Goal: Task Accomplishment & Management: Use online tool/utility

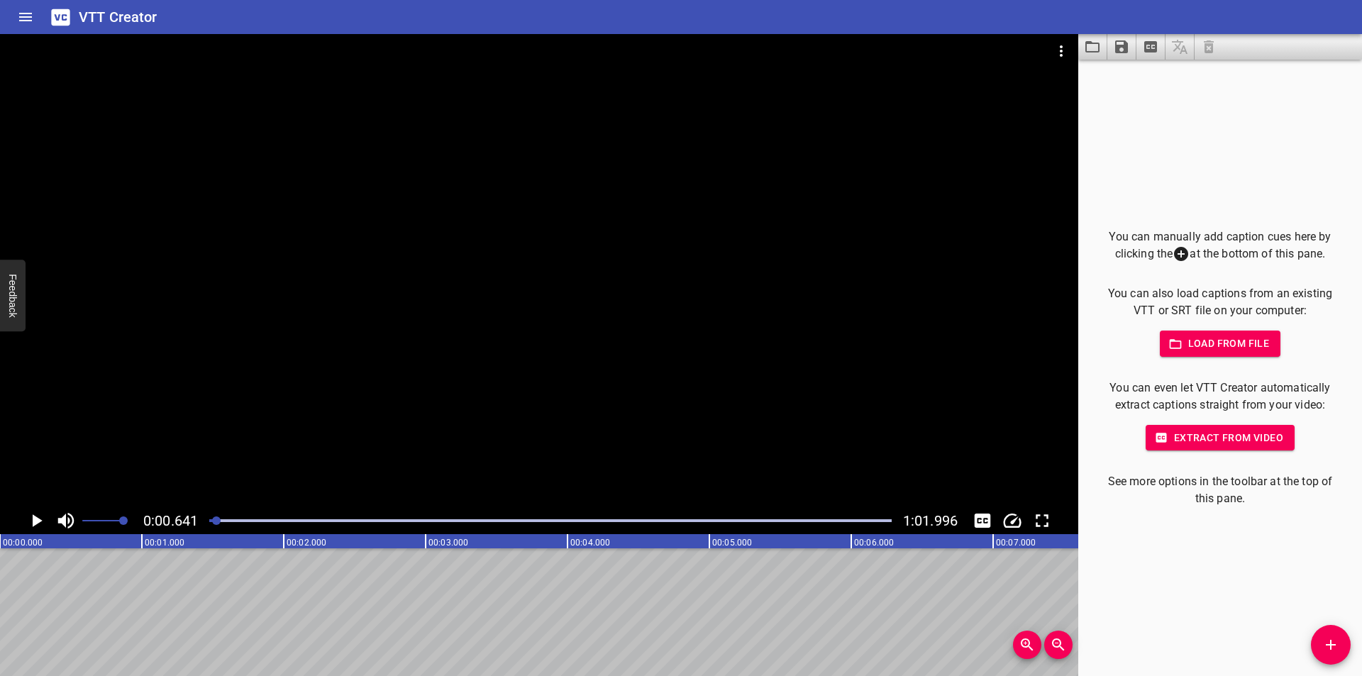
click at [394, 328] on div at bounding box center [539, 270] width 1078 height 473
click at [211, 526] on div at bounding box center [550, 521] width 699 height 20
click at [212, 514] on div at bounding box center [550, 521] width 699 height 20
click at [211, 516] on div at bounding box center [550, 521] width 699 height 20
drag, startPoint x: 211, startPoint y: 517, endPoint x: 146, endPoint y: 205, distance: 318.6
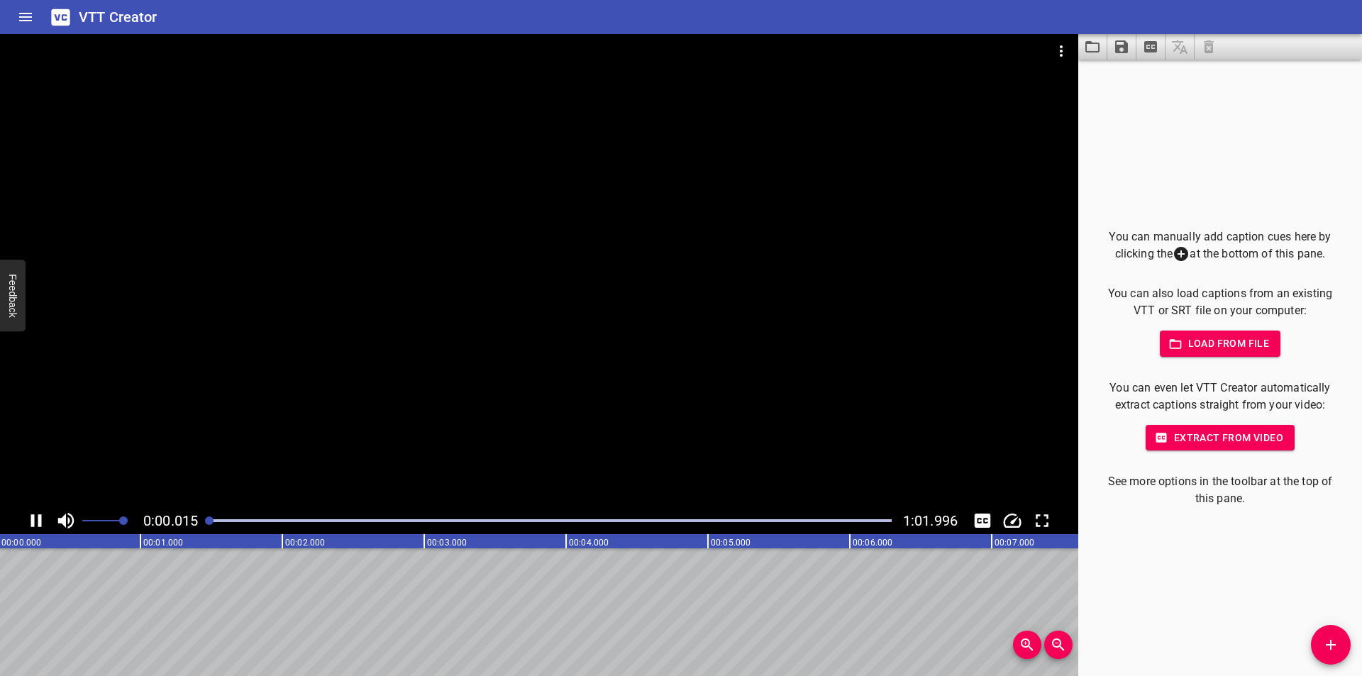
click at [203, 503] on div "0:00.015 1:01.996" at bounding box center [539, 284] width 1078 height 500
click at [1326, 655] on button "Add Cue" at bounding box center [1331, 645] width 40 height 40
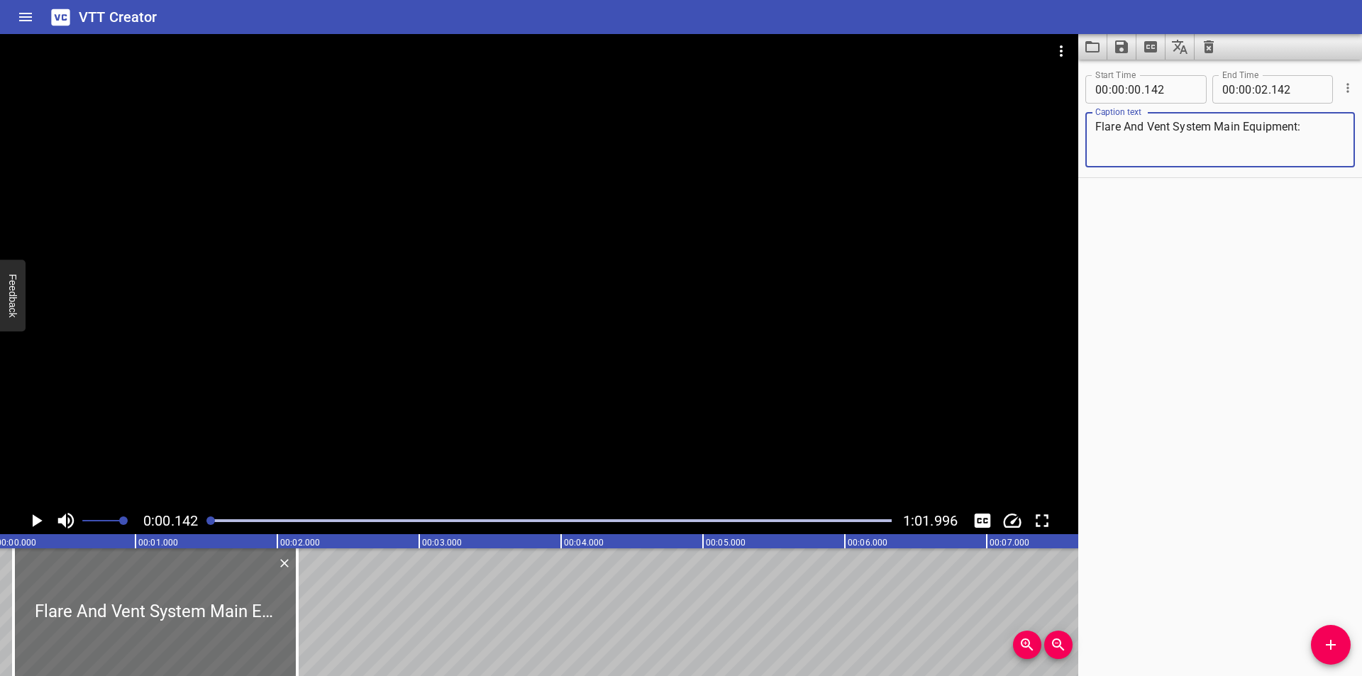
scroll to position [0, 0]
type textarea "Flare And Vent System Main Equipment:"
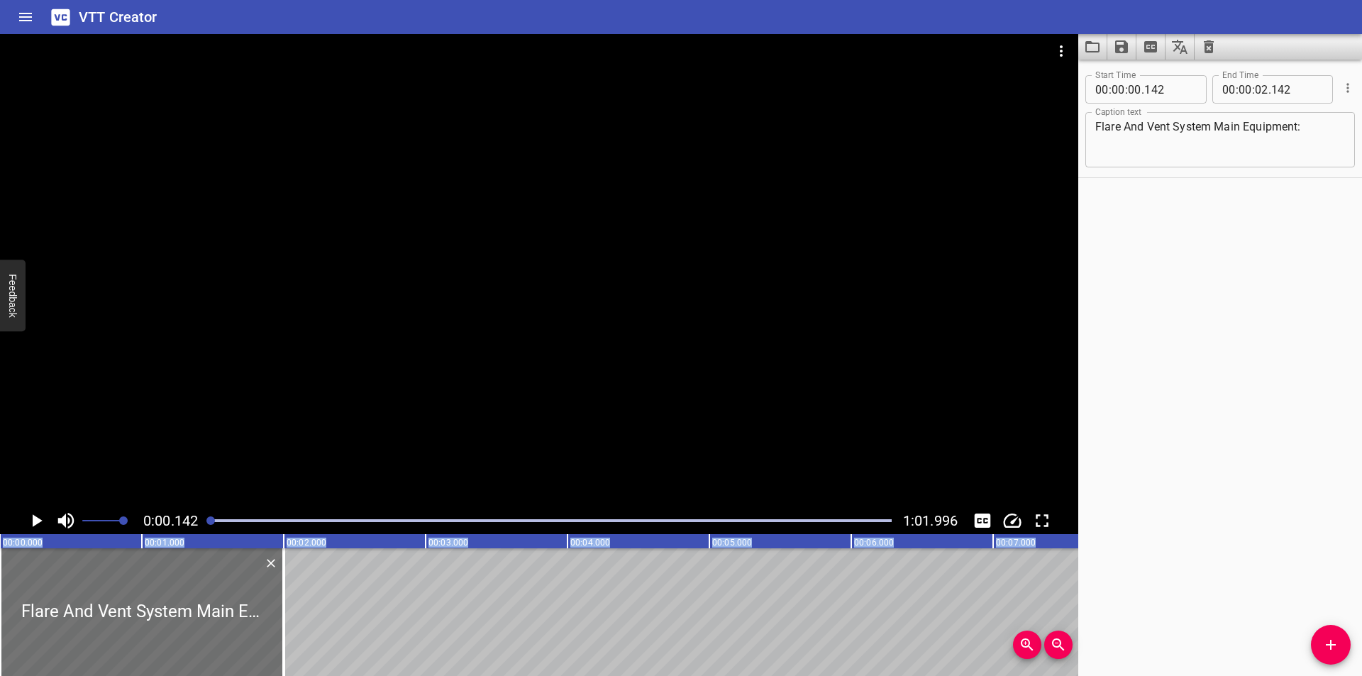
drag, startPoint x: 211, startPoint y: 566, endPoint x: 13, endPoint y: 533, distance: 199.8
type input "000"
click at [230, 442] on div at bounding box center [539, 270] width 1078 height 473
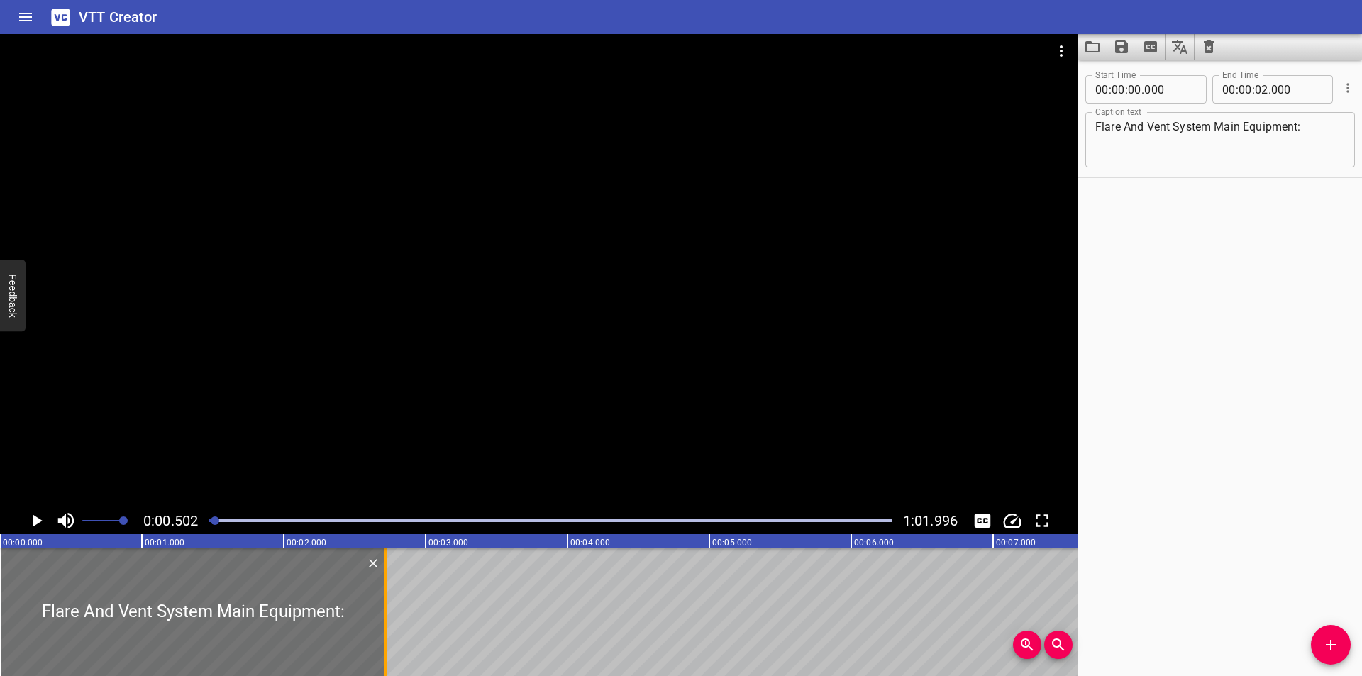
drag, startPoint x: 283, startPoint y: 615, endPoint x: 384, endPoint y: 619, distance: 101.5
click at [384, 619] on div at bounding box center [385, 612] width 3 height 128
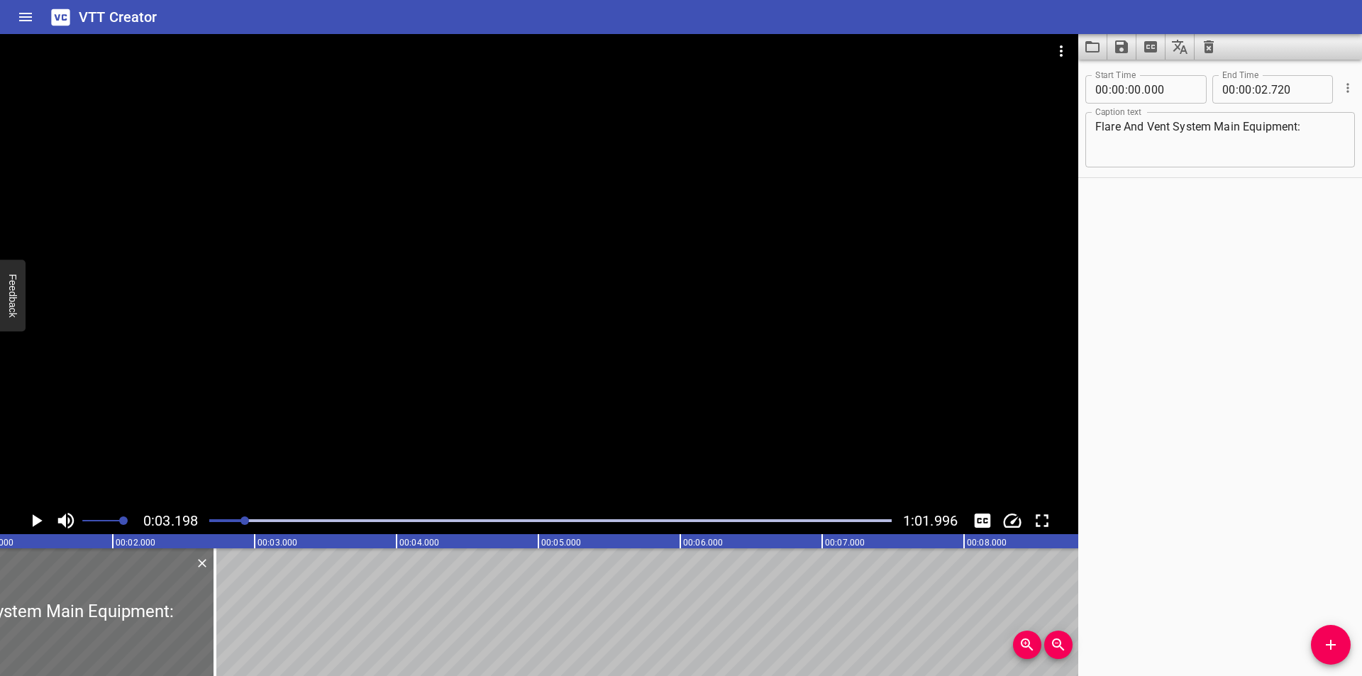
scroll to position [0, 170]
drag, startPoint x: 215, startPoint y: 585, endPoint x: 205, endPoint y: 587, distance: 10.2
click at [205, 587] on div at bounding box center [205, 612] width 3 height 128
type input "650"
drag, startPoint x: 1339, startPoint y: 650, endPoint x: 677, endPoint y: 639, distance: 661.8
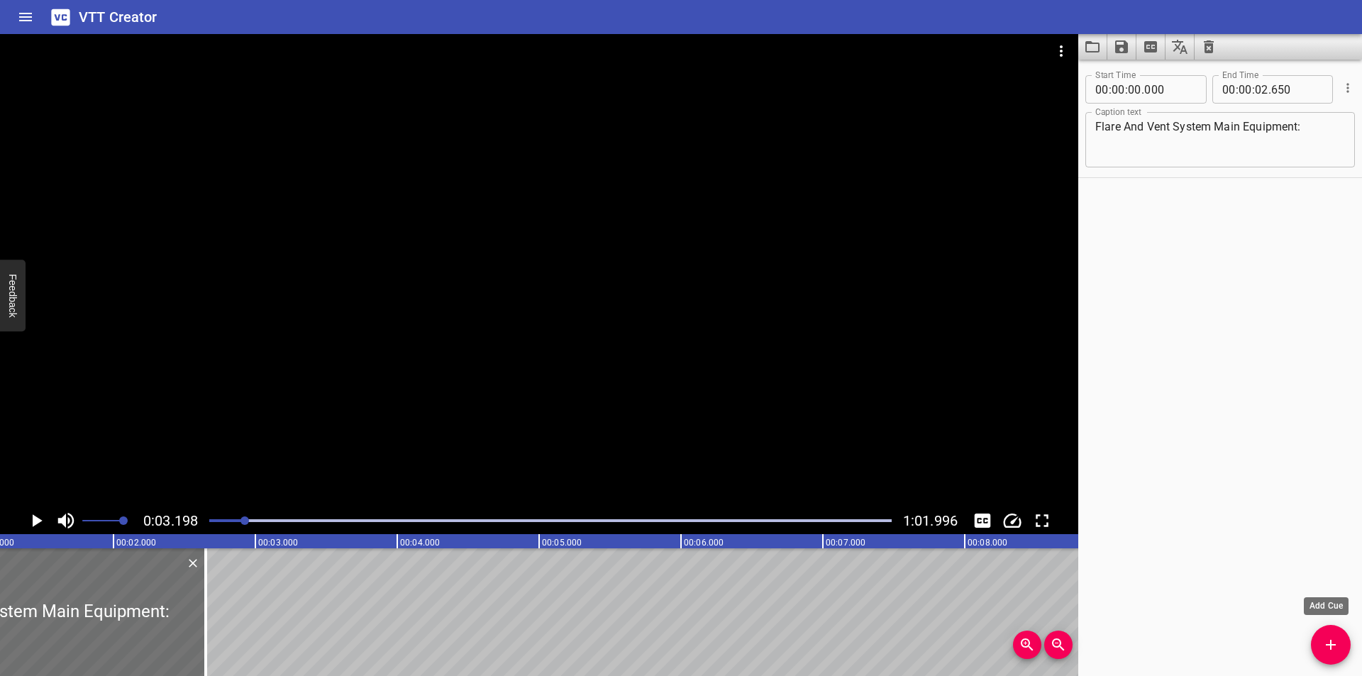
click at [1333, 648] on span "Add Cue" at bounding box center [1331, 644] width 40 height 17
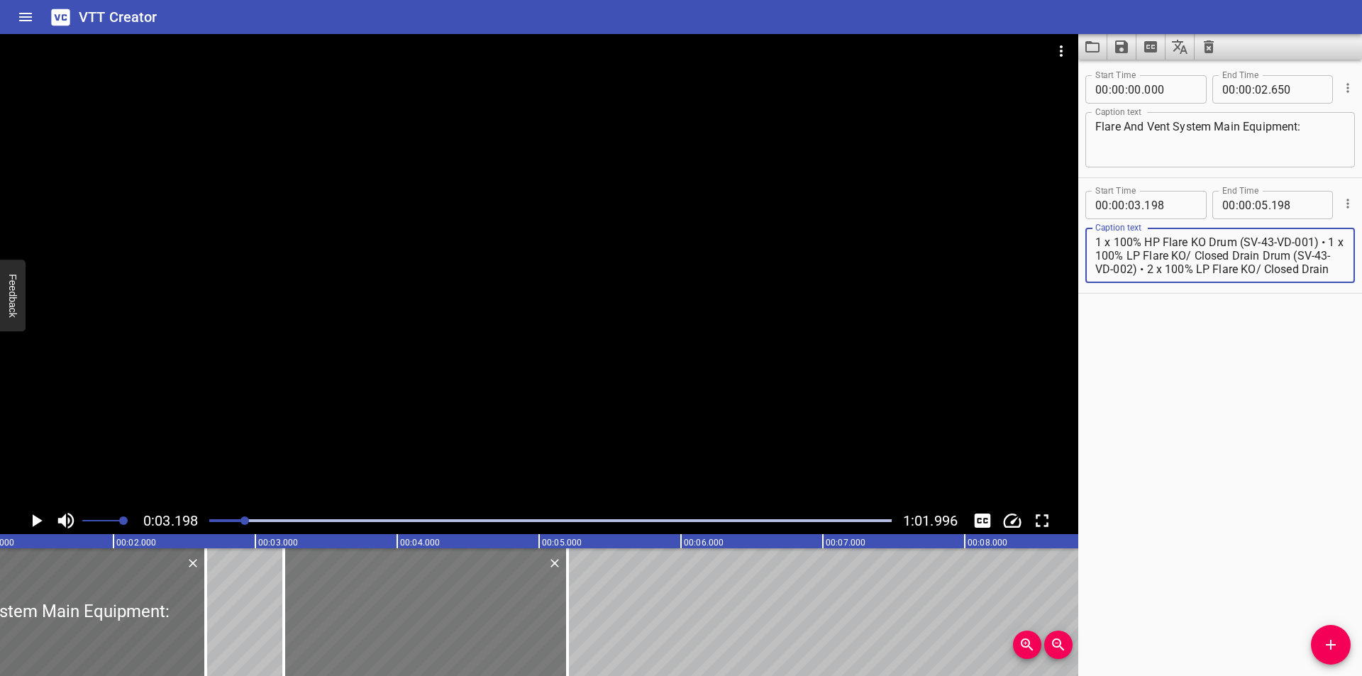
scroll to position [81, 0]
type textarea "1 x 100% HP Flare KO Drum (SV-43-VD-001) • 1 x 100% LP Flare KO/ Closed Drain D…"
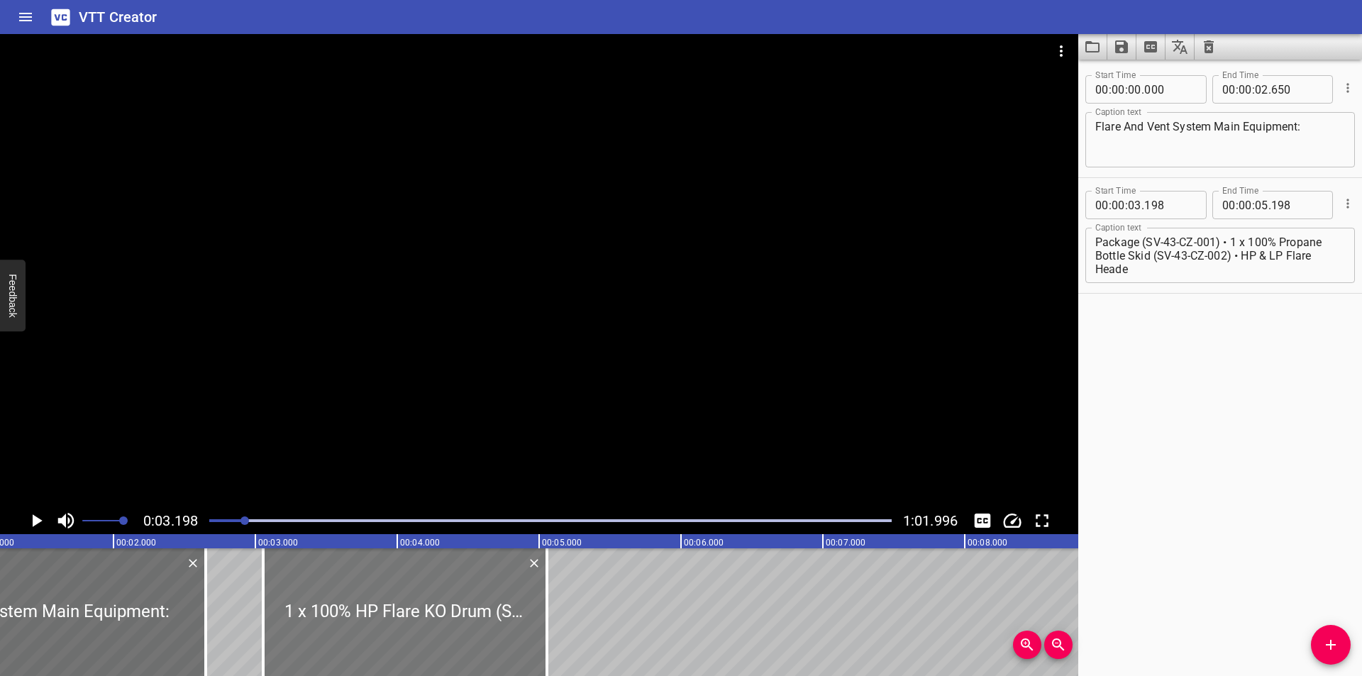
drag, startPoint x: 424, startPoint y: 630, endPoint x: 404, endPoint y: 629, distance: 20.6
click at [404, 629] on div at bounding box center [405, 612] width 284 height 128
type input "053"
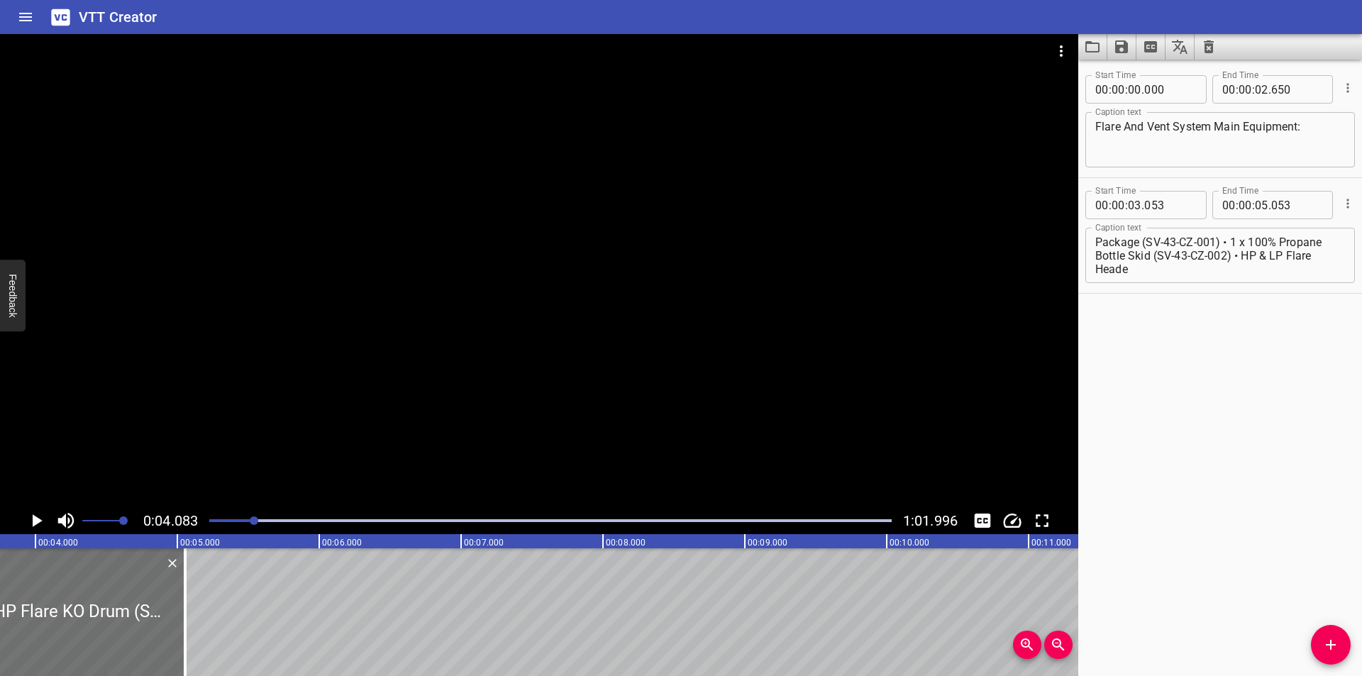
scroll to position [0, 579]
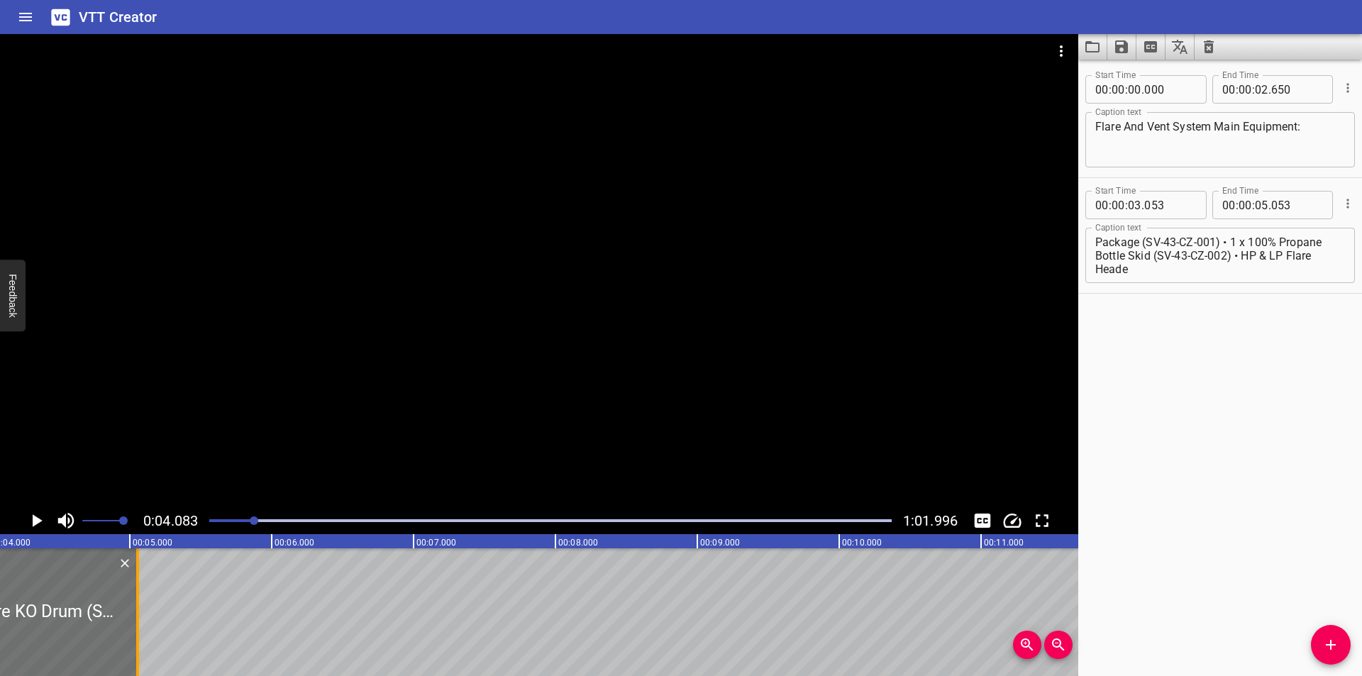
drag, startPoint x: 137, startPoint y: 621, endPoint x: 693, endPoint y: 623, distance: 556.0
click at [139, 623] on div at bounding box center [137, 612] width 3 height 128
type input "08"
type input "973"
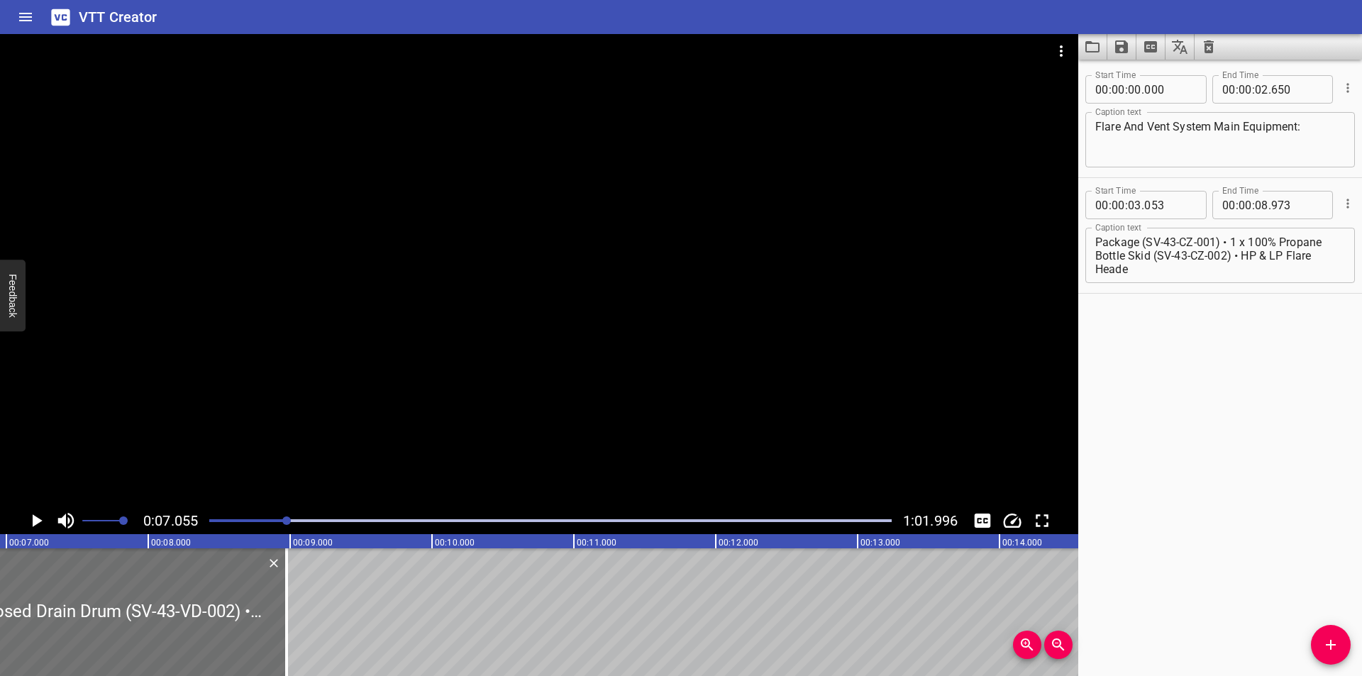
scroll to position [0, 1001]
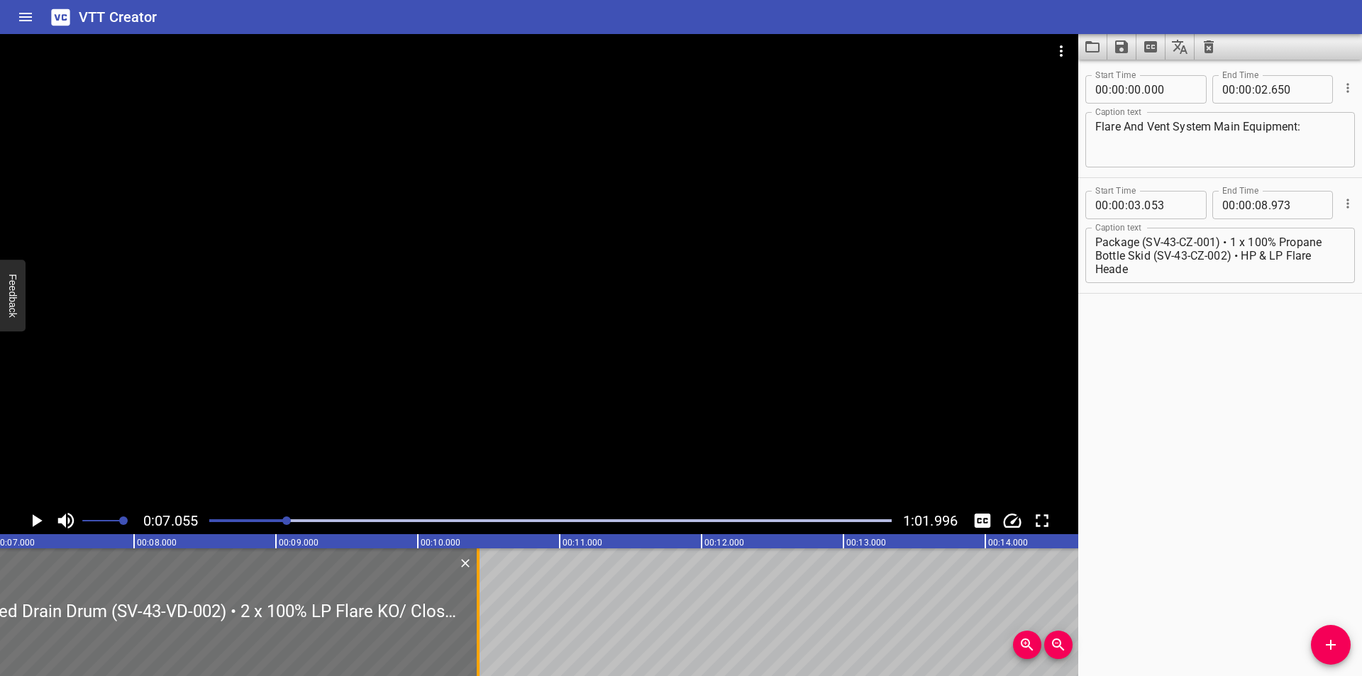
drag, startPoint x: 273, startPoint y: 596, endPoint x: 479, endPoint y: 589, distance: 205.8
click at [479, 589] on div at bounding box center [478, 612] width 3 height 128
type input "10"
type input "423"
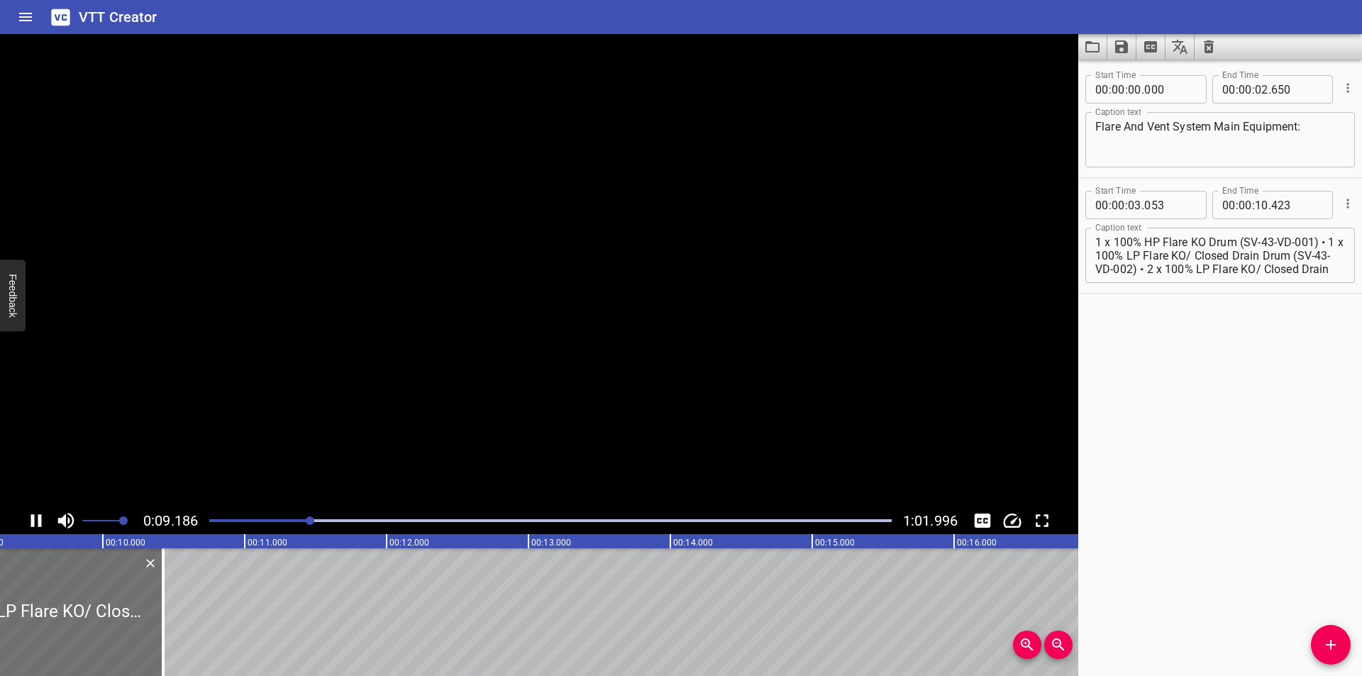
scroll to position [0, 1321]
click at [1103, 255] on textarea "1 x 100% HP Flare KO Drum (SV-43-VD-001) • 1 x 100% LP Flare KO/ Closed Drain D…" at bounding box center [1220, 255] width 250 height 40
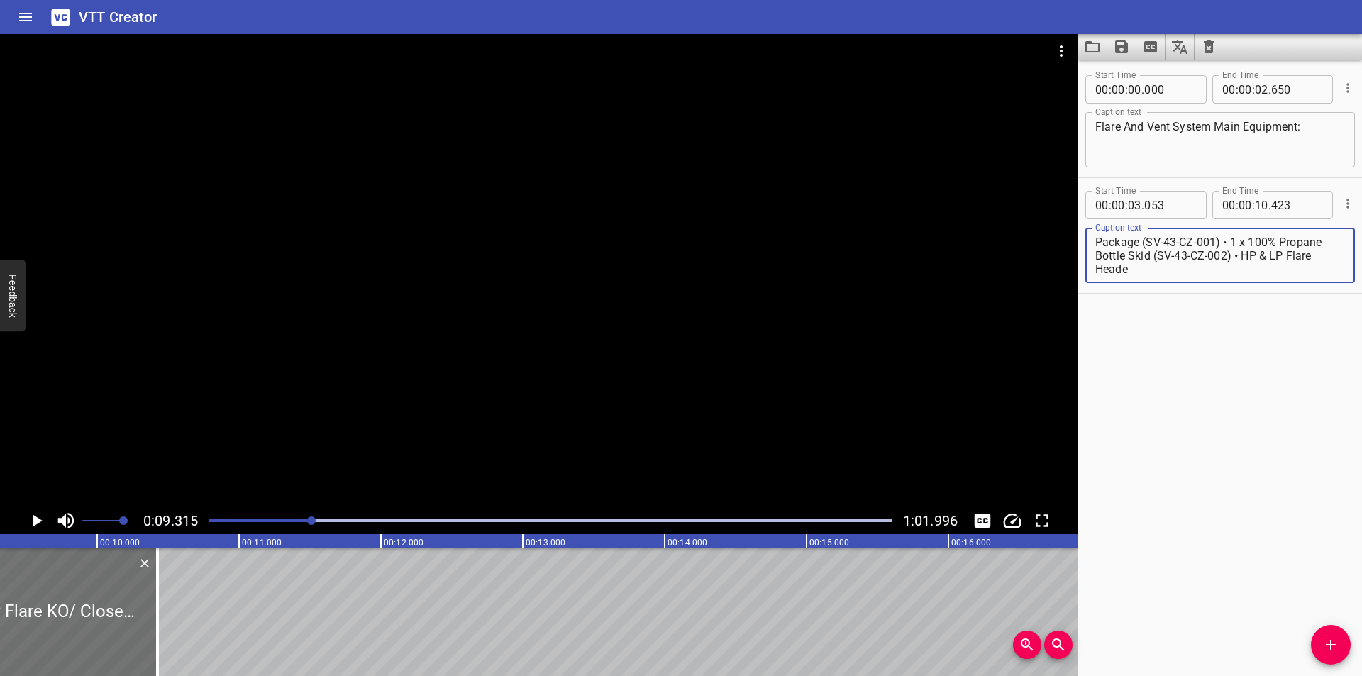
drag, startPoint x: 1096, startPoint y: 254, endPoint x: 1360, endPoint y: 368, distance: 286.8
click at [1360, 368] on div "Start Time 00 : 00 : 00 . 000 Start Time End Time 00 : 00 : 02 . 650 End Time C…" at bounding box center [1220, 368] width 284 height 616
type textarea "1 x 100% HP Flare KO Drum (SV-43-VD-001)"
click at [552, 343] on div at bounding box center [539, 270] width 1078 height 473
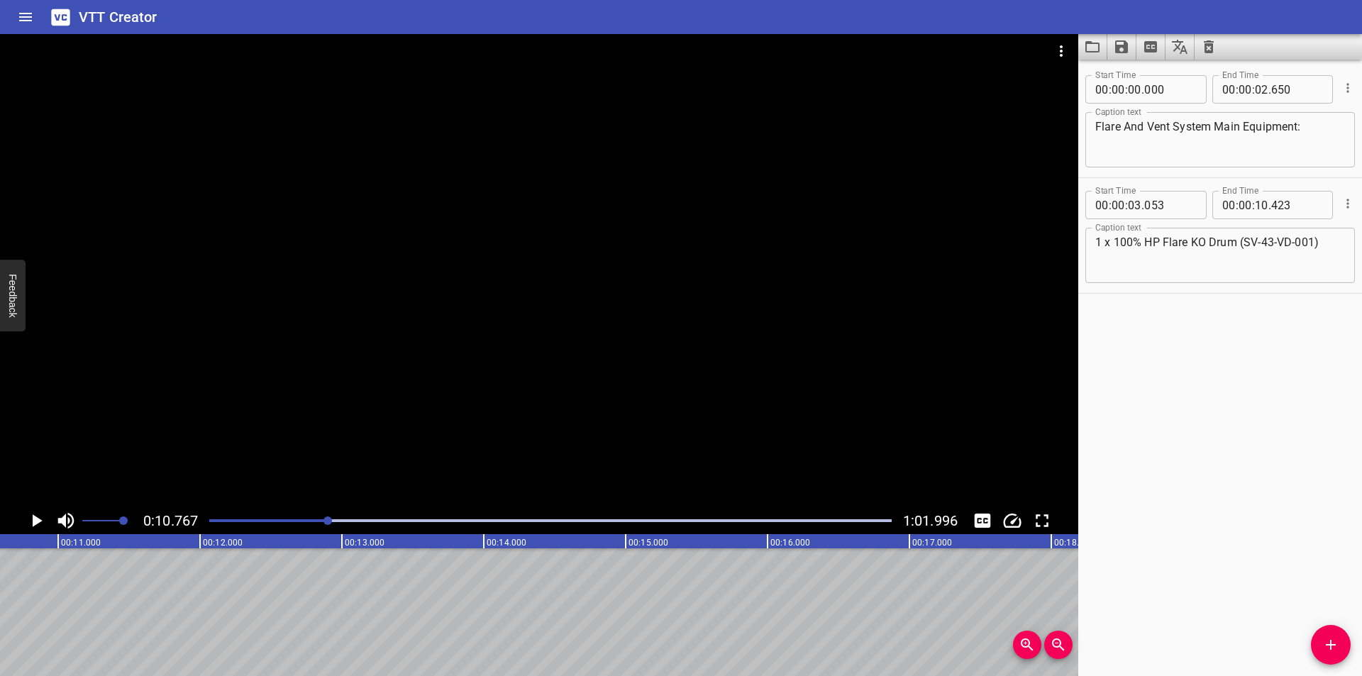
scroll to position [0, 1527]
click at [1324, 643] on icon "Add Cue" at bounding box center [1330, 644] width 17 height 17
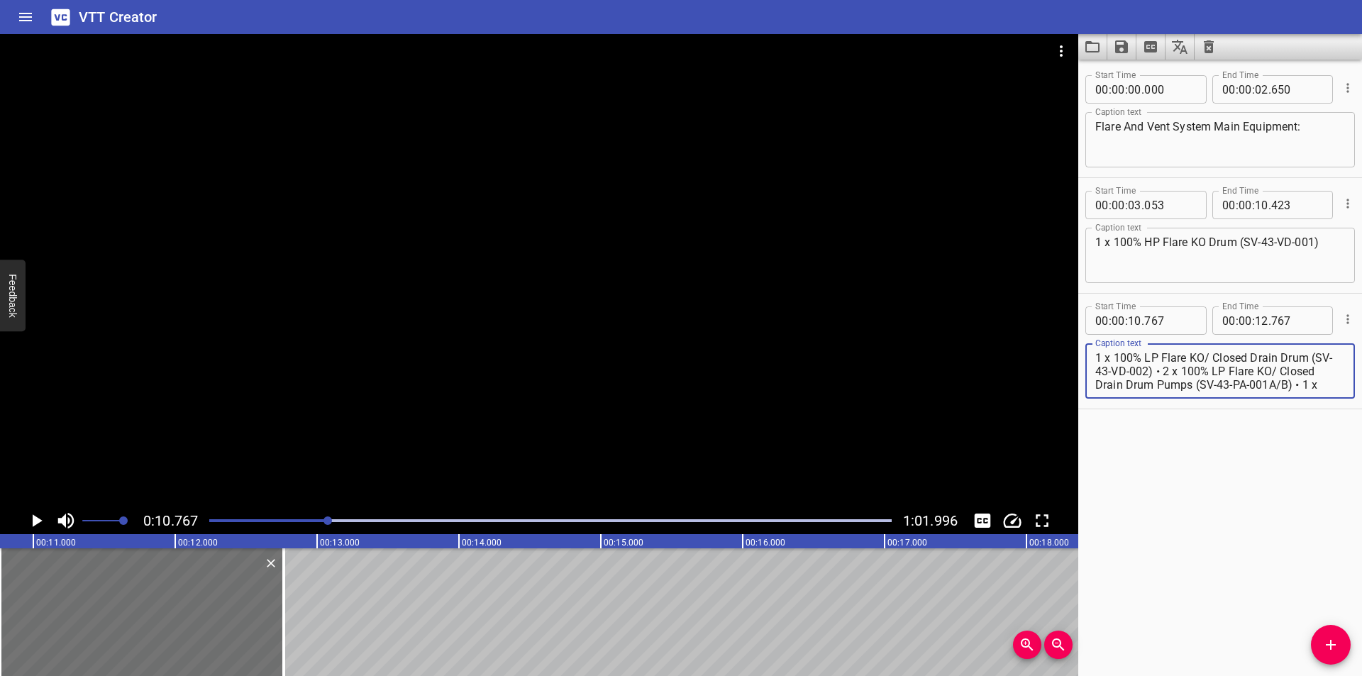
scroll to position [67, 0]
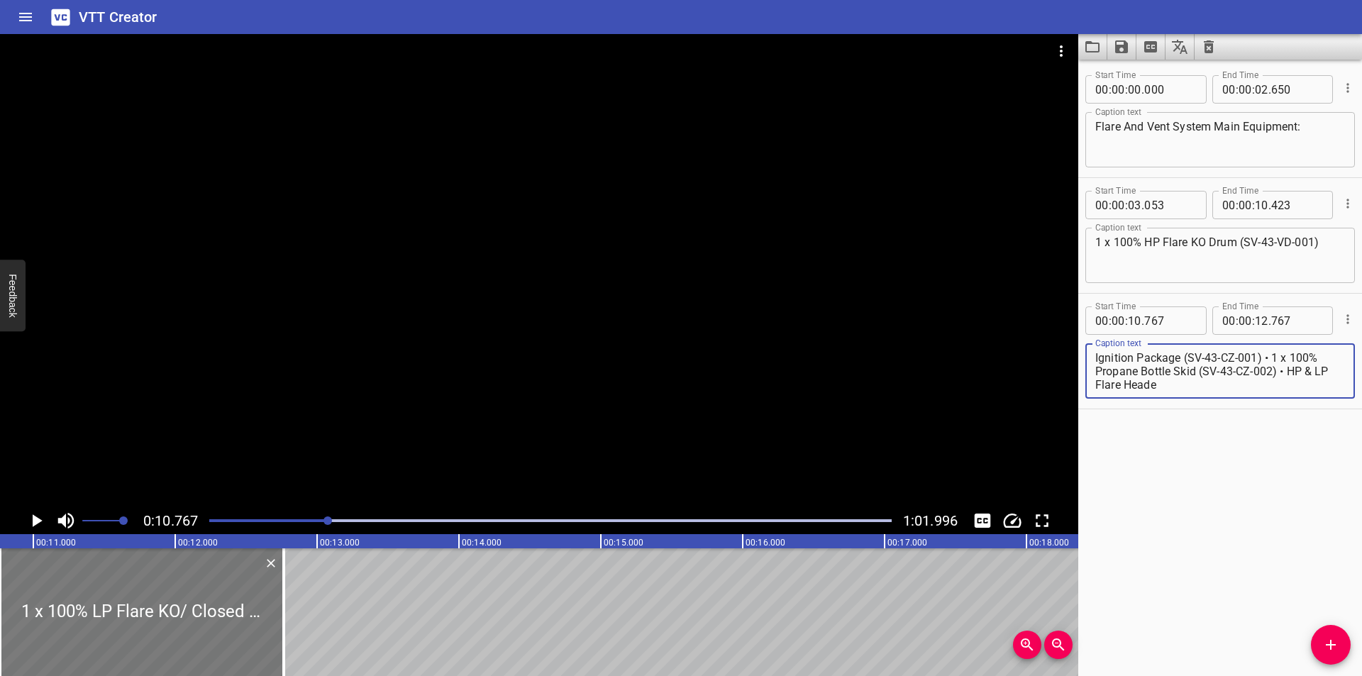
type textarea "1 x 100% LP Flare KO/ Closed Drain Drum (SV-43-VD-002) • 2 x 100% LP Flare KO/ …"
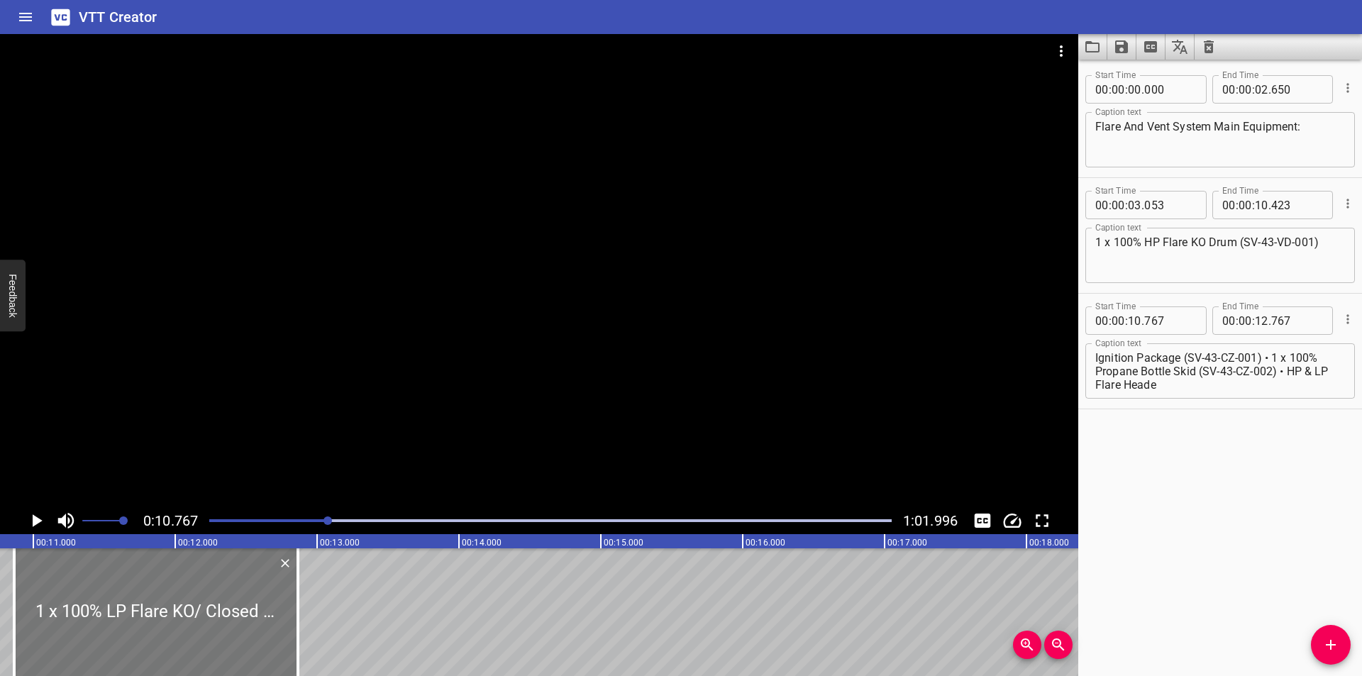
drag, startPoint x: 172, startPoint y: 645, endPoint x: 186, endPoint y: 645, distance: 14.2
click at [186, 645] on div at bounding box center [156, 612] width 284 height 128
type input "867"
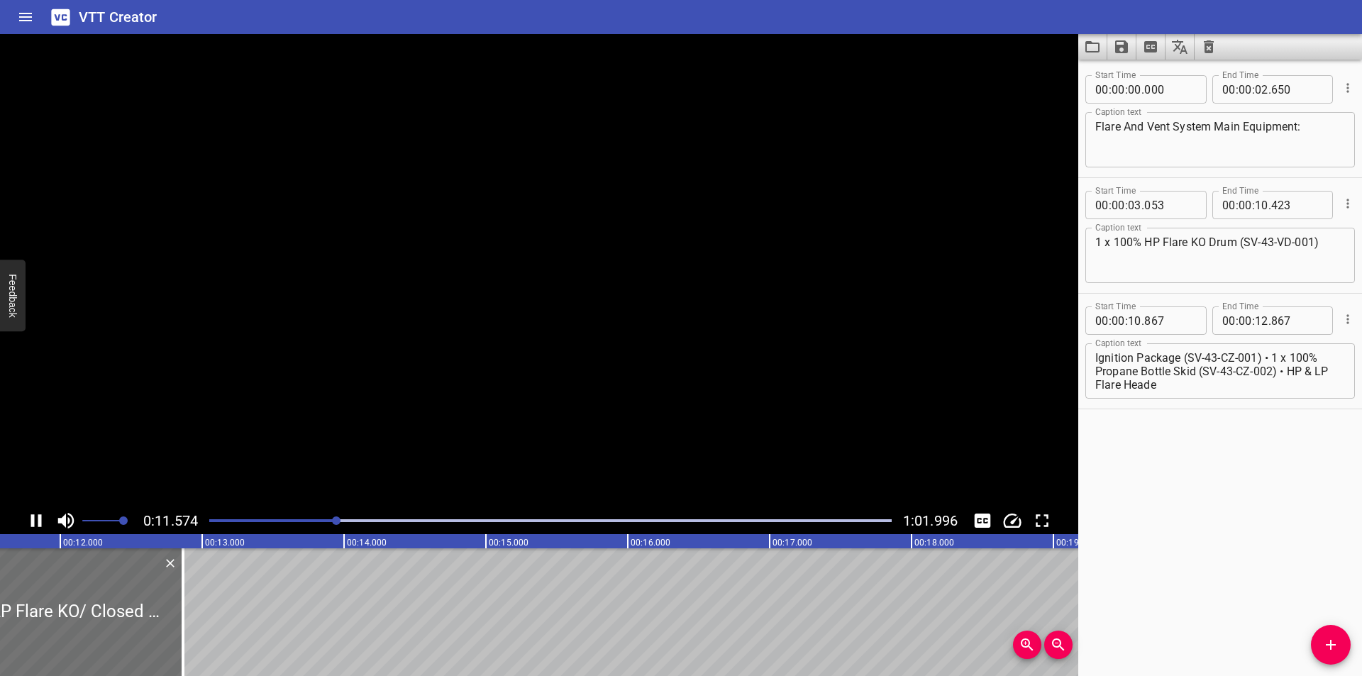
scroll to position [0, 1680]
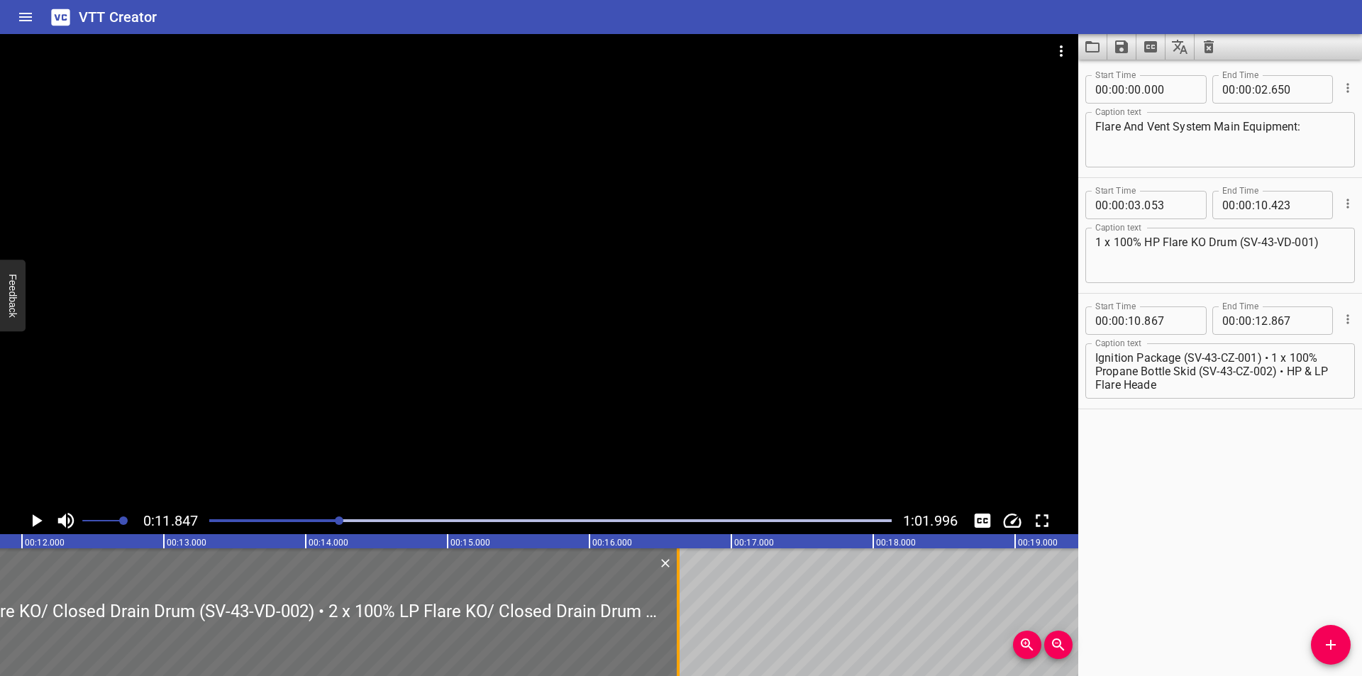
drag, startPoint x: 679, startPoint y: 605, endPoint x: 765, endPoint y: 605, distance: 85.8
click at [679, 605] on div at bounding box center [678, 612] width 3 height 128
type input "17"
type input "232"
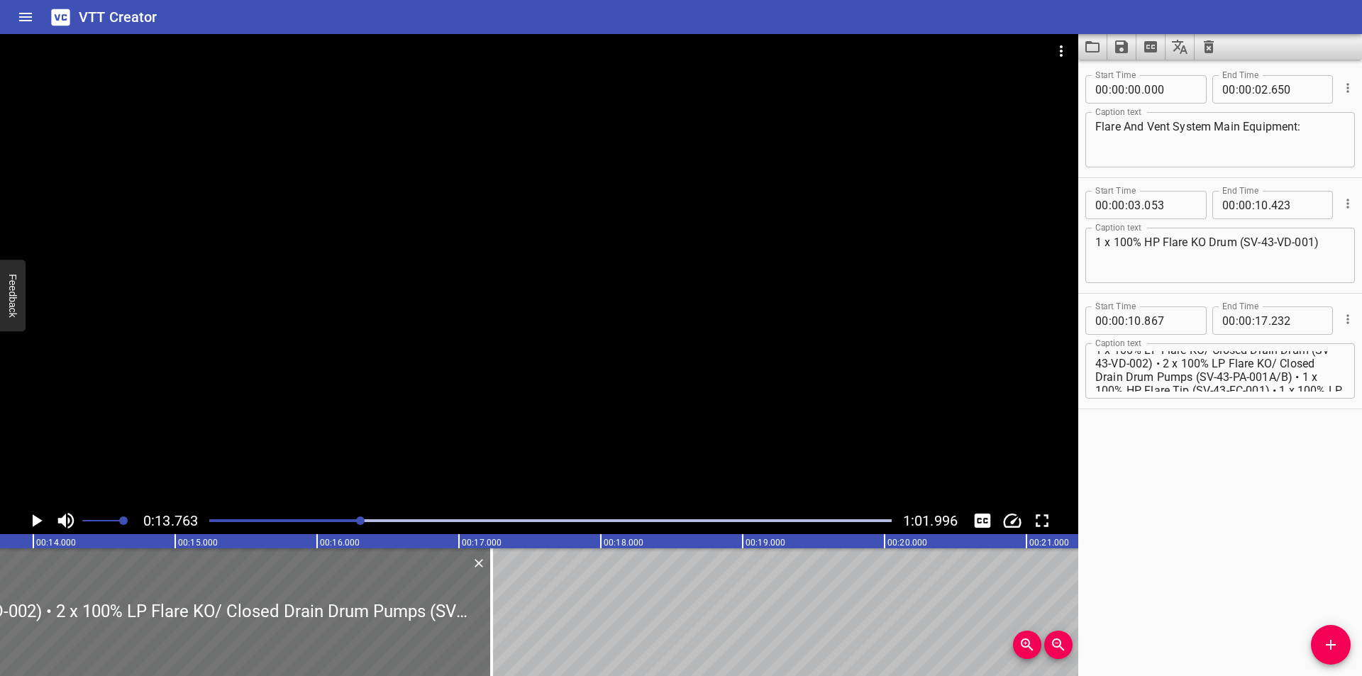
scroll to position [0, 0]
click at [1206, 359] on textarea "1 x 100% LP Flare KO/ Closed Drain Drum (SV-43-VD-002) • 2 x 100% LP Flare KO/ …" at bounding box center [1220, 371] width 250 height 40
type textarea "1 x 100% LP Flare KO / Closed Drain Drum (SV-43-VD-002) • 2 x 100% LP Flare KO/…"
click at [404, 282] on div at bounding box center [539, 270] width 1078 height 473
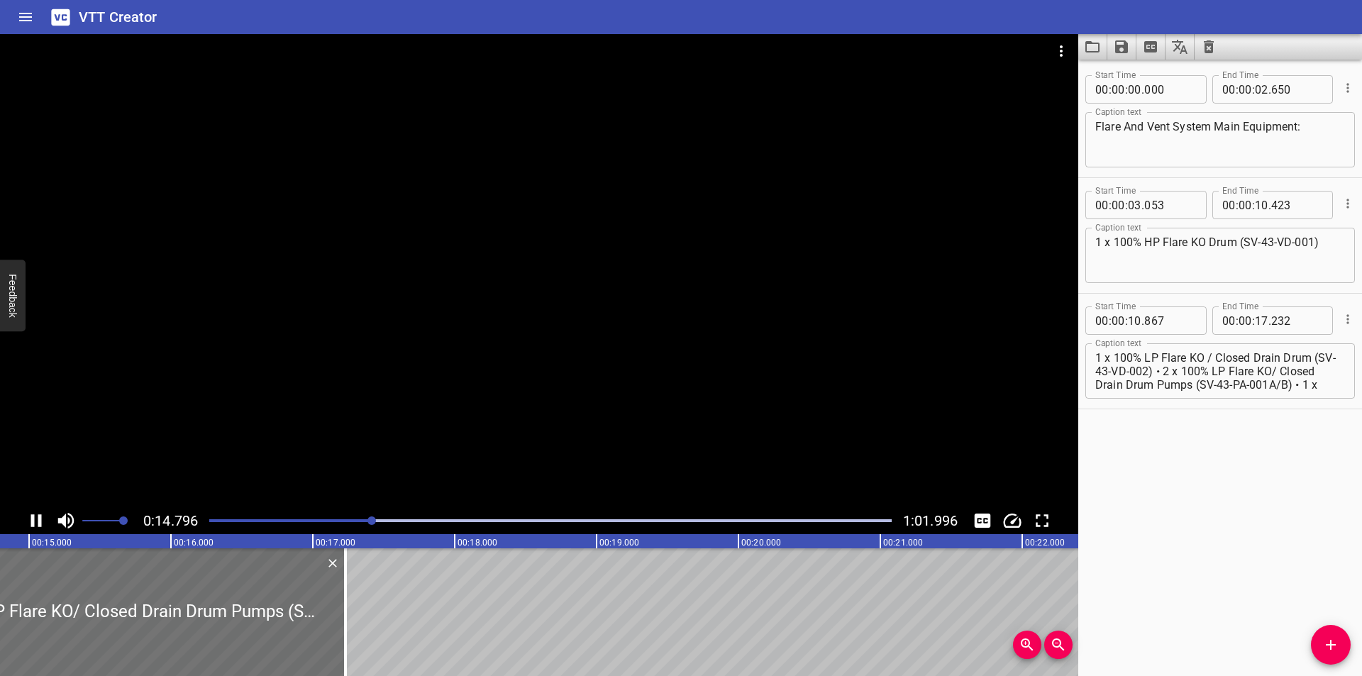
scroll to position [0, 2135]
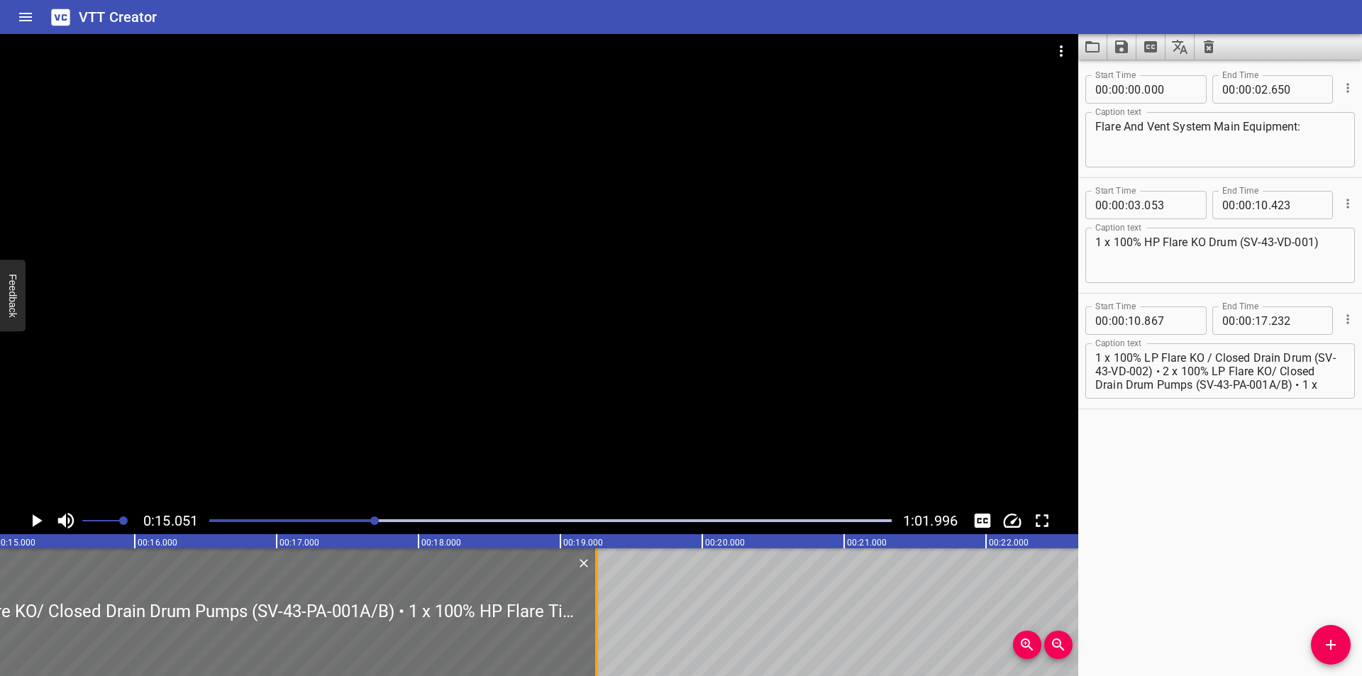
drag, startPoint x: 311, startPoint y: 617, endPoint x: 599, endPoint y: 623, distance: 288.0
click at [599, 623] on div at bounding box center [596, 612] width 14 height 128
type input "19"
type input "262"
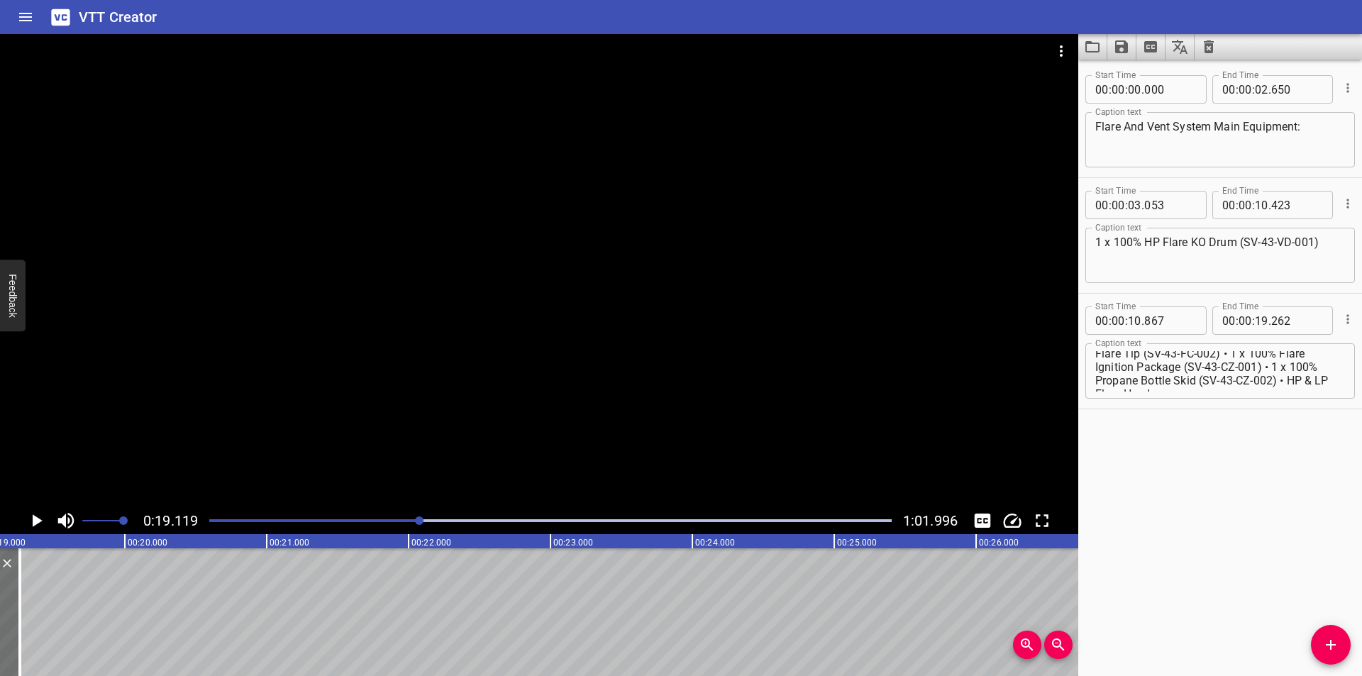
scroll to position [67, 0]
click at [1267, 387] on textarea "1 x 100% LP Flare KO / Closed Drain Drum (SV-43-VD-002) • 2 x 100% LP Flare KO/…" at bounding box center [1220, 371] width 250 height 40
click at [1182, 372] on textarea "1 x 100% LP Flare KO / Closed Drain Drum (SV-43-VD-002) • 2 x 100% LP Flare KO/…" at bounding box center [1220, 371] width 250 height 40
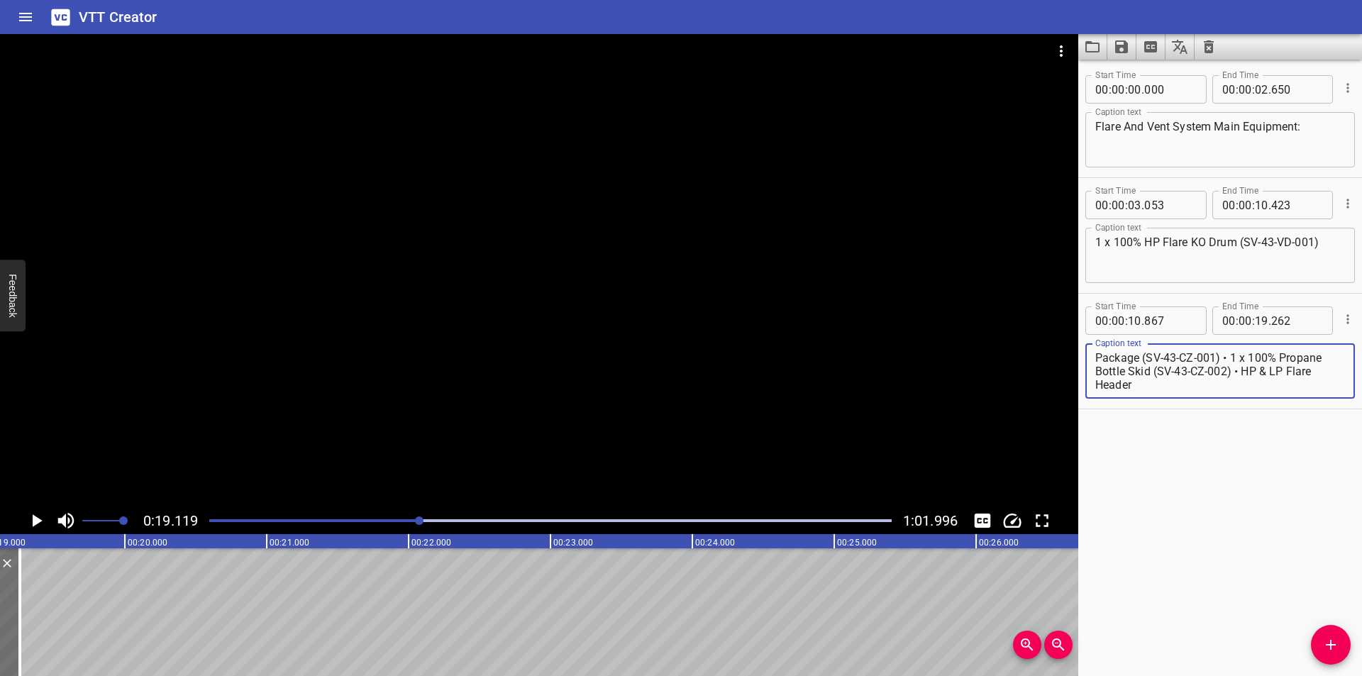
drag, startPoint x: 1178, startPoint y: 371, endPoint x: 1361, endPoint y: 540, distance: 248.9
click at [1361, 540] on div "Start Time 00 : 00 : 00 . 000 Start Time End Time 00 : 00 : 02 . 650 End Time C…" at bounding box center [1220, 368] width 284 height 616
type textarea "1 x 100% LP Flare KO / Closed Drain Drum (SV-43-VD-002)"
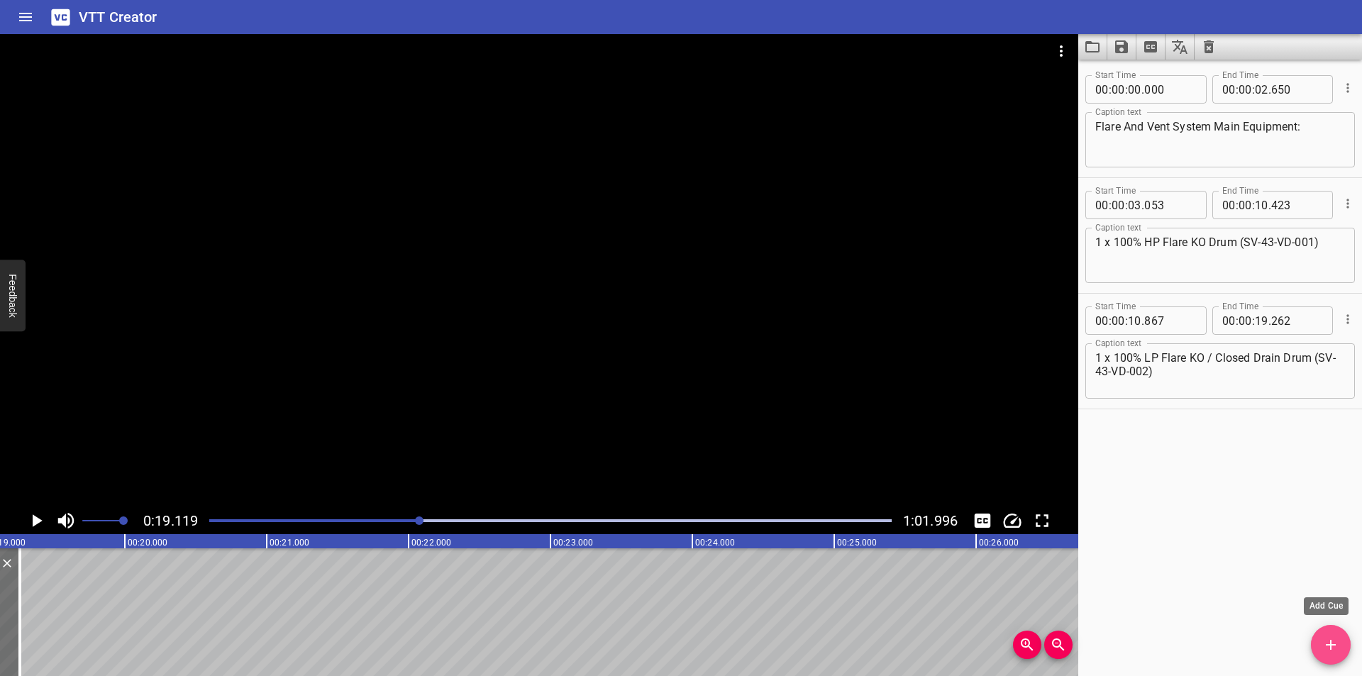
drag, startPoint x: 1329, startPoint y: 651, endPoint x: 845, endPoint y: 616, distance: 485.0
click at [1328, 650] on icon "Add Cue" at bounding box center [1330, 644] width 17 height 17
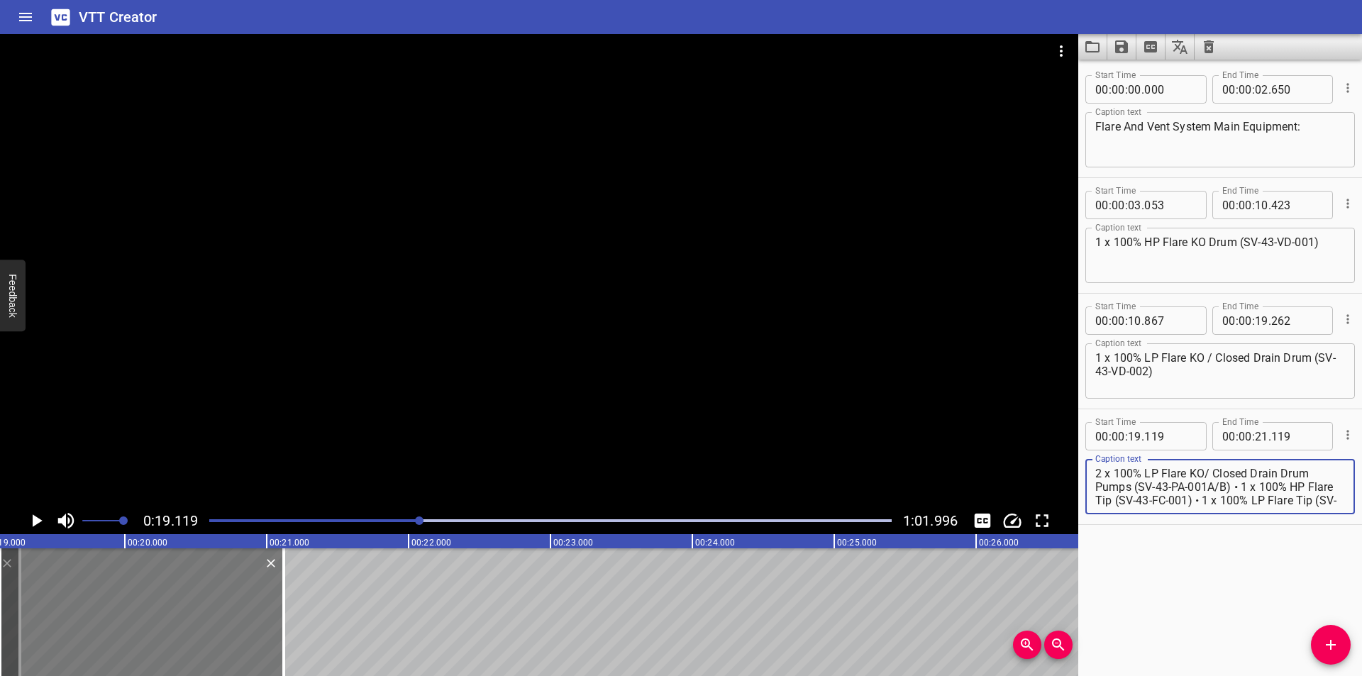
scroll to position [54, 0]
type textarea "2 x 100% LP Flare KO/ Closed Drain Drum Pumps (SV-43-PA-001A/B) • 1 x 100% HP F…"
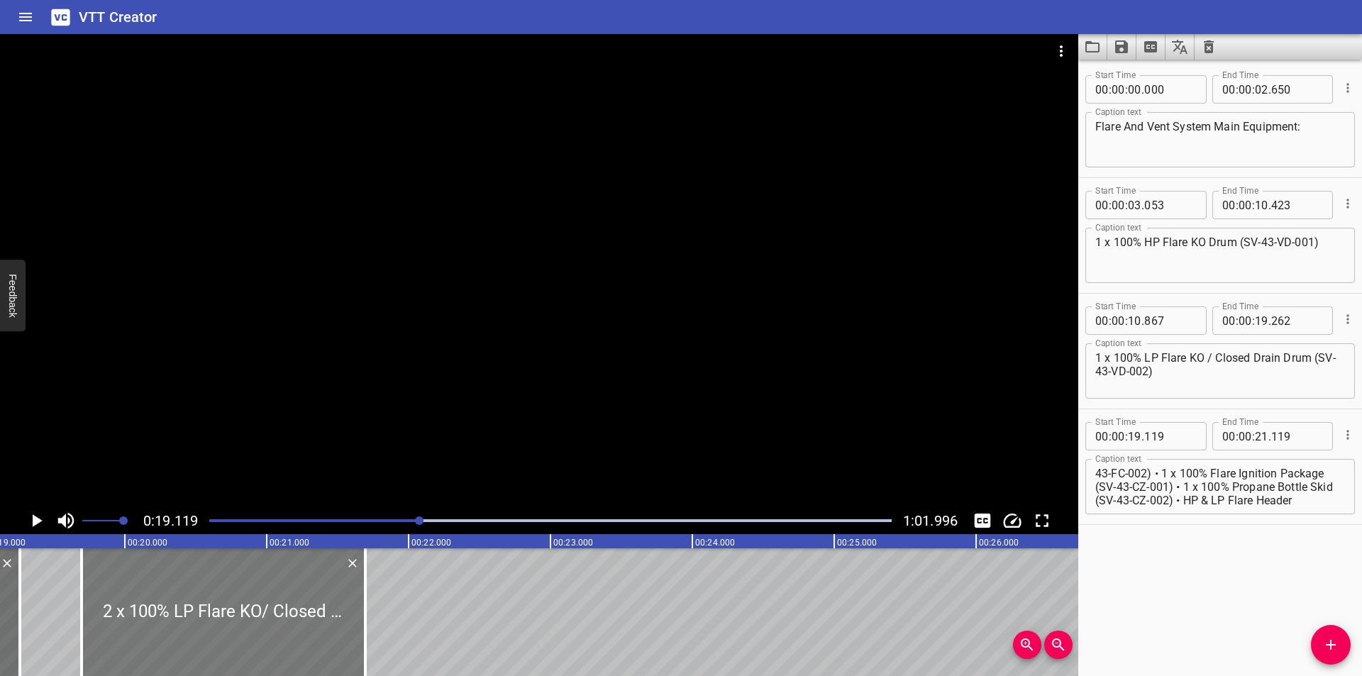
drag, startPoint x: 191, startPoint y: 604, endPoint x: 259, endPoint y: 634, distance: 73.7
click at [263, 620] on div at bounding box center [224, 612] width 284 height 128
type input "679"
click at [1186, 608] on div "Start Time 00 : 00 : 00 . 000 Start Time End Time 00 : 00 : 02 . 650 End Time C…" at bounding box center [1220, 368] width 284 height 616
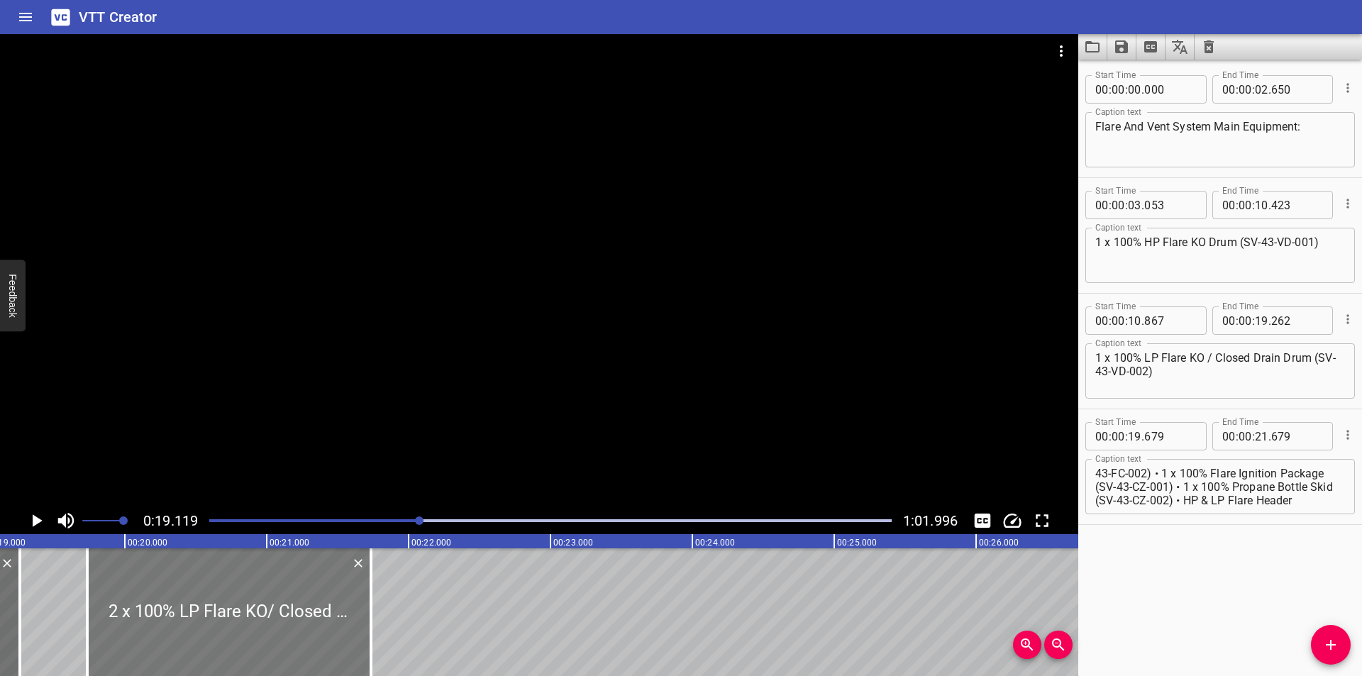
drag, startPoint x: 313, startPoint y: 628, endPoint x: 321, endPoint y: 624, distance: 8.9
click at [321, 624] on div at bounding box center [229, 612] width 284 height 128
type input "734"
click at [416, 385] on div at bounding box center [539, 270] width 1078 height 473
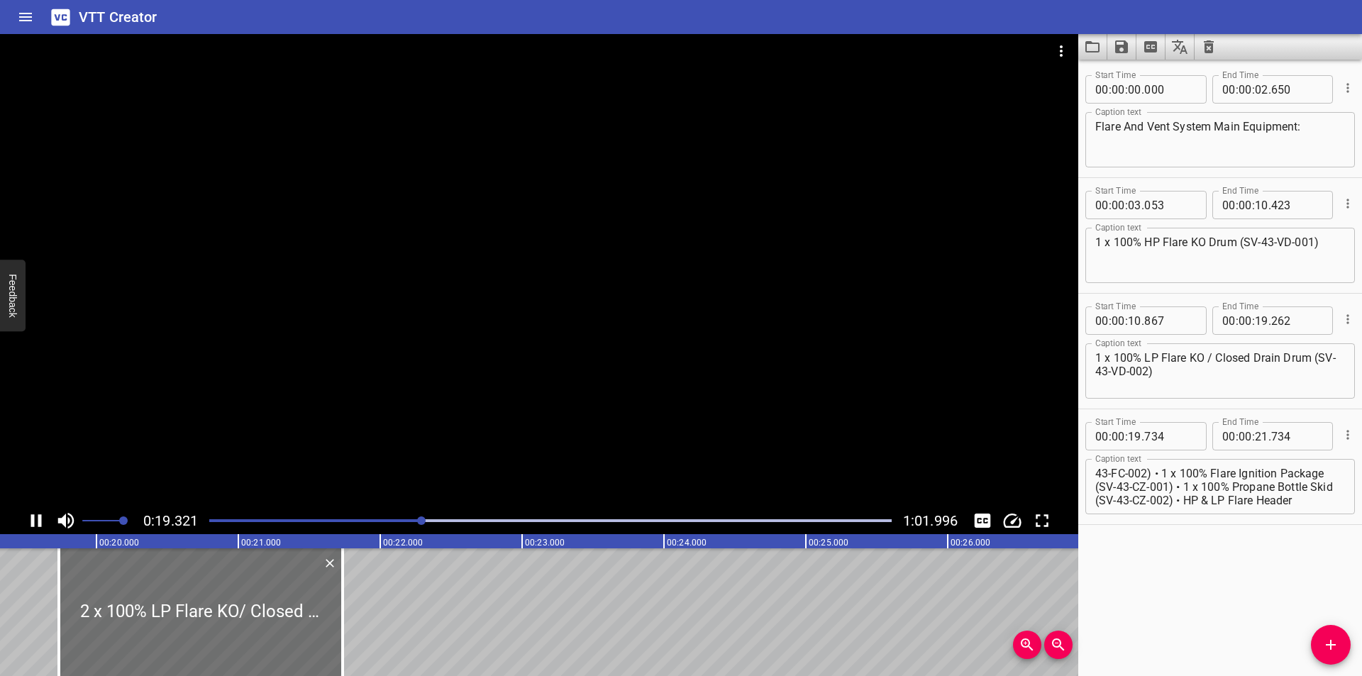
scroll to position [0, 2769]
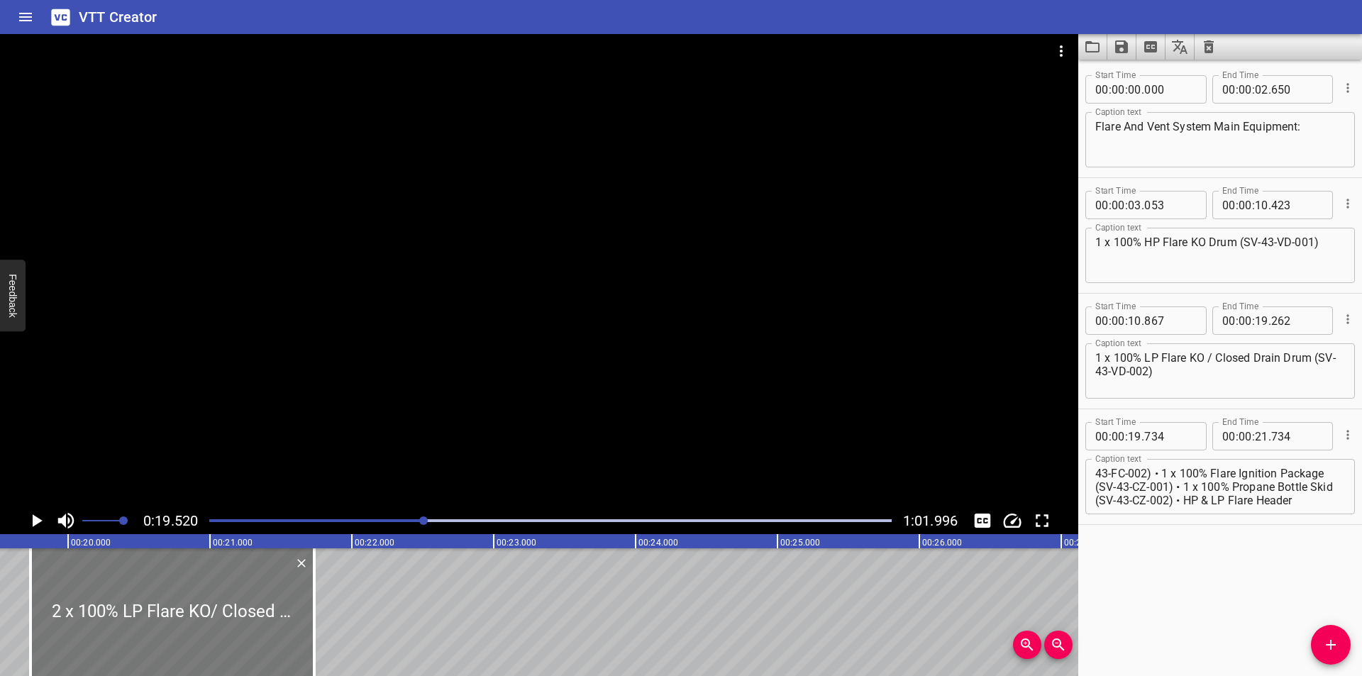
drag, startPoint x: 225, startPoint y: 618, endPoint x: 225, endPoint y: 627, distance: 9.2
click at [225, 627] on div at bounding box center [172, 612] width 284 height 128
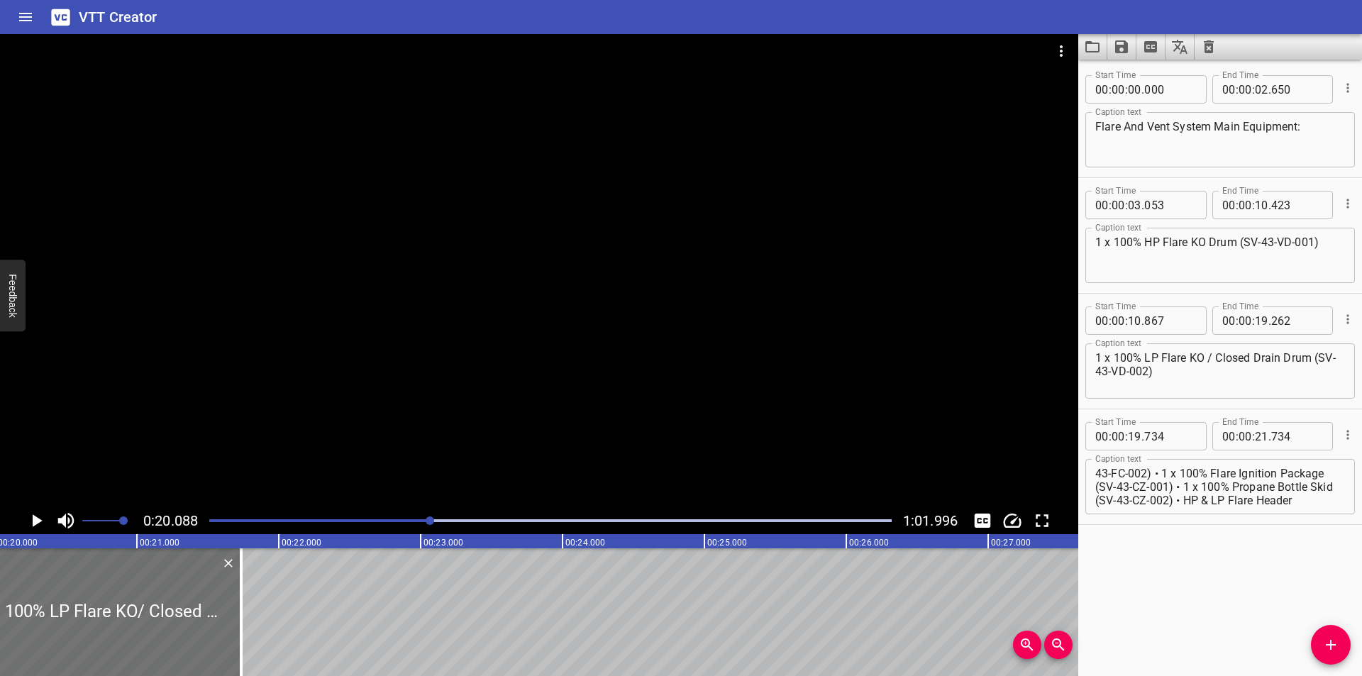
scroll to position [0, 2850]
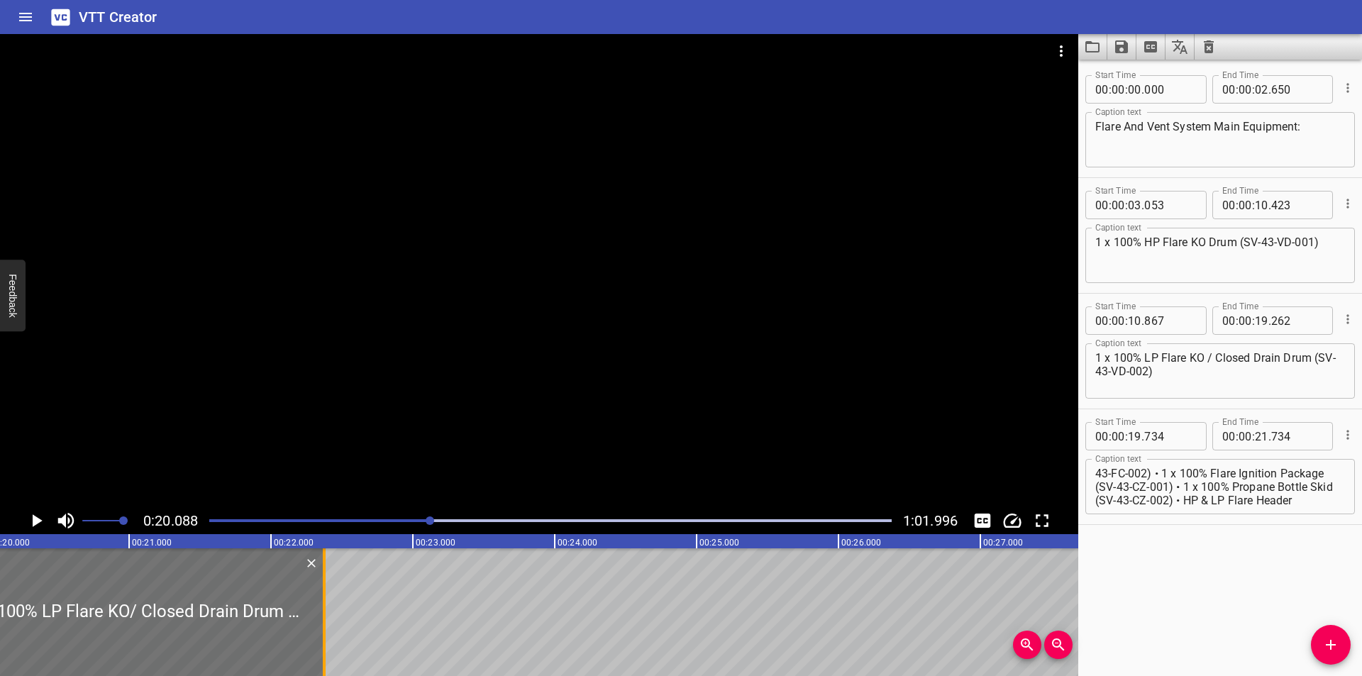
drag, startPoint x: 233, startPoint y: 611, endPoint x: 733, endPoint y: 611, distance: 500.0
click at [326, 611] on div at bounding box center [324, 612] width 3 height 128
type input "25"
type input "259"
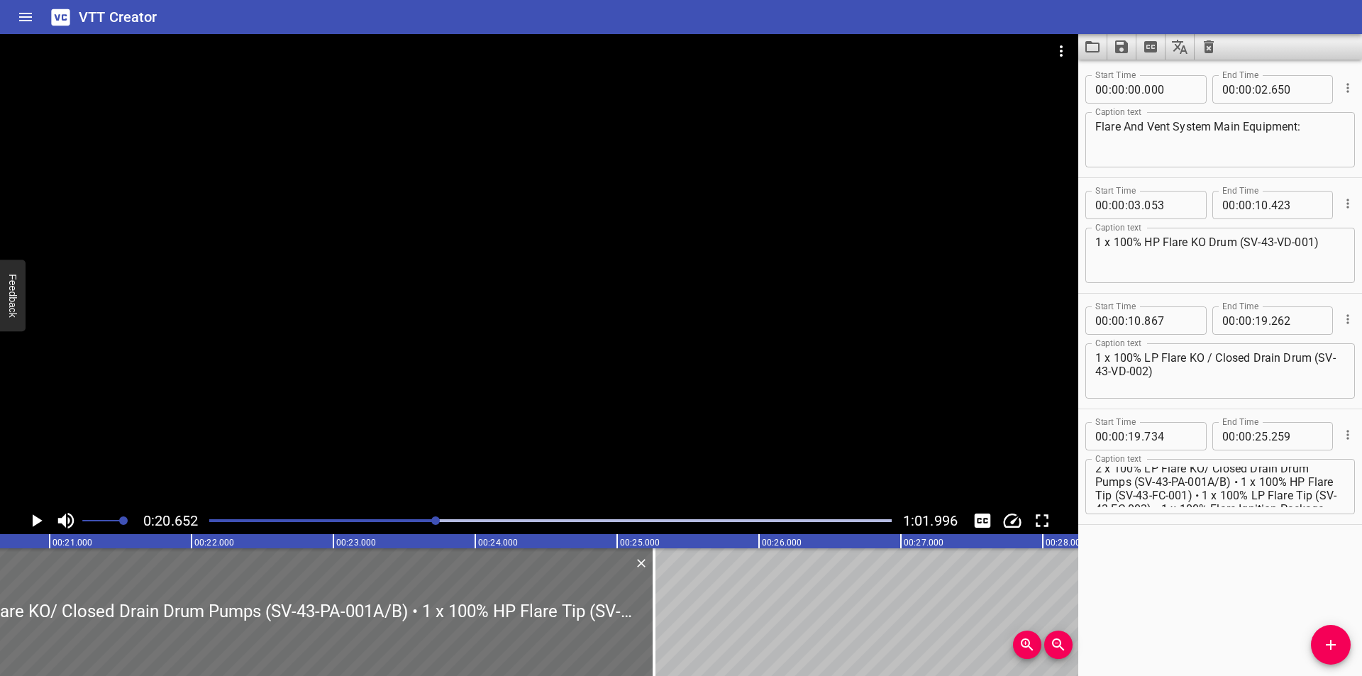
scroll to position [0, 0]
click at [1201, 476] on textarea "2 x 100% LP Flare KO/ Closed Drain Drum Pumps (SV-43-PA-001A/B) • 1 x 100% HP F…" at bounding box center [1220, 487] width 250 height 40
type textarea "2 x 100% LP Flare KO / Closed Drain Drum Pumps (SV-43-PA-001A/B) • 1 x 100% HP …"
click at [726, 316] on div at bounding box center [539, 270] width 1078 height 473
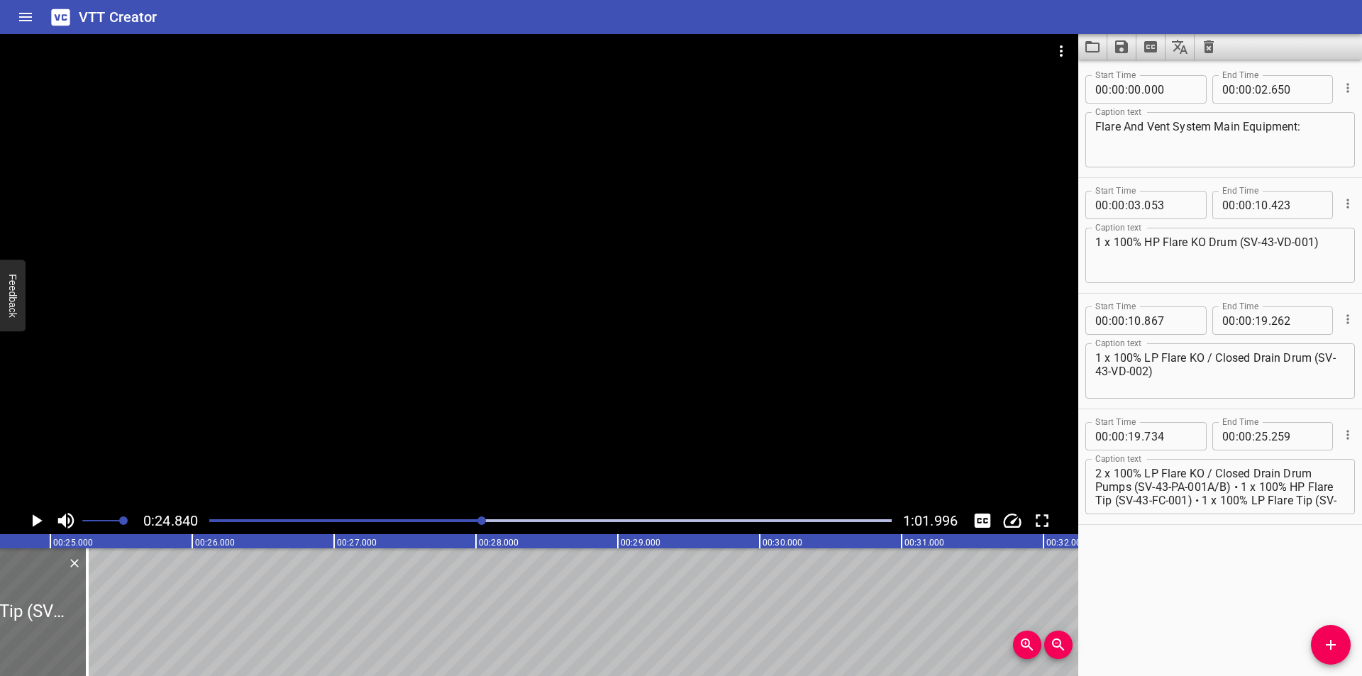
scroll to position [0, 3523]
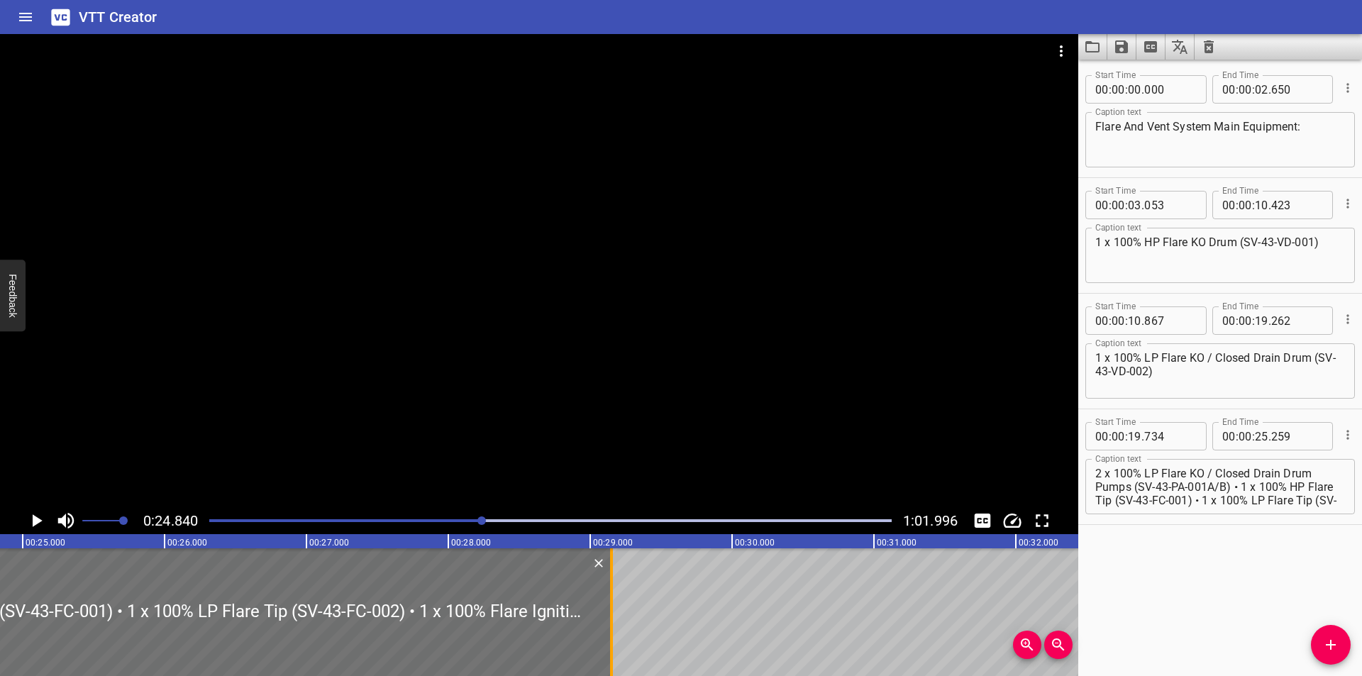
drag, startPoint x: 60, startPoint y: 636, endPoint x: 612, endPoint y: 638, distance: 551.8
click at [612, 638] on div at bounding box center [611, 612] width 3 height 128
type input "29"
type input "149"
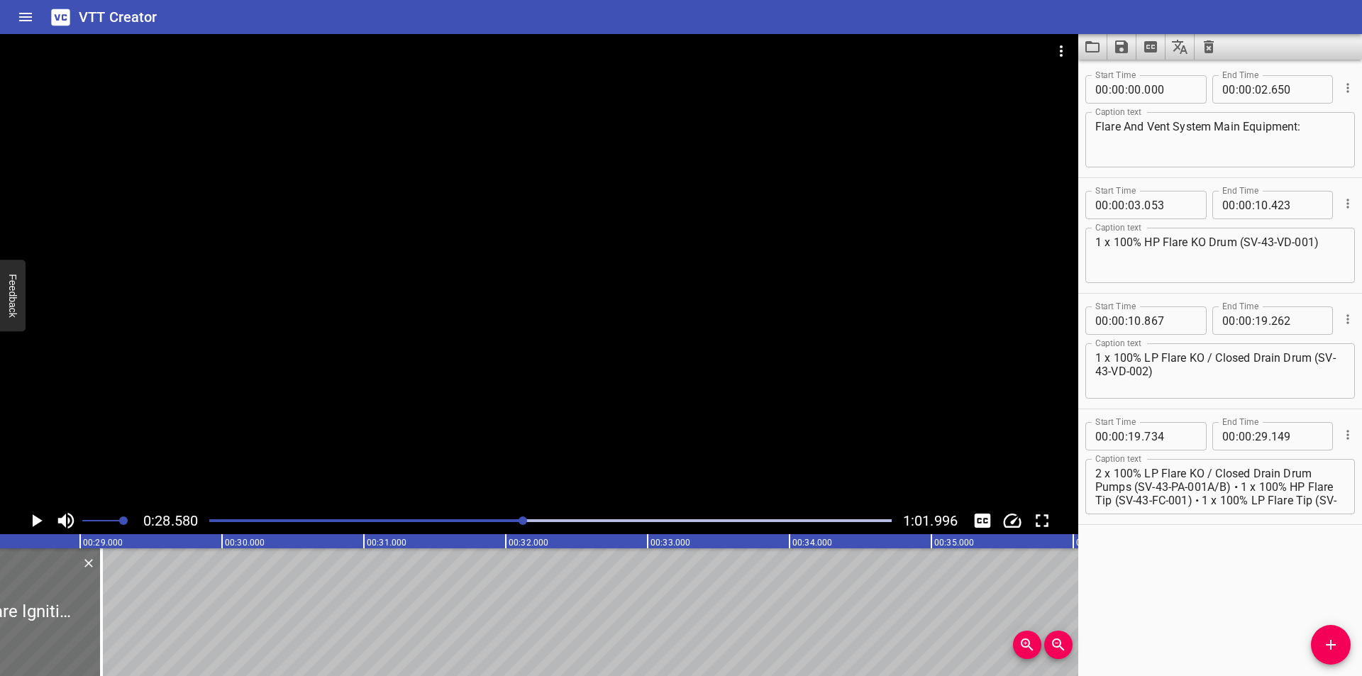
scroll to position [0, 4054]
click at [1240, 485] on textarea "2 x 100% LP Flare KO / Closed Drain Drum Pumps (SV-43-PA-001A/B) • 1 x 100% HP …" at bounding box center [1220, 487] width 250 height 40
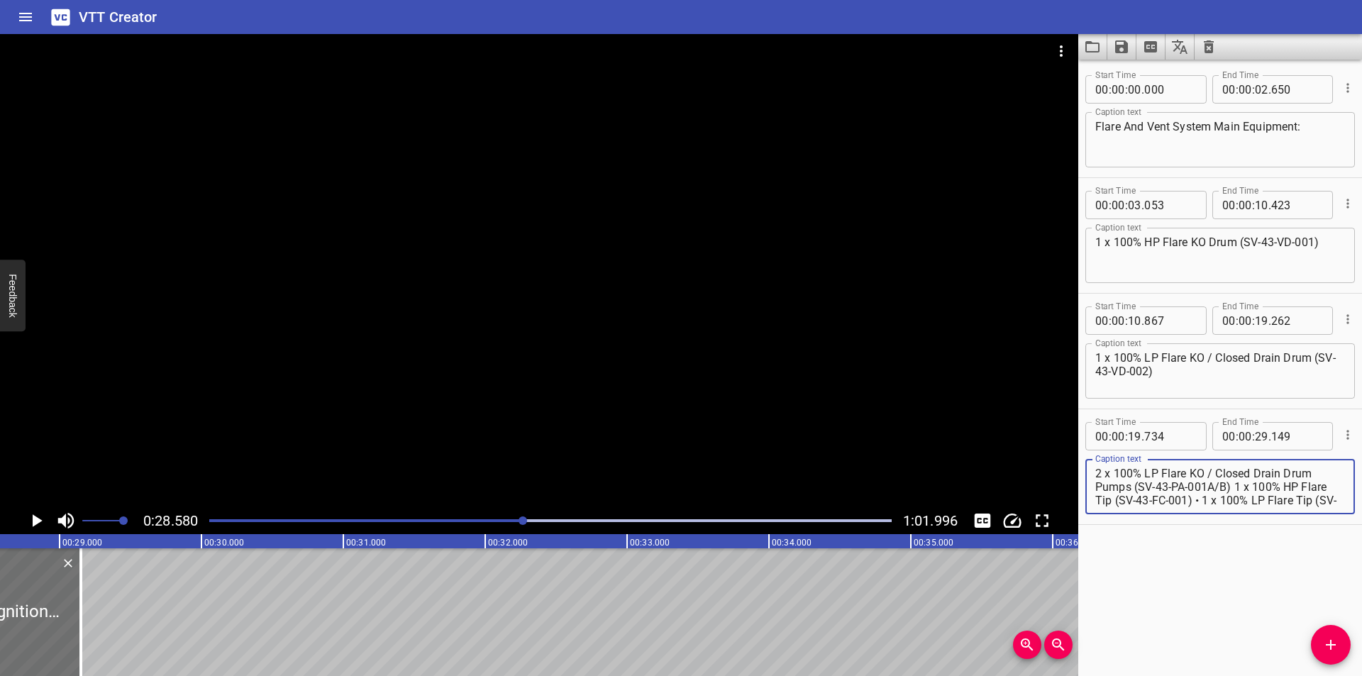
scroll to position [54, 0]
drag, startPoint x: 1236, startPoint y: 487, endPoint x: 1361, endPoint y: 617, distance: 180.6
click at [1361, 617] on div "Start Time 00 : 00 : 00 . 000 Start Time End Time 00 : 00 : 02 . 650 End Time C…" at bounding box center [1220, 368] width 284 height 616
type textarea "2 x 100% LP Flare KO / Closed Drain Drum Pumps (SV-43-PA-001A/B)"
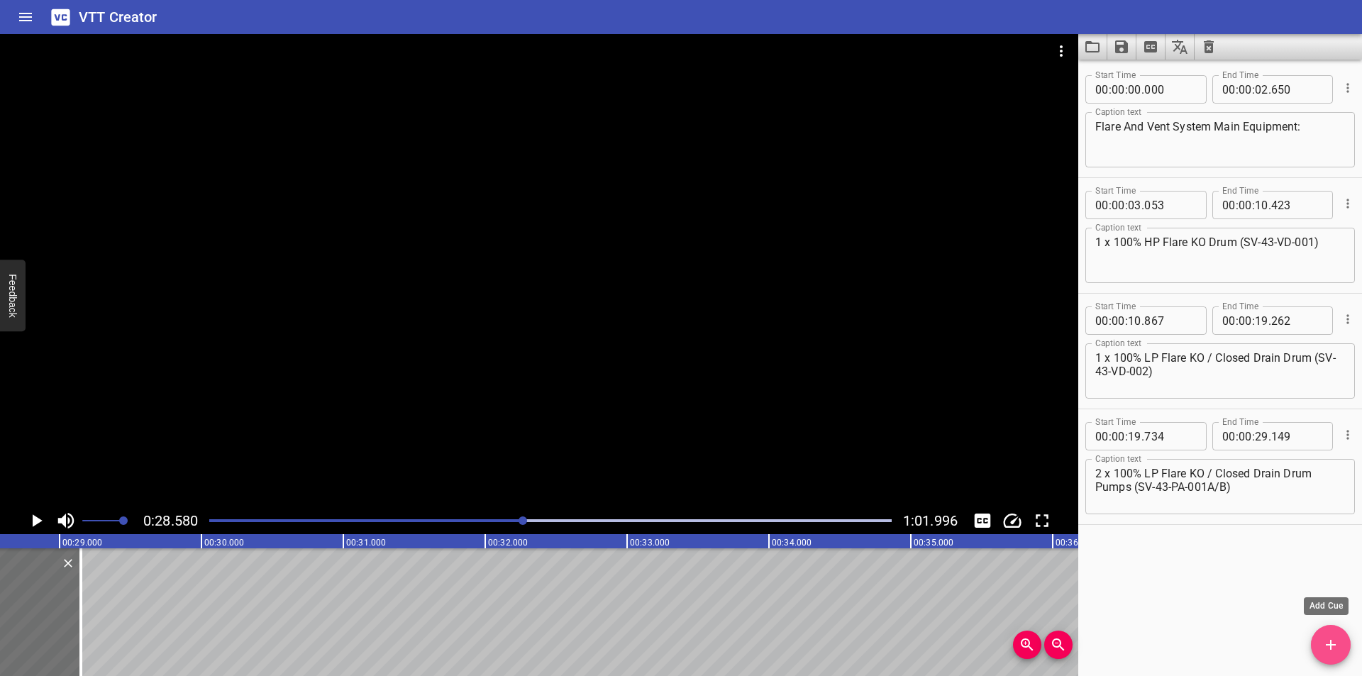
click at [1330, 655] on button "Add Cue" at bounding box center [1331, 645] width 40 height 40
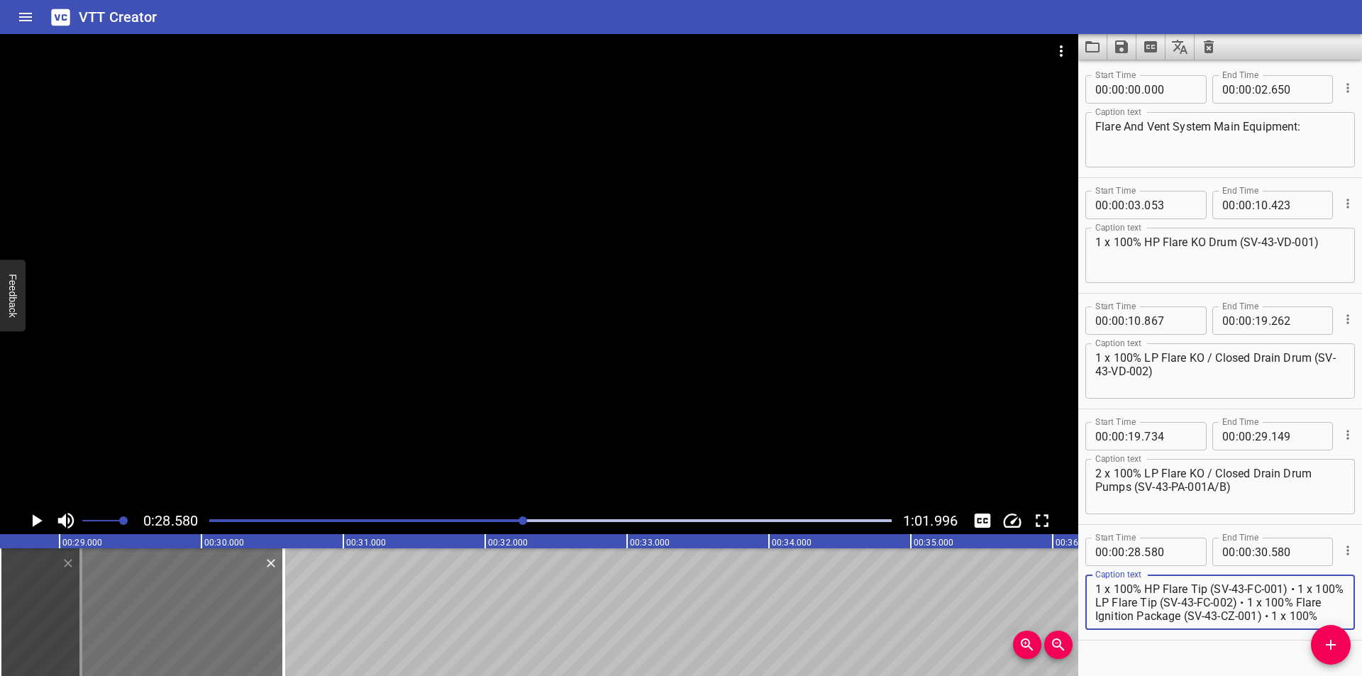
scroll to position [27, 0]
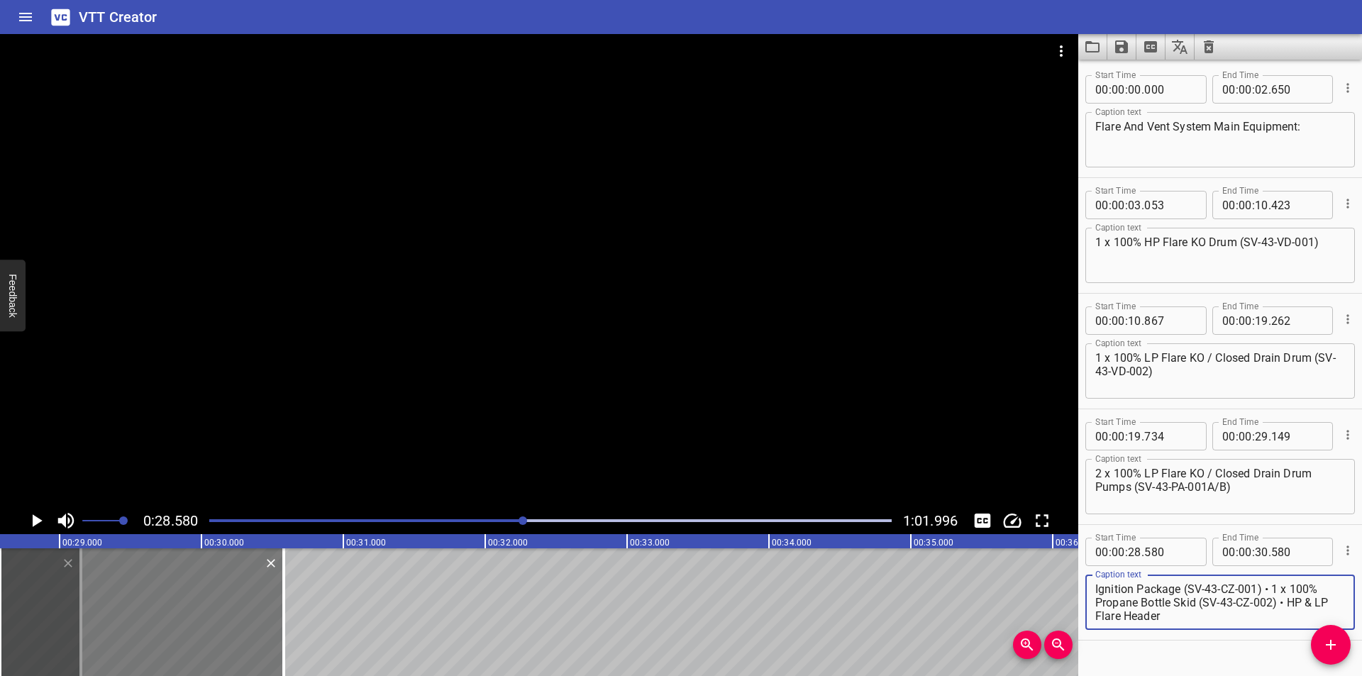
type textarea "1 x 100% HP Flare Tip (SV-43-FC-001) • 1 x 100% LP Flare Tip (SV-43-FC-002) • 1…"
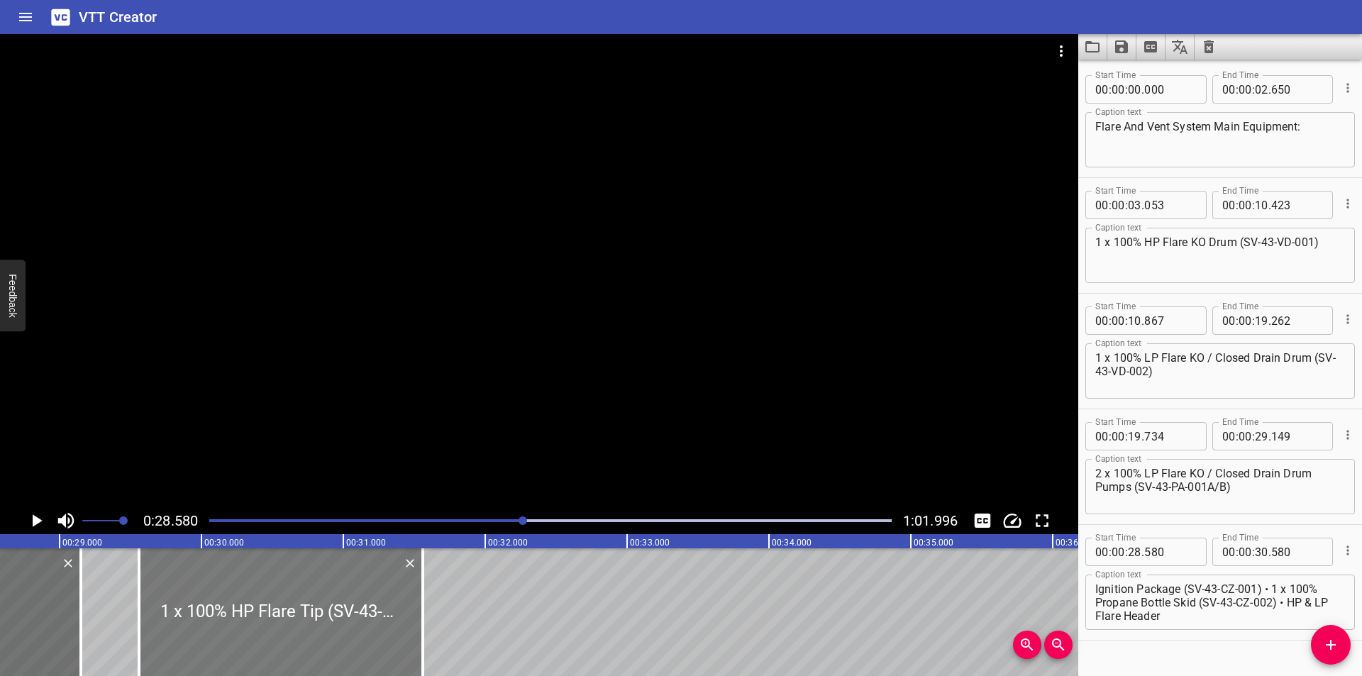
drag, startPoint x: 220, startPoint y: 611, endPoint x: 358, endPoint y: 628, distance: 139.3
click at [358, 628] on div at bounding box center [281, 612] width 284 height 128
type input "29"
type input "560"
type input "31"
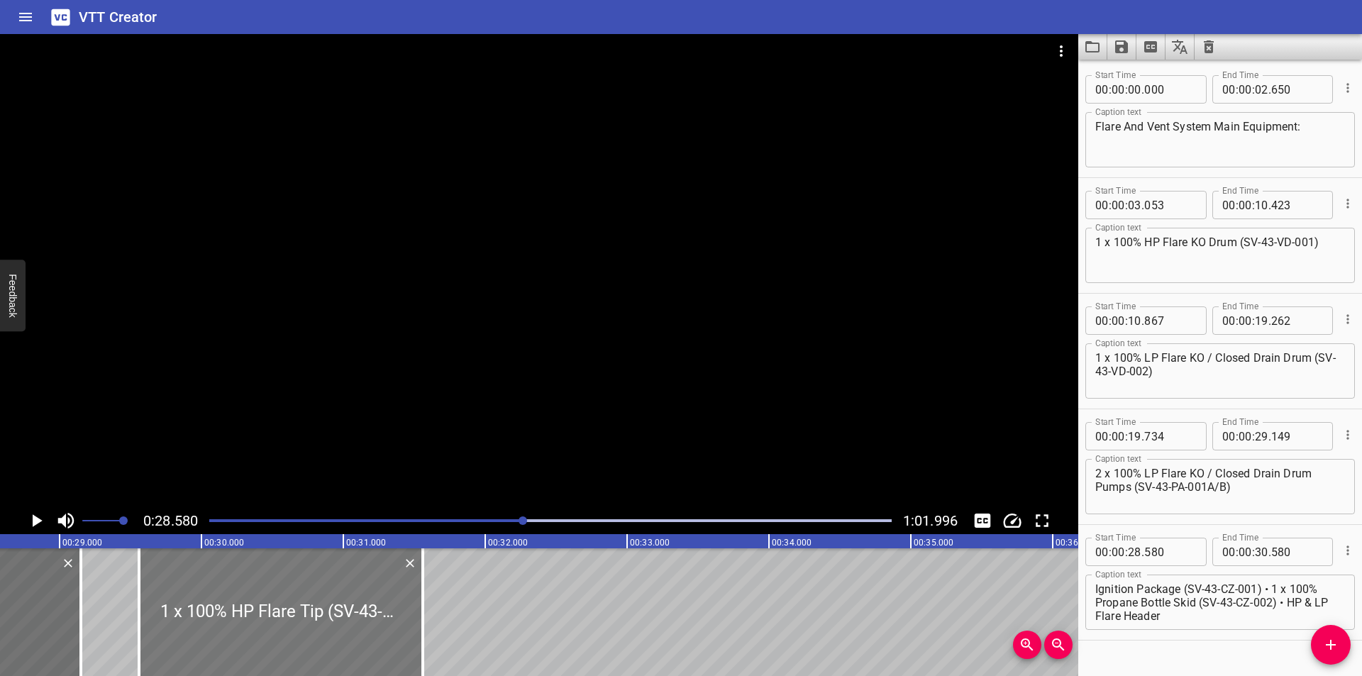
type input "560"
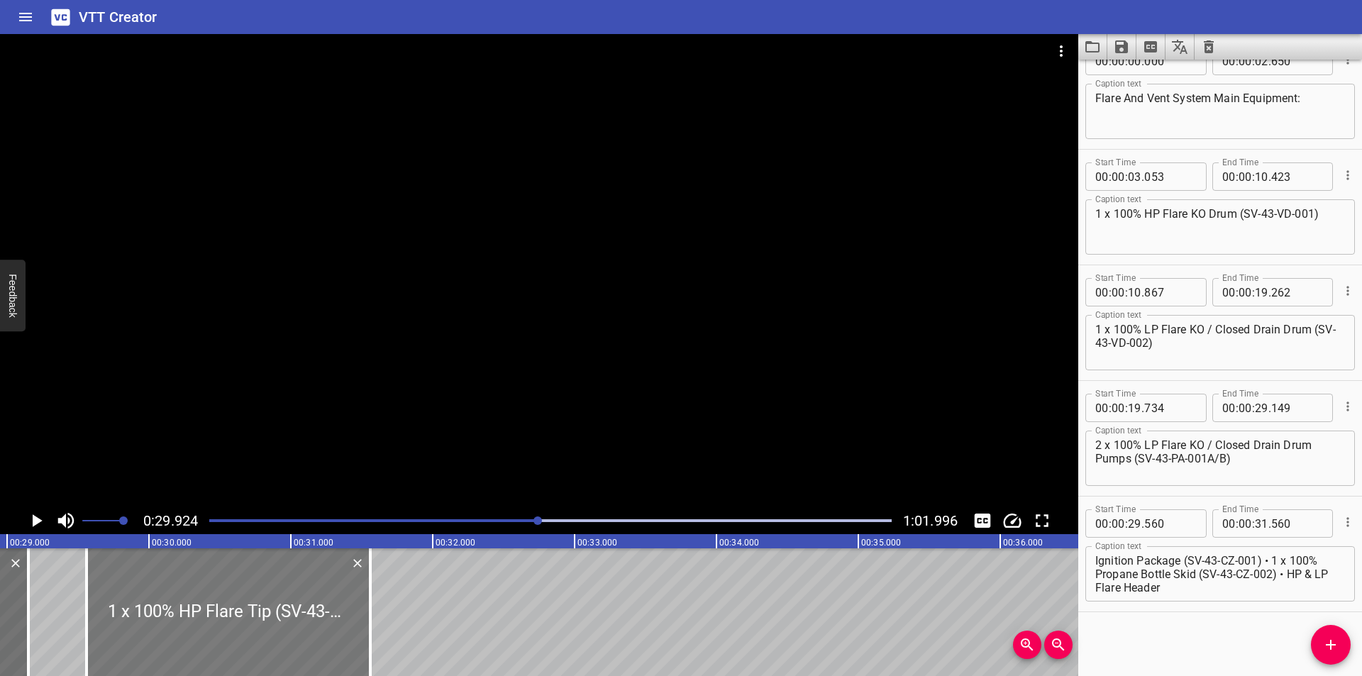
scroll to position [0, 4103]
click at [220, 604] on div at bounding box center [229, 612] width 284 height 128
type input "535"
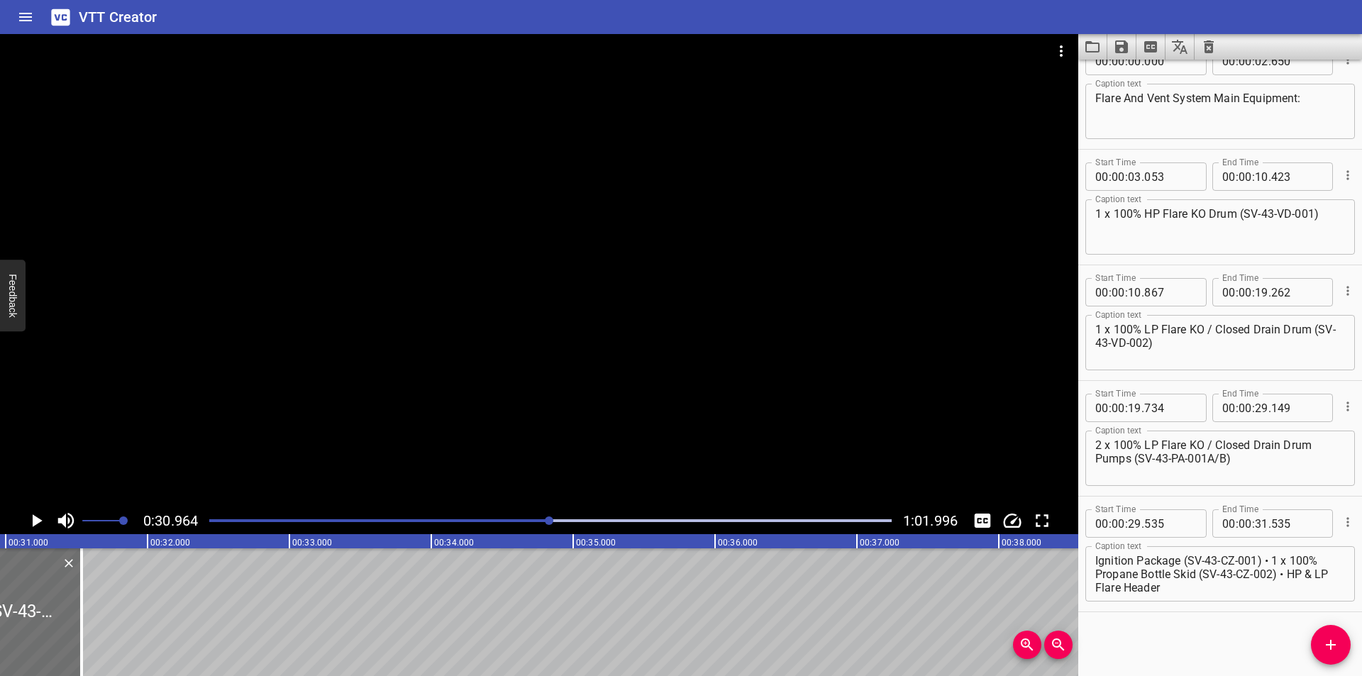
scroll to position [0, 4392]
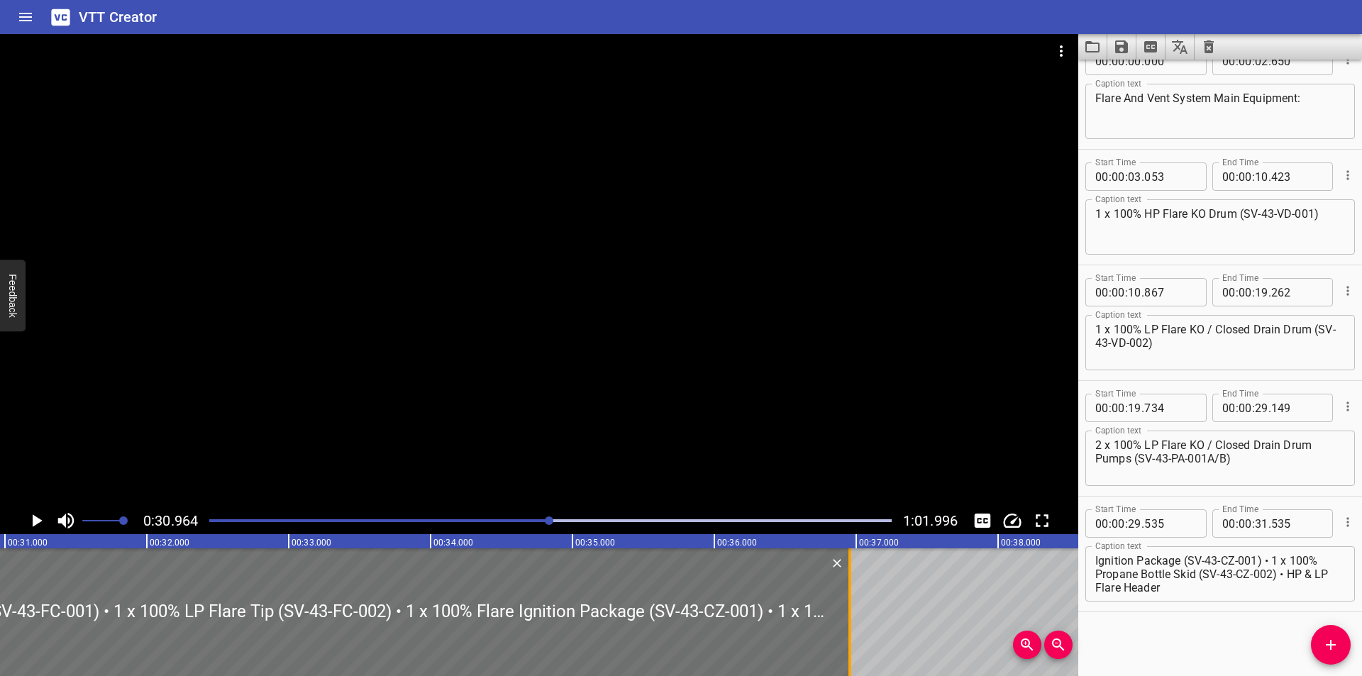
drag, startPoint x: 82, startPoint y: 629, endPoint x: 850, endPoint y: 629, distance: 768.8
click at [850, 629] on div at bounding box center [849, 612] width 3 height 128
type input "36"
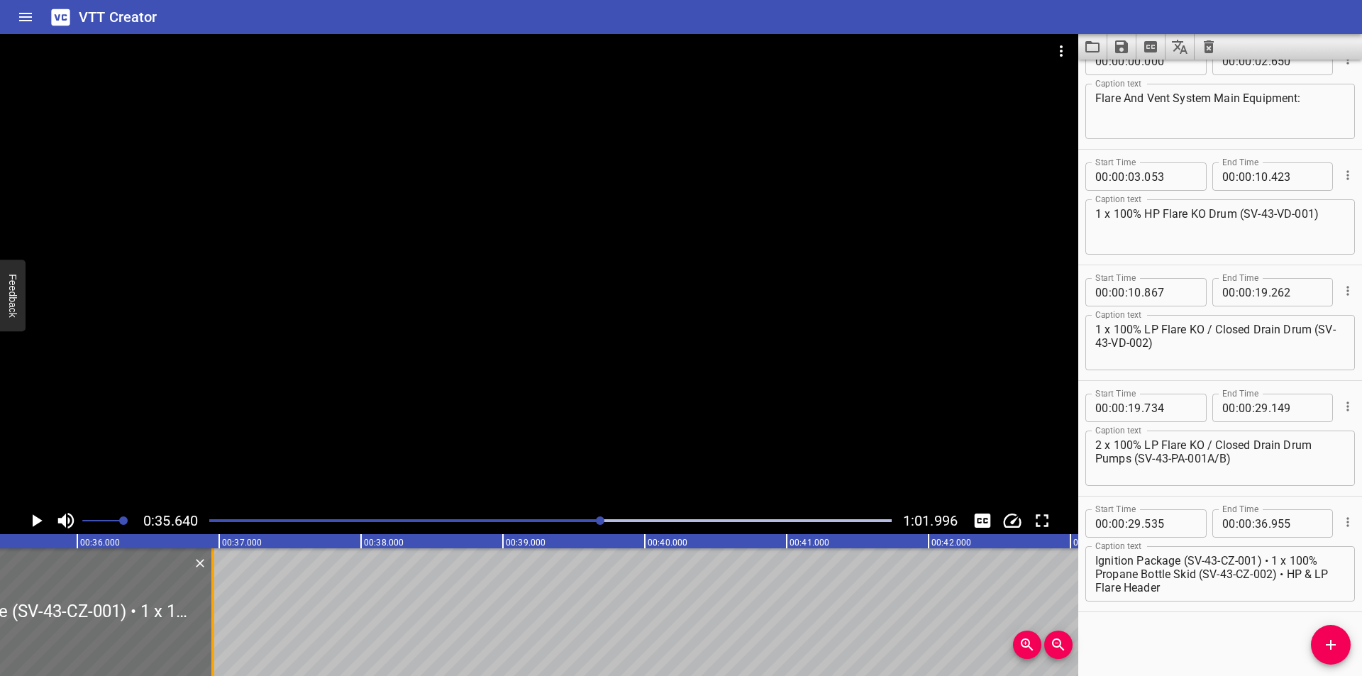
scroll to position [0, 5055]
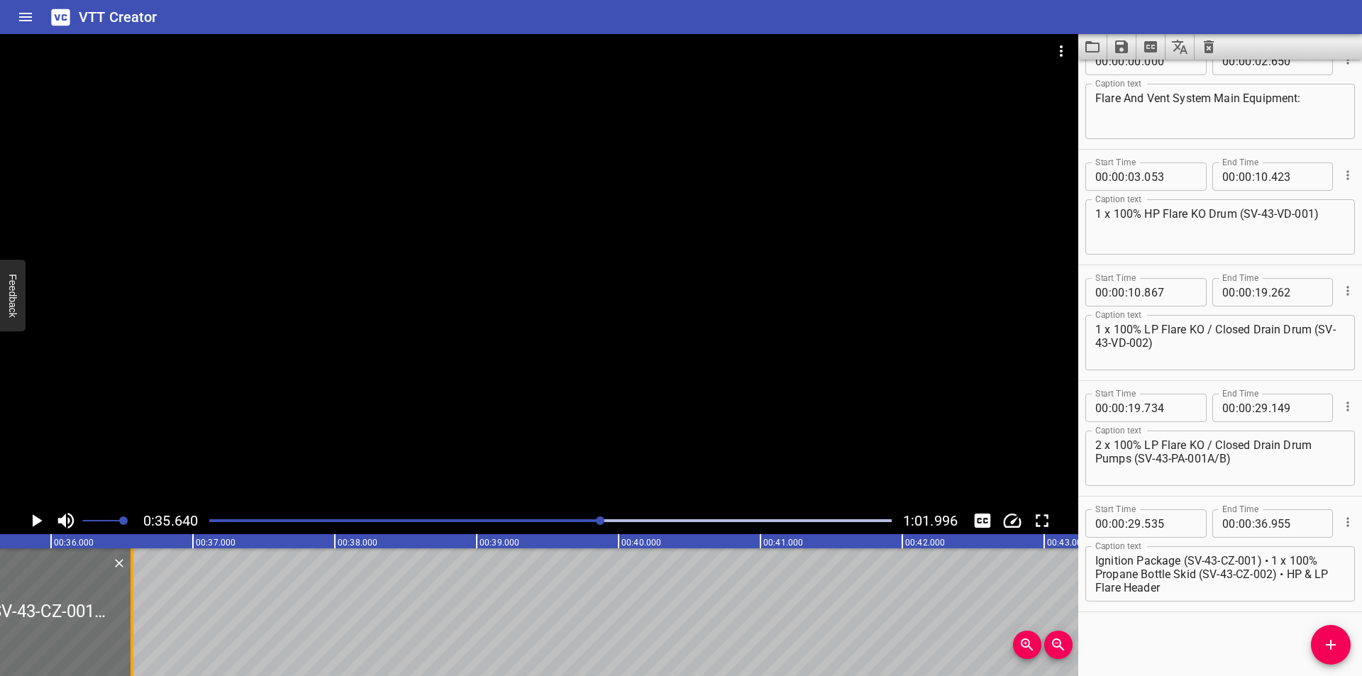
drag, startPoint x: 188, startPoint y: 631, endPoint x: 267, endPoint y: 631, distance: 78.7
click at [133, 633] on div at bounding box center [132, 612] width 14 height 128
type input "570"
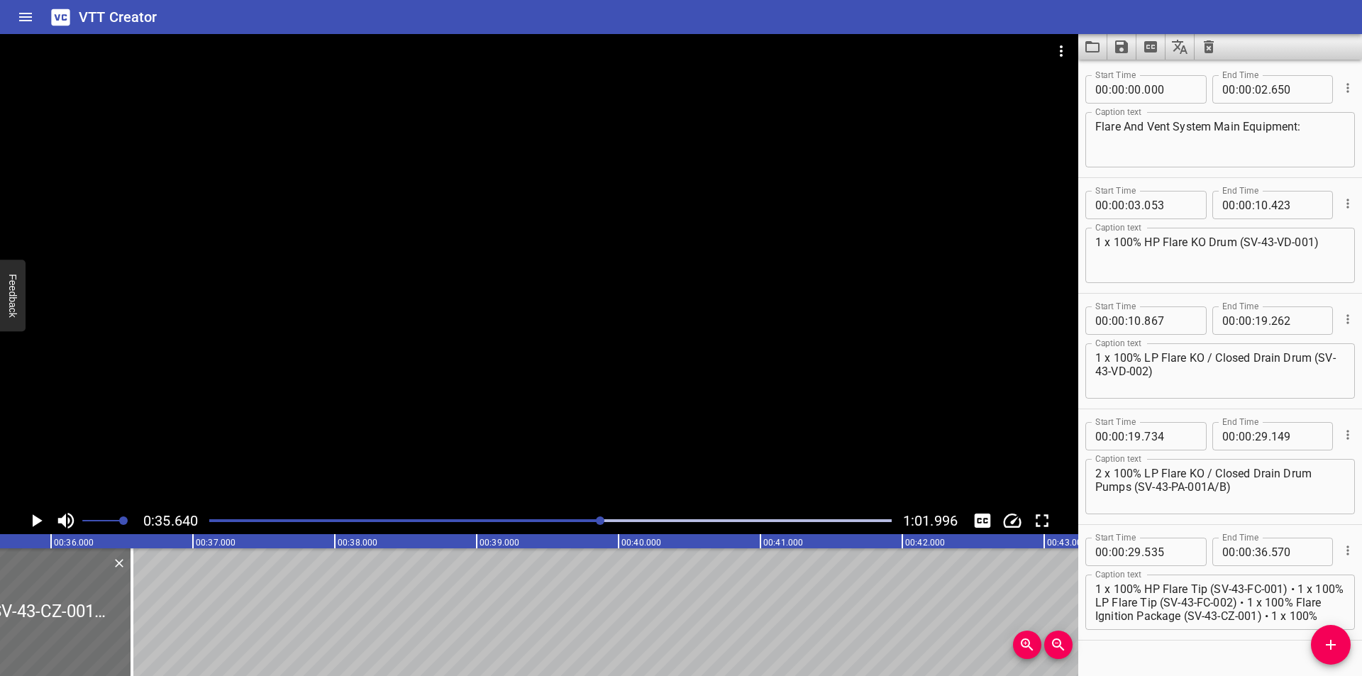
click at [1297, 587] on textarea "1 x 100% HP Flare Tip (SV-43-FC-001) • 1 x 100% LP Flare Tip (SV-43-FC-002) • 1…" at bounding box center [1220, 602] width 250 height 40
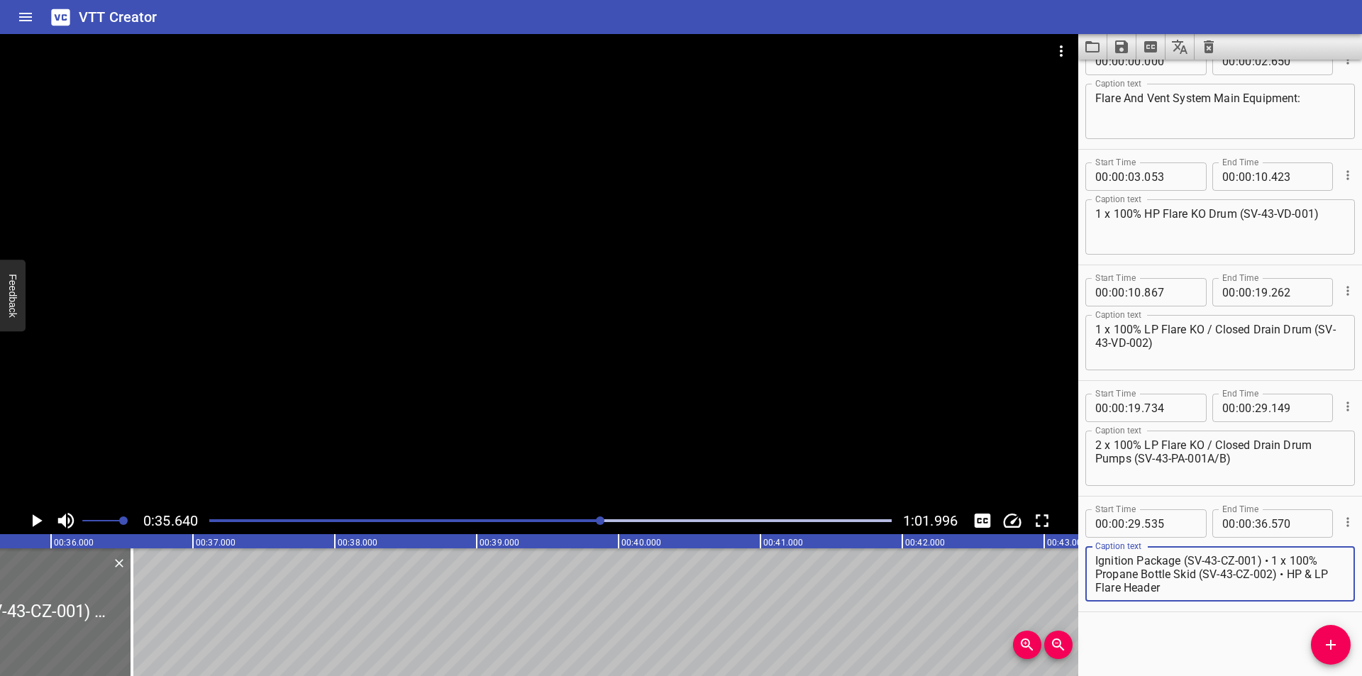
drag, startPoint x: 1291, startPoint y: 589, endPoint x: 1361, endPoint y: 700, distance: 131.3
click at [1361, 675] on html "VTT Creator Caption Editor Batch Transcribe Login Sign Up Privacy Contact 0:35.…" at bounding box center [681, 338] width 1362 height 676
type textarea "1 x 100% HP Flare Tip (SV-43-FC-001)"
click at [1326, 650] on icon "Add Cue" at bounding box center [1330, 644] width 17 height 17
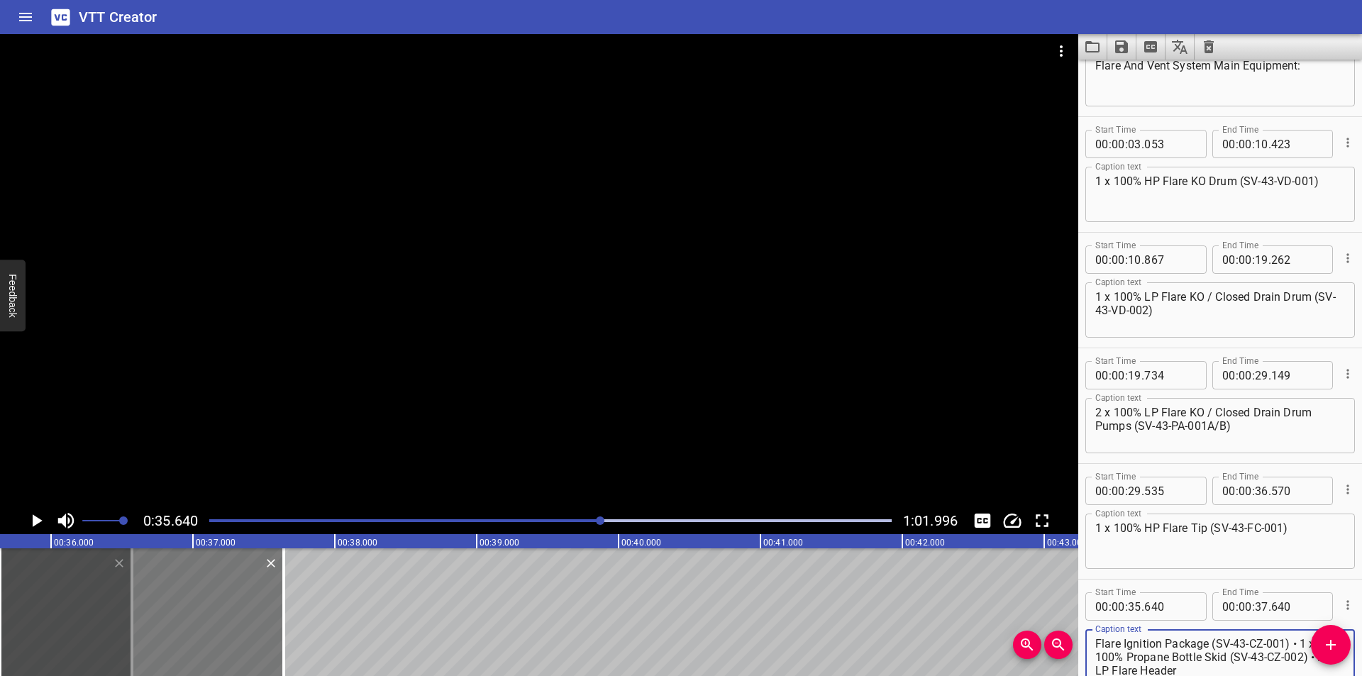
scroll to position [62, 0]
type textarea "1 x 100% LP Flare Tip (SV-43-FC-002) • 1 x 100% Flare Ignition Package (SV-43-C…"
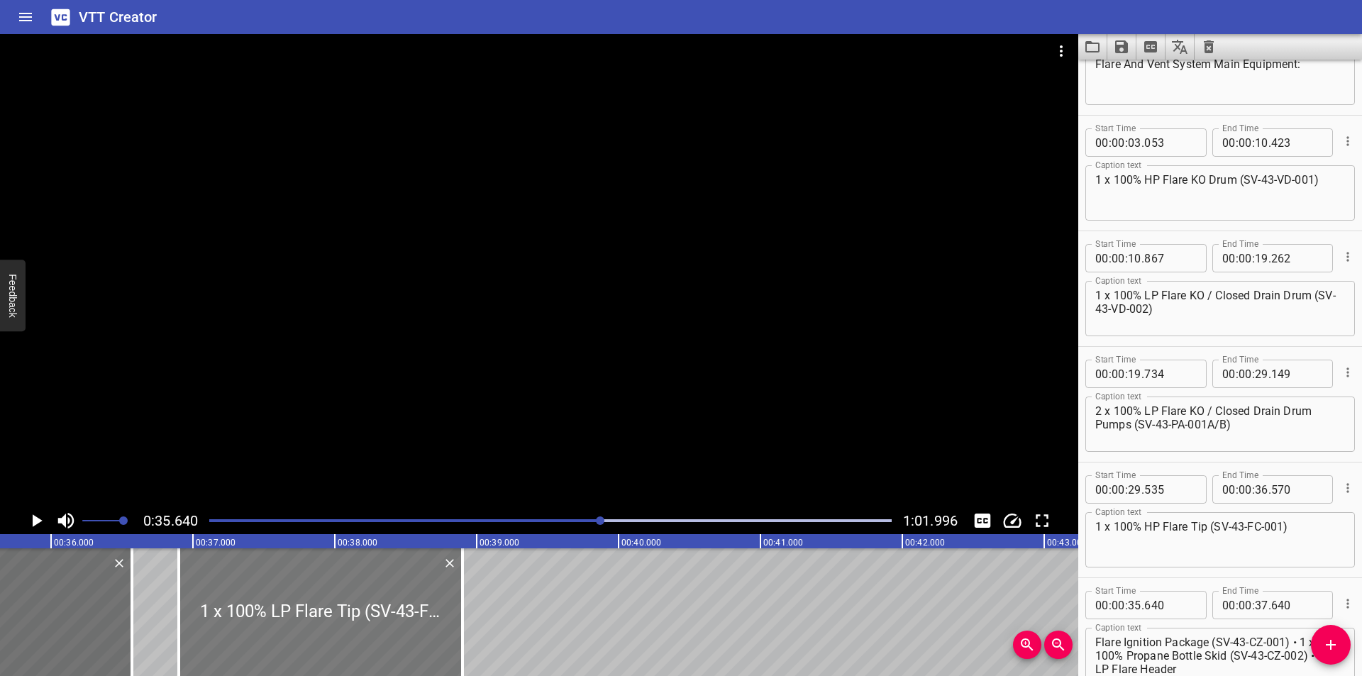
drag, startPoint x: 192, startPoint y: 627, endPoint x: 371, endPoint y: 639, distance: 179.1
click at [371, 639] on div at bounding box center [321, 612] width 284 height 128
type input "36"
type input "900"
type input "38"
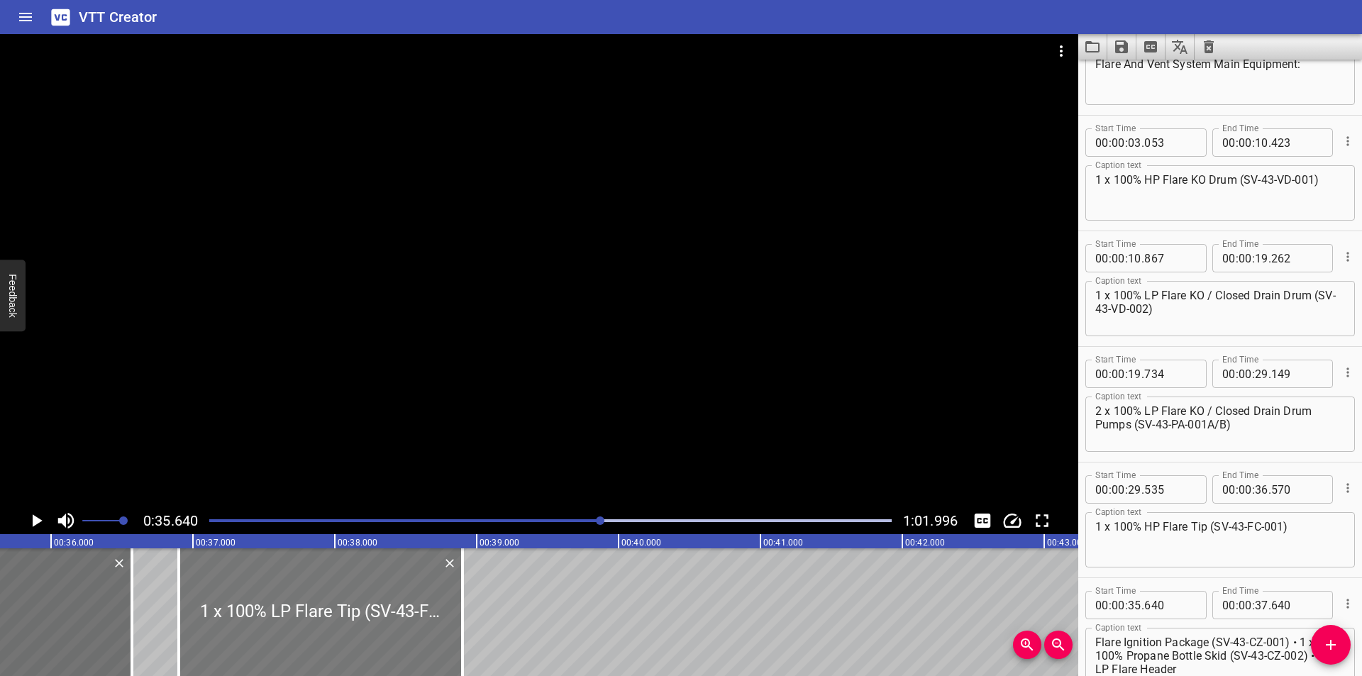
type input "900"
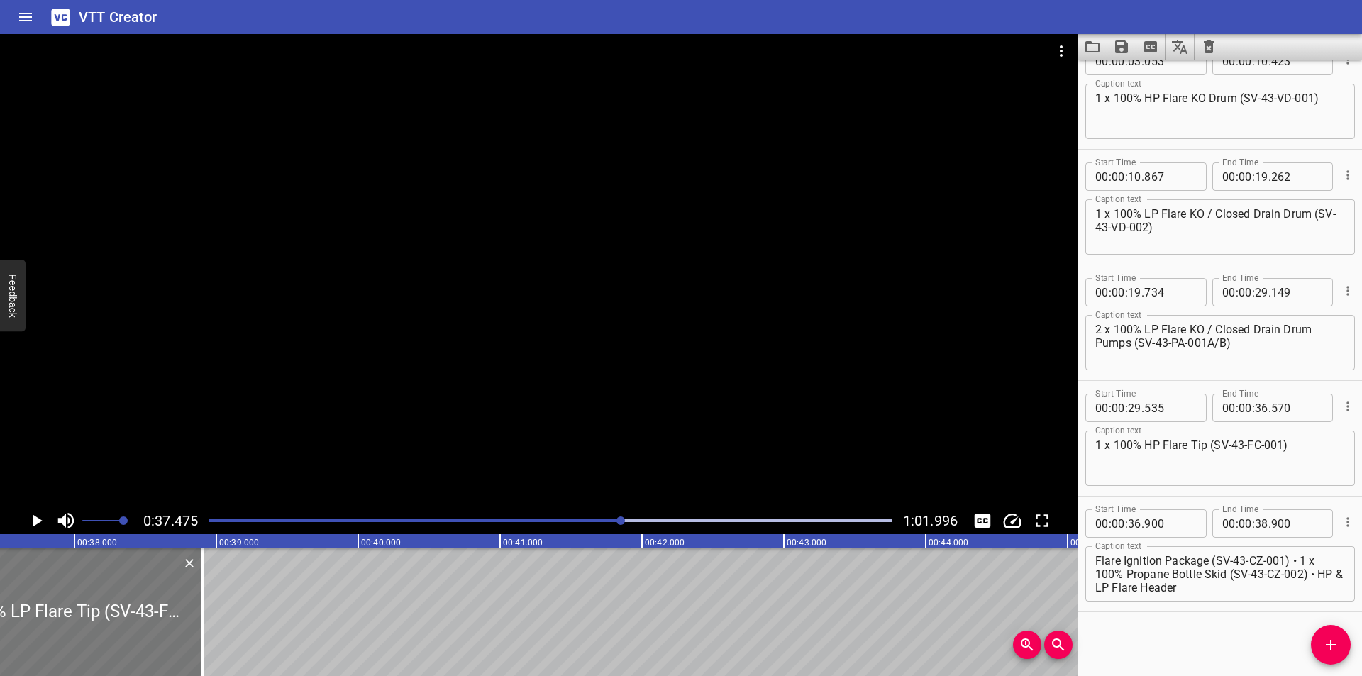
scroll to position [0, 5268]
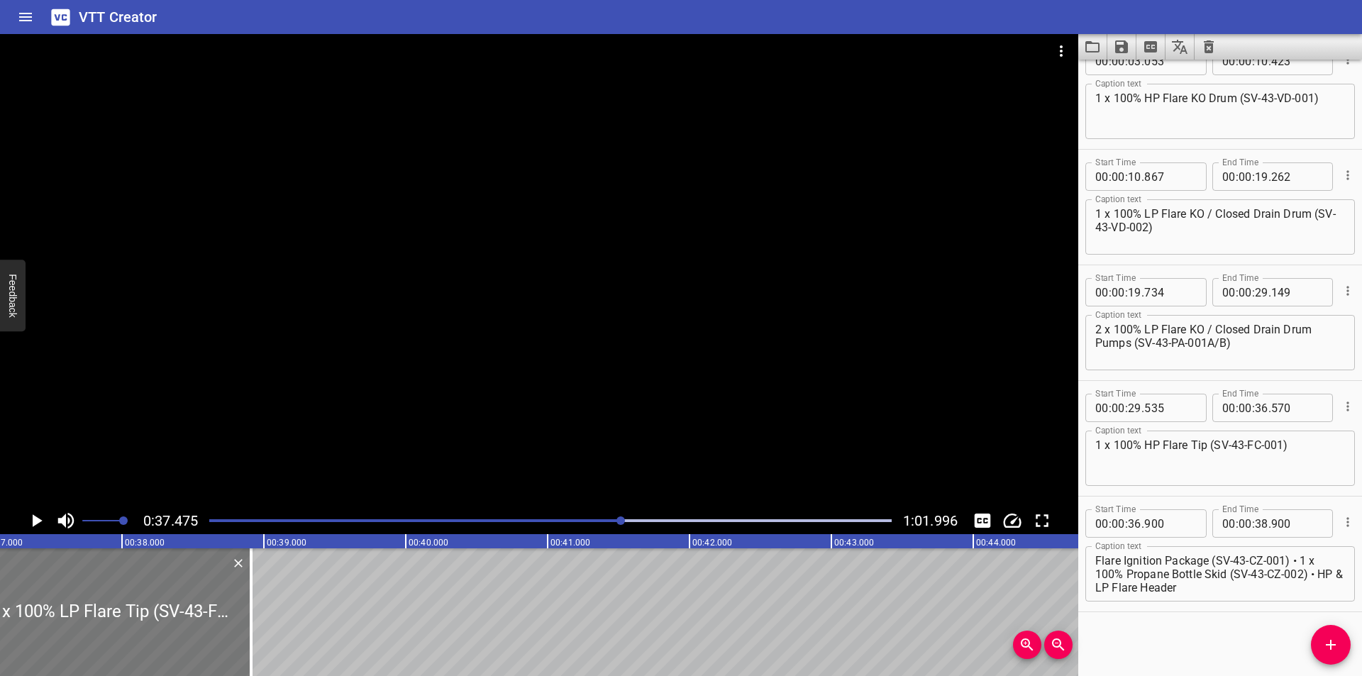
click at [209, 617] on div at bounding box center [109, 612] width 284 height 128
type input "910"
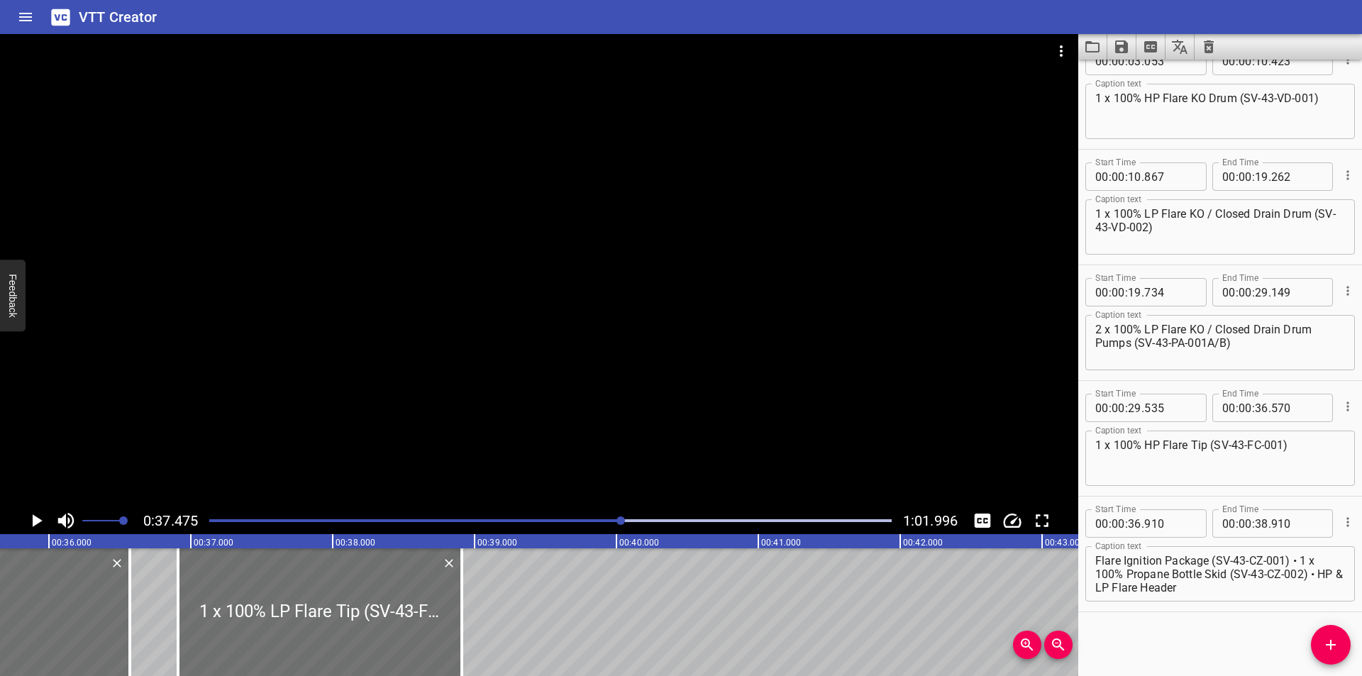
scroll to position [0, 4984]
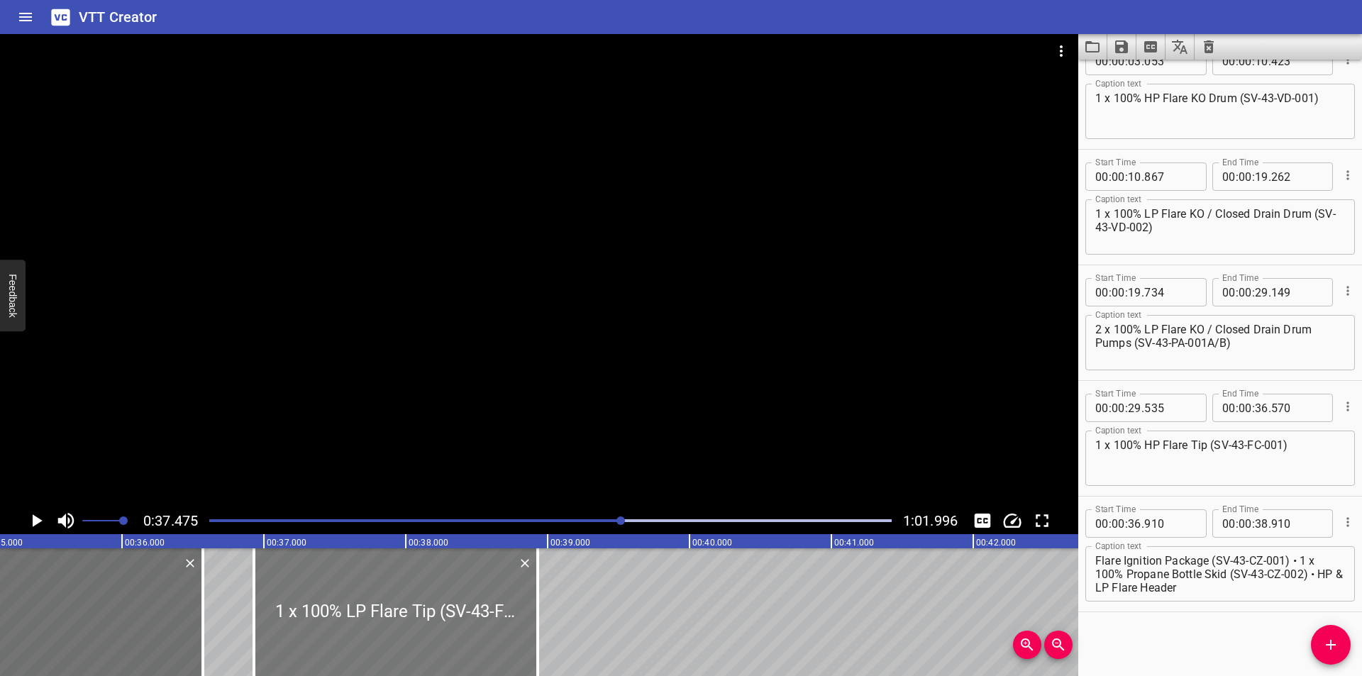
click at [440, 611] on div at bounding box center [396, 612] width 284 height 128
type input "925"
drag, startPoint x: 519, startPoint y: 408, endPoint x: 518, endPoint y: 400, distance: 7.9
click at [519, 405] on div at bounding box center [539, 270] width 1078 height 473
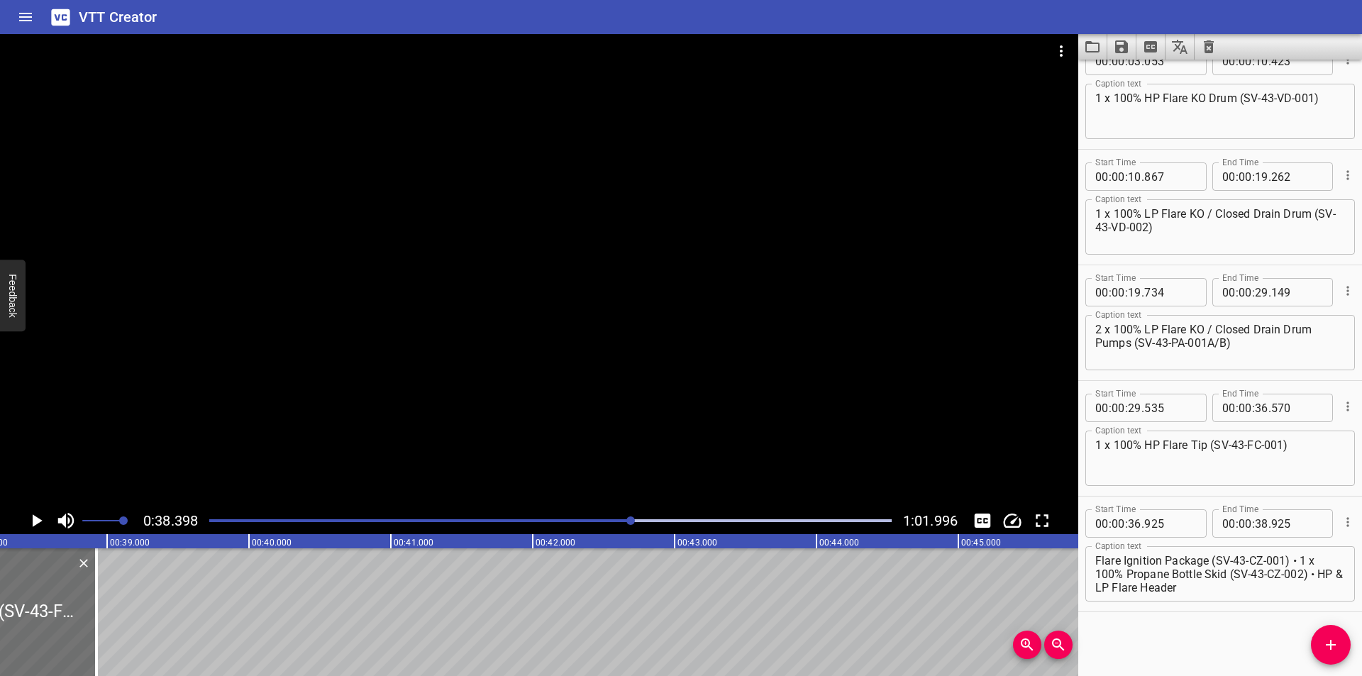
scroll to position [0, 5447]
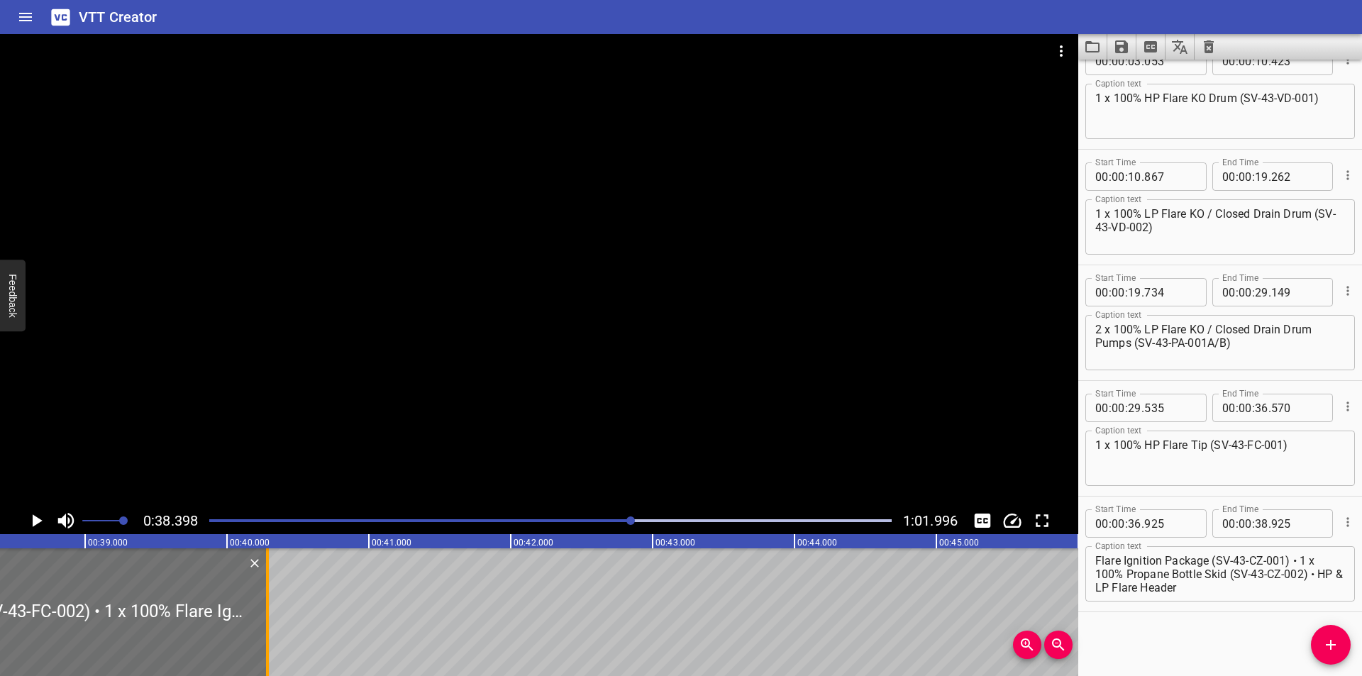
drag, startPoint x: 78, startPoint y: 638, endPoint x: 271, endPoint y: 638, distance: 192.9
click at [271, 638] on div at bounding box center [267, 612] width 14 height 128
type input "40"
type input "285"
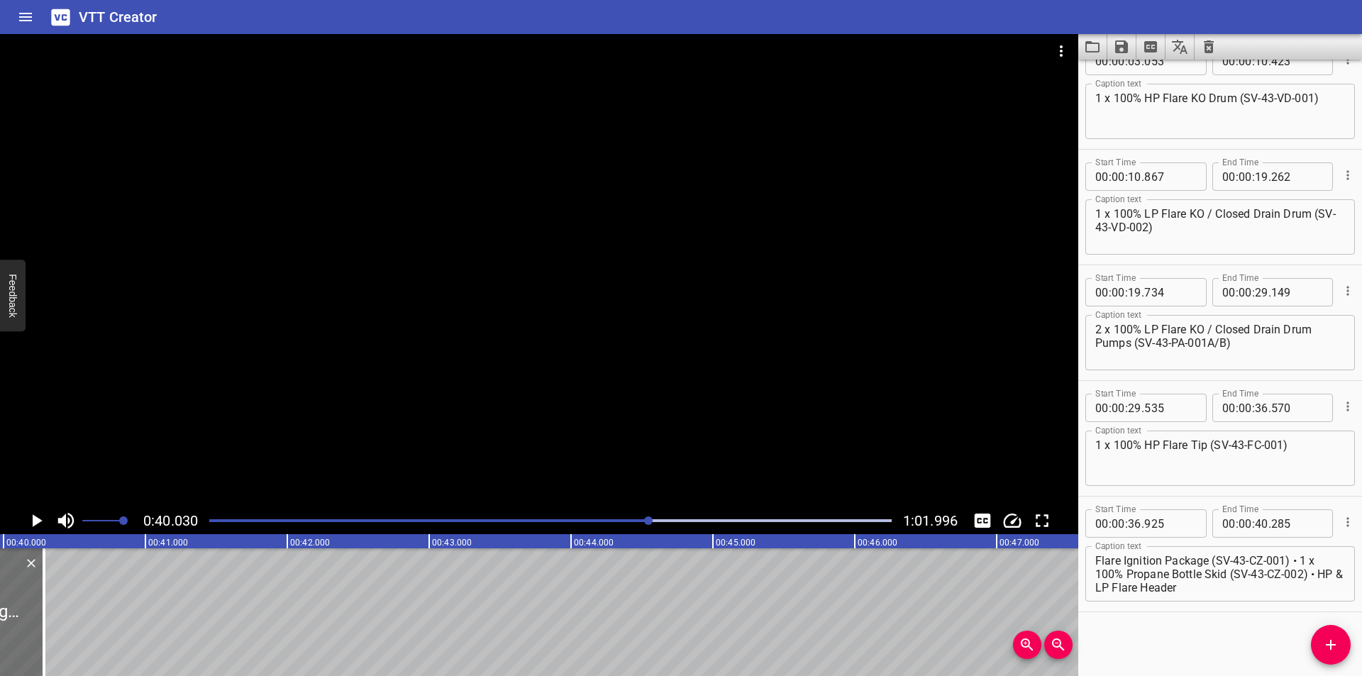
scroll to position [0, 5678]
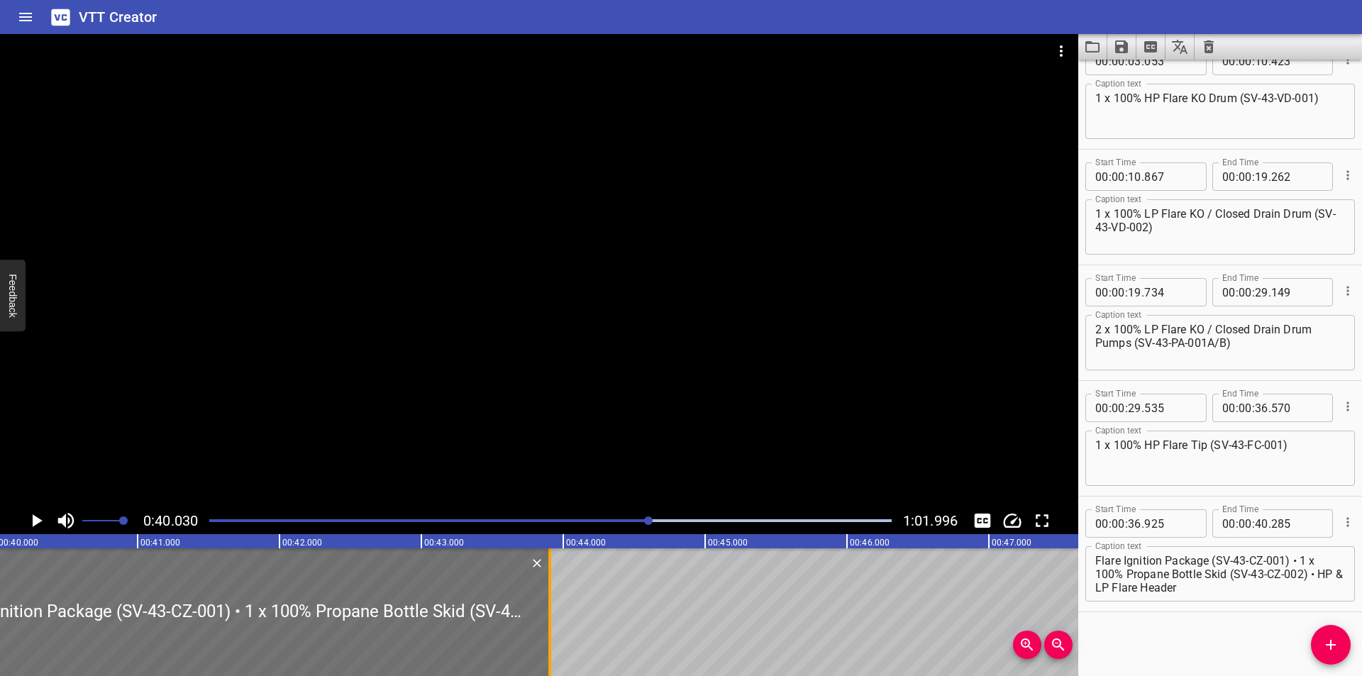
drag, startPoint x: 36, startPoint y: 643, endPoint x: 550, endPoint y: 636, distance: 513.5
click at [550, 636] on div at bounding box center [549, 612] width 3 height 128
type input "43"
type input "905"
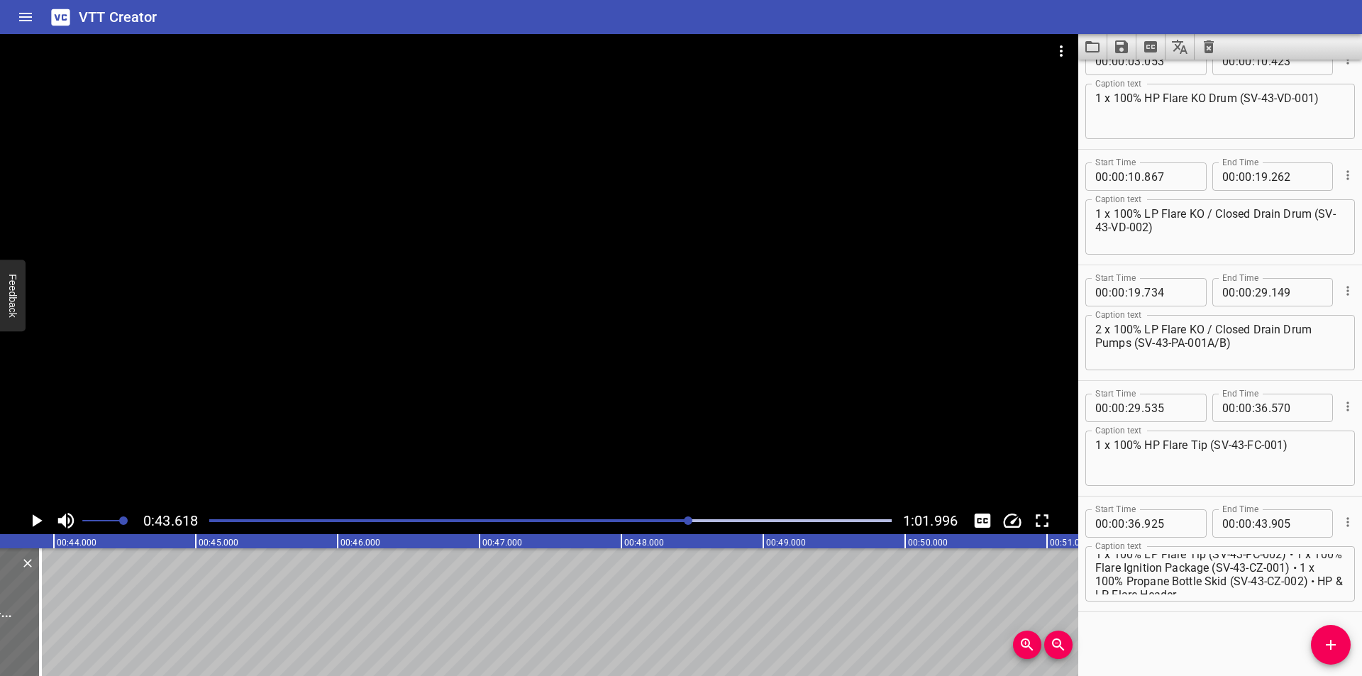
scroll to position [0, 0]
click at [1294, 561] on textarea "1 x 100% LP Flare Tip (SV-43-FC-002) • 1 x 100% Flare Ignition Package (SV-43-C…" at bounding box center [1220, 574] width 250 height 40
drag, startPoint x: 1289, startPoint y: 562, endPoint x: 1361, endPoint y: 641, distance: 107.0
click at [1361, 641] on div "Start Time 00 : 00 : 00 . 000 Start Time End Time 00 : 00 : 02 . 650 End Time C…" at bounding box center [1220, 368] width 284 height 616
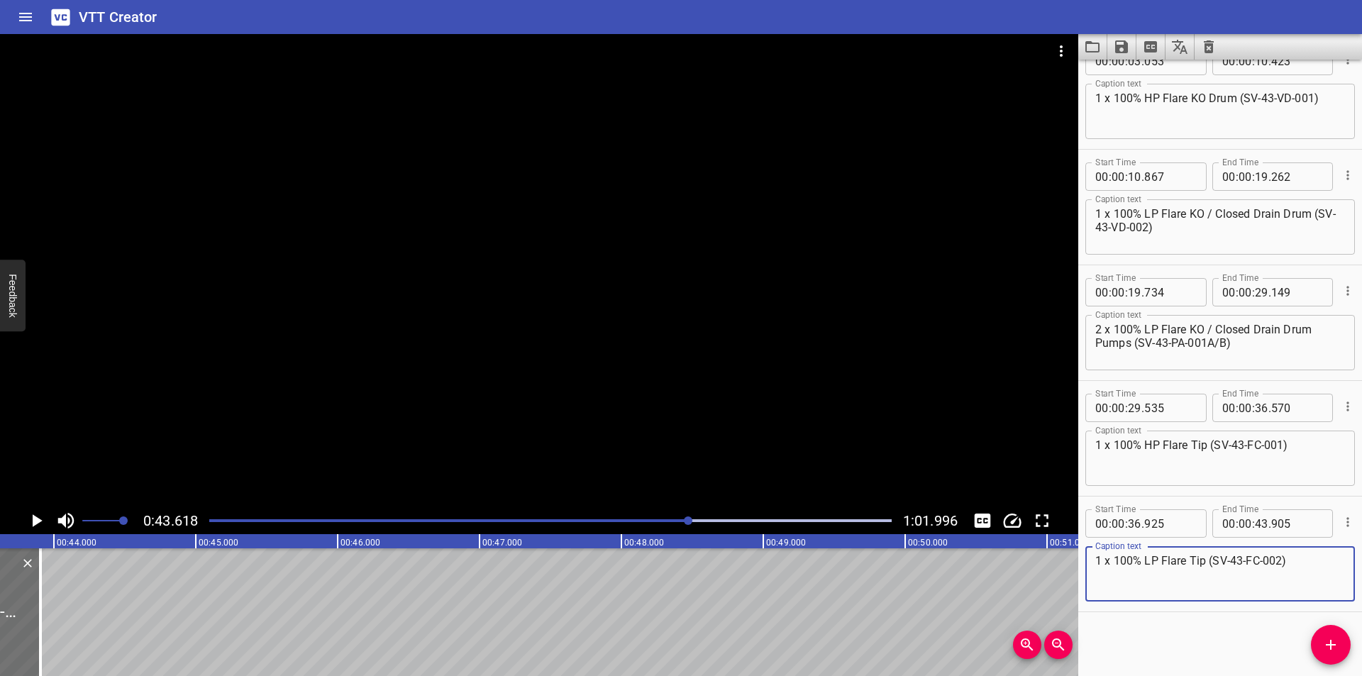
scroll to position [0, 0]
type textarea "1 x 100% LP Flare Tip (SV-43-FC-002)"
click at [1328, 640] on icon "Add Cue" at bounding box center [1330, 644] width 17 height 17
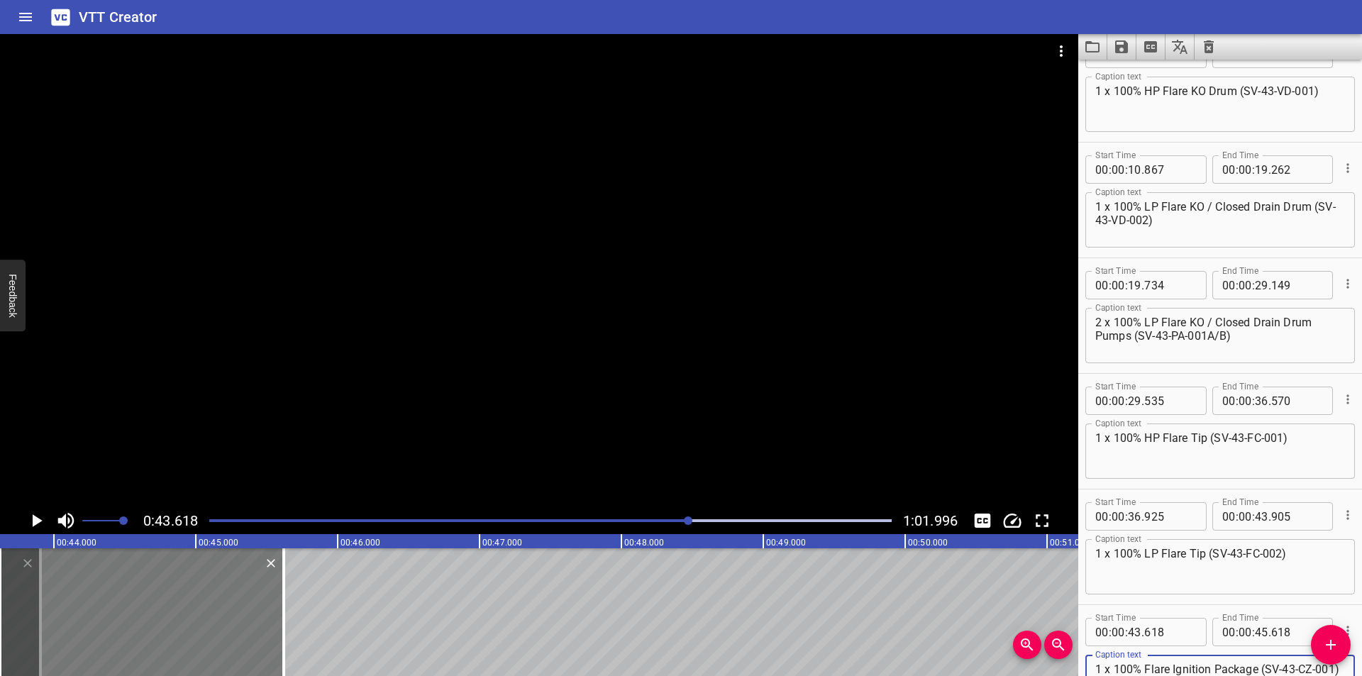
scroll to position [178, 0]
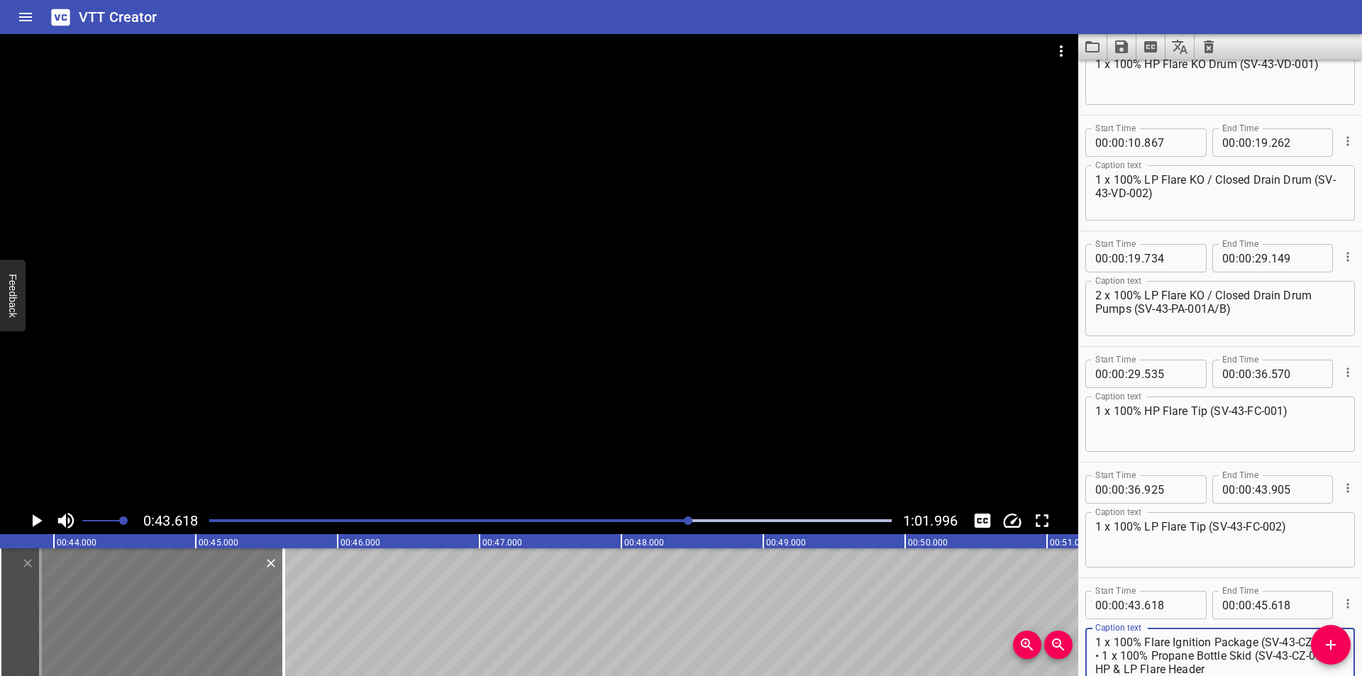
type textarea "1 x 100% Flare Ignition Package (SV-43-CZ-001) • 1 x 100% Propane Bottle Skid (…"
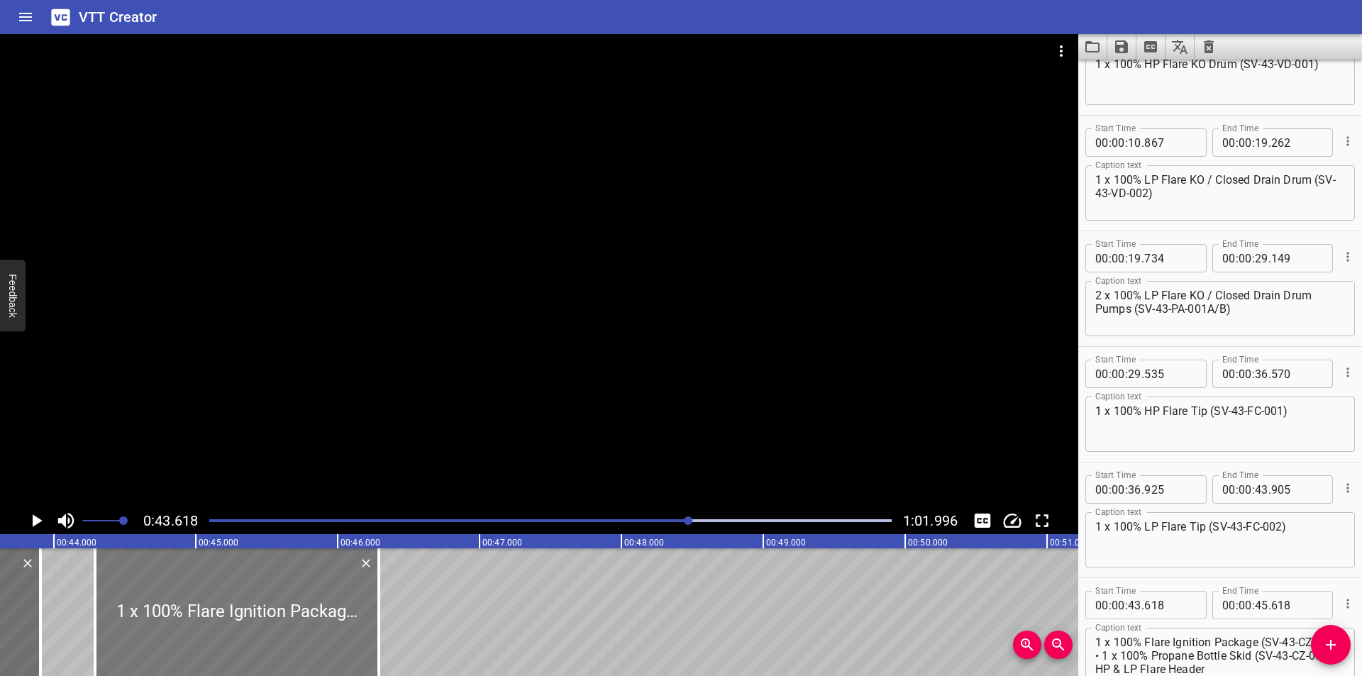
drag, startPoint x: 196, startPoint y: 635, endPoint x: 286, endPoint y: 651, distance: 91.4
click at [286, 651] on div at bounding box center [237, 612] width 284 height 128
type input "44"
type input "288"
type input "46"
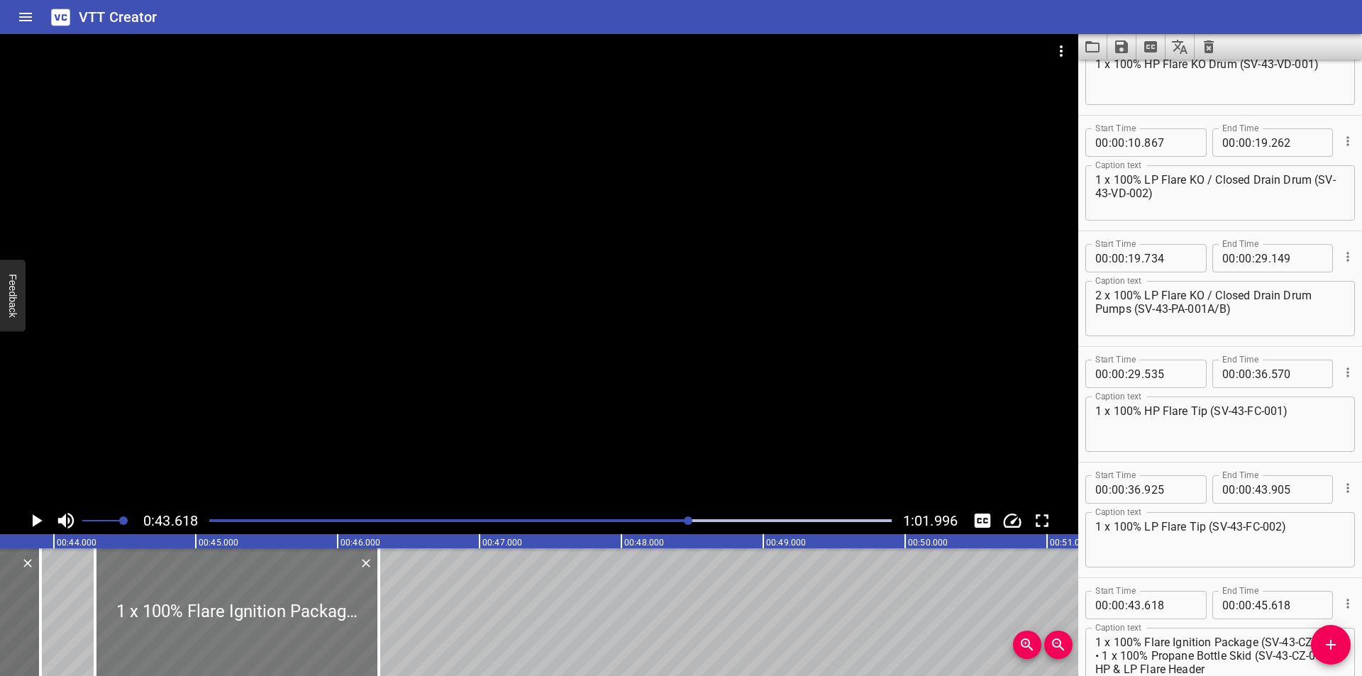
type input "288"
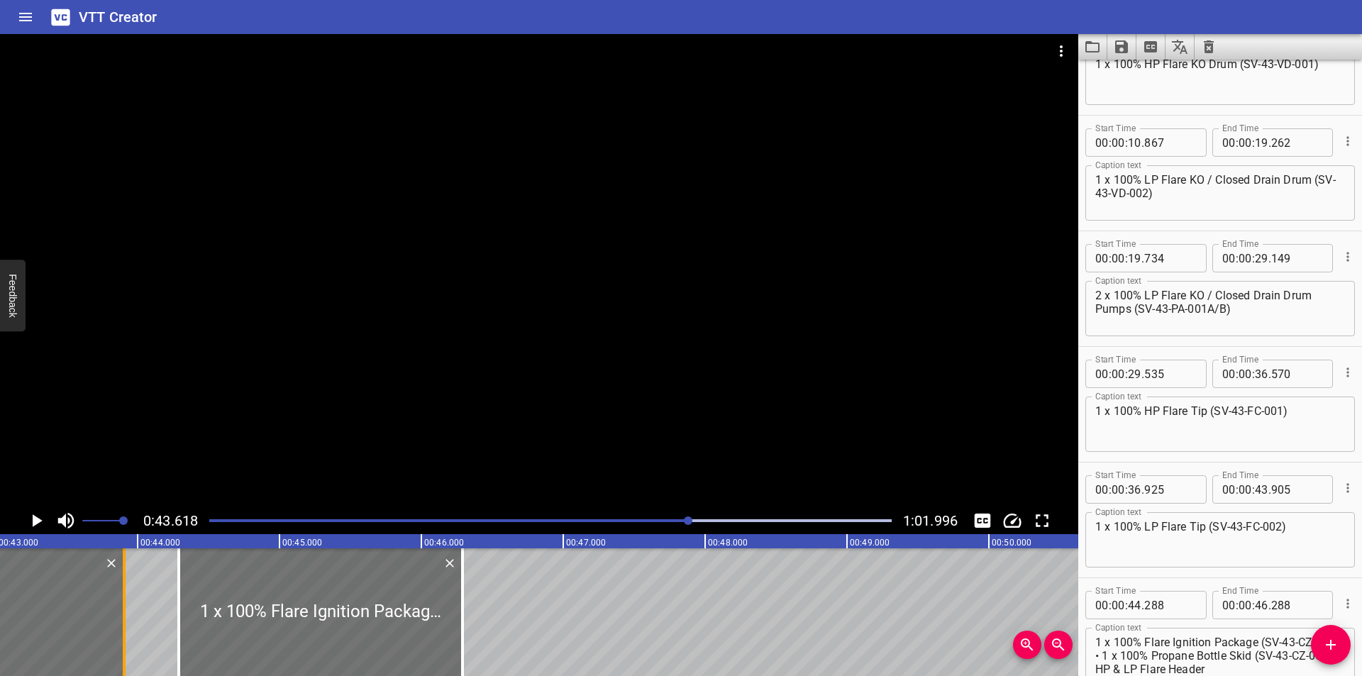
scroll to position [0, 6093]
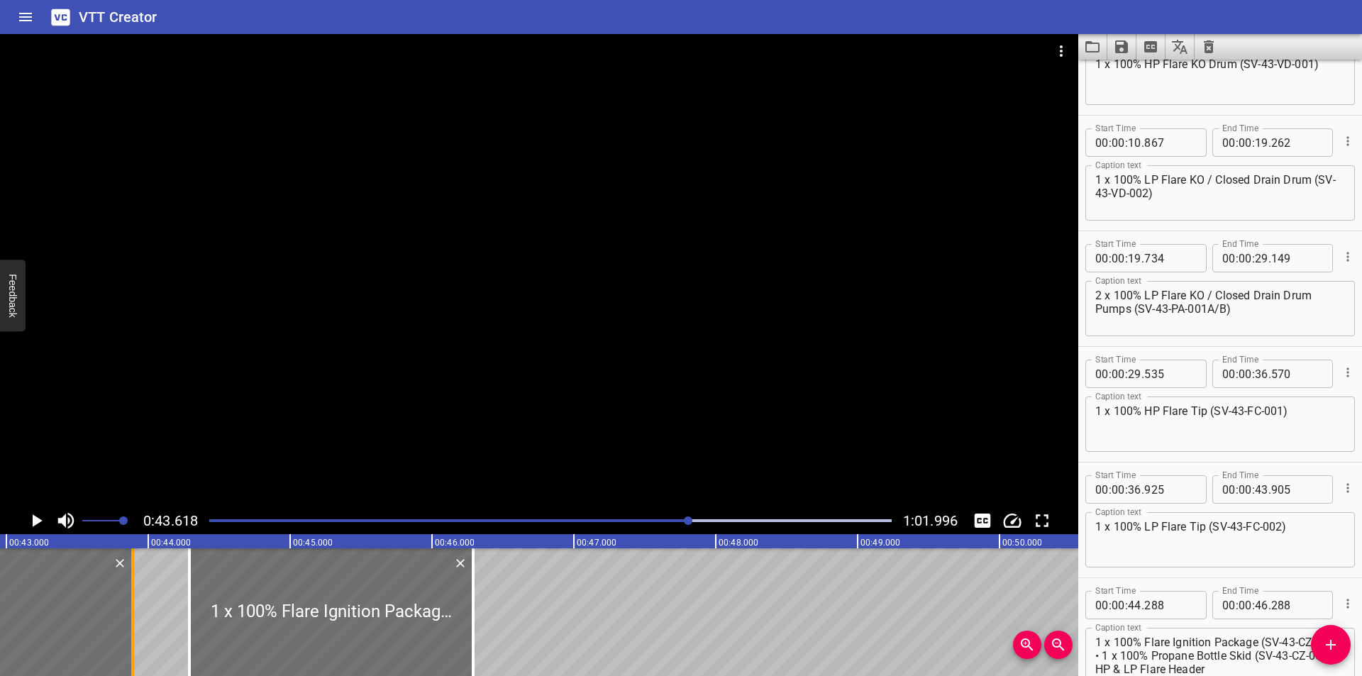
click at [134, 638] on div at bounding box center [133, 612] width 14 height 128
type input "890"
click at [535, 303] on div at bounding box center [539, 270] width 1078 height 473
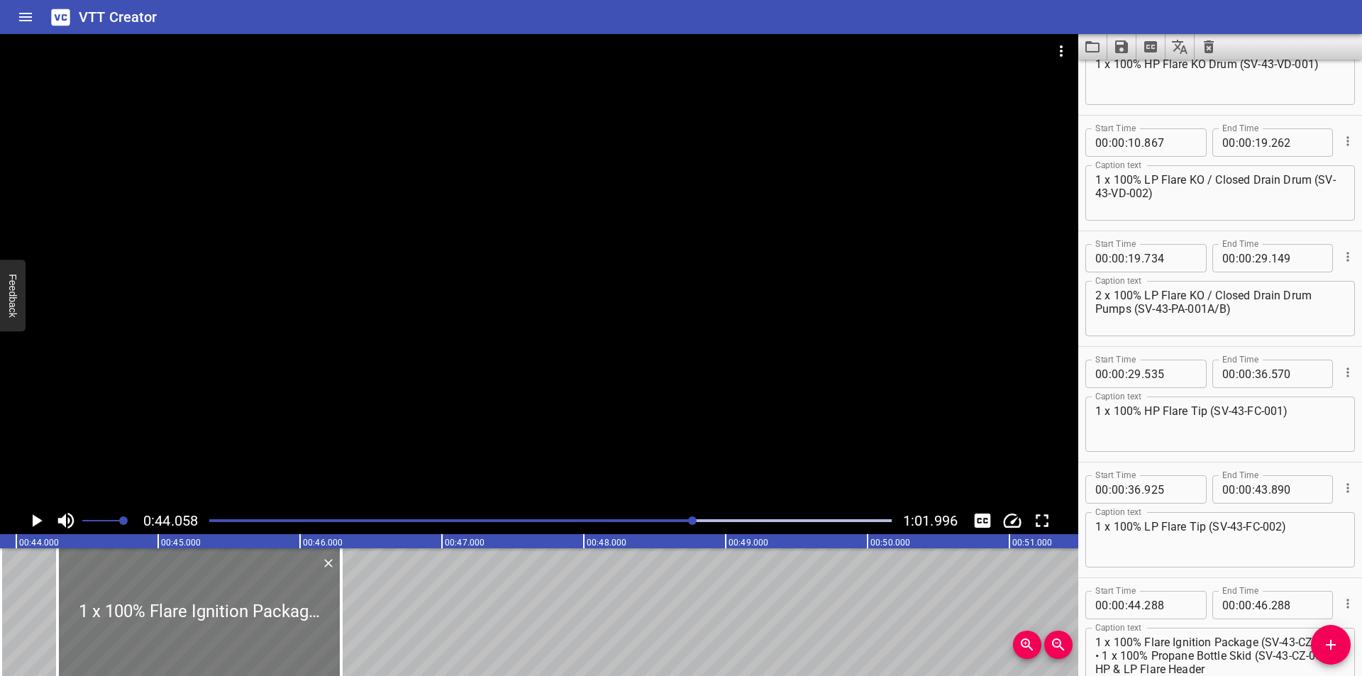
scroll to position [0, 6249]
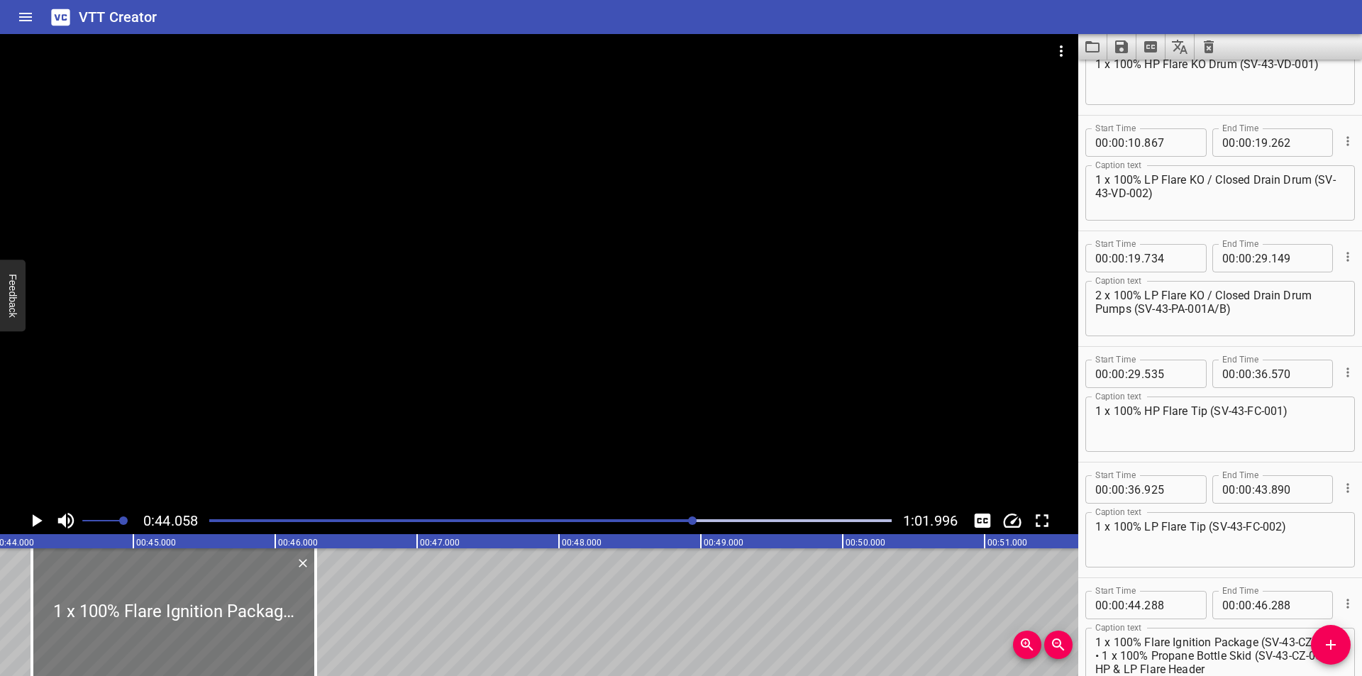
click at [202, 616] on div at bounding box center [174, 612] width 284 height 128
type input "283"
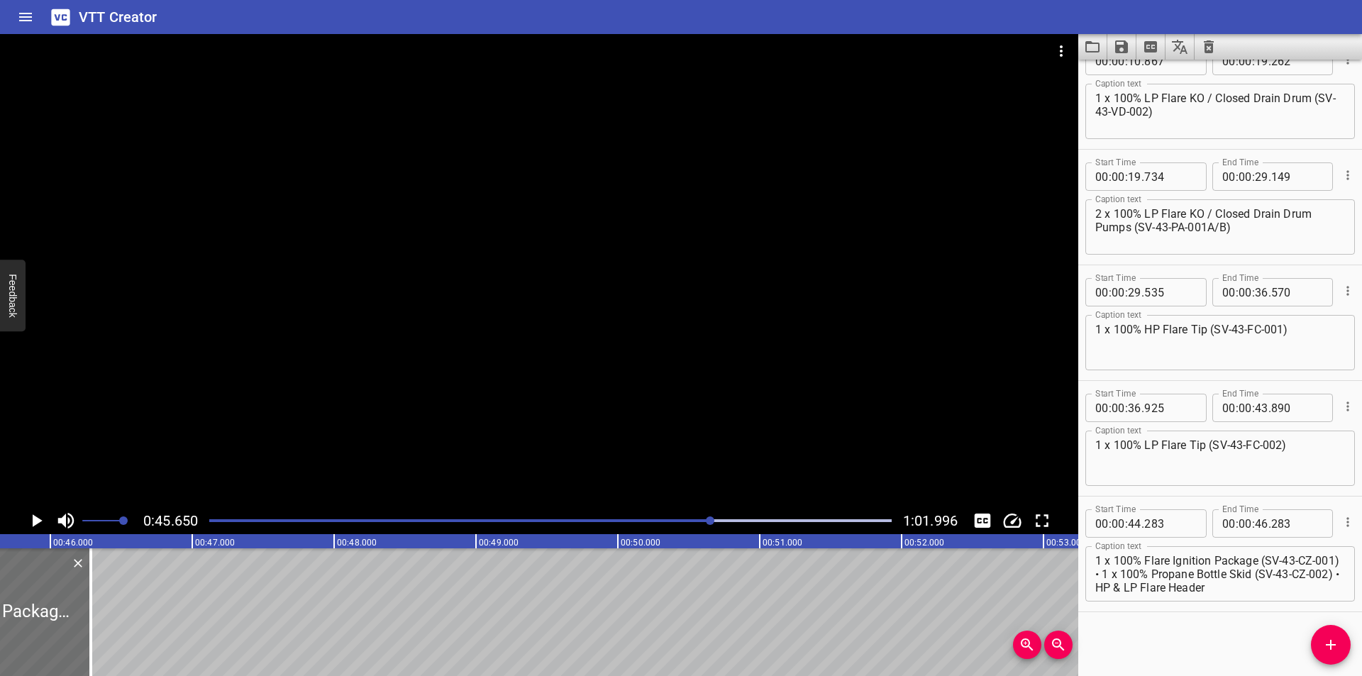
scroll to position [0, 6475]
drag, startPoint x: 93, startPoint y: 635, endPoint x: 679, endPoint y: 630, distance: 585.8
click at [97, 631] on div at bounding box center [90, 612] width 14 height 128
type input "50"
type input "413"
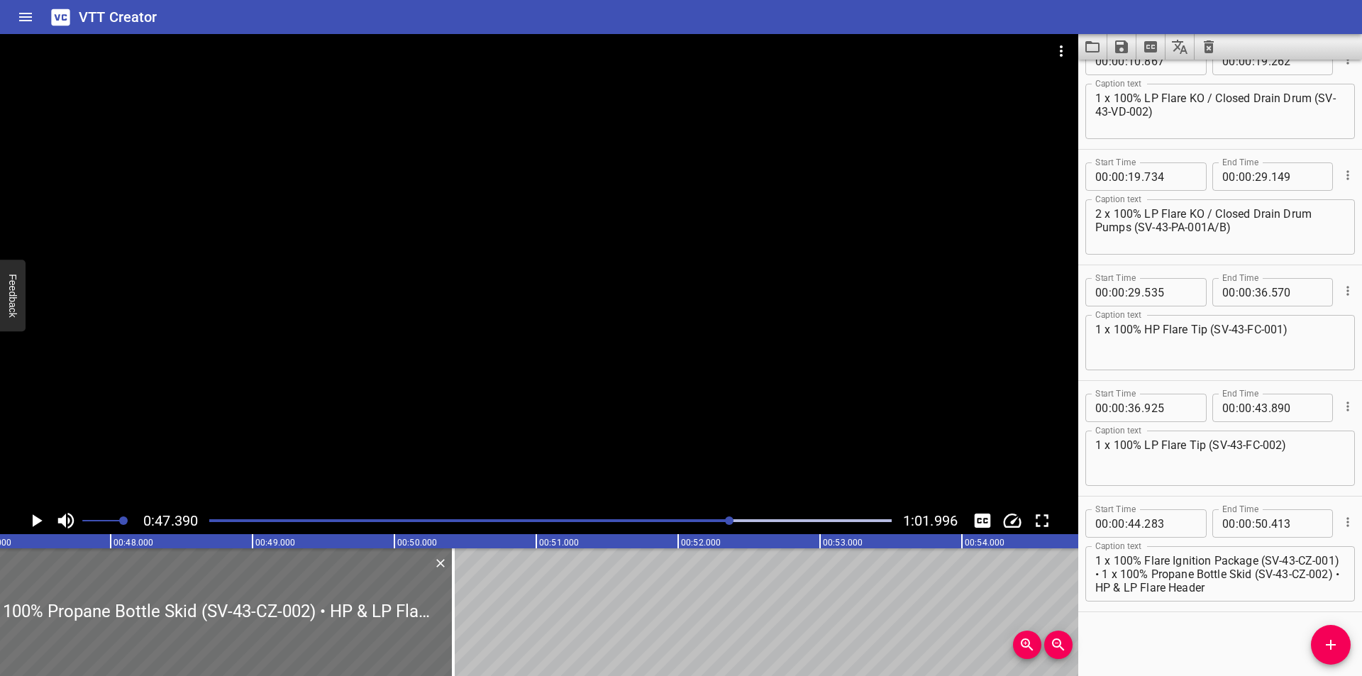
scroll to position [0, 6722]
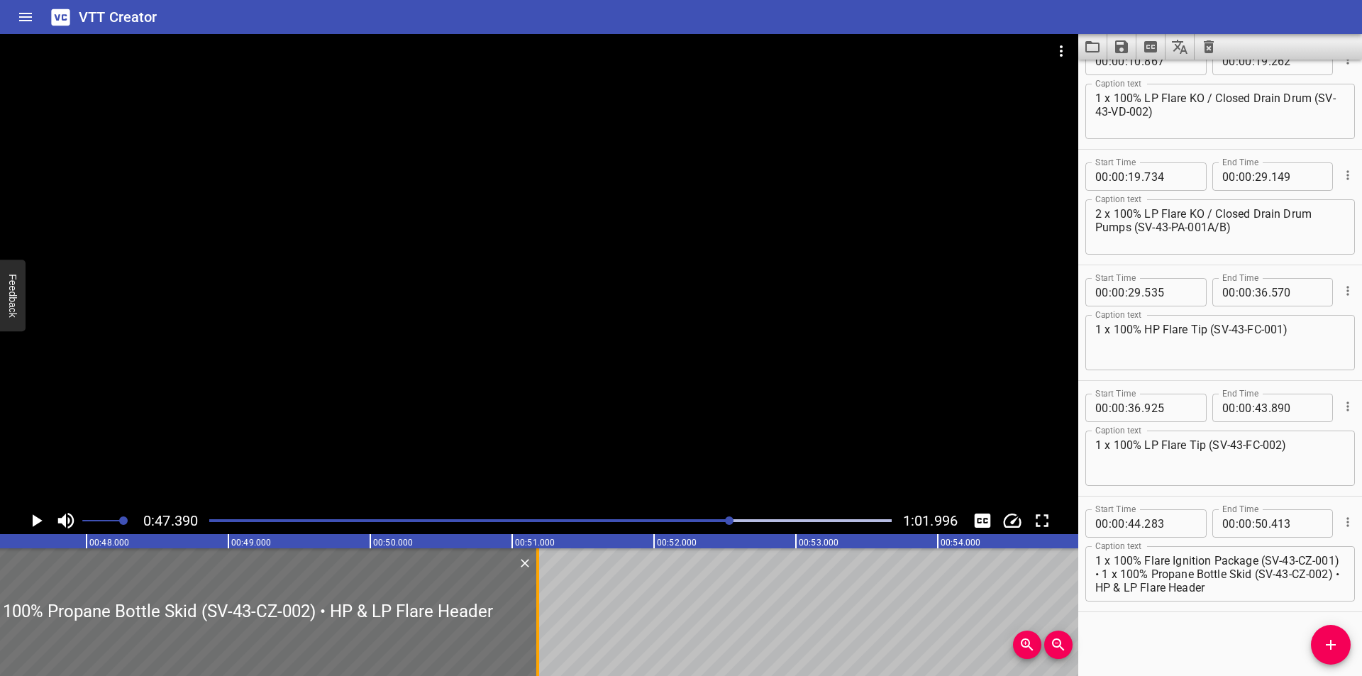
drag, startPoint x: 487, startPoint y: 640, endPoint x: 533, endPoint y: 641, distance: 46.1
click at [533, 641] on div at bounding box center [537, 612] width 14 height 128
type input "51"
type input "183"
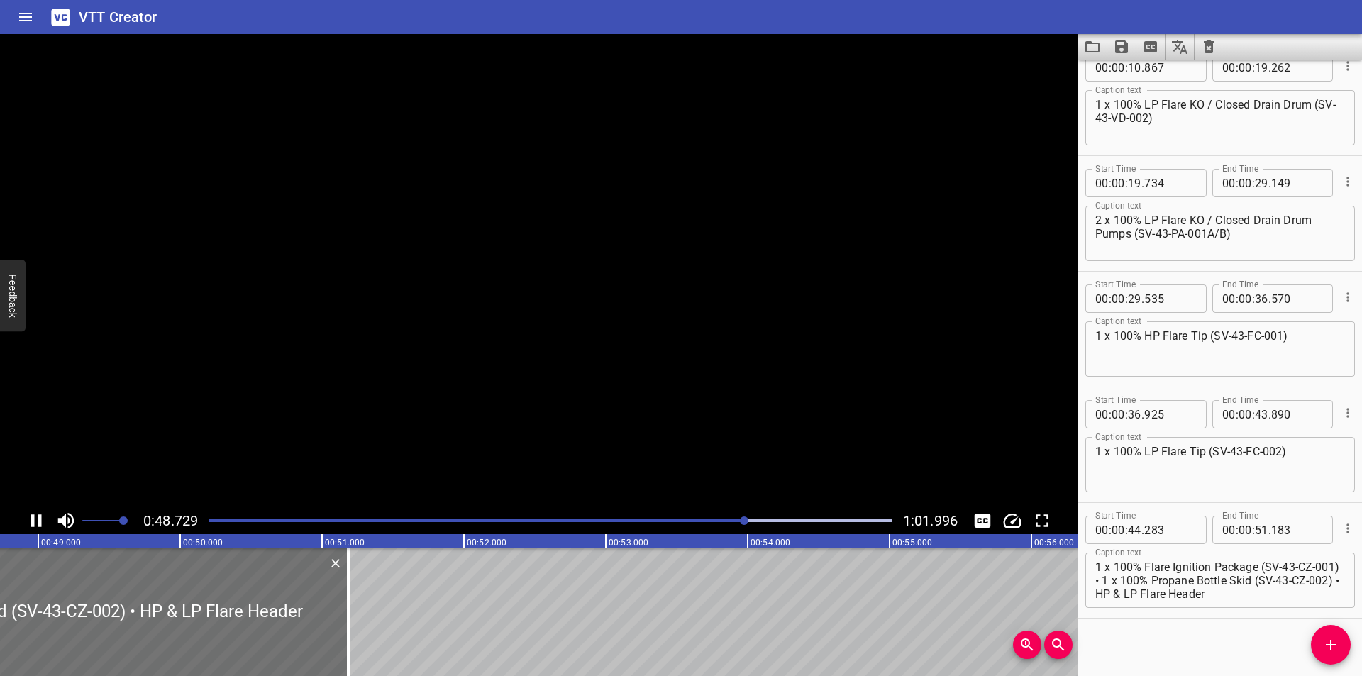
scroll to position [260, 0]
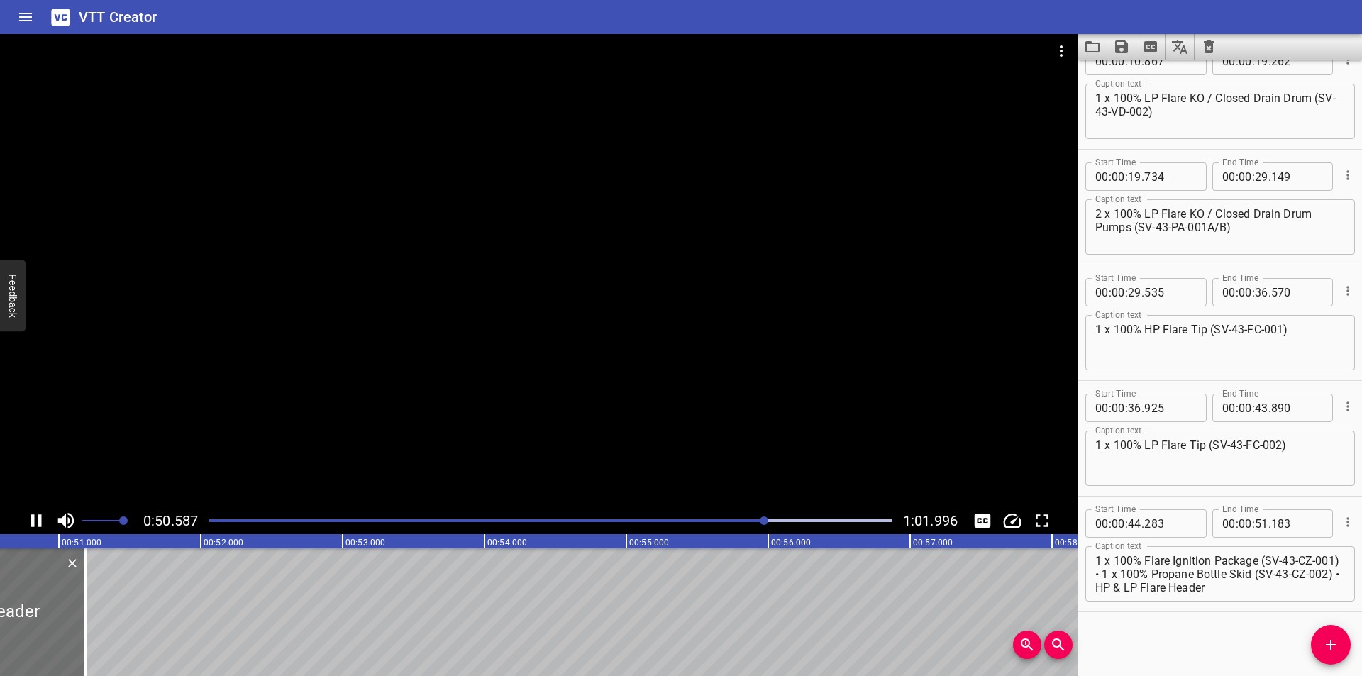
drag, startPoint x: 582, startPoint y: 411, endPoint x: 1177, endPoint y: 610, distance: 627.5
click at [582, 411] on div at bounding box center [539, 270] width 1078 height 473
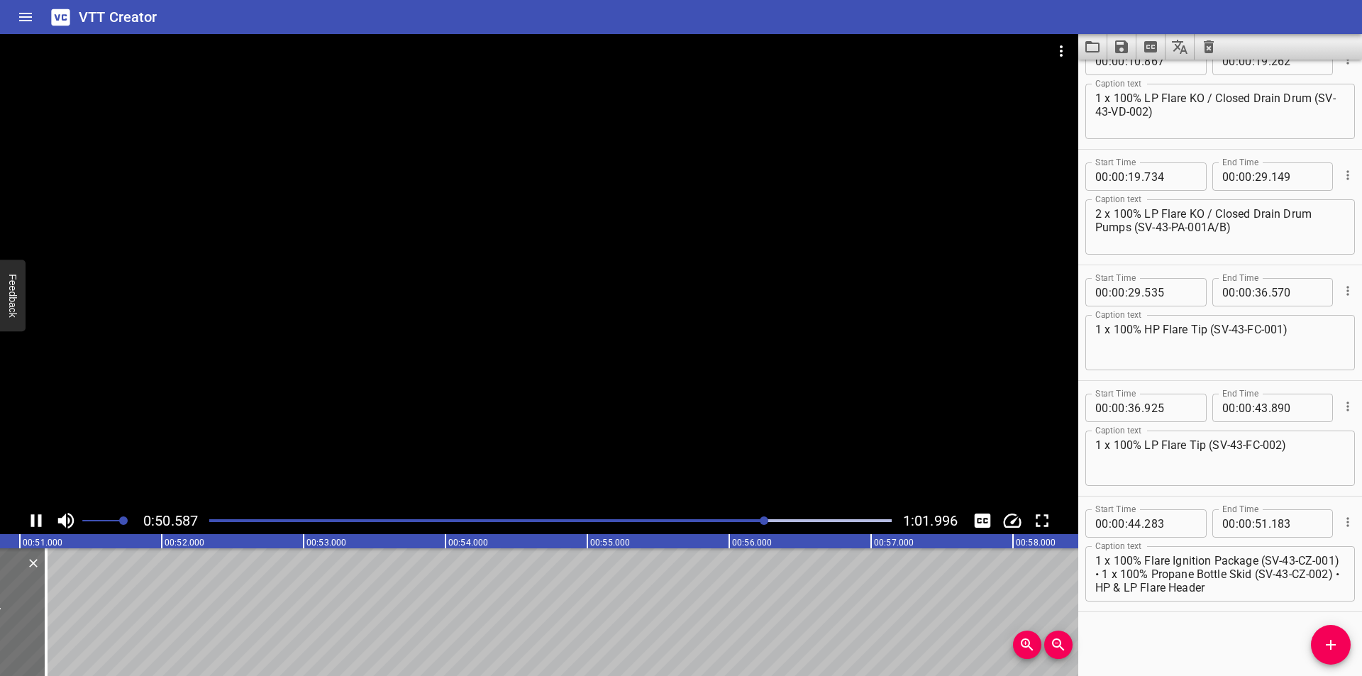
scroll to position [0, 7215]
click at [1126, 568] on textarea "1 x 100% Flare Ignition Package (SV-43-CZ-001) • 1 x 100% Propane Bottle Skid (…" at bounding box center [1220, 574] width 250 height 40
drag, startPoint x: 1122, startPoint y: 573, endPoint x: 1361, endPoint y: 673, distance: 259.1
click at [1361, 673] on div "Start Time 00 : 00 : 00 . 000 Start Time End Time 00 : 00 : 02 . 650 End Time C…" at bounding box center [1220, 368] width 284 height 616
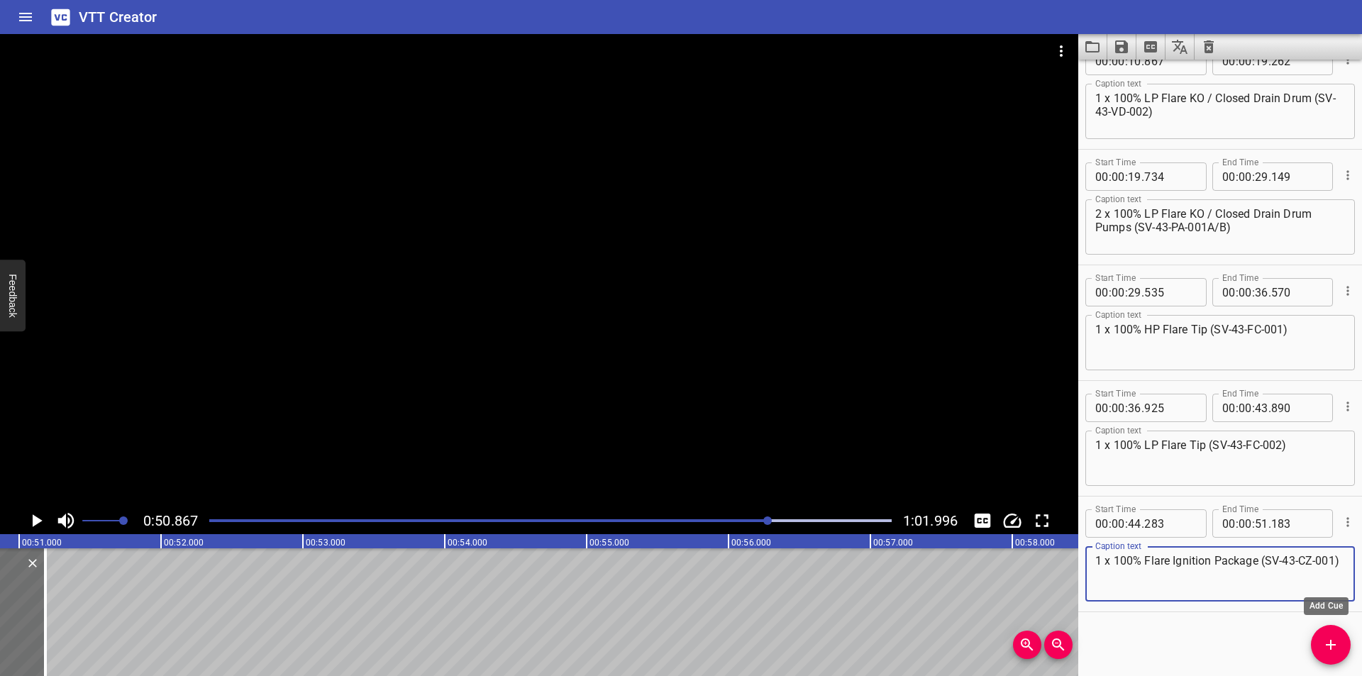
type textarea "1 x 100% Flare Ignition Package (SV-43-CZ-001)"
drag, startPoint x: 1336, startPoint y: 649, endPoint x: 1035, endPoint y: 626, distance: 301.6
click at [1334, 647] on icon "Add Cue" at bounding box center [1330, 644] width 17 height 17
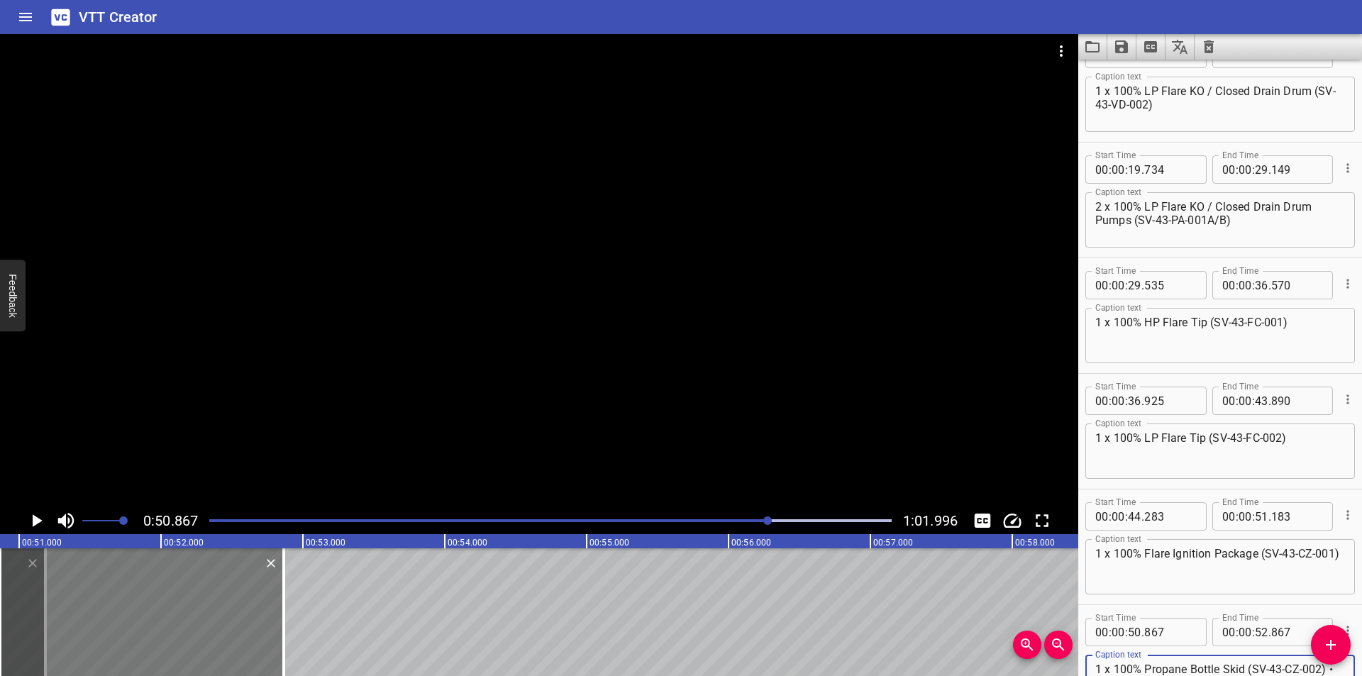
scroll to position [280, 0]
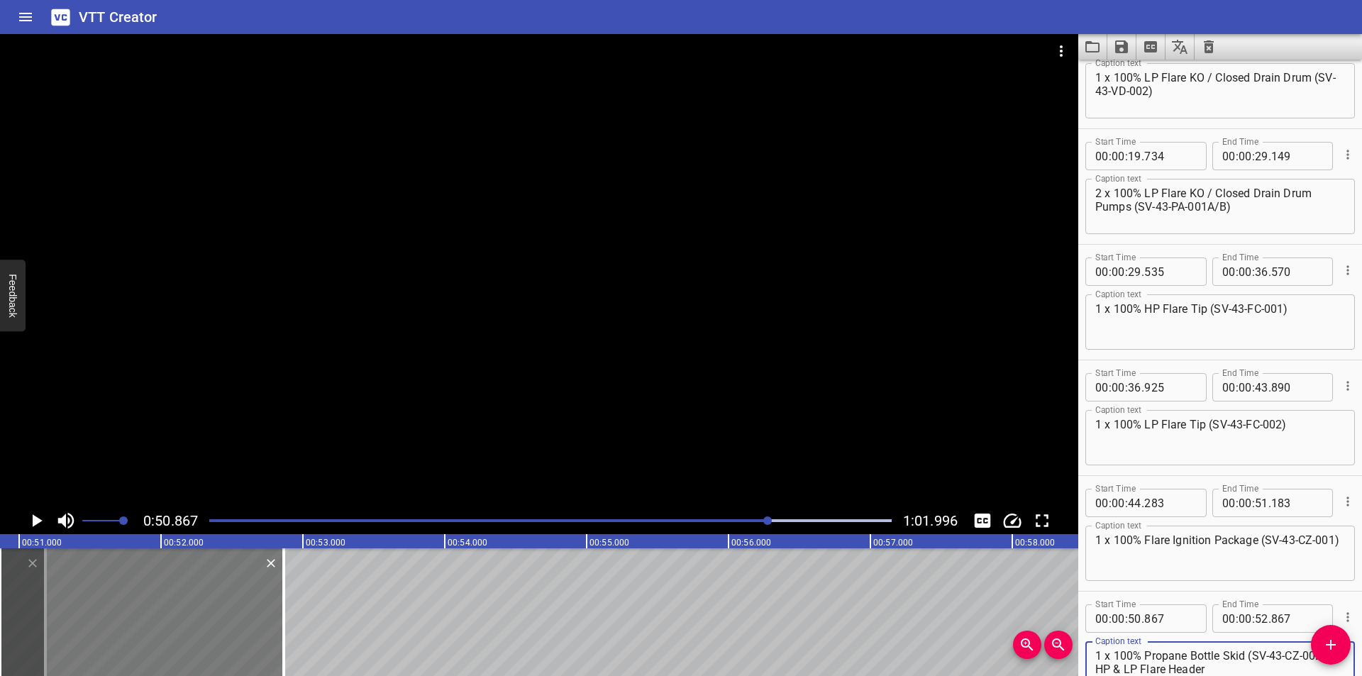
type textarea "1 x 100% Propane Bottle Skid (SV-43-CZ-002) • HP & LP Flare Header"
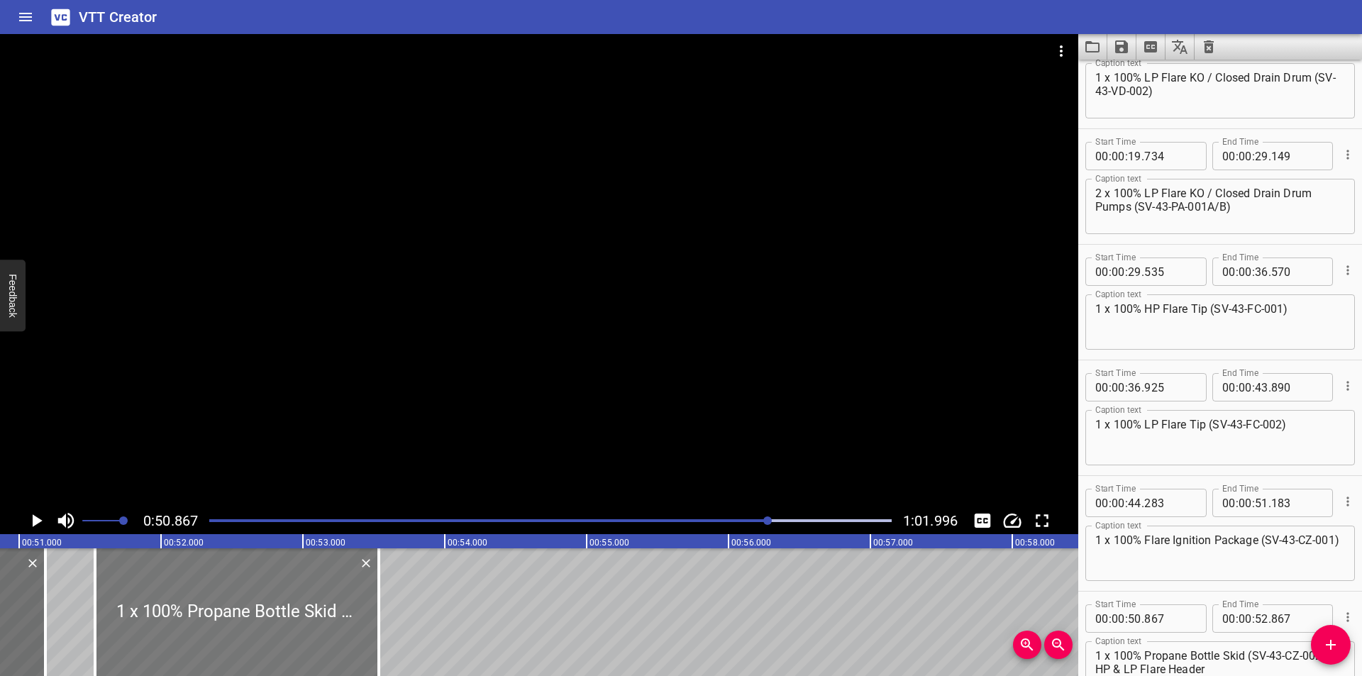
drag, startPoint x: 196, startPoint y: 609, endPoint x: 288, endPoint y: 627, distance: 93.9
click at [288, 627] on div at bounding box center [237, 612] width 284 height 128
type input "51"
type input "537"
type input "53"
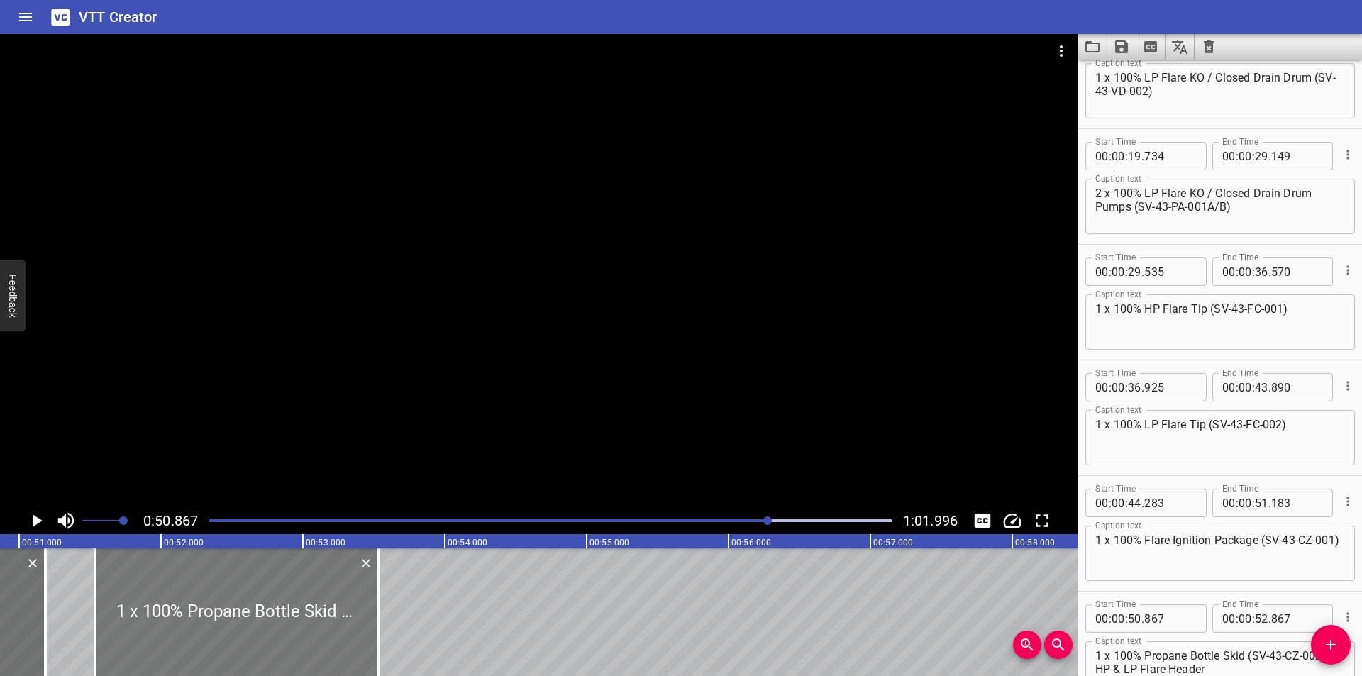
type input "537"
click at [456, 401] on div at bounding box center [539, 270] width 1078 height 473
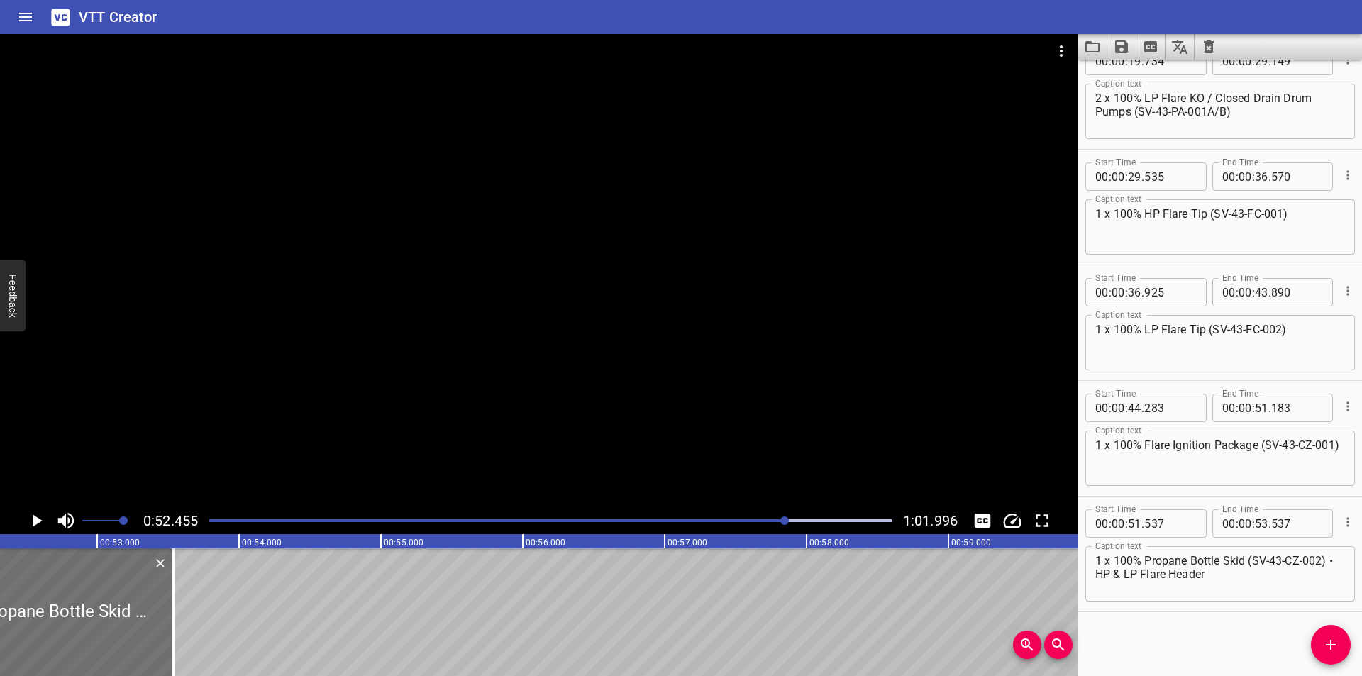
scroll to position [0, 7440]
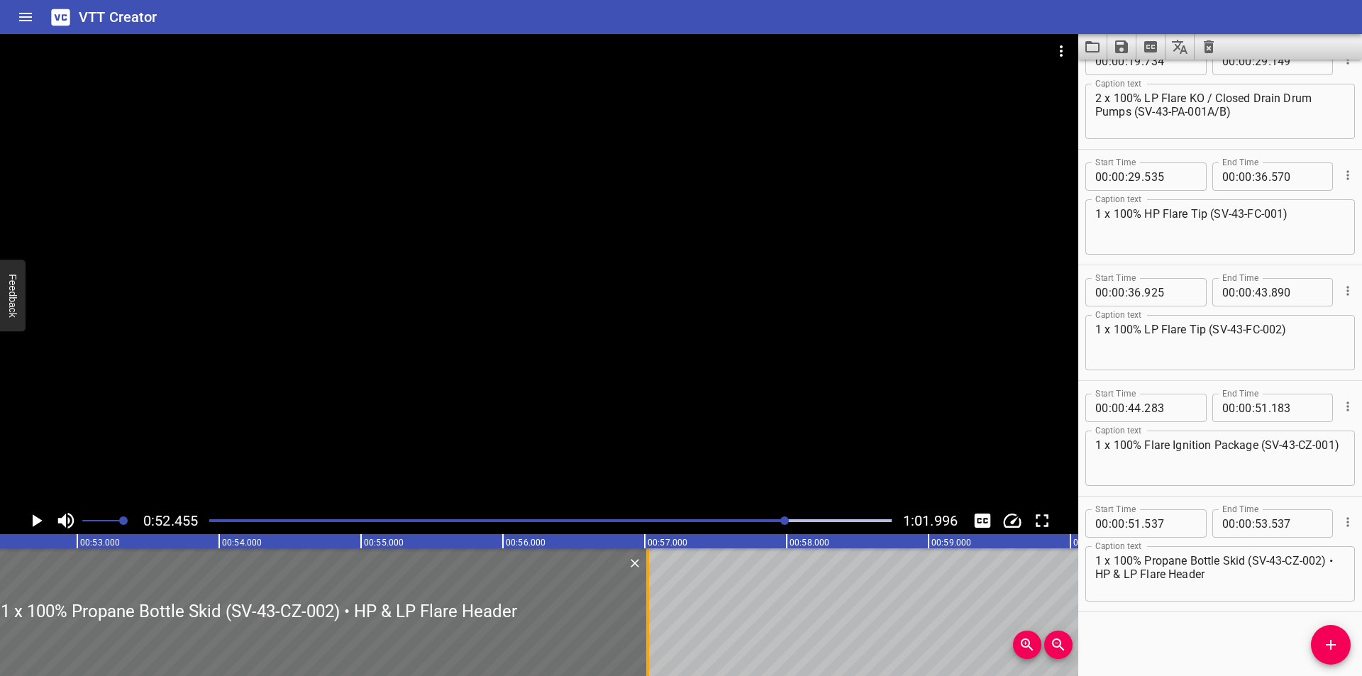
drag, startPoint x: 155, startPoint y: 643, endPoint x: 766, endPoint y: 642, distance: 610.6
click at [655, 643] on div at bounding box center [647, 612] width 14 height 128
type input "57"
type input "842"
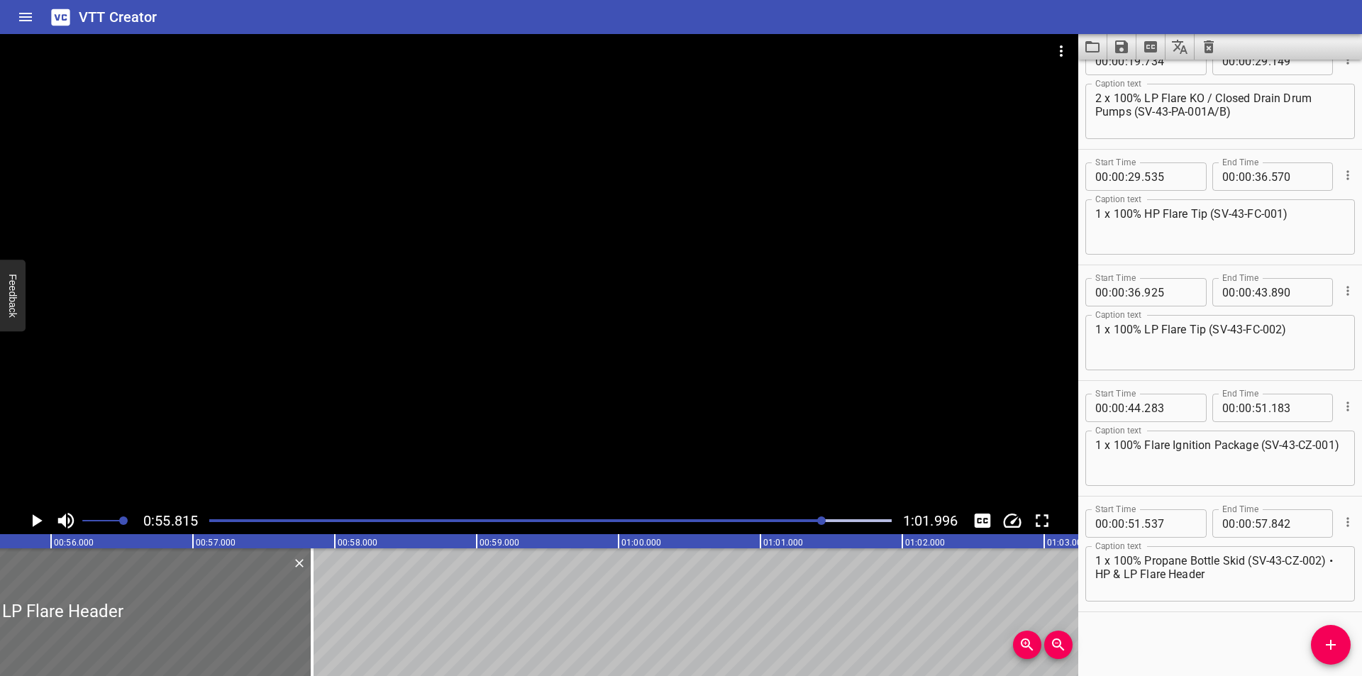
scroll to position [0, 7917]
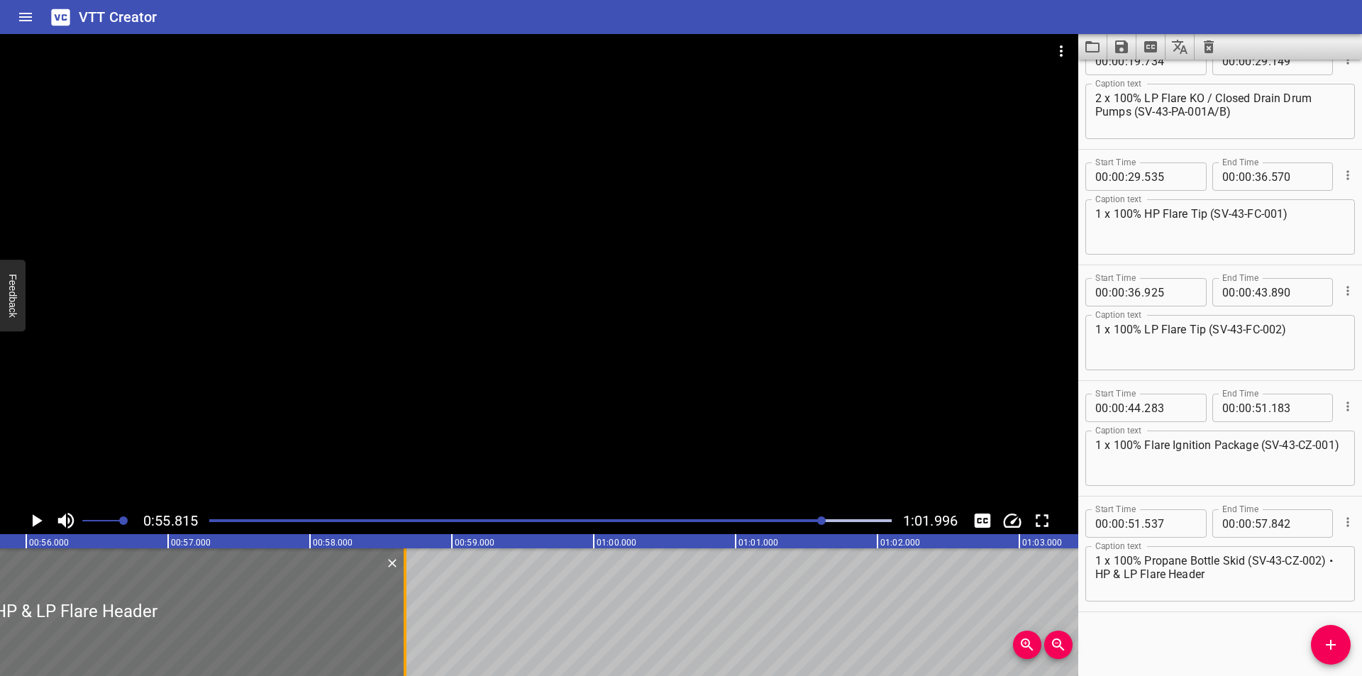
drag, startPoint x: 288, startPoint y: 637, endPoint x: 405, endPoint y: 638, distance: 117.0
click at [405, 638] on div at bounding box center [405, 612] width 3 height 128
type input "58"
type input "667"
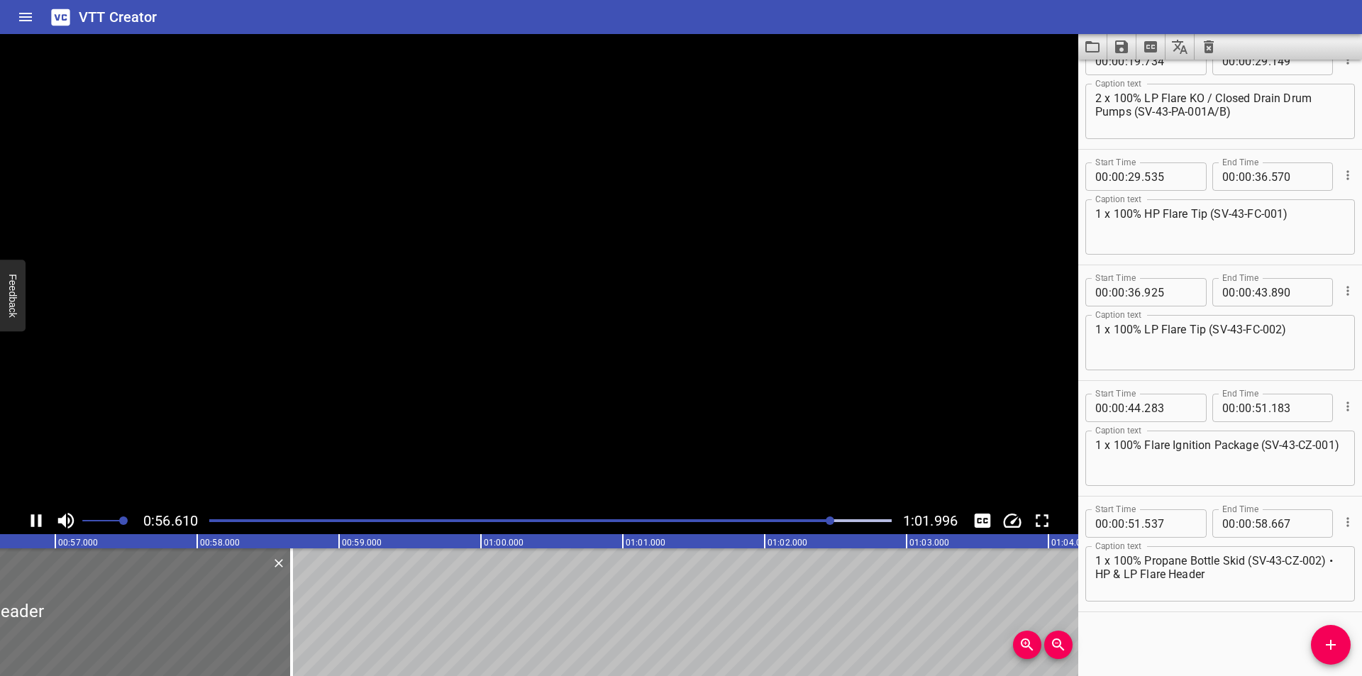
scroll to position [0, 8057]
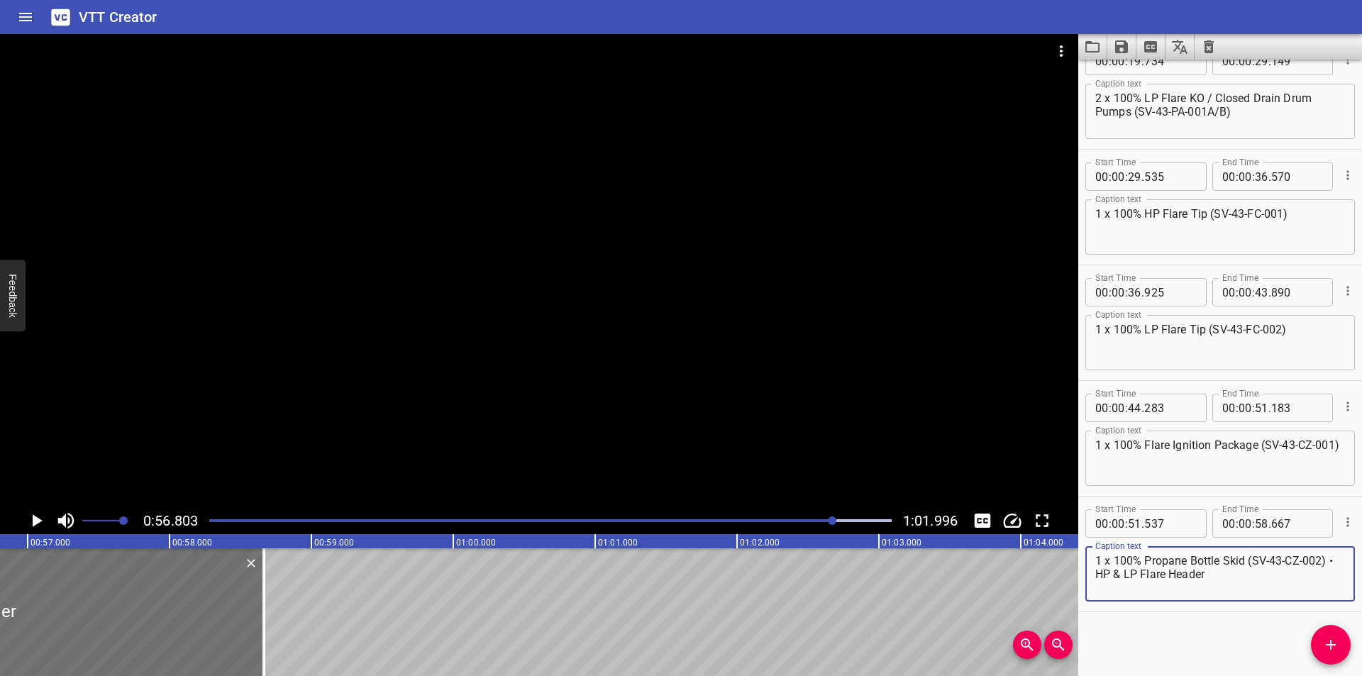
click at [1333, 562] on textarea "1 x 100% Propane Bottle Skid (SV-43-CZ-002) • HP & LP Flare Header" at bounding box center [1220, 574] width 250 height 40
drag, startPoint x: 1207, startPoint y: 573, endPoint x: 760, endPoint y: 573, distance: 446.8
click at [761, 573] on main "0:56.803 1:01.996 00:00.000 00:01.000 00:02.000 00:03.000 00:04.000 00:05.000 0…" at bounding box center [681, 355] width 1362 height 642
type textarea "1 x 100% Propane Bottle Skid (SV-43-CZ-002)"
click at [553, 342] on div at bounding box center [539, 270] width 1078 height 473
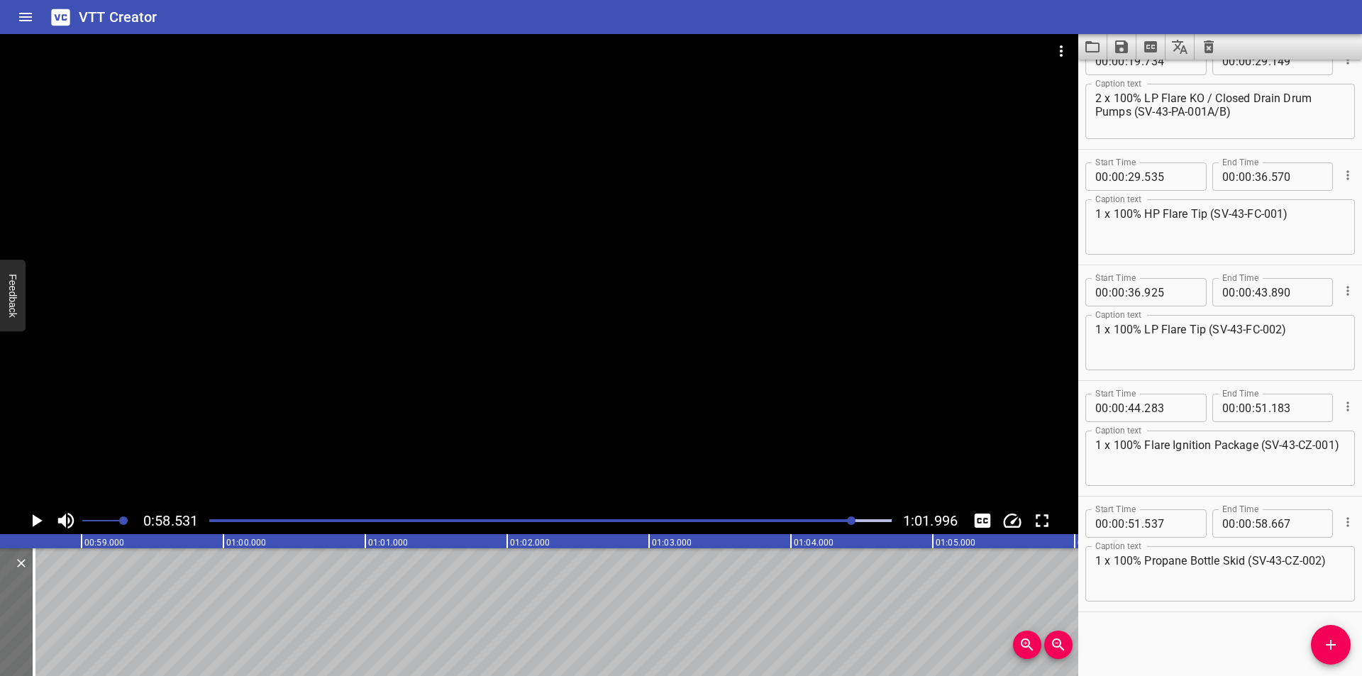
scroll to position [0, 8302]
click at [1331, 633] on button "Add Cue" at bounding box center [1331, 645] width 40 height 40
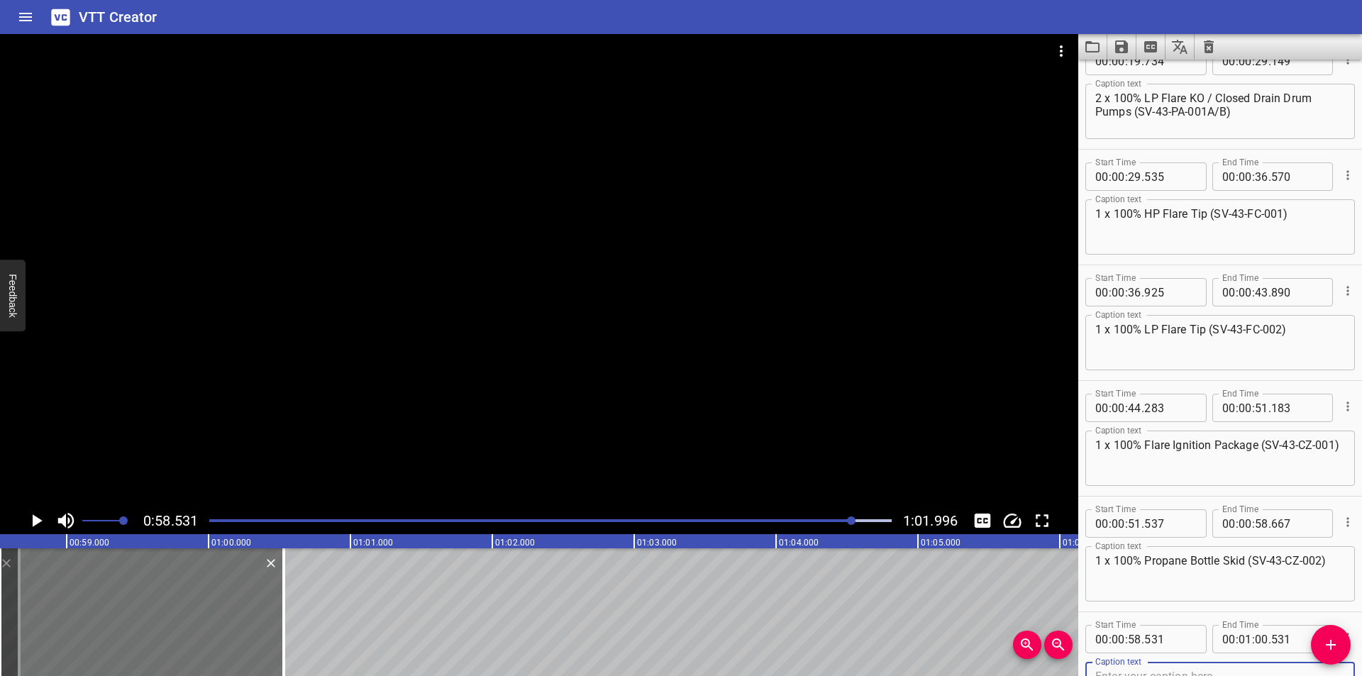
scroll to position [382, 0]
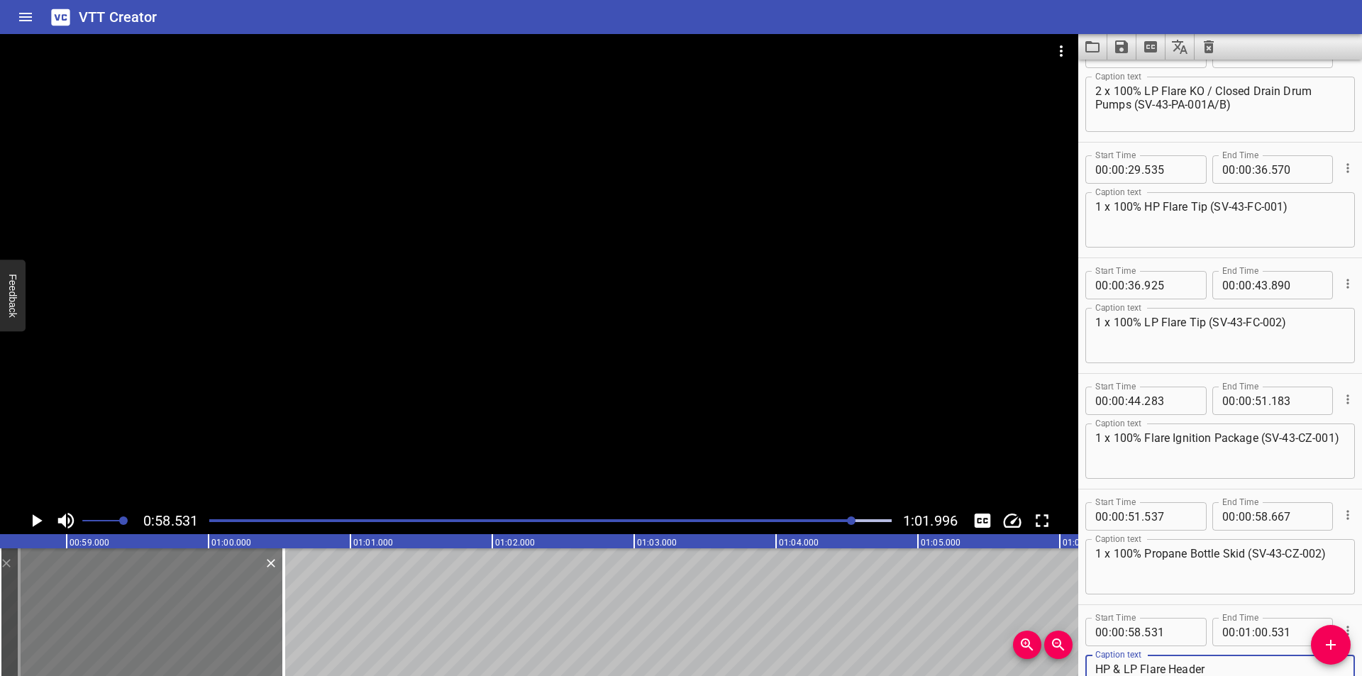
type textarea "HP & LP Flare Header"
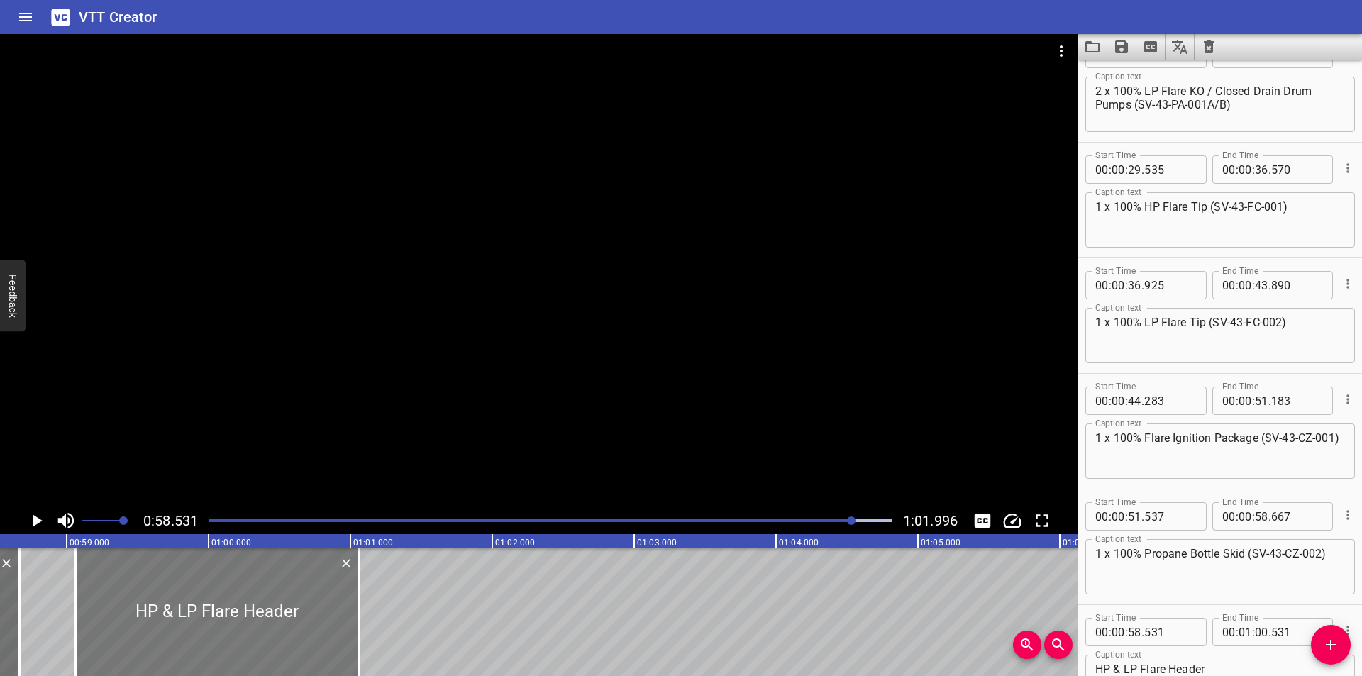
drag, startPoint x: 191, startPoint y: 627, endPoint x: 266, endPoint y: 631, distance: 75.3
click at [266, 631] on div at bounding box center [217, 612] width 284 height 128
type input "59"
type input "061"
type input "01"
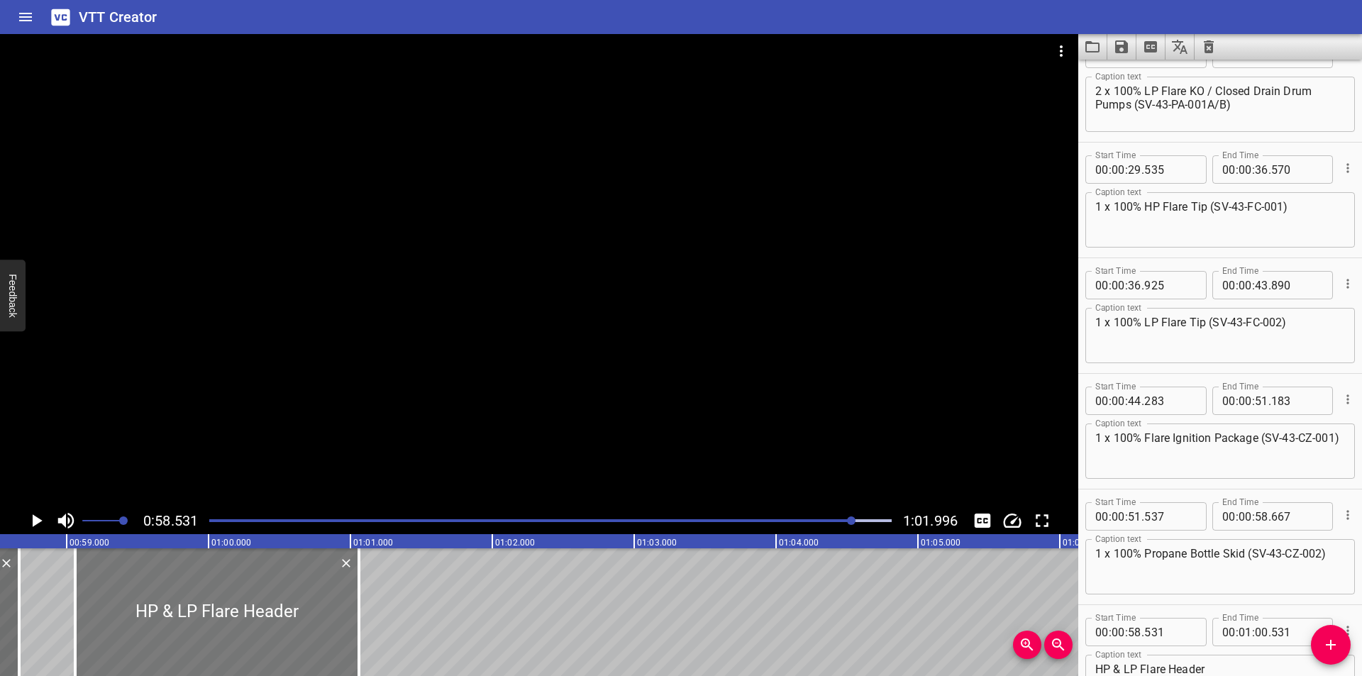
type input "061"
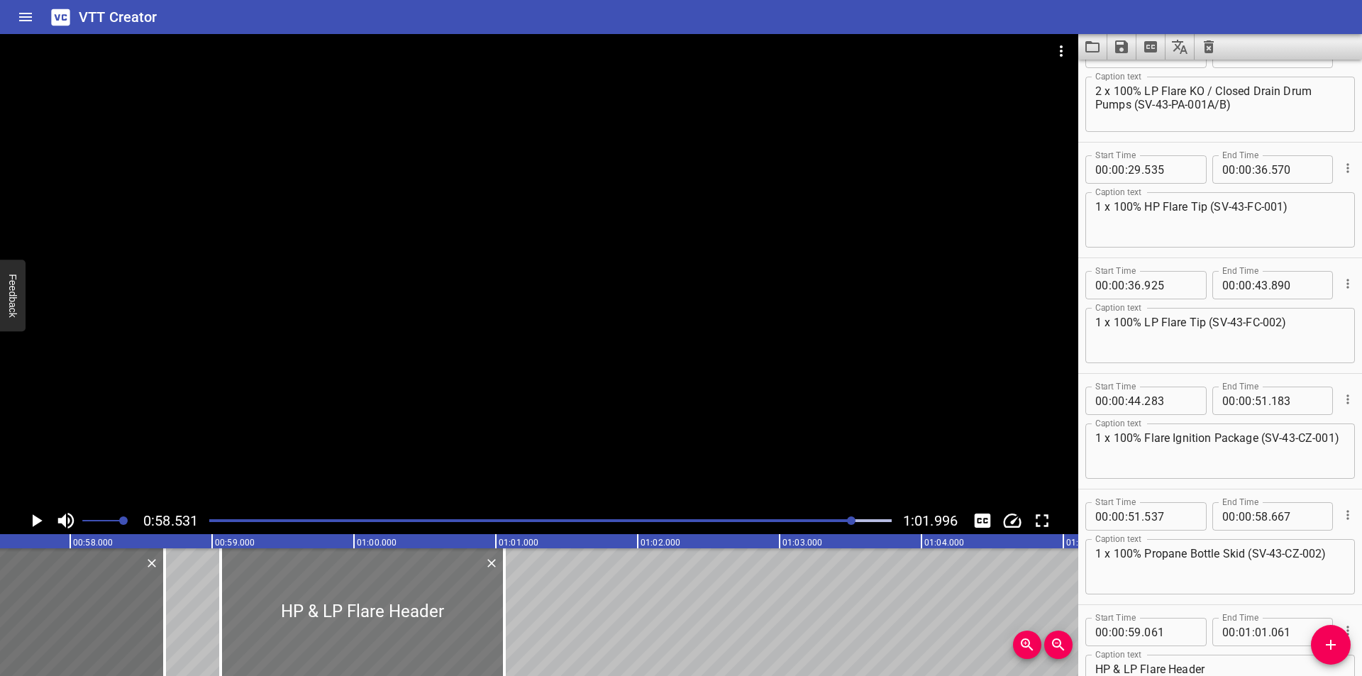
scroll to position [0, 8112]
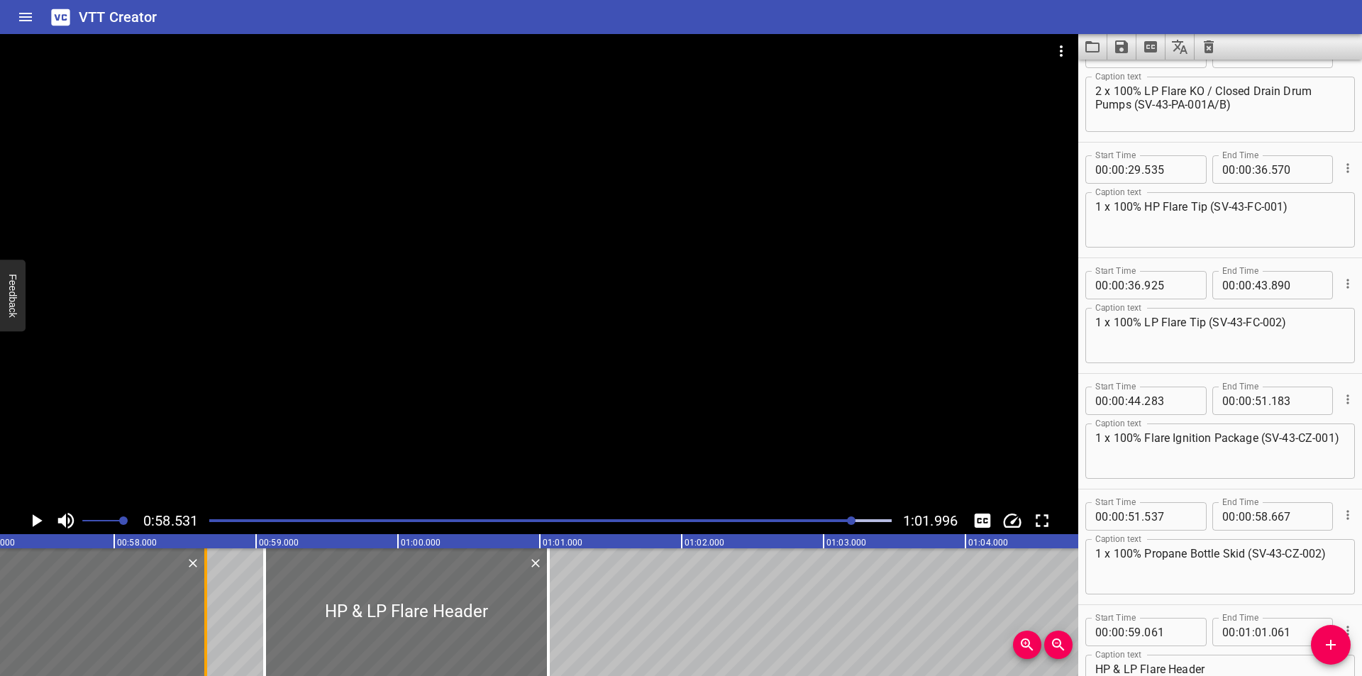
click at [206, 644] on div at bounding box center [205, 612] width 3 height 128
type input "647"
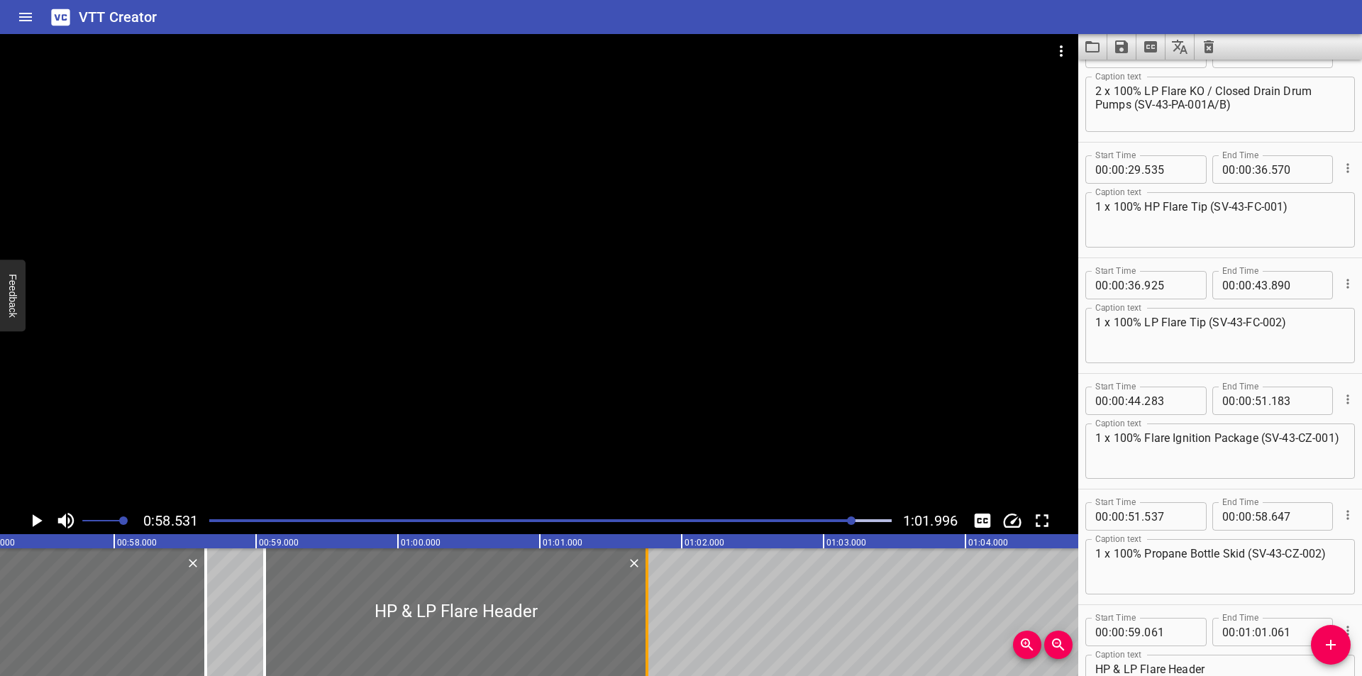
drag, startPoint x: 547, startPoint y: 628, endPoint x: 646, endPoint y: 628, distance: 98.6
click at [646, 628] on div at bounding box center [646, 612] width 3 height 128
type input "756"
click at [609, 631] on div at bounding box center [450, 612] width 382 height 128
type input "021"
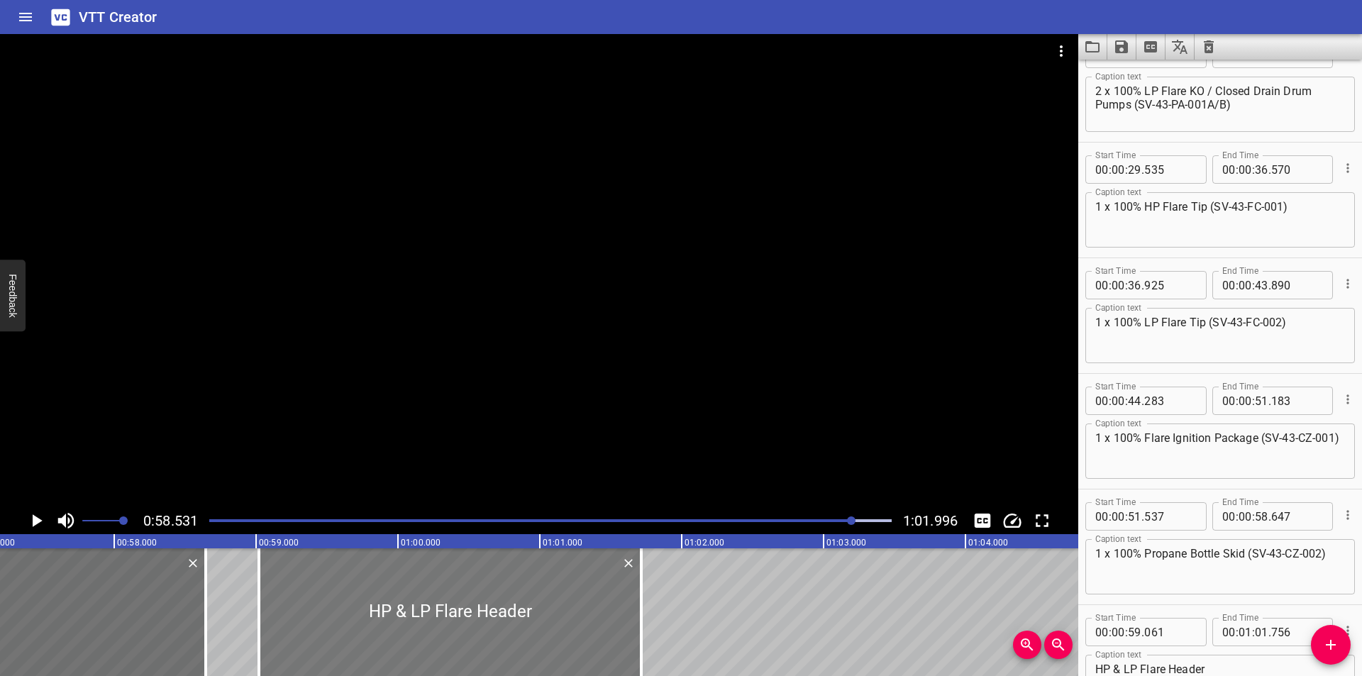
type input "716"
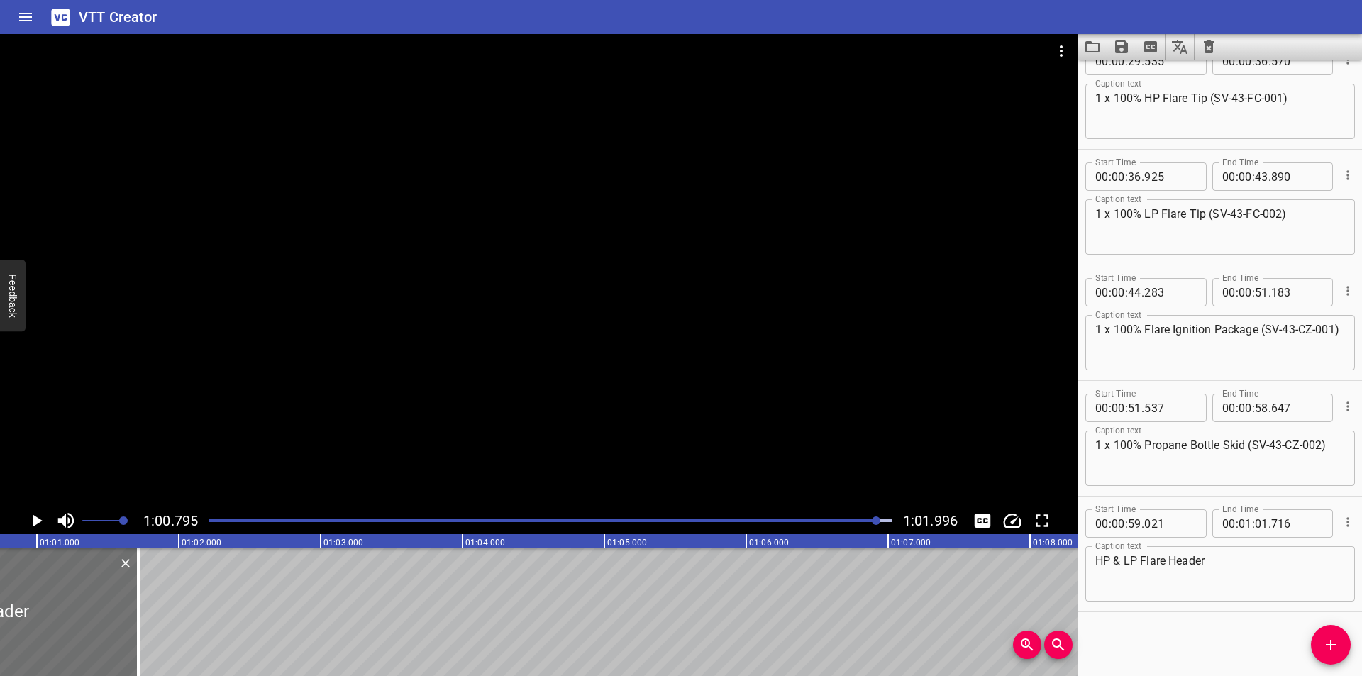
scroll to position [0, 8623]
click at [1116, 561] on textarea "HP & LP Flare Header" at bounding box center [1220, 574] width 250 height 40
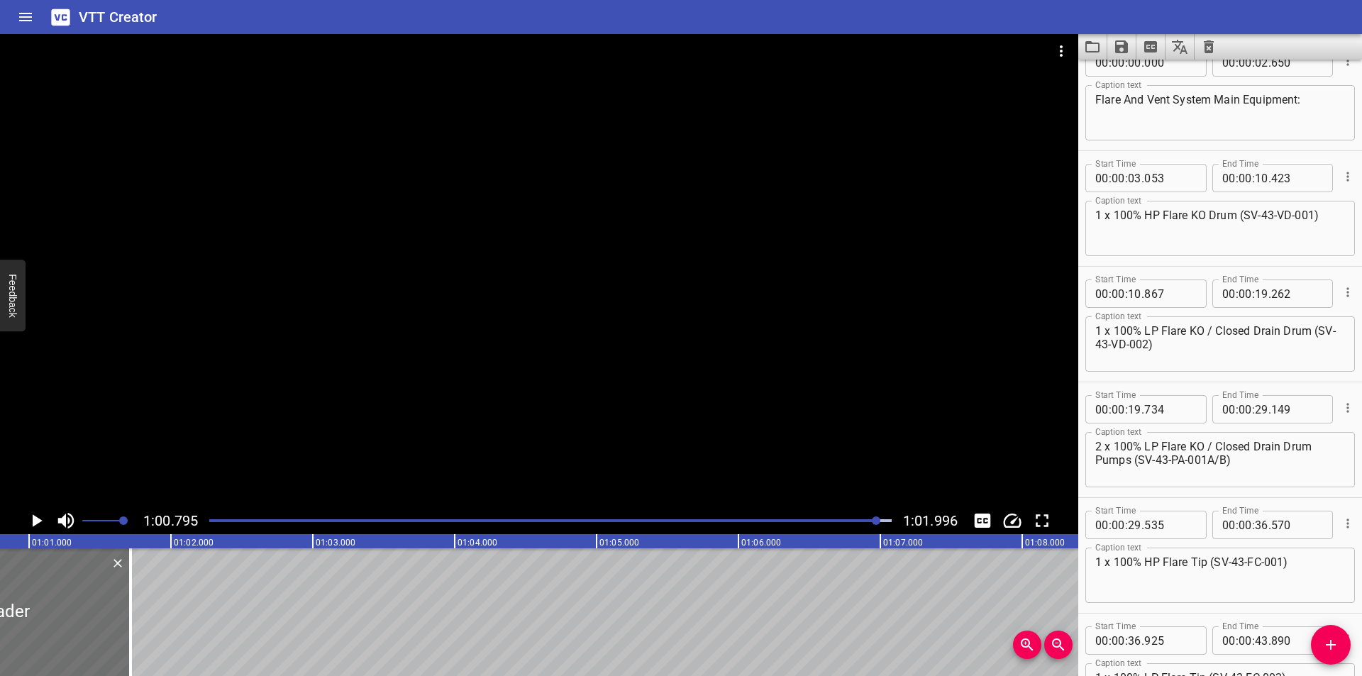
scroll to position [0, 0]
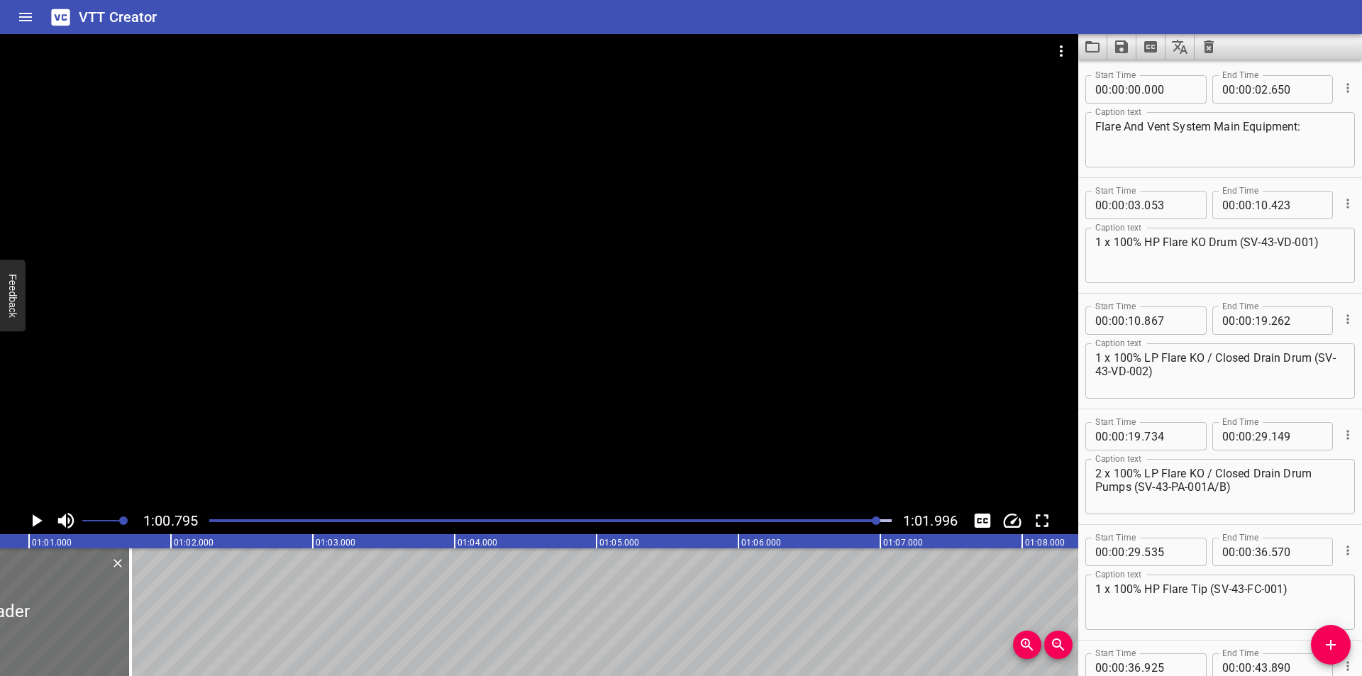
type textarea "HP and LP Flare Header"
click at [1130, 129] on textarea "Flare And Vent System Main Equipment:" at bounding box center [1220, 140] width 250 height 40
type textarea "Flare and Vent System Main Equipment:"
click at [777, 307] on div at bounding box center [539, 270] width 1078 height 473
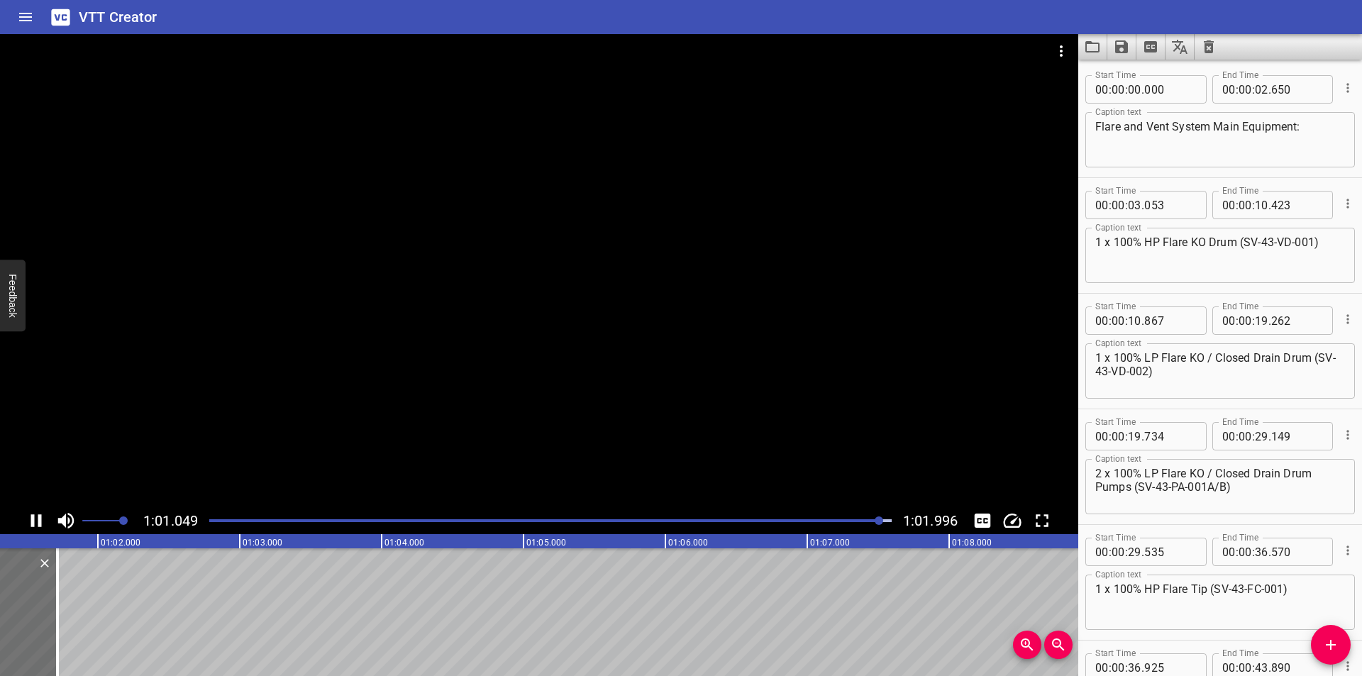
click at [772, 342] on div at bounding box center [539, 270] width 1078 height 473
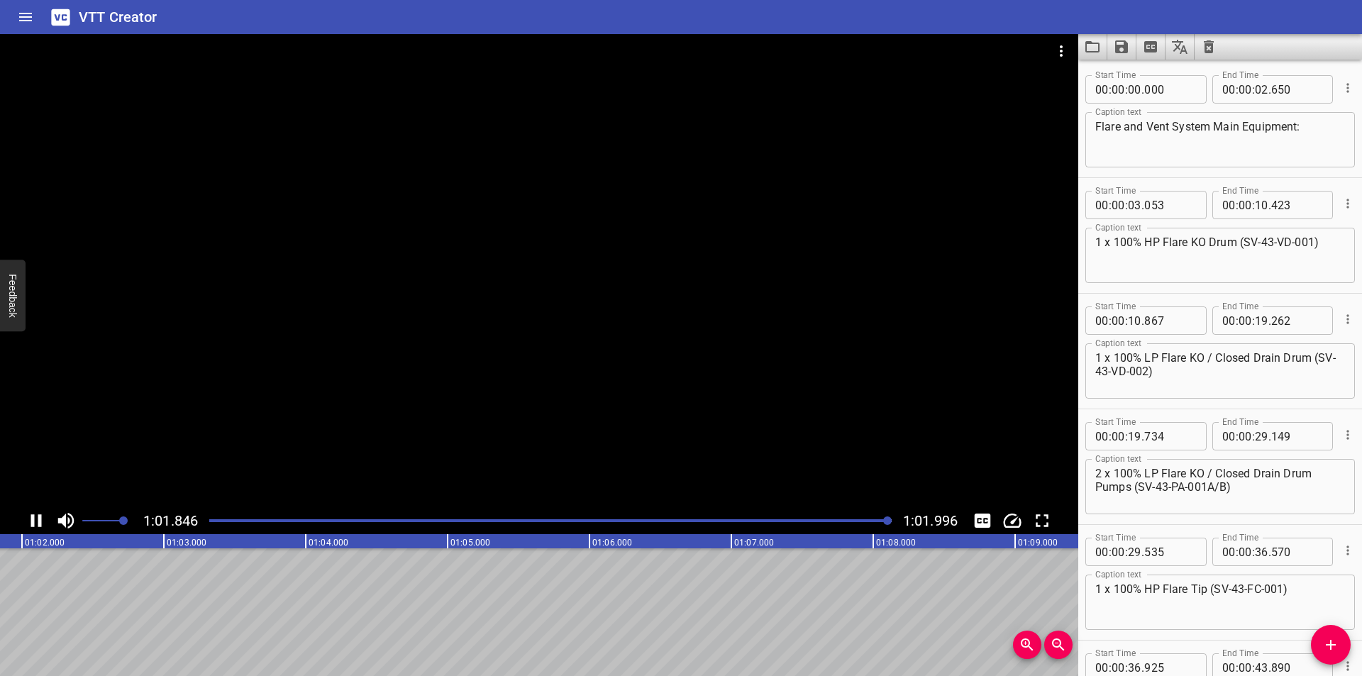
scroll to position [0, 8793]
click at [219, 518] on div at bounding box center [550, 521] width 699 height 20
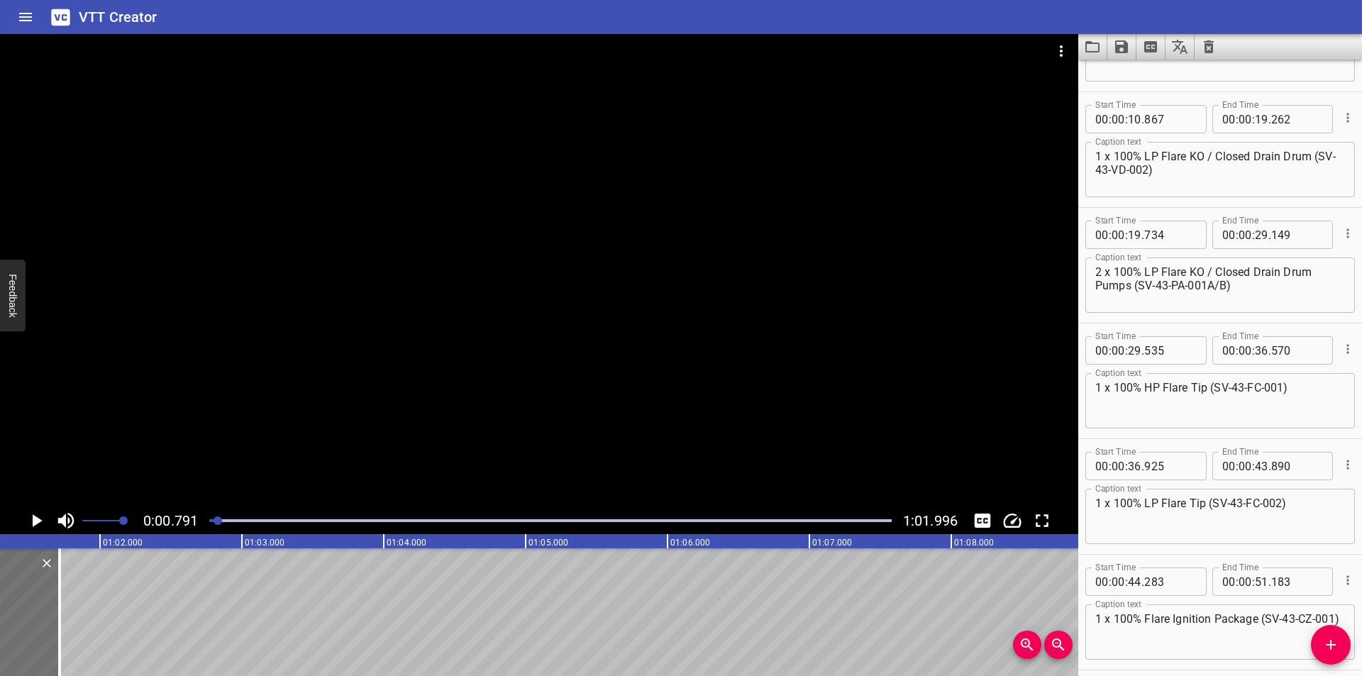
click at [214, 521] on div at bounding box center [217, 520] width 9 height 9
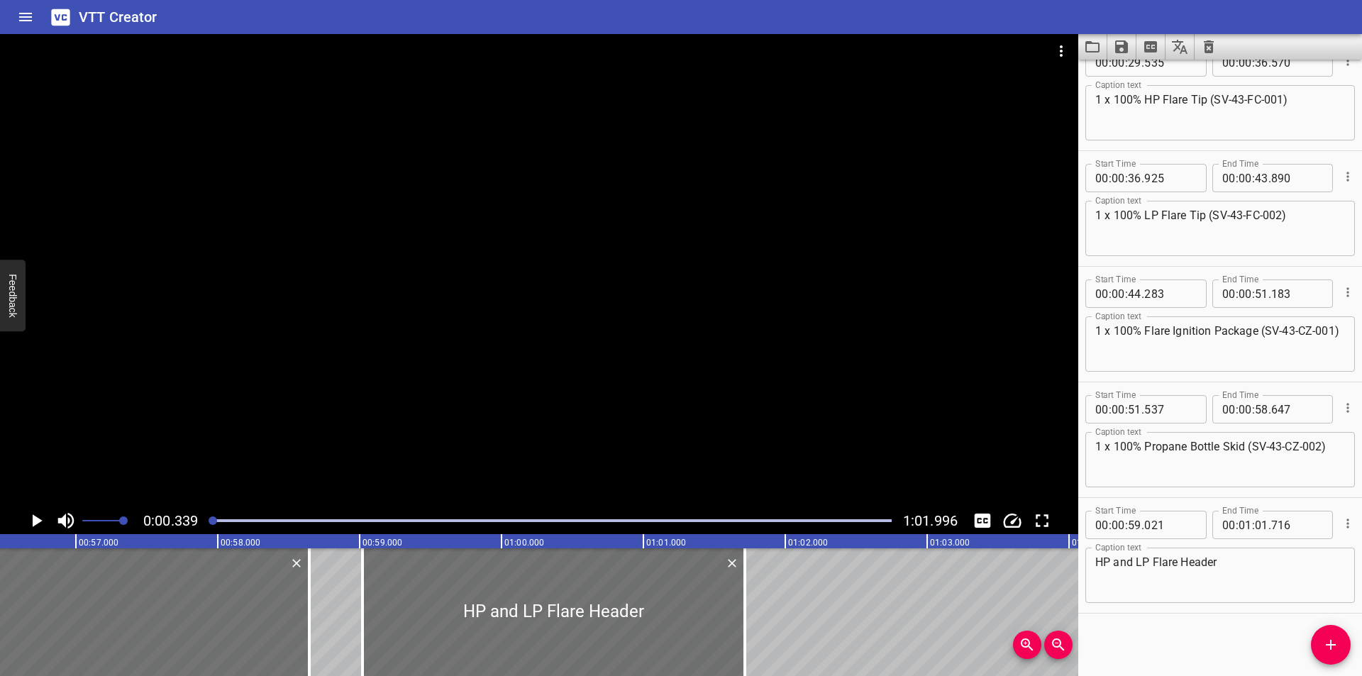
scroll to position [491, 0]
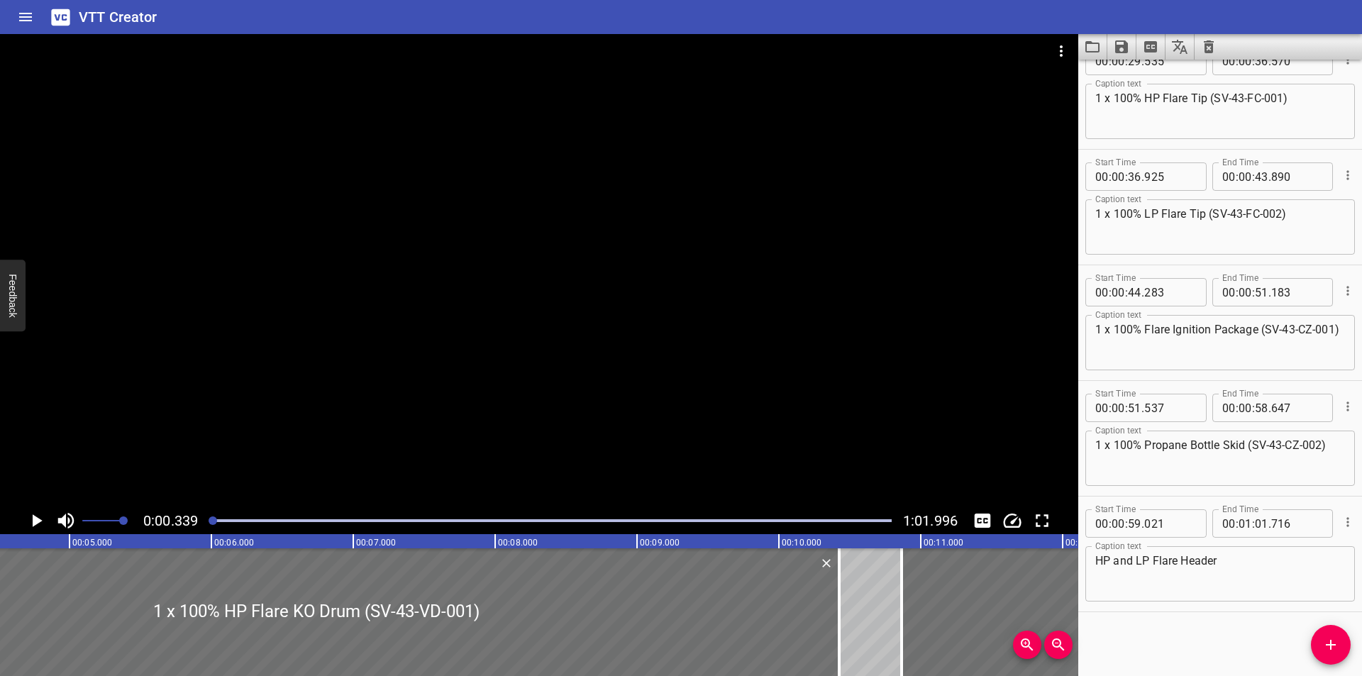
click at [401, 399] on div at bounding box center [539, 270] width 1078 height 473
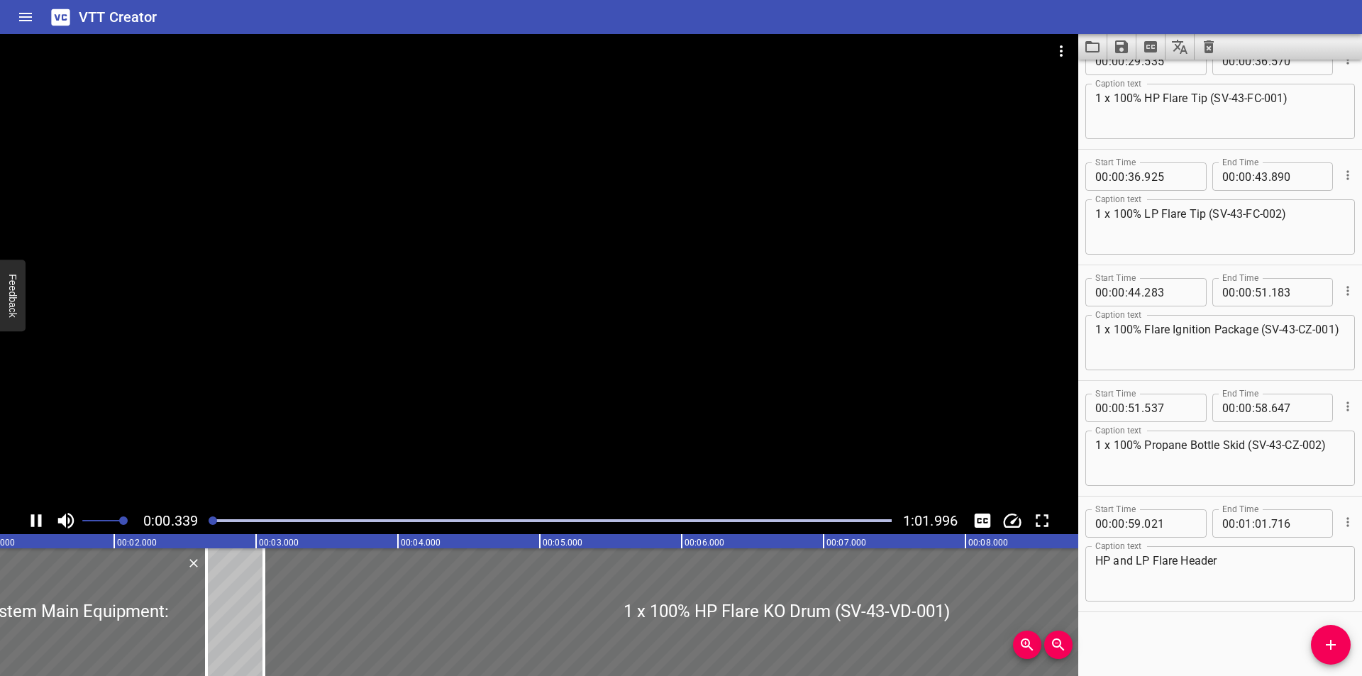
scroll to position [0, 106]
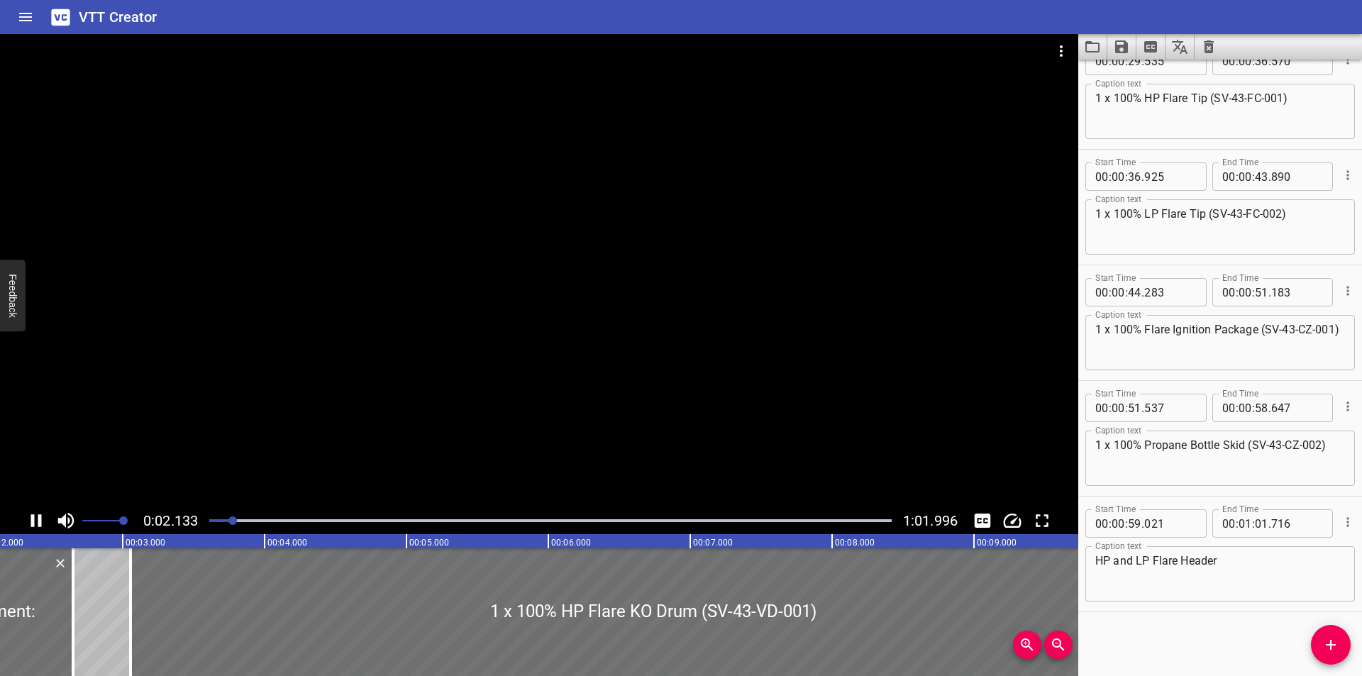
click at [569, 362] on div at bounding box center [539, 270] width 1078 height 473
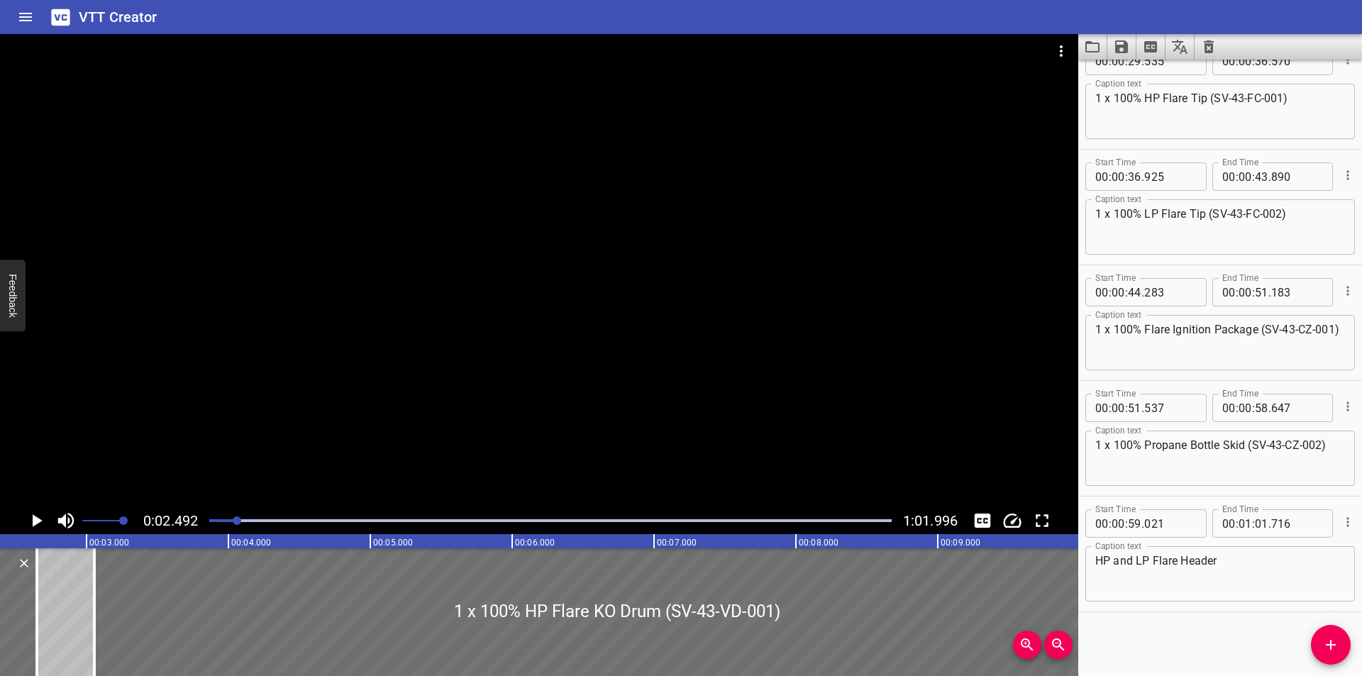
scroll to position [0, 353]
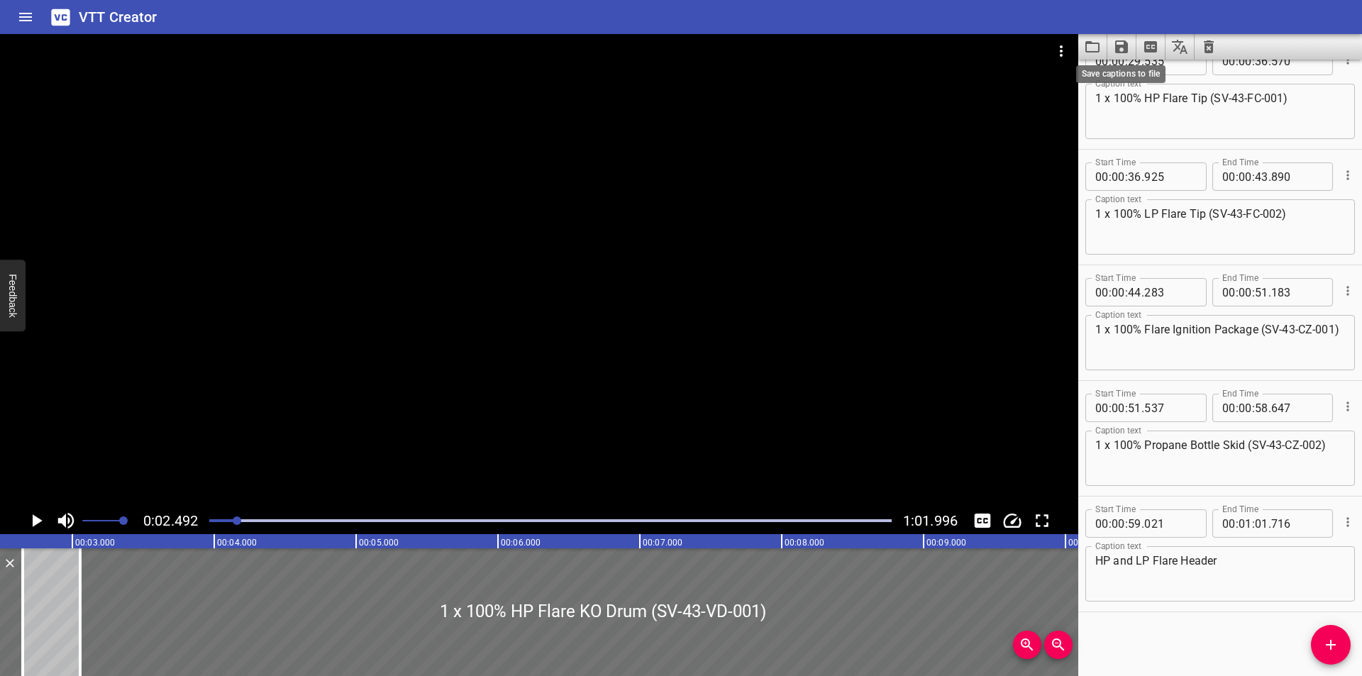
click at [1119, 50] on icon "Save captions to file" at bounding box center [1121, 46] width 13 height 13
click at [1148, 77] on li "Save to VTT file" at bounding box center [1159, 78] width 104 height 26
drag, startPoint x: 1138, startPoint y: 621, endPoint x: 1105, endPoint y: 555, distance: 73.6
click at [1138, 619] on div "Start Time 00 : 00 : 00 . 000 Start Time End Time 00 : 00 : 02 . 650 End Time C…" at bounding box center [1220, 368] width 284 height 616
click at [1063, 48] on icon "Video Options" at bounding box center [1060, 51] width 17 height 17
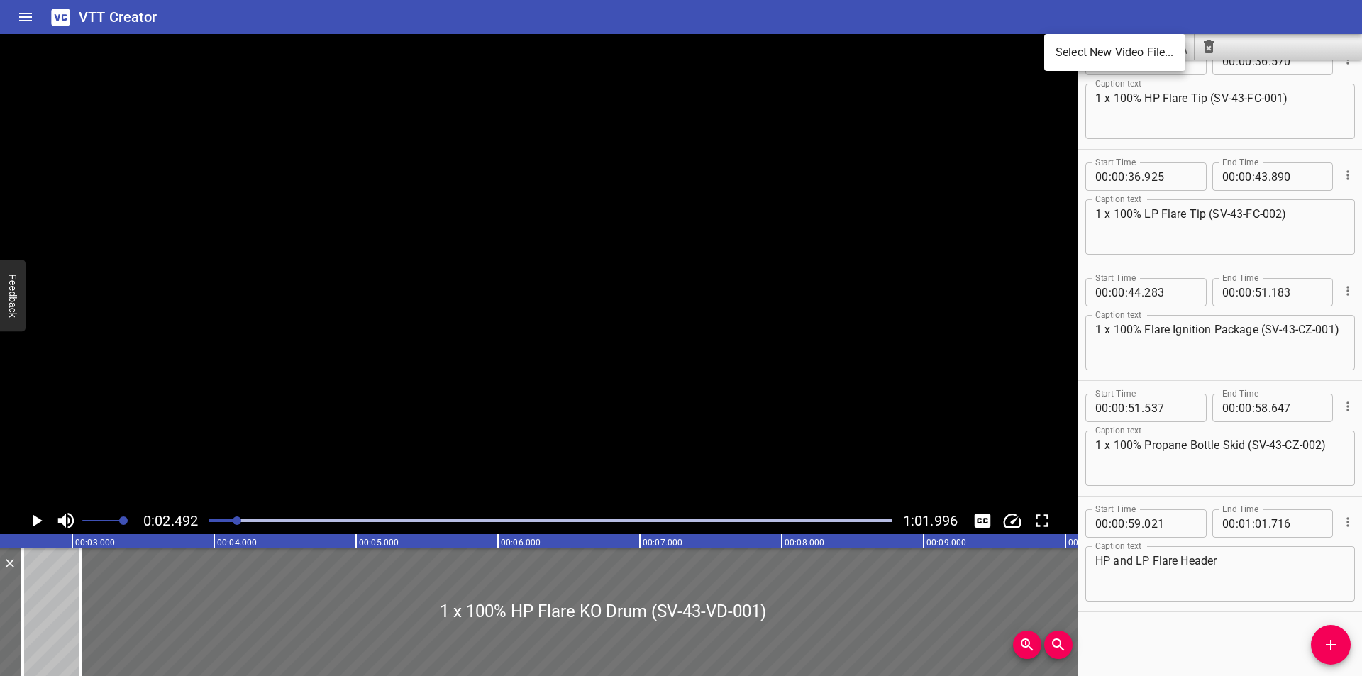
click at [1063, 48] on li "Select New Video File..." at bounding box center [1114, 53] width 141 height 26
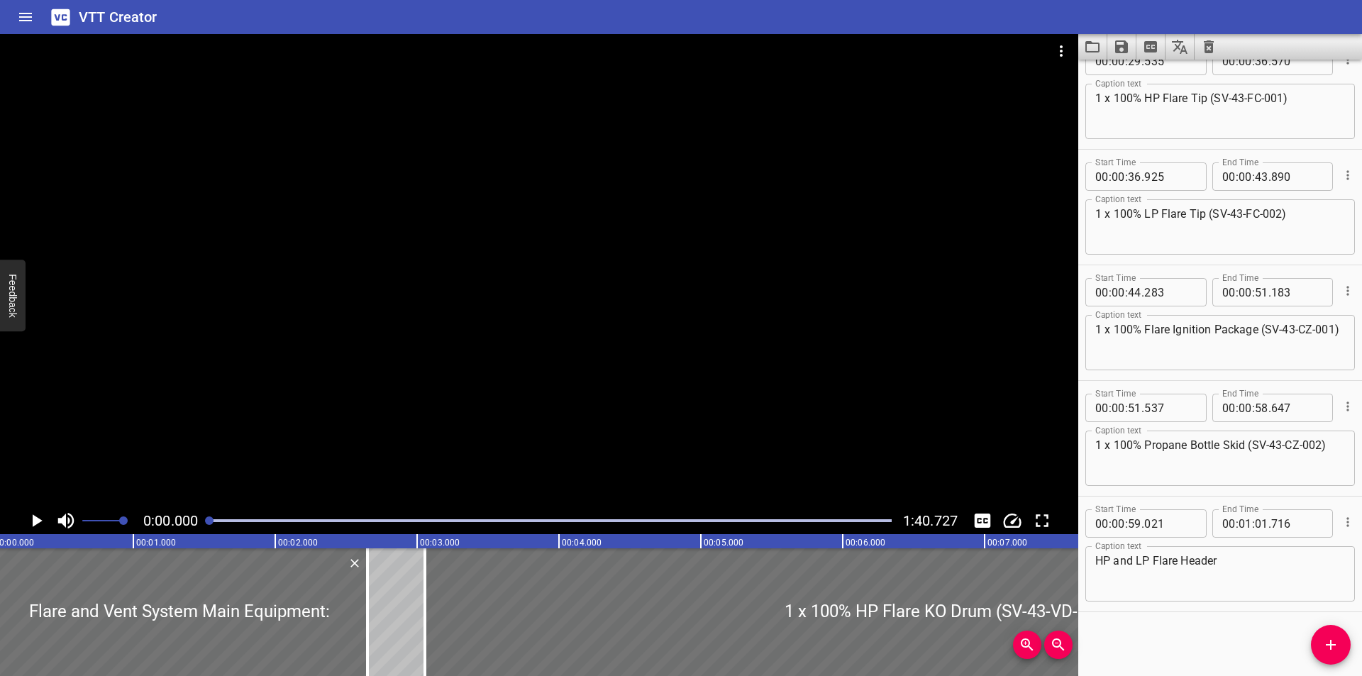
scroll to position [0, 0]
click at [1211, 50] on icon "Clear captions" at bounding box center [1208, 46] width 10 height 13
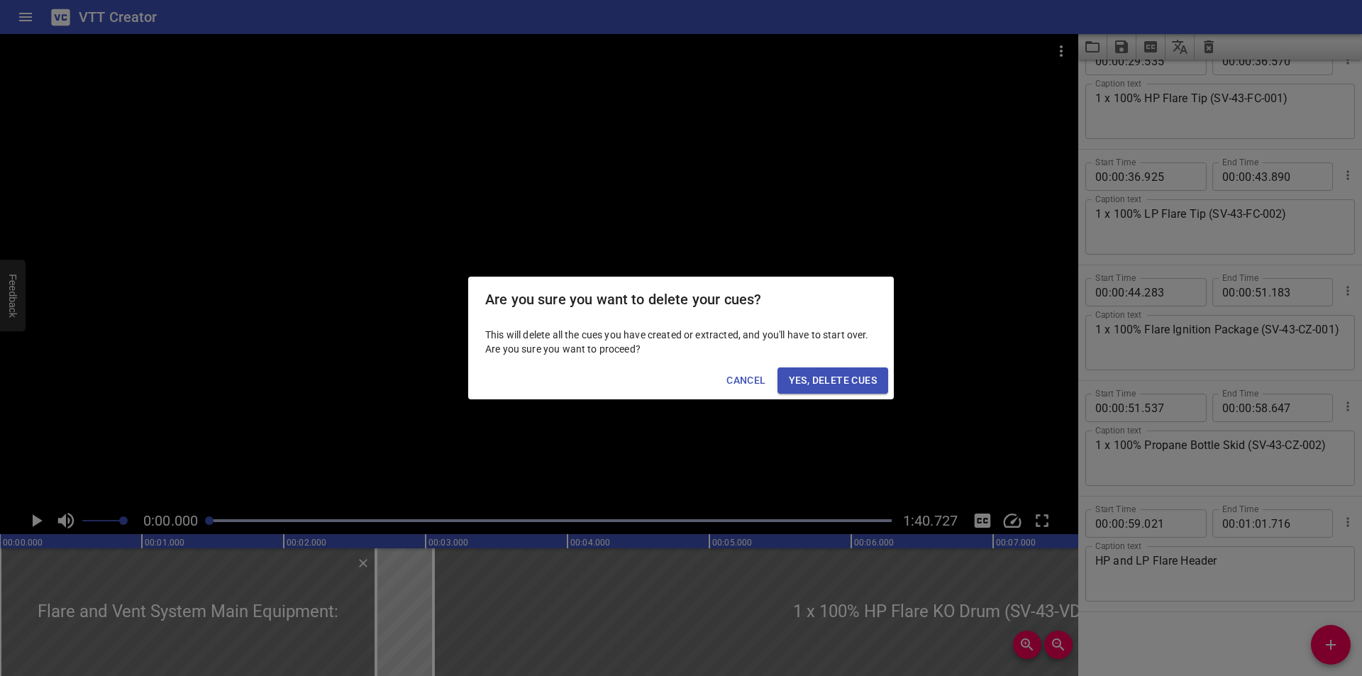
drag, startPoint x: 843, startPoint y: 379, endPoint x: 650, endPoint y: 340, distance: 197.4
click at [839, 378] on span "Yes, Delete Cues" at bounding box center [833, 381] width 88 height 18
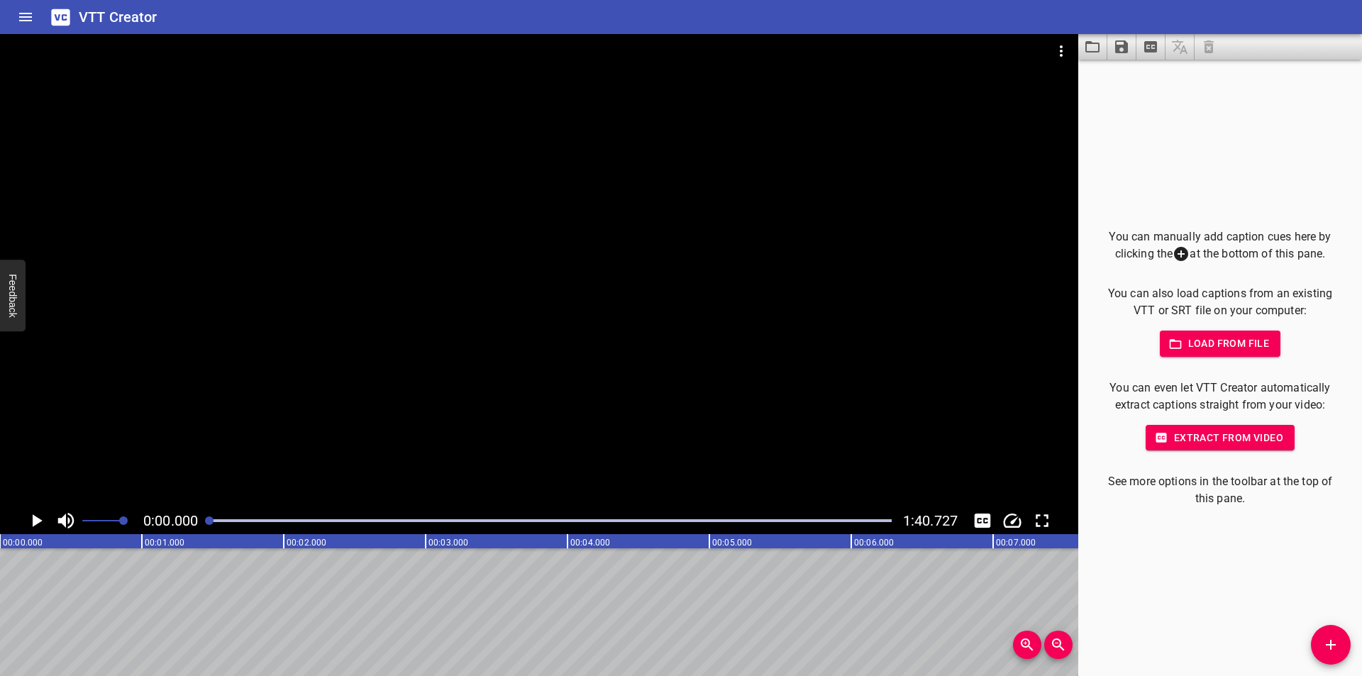
drag, startPoint x: 501, startPoint y: 313, endPoint x: 516, endPoint y: 298, distance: 21.1
click at [501, 312] on div at bounding box center [539, 270] width 1078 height 473
click at [203, 521] on div at bounding box center [550, 521] width 699 height 20
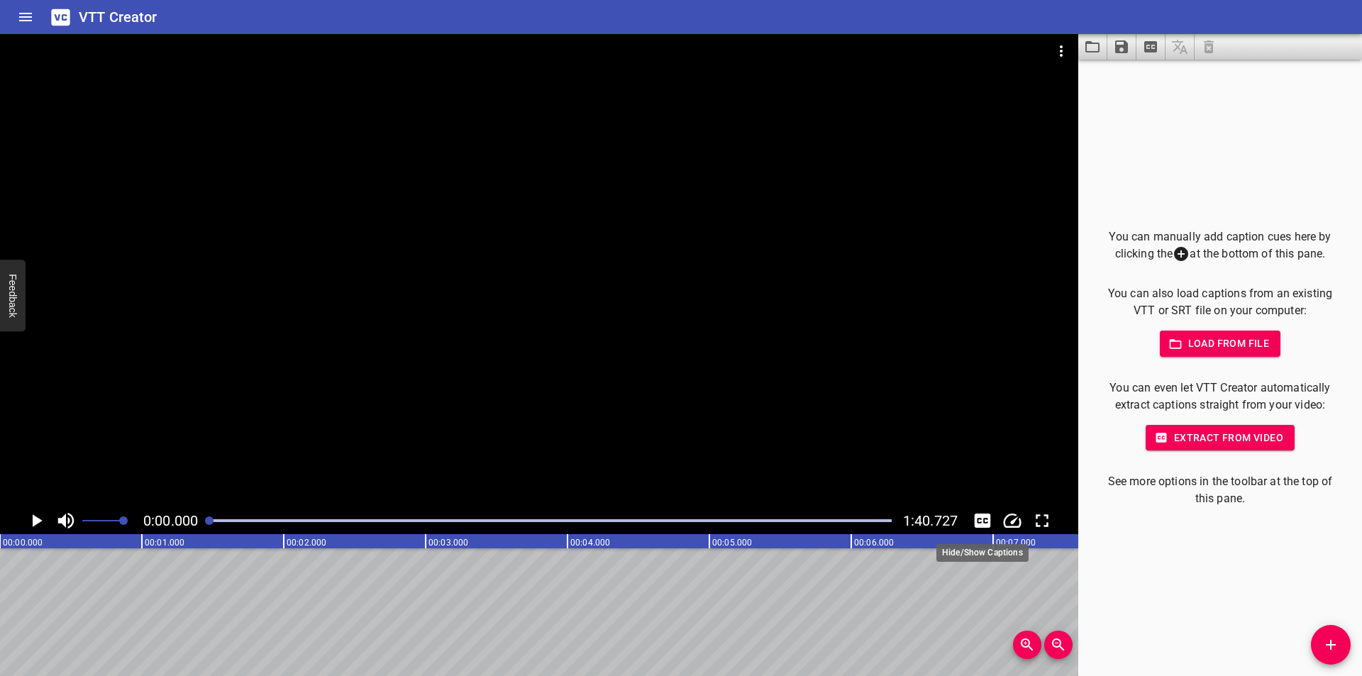
click at [978, 516] on icon "Toggle captions" at bounding box center [982, 520] width 16 height 14
click at [438, 392] on div at bounding box center [539, 270] width 1078 height 473
drag, startPoint x: 1333, startPoint y: 645, endPoint x: 824, endPoint y: 645, distance: 509.2
click at [1333, 645] on icon "Add Cue" at bounding box center [1330, 645] width 10 height 10
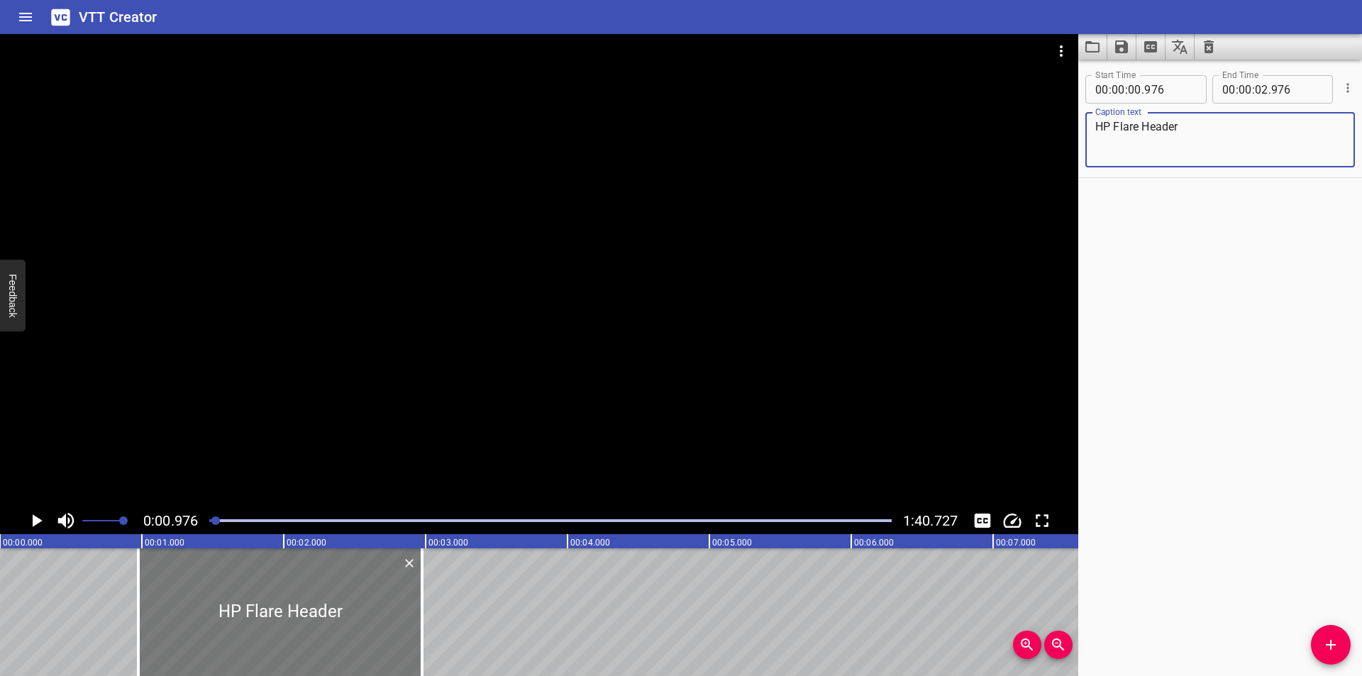
type textarea "HP Flare Header"
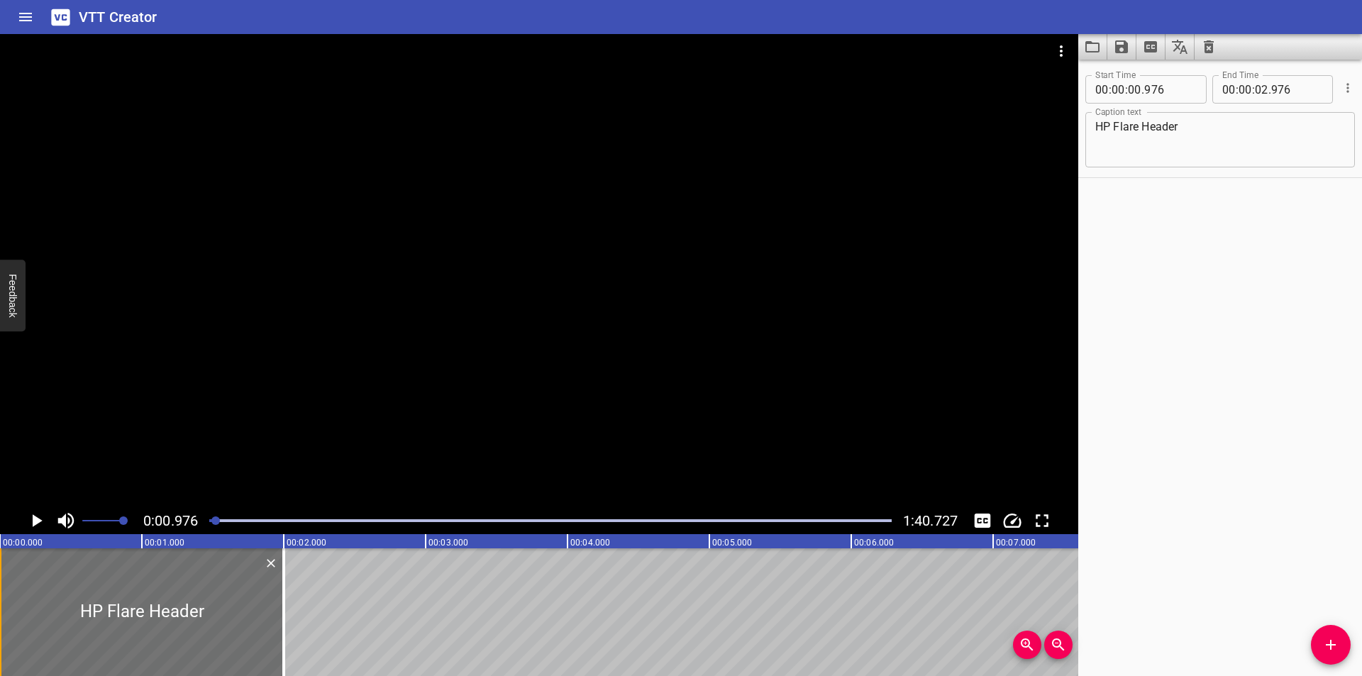
drag, startPoint x: 94, startPoint y: 611, endPoint x: 0, endPoint y: 611, distance: 94.3
click at [0, 611] on div "HP Flare Header" at bounding box center [142, 612] width 284 height 128
type input "000"
click at [273, 387] on div at bounding box center [539, 270] width 1078 height 473
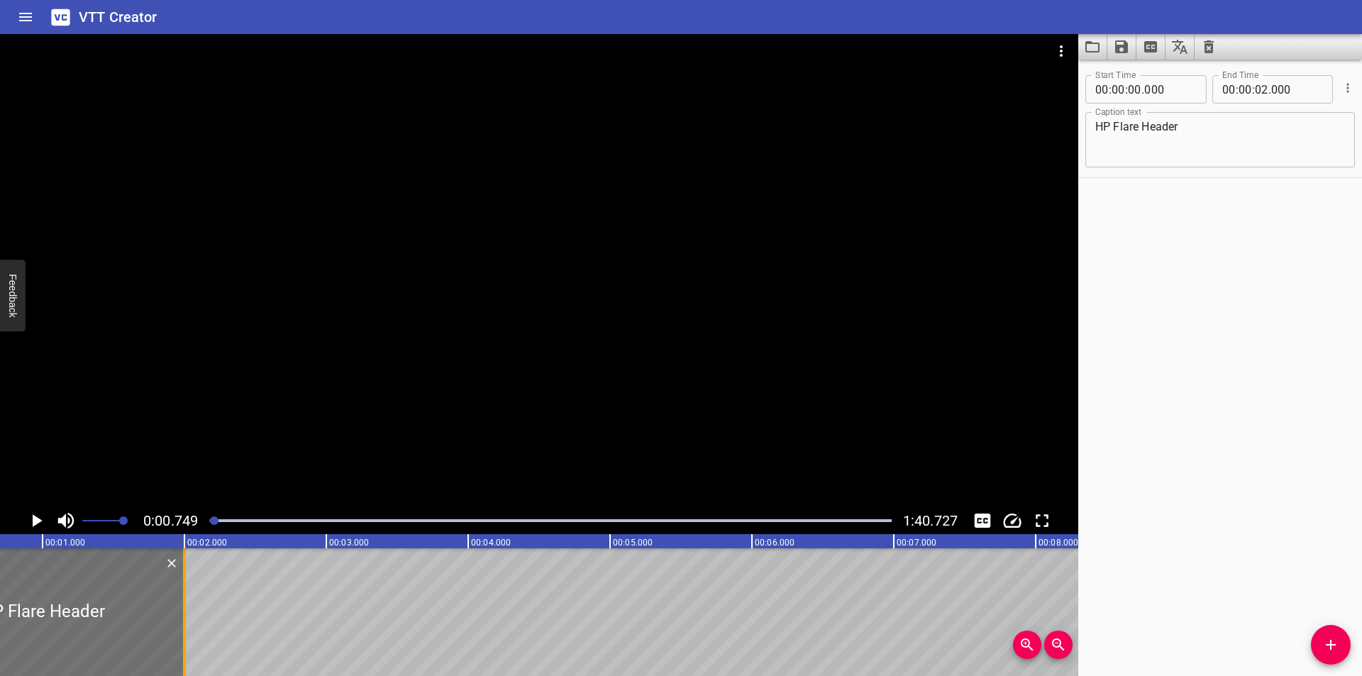
scroll to position [0, 106]
drag, startPoint x: 182, startPoint y: 615, endPoint x: 156, endPoint y: 623, distance: 26.7
click at [156, 623] on div at bounding box center [152, 612] width 14 height 128
type input "01"
type input "820"
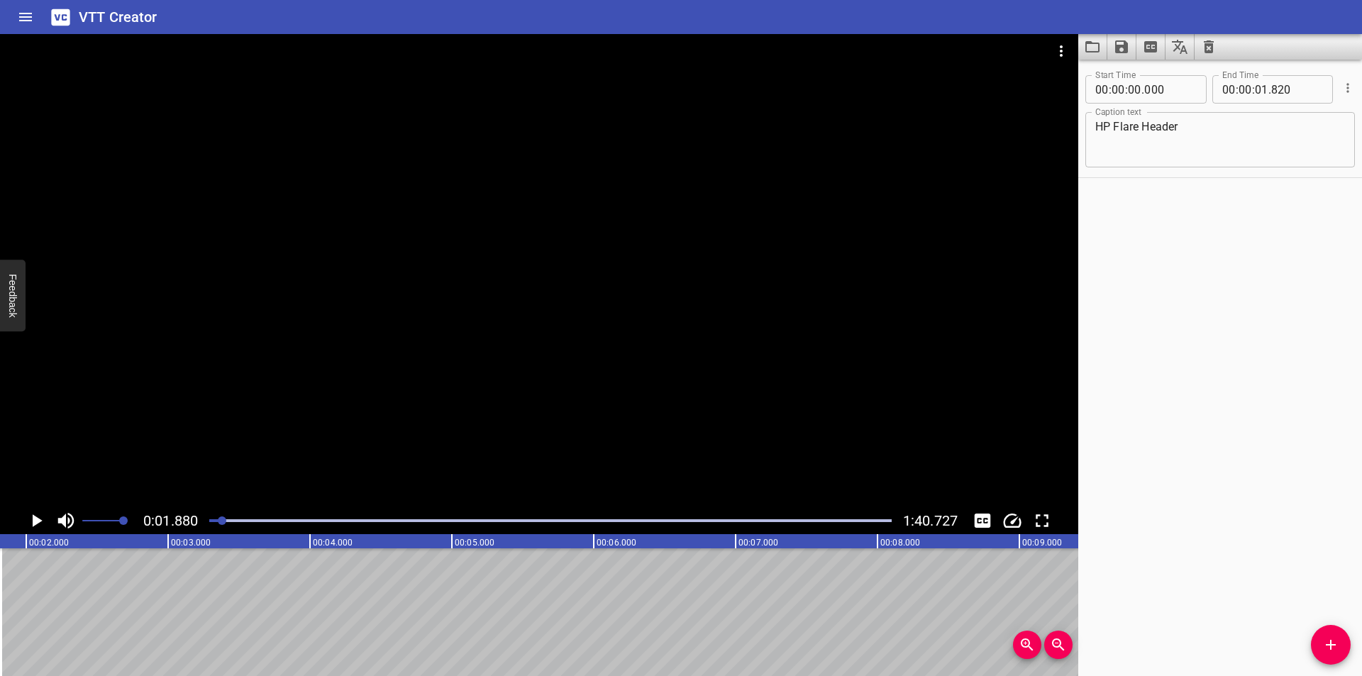
scroll to position [0, 267]
drag, startPoint x: 1318, startPoint y: 645, endPoint x: 786, endPoint y: 600, distance: 533.1
click at [1313, 643] on span "Add Cue" at bounding box center [1331, 644] width 40 height 17
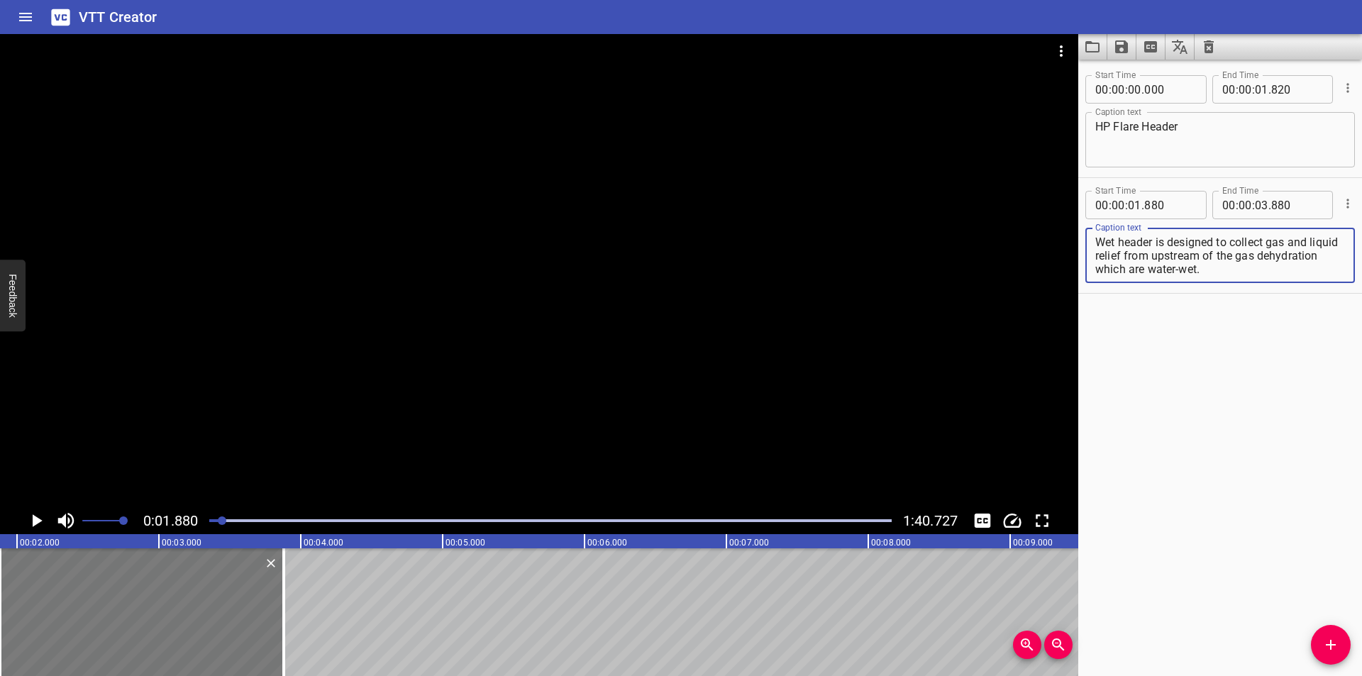
type textarea "Wet header is designed to collect gas and liquid relief from upstream of the ga…"
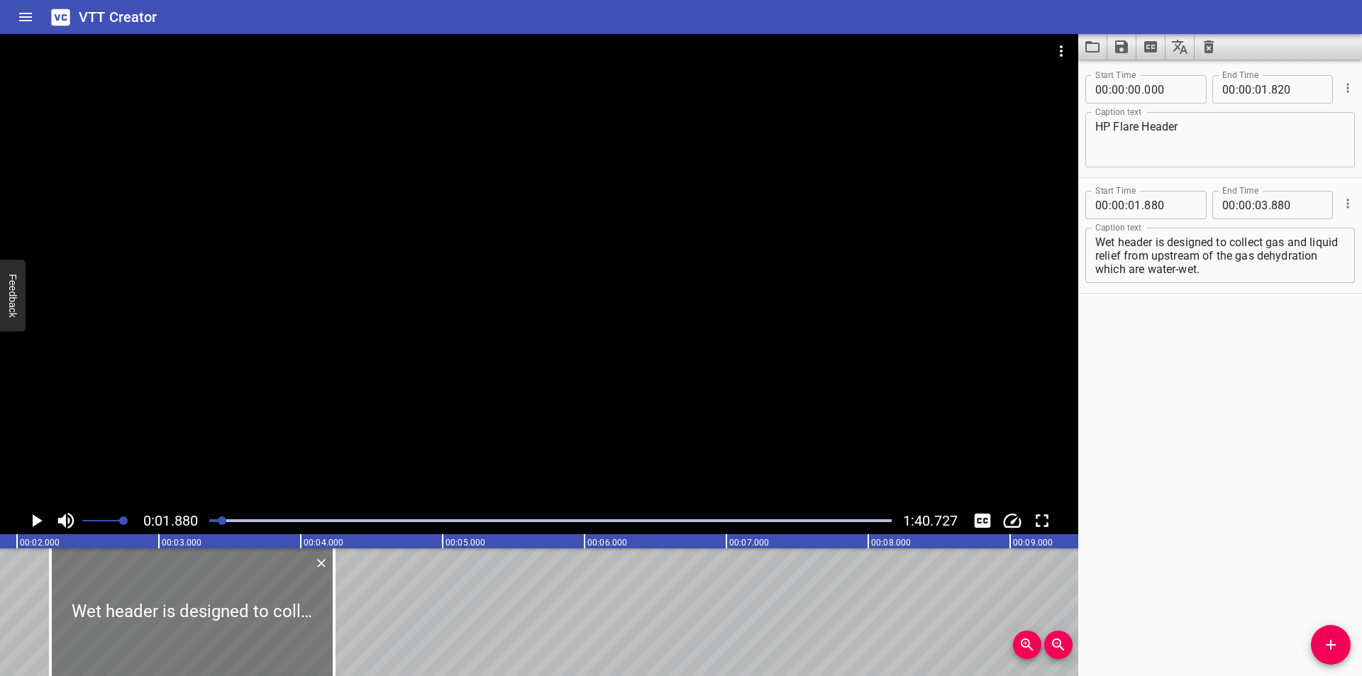
drag, startPoint x: 214, startPoint y: 616, endPoint x: 228, endPoint y: 620, distance: 13.9
click at [228, 620] on div at bounding box center [192, 612] width 284 height 128
type input "02"
type input "230"
type input "04"
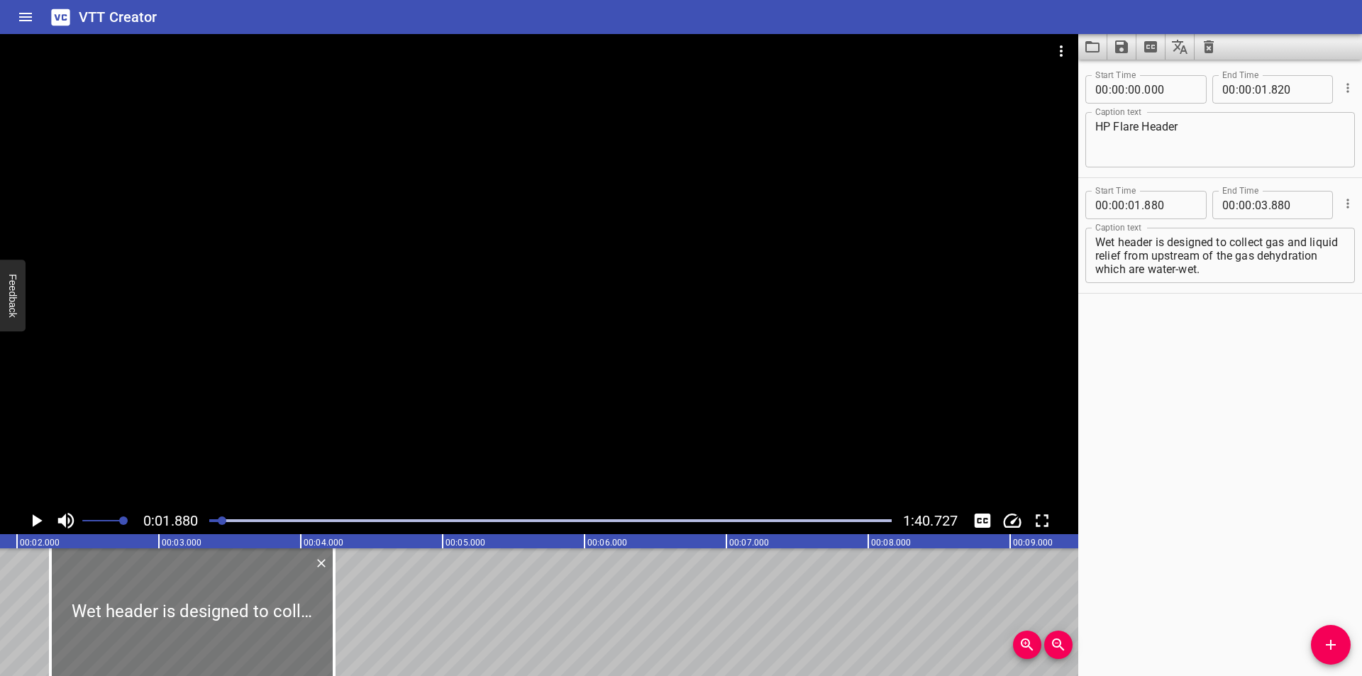
type input "230"
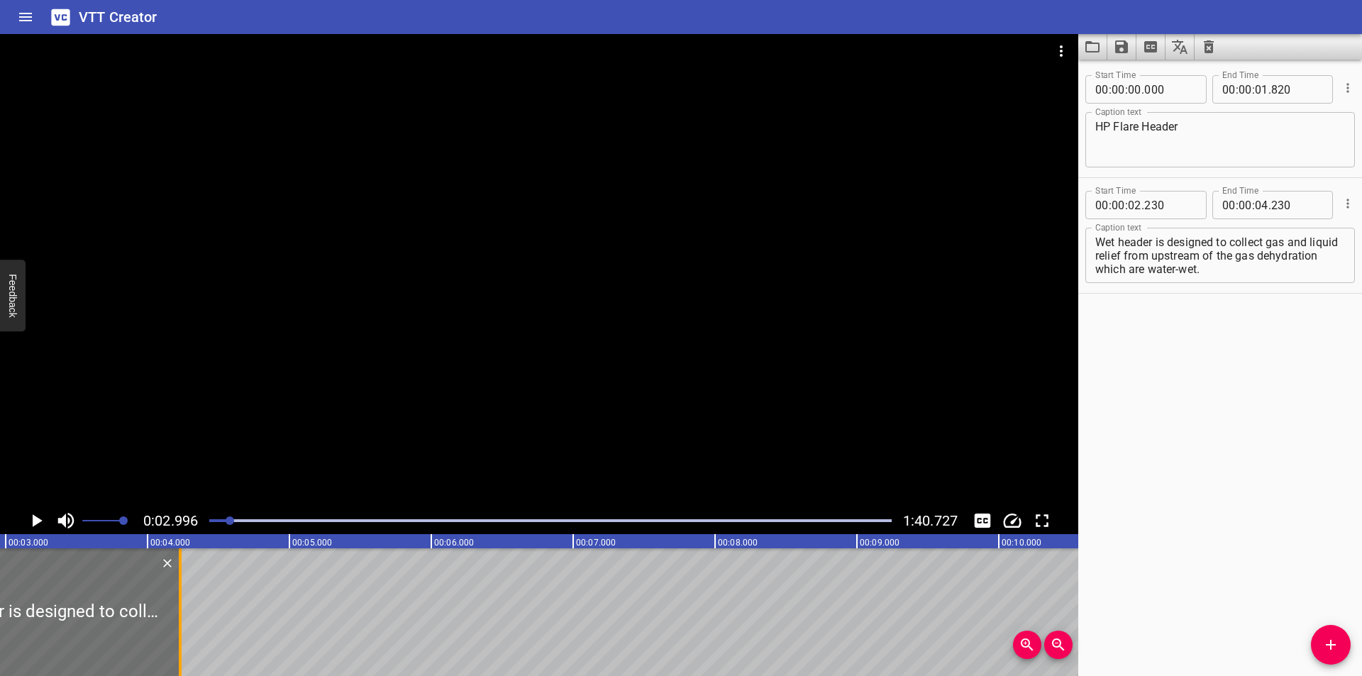
scroll to position [0, 425]
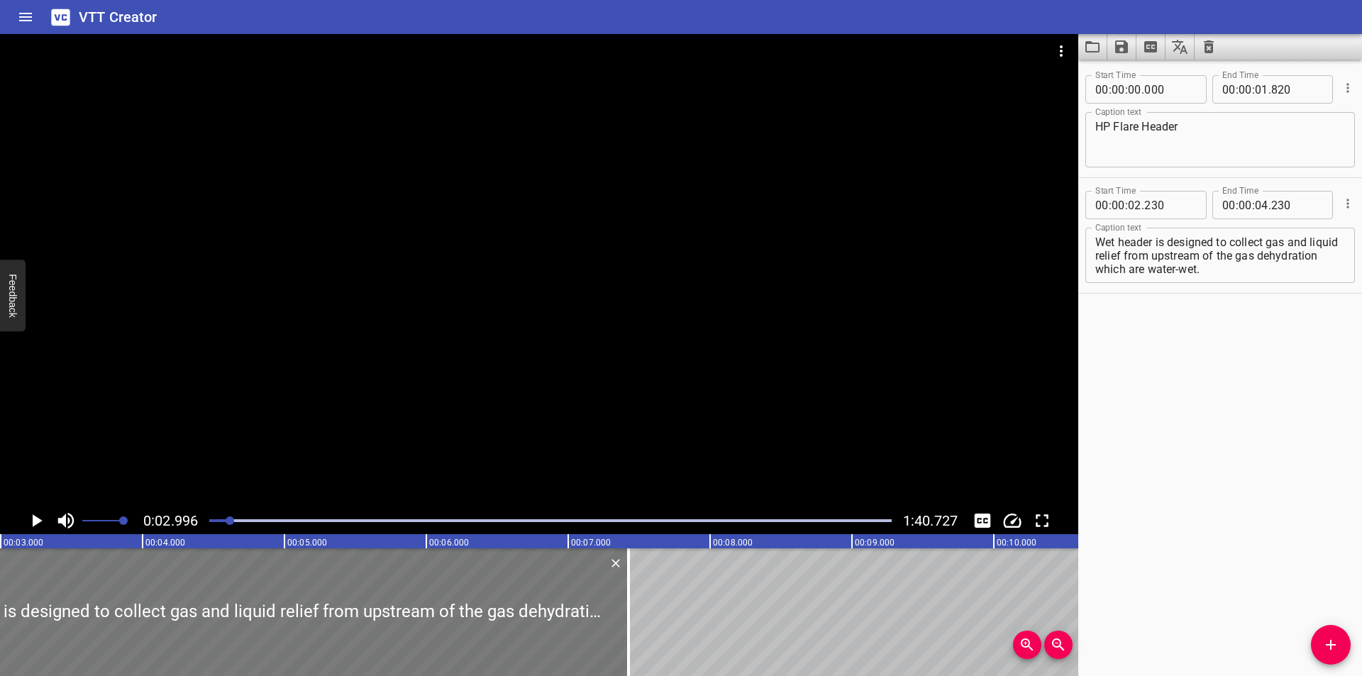
drag, startPoint x: 172, startPoint y: 619, endPoint x: 621, endPoint y: 622, distance: 448.2
click at [630, 622] on div at bounding box center [628, 612] width 14 height 128
type input "07"
type input "460"
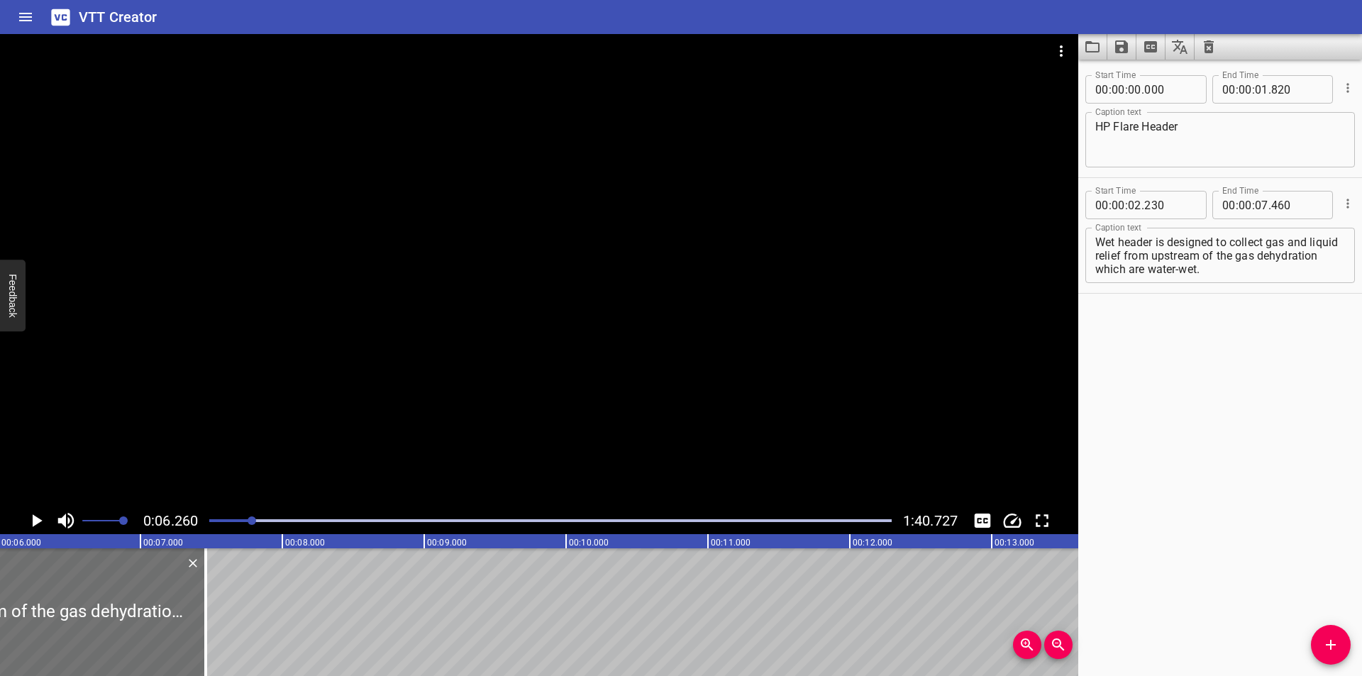
scroll to position [0, 746]
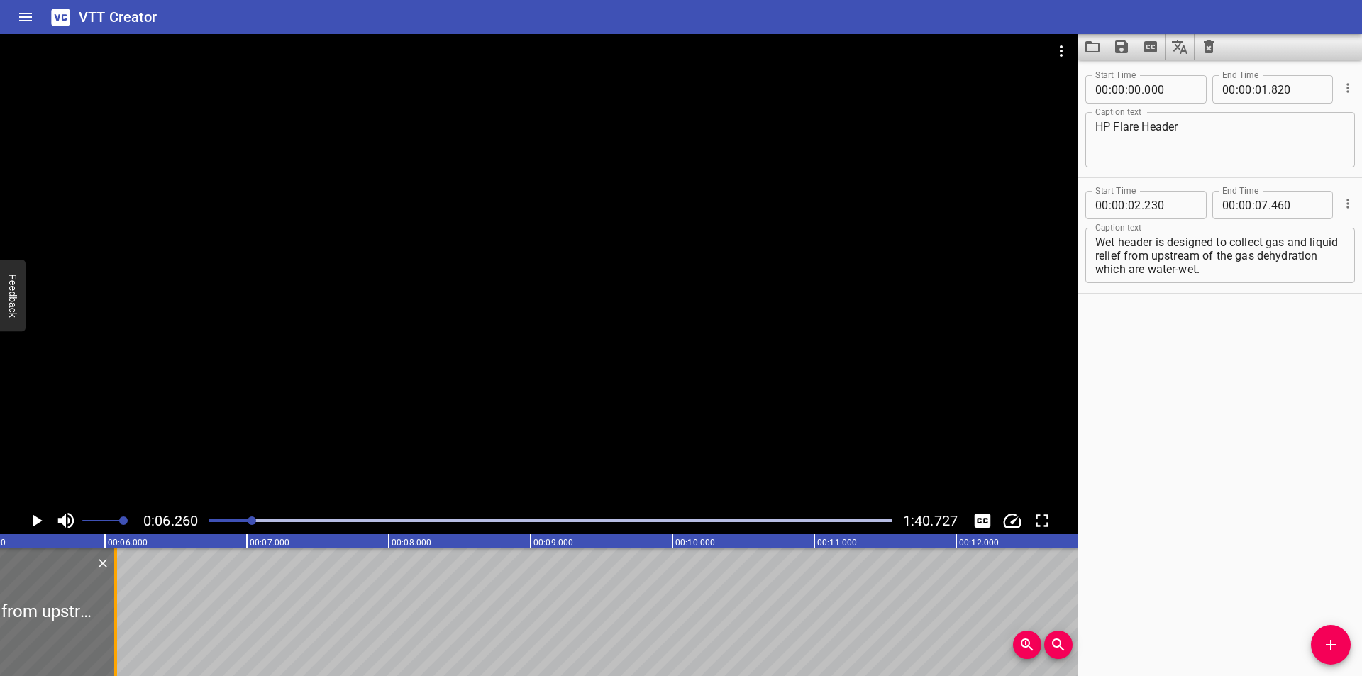
drag, startPoint x: 312, startPoint y: 640, endPoint x: 116, endPoint y: 640, distance: 196.4
click at [116, 640] on div at bounding box center [115, 612] width 3 height 128
type input "06"
type input "075"
drag, startPoint x: 1155, startPoint y: 255, endPoint x: 1360, endPoint y: 445, distance: 278.5
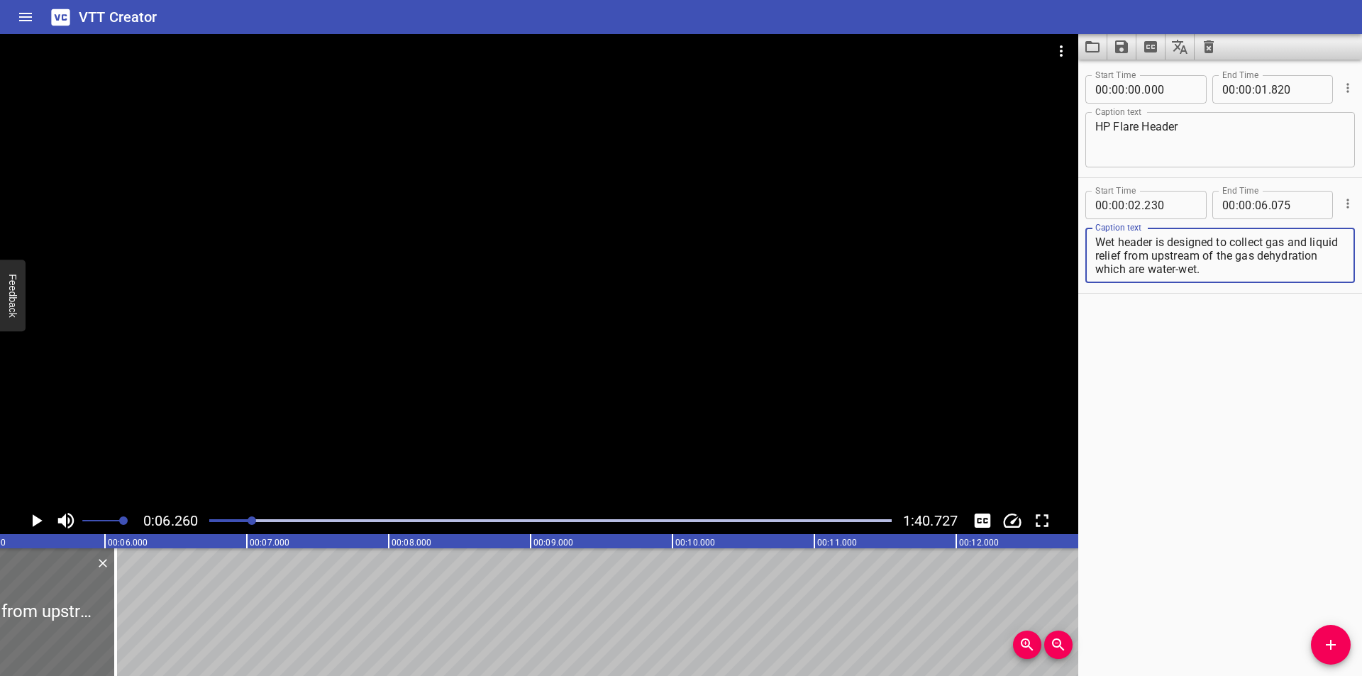
click at [1361, 445] on div "Start Time 00 : 00 : 00 . 000 Start Time End Time 00 : 00 : 01 . 820 End Time C…" at bounding box center [1220, 368] width 284 height 616
type textarea "Wet header is designed to collect gas and liquid relief"
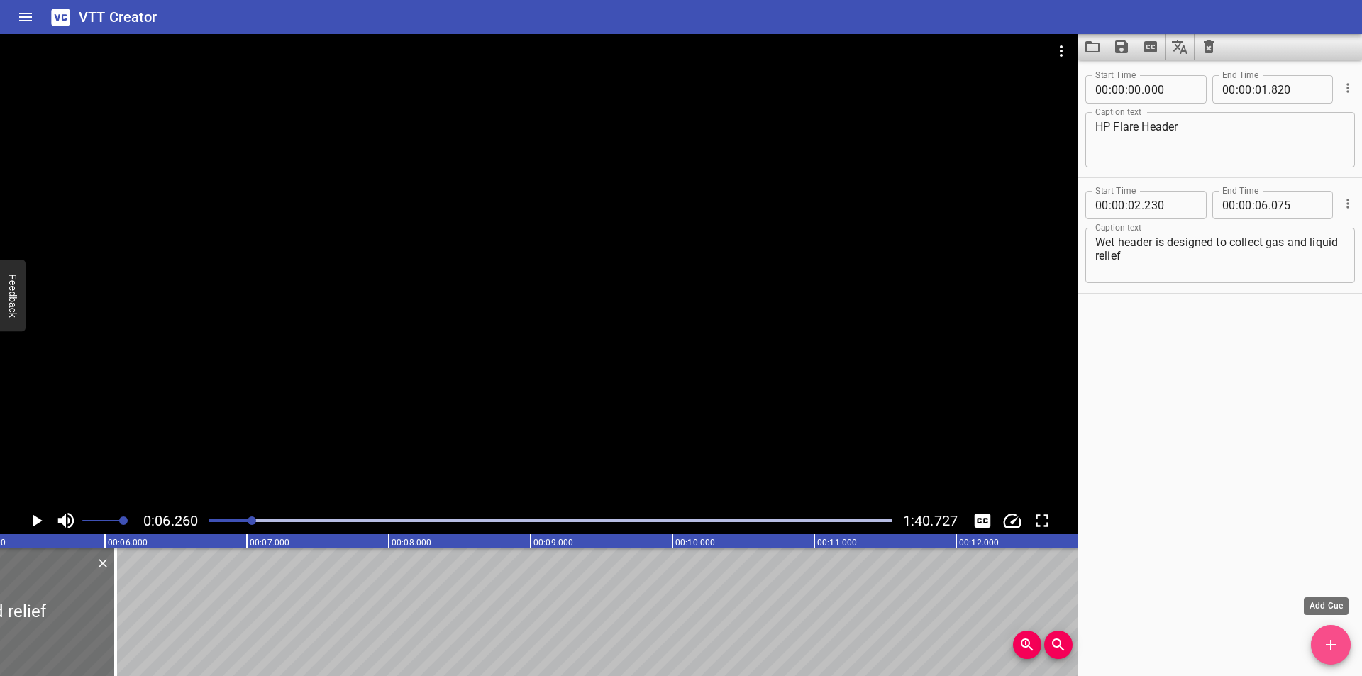
drag, startPoint x: 1323, startPoint y: 650, endPoint x: 740, endPoint y: 630, distance: 582.6
click at [1321, 648] on span "Add Cue" at bounding box center [1331, 644] width 40 height 17
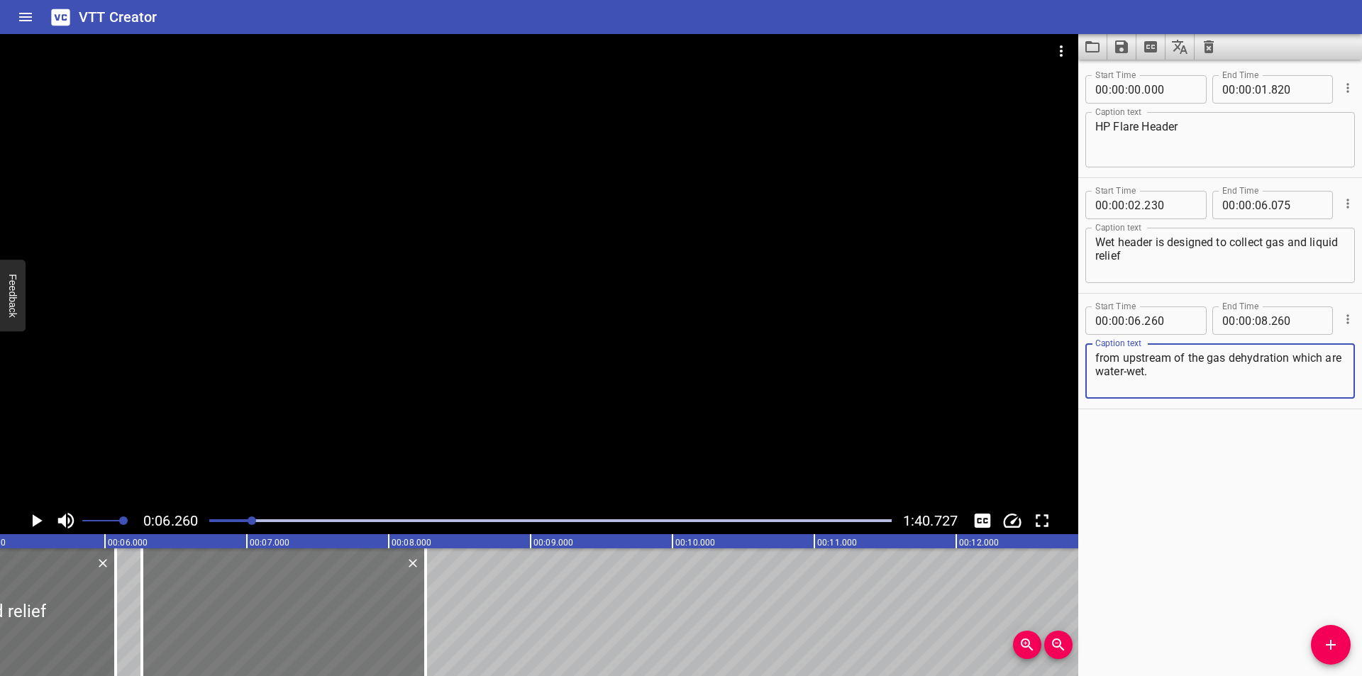
type textarea "from upstream of the gas dehydration which are water-wet."
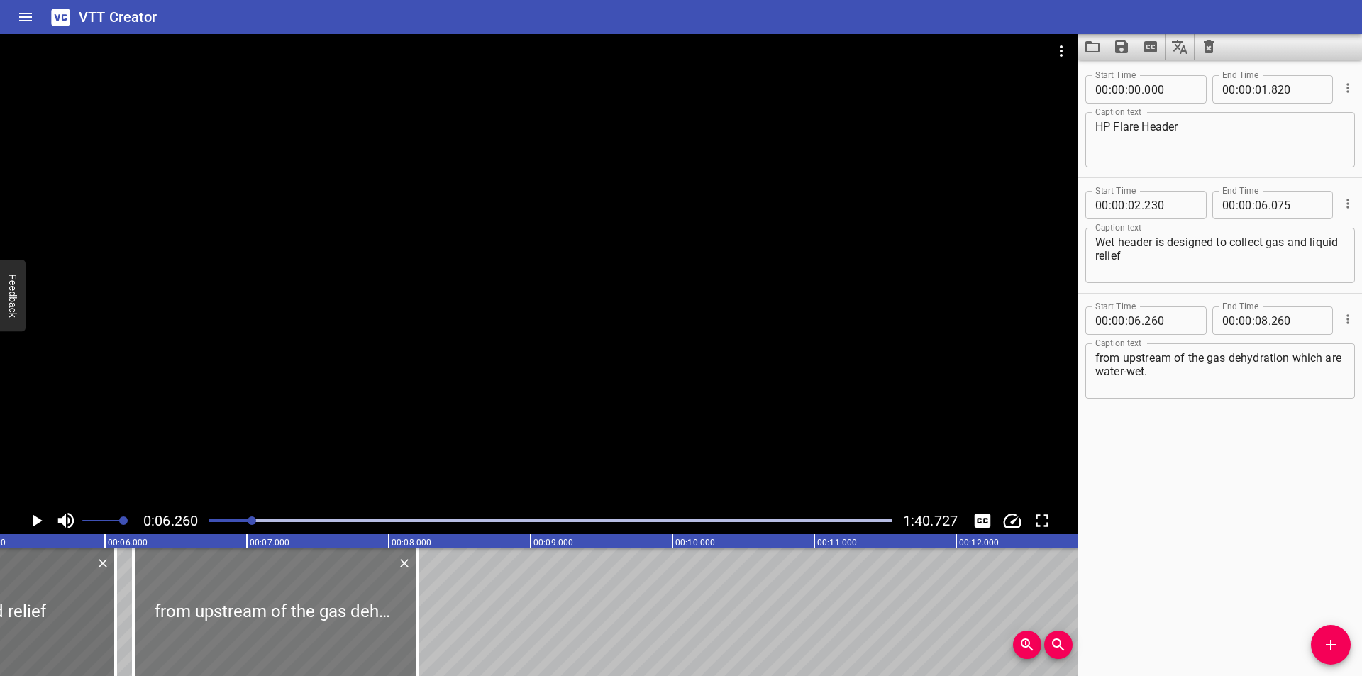
drag, startPoint x: 221, startPoint y: 627, endPoint x: 228, endPoint y: 591, distance: 36.2
click at [213, 628] on div at bounding box center [275, 612] width 284 height 128
type input "200"
click at [239, 523] on div at bounding box center [550, 521] width 699 height 20
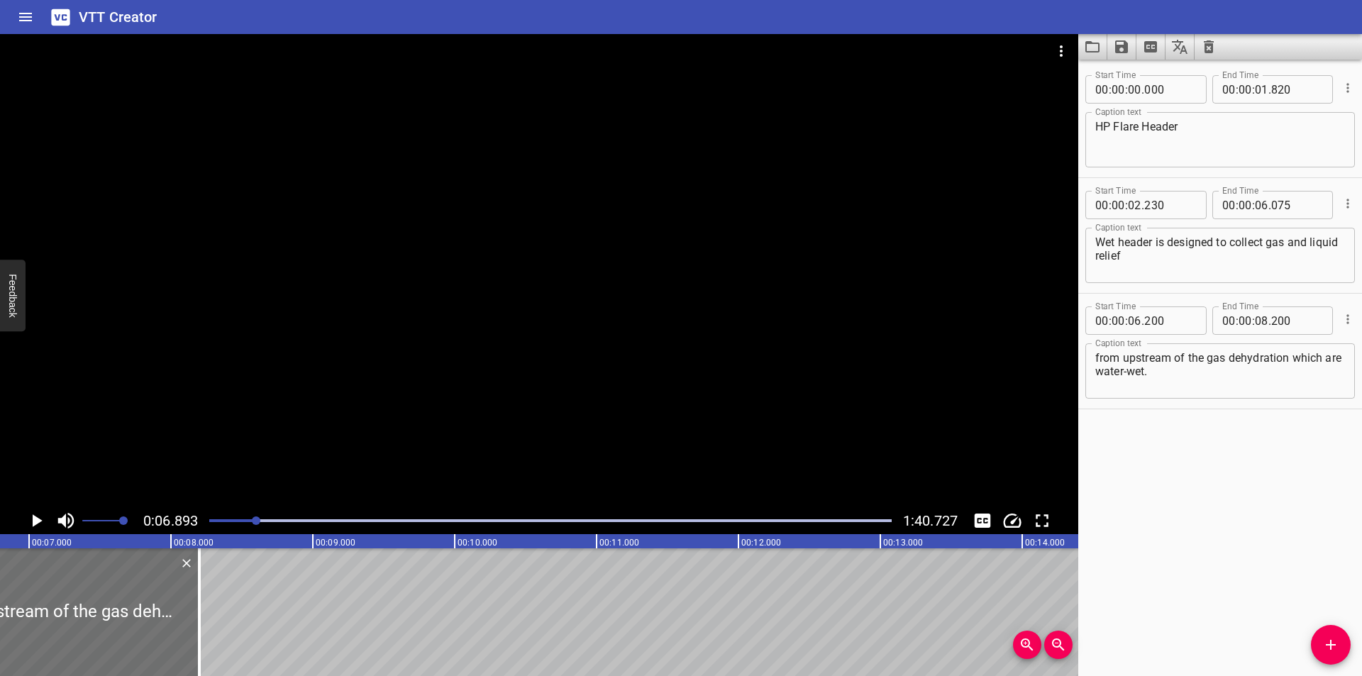
scroll to position [0, 978]
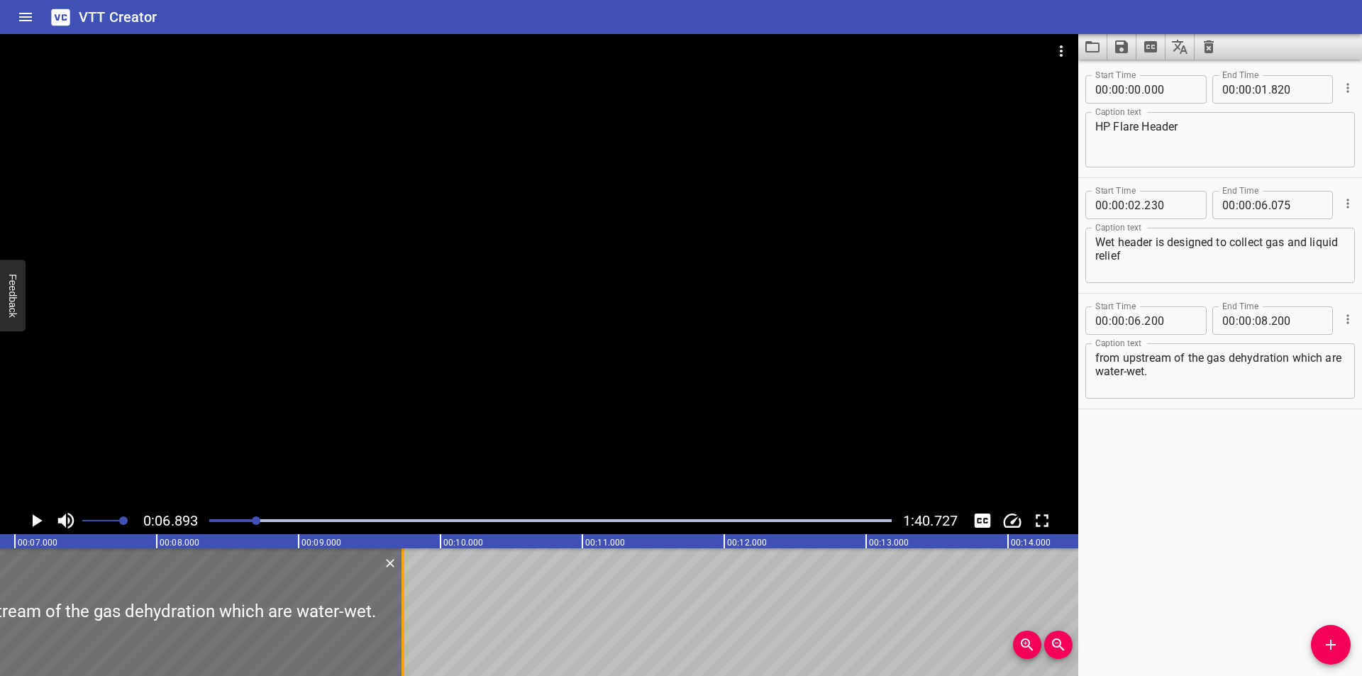
drag, startPoint x: 181, startPoint y: 630, endPoint x: 399, endPoint y: 629, distance: 217.7
click at [399, 629] on div at bounding box center [403, 612] width 14 height 128
type input "09"
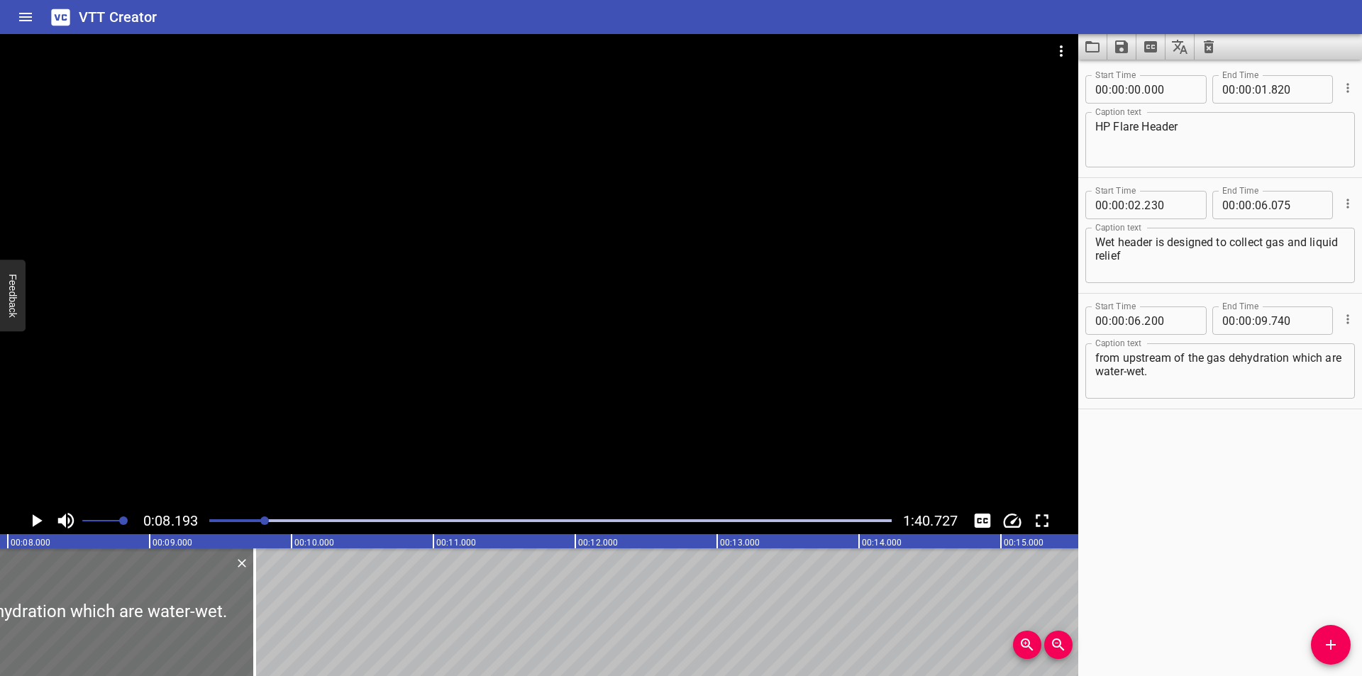
scroll to position [0, 1162]
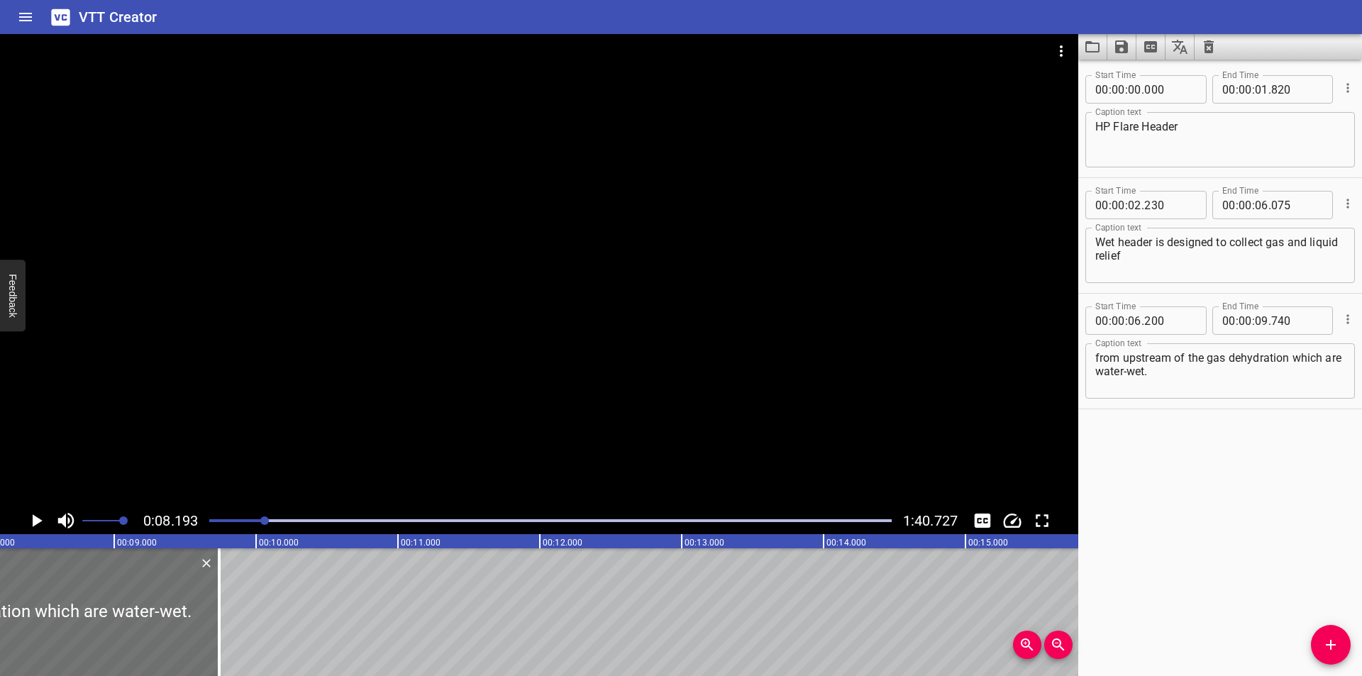
click at [504, 385] on div at bounding box center [539, 270] width 1078 height 473
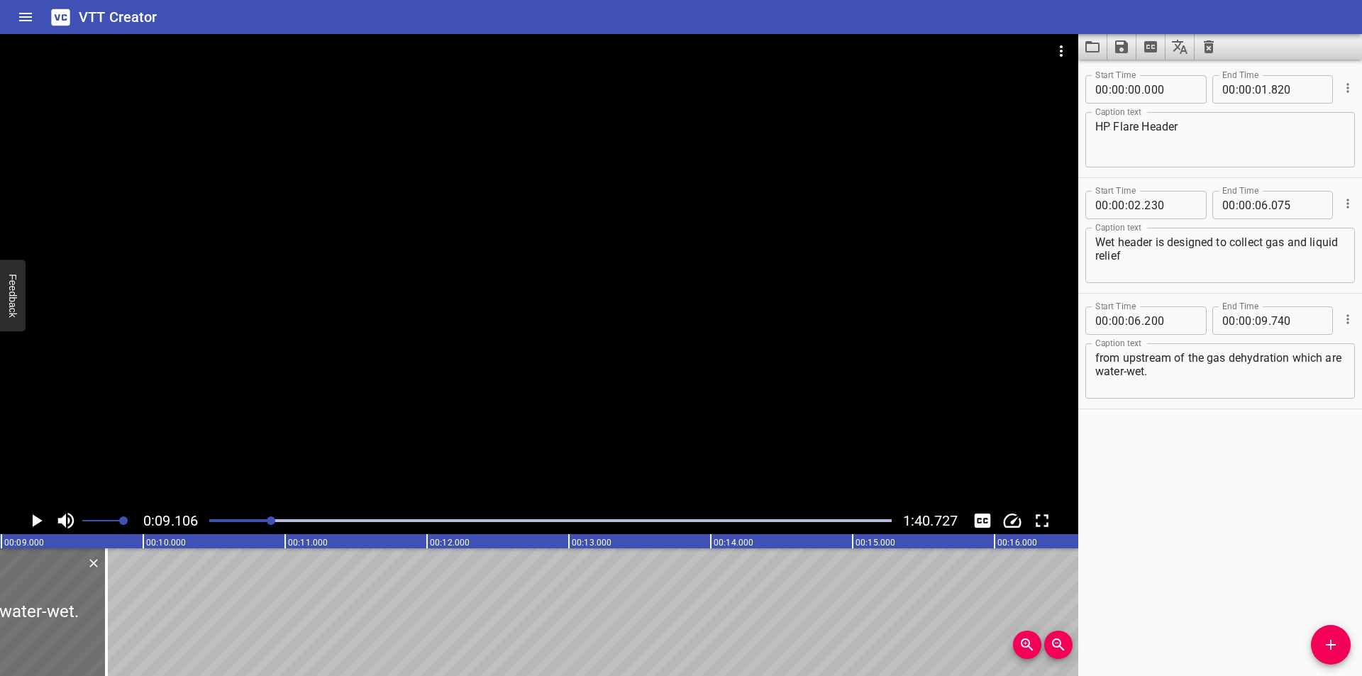
scroll to position [0, 1291]
click at [95, 630] on div at bounding box center [91, 612] width 14 height 128
type input "745"
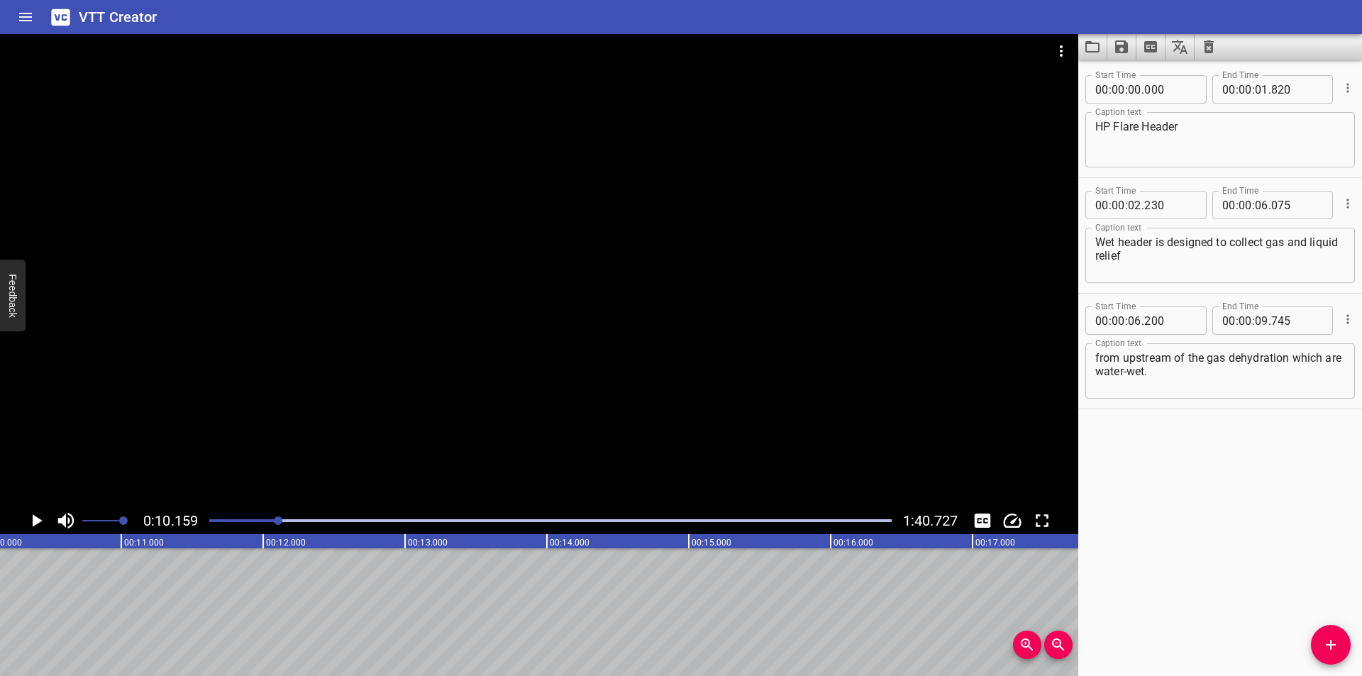
scroll to position [0, 1441]
click at [1318, 645] on span "Add Cue" at bounding box center [1331, 644] width 40 height 17
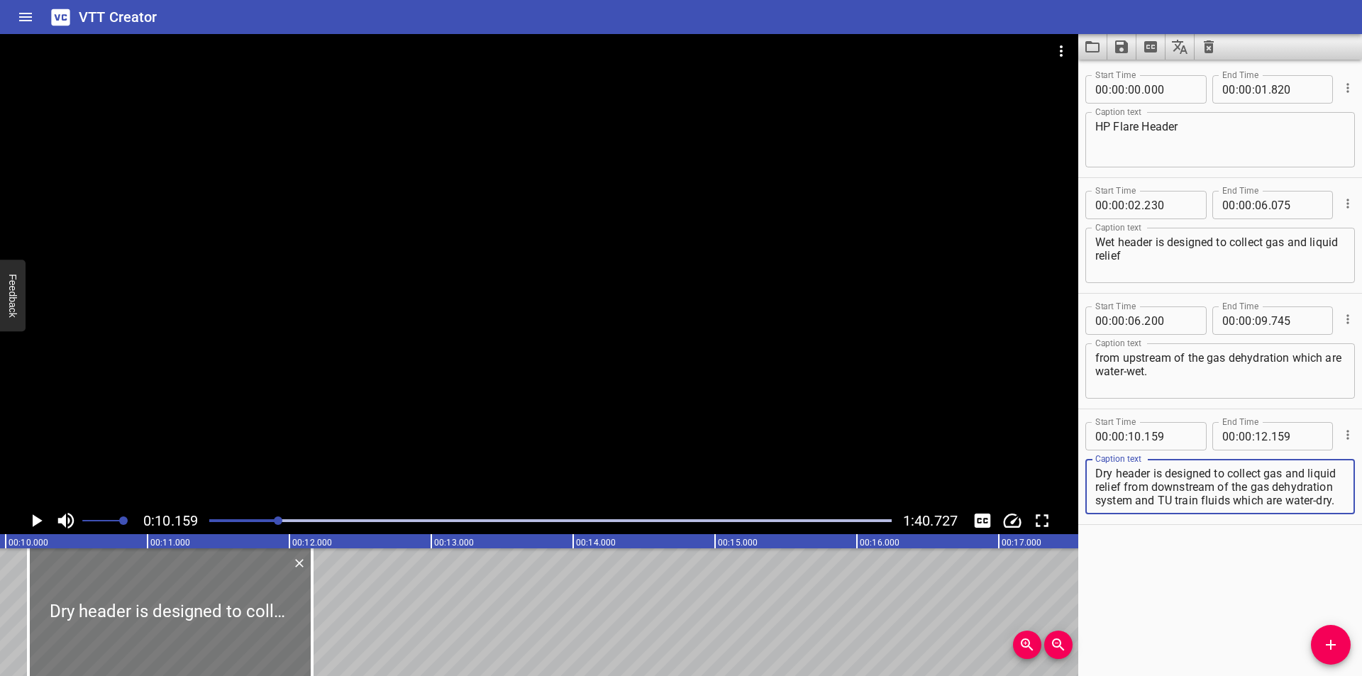
scroll to position [0, 1347]
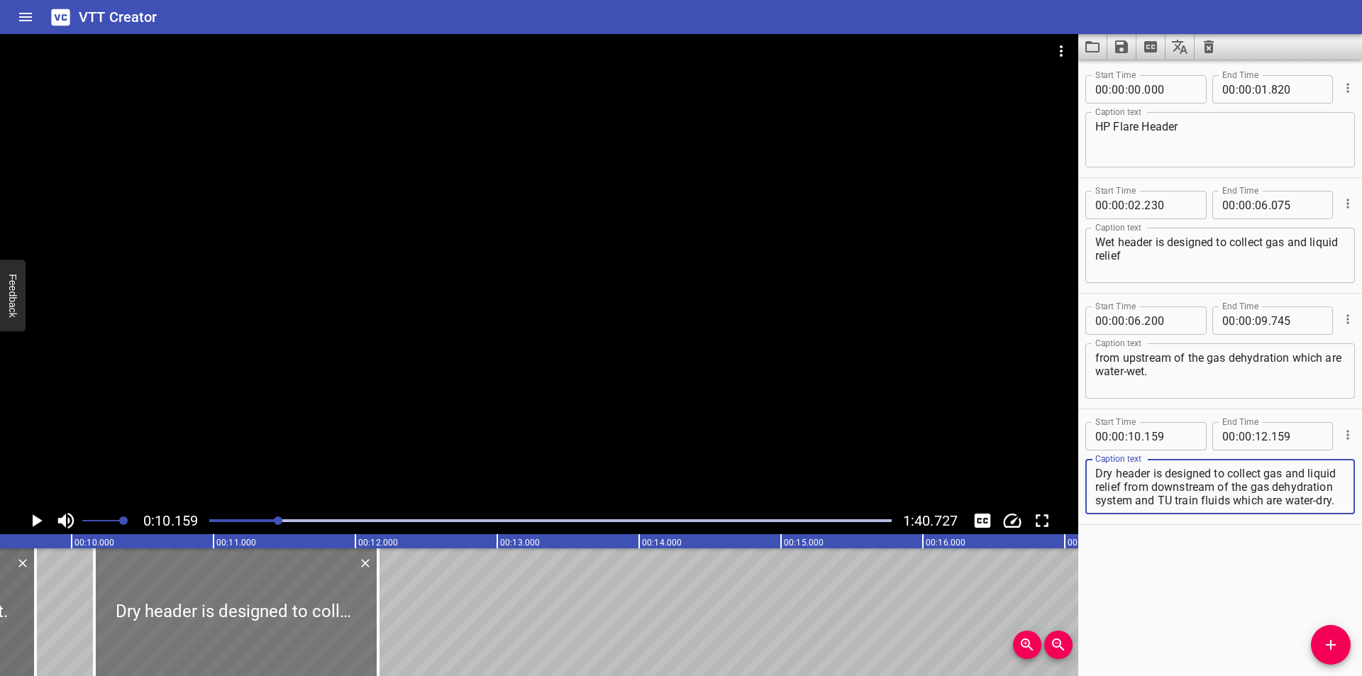
type textarea "Dry header is designed to collect gas and liquid relief from downstream of the …"
click at [311, 618] on div at bounding box center [238, 612] width 284 height 128
type input "174"
click at [381, 305] on div at bounding box center [539, 270] width 1078 height 473
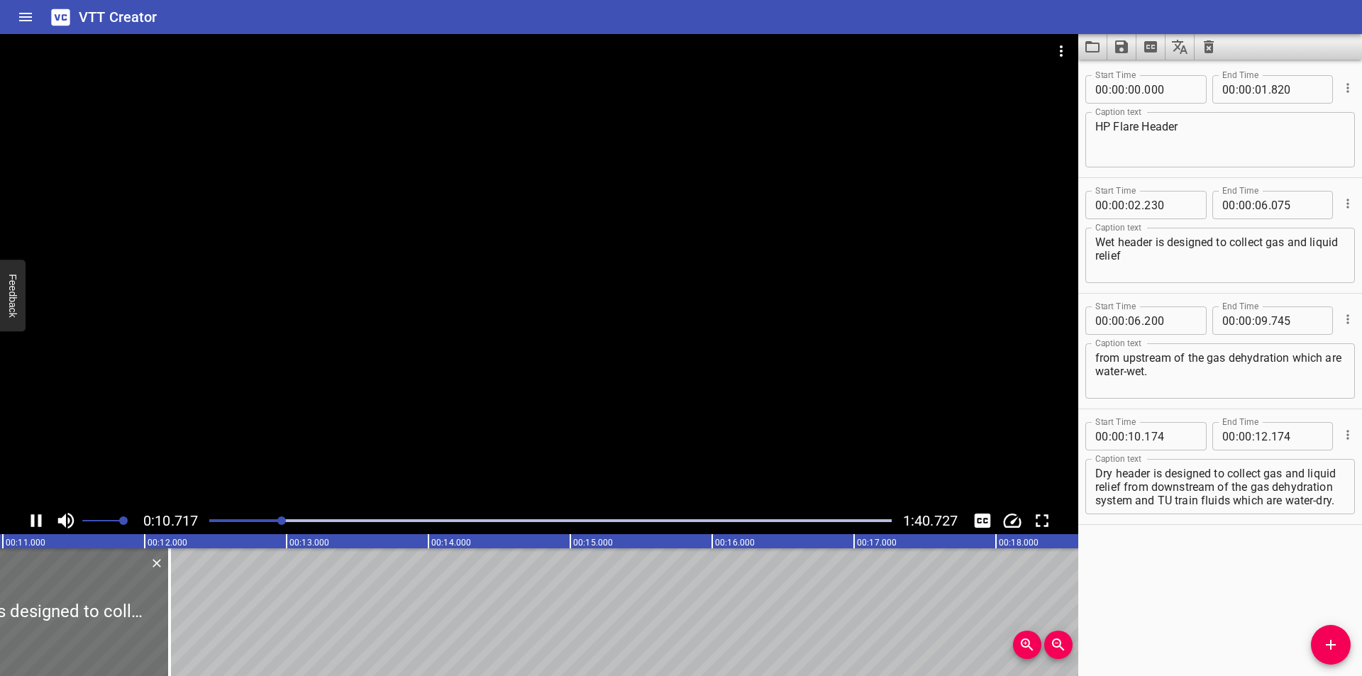
scroll to position [0, 1563]
drag, startPoint x: 165, startPoint y: 629, endPoint x: 541, endPoint y: 630, distance: 375.9
click at [172, 630] on div at bounding box center [165, 612] width 14 height 128
type input "14"
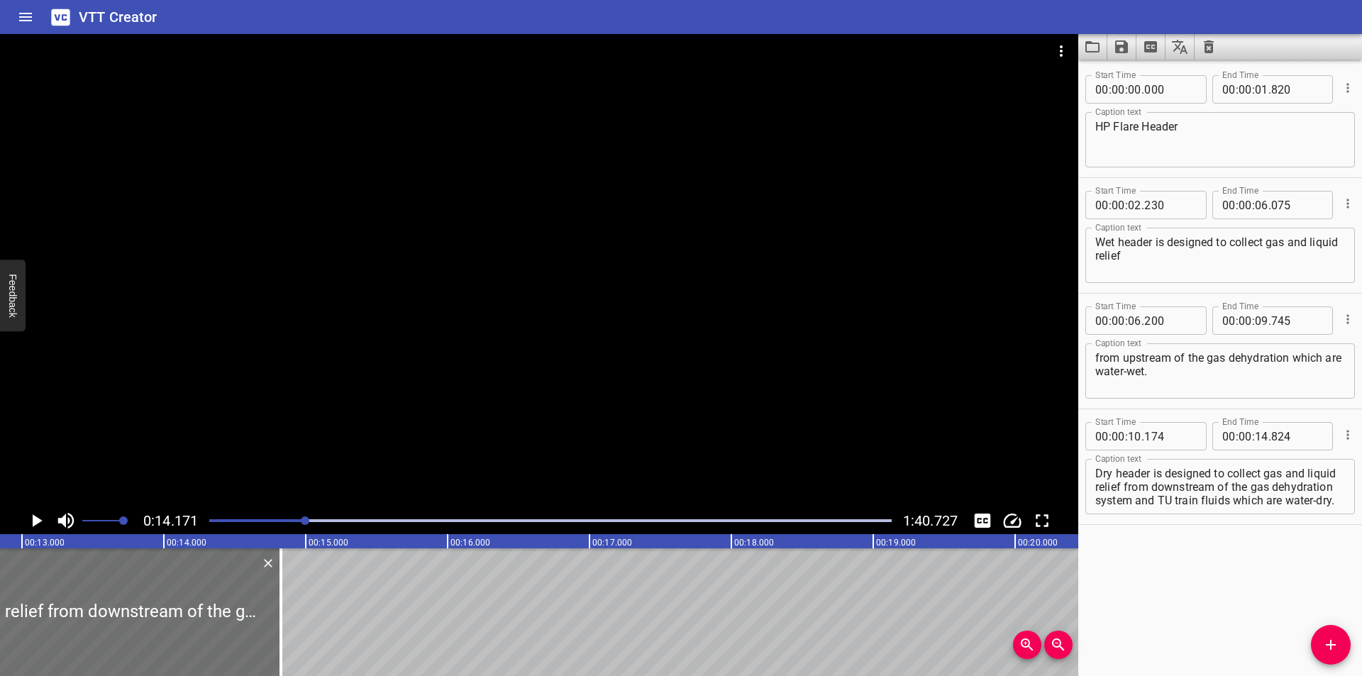
scroll to position [0, 1820]
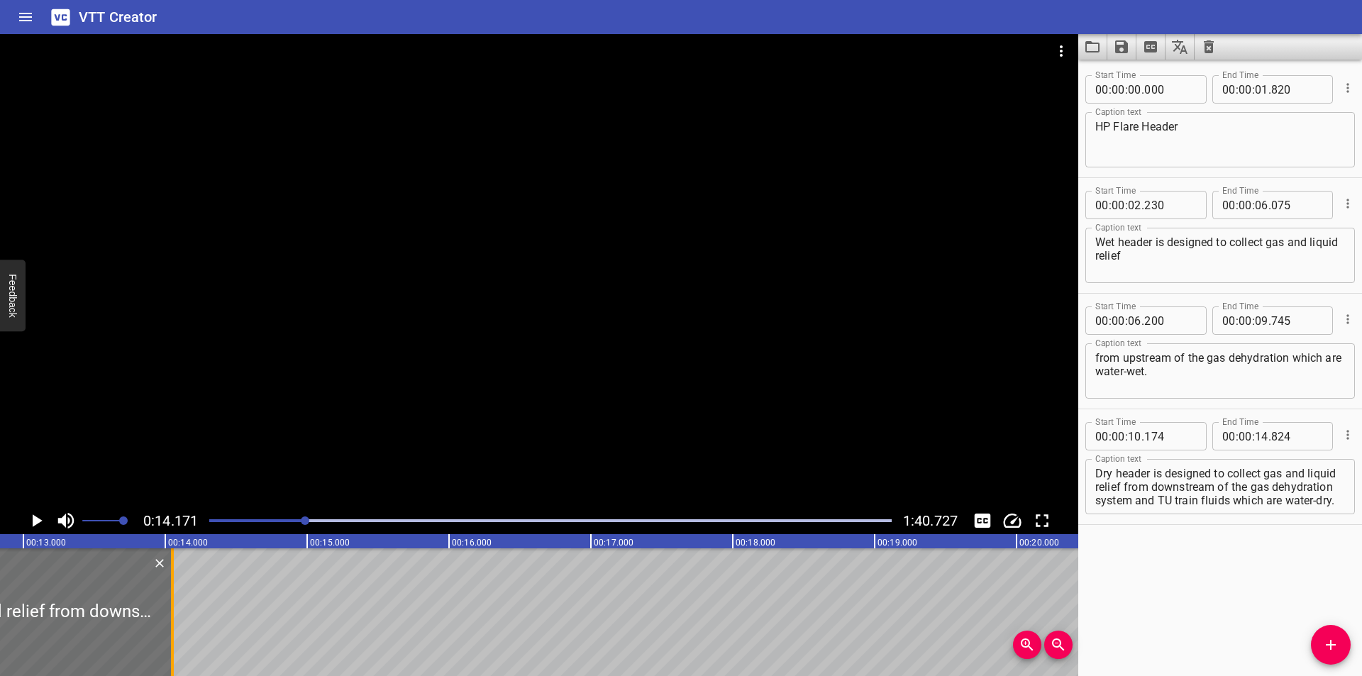
drag, startPoint x: 284, startPoint y: 633, endPoint x: 174, endPoint y: 631, distance: 109.9
click at [174, 631] on div at bounding box center [172, 612] width 14 height 128
type input "049"
drag, startPoint x: 1155, startPoint y: 487, endPoint x: 1361, endPoint y: 591, distance: 230.3
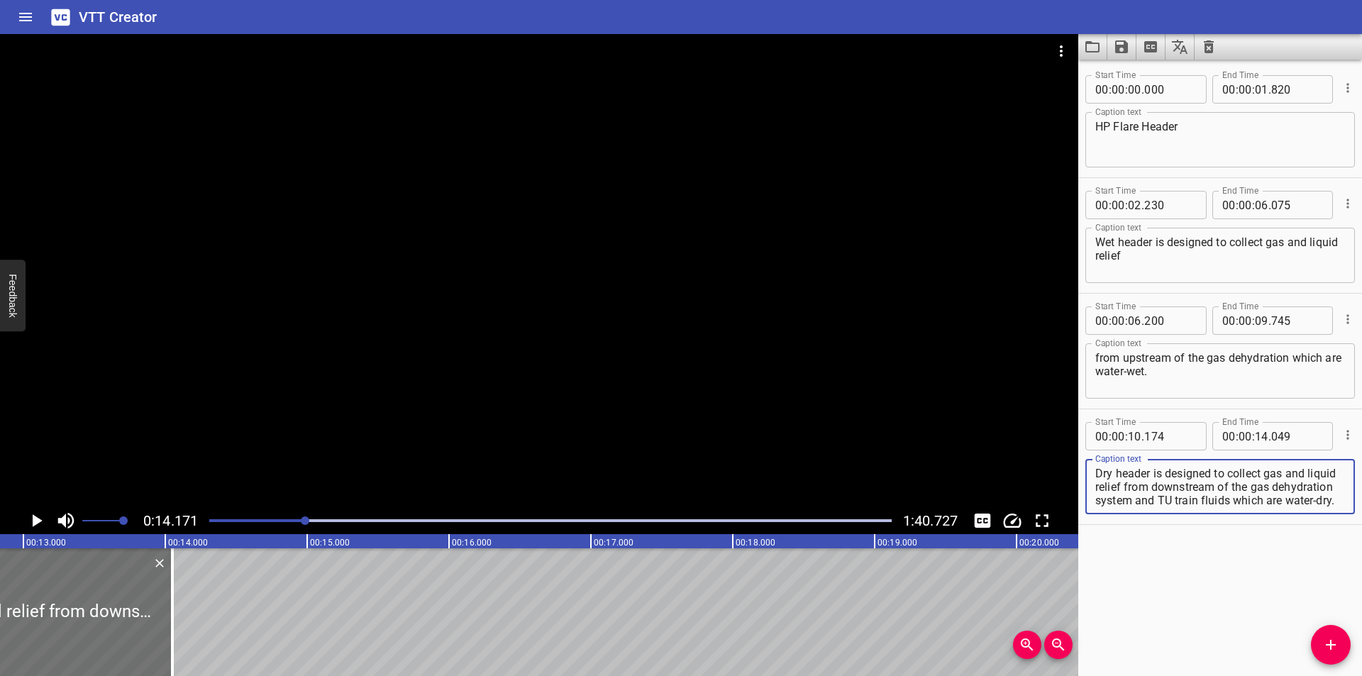
click at [1361, 591] on div "Start Time 00 : 00 : 00 . 000 Start Time End Time 00 : 00 : 01 . 820 End Time C…" at bounding box center [1220, 368] width 284 height 616
type textarea "Dry header is designed to collect gas and liquid relief"
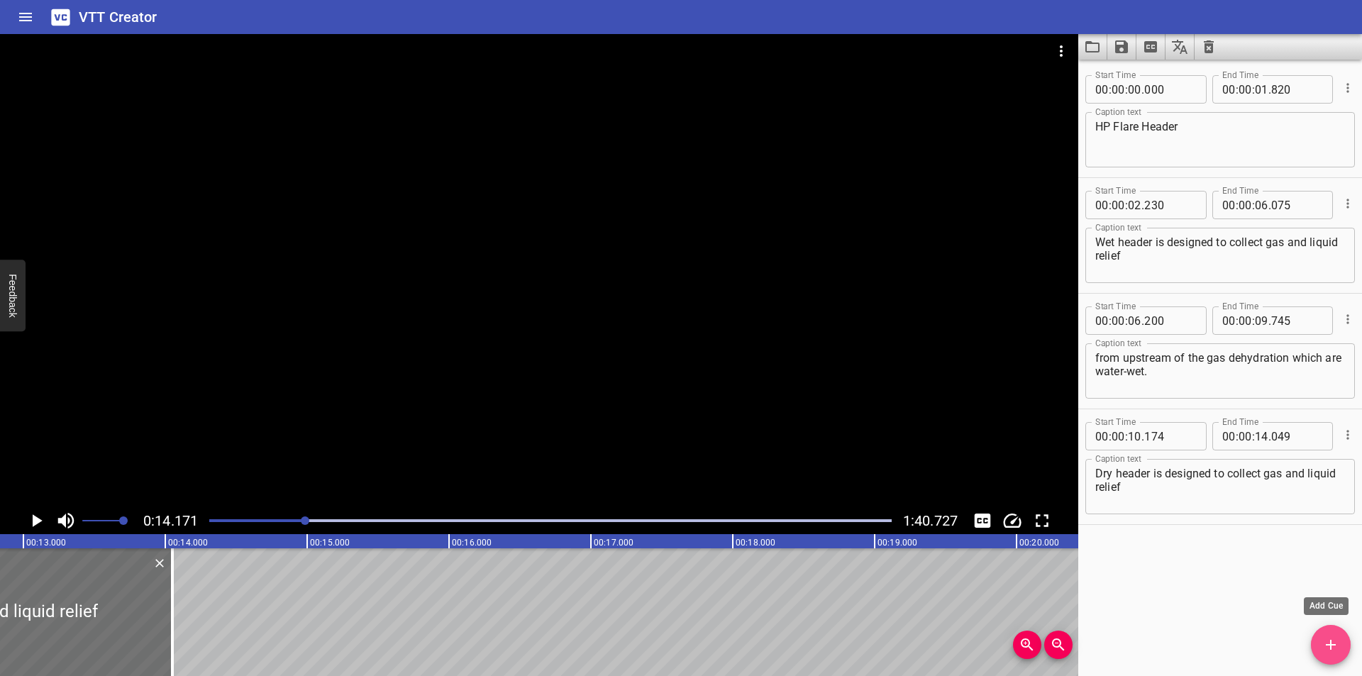
click at [1336, 646] on icon "Add Cue" at bounding box center [1330, 644] width 17 height 17
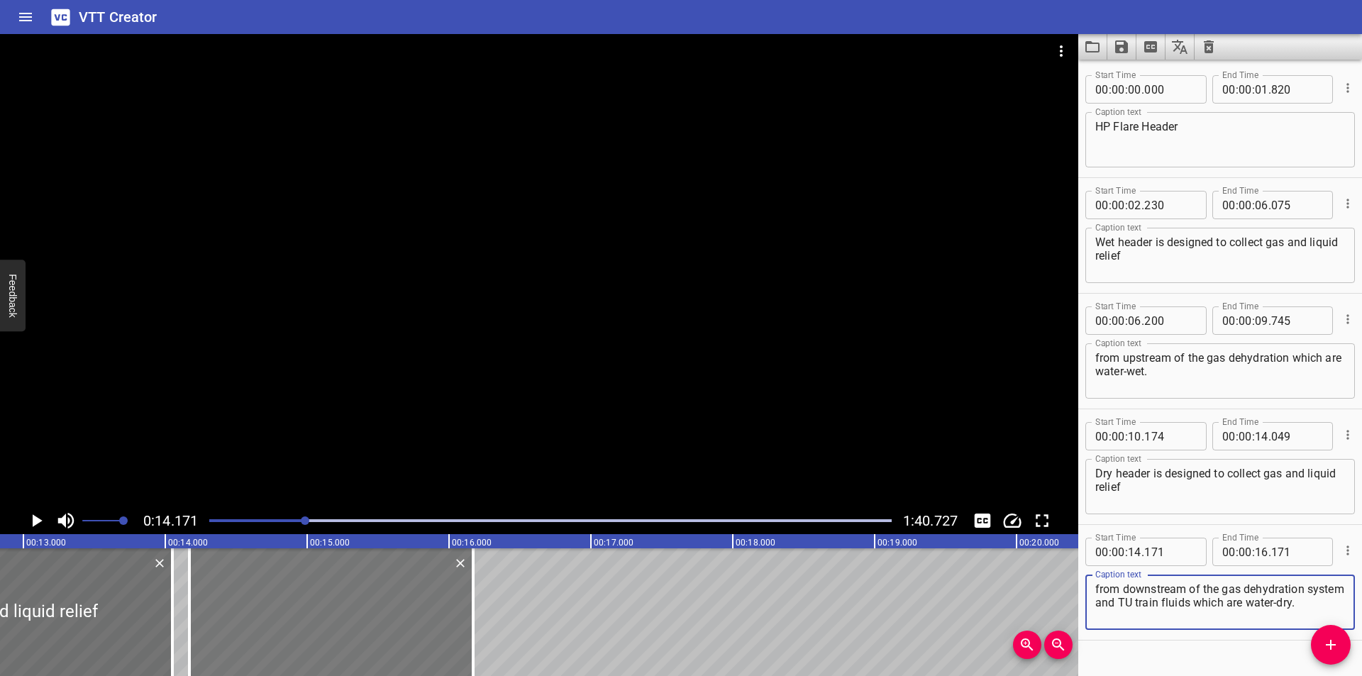
type textarea "from downstream of the gas dehydration system and TU train fluids which are wat…"
click at [343, 623] on div at bounding box center [333, 612] width 284 height 128
type input "181"
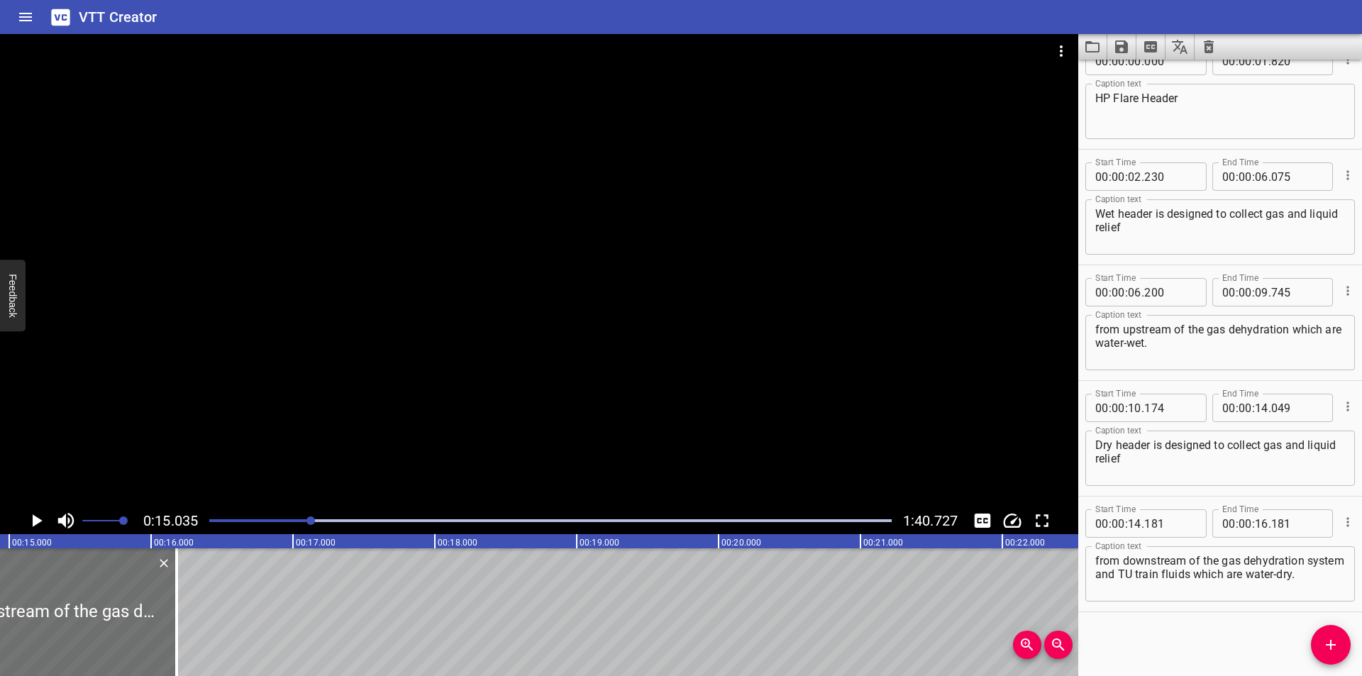
scroll to position [0, 2133]
drag, startPoint x: 163, startPoint y: 645, endPoint x: 662, endPoint y: 645, distance: 498.6
click at [196, 645] on div at bounding box center [194, 612] width 3 height 128
type input "19"
type input "696"
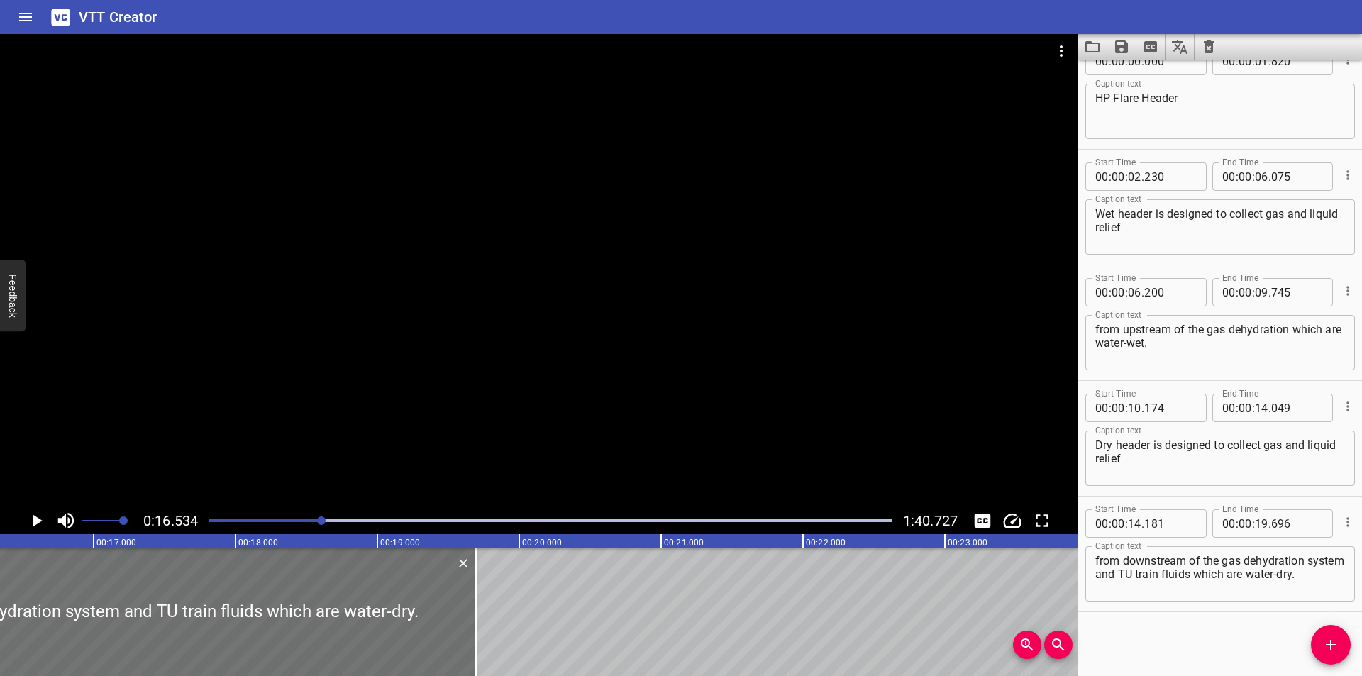
scroll to position [0, 2345]
drag, startPoint x: 447, startPoint y: 637, endPoint x: 510, endPoint y: 637, distance: 63.1
click at [510, 637] on div at bounding box center [511, 612] width 3 height 128
type input "20"
type input "141"
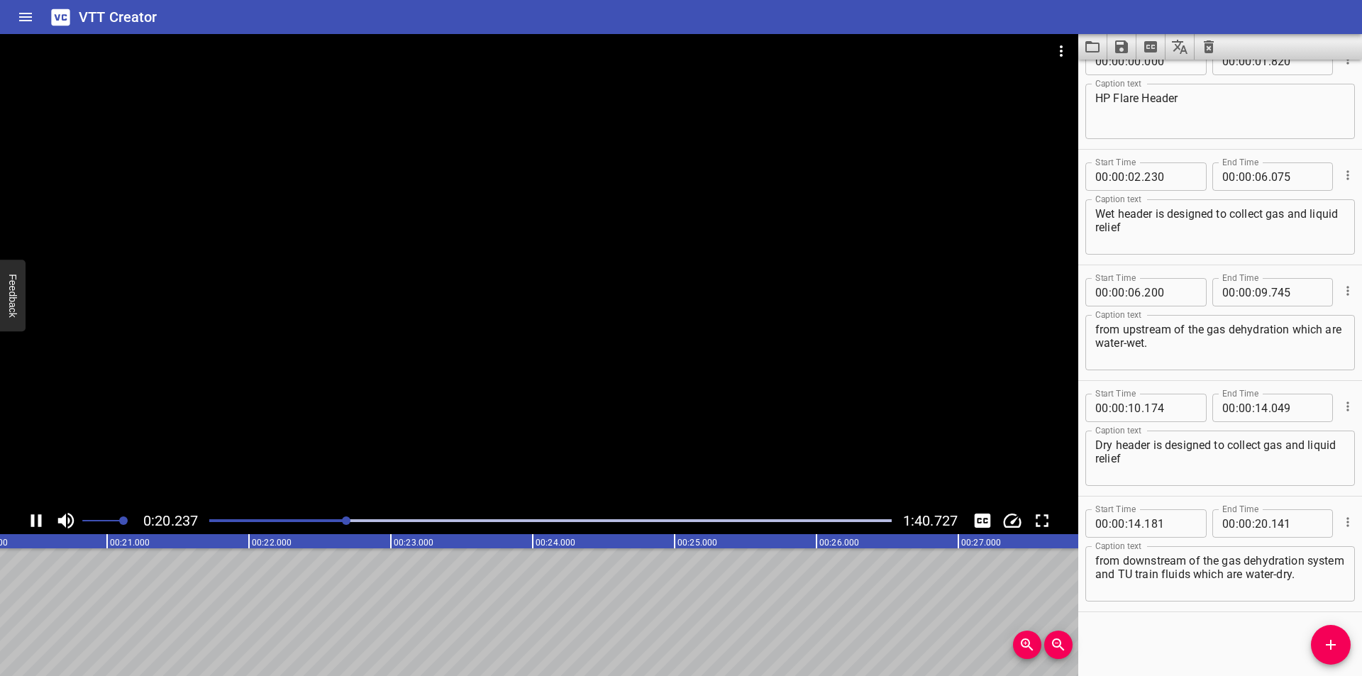
drag, startPoint x: 655, startPoint y: 375, endPoint x: 504, endPoint y: 26, distance: 380.9
click at [647, 362] on div at bounding box center [539, 270] width 1078 height 473
drag, startPoint x: 1328, startPoint y: 647, endPoint x: 1267, endPoint y: 635, distance: 62.0
click at [1319, 645] on span "Add Cue" at bounding box center [1331, 644] width 40 height 17
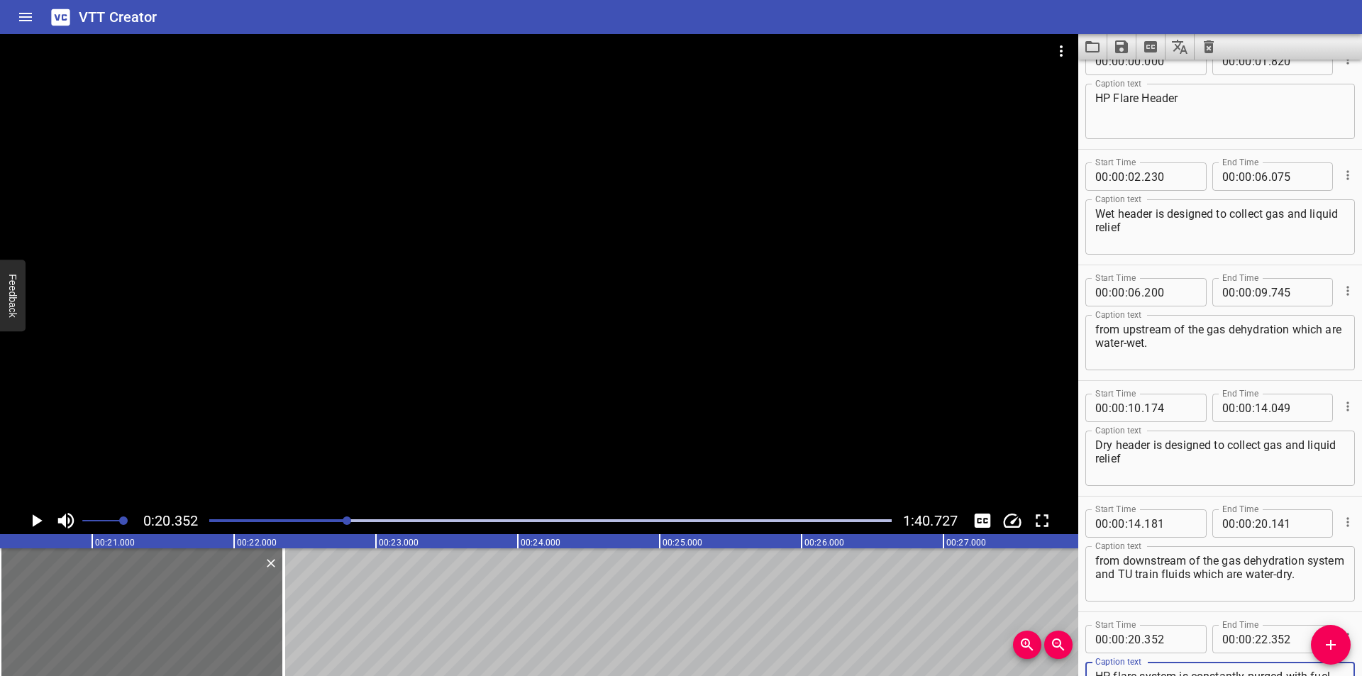
scroll to position [35, 0]
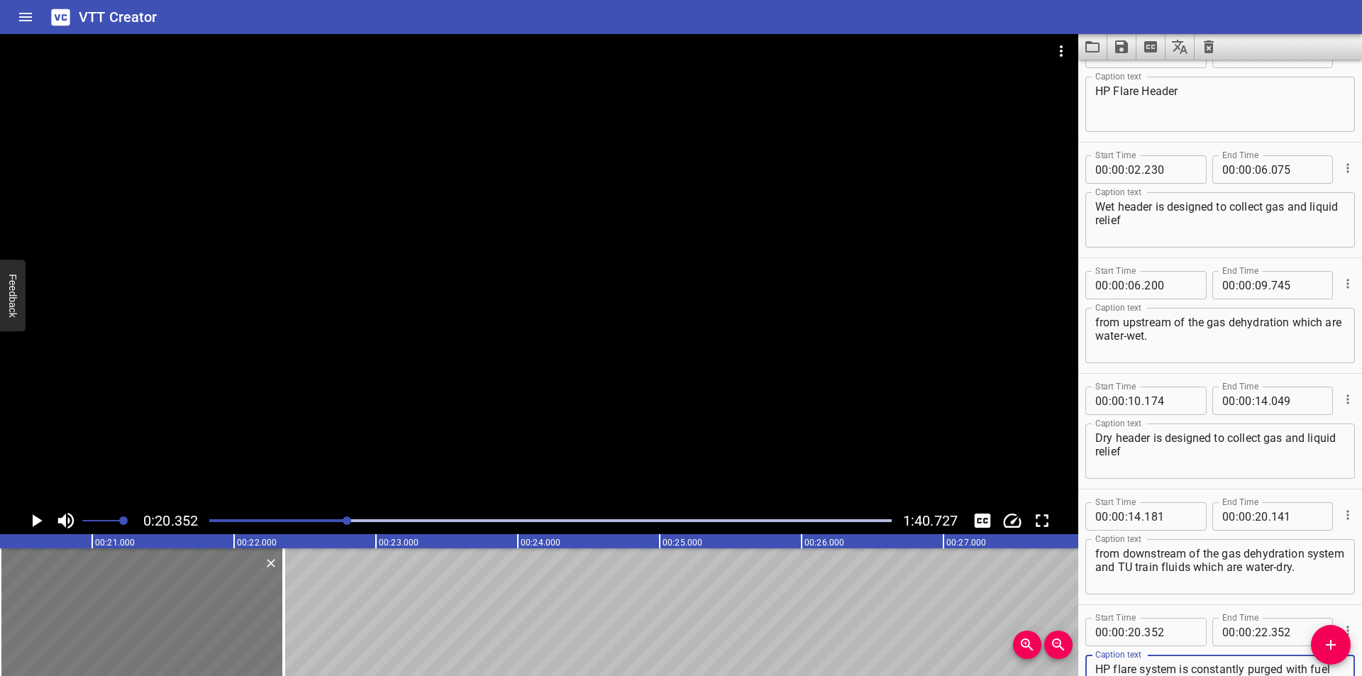
type textarea "HP flare system is constantly purged with fuel gas during normal operation."
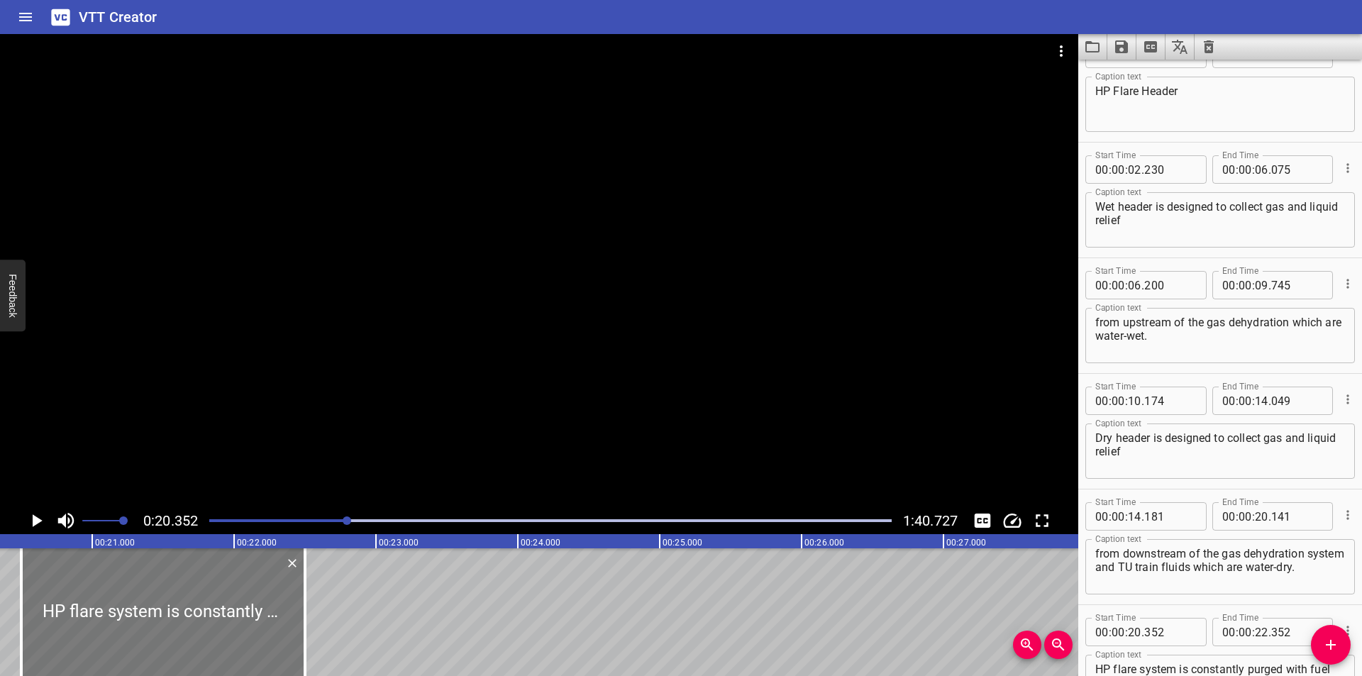
drag, startPoint x: 166, startPoint y: 605, endPoint x: 178, endPoint y: 608, distance: 12.6
click at [178, 608] on div at bounding box center [163, 612] width 284 height 128
type input "502"
click at [408, 389] on div at bounding box center [539, 270] width 1078 height 473
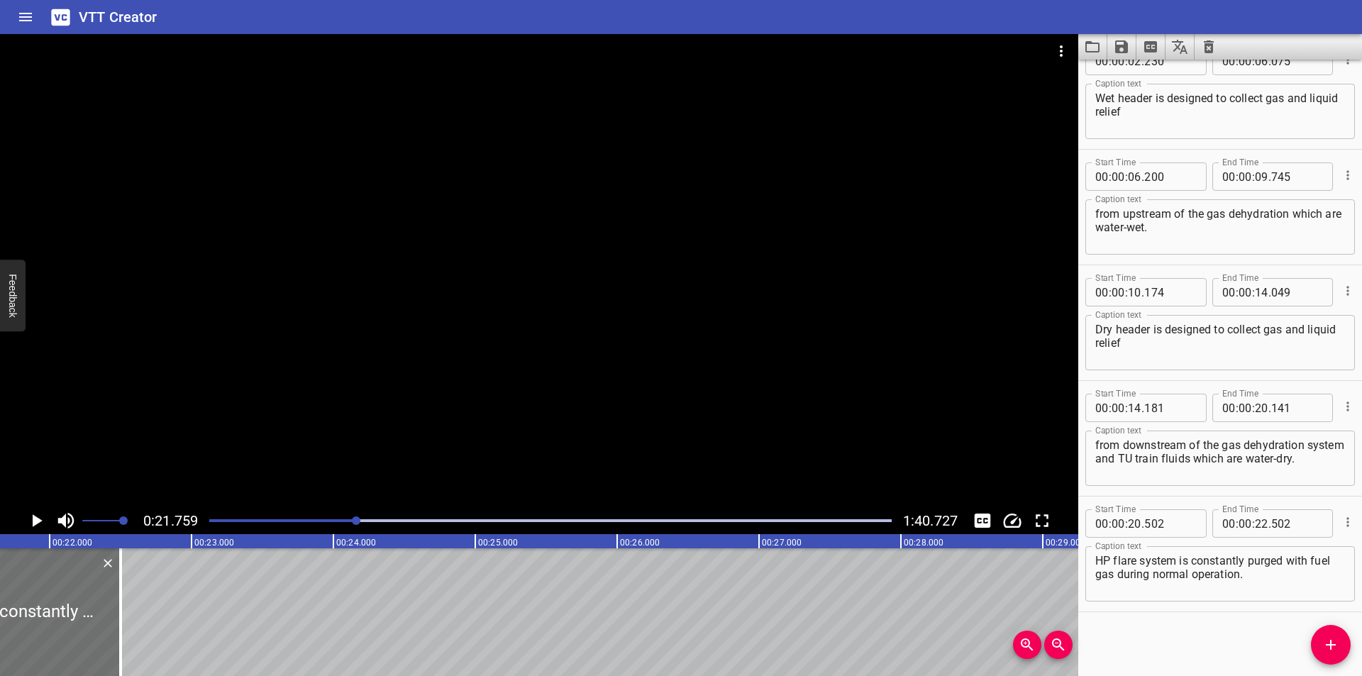
scroll to position [0, 3086]
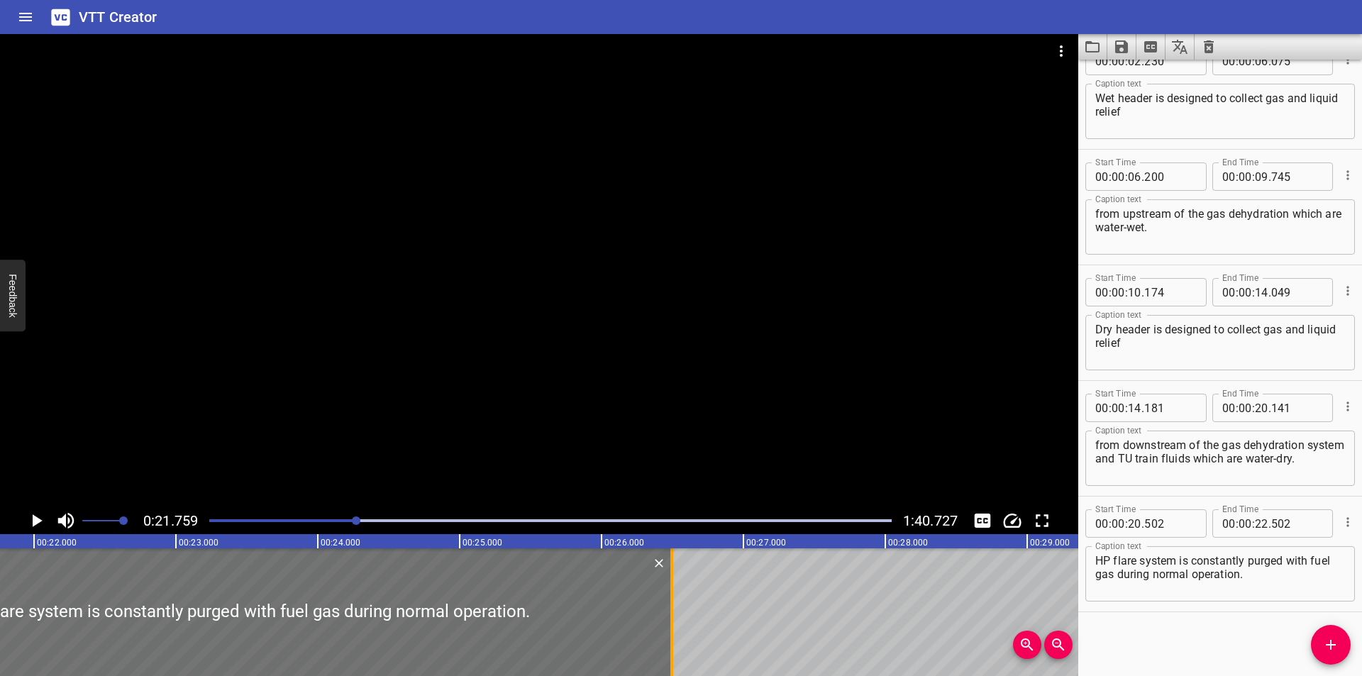
drag, startPoint x: 110, startPoint y: 630, endPoint x: 677, endPoint y: 630, distance: 566.6
click at [677, 630] on div at bounding box center [672, 612] width 14 height 128
type input "26"
type input "497"
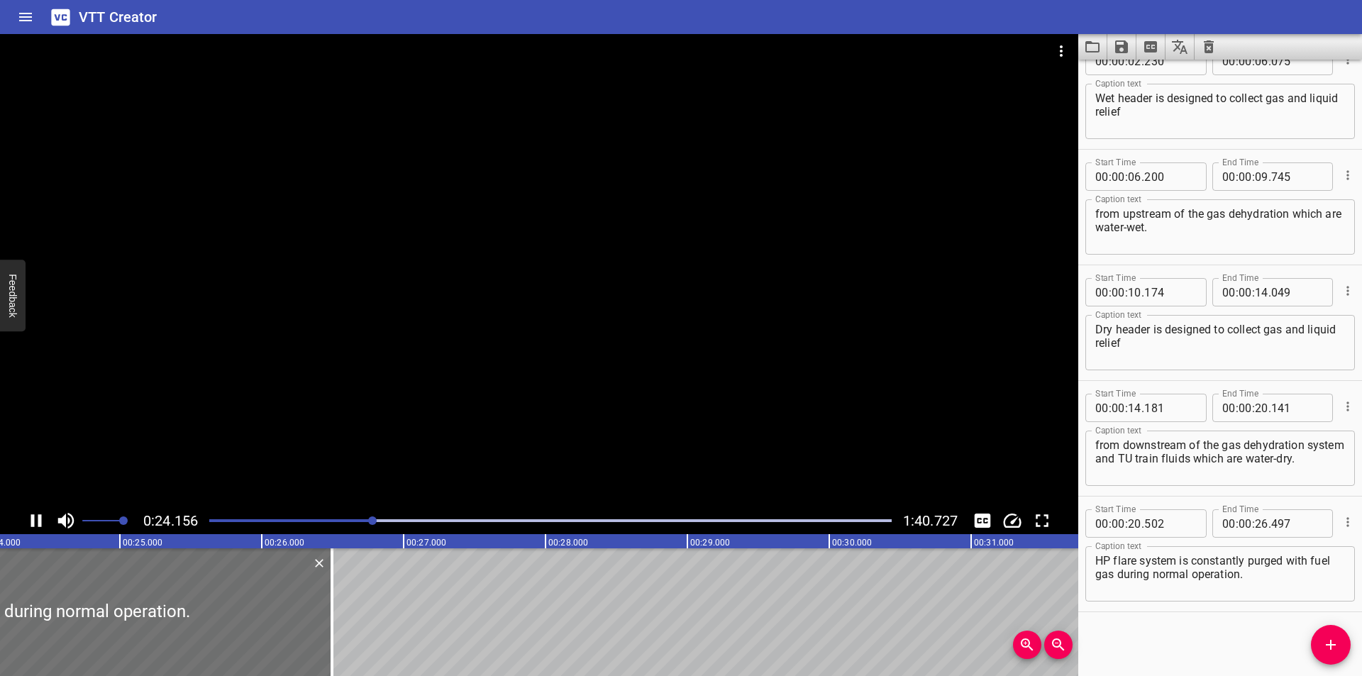
scroll to position [0, 3457]
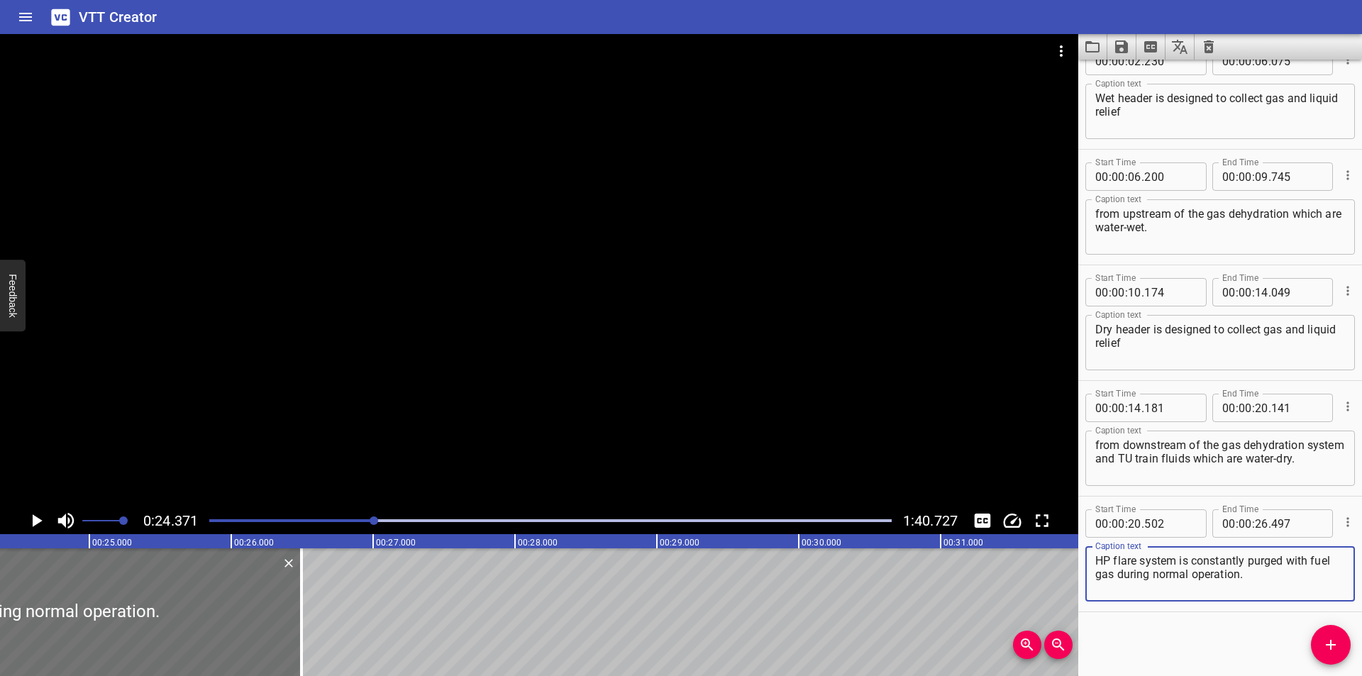
drag, startPoint x: 1118, startPoint y: 562, endPoint x: 1142, endPoint y: 562, distance: 24.1
click at [1119, 563] on textarea "HP flare system is constantly purged with fuel gas during normal operation." at bounding box center [1220, 574] width 250 height 40
type textarea "HP Flare System is constantly purged with fuel gas during normal operation."
click at [511, 365] on div at bounding box center [539, 270] width 1078 height 473
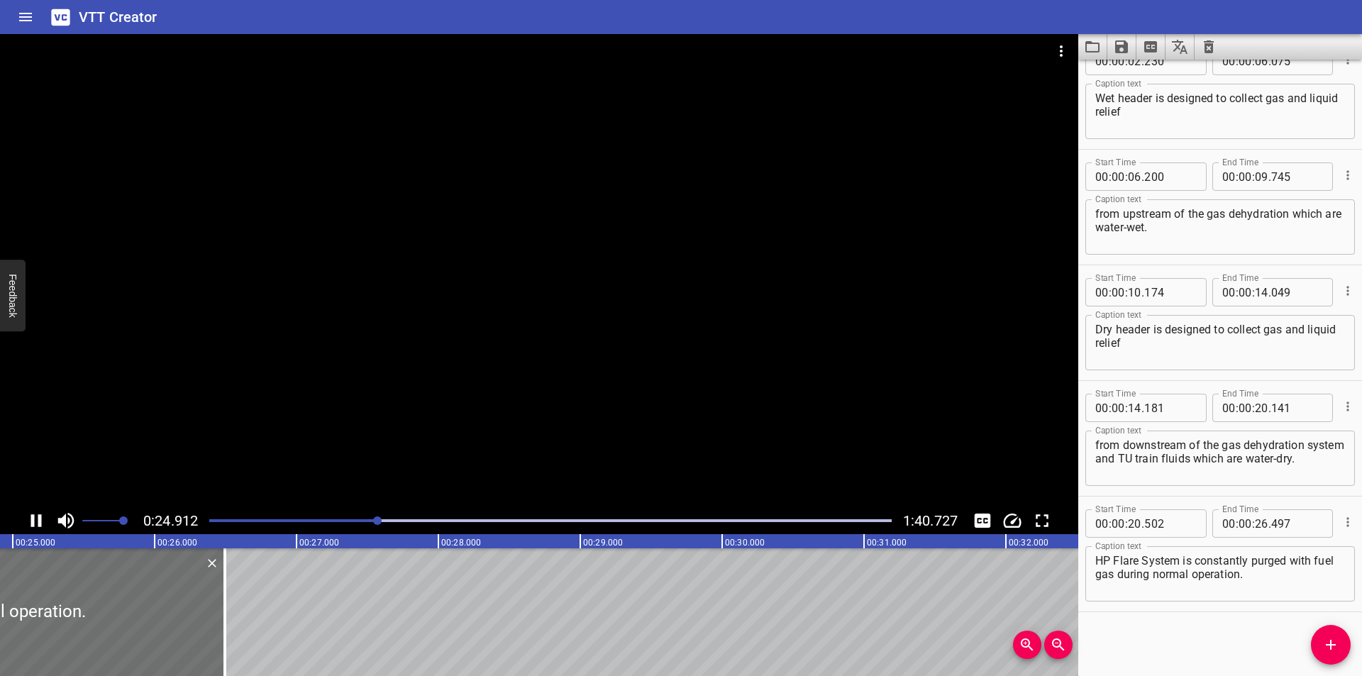
click at [472, 401] on div at bounding box center [539, 270] width 1078 height 473
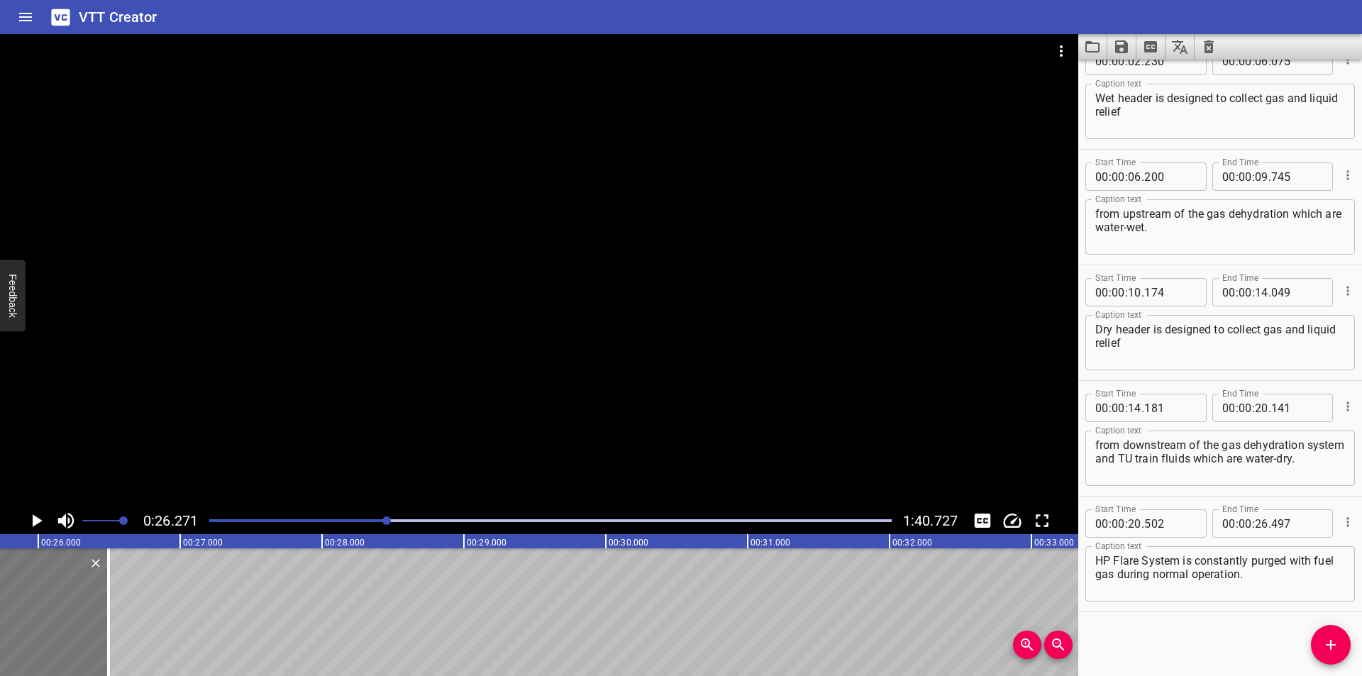
scroll to position [0, 3632]
click at [128, 641] on div at bounding box center [128, 612] width 3 height 128
click at [460, 423] on div at bounding box center [539, 270] width 1078 height 473
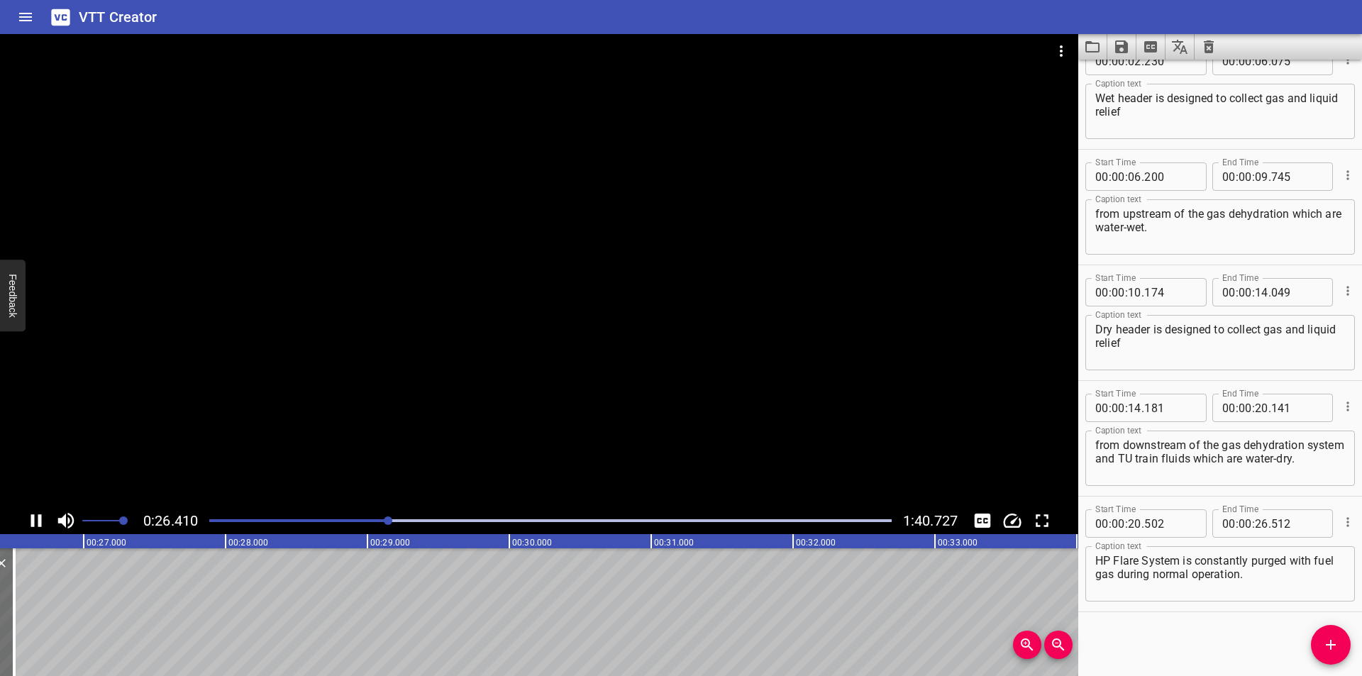
scroll to position [0, 3767]
click at [350, 523] on div at bounding box center [550, 521] width 699 height 20
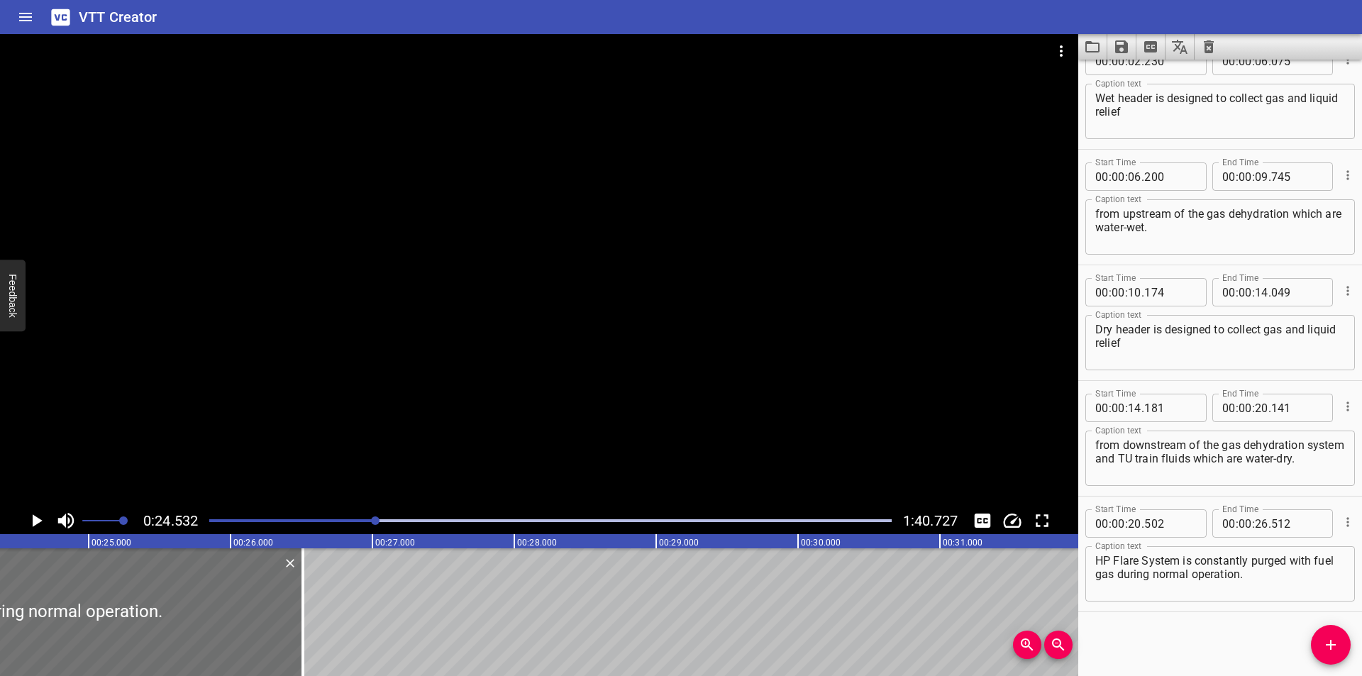
scroll to position [0, 3479]
click at [282, 618] on div at bounding box center [281, 612] width 3 height 128
type input "517"
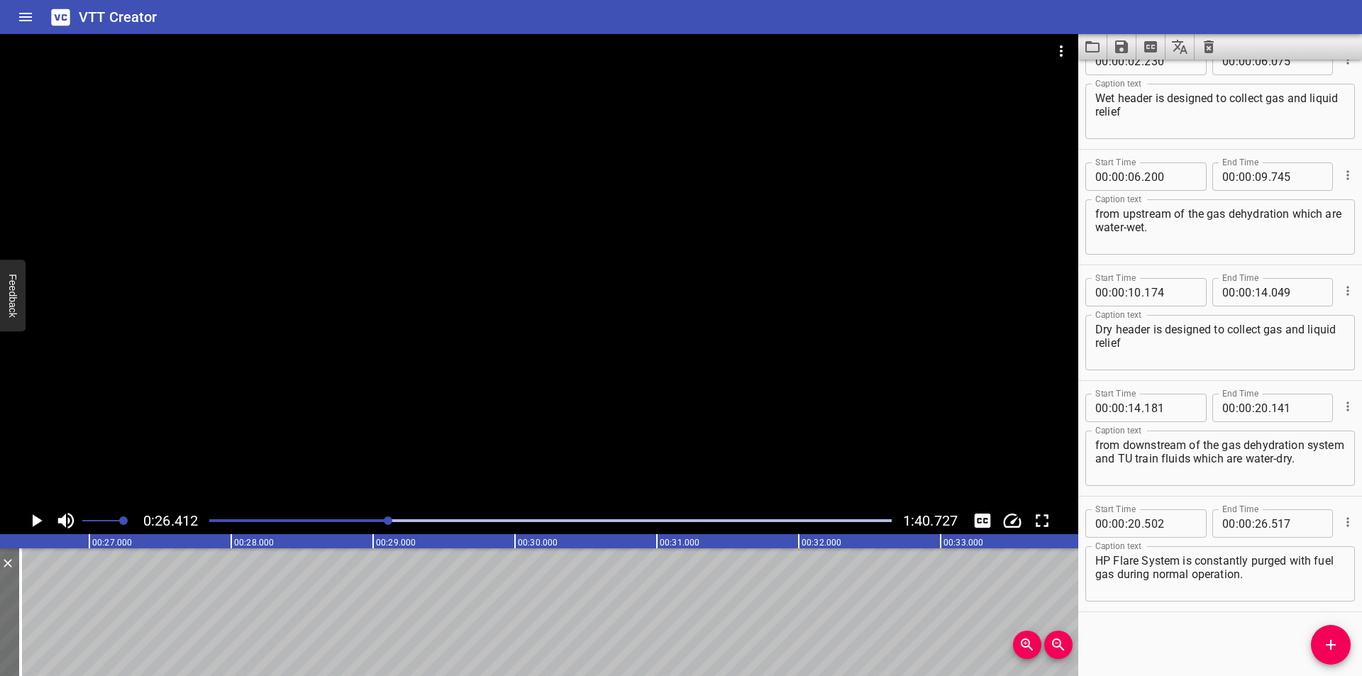
scroll to position [0, 3746]
drag, startPoint x: 1328, startPoint y: 645, endPoint x: 343, endPoint y: 635, distance: 985.8
click at [1323, 645] on icon "Add Cue" at bounding box center [1330, 644] width 17 height 17
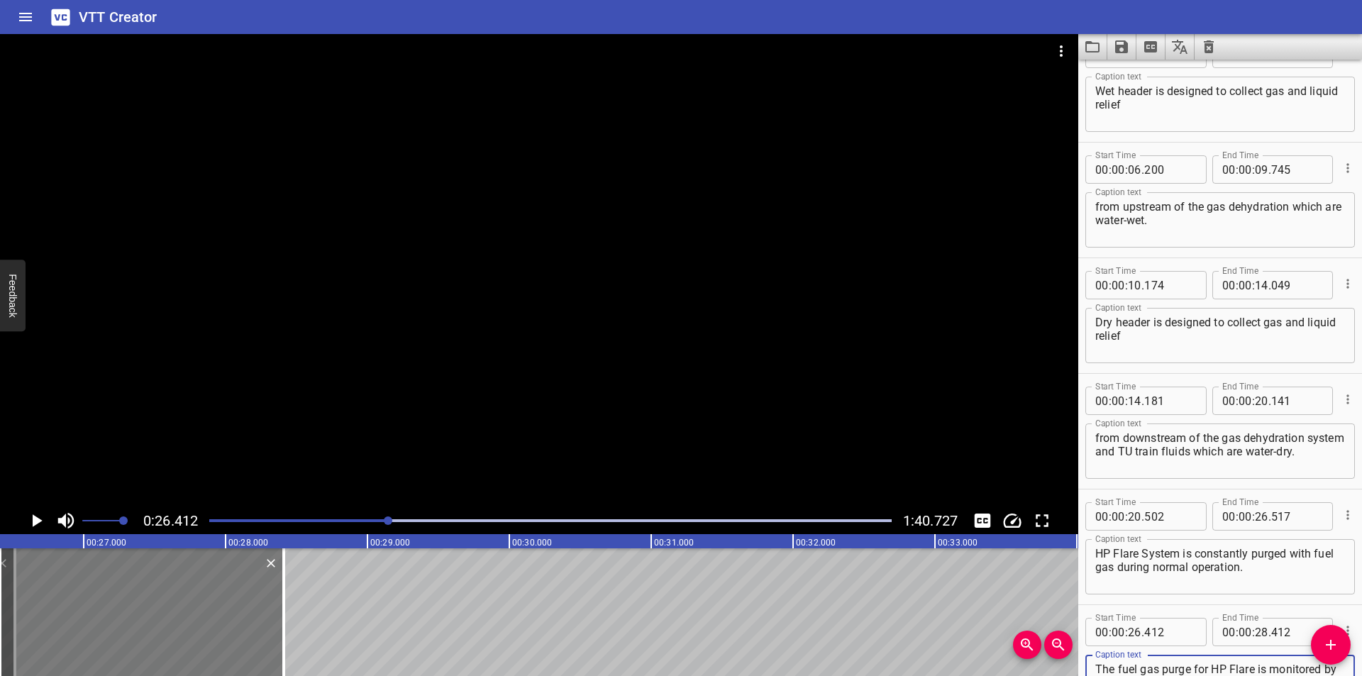
type textarea "The fuel gas purge for HP Flare is monitored by ultrasonic flow meters:"
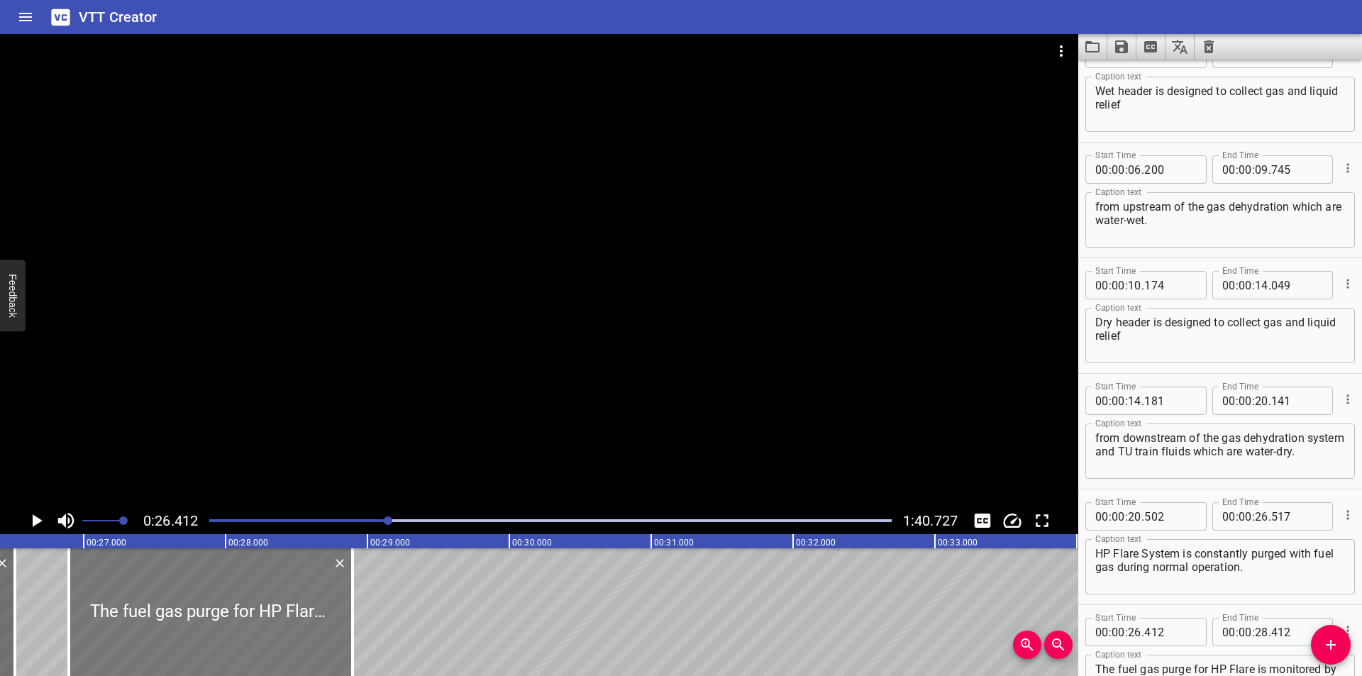
drag, startPoint x: 63, startPoint y: 629, endPoint x: 132, endPoint y: 637, distance: 69.2
click at [132, 637] on div at bounding box center [211, 612] width 284 height 128
type input "897"
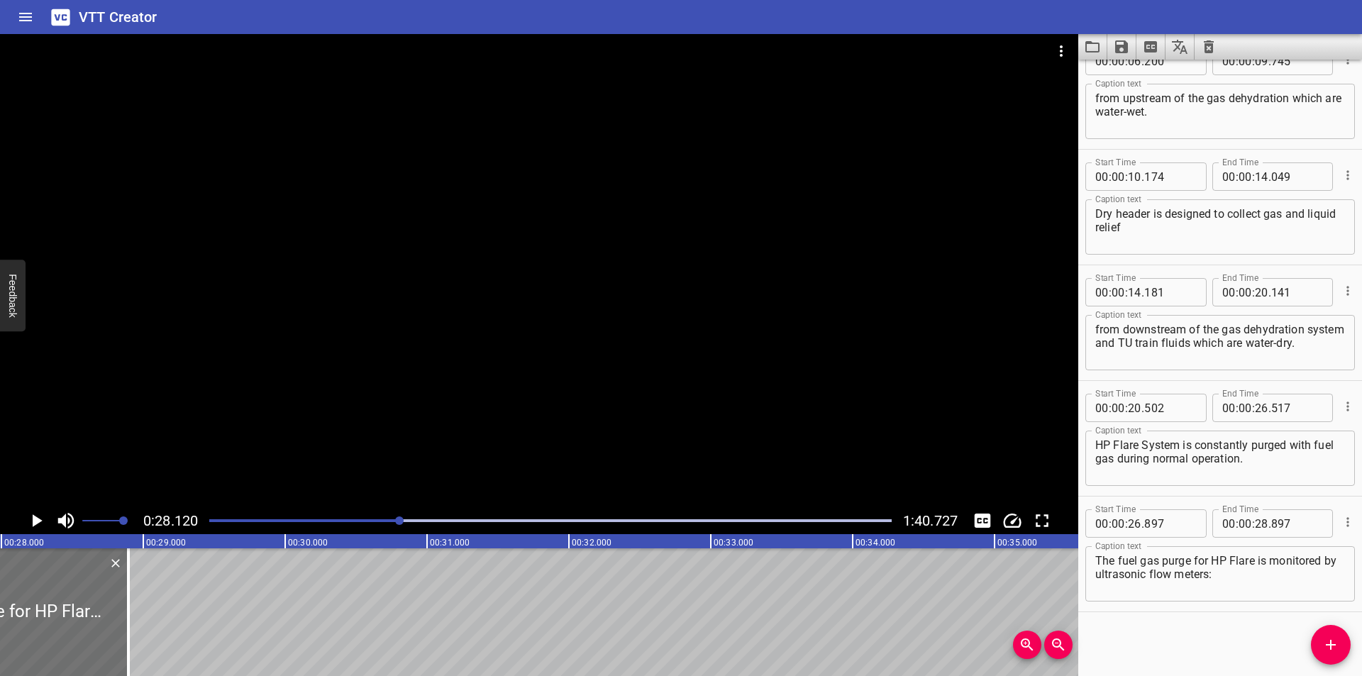
scroll to position [0, 3988]
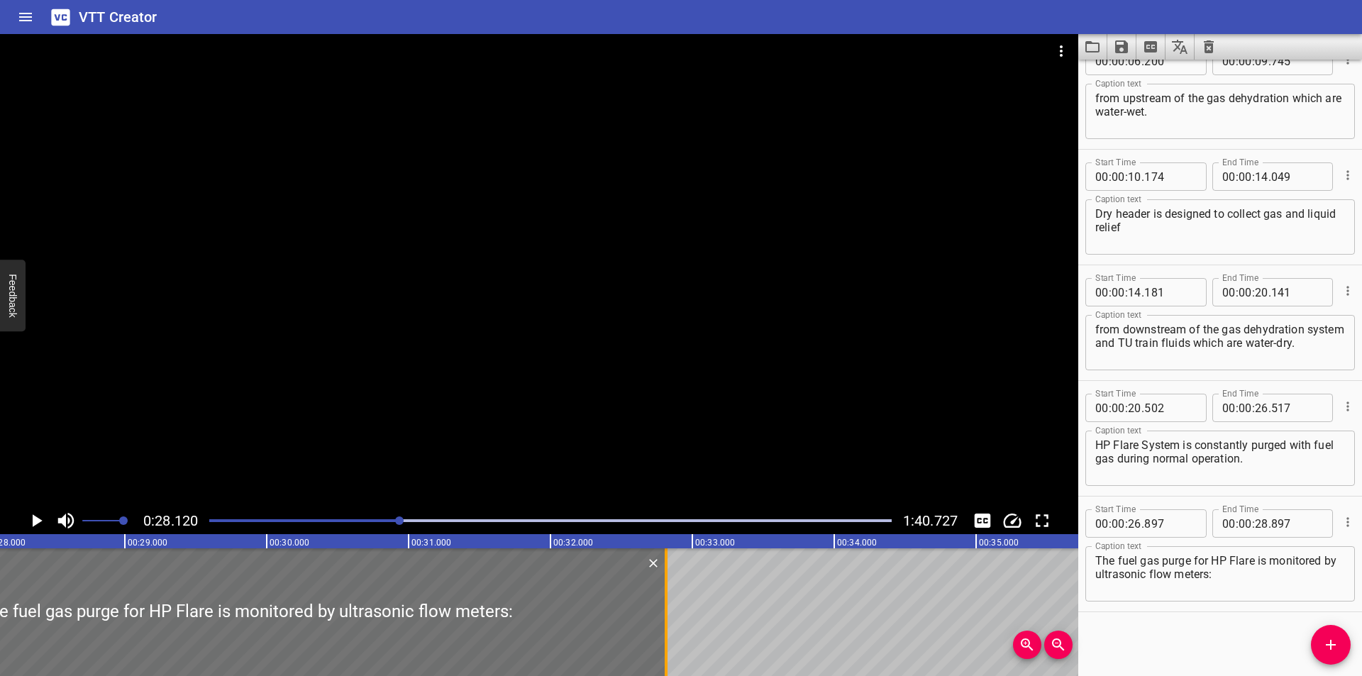
drag, startPoint x: 111, startPoint y: 637, endPoint x: 667, endPoint y: 643, distance: 556.0
click at [667, 643] on div at bounding box center [666, 612] width 3 height 128
type input "32"
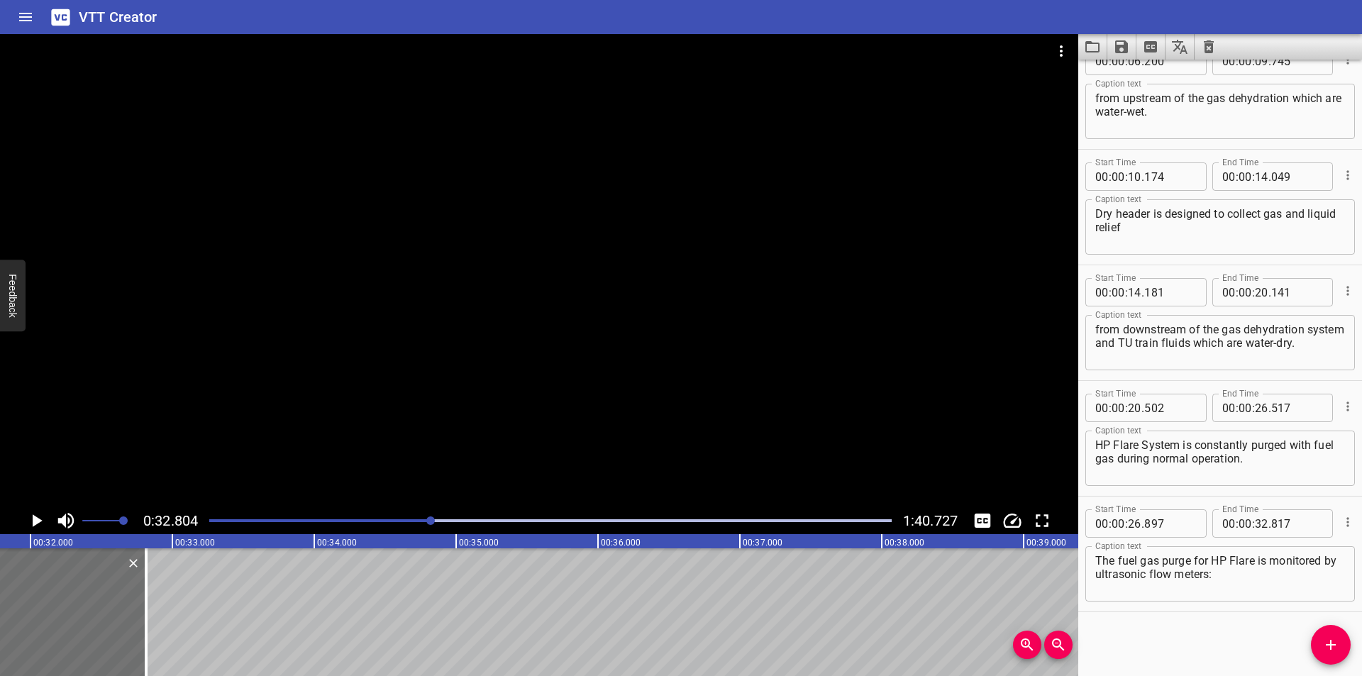
scroll to position [0, 4464]
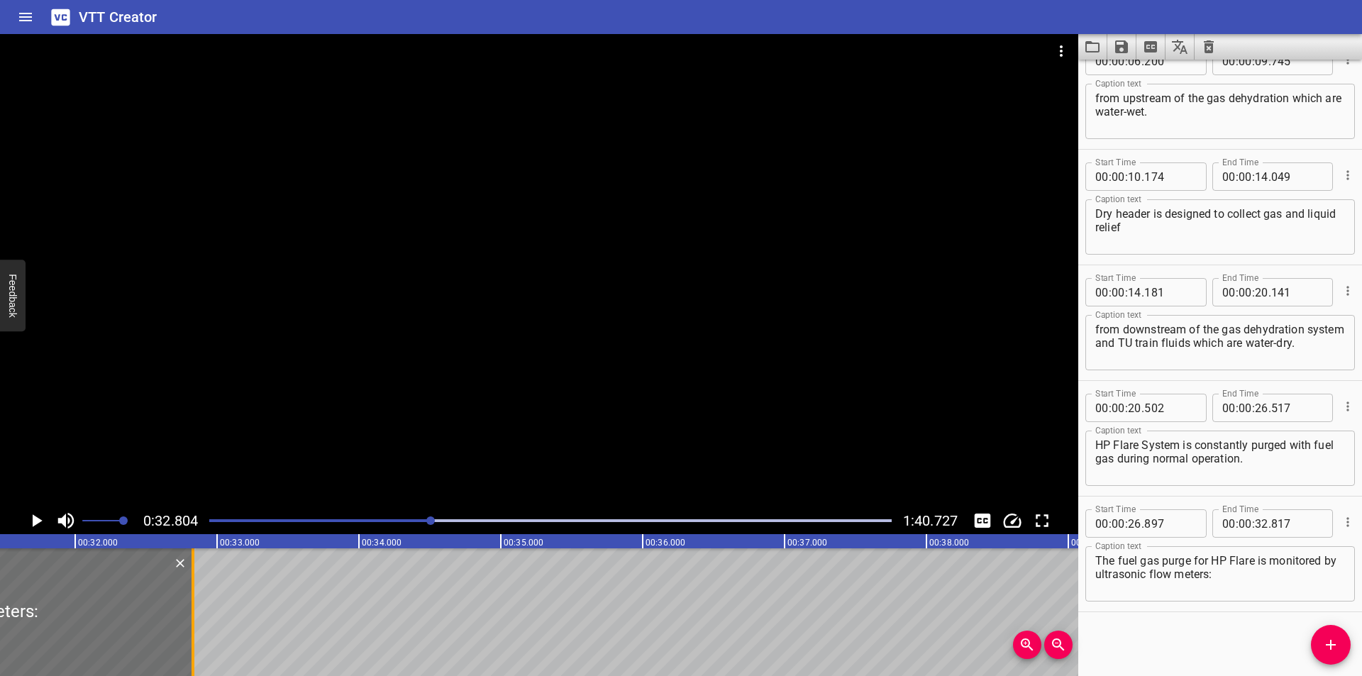
click at [195, 625] on div at bounding box center [193, 612] width 14 height 128
type input "832"
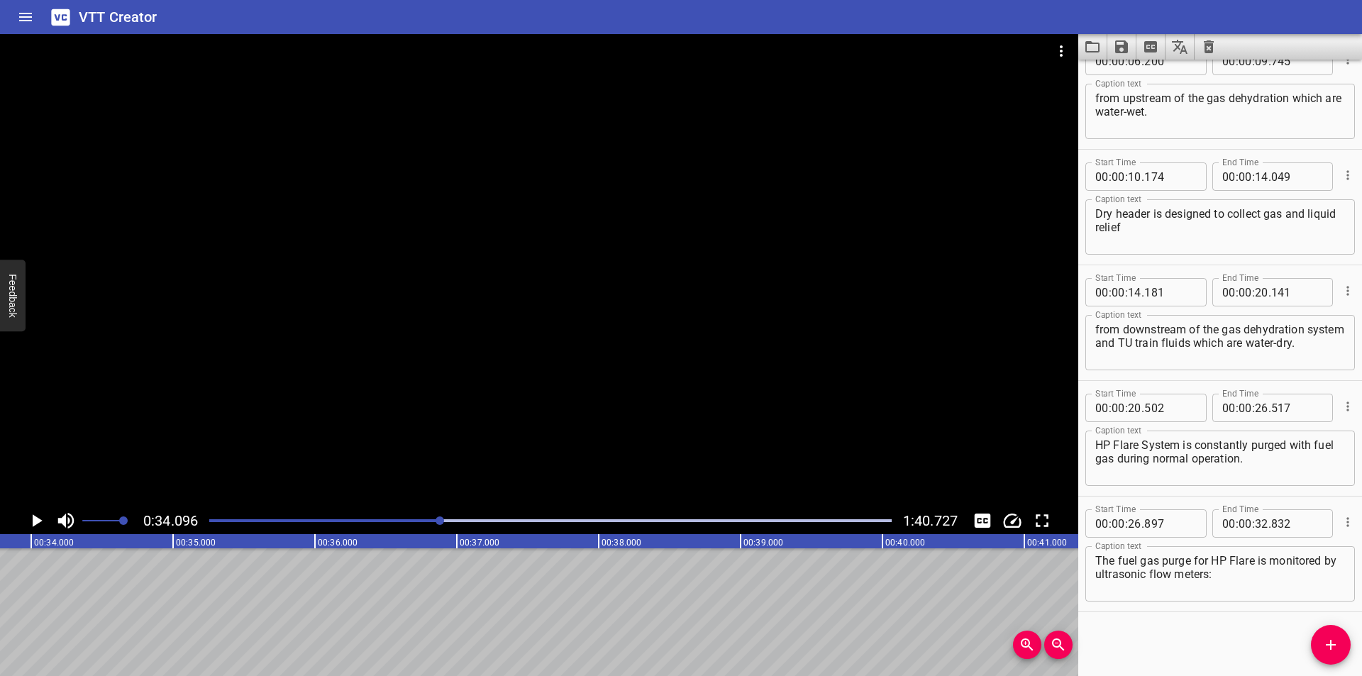
scroll to position [0, 4836]
drag, startPoint x: 1332, startPoint y: 647, endPoint x: 695, endPoint y: 645, distance: 636.9
click at [1321, 647] on span "Add Cue" at bounding box center [1331, 644] width 40 height 17
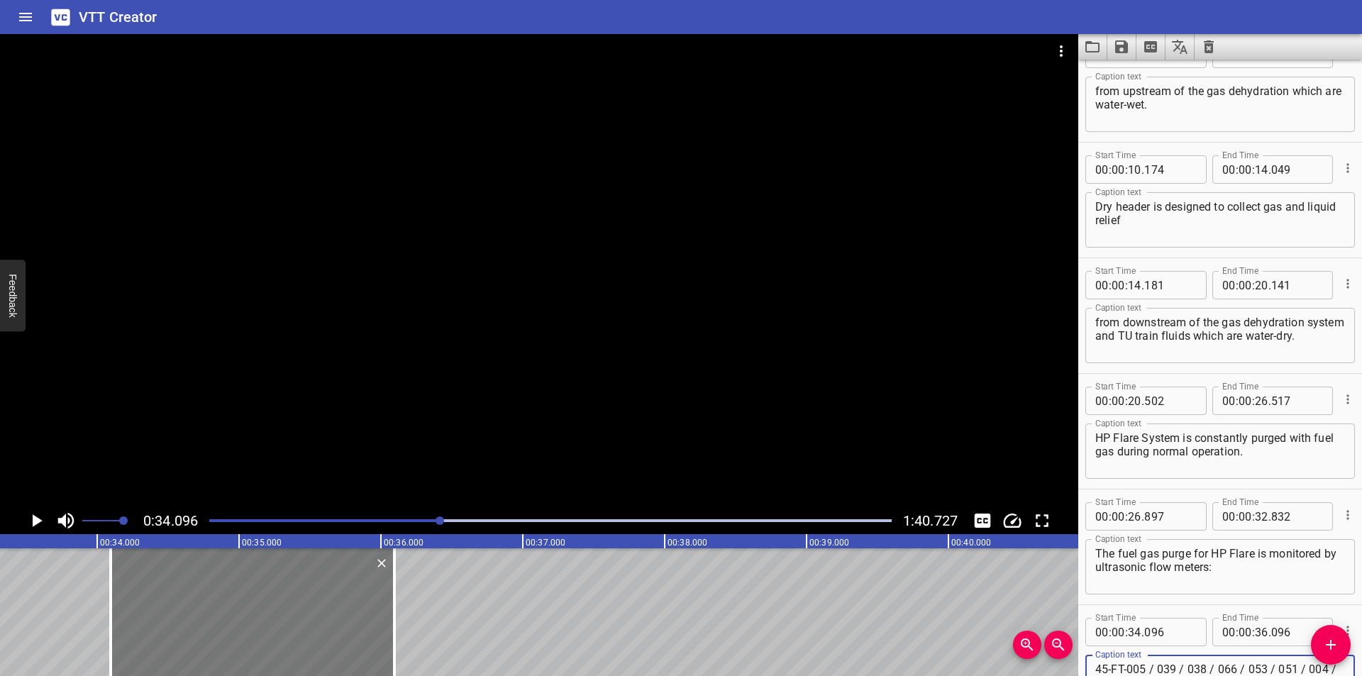
scroll to position [0, 4694]
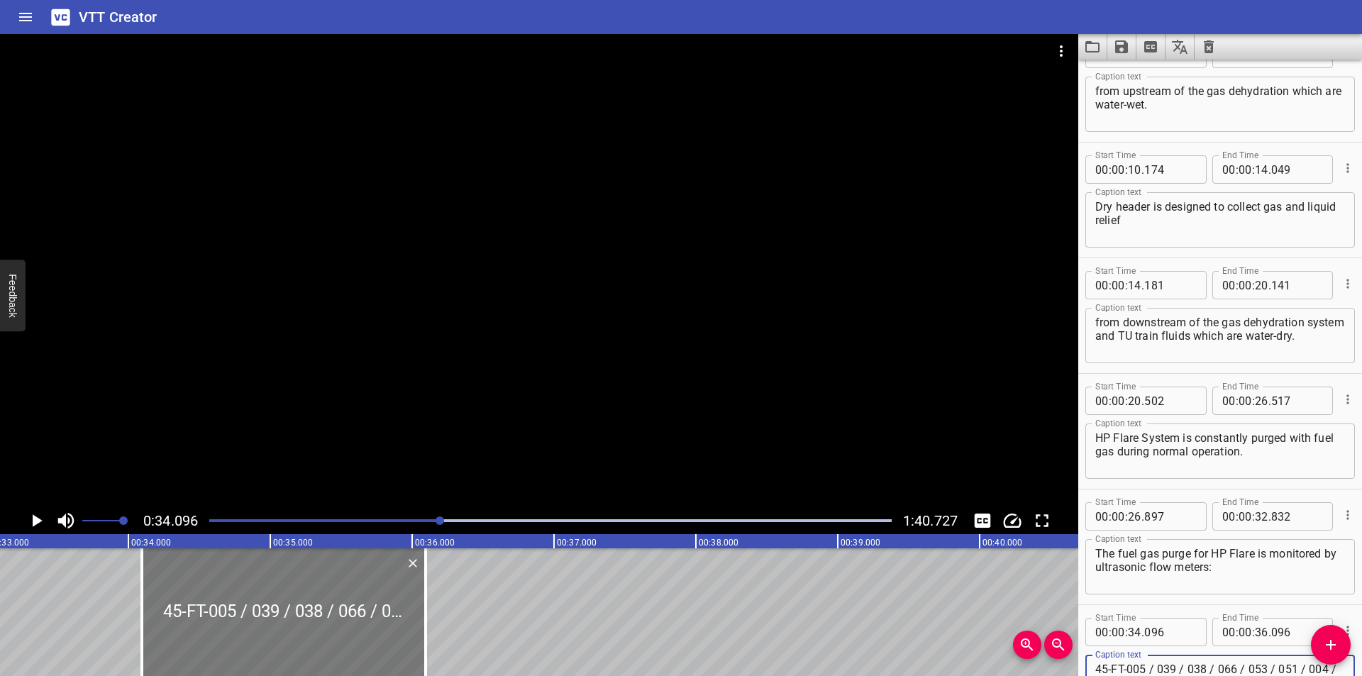
type textarea "45-FT-005 / 039 / 038 / 066 / 053 / 051 / 004 / 032 / 209 / 050 (Dry HP Flare) …"
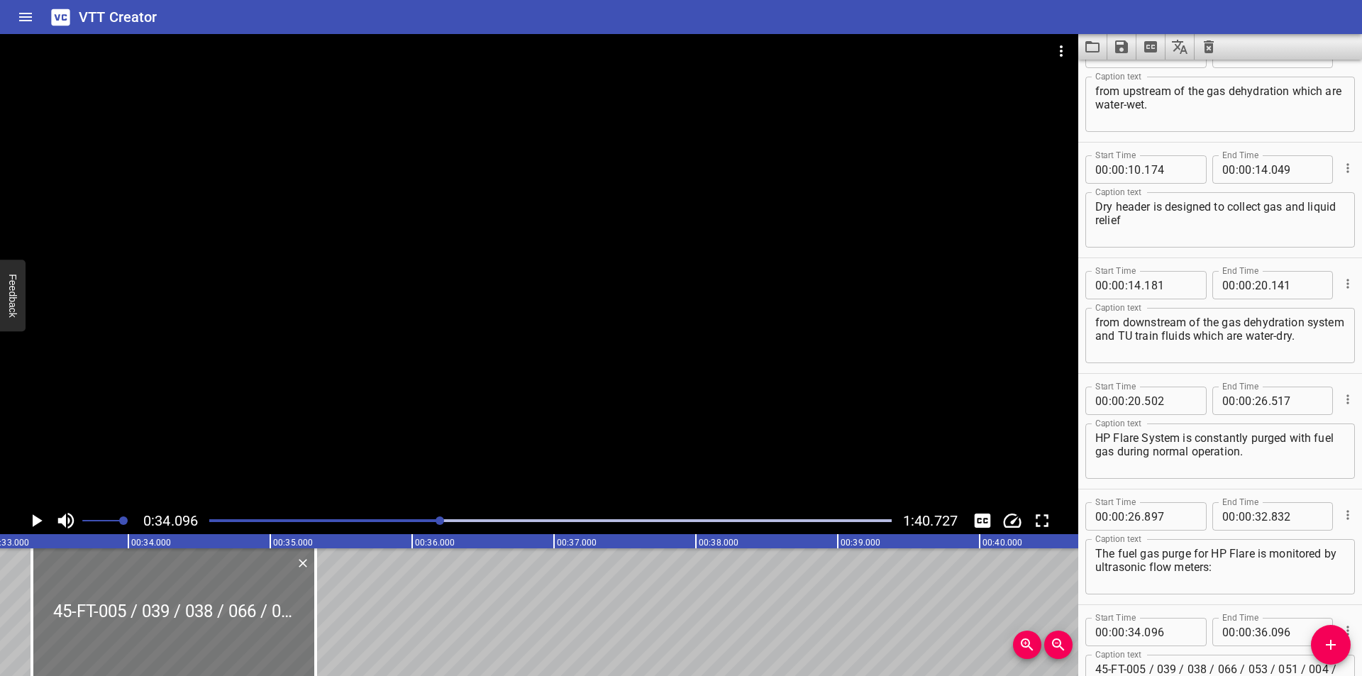
drag, startPoint x: 289, startPoint y: 618, endPoint x: 179, endPoint y: 604, distance: 110.7
click at [179, 604] on div at bounding box center [174, 612] width 284 height 128
type input "33"
type input "321"
type input "35"
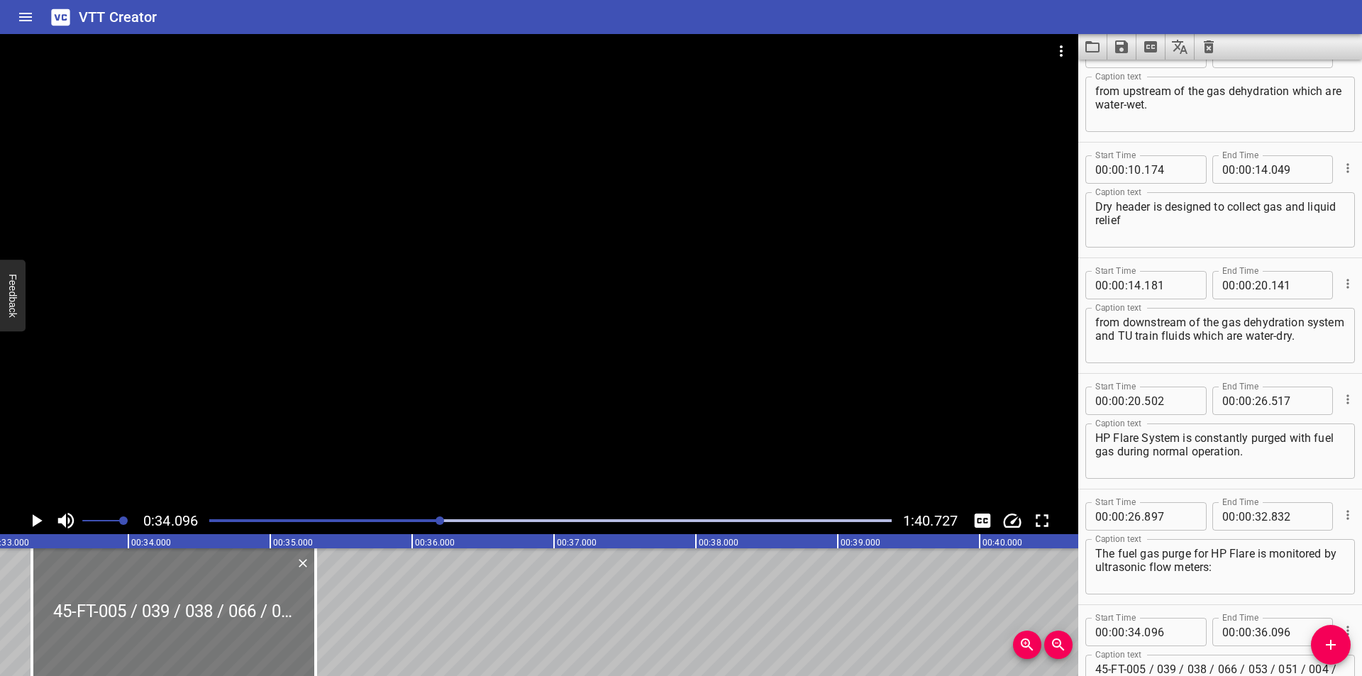
type input "321"
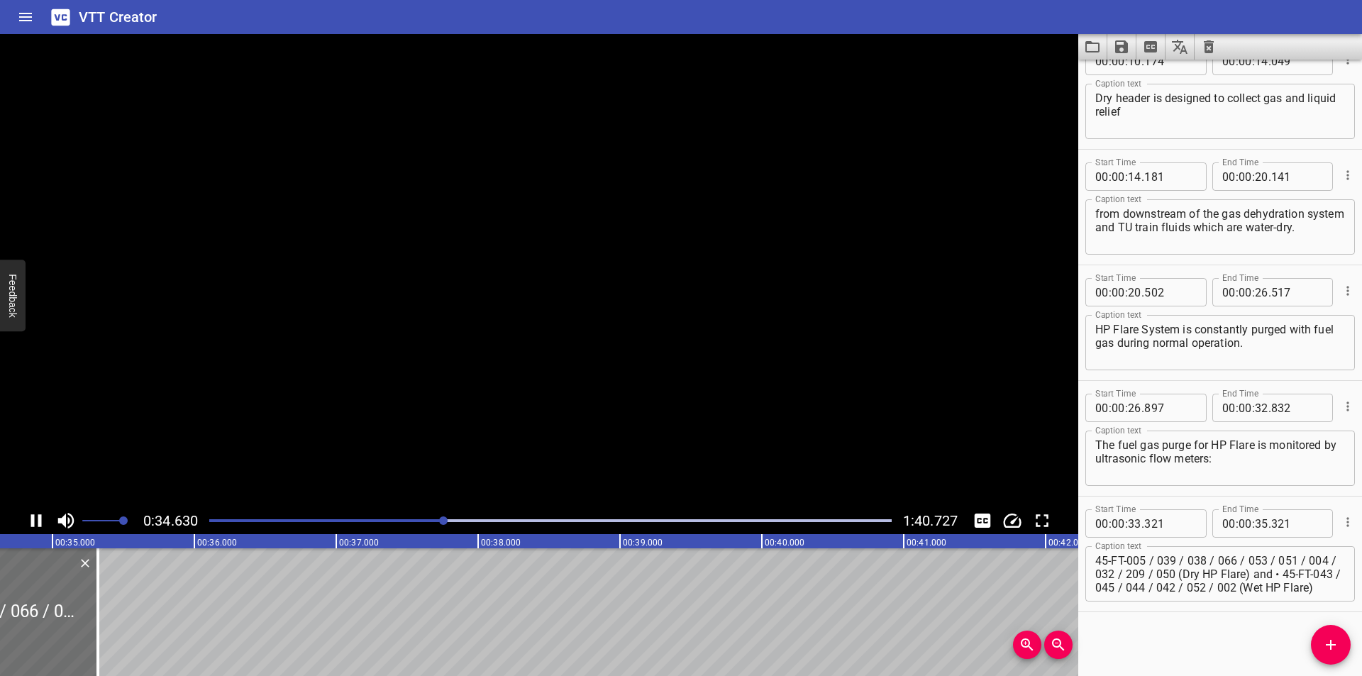
scroll to position [0, 4940]
drag, startPoint x: 71, startPoint y: 626, endPoint x: 483, endPoint y: 628, distance: 412.0
click at [77, 628] on div at bounding box center [69, 612] width 14 height 128
type input "38"
type input "226"
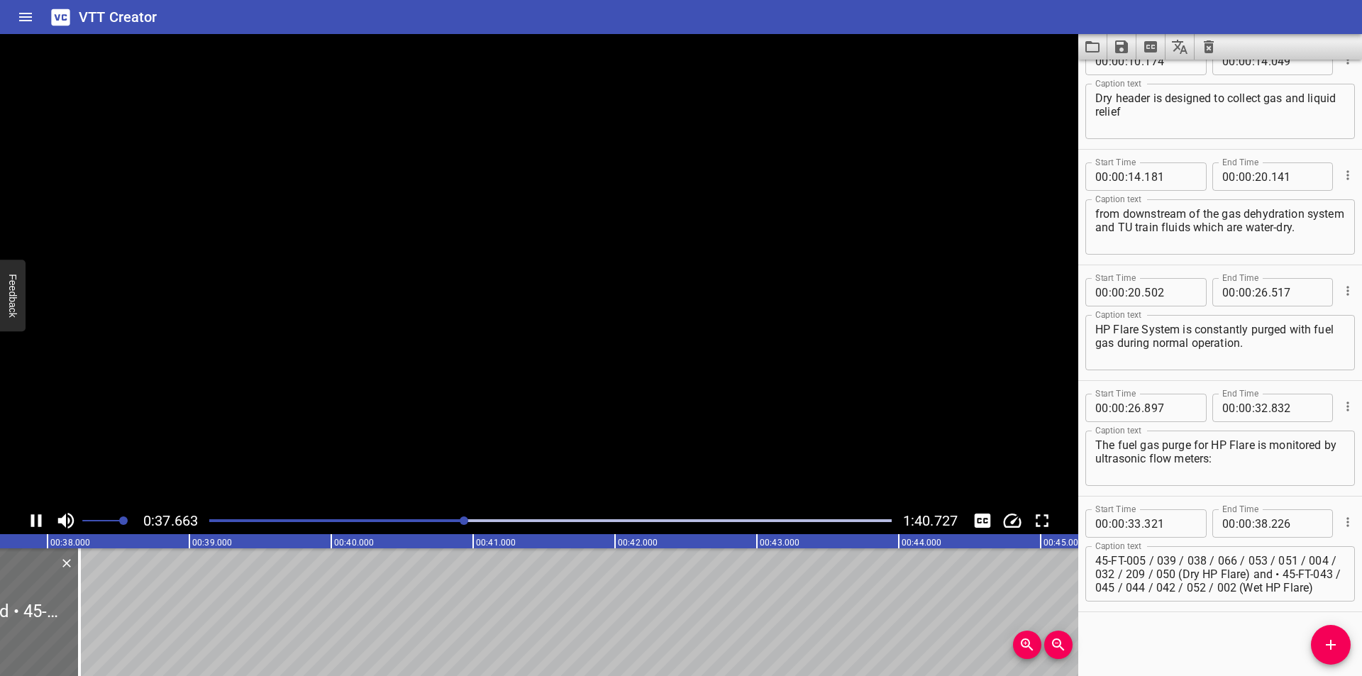
scroll to position [0, 5369]
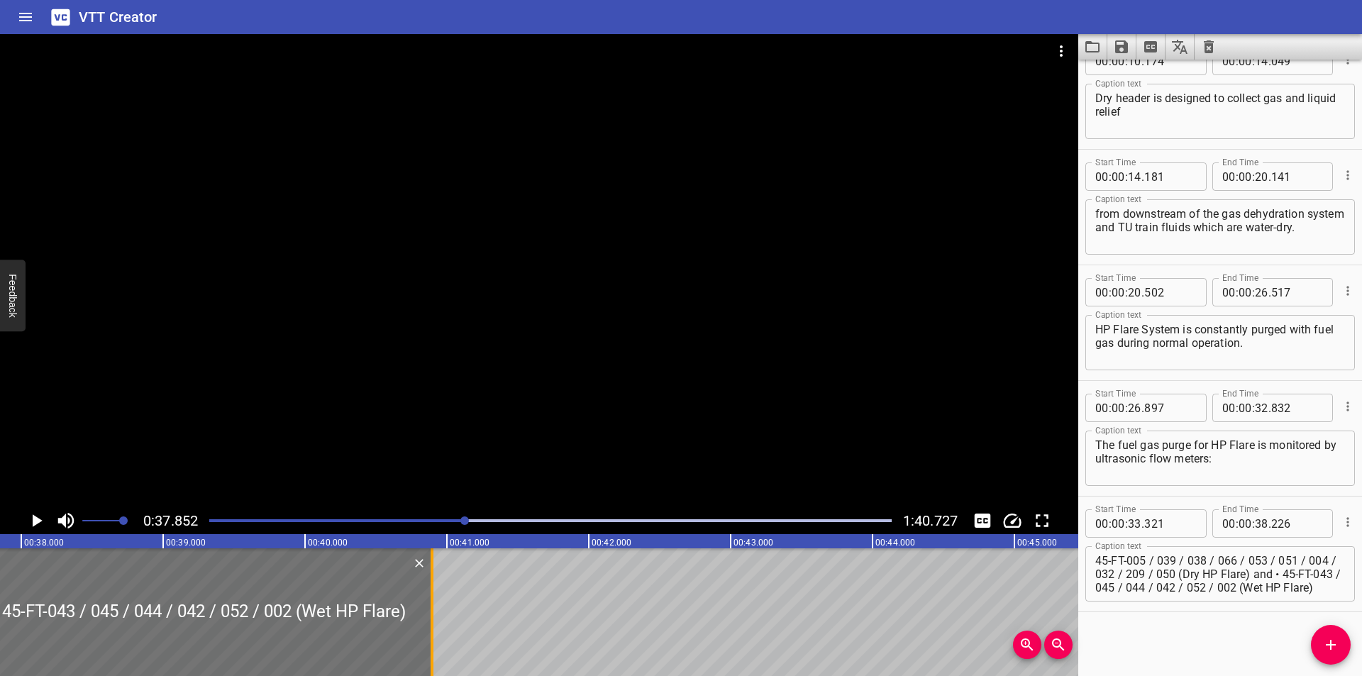
drag, startPoint x: 52, startPoint y: 628, endPoint x: 466, endPoint y: 628, distance: 414.2
click at [433, 628] on div at bounding box center [431, 612] width 3 height 128
type input "41"
type input "146"
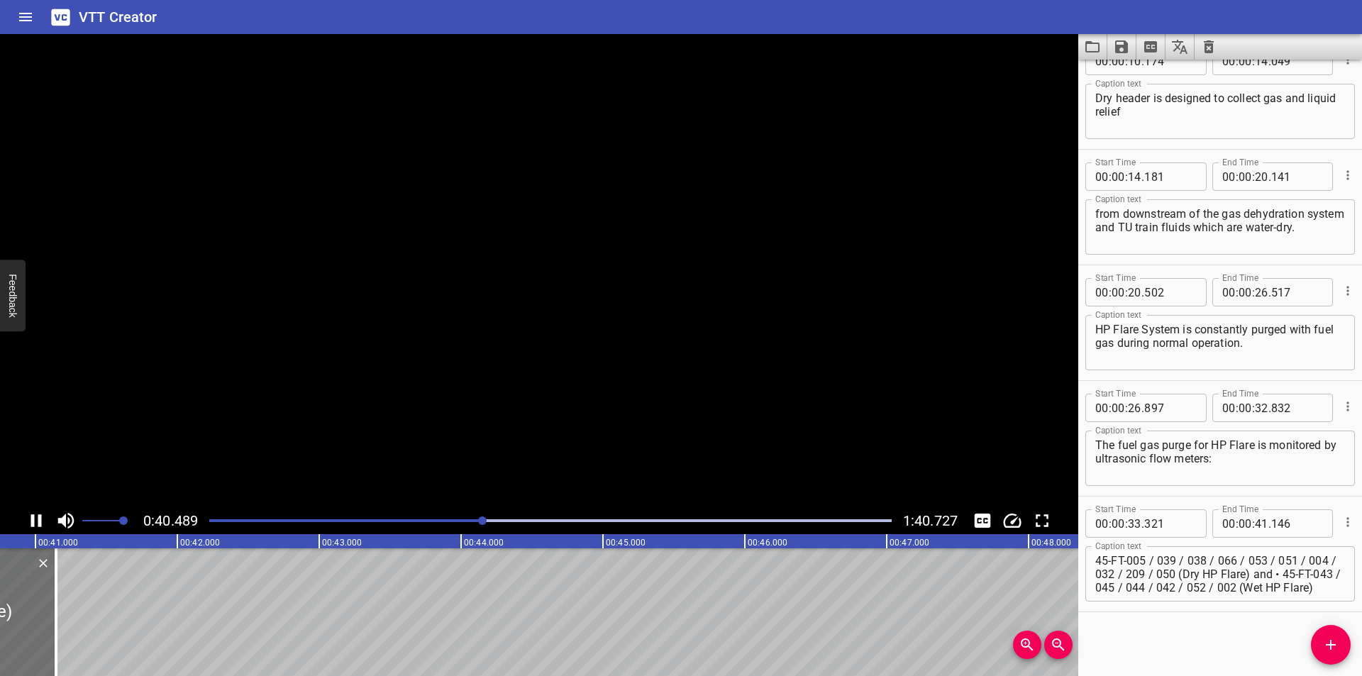
scroll to position [0, 5786]
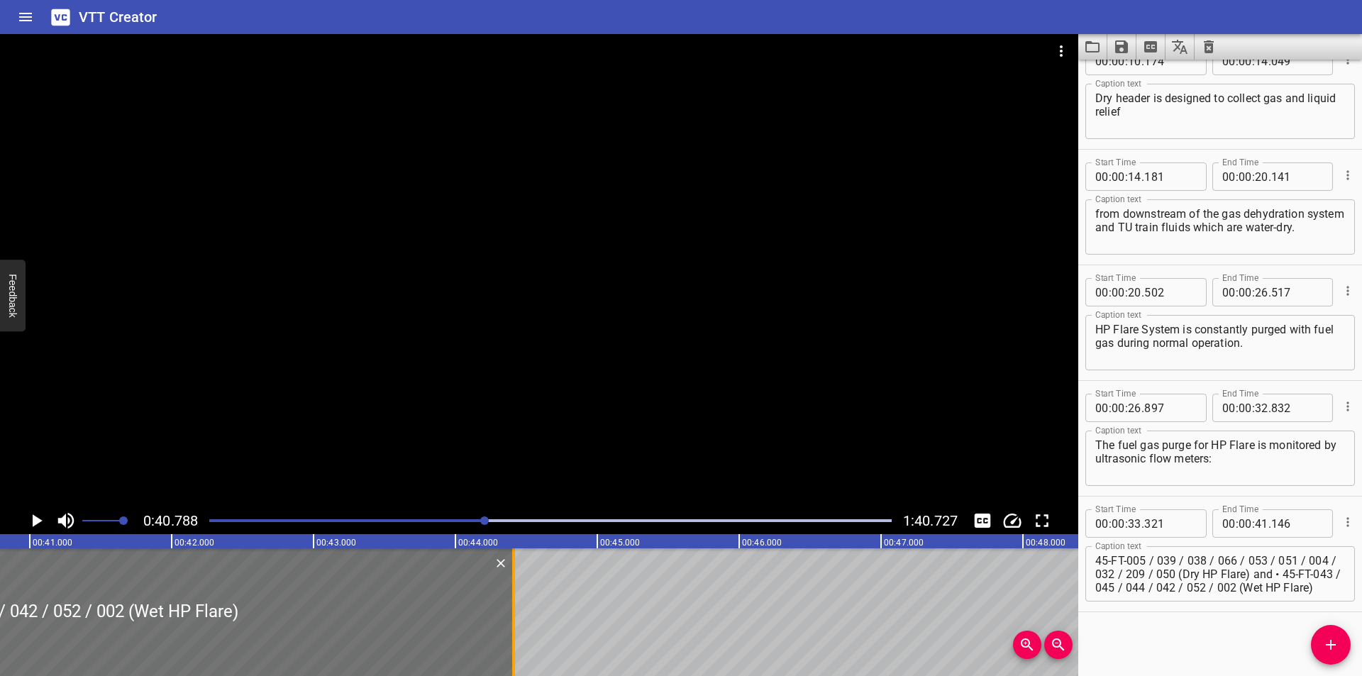
drag, startPoint x: 49, startPoint y: 638, endPoint x: 512, endPoint y: 638, distance: 463.1
click at [512, 638] on div at bounding box center [513, 612] width 3 height 128
type input "44"
type input "411"
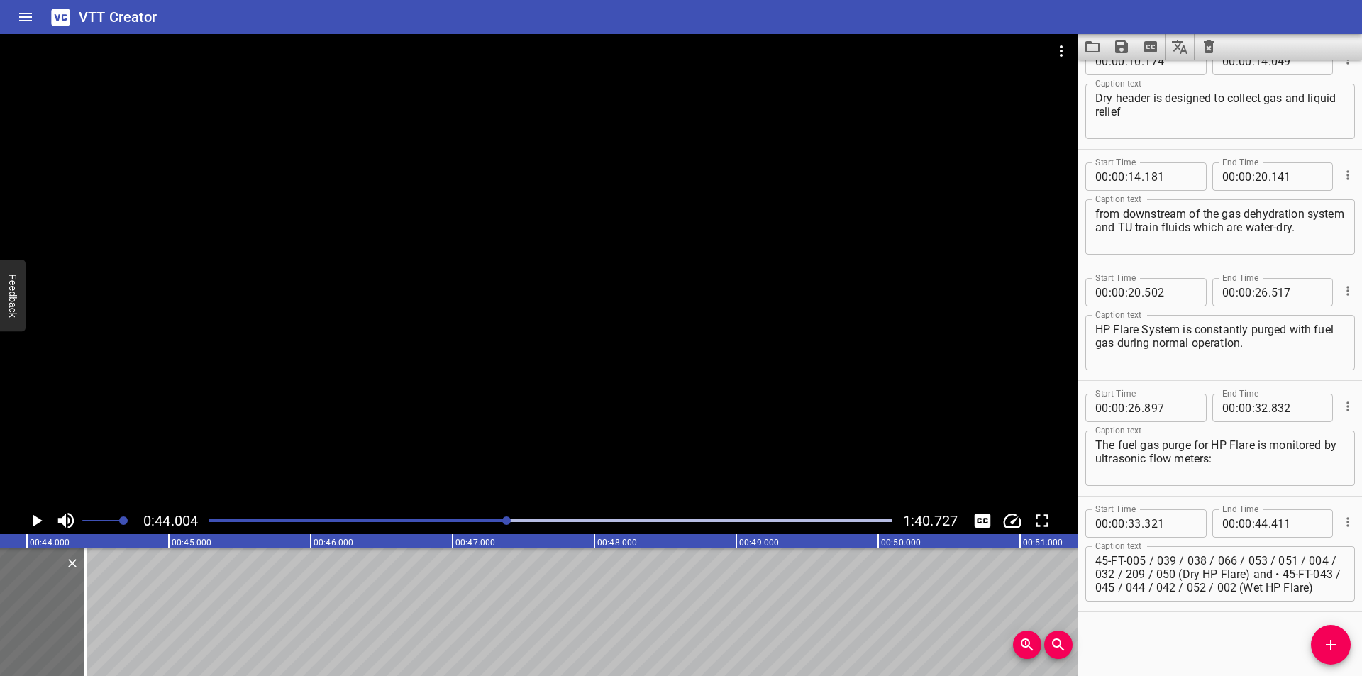
scroll to position [0, 6195]
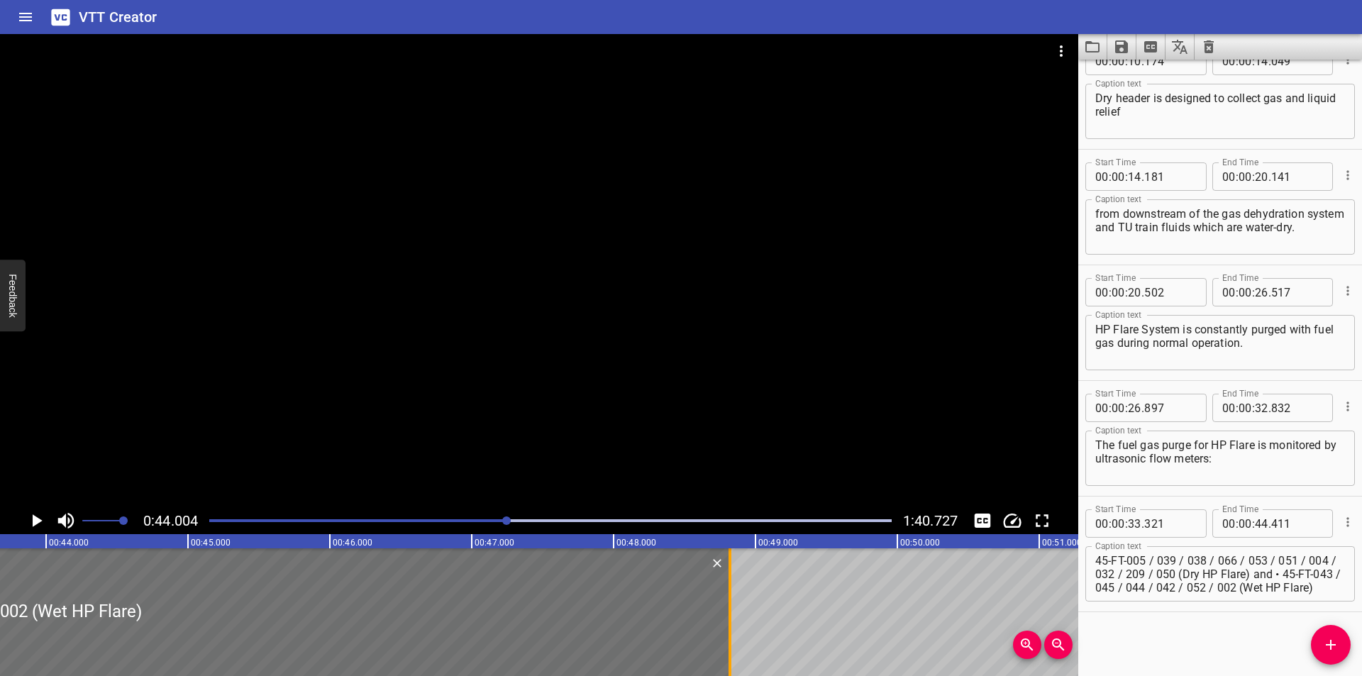
drag, startPoint x: 106, startPoint y: 623, endPoint x: 732, endPoint y: 626, distance: 625.5
click at [732, 626] on div at bounding box center [730, 612] width 14 height 128
type input "48"
type input "821"
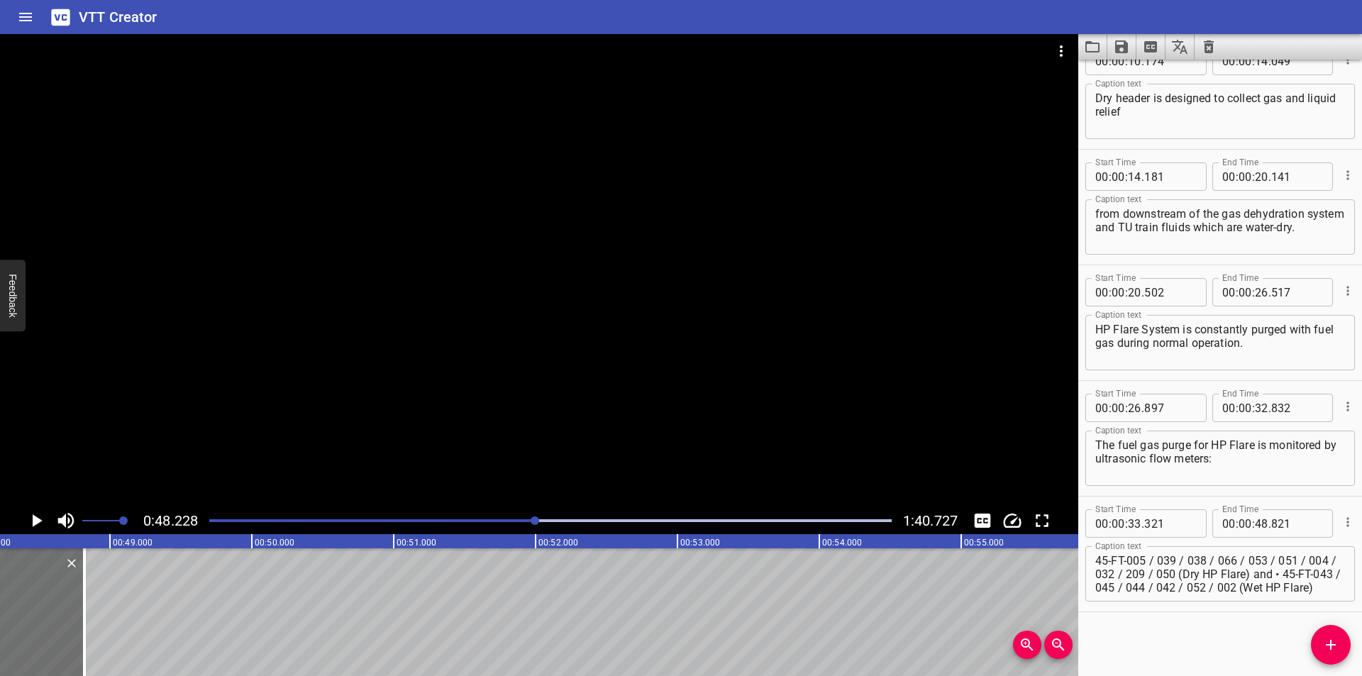
scroll to position [0, 6841]
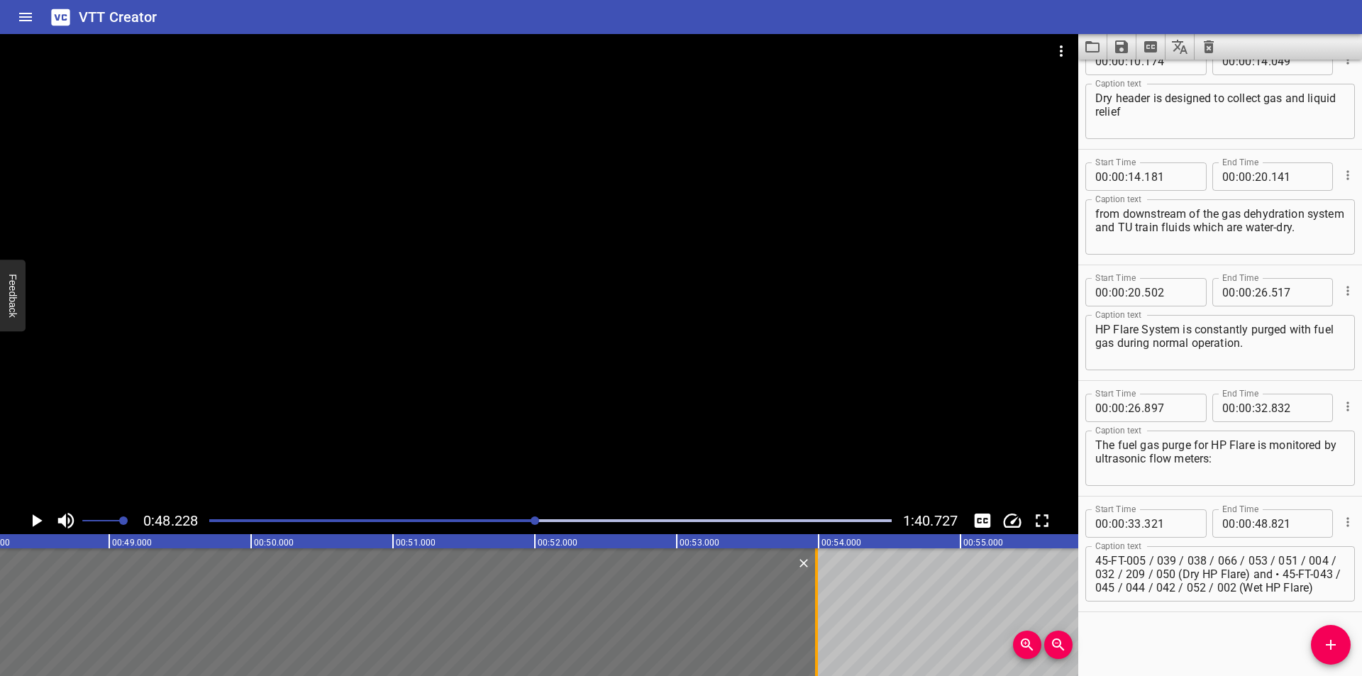
drag, startPoint x: 82, startPoint y: 637, endPoint x: 815, endPoint y: 637, distance: 732.6
click at [815, 637] on div at bounding box center [816, 612] width 3 height 128
type input "53"
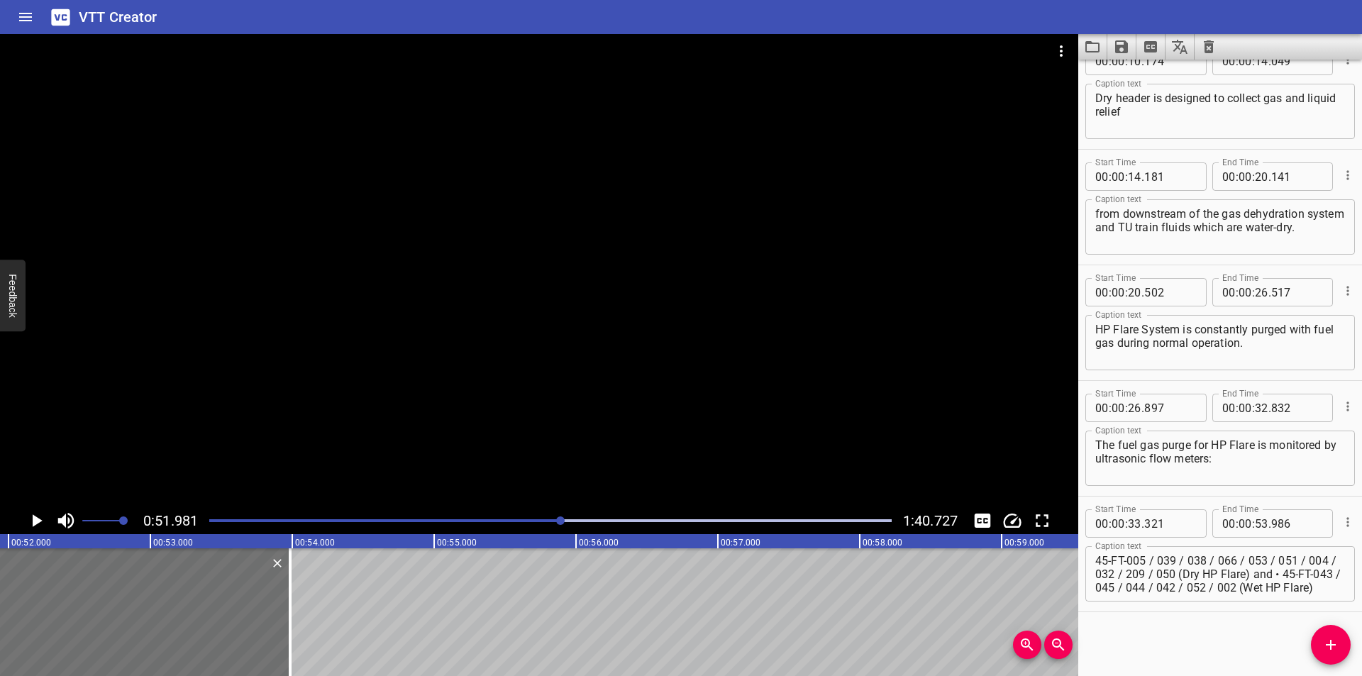
scroll to position [0, 7373]
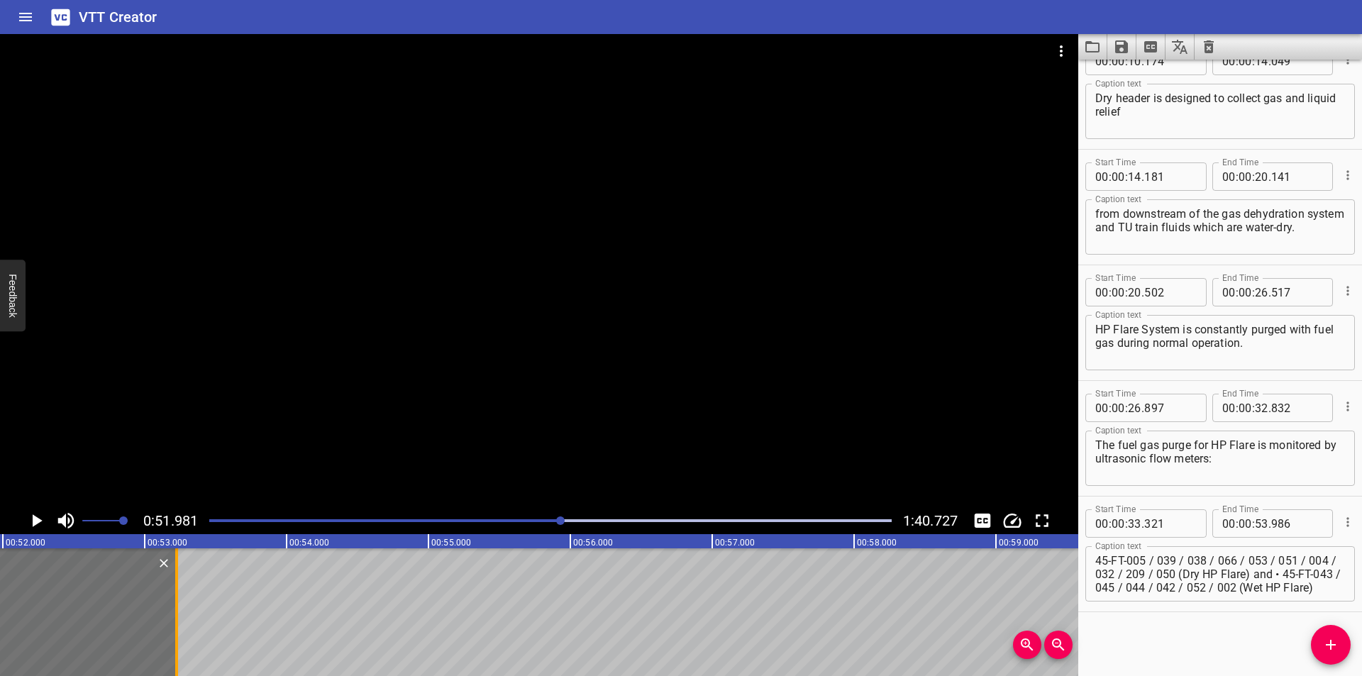
drag, startPoint x: 286, startPoint y: 629, endPoint x: 178, endPoint y: 628, distance: 107.8
click at [178, 628] on div at bounding box center [176, 612] width 14 height 128
click at [182, 629] on div at bounding box center [181, 612] width 14 height 128
type input "256"
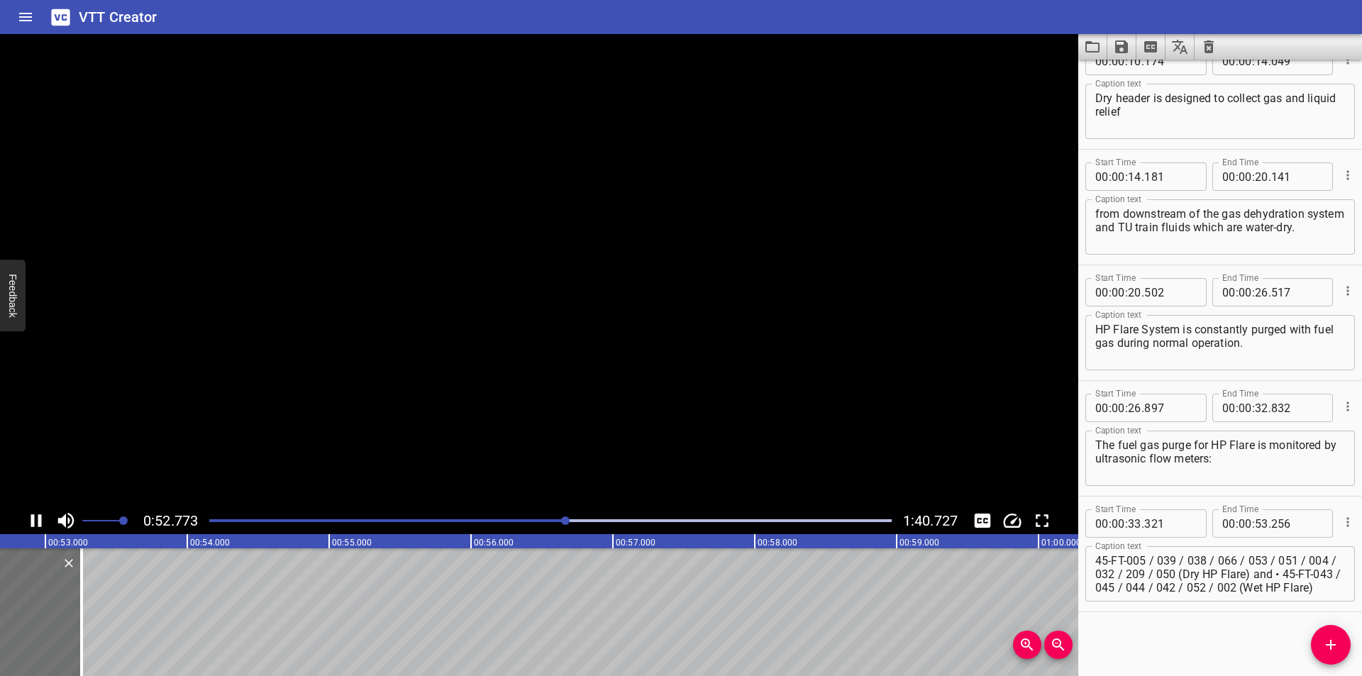
scroll to position [0, 7492]
click at [1308, 563] on textarea "45-FT-005 / 039 / 038 / 066 / 053 / 051 / 004 / 032 / 209 / 050 (Dry HP Flare) …" at bounding box center [1220, 574] width 250 height 40
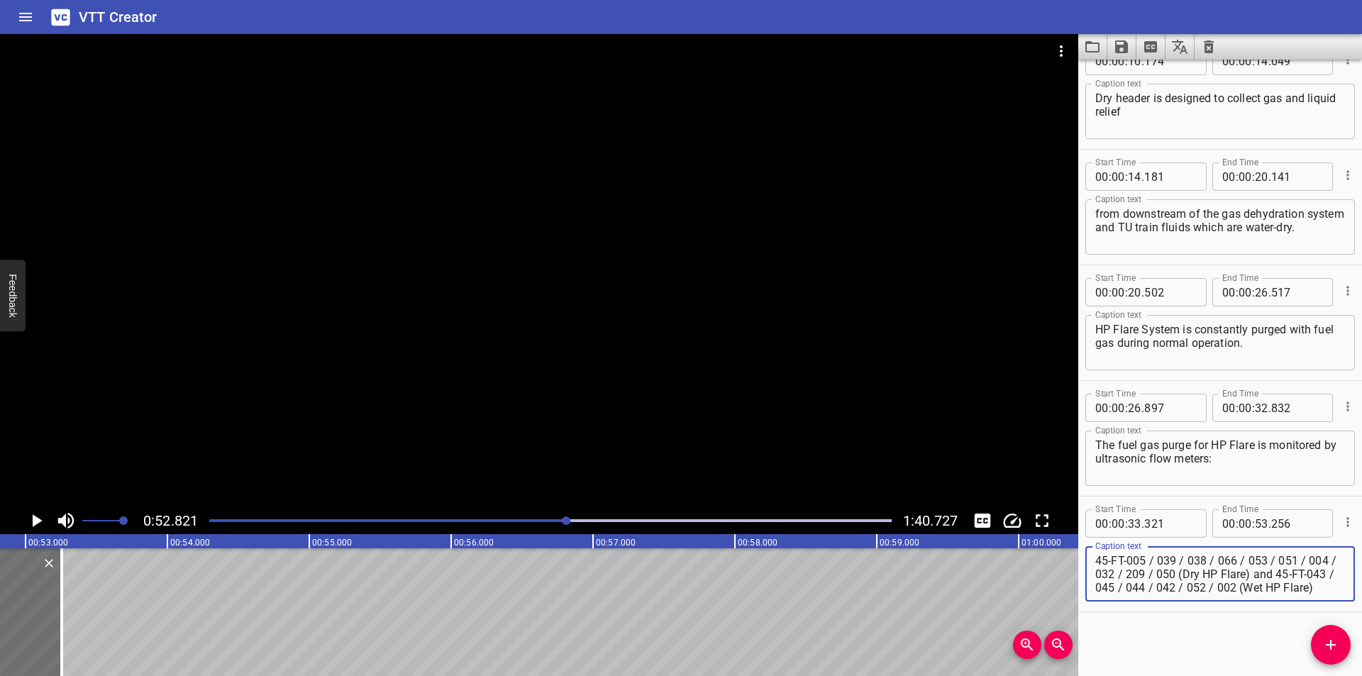
scroll to position [13, 0]
drag, startPoint x: 1284, startPoint y: 562, endPoint x: 1336, endPoint y: 632, distance: 87.2
click at [1336, 632] on div "Start Time 00 : 00 : 00 . 000 Start Time End Time 00 : 00 : 01 . 820 End Time C…" at bounding box center [1220, 368] width 284 height 616
type textarea "45-FT-005 / 039 / 038 / 066 / 053 / 051 / 004 / 032 / 209 / 050 (Dry HP Flare)"
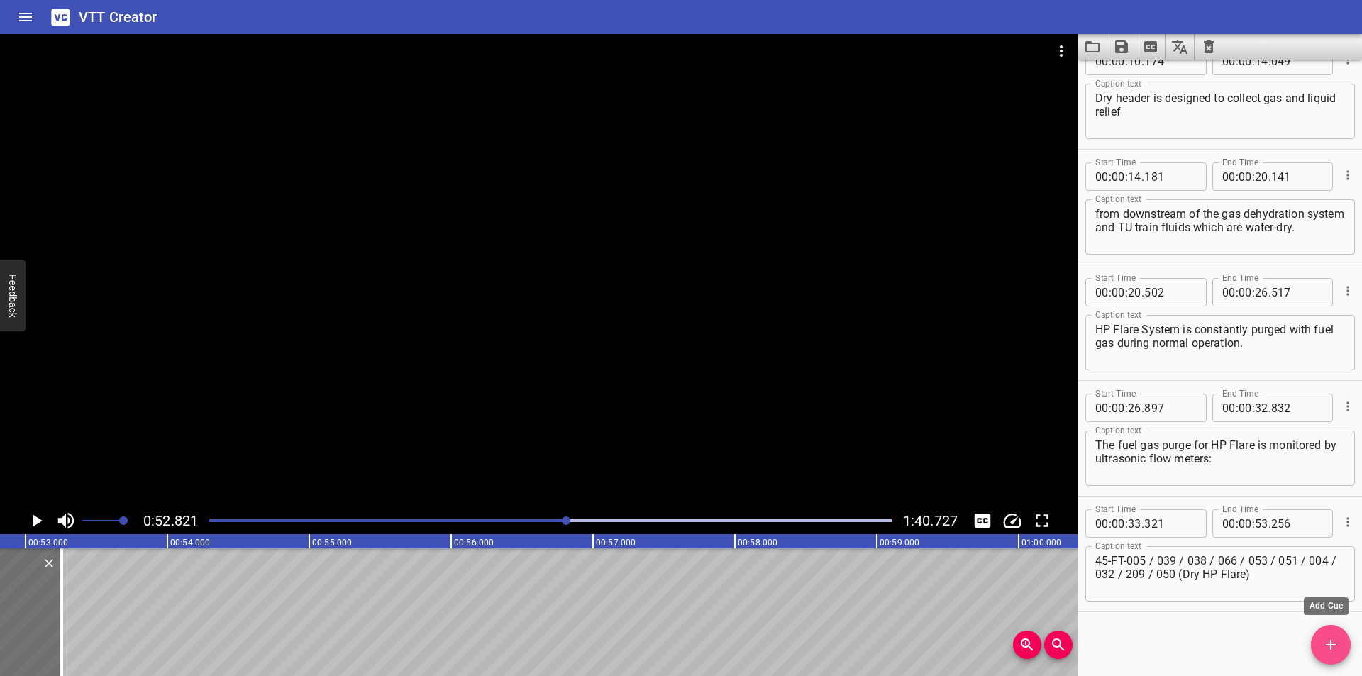
click at [1336, 645] on icon "Add Cue" at bounding box center [1330, 644] width 17 height 17
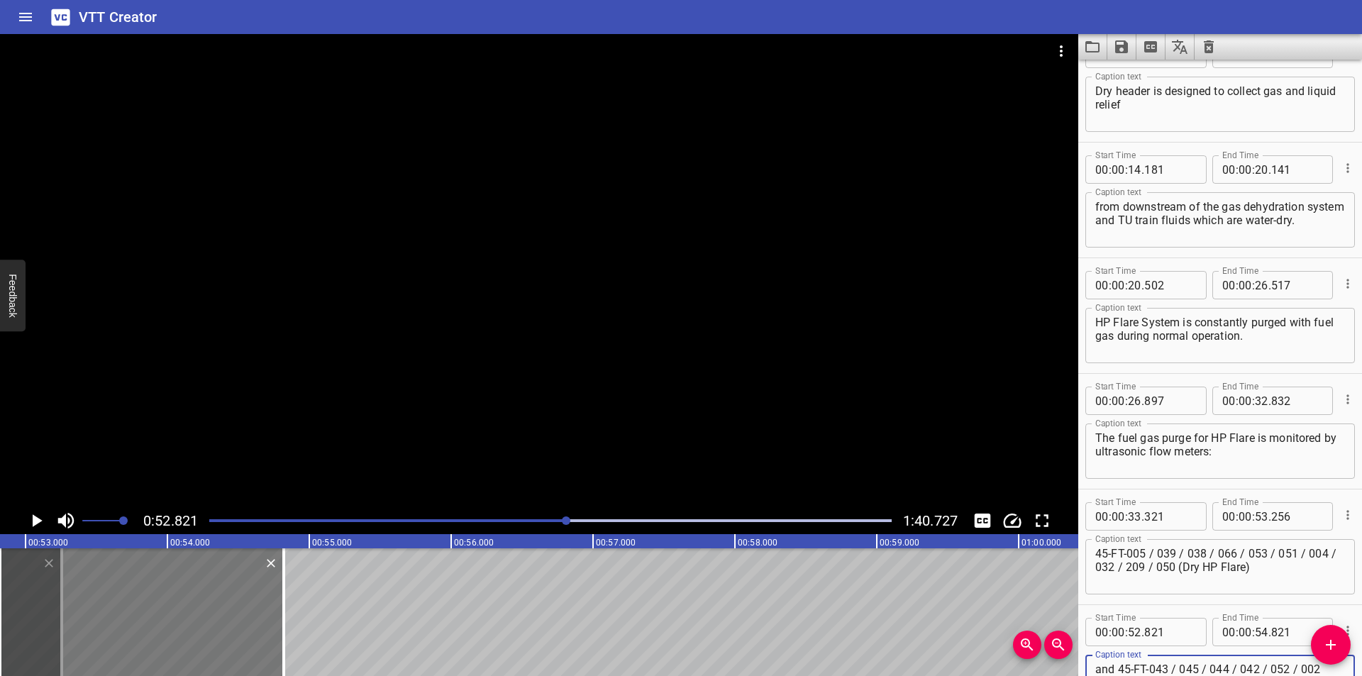
scroll to position [396, 0]
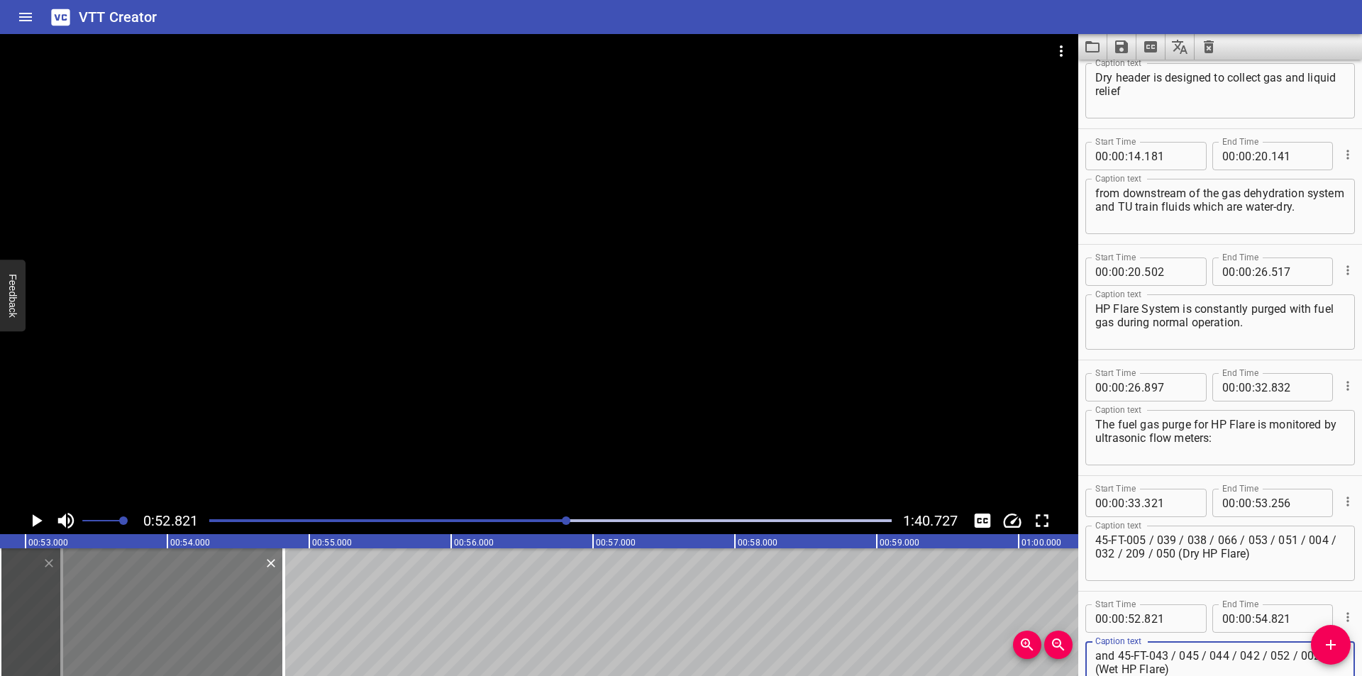
type textarea "and 45-FT-043 / 045 / 044 / 042 / 052 / 002 (Wet HP Flare)"
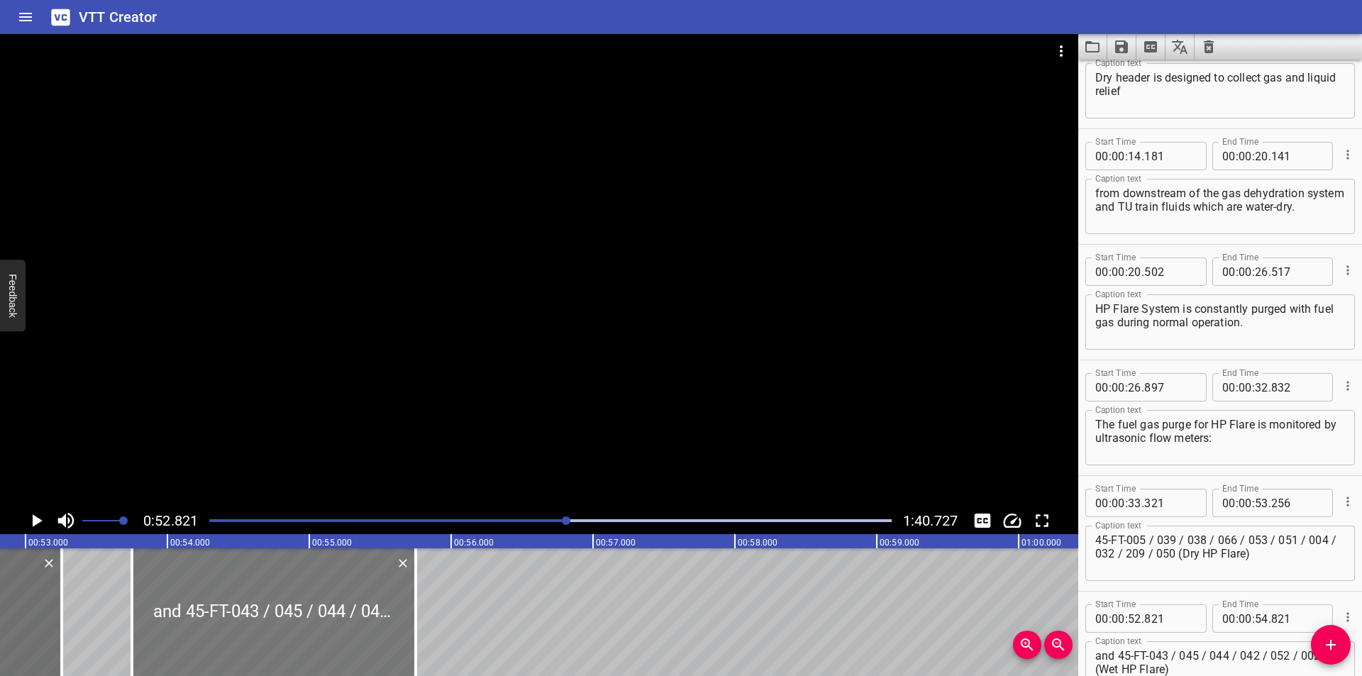
drag, startPoint x: 233, startPoint y: 617, endPoint x: 367, endPoint y: 640, distance: 136.1
click at [365, 639] on div at bounding box center [274, 612] width 284 height 128
type input "53"
type input "751"
type input "55"
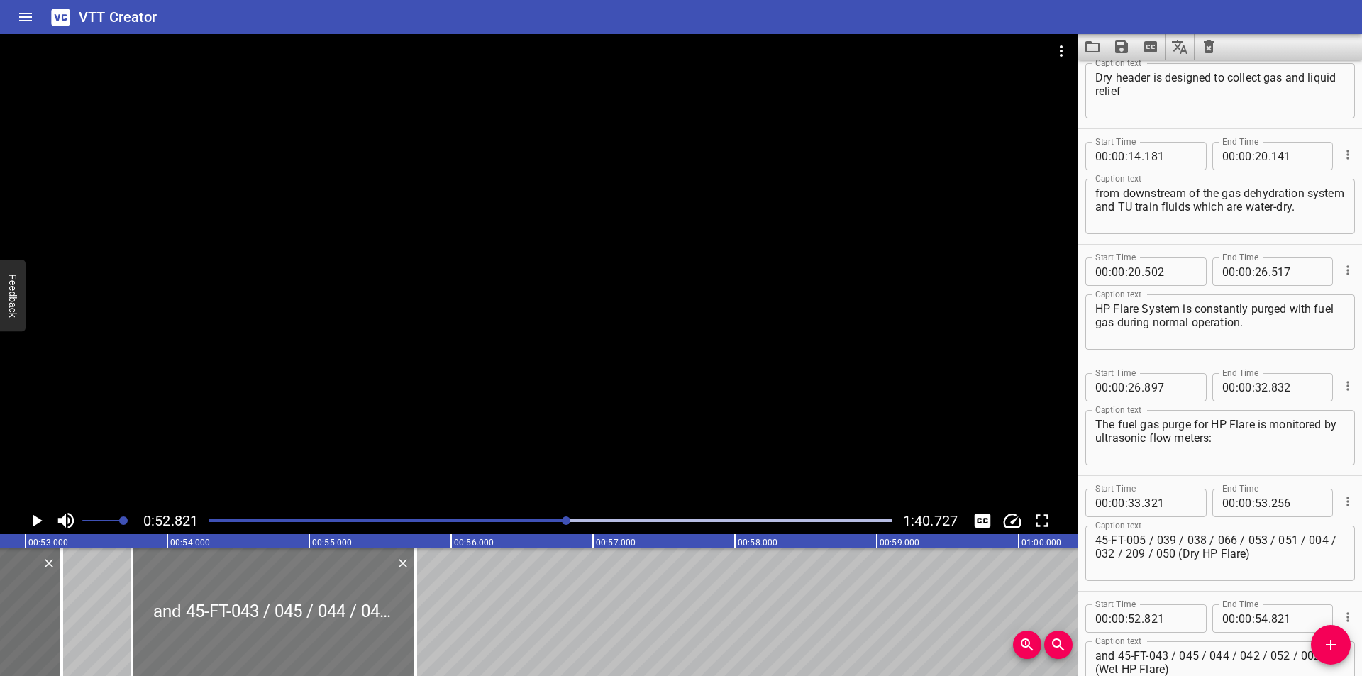
type input "751"
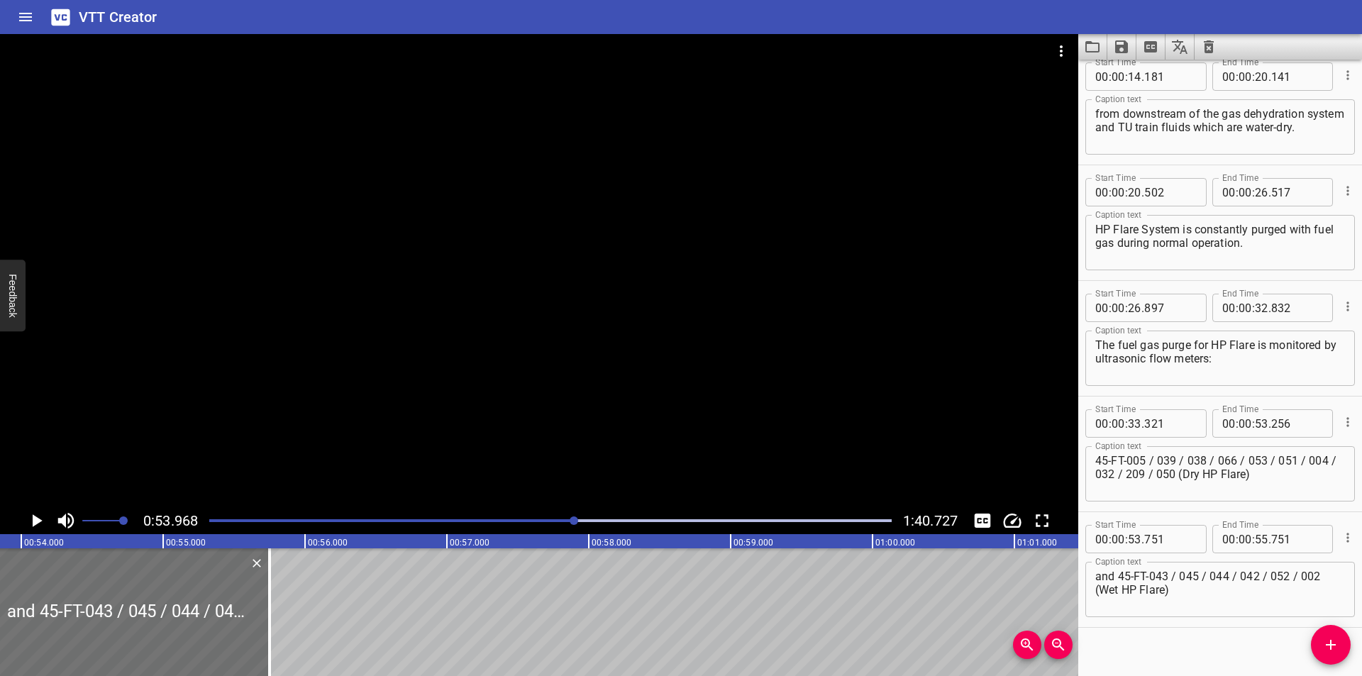
scroll to position [0, 7655]
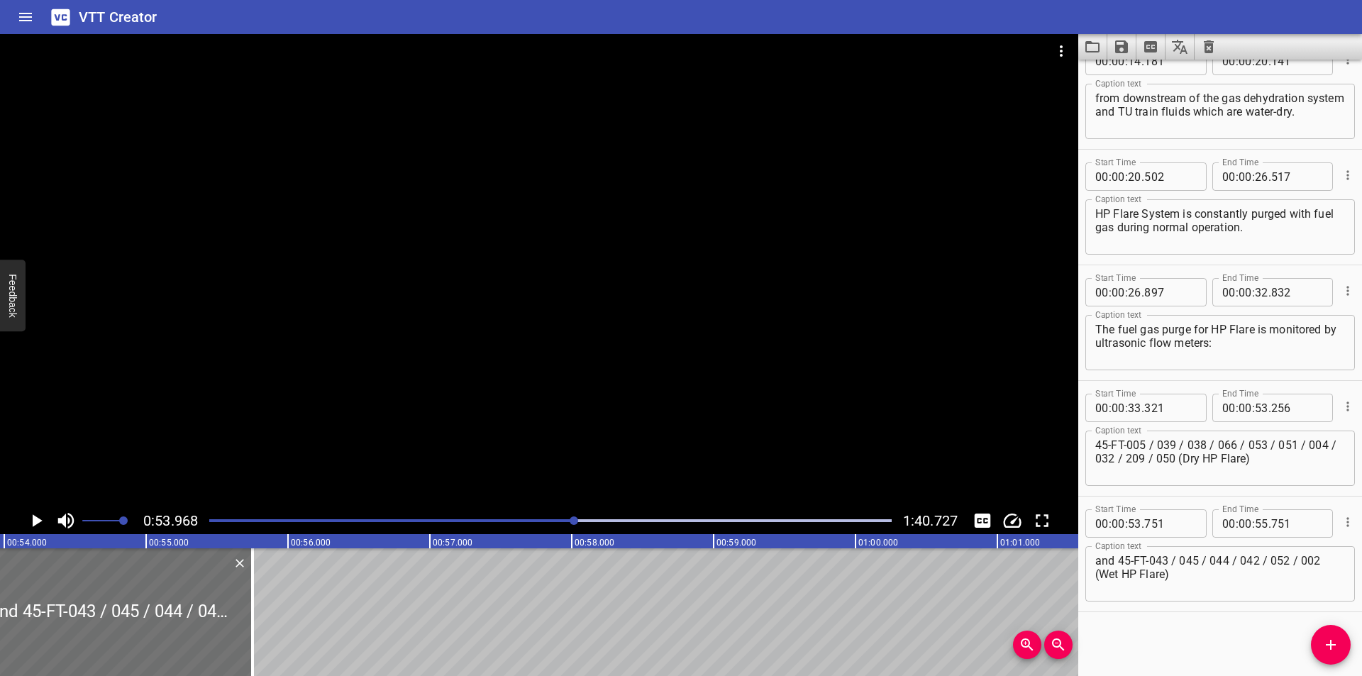
drag, startPoint x: 562, startPoint y: 523, endPoint x: 552, endPoint y: 523, distance: 10.0
click at [556, 523] on div at bounding box center [550, 521] width 699 height 20
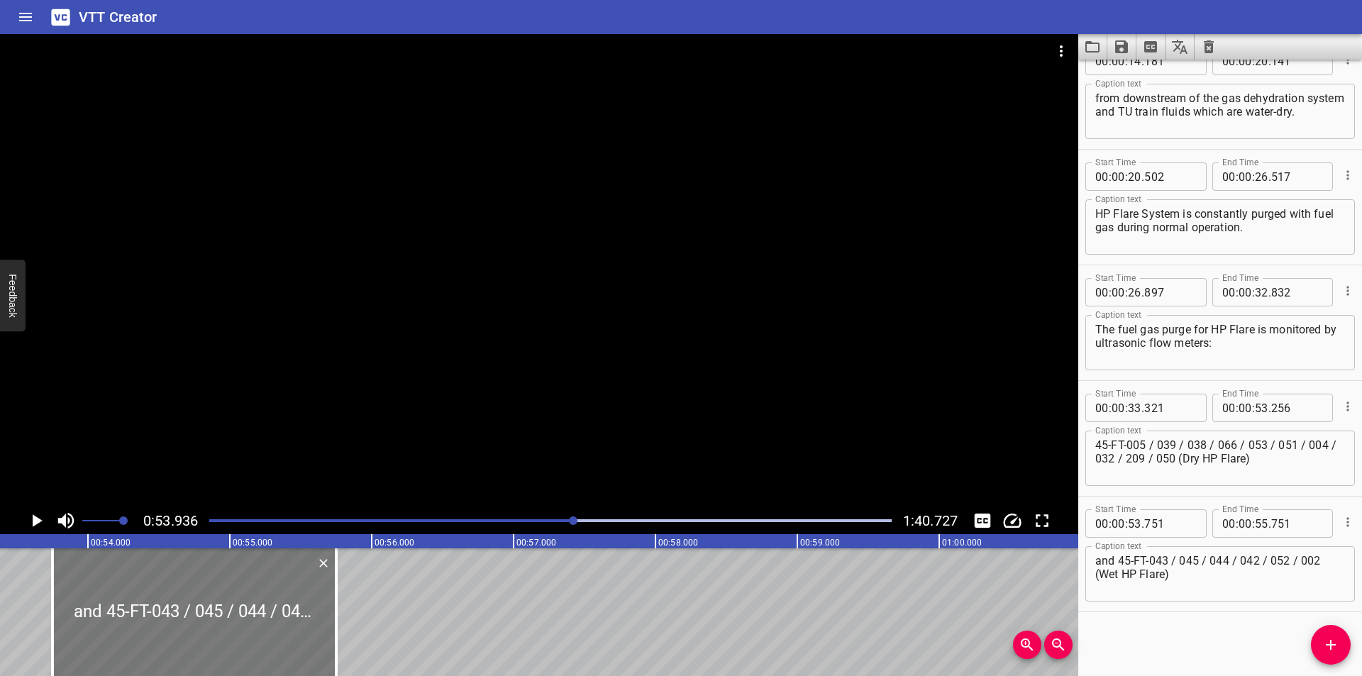
scroll to position [0, 7555]
click at [268, 604] on div at bounding box center [209, 612] width 284 height 128
type input "741"
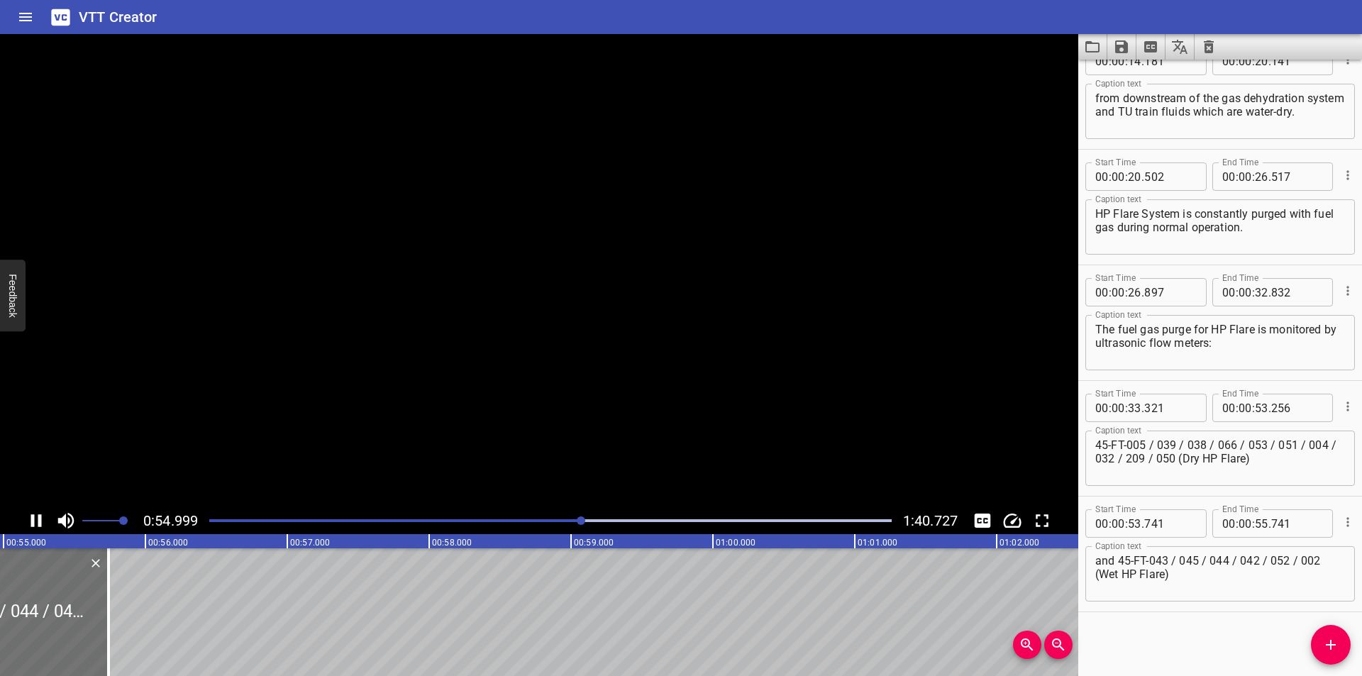
scroll to position [0, 7813]
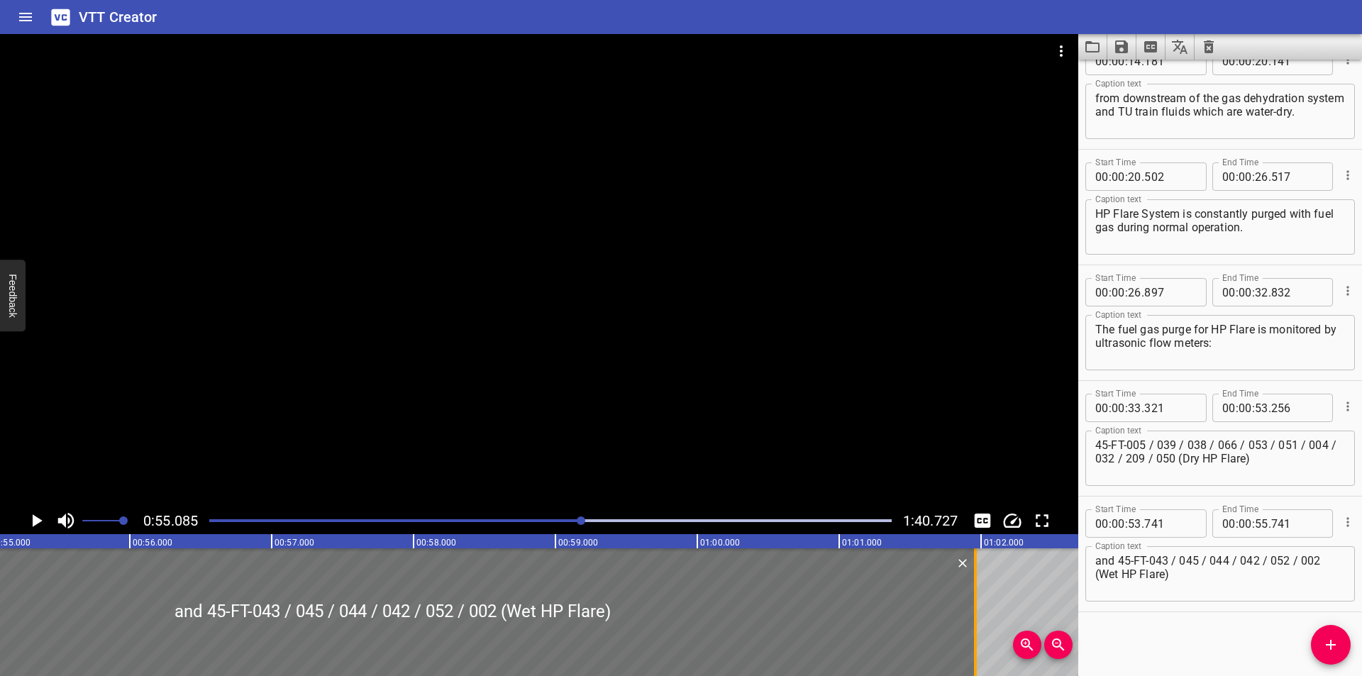
drag, startPoint x: 94, startPoint y: 624, endPoint x: 969, endPoint y: 623, distance: 875.1
click at [977, 623] on div at bounding box center [975, 612] width 14 height 128
type input "01"
type input "961"
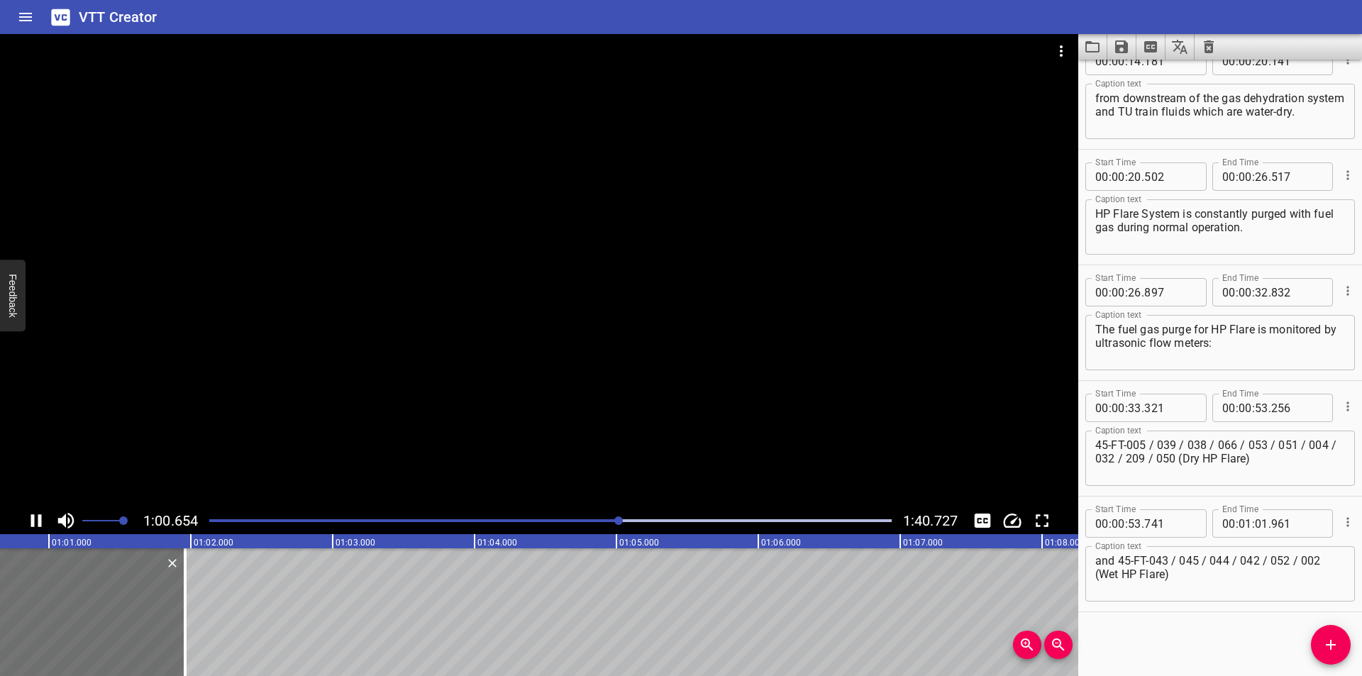
drag, startPoint x: 439, startPoint y: 423, endPoint x: 401, endPoint y: 444, distance: 43.5
click at [437, 423] on div at bounding box center [539, 270] width 1078 height 473
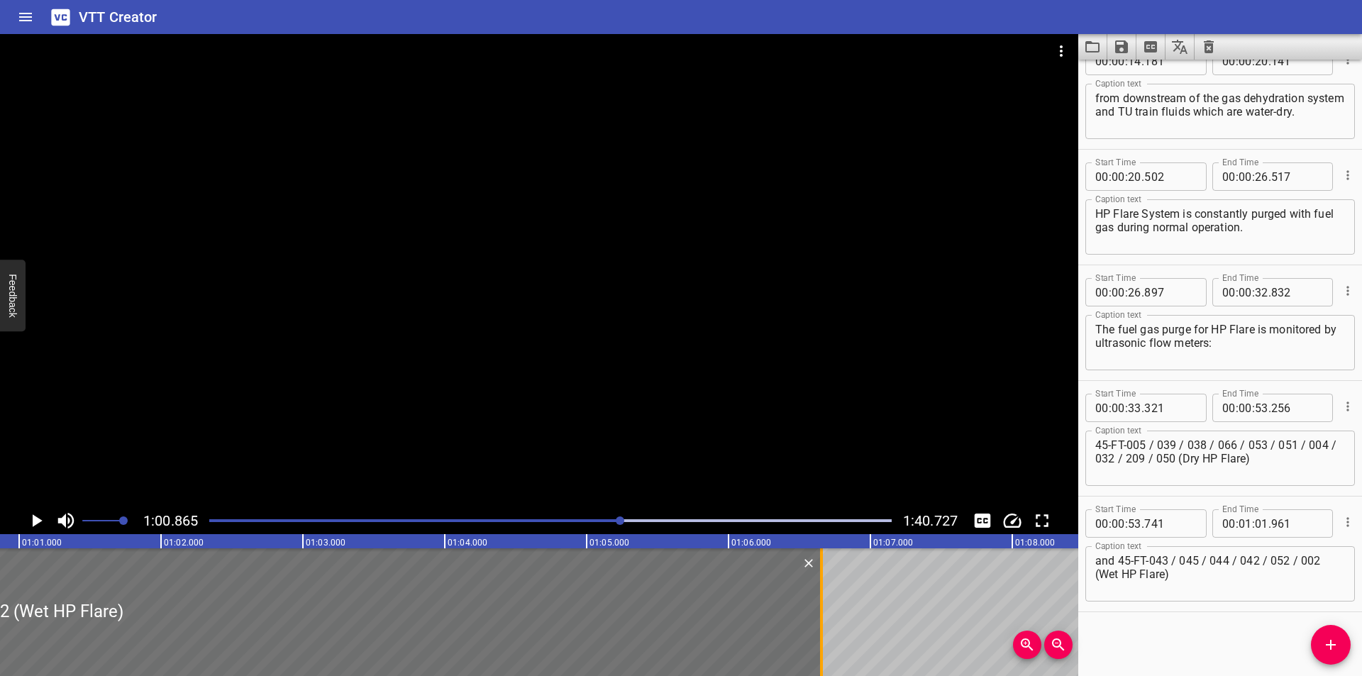
drag, startPoint x: 153, startPoint y: 607, endPoint x: 820, endPoint y: 606, distance: 666.6
click at [820, 606] on div at bounding box center [821, 612] width 14 height 128
type input "06"
type input "661"
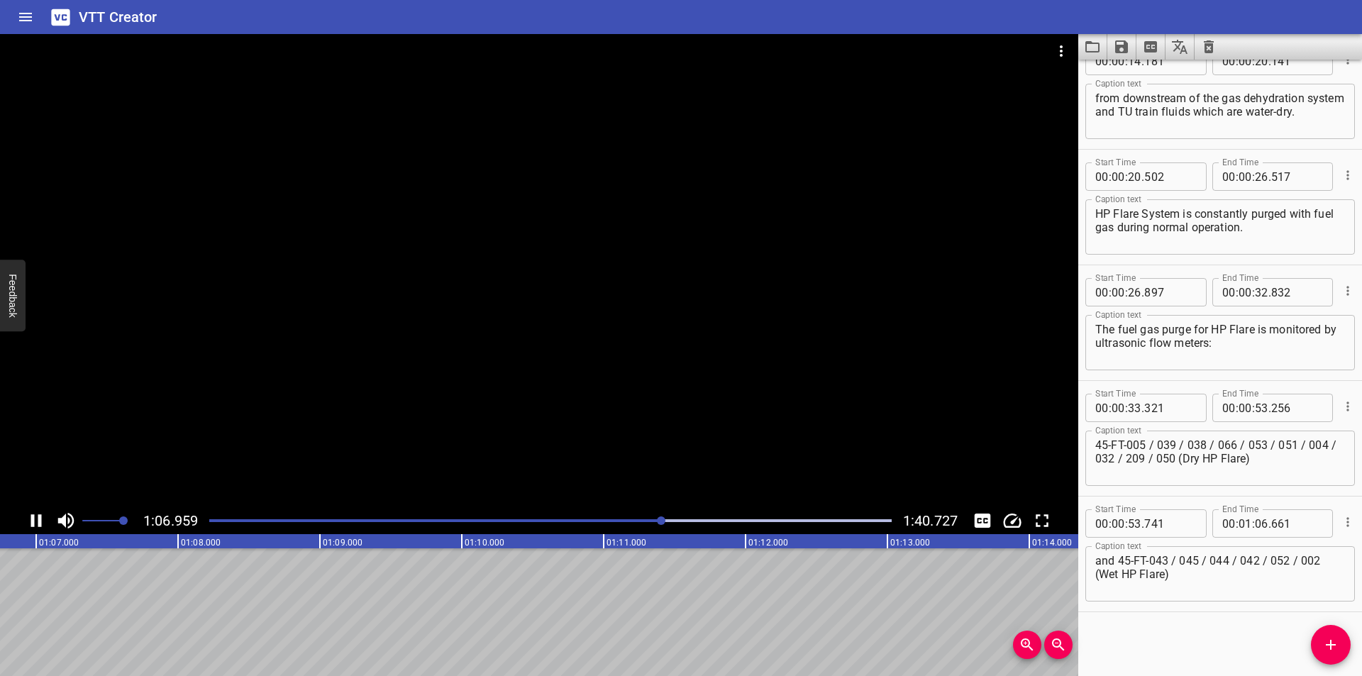
click at [453, 336] on div at bounding box center [539, 270] width 1078 height 473
click at [657, 524] on div at bounding box center [550, 521] width 699 height 20
click at [646, 523] on div at bounding box center [550, 521] width 699 height 20
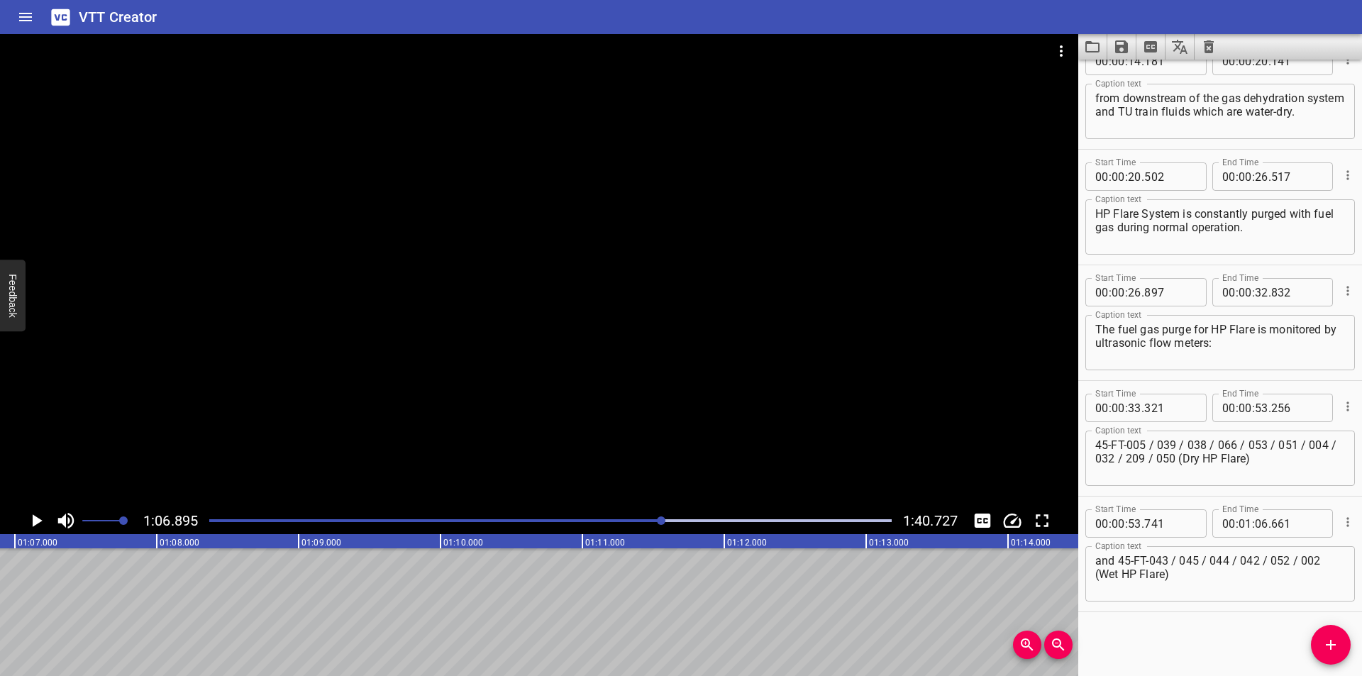
click at [1337, 646] on icon "Add Cue" at bounding box center [1330, 644] width 17 height 17
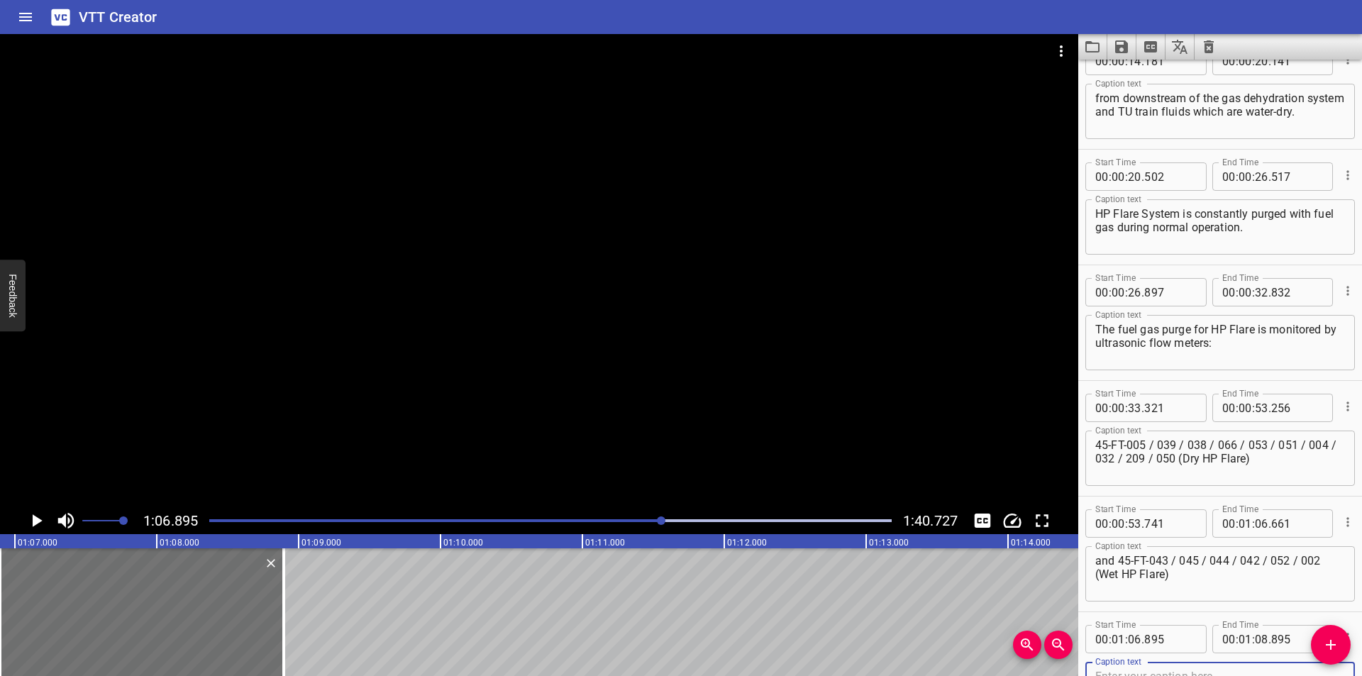
scroll to position [498, 0]
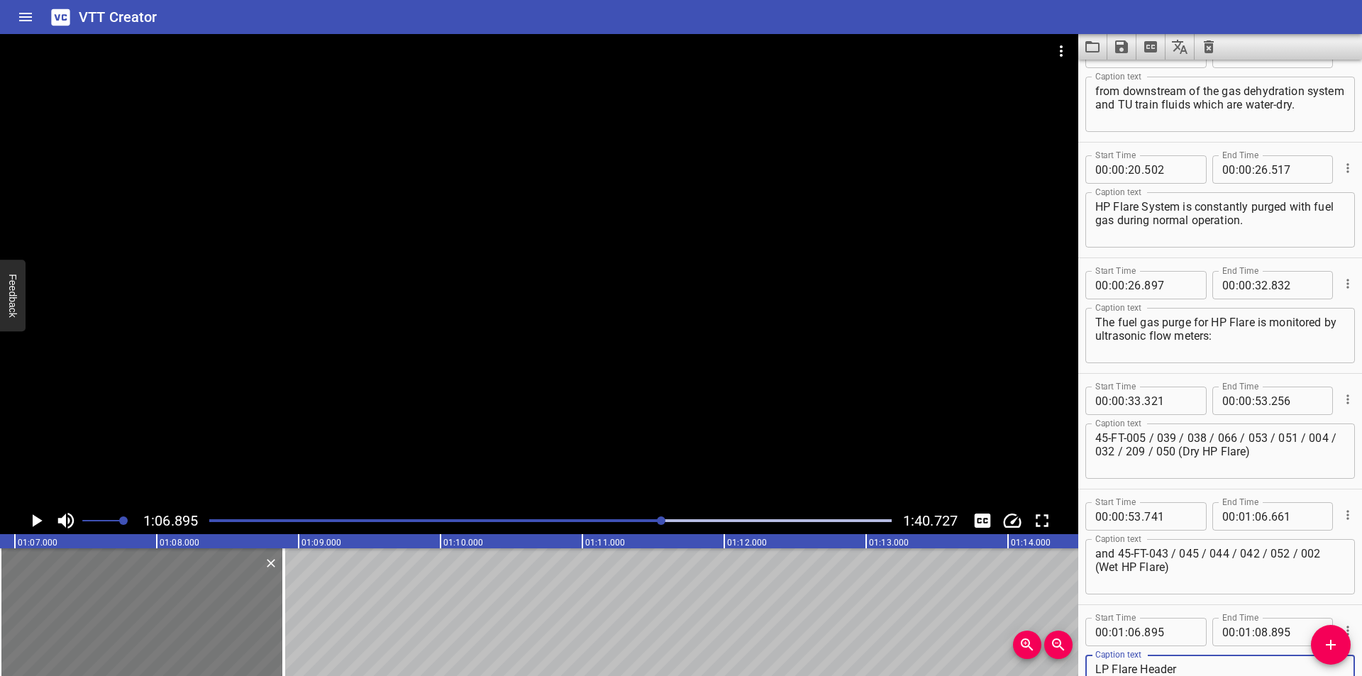
type textarea "LP Flare Header"
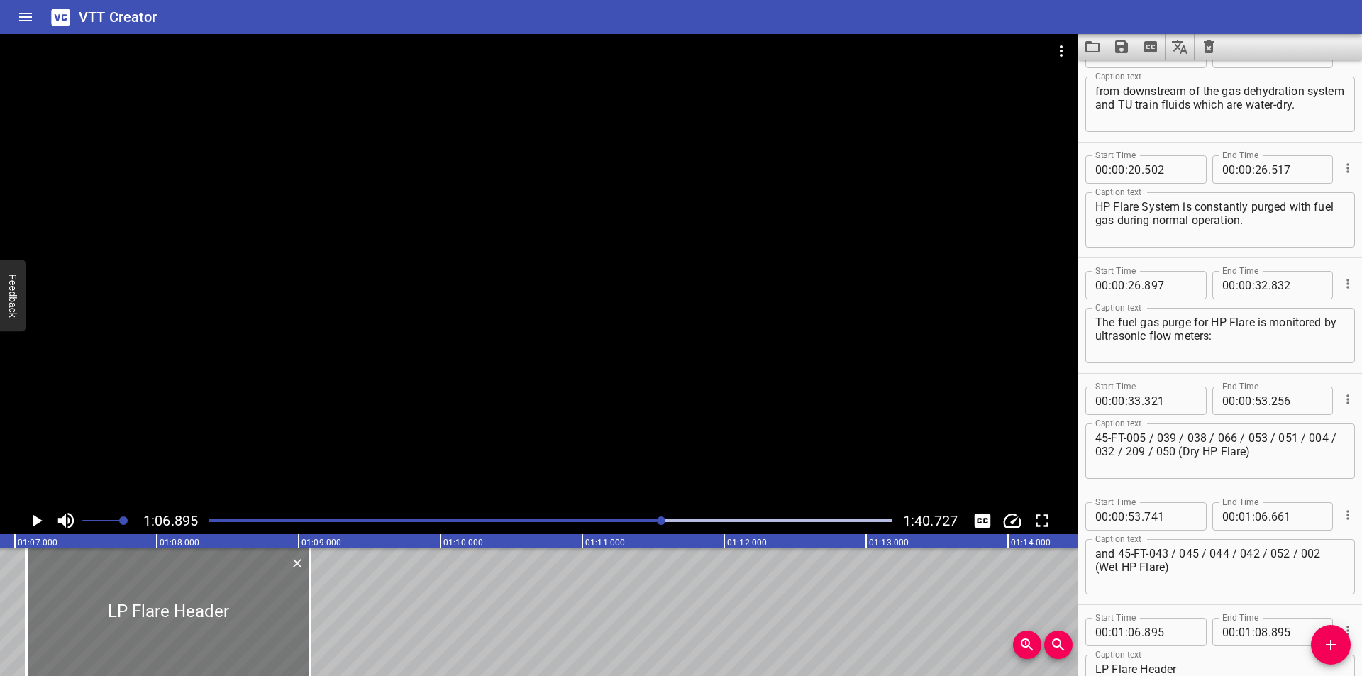
drag, startPoint x: 108, startPoint y: 635, endPoint x: 133, endPoint y: 642, distance: 25.8
click at [133, 642] on div at bounding box center [168, 612] width 284 height 128
type input "07"
type input "080"
type input "09"
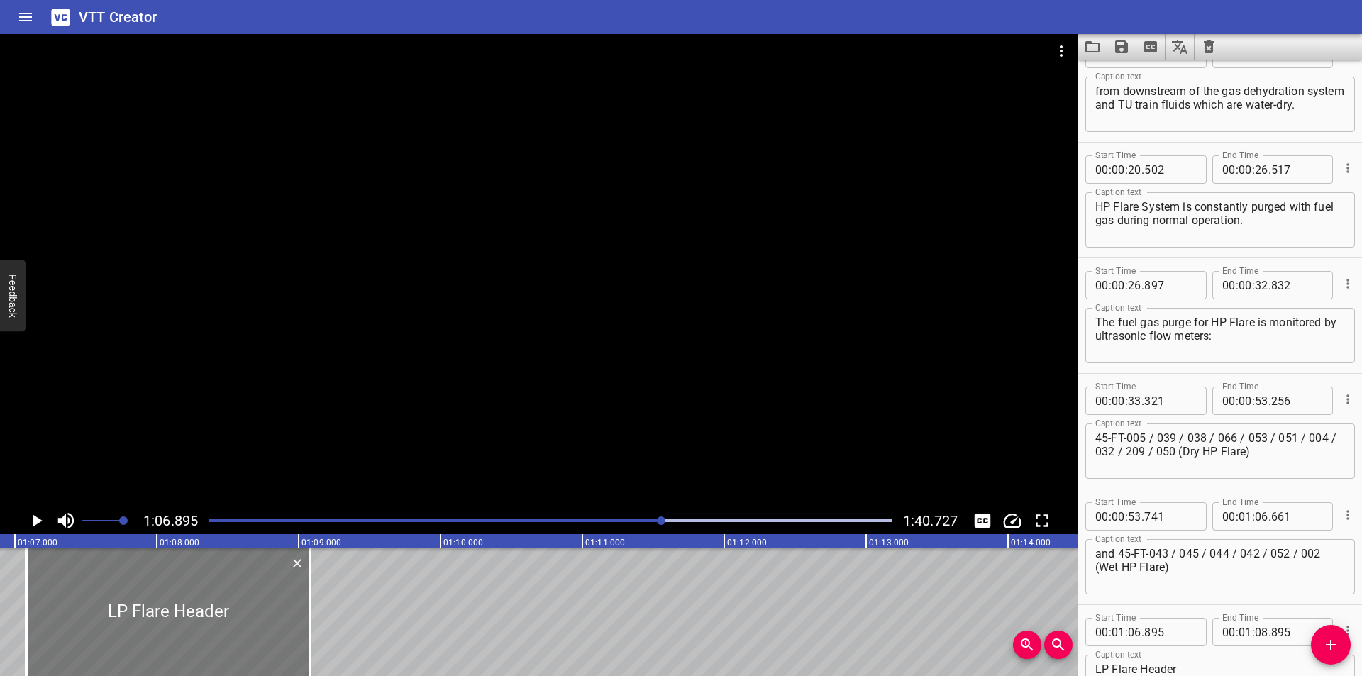
type input "080"
click at [130, 643] on div at bounding box center [165, 612] width 284 height 128
type input "060"
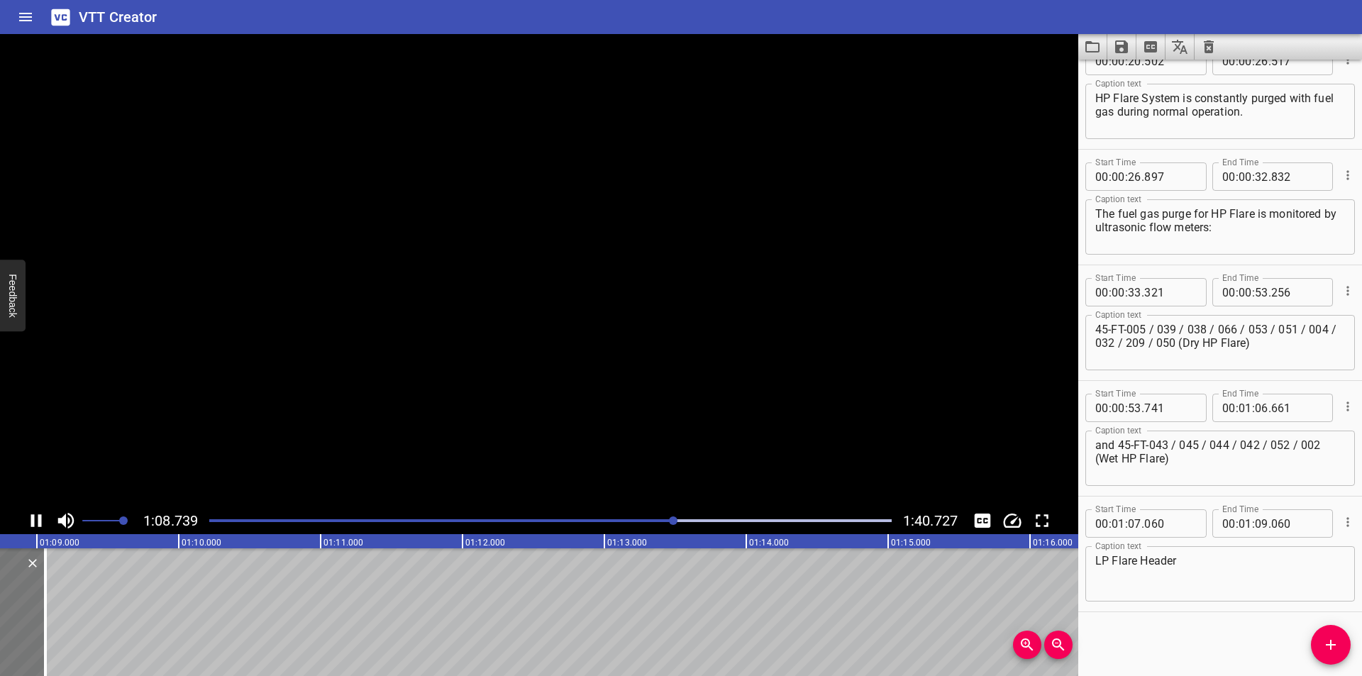
scroll to position [0, 9776]
drag, startPoint x: 20, startPoint y: 634, endPoint x: 28, endPoint y: 637, distance: 8.3
click at [28, 637] on div at bounding box center [28, 612] width 3 height 128
type input "125"
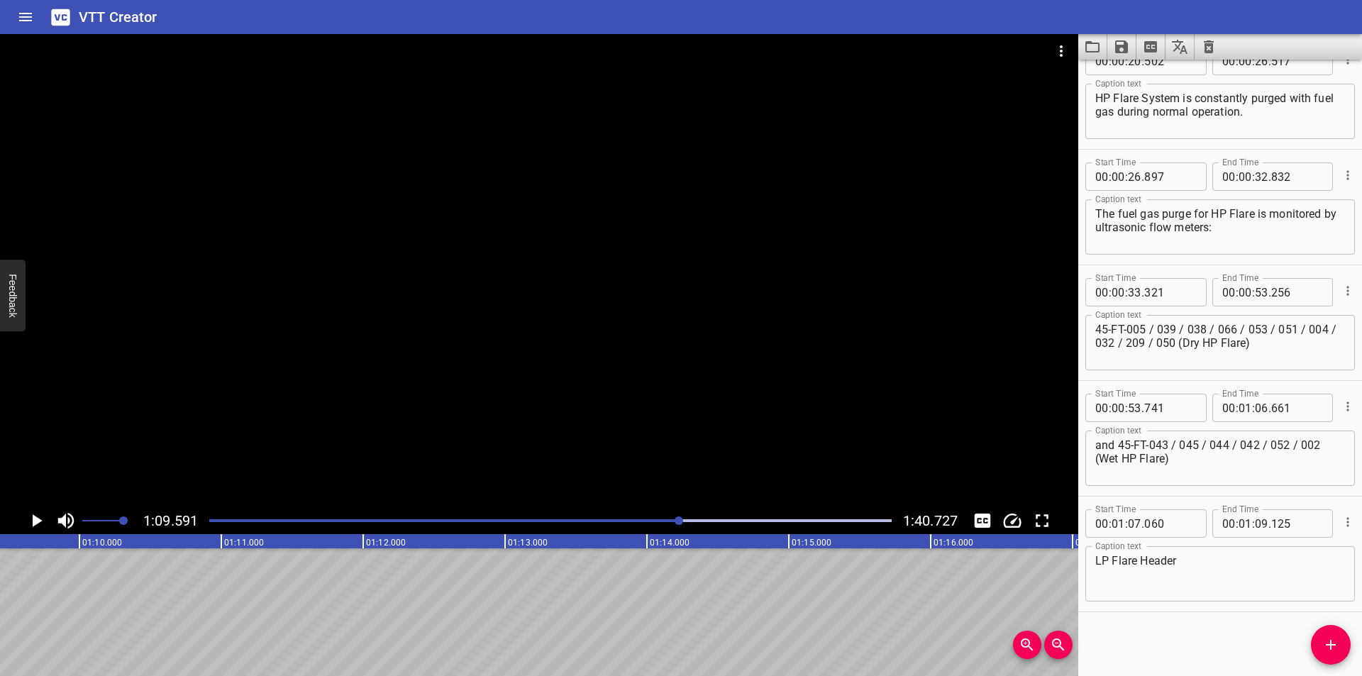
scroll to position [0, 9871]
click at [1339, 646] on span "Add Cue" at bounding box center [1331, 644] width 40 height 17
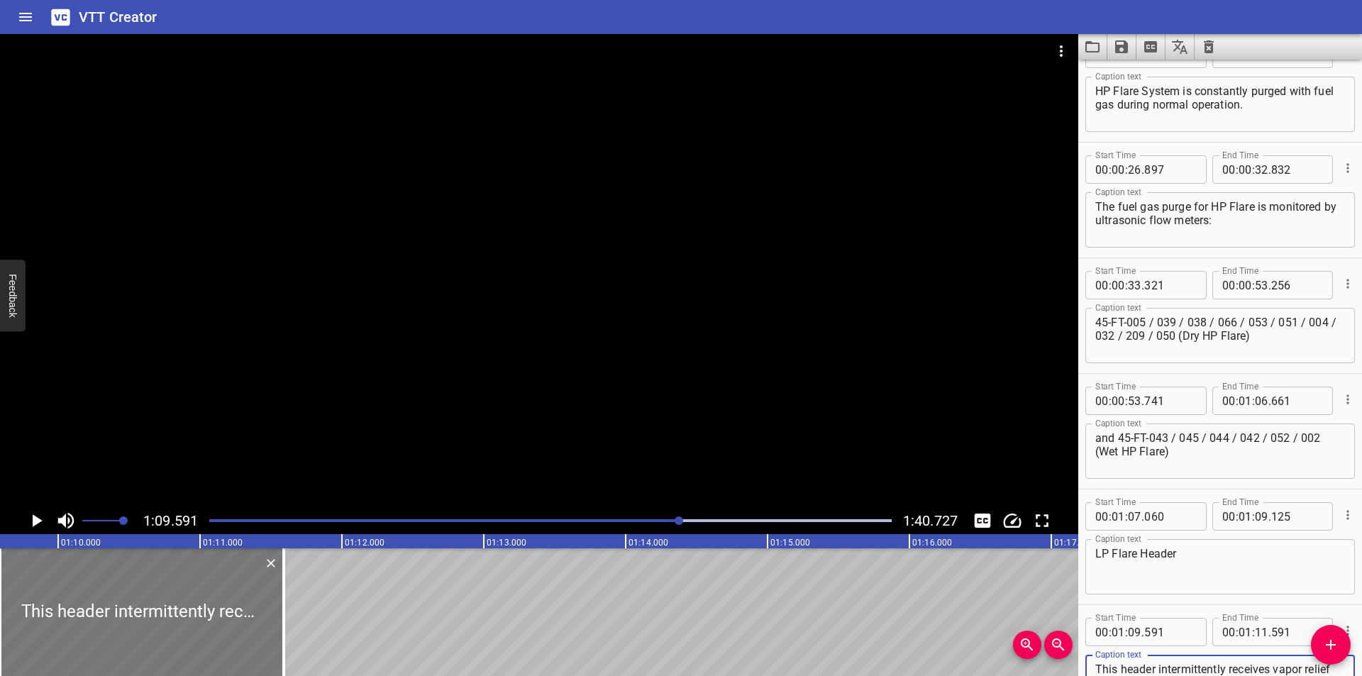
scroll to position [0, 9824]
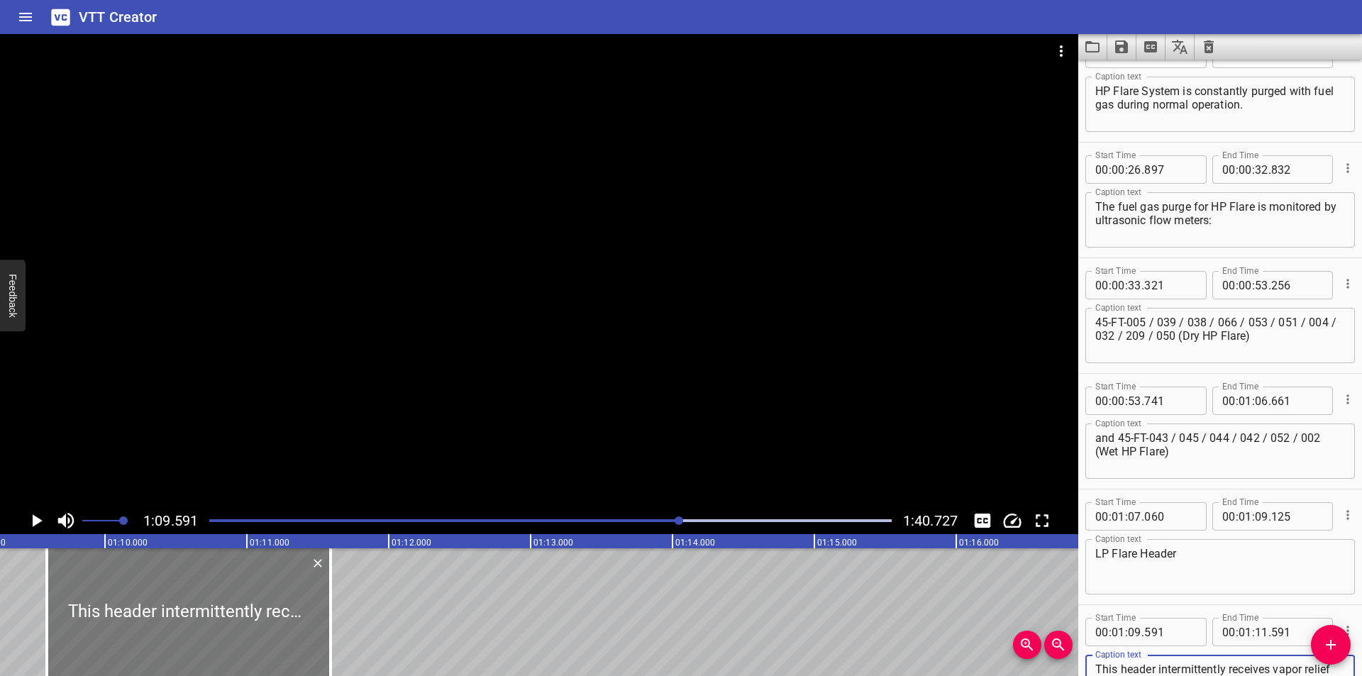
type textarea "This header intermittently receives vapor relief from PSVs and flashed gas from…"
drag, startPoint x: 274, startPoint y: 626, endPoint x: 268, endPoint y: 630, distance: 7.7
click at [268, 628] on div at bounding box center [182, 612] width 284 height 128
type input "546"
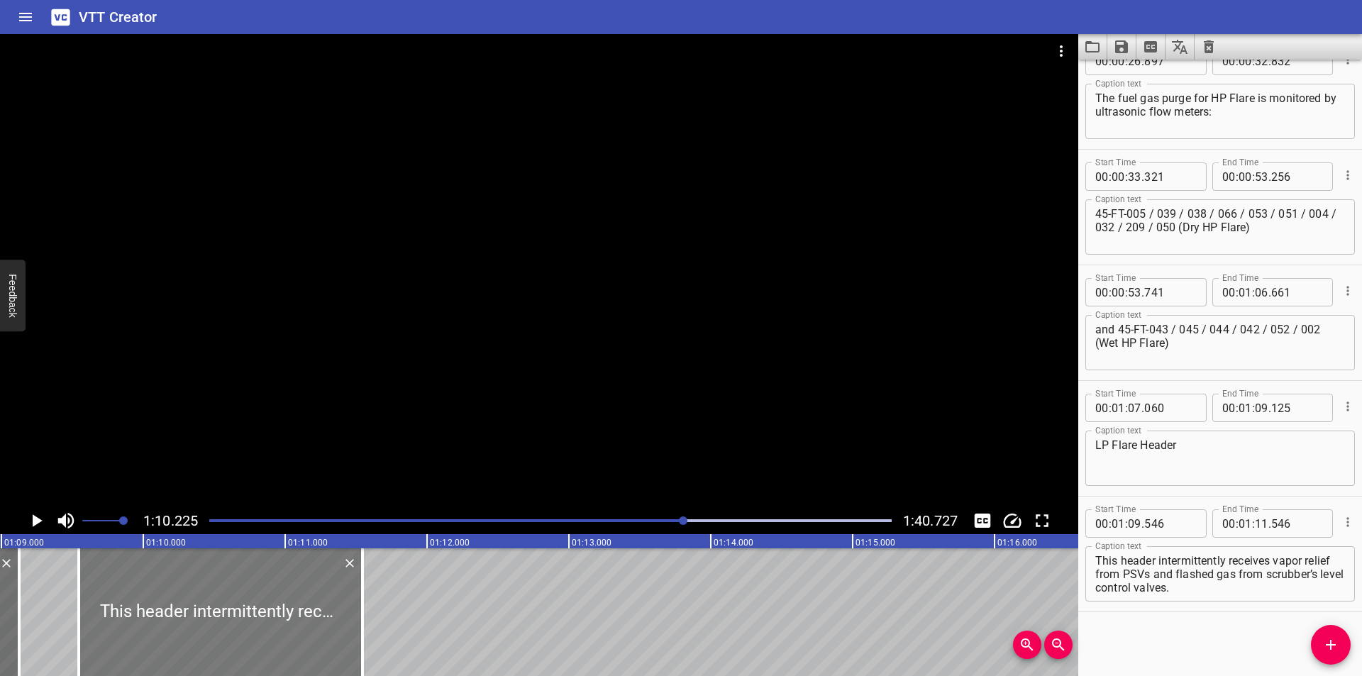
scroll to position [0, 9771]
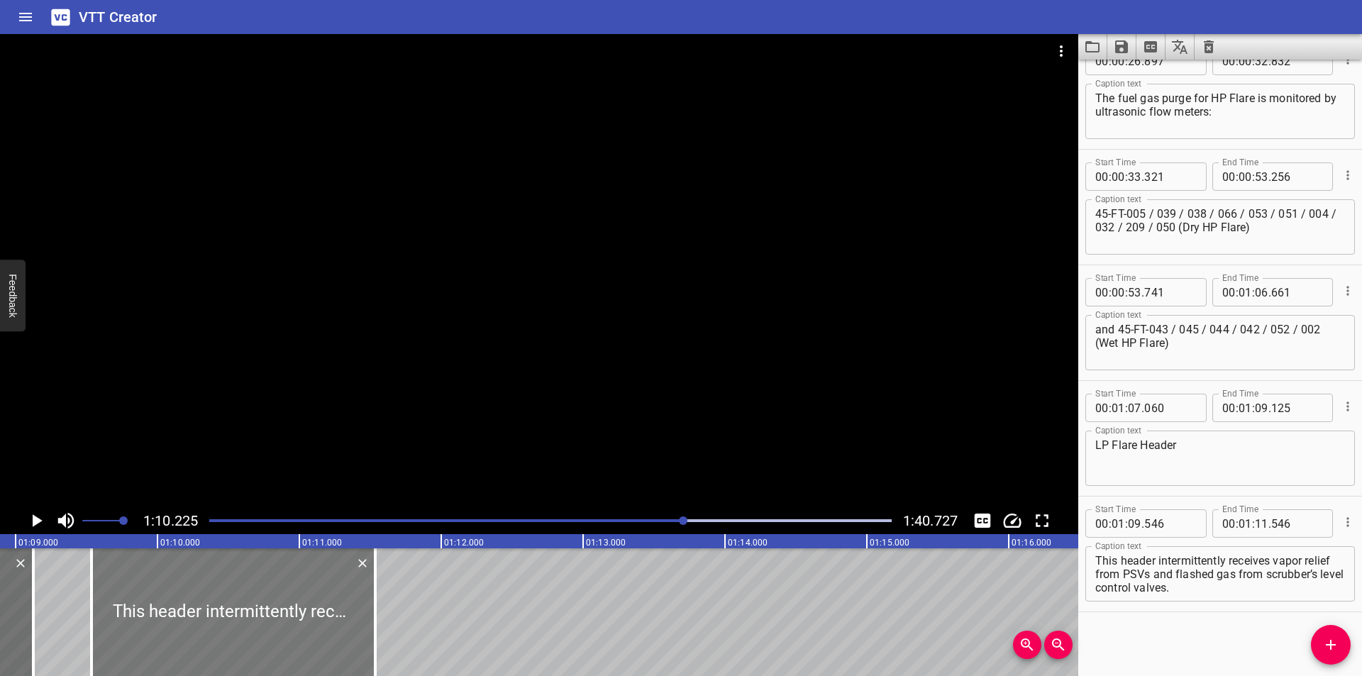
click at [247, 623] on div at bounding box center [233, 612] width 284 height 128
type input "536"
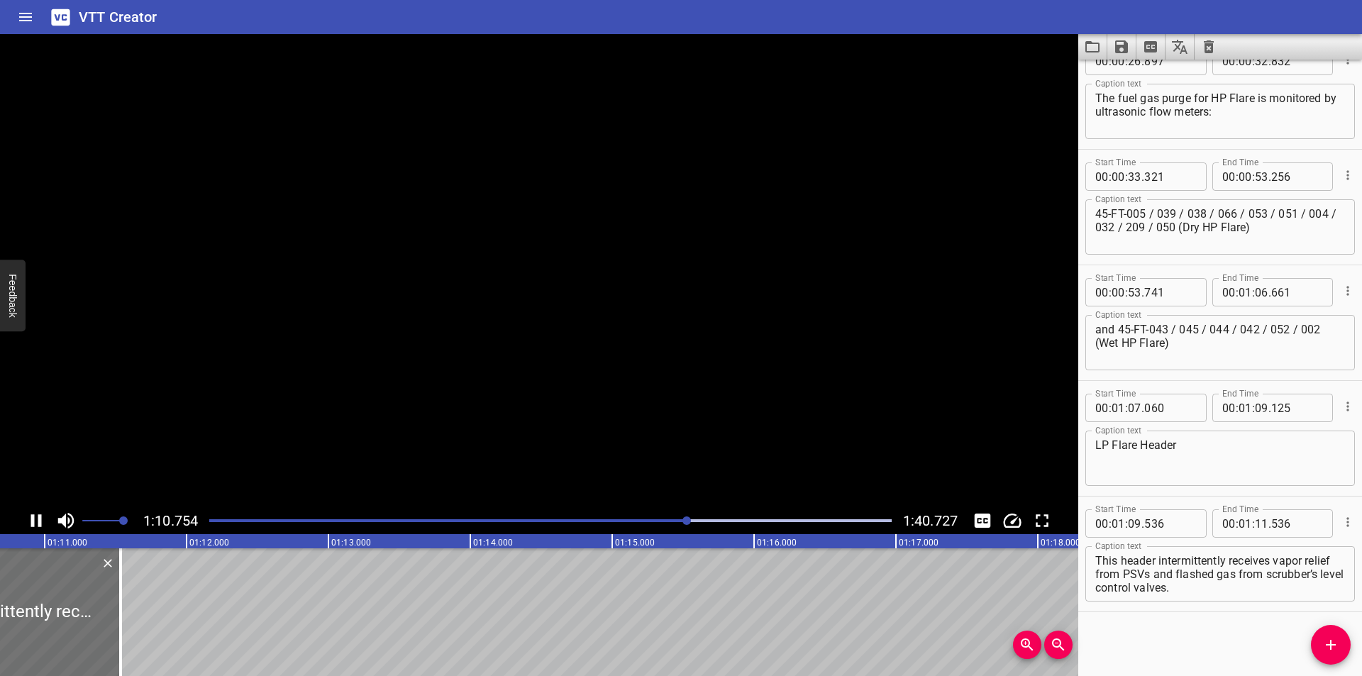
scroll to position [0, 10045]
drag, startPoint x: 99, startPoint y: 628, endPoint x: 560, endPoint y: 628, distance: 461.0
click at [109, 628] on div at bounding box center [101, 612] width 14 height 128
type input "14"
type input "786"
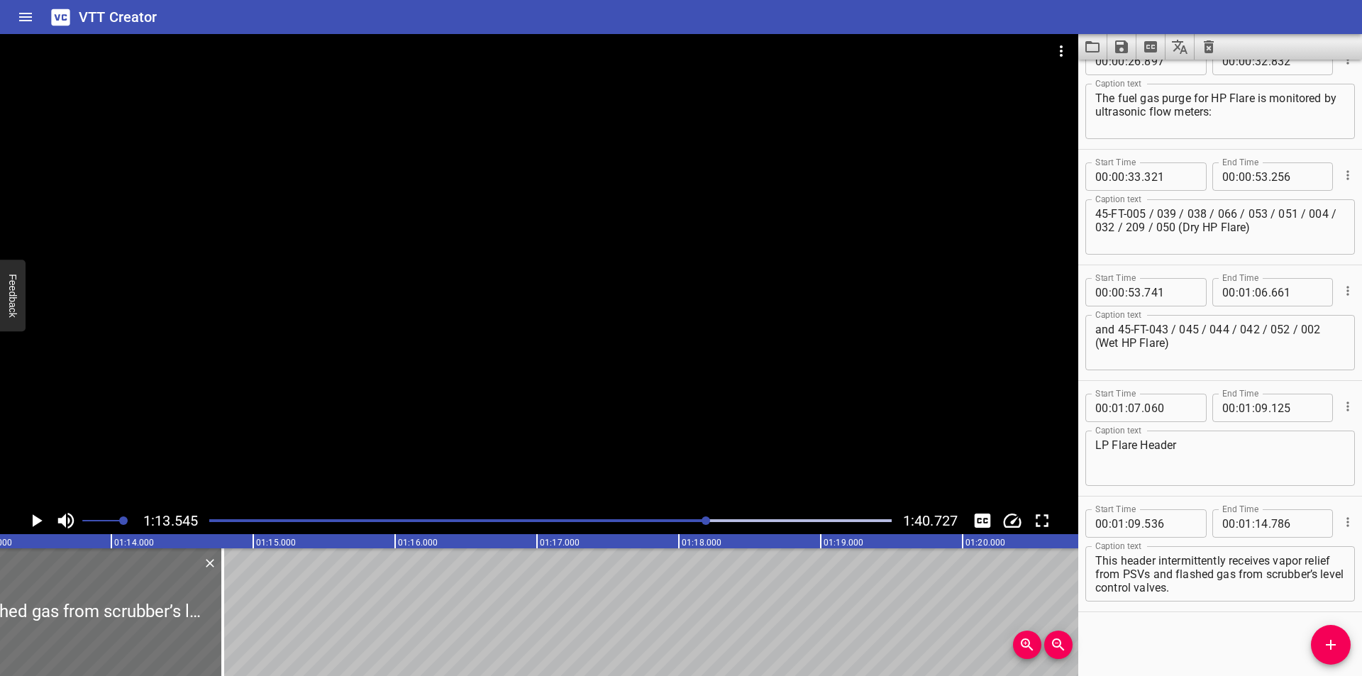
scroll to position [0, 10431]
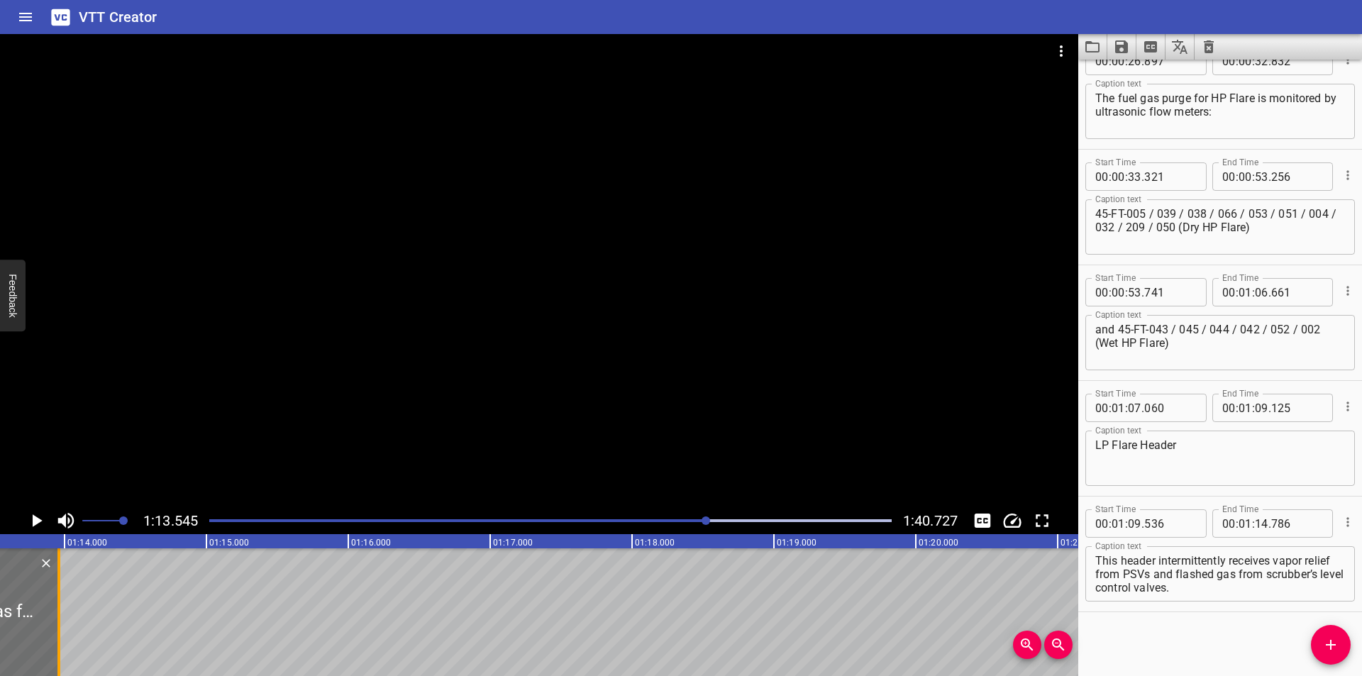
drag, startPoint x: 175, startPoint y: 633, endPoint x: 58, endPoint y: 633, distance: 117.0
click at [58, 633] on div at bounding box center [58, 612] width 3 height 128
type input "13"
type input "961"
drag, startPoint x: 1153, startPoint y: 573, endPoint x: 1312, endPoint y: 636, distance: 170.9
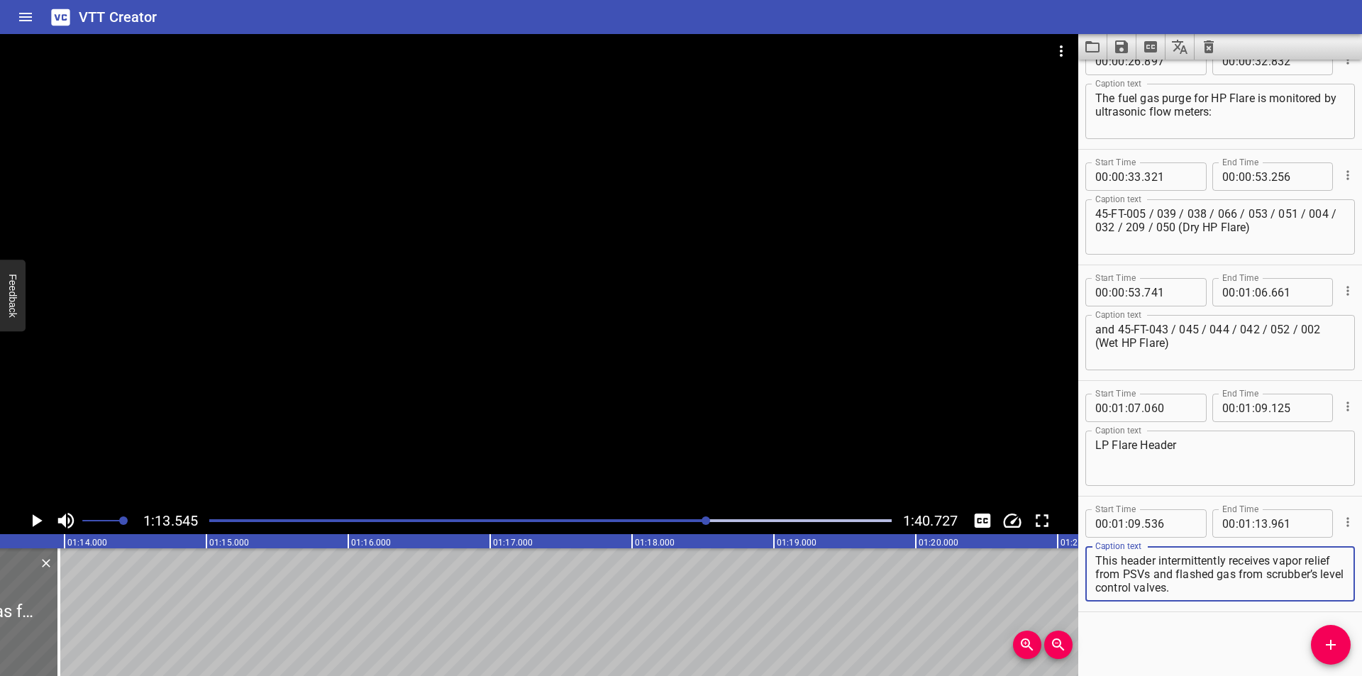
click at [1312, 636] on div "Start Time 00 : 00 : 00 . 000 Start Time End Time 00 : 00 : 01 . 820 End Time C…" at bounding box center [1220, 368] width 284 height 616
type textarea "This header intermittently receives vapor relief from PSVs"
click at [1328, 646] on icon "Add Cue" at bounding box center [1330, 644] width 17 height 17
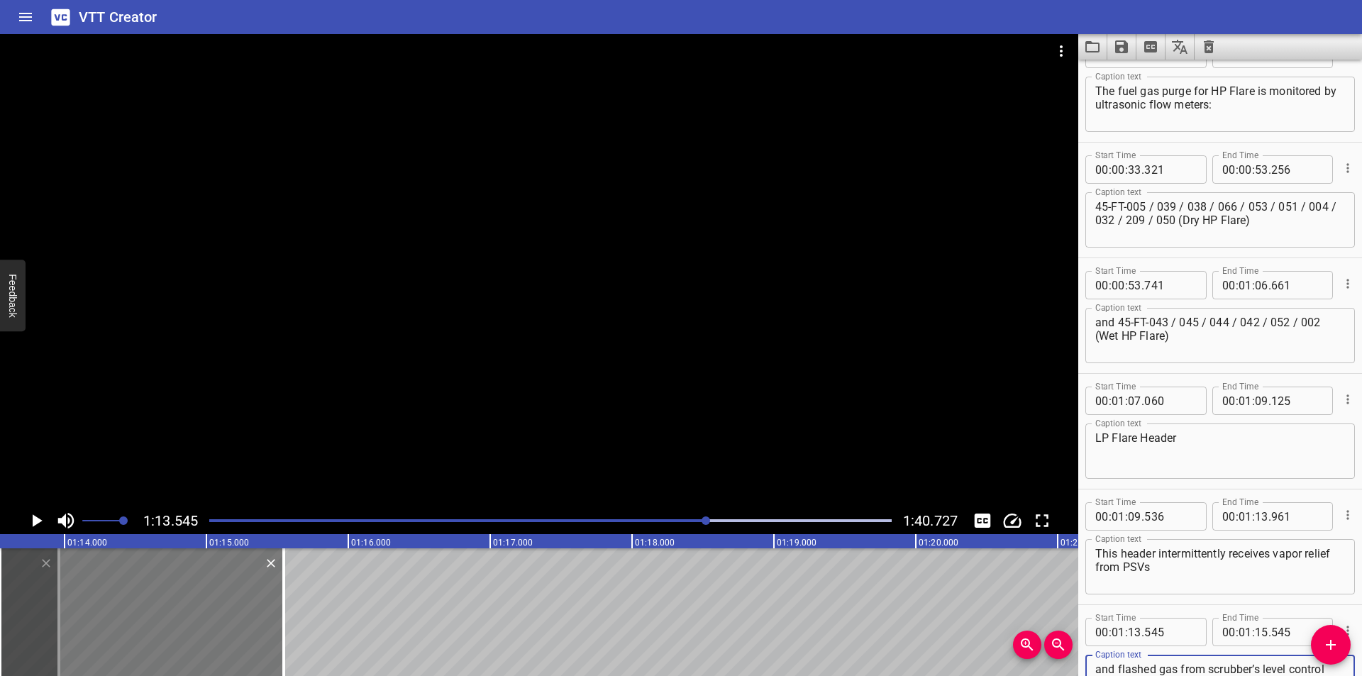
scroll to position [743, 0]
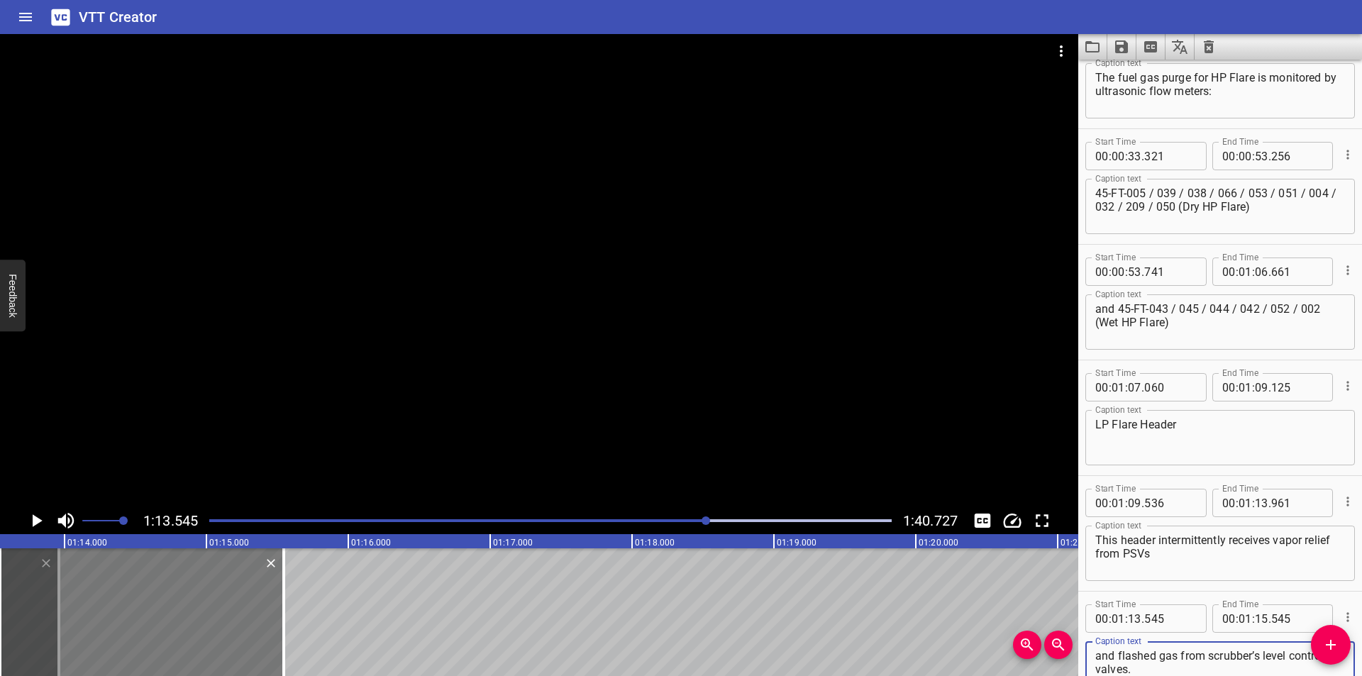
type textarea "and flashed gas from scrubber’s level control valves."
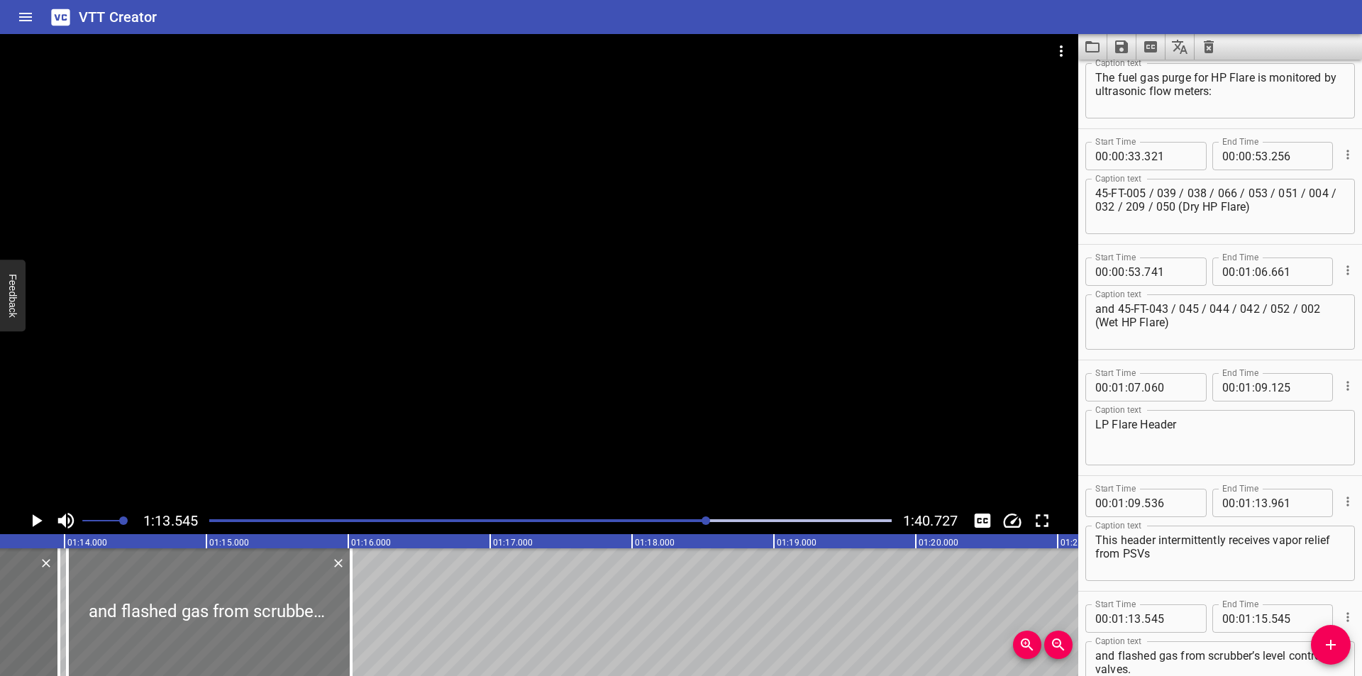
drag, startPoint x: 241, startPoint y: 599, endPoint x: 300, endPoint y: 613, distance: 60.4
click at [300, 613] on div at bounding box center [209, 612] width 284 height 128
type input "14"
type input "020"
type input "16"
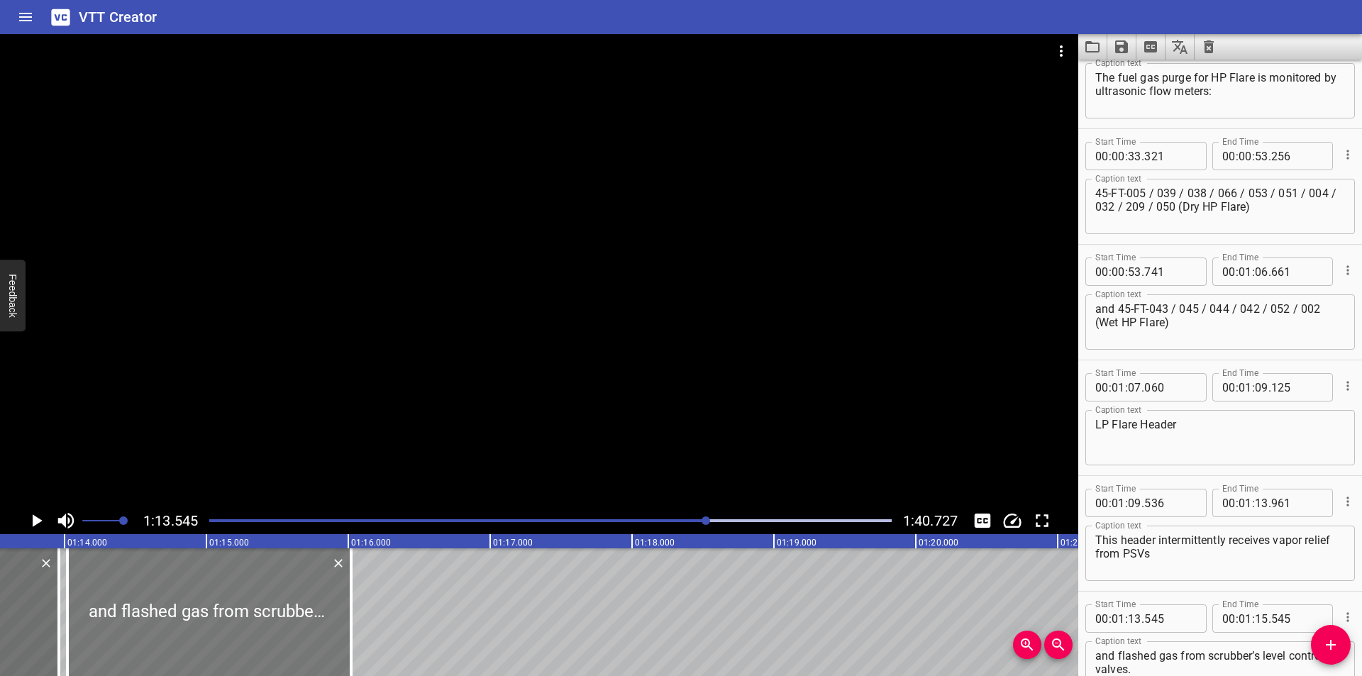
type input "020"
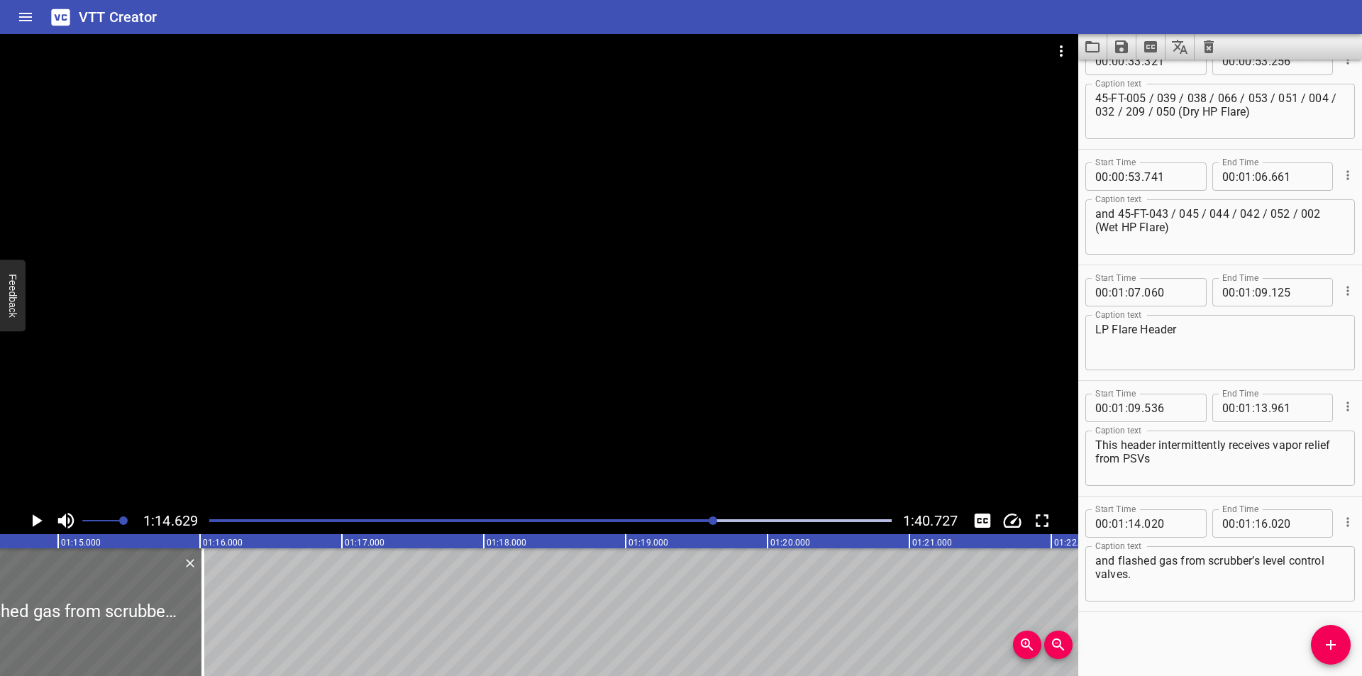
scroll to position [0, 10585]
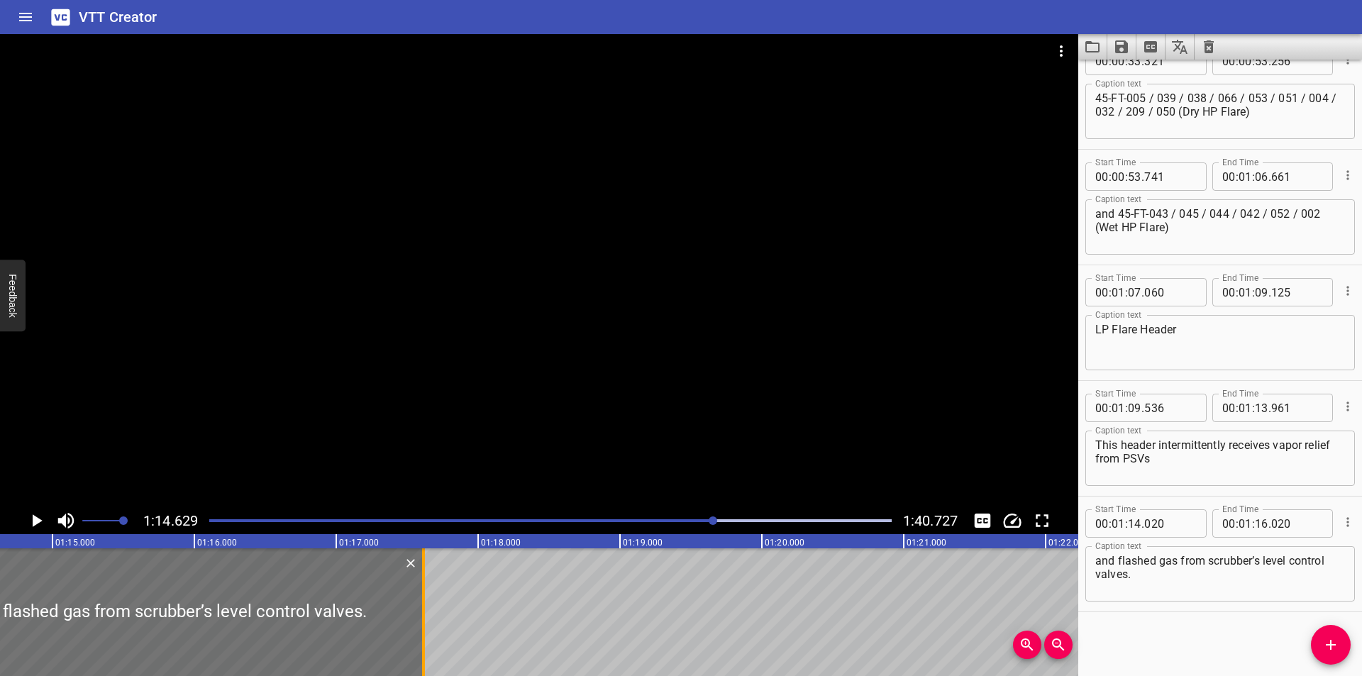
drag, startPoint x: 233, startPoint y: 630, endPoint x: 424, endPoint y: 633, distance: 190.8
click at [424, 633] on div at bounding box center [423, 612] width 3 height 128
type input "17"
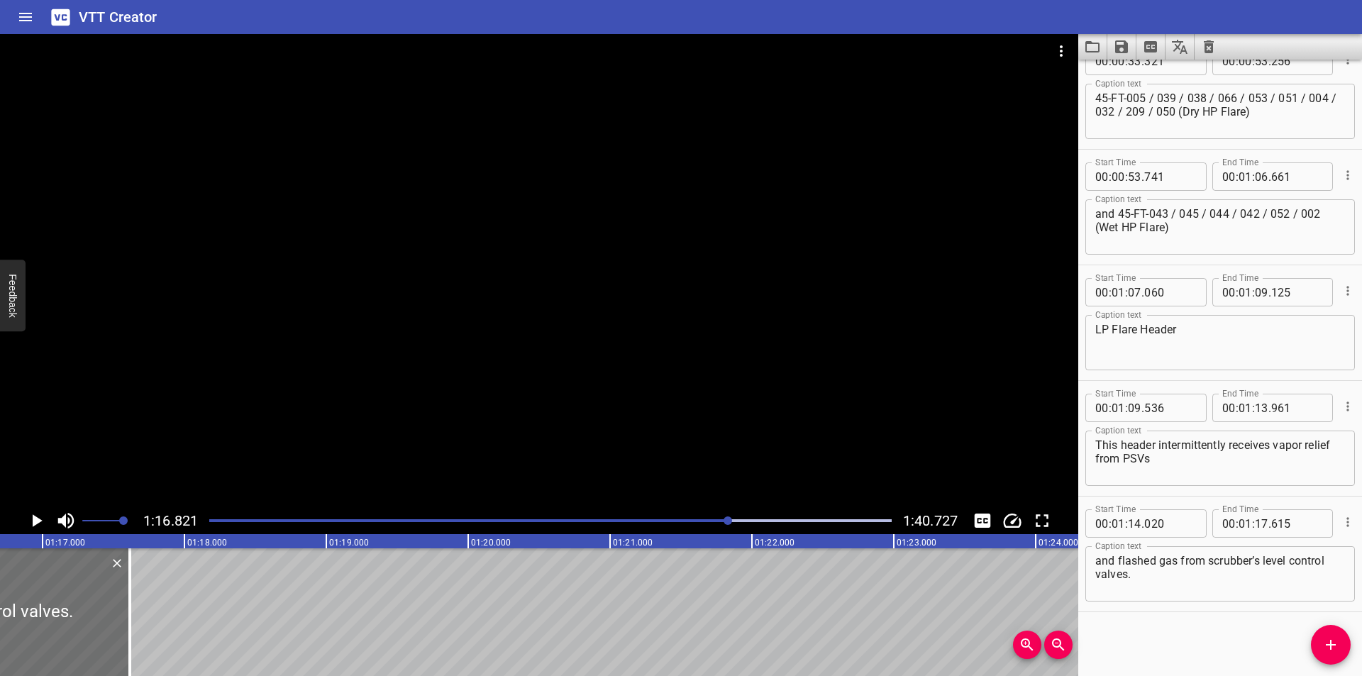
scroll to position [0, 10896]
click at [115, 625] on div at bounding box center [115, 612] width 3 height 128
type input "635"
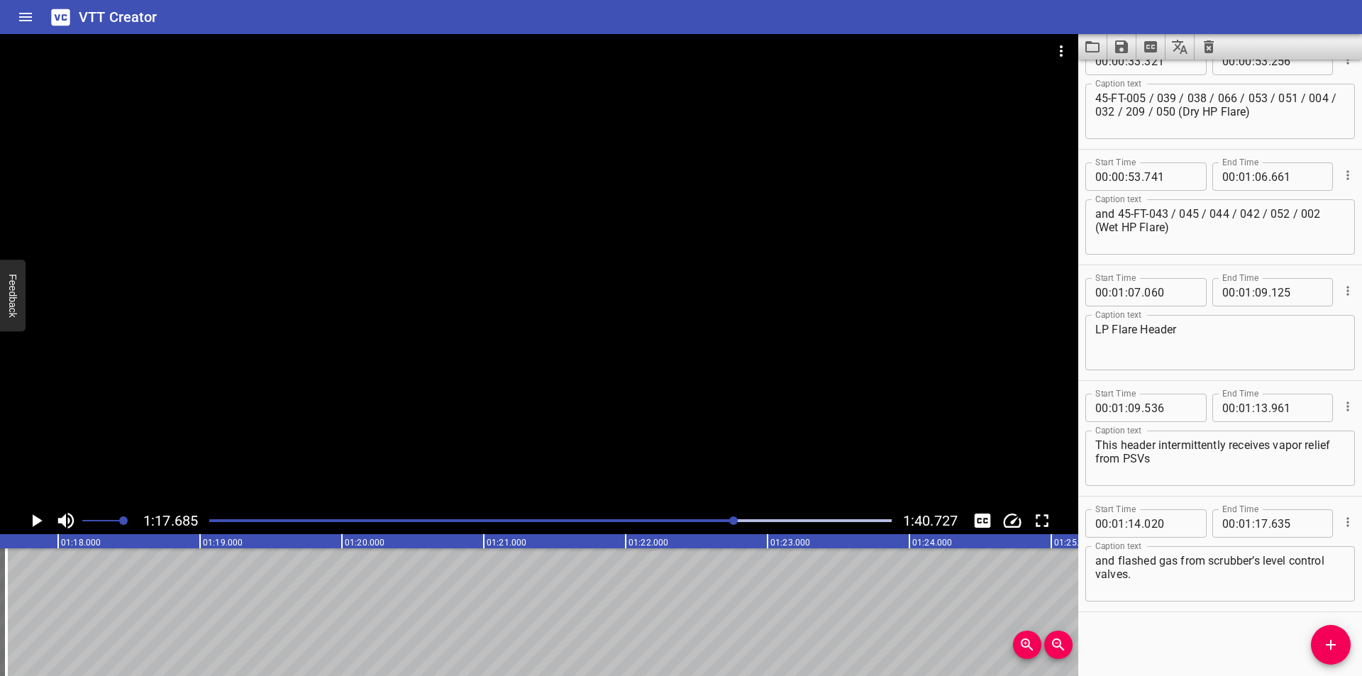
scroll to position [0, 11019]
click at [1195, 588] on textarea "and flashed gas from scrubber’s level control valves." at bounding box center [1220, 574] width 250 height 40
type textarea "and flashed gas from scrubber’s level control valves."
click at [1187, 455] on textarea "This header intermittently receives vapor relief from PSVs" at bounding box center [1220, 458] width 250 height 40
click at [728, 524] on div at bounding box center [550, 521] width 699 height 20
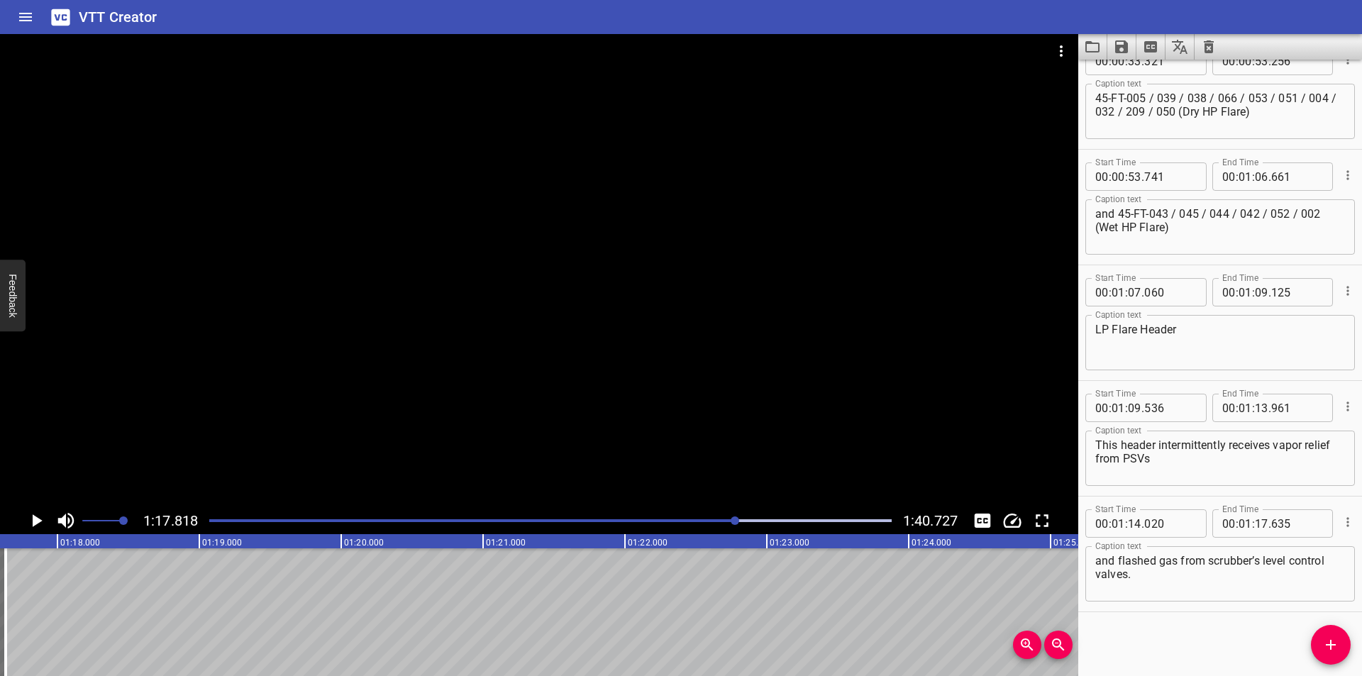
scroll to position [0, 11038]
drag, startPoint x: 1328, startPoint y: 647, endPoint x: 399, endPoint y: 641, distance: 929.1
click at [1317, 647] on span "Add Cue" at bounding box center [1331, 644] width 40 height 17
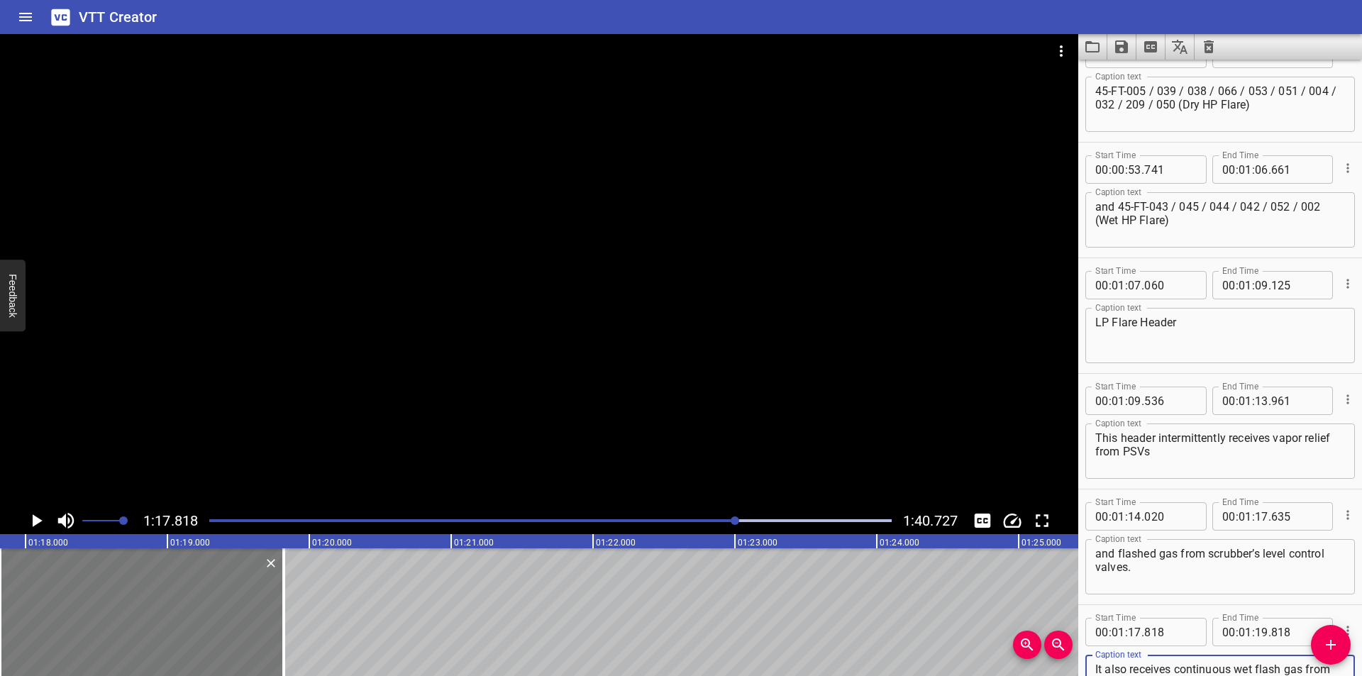
type textarea "It also receives continuous wet flash gas from the TEG Regeneration System."
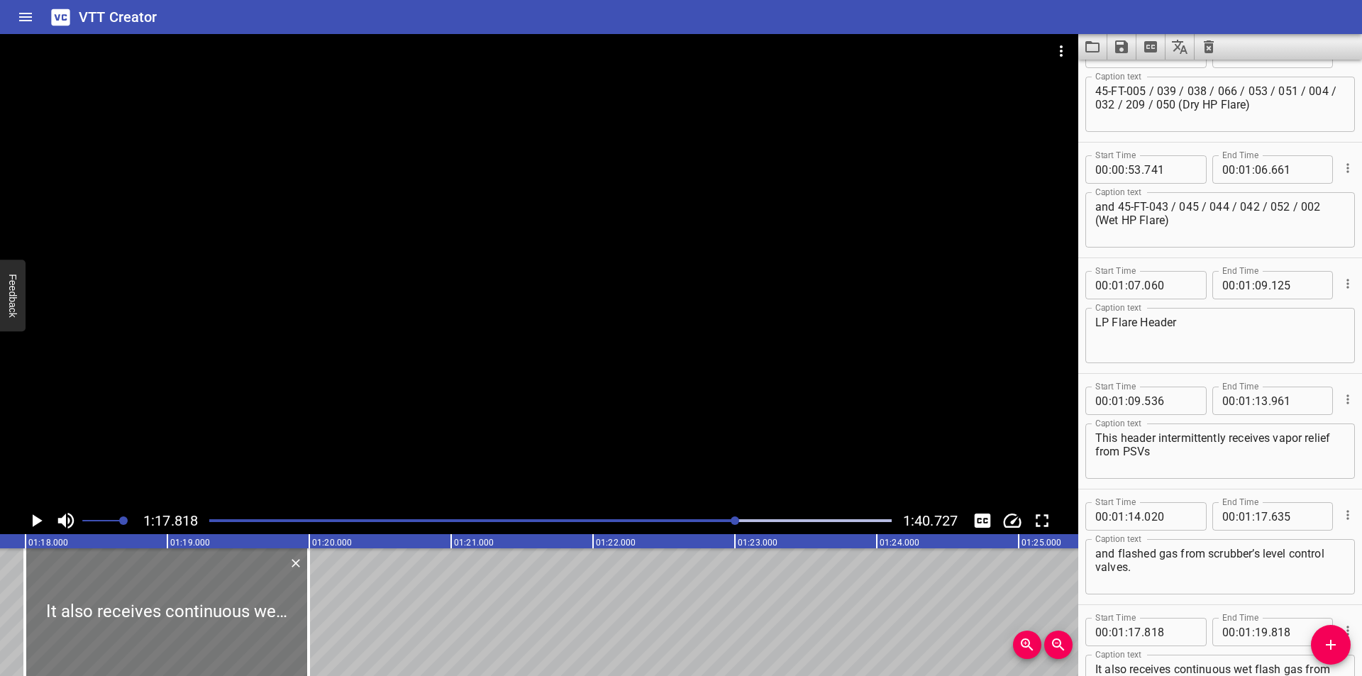
drag, startPoint x: 164, startPoint y: 630, endPoint x: 174, endPoint y: 632, distance: 10.0
click at [174, 632] on div at bounding box center [167, 612] width 284 height 128
type input "998"
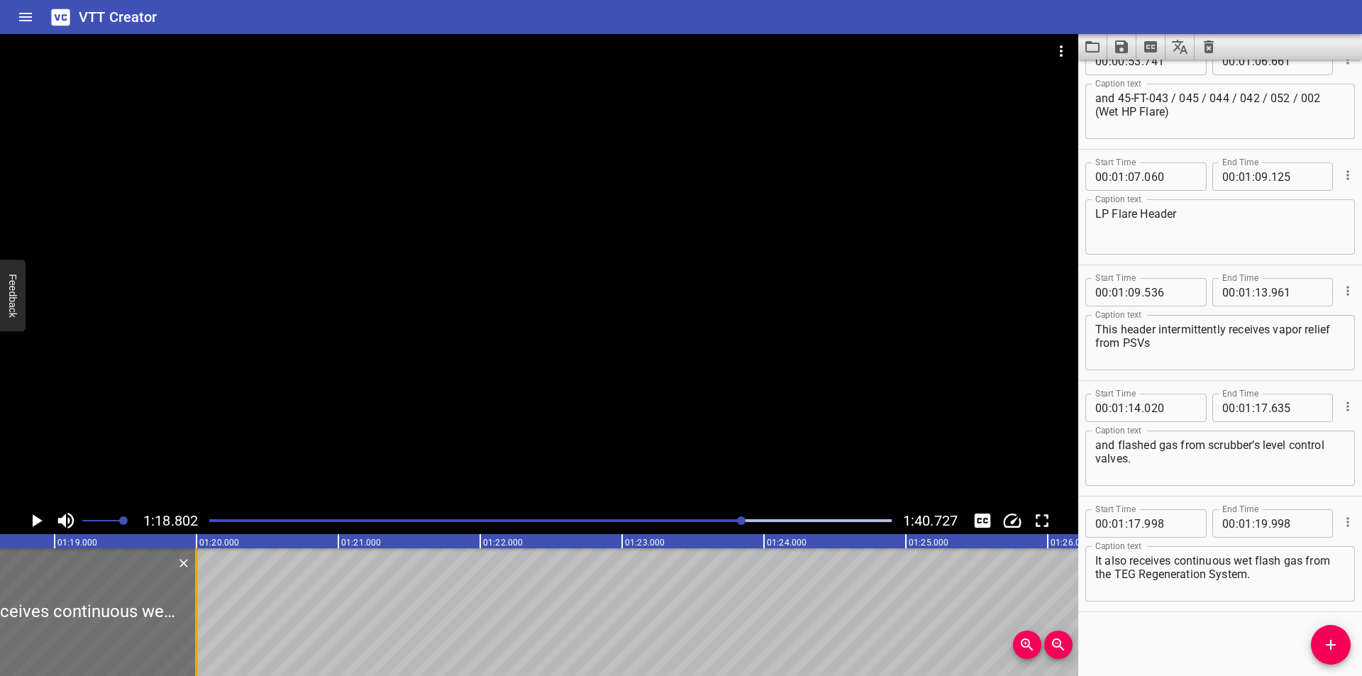
scroll to position [0, 11177]
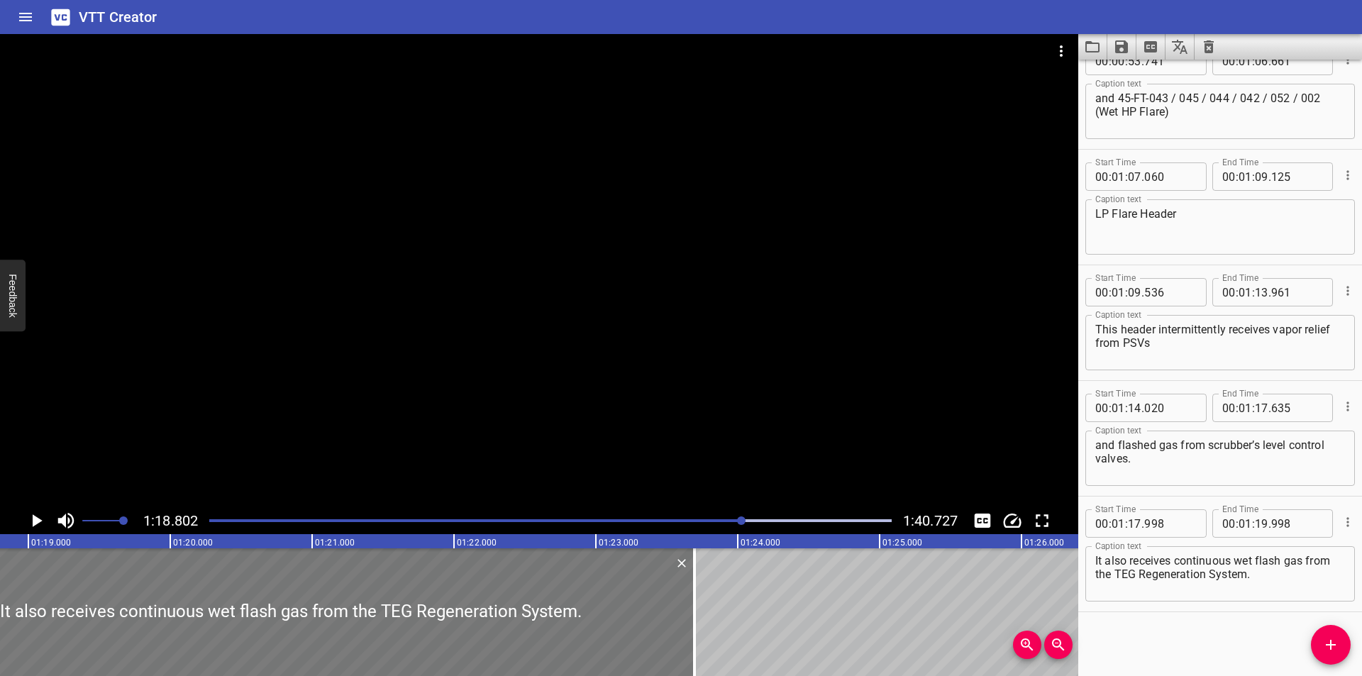
drag, startPoint x: 164, startPoint y: 618, endPoint x: 667, endPoint y: 617, distance: 503.5
click at [691, 617] on div at bounding box center [694, 612] width 14 height 128
type input "23"
type input "713"
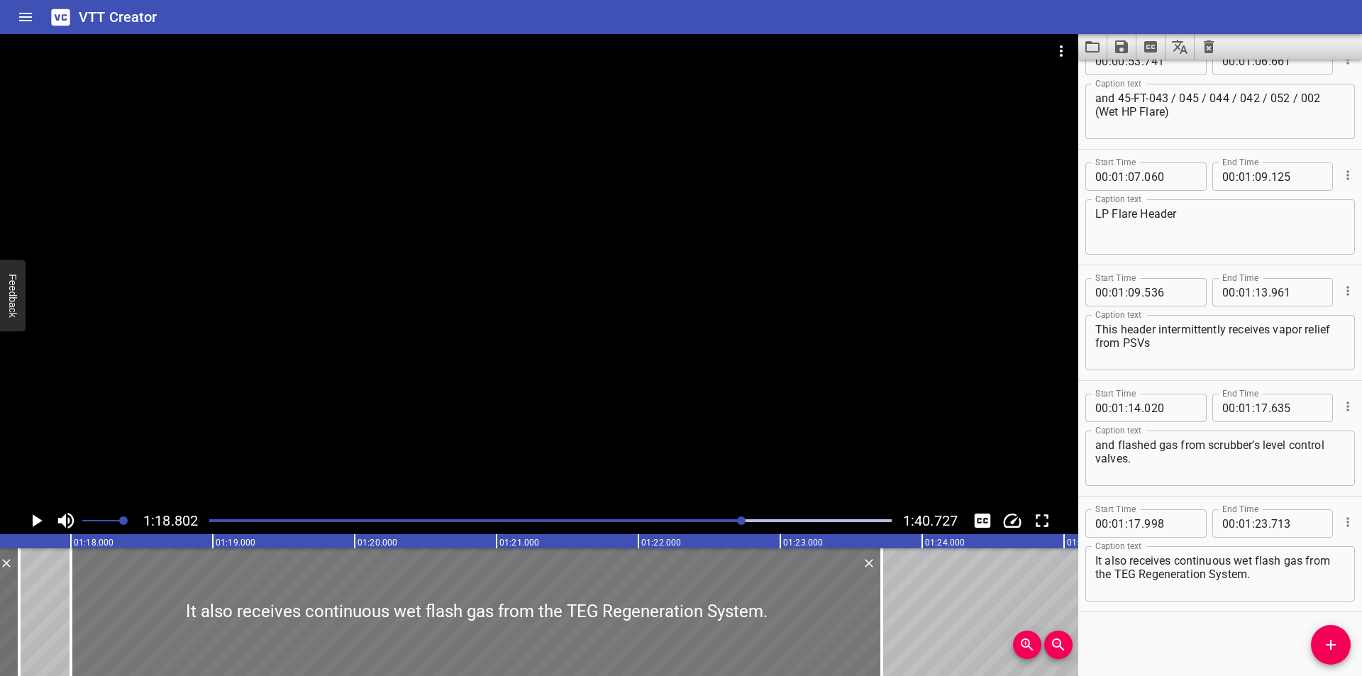
scroll to position [0, 10987]
click at [660, 613] on div at bounding box center [480, 612] width 811 height 128
type input "993"
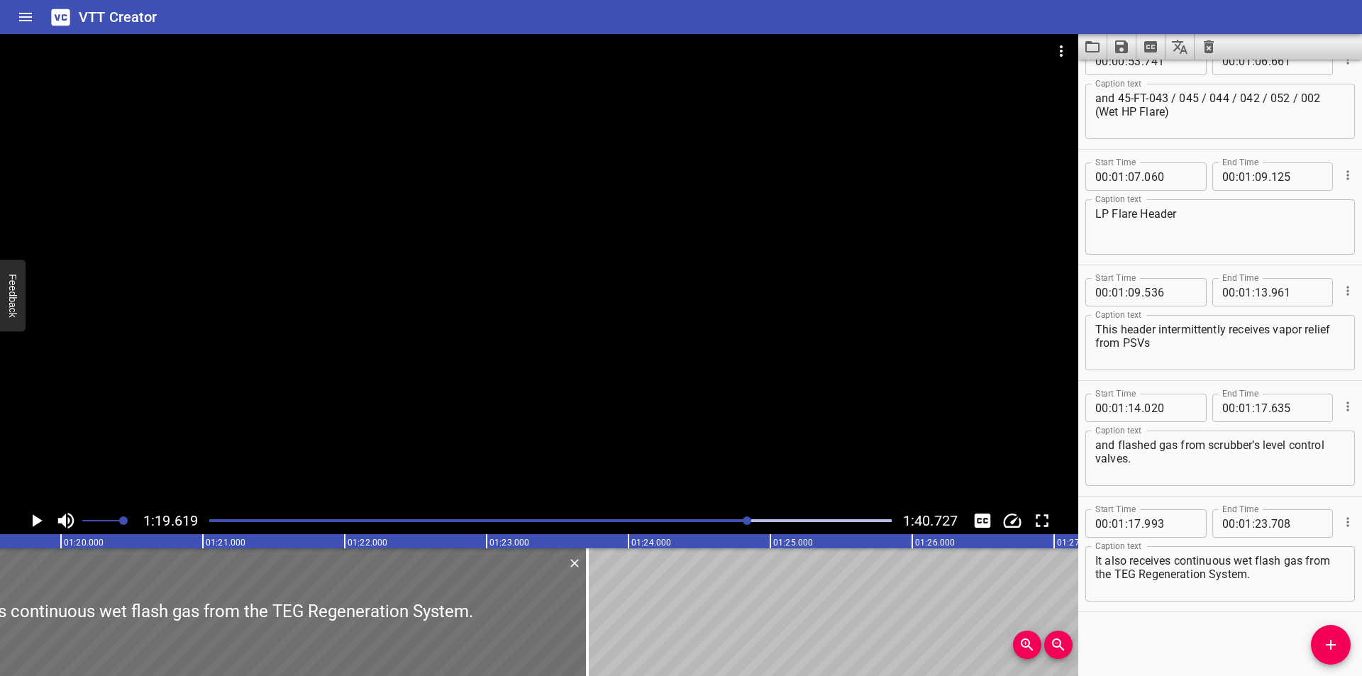
scroll to position [0, 11293]
drag, startPoint x: 581, startPoint y: 632, endPoint x: 596, endPoint y: 635, distance: 16.0
click at [596, 635] on div at bounding box center [595, 612] width 3 height 128
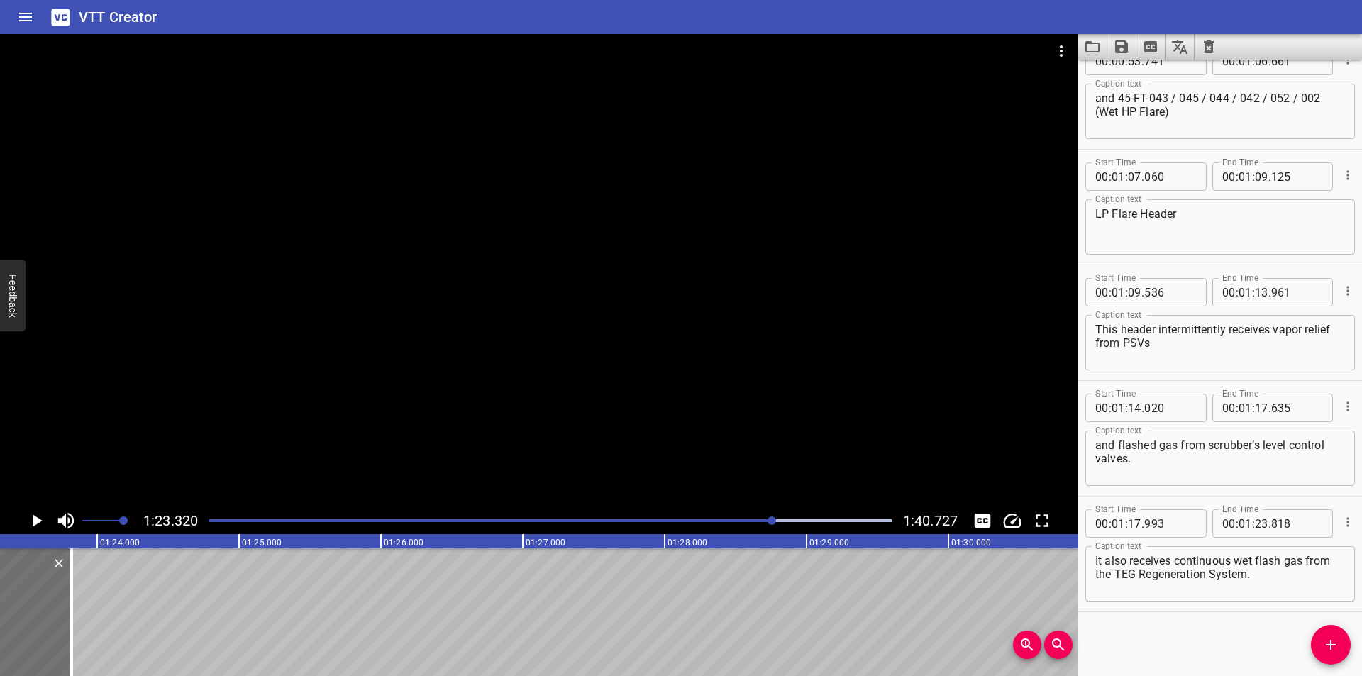
scroll to position [0, 11818]
click at [73, 584] on div at bounding box center [73, 612] width 3 height 128
type input "843"
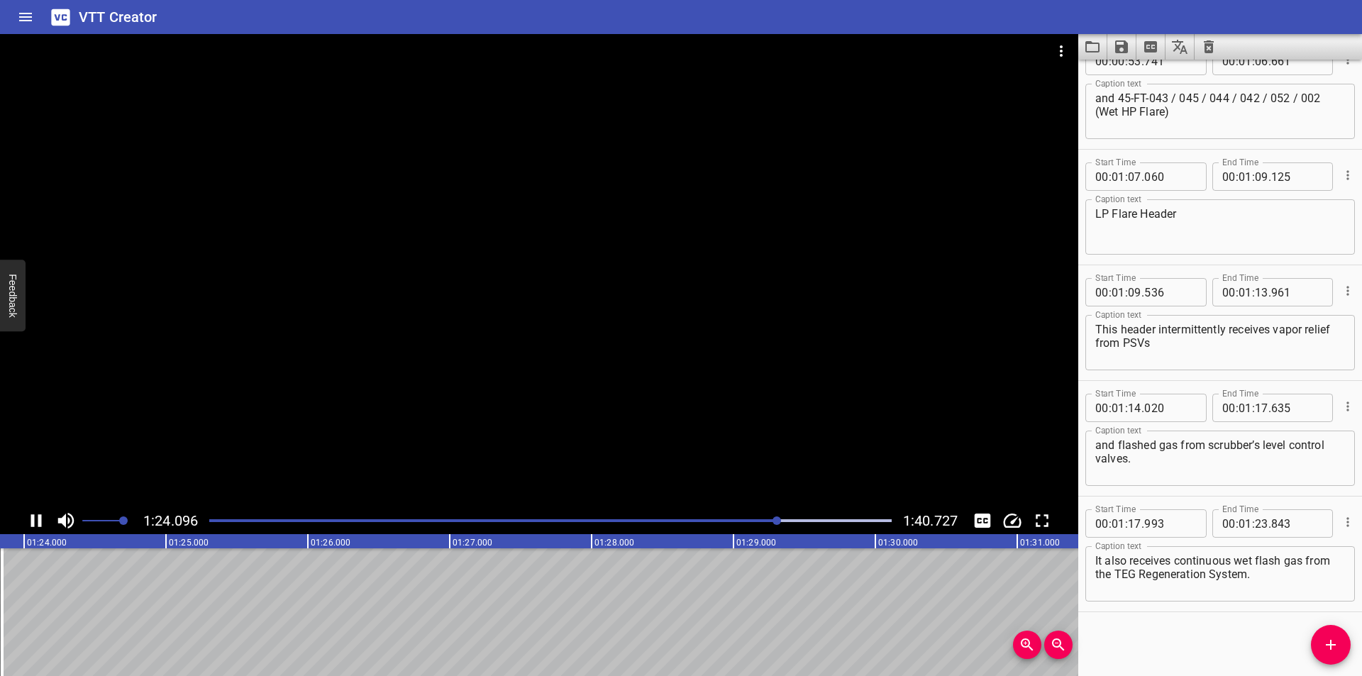
scroll to position [0, 11935]
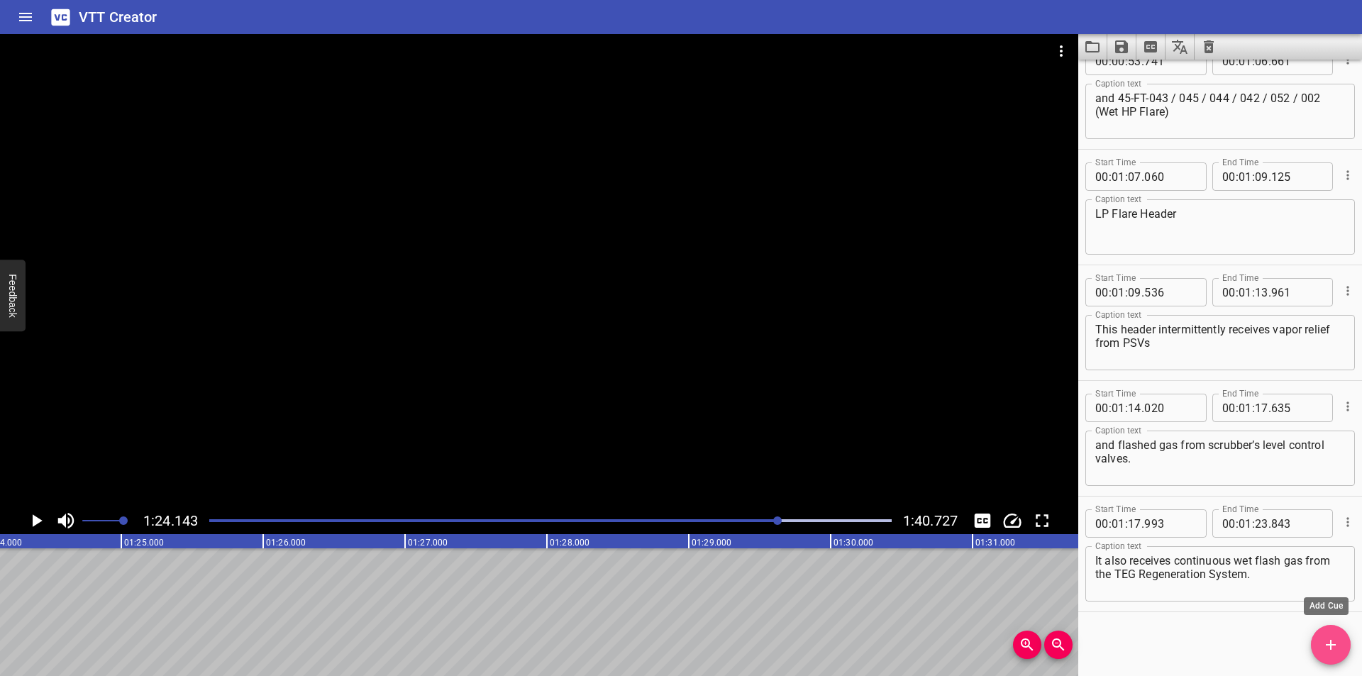
drag, startPoint x: 1335, startPoint y: 647, endPoint x: 1051, endPoint y: 632, distance: 284.1
click at [1334, 647] on icon "Add Cue" at bounding box center [1330, 644] width 17 height 17
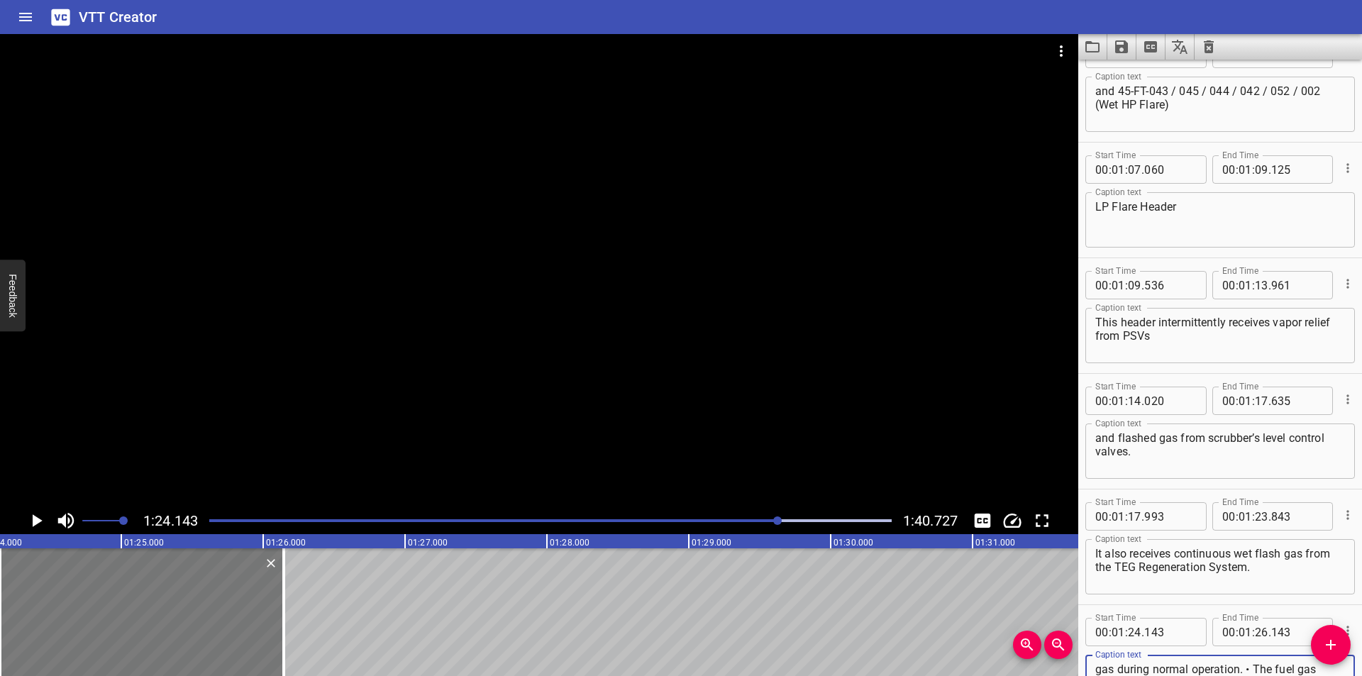
scroll to position [0, 11887]
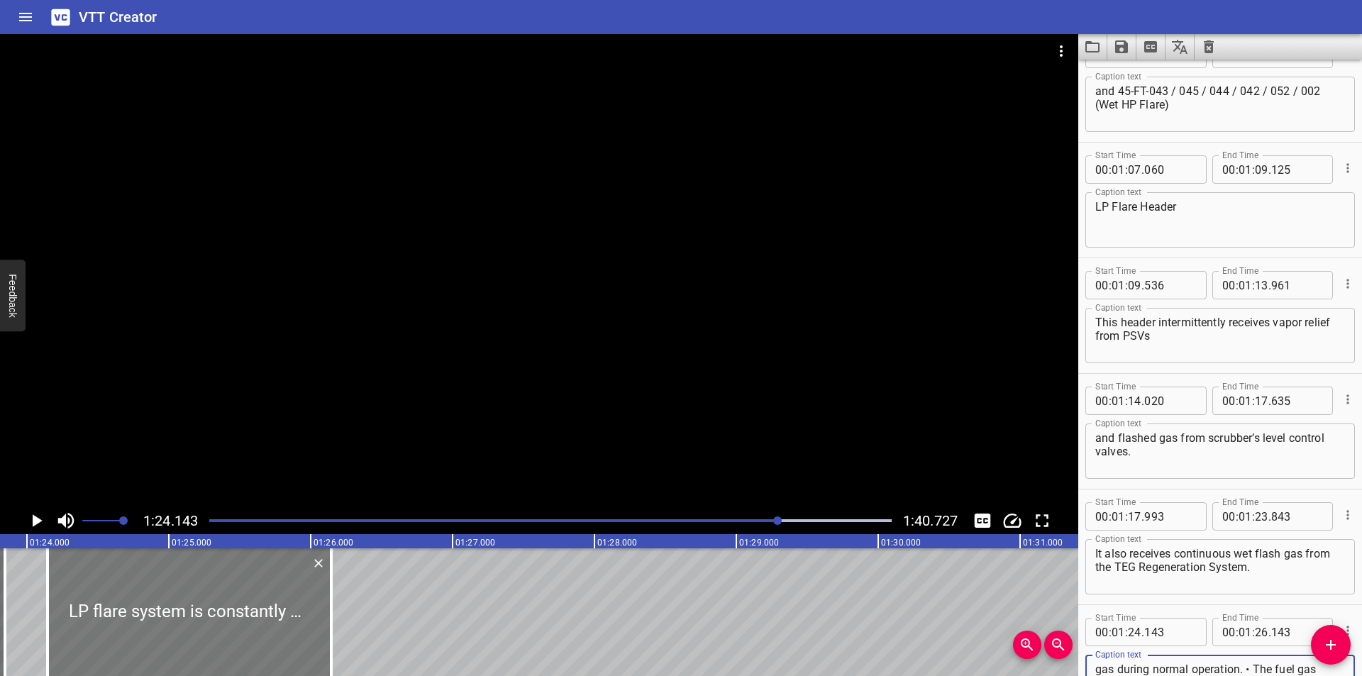
type textarea "LP flare system is constantly purged with fuel gas during normal operation. • T…"
drag, startPoint x: 281, startPoint y: 599, endPoint x: 289, endPoint y: 601, distance: 7.9
click at [289, 601] on div at bounding box center [197, 612] width 284 height 128
type input "198"
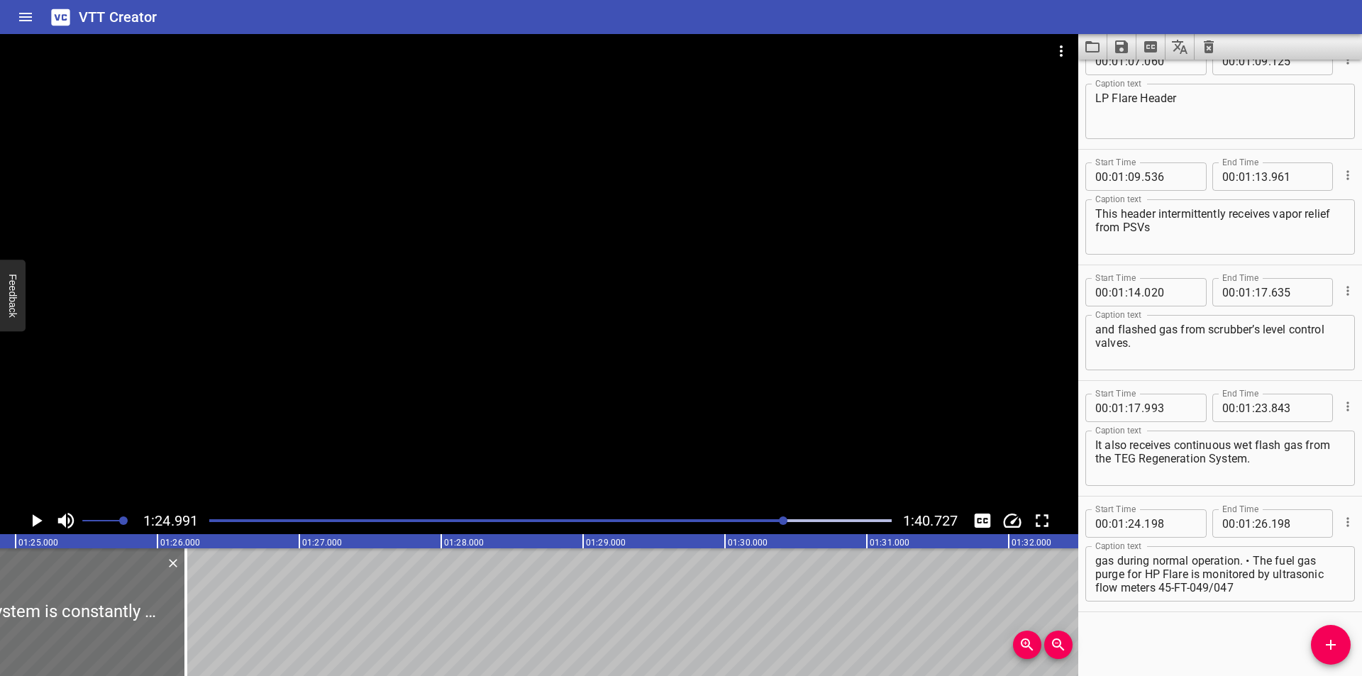
scroll to position [0, 12055]
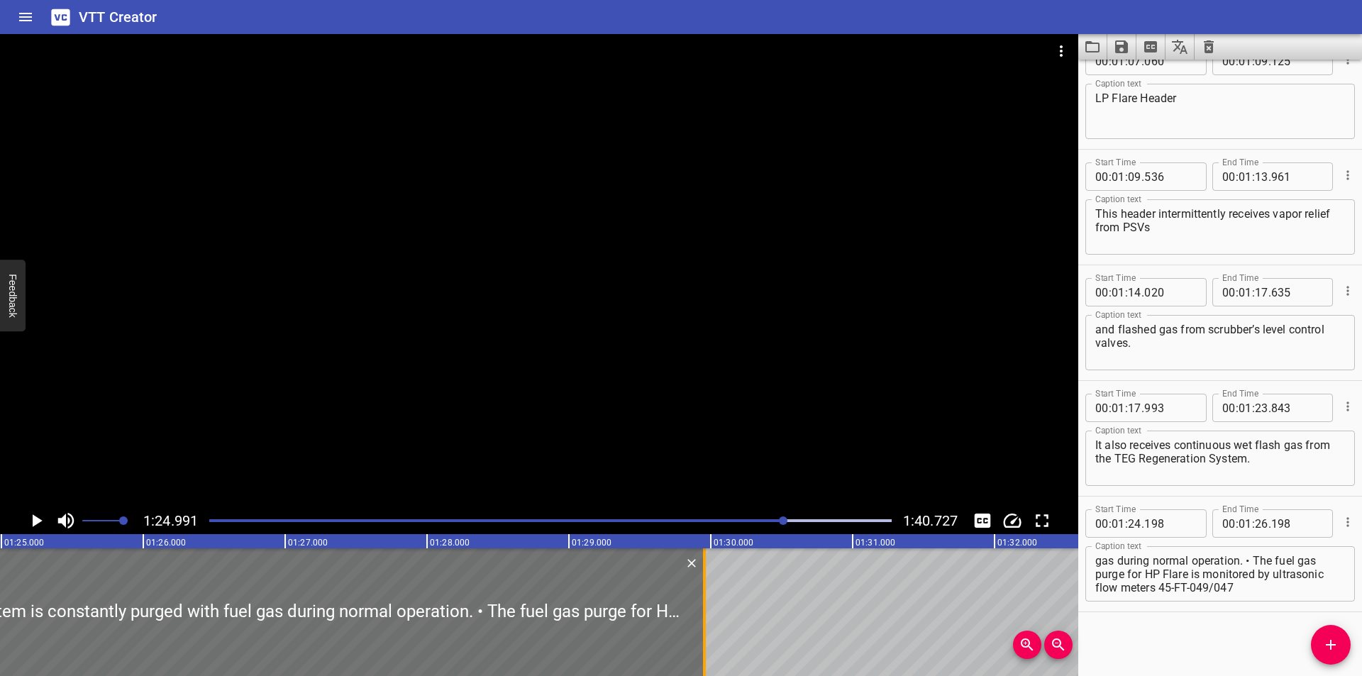
drag, startPoint x: 442, startPoint y: 634, endPoint x: 706, endPoint y: 636, distance: 263.8
click at [706, 636] on div at bounding box center [704, 612] width 14 height 128
type input "29"
type input "953"
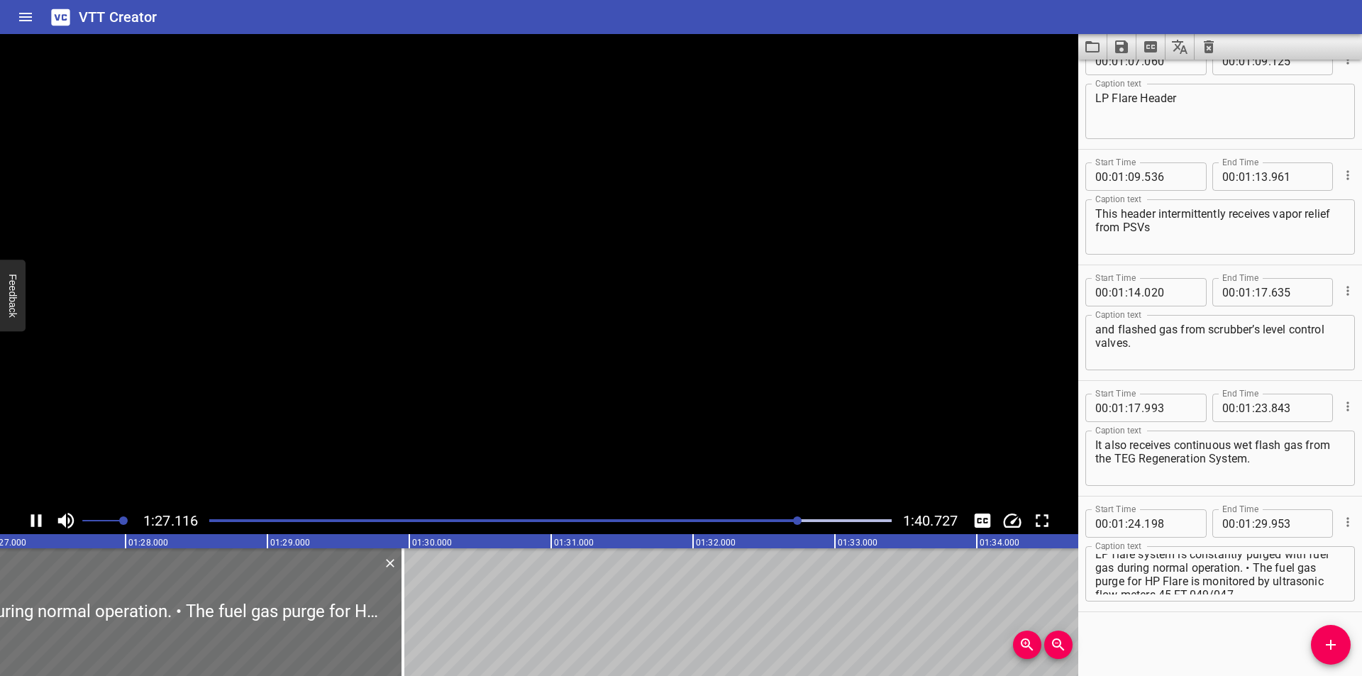
scroll to position [0, 0]
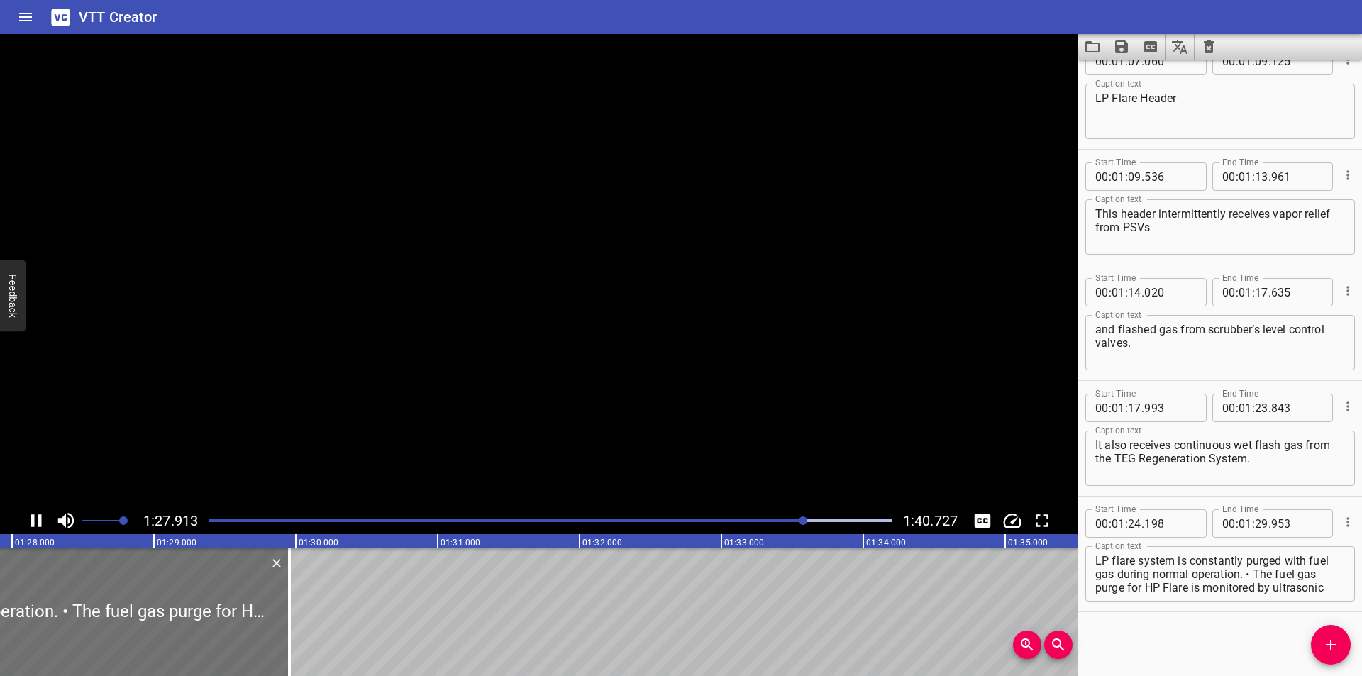
click at [1275, 572] on textarea "LP flare system is constantly purged with fuel gas during normal operation. • T…" at bounding box center [1220, 574] width 250 height 40
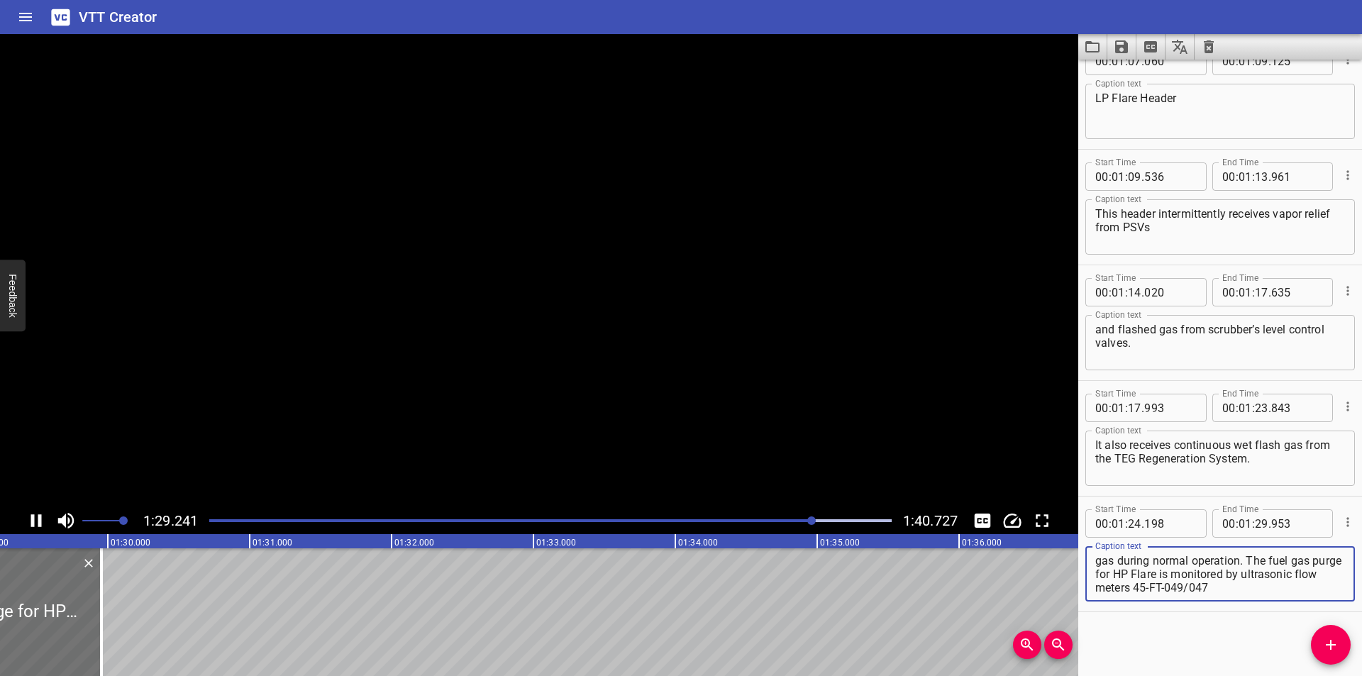
drag, startPoint x: 1269, startPoint y: 574, endPoint x: 1361, endPoint y: 649, distance: 118.4
click at [1361, 649] on div "Start Time 00 : 00 : 00 . 000 Start Time End Time 00 : 00 : 01 . 820 End Time C…" at bounding box center [1220, 368] width 284 height 616
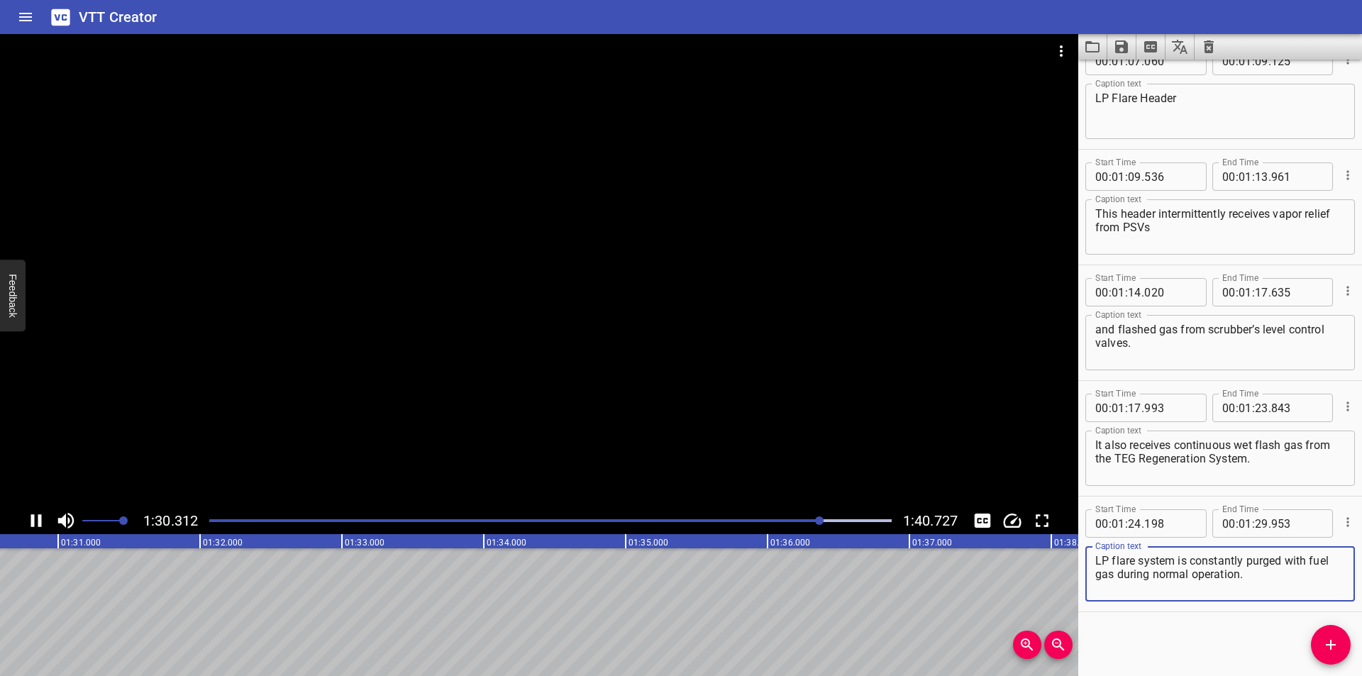
drag, startPoint x: 507, startPoint y: 405, endPoint x: 718, endPoint y: 493, distance: 228.9
click at [562, 433] on div at bounding box center [539, 270] width 1078 height 473
click at [804, 523] on div at bounding box center [550, 521] width 699 height 20
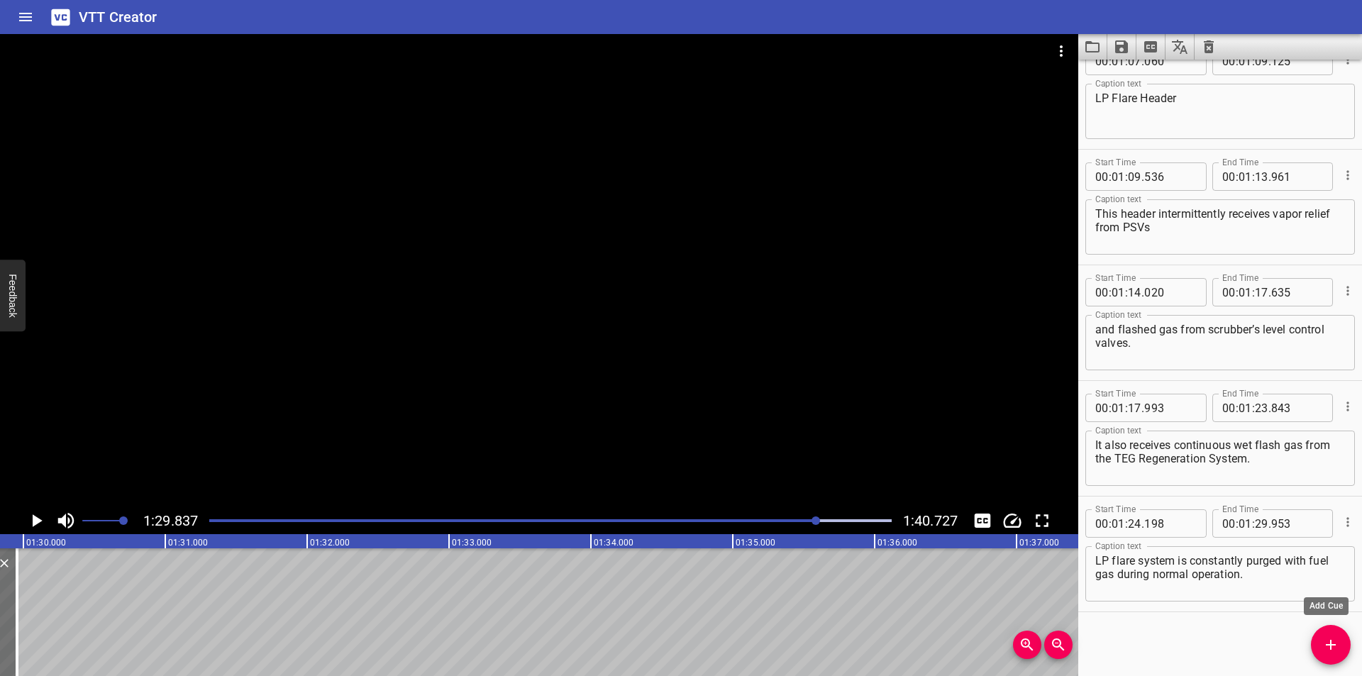
click at [1335, 647] on icon "Add Cue" at bounding box center [1330, 644] width 17 height 17
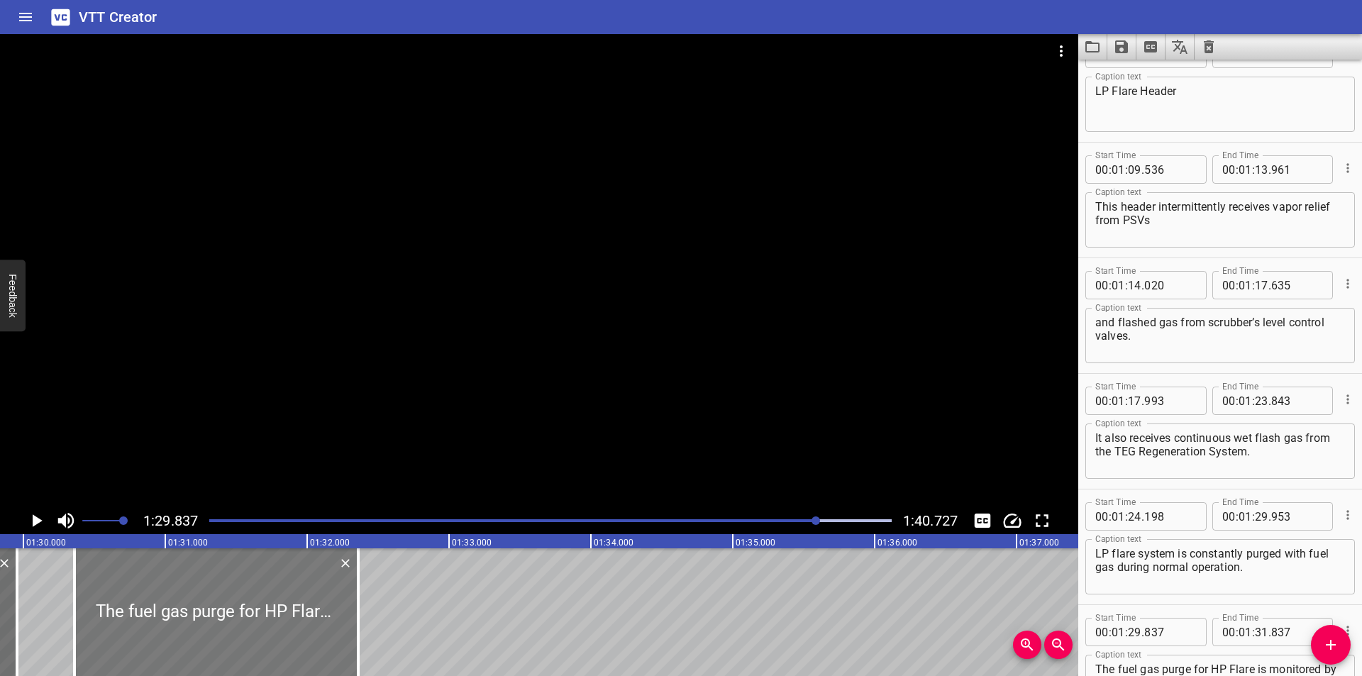
drag, startPoint x: 230, startPoint y: 632, endPoint x: 655, endPoint y: 636, distance: 425.5
click at [245, 644] on div at bounding box center [216, 612] width 284 height 128
click at [1157, 568] on textarea "LP flare system is constantly purged with fuel gas during normal operation." at bounding box center [1220, 567] width 250 height 40
click at [280, 585] on div at bounding box center [214, 612] width 284 height 128
click at [344, 384] on div at bounding box center [539, 270] width 1078 height 473
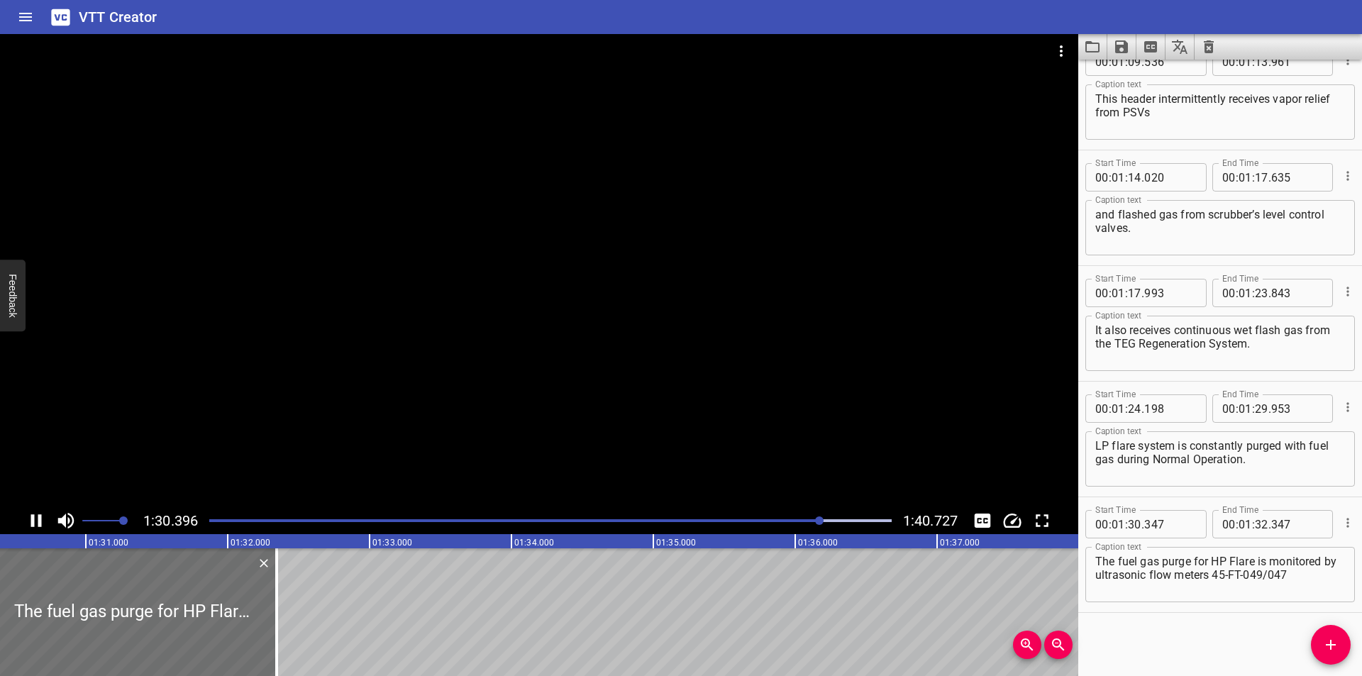
scroll to position [1184, 0]
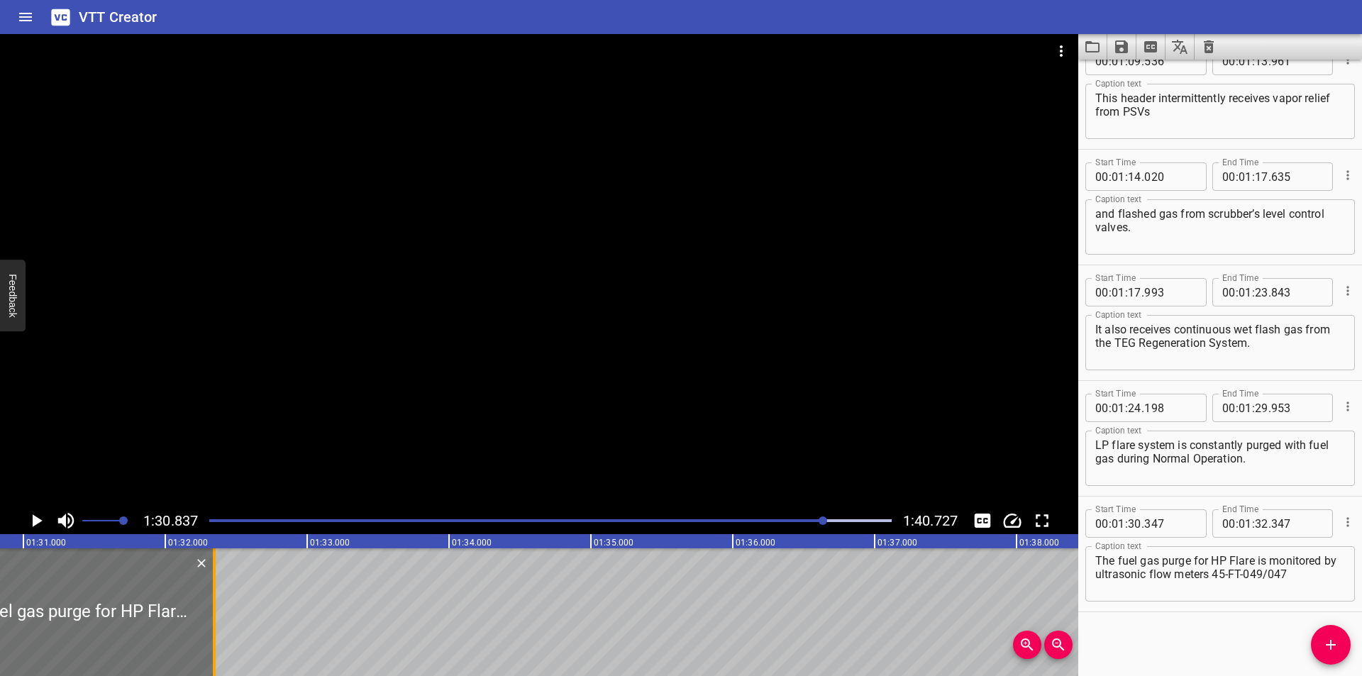
drag, startPoint x: 537, startPoint y: 631, endPoint x: 674, endPoint y: 629, distance: 137.6
click at [216, 629] on div at bounding box center [214, 612] width 3 height 128
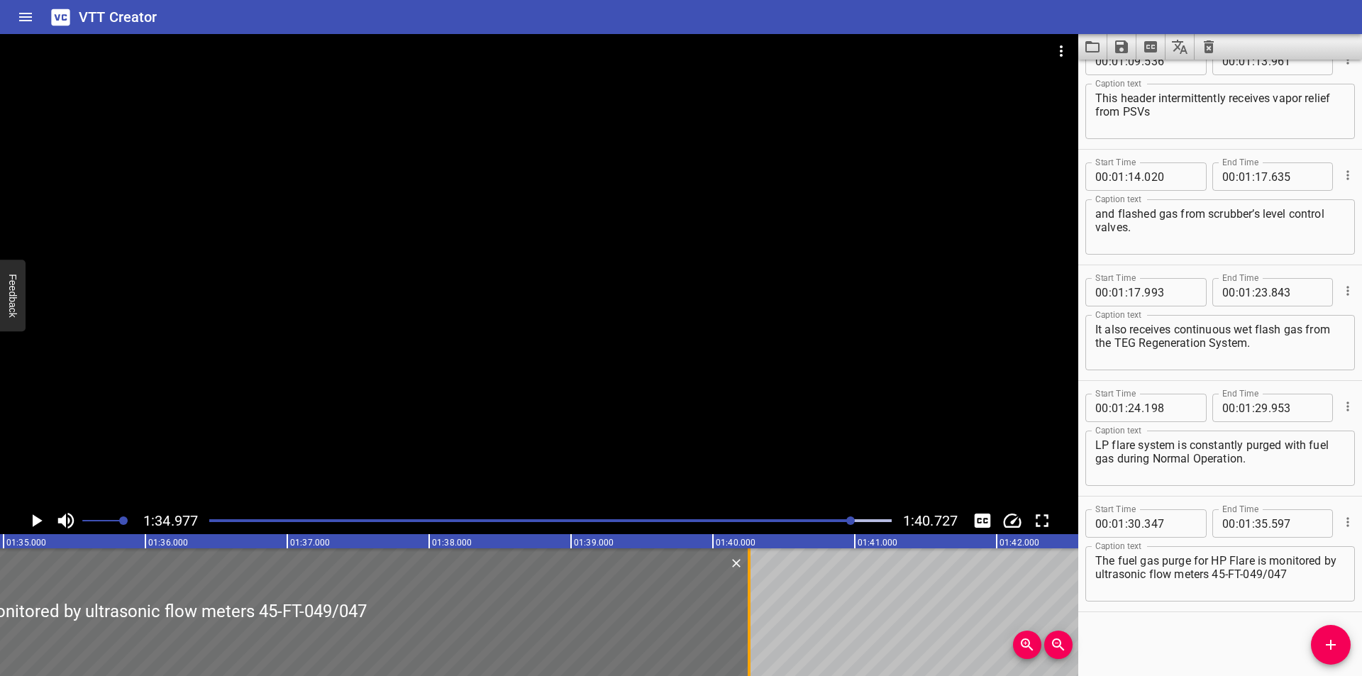
drag, startPoint x: 88, startPoint y: 632, endPoint x: 749, endPoint y: 625, distance: 661.0
click at [749, 625] on div at bounding box center [748, 612] width 3 height 128
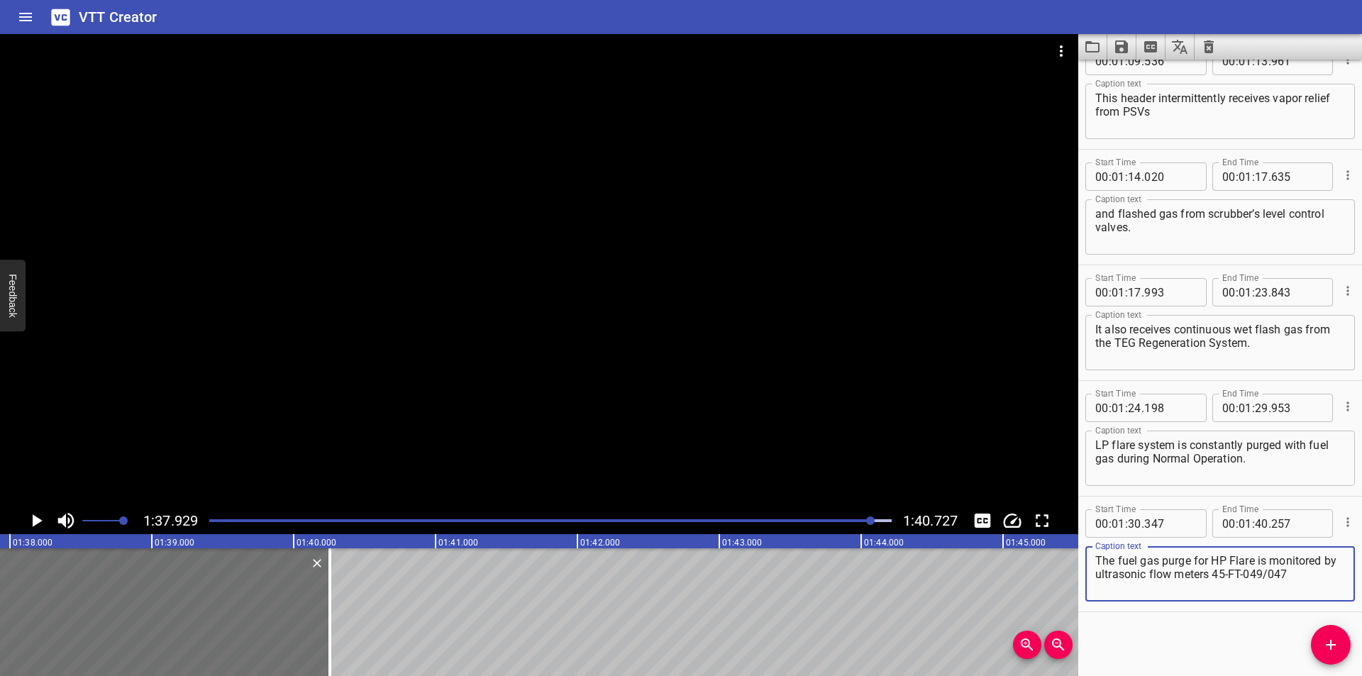
click at [1211, 575] on textarea "The fuel gas purge for HP Flare is monitored by ultrasonic flow meters 45-FT-04…" at bounding box center [1220, 574] width 250 height 40
click at [854, 526] on div at bounding box center [550, 521] width 699 height 20
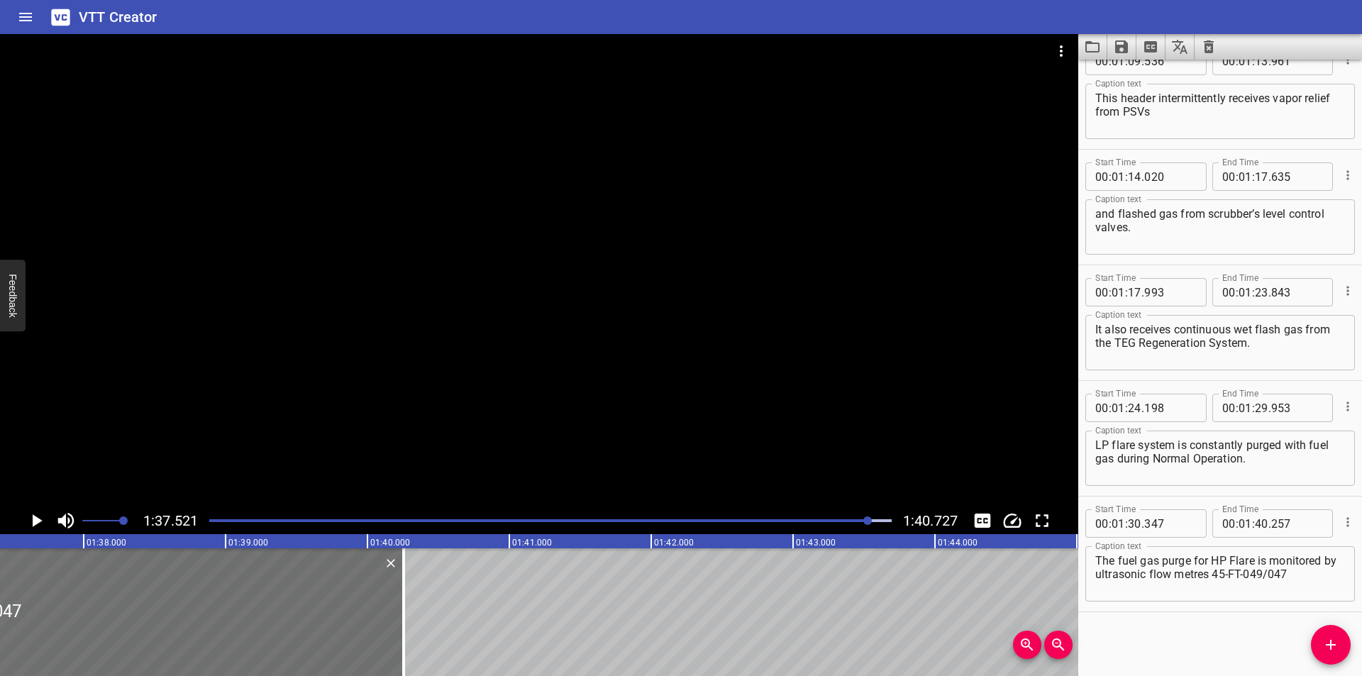
scroll to position [0, 13832]
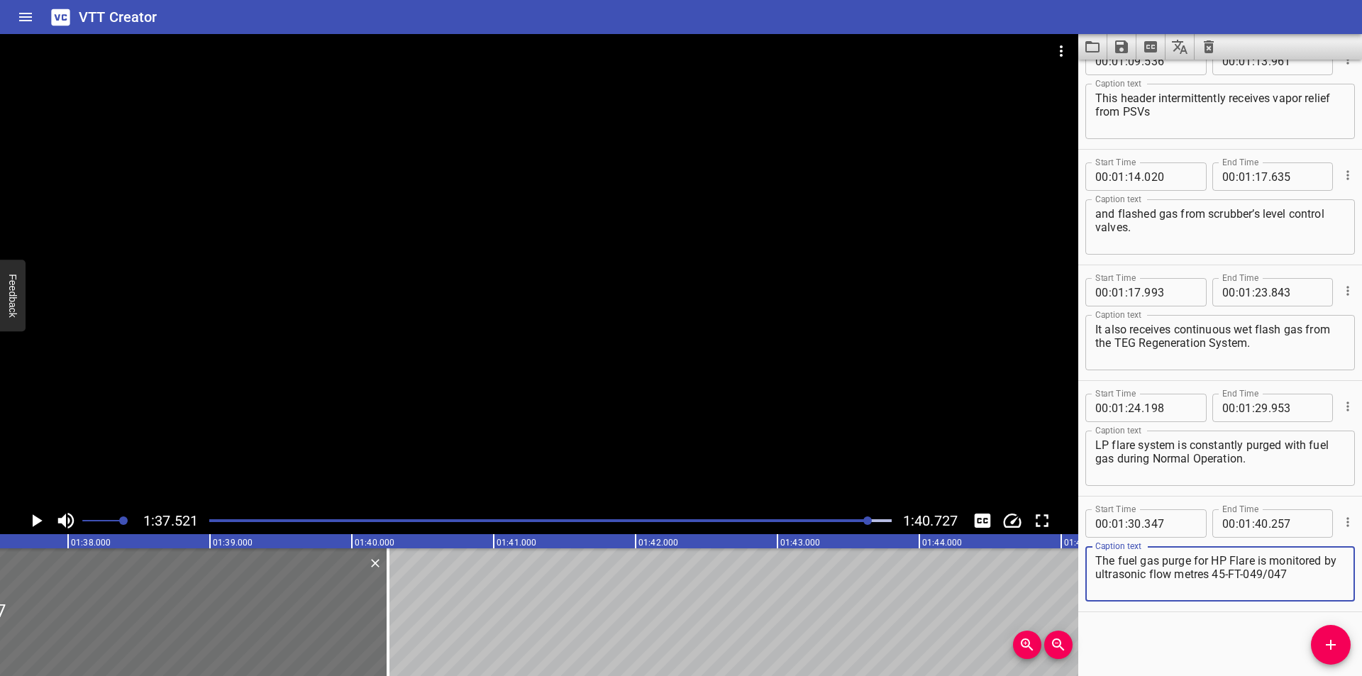
click at [1230, 575] on textarea "The fuel gas purge for HP Flare is monitored by ultrasonic flow metres 45-FT-04…" at bounding box center [1220, 574] width 250 height 40
click at [1320, 583] on textarea "The fuel gas purge for HP Flare is monitored by ultrasonic flow metres (45-FT-0…" at bounding box center [1220, 574] width 250 height 40
click at [607, 415] on div at bounding box center [539, 270] width 1078 height 473
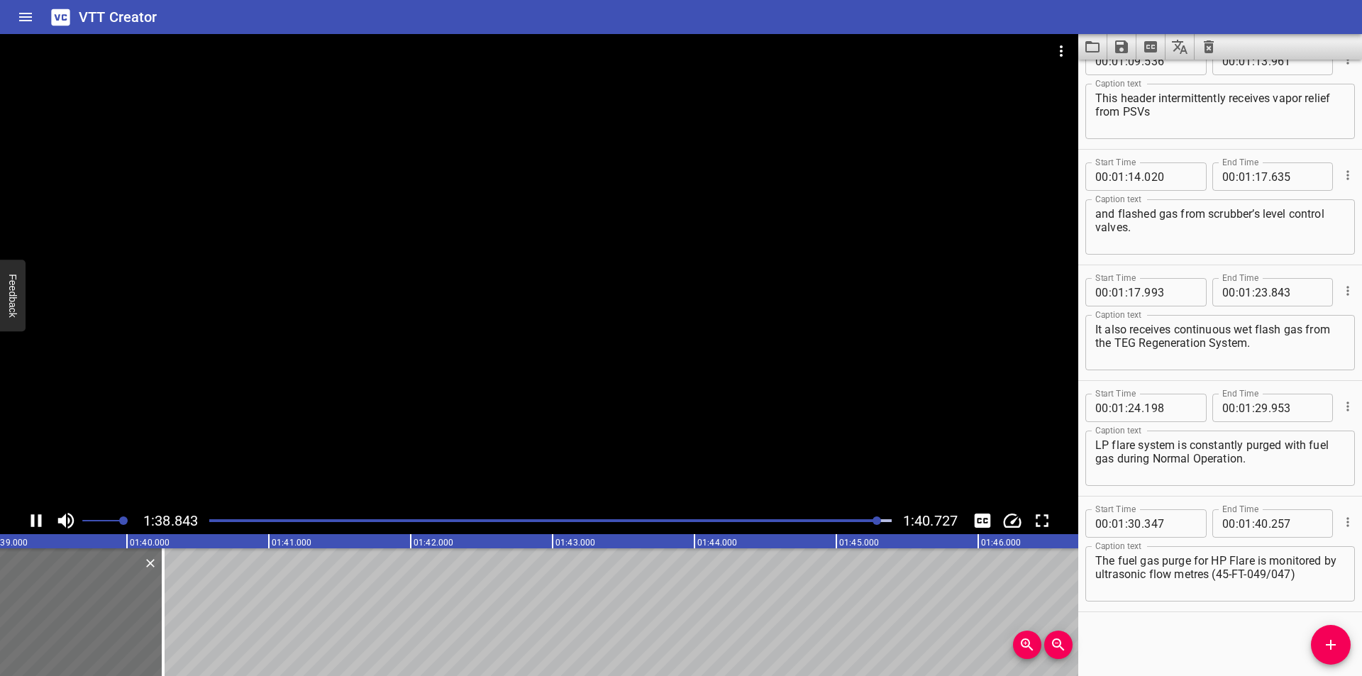
click at [522, 407] on div at bounding box center [539, 270] width 1078 height 473
click at [509, 405] on div at bounding box center [539, 270] width 1078 height 473
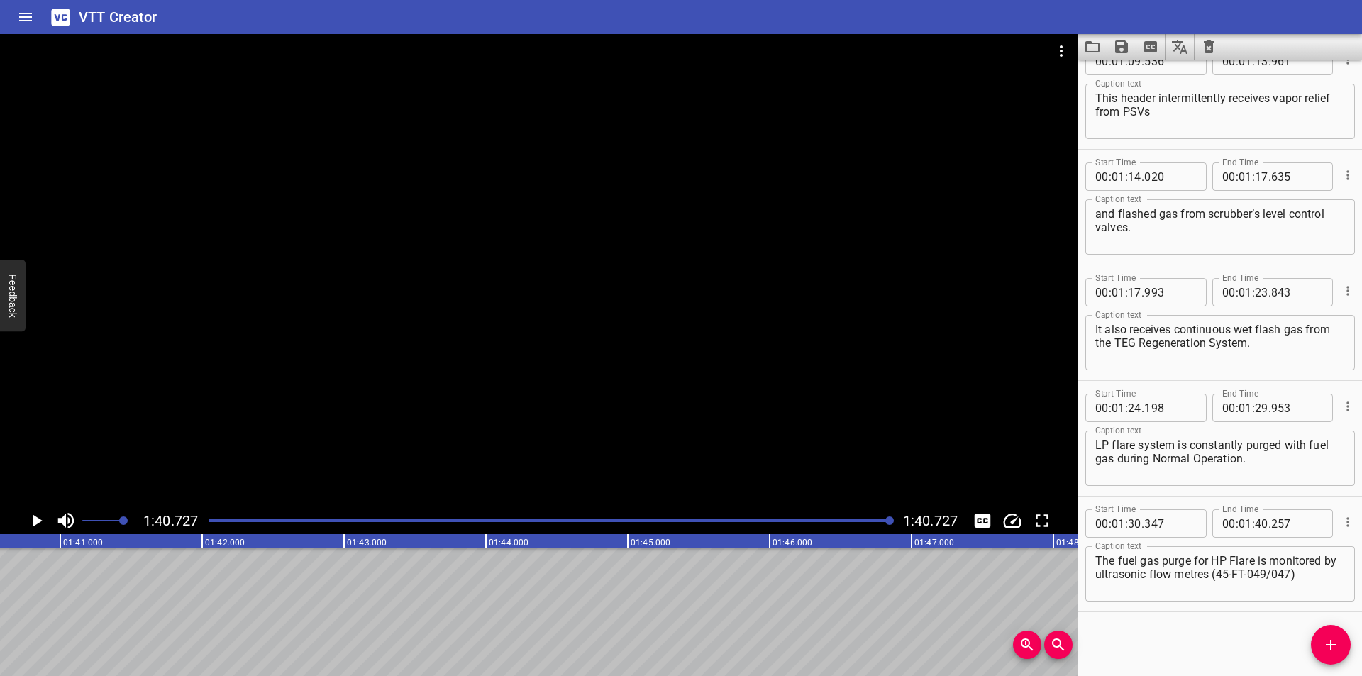
scroll to position [0, 14287]
click at [1118, 45] on icon "Save captions to file" at bounding box center [1121, 46] width 13 height 13
click at [1138, 80] on li "Save to VTT file" at bounding box center [1159, 78] width 104 height 26
drag, startPoint x: 1144, startPoint y: 626, endPoint x: 1070, endPoint y: 511, distance: 136.5
click at [1142, 614] on div "Start Time 00 : 00 : 00 . 000 Start Time End Time 00 : 00 : 01 . 820 End Time C…" at bounding box center [1220, 368] width 284 height 616
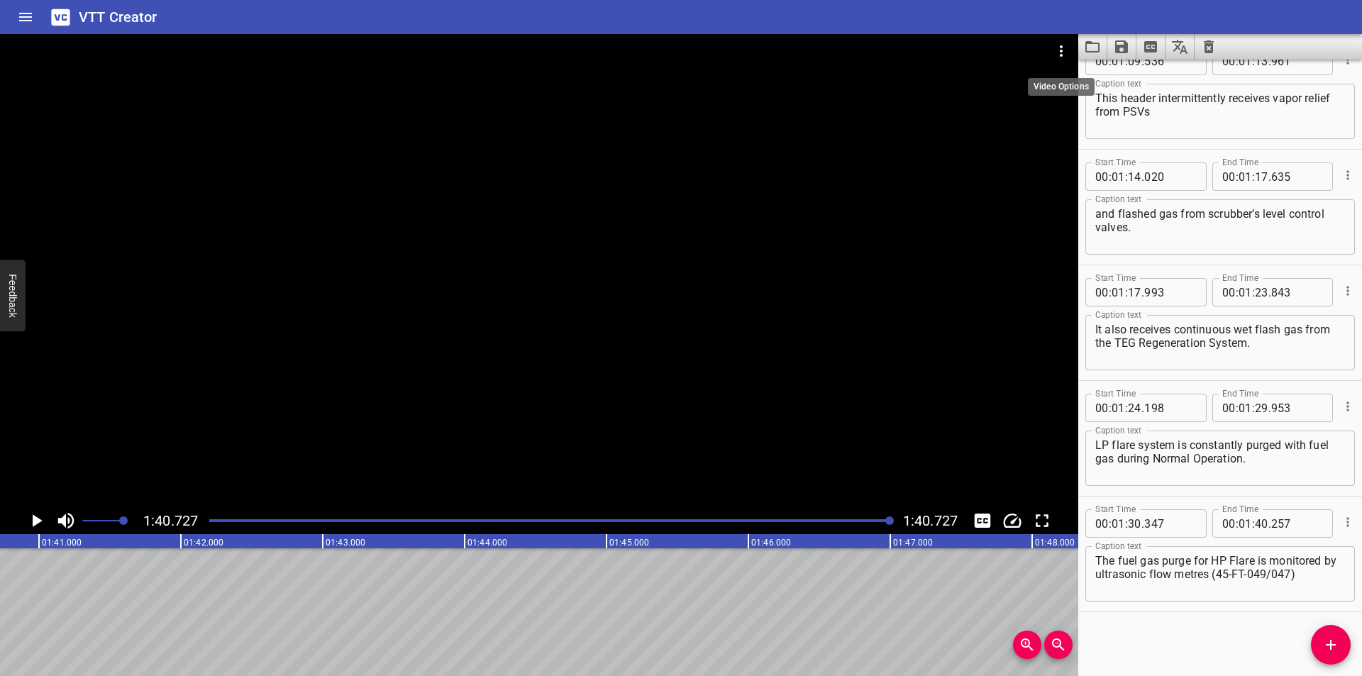
click at [1057, 45] on icon "Video Options" at bounding box center [1060, 51] width 17 height 17
click at [1057, 45] on li "Select New Video File..." at bounding box center [1114, 53] width 141 height 26
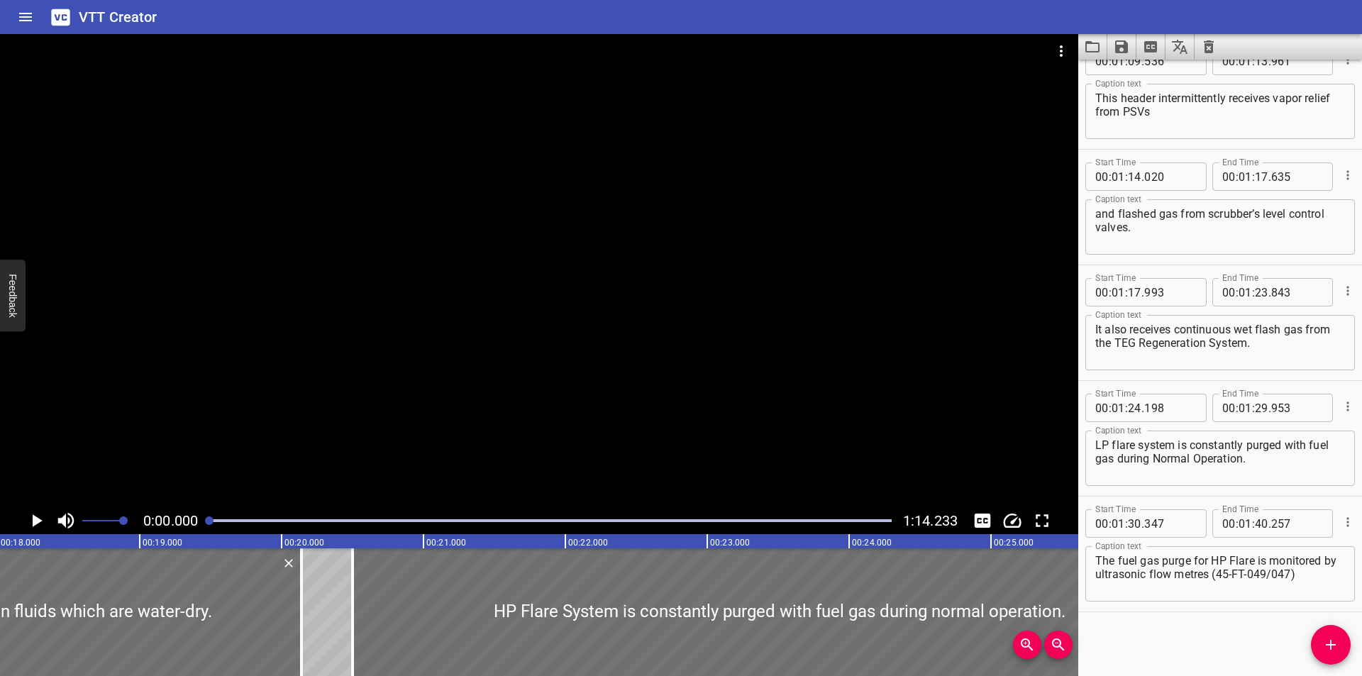
drag, startPoint x: 543, startPoint y: 209, endPoint x: 551, endPoint y: 209, distance: 8.5
click at [543, 209] on div at bounding box center [539, 270] width 1078 height 473
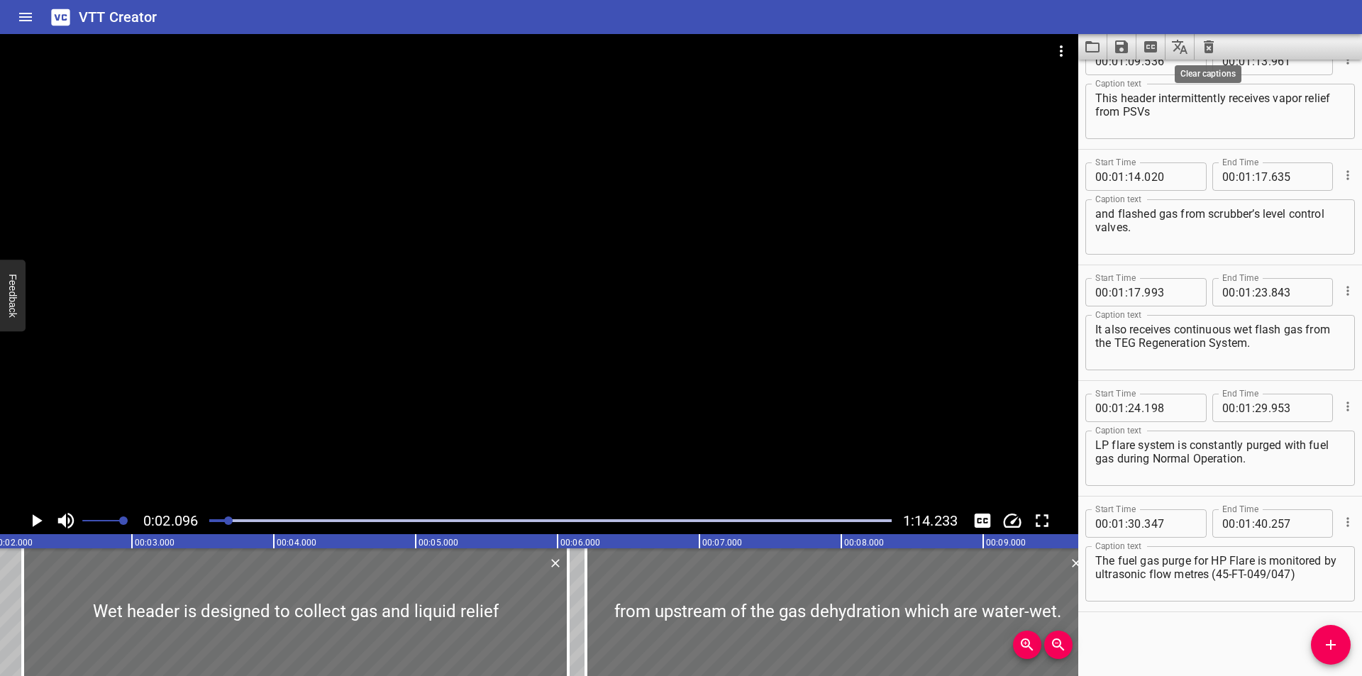
scroll to position [0, 297]
click at [440, 213] on div at bounding box center [539, 270] width 1078 height 473
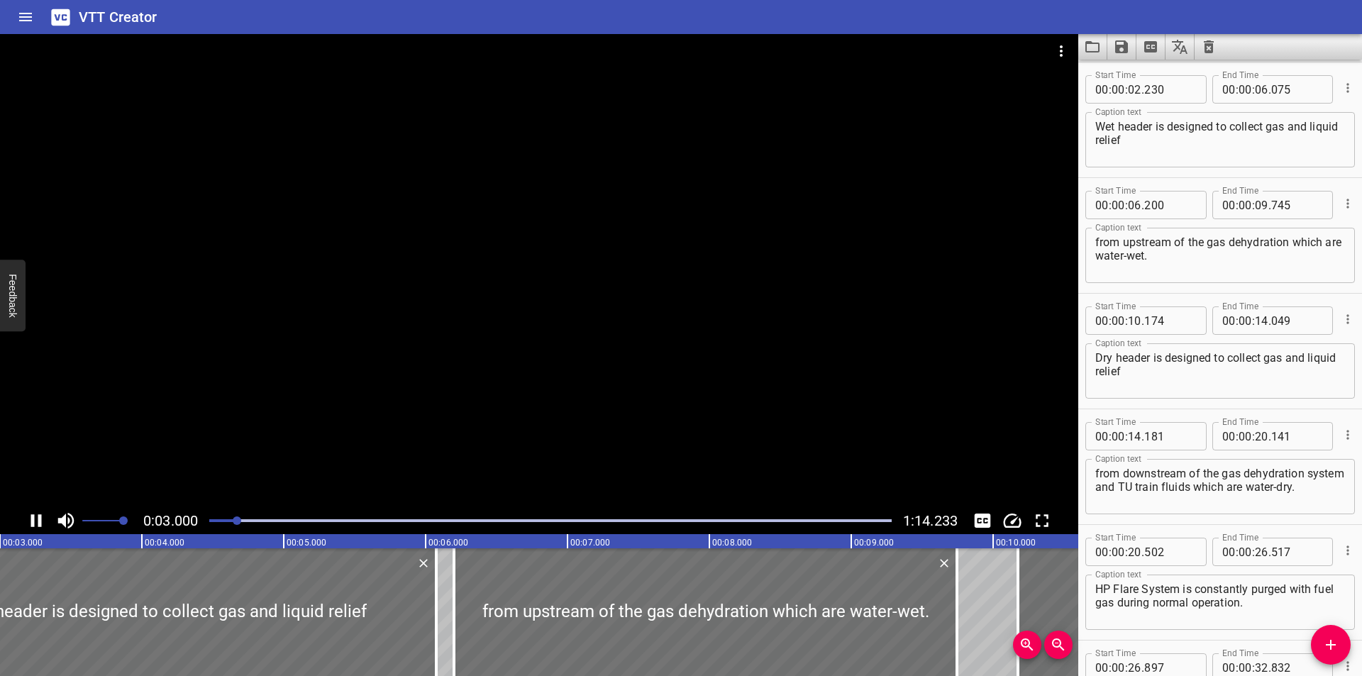
scroll to position [0, 456]
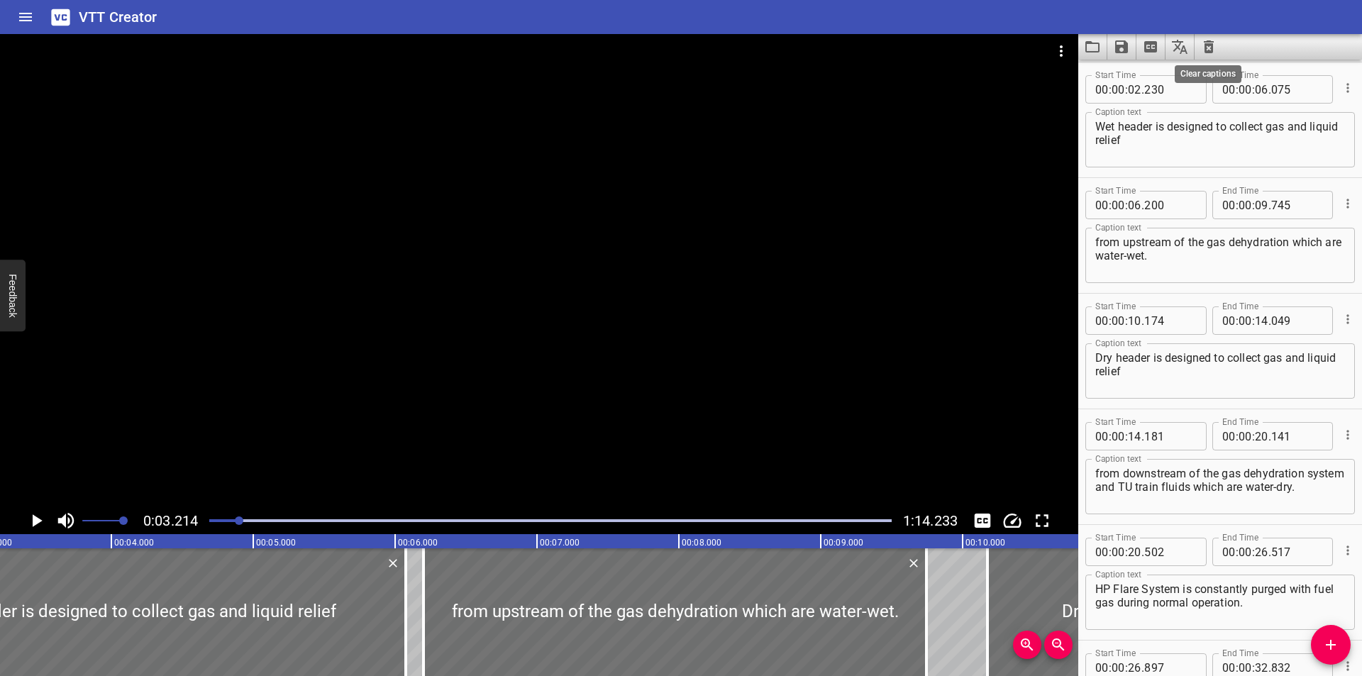
click at [1208, 48] on icon "Clear captions" at bounding box center [1208, 46] width 17 height 17
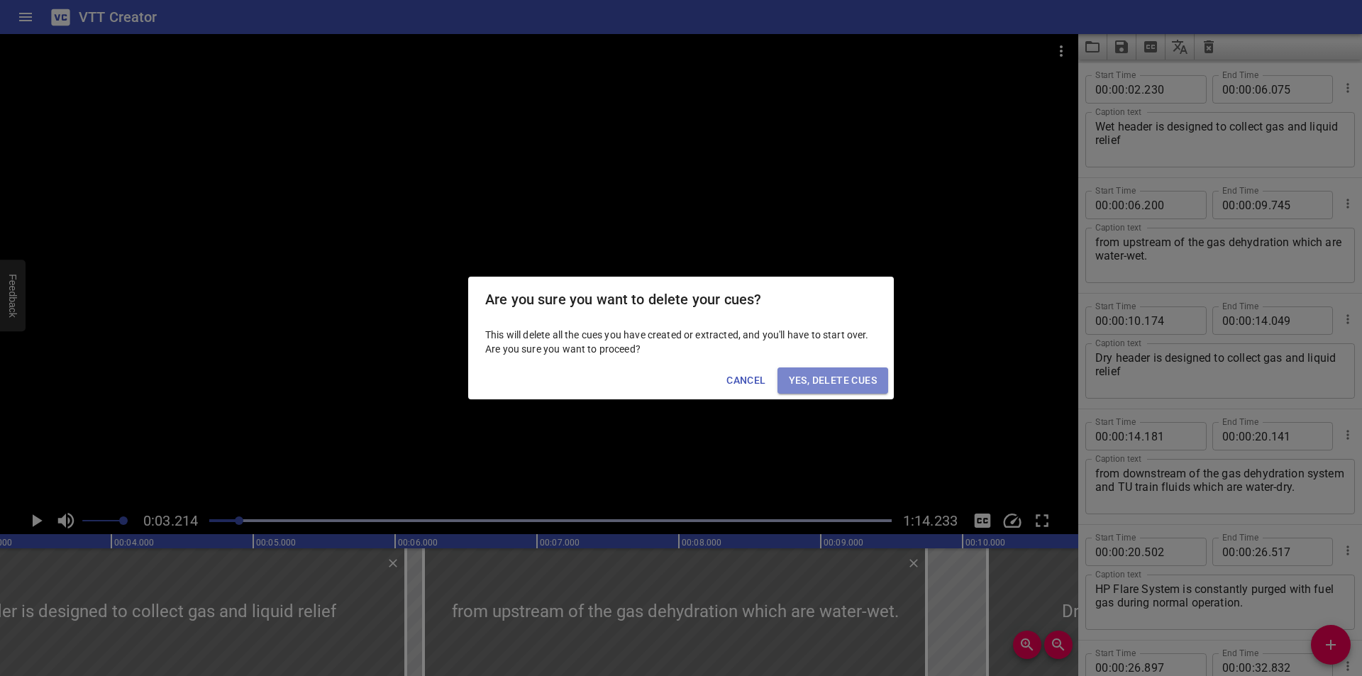
drag, startPoint x: 833, startPoint y: 381, endPoint x: 432, endPoint y: 496, distance: 417.0
click at [821, 384] on span "Yes, Delete Cues" at bounding box center [833, 381] width 88 height 18
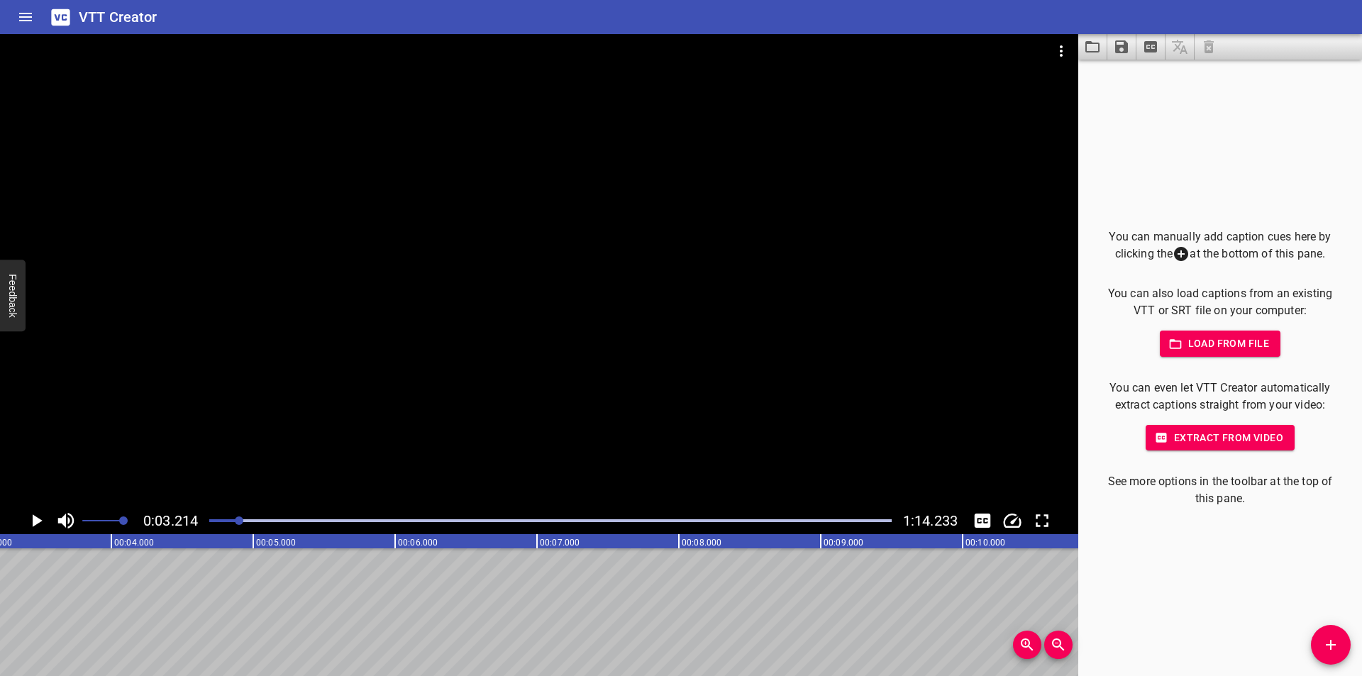
drag, startPoint x: 213, startPoint y: 517, endPoint x: 206, endPoint y: 518, distance: 7.1
click at [207, 518] on div at bounding box center [550, 521] width 699 height 20
click at [205, 518] on div at bounding box center [550, 521] width 699 height 20
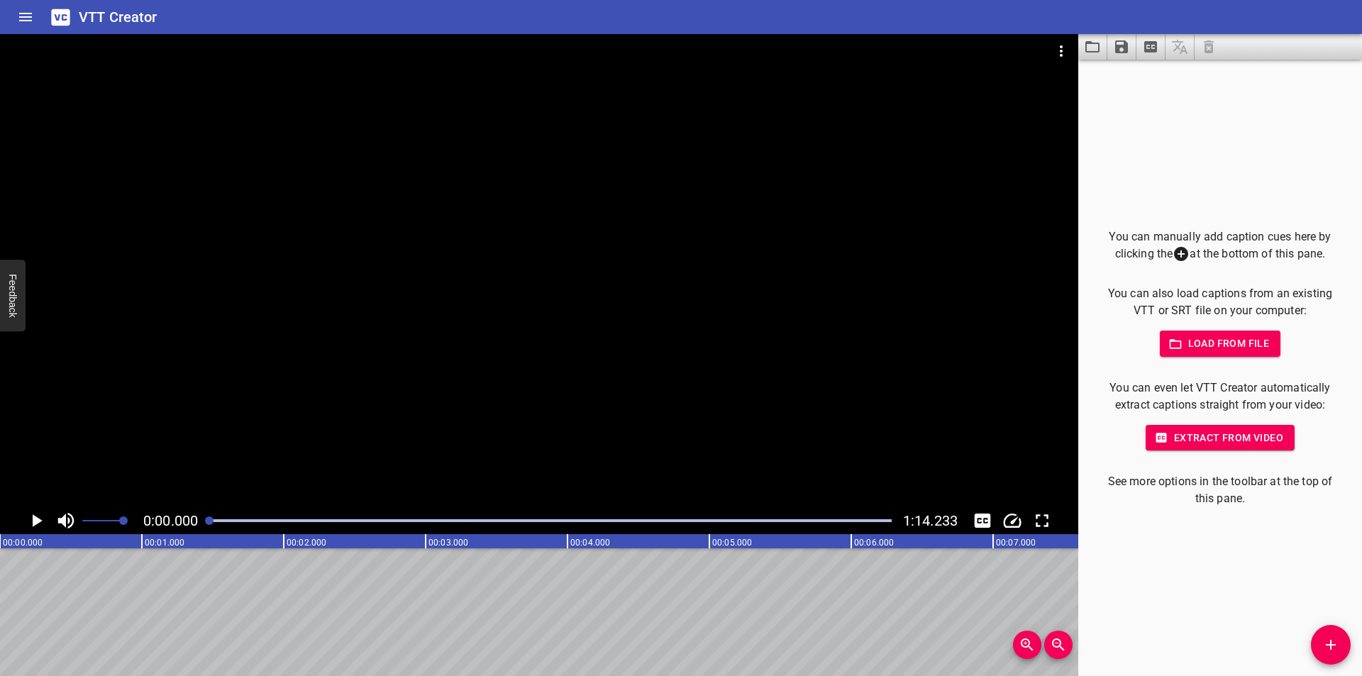
drag, startPoint x: 211, startPoint y: 391, endPoint x: 221, endPoint y: 396, distance: 10.2
click at [212, 391] on div at bounding box center [539, 270] width 1078 height 473
drag, startPoint x: 1339, startPoint y: 645, endPoint x: 1315, endPoint y: 644, distance: 24.1
click at [1328, 644] on span "Add Cue" at bounding box center [1331, 644] width 40 height 17
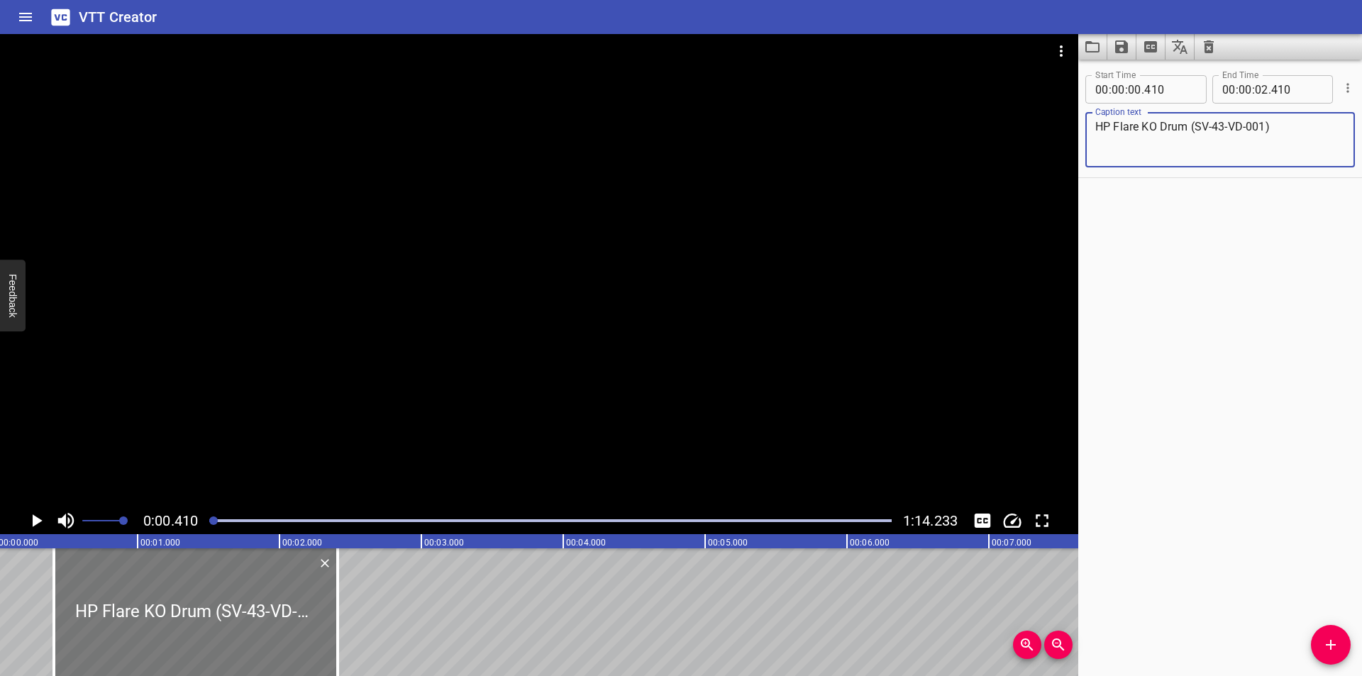
scroll to position [0, 0]
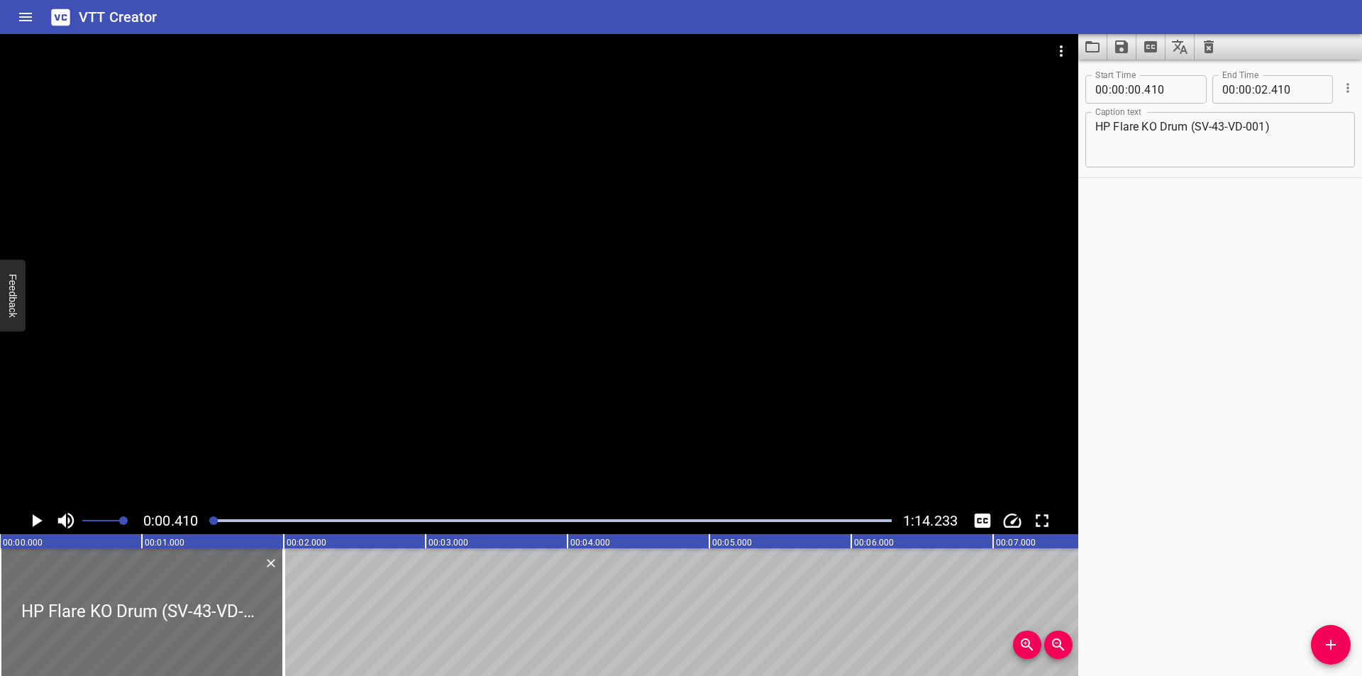
drag, startPoint x: 252, startPoint y: 607, endPoint x: 230, endPoint y: 404, distance: 204.1
click at [76, 604] on div at bounding box center [142, 612] width 284 height 128
drag, startPoint x: 300, startPoint y: 351, endPoint x: 243, endPoint y: 467, distance: 129.7
click at [299, 354] on div at bounding box center [539, 270] width 1078 height 473
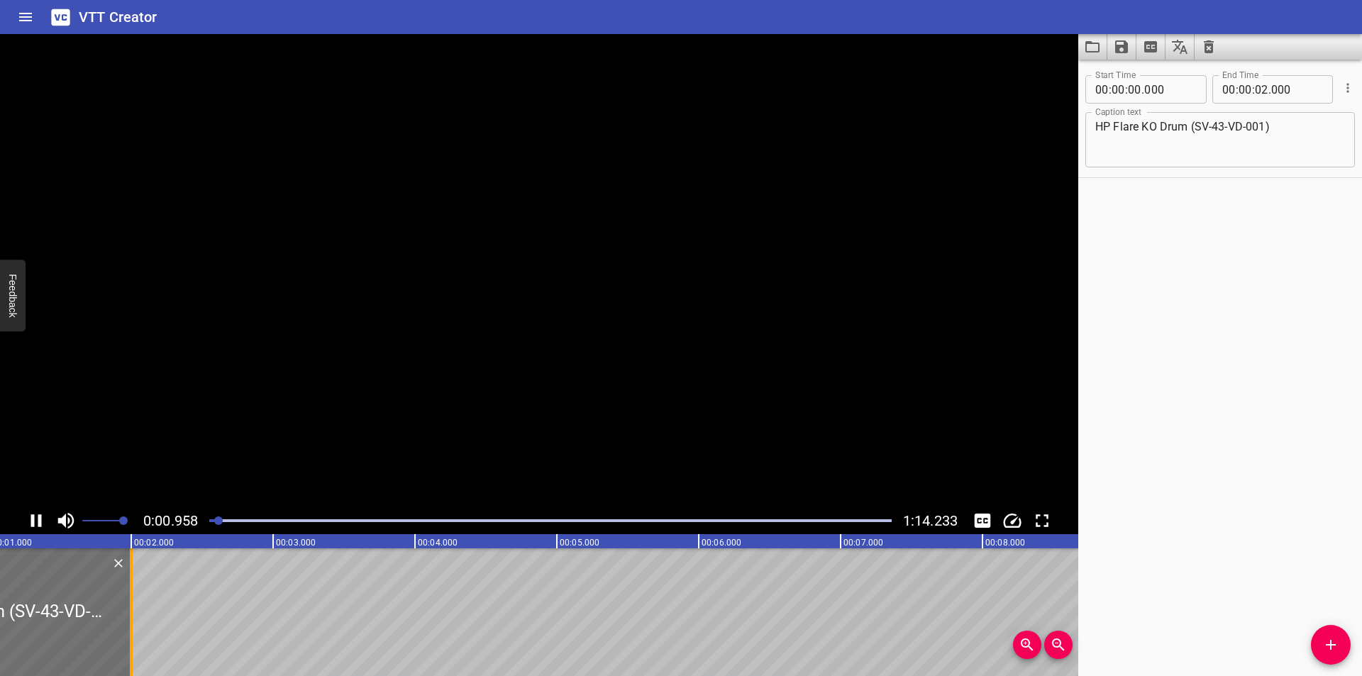
scroll to position [0, 157]
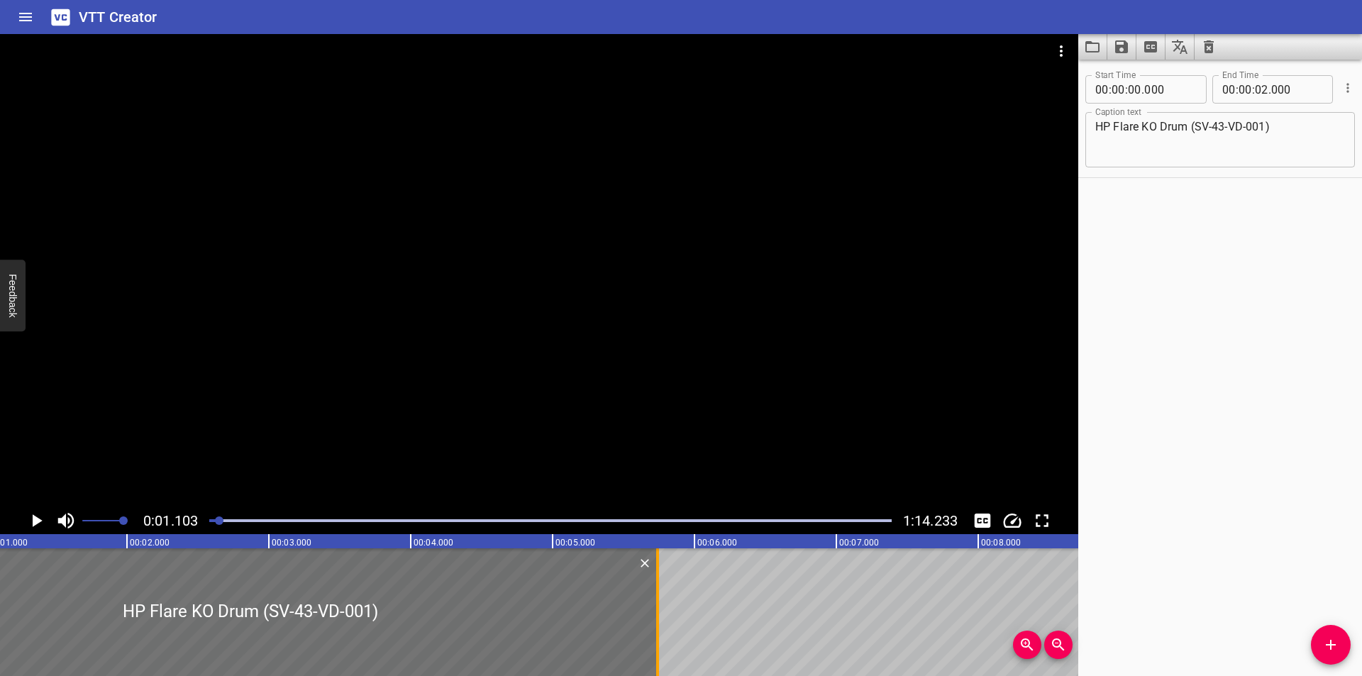
drag, startPoint x: 128, startPoint y: 632, endPoint x: 656, endPoint y: 633, distance: 528.3
click at [656, 633] on div at bounding box center [657, 612] width 3 height 128
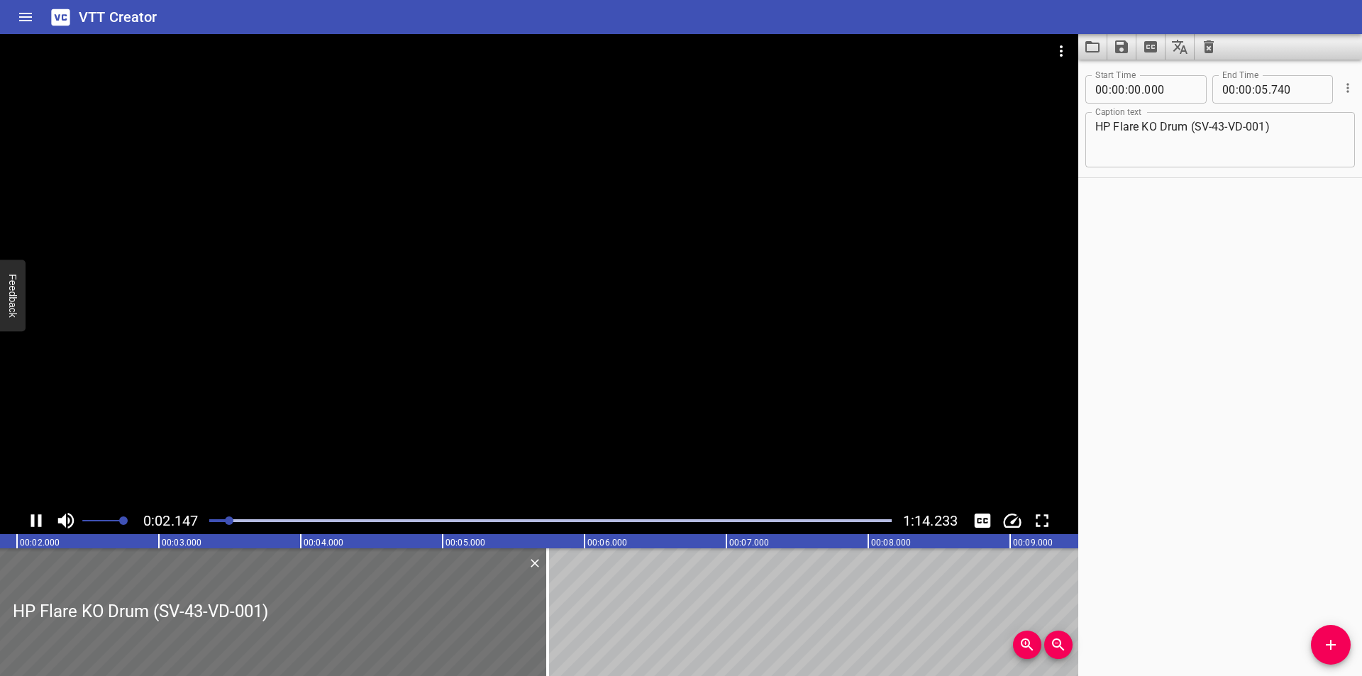
scroll to position [0, 304]
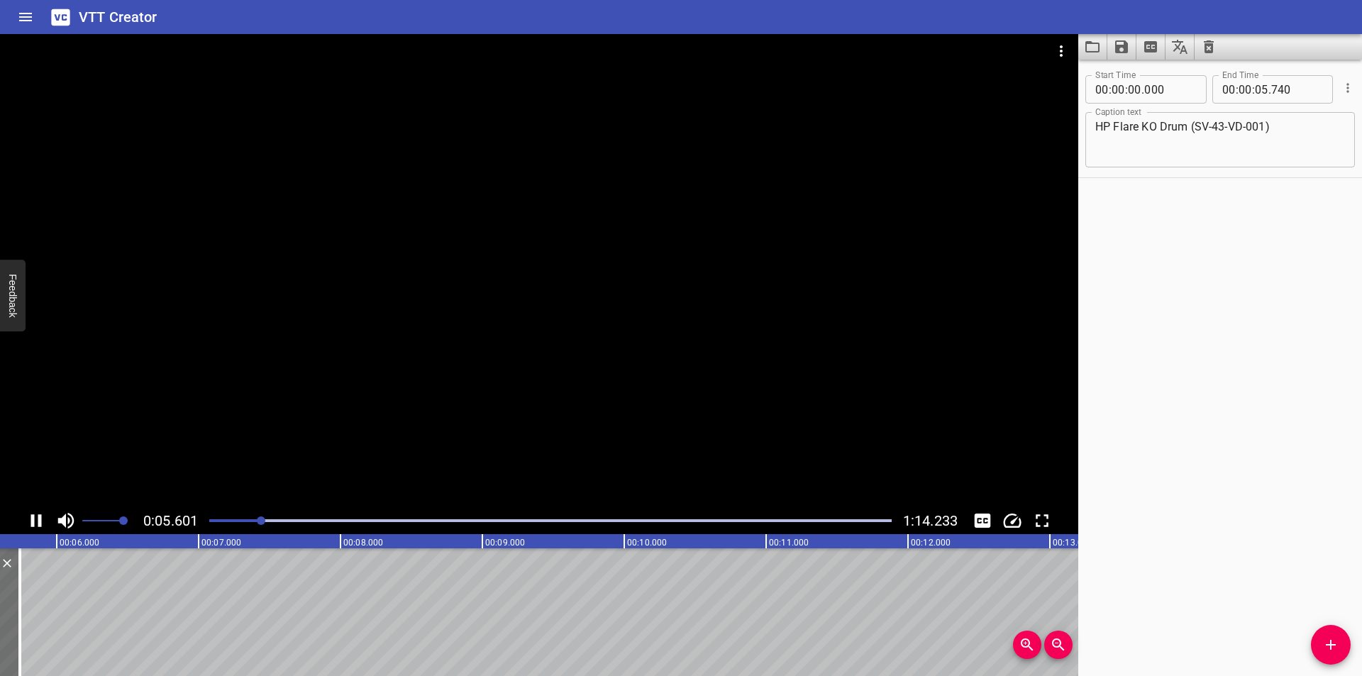
drag, startPoint x: 677, startPoint y: 374, endPoint x: 686, endPoint y: 374, distance: 9.2
click at [677, 374] on div at bounding box center [539, 270] width 1078 height 473
click at [1334, 644] on icon "Add Cue" at bounding box center [1330, 645] width 10 height 10
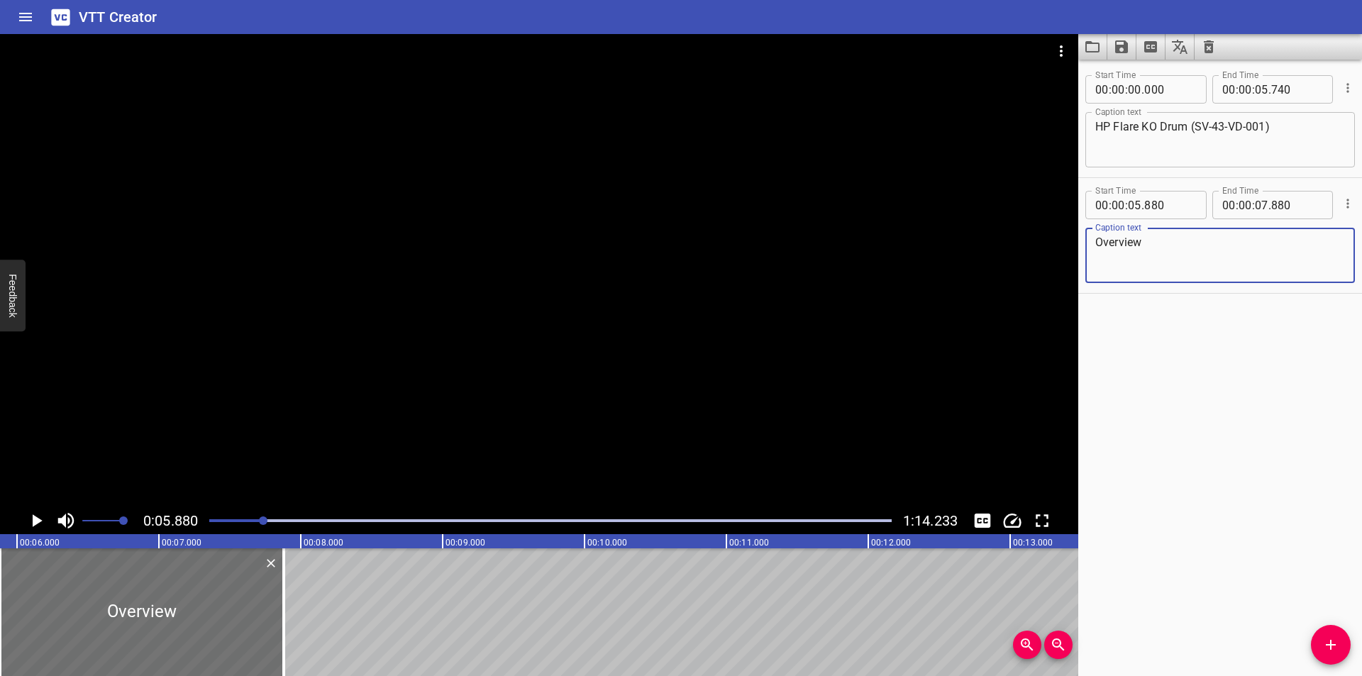
click at [1303, 118] on div "HP Flare KO Drum (SV-43-VD-001) Caption text" at bounding box center [1219, 139] width 269 height 55
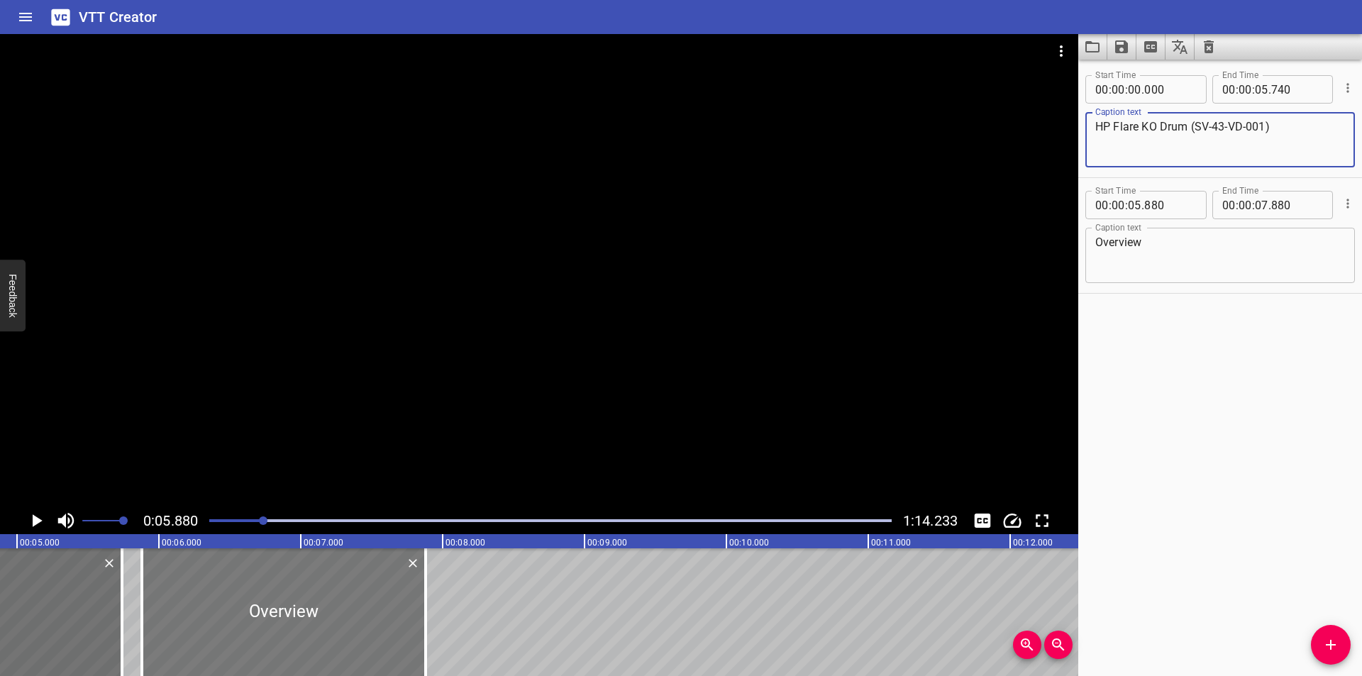
scroll to position [0, 645]
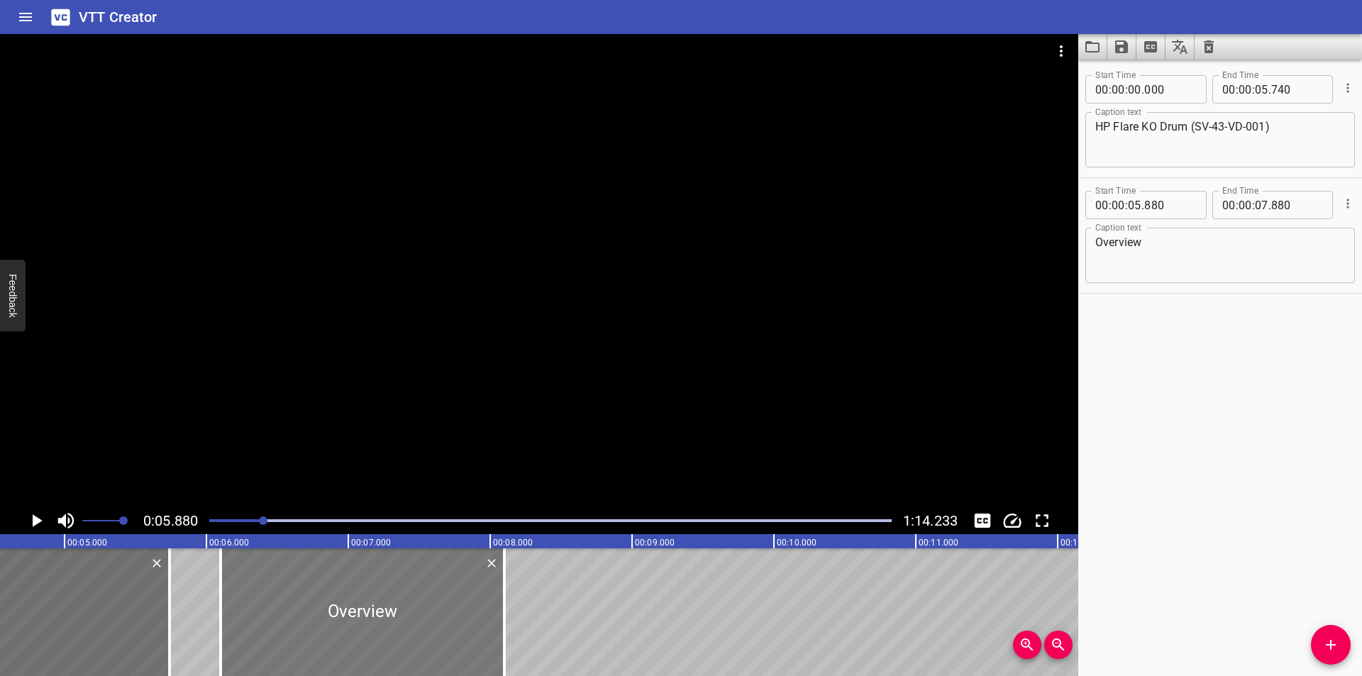
drag, startPoint x: 401, startPoint y: 598, endPoint x: 412, endPoint y: 598, distance: 11.3
click at [412, 598] on div at bounding box center [363, 612] width 284 height 128
click at [252, 523] on div at bounding box center [550, 521] width 699 height 20
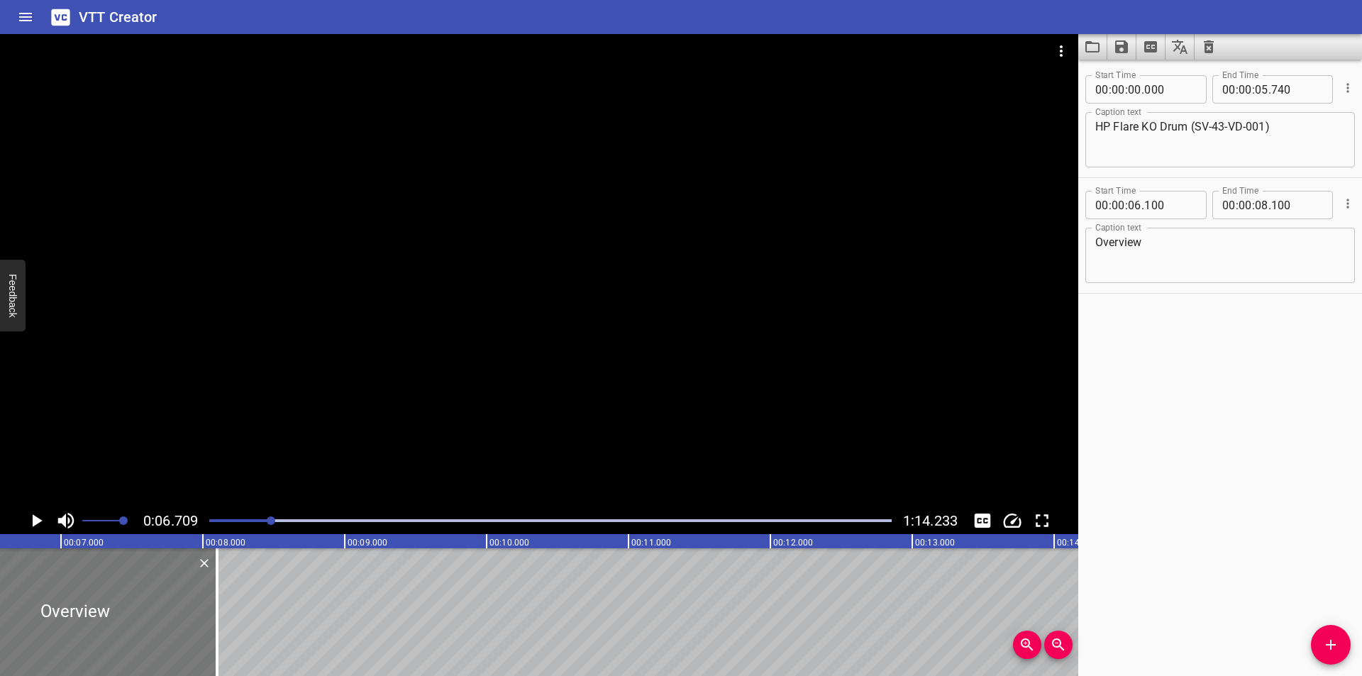
scroll to position [0, 952]
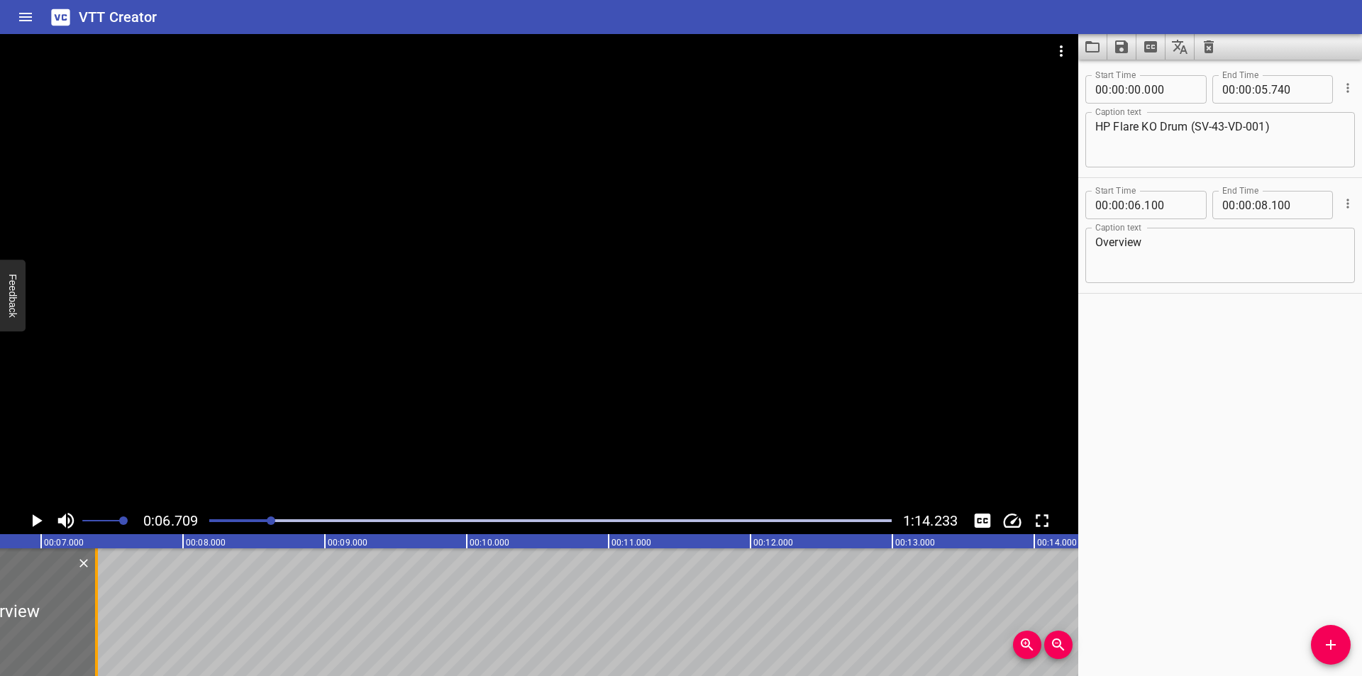
drag, startPoint x: 194, startPoint y: 631, endPoint x: 94, endPoint y: 631, distance: 100.7
click at [94, 631] on div at bounding box center [96, 612] width 14 height 128
click at [95, 638] on div at bounding box center [94, 612] width 14 height 128
click at [496, 411] on div at bounding box center [539, 270] width 1078 height 473
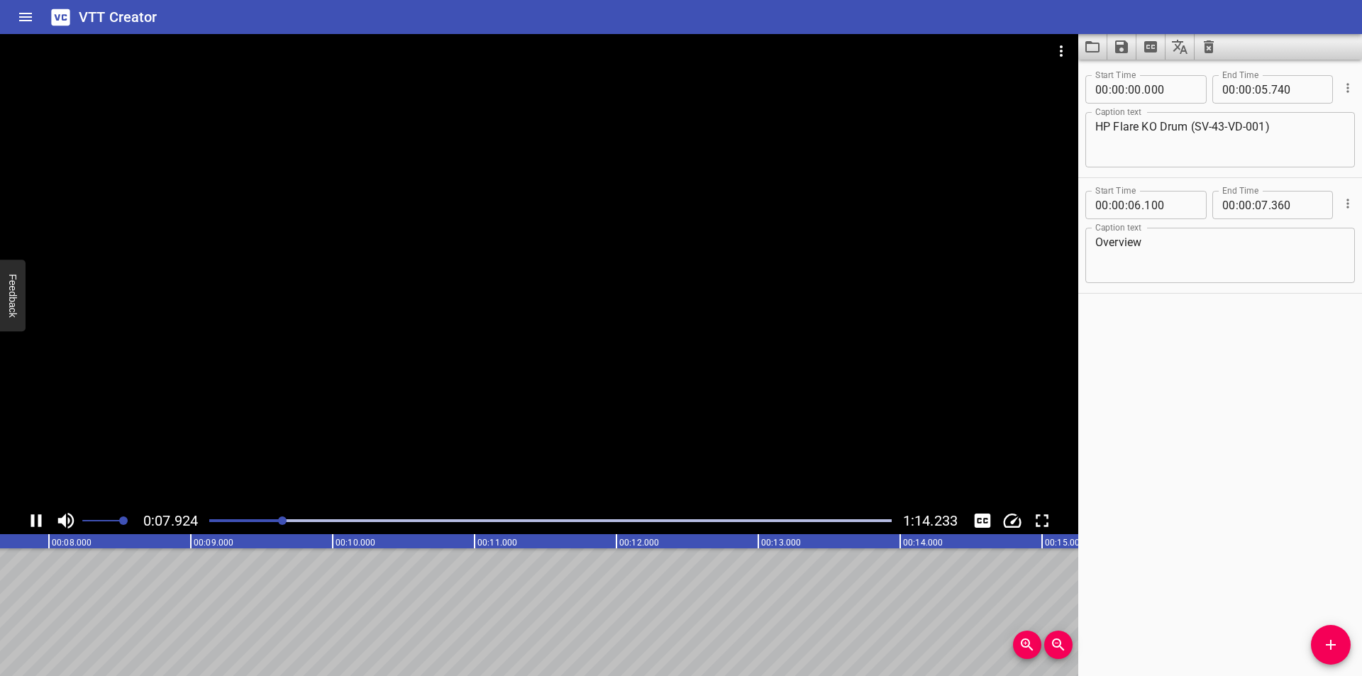
scroll to position [0, 1128]
drag, startPoint x: 472, startPoint y: 429, endPoint x: 477, endPoint y: 450, distance: 21.2
click at [472, 428] on div at bounding box center [539, 270] width 1078 height 473
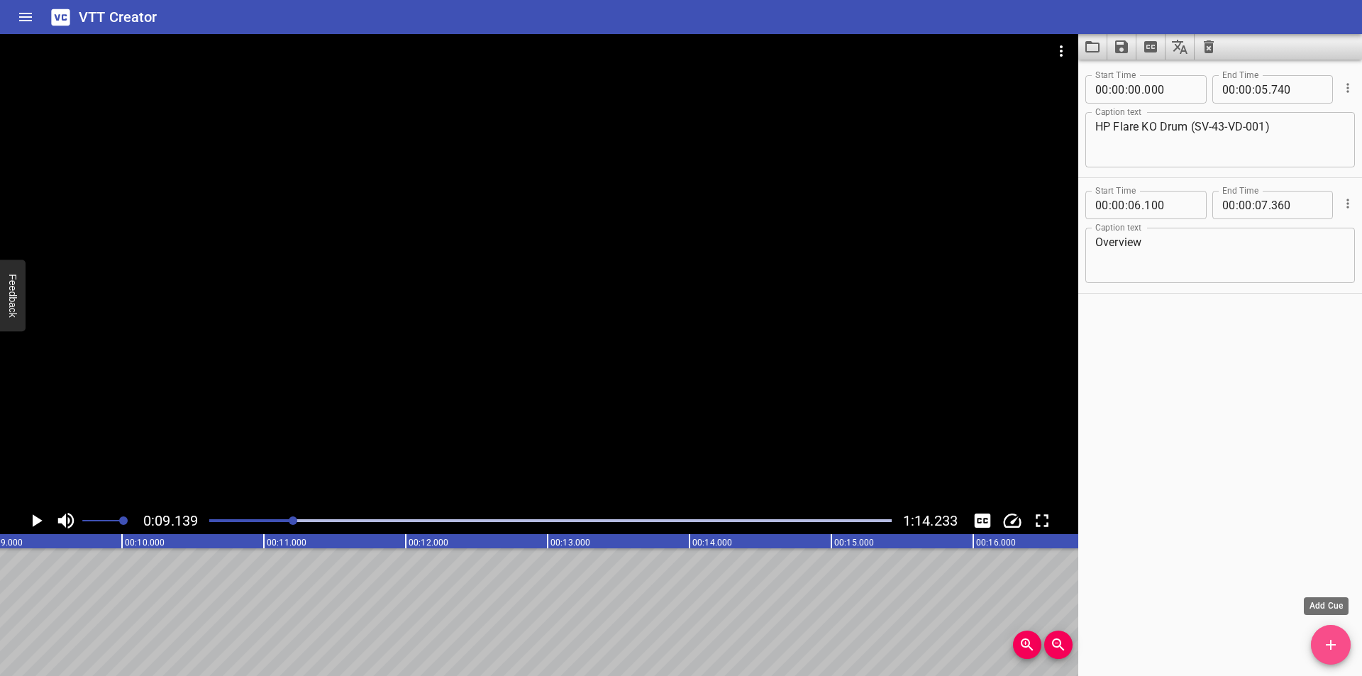
drag, startPoint x: 1342, startPoint y: 647, endPoint x: 731, endPoint y: 647, distance: 610.6
click at [1338, 647] on span "Add Cue" at bounding box center [1331, 644] width 40 height 17
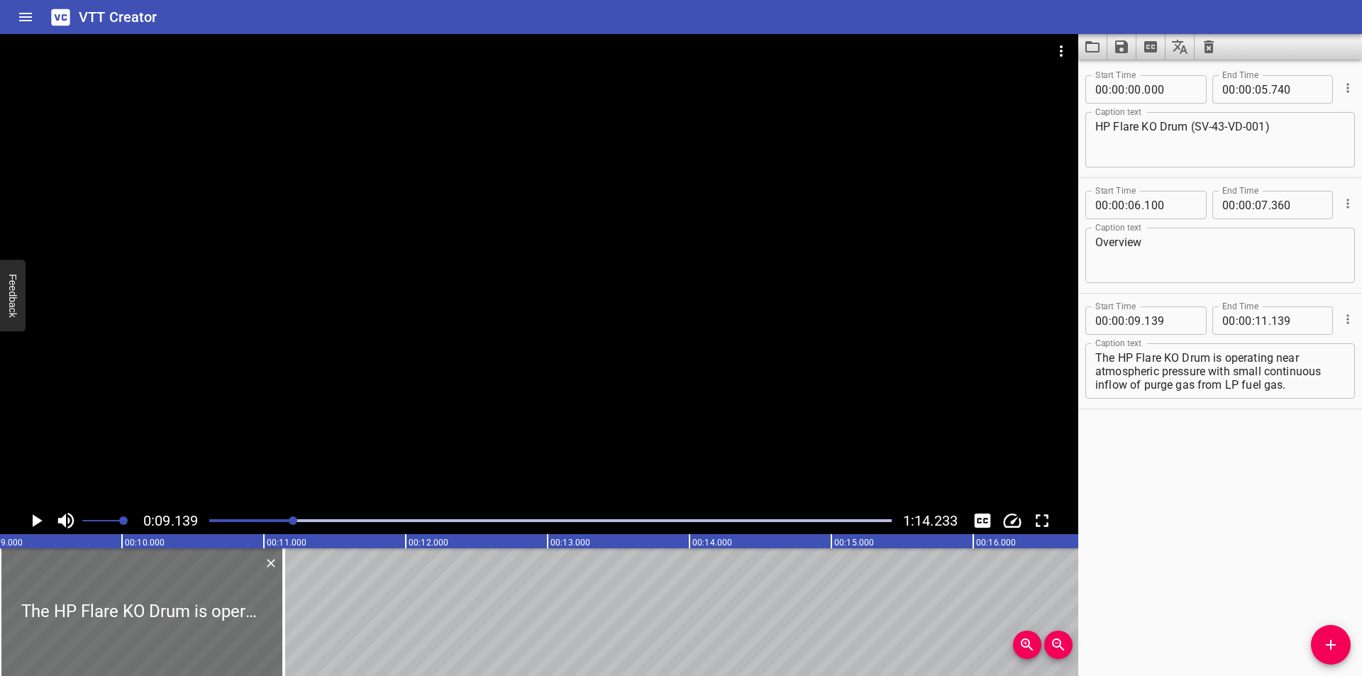
click at [331, 391] on div at bounding box center [539, 270] width 1078 height 473
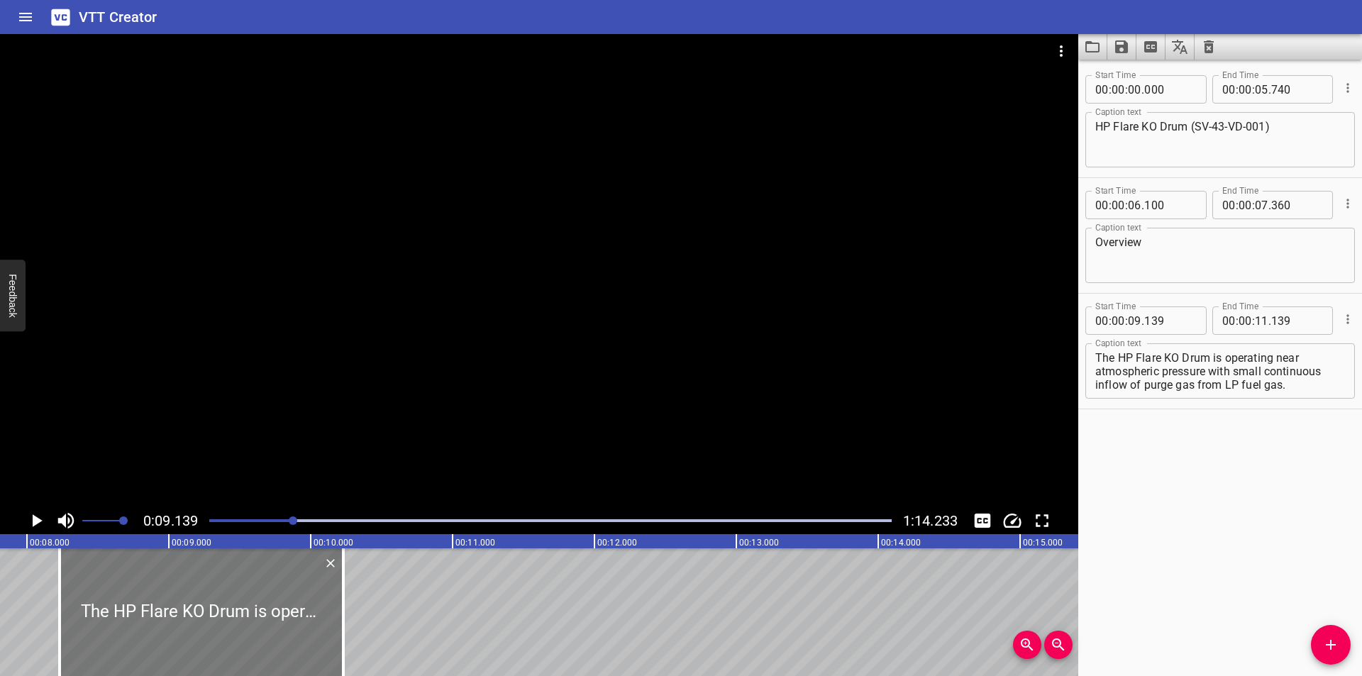
drag, startPoint x: 238, startPoint y: 623, endPoint x: 209, endPoint y: 621, distance: 29.2
click at [209, 621] on div at bounding box center [202, 612] width 284 height 128
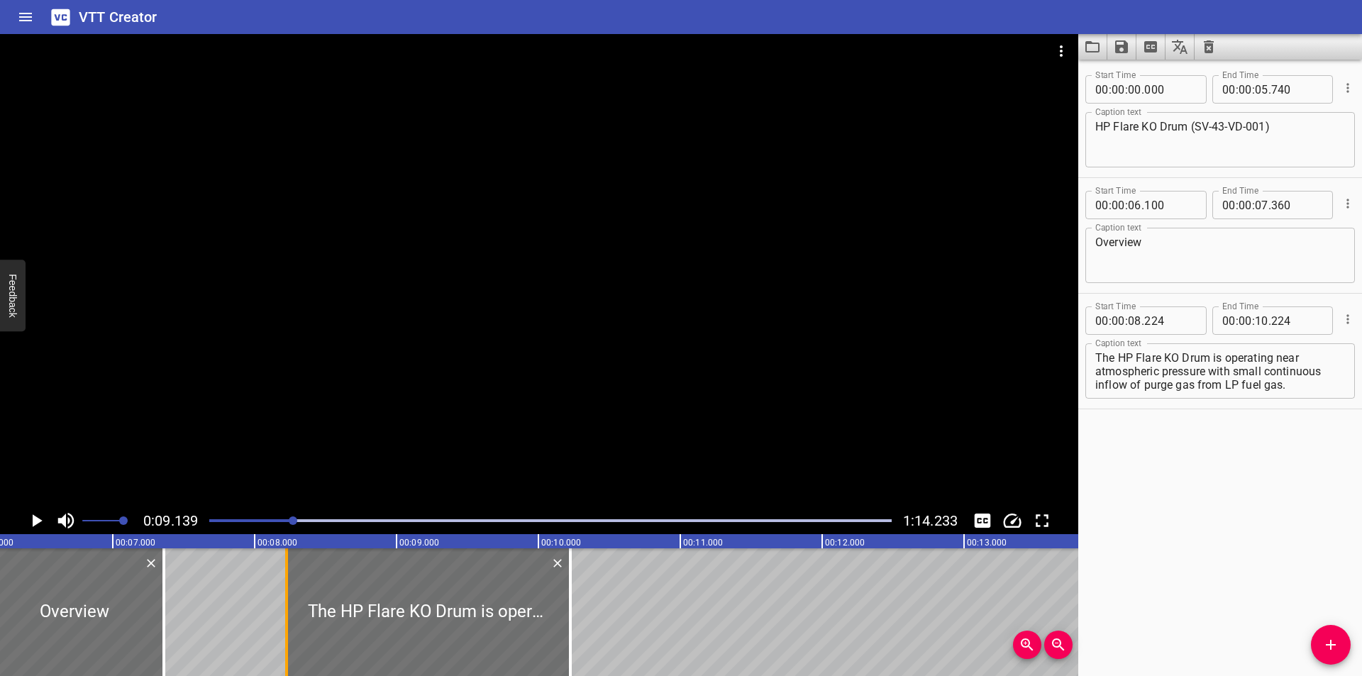
scroll to position [0, 871]
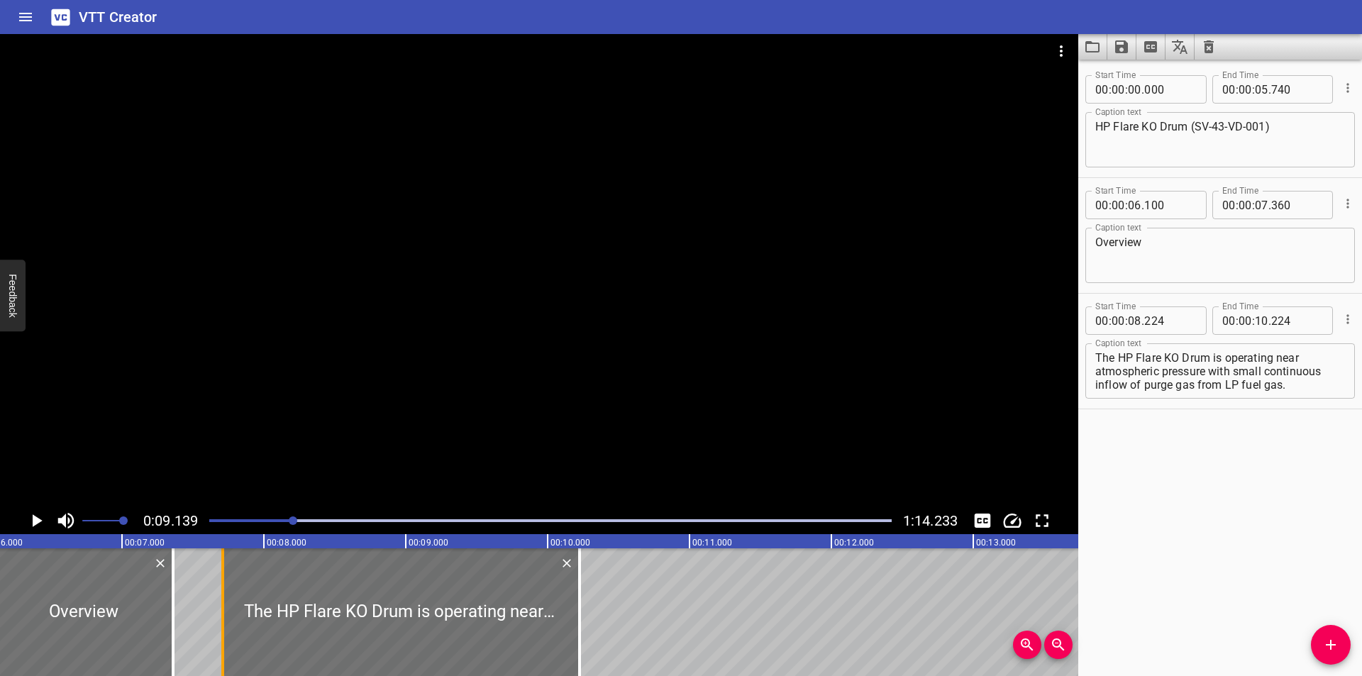
drag, startPoint x: 291, startPoint y: 627, endPoint x: 218, endPoint y: 629, distance: 73.1
click at [218, 629] on div at bounding box center [223, 612] width 14 height 128
click at [391, 272] on div at bounding box center [539, 270] width 1078 height 473
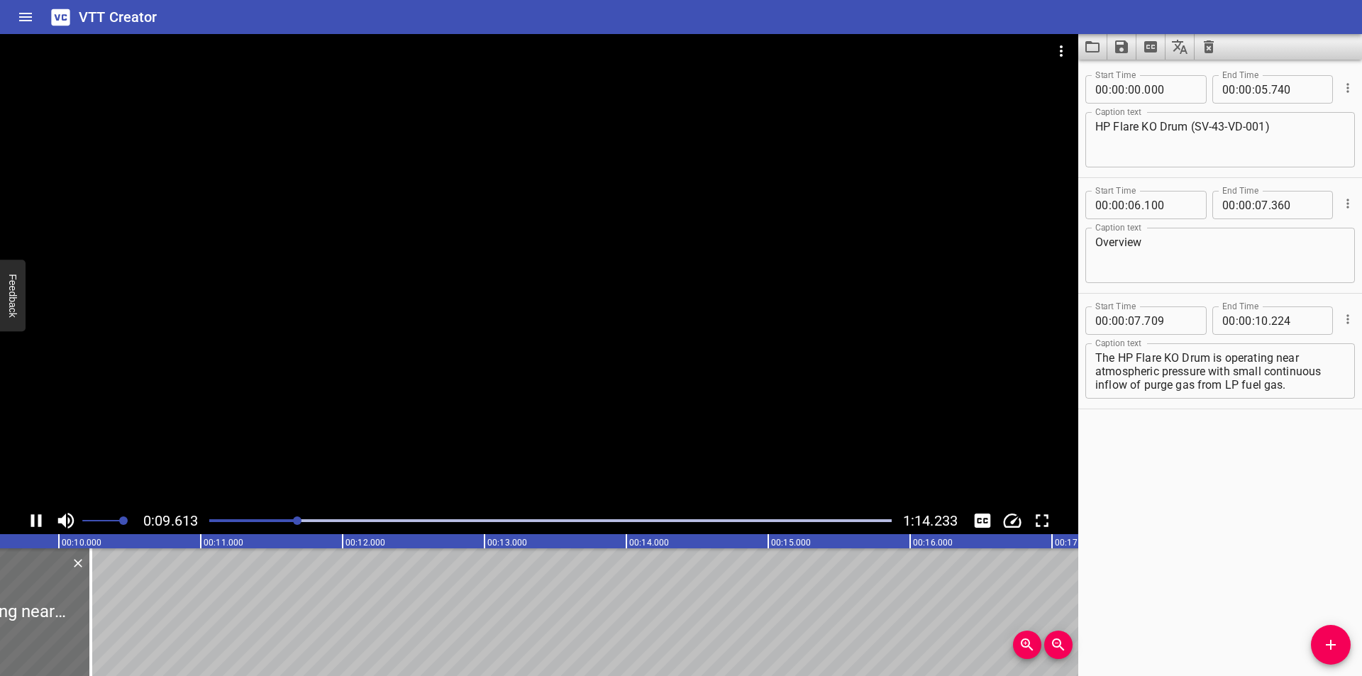
scroll to position [0, 1380]
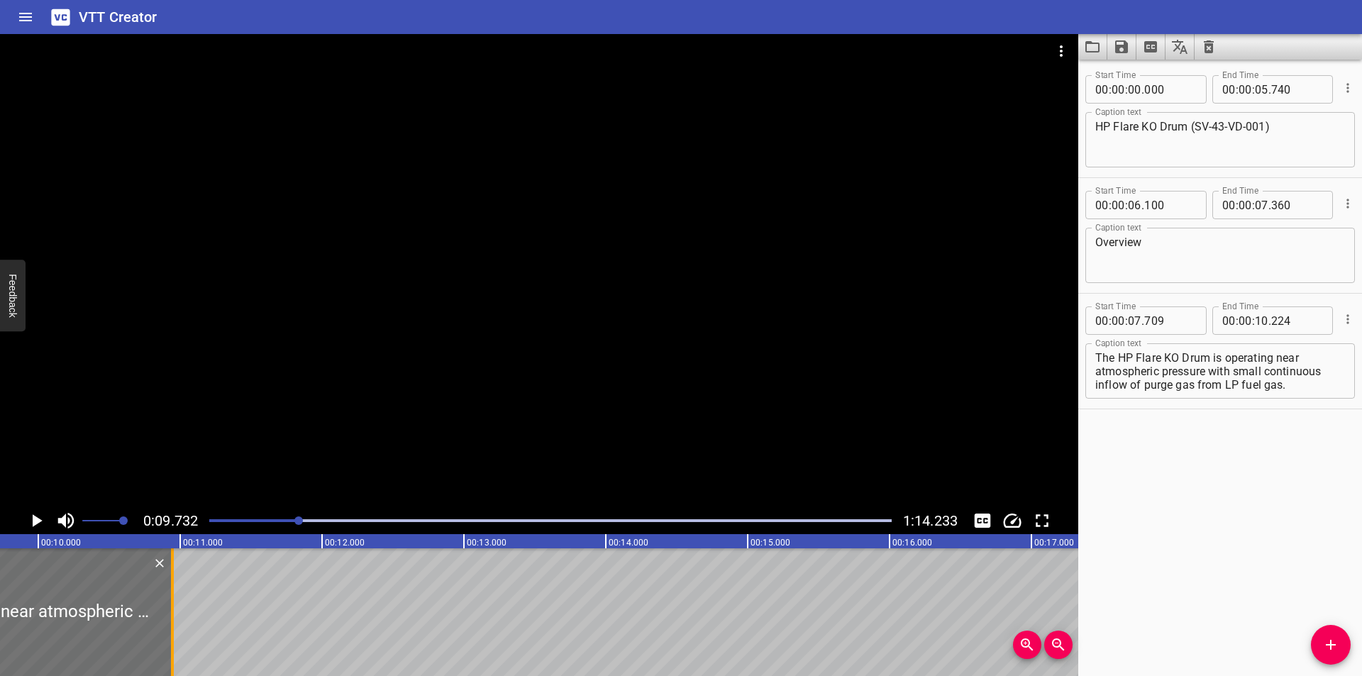
drag, startPoint x: 74, startPoint y: 612, endPoint x: 555, endPoint y: 612, distance: 480.8
click at [179, 612] on div at bounding box center [172, 612] width 14 height 128
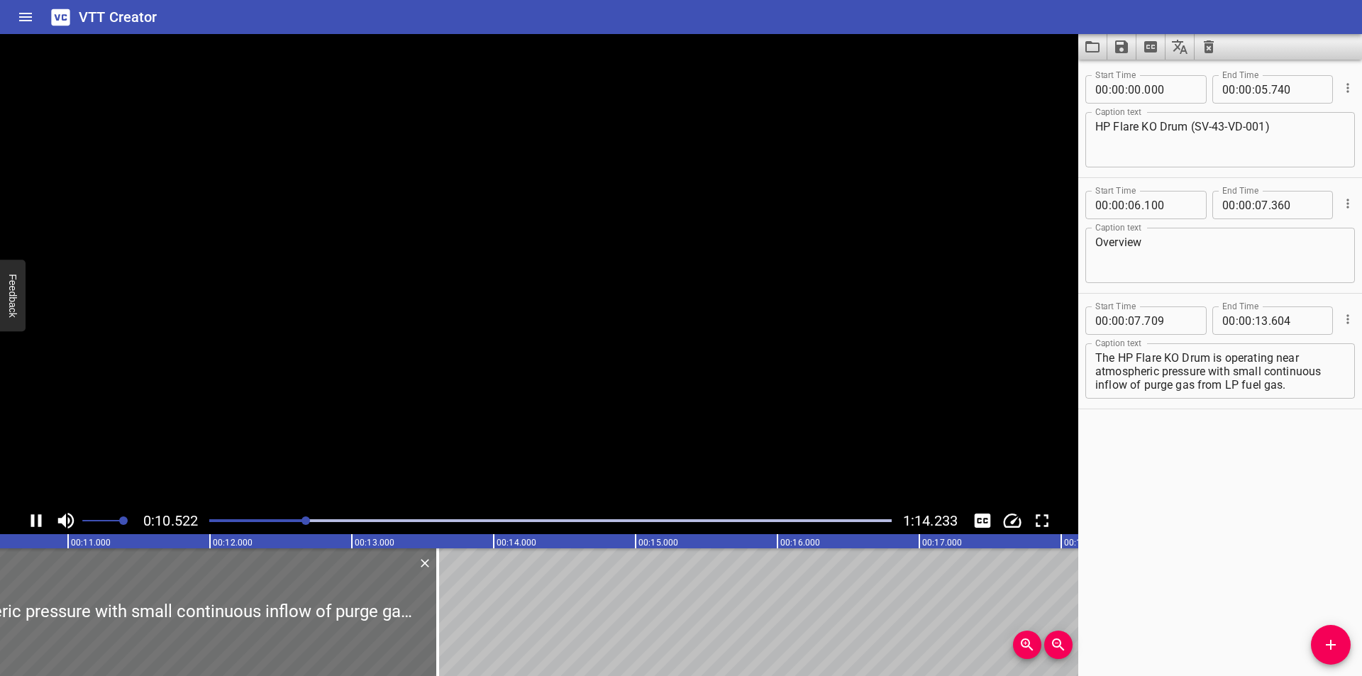
scroll to position [0, 1540]
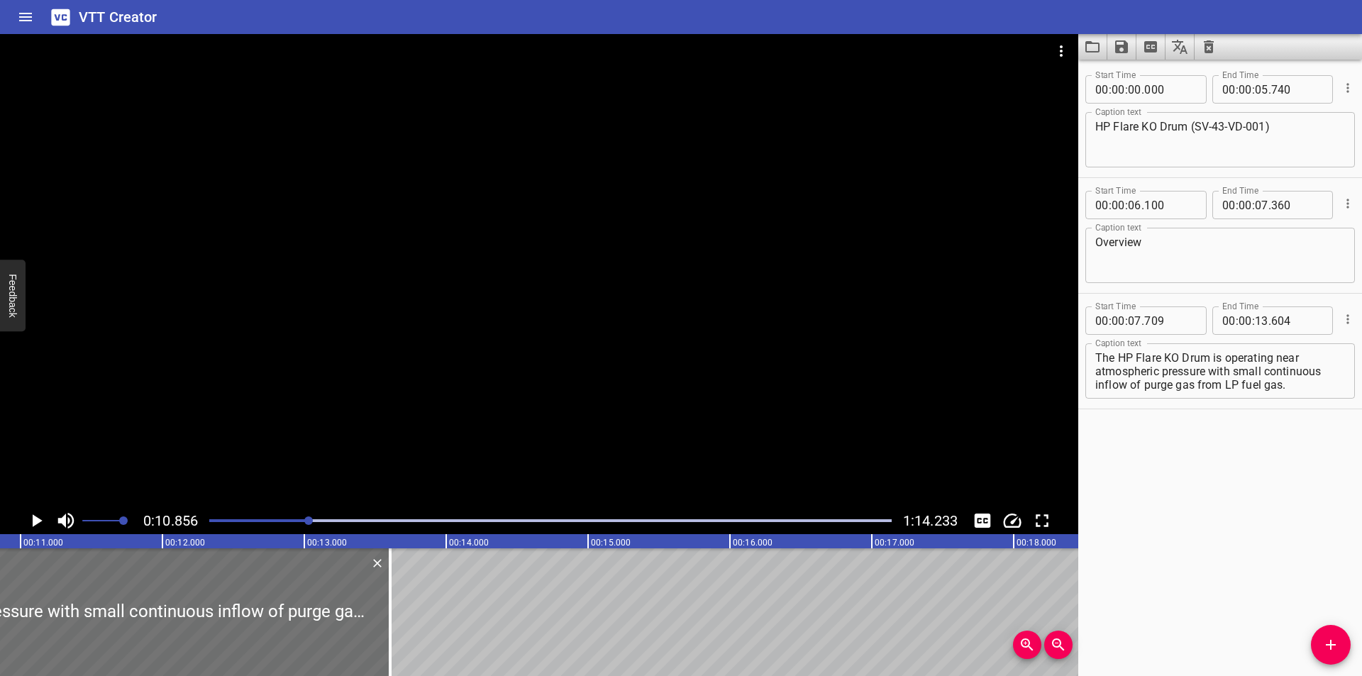
click at [394, 309] on div at bounding box center [539, 270] width 1078 height 473
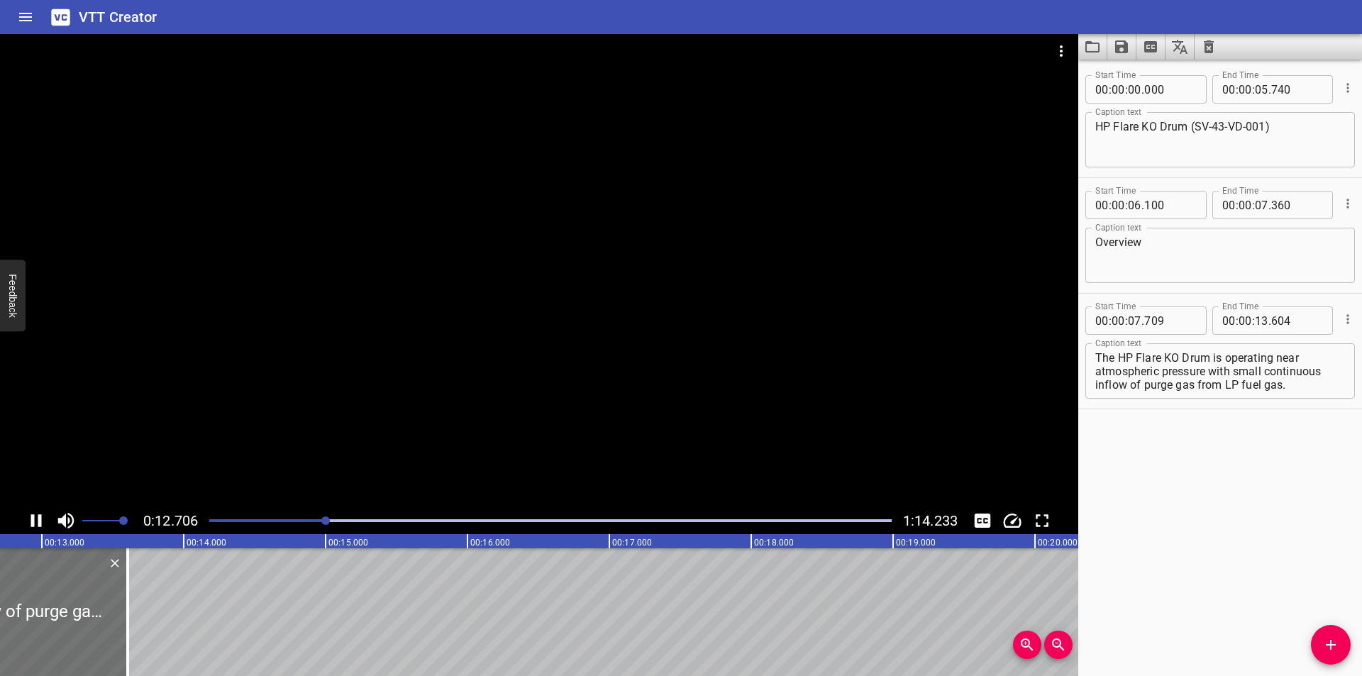
scroll to position [0, 1820]
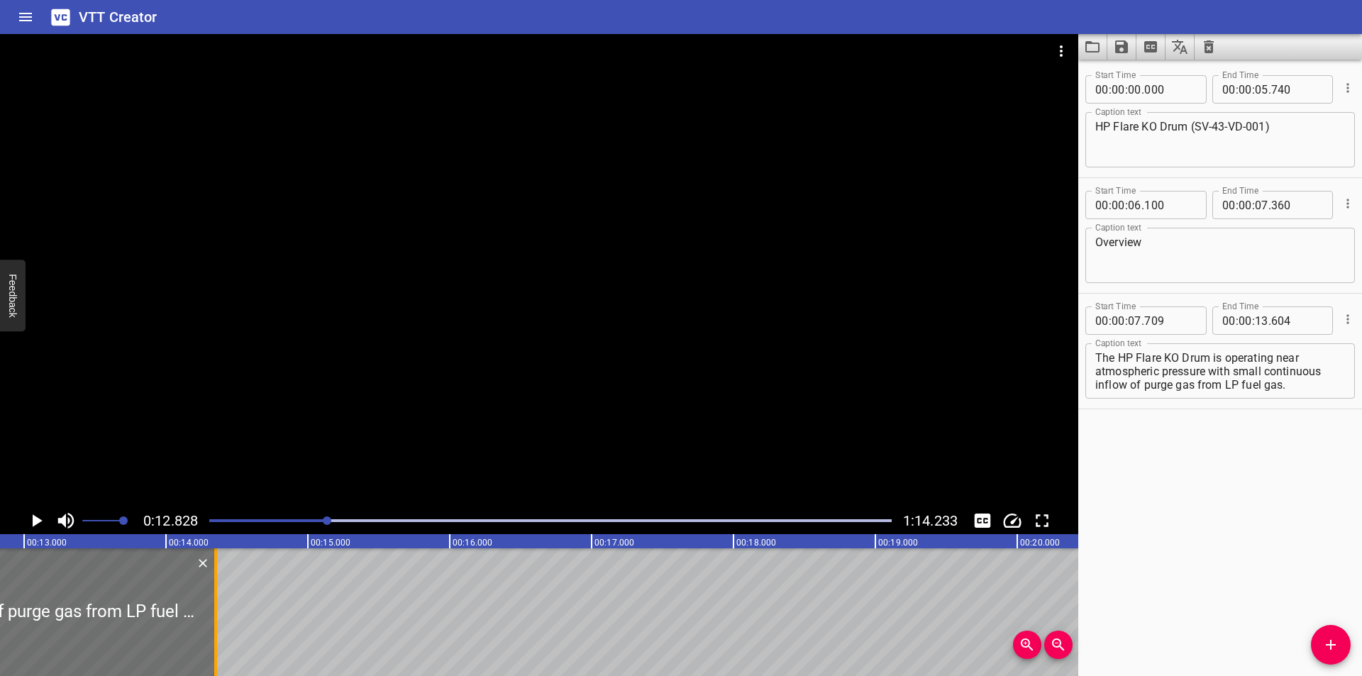
drag, startPoint x: 107, startPoint y: 641, endPoint x: 213, endPoint y: 630, distance: 106.3
click at [213, 630] on div at bounding box center [216, 612] width 14 height 128
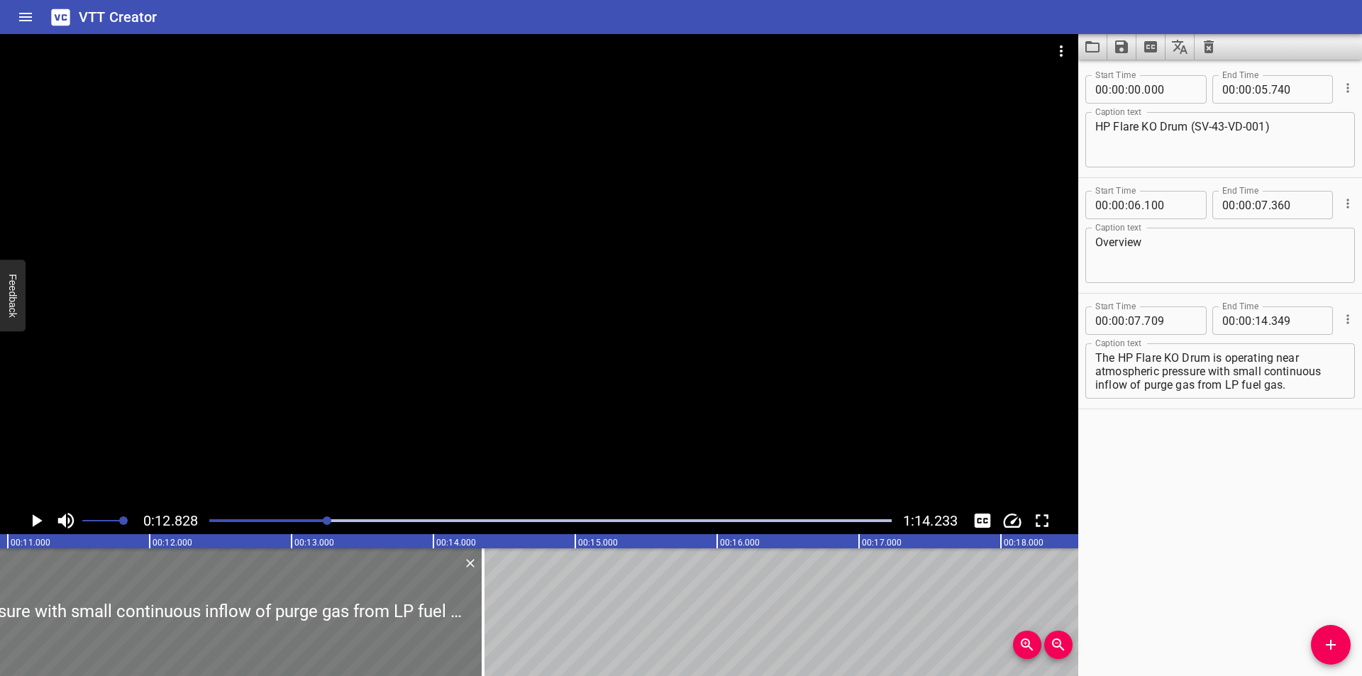
scroll to position [0, 1536]
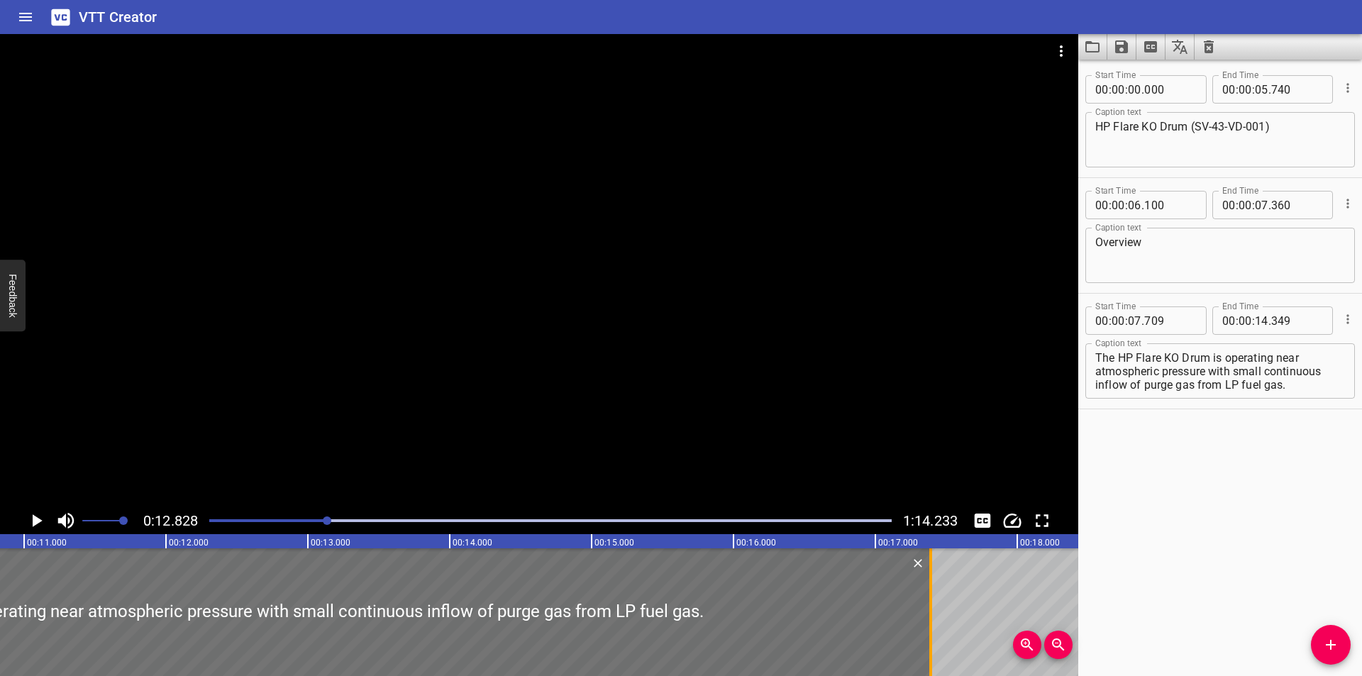
drag, startPoint x: 502, startPoint y: 636, endPoint x: 933, endPoint y: 638, distance: 431.2
click at [933, 638] on div at bounding box center [930, 612] width 14 height 128
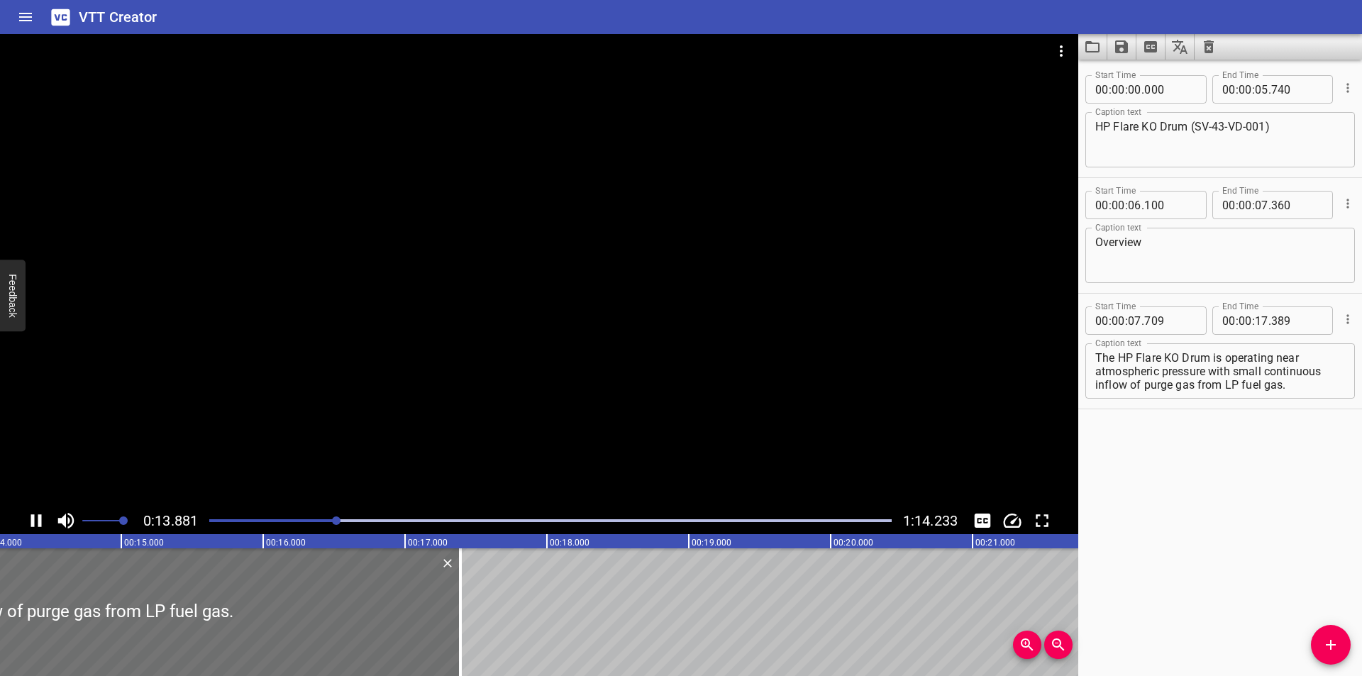
click at [459, 378] on div at bounding box center [539, 270] width 1078 height 473
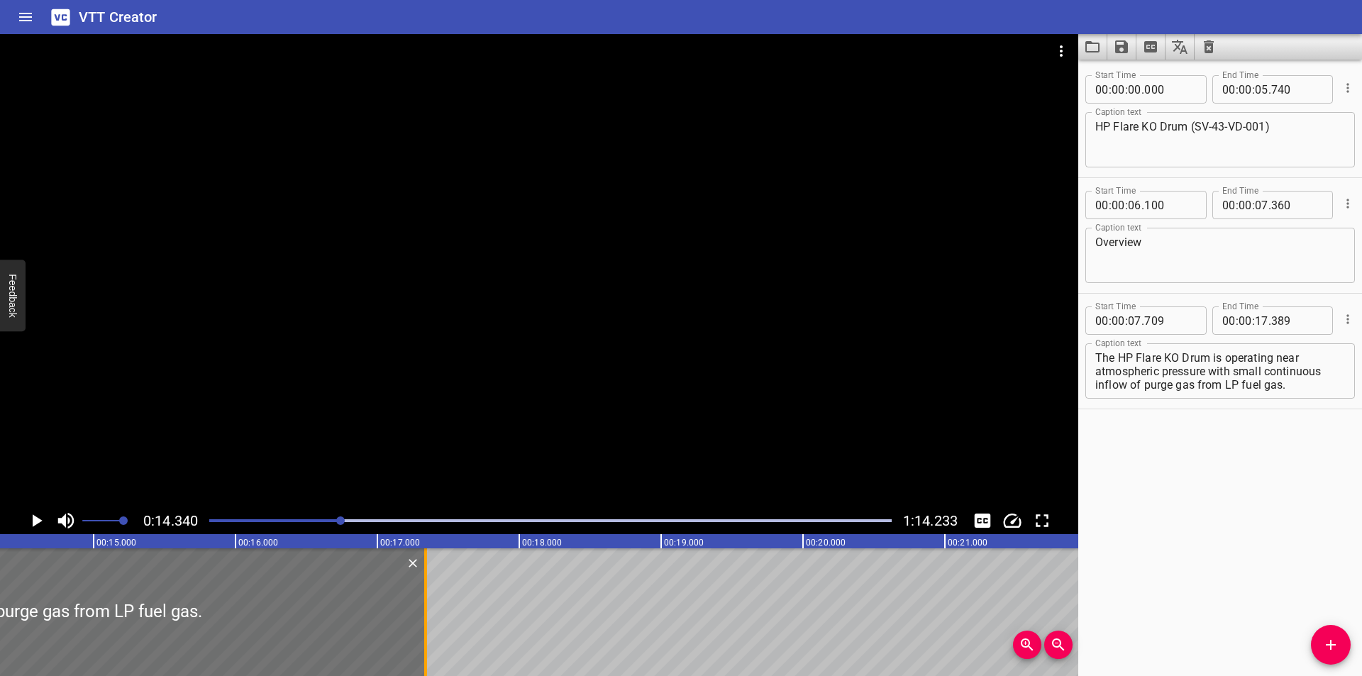
drag, startPoint x: 435, startPoint y: 622, endPoint x: 428, endPoint y: 623, distance: 7.2
click at [428, 623] on div at bounding box center [425, 612] width 14 height 128
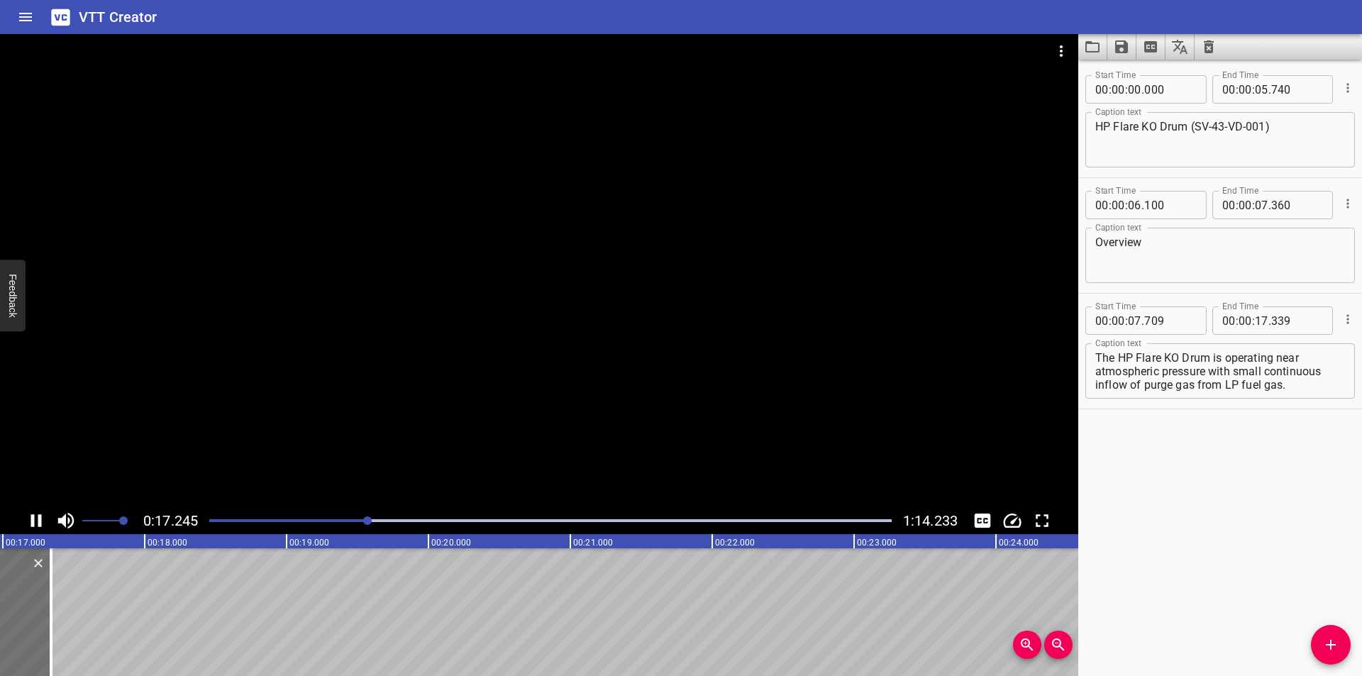
scroll to position [0, 2460]
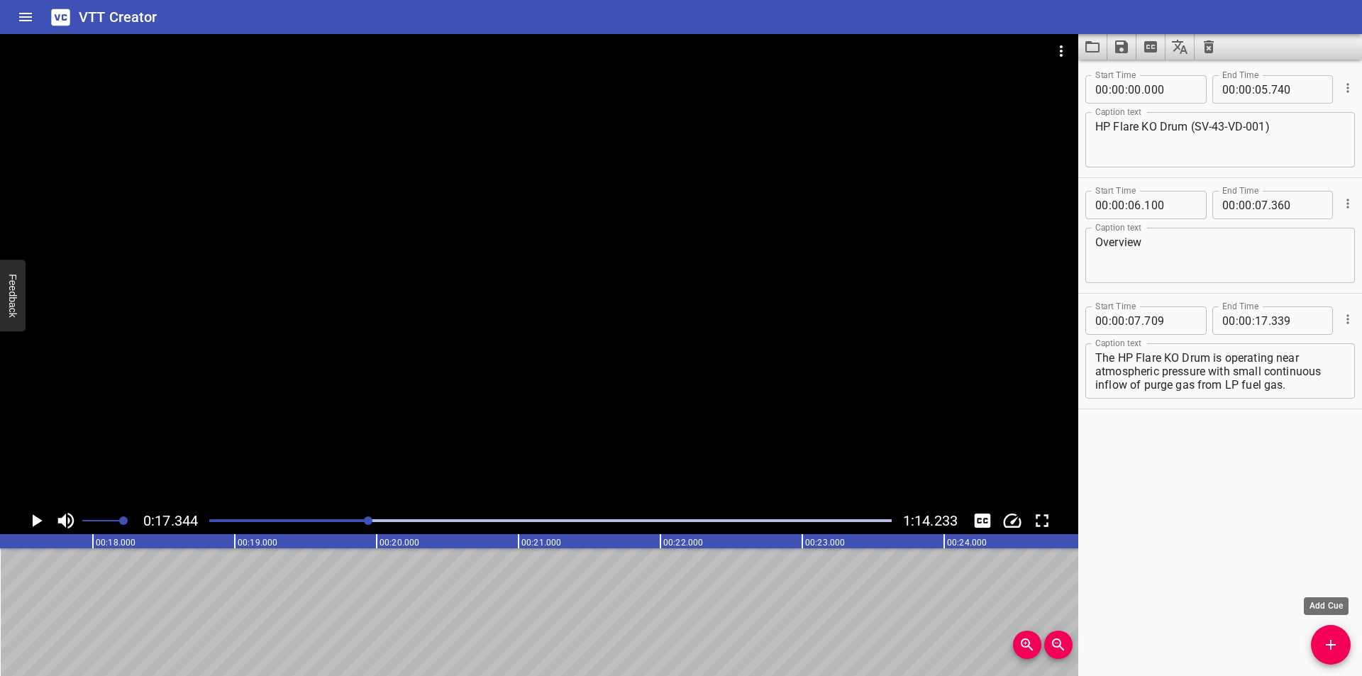
drag, startPoint x: 1338, startPoint y: 634, endPoint x: 1016, endPoint y: 628, distance: 322.0
click at [1337, 634] on button "Add Cue" at bounding box center [1331, 645] width 40 height 40
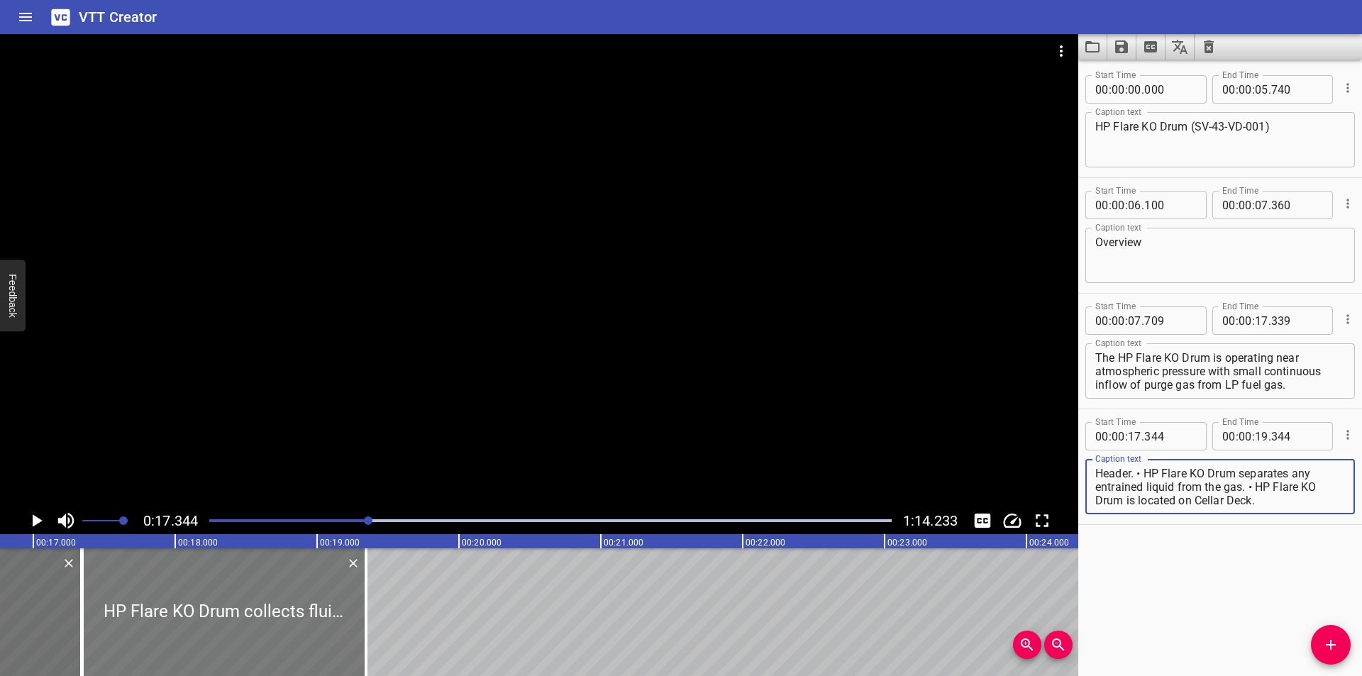
scroll to position [0, 2366]
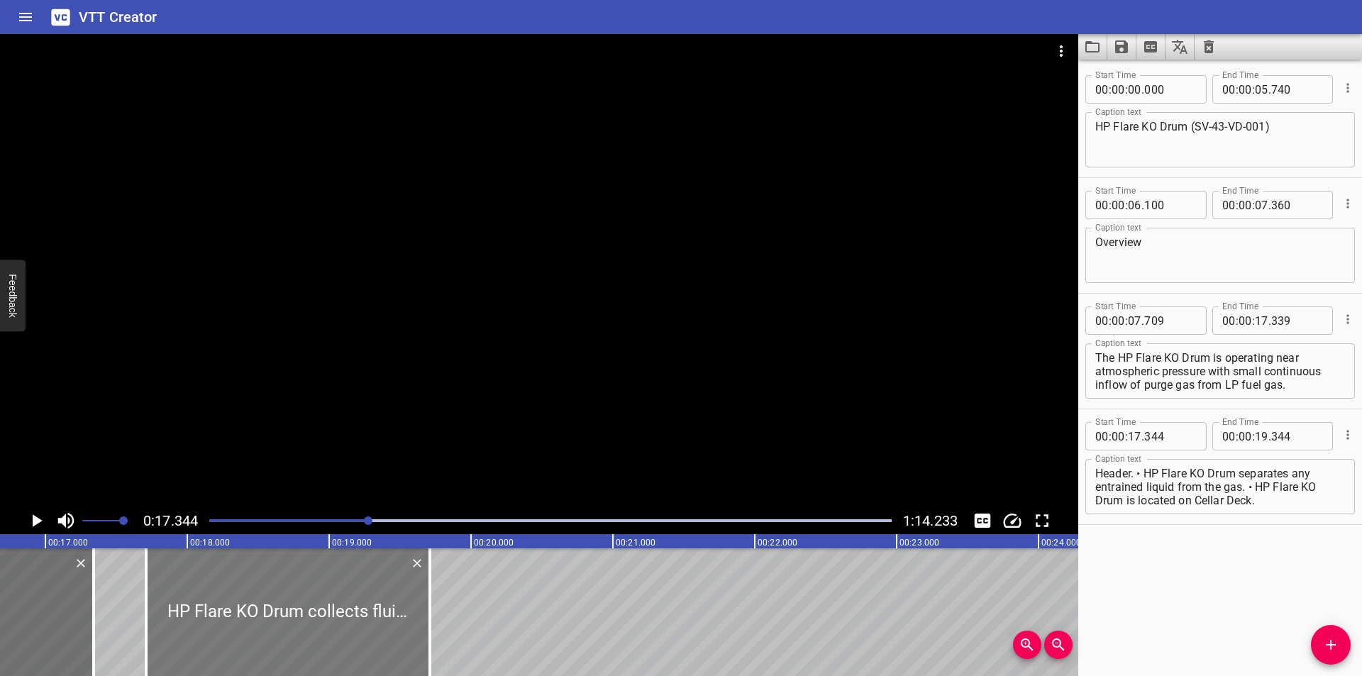
drag, startPoint x: 322, startPoint y: 613, endPoint x: 294, endPoint y: 622, distance: 28.9
click at [294, 622] on div at bounding box center [288, 612] width 284 height 128
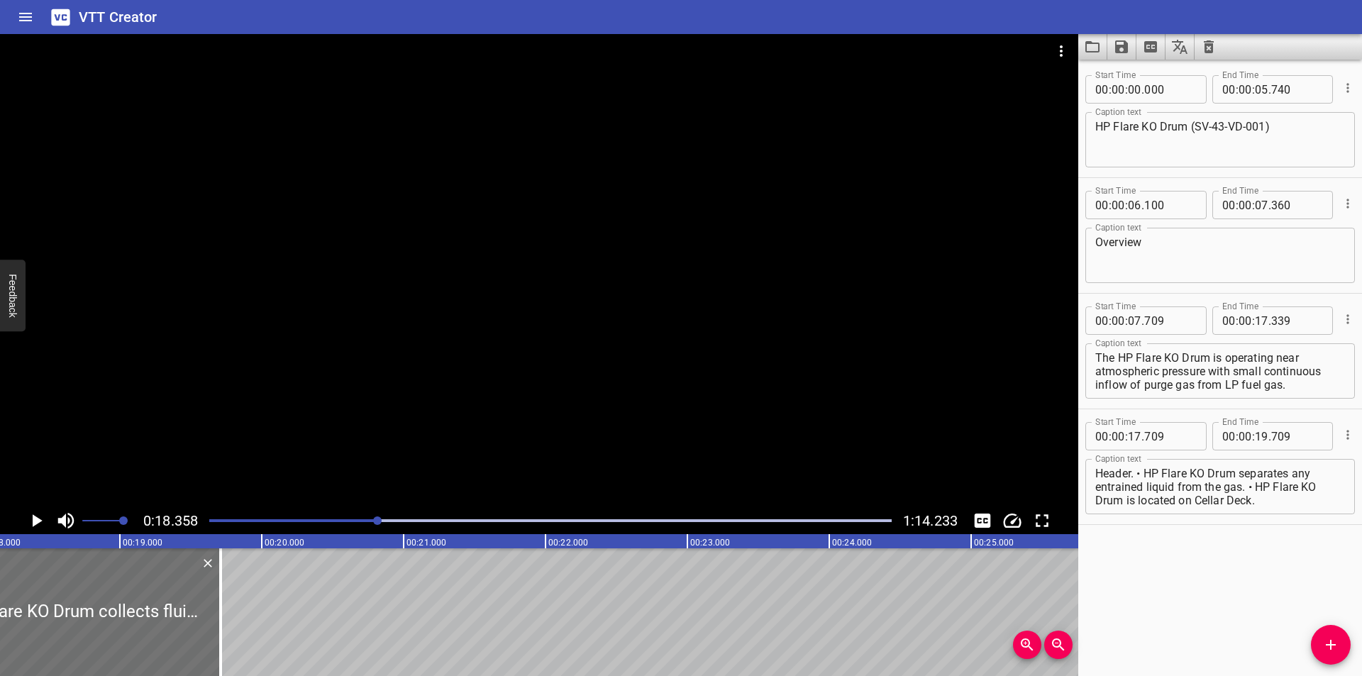
scroll to position [0, 2604]
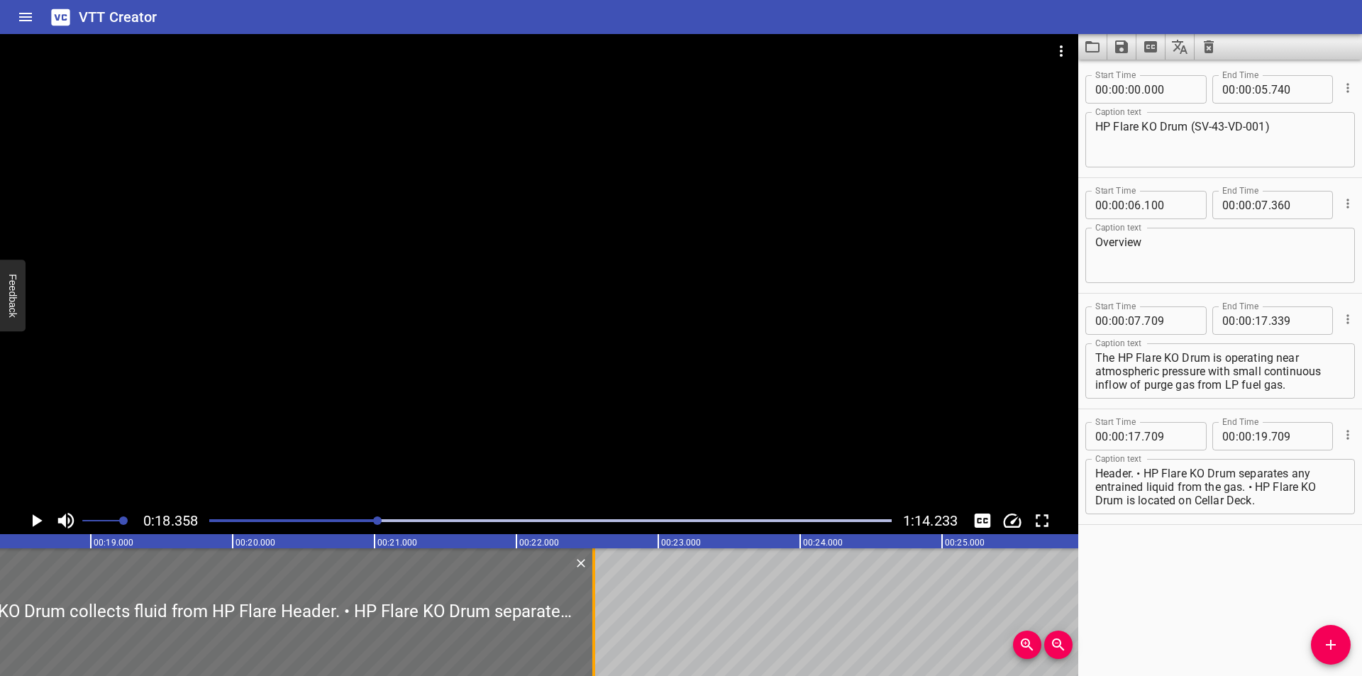
drag, startPoint x: 194, startPoint y: 640, endPoint x: 596, endPoint y: 641, distance: 402.8
click at [596, 641] on div at bounding box center [594, 612] width 14 height 128
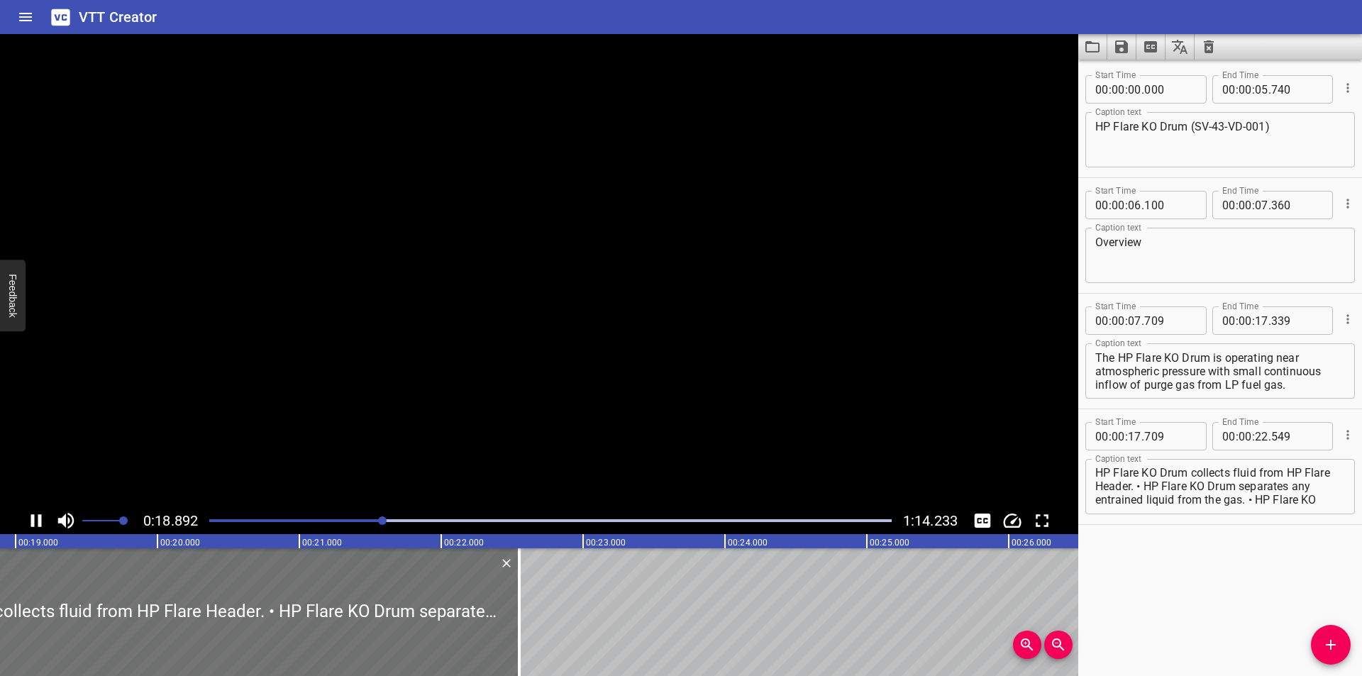
scroll to position [0, 0]
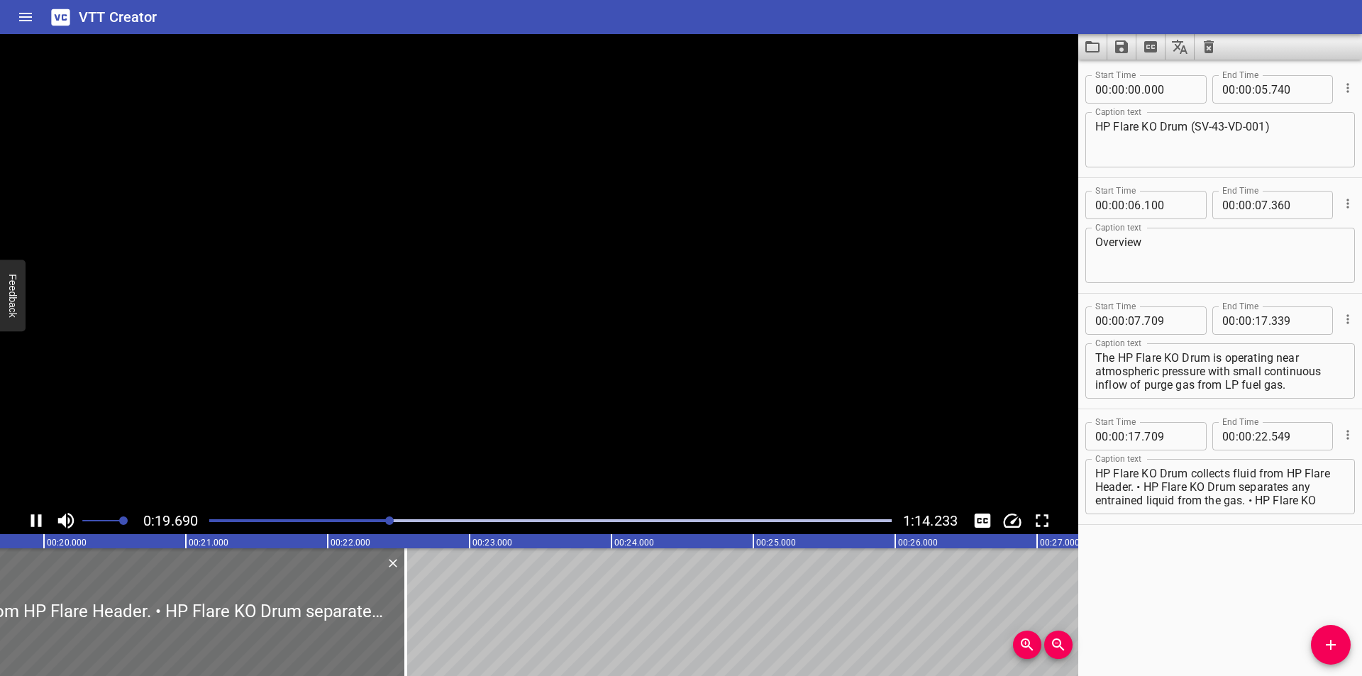
click at [1172, 487] on textarea "HP Flare KO Drum collects fluid from HP Flare Header. • HP Flare KO Drum separa…" at bounding box center [1220, 487] width 250 height 40
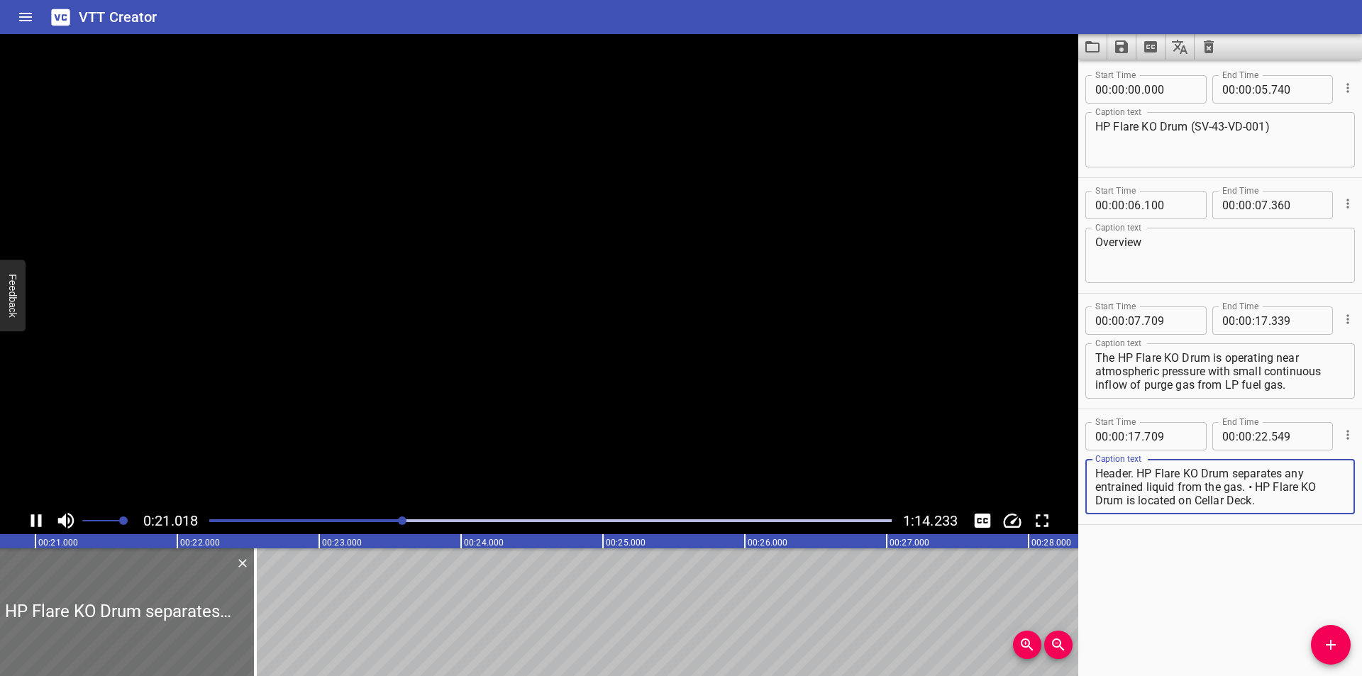
scroll to position [0, 2981]
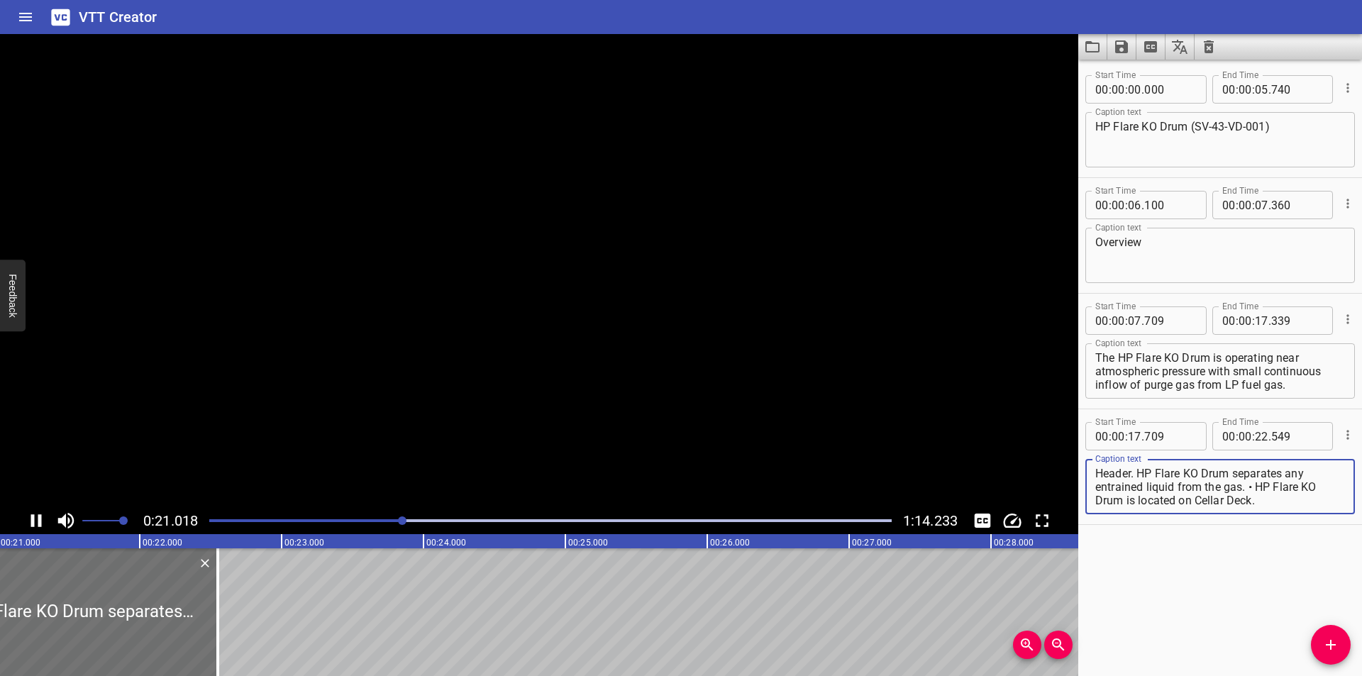
drag, startPoint x: 1166, startPoint y: 486, endPoint x: 1361, endPoint y: 648, distance: 253.8
click at [1361, 648] on div "Start Time 00 : 00 : 00 . 000 Start Time End Time 00 : 00 : 05 . 740 End Time C…" at bounding box center [1220, 368] width 284 height 616
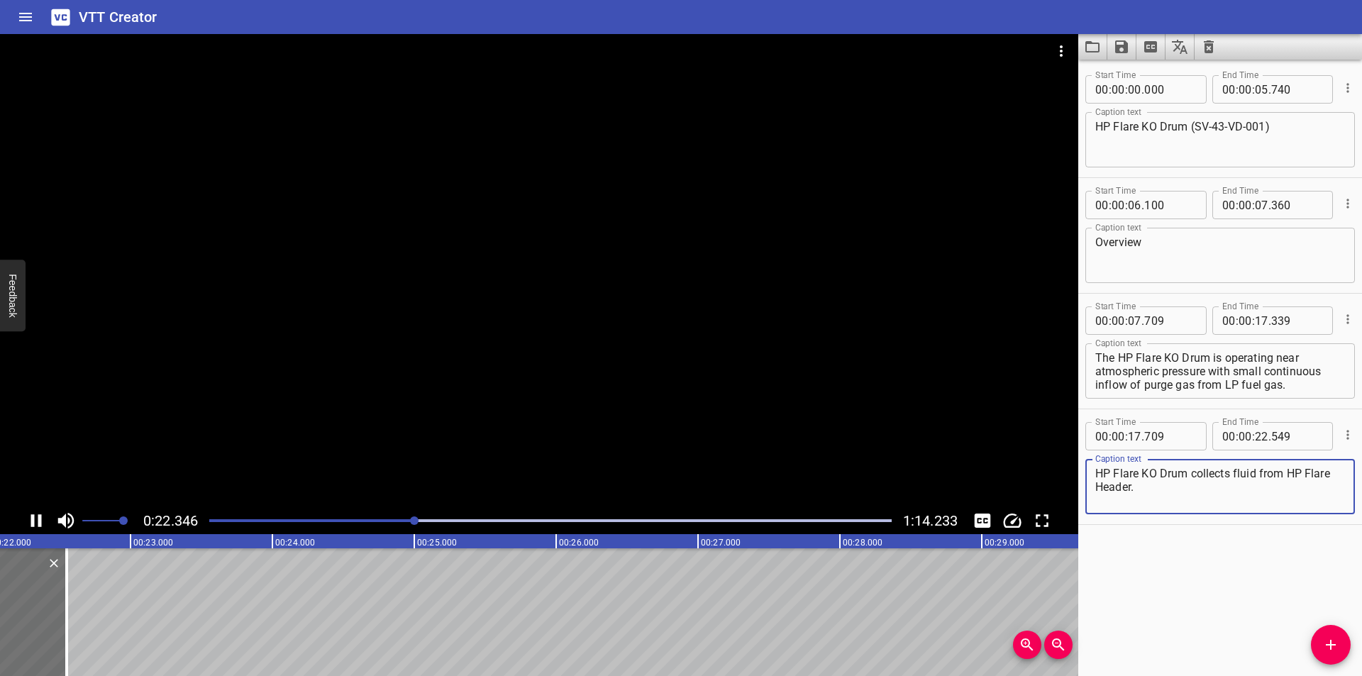
scroll to position [0, 3187]
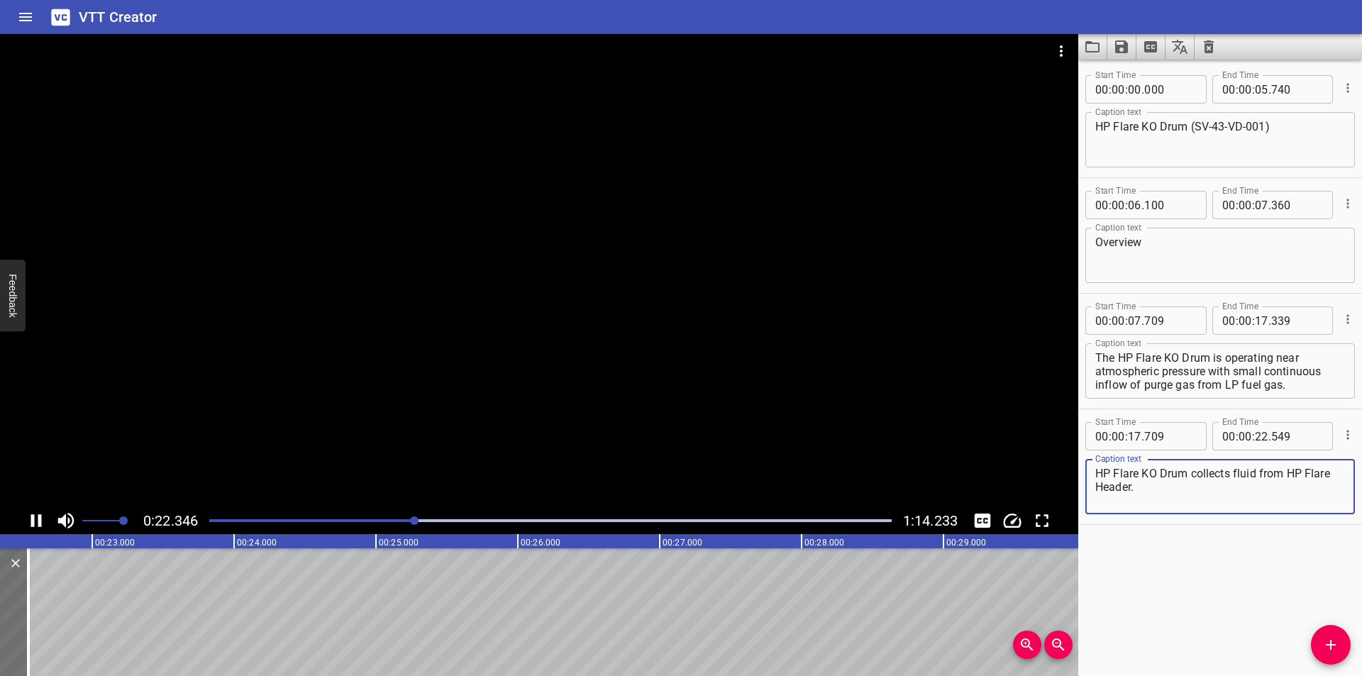
click at [495, 284] on div at bounding box center [539, 270] width 1078 height 473
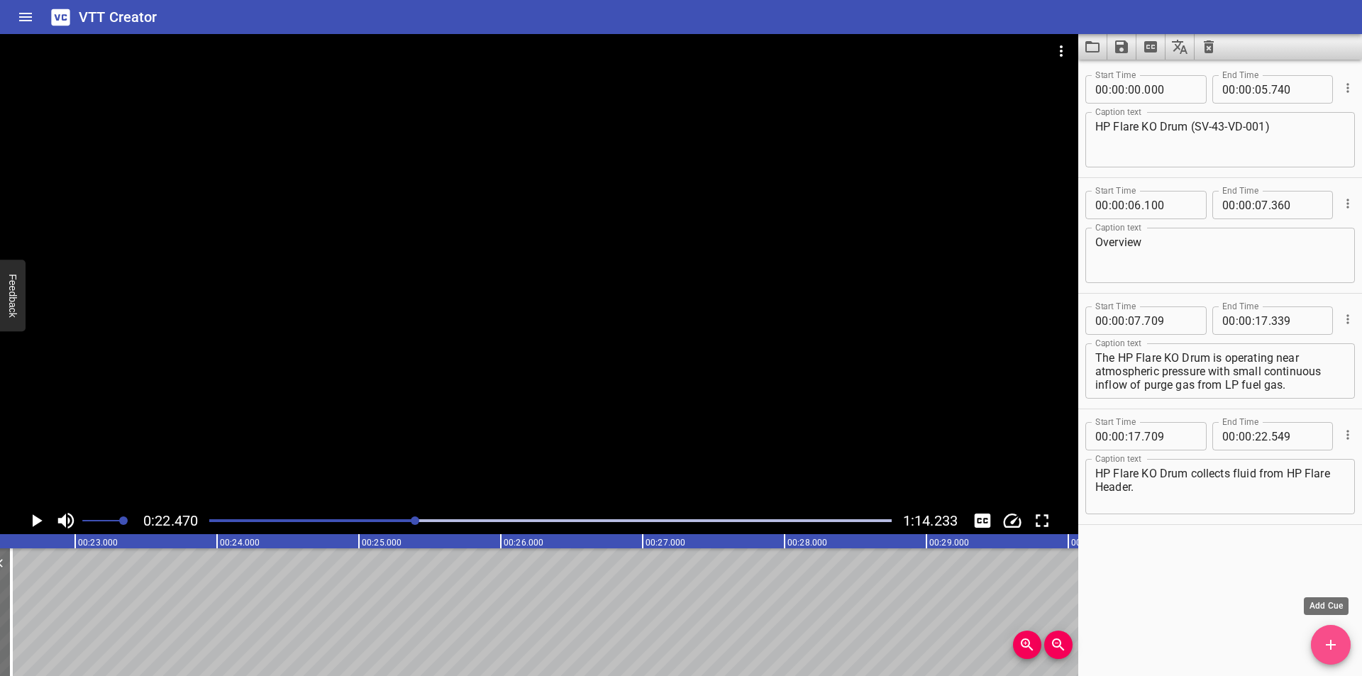
click at [1330, 644] on icon "Add Cue" at bounding box center [1330, 645] width 10 height 10
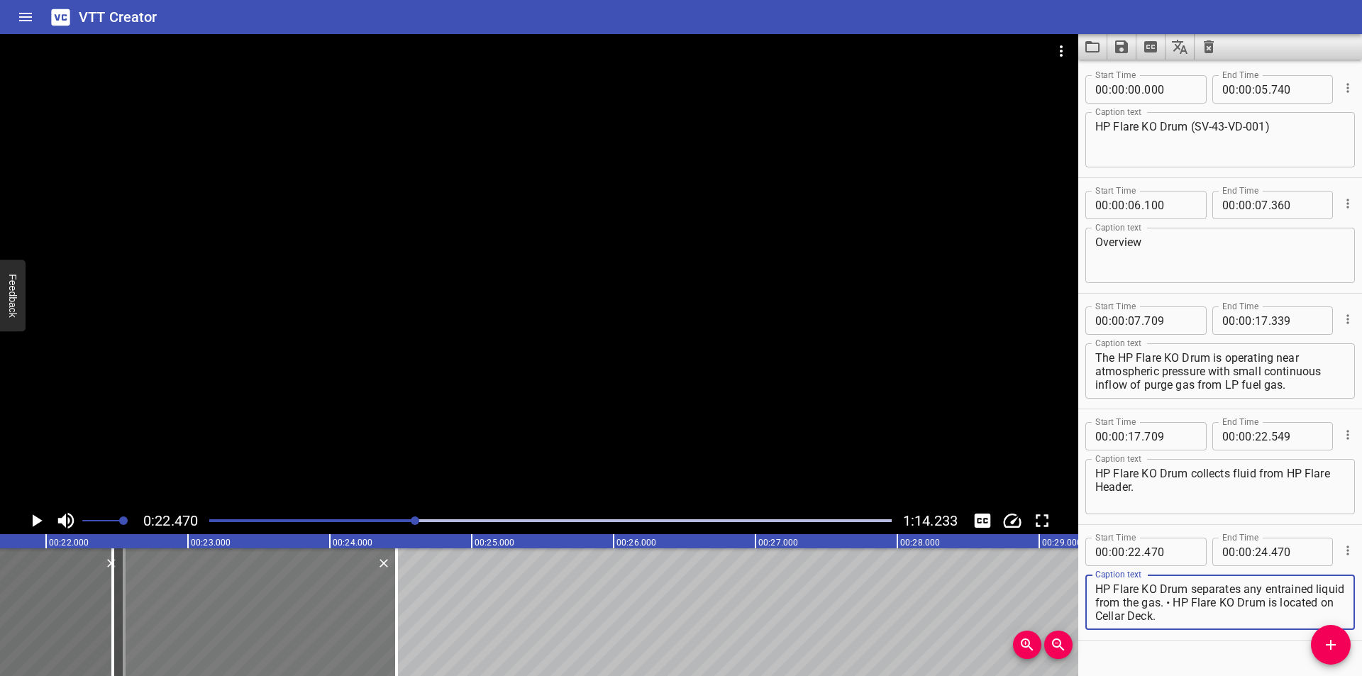
scroll to position [0, 3045]
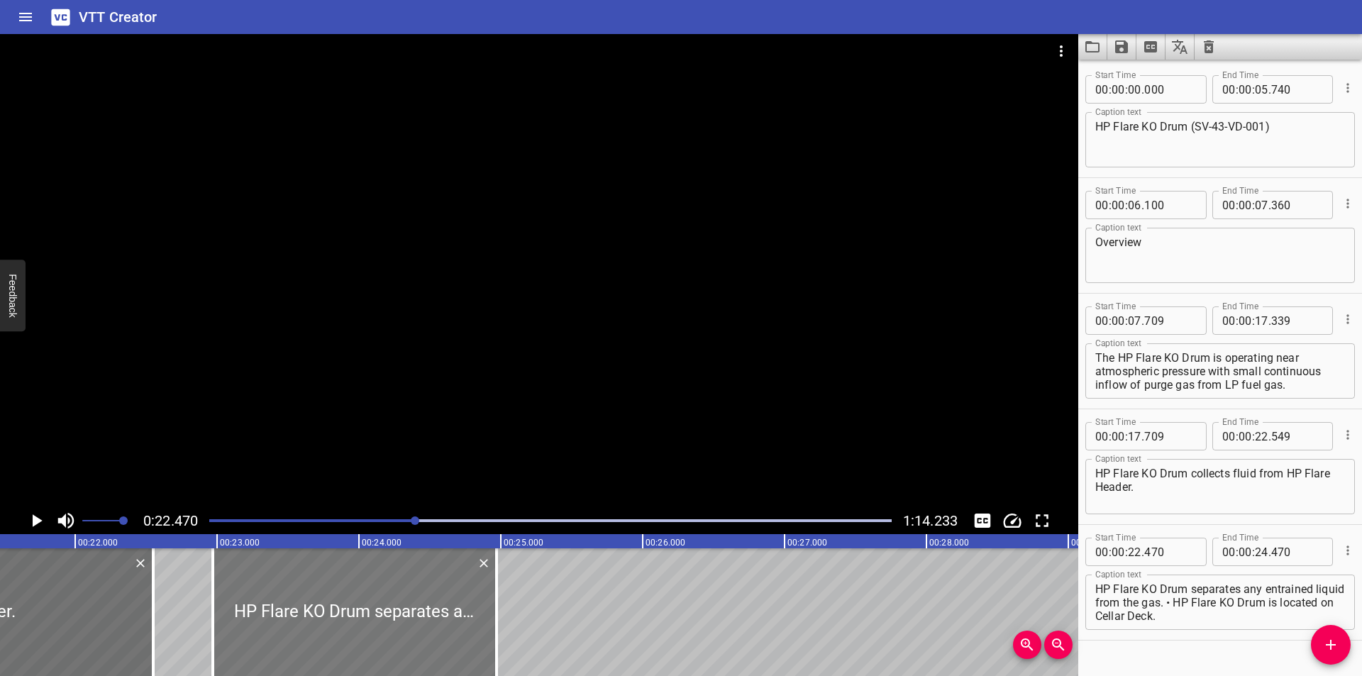
drag, startPoint x: 367, startPoint y: 609, endPoint x: 351, endPoint y: 618, distance: 18.7
click at [351, 618] on div at bounding box center [355, 612] width 284 height 128
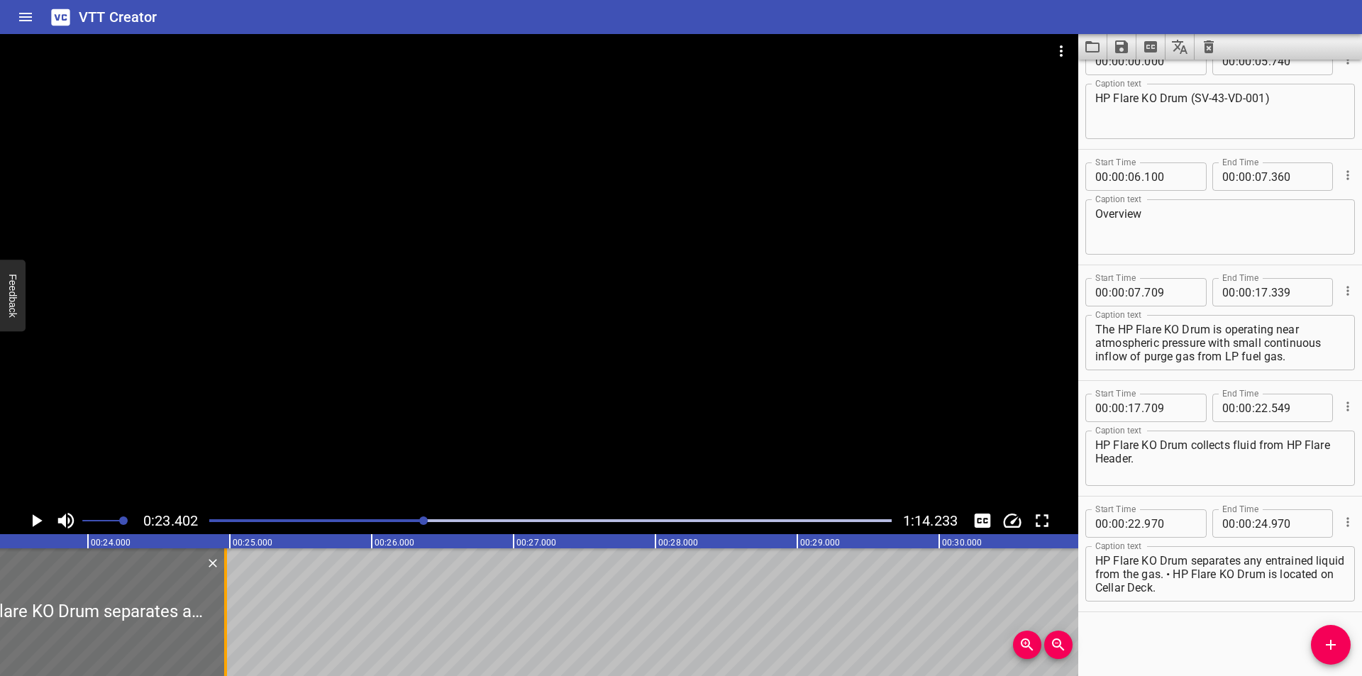
scroll to position [0, 3319]
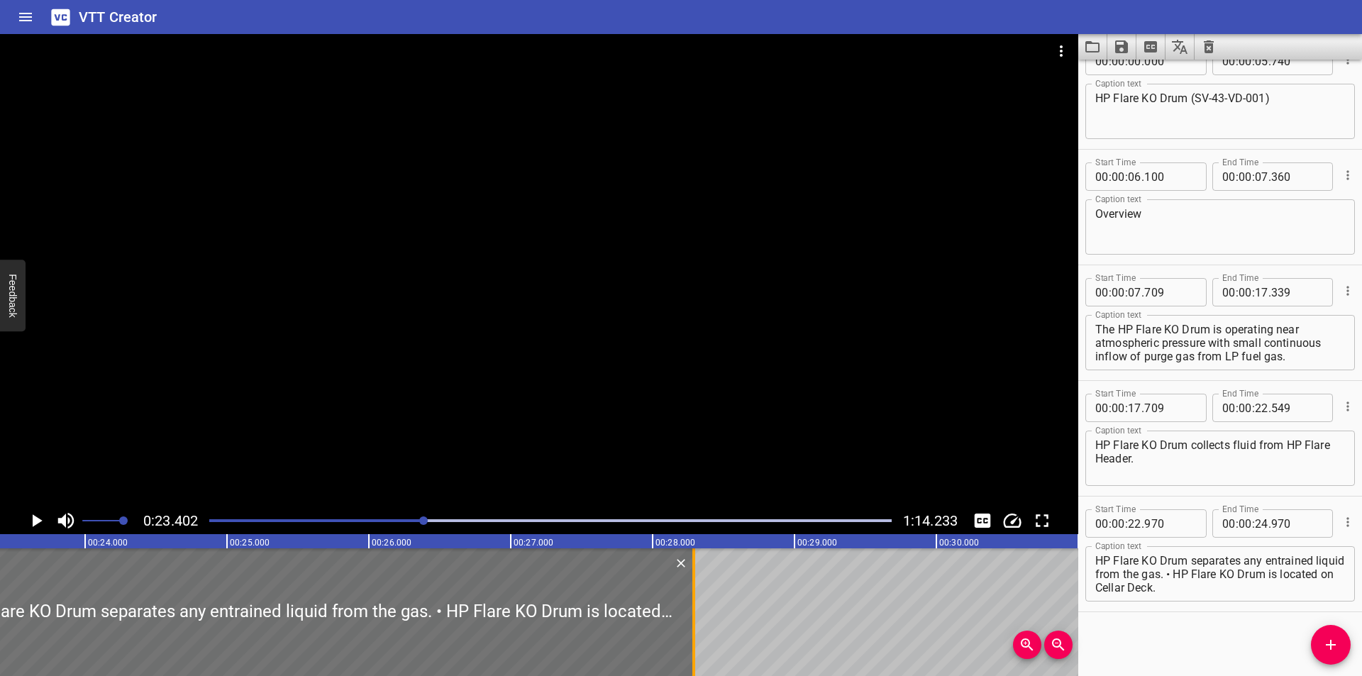
drag, startPoint x: 227, startPoint y: 634, endPoint x: 699, endPoint y: 641, distance: 471.7
click at [699, 641] on div at bounding box center [693, 612] width 14 height 128
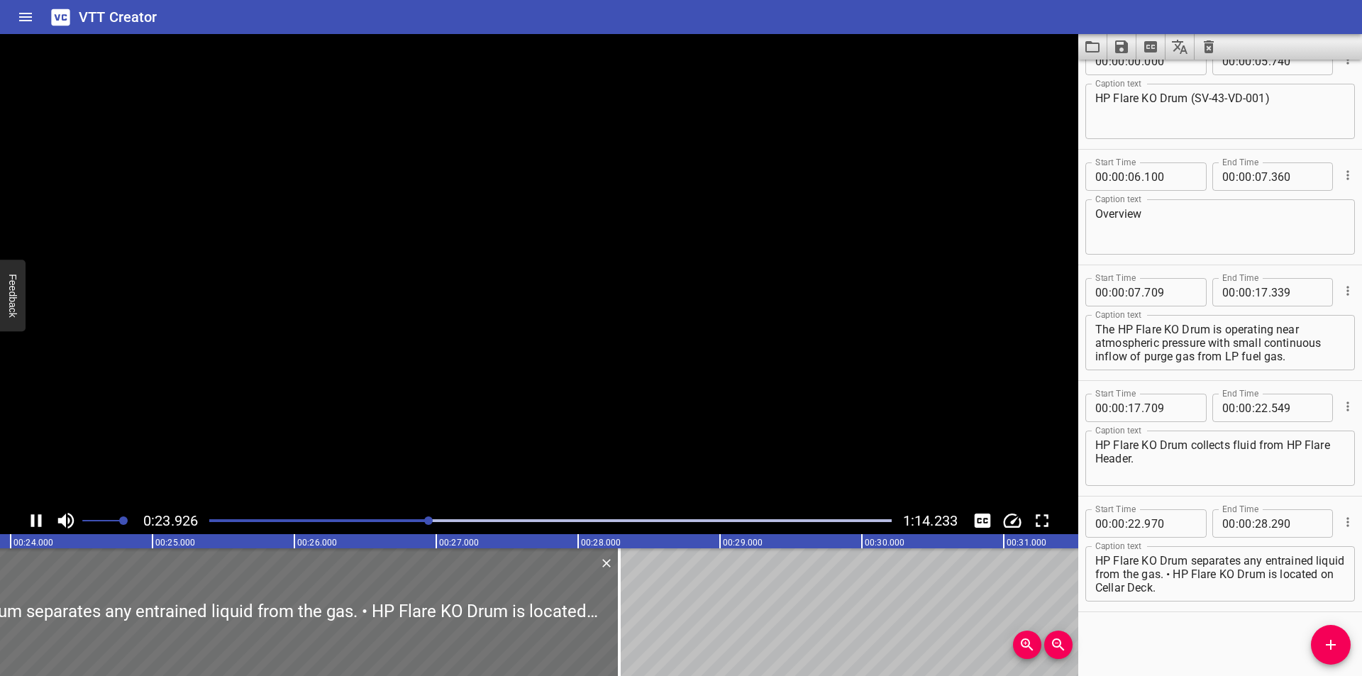
scroll to position [0, 0]
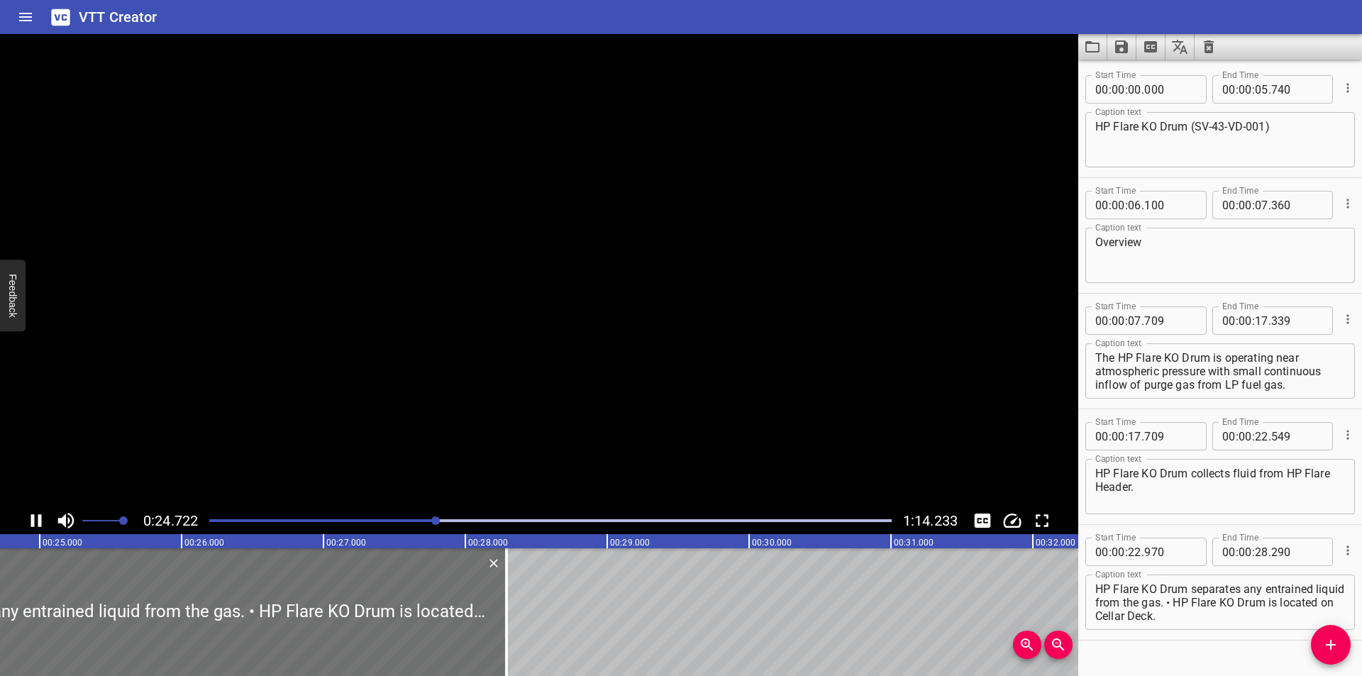
click at [1205, 597] on textarea "HP Flare KO Drum separates any entrained liquid from the gas. • HP Flare KO Dru…" at bounding box center [1220, 602] width 250 height 40
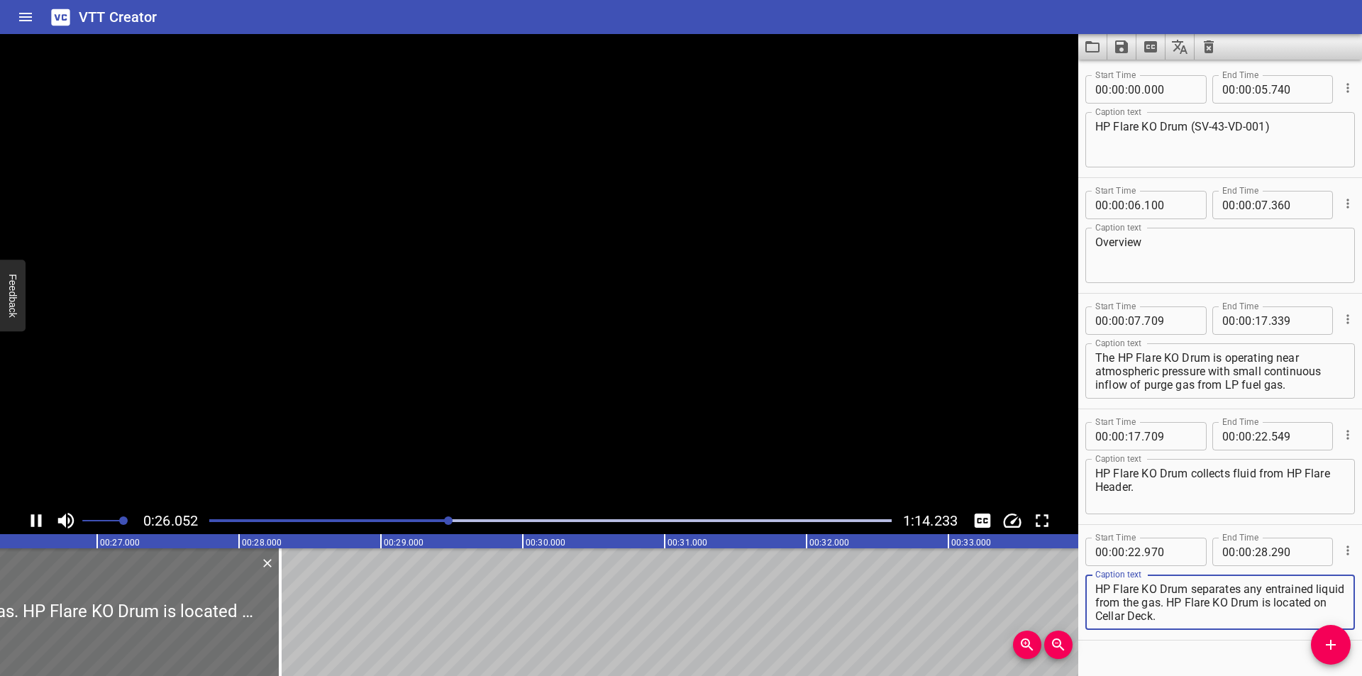
drag, startPoint x: 1202, startPoint y: 606, endPoint x: 1274, endPoint y: 644, distance: 80.9
click at [1273, 644] on div "Start Time 00 : 00 : 00 . 000 Start Time End Time 00 : 00 : 05 . 740 End Time C…" at bounding box center [1220, 368] width 284 height 616
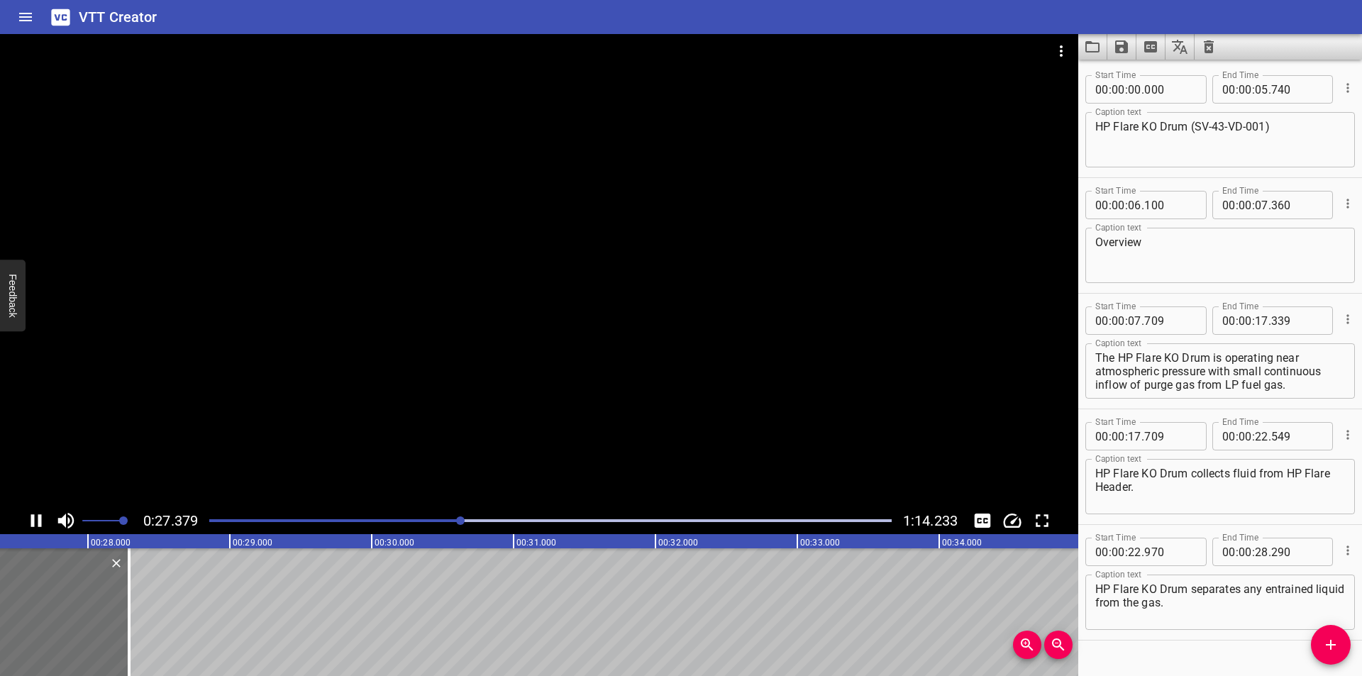
click at [773, 431] on div at bounding box center [539, 270] width 1078 height 473
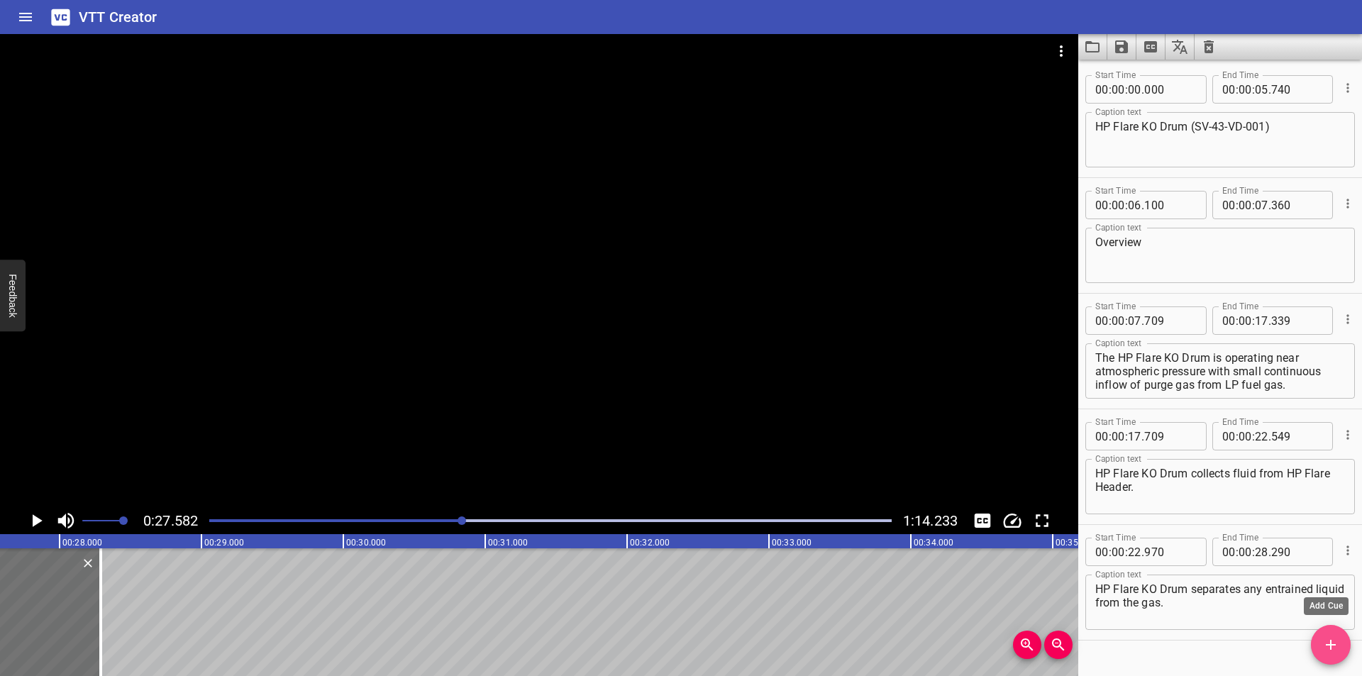
drag, startPoint x: 1325, startPoint y: 641, endPoint x: 768, endPoint y: 621, distance: 557.1
click at [1311, 639] on span "Add Cue" at bounding box center [1331, 644] width 40 height 17
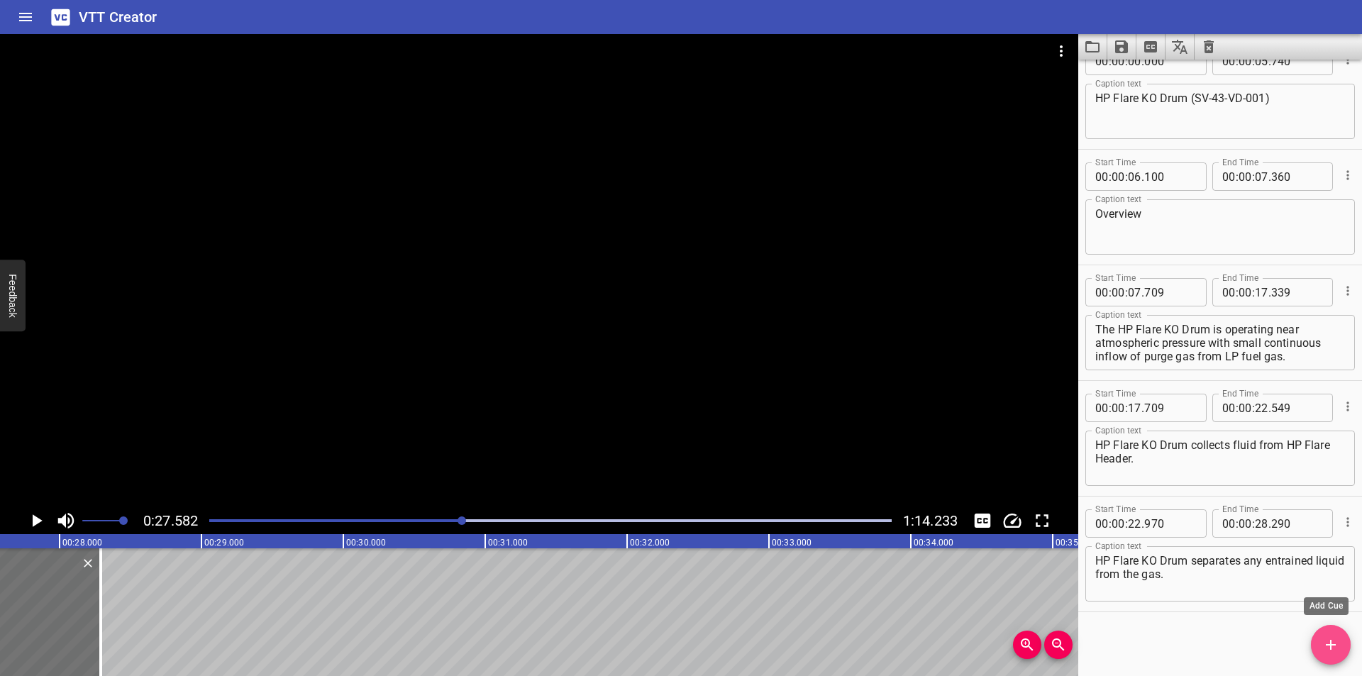
scroll to position [113, 0]
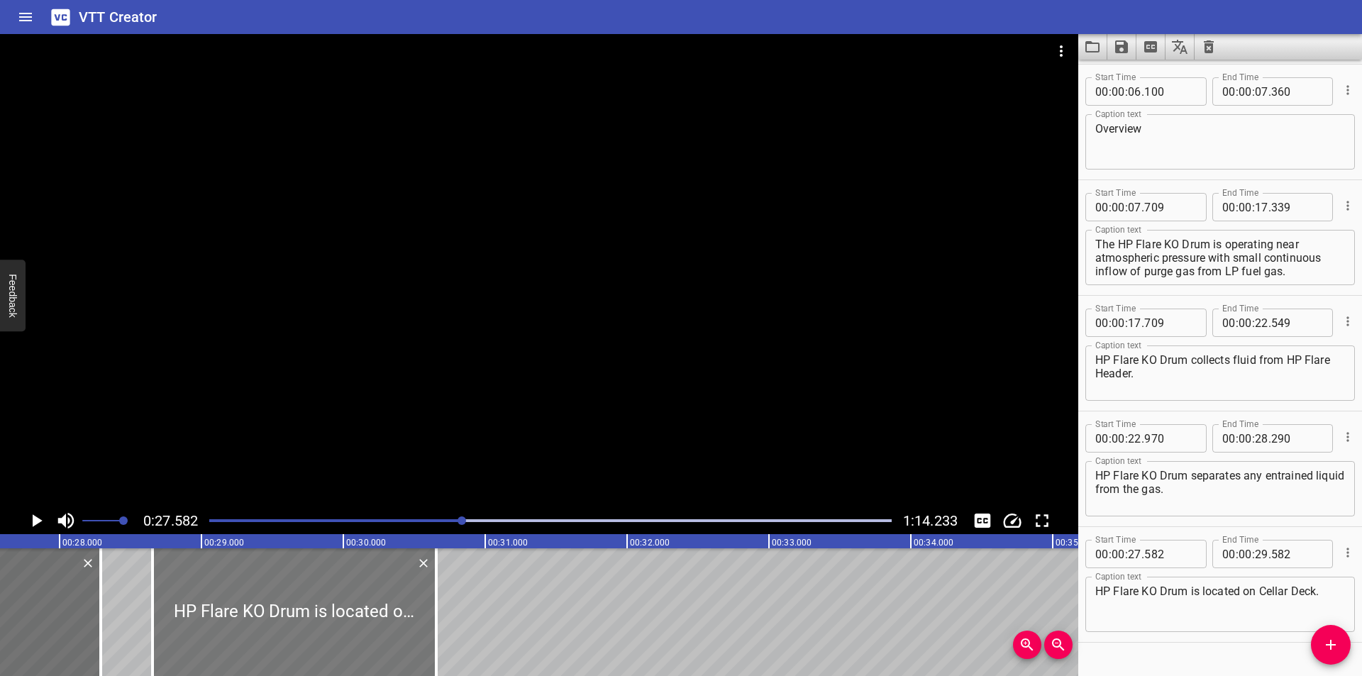
drag, startPoint x: 199, startPoint y: 621, endPoint x: 287, endPoint y: 622, distance: 88.0
click at [353, 627] on div at bounding box center [294, 612] width 284 height 128
click at [93, 628] on div at bounding box center [96, 612] width 14 height 128
click at [239, 631] on div at bounding box center [295, 612] width 284 height 128
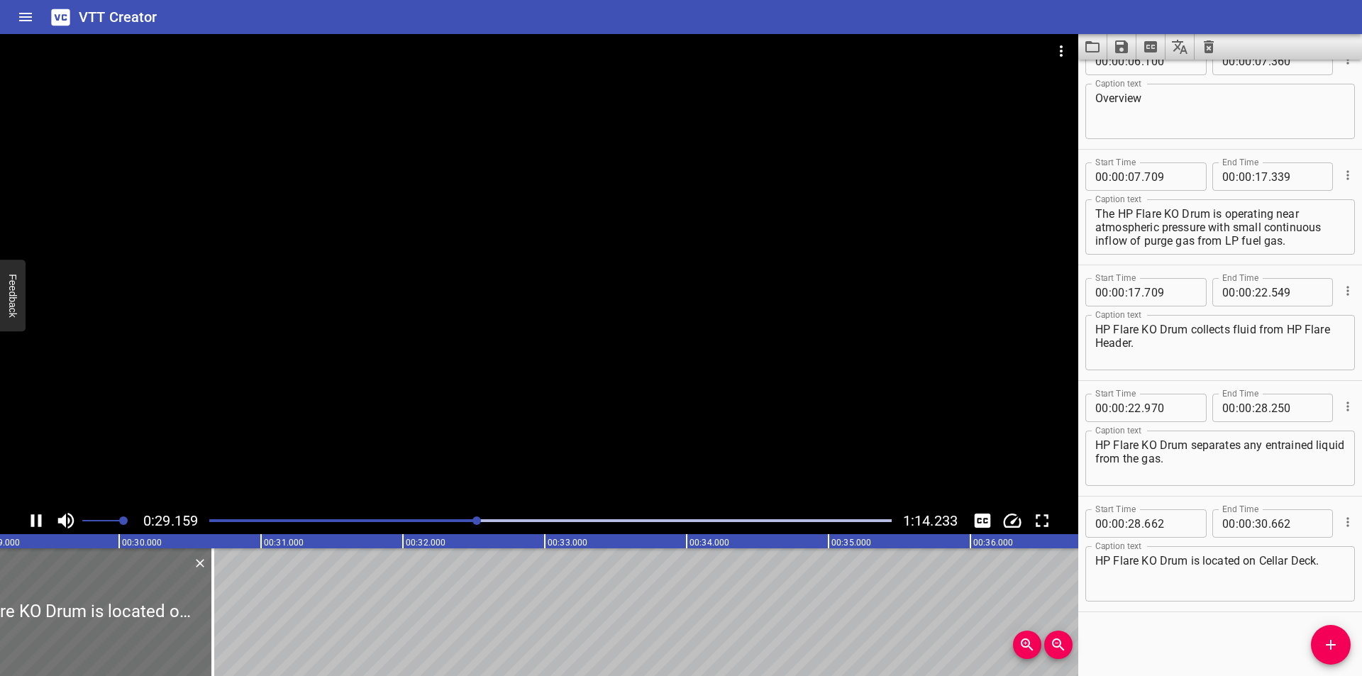
scroll to position [0, 4161]
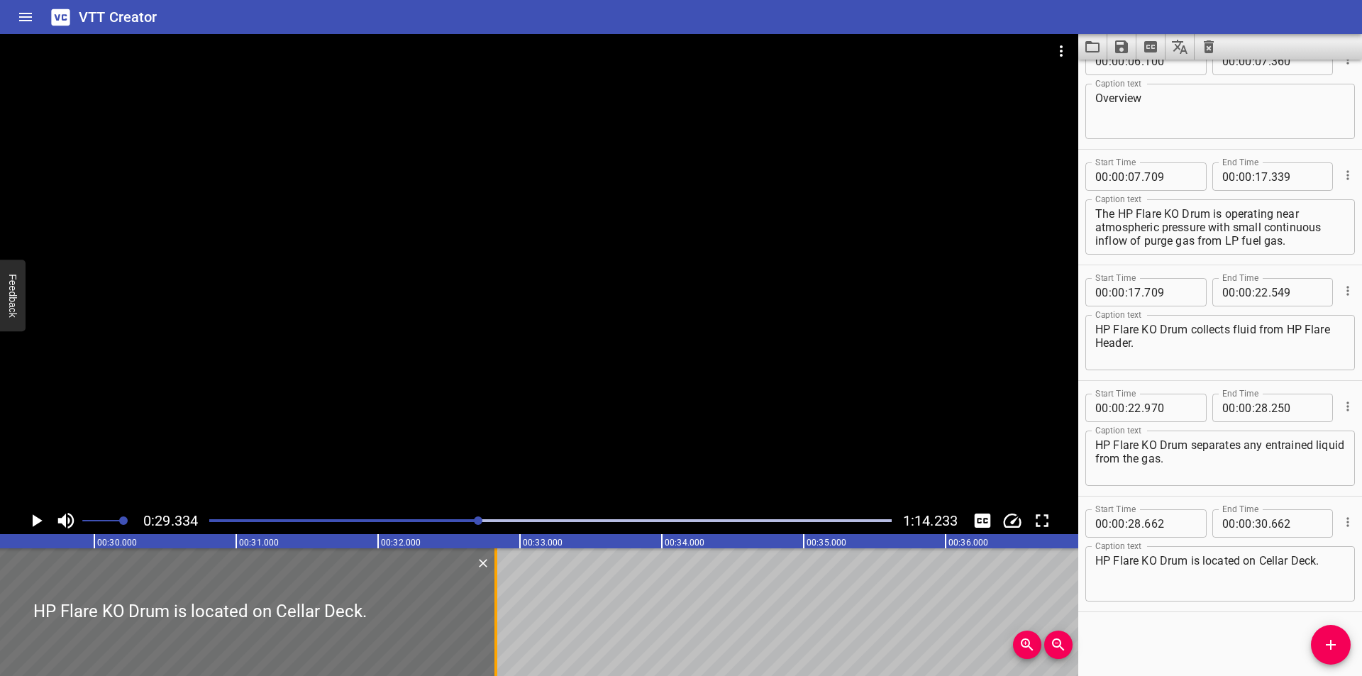
drag, startPoint x: 190, startPoint y: 606, endPoint x: 498, endPoint y: 614, distance: 307.9
click at [498, 614] on div at bounding box center [496, 612] width 14 height 128
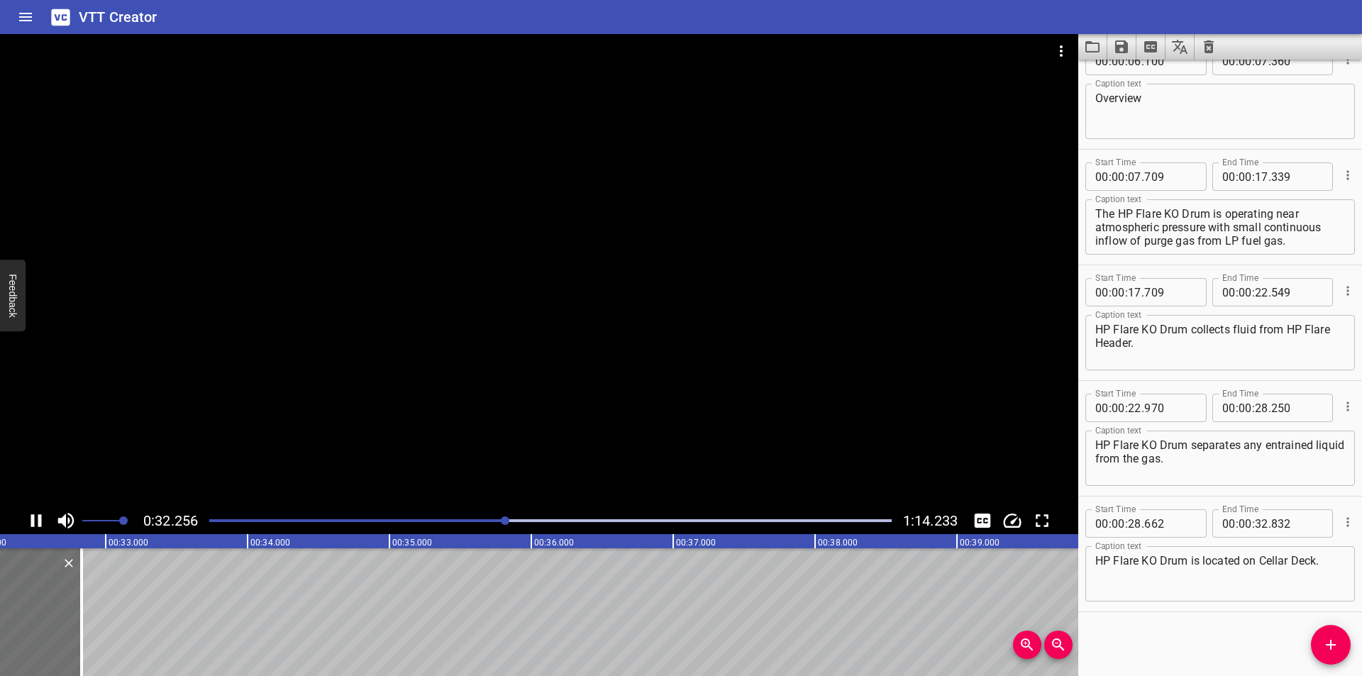
scroll to position [0, 4623]
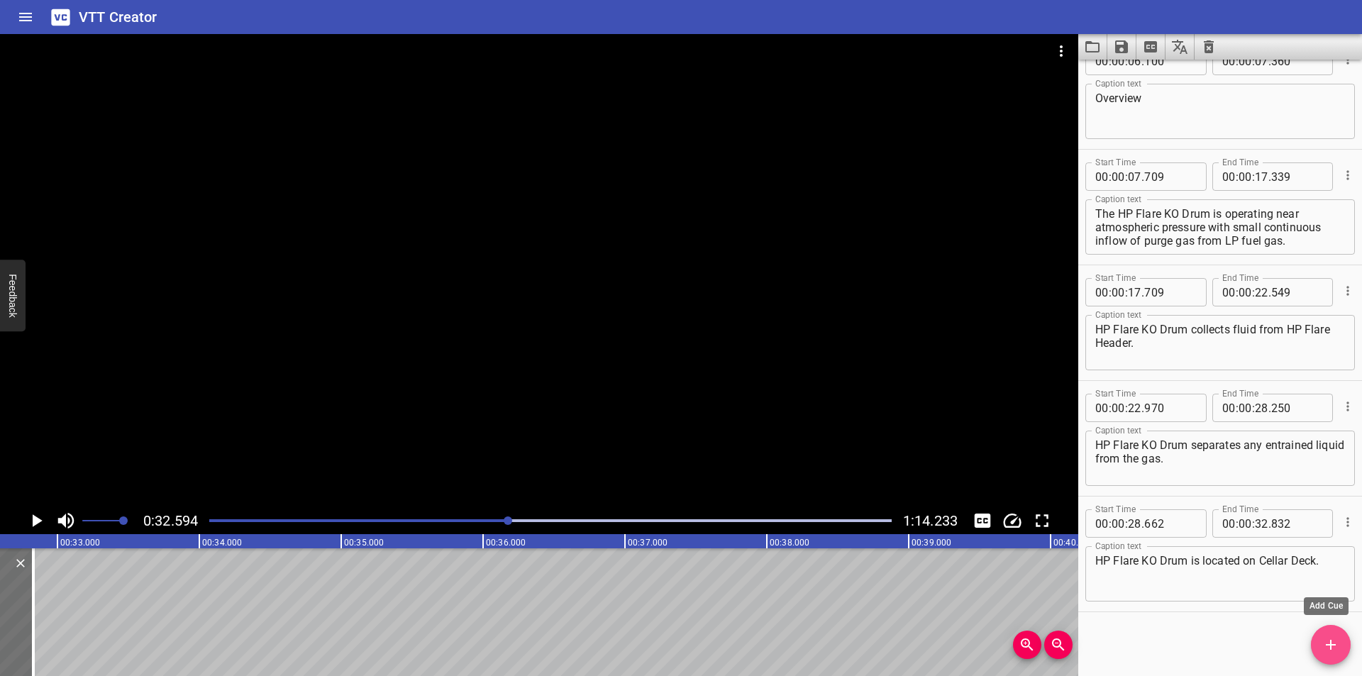
drag, startPoint x: 1317, startPoint y: 646, endPoint x: 680, endPoint y: 632, distance: 637.0
click at [1316, 646] on span "Add Cue" at bounding box center [1331, 644] width 40 height 17
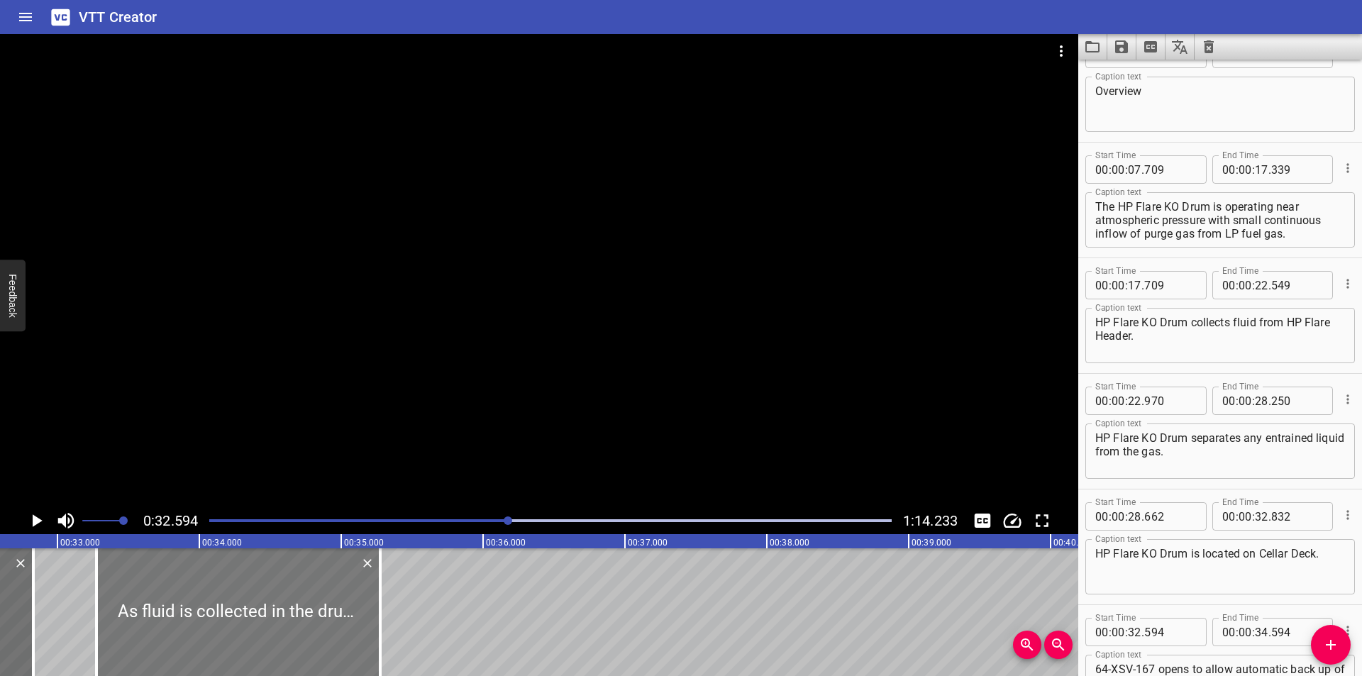
drag, startPoint x: 187, startPoint y: 609, endPoint x: 283, endPoint y: 607, distance: 96.5
click at [283, 607] on div at bounding box center [238, 612] width 284 height 128
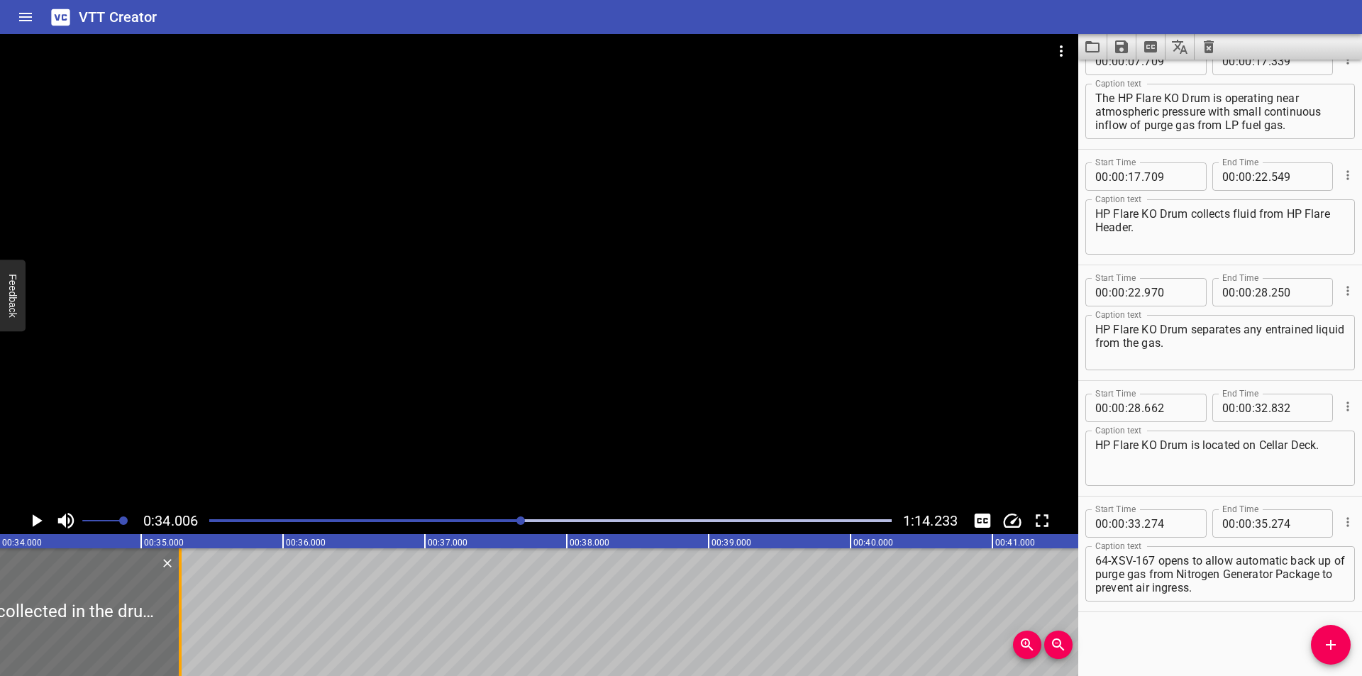
drag, startPoint x: 179, startPoint y: 630, endPoint x: 799, endPoint y: 626, distance: 619.1
click at [182, 626] on div at bounding box center [180, 612] width 3 height 128
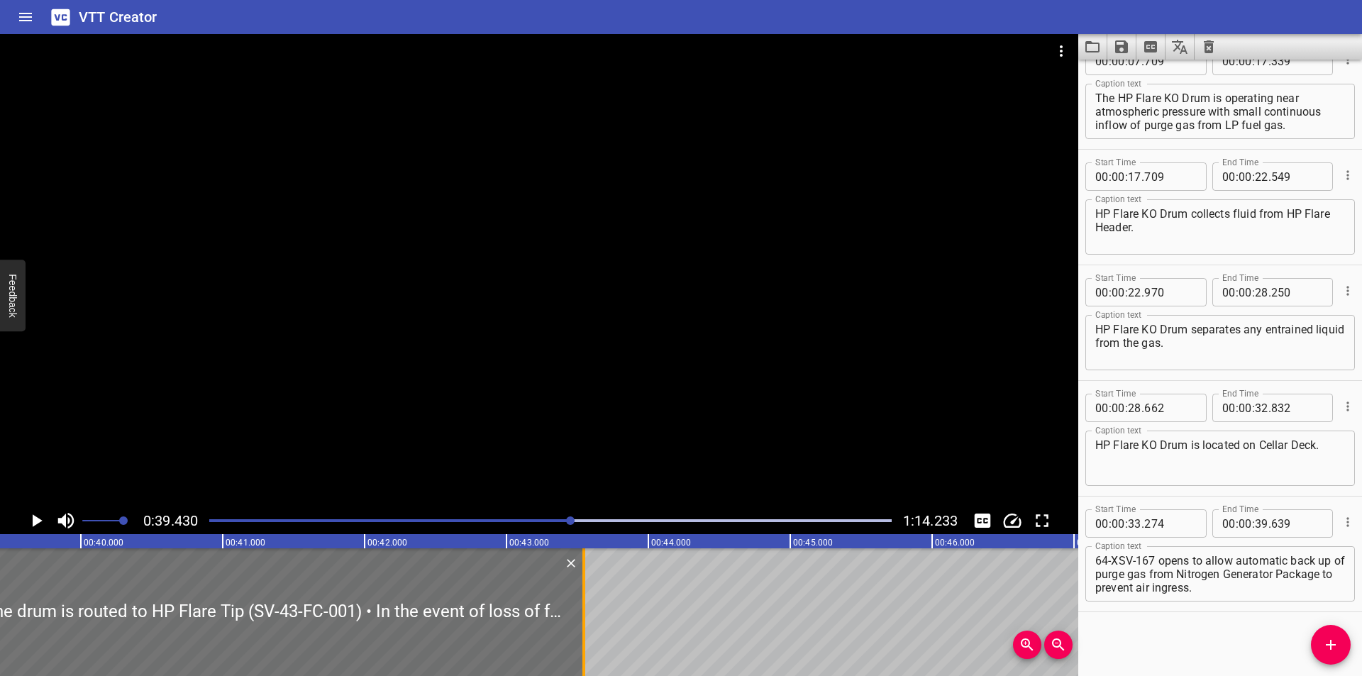
drag, startPoint x: 28, startPoint y: 627, endPoint x: 582, endPoint y: 633, distance: 553.9
click at [582, 633] on div at bounding box center [584, 612] width 14 height 128
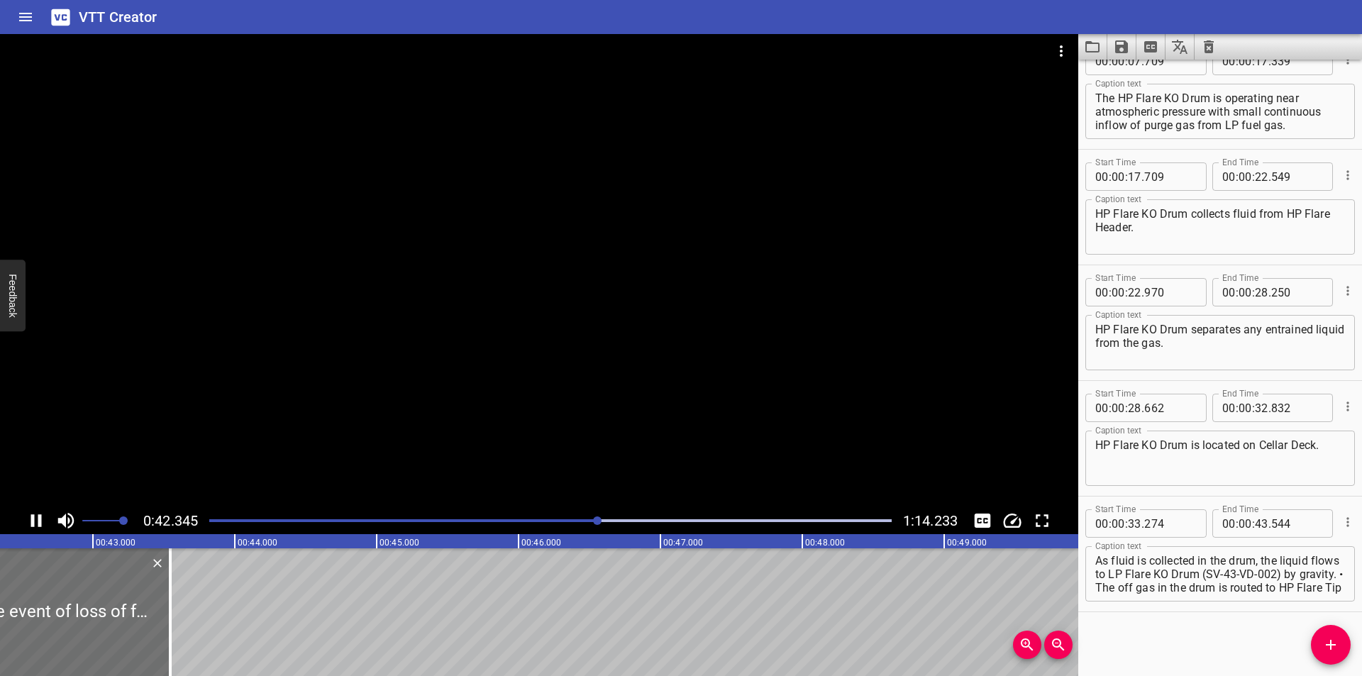
drag, startPoint x: 806, startPoint y: 507, endPoint x: 731, endPoint y: 372, distance: 154.6
click at [686, 361] on div at bounding box center [539, 270] width 1078 height 473
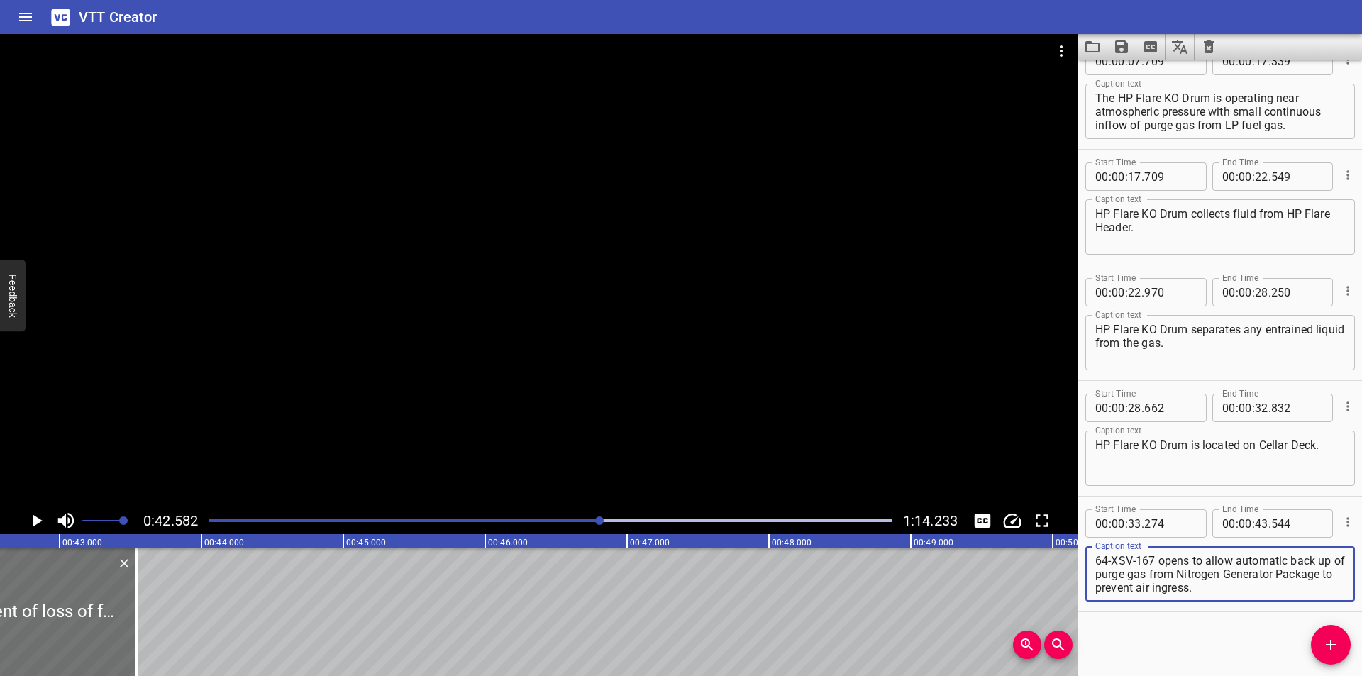
drag, startPoint x: 1158, startPoint y: 587, endPoint x: 1361, endPoint y: 704, distance: 234.2
click at [1361, 675] on html "VTT Creator Caption Editor Batch Transcribe Login Sign Up Privacy Contact 0:42.…" at bounding box center [681, 338] width 1362 height 676
drag, startPoint x: 1333, startPoint y: 653, endPoint x: 1075, endPoint y: 633, distance: 258.2
click at [1320, 653] on button "Add Cue" at bounding box center [1331, 645] width 40 height 40
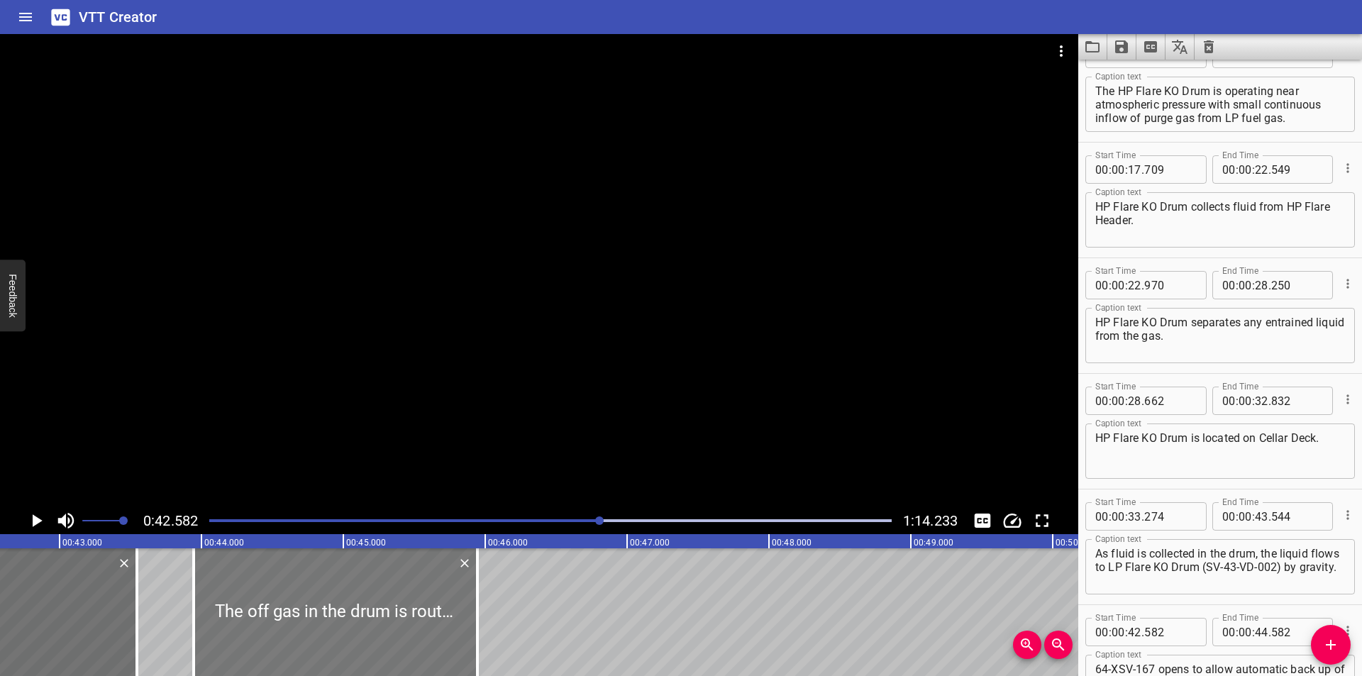
drag, startPoint x: 157, startPoint y: 598, endPoint x: 234, endPoint y: 621, distance: 79.9
click at [345, 622] on div at bounding box center [336, 612] width 284 height 128
drag, startPoint x: 137, startPoint y: 630, endPoint x: 128, endPoint y: 633, distance: 9.0
click at [128, 633] on div at bounding box center [128, 612] width 3 height 128
click at [262, 640] on div at bounding box center [330, 612] width 284 height 128
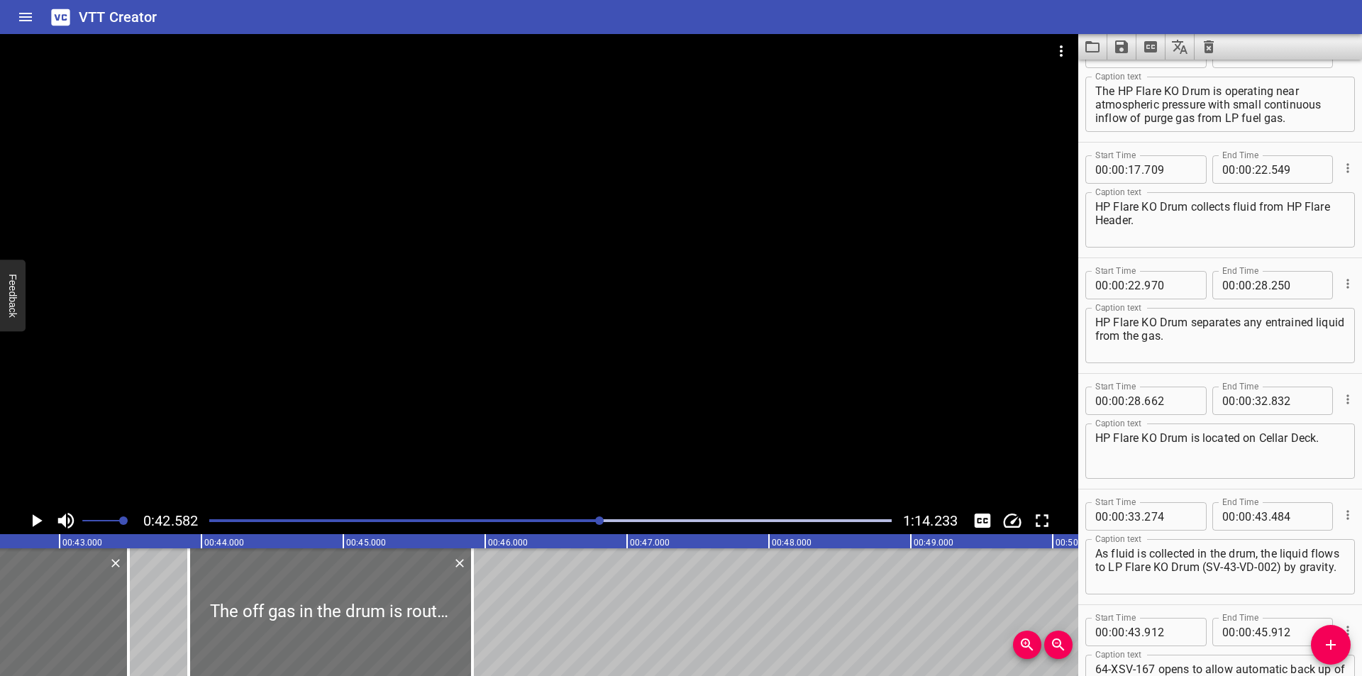
click at [288, 372] on div at bounding box center [539, 270] width 1078 height 473
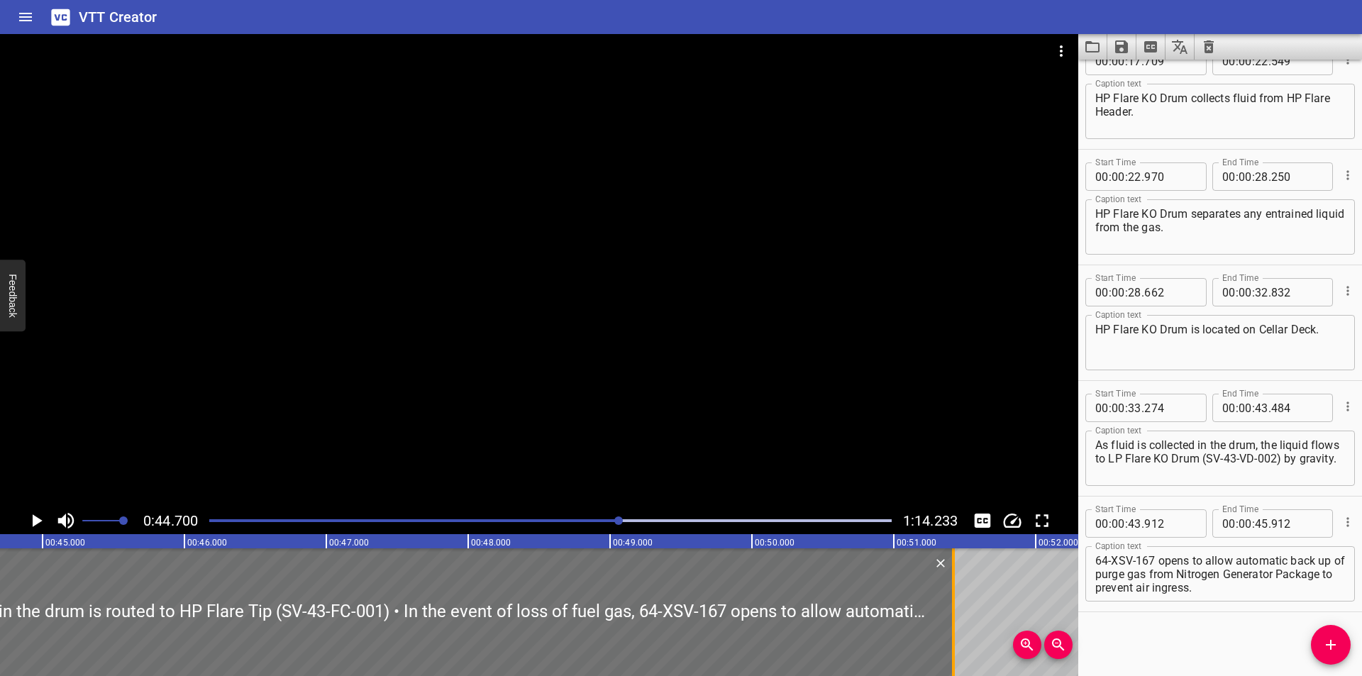
drag, startPoint x: 172, startPoint y: 621, endPoint x: 954, endPoint y: 621, distance: 781.5
click at [954, 621] on div at bounding box center [953, 612] width 3 height 128
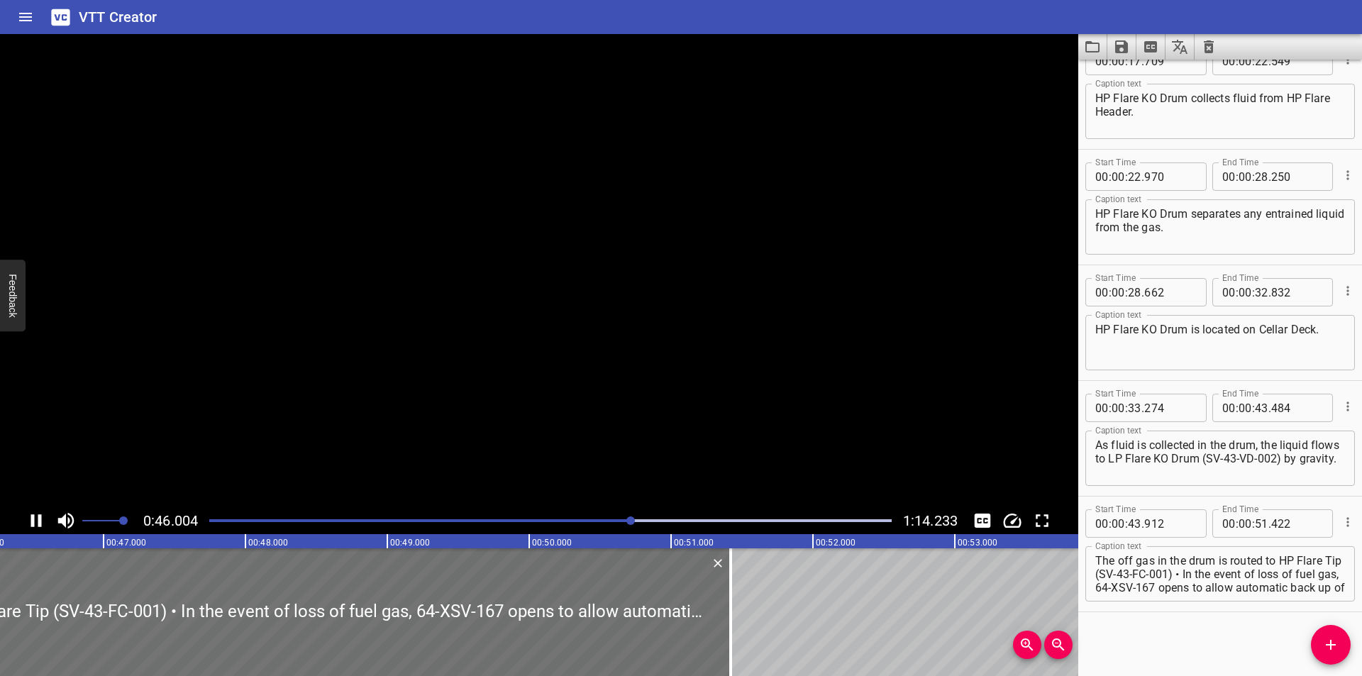
click at [1199, 574] on textarea "The off gas in the drum is routed to HP Flare Tip (SV-43-FC-001) • In the event…" at bounding box center [1220, 574] width 250 height 40
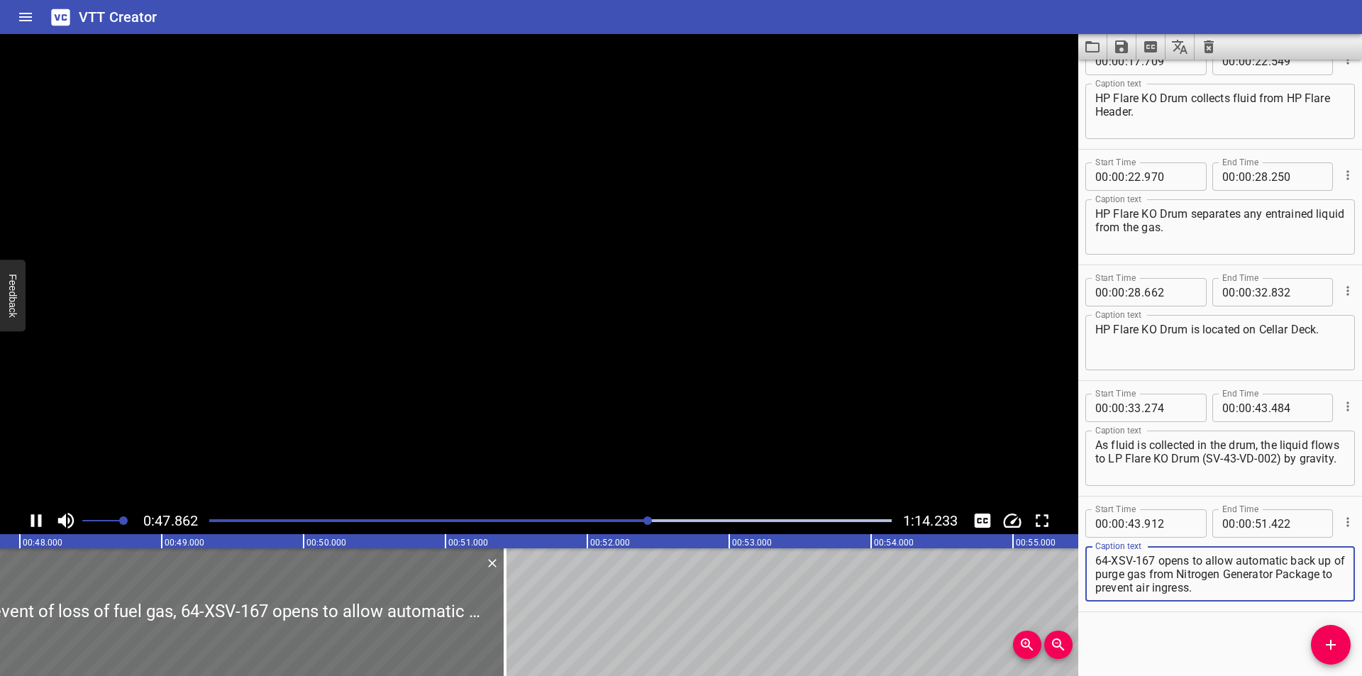
drag, startPoint x: 1196, startPoint y: 574, endPoint x: 1361, endPoint y: 701, distance: 208.8
click at [1361, 675] on html "VTT Creator Caption Editor Batch Transcribe Login Sign Up Privacy Contact 0:47.…" at bounding box center [681, 338] width 1362 height 676
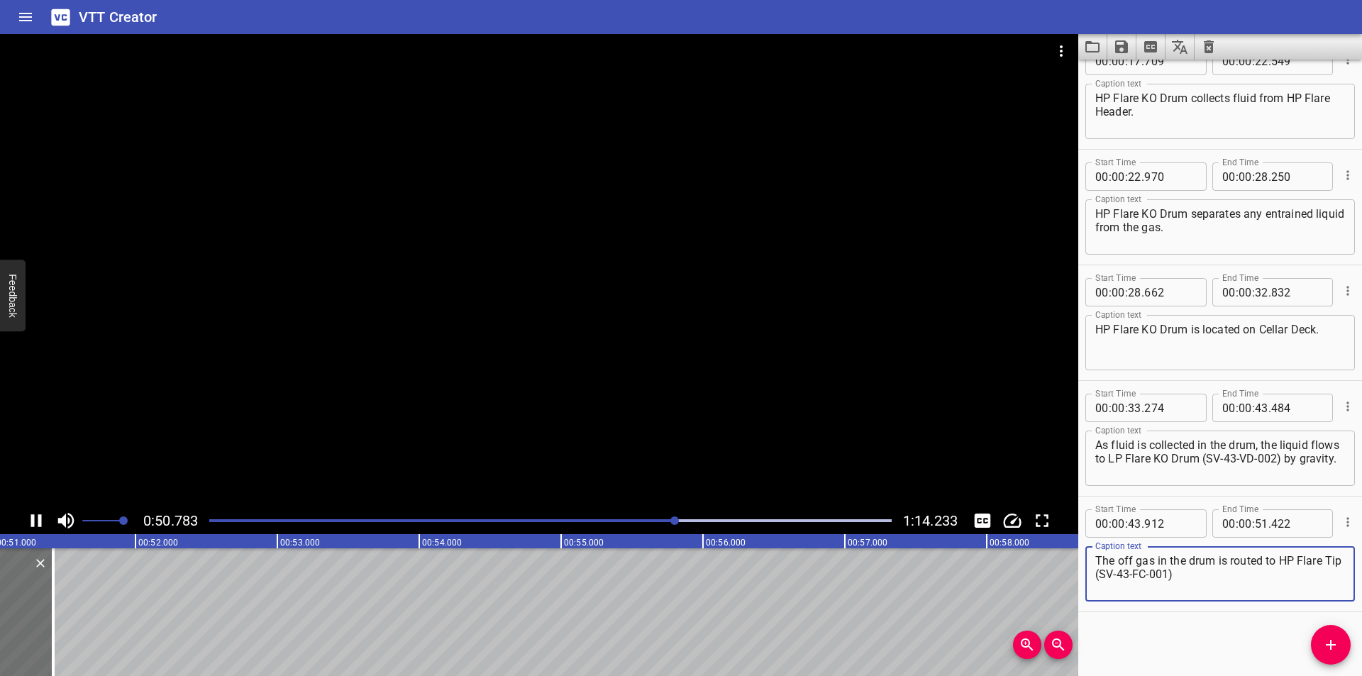
click at [738, 379] on div at bounding box center [539, 270] width 1078 height 473
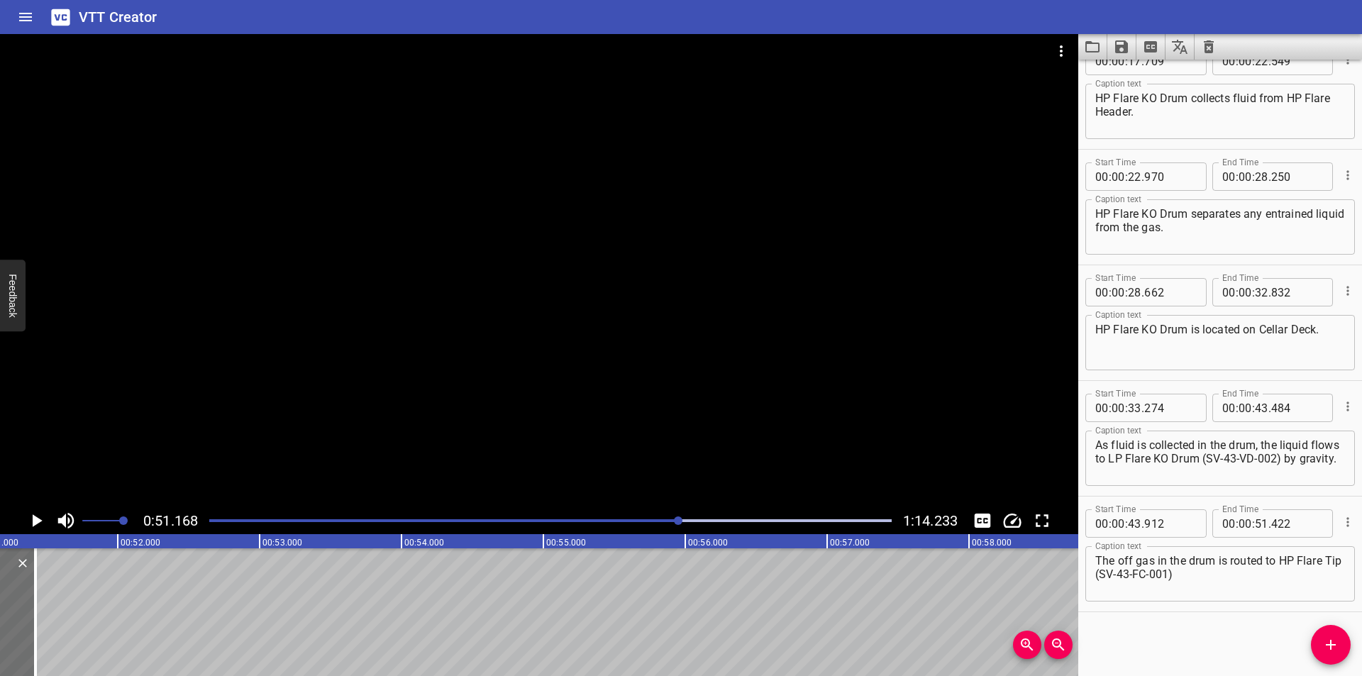
click at [1330, 647] on icon "Add Cue" at bounding box center [1330, 645] width 10 height 10
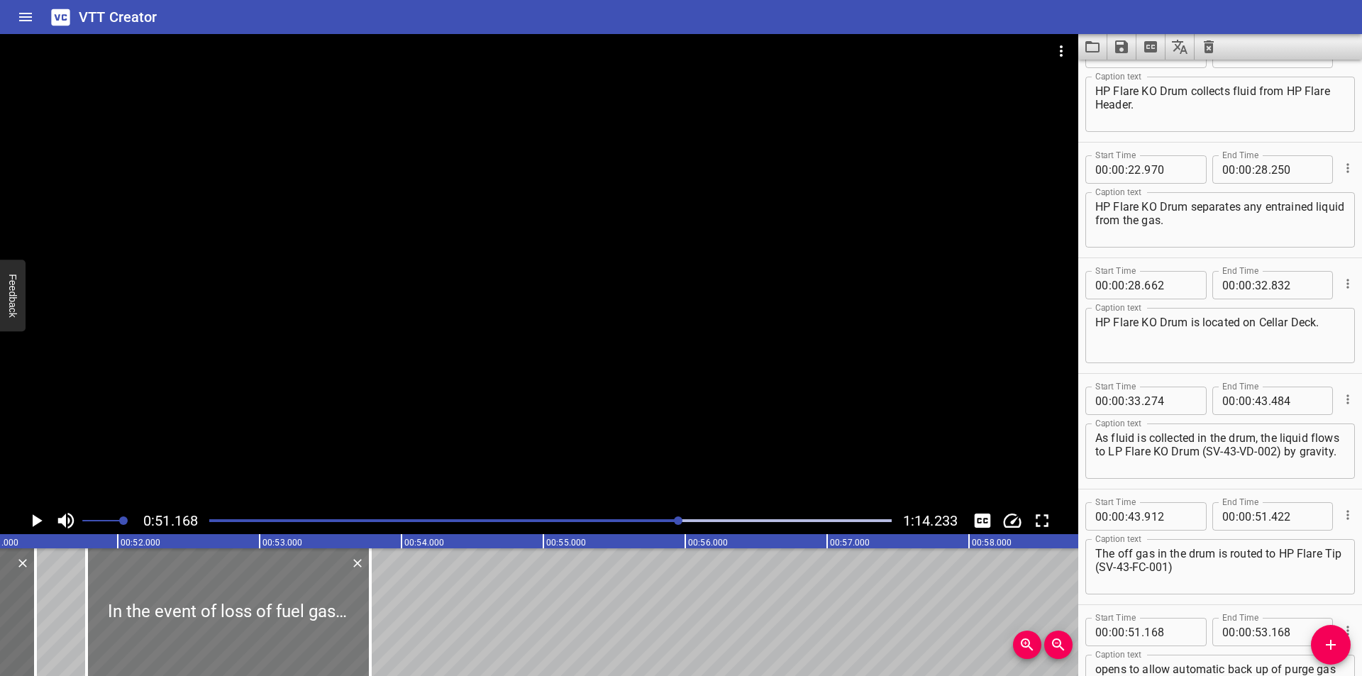
drag, startPoint x: 238, startPoint y: 626, endPoint x: 296, endPoint y: 631, distance: 59.1
click at [296, 631] on div at bounding box center [229, 612] width 284 height 128
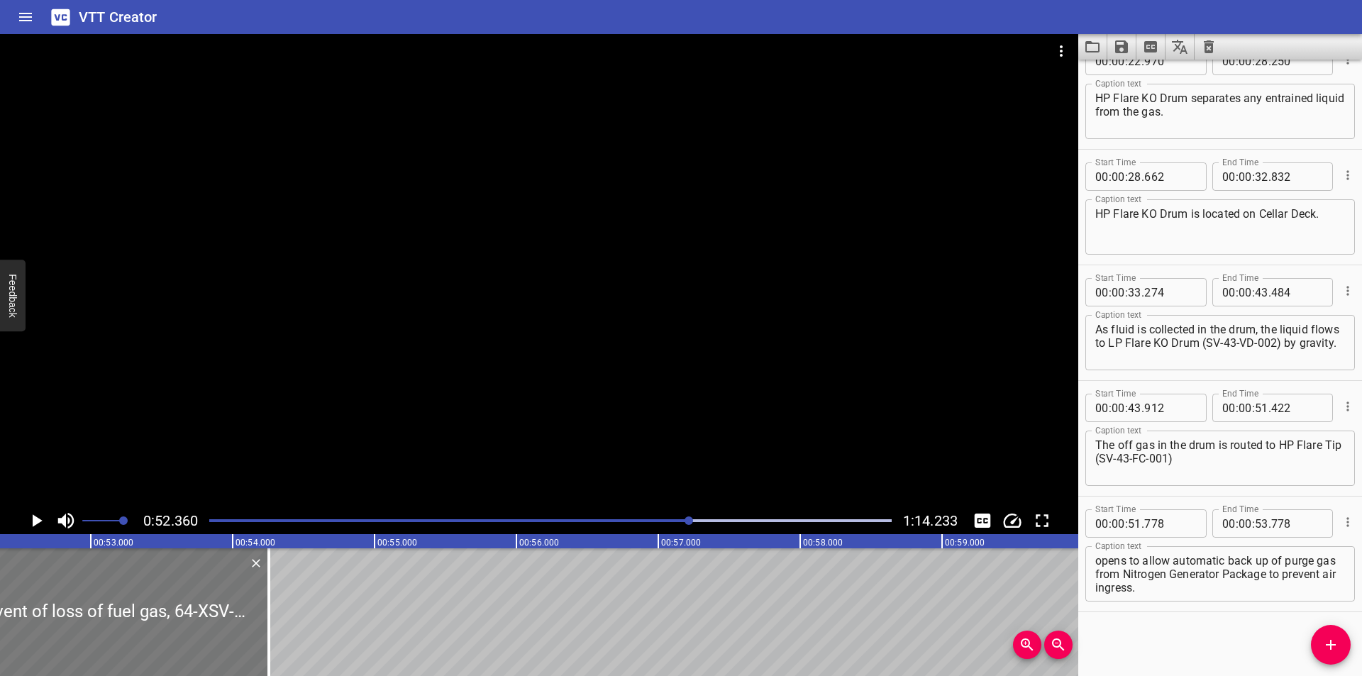
drag, startPoint x: 265, startPoint y: 637, endPoint x: 903, endPoint y: 629, distance: 637.6
click at [276, 631] on div at bounding box center [269, 612] width 14 height 128
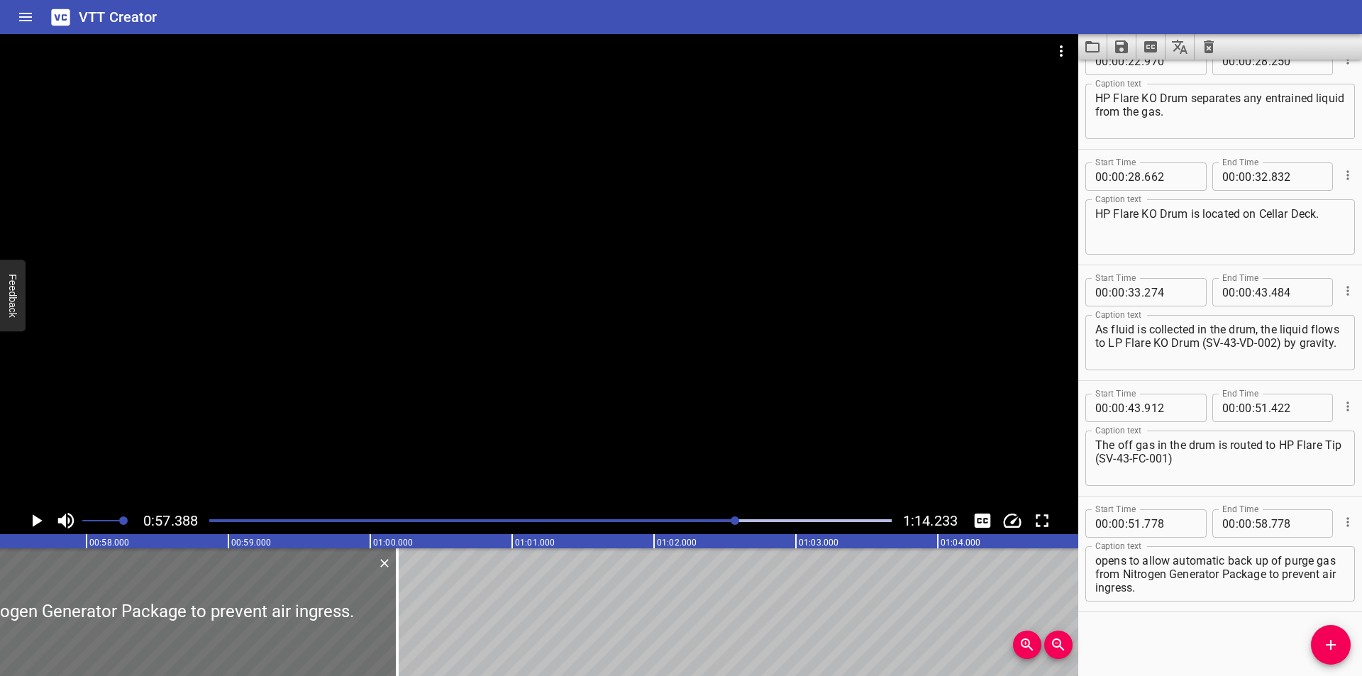
drag, startPoint x: 194, startPoint y: 628, endPoint x: 407, endPoint y: 632, distance: 213.5
click at [394, 631] on div at bounding box center [397, 612] width 14 height 128
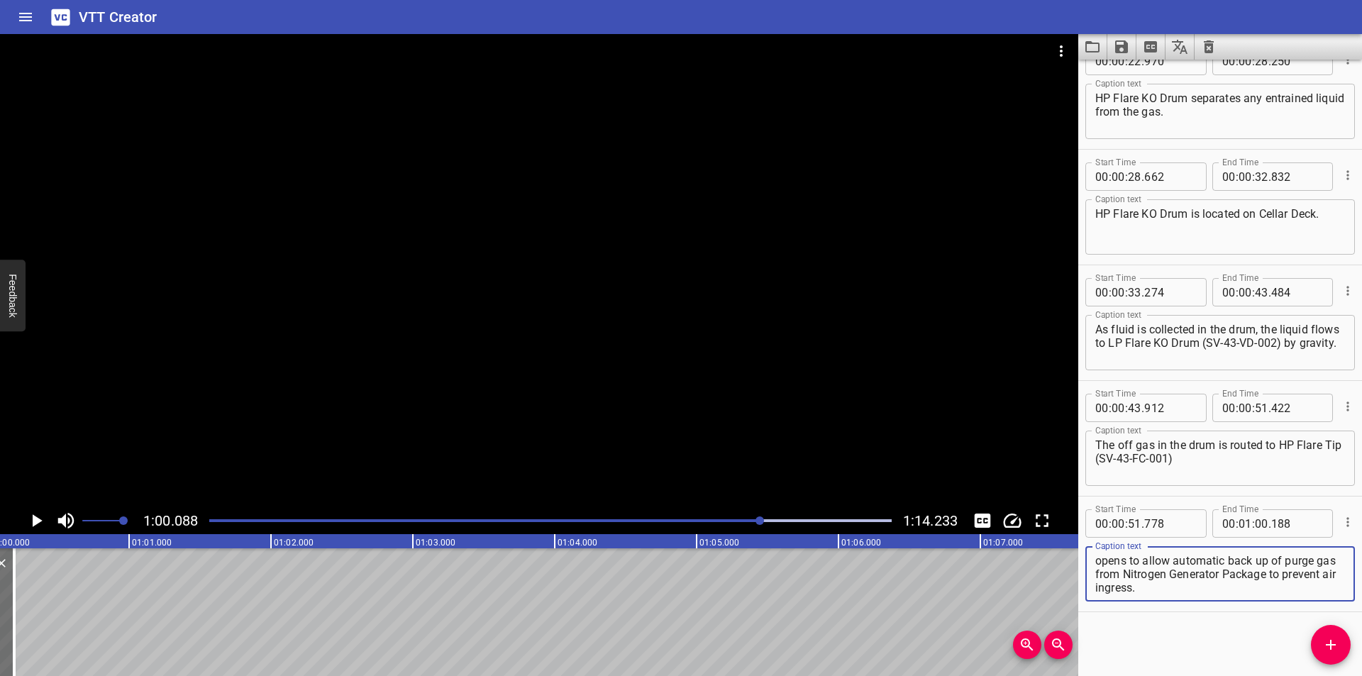
drag, startPoint x: 1117, startPoint y: 590, endPoint x: 1361, endPoint y: 692, distance: 264.5
click at [1361, 675] on html "VTT Creator Caption Editor Batch Transcribe Login Sign Up Privacy Contact 1:00.…" at bounding box center [681, 338] width 1362 height 676
drag, startPoint x: 1339, startPoint y: 647, endPoint x: 1122, endPoint y: 638, distance: 217.2
click at [1338, 646] on span "Add Cue" at bounding box center [1331, 644] width 40 height 17
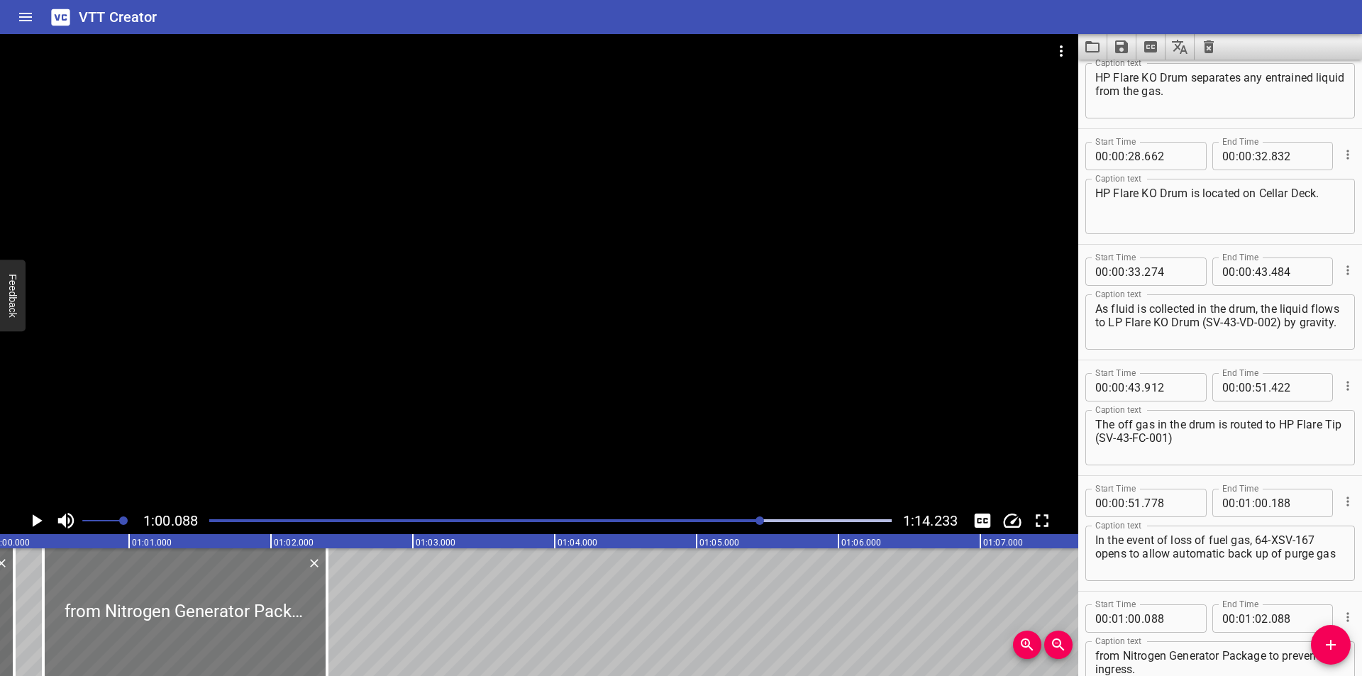
drag, startPoint x: 228, startPoint y: 604, endPoint x: 270, endPoint y: 623, distance: 46.7
click at [270, 623] on div at bounding box center [185, 612] width 284 height 128
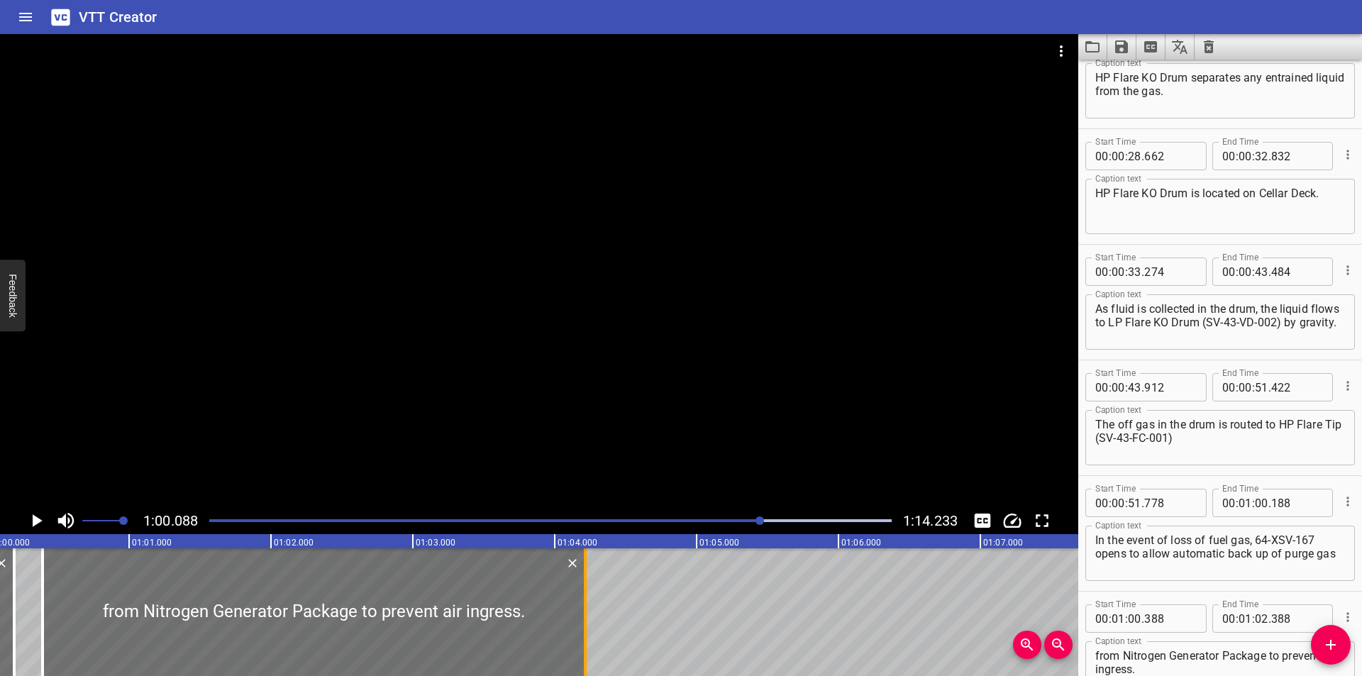
drag, startPoint x: 328, startPoint y: 637, endPoint x: 587, endPoint y: 632, distance: 258.9
click at [587, 632] on div at bounding box center [585, 612] width 14 height 128
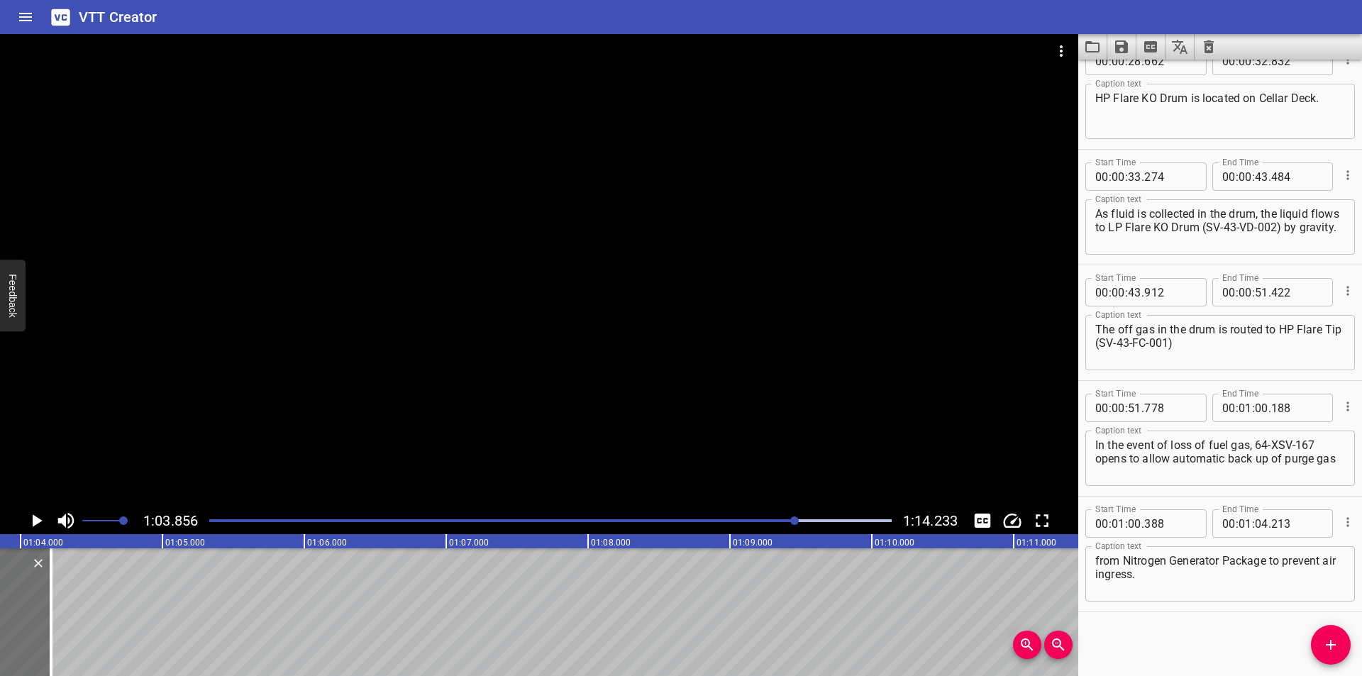
drag, startPoint x: 1320, startPoint y: 646, endPoint x: 1307, endPoint y: 644, distance: 12.9
click at [1317, 645] on span "Add Cue" at bounding box center [1331, 644] width 40 height 17
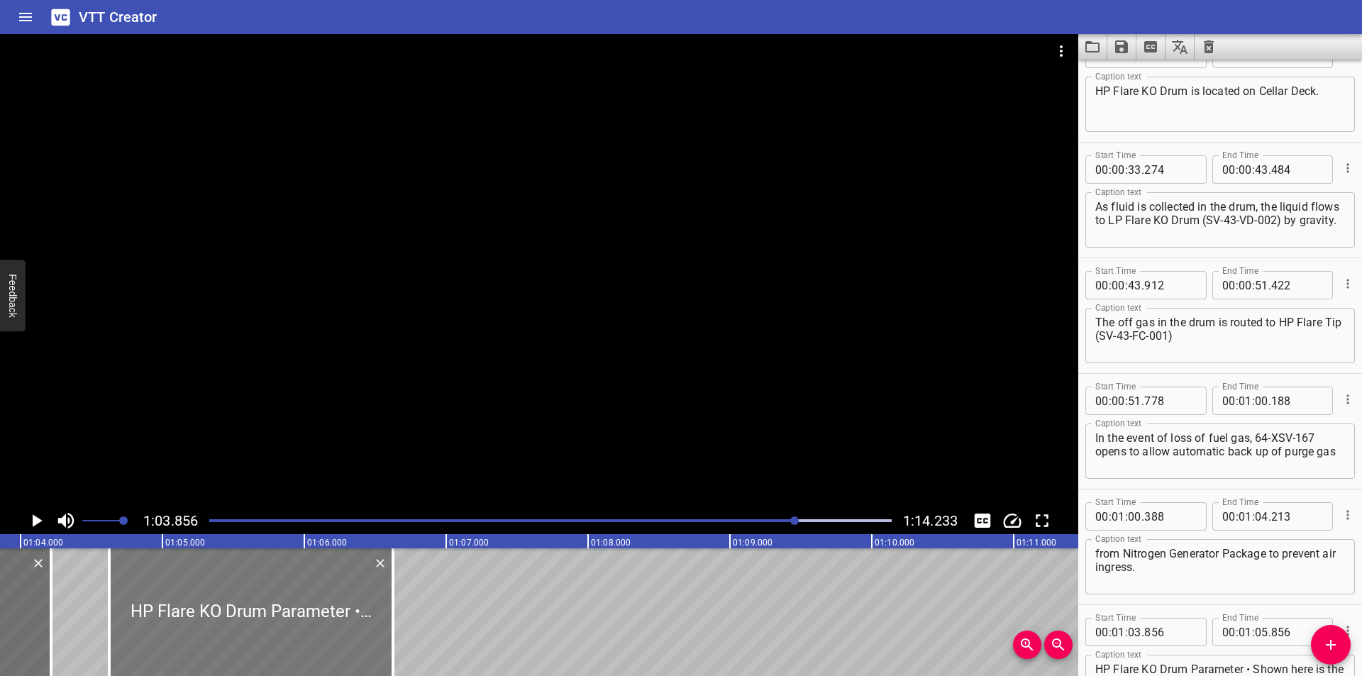
drag, startPoint x: 234, startPoint y: 613, endPoint x: 343, endPoint y: 618, distance: 109.3
click at [343, 618] on div at bounding box center [251, 612] width 284 height 128
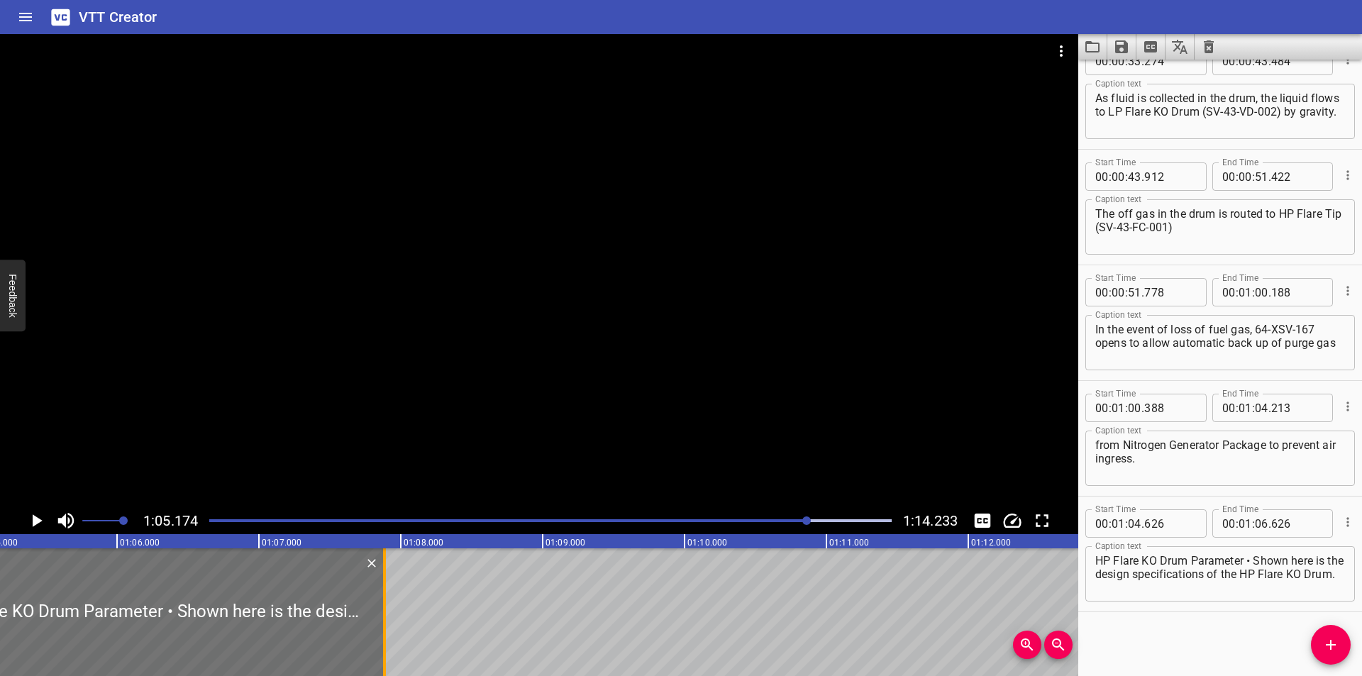
drag, startPoint x: 208, startPoint y: 639, endPoint x: 387, endPoint y: 630, distance: 179.0
click at [387, 630] on div at bounding box center [384, 612] width 14 height 128
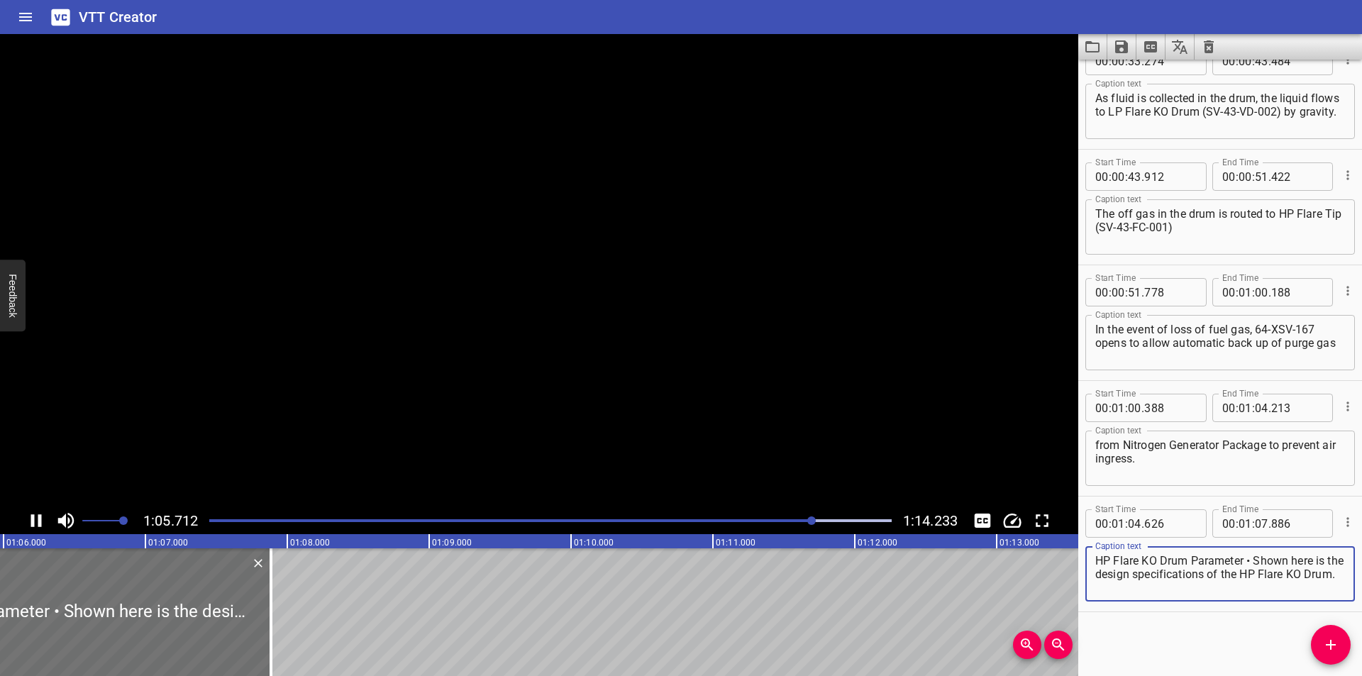
drag, startPoint x: 1255, startPoint y: 562, endPoint x: 1304, endPoint y: 643, distance: 95.5
click at [1304, 643] on div "Start Time 00 : 00 : 00 . 000 Start Time End Time 00 : 00 : 05 . 740 End Time C…" at bounding box center [1220, 368] width 284 height 616
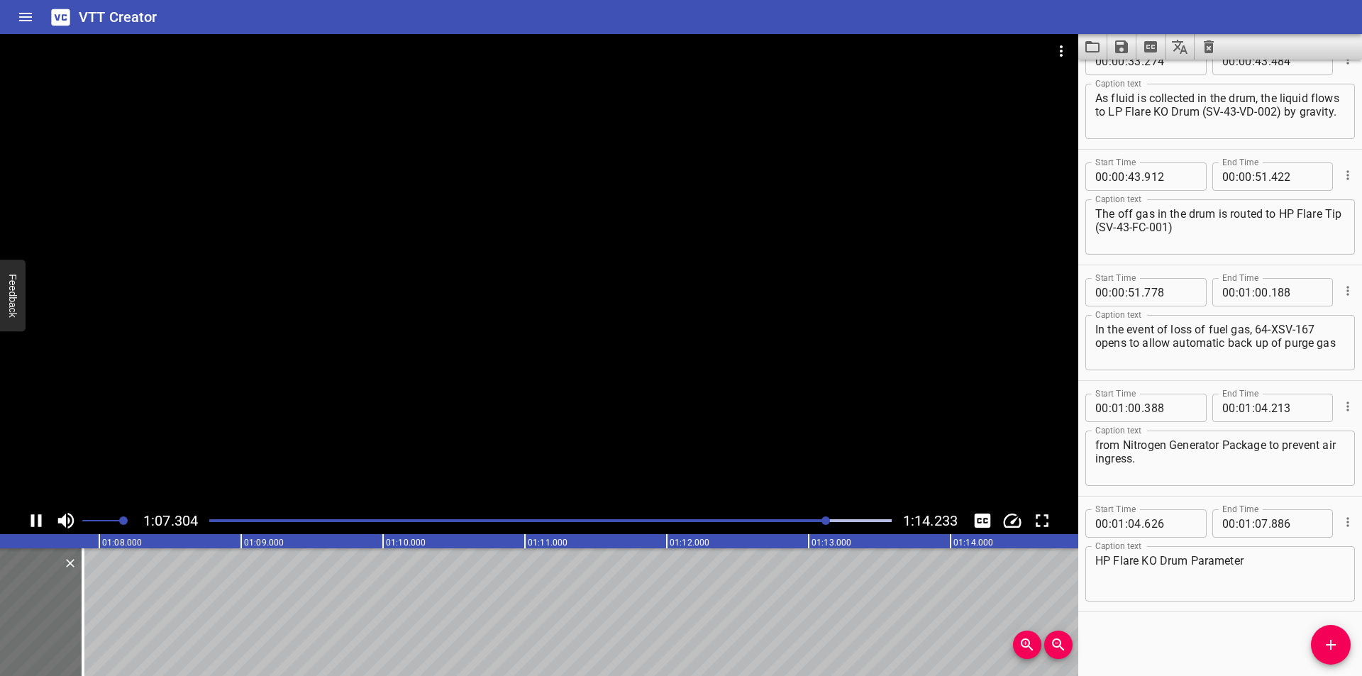
click at [627, 408] on div at bounding box center [539, 270] width 1078 height 473
click at [1297, 565] on textarea "HP Flare KO Drum Parameter" at bounding box center [1220, 574] width 250 height 40
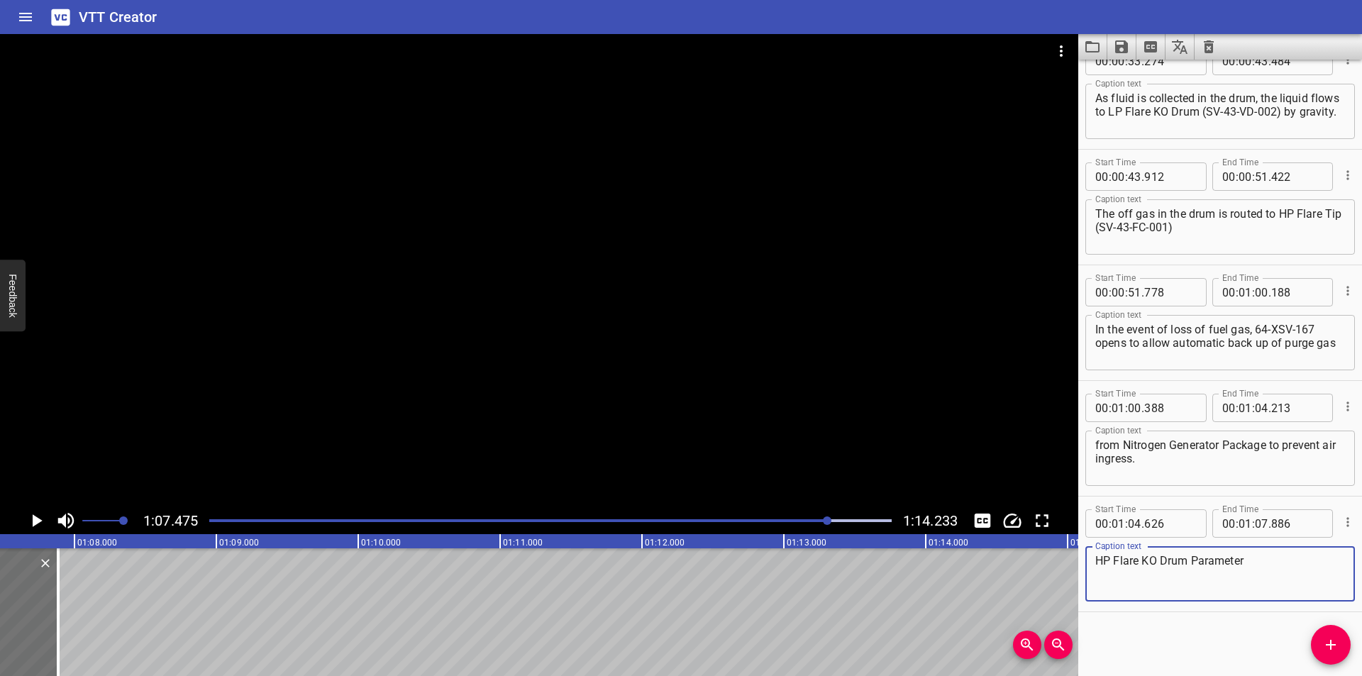
click at [336, 333] on div at bounding box center [539, 270] width 1078 height 473
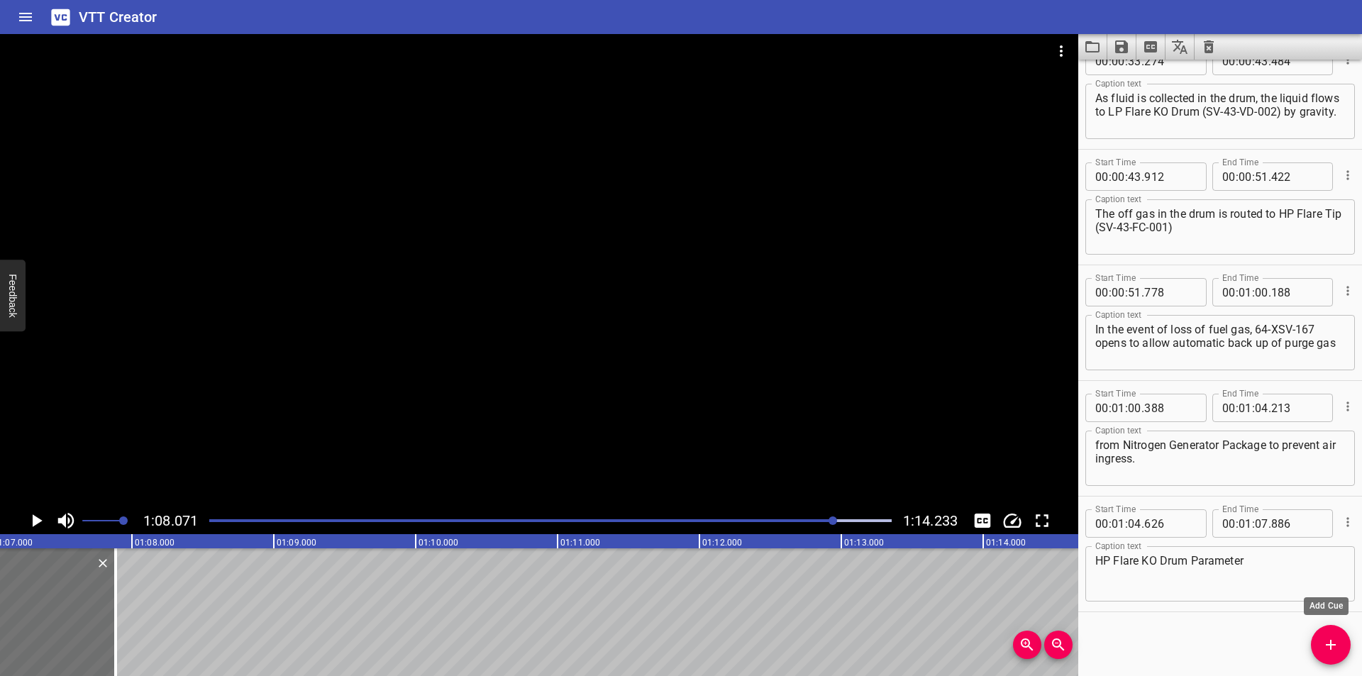
drag, startPoint x: 1338, startPoint y: 657, endPoint x: 730, endPoint y: 645, distance: 607.9
click at [1335, 656] on button "Add Cue" at bounding box center [1331, 645] width 40 height 40
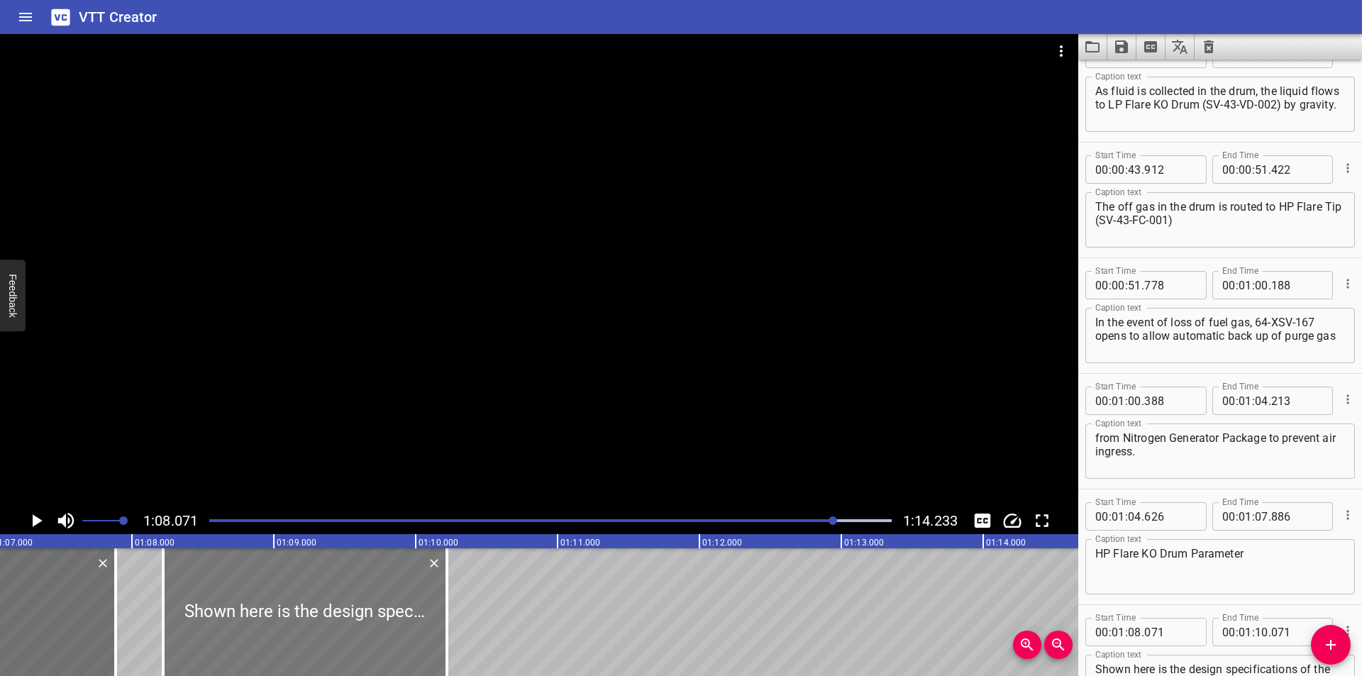
drag, startPoint x: 316, startPoint y: 643, endPoint x: 274, endPoint y: 643, distance: 41.8
click at [322, 643] on div at bounding box center [305, 612] width 284 height 128
click at [117, 630] on div at bounding box center [116, 612] width 3 height 128
click at [376, 386] on div at bounding box center [539, 270] width 1078 height 473
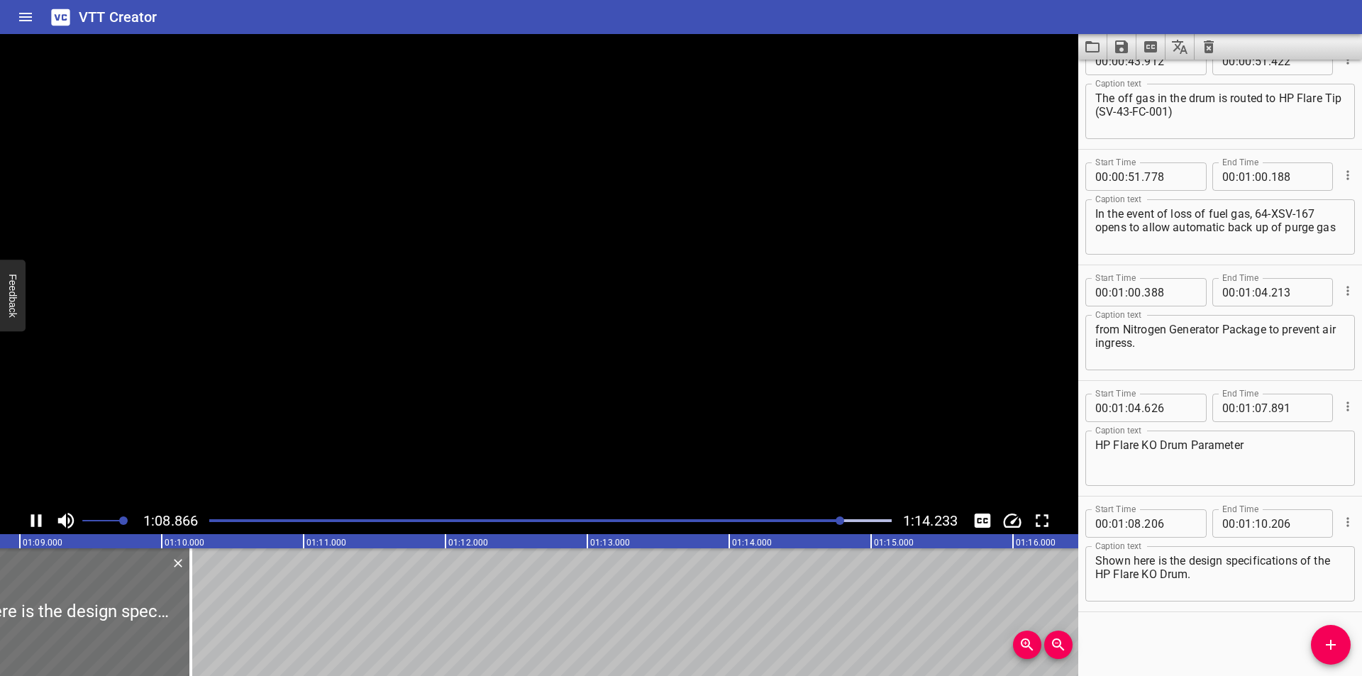
scroll to position [0, 9774]
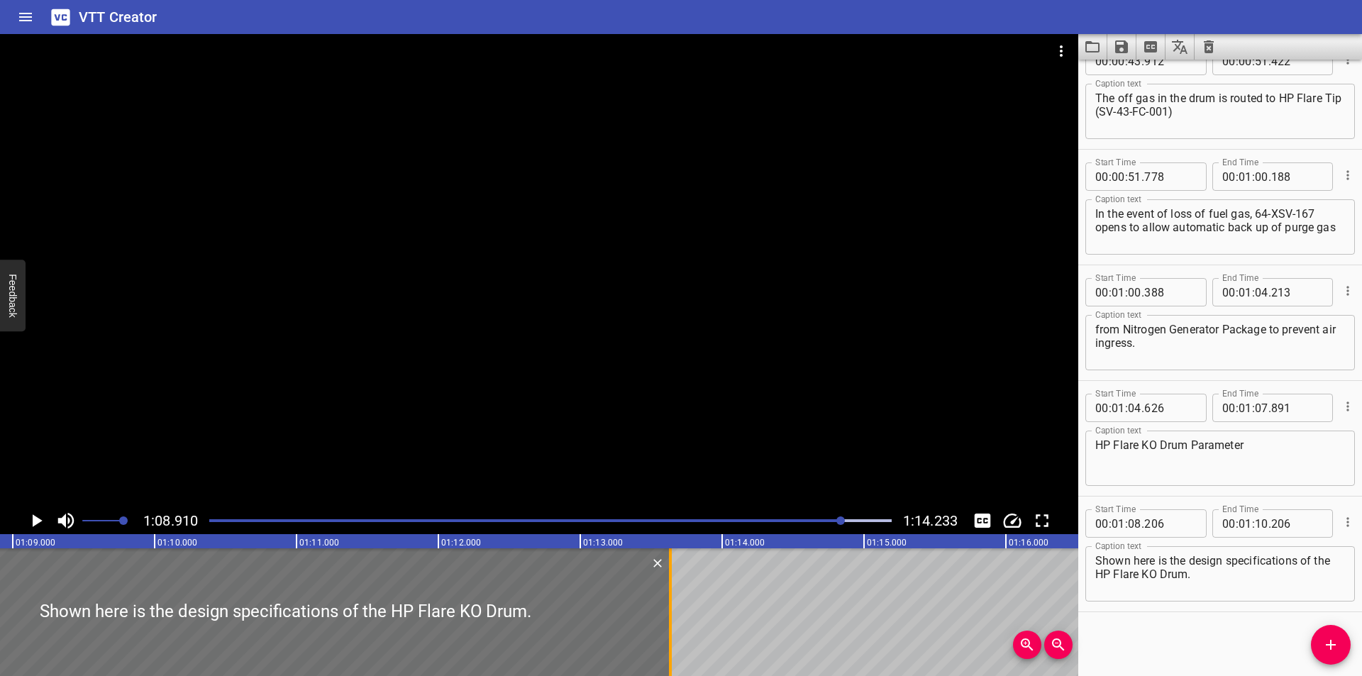
drag, startPoint x: 184, startPoint y: 631, endPoint x: 672, endPoint y: 630, distance: 487.9
click at [669, 633] on div at bounding box center [670, 612] width 3 height 128
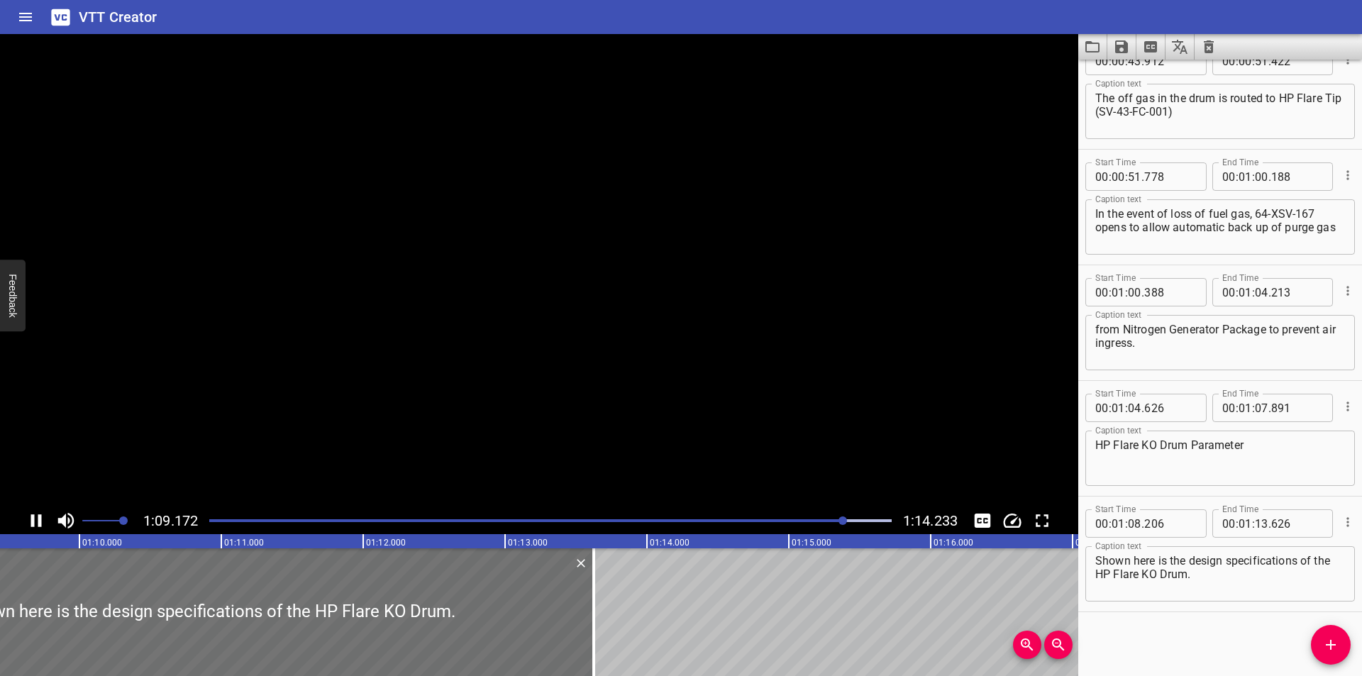
click at [1208, 583] on textarea "Shown here is the design specifications of the HP Flare KO Drum." at bounding box center [1220, 574] width 250 height 40
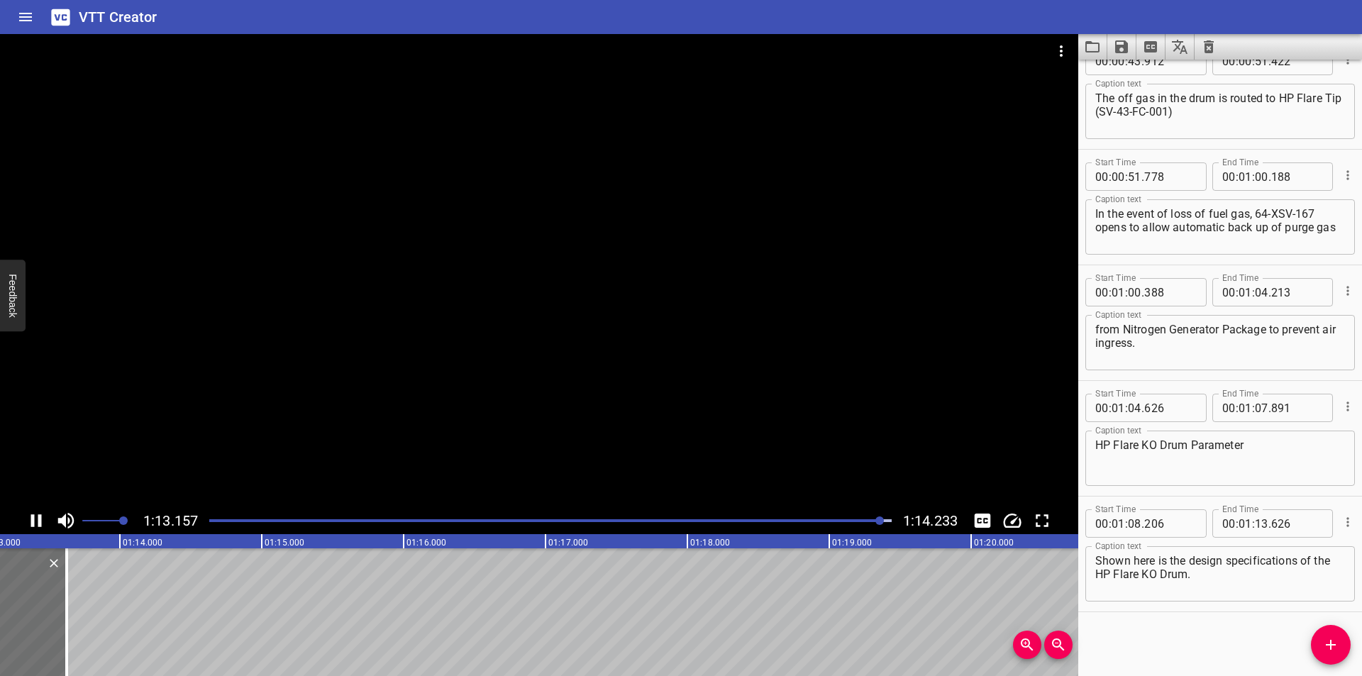
click at [617, 370] on div at bounding box center [539, 270] width 1078 height 473
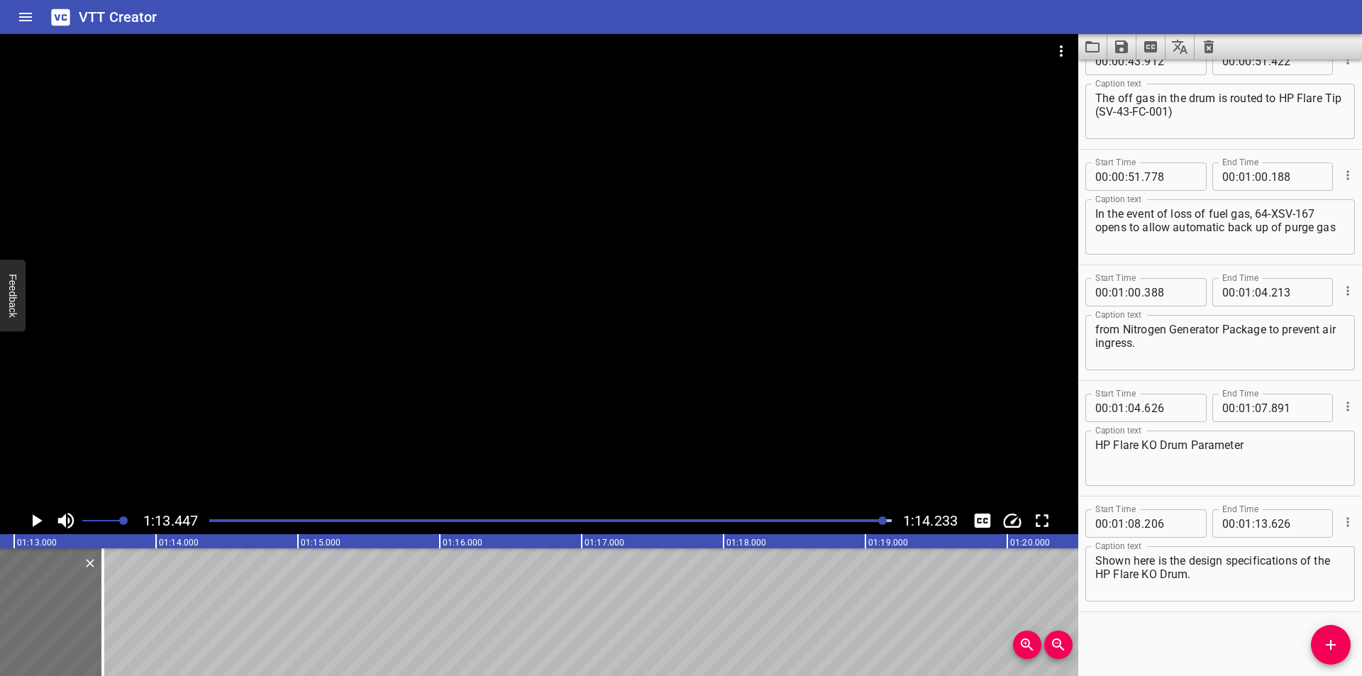
scroll to position [0, 10323]
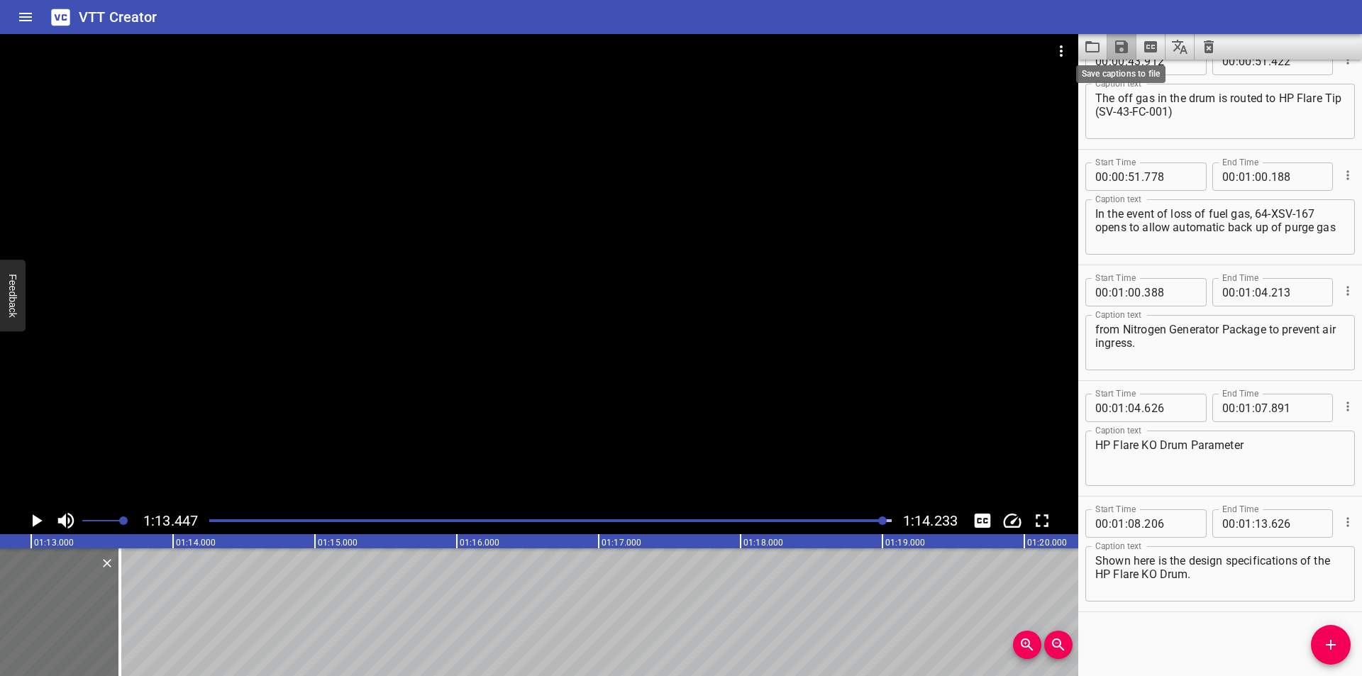
click at [1118, 48] on icon "Save captions to file" at bounding box center [1121, 46] width 13 height 13
click at [1140, 75] on li "Save to VTT file" at bounding box center [1159, 78] width 104 height 26
click at [360, 374] on div at bounding box center [539, 270] width 1078 height 473
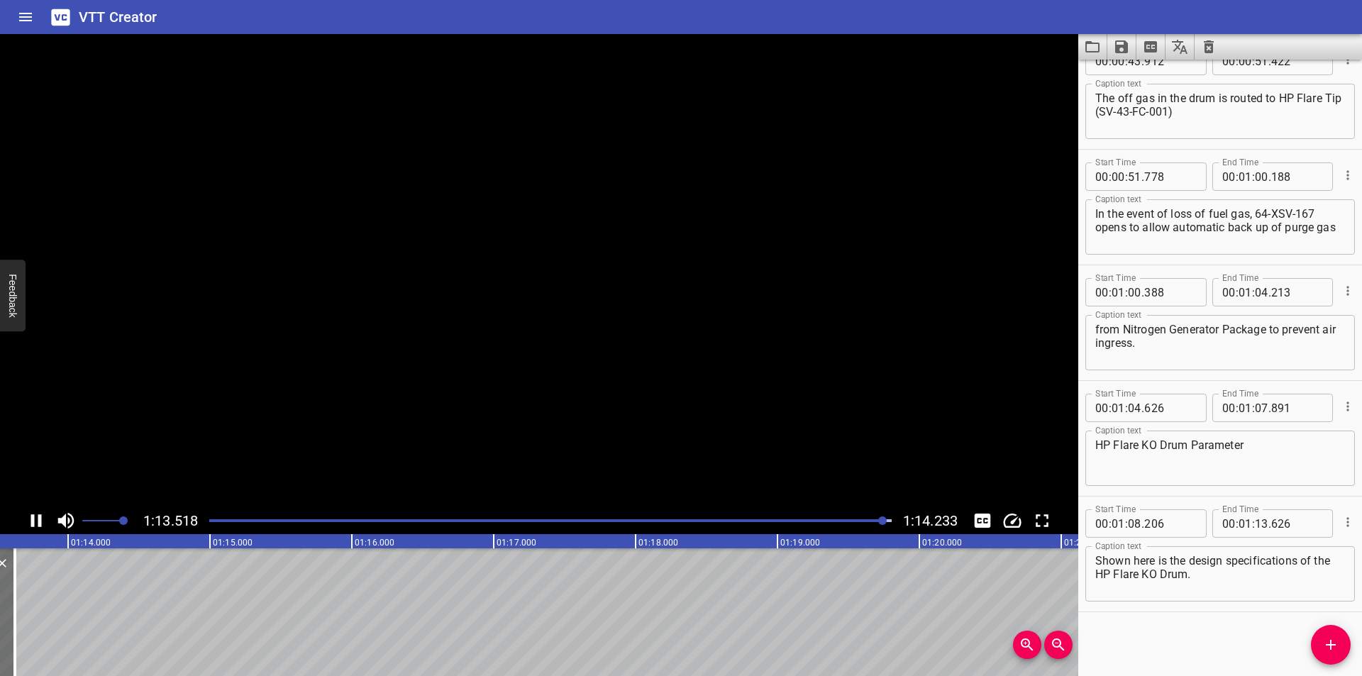
scroll to position [0, 10440]
drag, startPoint x: 88, startPoint y: 638, endPoint x: 114, endPoint y: 672, distance: 43.0
drag, startPoint x: 1175, startPoint y: 628, endPoint x: 1144, endPoint y: 517, distance: 115.6
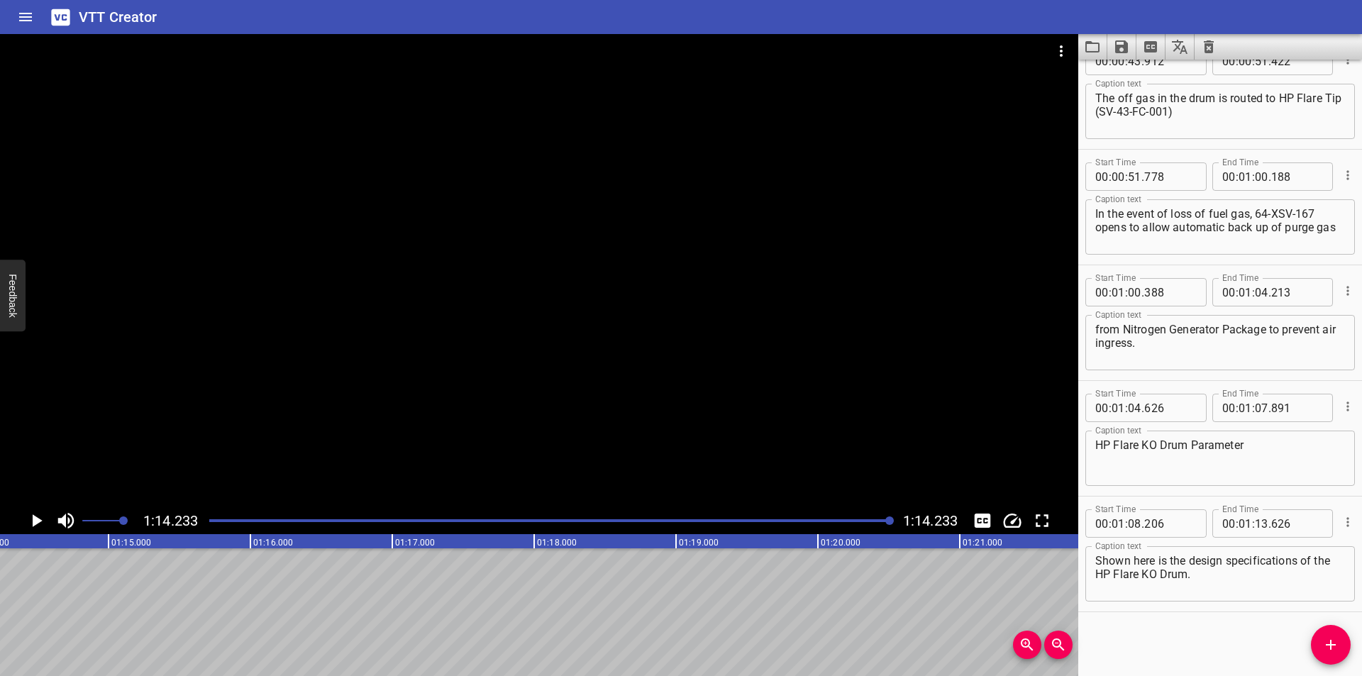
click at [1174, 627] on div "Start Time 00 : 00 : 00 . 000 Start Time End Time 00 : 00 : 05 . 740 End Time C…" at bounding box center [1220, 368] width 284 height 616
click at [1076, 53] on button "Video Options" at bounding box center [1061, 51] width 34 height 34
click at [1069, 52] on li "Select New Video File..." at bounding box center [1114, 53] width 141 height 26
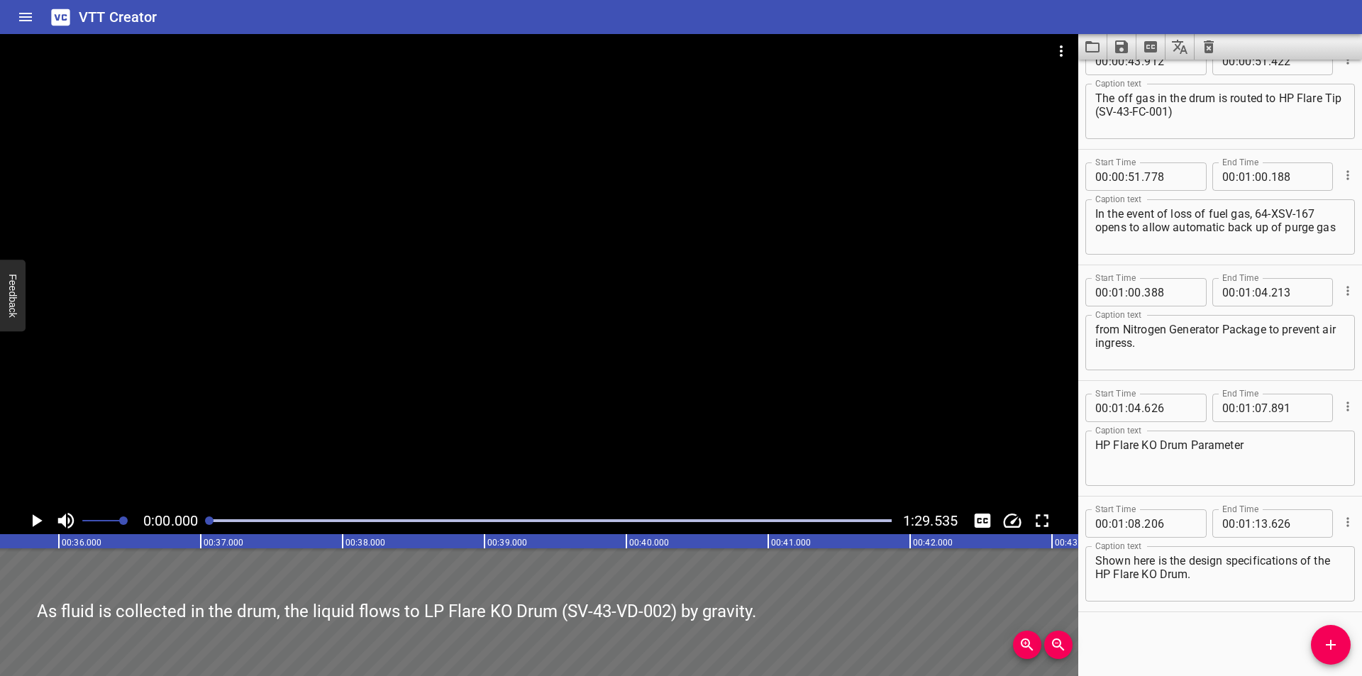
click at [475, 214] on div at bounding box center [539, 270] width 1078 height 473
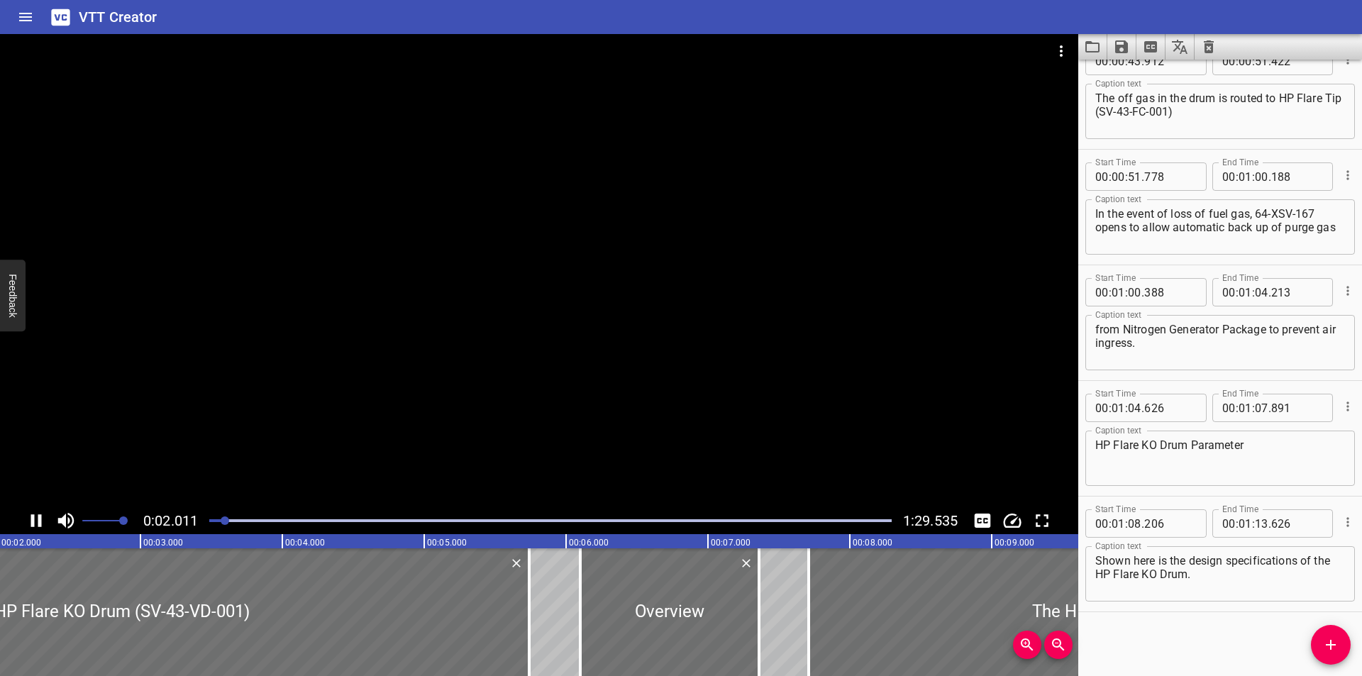
scroll to position [0, 323]
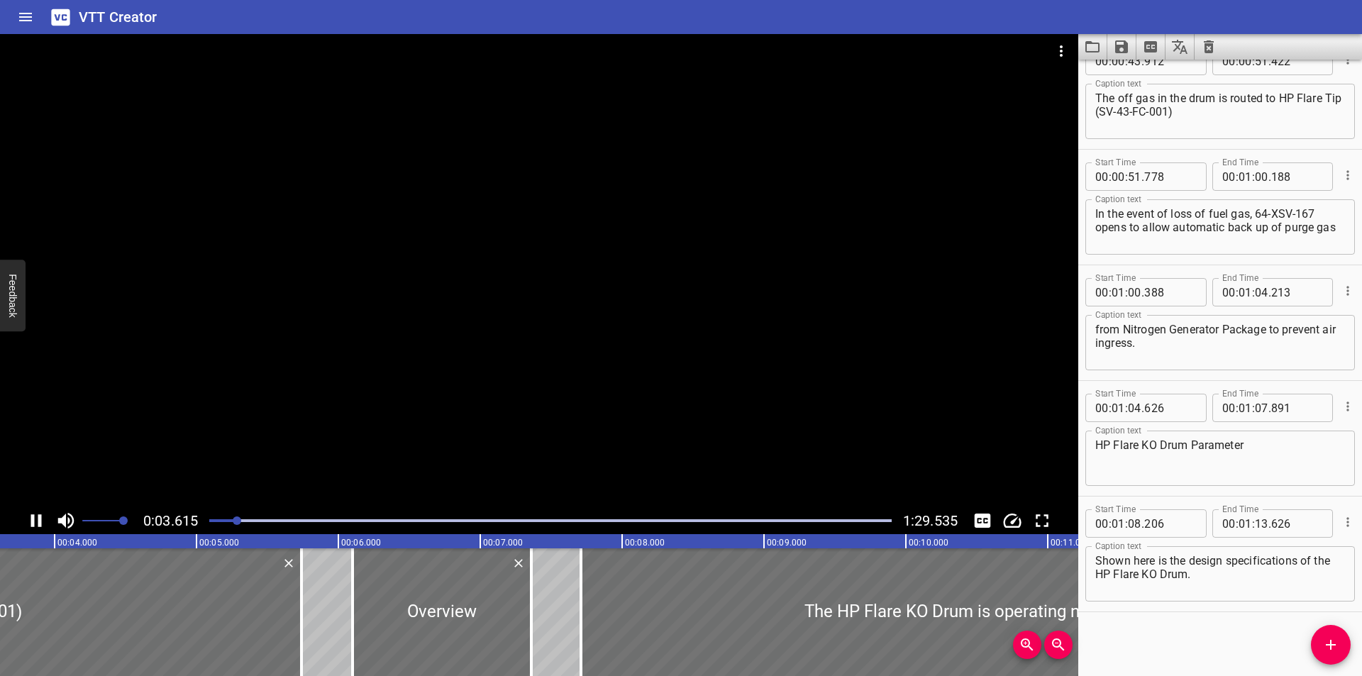
click at [609, 218] on div at bounding box center [539, 270] width 1078 height 473
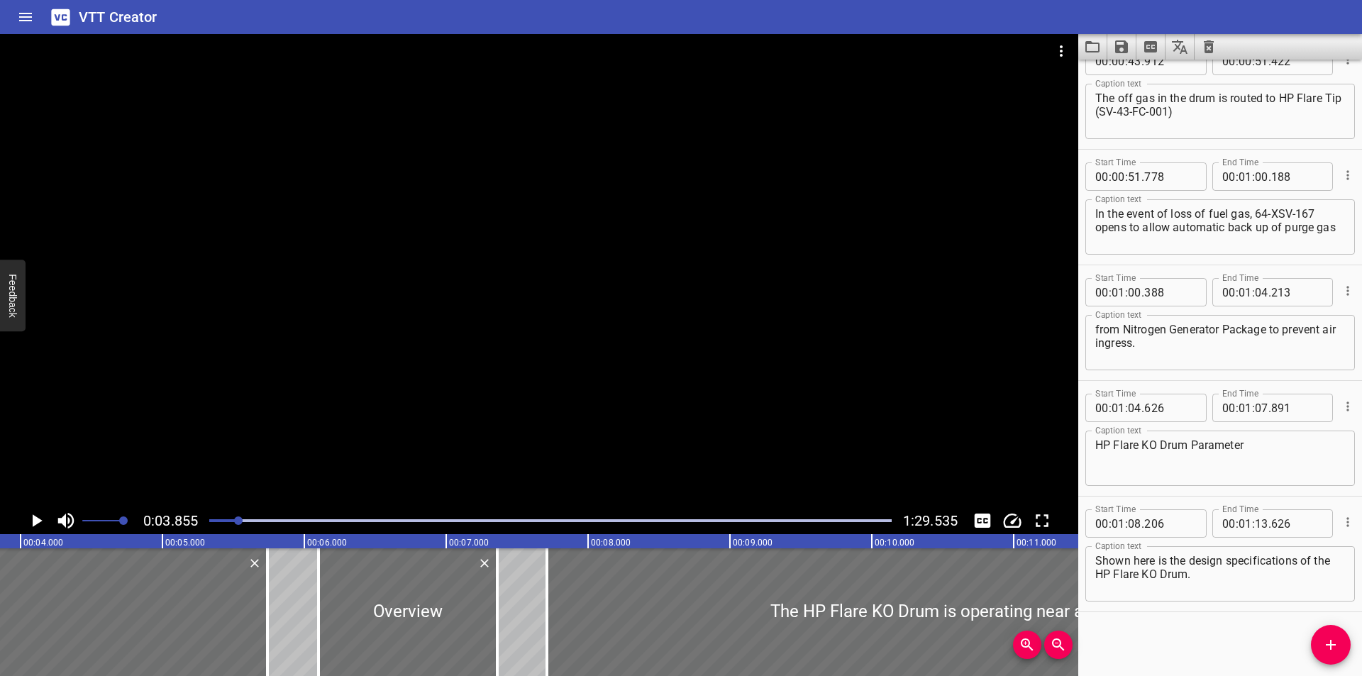
click at [1207, 55] on button "Clear captions" at bounding box center [1208, 47] width 28 height 26
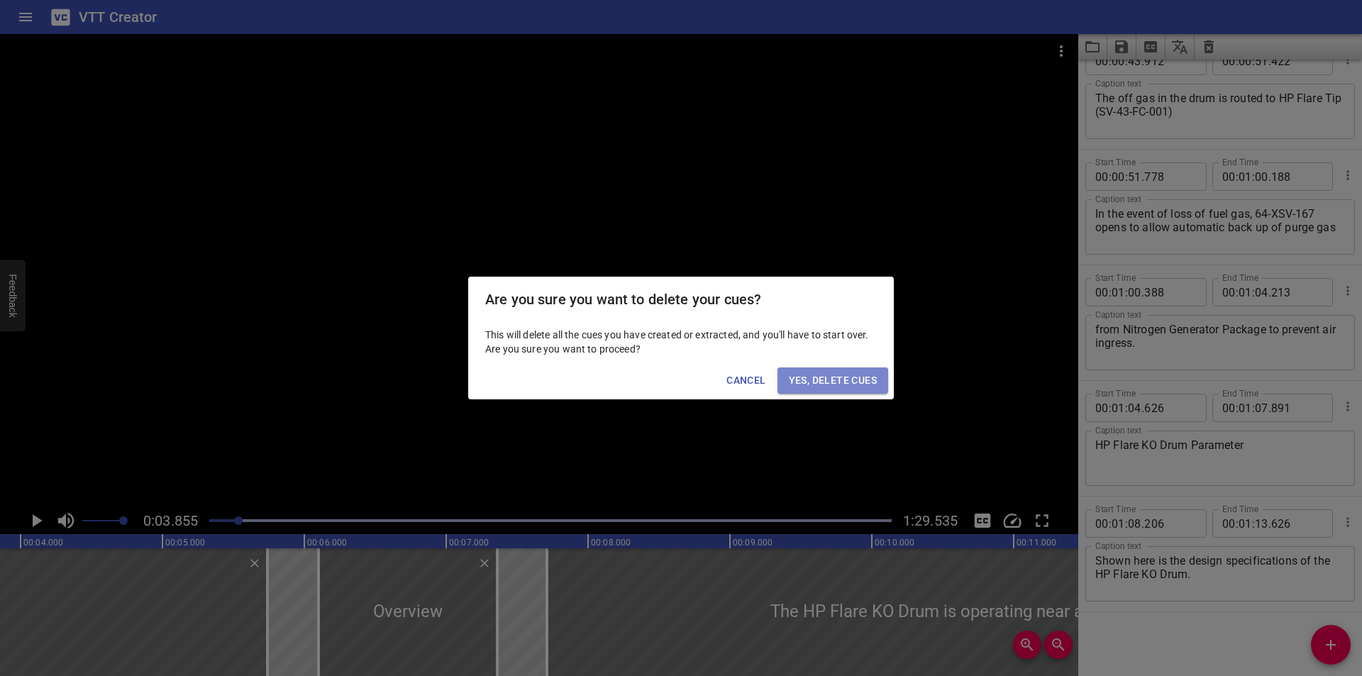
click at [817, 389] on span "Yes, Delete Cues" at bounding box center [833, 381] width 88 height 18
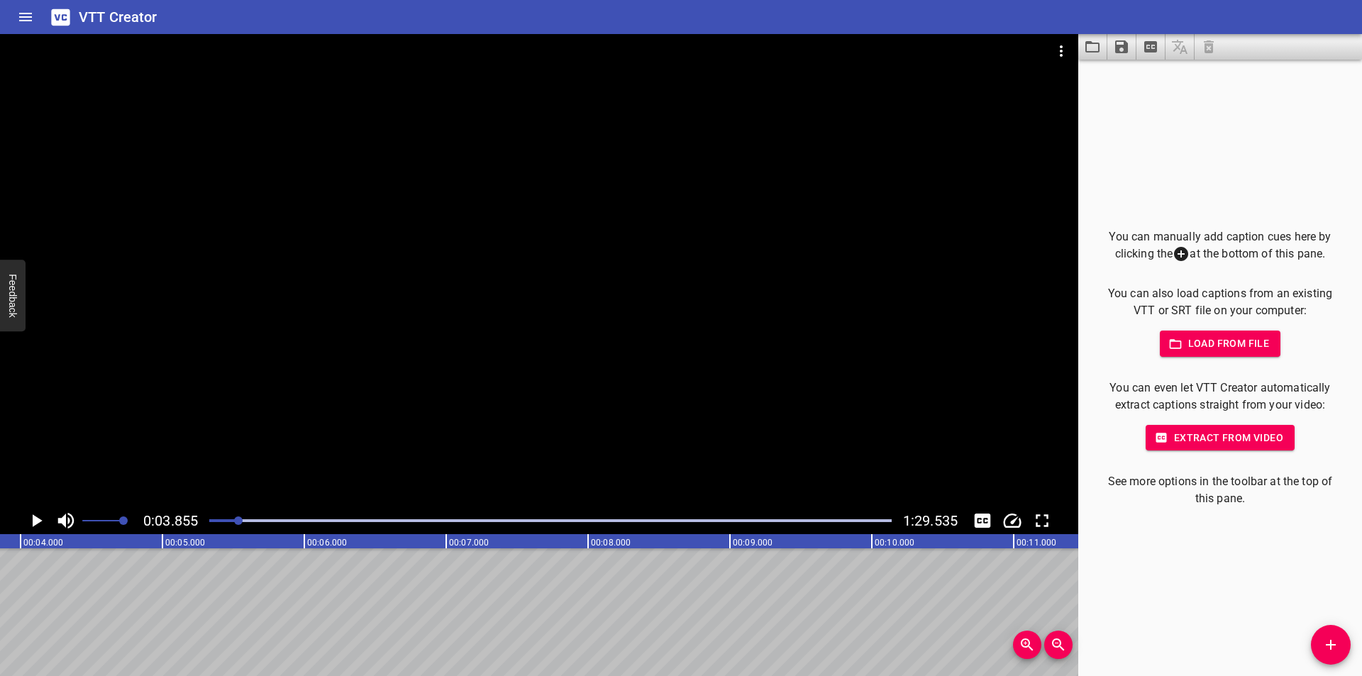
click at [205, 526] on div at bounding box center [550, 521] width 699 height 20
click at [207, 523] on div at bounding box center [550, 521] width 699 height 20
click at [209, 521] on div at bounding box center [209, 520] width 9 height 9
drag, startPoint x: 1329, startPoint y: 648, endPoint x: 1317, endPoint y: 645, distance: 12.4
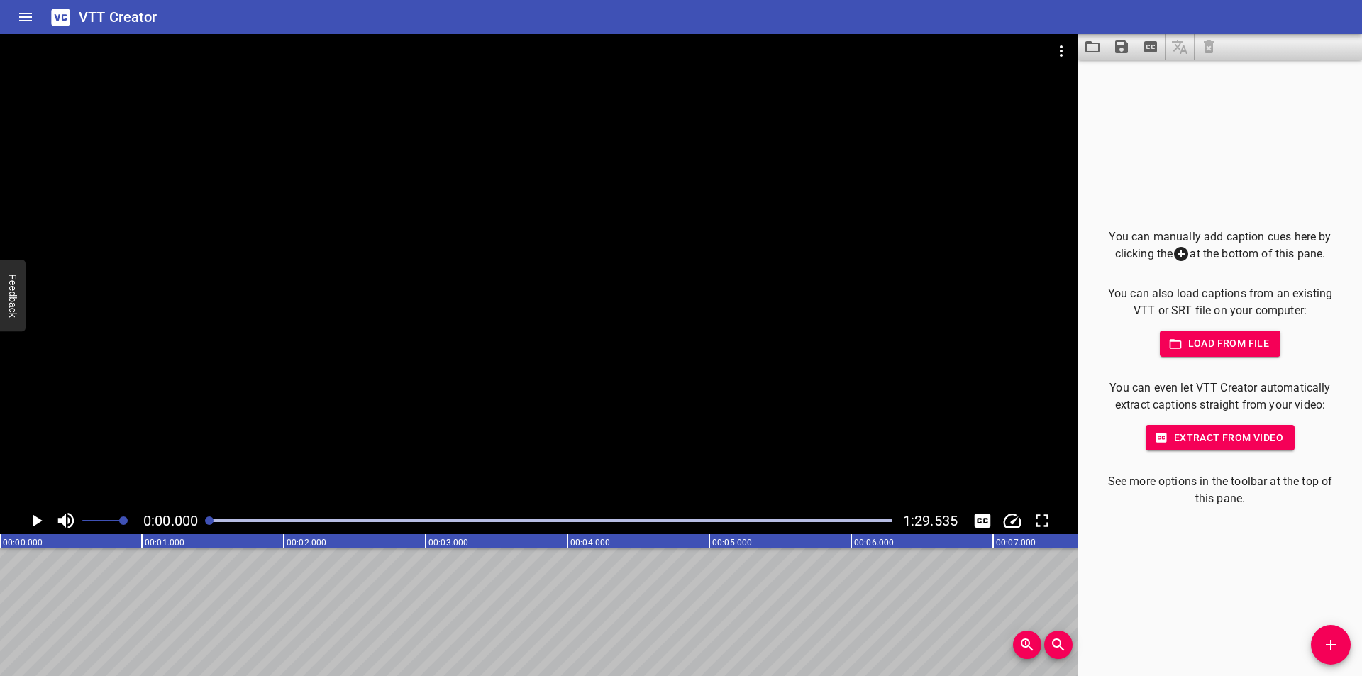
click at [1326, 647] on icon "Add Cue" at bounding box center [1330, 644] width 17 height 17
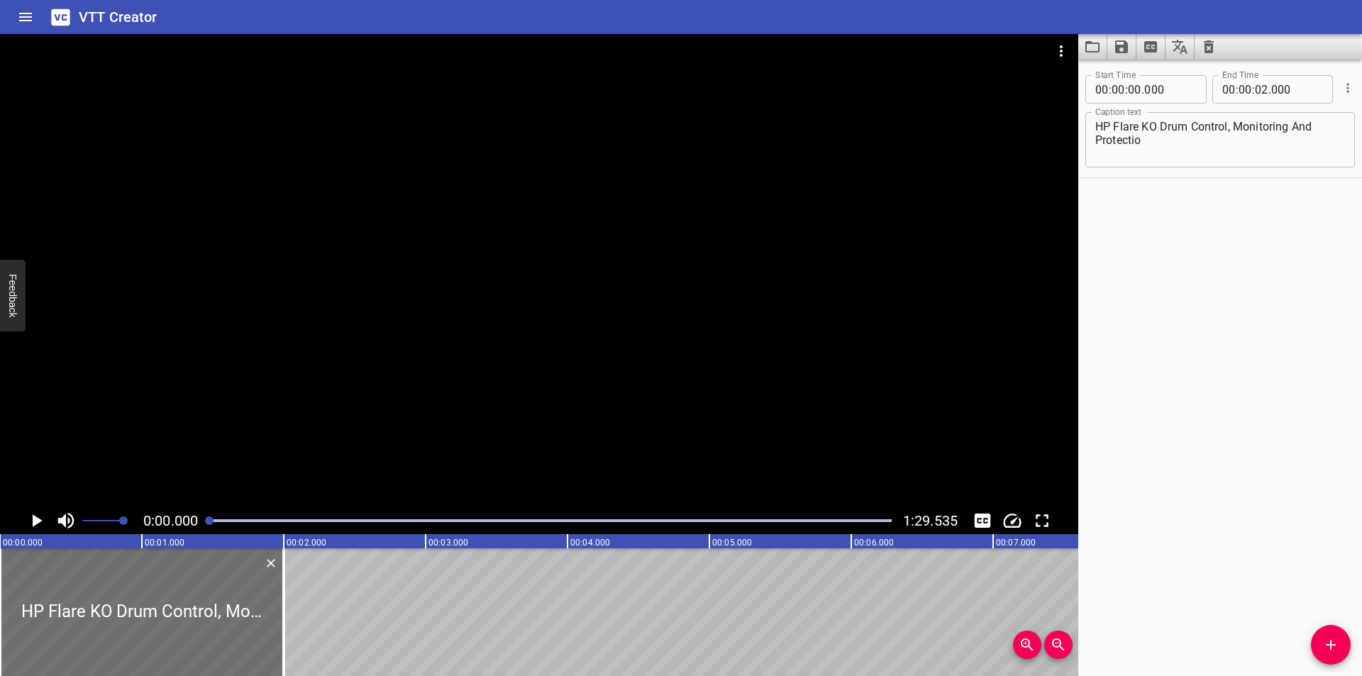
drag, startPoint x: 226, startPoint y: 607, endPoint x: 199, endPoint y: 504, distance: 106.3
click at [148, 600] on div at bounding box center [142, 612] width 284 height 128
click at [267, 416] on div at bounding box center [539, 270] width 1078 height 473
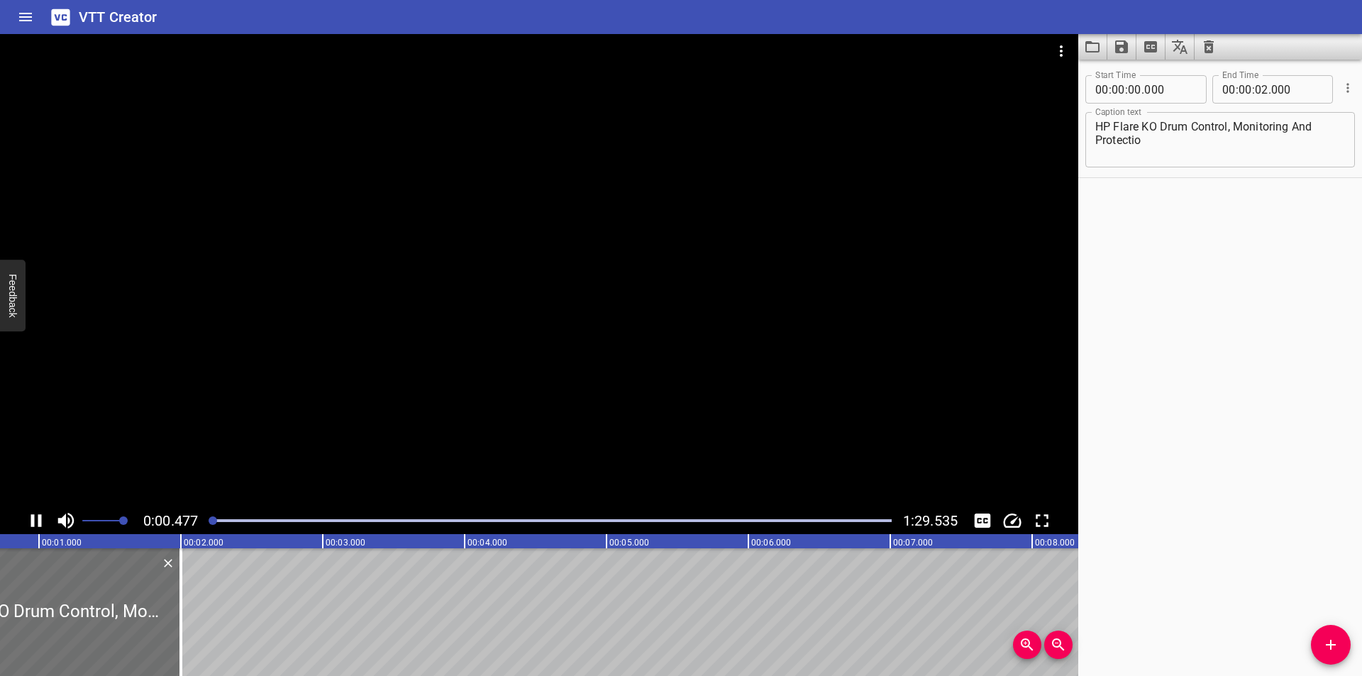
scroll to position [0, 117]
drag, startPoint x: 1289, startPoint y: 129, endPoint x: 1325, endPoint y: 138, distance: 37.8
click at [1295, 130] on textarea "HP Flare KO Drum Control, Monitoring And Protectio" at bounding box center [1220, 140] width 250 height 40
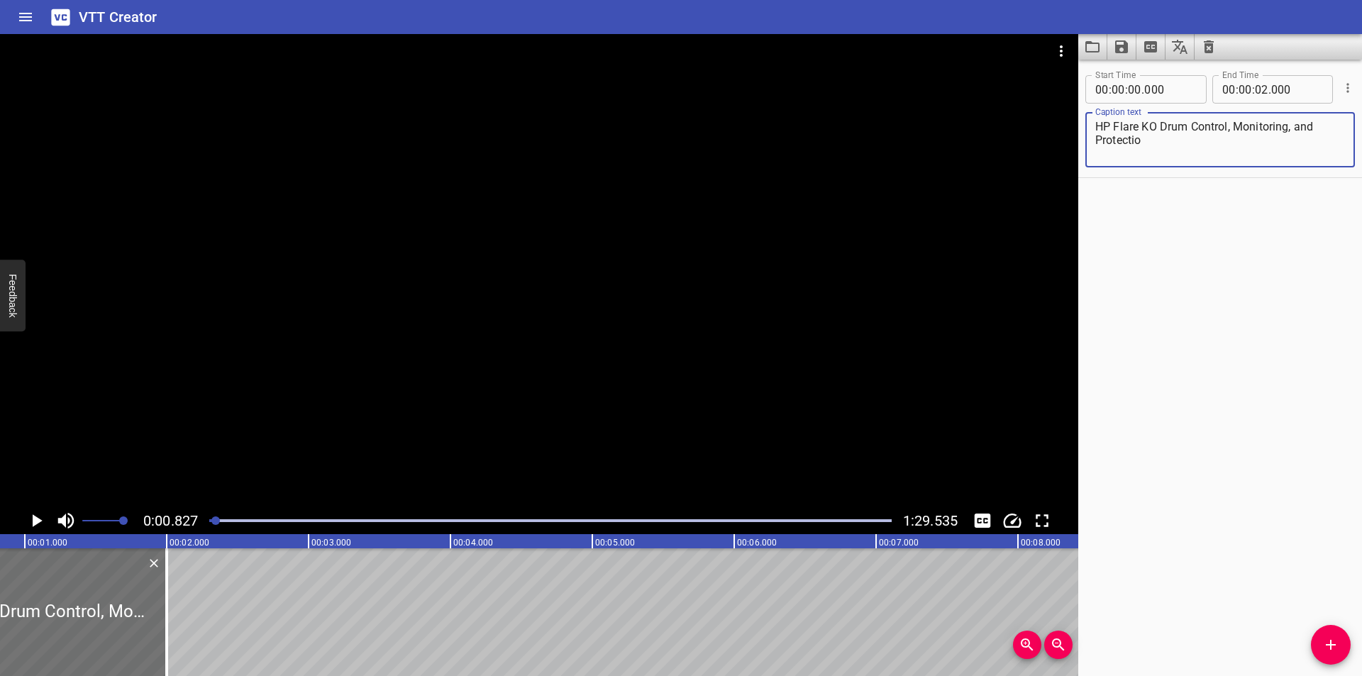
click at [1193, 141] on textarea "HP Flare KO Drum Control, Monitoring, and Protectio" at bounding box center [1220, 140] width 250 height 40
click at [477, 384] on div at bounding box center [539, 270] width 1078 height 473
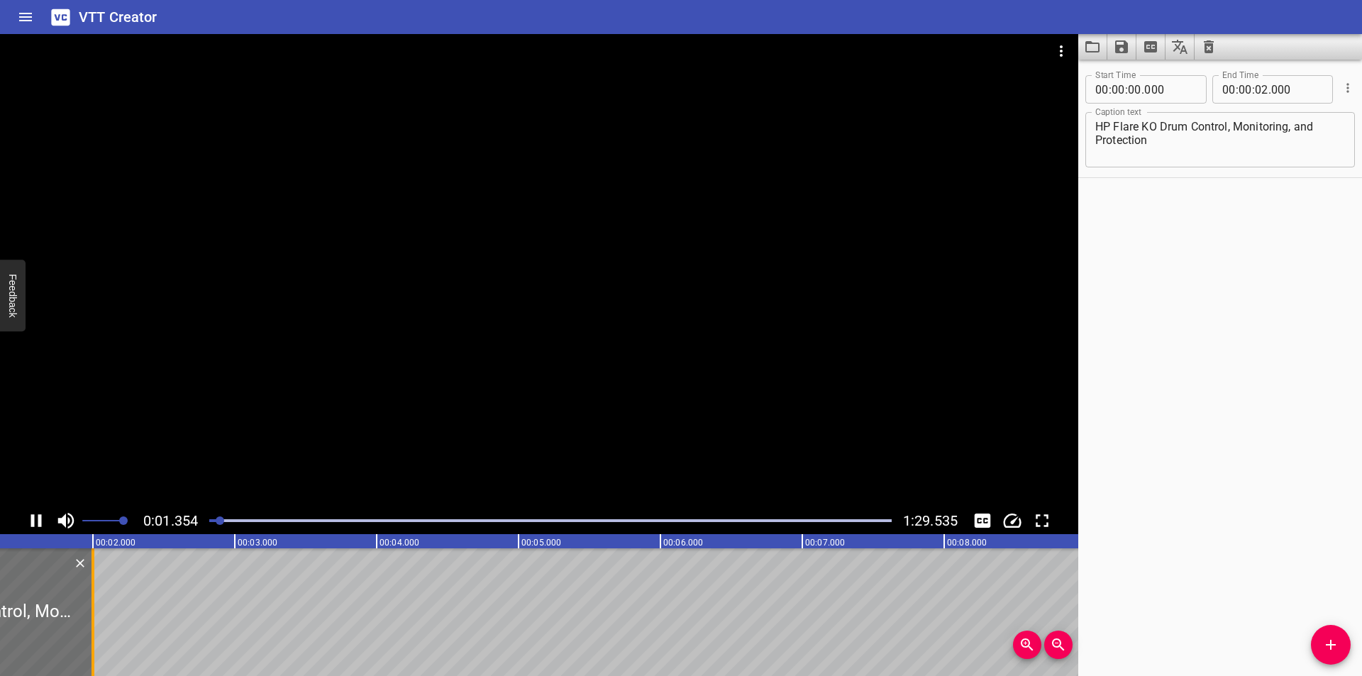
scroll to position [0, 206]
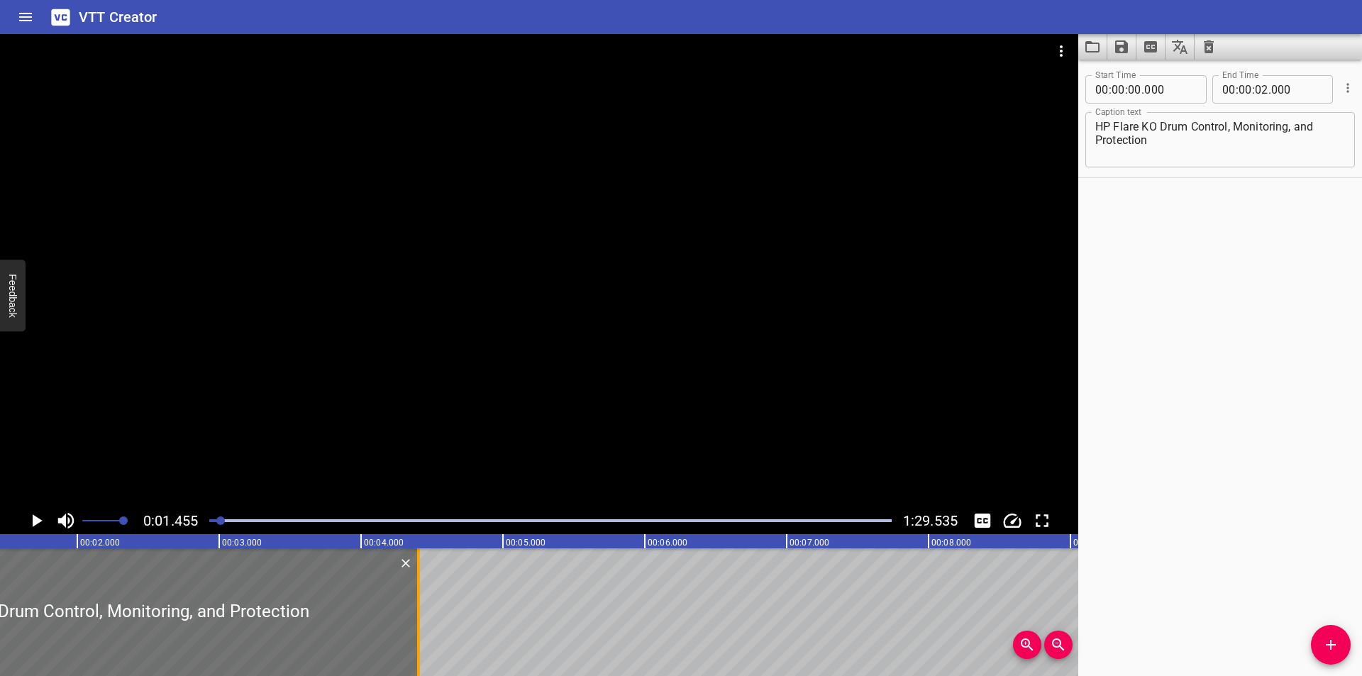
drag, startPoint x: 277, startPoint y: 623, endPoint x: 415, endPoint y: 621, distance: 138.3
click at [415, 621] on div at bounding box center [418, 612] width 14 height 128
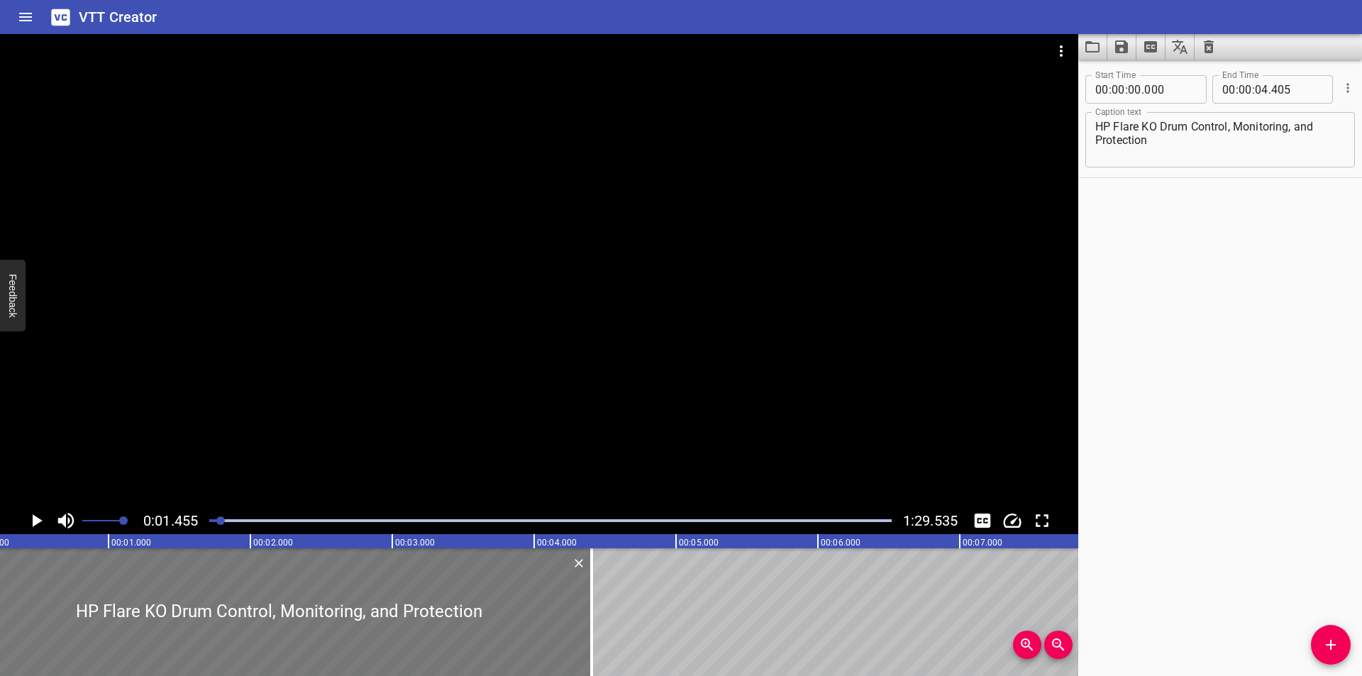
scroll to position [0, 0]
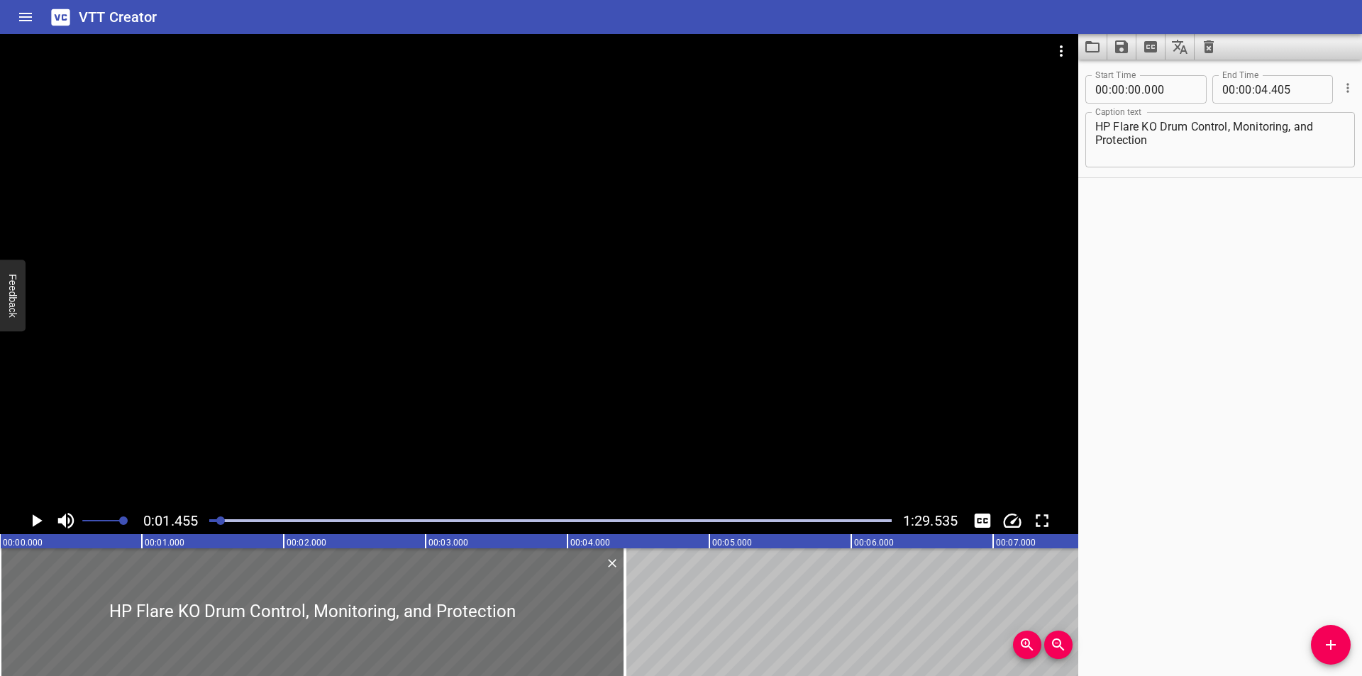
click at [548, 356] on div at bounding box center [539, 270] width 1078 height 473
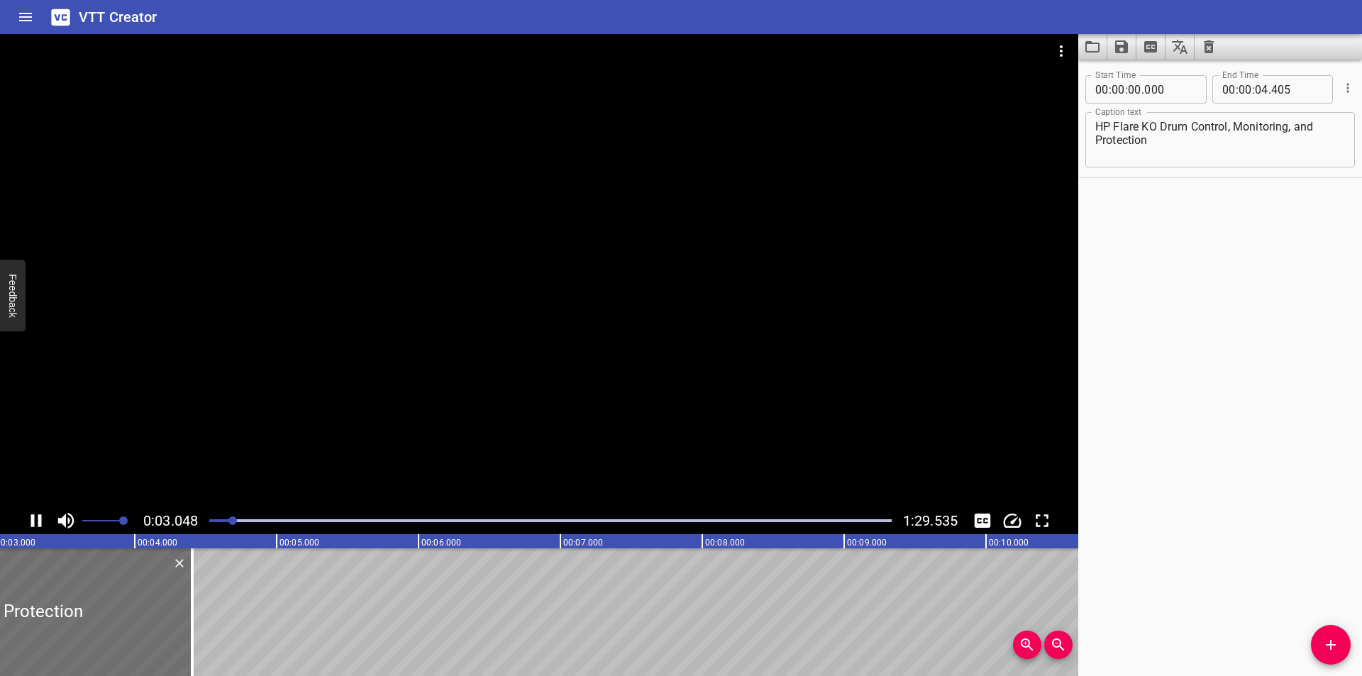
scroll to position [0, 467]
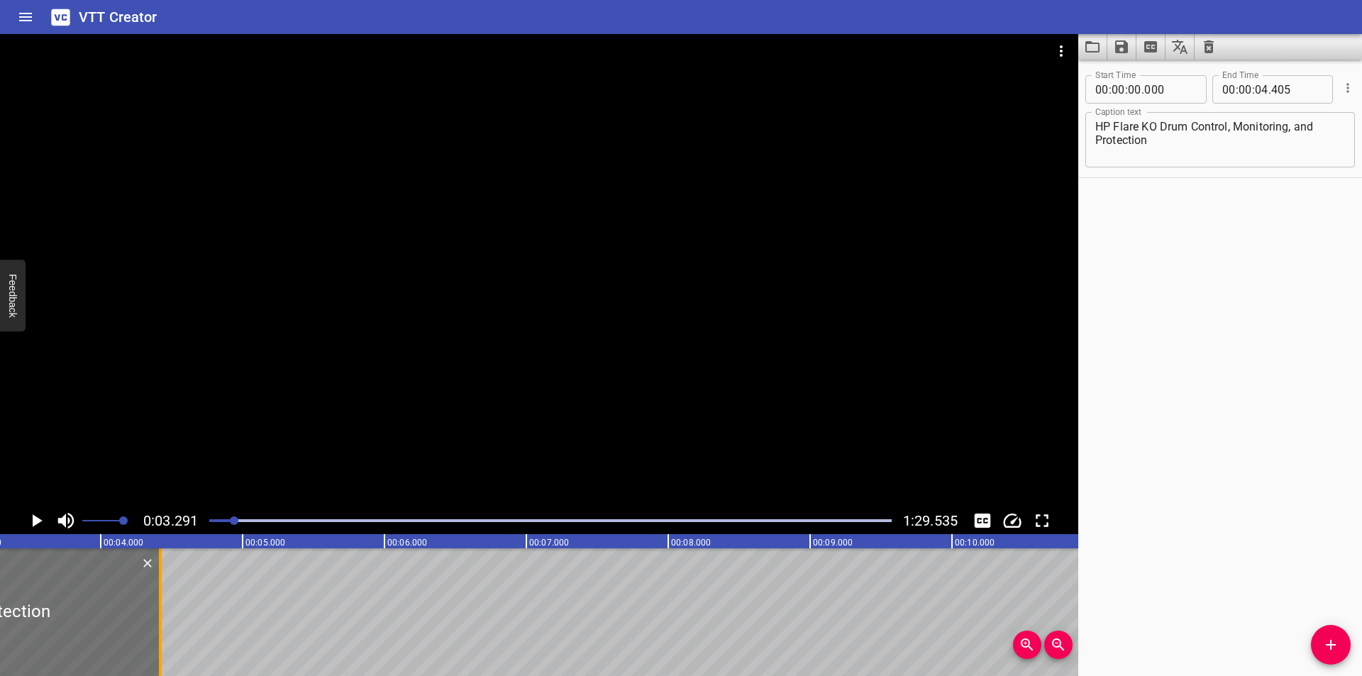
click at [162, 591] on div at bounding box center [160, 612] width 3 height 128
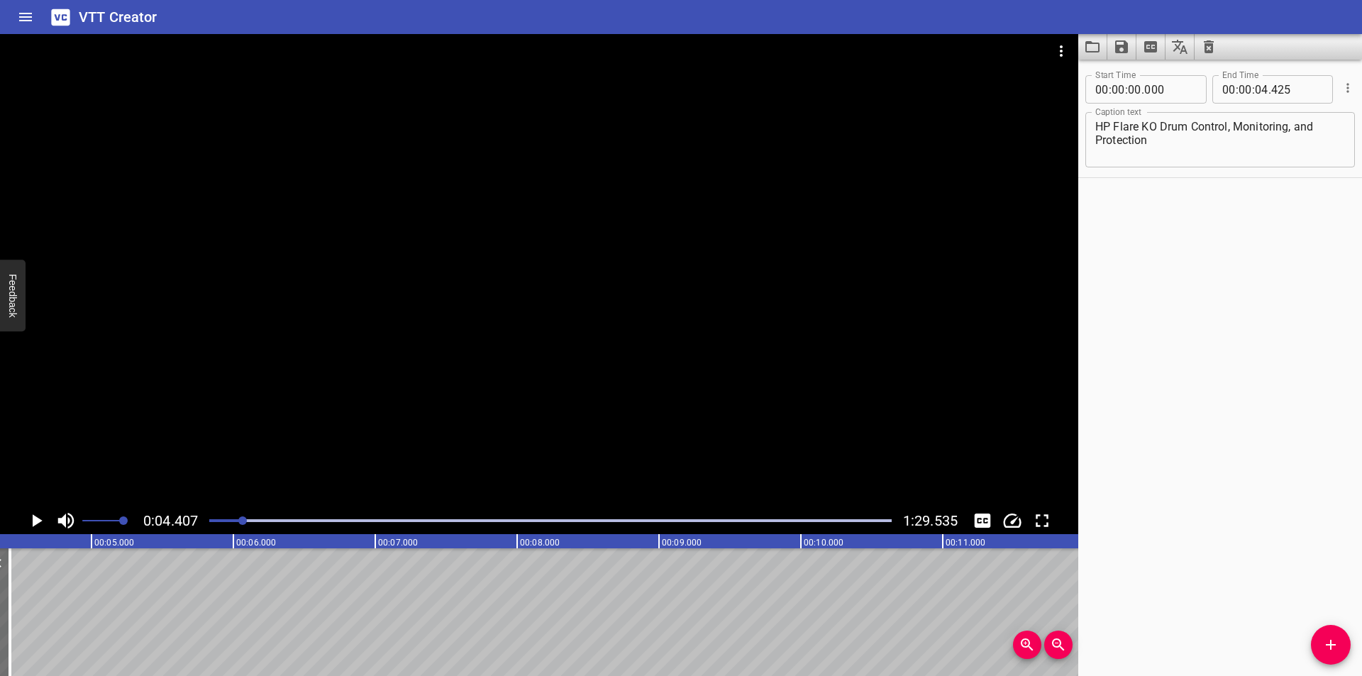
scroll to position [0, 625]
drag, startPoint x: 1227, startPoint y: 126, endPoint x: 855, endPoint y: 128, distance: 371.6
click at [862, 127] on main "0:04.407 1:29.535 00:00.000 00:01.000 00:02.000 00:03.000 00:04.000 00:05.000 0…" at bounding box center [681, 355] width 1362 height 642
drag, startPoint x: 1336, startPoint y: 633, endPoint x: 755, endPoint y: 629, distance: 580.8
click at [1325, 631] on button "Add Cue" at bounding box center [1331, 645] width 40 height 40
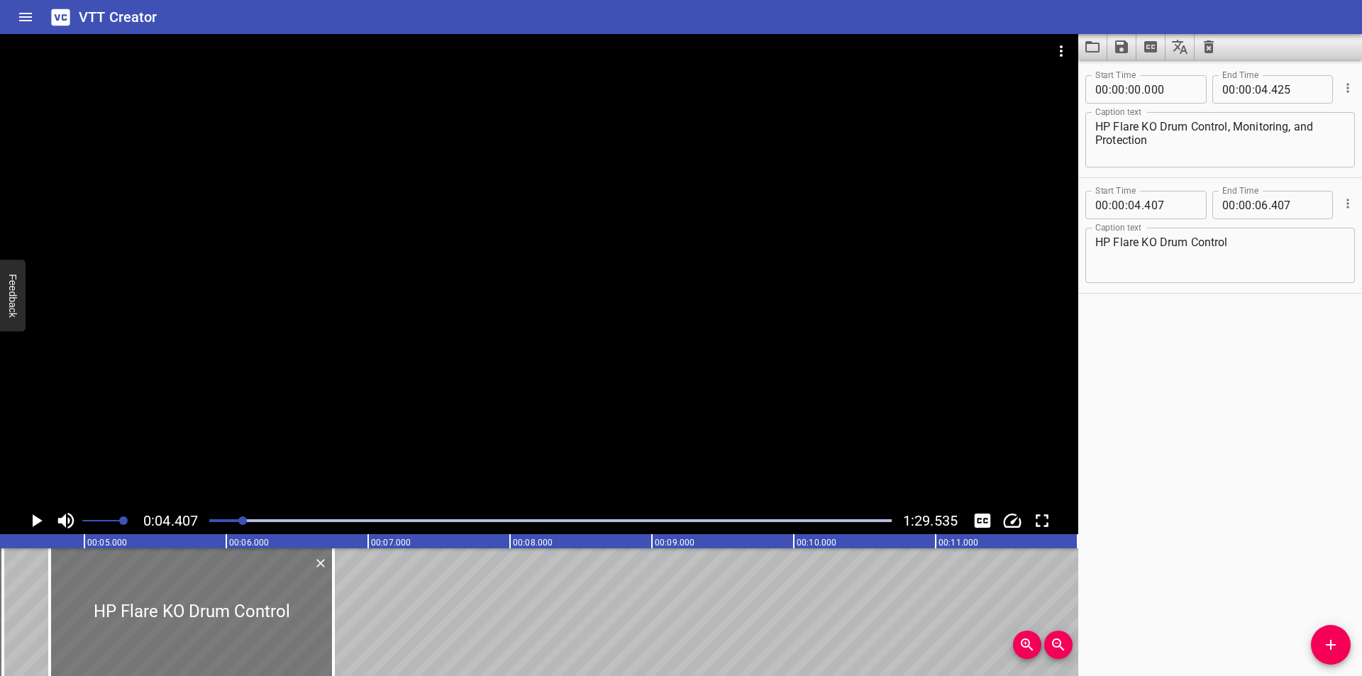
drag, startPoint x: 192, startPoint y: 621, endPoint x: 231, endPoint y: 627, distance: 39.5
click at [231, 627] on div at bounding box center [192, 612] width 284 height 128
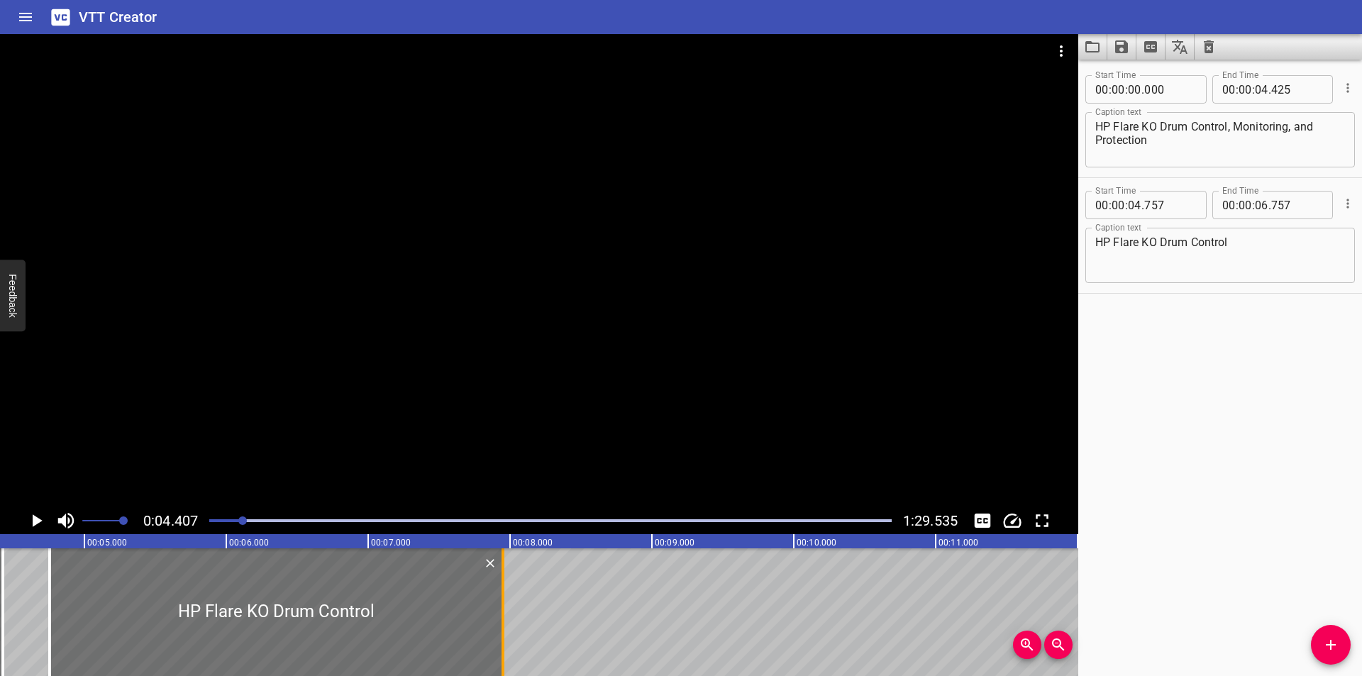
drag, startPoint x: 331, startPoint y: 633, endPoint x: 500, endPoint y: 635, distance: 168.8
click at [500, 635] on div at bounding box center [503, 612] width 14 height 128
click at [475, 637] on div at bounding box center [274, 612] width 452 height 128
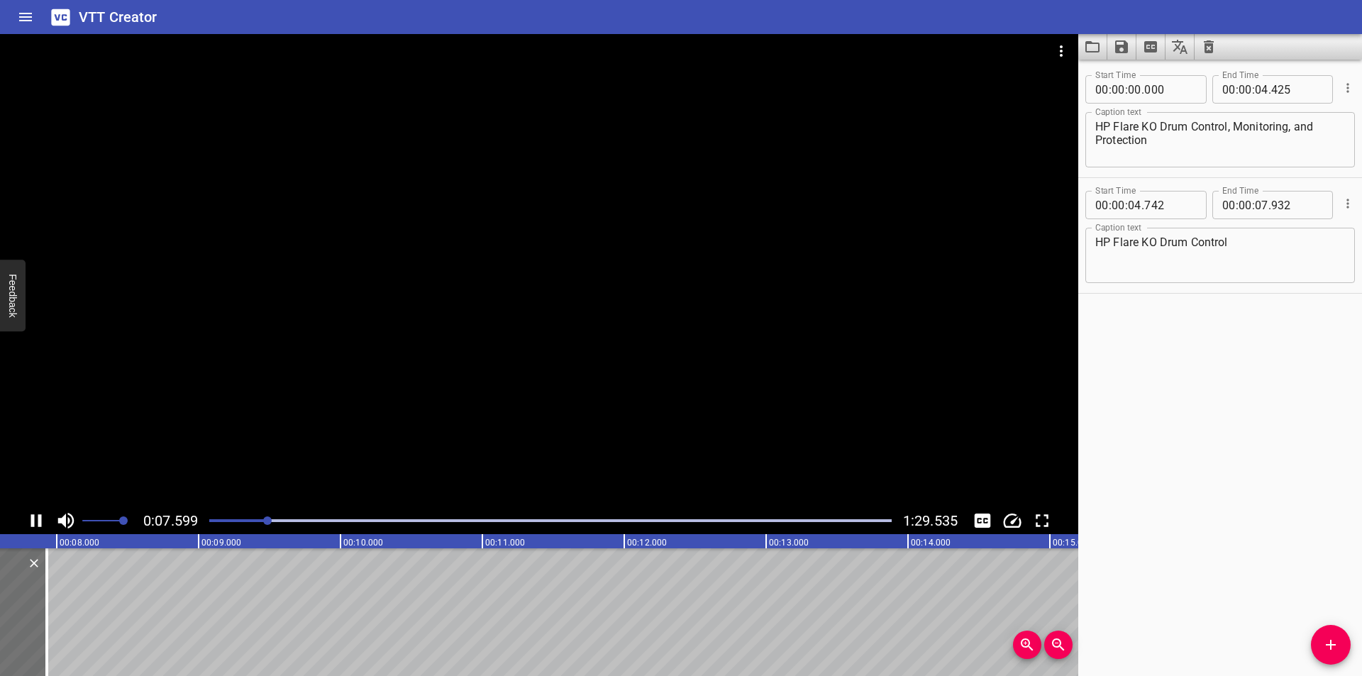
scroll to position [0, 1113]
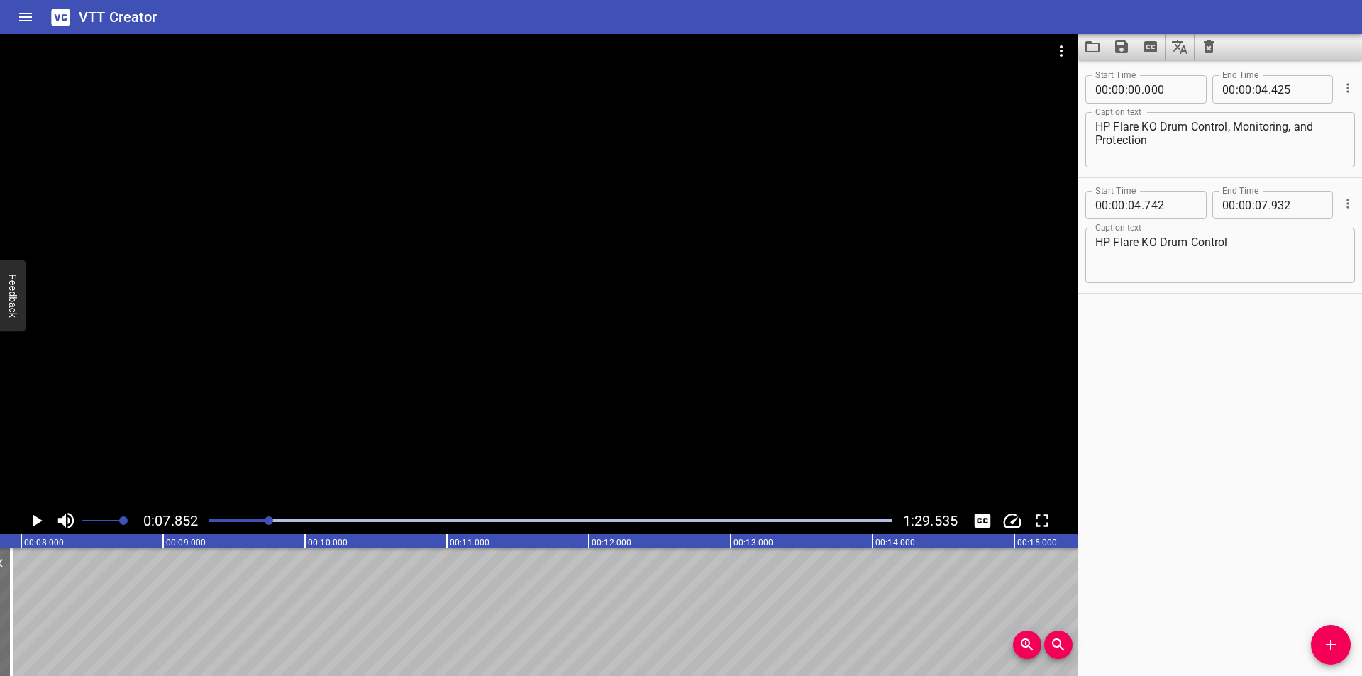
drag, startPoint x: 1330, startPoint y: 644, endPoint x: 855, endPoint y: 638, distance: 474.5
click at [1325, 644] on icon "Add Cue" at bounding box center [1330, 645] width 10 height 10
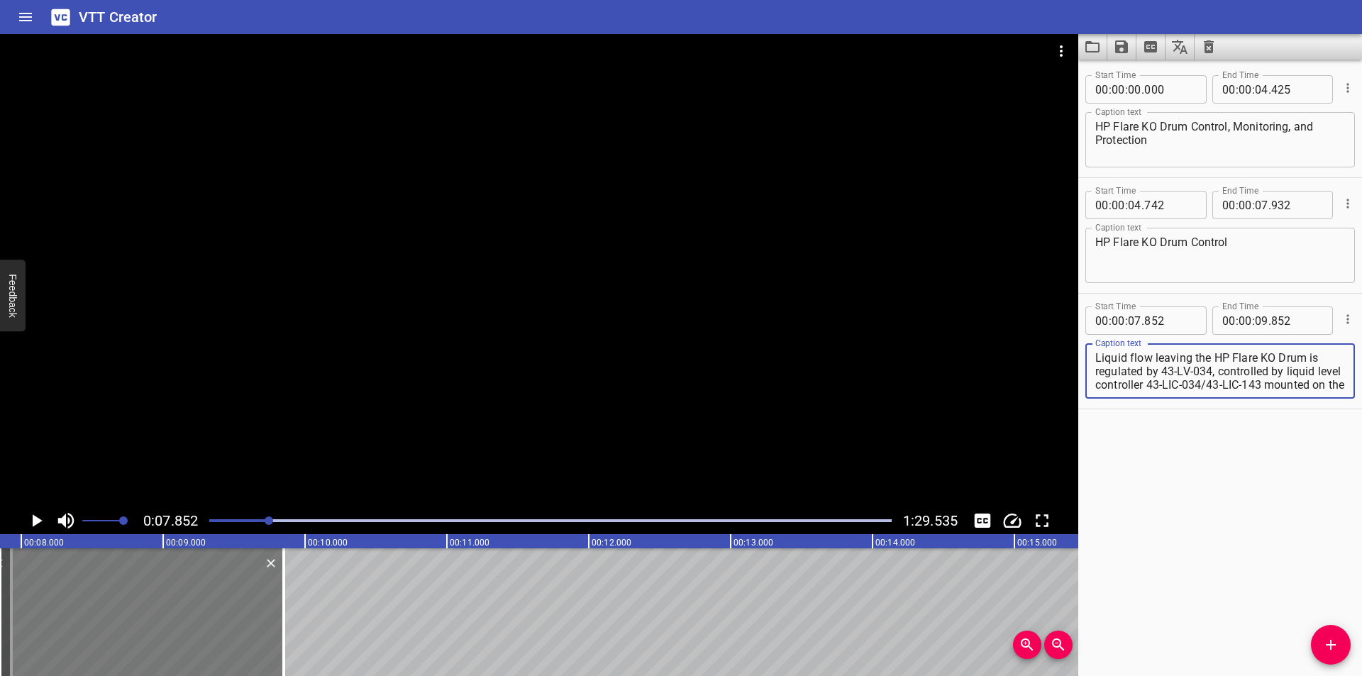
scroll to position [13, 0]
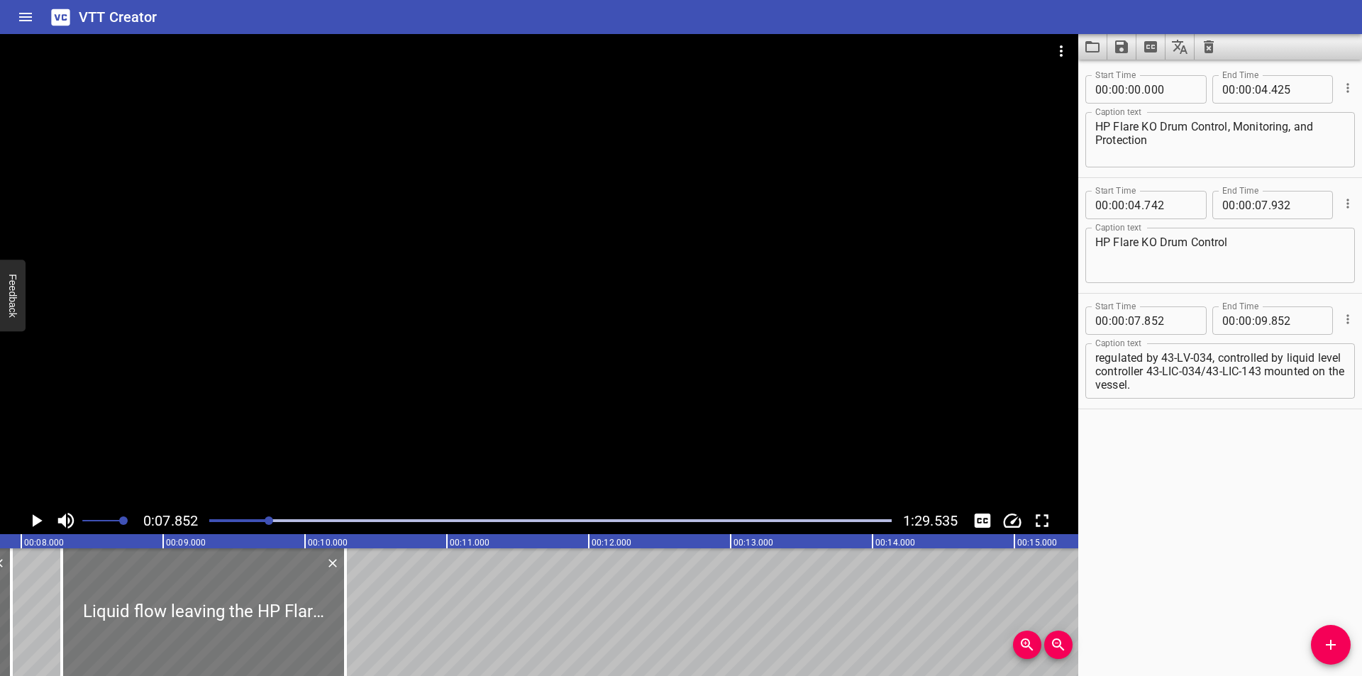
drag, startPoint x: 211, startPoint y: 628, endPoint x: 273, endPoint y: 628, distance: 61.7
click at [273, 628] on div at bounding box center [204, 612] width 284 height 128
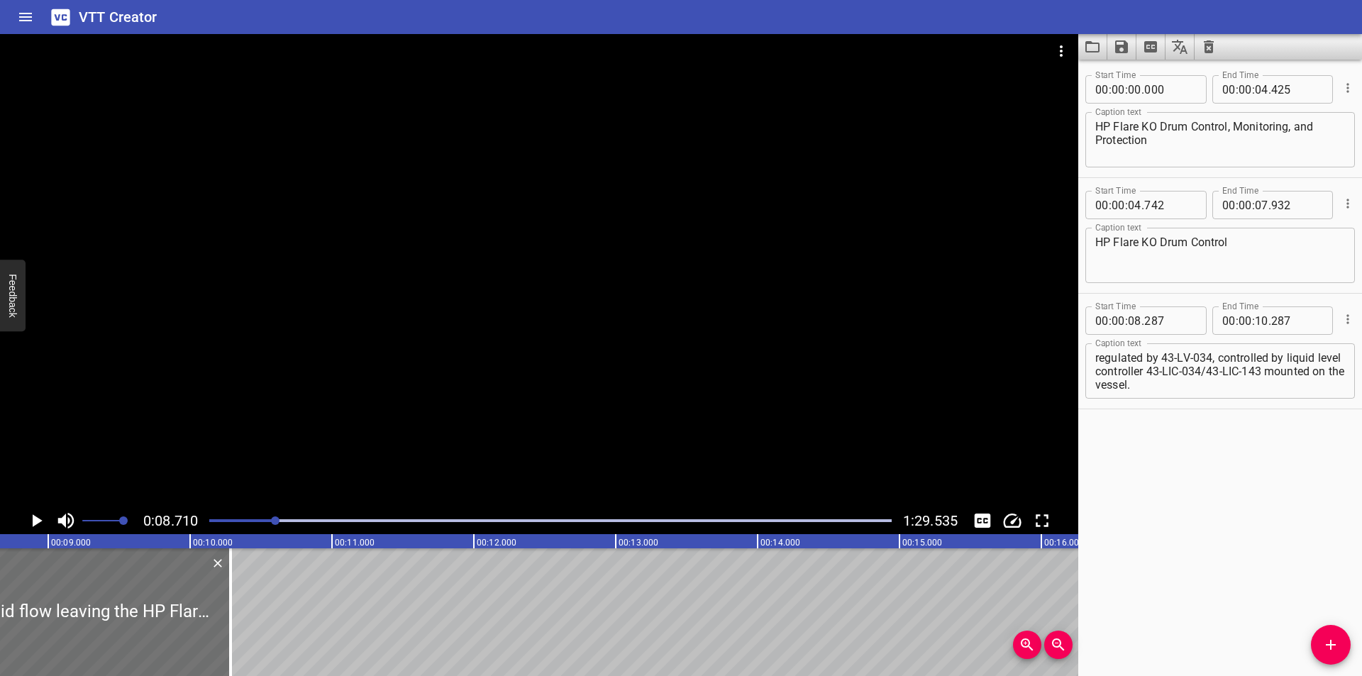
scroll to position [0, 1235]
drag, startPoint x: 221, startPoint y: 639, endPoint x: 703, endPoint y: 638, distance: 481.5
click at [238, 638] on div at bounding box center [230, 612] width 14 height 128
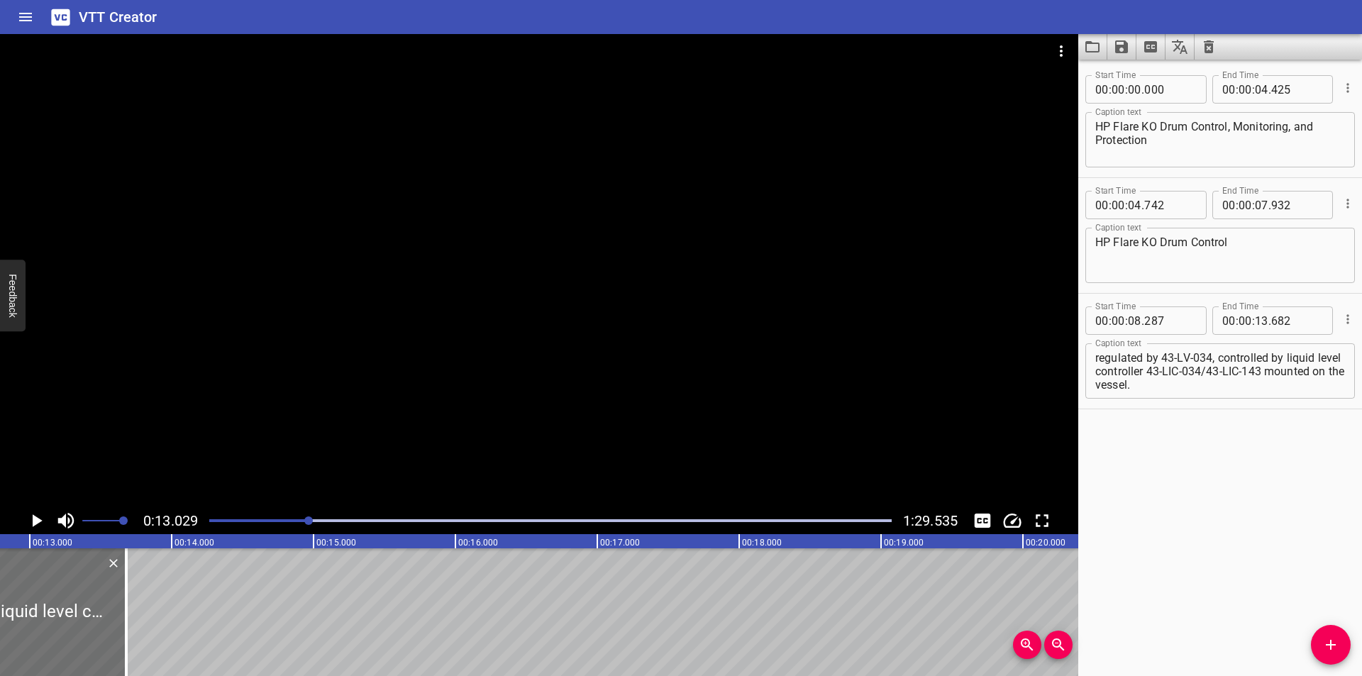
scroll to position [0, 1848]
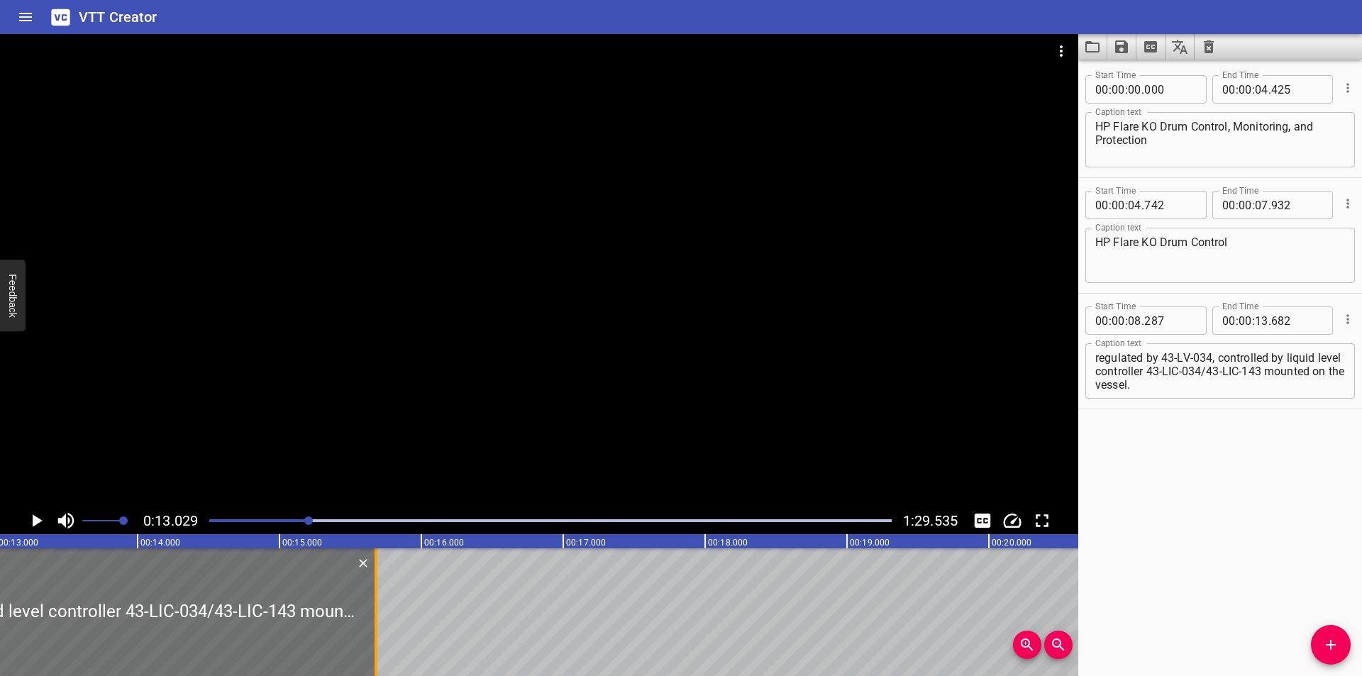
drag, startPoint x: 87, startPoint y: 635, endPoint x: 370, endPoint y: 640, distance: 283.7
click at [370, 640] on div at bounding box center [376, 612] width 14 height 128
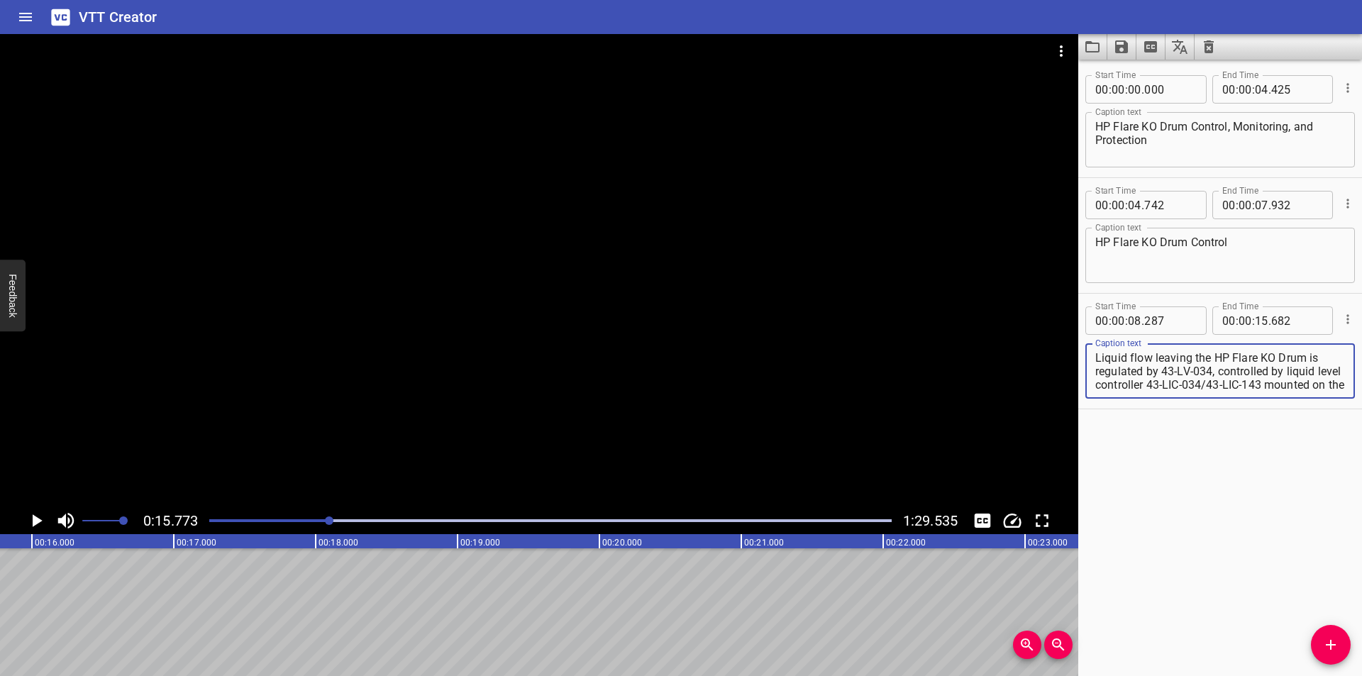
scroll to position [13, 0]
drag, startPoint x: 1218, startPoint y: 371, endPoint x: 1350, endPoint y: 484, distance: 174.5
click at [1350, 487] on div "Start Time 00 : 00 : 00 . 000 Start Time End Time 00 : 00 : 04 . 425 End Time C…" at bounding box center [1220, 368] width 284 height 616
drag, startPoint x: 1336, startPoint y: 640, endPoint x: 1059, endPoint y: 638, distance: 277.3
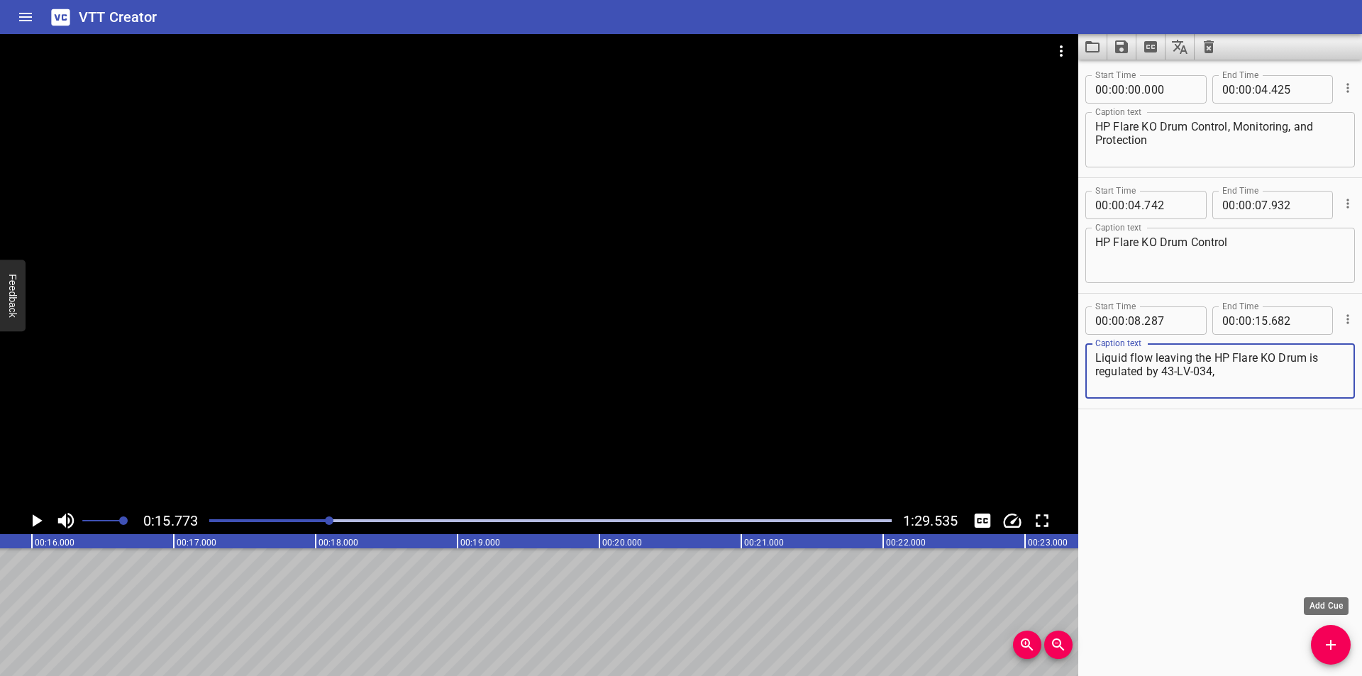
click at [1335, 640] on icon "Add Cue" at bounding box center [1330, 644] width 17 height 17
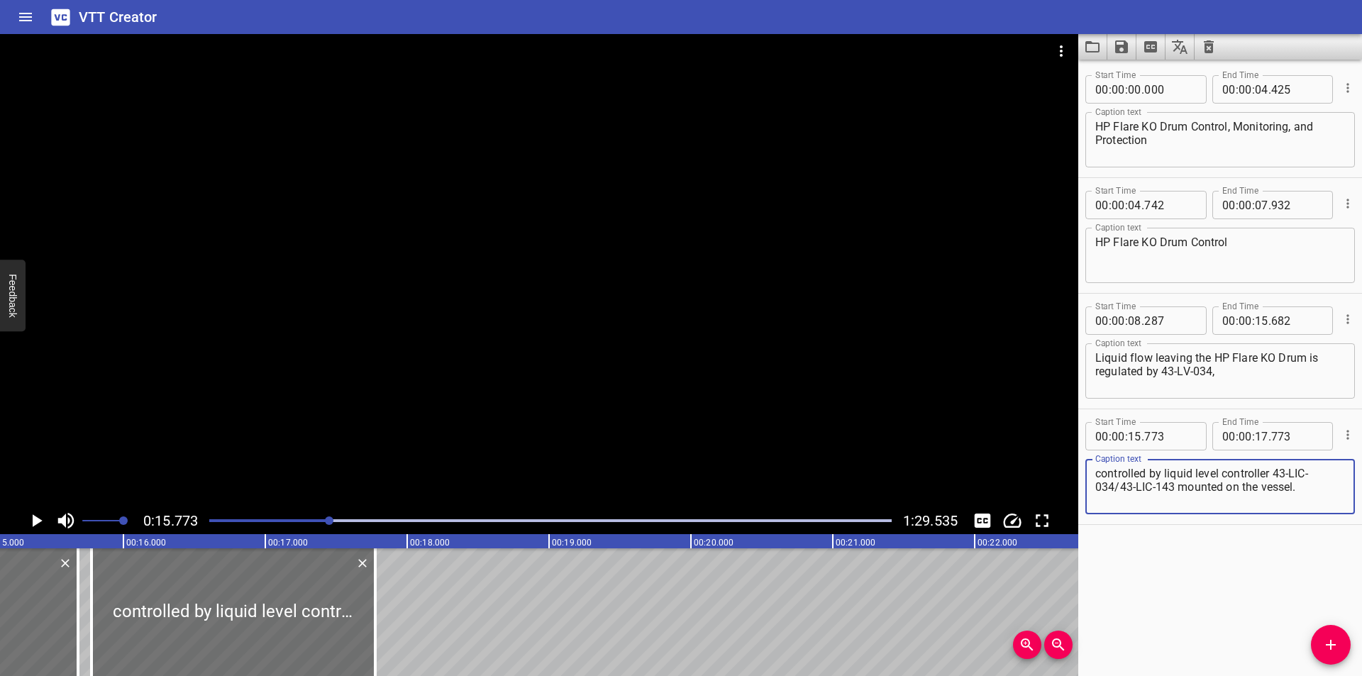
scroll to position [0, 2143]
drag, startPoint x: 321, startPoint y: 517, endPoint x: 308, endPoint y: 517, distance: 12.1
click at [316, 518] on div at bounding box center [550, 521] width 699 height 20
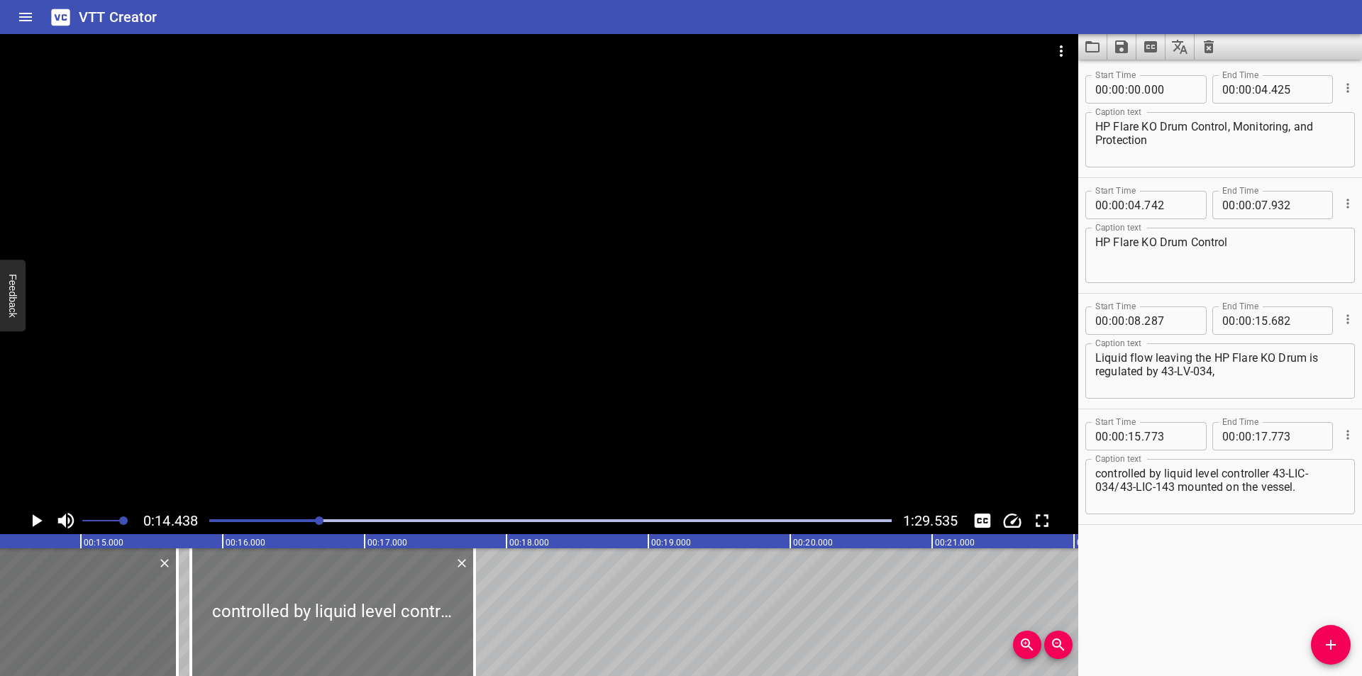
scroll to position [0, 2048]
click at [359, 611] on div at bounding box center [329, 612] width 284 height 128
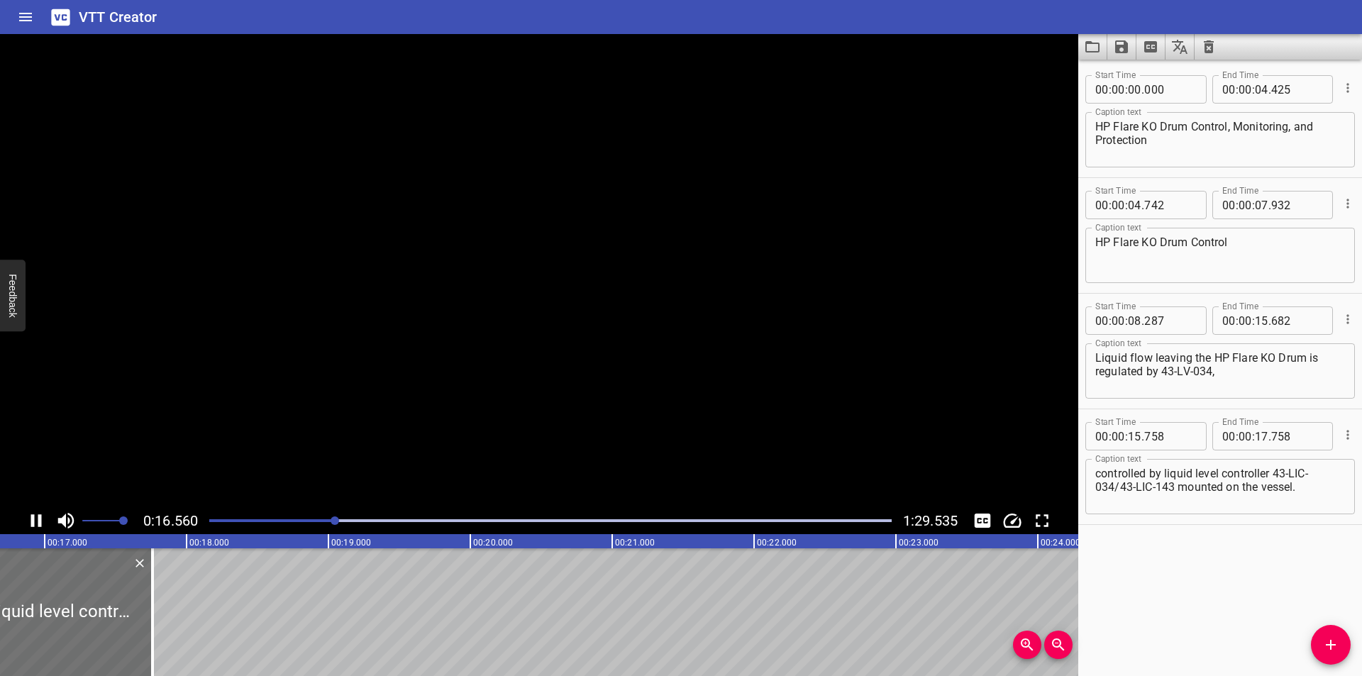
scroll to position [0, 2367]
click at [323, 526] on div at bounding box center [550, 521] width 699 height 20
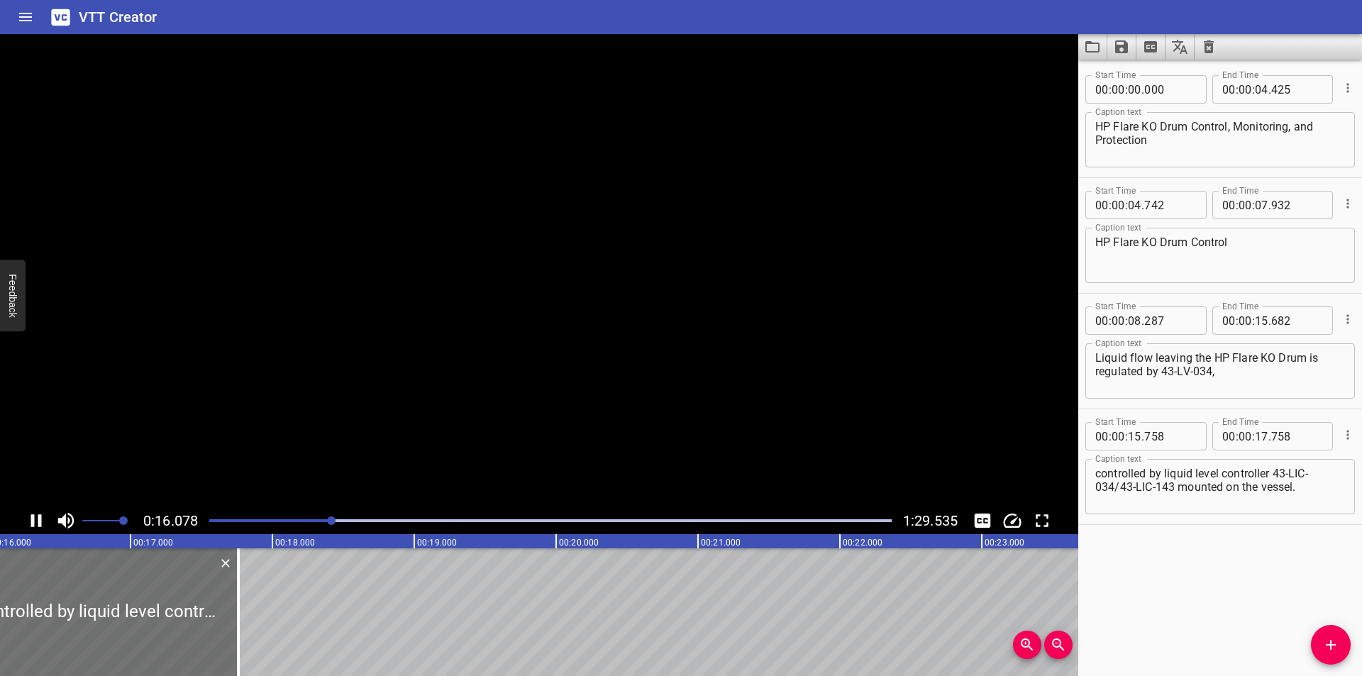
scroll to position [0, 2320]
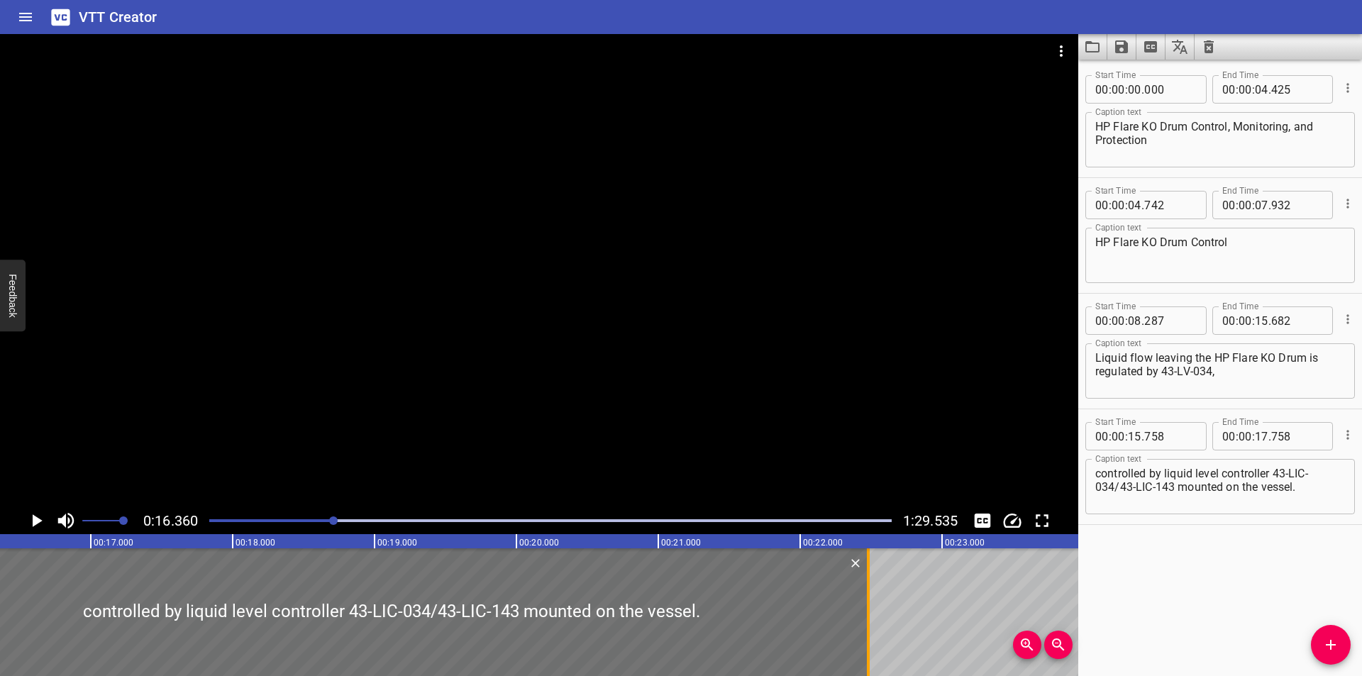
drag, startPoint x: 201, startPoint y: 638, endPoint x: 999, endPoint y: 636, distance: 798.6
click at [875, 636] on div at bounding box center [868, 612] width 14 height 128
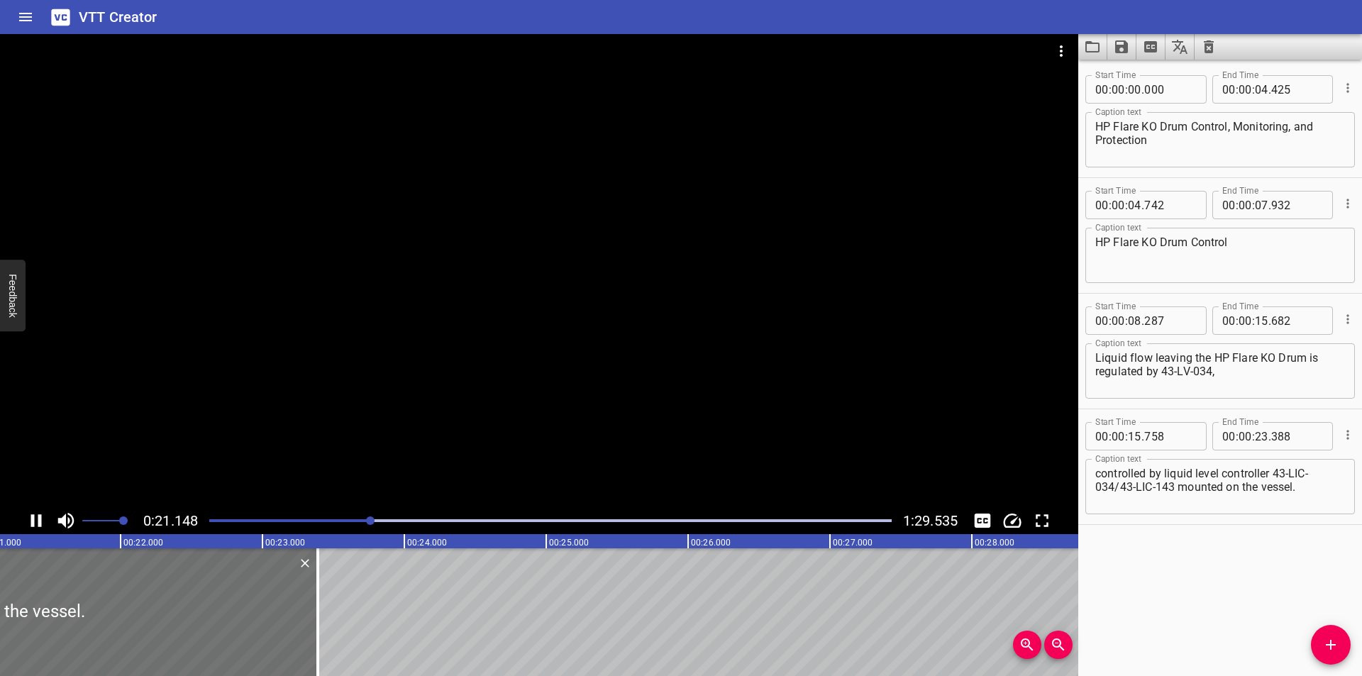
click at [615, 367] on div at bounding box center [539, 270] width 1078 height 473
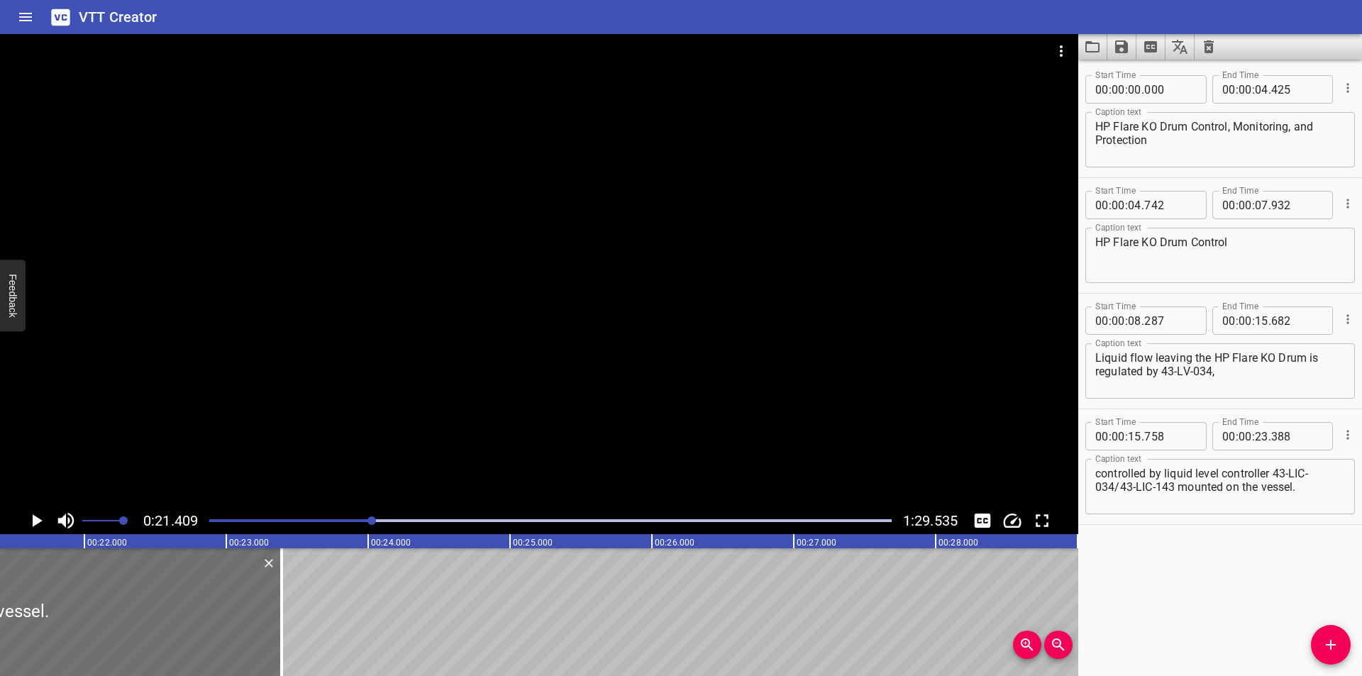
scroll to position [0, 3037]
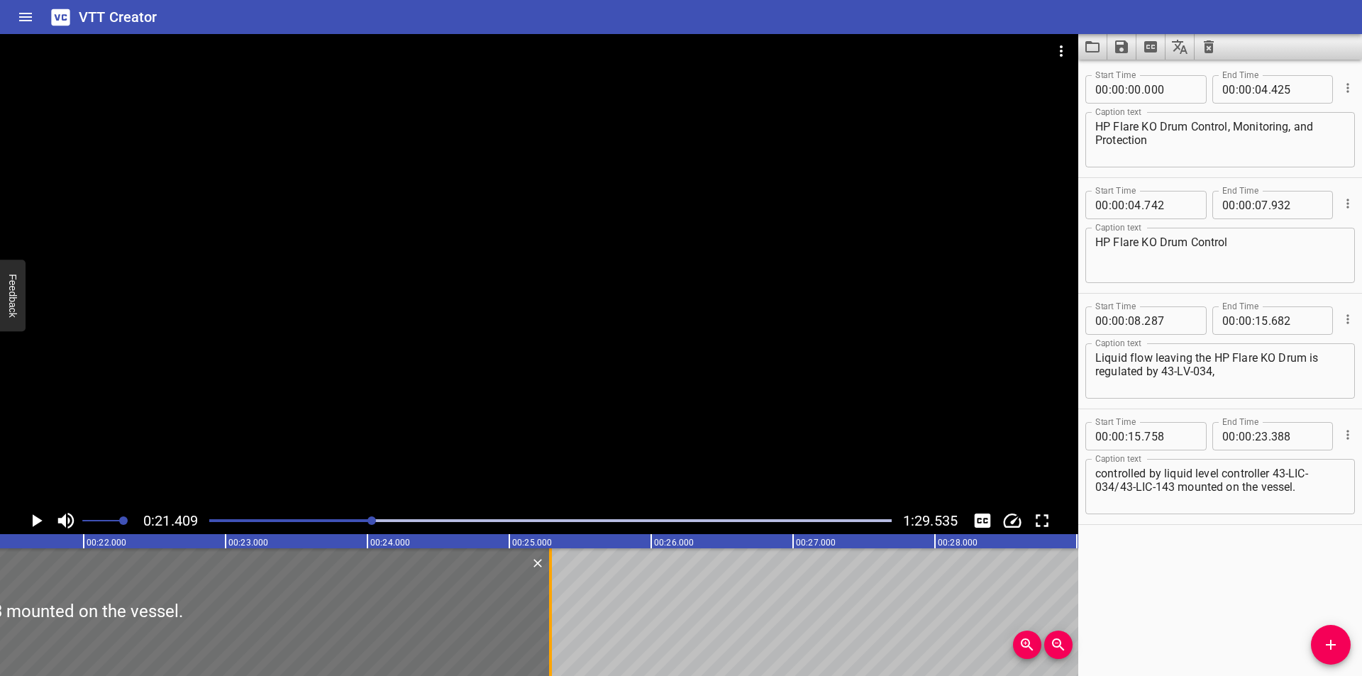
drag, startPoint x: 367, startPoint y: 652, endPoint x: 550, endPoint y: 652, distance: 183.7
click at [550, 652] on div at bounding box center [550, 612] width 3 height 128
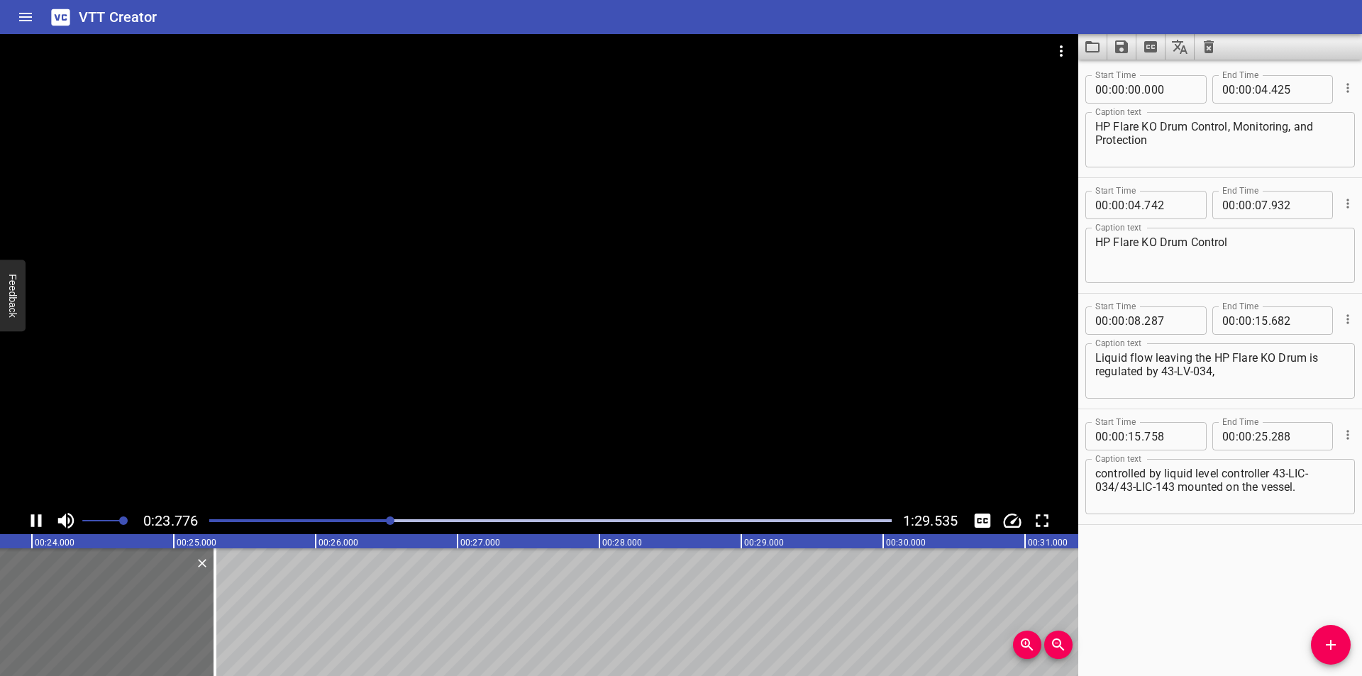
scroll to position [0, 3405]
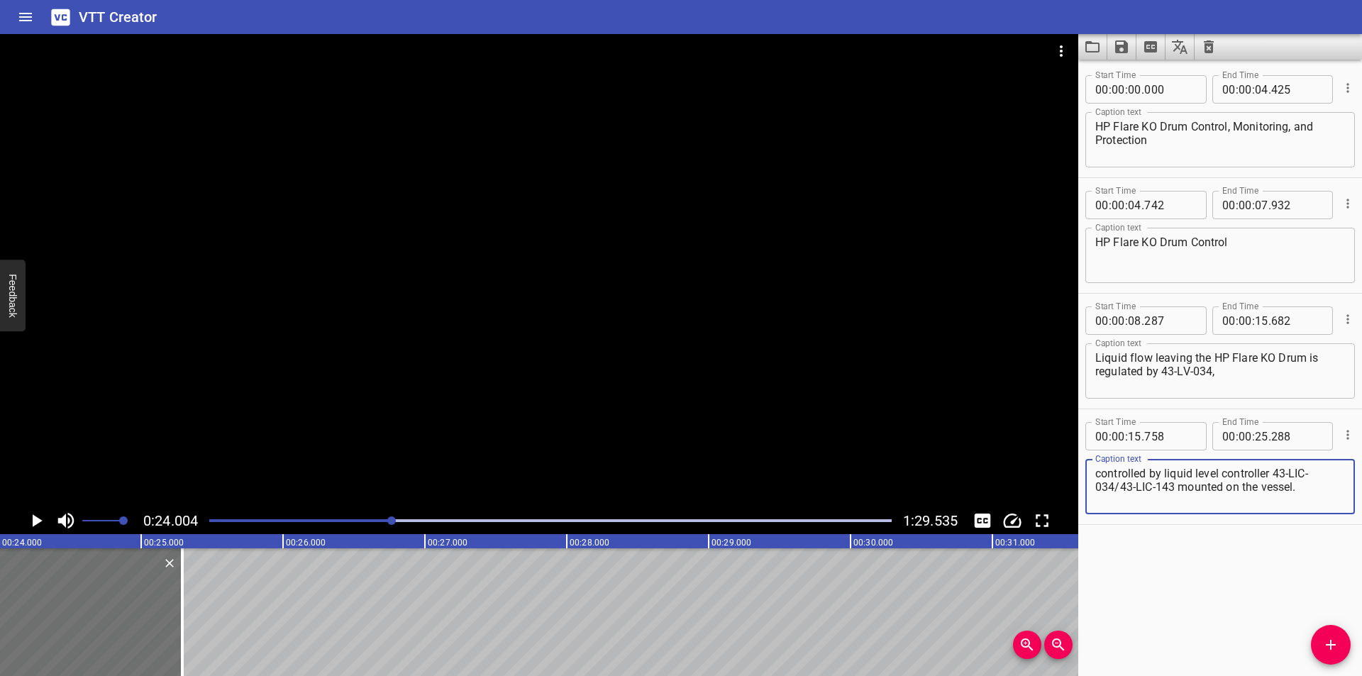
click at [1272, 476] on textarea "controlled by liquid level controller 43-LIC-034/43-LIC-143 mounted on the vess…" at bounding box center [1220, 487] width 250 height 40
click at [1173, 489] on textarea "controlled by liquid level controller (43-LIC-034/43-LIC-143 mounted on the ves…" at bounding box center [1220, 487] width 250 height 40
click at [634, 365] on div at bounding box center [539, 270] width 1078 height 473
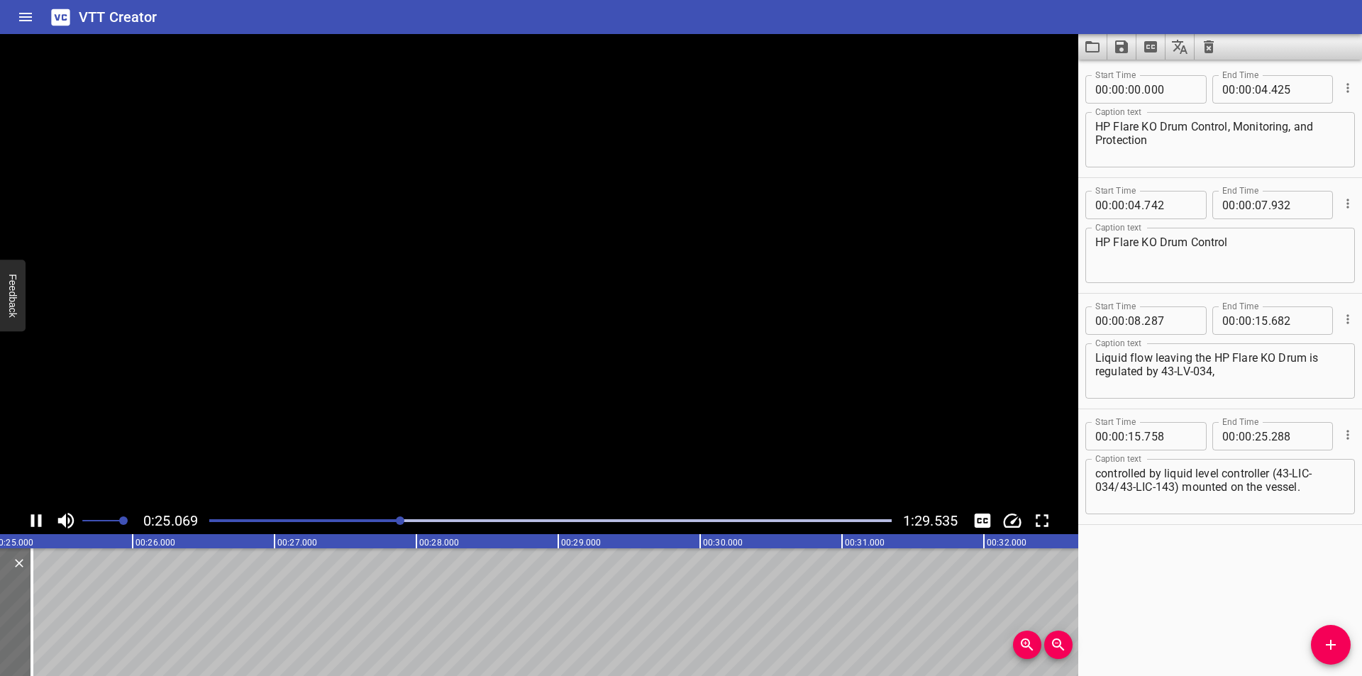
click at [638, 369] on video at bounding box center [539, 270] width 1078 height 473
click at [528, 389] on div at bounding box center [539, 270] width 1078 height 473
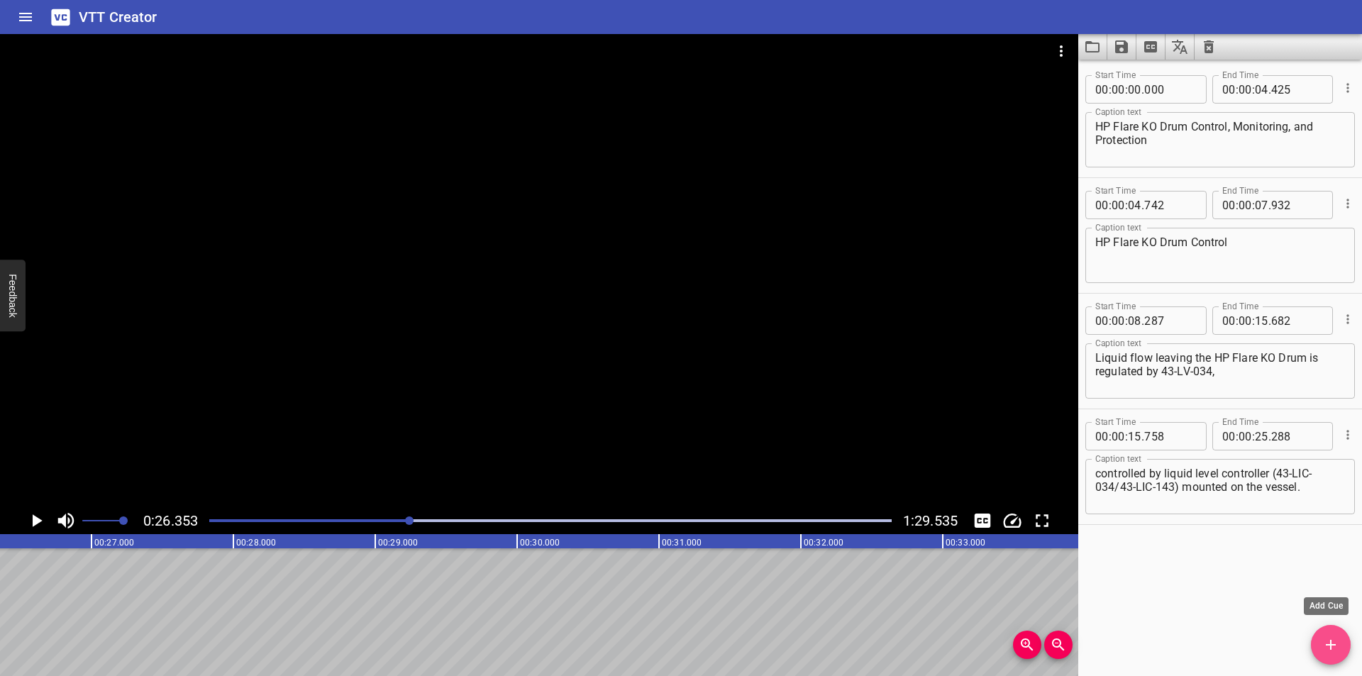
drag, startPoint x: 1325, startPoint y: 643, endPoint x: 645, endPoint y: 552, distance: 686.2
click at [1324, 643] on icon "Add Cue" at bounding box center [1330, 644] width 17 height 17
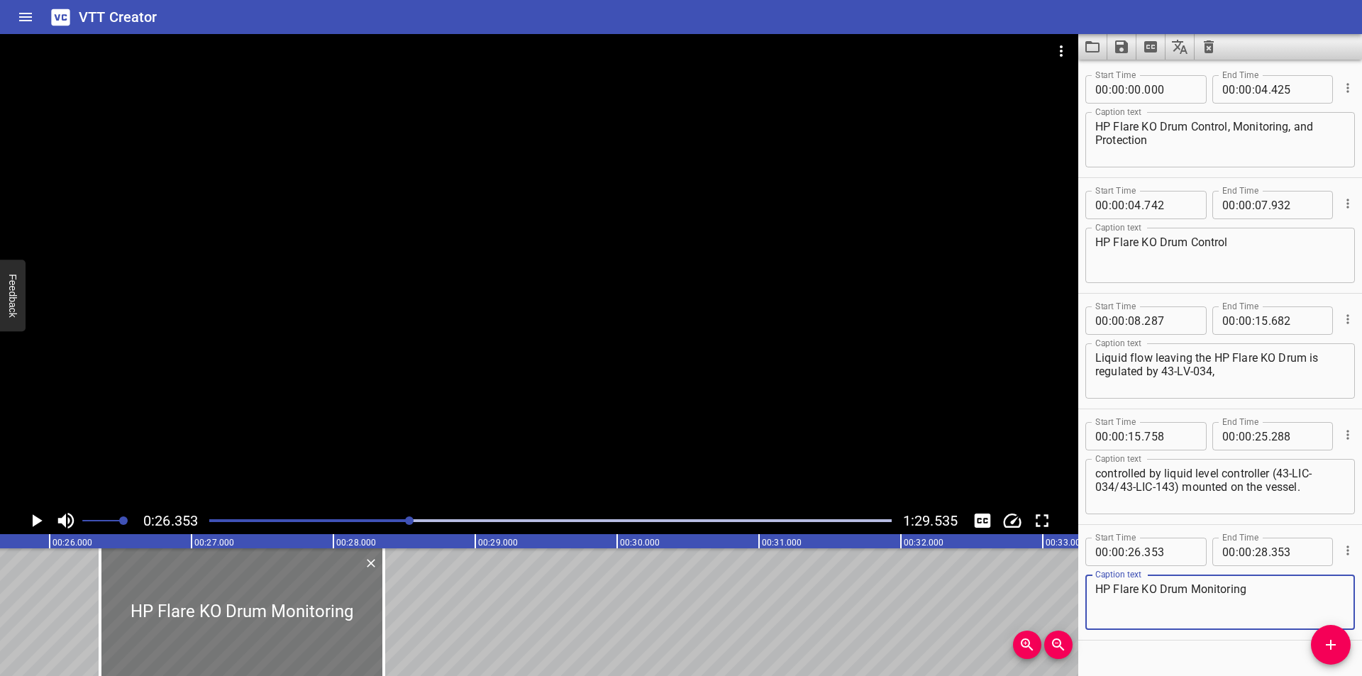
scroll to position [0, 3596]
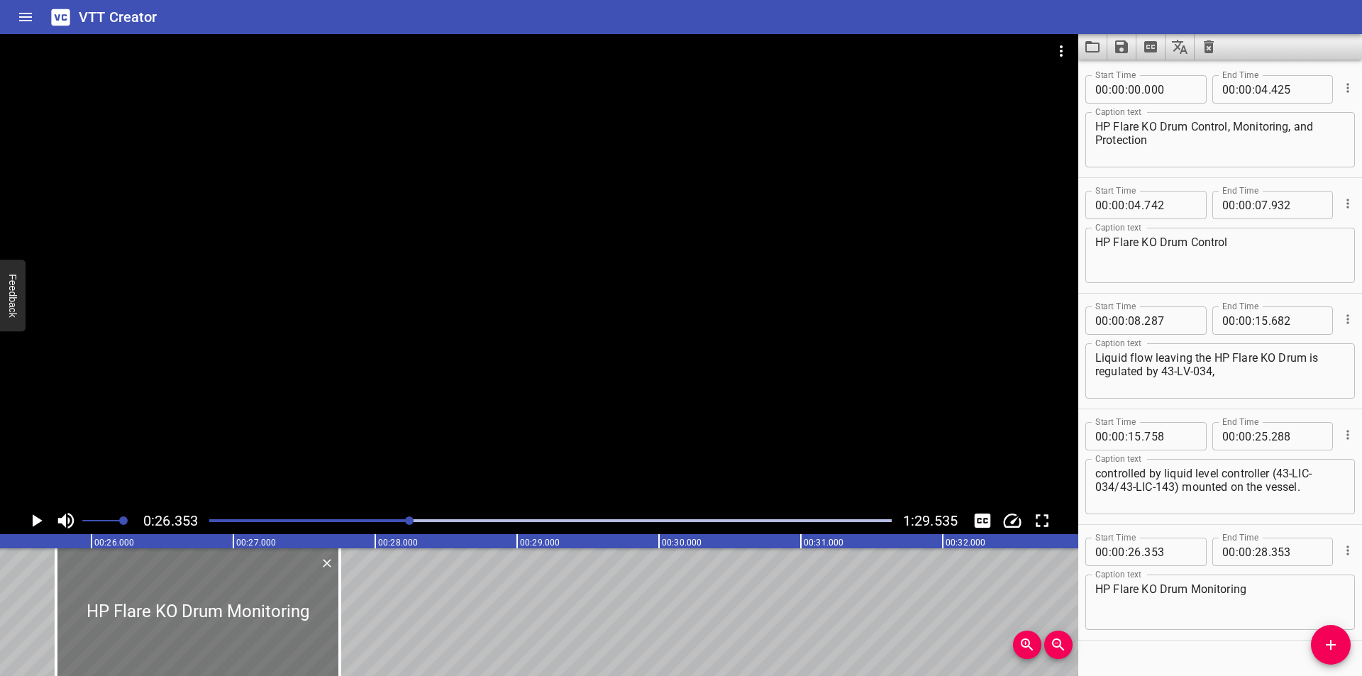
drag, startPoint x: 251, startPoint y: 618, endPoint x: 165, endPoint y: 626, distance: 86.2
click at [165, 626] on div at bounding box center [198, 612] width 284 height 128
click at [331, 638] on div at bounding box center [197, 612] width 284 height 128
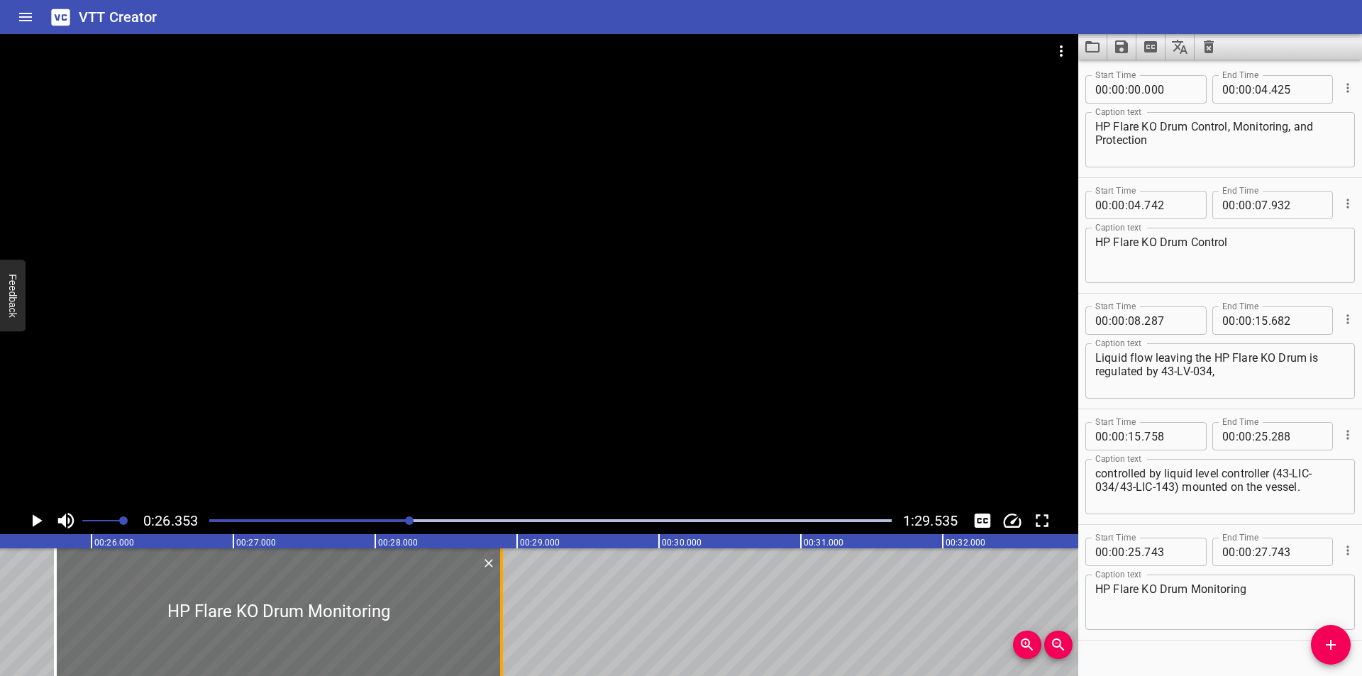
drag, startPoint x: 333, startPoint y: 637, endPoint x: 496, endPoint y: 638, distance: 162.4
click at [496, 638] on div at bounding box center [501, 612] width 14 height 128
click at [464, 637] on div at bounding box center [276, 612] width 446 height 128
click at [474, 400] on div at bounding box center [539, 270] width 1078 height 473
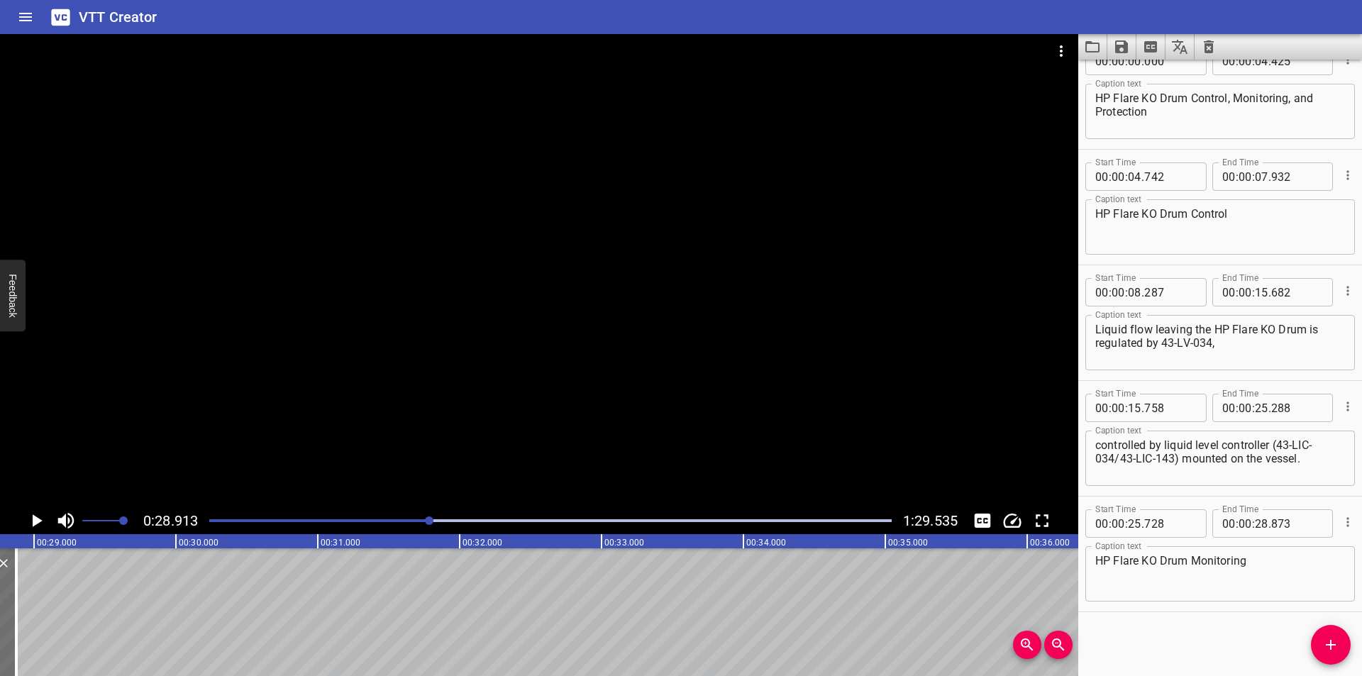
scroll to position [0, 4101]
click at [1325, 659] on button "Add Cue" at bounding box center [1331, 645] width 40 height 40
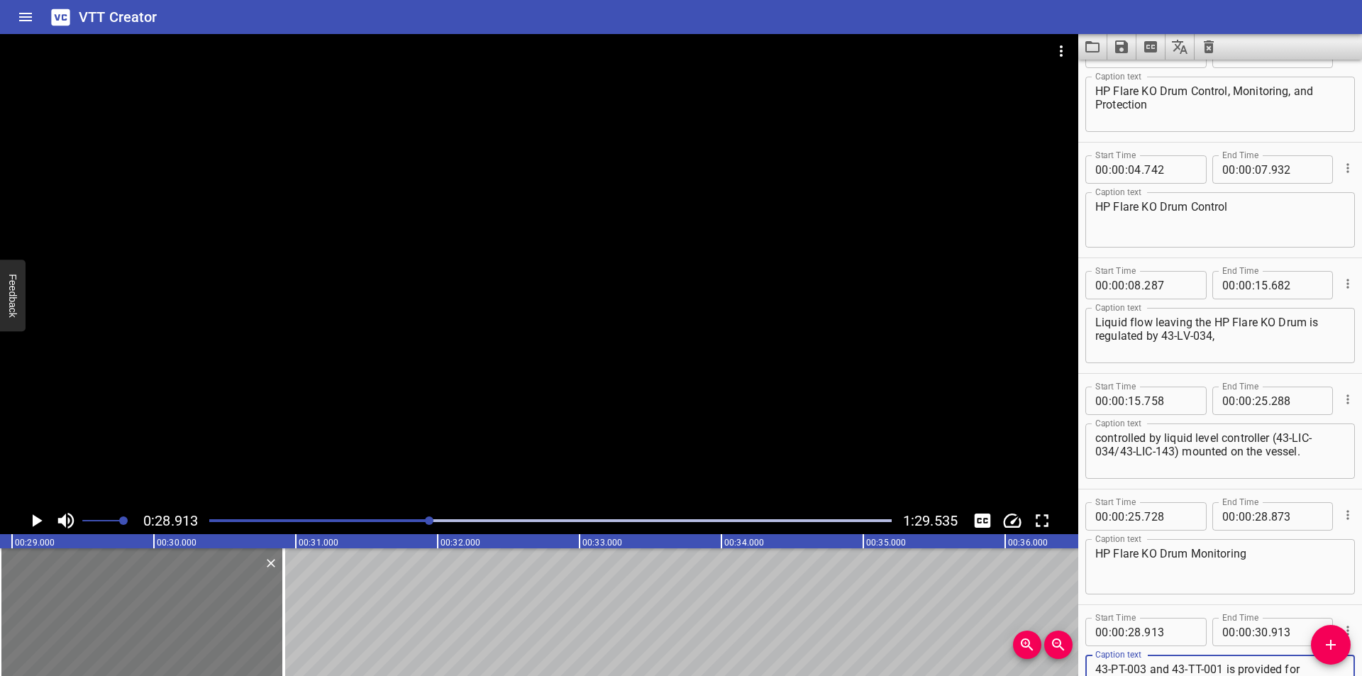
scroll to position [54, 0]
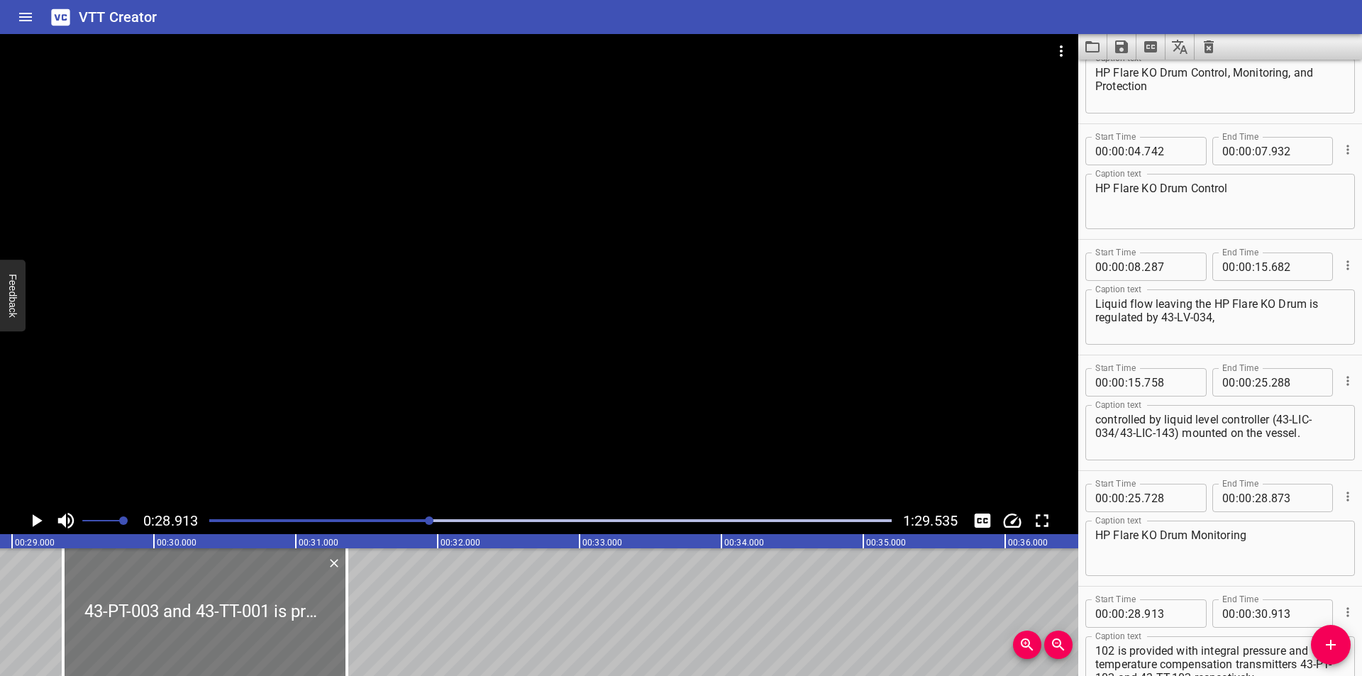
drag, startPoint x: 181, startPoint y: 616, endPoint x: 228, endPoint y: 630, distance: 49.6
click at [227, 627] on div at bounding box center [205, 612] width 284 height 128
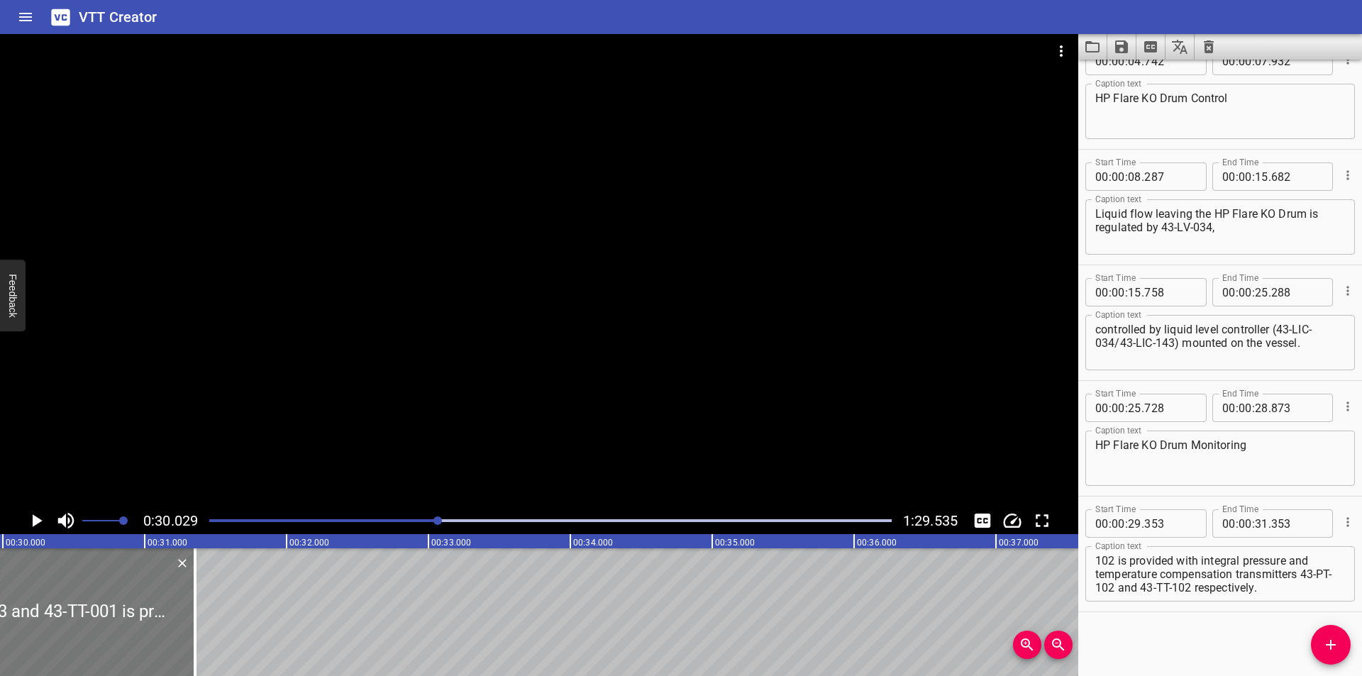
scroll to position [0, 4259]
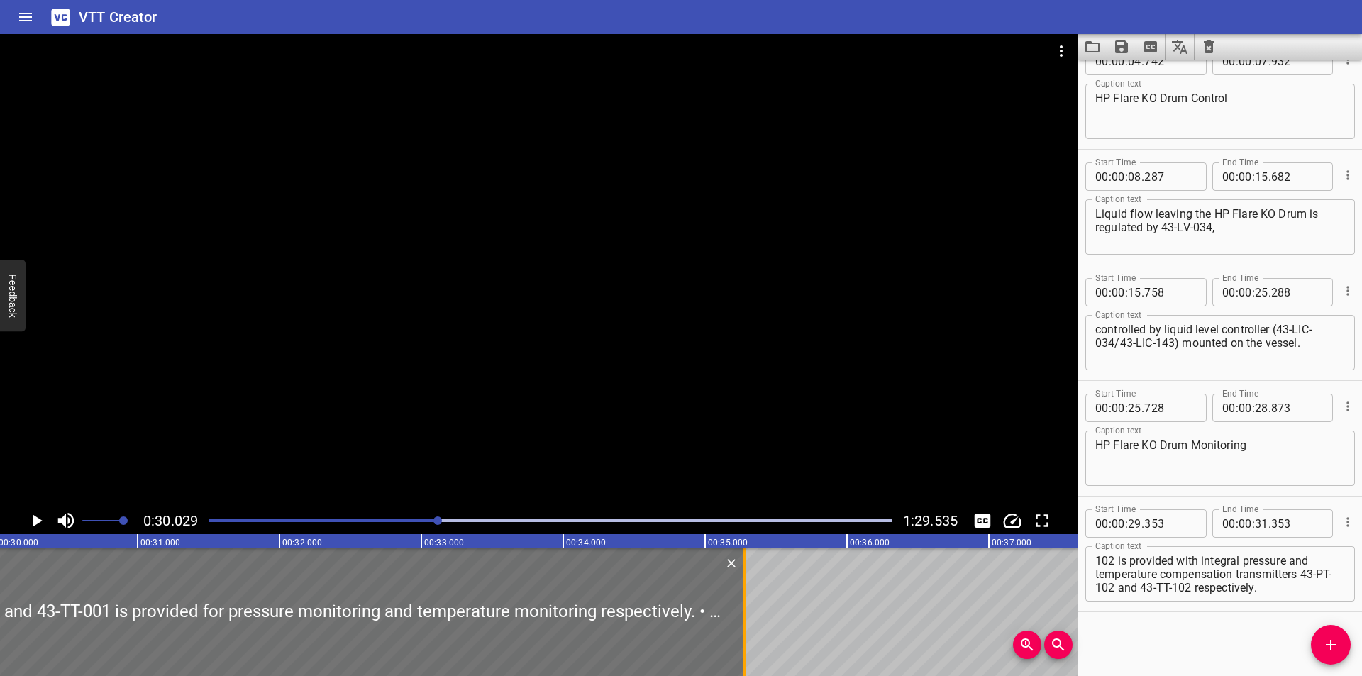
drag, startPoint x: 188, startPoint y: 635, endPoint x: 821, endPoint y: 637, distance: 633.3
click at [745, 635] on div at bounding box center [744, 612] width 3 height 128
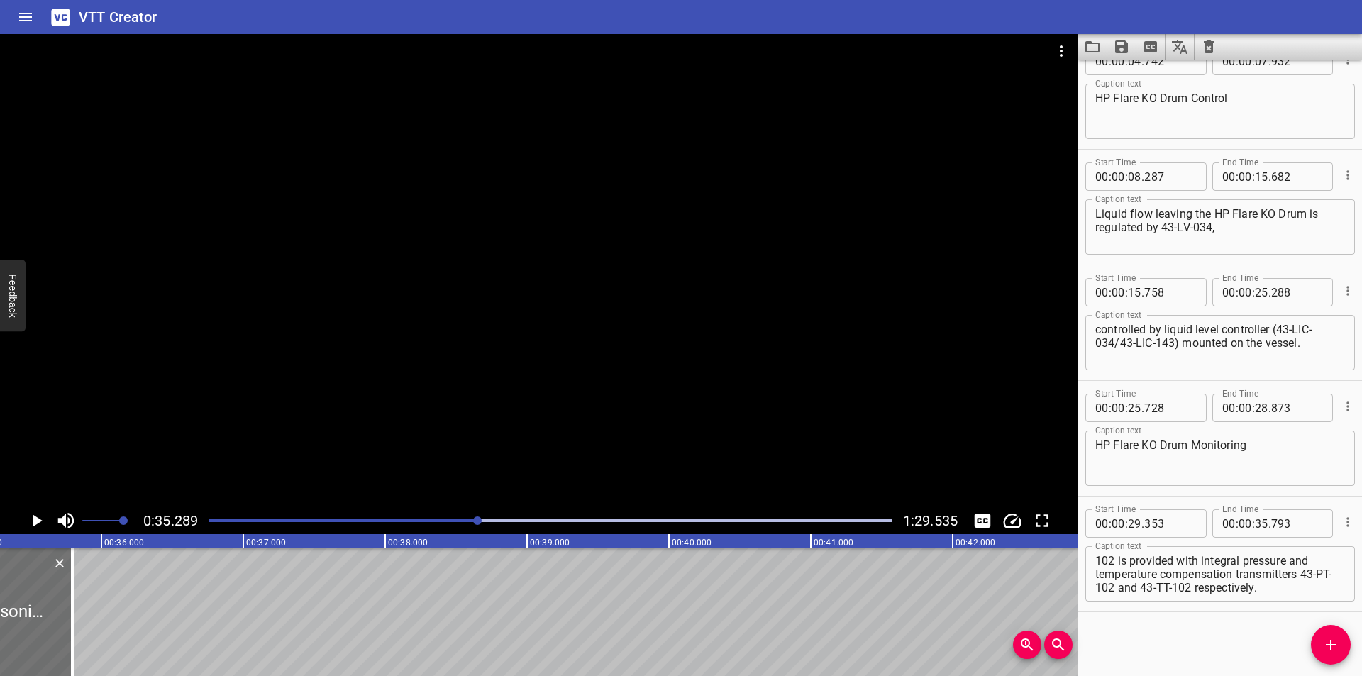
scroll to position [0, 5005]
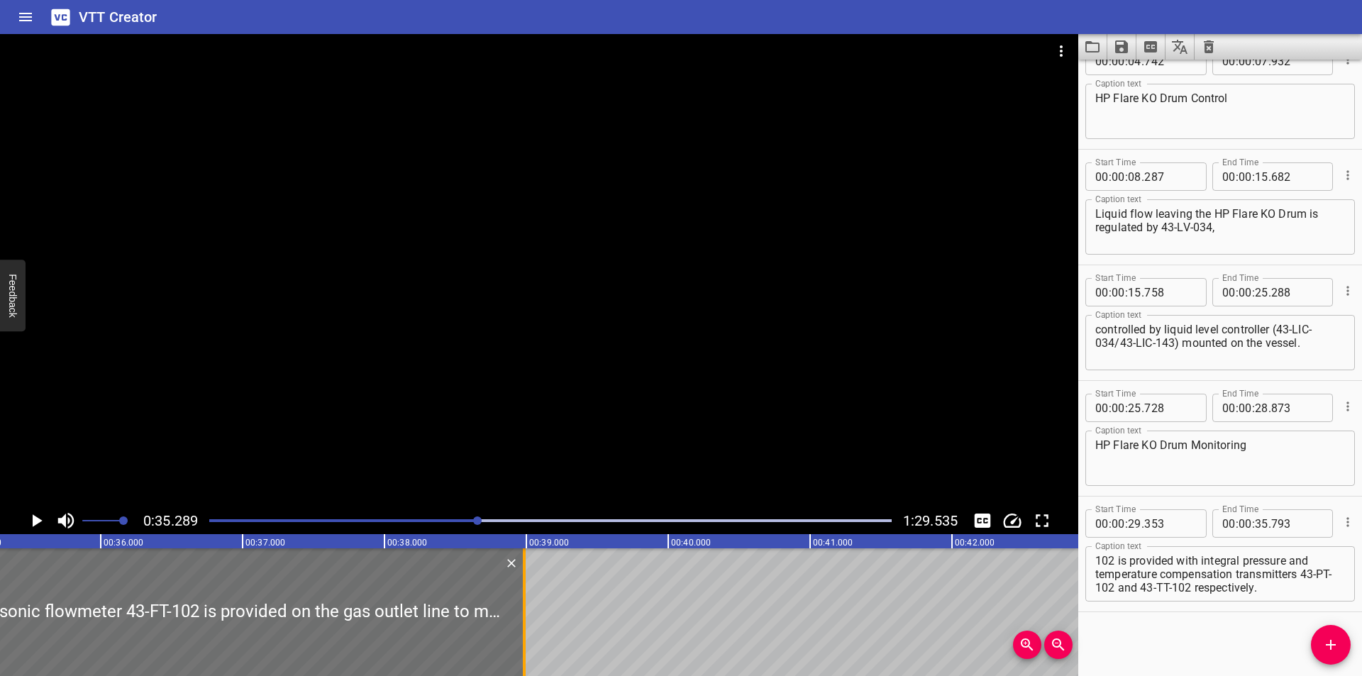
drag, startPoint x: 70, startPoint y: 606, endPoint x: 523, endPoint y: 623, distance: 452.8
click at [523, 623] on div at bounding box center [524, 612] width 3 height 128
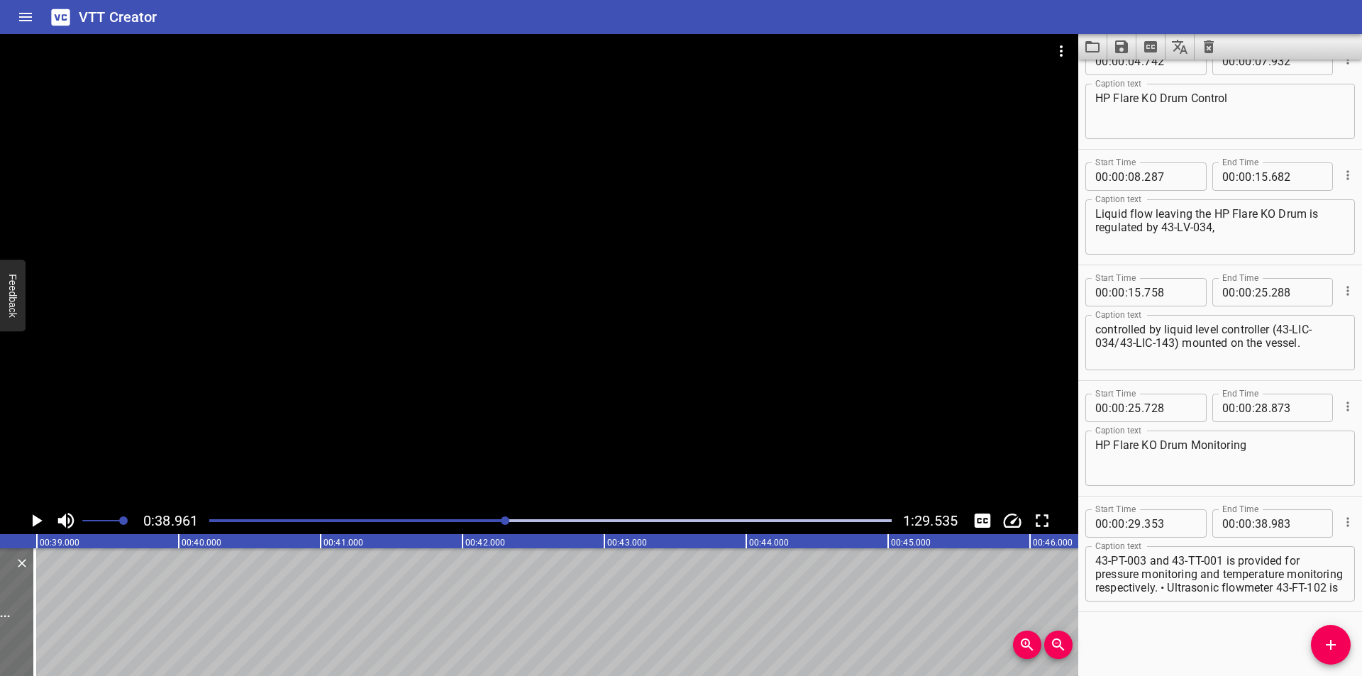
scroll to position [0, 5526]
click at [1227, 586] on textarea "43-PT-003 and 43-TT-001 is provided for pressure monitoring and temperature mon…" at bounding box center [1220, 574] width 250 height 40
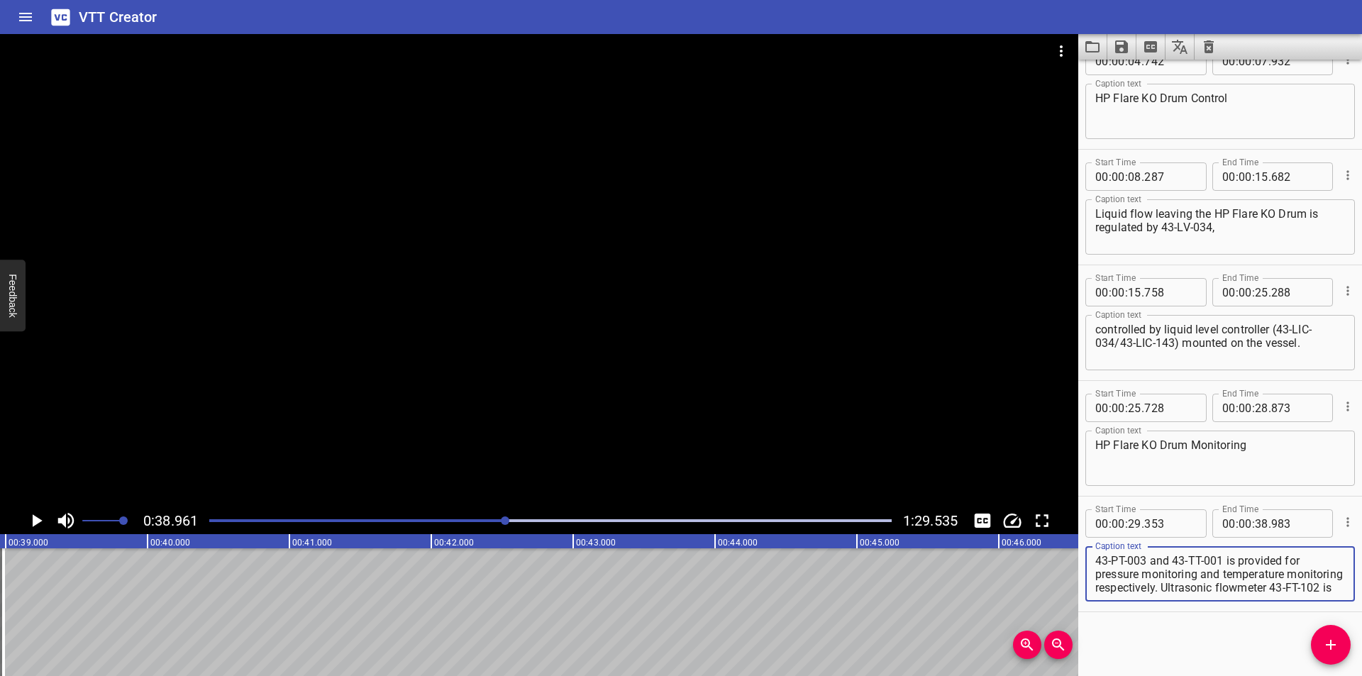
scroll to position [162, 0]
drag, startPoint x: 1221, startPoint y: 588, endPoint x: 1361, endPoint y: 704, distance: 181.9
click at [1361, 675] on html "VTT Creator Caption Editor Batch Transcribe Login Sign Up Privacy Contact 0:38.…" at bounding box center [681, 338] width 1362 height 676
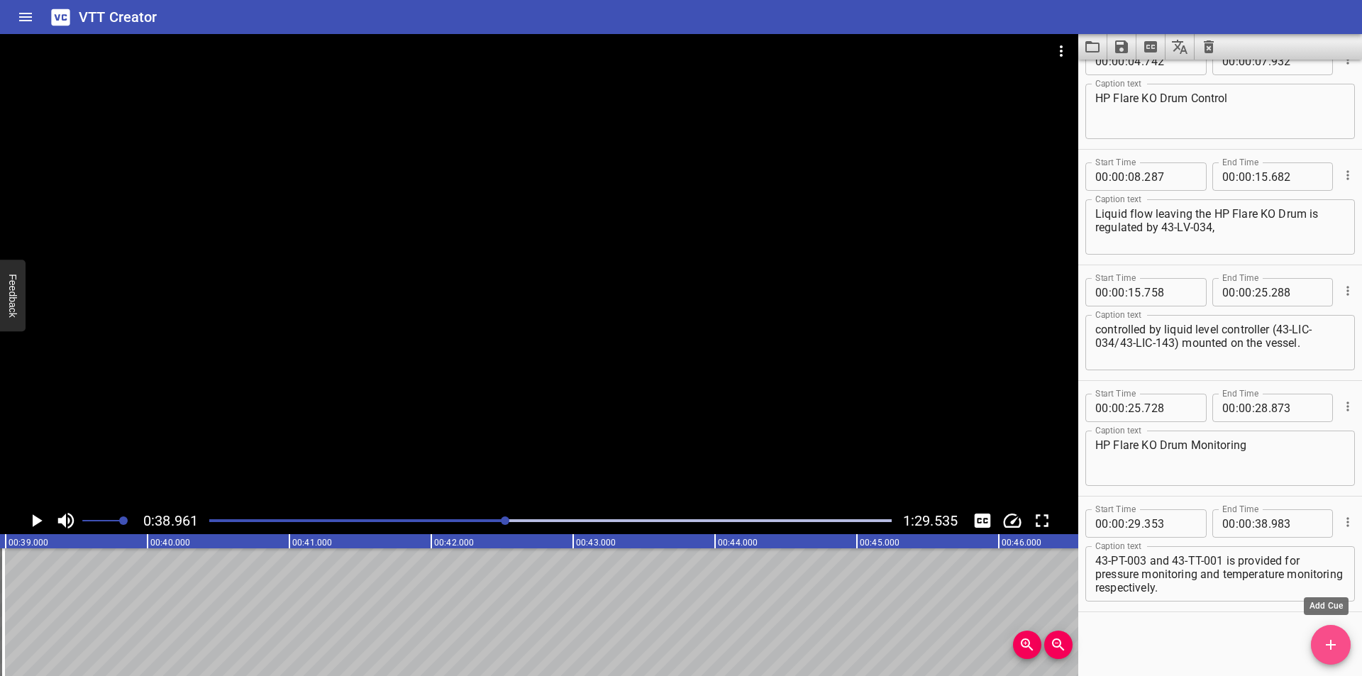
click at [1325, 655] on button "Add Cue" at bounding box center [1331, 645] width 40 height 40
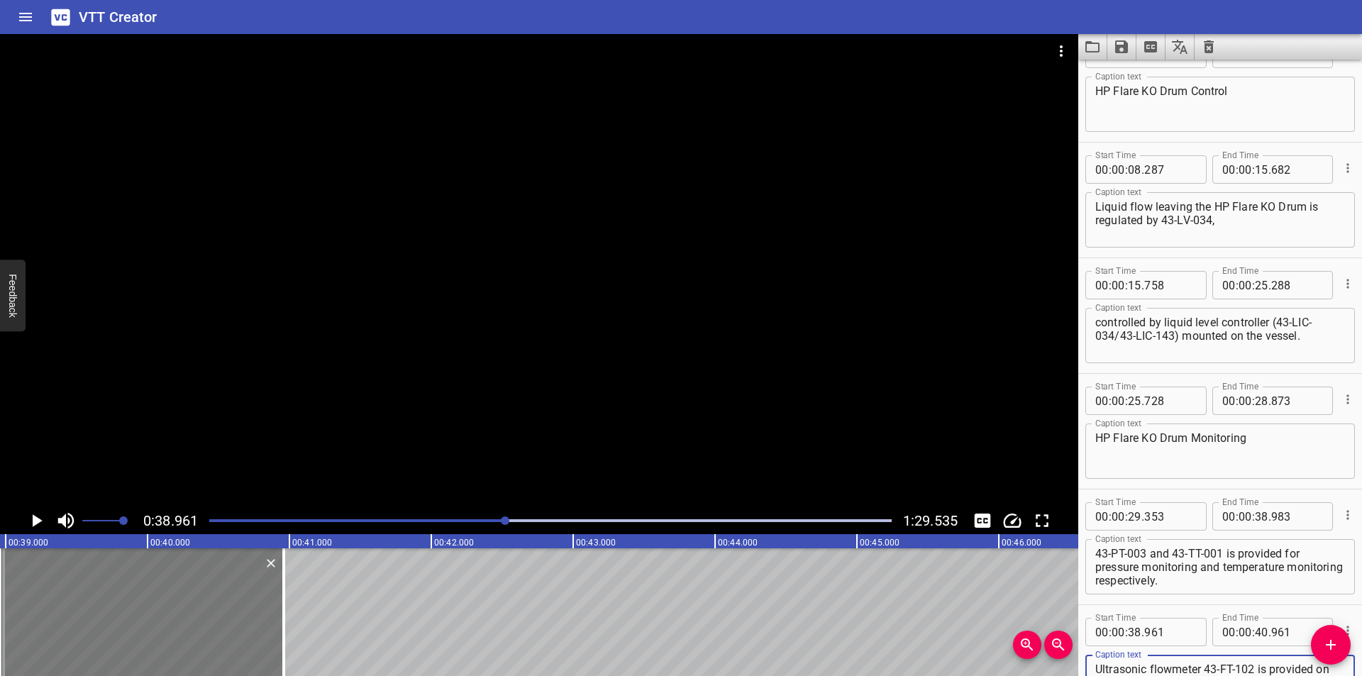
scroll to position [121, 0]
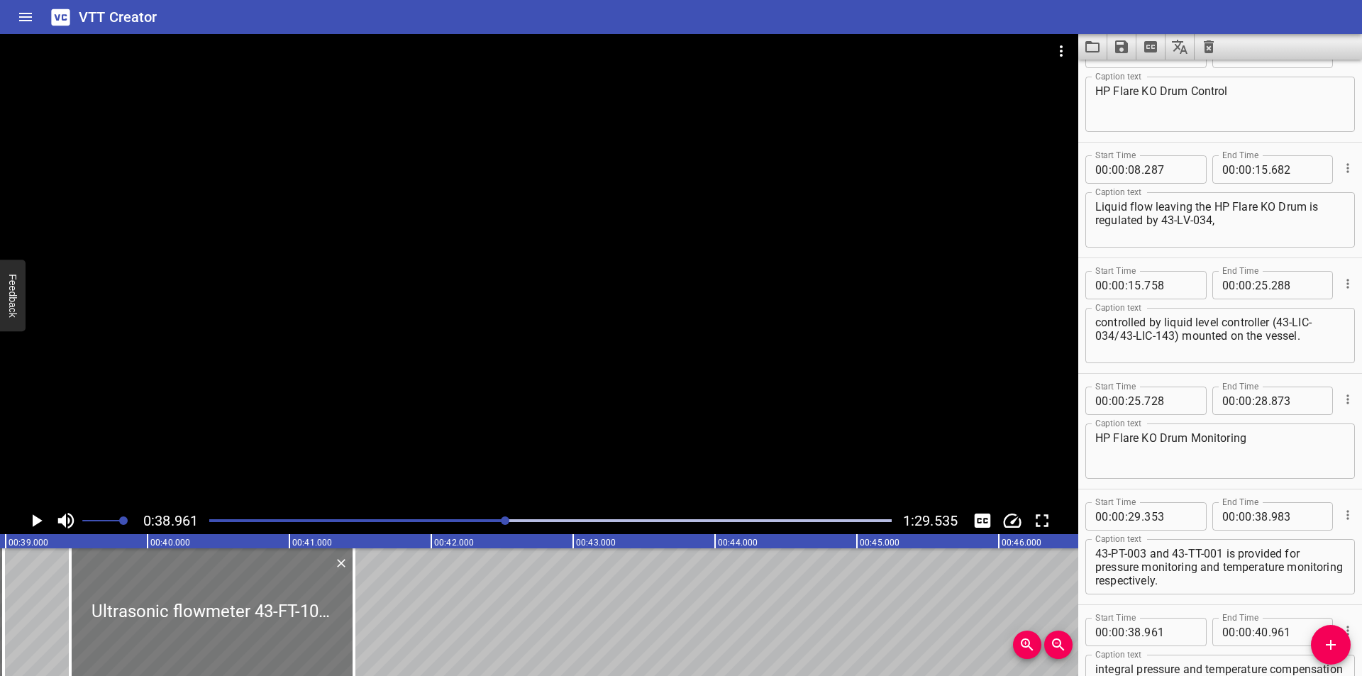
drag, startPoint x: 263, startPoint y: 640, endPoint x: 301, endPoint y: 643, distance: 37.6
click at [301, 643] on div at bounding box center [212, 612] width 284 height 128
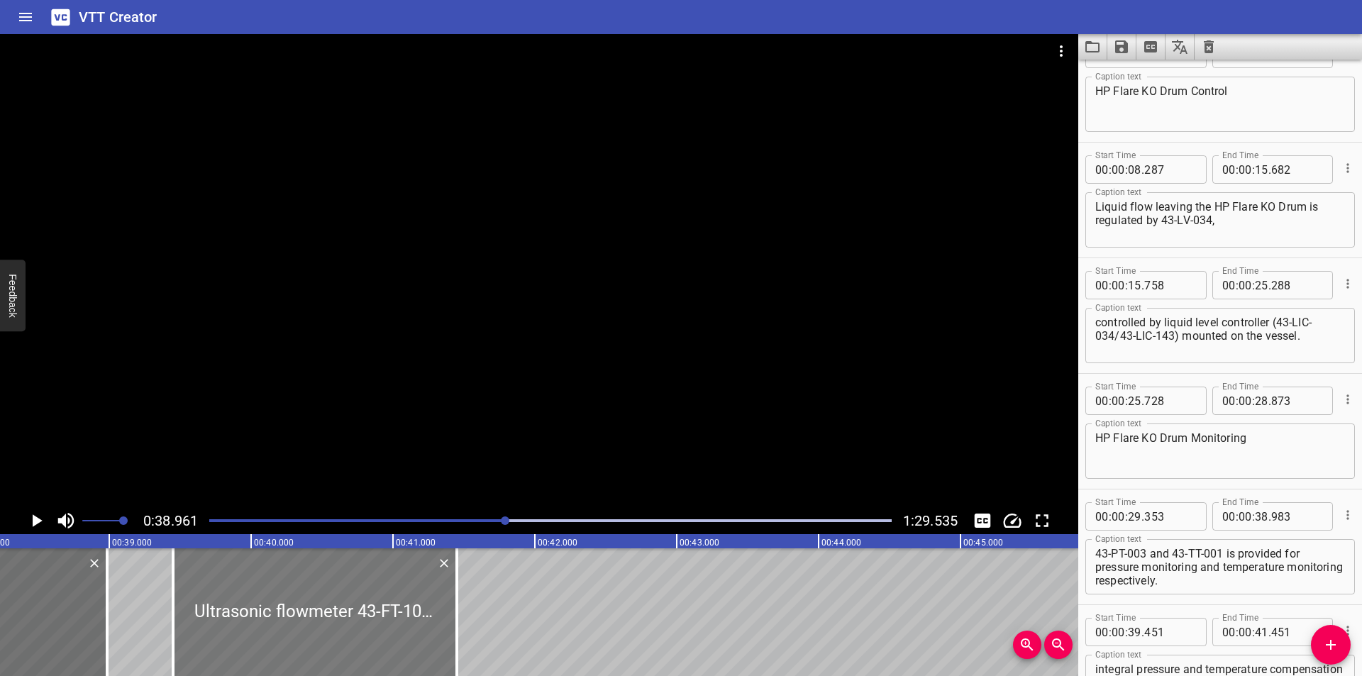
scroll to position [0, 5384]
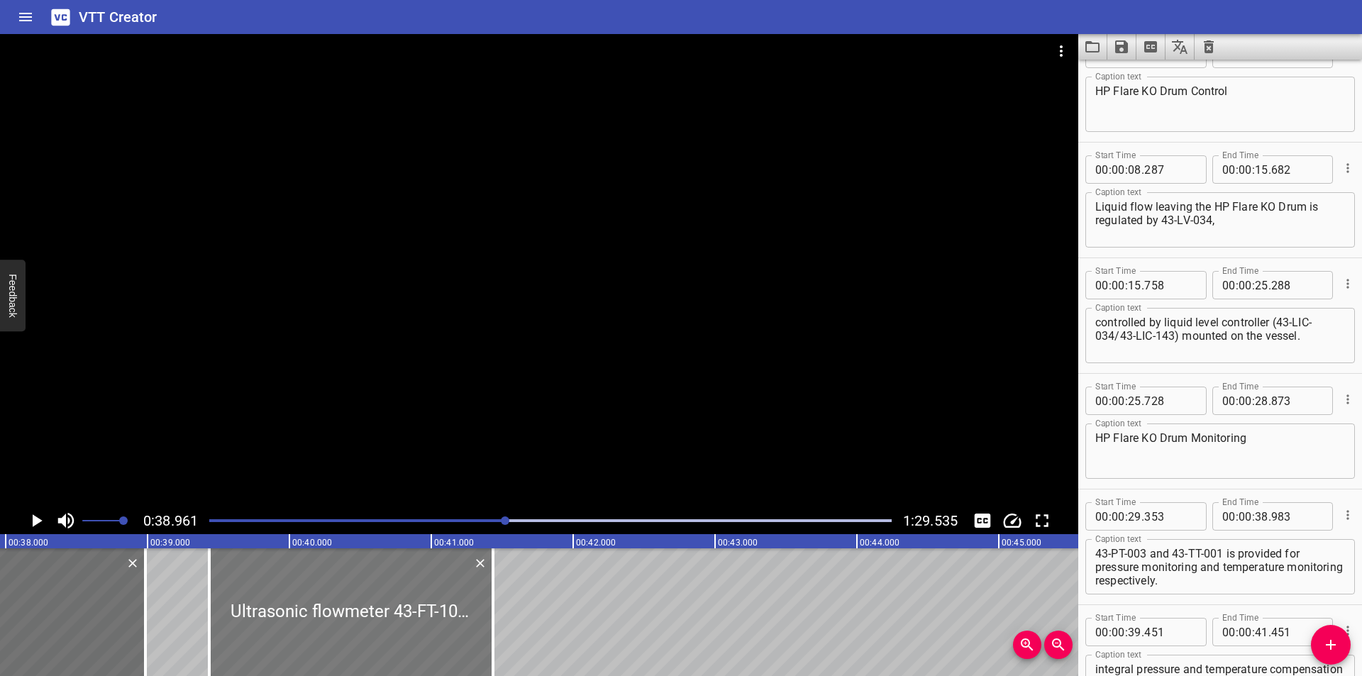
click at [313, 591] on div at bounding box center [351, 612] width 284 height 128
click at [386, 397] on div at bounding box center [539, 270] width 1078 height 473
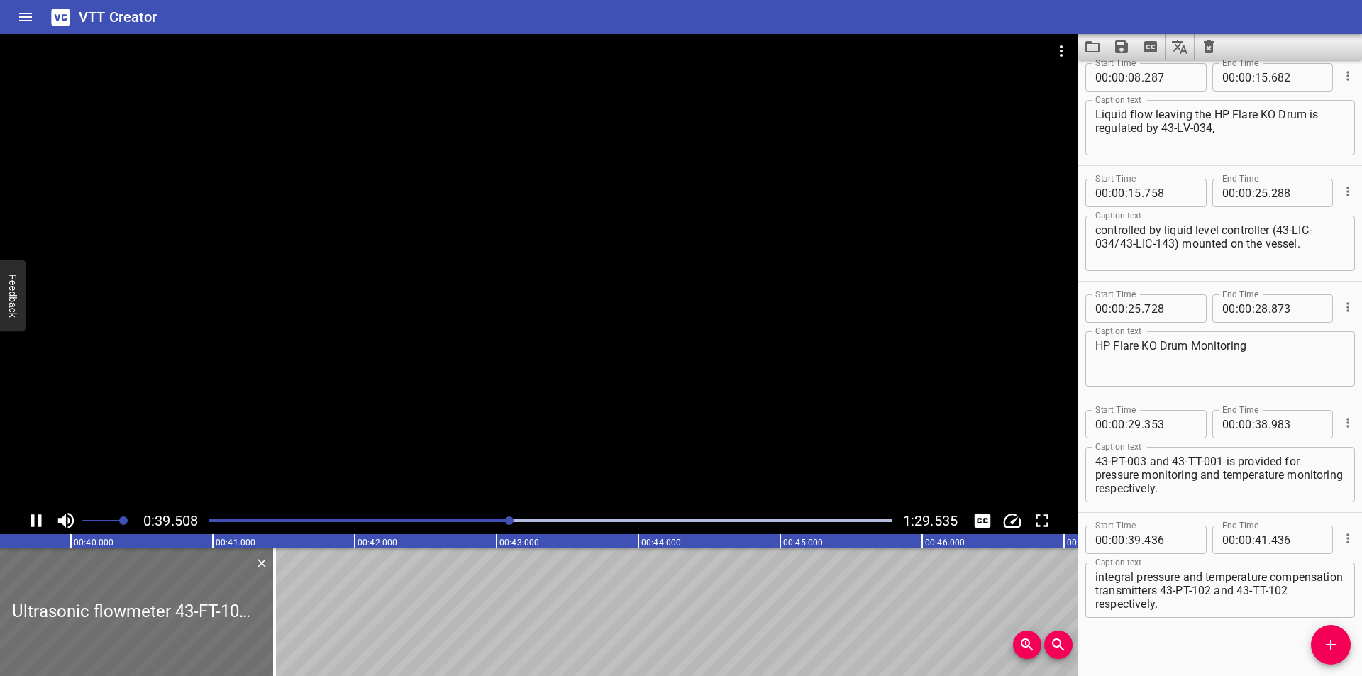
scroll to position [260, 0]
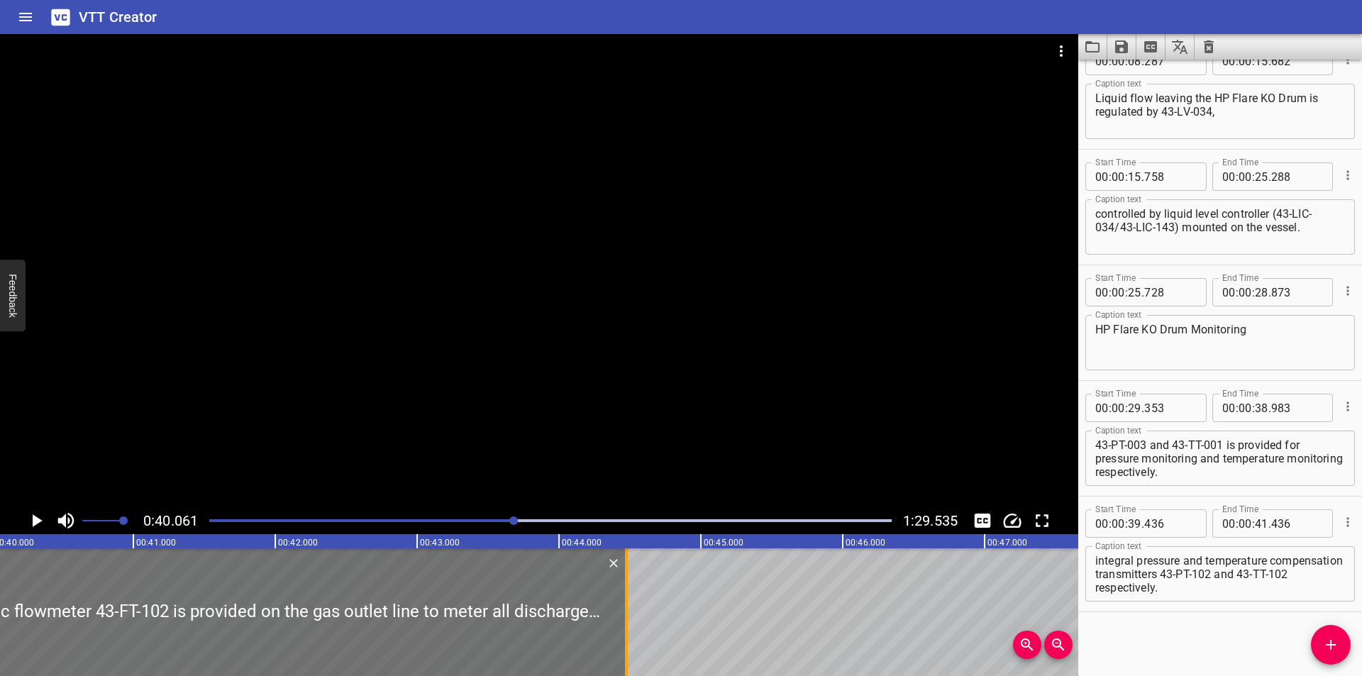
drag, startPoint x: 197, startPoint y: 627, endPoint x: 842, endPoint y: 621, distance: 644.7
click at [633, 622] on div at bounding box center [626, 612] width 14 height 128
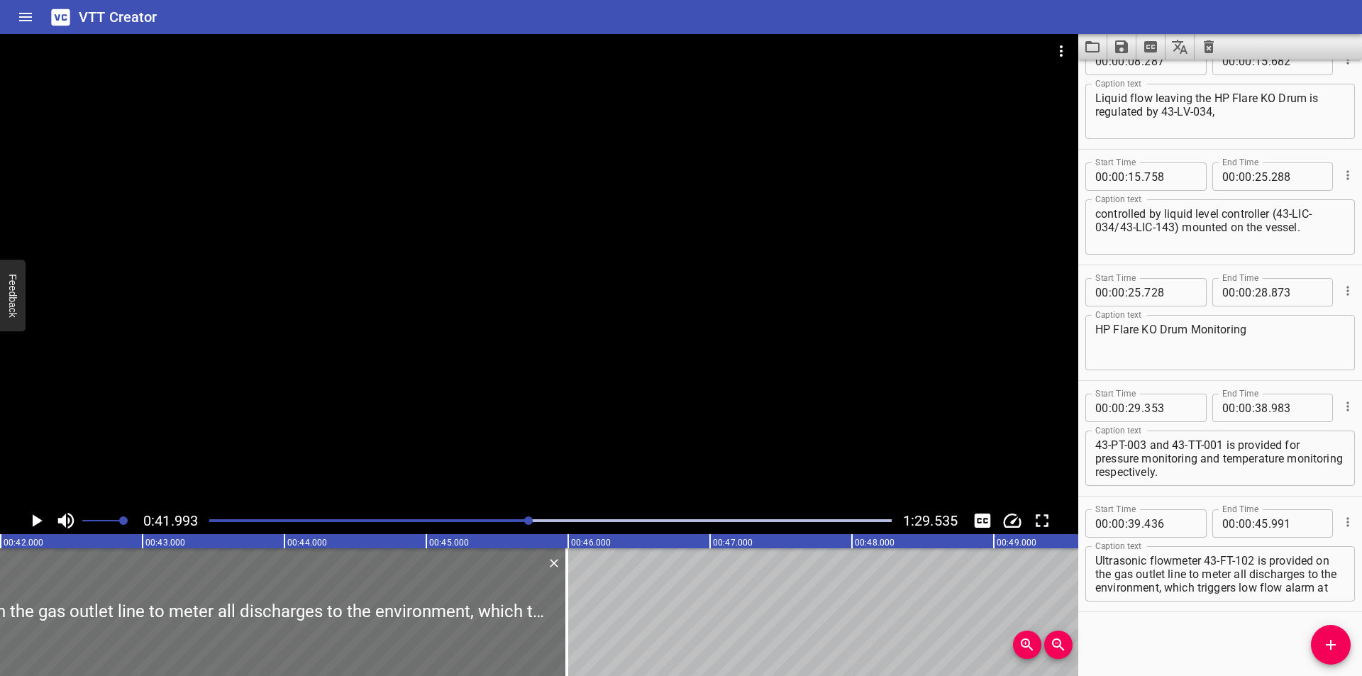
drag, startPoint x: 643, startPoint y: 338, endPoint x: 469, endPoint y: 513, distance: 246.2
click at [642, 339] on div at bounding box center [539, 270] width 1078 height 473
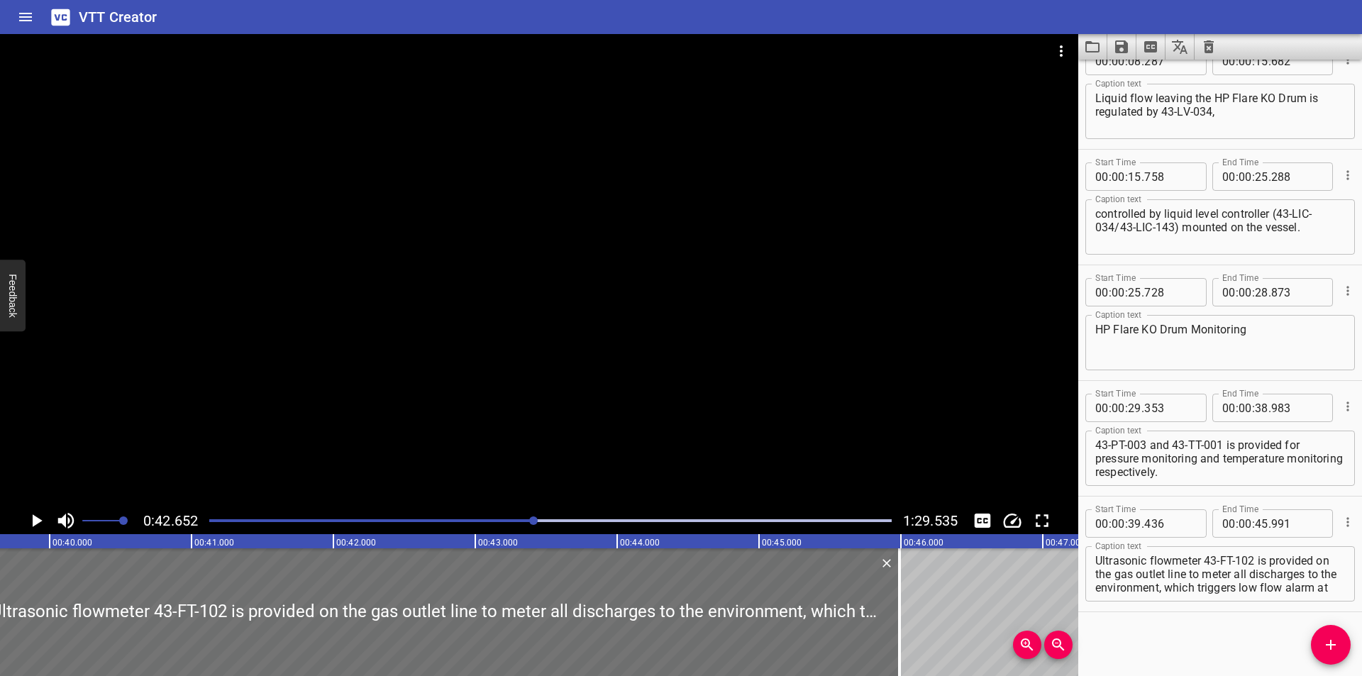
click at [550, 378] on div at bounding box center [539, 270] width 1078 height 473
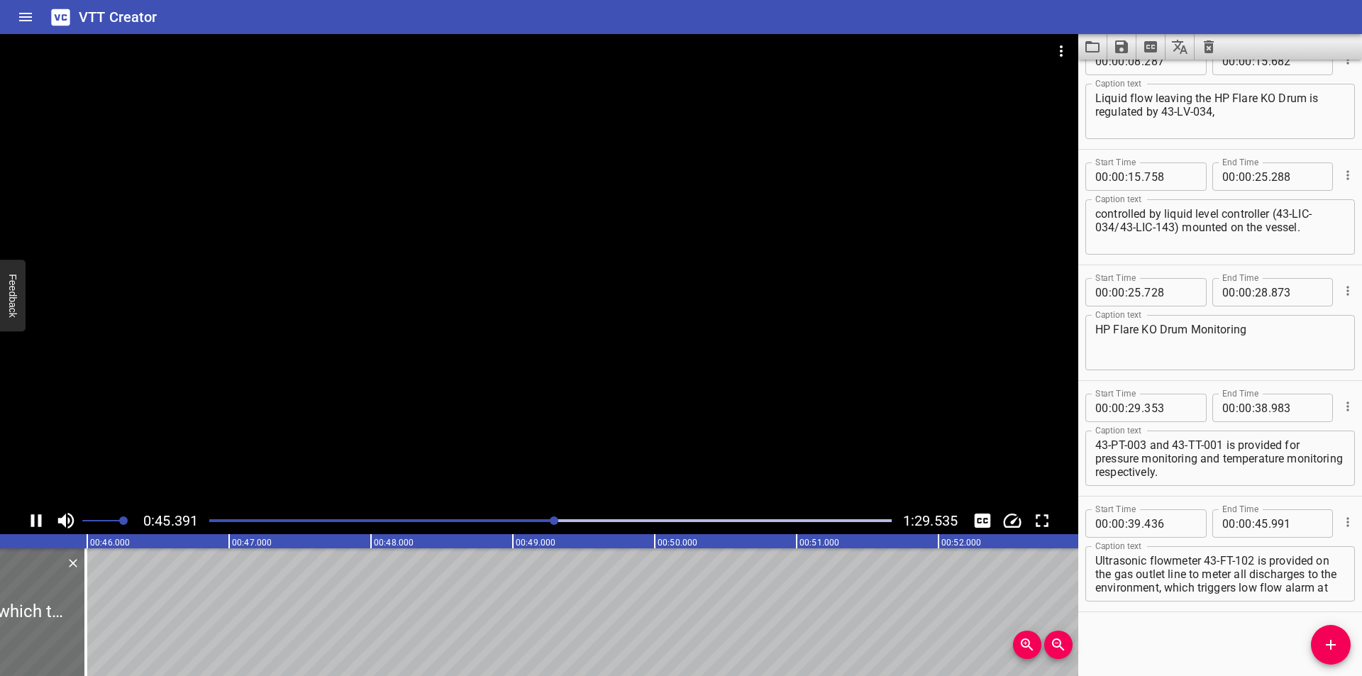
scroll to position [0, 6459]
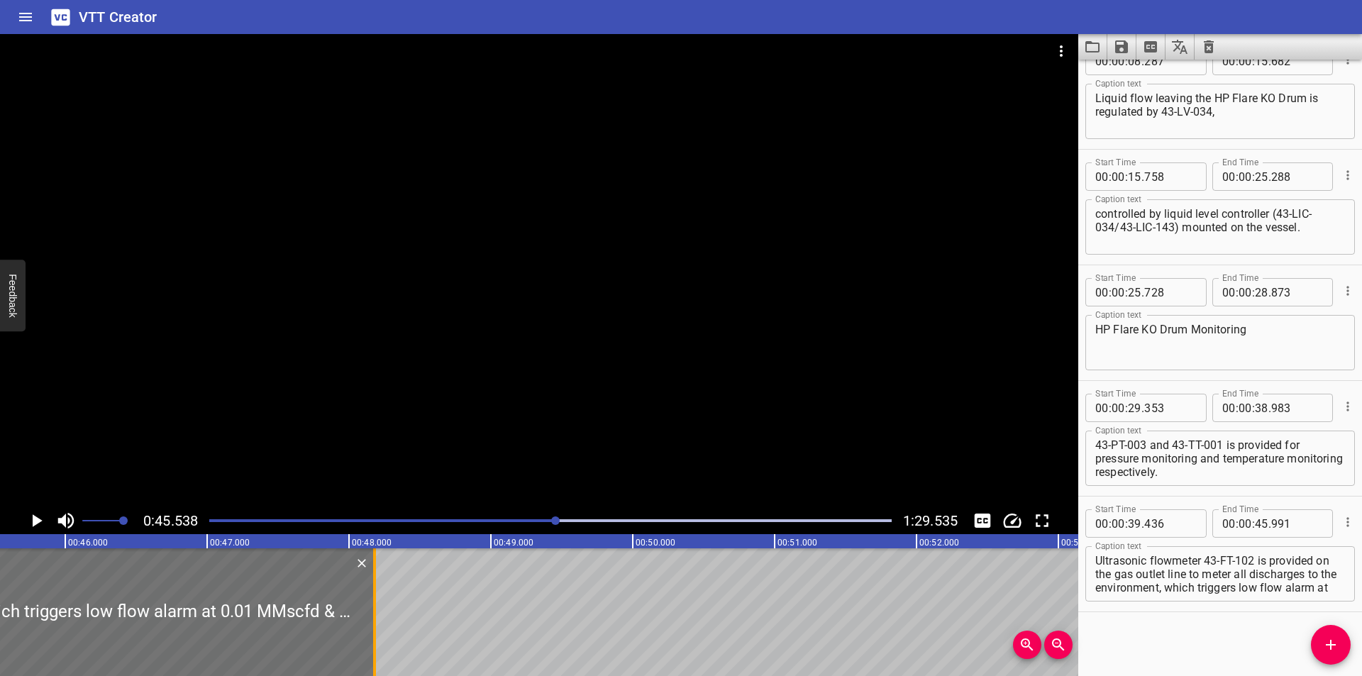
drag, startPoint x: 63, startPoint y: 623, endPoint x: 374, endPoint y: 619, distance: 310.7
click at [374, 619] on div at bounding box center [374, 612] width 3 height 128
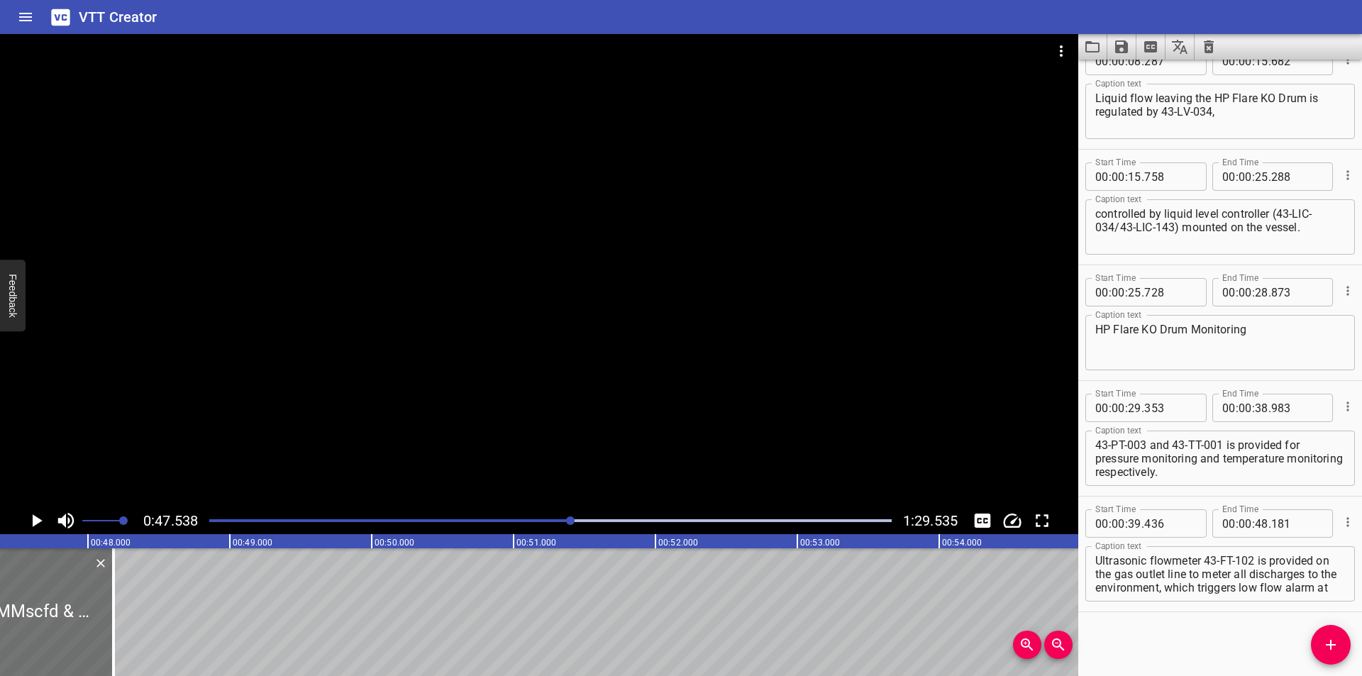
scroll to position [0, 6743]
click at [567, 521] on div at bounding box center [570, 520] width 9 height 9
click at [555, 521] on div "Play progress" at bounding box center [226, 520] width 682 height 3
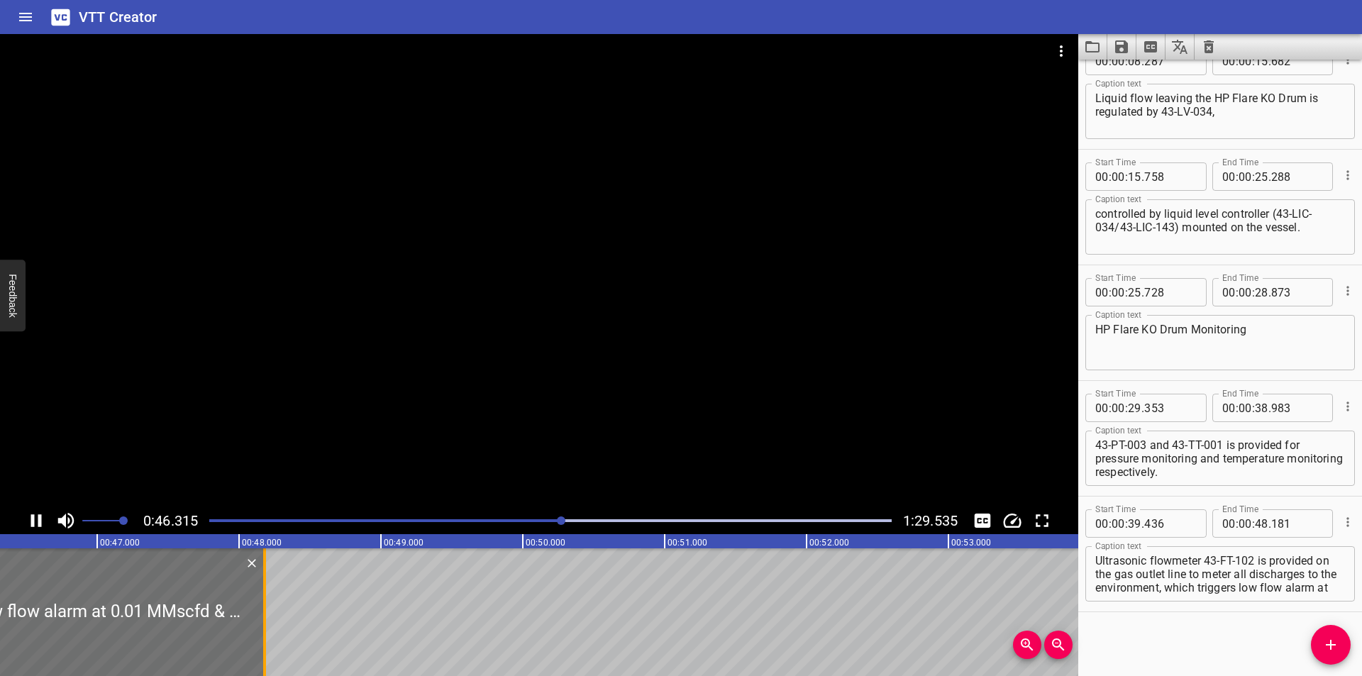
scroll to position [0, 6609]
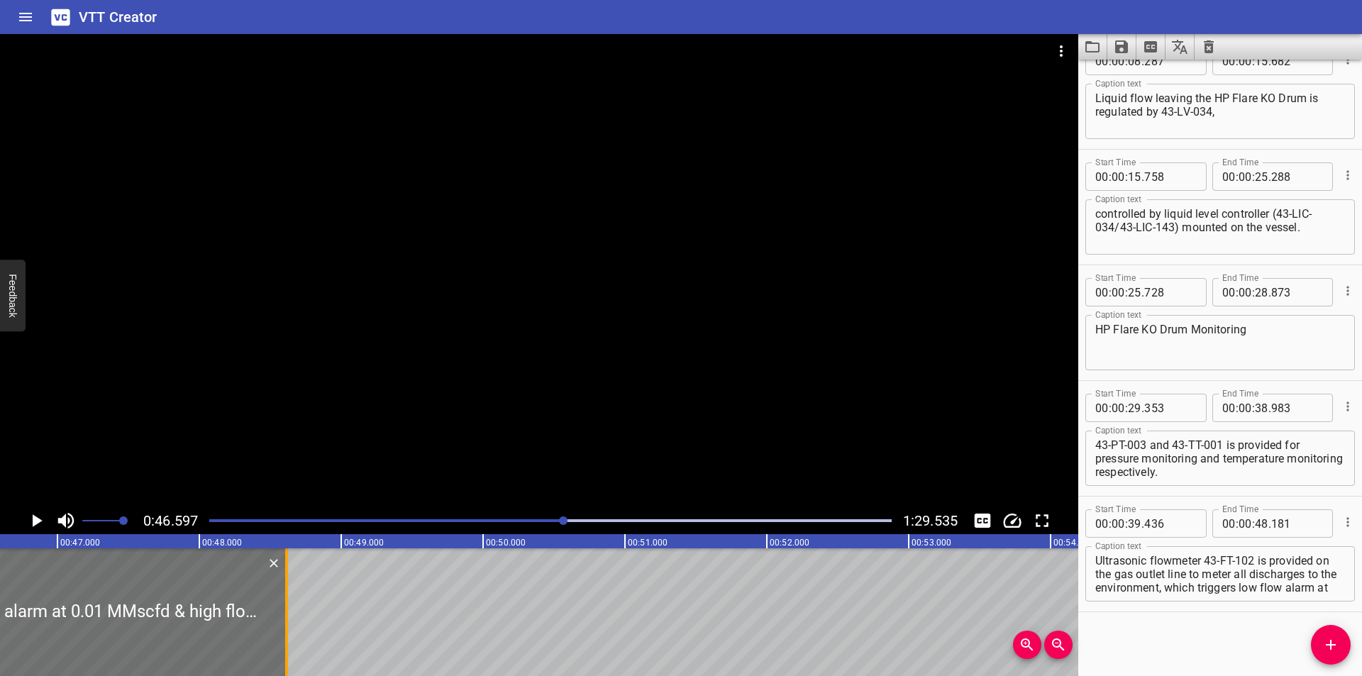
drag, startPoint x: 224, startPoint y: 626, endPoint x: 286, endPoint y: 626, distance: 61.7
click at [286, 626] on div at bounding box center [286, 612] width 3 height 128
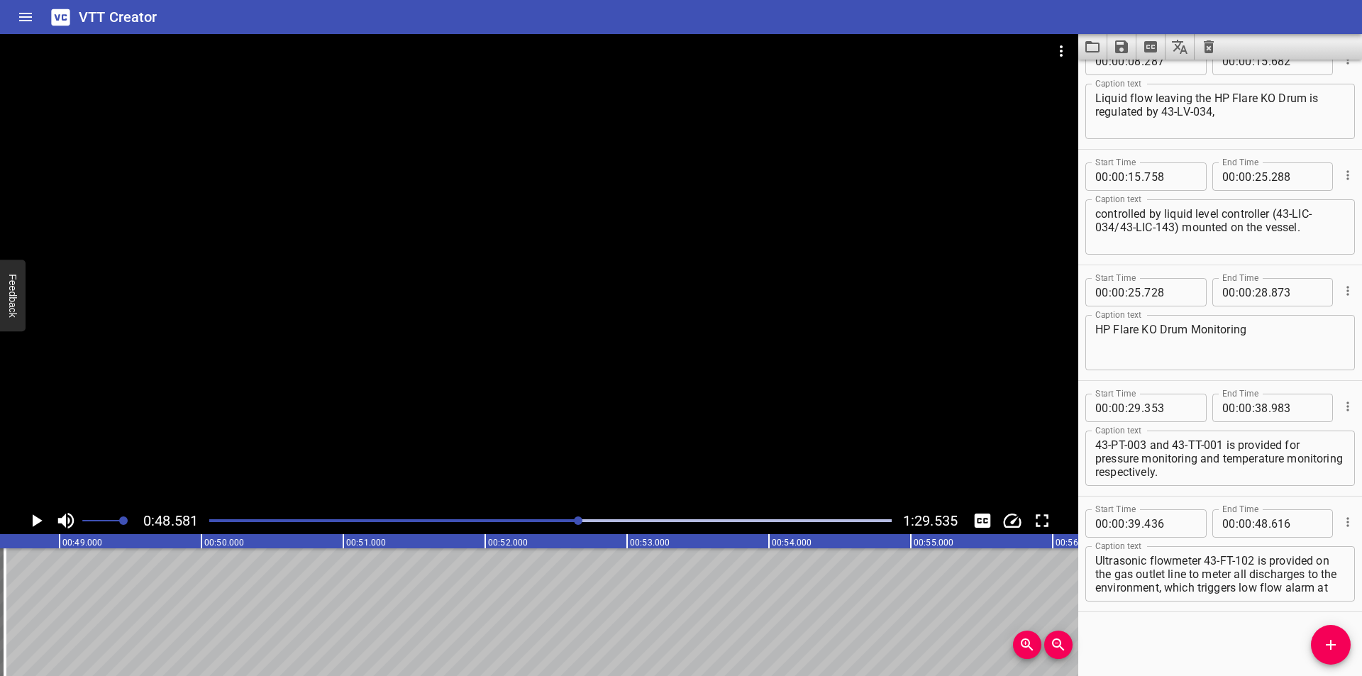
scroll to position [121, 0]
drag, startPoint x: 1197, startPoint y: 589, endPoint x: 1361, endPoint y: 704, distance: 199.7
click at [1361, 675] on html "VTT Creator Caption Editor Batch Transcribe Login Sign Up Privacy Contact 0:48.…" at bounding box center [681, 338] width 1362 height 676
click at [1339, 657] on button "Add Cue" at bounding box center [1331, 645] width 40 height 40
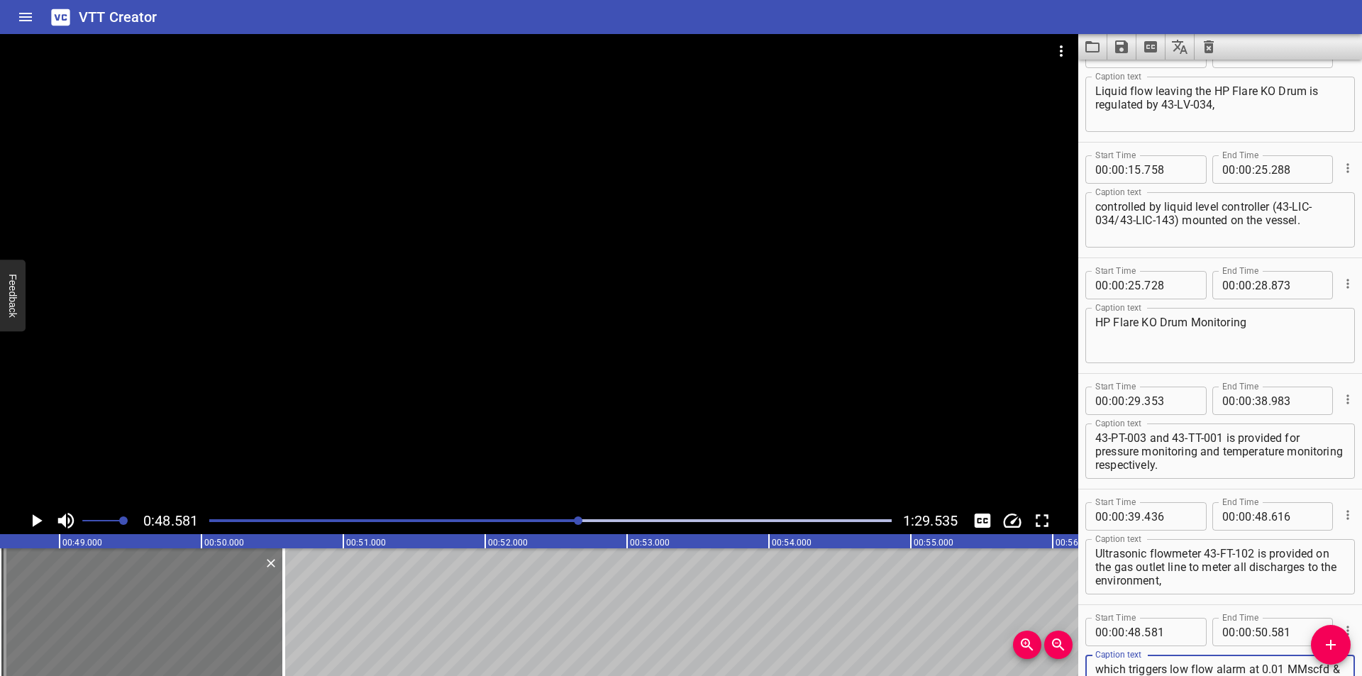
scroll to position [277, 0]
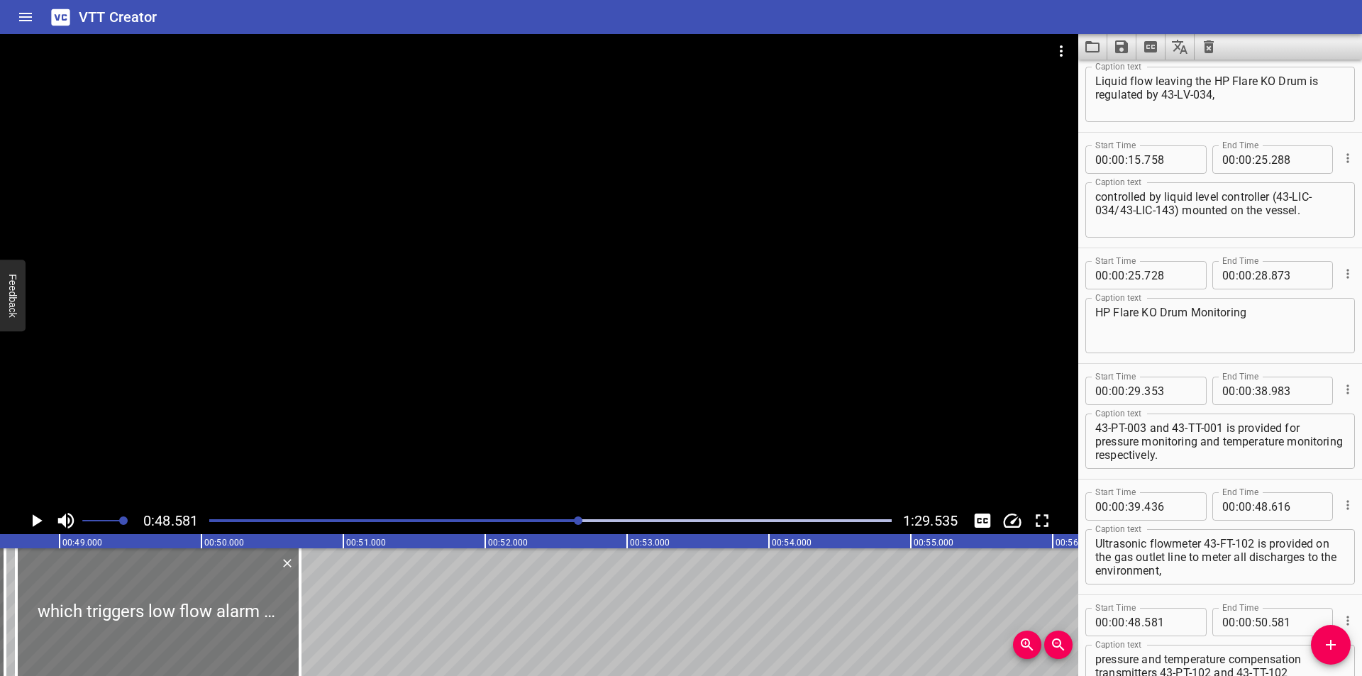
drag, startPoint x: 178, startPoint y: 586, endPoint x: 194, endPoint y: 594, distance: 18.1
click at [194, 594] on div at bounding box center [158, 612] width 284 height 128
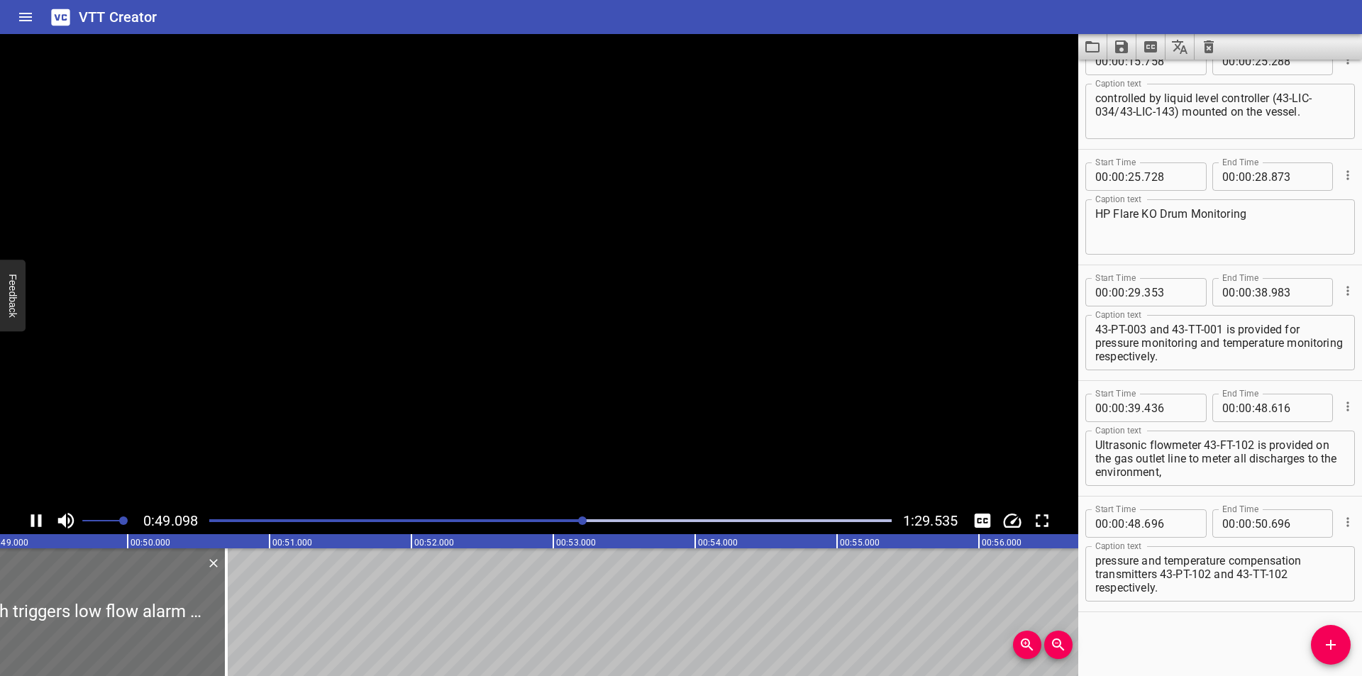
scroll to position [0, 7003]
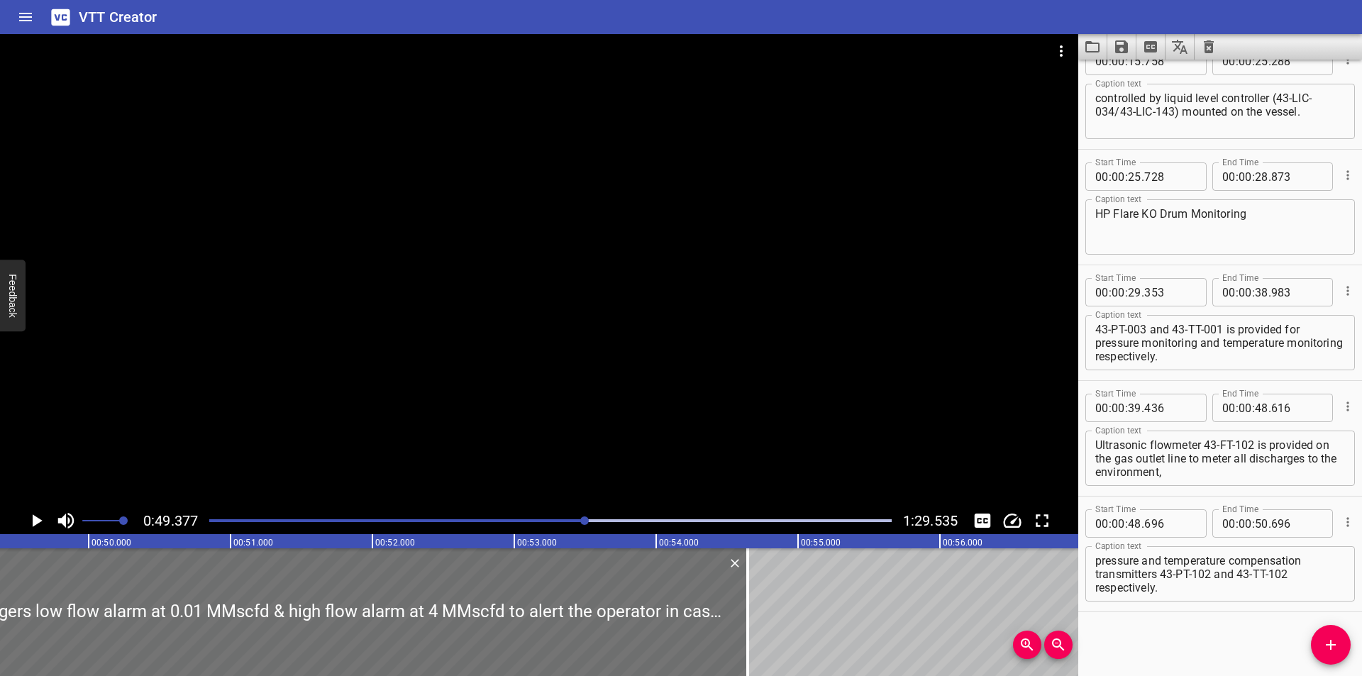
drag, startPoint x: 191, startPoint y: 623, endPoint x: 762, endPoint y: 623, distance: 570.9
click at [755, 623] on div at bounding box center [747, 612] width 14 height 128
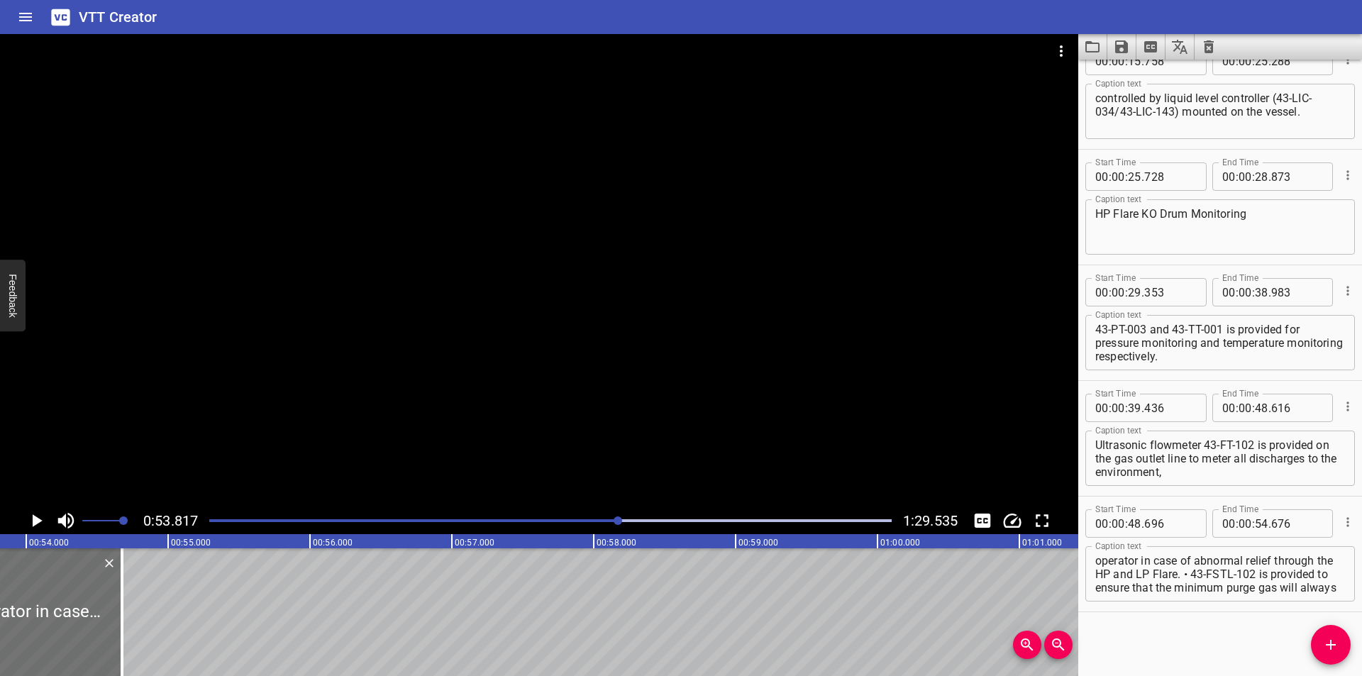
scroll to position [0, 0]
drag, startPoint x: 1170, startPoint y: 637, endPoint x: 1172, endPoint y: 628, distance: 9.3
click at [1170, 634] on div "Start Time 00 : 00 : 00 . 000 Start Time End Time 00 : 00 : 04 . 425 End Time C…" at bounding box center [1220, 368] width 284 height 616
drag, startPoint x: 1136, startPoint y: 574, endPoint x: 1091, endPoint y: 576, distance: 44.7
click at [1091, 576] on div "which triggers low flow alarm at 0.01 MMscfd & high flow alarm at 4 MMscfd to a…" at bounding box center [1219, 573] width 269 height 55
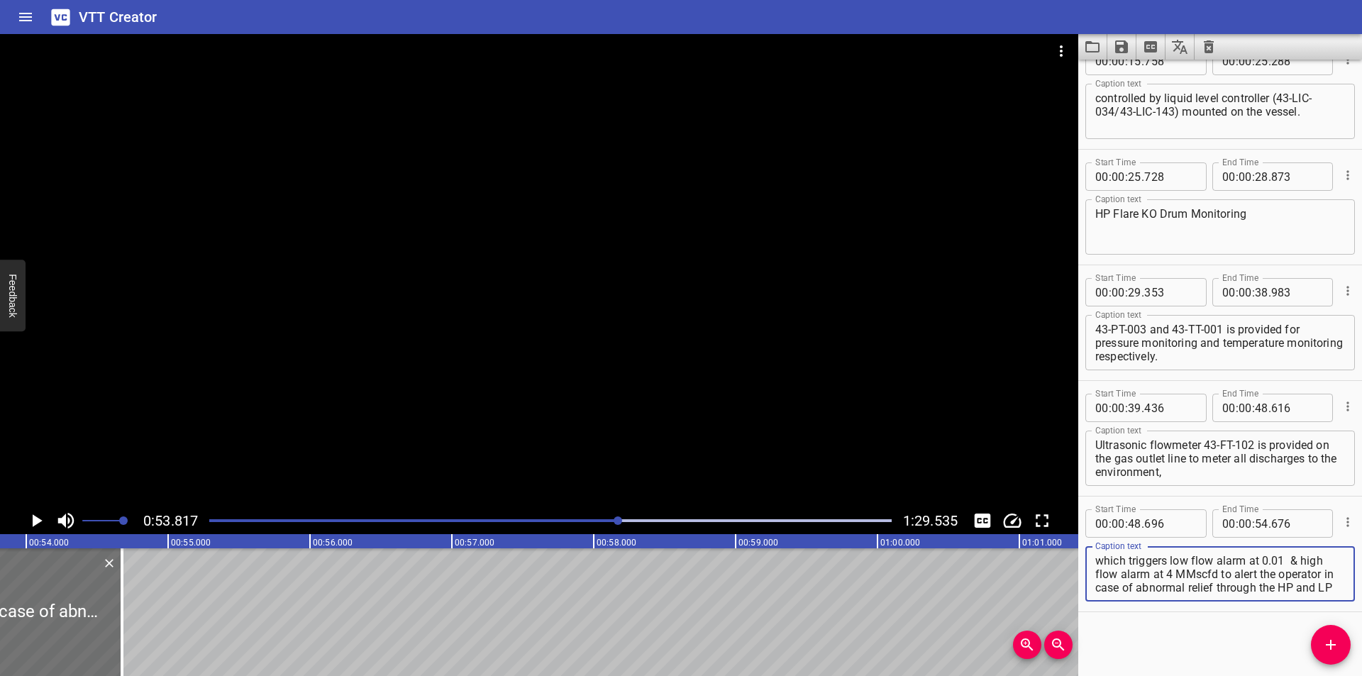
paste textarea "Million Standard Cubic Feet per Day (MMSCFD)"
click at [401, 414] on div at bounding box center [539, 270] width 1078 height 473
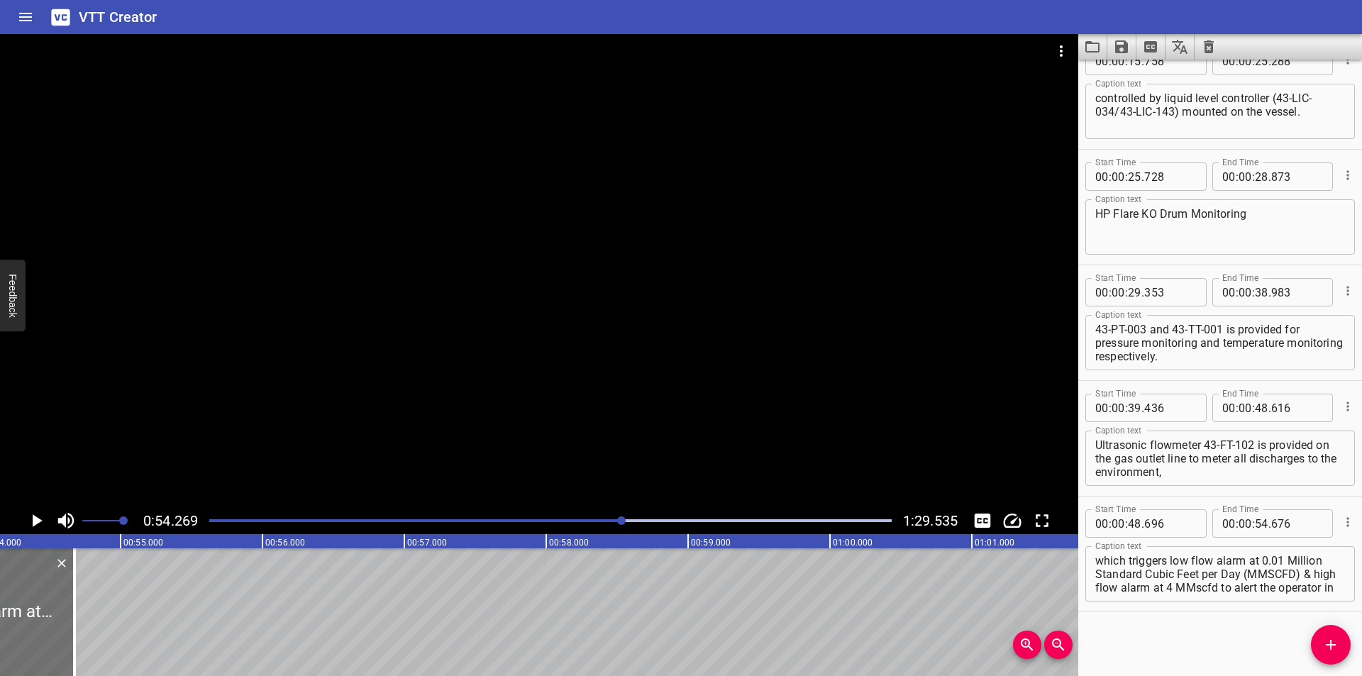
scroll to position [0, 7698]
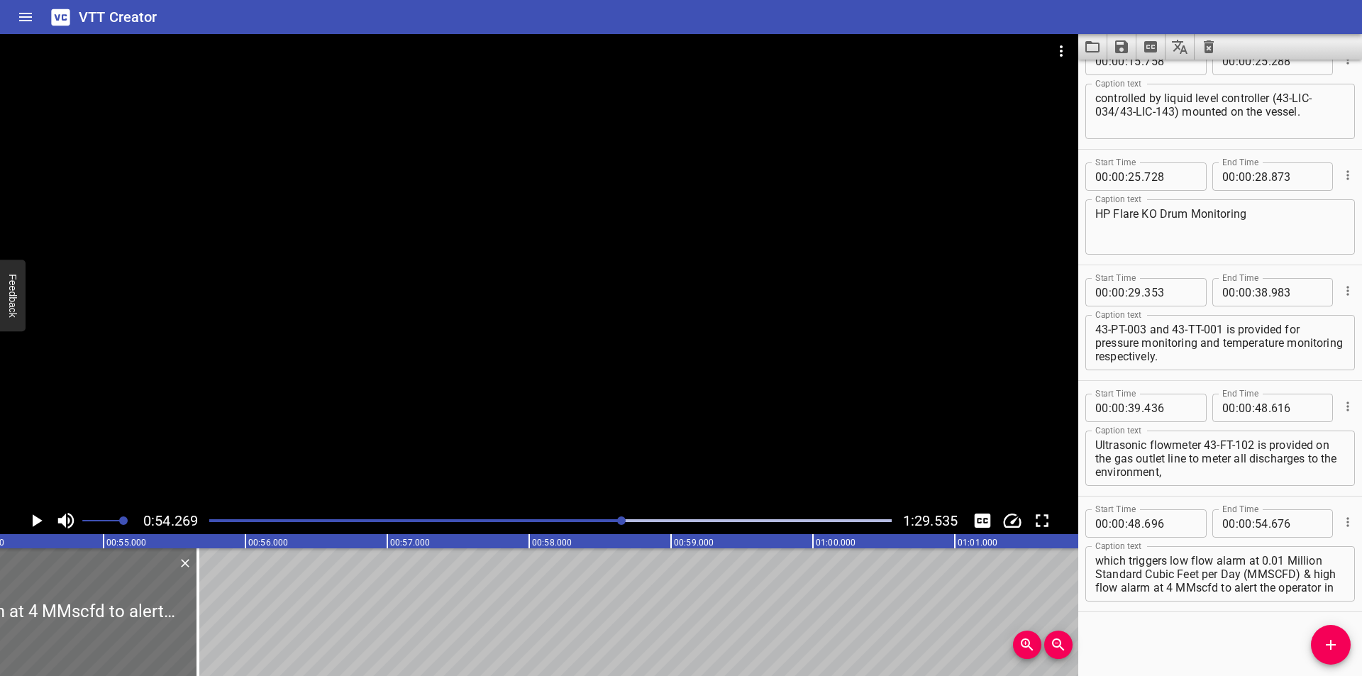
drag, startPoint x: 54, startPoint y: 628, endPoint x: 358, endPoint y: 578, distance: 308.4
click at [205, 618] on div at bounding box center [198, 612] width 14 height 128
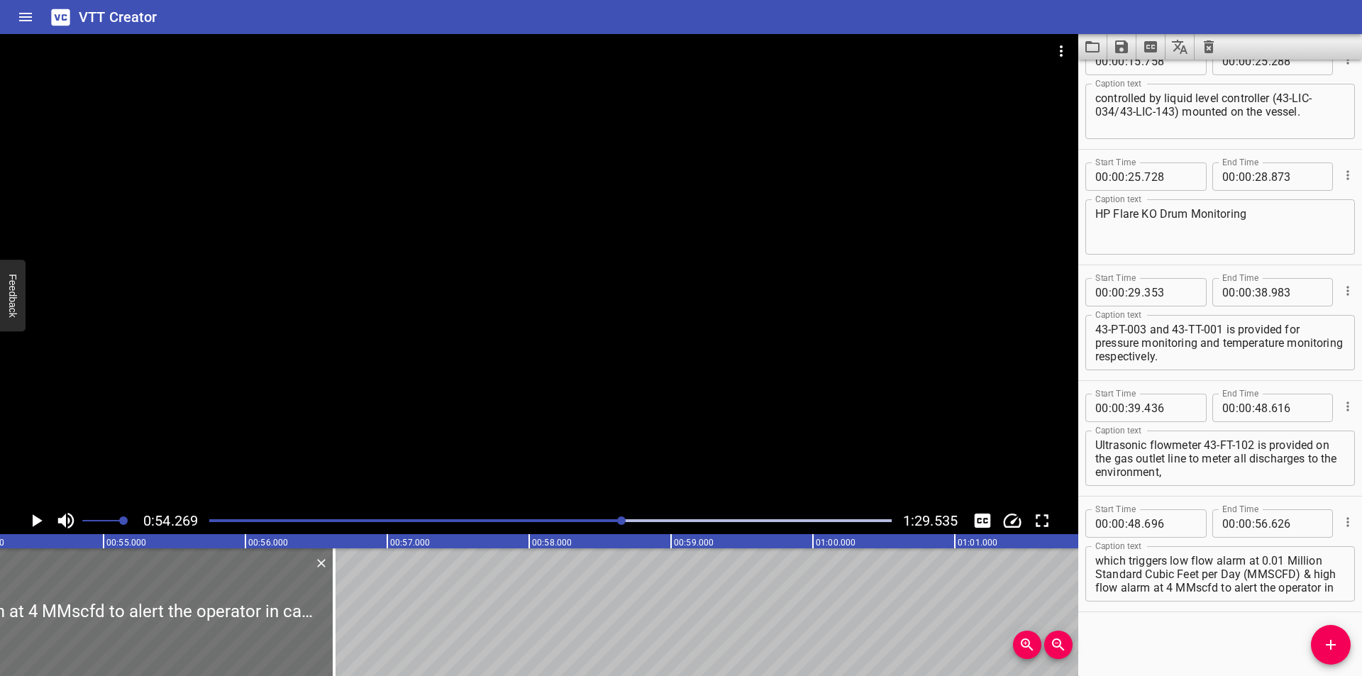
click at [596, 525] on div at bounding box center [550, 521] width 699 height 20
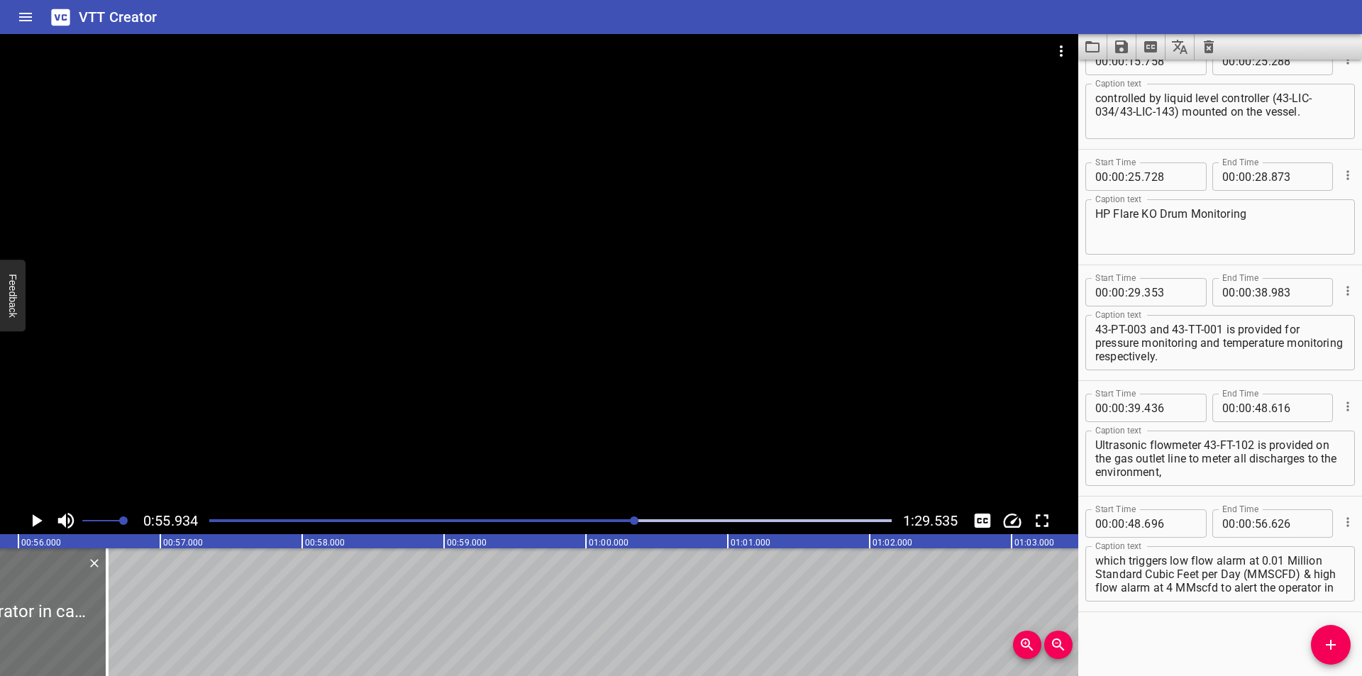
scroll to position [0, 7934]
click at [1306, 572] on textarea "which triggers low flow alarm at 0.01 Million Standard Cubic Feet per Day (MMSC…" at bounding box center [1220, 574] width 250 height 40
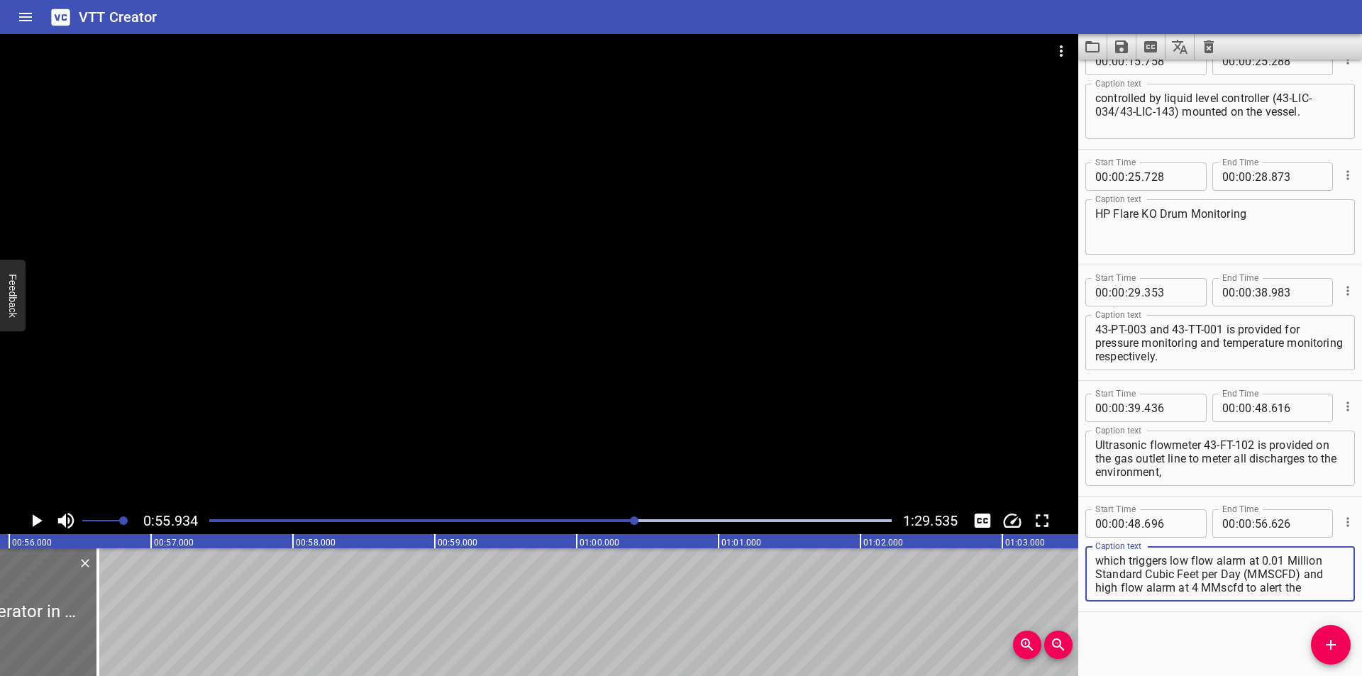
scroll to position [108, 0]
drag, startPoint x: 1303, startPoint y: 575, endPoint x: 1361, endPoint y: 666, distance: 107.8
click at [1361, 666] on div "Start Time 00 : 00 : 00 . 000 Start Time End Time 00 : 00 : 04 . 425 End Time C…" at bounding box center [1220, 368] width 284 height 616
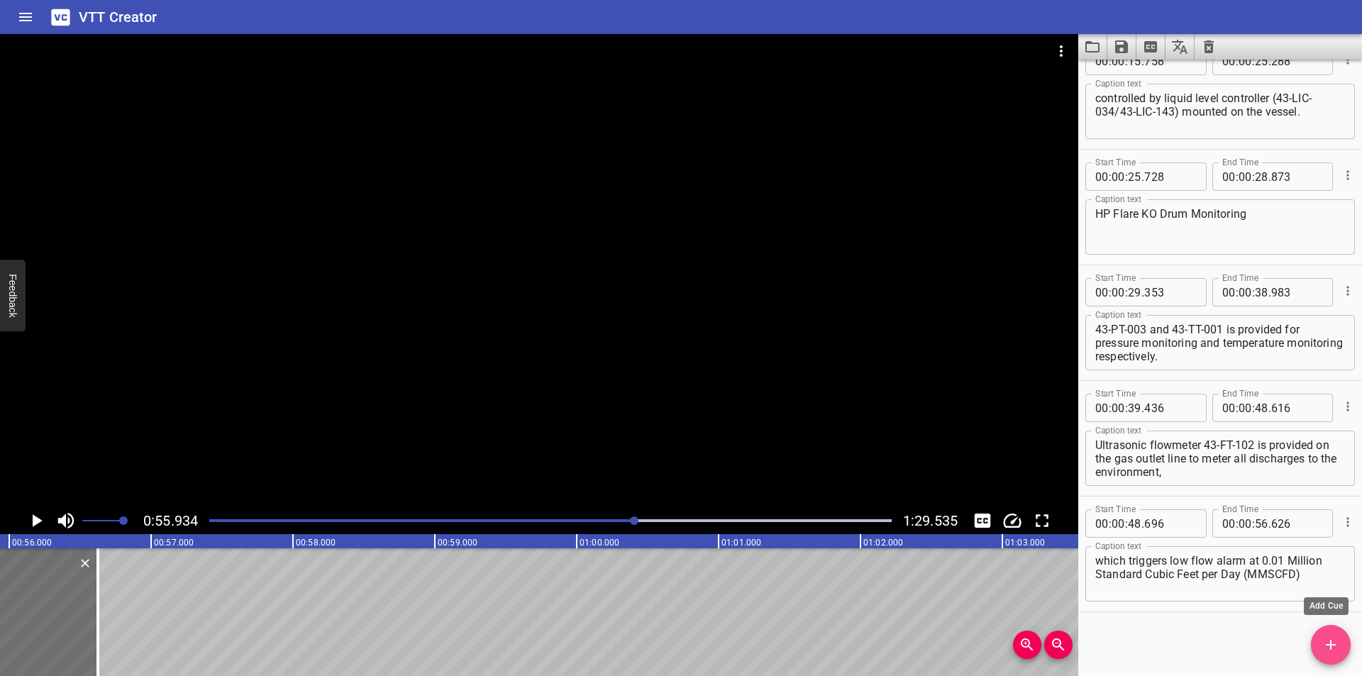
drag, startPoint x: 1326, startPoint y: 638, endPoint x: 934, endPoint y: 638, distance: 392.2
click at [1325, 638] on icon "Add Cue" at bounding box center [1330, 644] width 17 height 17
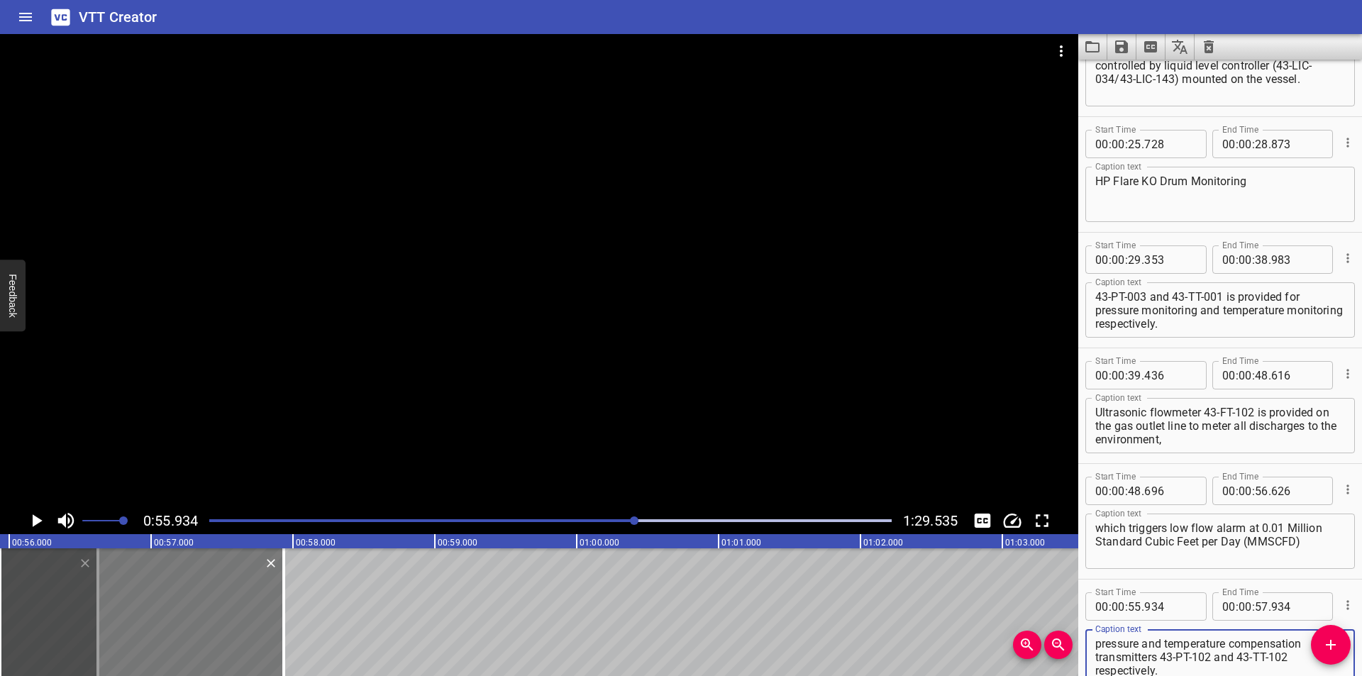
scroll to position [409, 0]
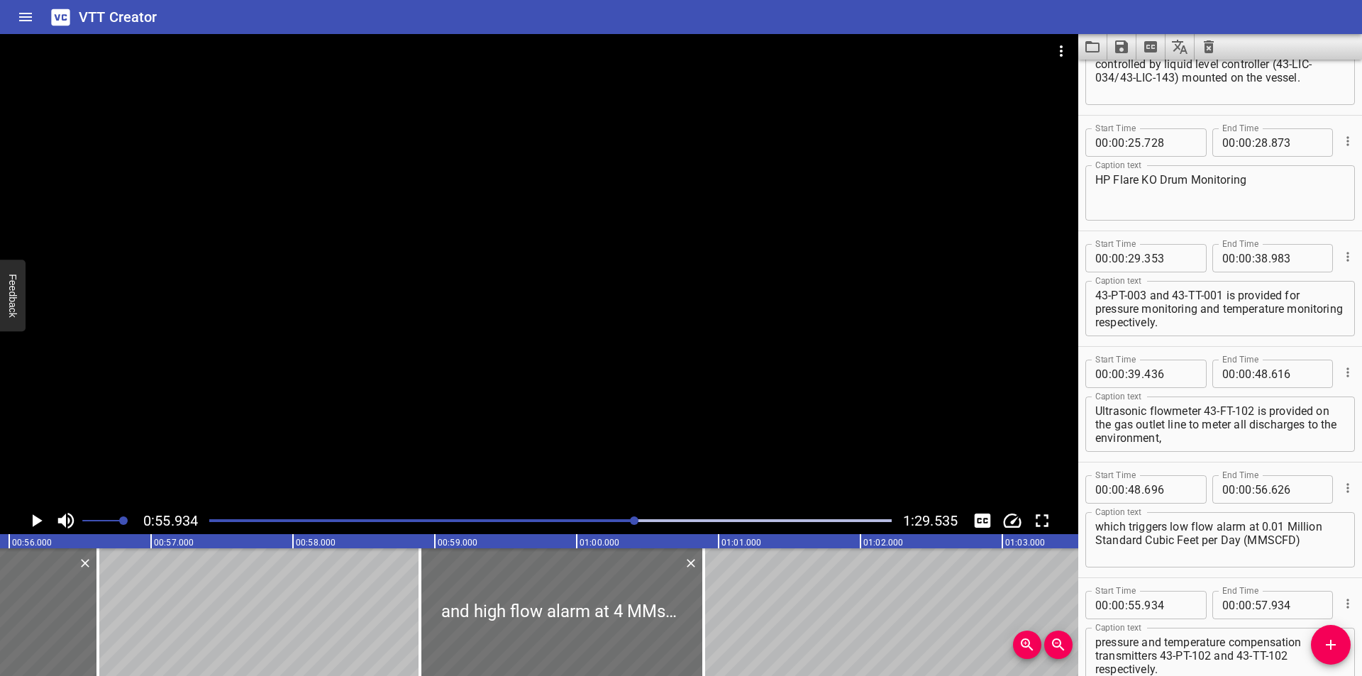
drag, startPoint x: 232, startPoint y: 624, endPoint x: 362, endPoint y: 613, distance: 131.0
click at [643, 623] on div at bounding box center [562, 612] width 284 height 128
click at [608, 514] on div at bounding box center [550, 521] width 699 height 20
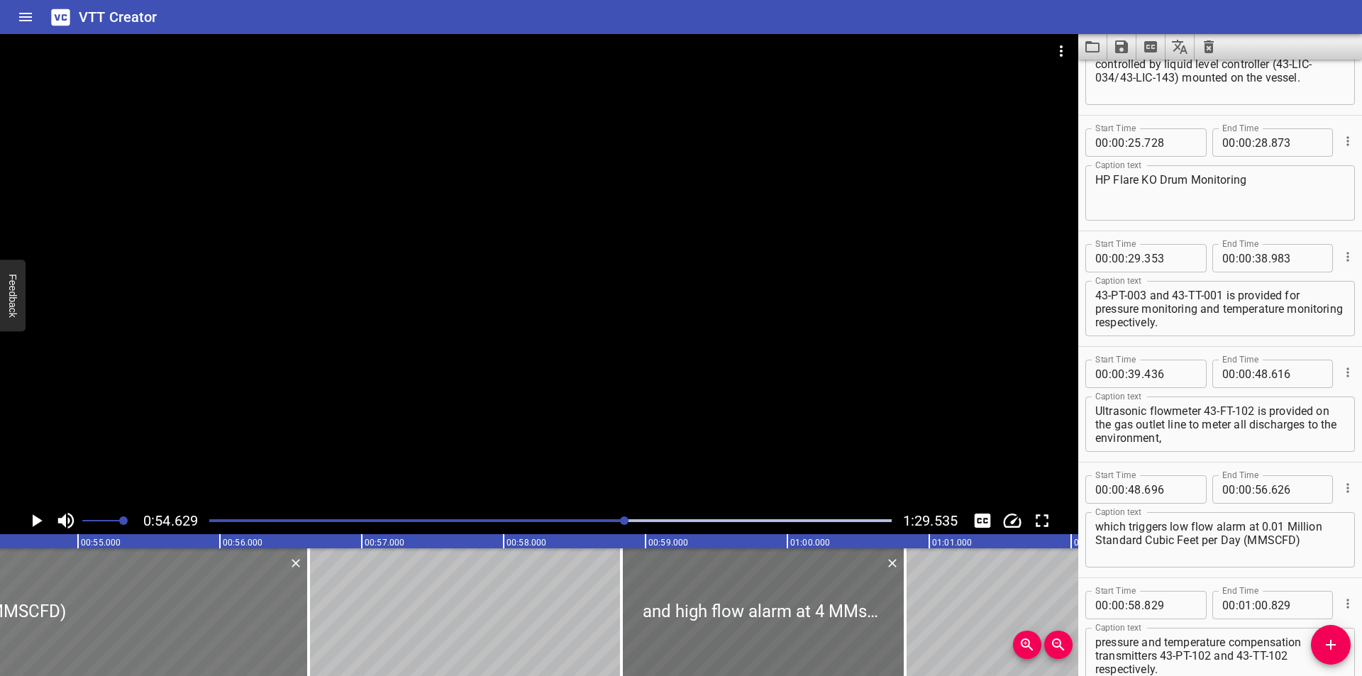
scroll to position [0, 7654]
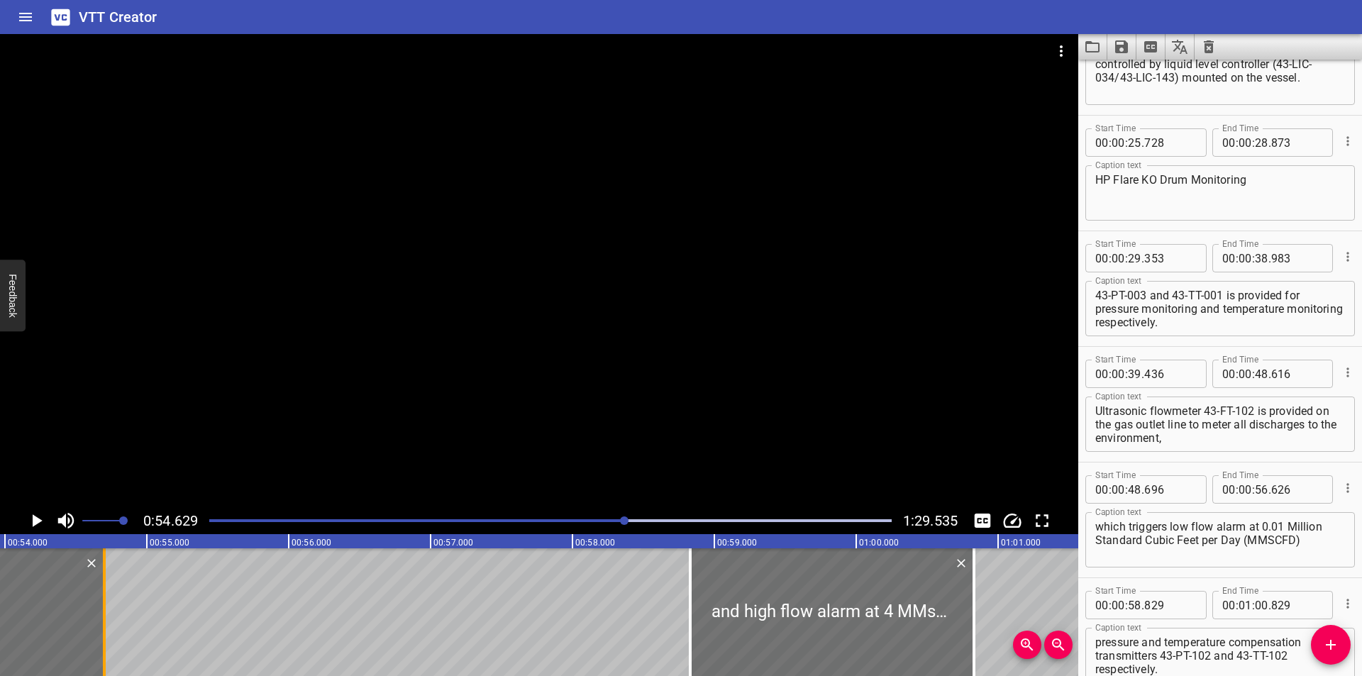
drag, startPoint x: 379, startPoint y: 640, endPoint x: 108, endPoint y: 643, distance: 271.6
click at [108, 643] on div at bounding box center [104, 612] width 14 height 128
click at [608, 520] on div "Play progress" at bounding box center [284, 520] width 682 height 3
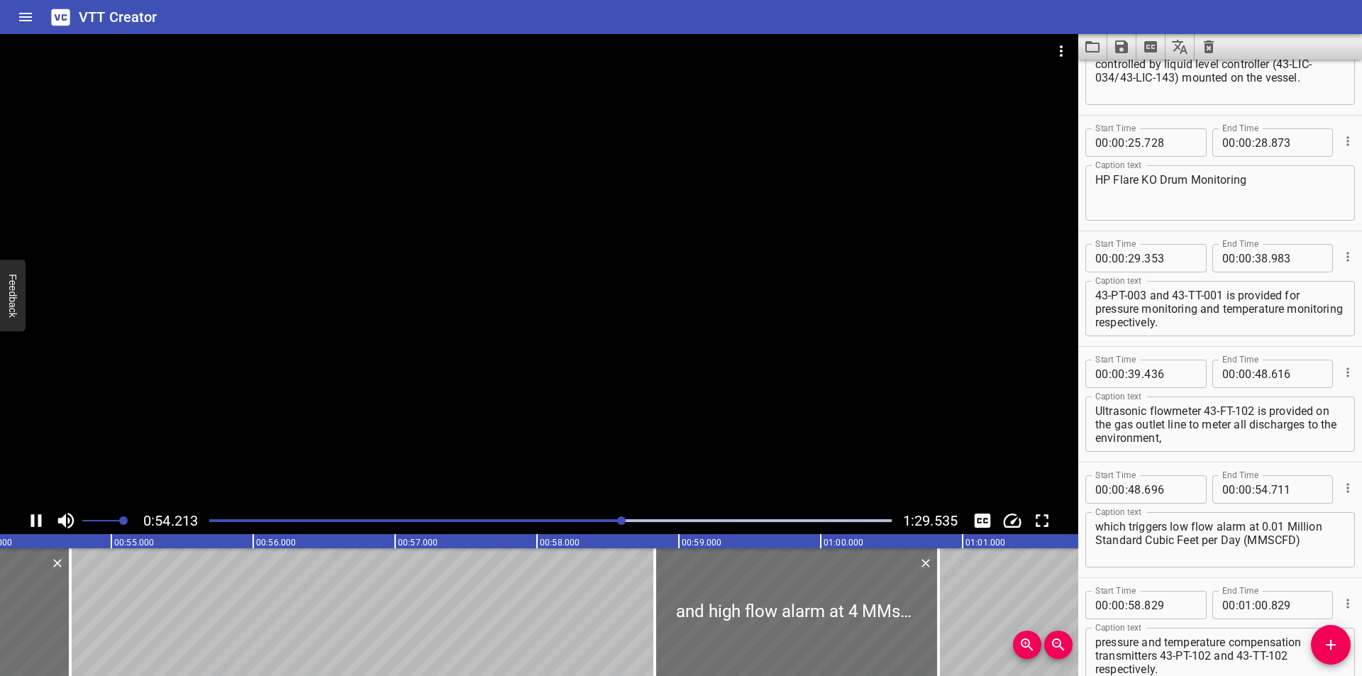
click at [528, 384] on div at bounding box center [539, 270] width 1078 height 473
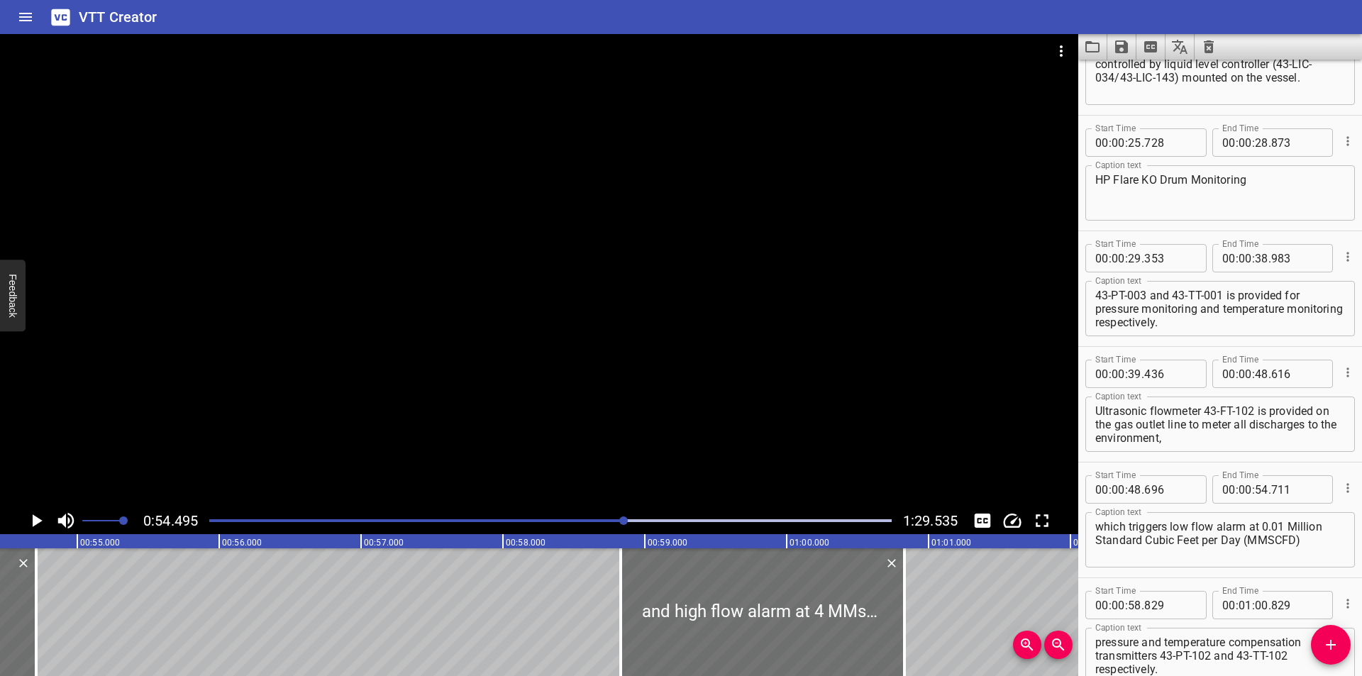
scroll to position [0, 7729]
drag, startPoint x: 30, startPoint y: 630, endPoint x: 13, endPoint y: 632, distance: 17.8
click at [15, 632] on div at bounding box center [16, 612] width 3 height 128
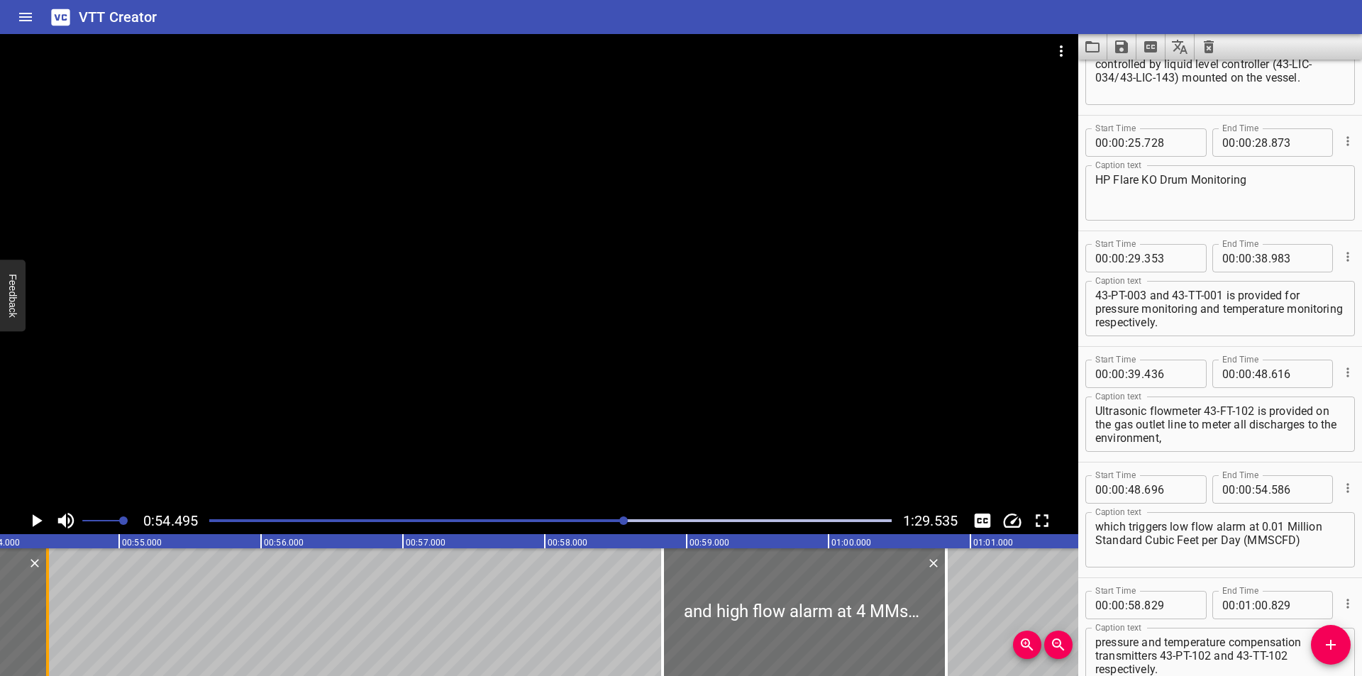
drag, startPoint x: 65, startPoint y: 632, endPoint x: 52, endPoint y: 639, distance: 14.6
click at [51, 638] on div at bounding box center [47, 612] width 14 height 128
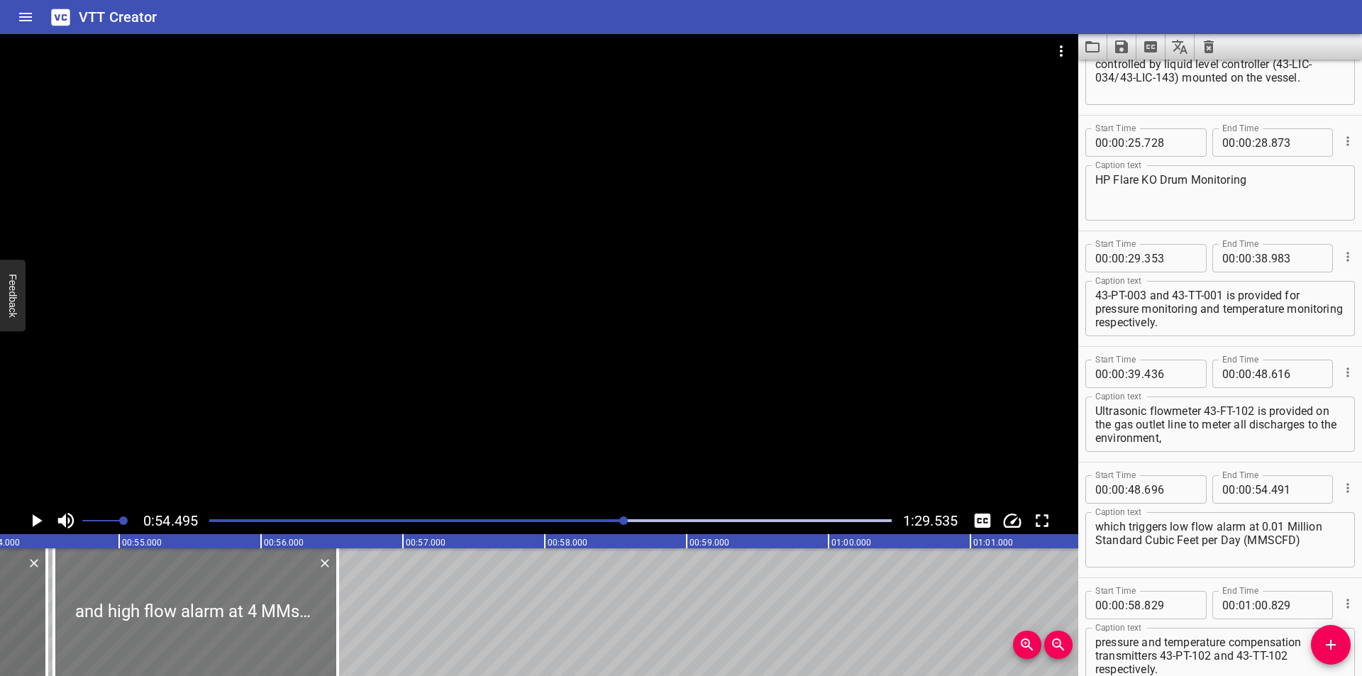
drag, startPoint x: 791, startPoint y: 620, endPoint x: 191, endPoint y: 626, distance: 600.0
click at [191, 626] on div at bounding box center [196, 612] width 284 height 128
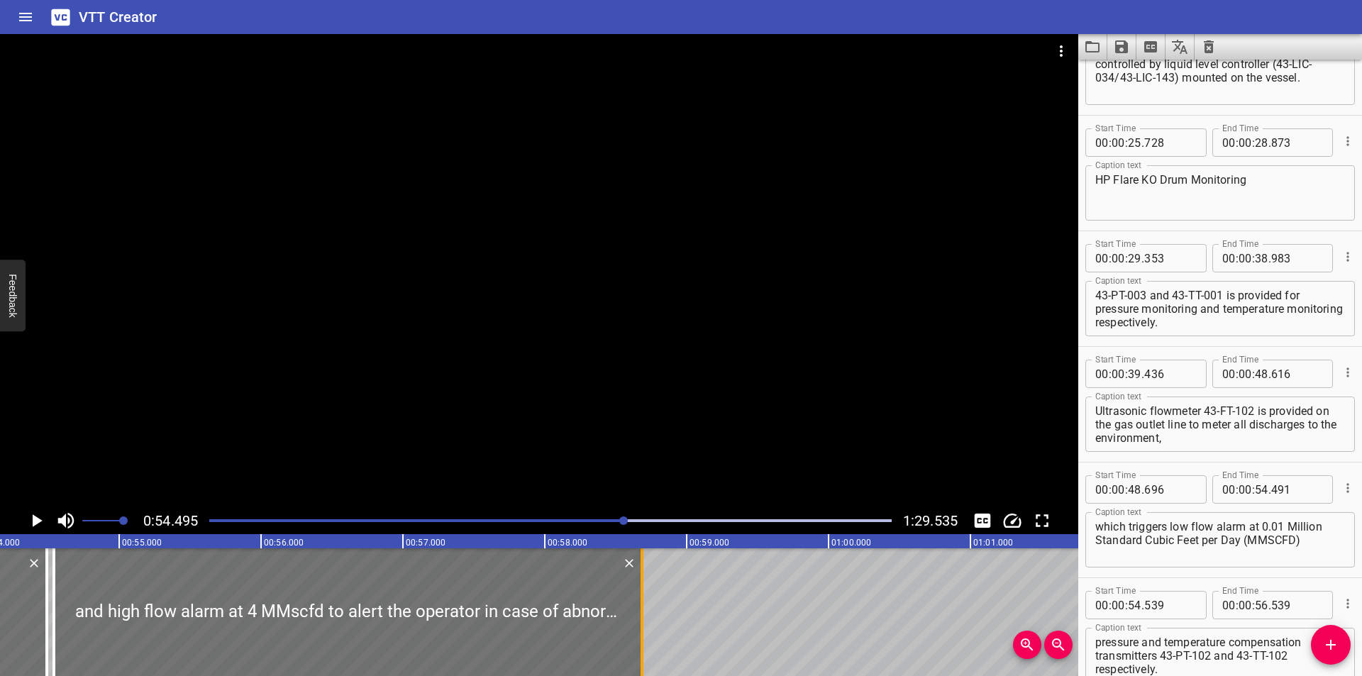
drag, startPoint x: 337, startPoint y: 633, endPoint x: 641, endPoint y: 636, distance: 304.3
click at [641, 636] on div at bounding box center [641, 612] width 3 height 128
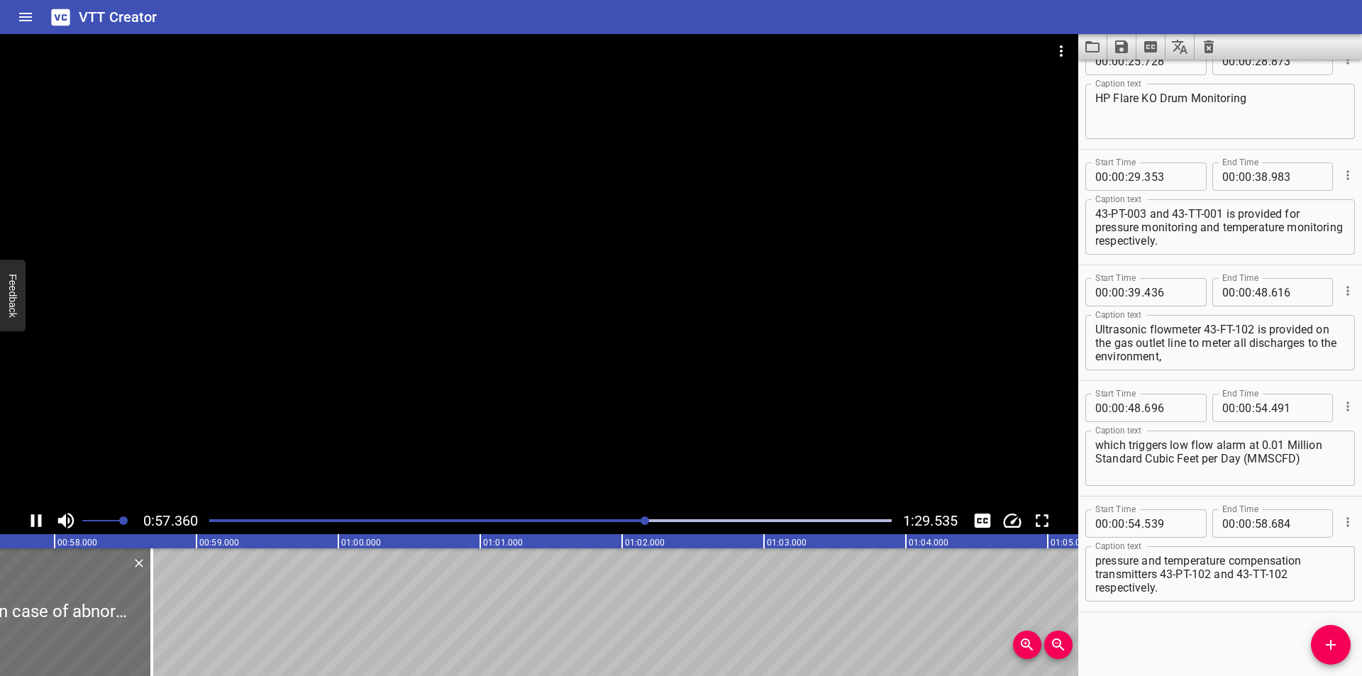
scroll to position [0, 8177]
drag, startPoint x: 1306, startPoint y: 461, endPoint x: 1290, endPoint y: 449, distance: 20.3
click at [1290, 449] on textarea "which triggers low flow alarm at 0.01 Million Standard Cubic Feet per Day (MMSC…" at bounding box center [1220, 458] width 250 height 40
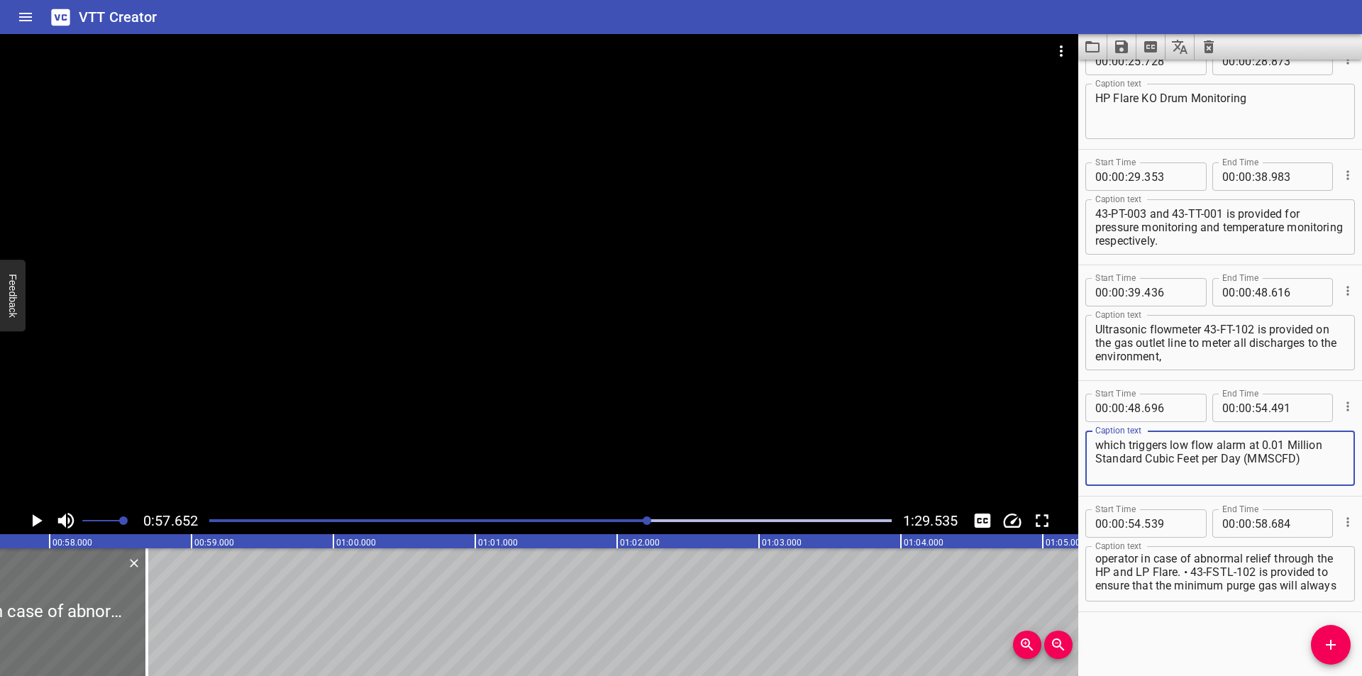
scroll to position [0, 0]
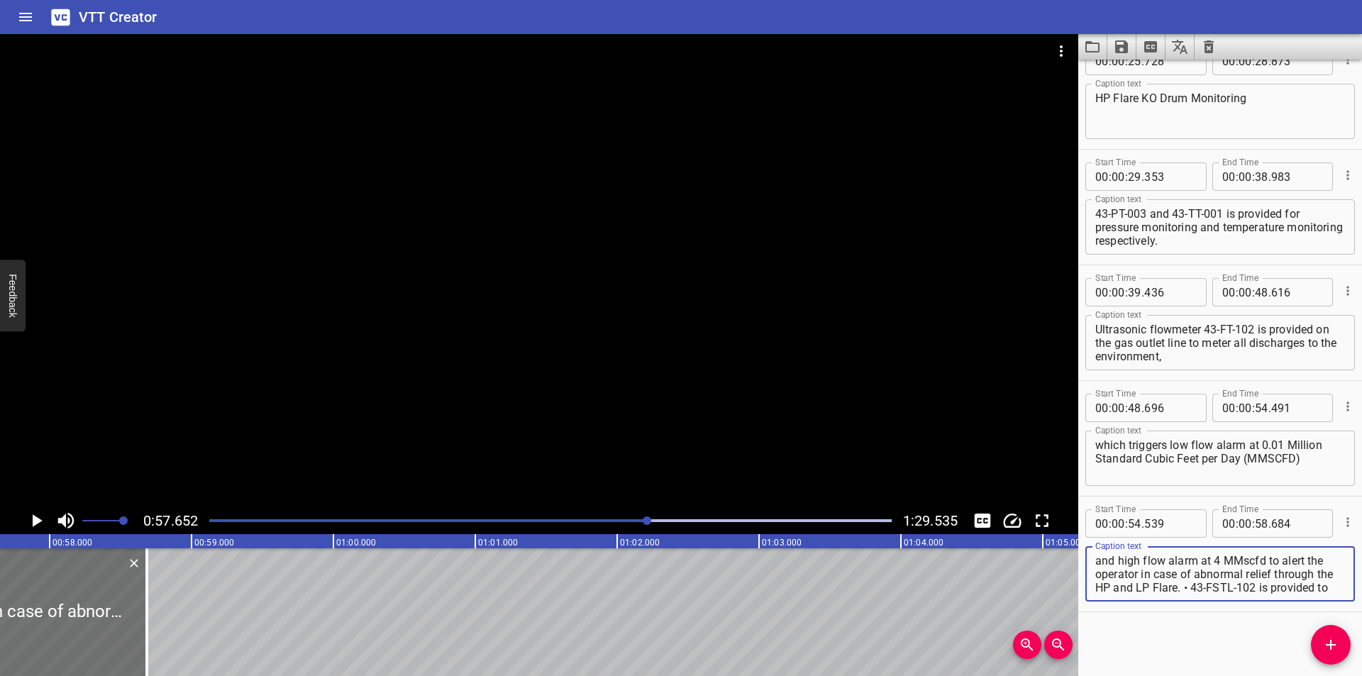
drag, startPoint x: 1223, startPoint y: 562, endPoint x: 1264, endPoint y: 563, distance: 41.9
click at [1264, 563] on textarea "and high flow alarm at 4 MMscfd to alert the operator in case of abnormal relie…" at bounding box center [1220, 574] width 250 height 40
paste textarea "illion Standard Cubic Feet per Day (MMSCFD)"
click at [657, 374] on div at bounding box center [539, 270] width 1078 height 473
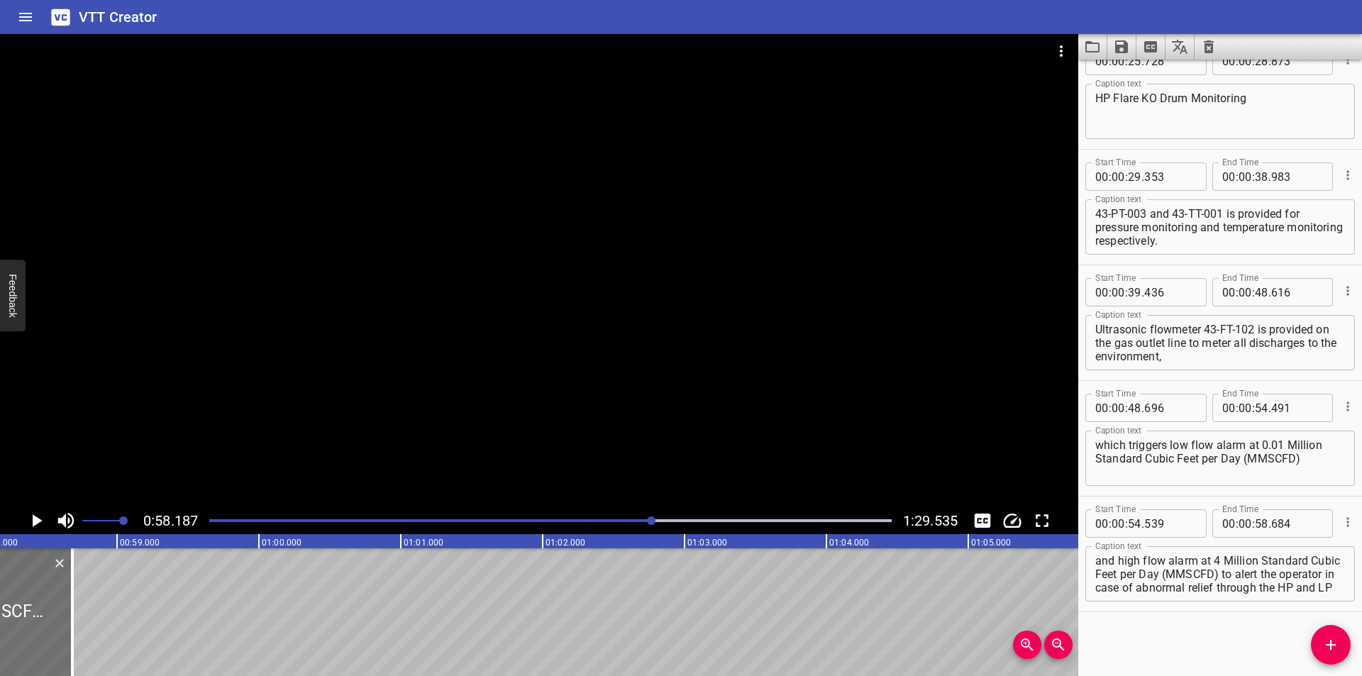
scroll to position [0, 8253]
drag, startPoint x: 70, startPoint y: 618, endPoint x: 67, endPoint y: 630, distance: 13.1
click at [67, 630] on div at bounding box center [68, 612] width 3 height 128
click at [404, 342] on div at bounding box center [539, 270] width 1078 height 473
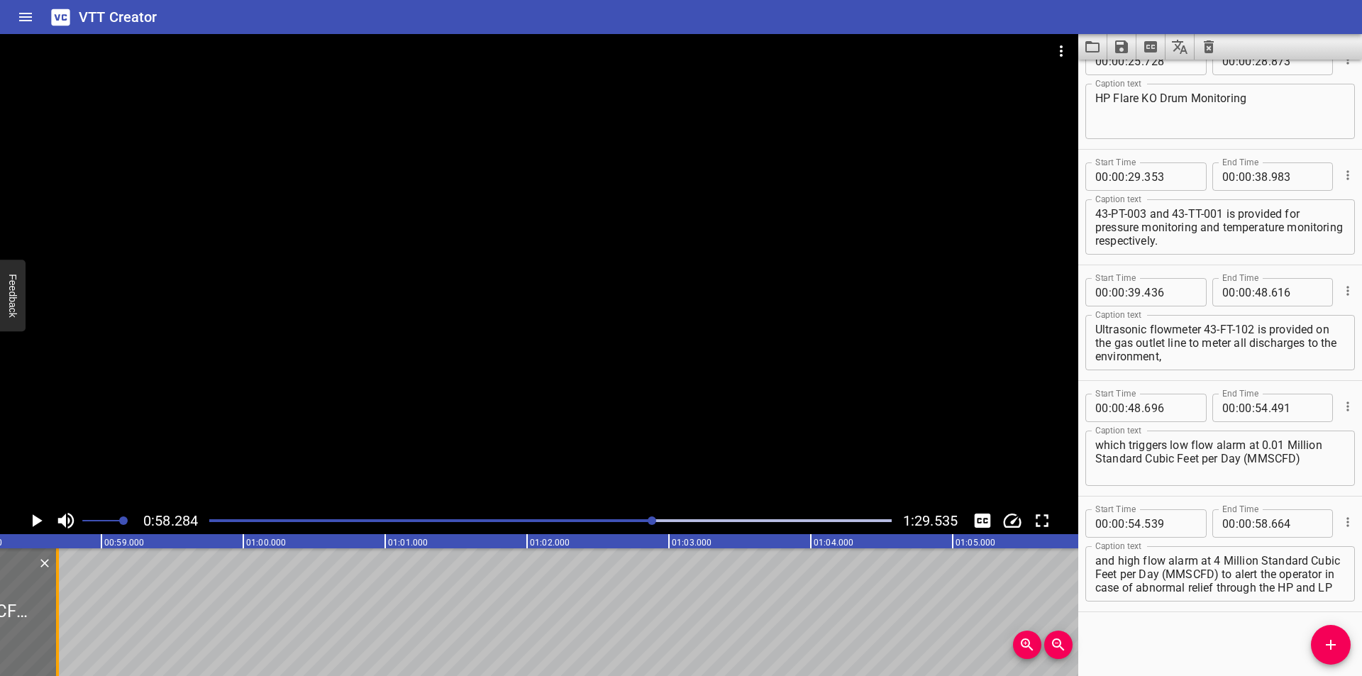
click at [54, 624] on div at bounding box center [57, 612] width 14 height 128
click at [313, 374] on div at bounding box center [539, 270] width 1078 height 473
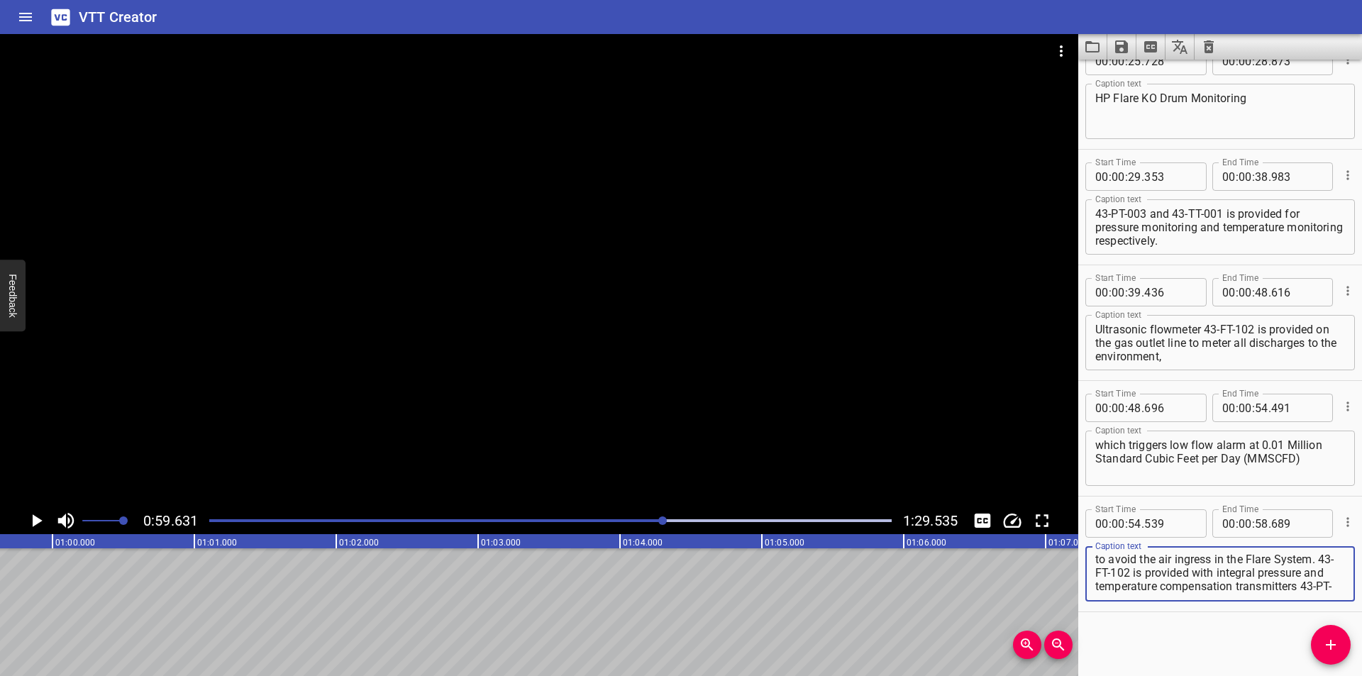
scroll to position [94, 0]
drag, startPoint x: 1254, startPoint y: 577, endPoint x: 1361, endPoint y: 675, distance: 145.1
click at [1361, 675] on div "Start Time 00 : 00 : 00 . 000 Start Time End Time 00 : 00 : 04 . 425 End Time C…" at bounding box center [1220, 368] width 284 height 616
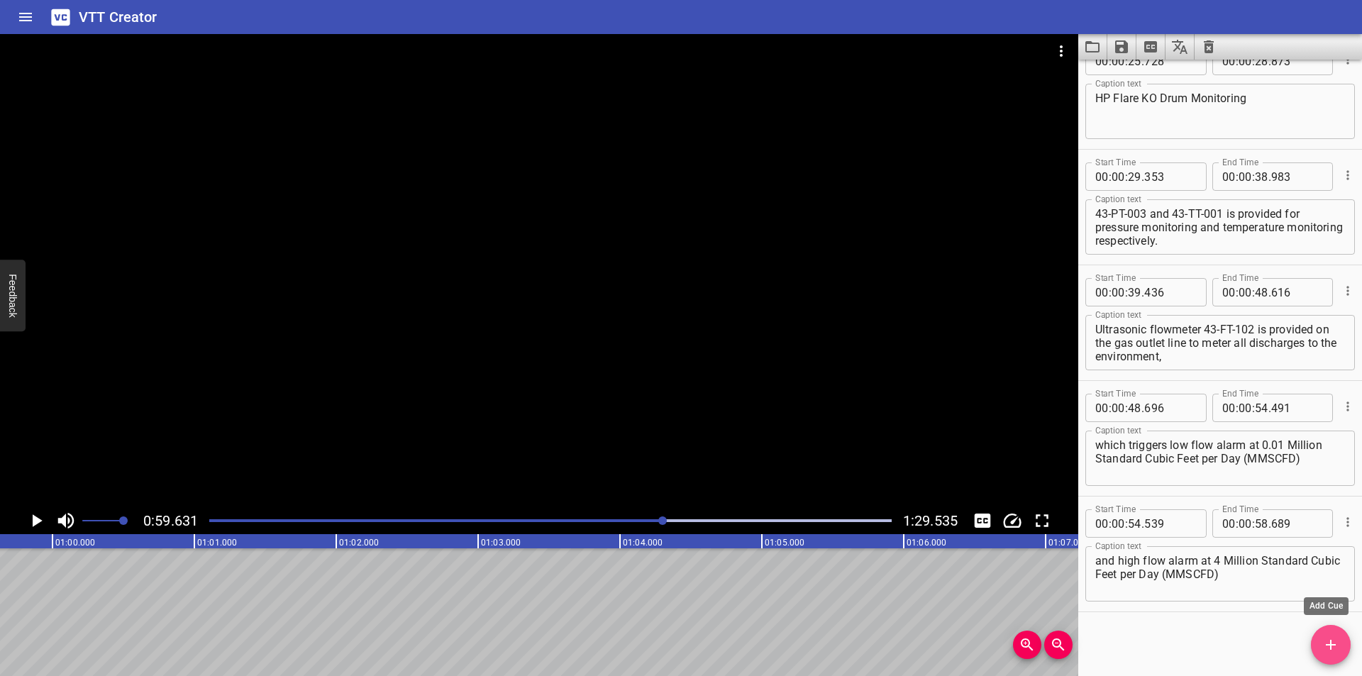
click at [1335, 641] on icon "Add Cue" at bounding box center [1330, 644] width 17 height 17
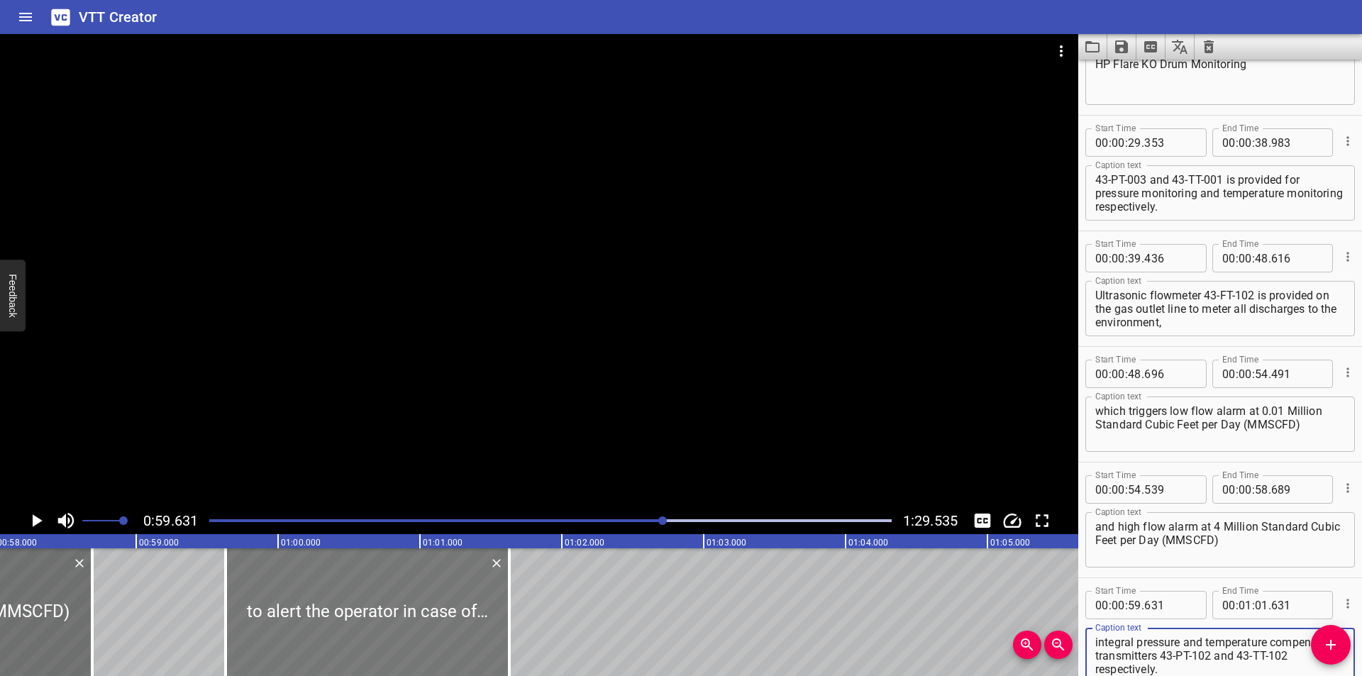
scroll to position [0, 8222]
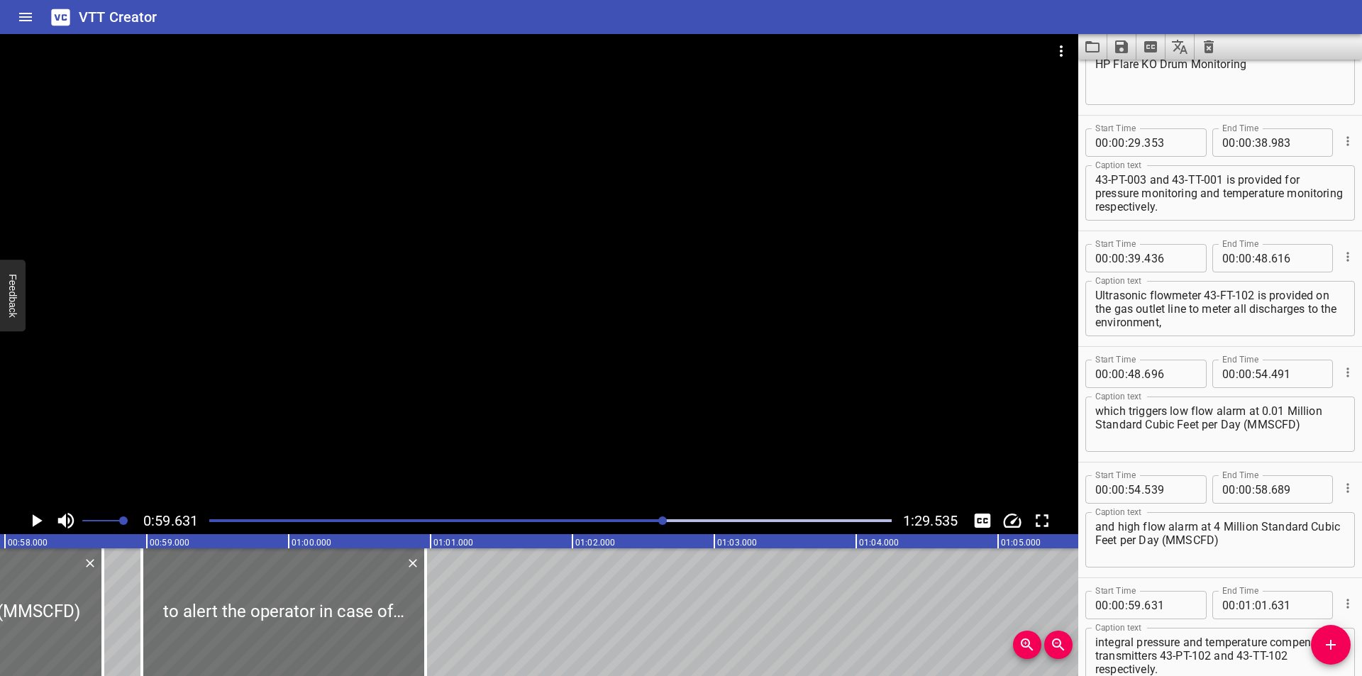
drag, startPoint x: 260, startPoint y: 620, endPoint x: 486, endPoint y: 553, distance: 235.8
click at [167, 623] on div at bounding box center [284, 612] width 284 height 128
click at [645, 523] on div at bounding box center [550, 521] width 699 height 20
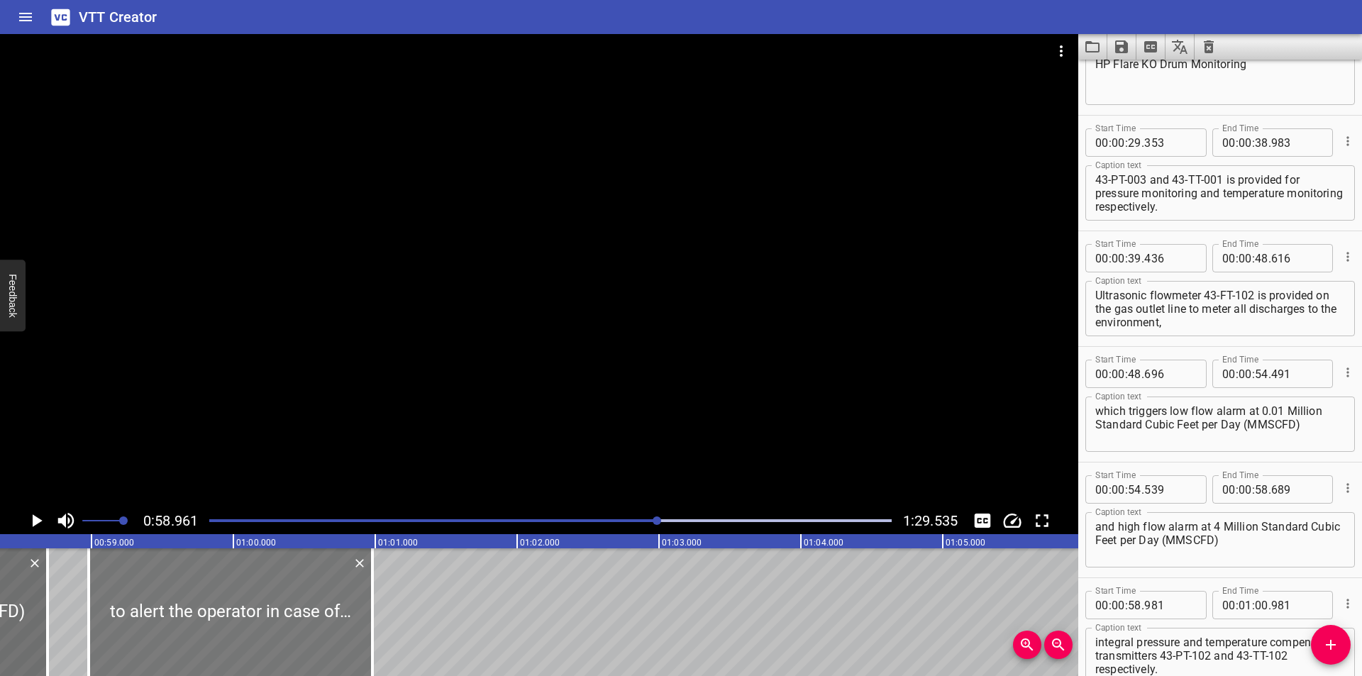
scroll to position [0, 8268]
click at [233, 604] on div at bounding box center [238, 612] width 284 height 128
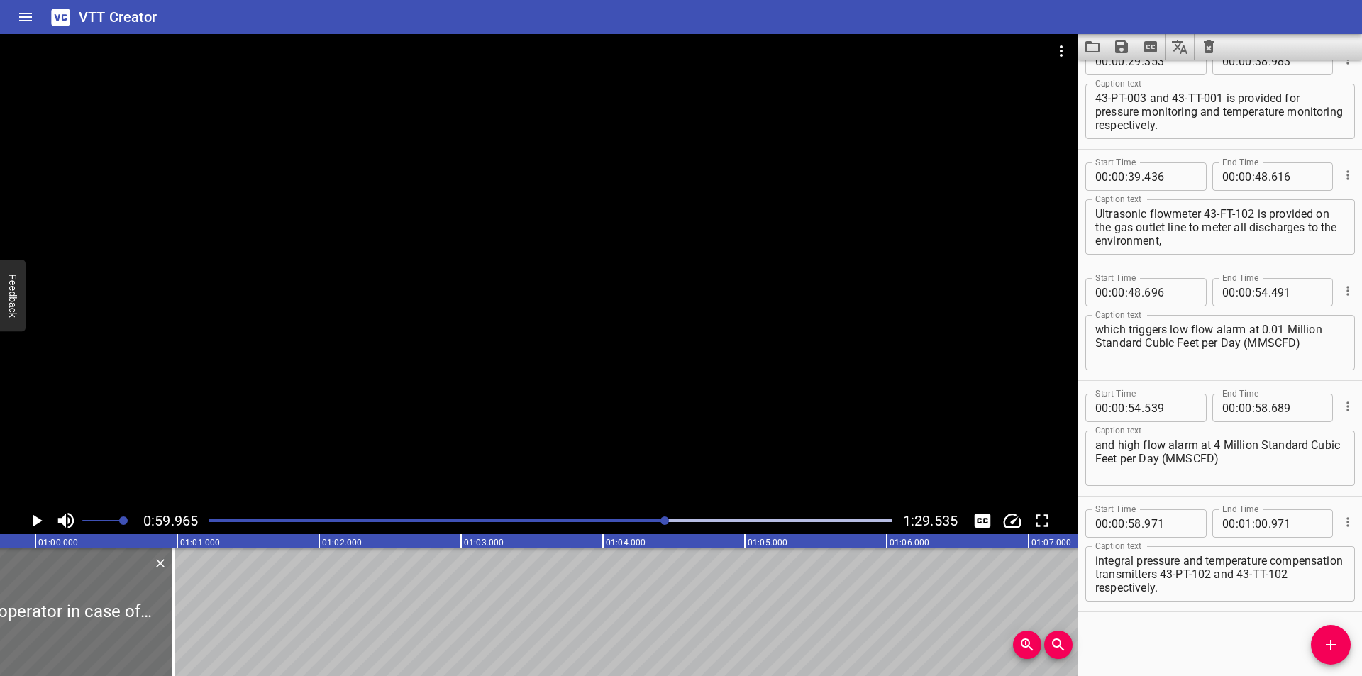
scroll to position [0, 8505]
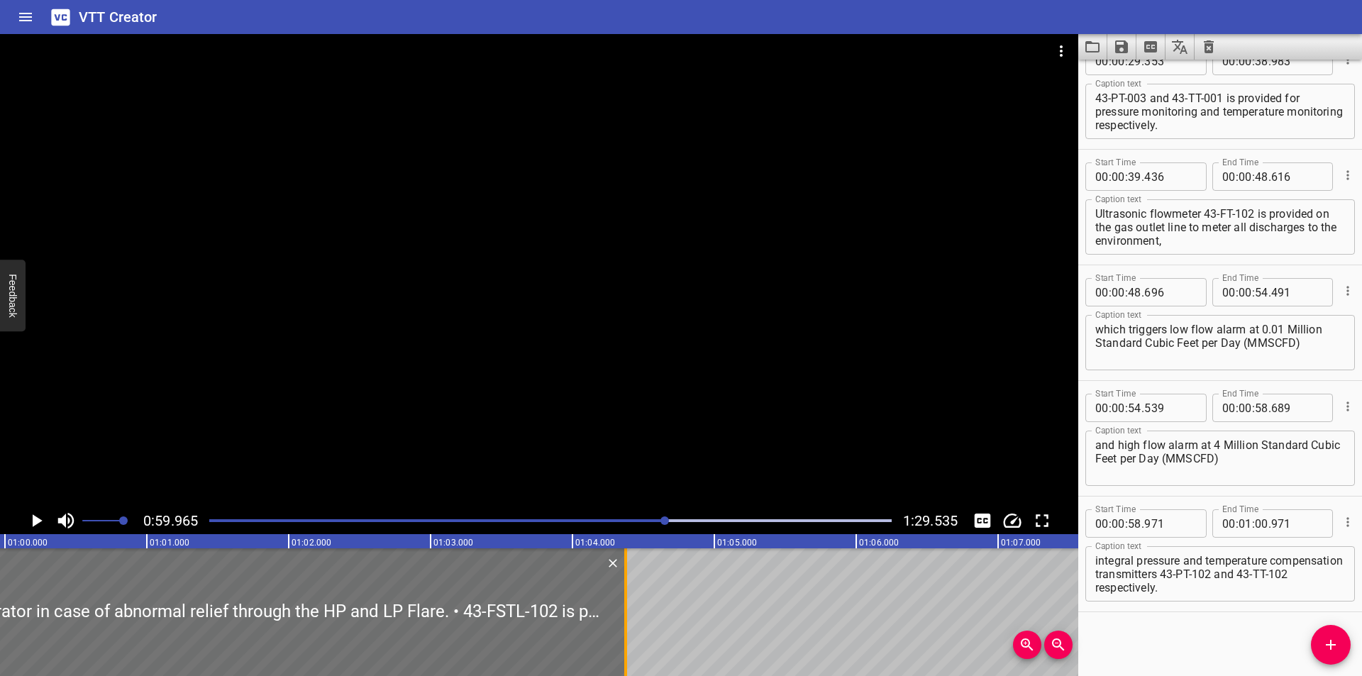
drag, startPoint x: 145, startPoint y: 630, endPoint x: 628, endPoint y: 630, distance: 483.0
click at [628, 630] on div at bounding box center [625, 612] width 14 height 128
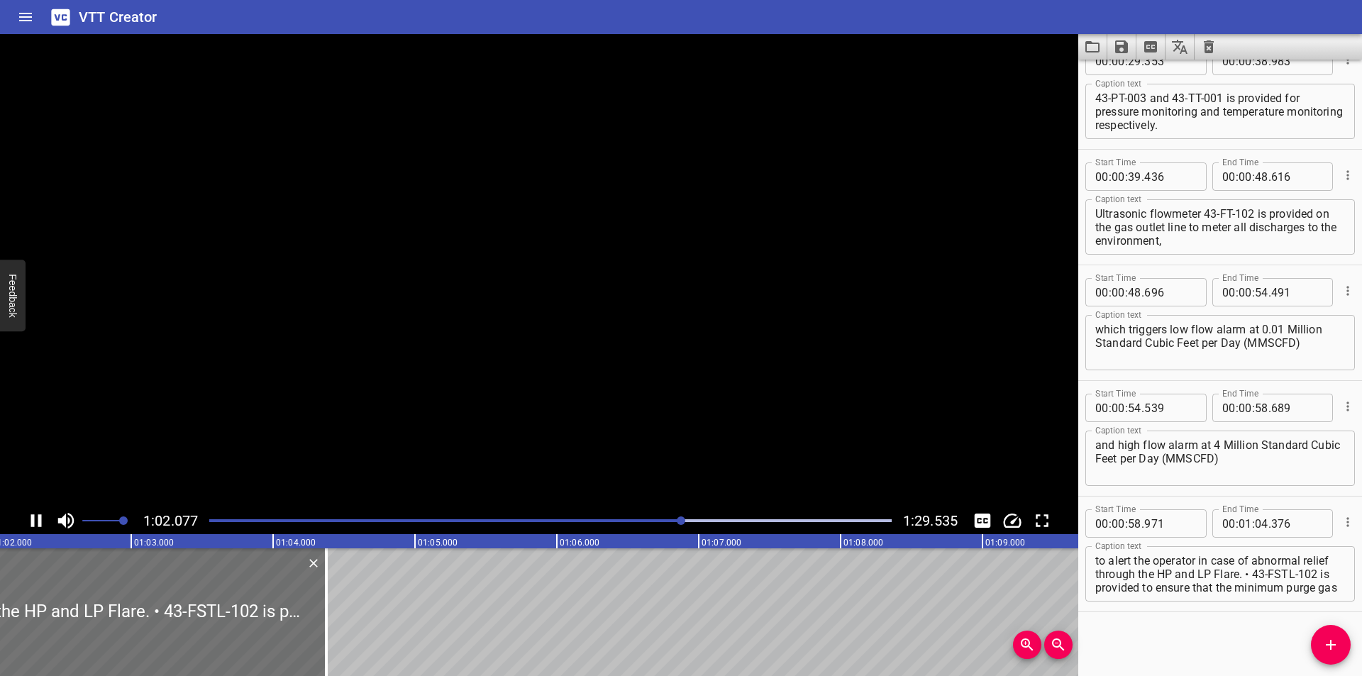
scroll to position [0, 8830]
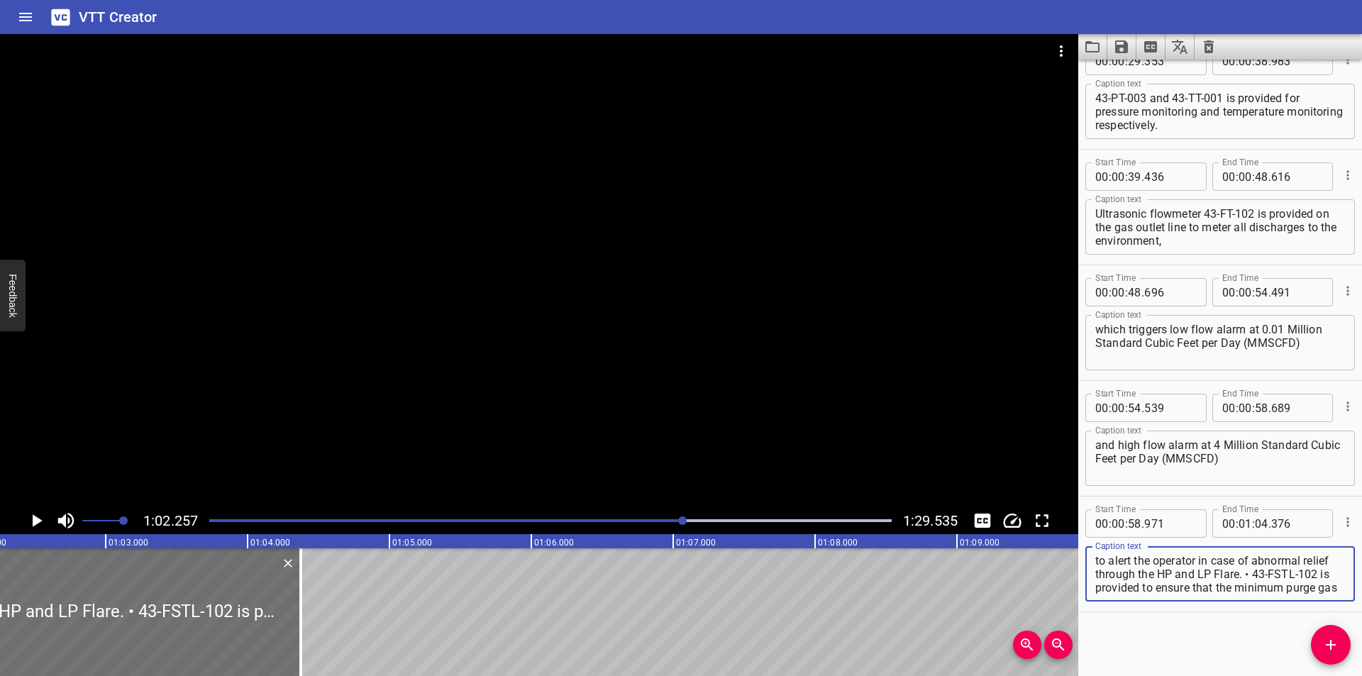
click at [1274, 579] on textarea "to alert the operator in case of abnormal relief through the HP and LP Flare. •…" at bounding box center [1220, 574] width 250 height 40
click at [1280, 576] on textarea "to alert the operator in case of abnormal relief through the HP and LP Flare. •…" at bounding box center [1220, 574] width 250 height 40
drag, startPoint x: 1274, startPoint y: 574, endPoint x: 1361, endPoint y: 678, distance: 135.4
click at [1361, 675] on html "VTT Creator Caption Editor Batch Transcribe Login Sign Up Privacy Contact 1:02.…" at bounding box center [681, 338] width 1362 height 676
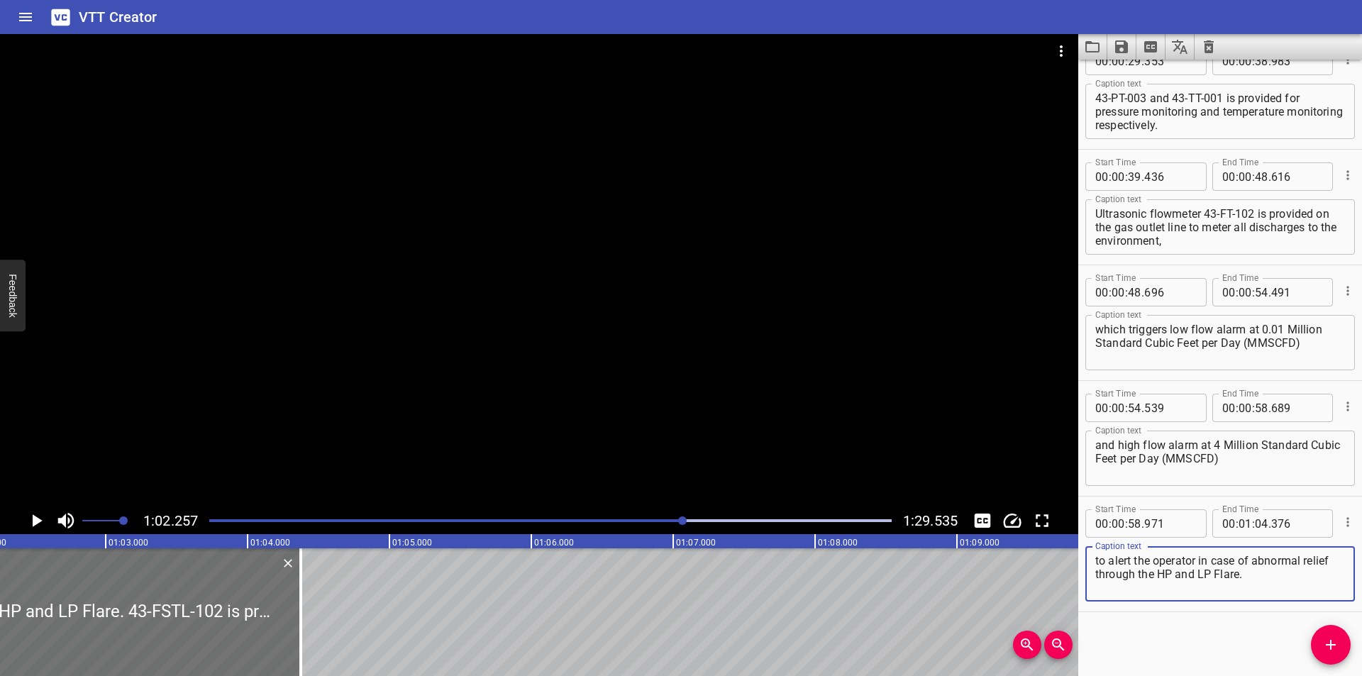
scroll to position [0, 0]
click at [1333, 643] on icon "Add Cue" at bounding box center [1330, 644] width 17 height 17
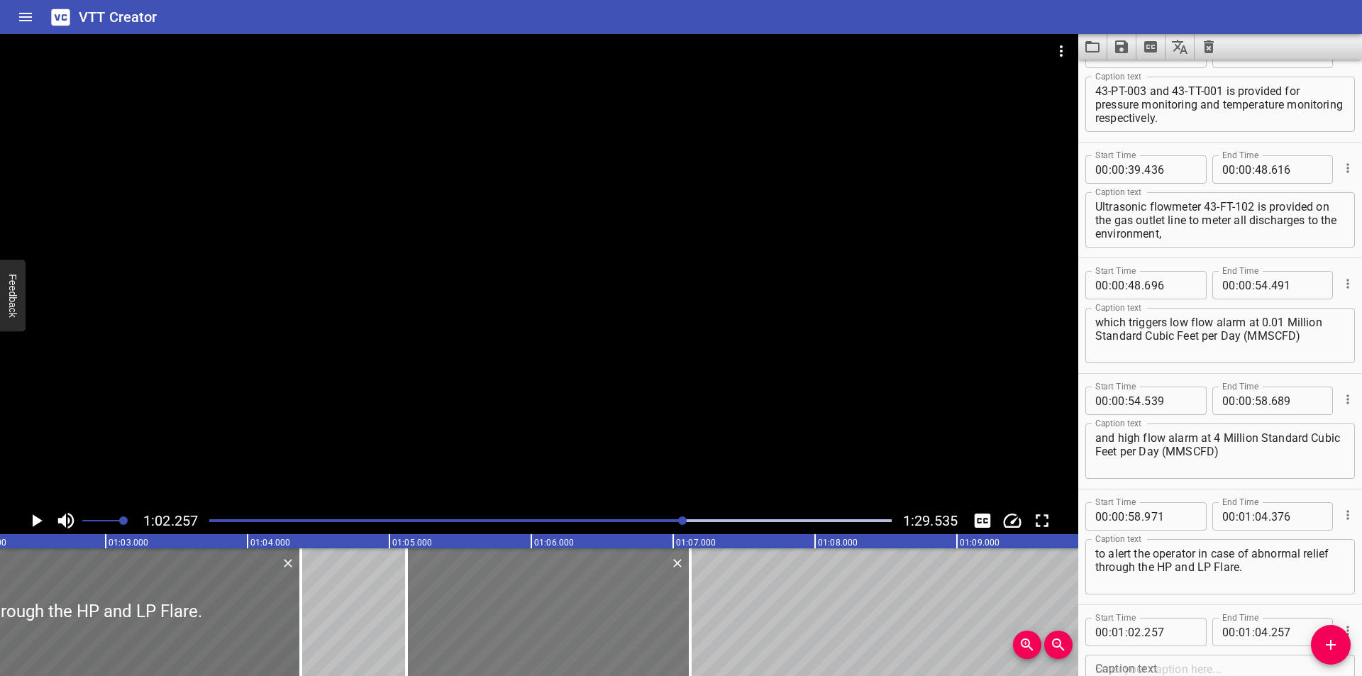
drag, startPoint x: 299, startPoint y: 609, endPoint x: 607, endPoint y: 609, distance: 307.8
click at [607, 609] on div at bounding box center [548, 612] width 284 height 128
click at [528, 388] on div at bounding box center [539, 270] width 1078 height 473
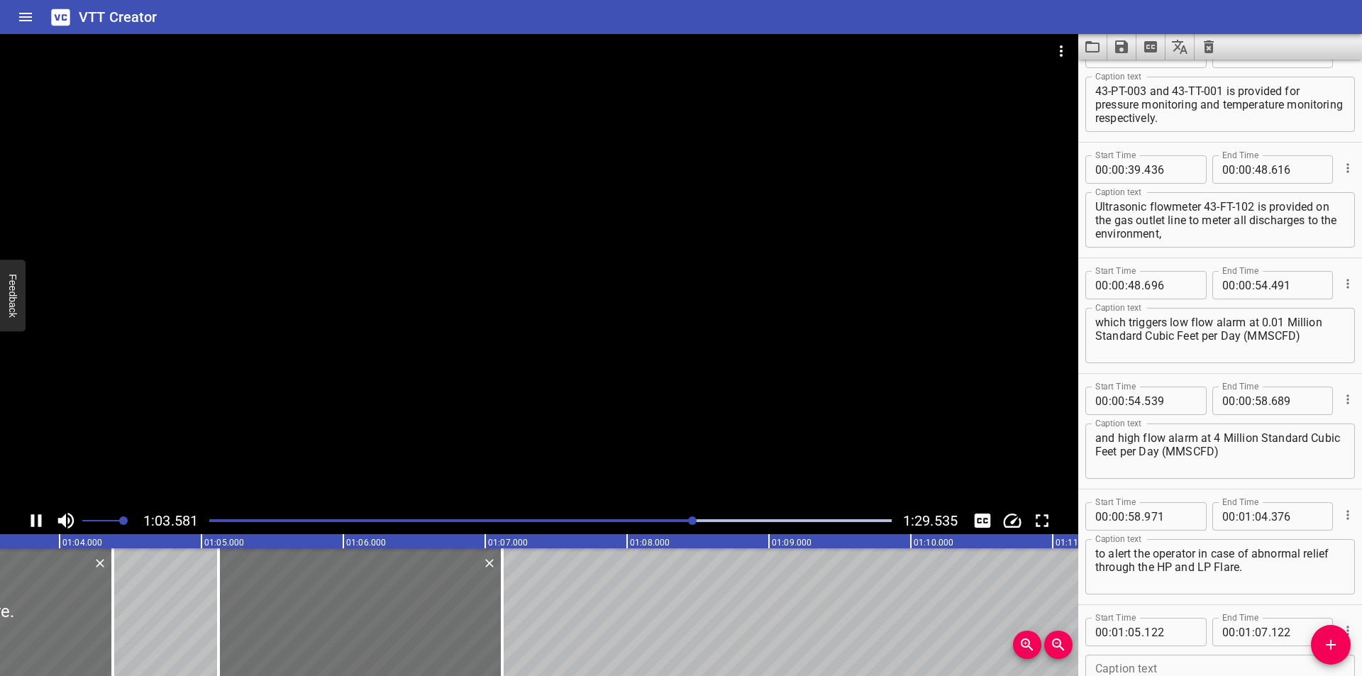
drag, startPoint x: 430, startPoint y: 401, endPoint x: 400, endPoint y: 459, distance: 65.0
click at [430, 402] on div at bounding box center [539, 270] width 1078 height 473
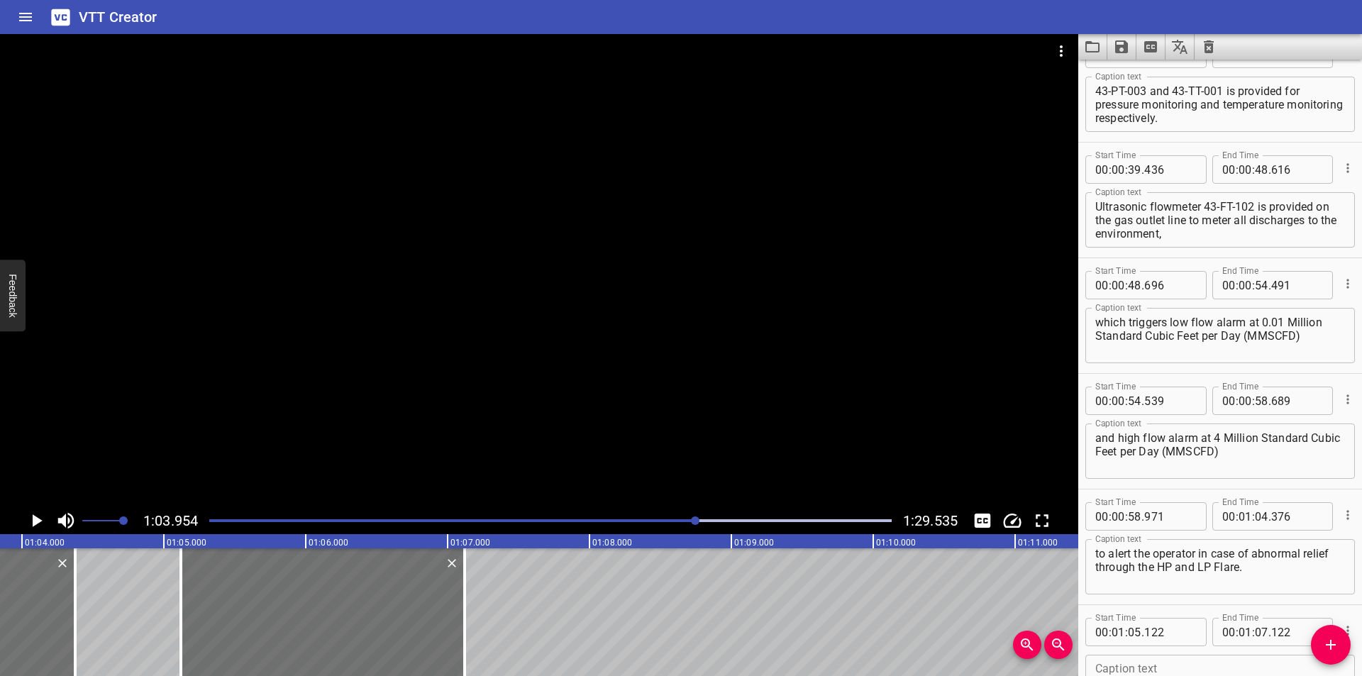
scroll to position [0, 9071]
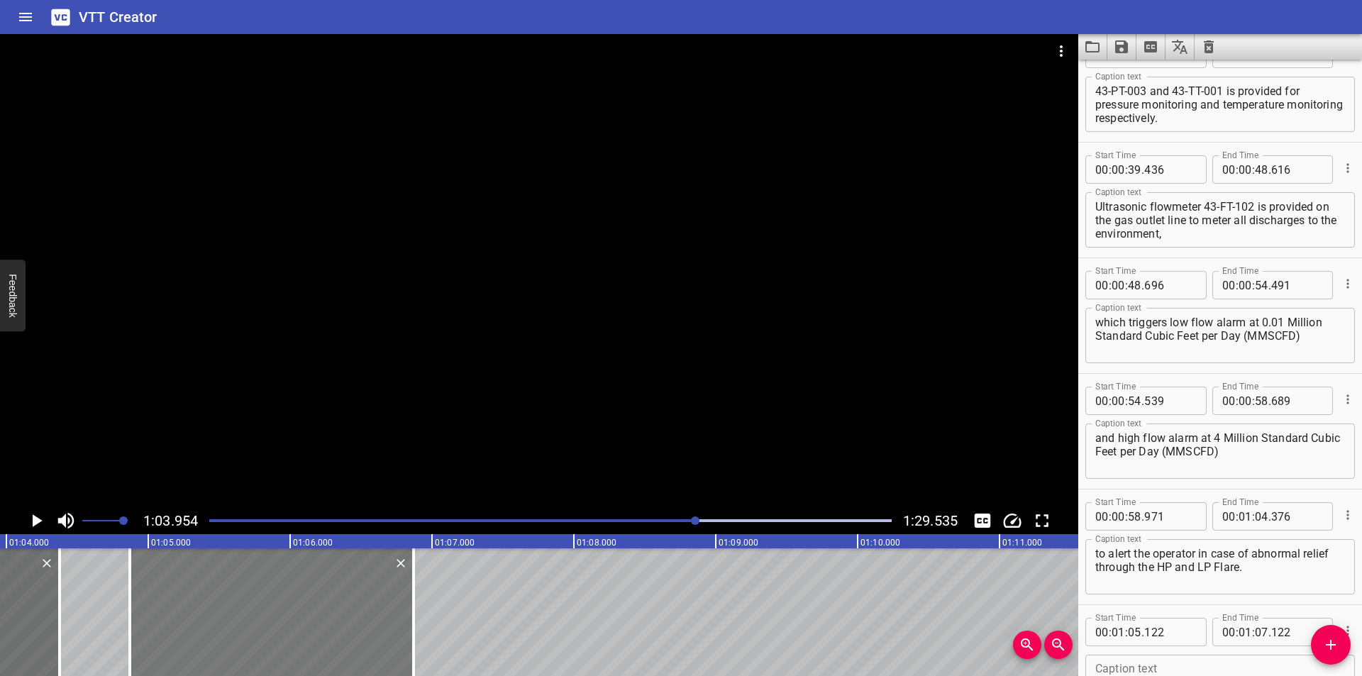
drag, startPoint x: 252, startPoint y: 616, endPoint x: 228, endPoint y: 622, distance: 24.3
click at [228, 622] on div at bounding box center [272, 612] width 284 height 128
click at [61, 628] on div at bounding box center [57, 612] width 14 height 128
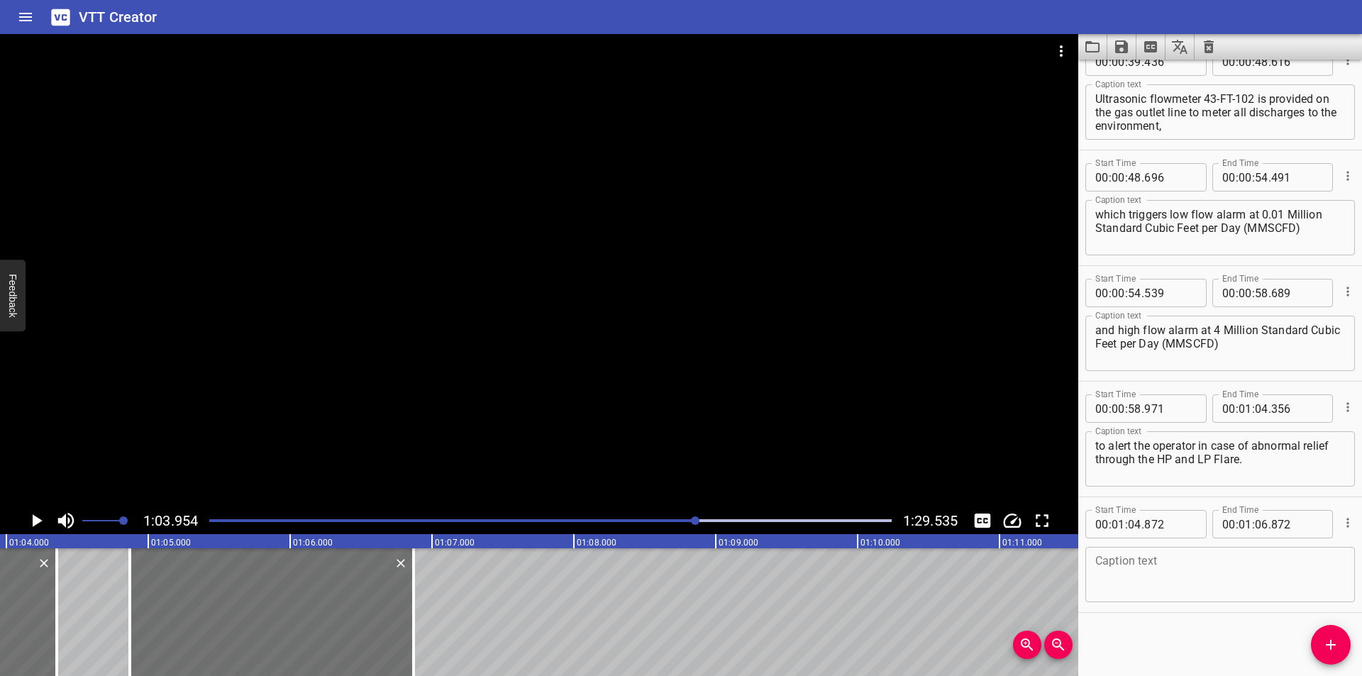
scroll to position [722, 0]
click at [1168, 577] on textarea at bounding box center [1220, 574] width 250 height 40
click at [222, 605] on div at bounding box center [270, 612] width 284 height 128
click at [1143, 565] on textarea at bounding box center [1220, 574] width 250 height 40
paste textarea "43-FSTL-102 is provided to ensure that the minimum purge gas will always be ava…"
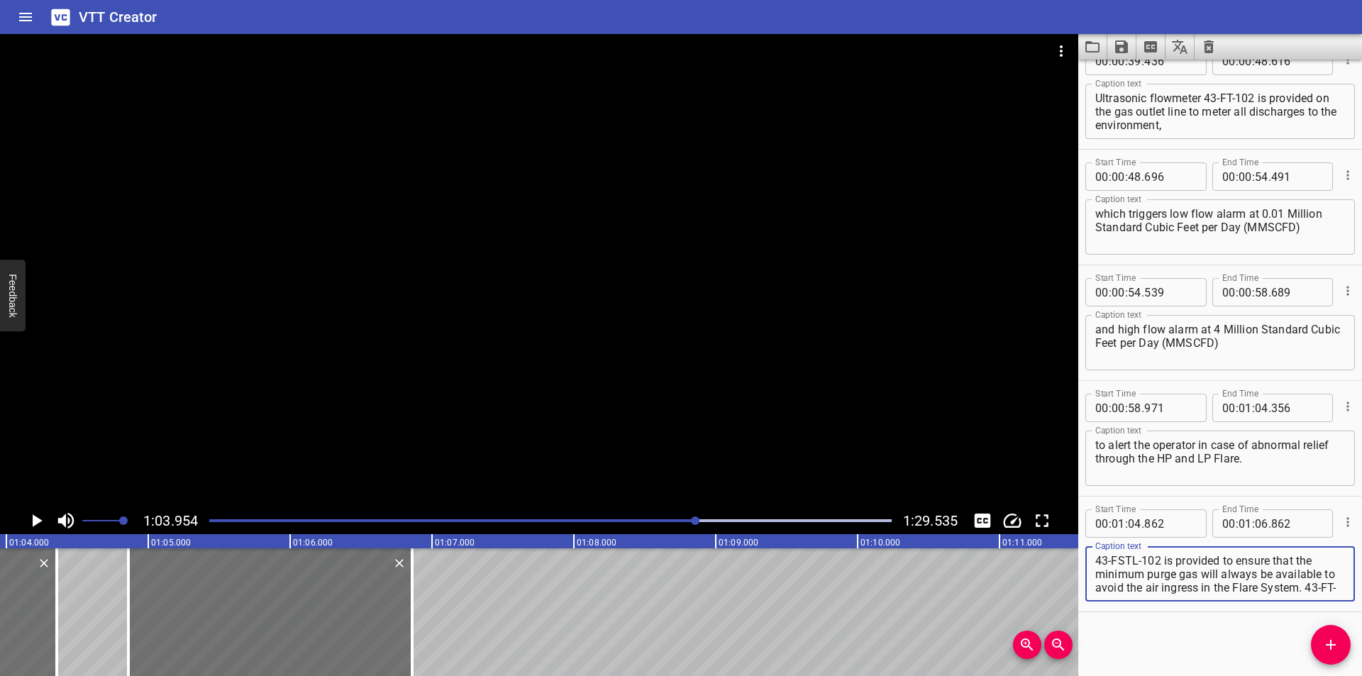
scroll to position [40, 0]
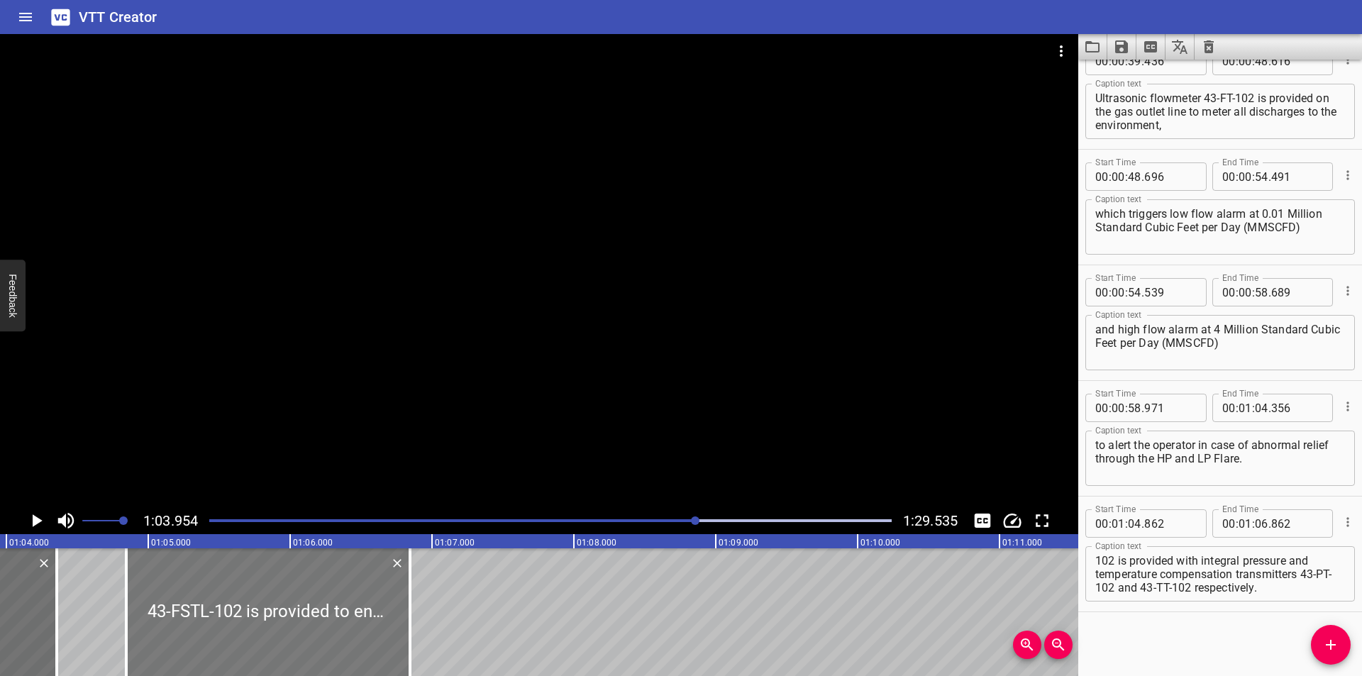
click at [335, 594] on div at bounding box center [268, 612] width 284 height 128
click at [455, 404] on div at bounding box center [539, 270] width 1078 height 473
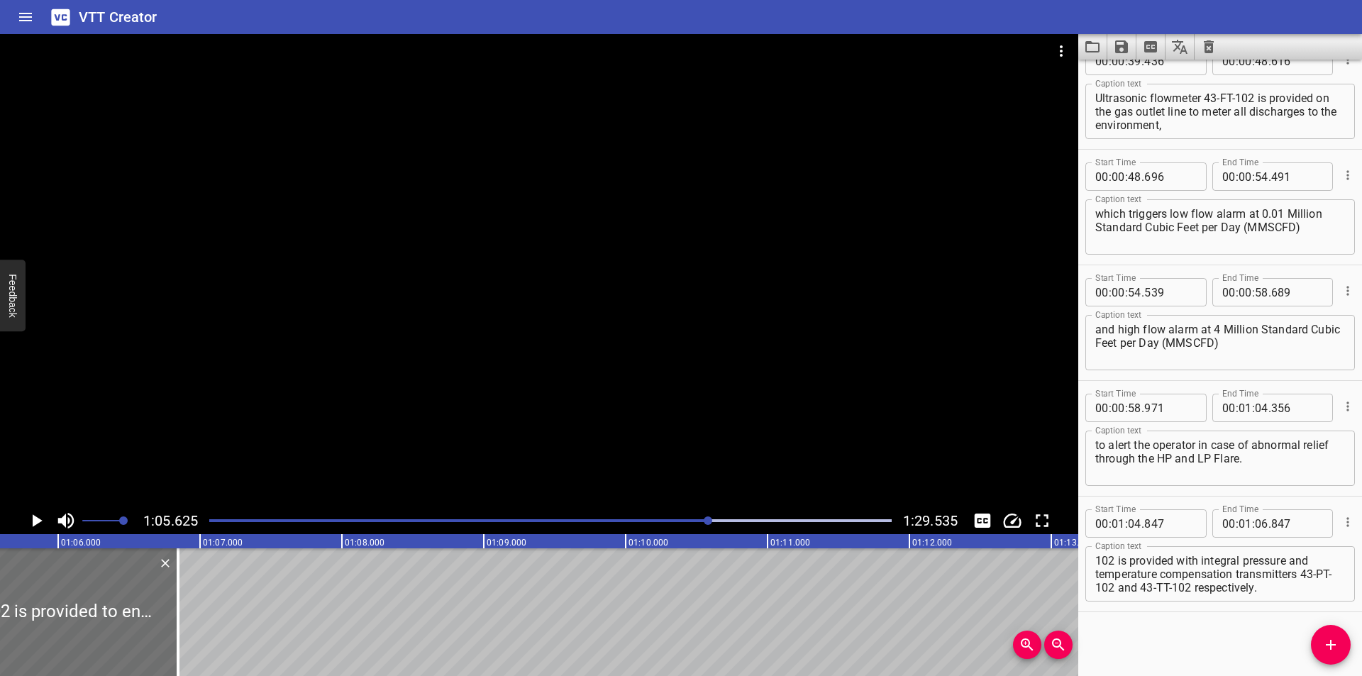
scroll to position [0, 9308]
drag, startPoint x: 174, startPoint y: 611, endPoint x: 757, endPoint y: 610, distance: 583.0
click at [174, 611] on div at bounding box center [173, 612] width 3 height 128
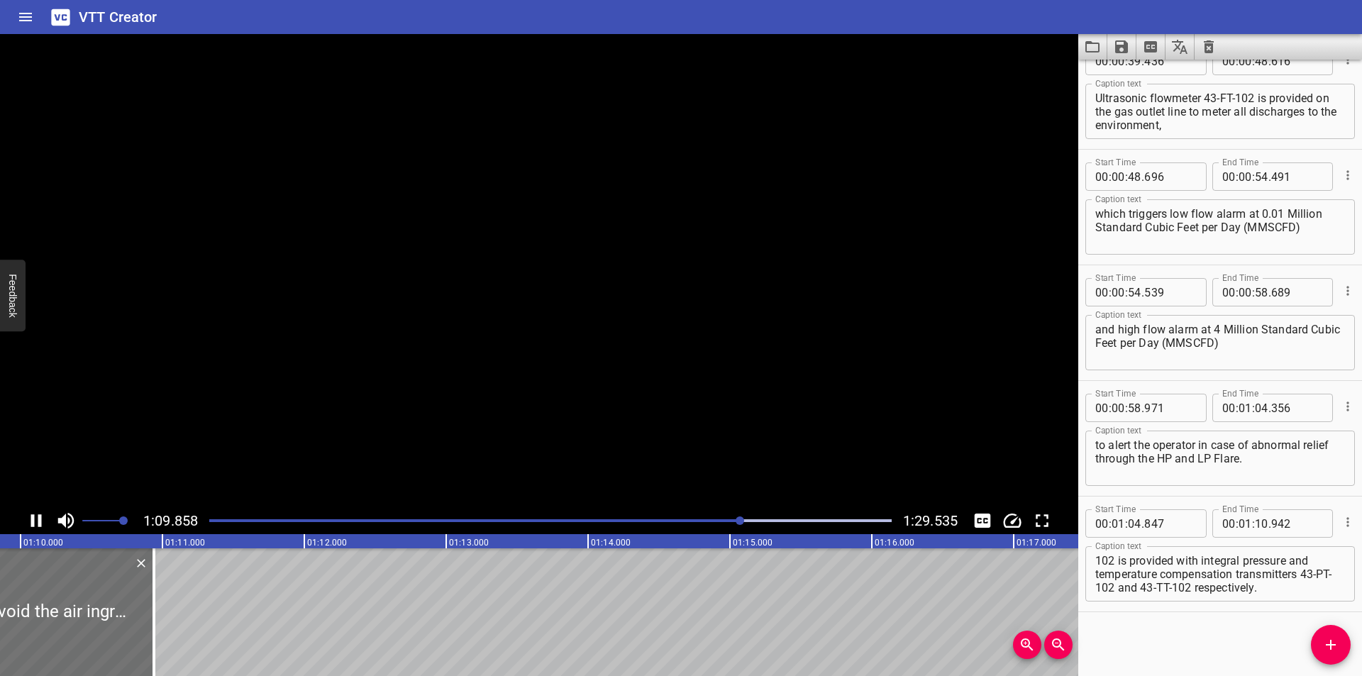
scroll to position [0, 9924]
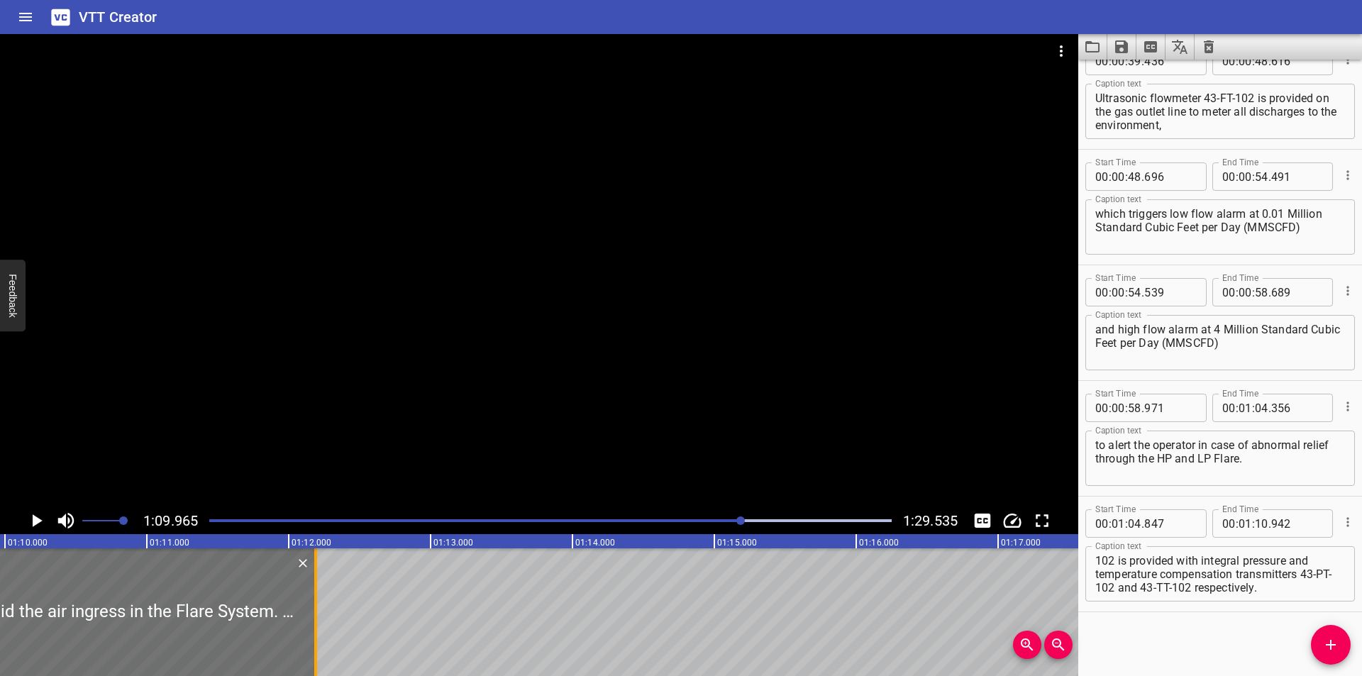
drag, startPoint x: 315, startPoint y: 623, endPoint x: 690, endPoint y: 621, distance: 375.2
click at [317, 622] on div at bounding box center [315, 612] width 3 height 128
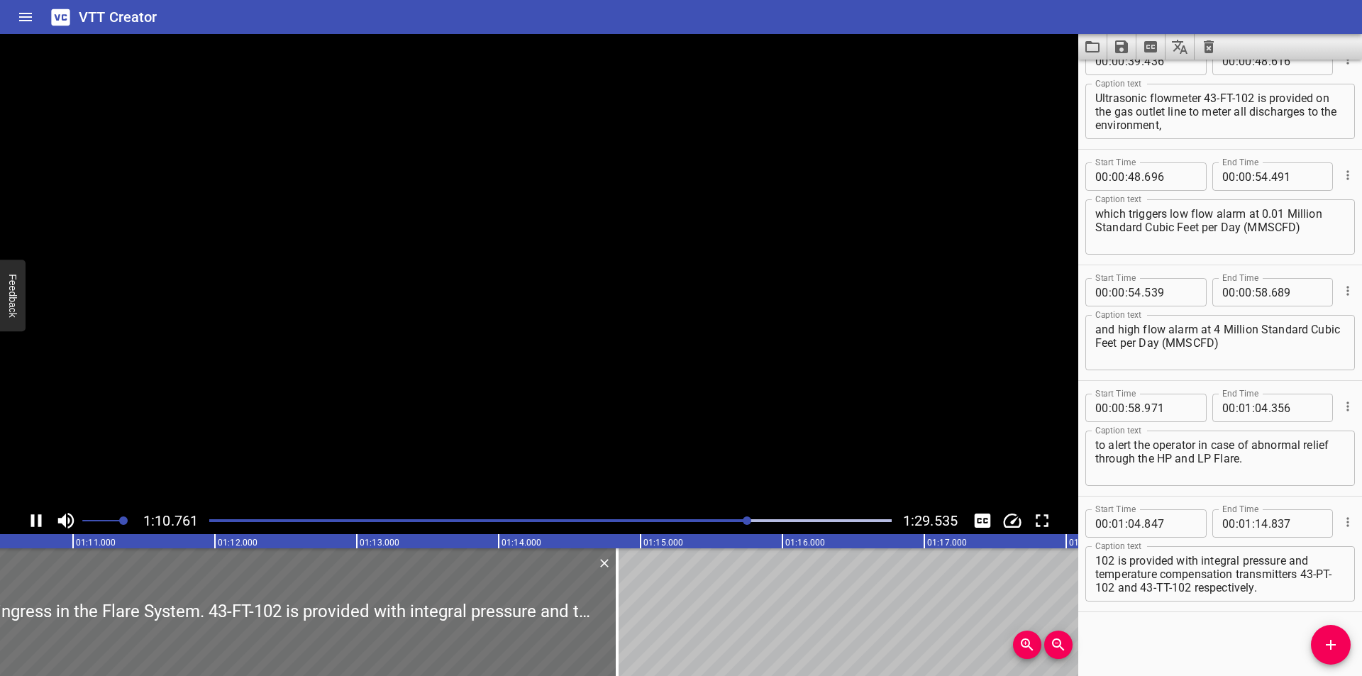
scroll to position [0, 10052]
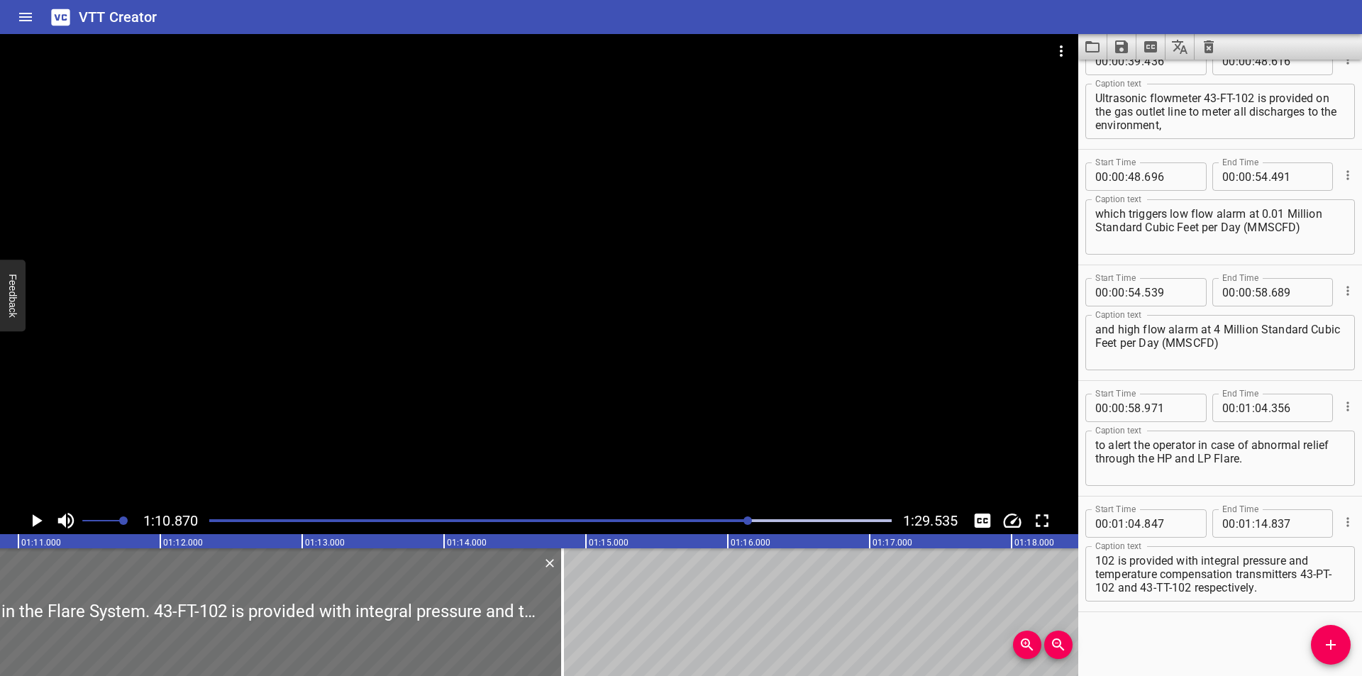
click at [389, 333] on div at bounding box center [539, 270] width 1078 height 473
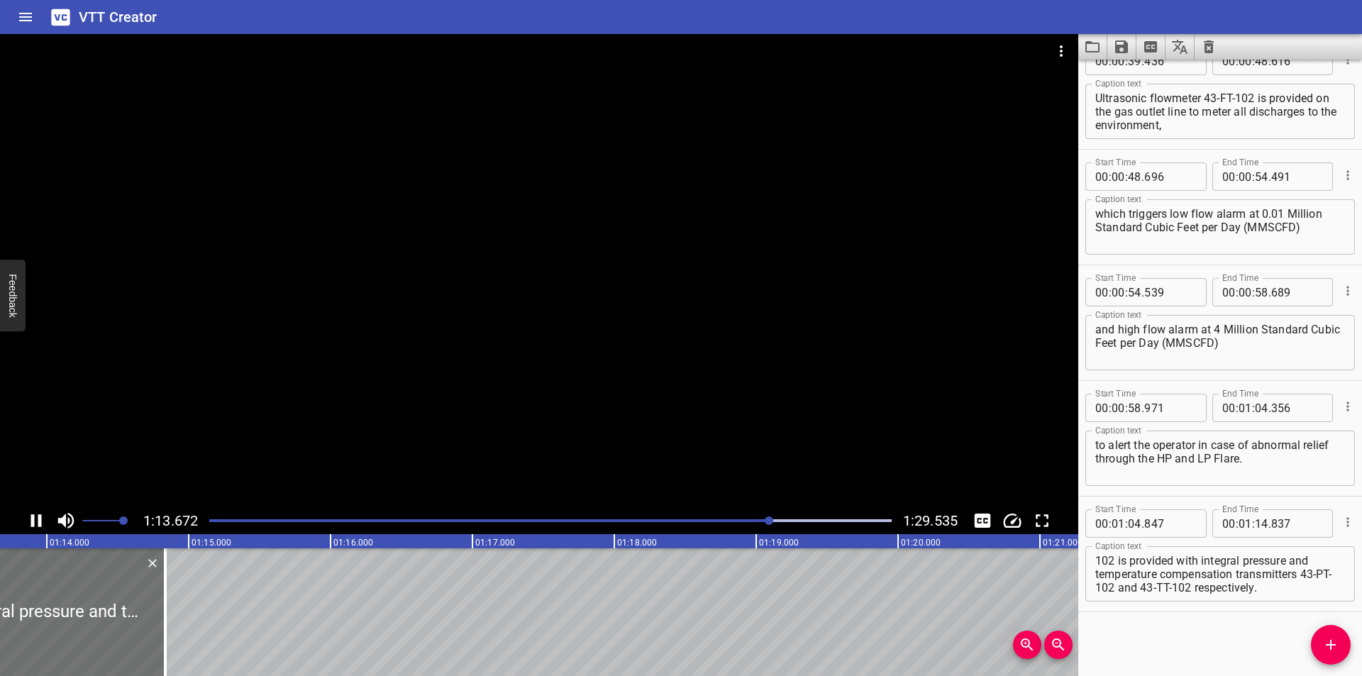
scroll to position [0, 10467]
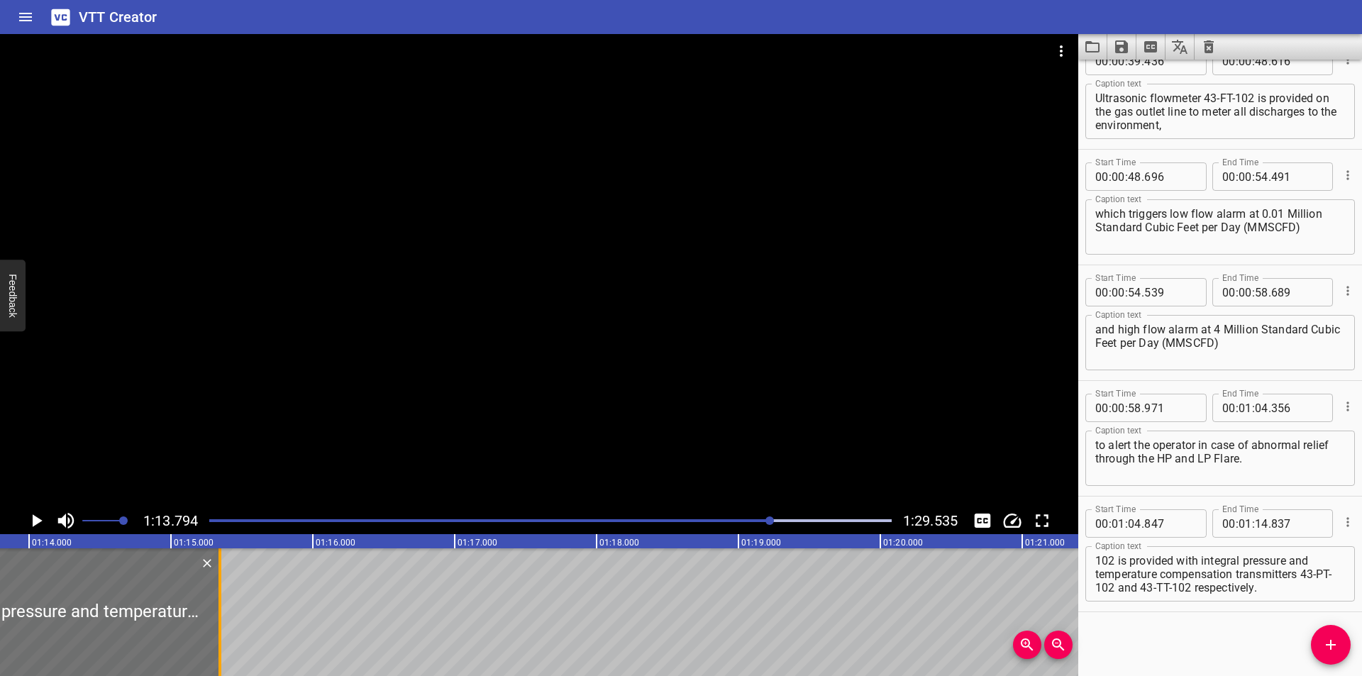
drag, startPoint x: 146, startPoint y: 617, endPoint x: 218, endPoint y: 626, distance: 72.8
click at [218, 626] on div at bounding box center [219, 612] width 3 height 128
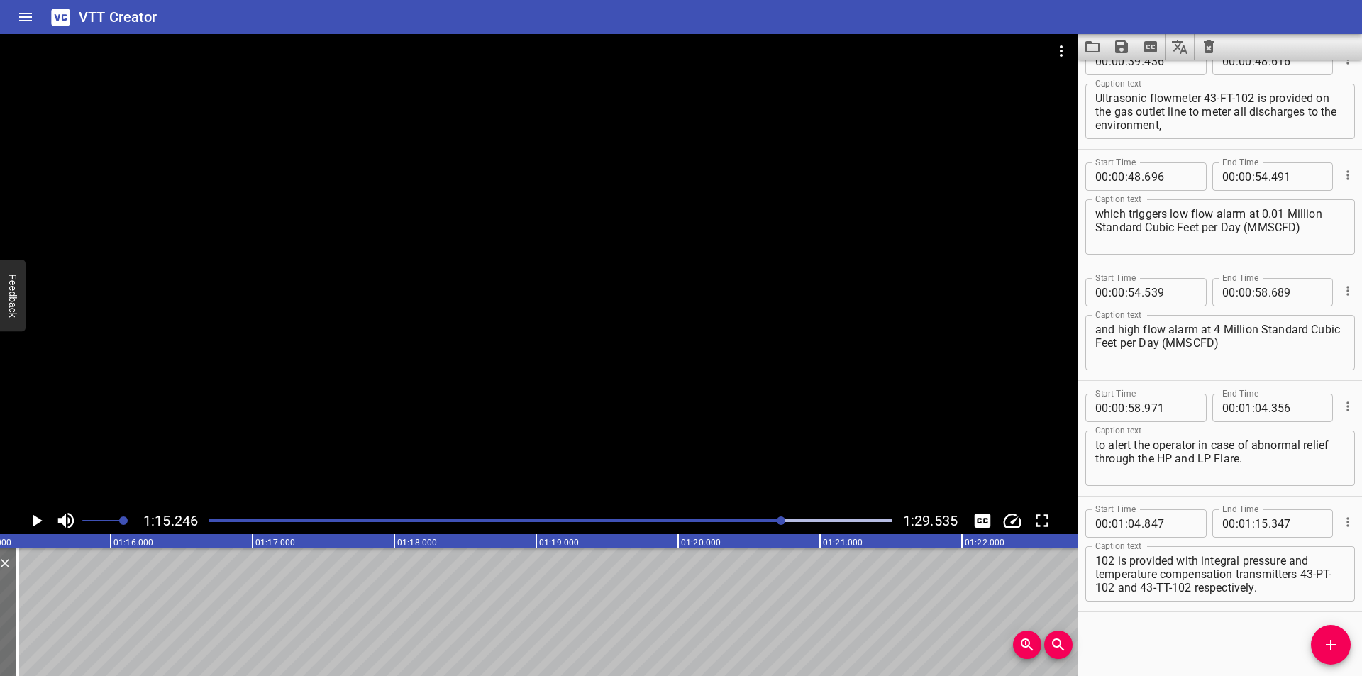
scroll to position [0, 10673]
click at [730, 519] on div "Play progress" at bounding box center [442, 520] width 682 height 3
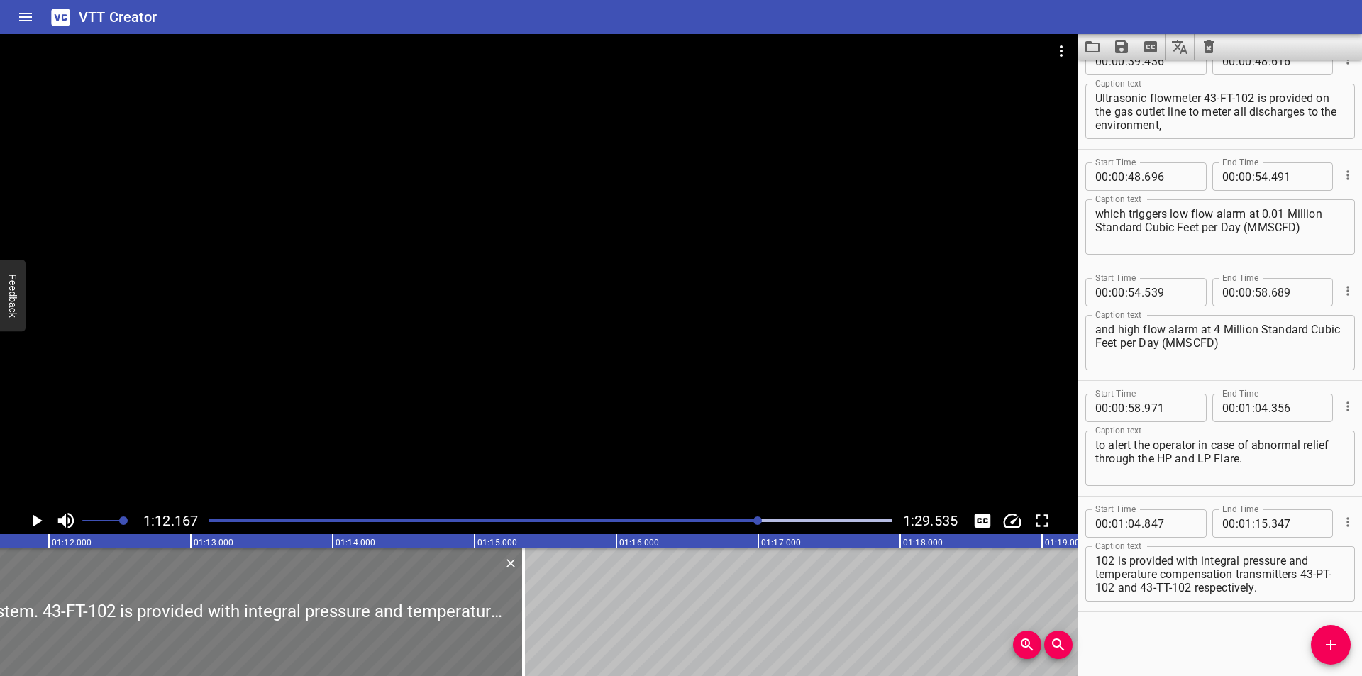
scroll to position [0, 10141]
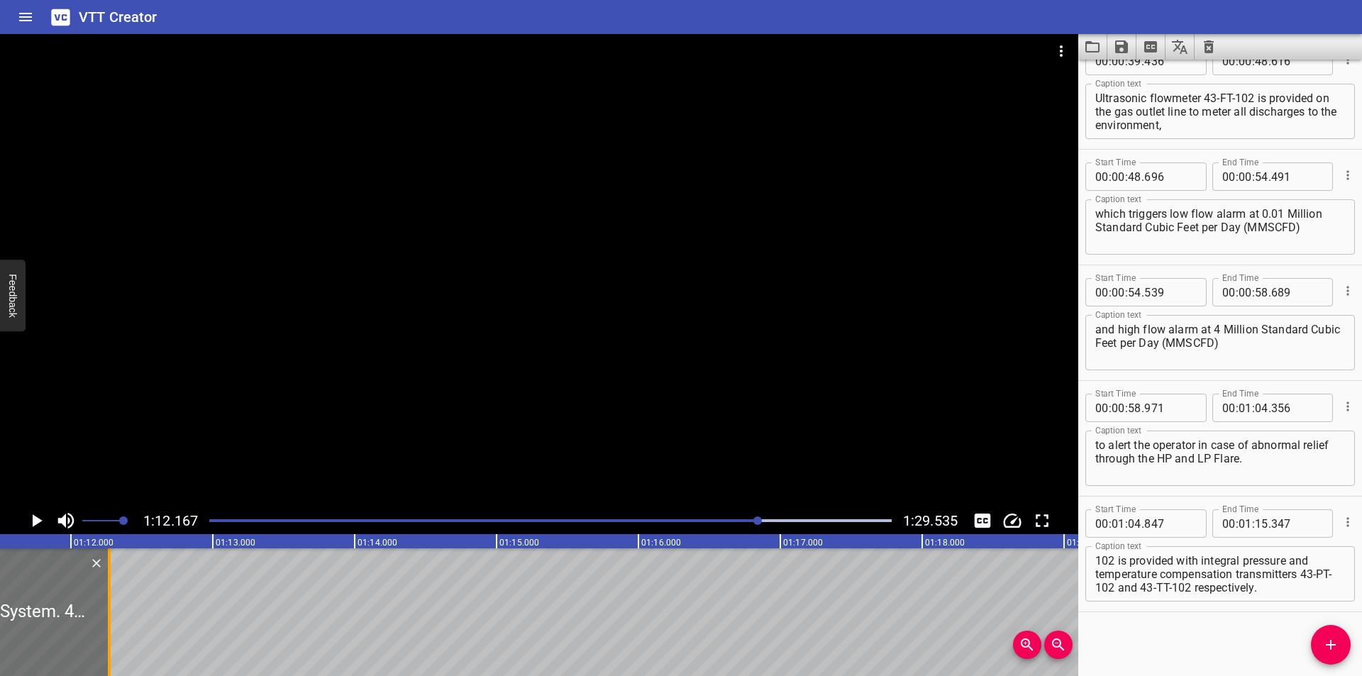
drag, startPoint x: 545, startPoint y: 612, endPoint x: 109, endPoint y: 620, distance: 436.2
click at [109, 620] on div at bounding box center [109, 612] width 3 height 128
drag, startPoint x: 1095, startPoint y: 587, endPoint x: 1361, endPoint y: 652, distance: 273.8
click at [1361, 652] on div "Start Time 00 : 00 : 00 . 000 Start Time End Time 00 : 00 : 04 . 425 End Time C…" at bounding box center [1220, 368] width 284 height 616
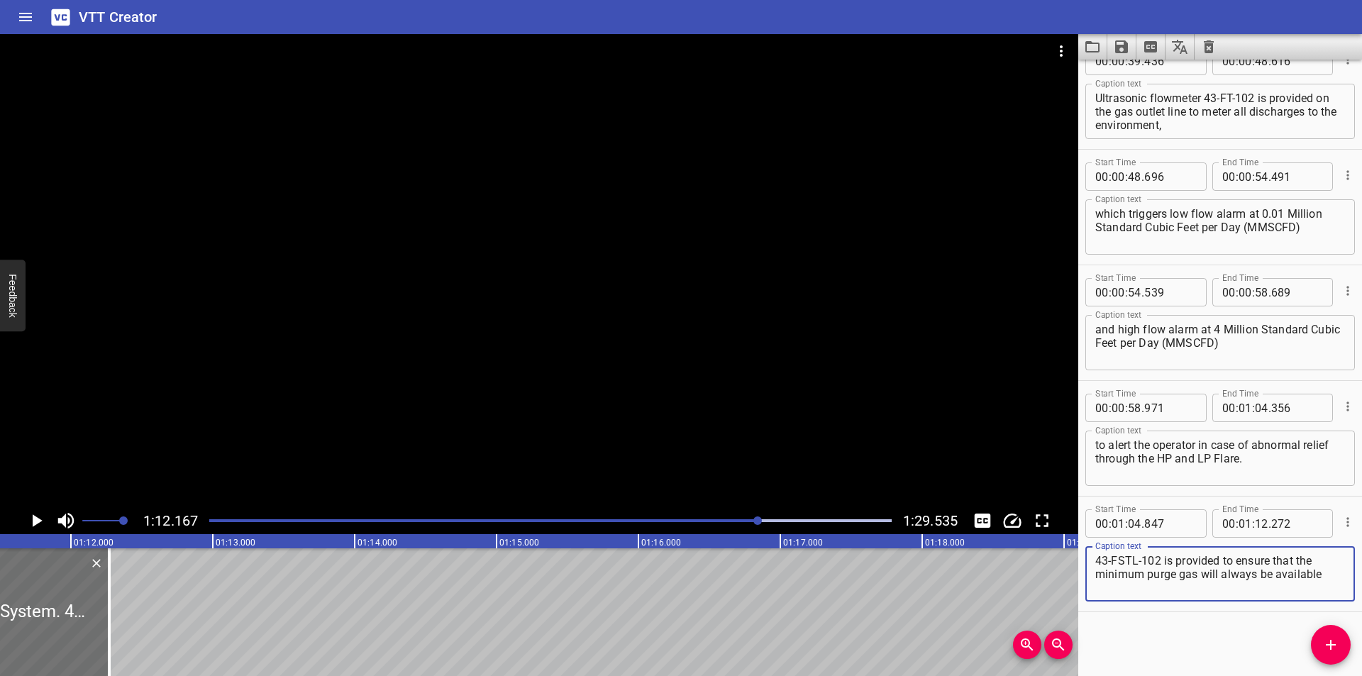
scroll to position [0, 0]
drag, startPoint x: 1344, startPoint y: 642, endPoint x: 1201, endPoint y: 638, distance: 143.3
click at [1329, 638] on span "Add Cue" at bounding box center [1331, 644] width 40 height 17
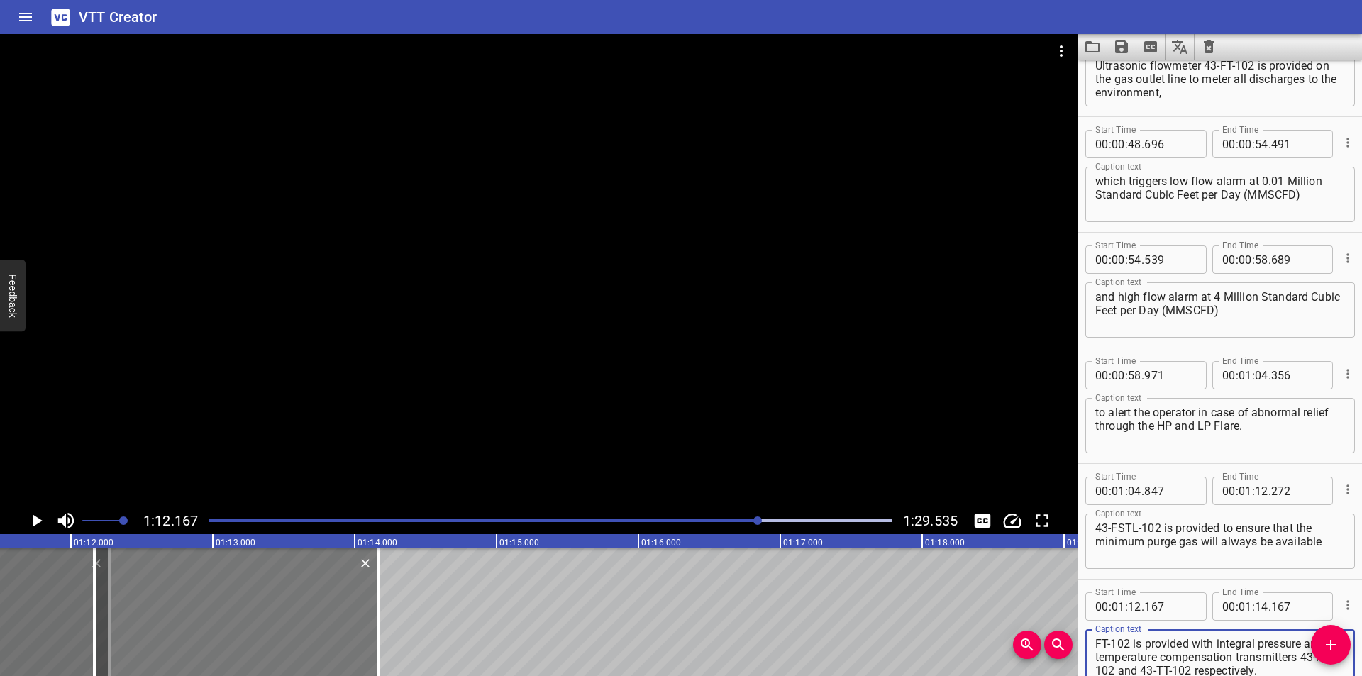
scroll to position [756, 0]
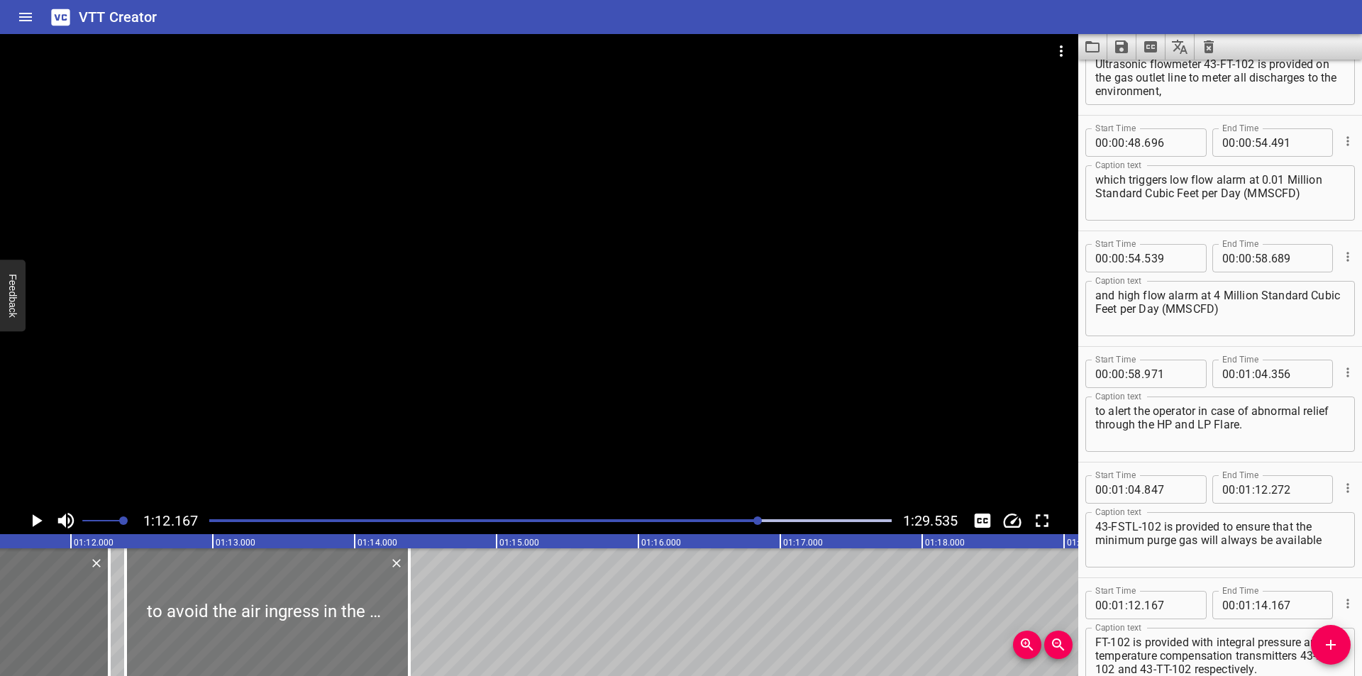
drag, startPoint x: 293, startPoint y: 630, endPoint x: 324, endPoint y: 637, distance: 32.0
click at [324, 637] on div at bounding box center [268, 612] width 284 height 128
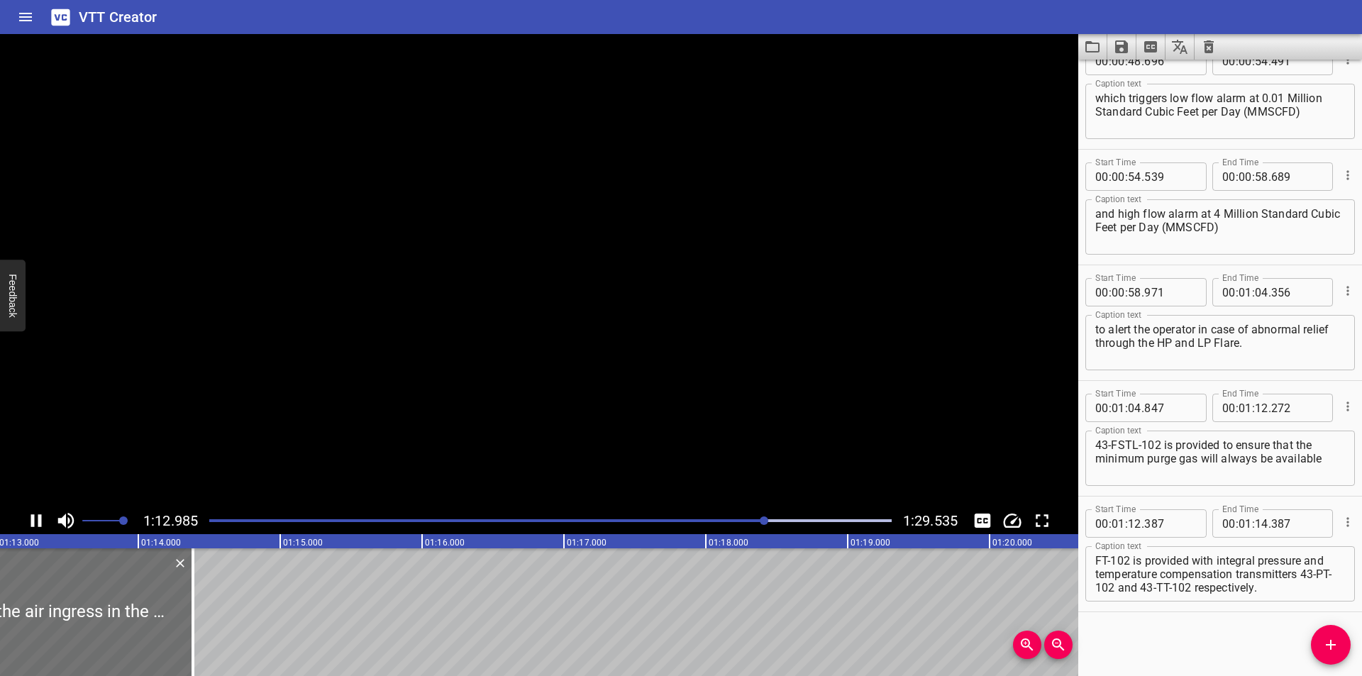
scroll to position [0, 10375]
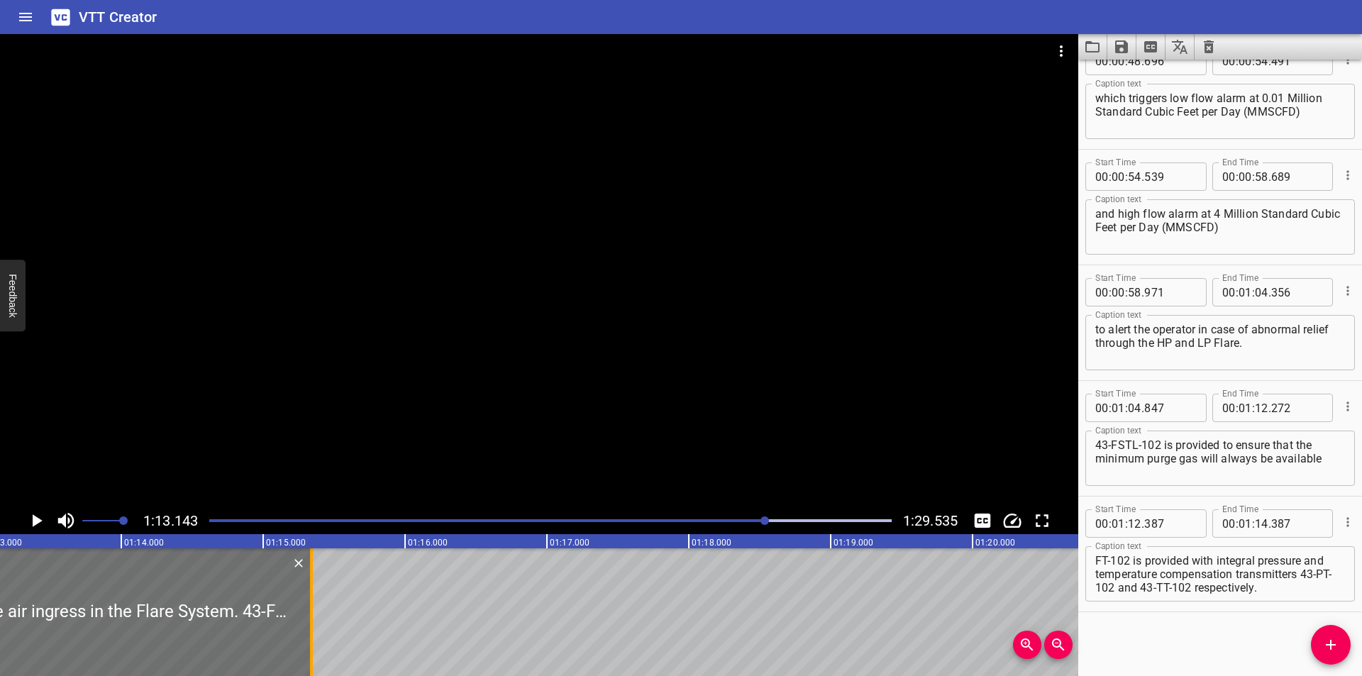
drag, startPoint x: 176, startPoint y: 640, endPoint x: 311, endPoint y: 619, distance: 137.0
click at [311, 619] on div at bounding box center [311, 612] width 3 height 128
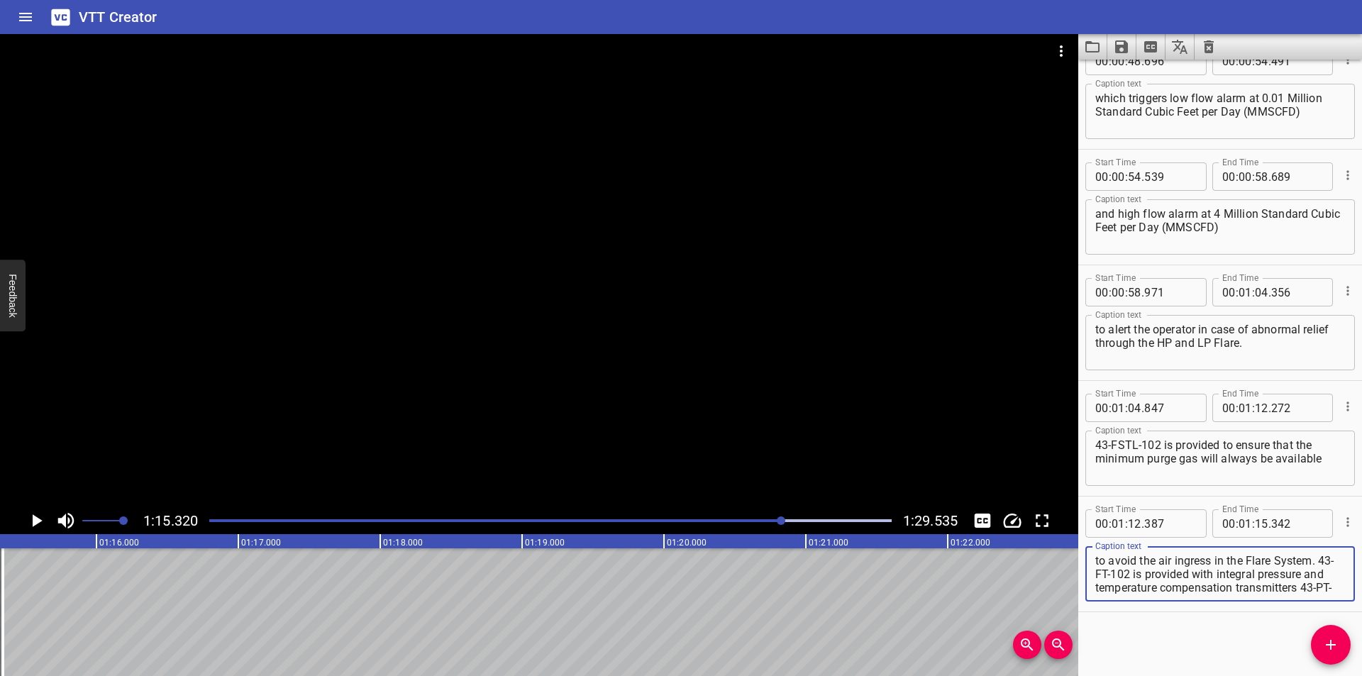
scroll to position [13, 0]
drag, startPoint x: 1096, startPoint y: 573, endPoint x: 1361, endPoint y: 677, distance: 284.7
click at [1361, 675] on html "VTT Creator Caption Editor Batch Transcribe Login Sign Up Privacy Contact 1:15.…" at bounding box center [681, 338] width 1362 height 676
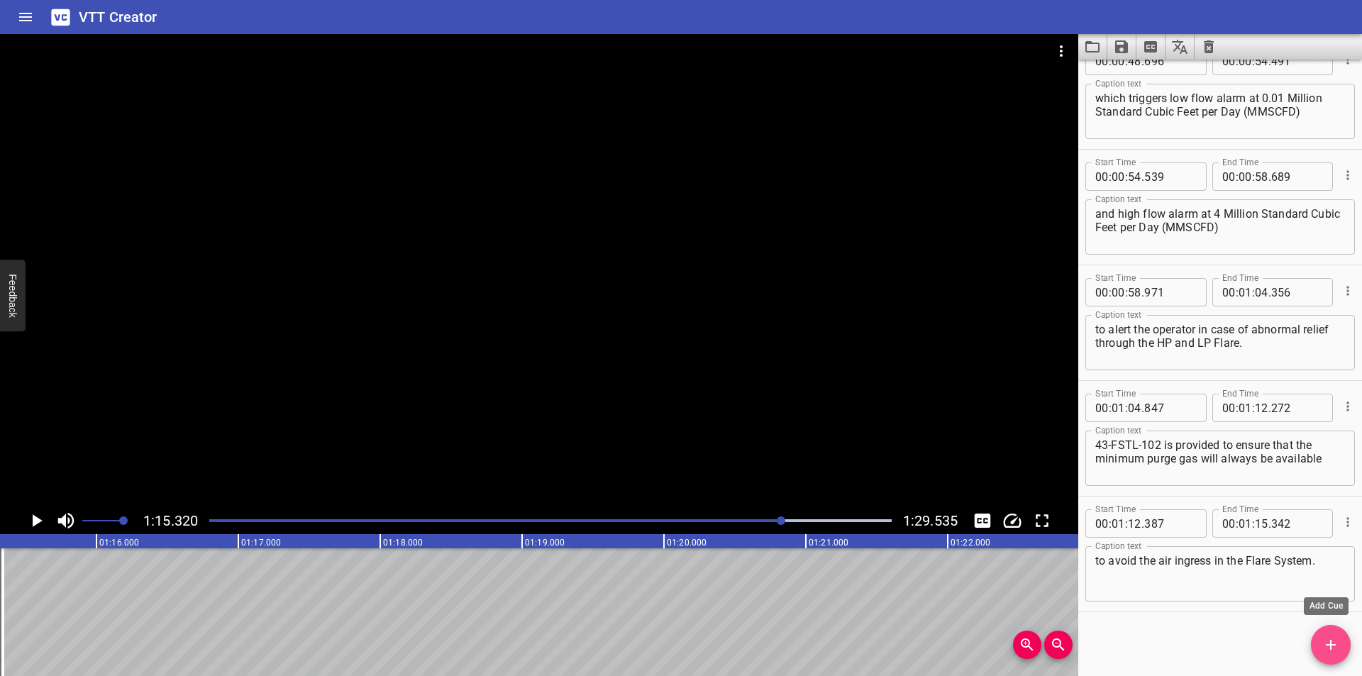
click at [1337, 660] on button "Add Cue" at bounding box center [1331, 645] width 40 height 40
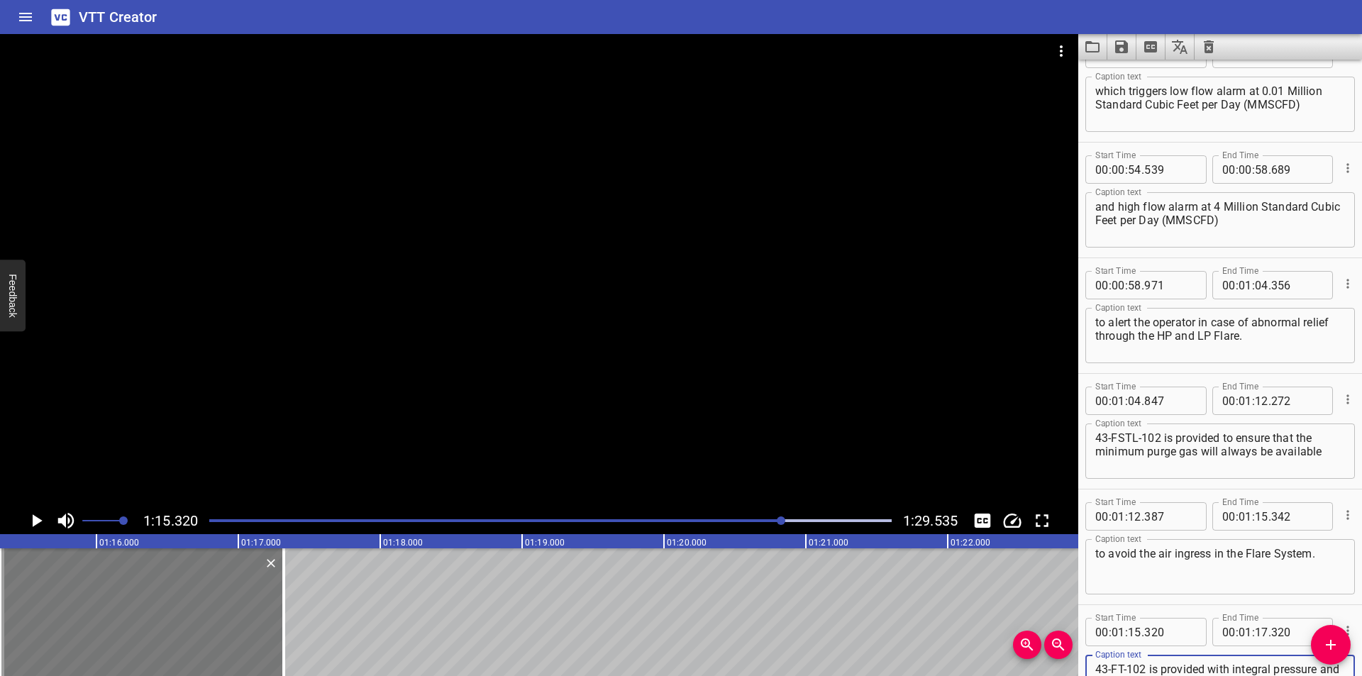
scroll to position [869, 0]
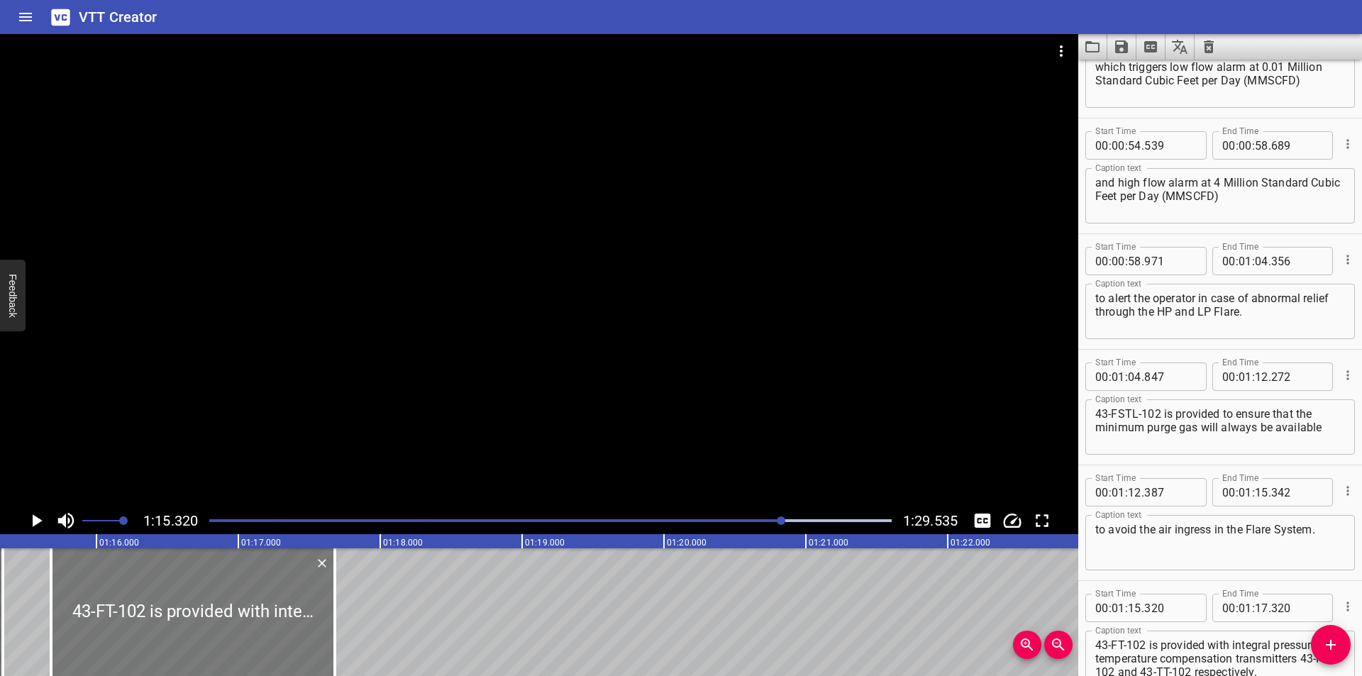
drag, startPoint x: 192, startPoint y: 635, endPoint x: 249, endPoint y: 640, distance: 57.0
click at [245, 642] on div at bounding box center [193, 612] width 284 height 128
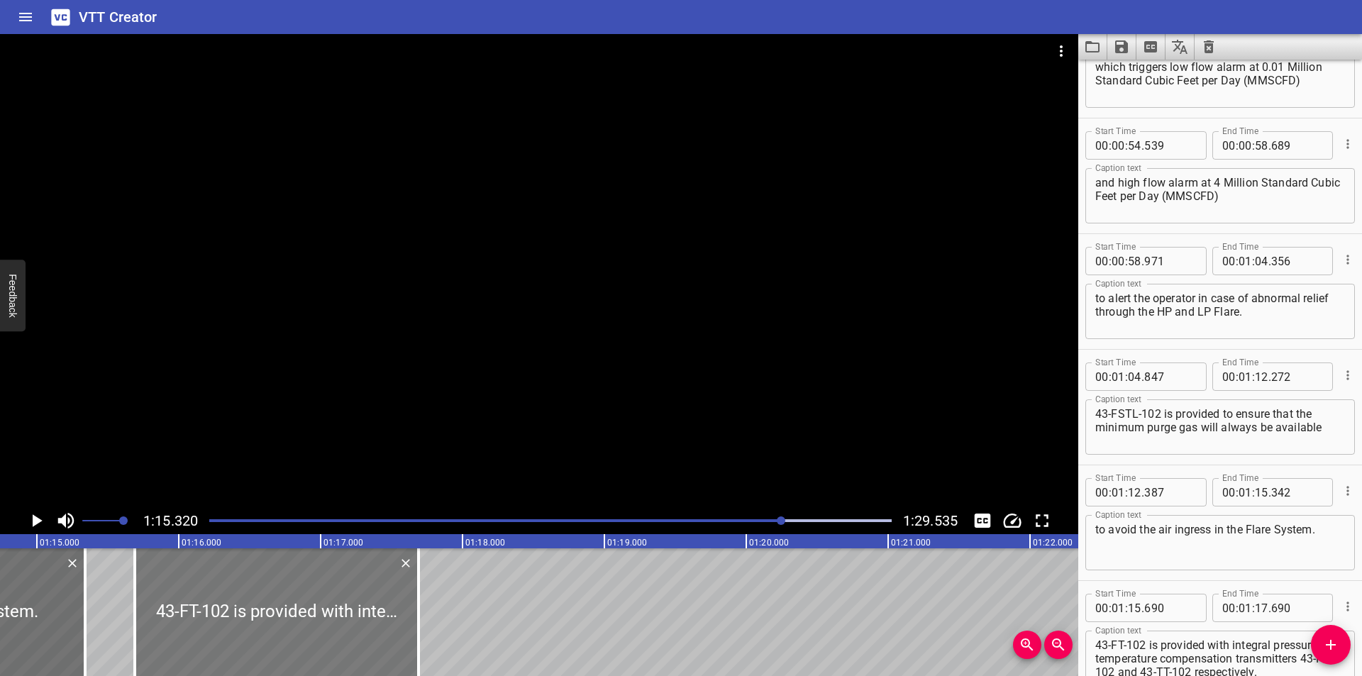
scroll to position [0, 10589]
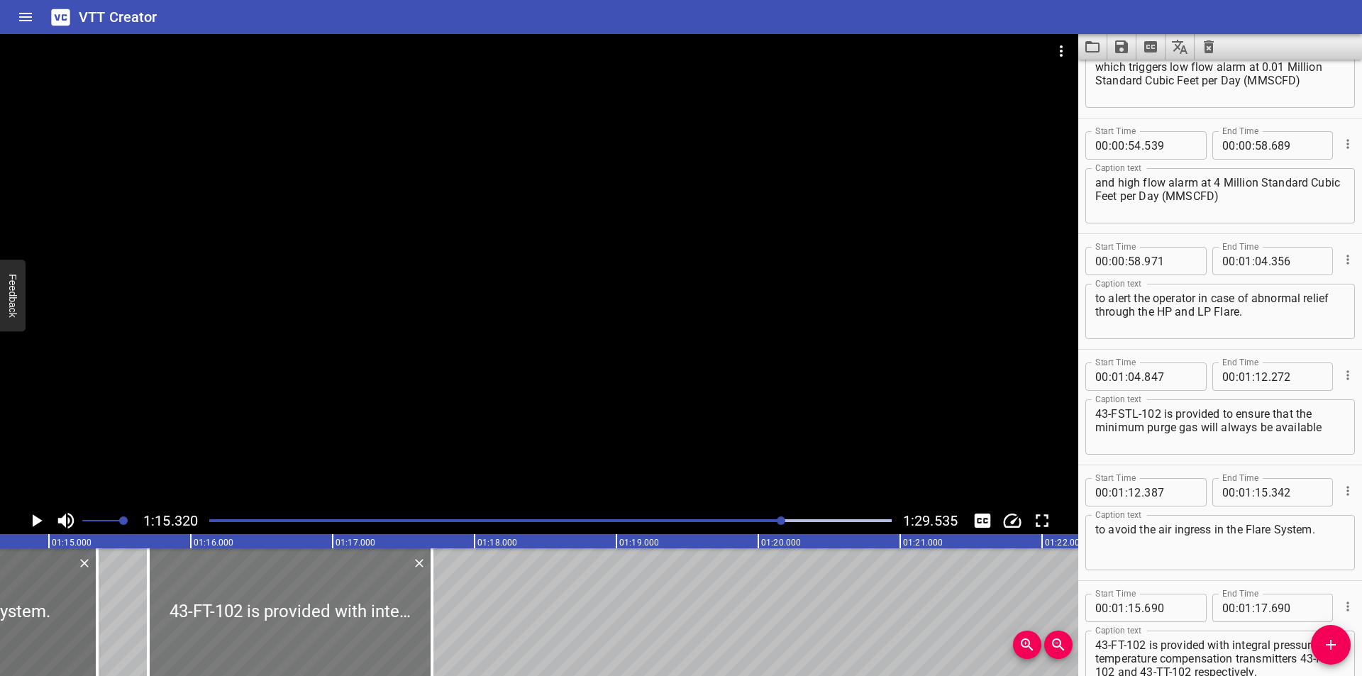
click at [203, 629] on div at bounding box center [290, 612] width 284 height 128
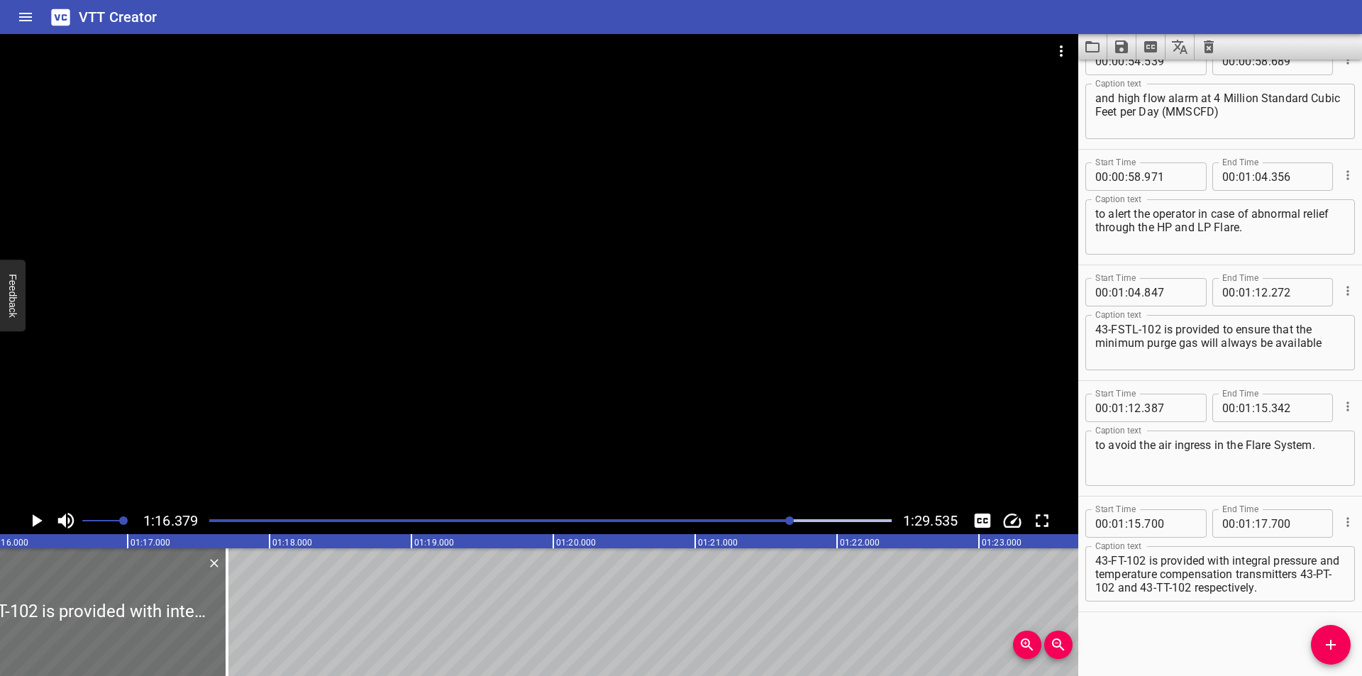
scroll to position [0, 10834]
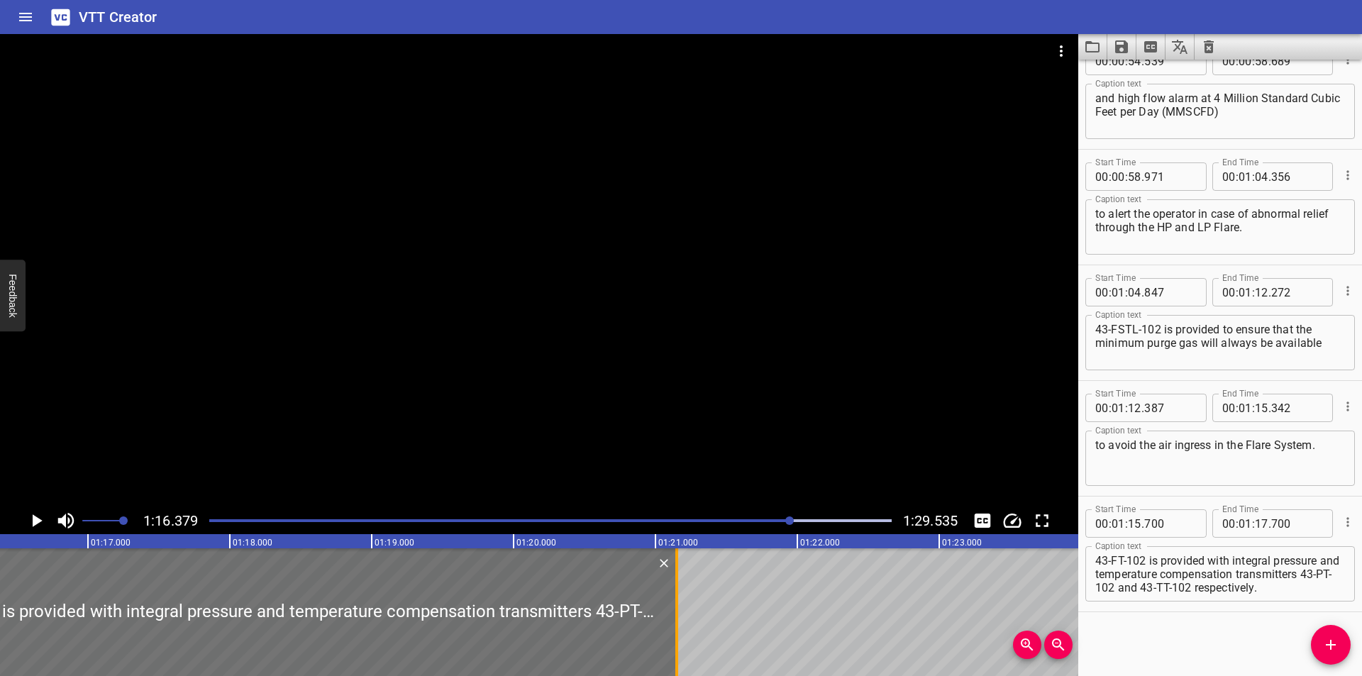
drag, startPoint x: 188, startPoint y: 632, endPoint x: 751, endPoint y: 632, distance: 563.1
click at [678, 632] on div at bounding box center [676, 612] width 3 height 128
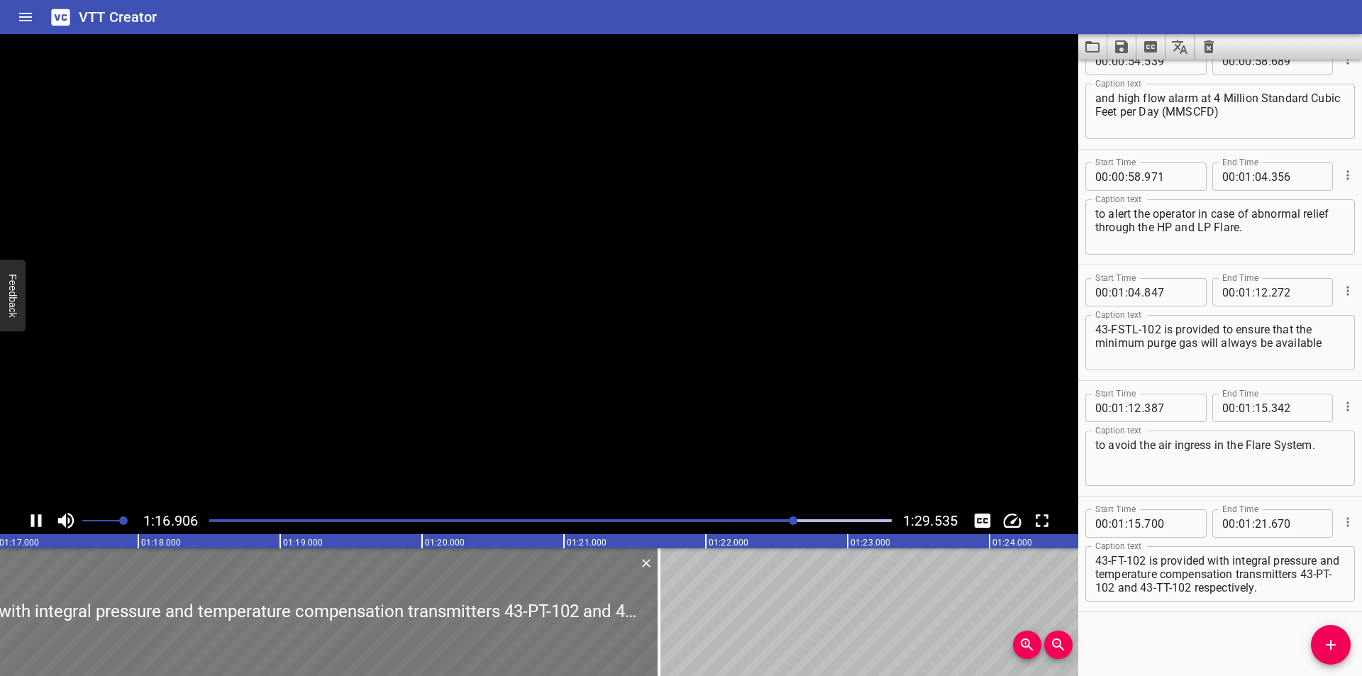
scroll to position [0, 10926]
click at [483, 352] on div at bounding box center [539, 270] width 1078 height 473
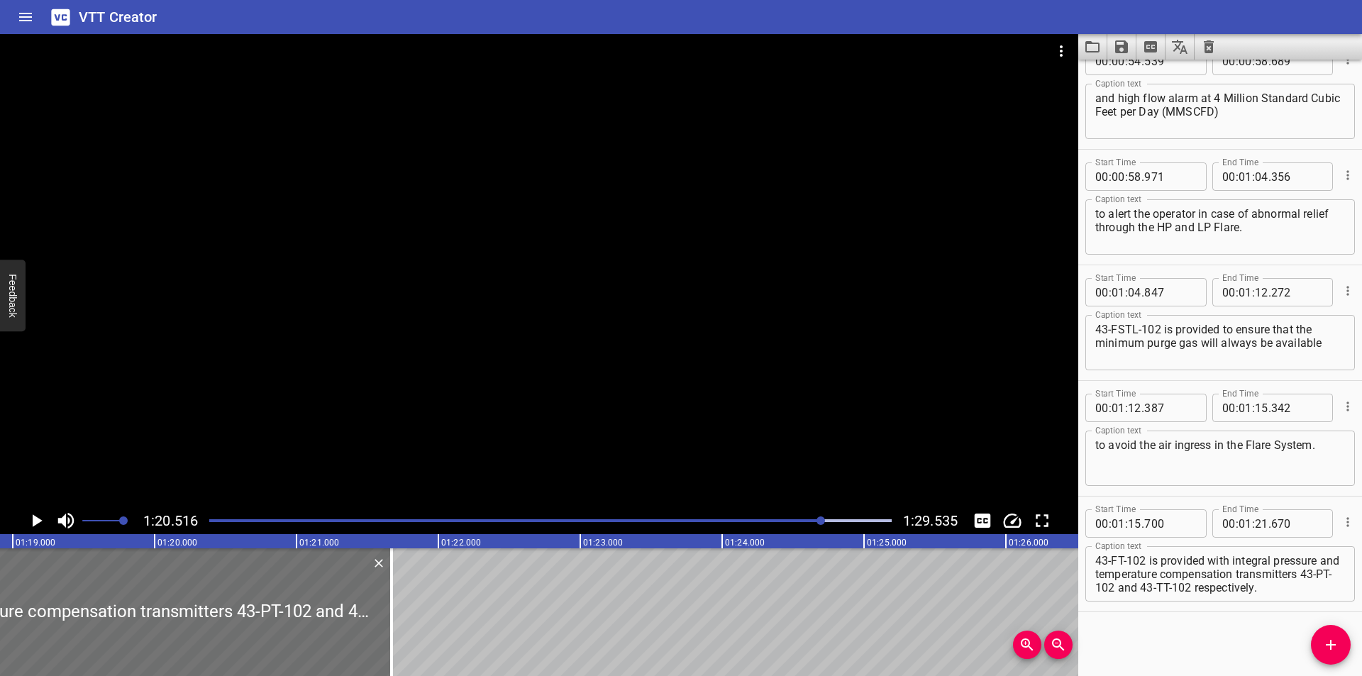
scroll to position [0, 11183]
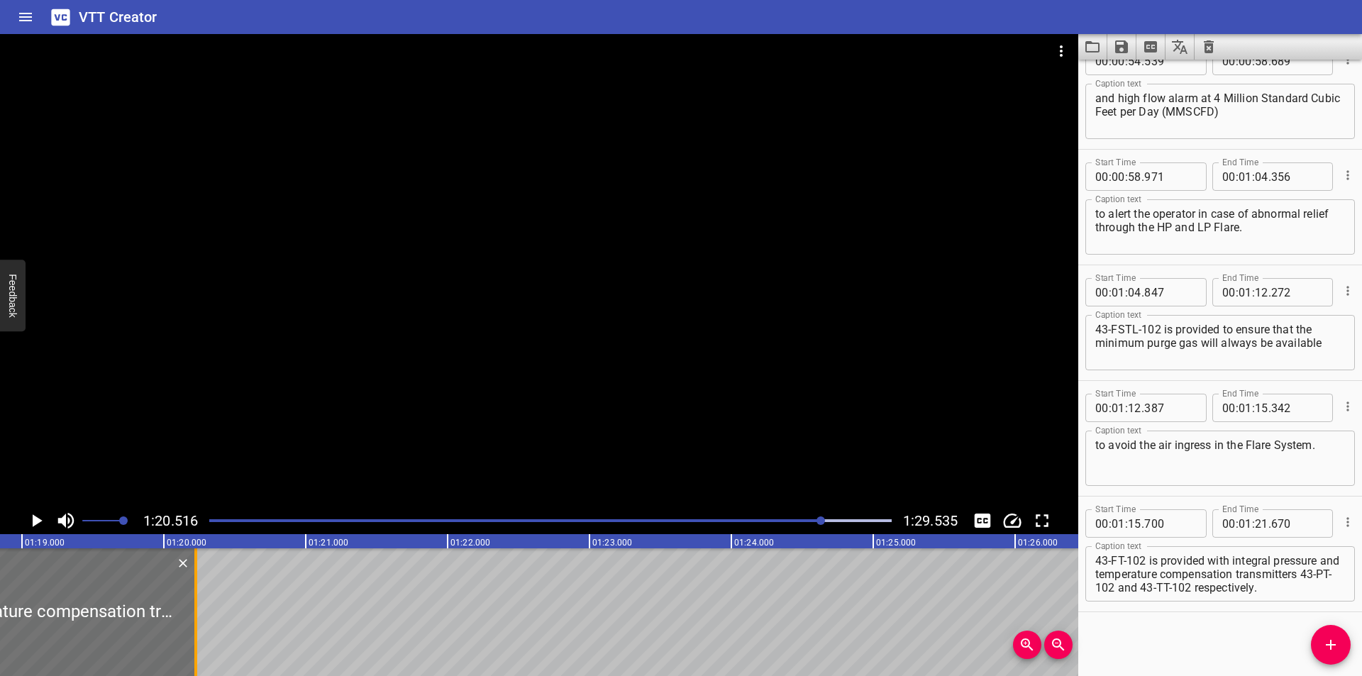
drag, startPoint x: 400, startPoint y: 623, endPoint x: 195, endPoint y: 626, distance: 205.0
click at [195, 626] on div at bounding box center [195, 612] width 3 height 128
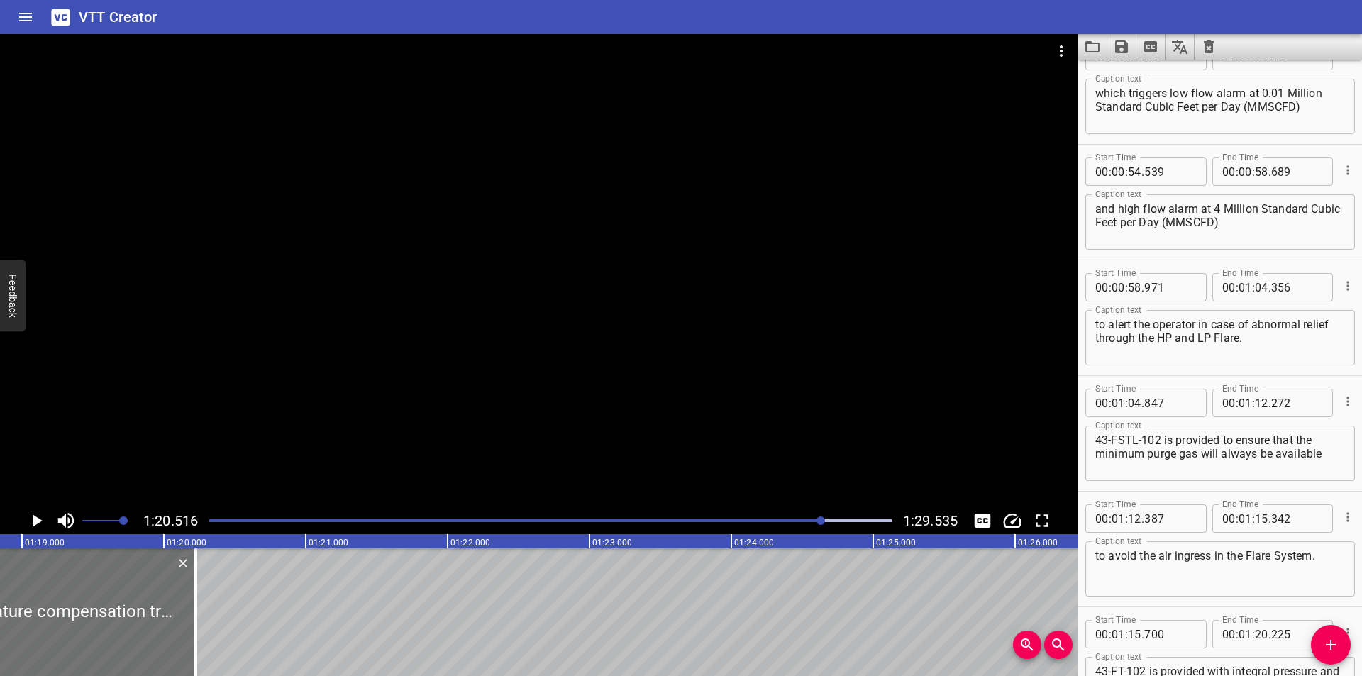
scroll to position [953, 0]
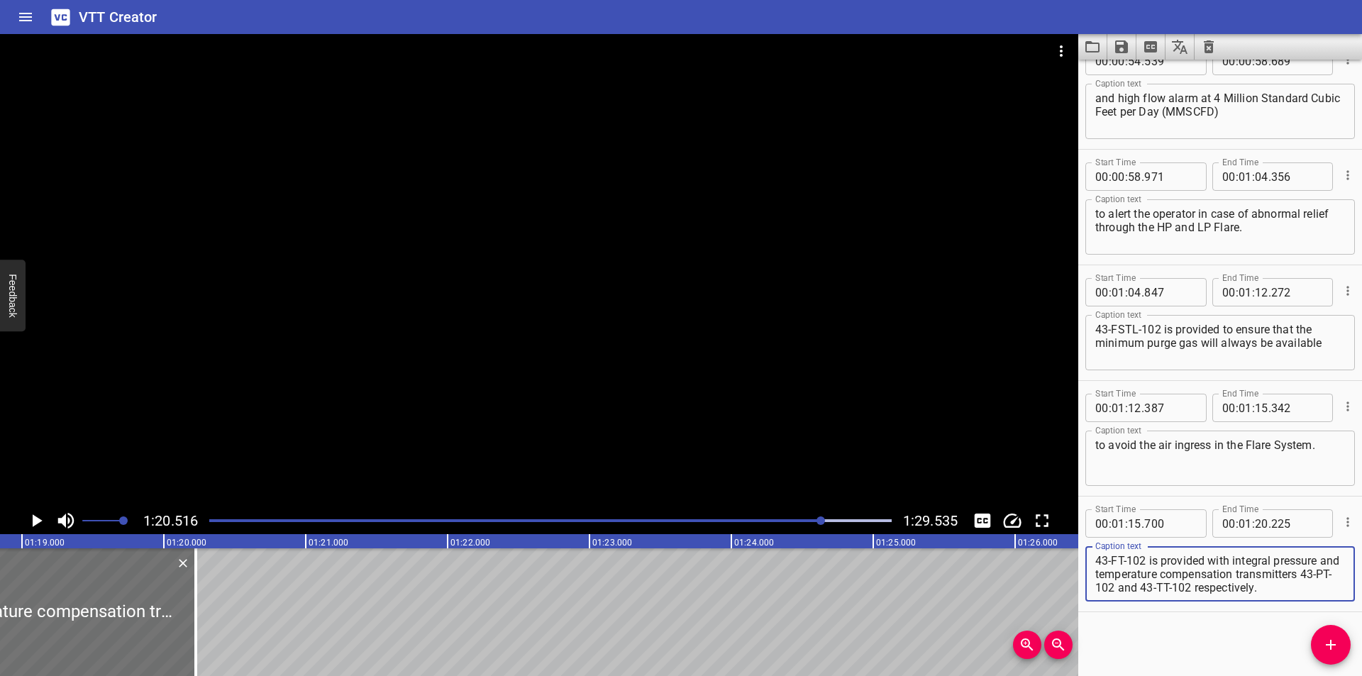
drag, startPoint x: 1096, startPoint y: 574, endPoint x: 1361, endPoint y: 675, distance: 283.3
click at [1361, 675] on div "Start Time 00 : 00 : 00 . 000 Start Time End Time 00 : 00 : 04 . 425 End Time C…" at bounding box center [1220, 368] width 284 height 616
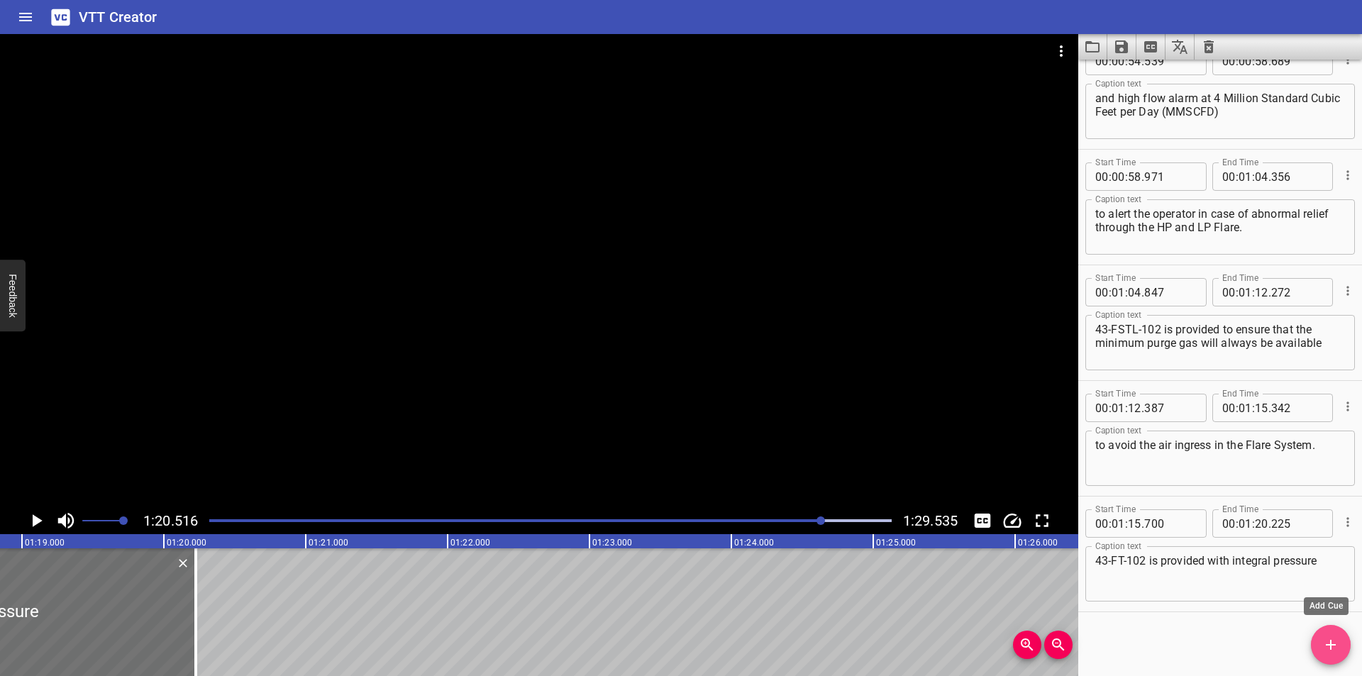
drag, startPoint x: 1335, startPoint y: 646, endPoint x: 684, endPoint y: 646, distance: 651.0
click at [1331, 646] on icon "Add Cue" at bounding box center [1330, 644] width 17 height 17
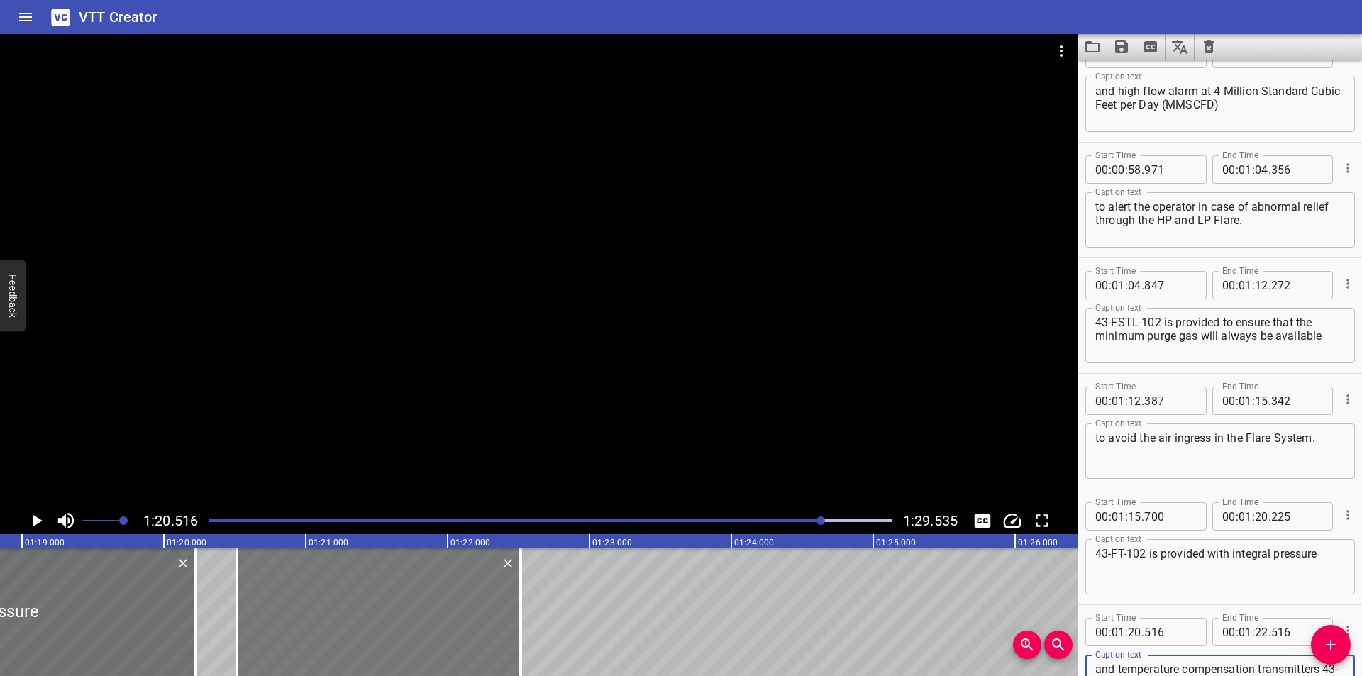
scroll to position [974, 0]
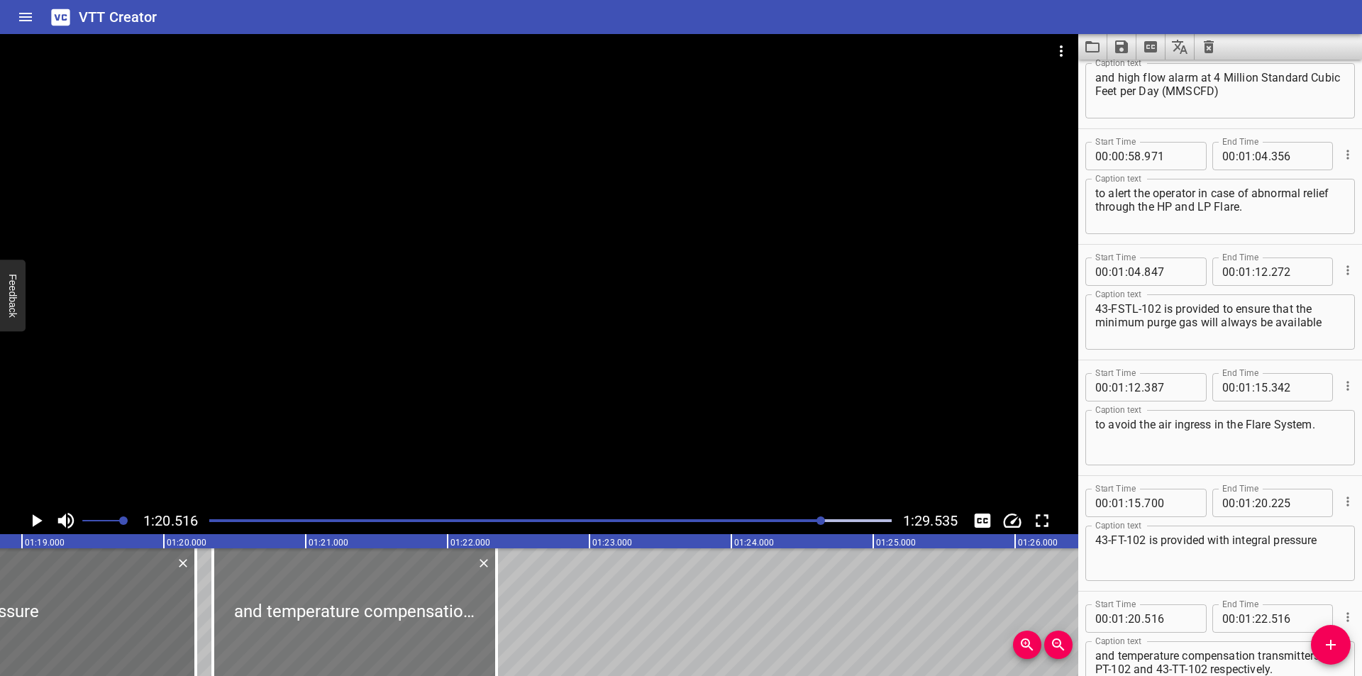
drag, startPoint x: 360, startPoint y: 640, endPoint x: 336, endPoint y: 645, distance: 24.6
click at [336, 645] on div at bounding box center [355, 612] width 284 height 128
click at [194, 635] on div at bounding box center [196, 612] width 14 height 128
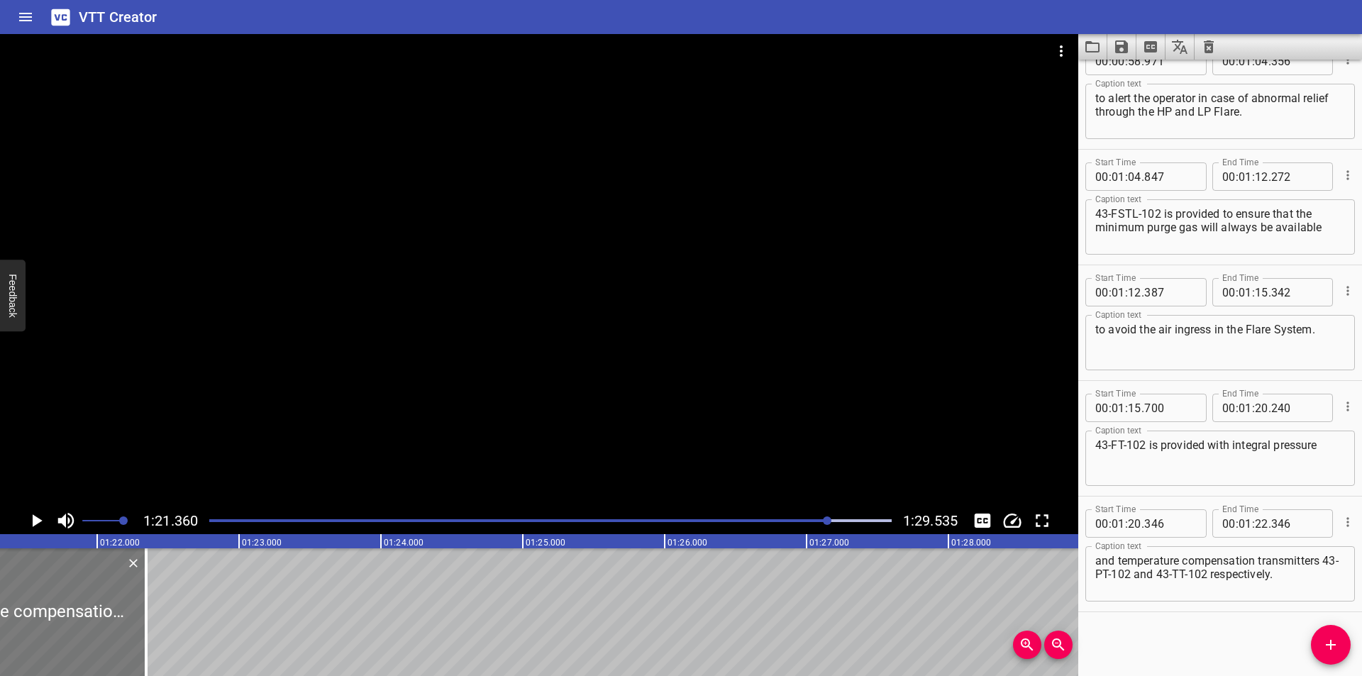
scroll to position [0, 11540]
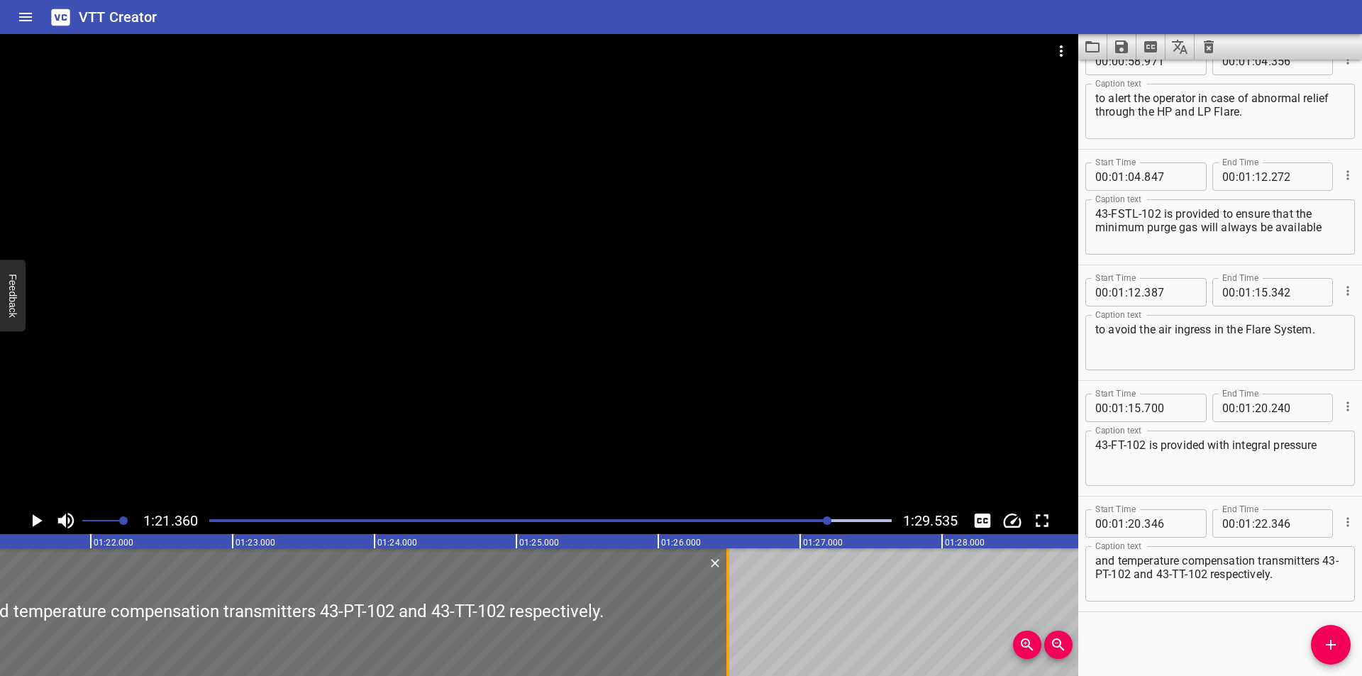
drag, startPoint x: 139, startPoint y: 629, endPoint x: 939, endPoint y: 626, distance: 800.0
click at [729, 626] on div at bounding box center [727, 612] width 3 height 128
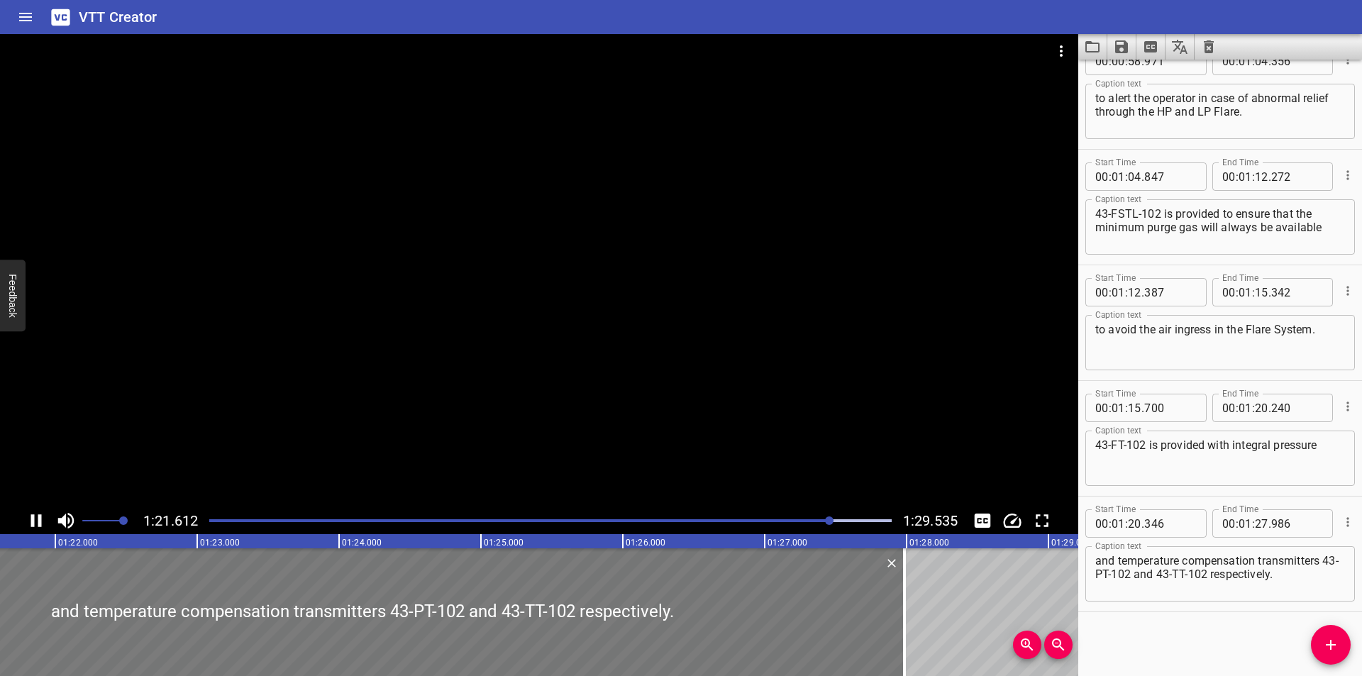
scroll to position [0, 11610]
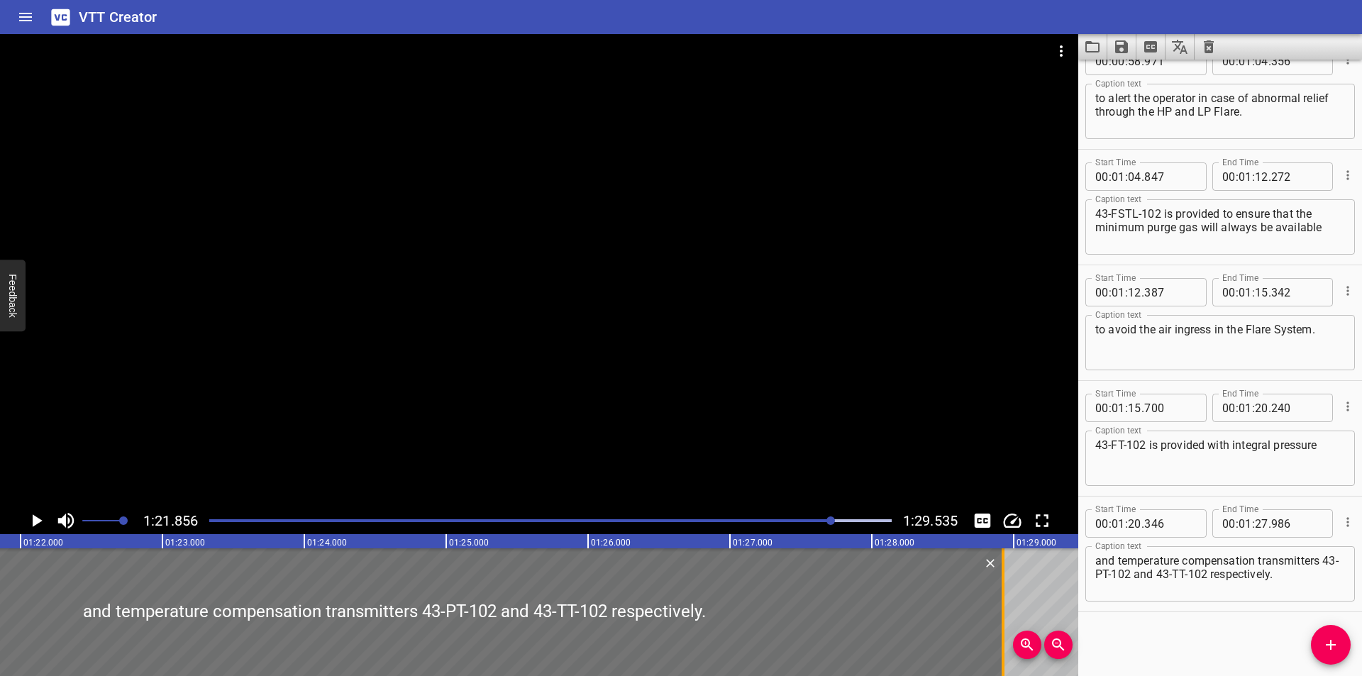
drag, startPoint x: 939, startPoint y: 630, endPoint x: 1001, endPoint y: 631, distance: 62.4
click at [1001, 631] on div at bounding box center [1002, 612] width 3 height 128
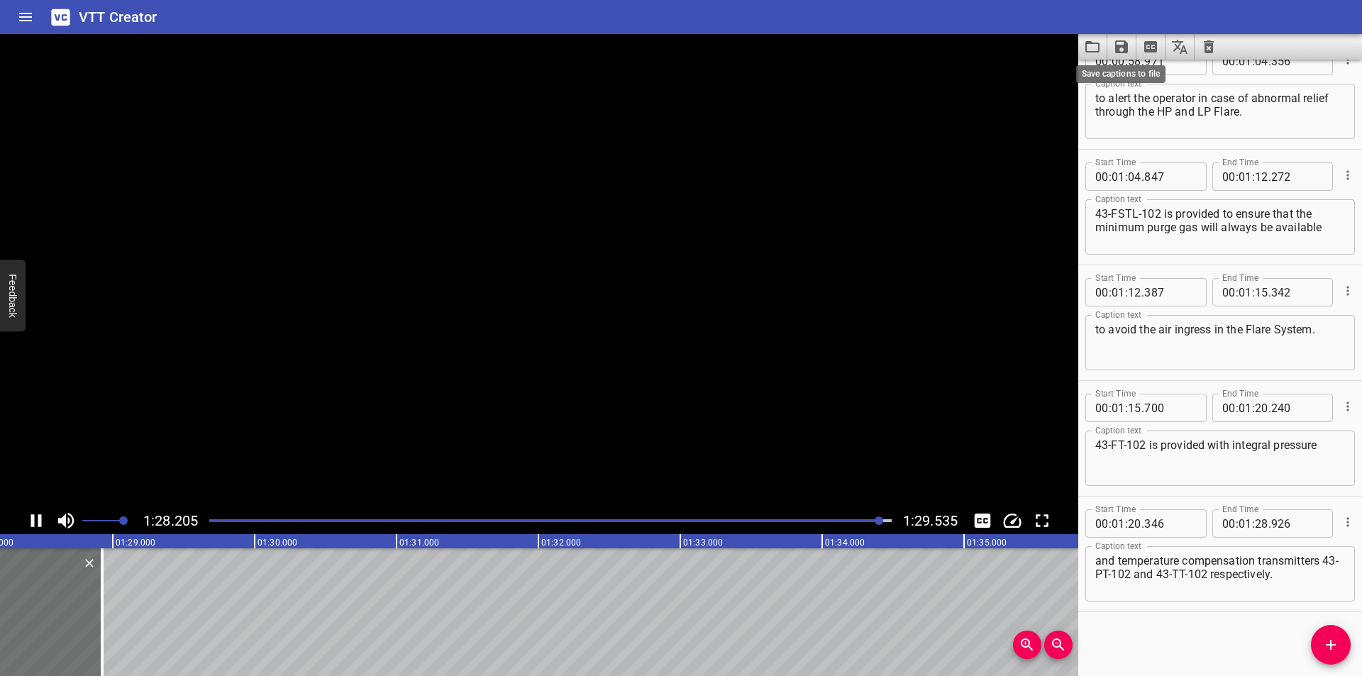
click at [1122, 45] on icon "Save captions to file" at bounding box center [1121, 46] width 13 height 13
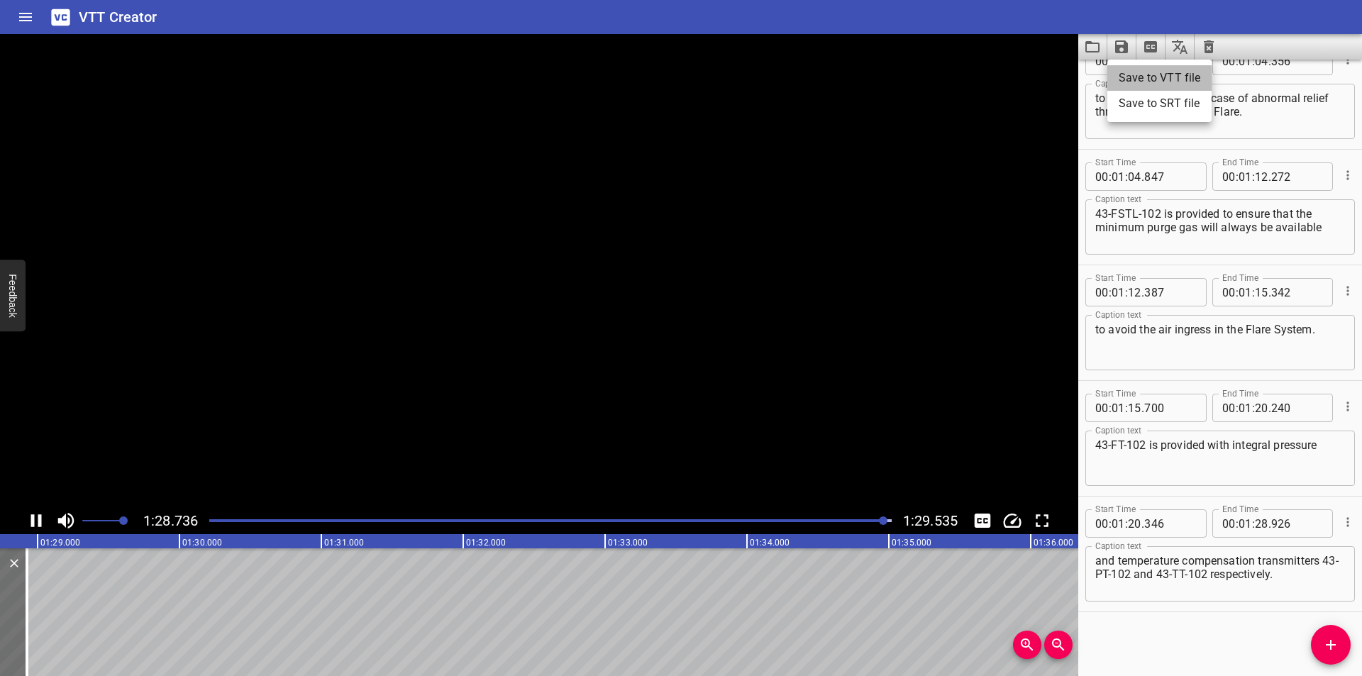
click at [1148, 69] on li "Save to VTT file" at bounding box center [1159, 78] width 104 height 26
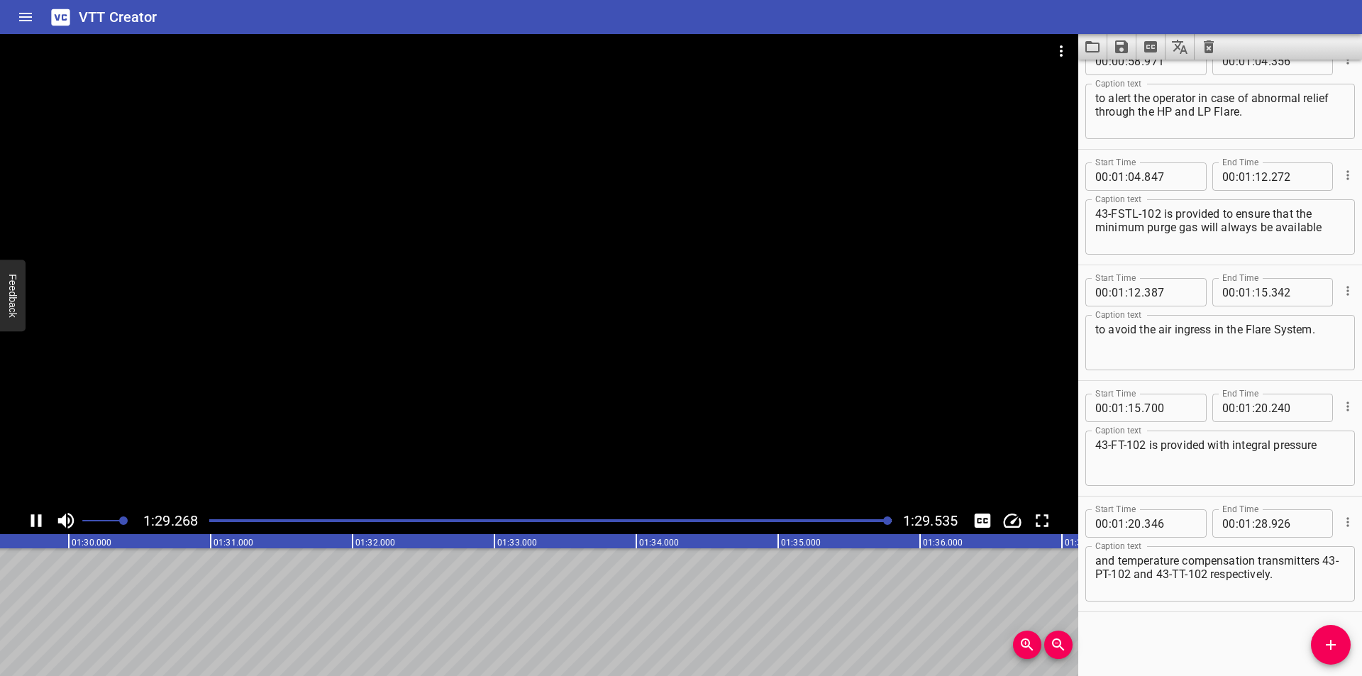
scroll to position [0, 12699]
drag, startPoint x: 1156, startPoint y: 621, endPoint x: 1112, endPoint y: 490, distance: 137.7
click at [1155, 613] on div "Start Time 00 : 00 : 00 . 000 Start Time End Time 00 : 00 : 04 . 425 End Time C…" at bounding box center [1220, 368] width 284 height 616
click at [1069, 40] on button "Video Options" at bounding box center [1061, 51] width 34 height 34
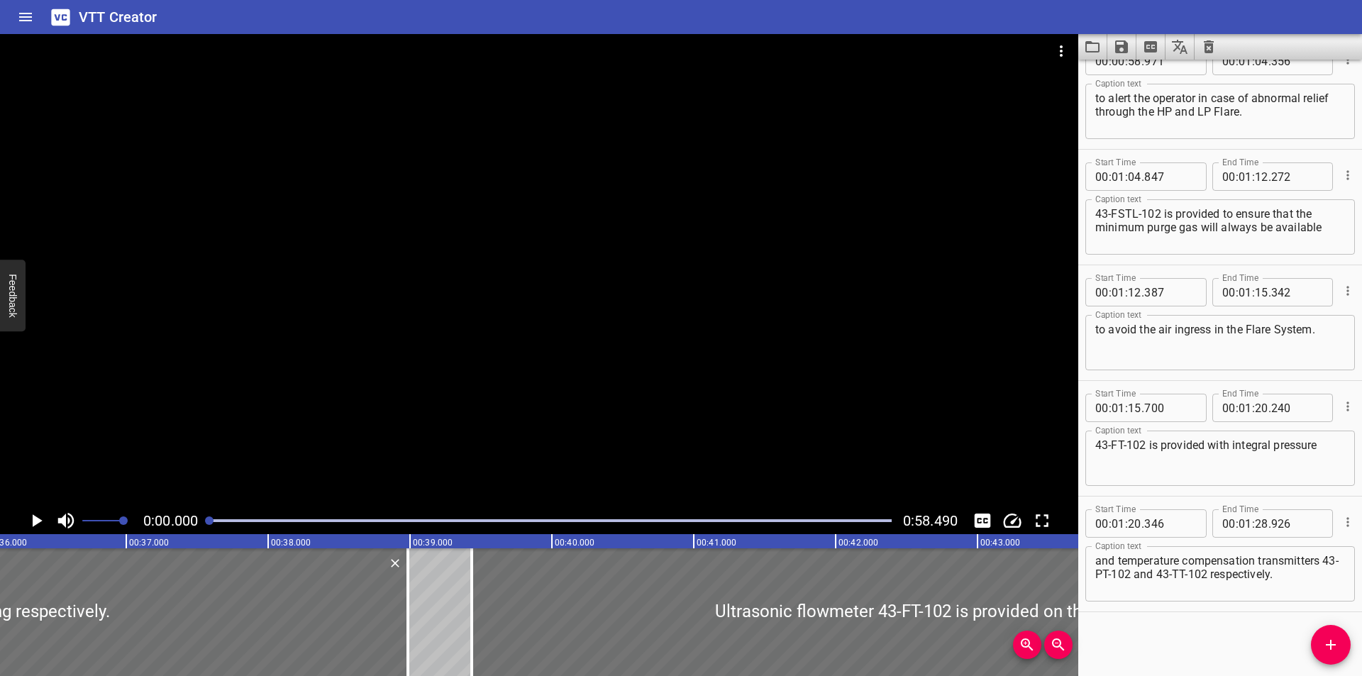
click at [450, 289] on div at bounding box center [539, 270] width 1078 height 473
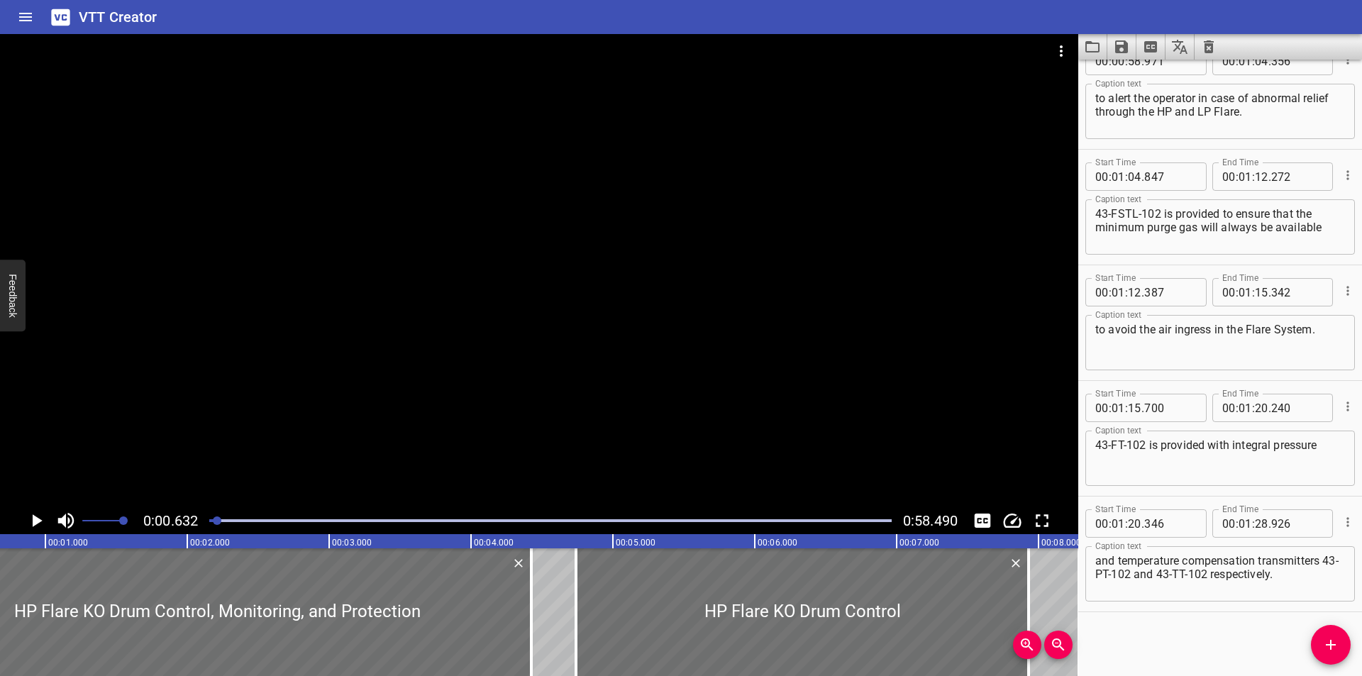
scroll to position [0, 89]
click at [1202, 47] on icon "Clear captions" at bounding box center [1208, 46] width 17 height 17
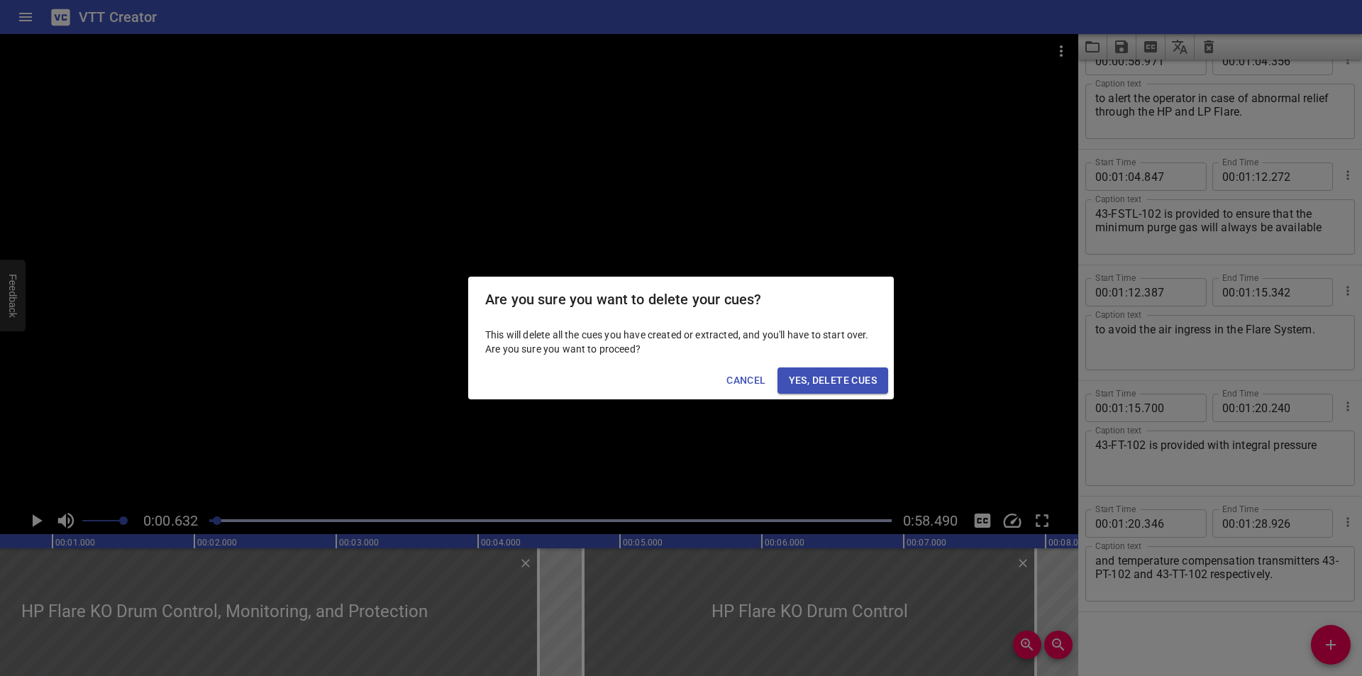
click at [802, 385] on span "Yes, Delete Cues" at bounding box center [833, 381] width 88 height 18
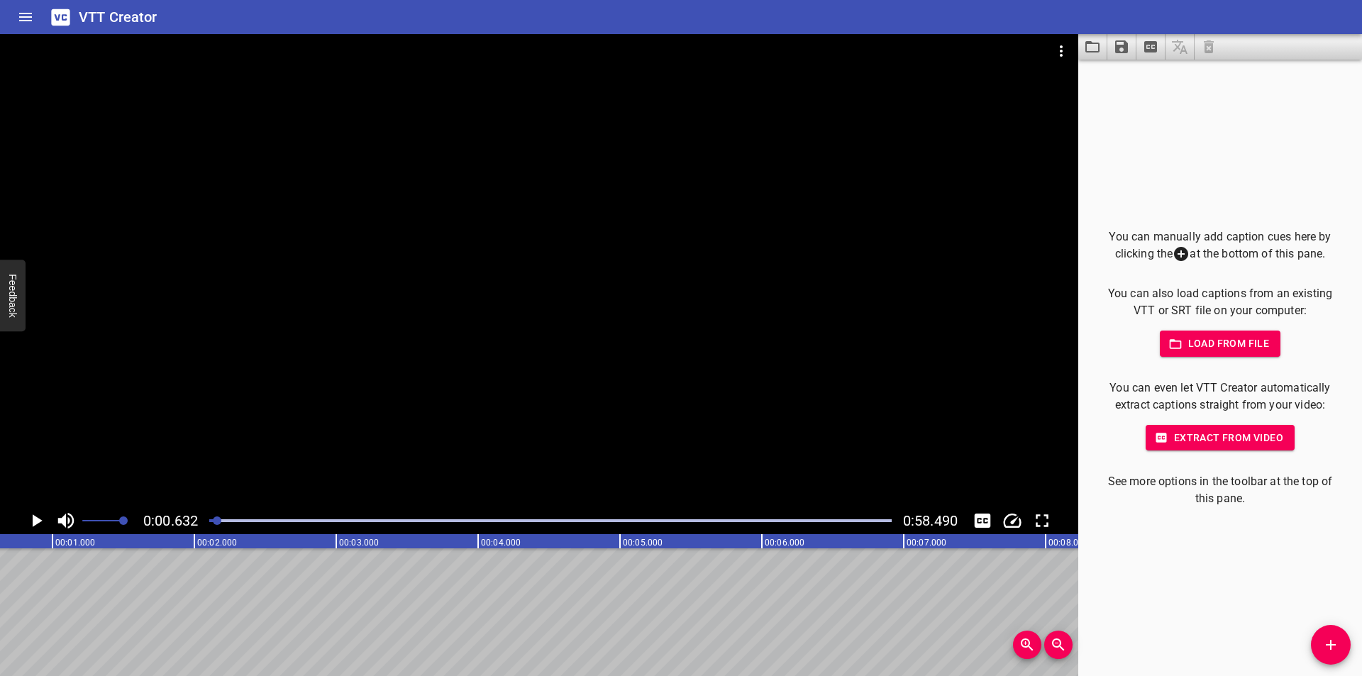
click at [1323, 645] on icon "Add Cue" at bounding box center [1330, 644] width 17 height 17
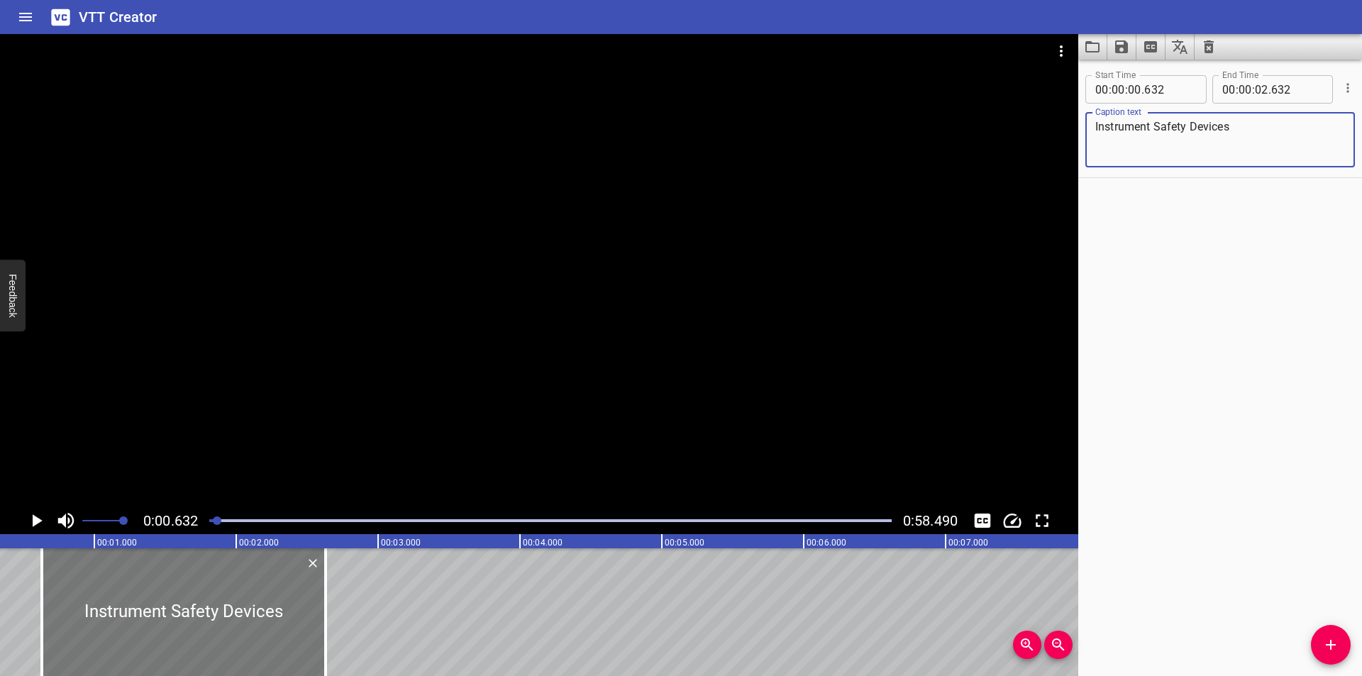
scroll to position [0, 0]
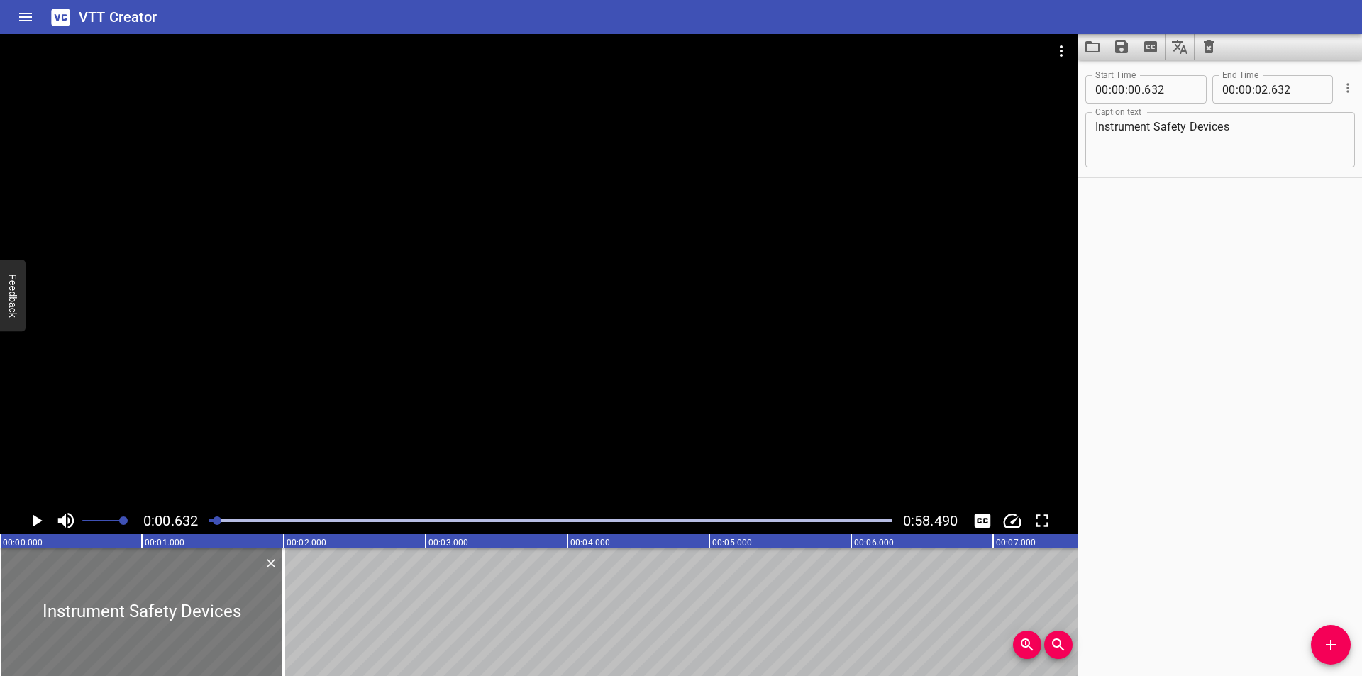
drag, startPoint x: 151, startPoint y: 601, endPoint x: 84, endPoint y: 597, distance: 67.5
click at [78, 600] on div at bounding box center [142, 612] width 284 height 128
click at [346, 391] on div at bounding box center [539, 270] width 1078 height 473
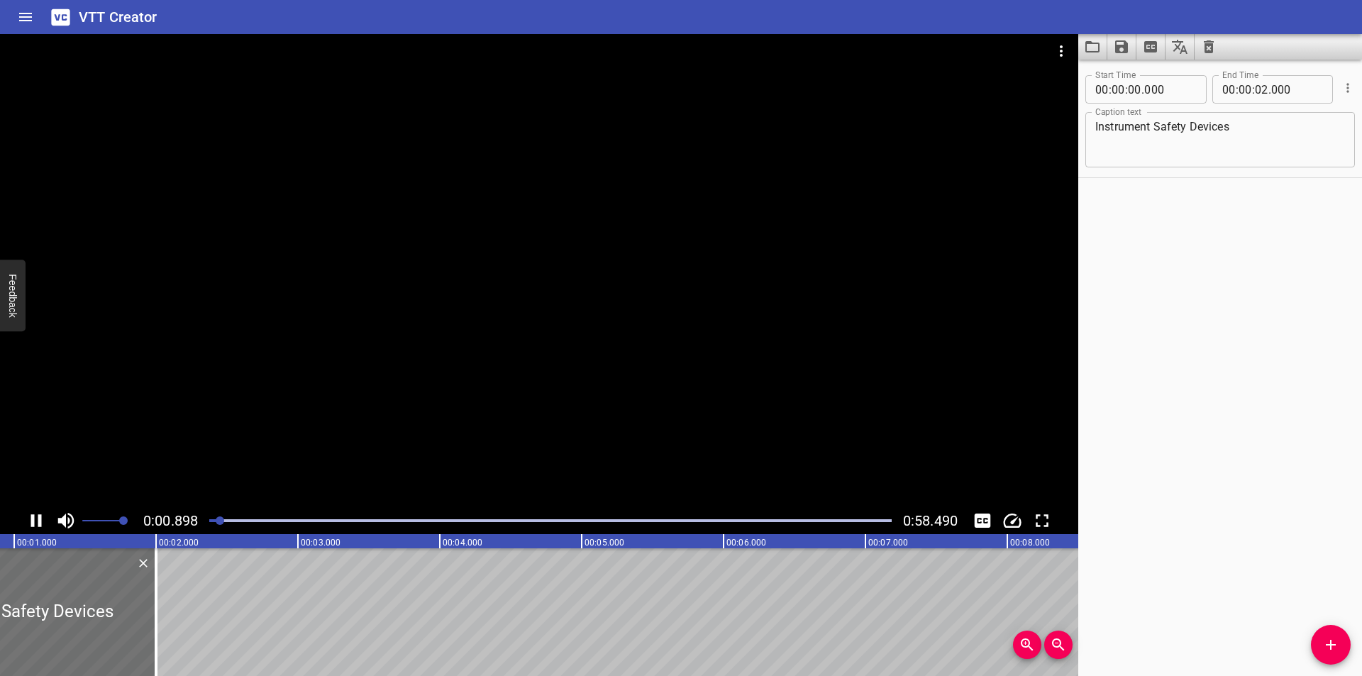
scroll to position [0, 145]
drag, startPoint x: 138, startPoint y: 616, endPoint x: 173, endPoint y: 621, distance: 35.9
click at [173, 621] on div at bounding box center [173, 612] width 3 height 128
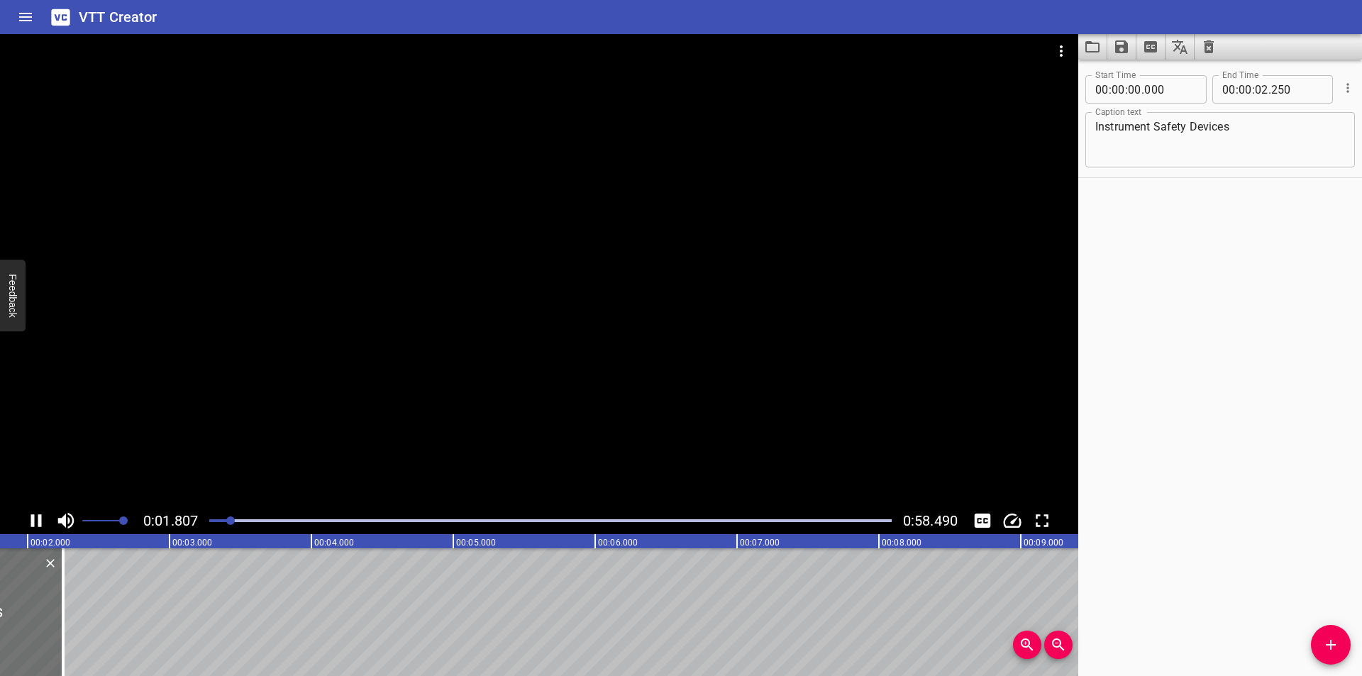
scroll to position [0, 294]
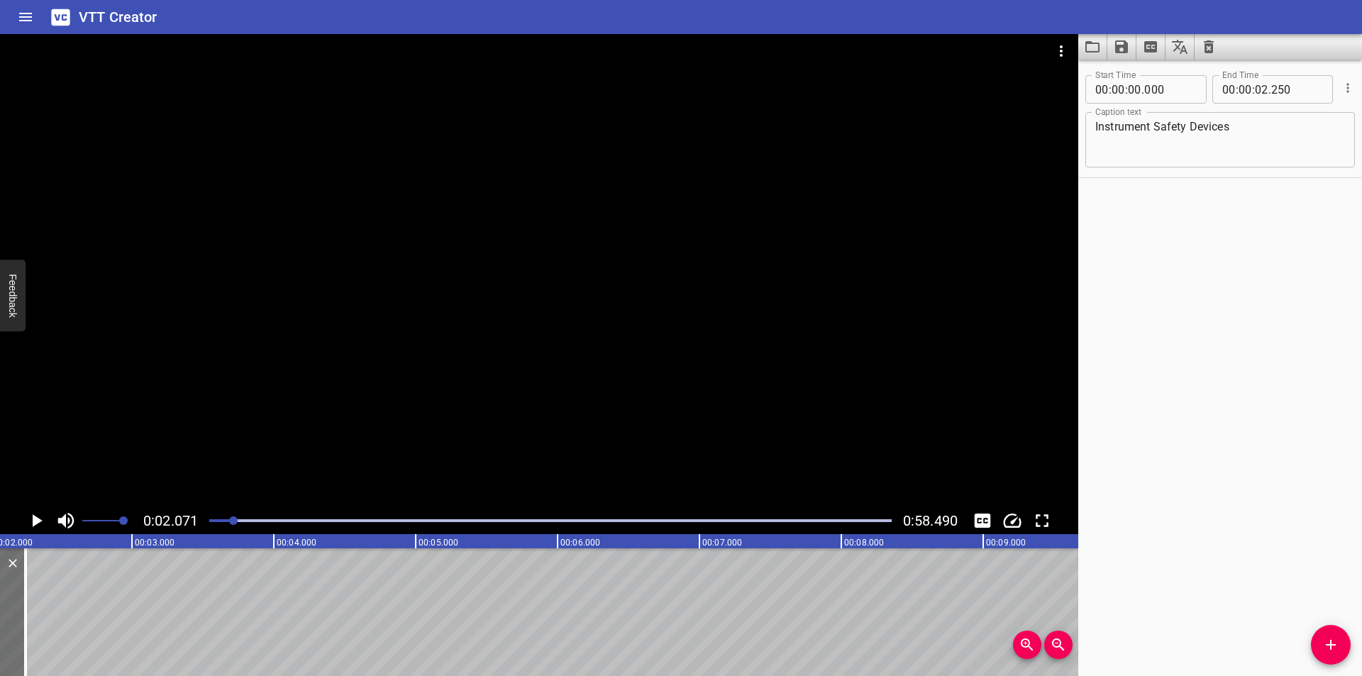
click at [381, 366] on div at bounding box center [539, 270] width 1078 height 473
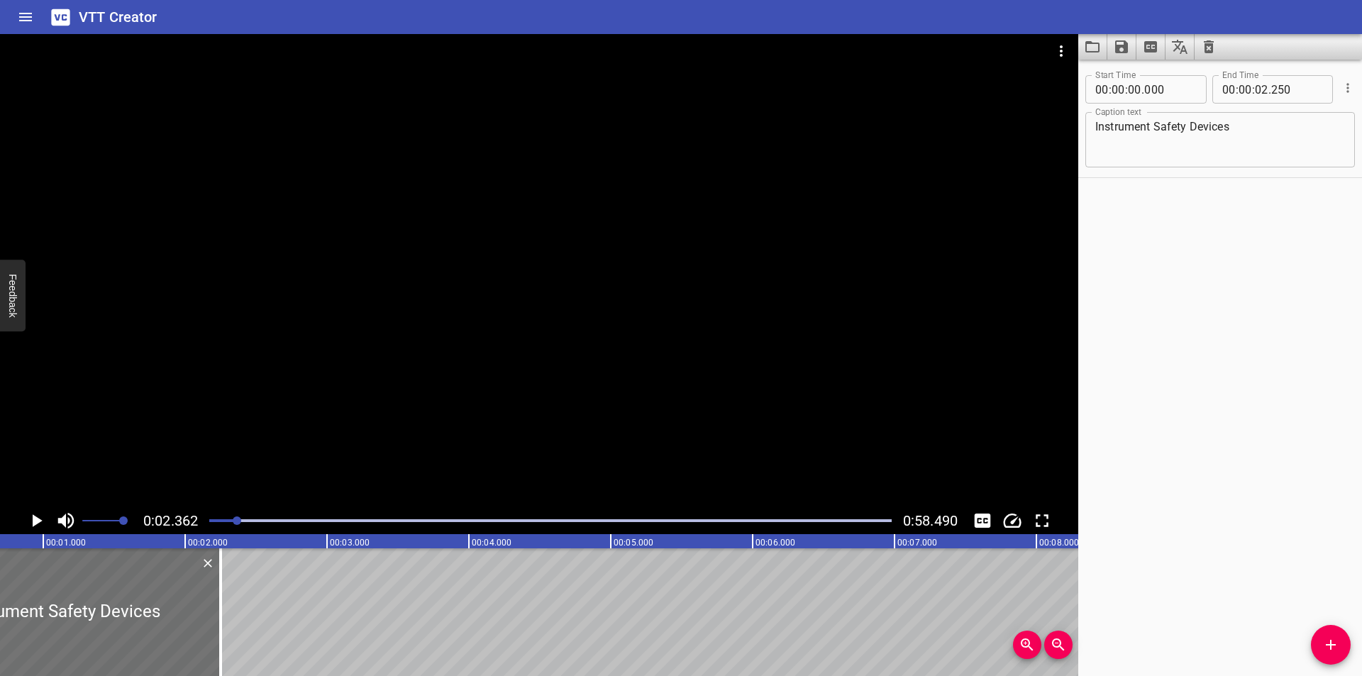
click at [458, 377] on div at bounding box center [539, 270] width 1078 height 473
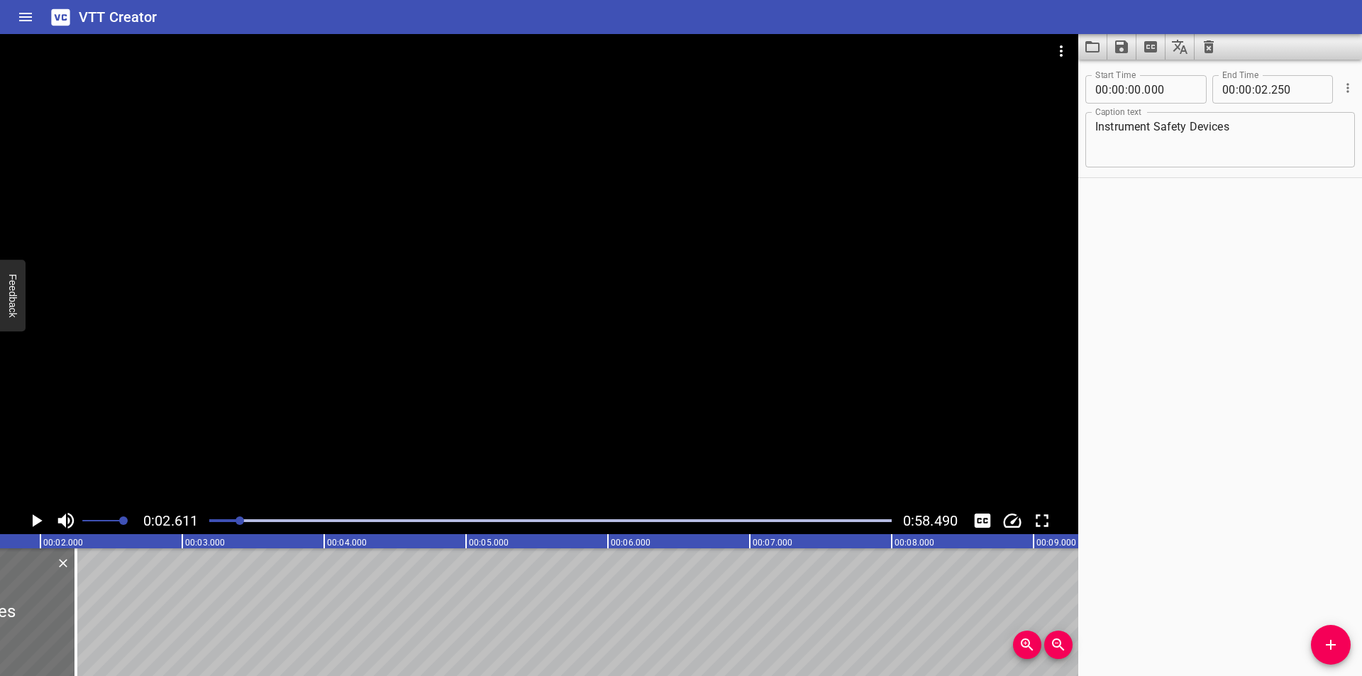
scroll to position [0, 227]
click at [94, 605] on div at bounding box center [92, 612] width 3 height 128
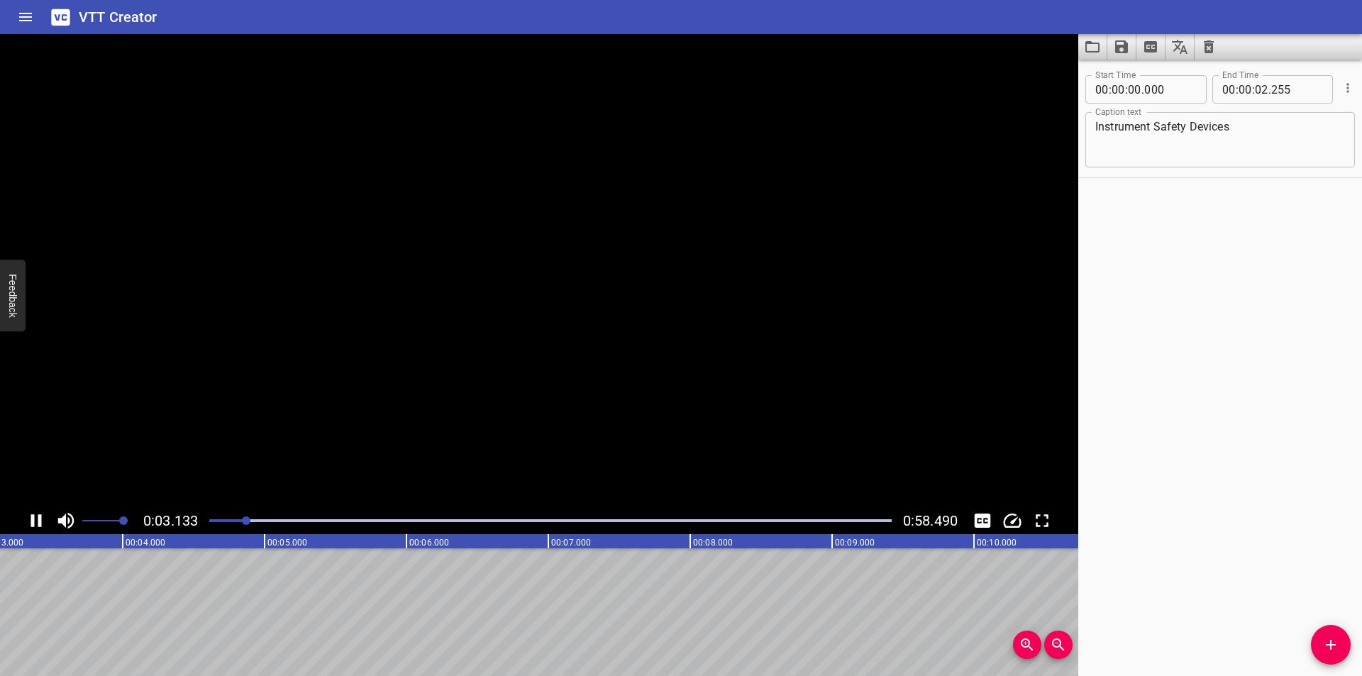
scroll to position [0, 478]
drag, startPoint x: 1333, startPoint y: 657, endPoint x: 658, endPoint y: 644, distance: 675.3
click at [1298, 653] on div "Start Time 00 : 00 : 00 . 000 Start Time End Time 00 : 00 : 02 . 255 End Time C…" at bounding box center [1220, 368] width 284 height 616
drag, startPoint x: 1325, startPoint y: 645, endPoint x: 597, endPoint y: 633, distance: 727.7
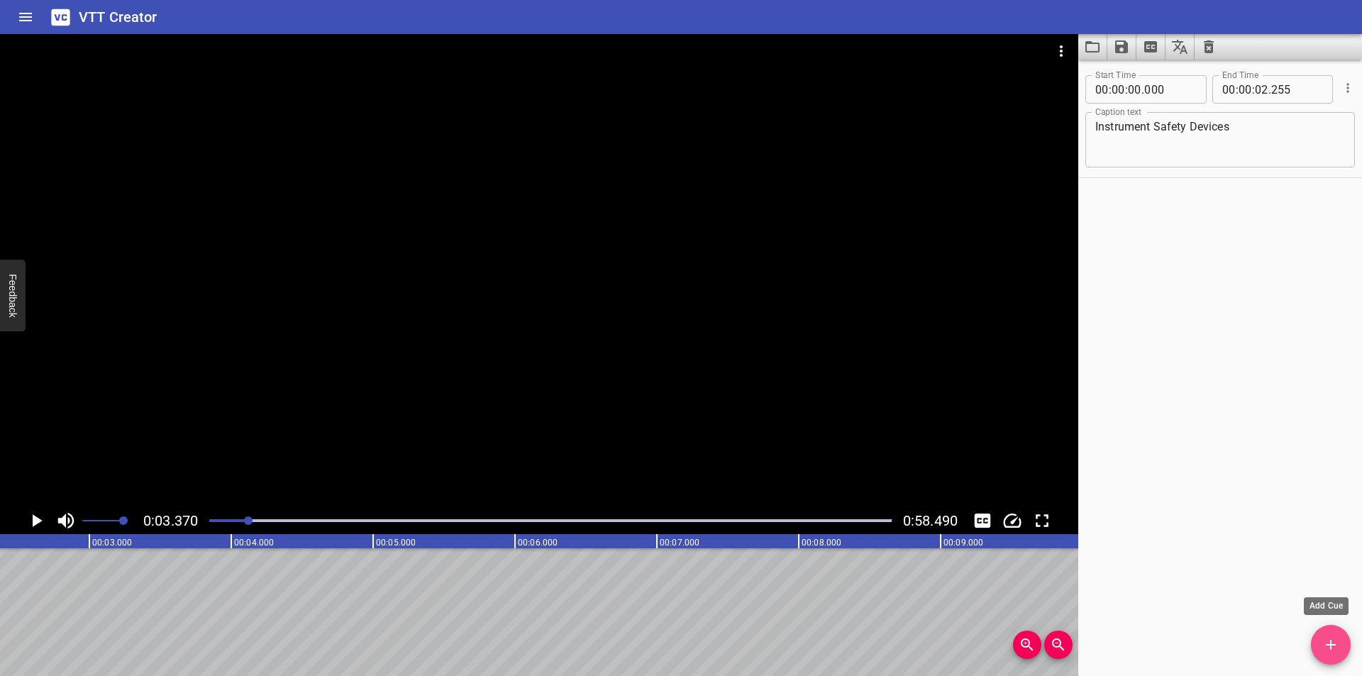
click at [1321, 645] on span "Add Cue" at bounding box center [1331, 644] width 40 height 17
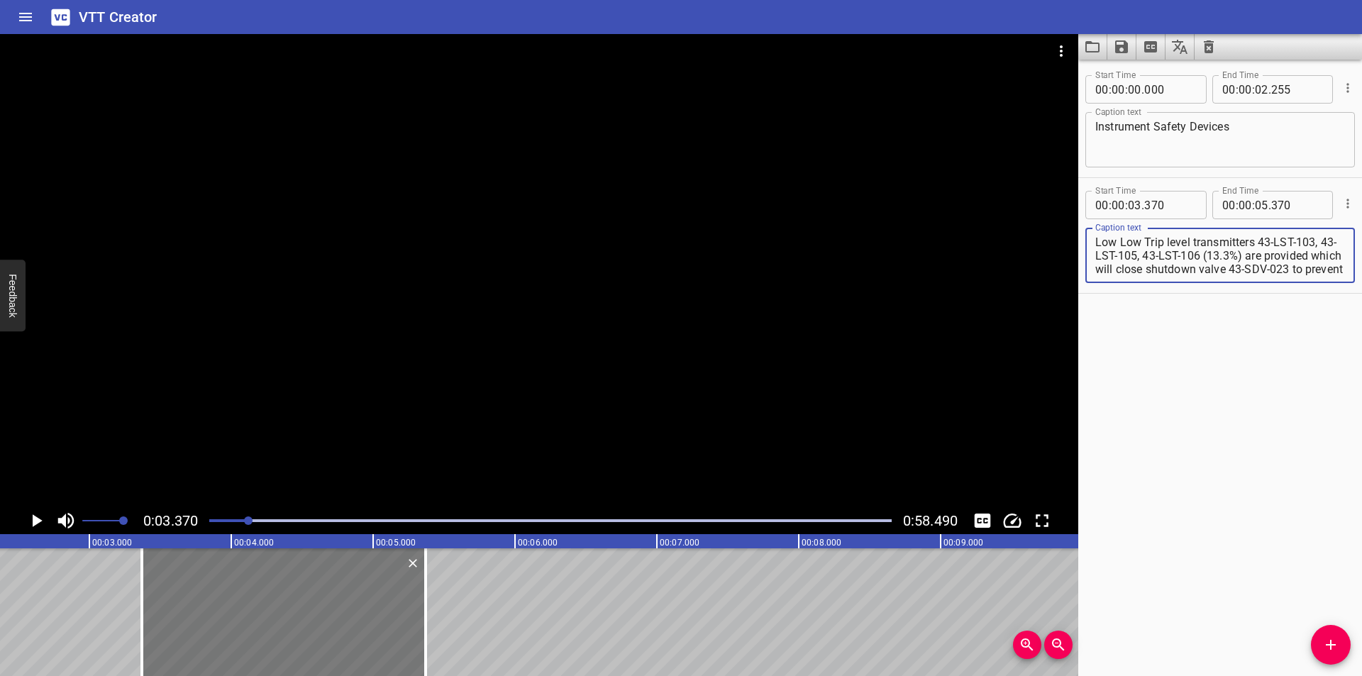
scroll to position [81, 0]
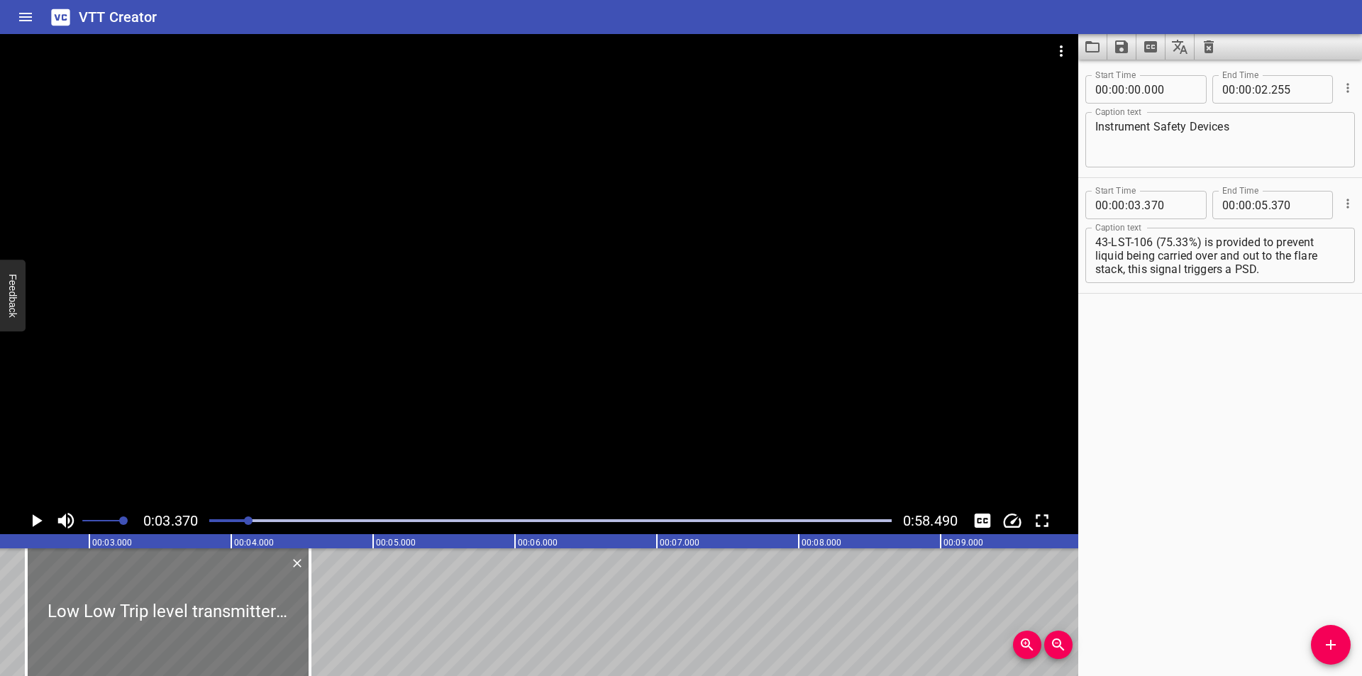
drag, startPoint x: 305, startPoint y: 605, endPoint x: 192, endPoint y: 611, distance: 112.9
click at [192, 611] on div at bounding box center [168, 612] width 284 height 128
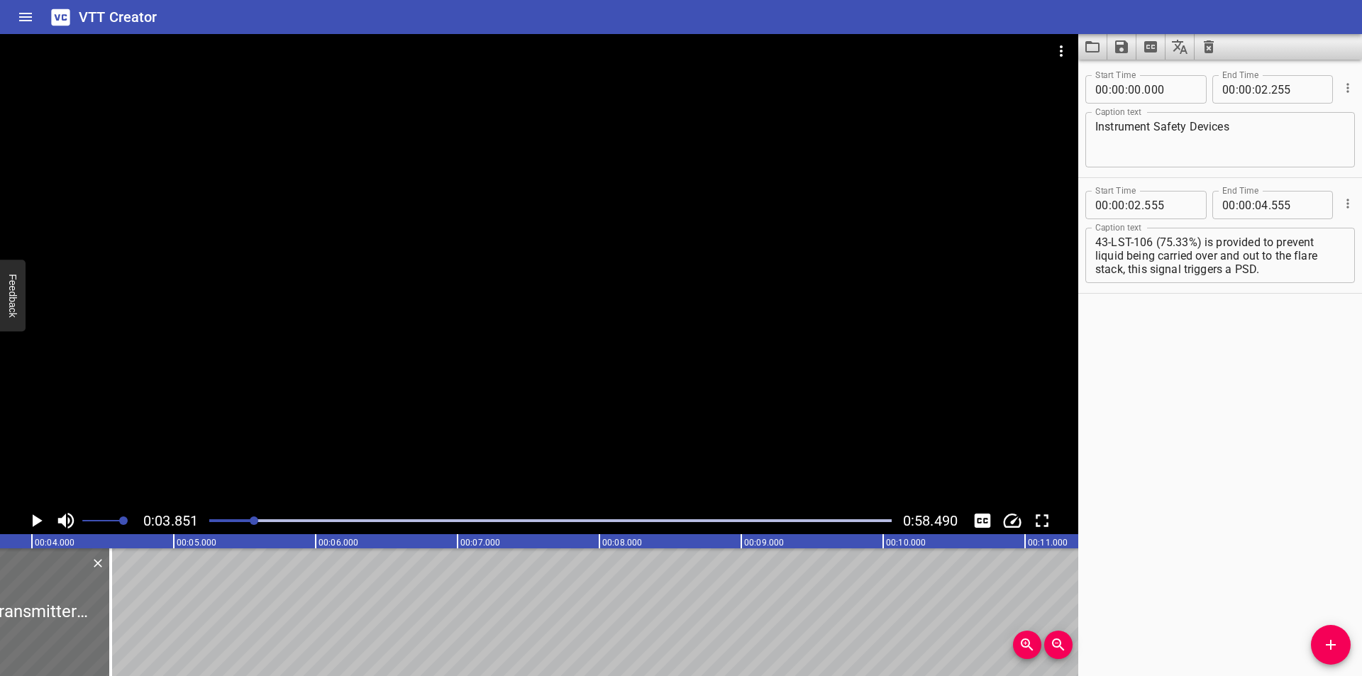
scroll to position [0, 546]
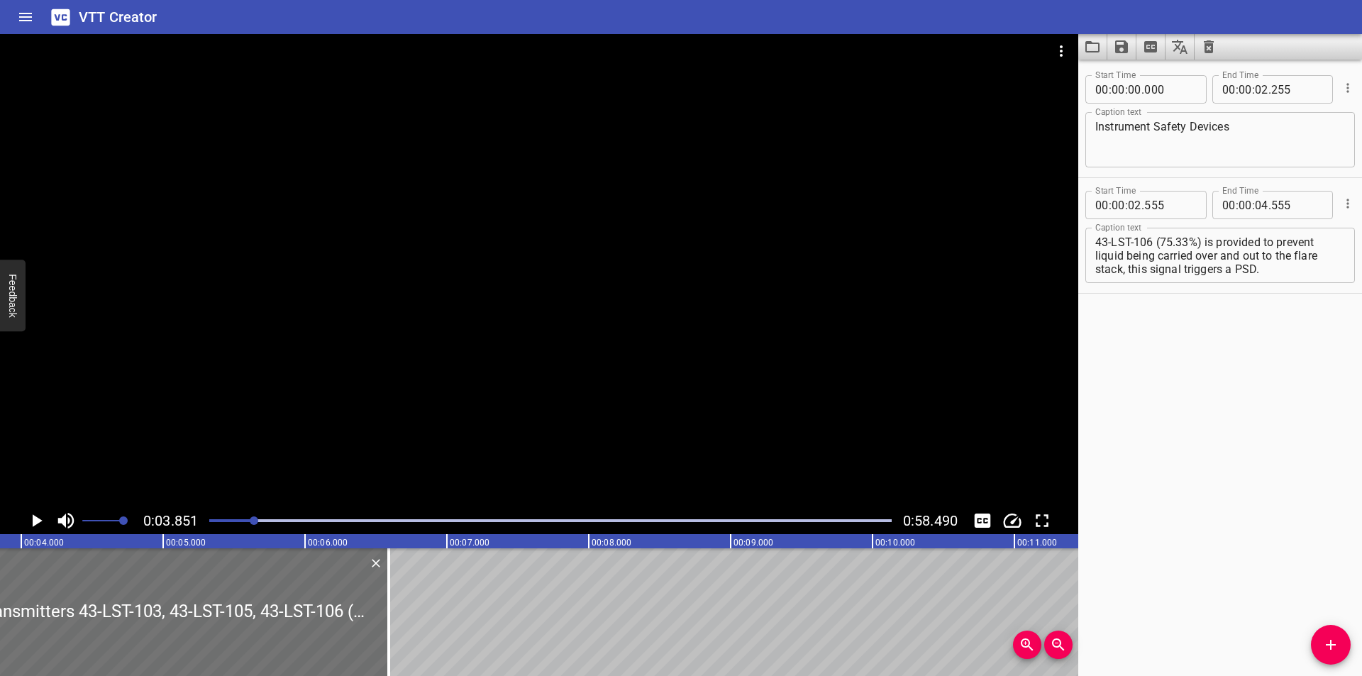
drag, startPoint x: 98, startPoint y: 619, endPoint x: 689, endPoint y: 612, distance: 590.8
click at [396, 620] on div at bounding box center [389, 612] width 14 height 128
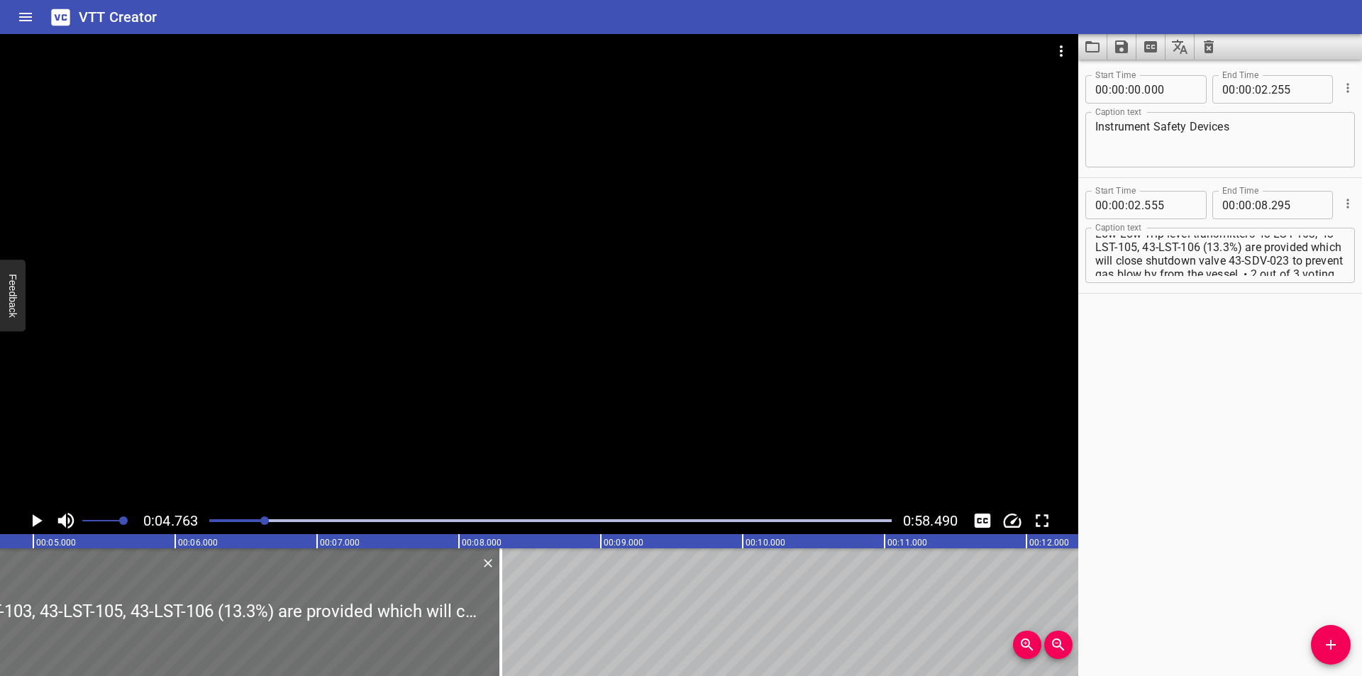
scroll to position [0, 0]
click at [1124, 244] on textarea "Low Low Trip level transmitters 43-LST-103, 43-LST-105, 43-LST-106 (13.3%) are …" at bounding box center [1220, 255] width 250 height 40
click at [520, 347] on div at bounding box center [539, 270] width 1078 height 473
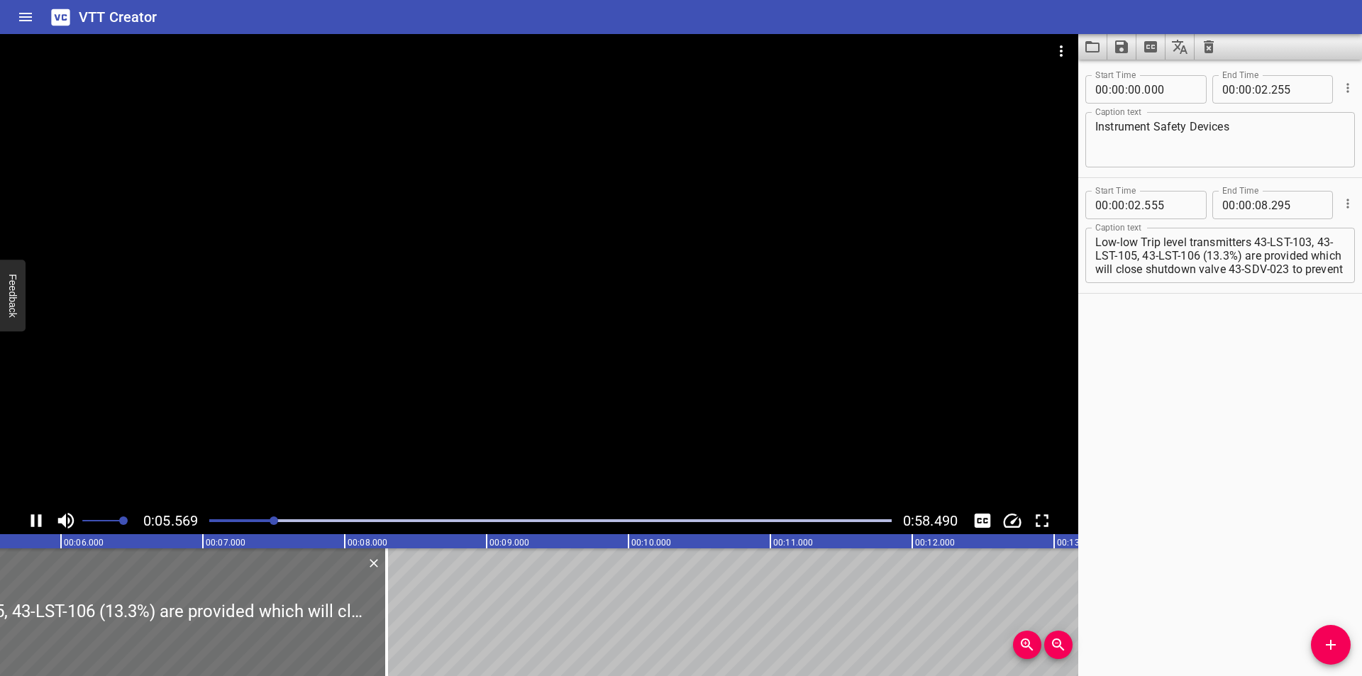
scroll to position [0, 823]
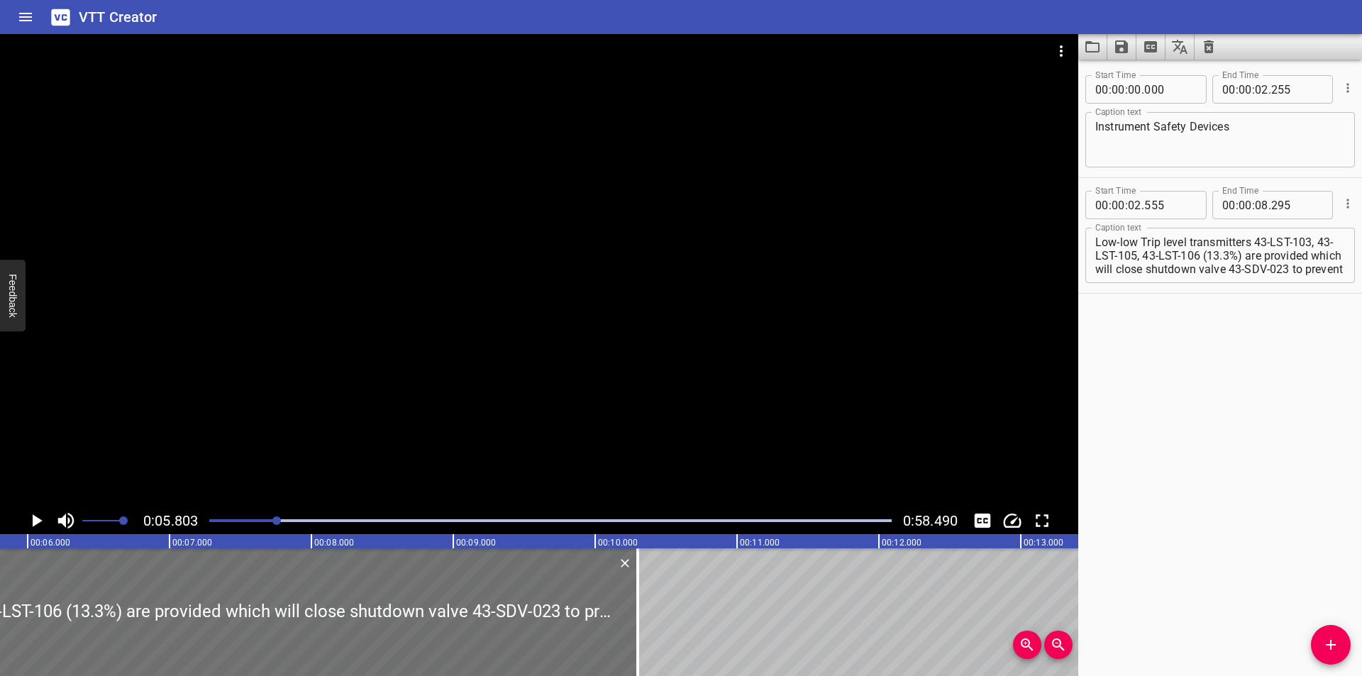
drag, startPoint x: 354, startPoint y: 611, endPoint x: 657, endPoint y: 606, distance: 302.9
click at [639, 611] on div at bounding box center [637, 612] width 3 height 128
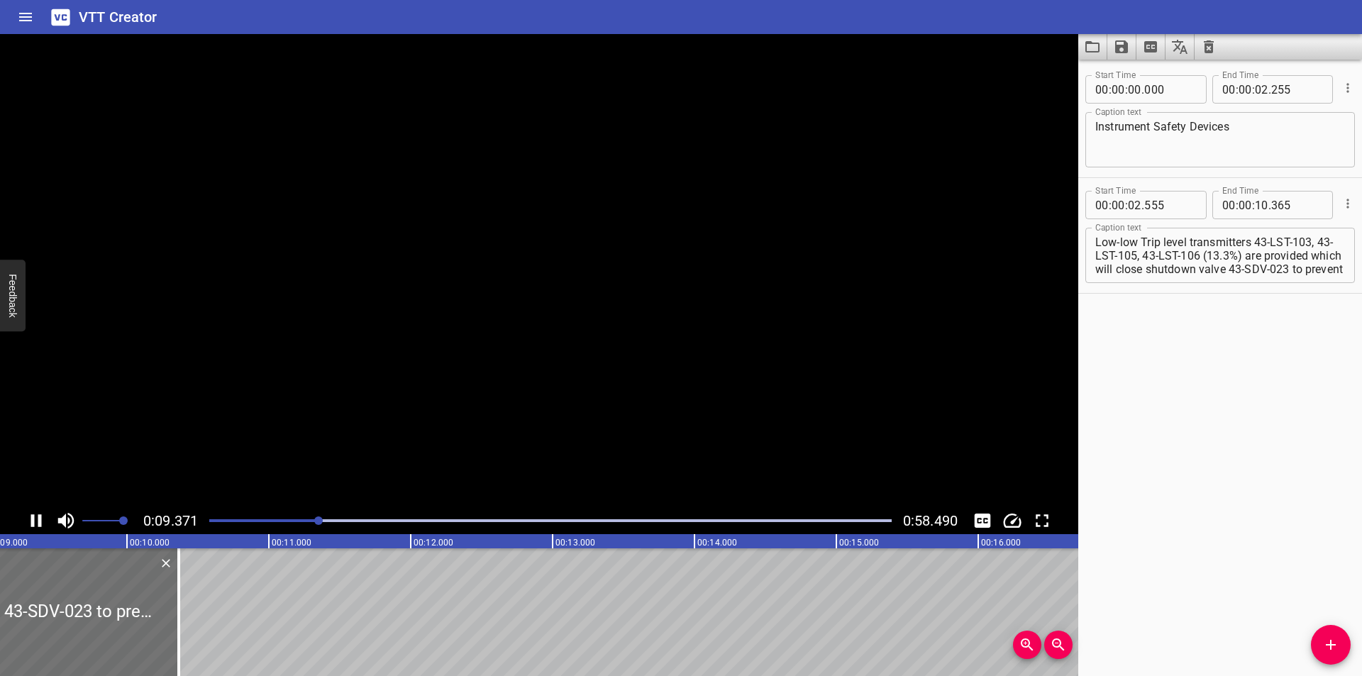
scroll to position [0, 1342]
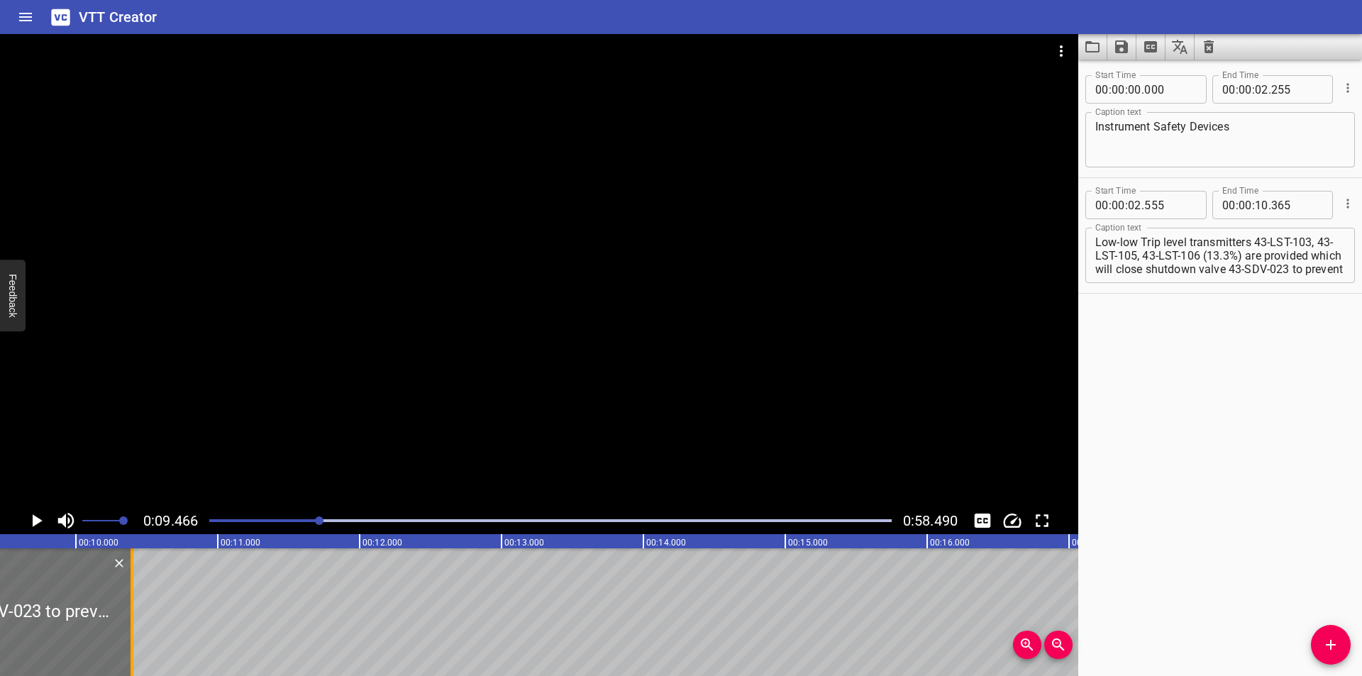
drag, startPoint x: 135, startPoint y: 619, endPoint x: 448, endPoint y: 626, distance: 313.5
click at [139, 623] on div at bounding box center [132, 612] width 14 height 128
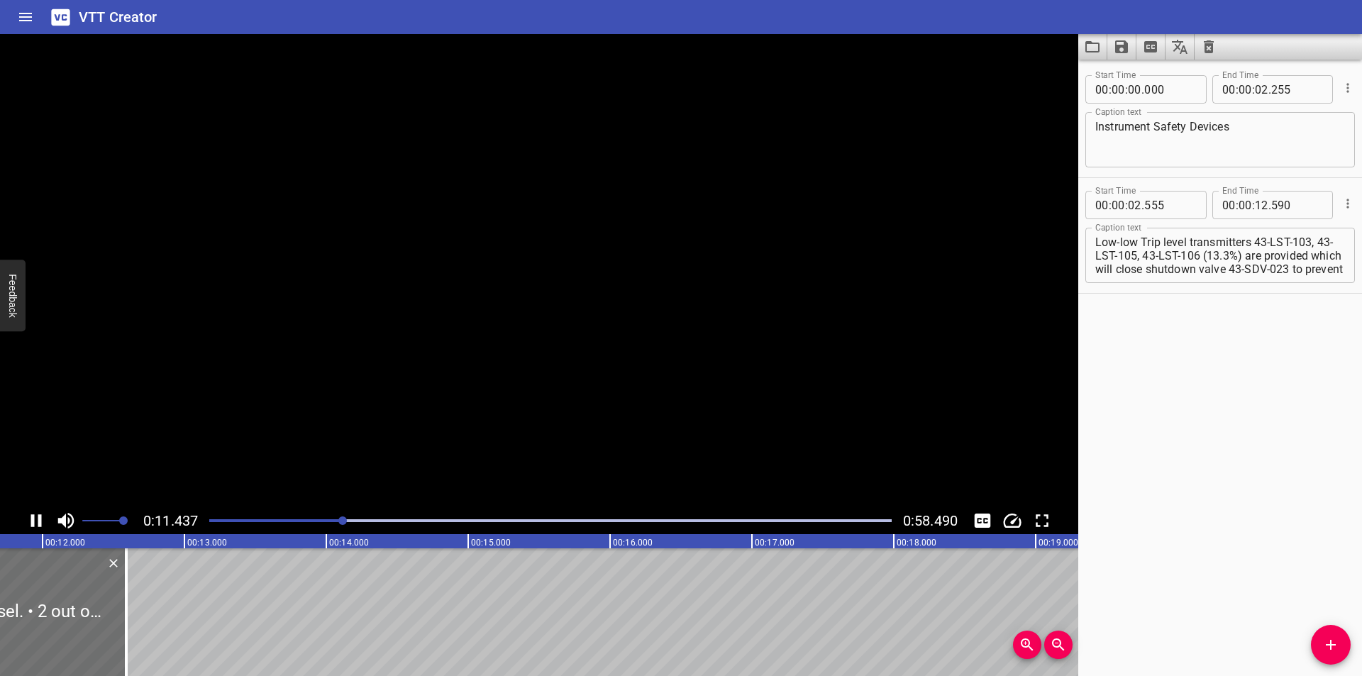
scroll to position [0, 1677]
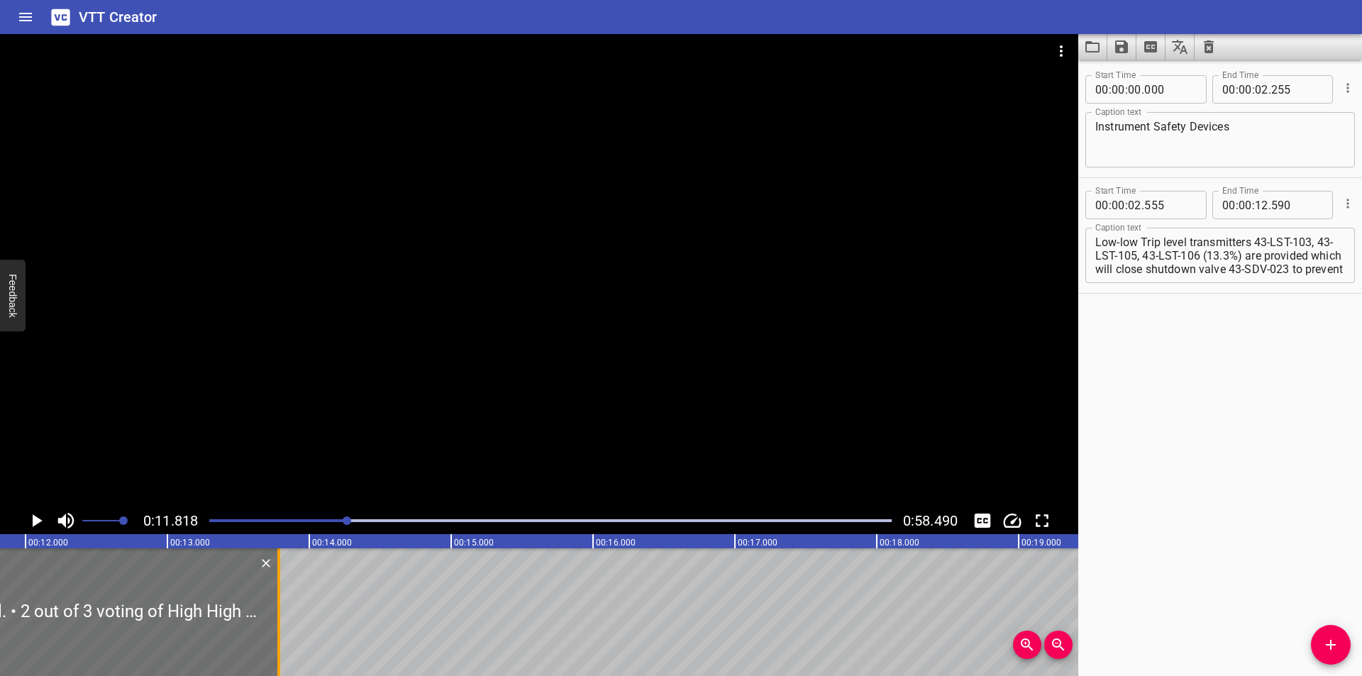
drag, startPoint x: 105, startPoint y: 638, endPoint x: 274, endPoint y: 638, distance: 169.5
click at [274, 638] on div at bounding box center [279, 612] width 14 height 128
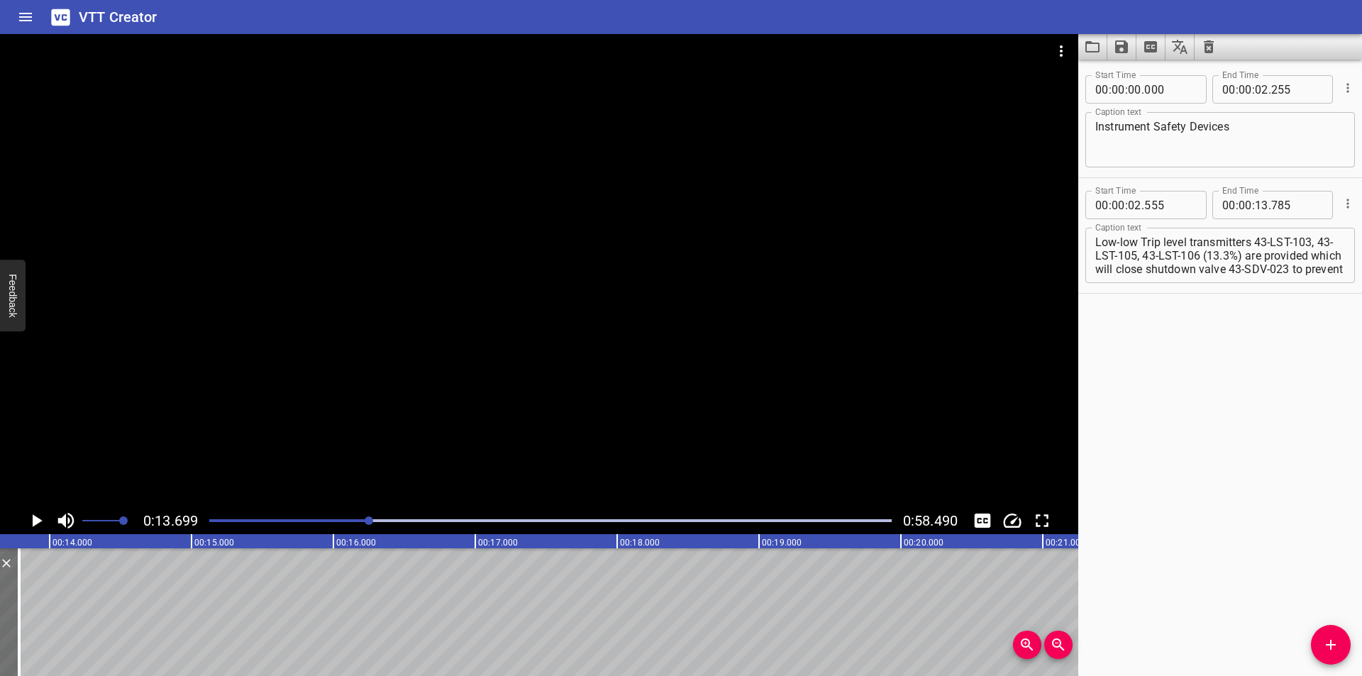
scroll to position [0, 1943]
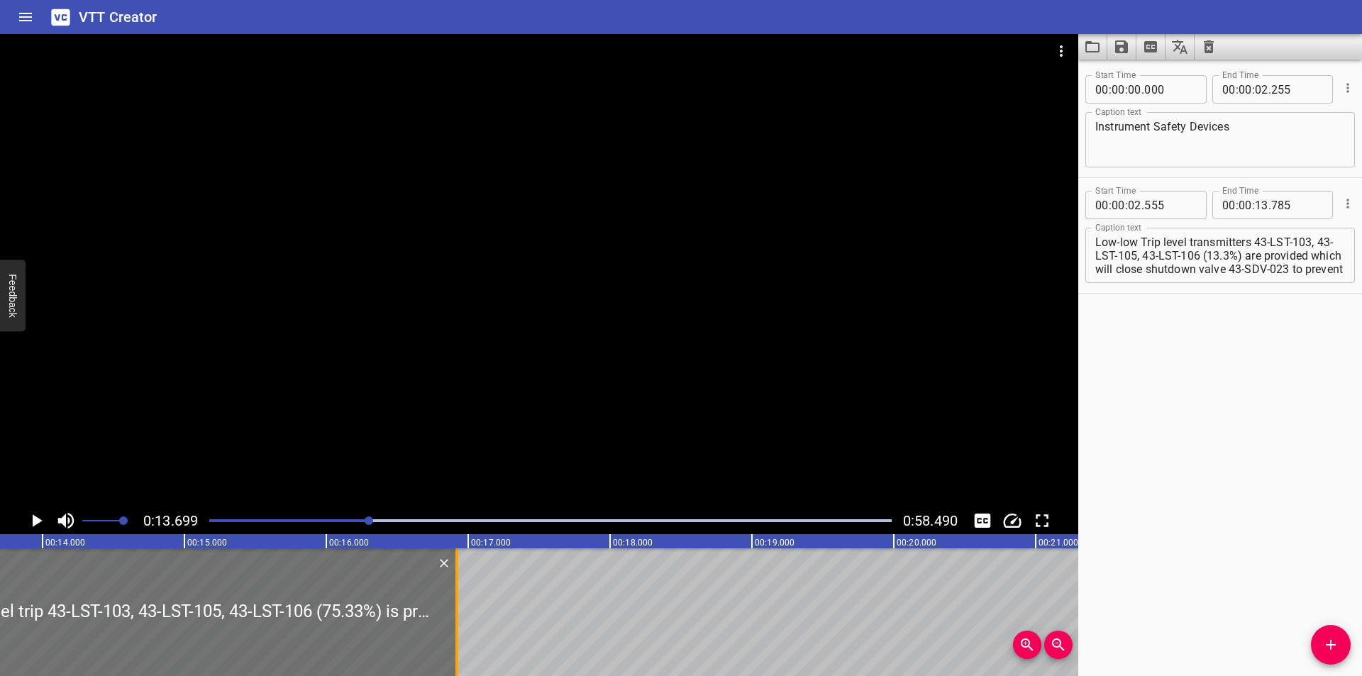
drag, startPoint x: 16, startPoint y: 619, endPoint x: 460, endPoint y: 619, distance: 444.7
click at [460, 619] on div at bounding box center [457, 612] width 14 height 128
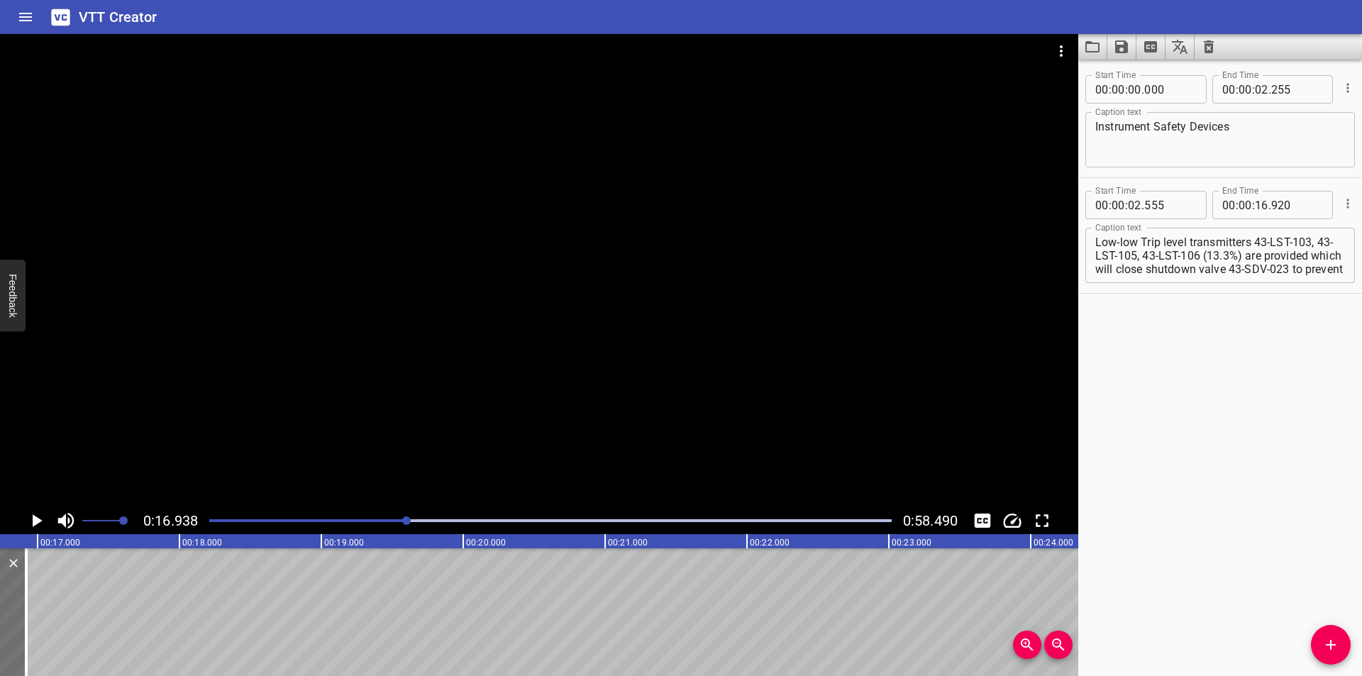
scroll to position [0, 2261]
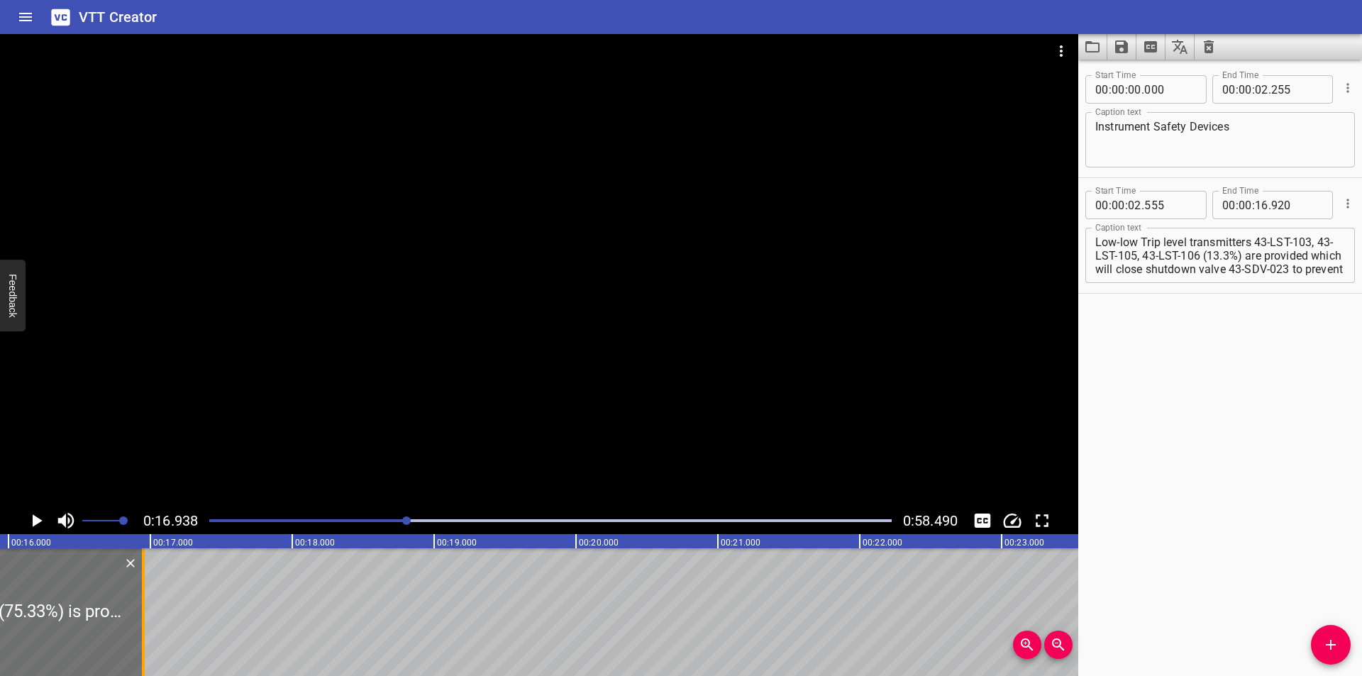
click at [148, 629] on div at bounding box center [143, 612] width 14 height 128
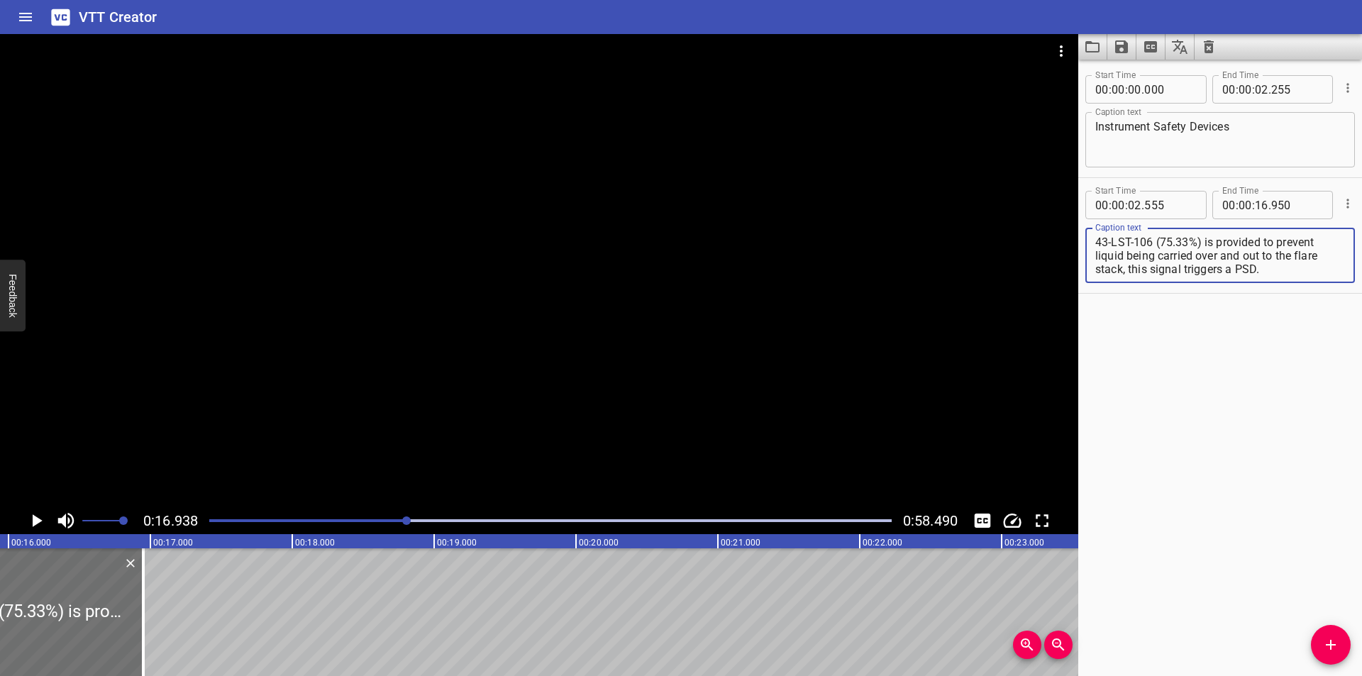
drag, startPoint x: 1143, startPoint y: 268, endPoint x: 1361, endPoint y: 449, distance: 283.6
click at [1361, 449] on div "Start Time 00 : 00 : 00 . 000 Start Time End Time 00 : 00 : 02 . 255 End Time C…" at bounding box center [1220, 368] width 284 height 616
drag, startPoint x: 1325, startPoint y: 645, endPoint x: 1172, endPoint y: 644, distance: 153.2
click at [1322, 644] on icon "Add Cue" at bounding box center [1330, 644] width 17 height 17
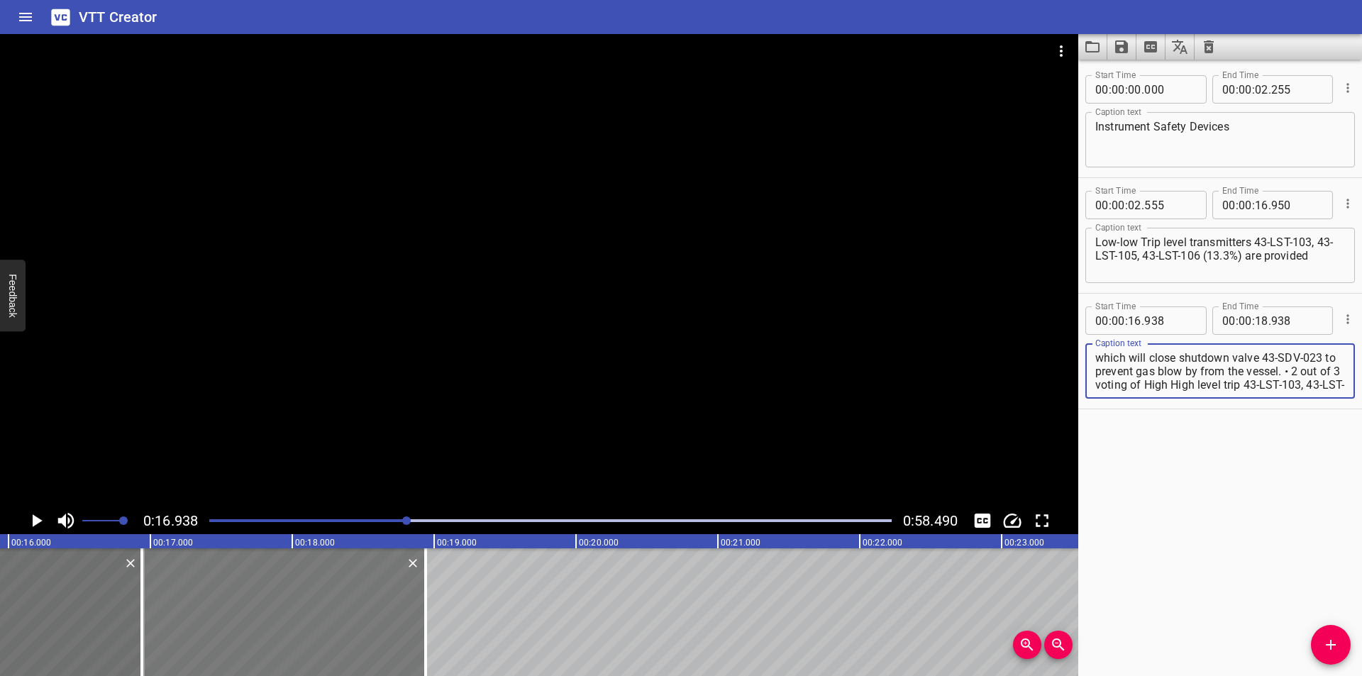
scroll to position [54, 0]
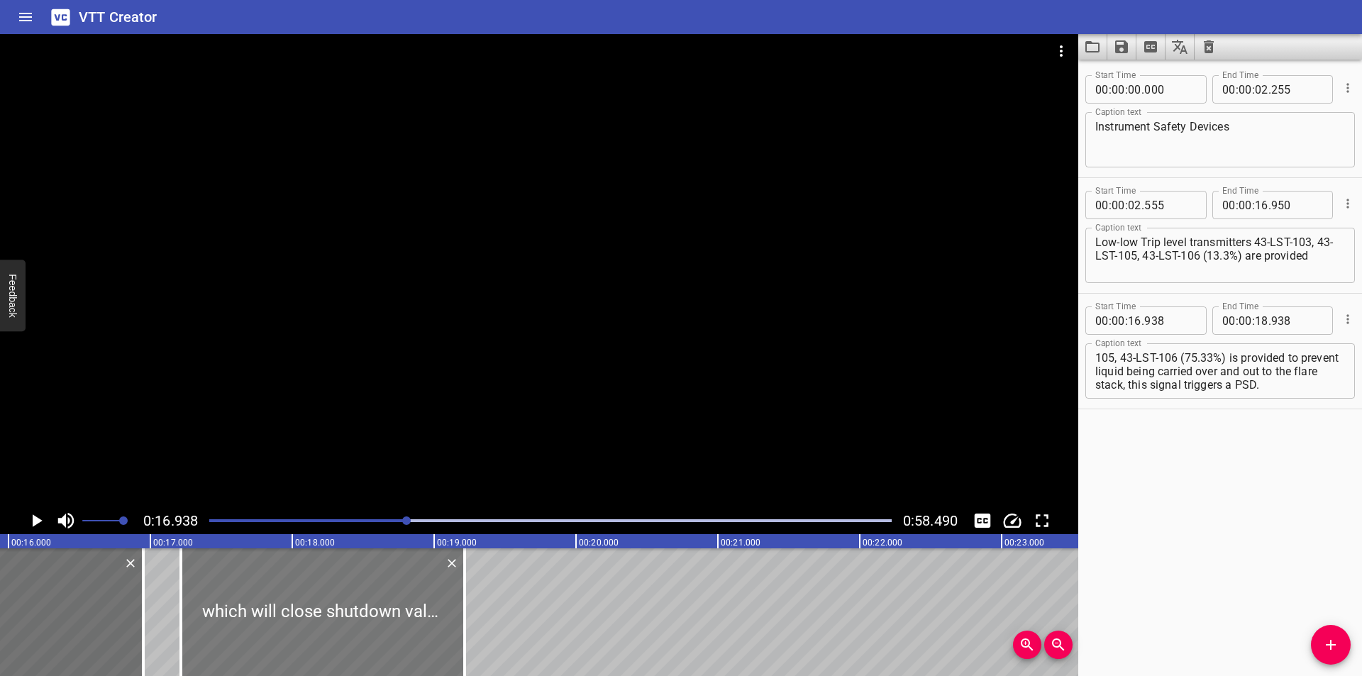
drag, startPoint x: 343, startPoint y: 627, endPoint x: 375, endPoint y: 637, distance: 34.1
click at [375, 637] on div at bounding box center [323, 612] width 284 height 128
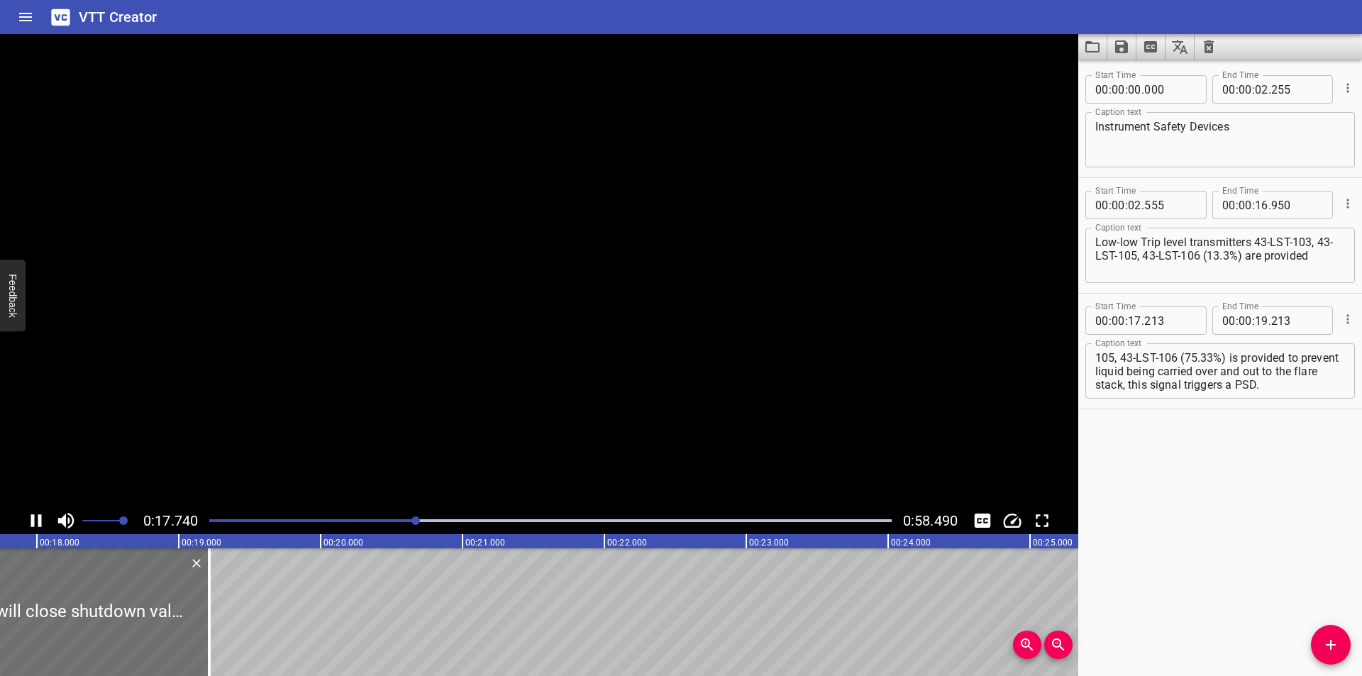
scroll to position [0, 2551]
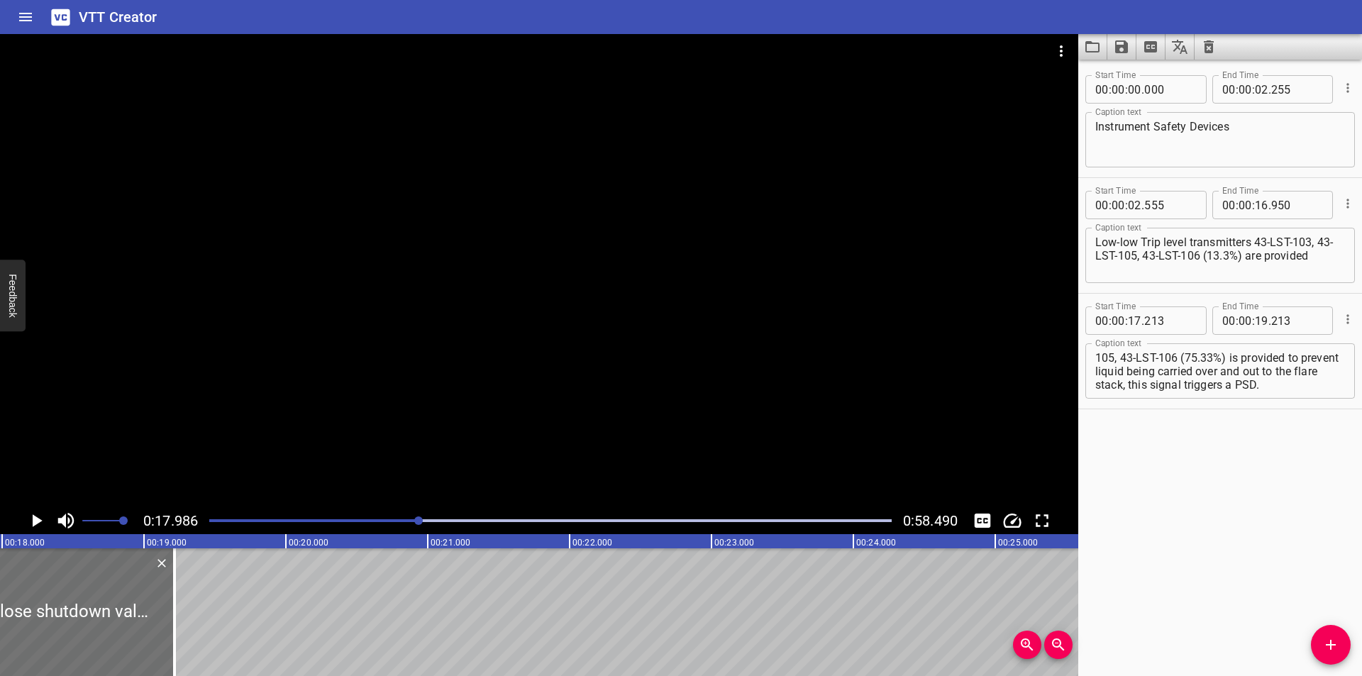
click at [256, 413] on div at bounding box center [539, 270] width 1078 height 473
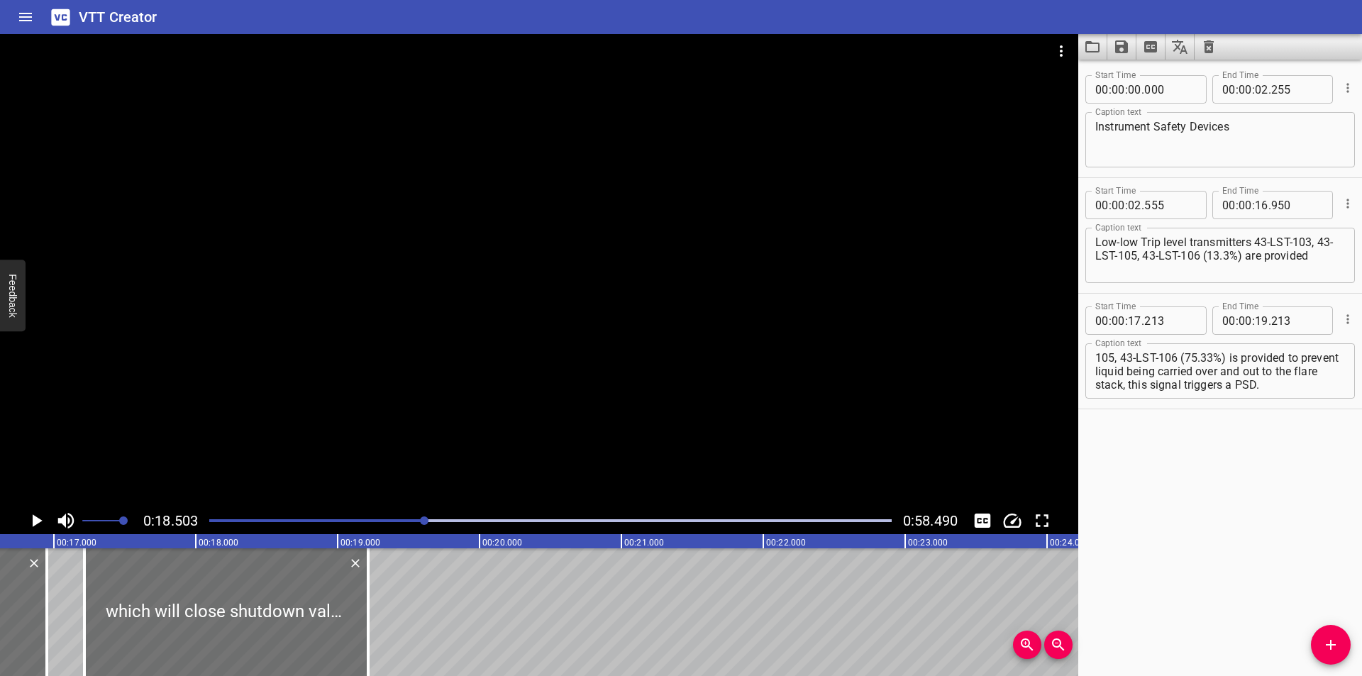
scroll to position [0, 2199]
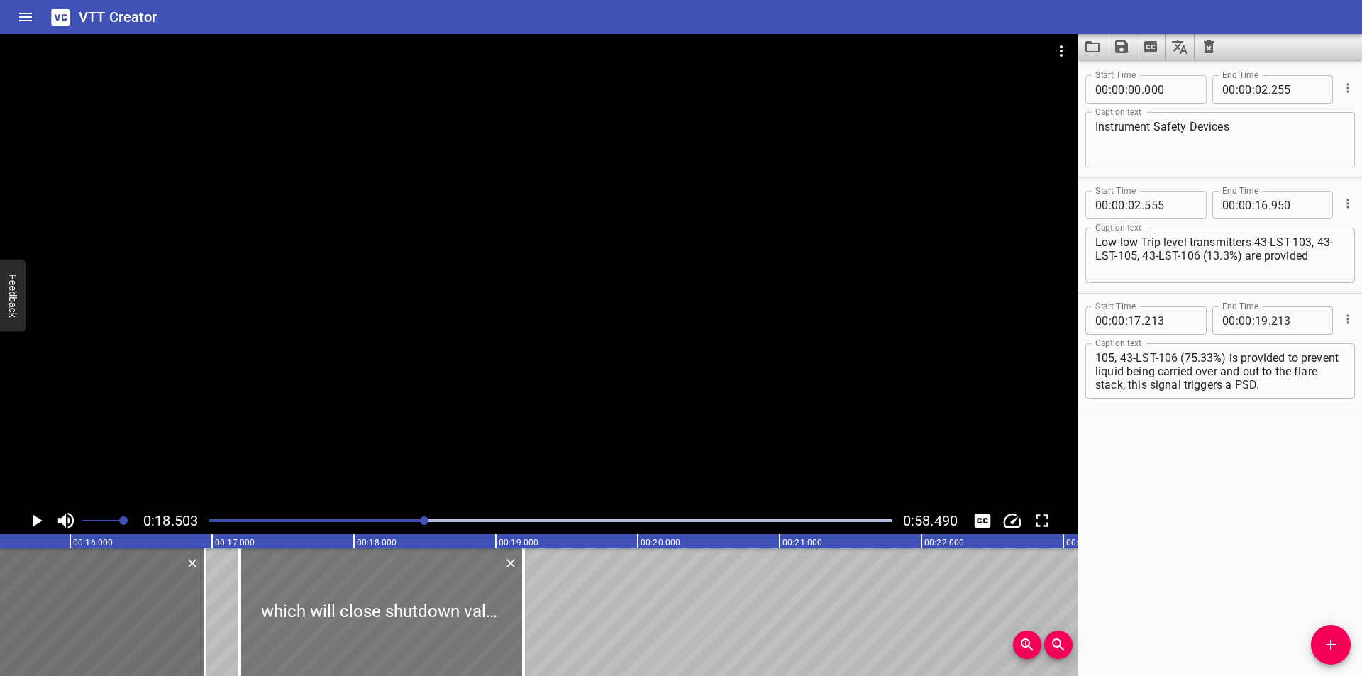
click at [333, 621] on div at bounding box center [382, 612] width 284 height 128
click at [456, 411] on div at bounding box center [539, 270] width 1078 height 473
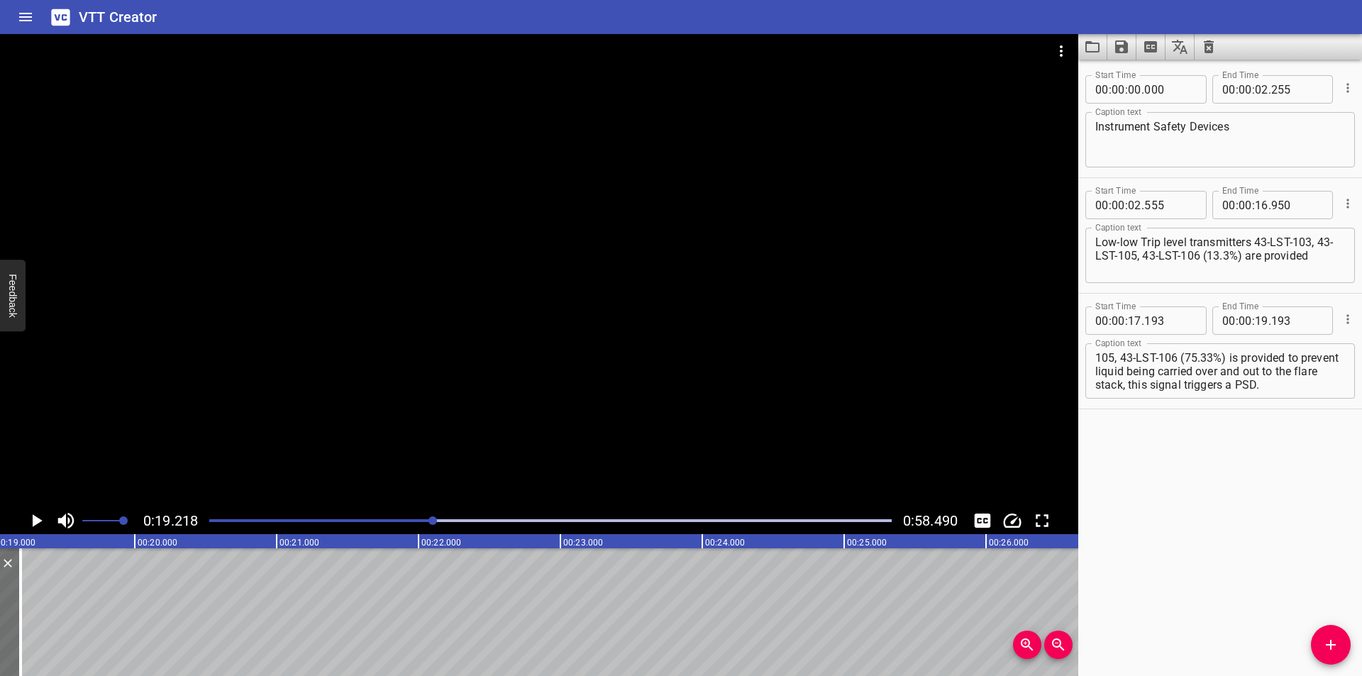
scroll to position [0, 2679]
drag, startPoint x: 38, startPoint y: 601, endPoint x: 452, endPoint y: 606, distance: 413.5
click at [52, 607] on div at bounding box center [45, 612] width 14 height 128
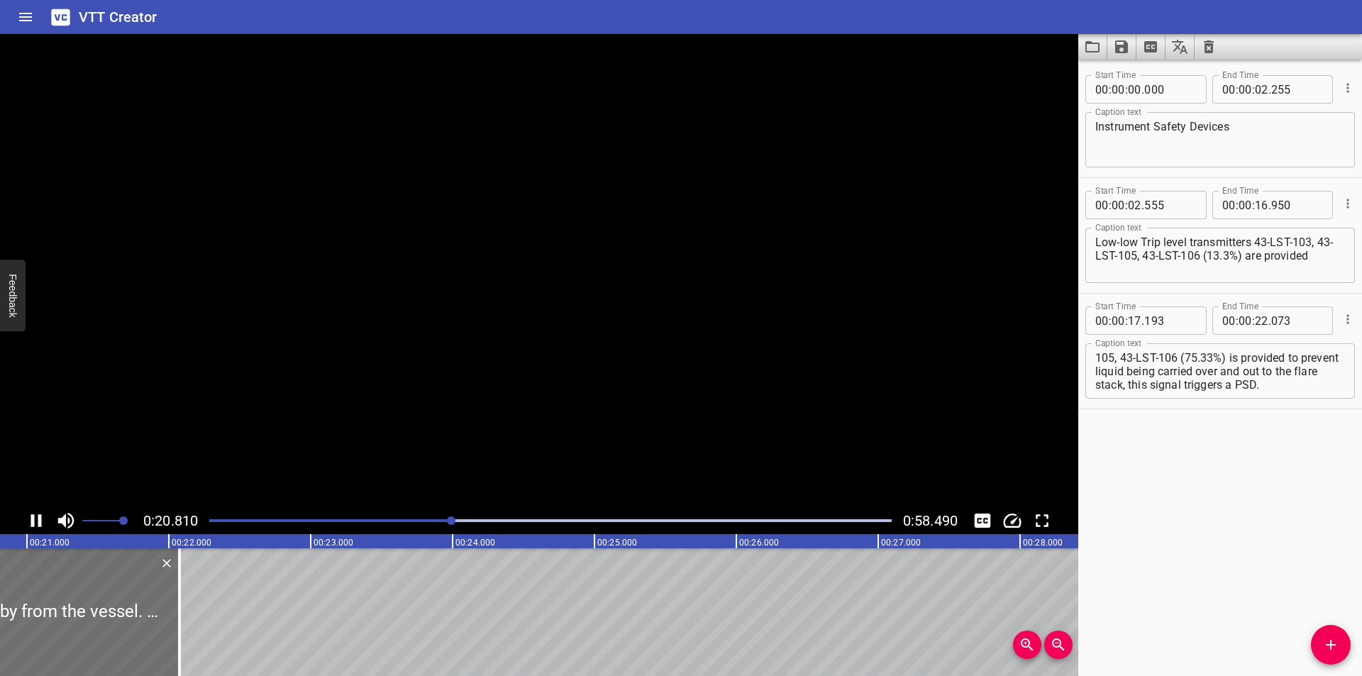
scroll to position [0, 2980]
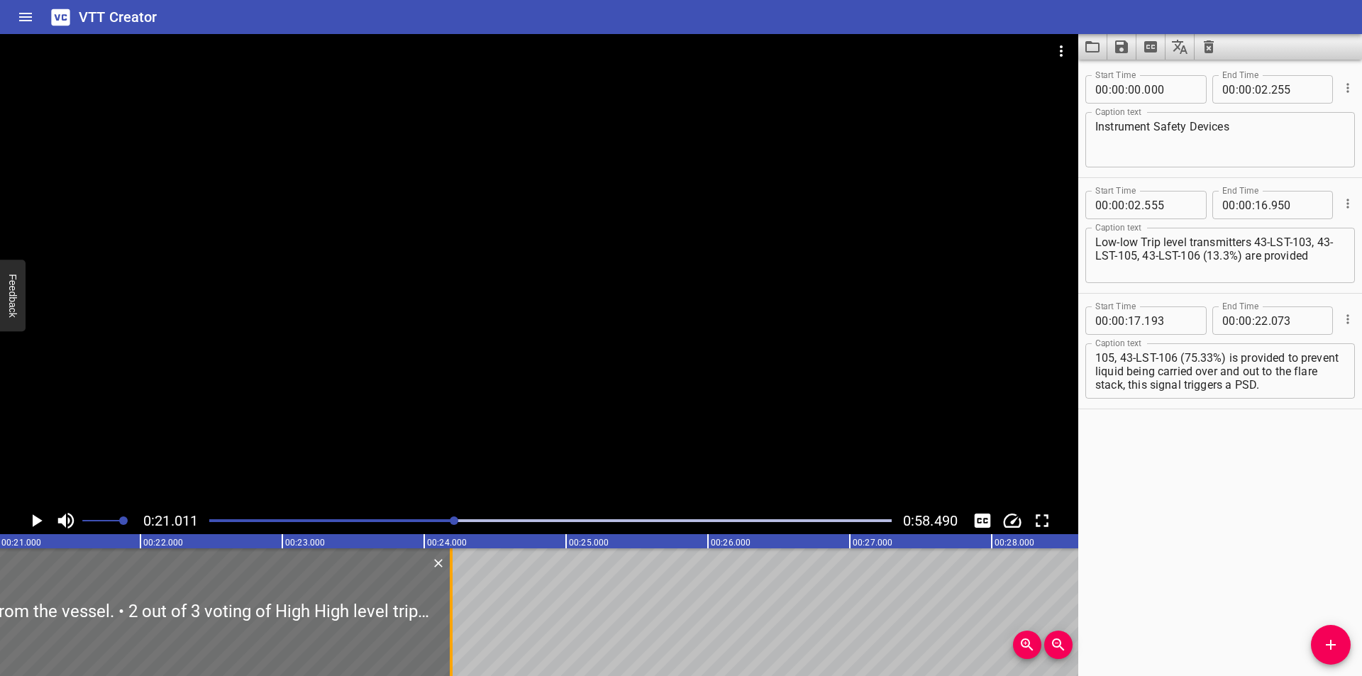
drag, startPoint x: 147, startPoint y: 632, endPoint x: 447, endPoint y: 641, distance: 300.1
click at [447, 641] on div at bounding box center [451, 612] width 14 height 128
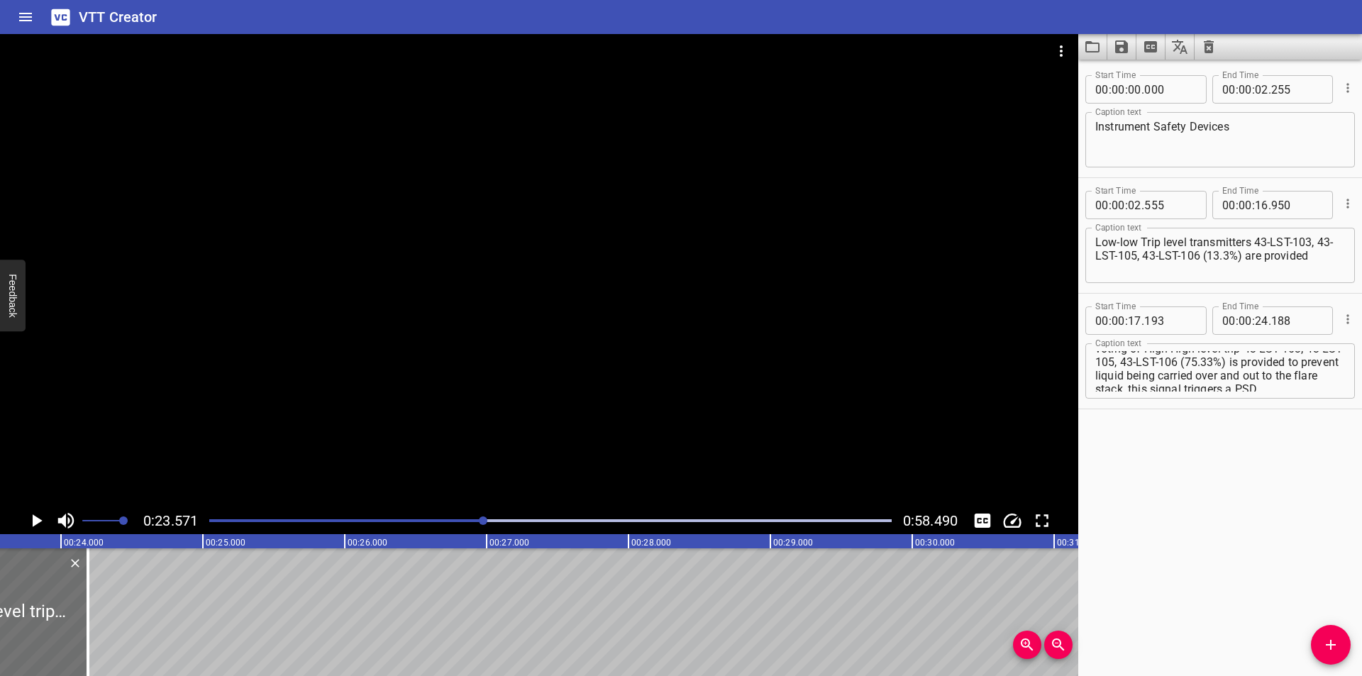
scroll to position [0, 0]
click at [1262, 357] on textarea "which will close shutdown valve 43-SDV-023 to prevent gas blow by from the vess…" at bounding box center [1220, 371] width 250 height 40
click at [1115, 372] on textarea "which will close shutdown valve (43-SDV-023 to prevent gas blow by from the ves…" at bounding box center [1220, 371] width 250 height 40
click at [1118, 372] on textarea "which will close shutdown valve (43-SDV-023 to prevent gas blow by from the ves…" at bounding box center [1220, 371] width 250 height 40
click at [1116, 372] on textarea "which will close shutdown valve (43-SDV-023 to prevent gas blow by from the ves…" at bounding box center [1220, 371] width 250 height 40
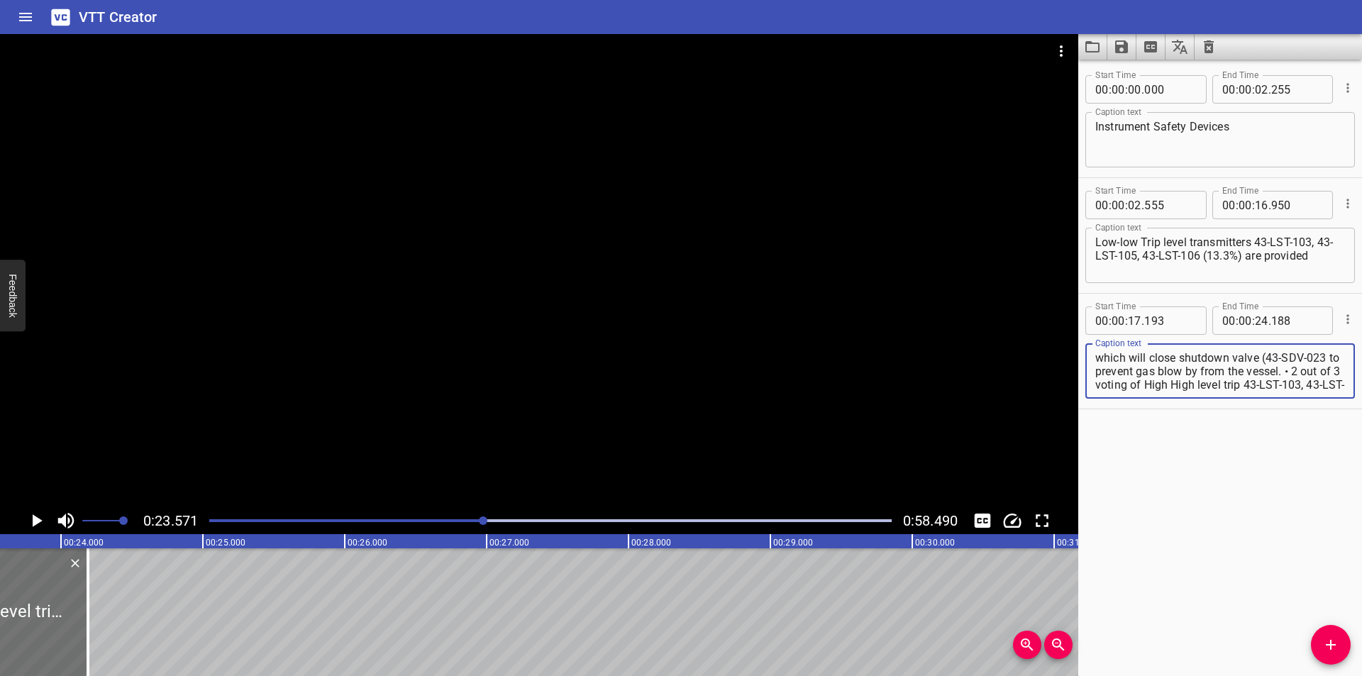
click at [1113, 373] on textarea "which will close shutdown valve (43-SDV-023 to prevent gas blow by from the ves…" at bounding box center [1220, 371] width 250 height 40
click at [93, 624] on div at bounding box center [91, 612] width 14 height 128
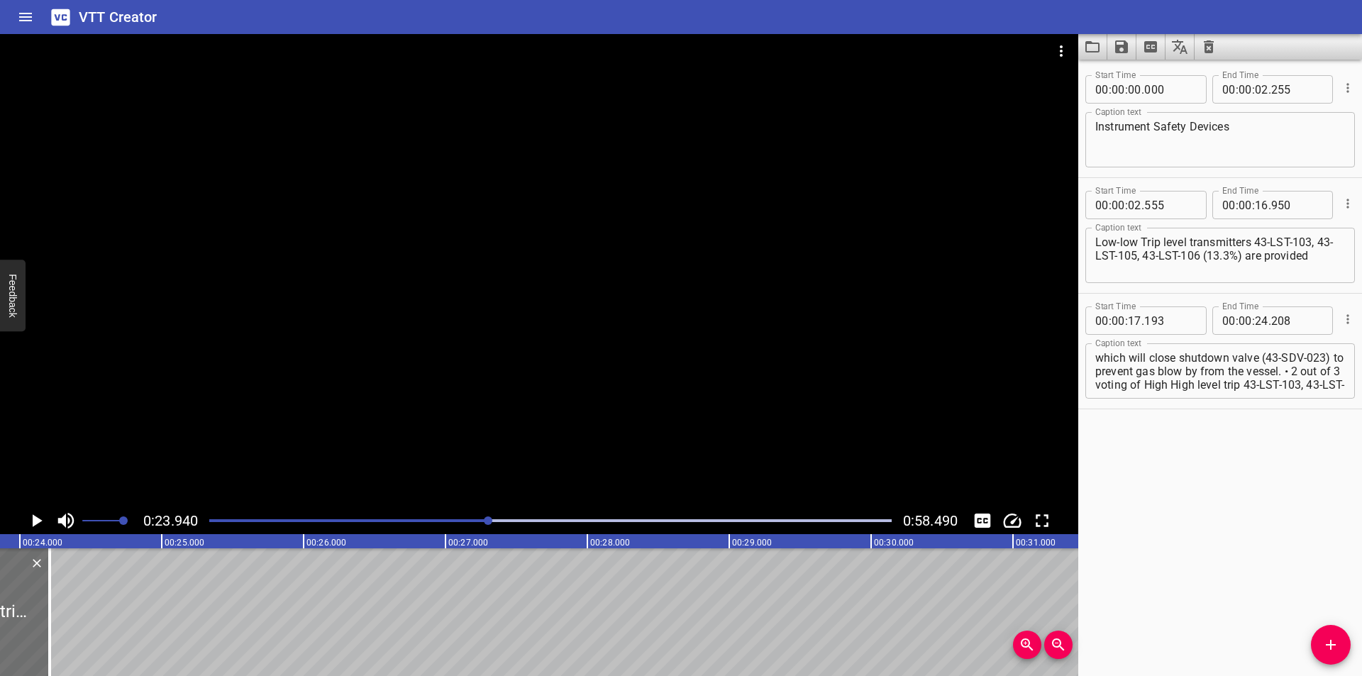
scroll to position [0, 3396]
click at [1103, 385] on textarea "which will close shutdown valve (43-SDV-023) to prevent gas blow by from the ve…" at bounding box center [1220, 371] width 250 height 40
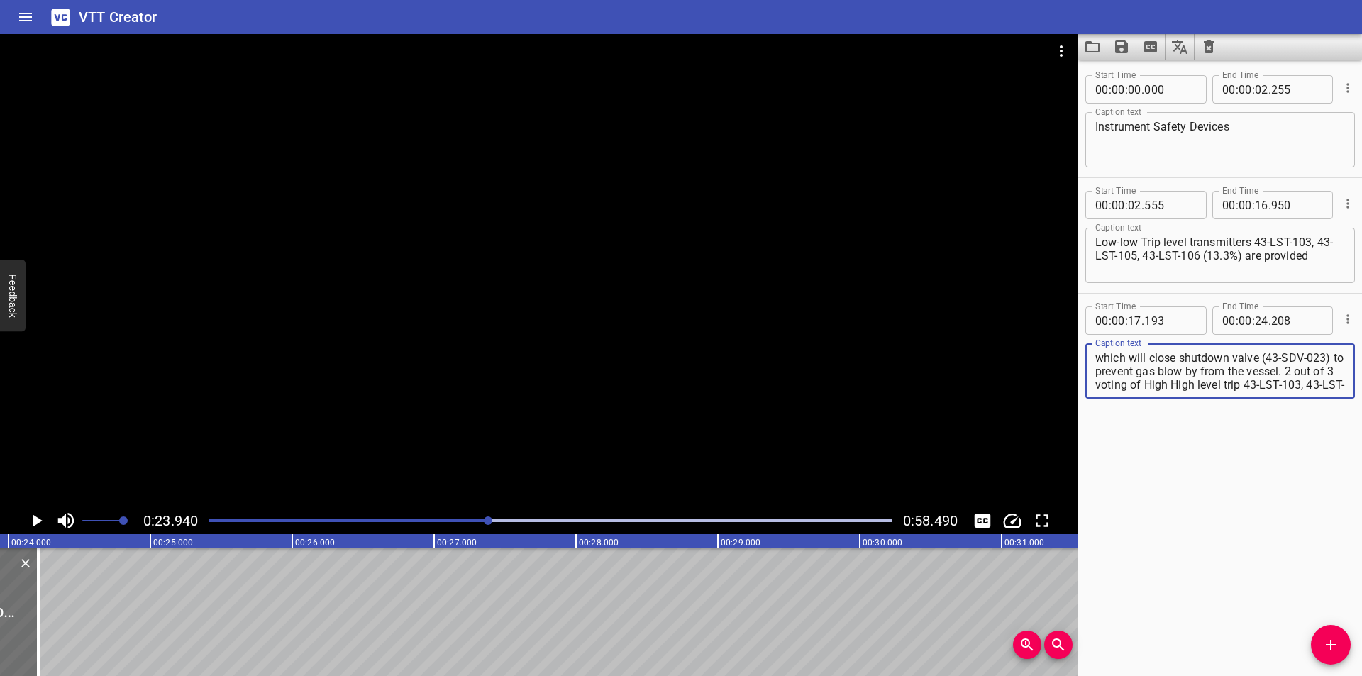
scroll to position [54, 0]
drag, startPoint x: 1096, startPoint y: 384, endPoint x: 1361, endPoint y: 543, distance: 308.6
click at [1361, 543] on div "Start Time 00 : 00 : 00 . 000 Start Time End Time 00 : 00 : 02 . 255 End Time C…" at bounding box center [1220, 368] width 284 height 616
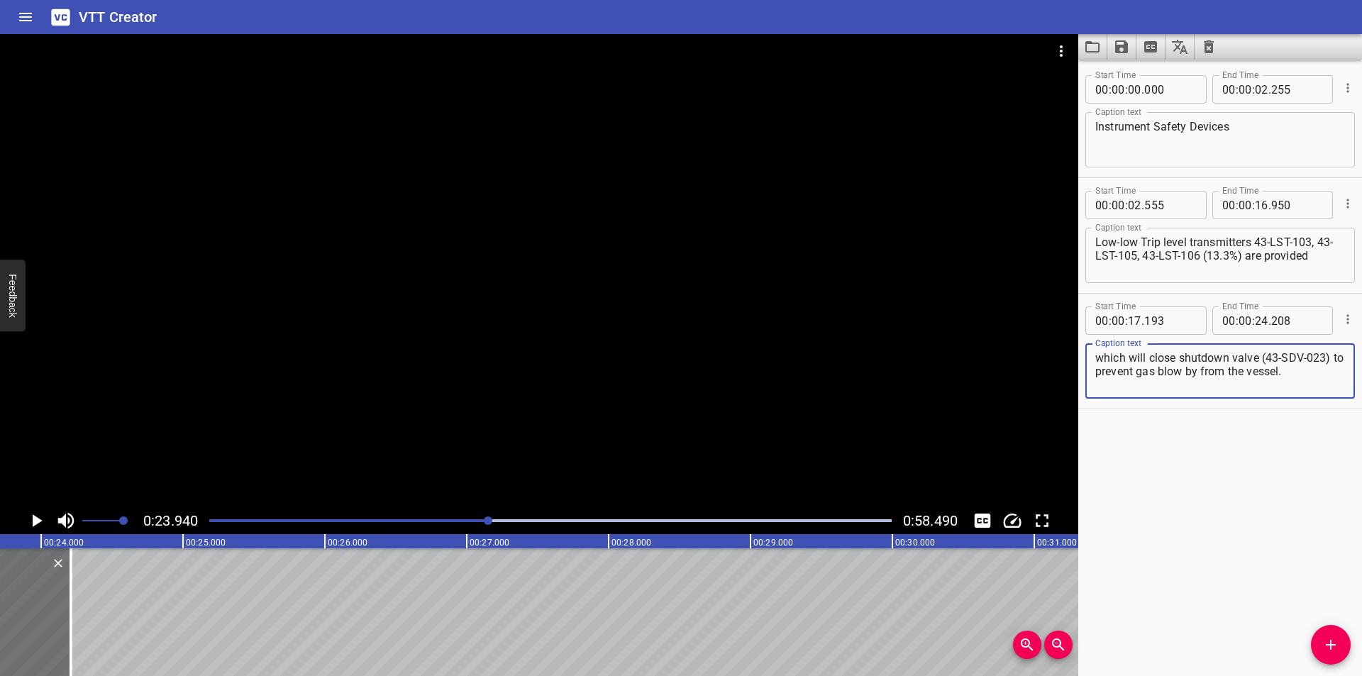
scroll to position [0, 3254]
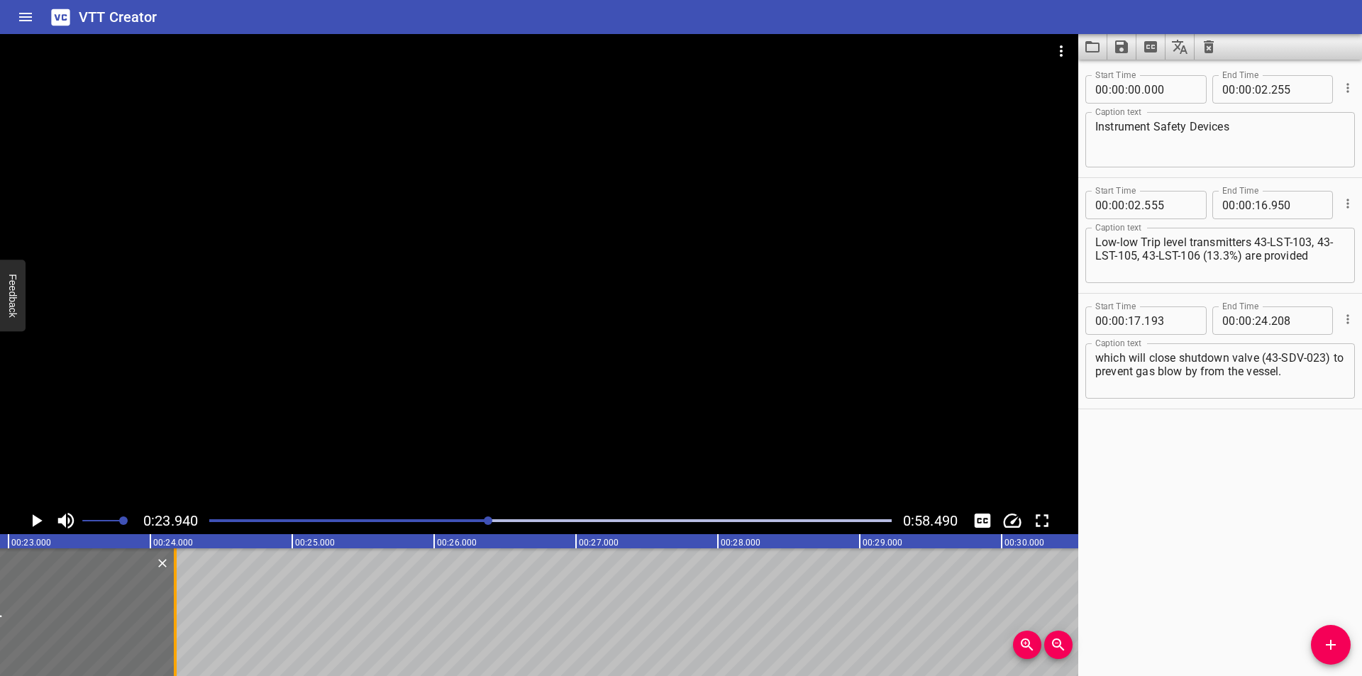
click at [174, 635] on div at bounding box center [175, 612] width 3 height 128
click at [504, 377] on div at bounding box center [539, 270] width 1078 height 473
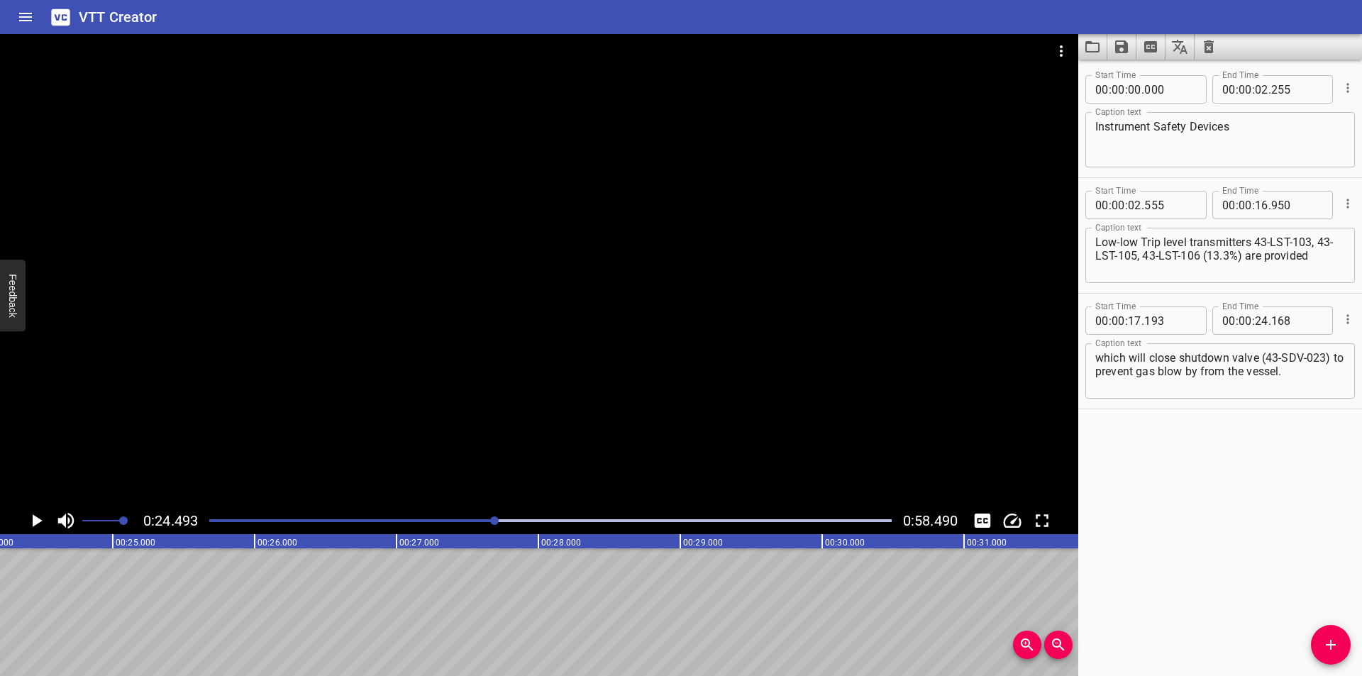
scroll to position [0, 3474]
click at [1333, 650] on icon "Add Cue" at bounding box center [1330, 644] width 17 height 17
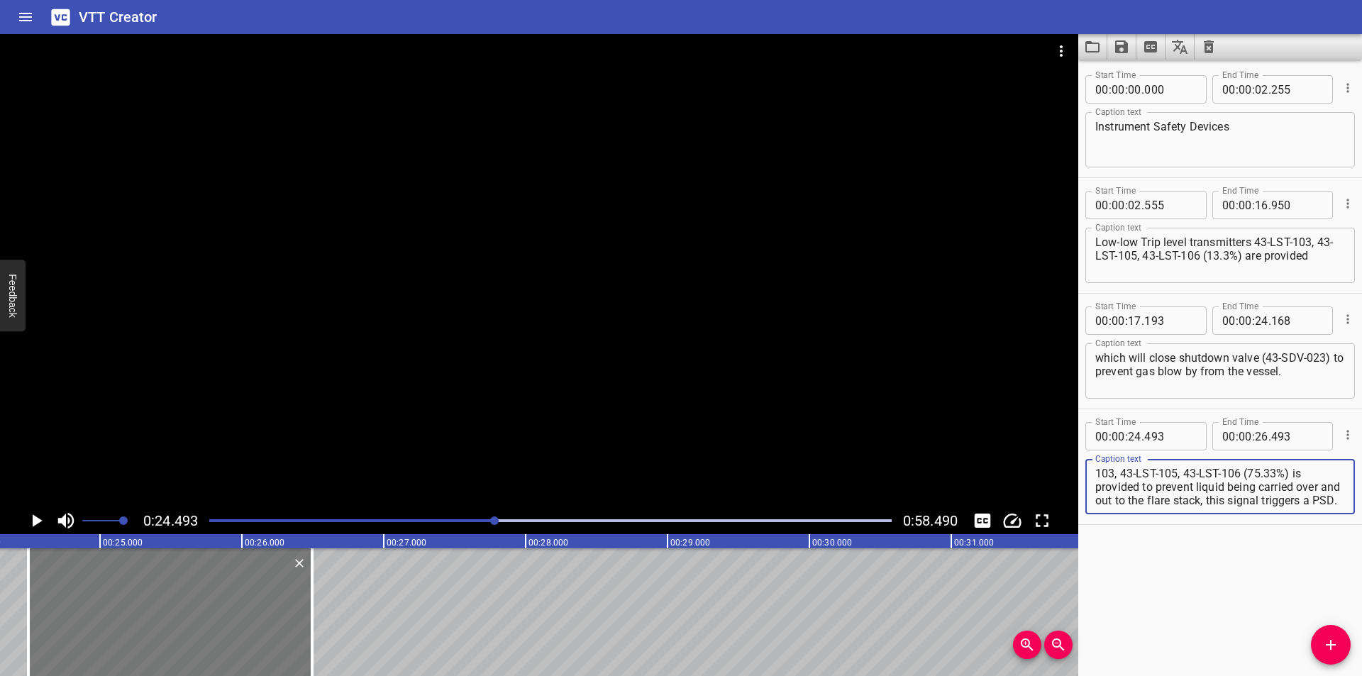
scroll to position [0, 3380]
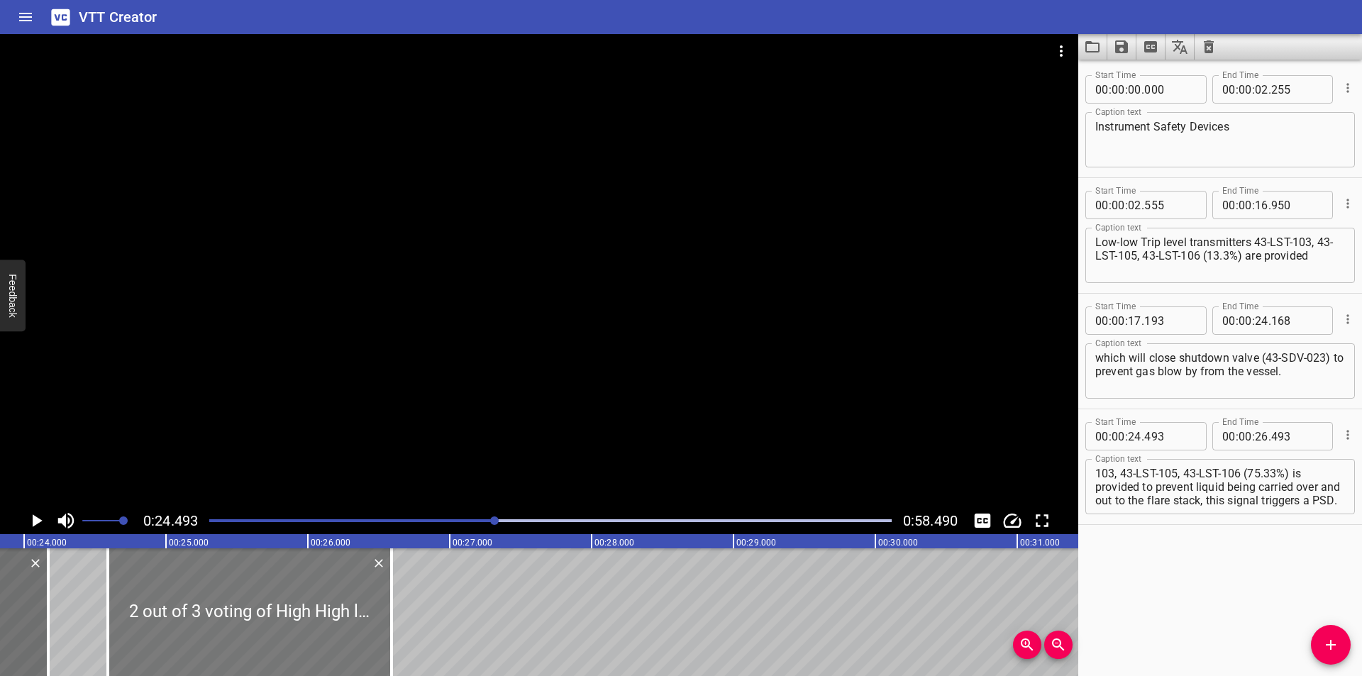
drag, startPoint x: 248, startPoint y: 630, endPoint x: 261, endPoint y: 640, distance: 16.7
click at [261, 640] on div at bounding box center [250, 612] width 284 height 128
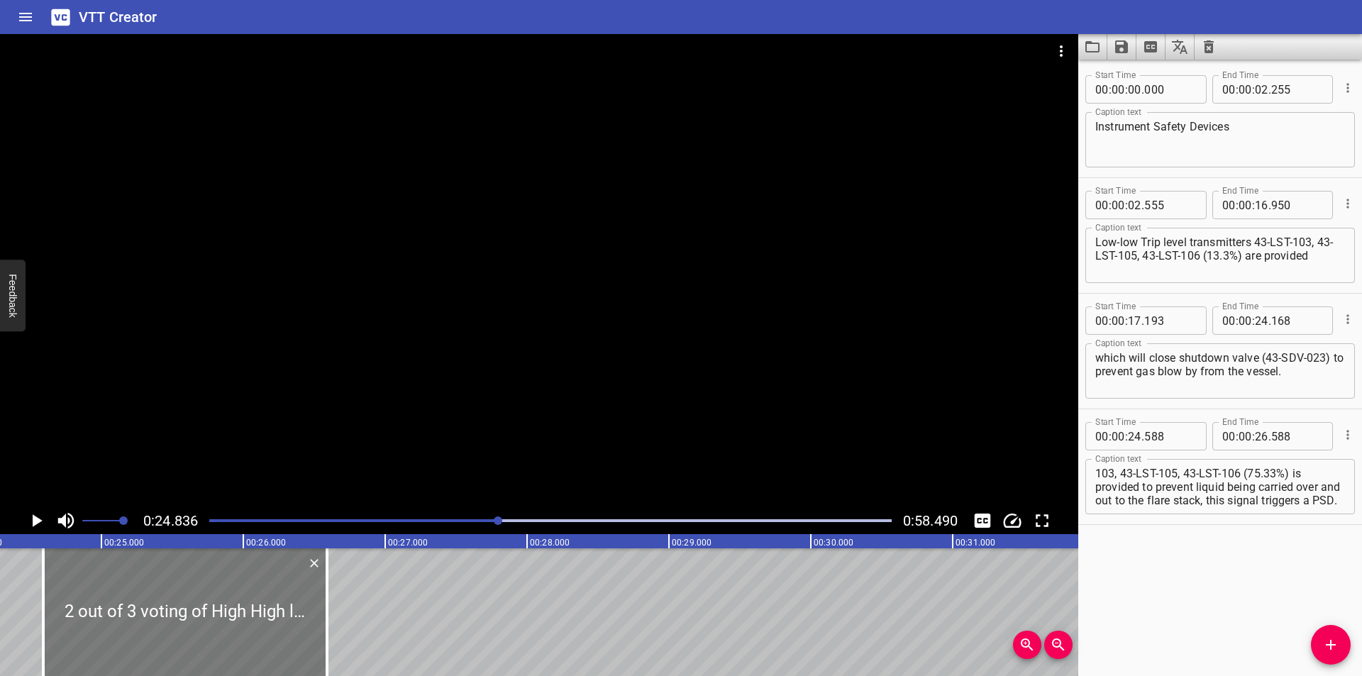
scroll to position [0, 3428]
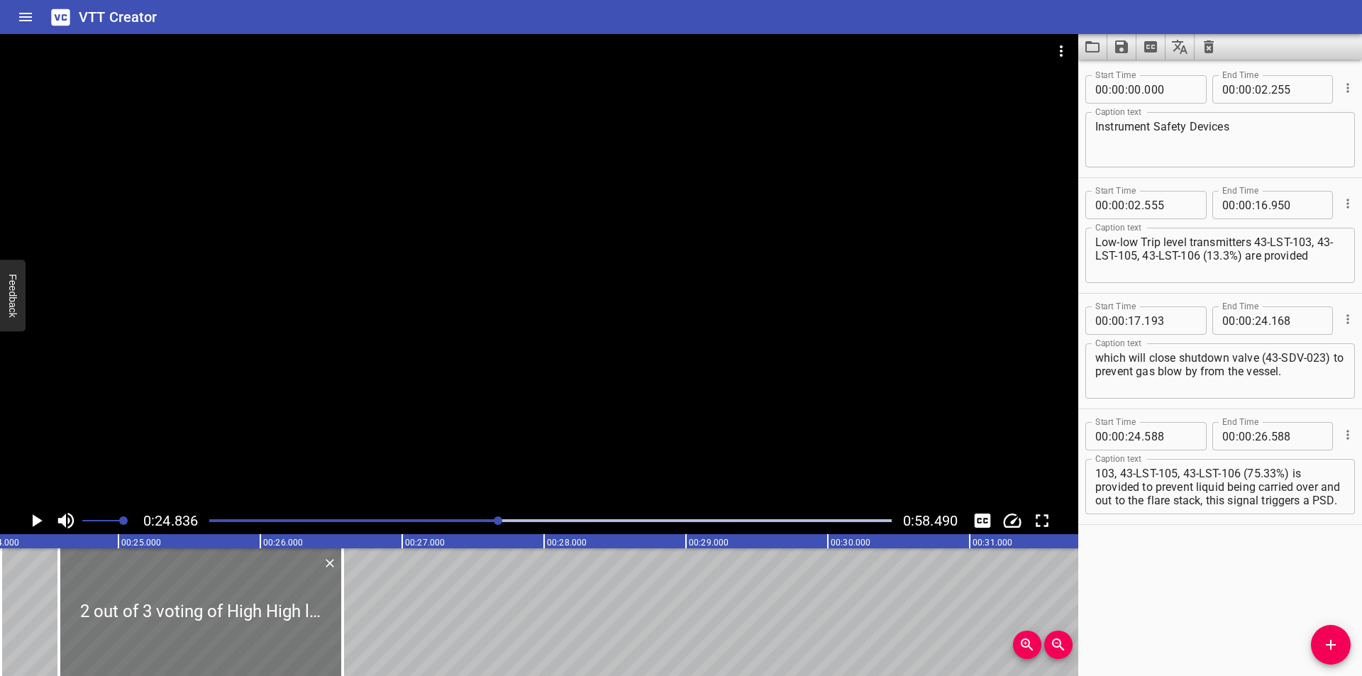
click at [223, 629] on div at bounding box center [201, 612] width 284 height 128
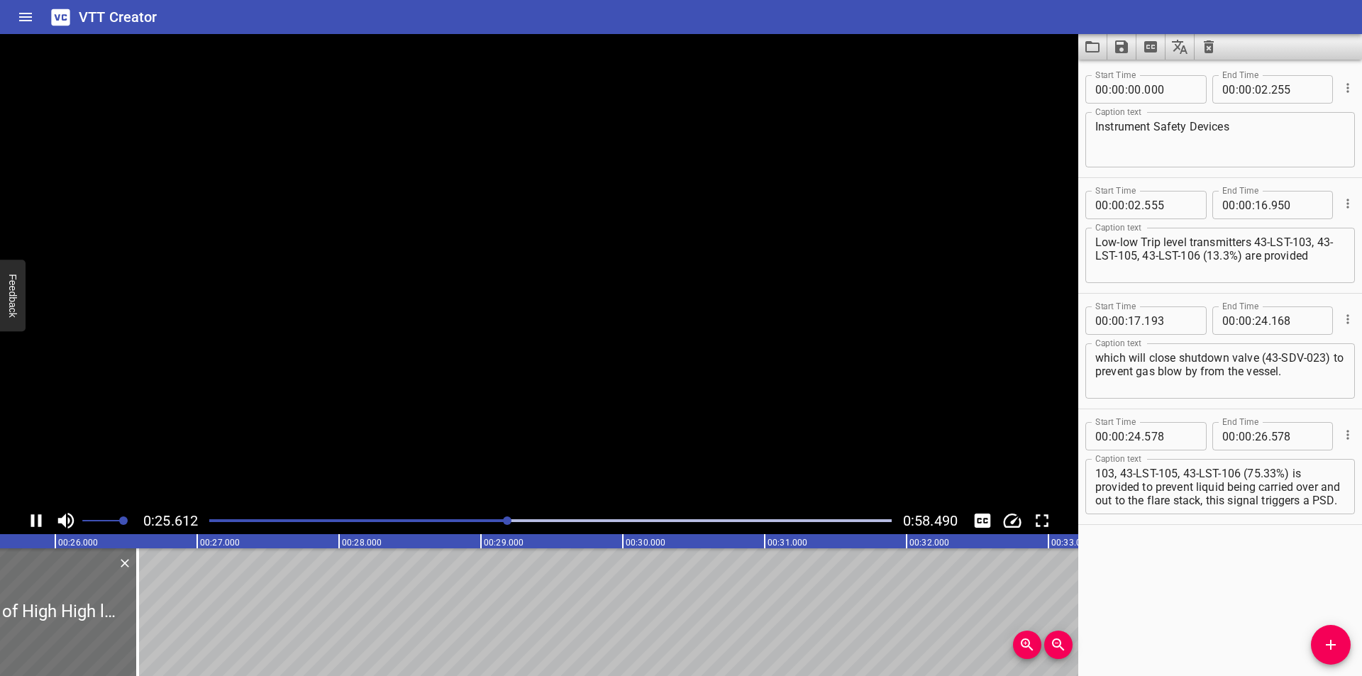
scroll to position [0, 3657]
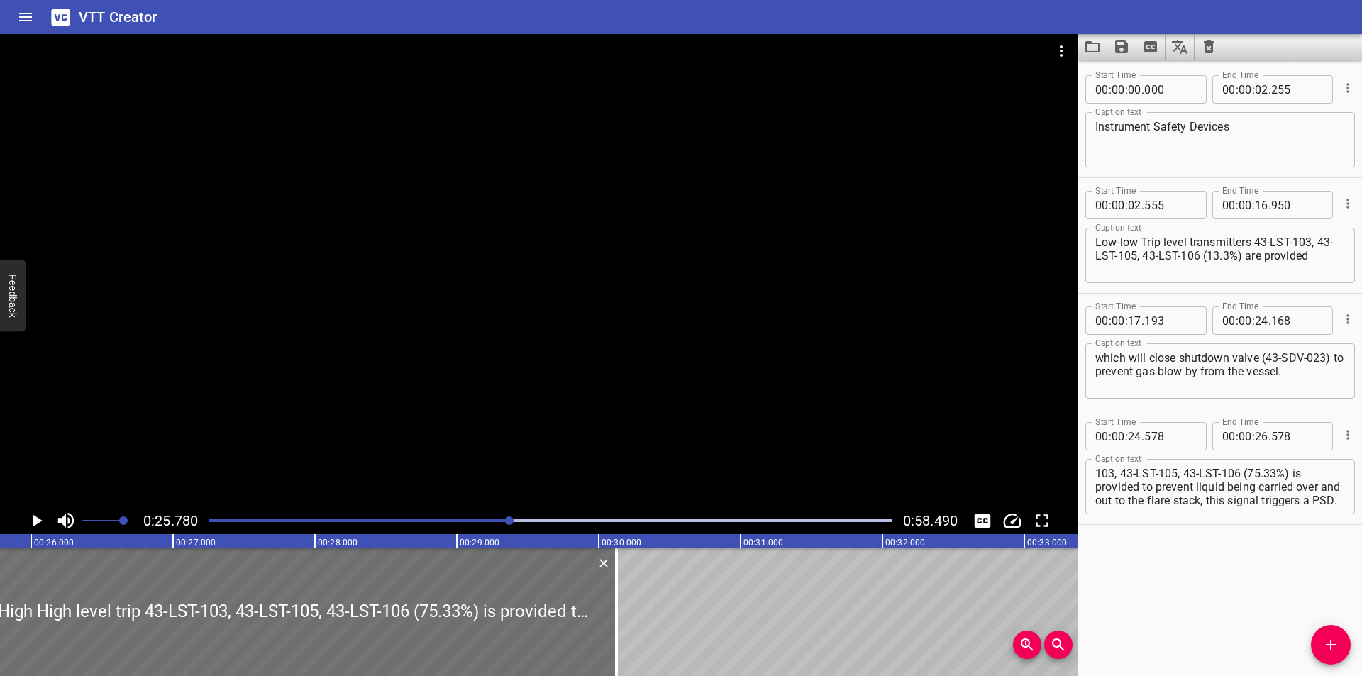
drag, startPoint x: 113, startPoint y: 634, endPoint x: 649, endPoint y: 638, distance: 535.5
click at [618, 635] on div at bounding box center [616, 612] width 3 height 128
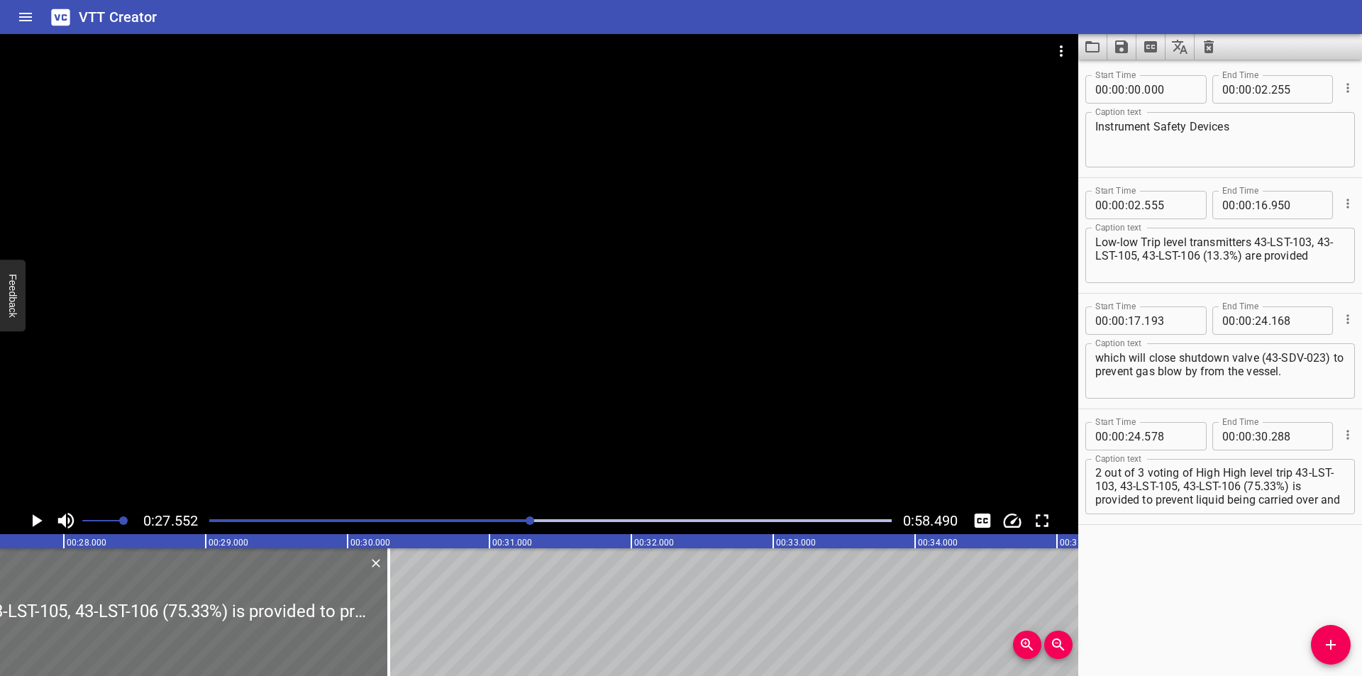
scroll to position [0, 0]
drag, startPoint x: 1226, startPoint y: 473, endPoint x: 1262, endPoint y: 479, distance: 36.0
click at [1228, 473] on textarea "2 out of 3 voting of High High level trip 43-LST-103, 43-LST-105, 43-LST-106 (7…" at bounding box center [1220, 487] width 250 height 40
click at [516, 398] on div at bounding box center [539, 270] width 1078 height 473
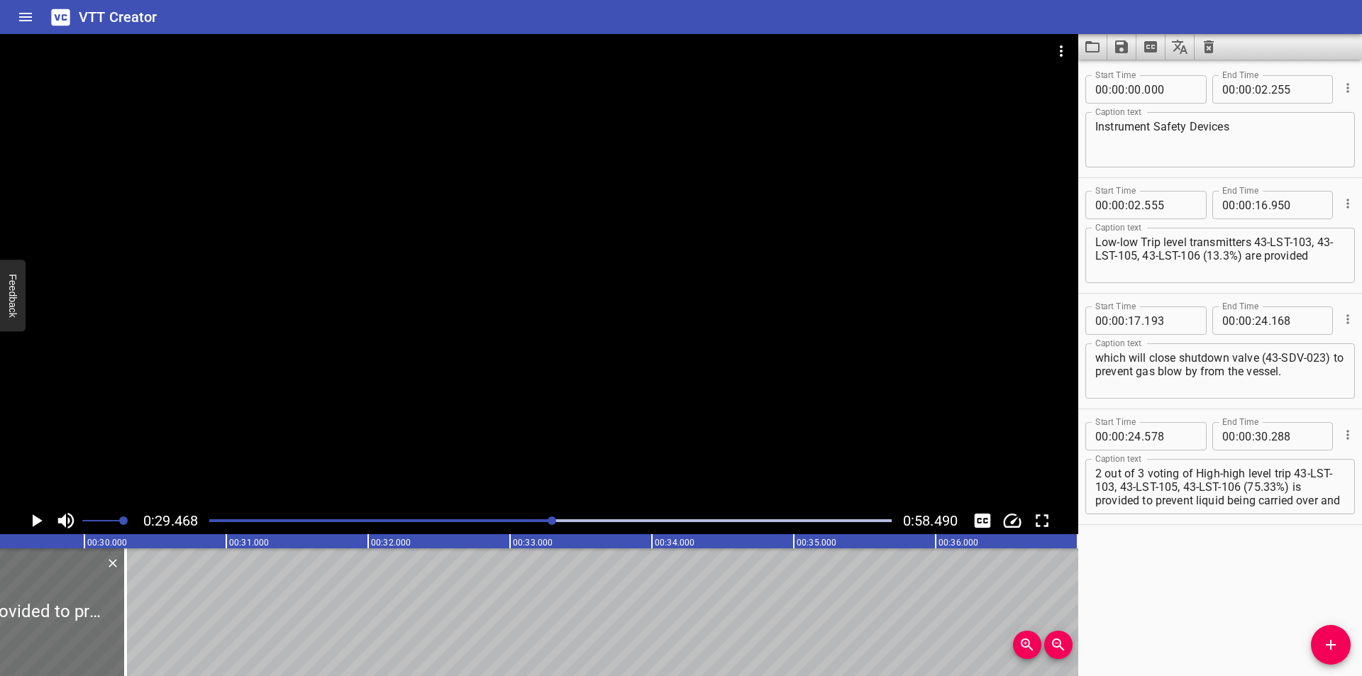
scroll to position [0, 4180]
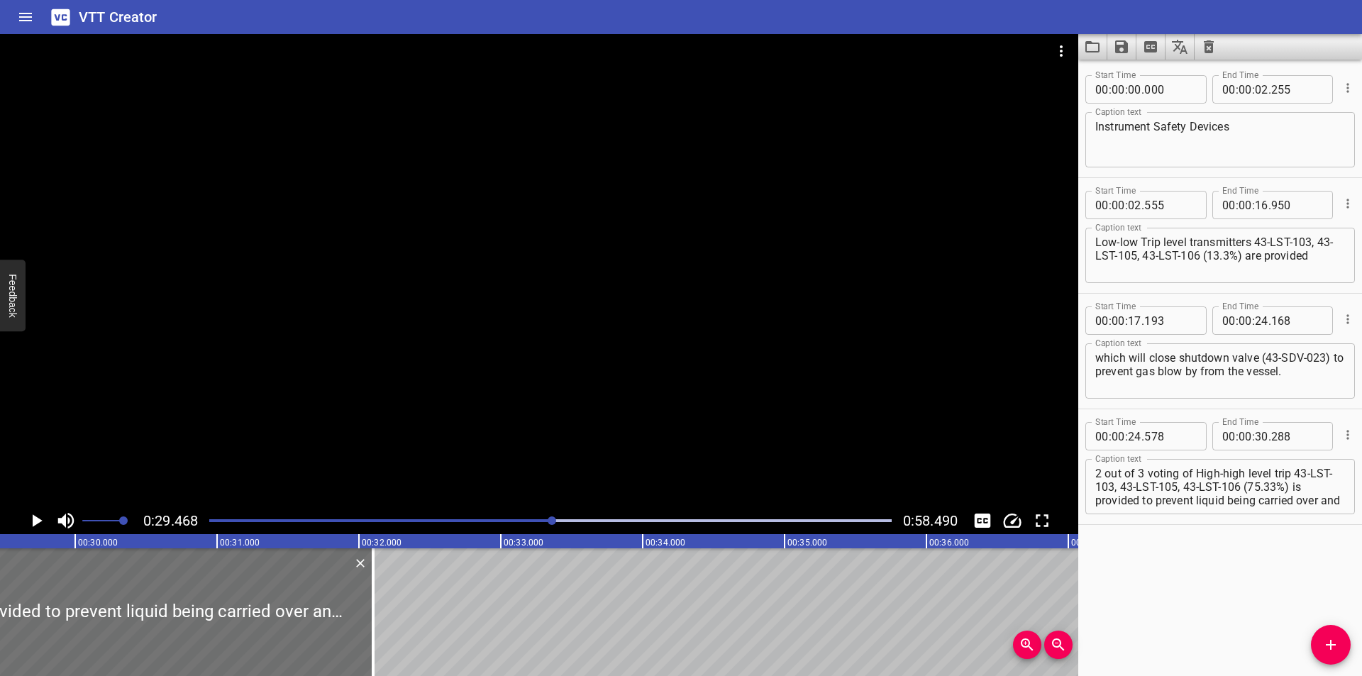
drag, startPoint x: 378, startPoint y: 626, endPoint x: 827, endPoint y: 608, distance: 449.2
click at [380, 608] on div at bounding box center [373, 612] width 14 height 128
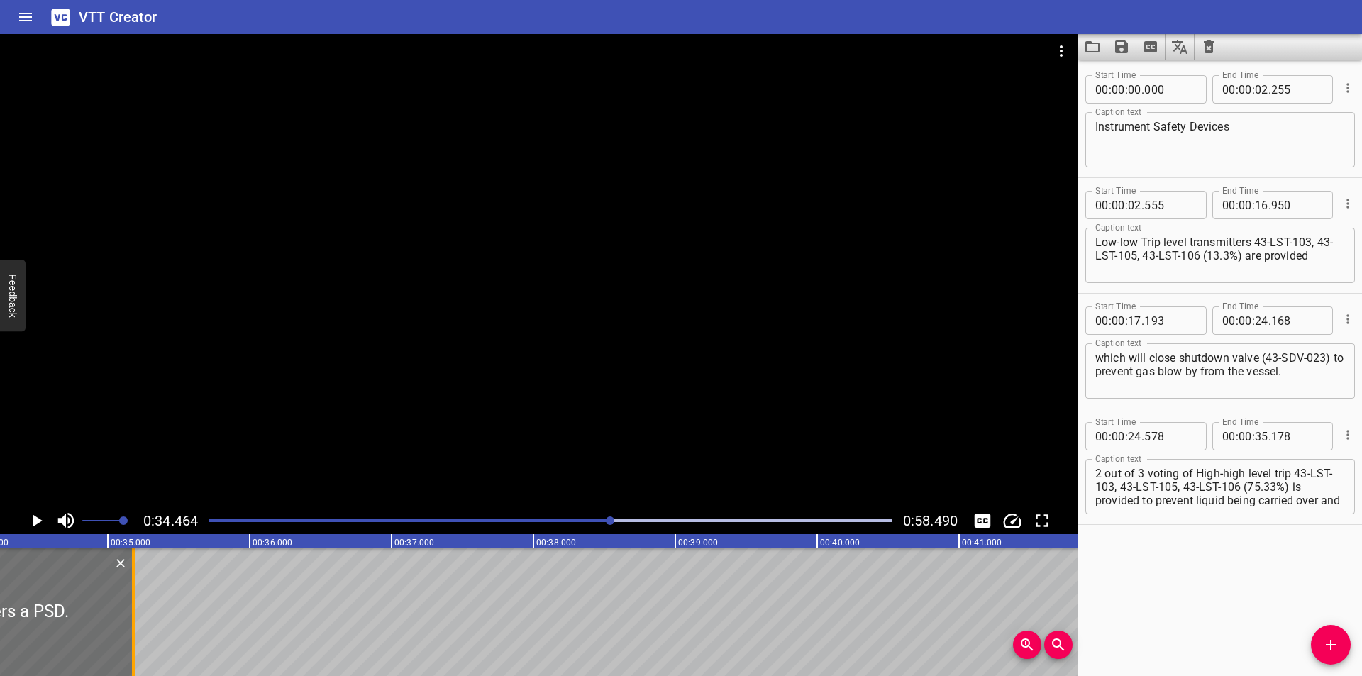
scroll to position [0, 4888]
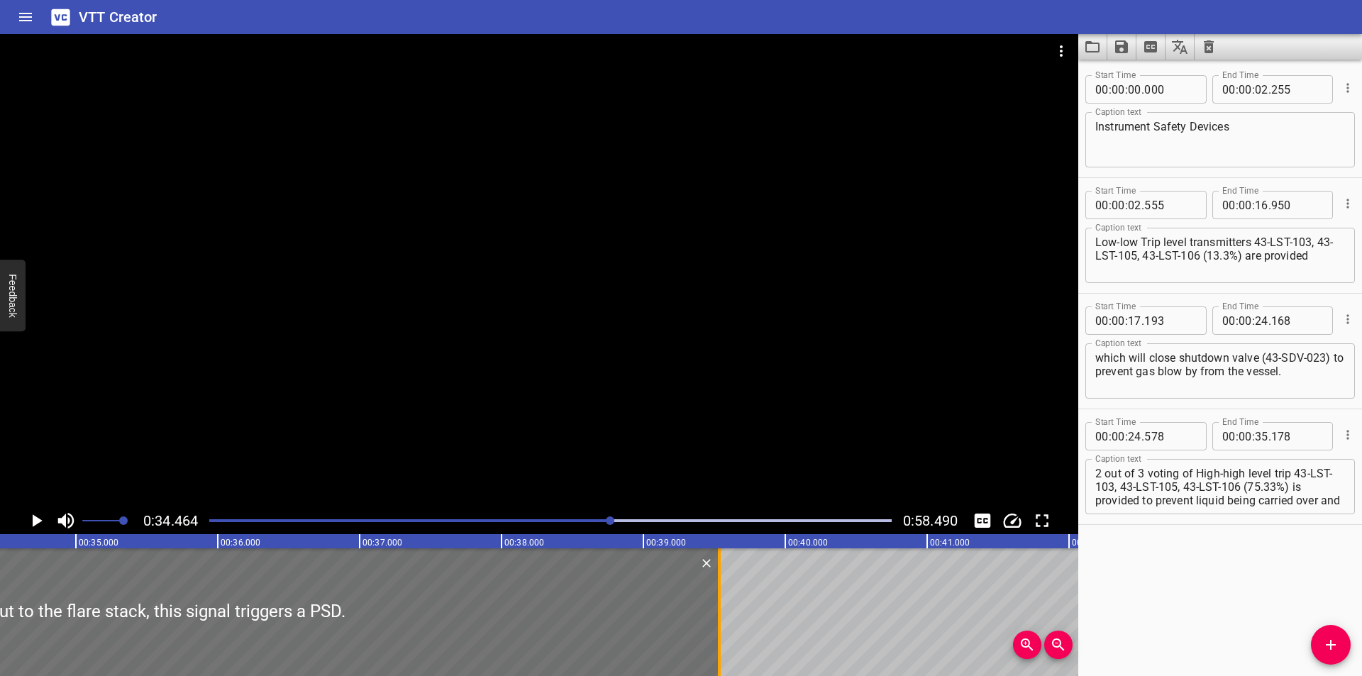
drag, startPoint x: 99, startPoint y: 636, endPoint x: 716, endPoint y: 635, distance: 617.7
click at [716, 635] on div at bounding box center [719, 612] width 14 height 128
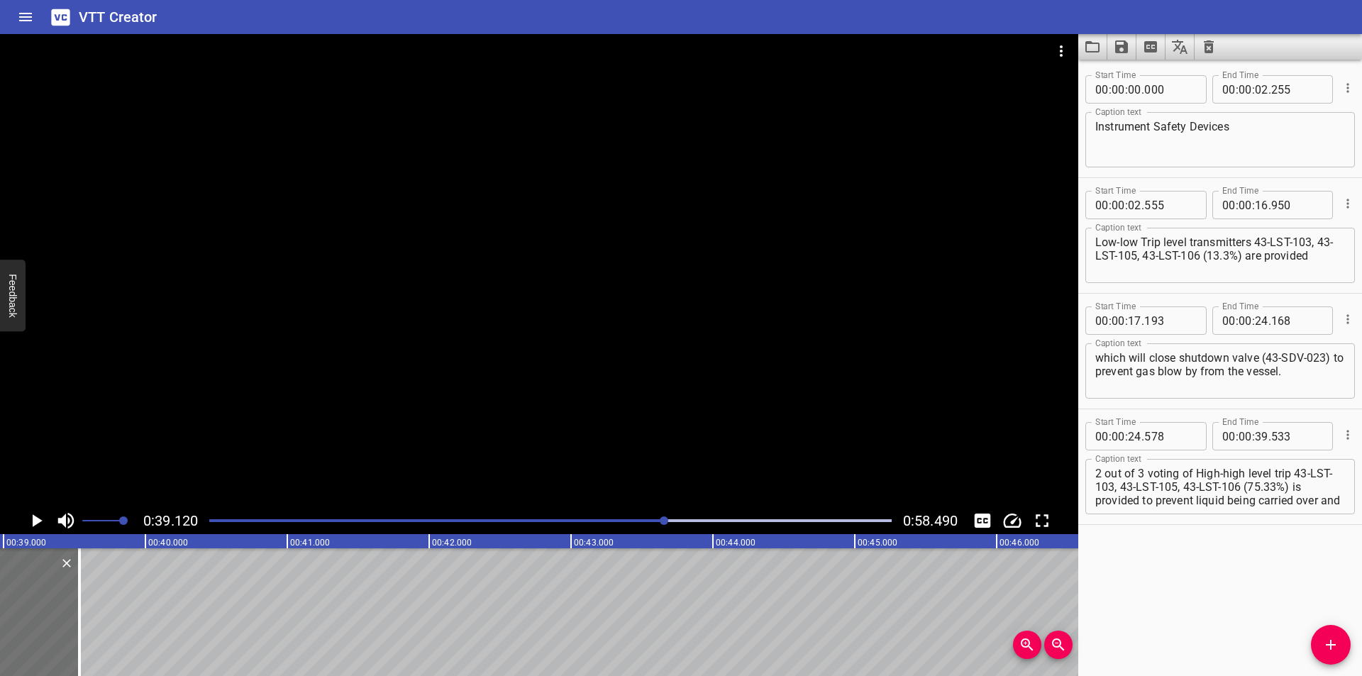
scroll to position [0, 5549]
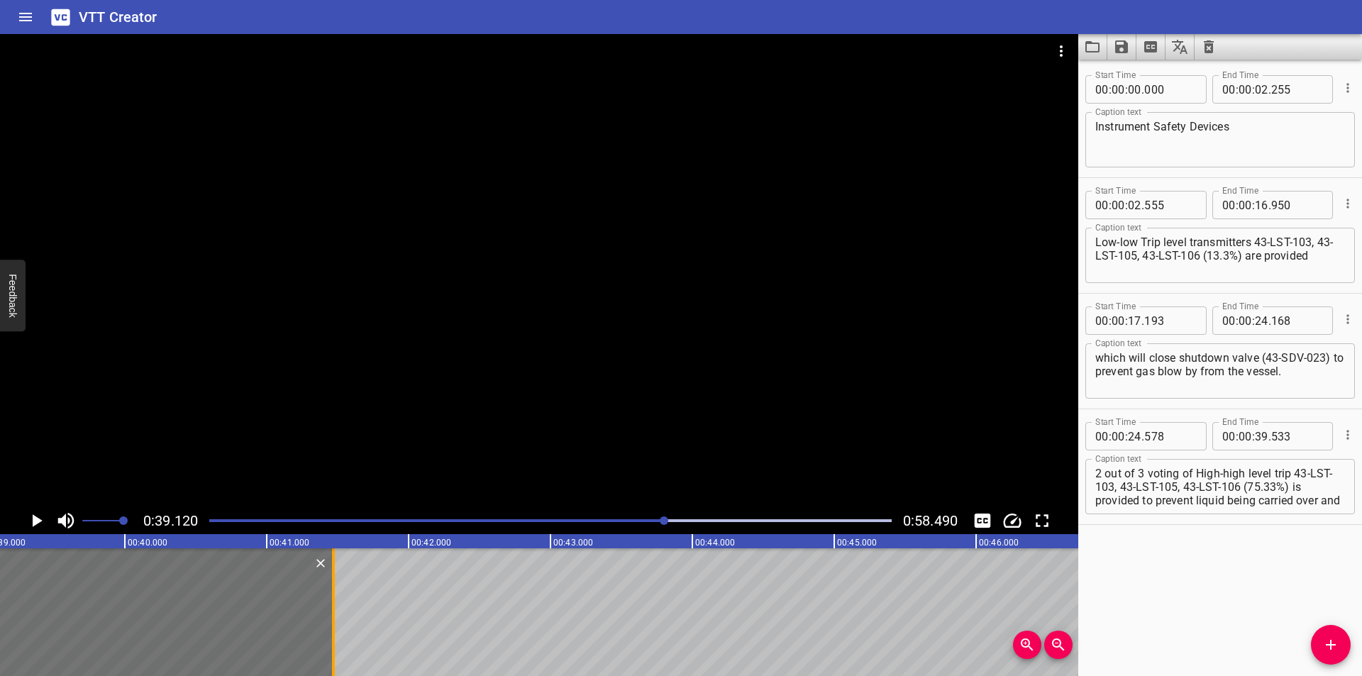
drag, startPoint x: 59, startPoint y: 635, endPoint x: 345, endPoint y: 635, distance: 286.5
click at [335, 635] on div at bounding box center [333, 612] width 3 height 128
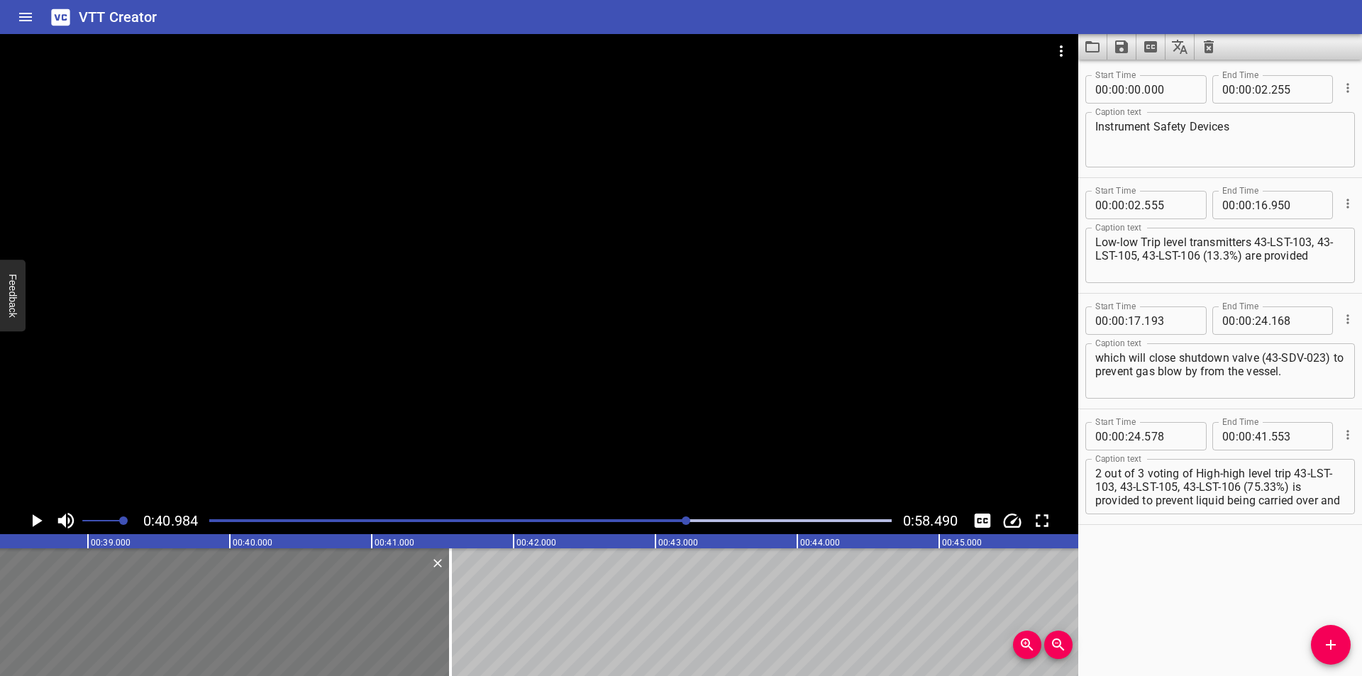
scroll to position [0, 5435]
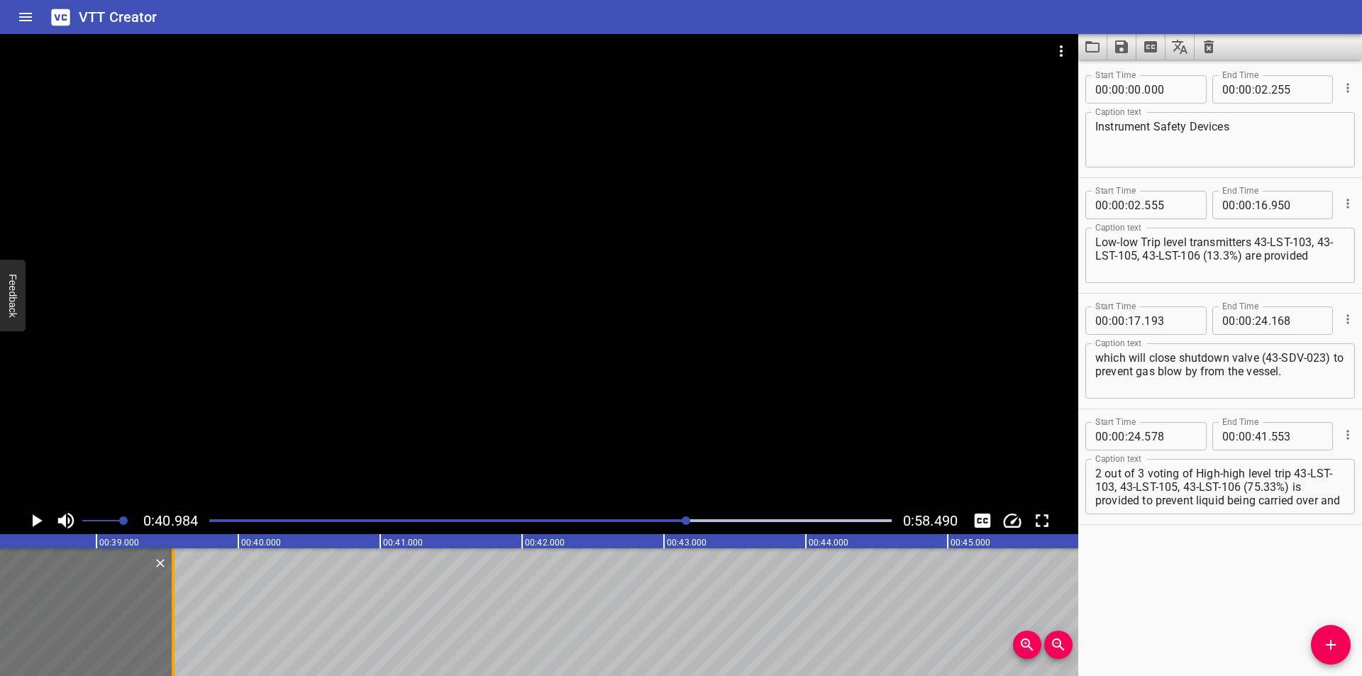
drag, startPoint x: 456, startPoint y: 644, endPoint x: 170, endPoint y: 648, distance: 285.8
click at [170, 648] on div at bounding box center [173, 612] width 14 height 128
drag, startPoint x: 1314, startPoint y: 488, endPoint x: 1361, endPoint y: 648, distance: 167.0
click at [1361, 648] on div "Start Time 00 : 00 : 00 . 000 Start Time End Time 00 : 00 : 02 . 255 End Time C…" at bounding box center [1220, 368] width 284 height 616
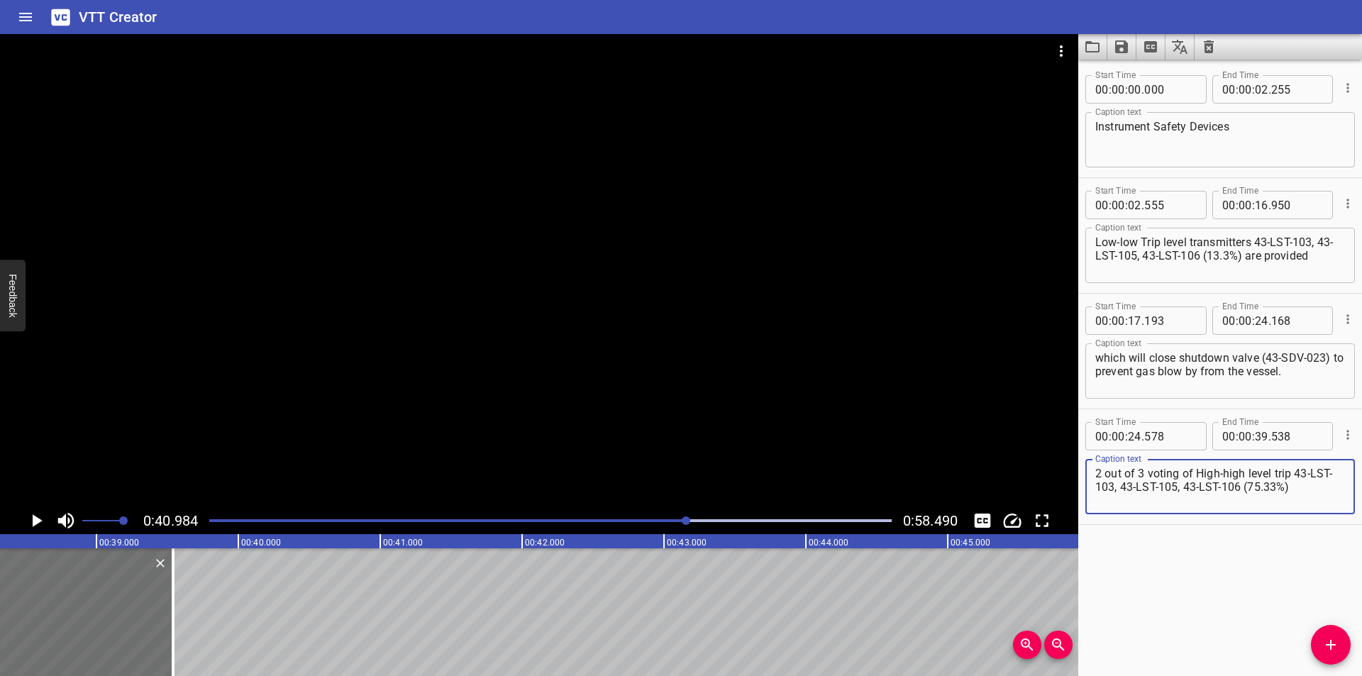
scroll to position [0, 0]
click at [660, 522] on div at bounding box center [550, 521] width 699 height 20
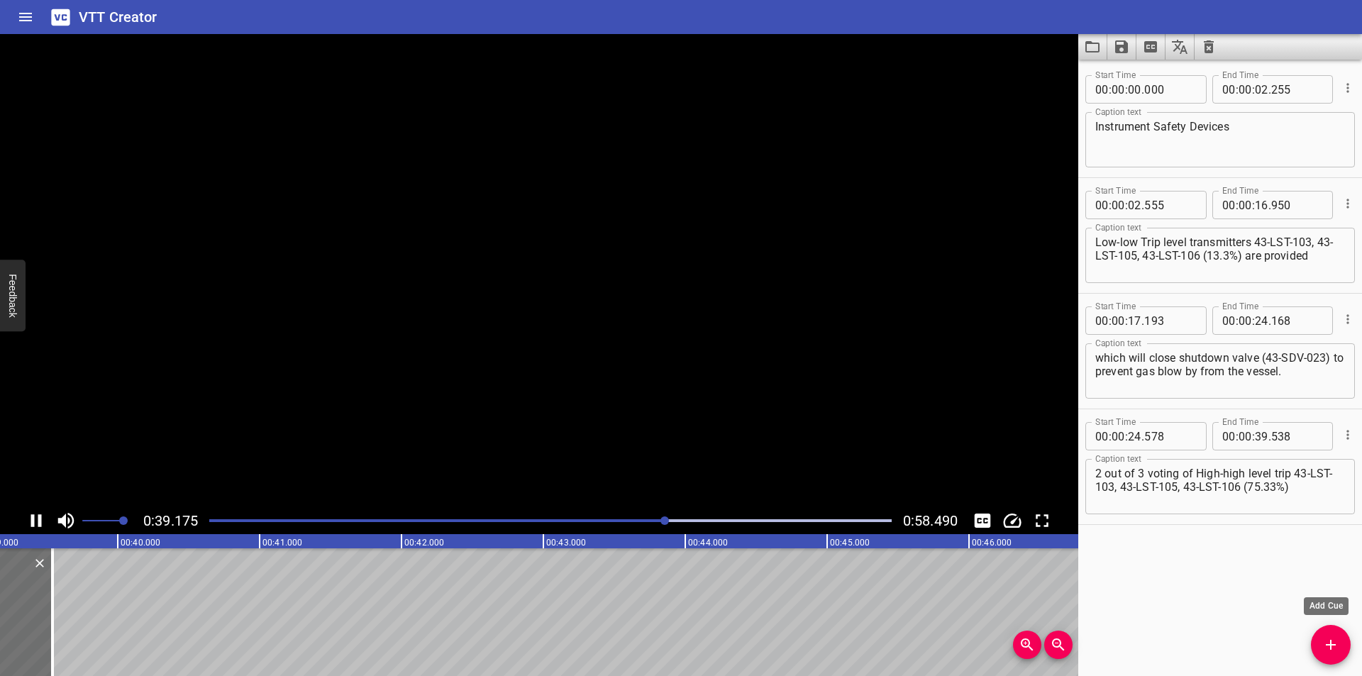
scroll to position [0, 5578]
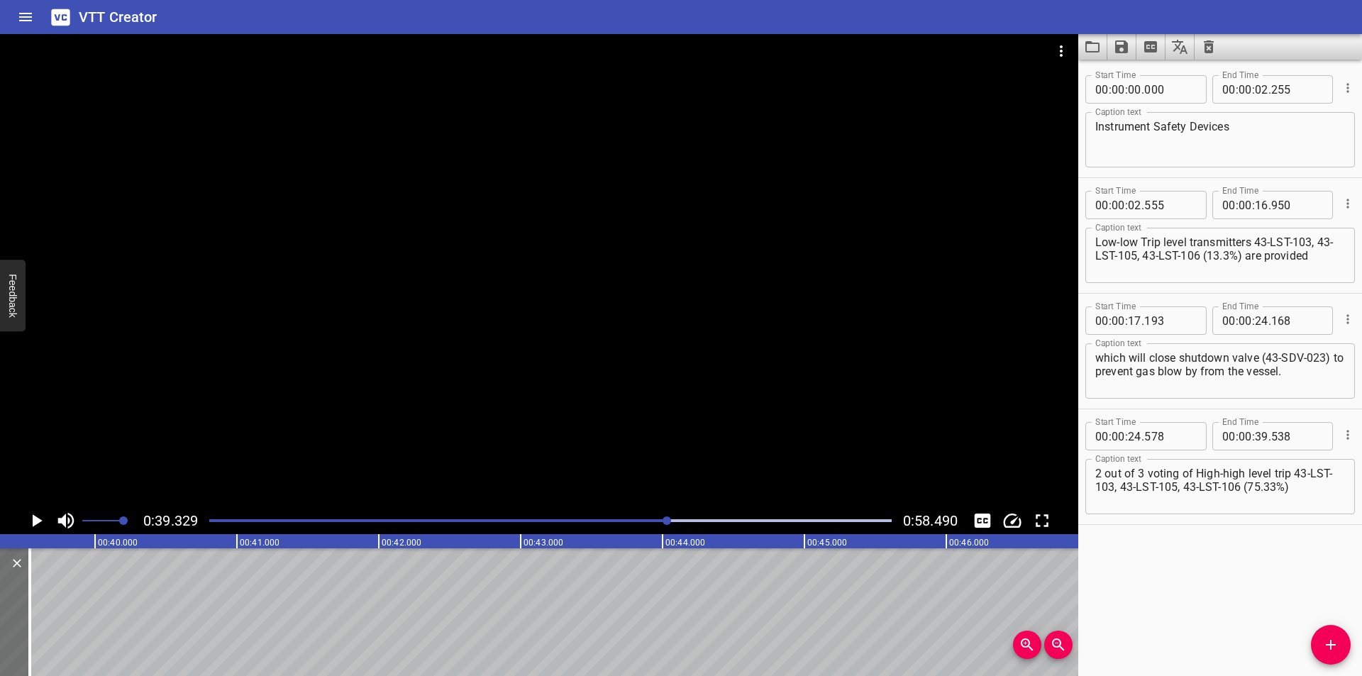
click at [1335, 496] on div "2 out of 3 voting of High-high level trip 43-LST-103, 43-LST-105, 43-LST-106 (7…" at bounding box center [1219, 486] width 269 height 55
drag, startPoint x: 1334, startPoint y: 643, endPoint x: 552, endPoint y: 637, distance: 782.3
click at [1332, 643] on icon "Add Cue" at bounding box center [1330, 644] width 17 height 17
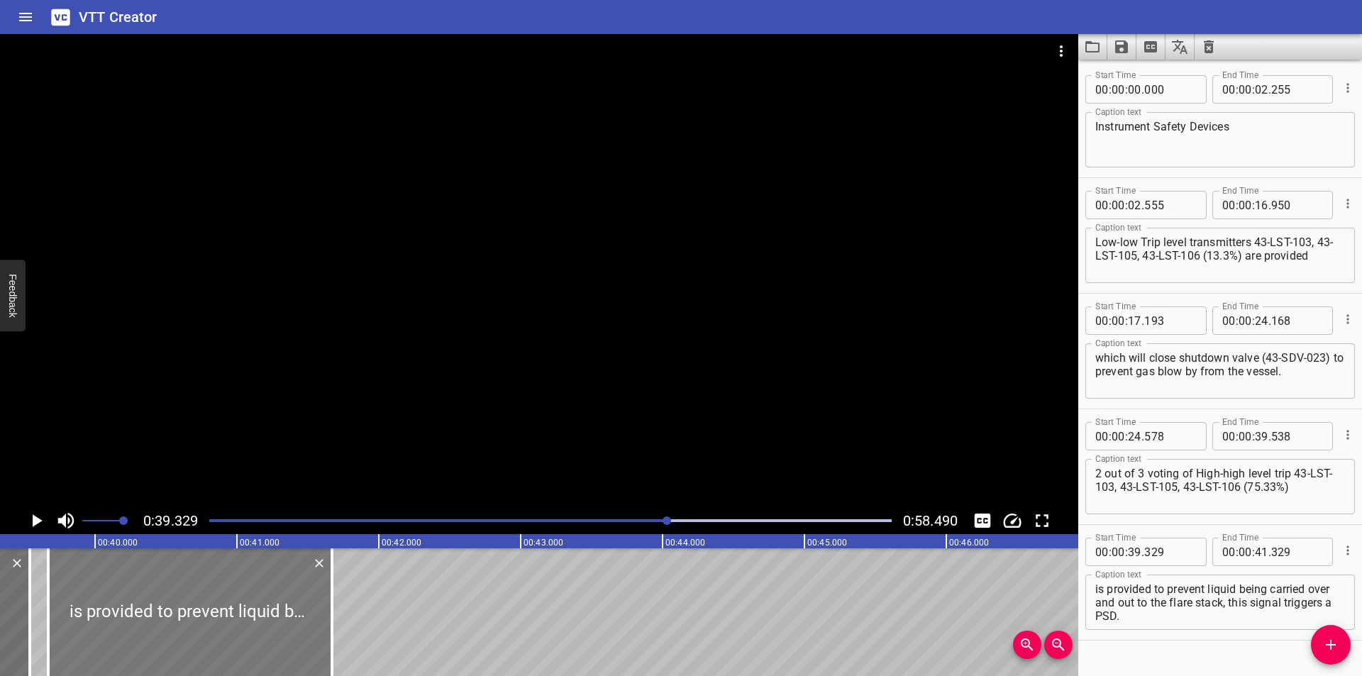
drag, startPoint x: 143, startPoint y: 641, endPoint x: 191, endPoint y: 642, distance: 48.2
click at [191, 642] on div at bounding box center [190, 612] width 284 height 128
click at [287, 609] on div at bounding box center [191, 612] width 284 height 128
drag, startPoint x: 356, startPoint y: 401, endPoint x: 356, endPoint y: 430, distance: 29.1
click at [356, 402] on div at bounding box center [539, 270] width 1078 height 473
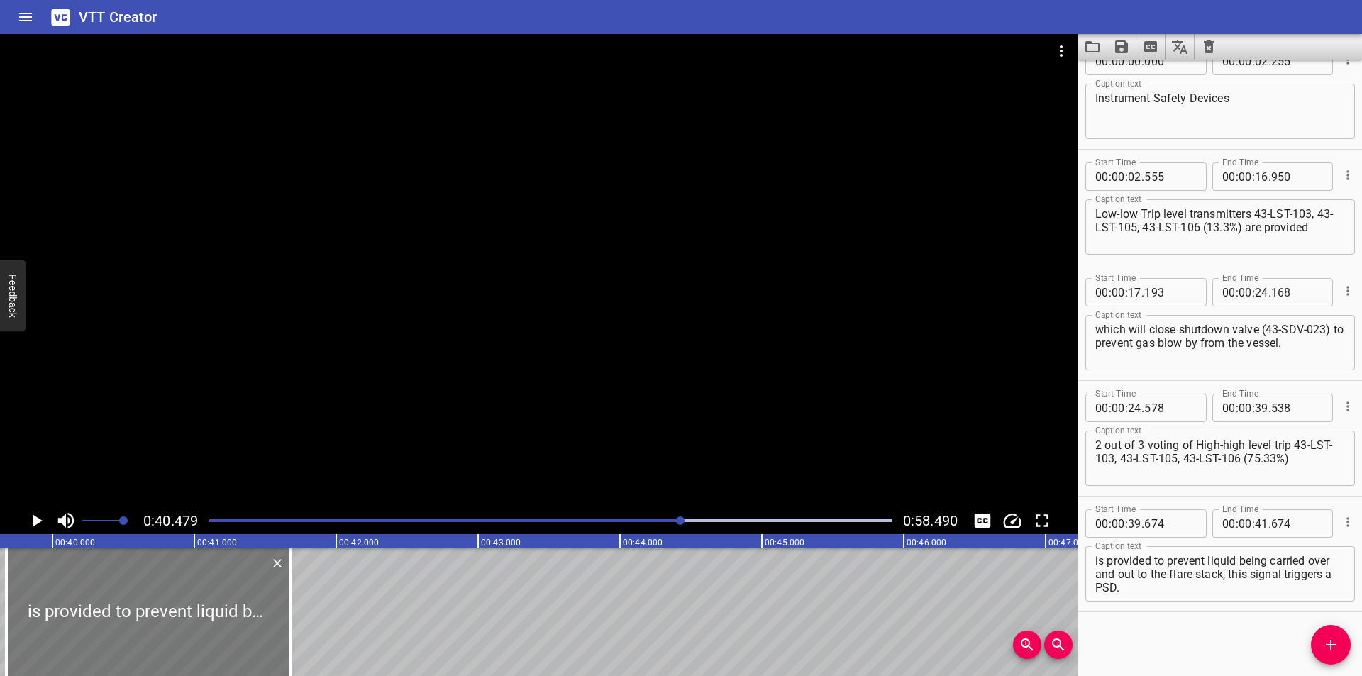
scroll to position [0, 5600]
click at [230, 611] on div at bounding box center [170, 612] width 284 height 128
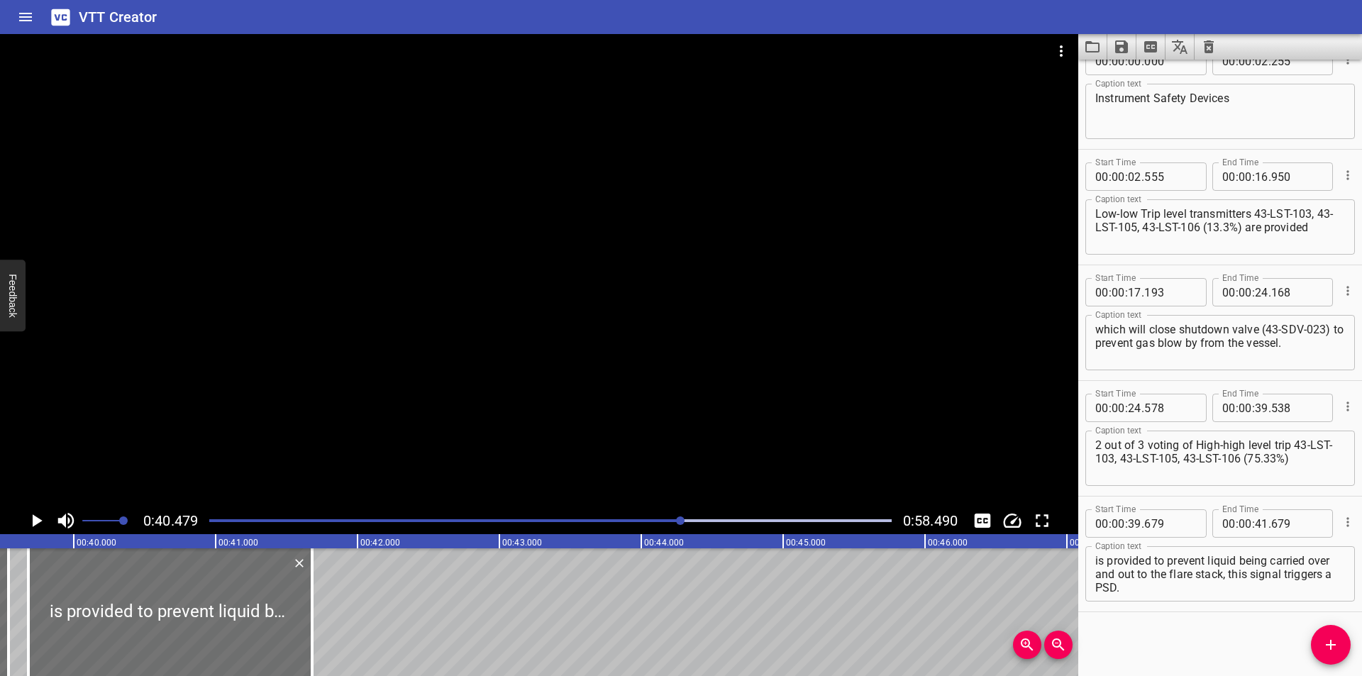
drag, startPoint x: 313, startPoint y: 623, endPoint x: 837, endPoint y: 624, distance: 524.1
click at [313, 624] on div at bounding box center [312, 612] width 3 height 128
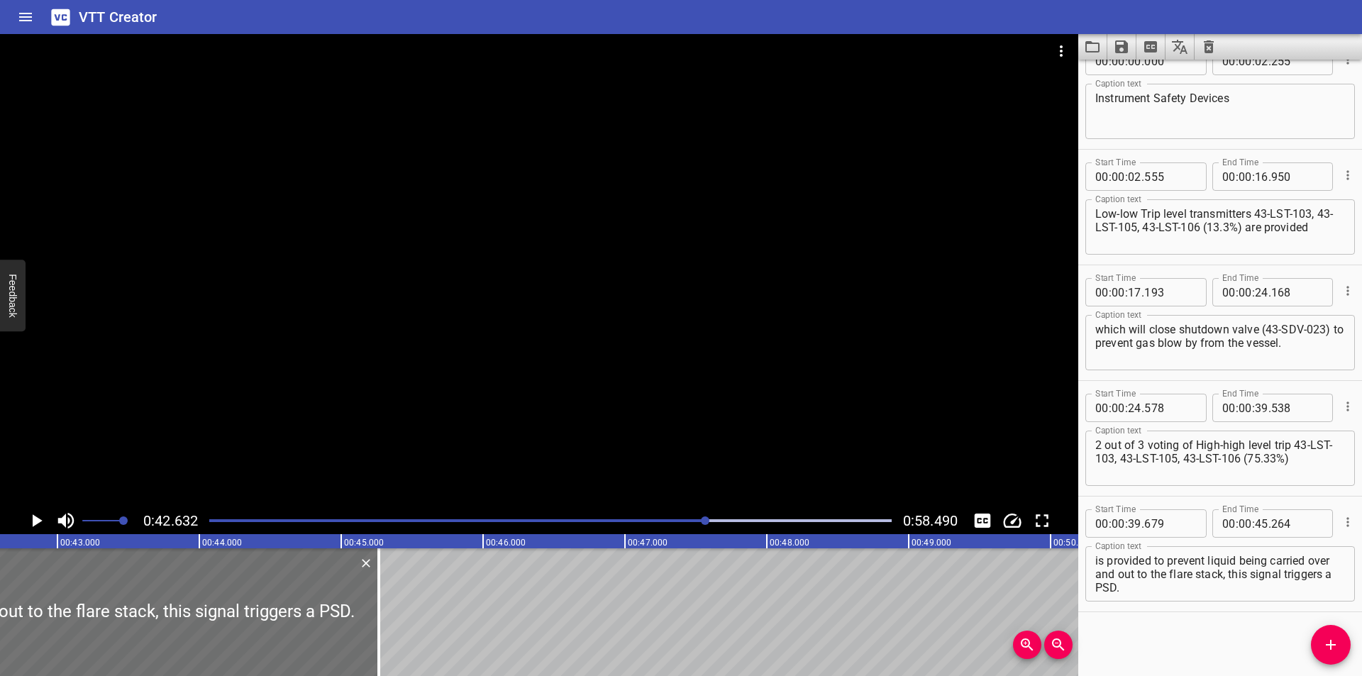
scroll to position [0, 6047]
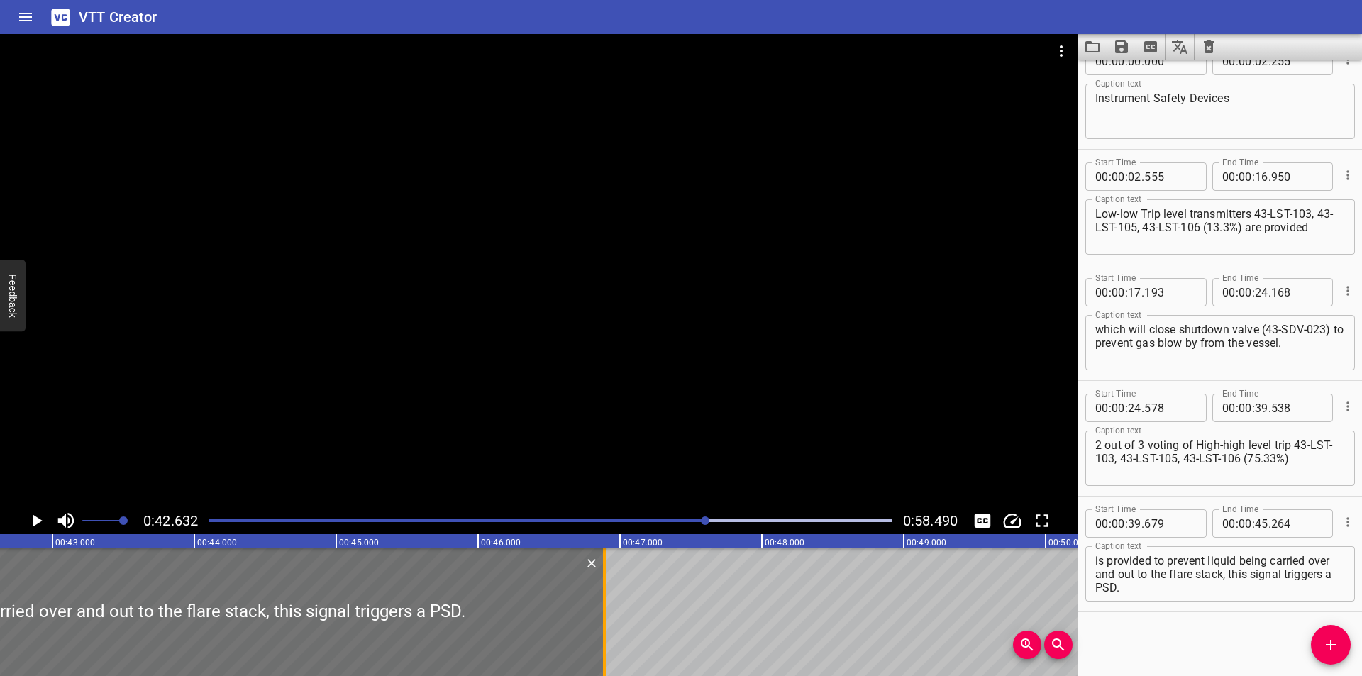
drag, startPoint x: 375, startPoint y: 625, endPoint x: 606, endPoint y: 630, distance: 230.5
click at [606, 630] on div at bounding box center [604, 612] width 14 height 128
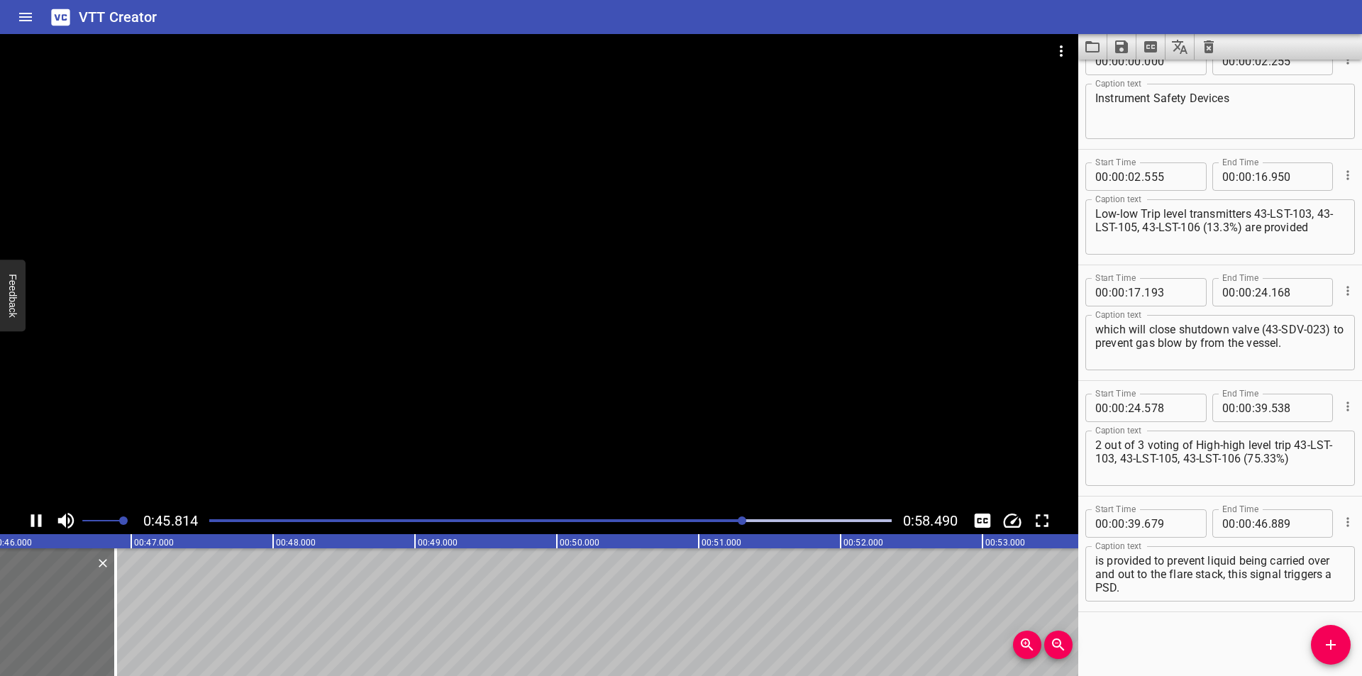
click at [508, 397] on div at bounding box center [539, 270] width 1078 height 473
click at [95, 613] on div at bounding box center [98, 612] width 14 height 128
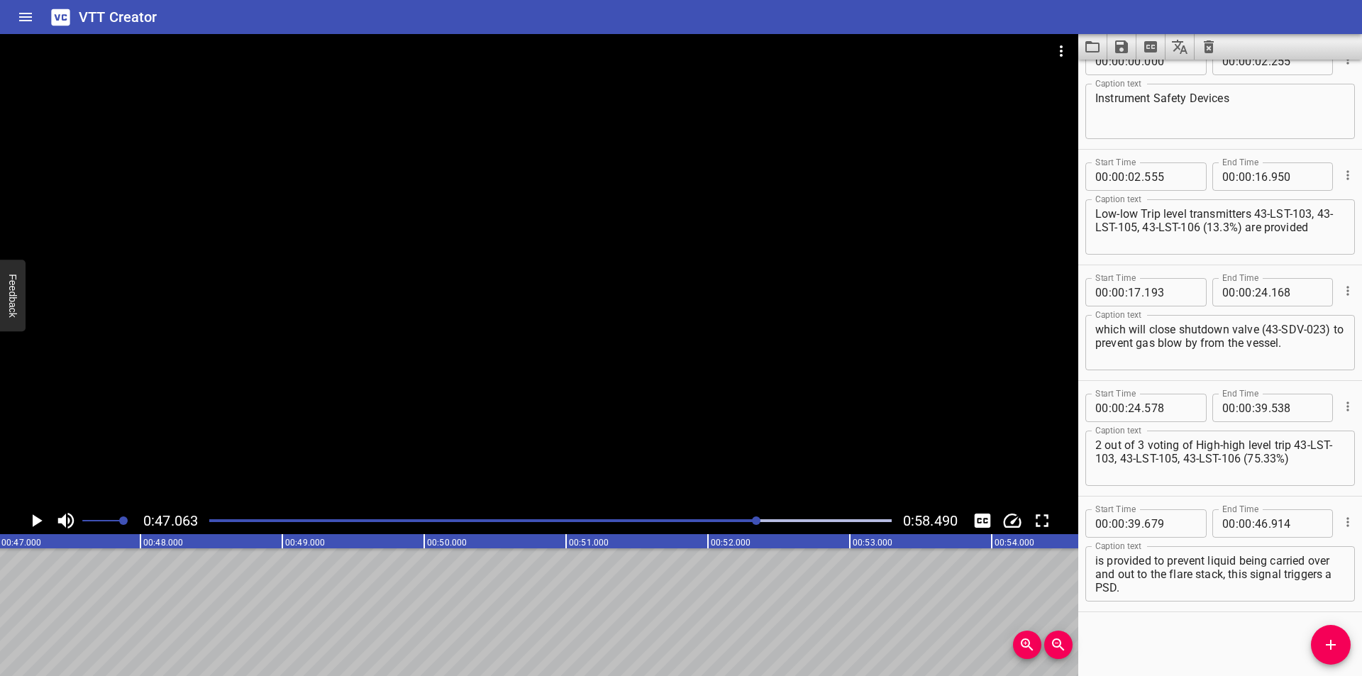
scroll to position [0, 6676]
click at [1330, 644] on icon "Add Cue" at bounding box center [1330, 645] width 10 height 10
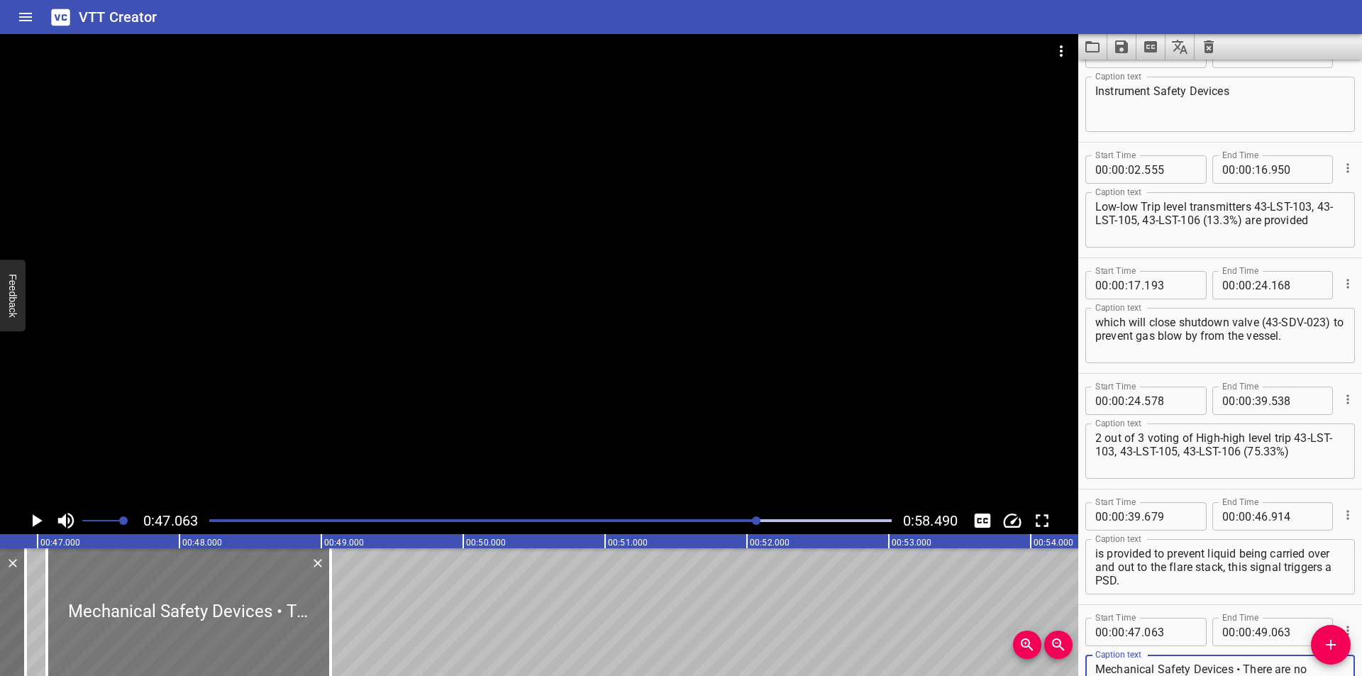
scroll to position [0, 6628]
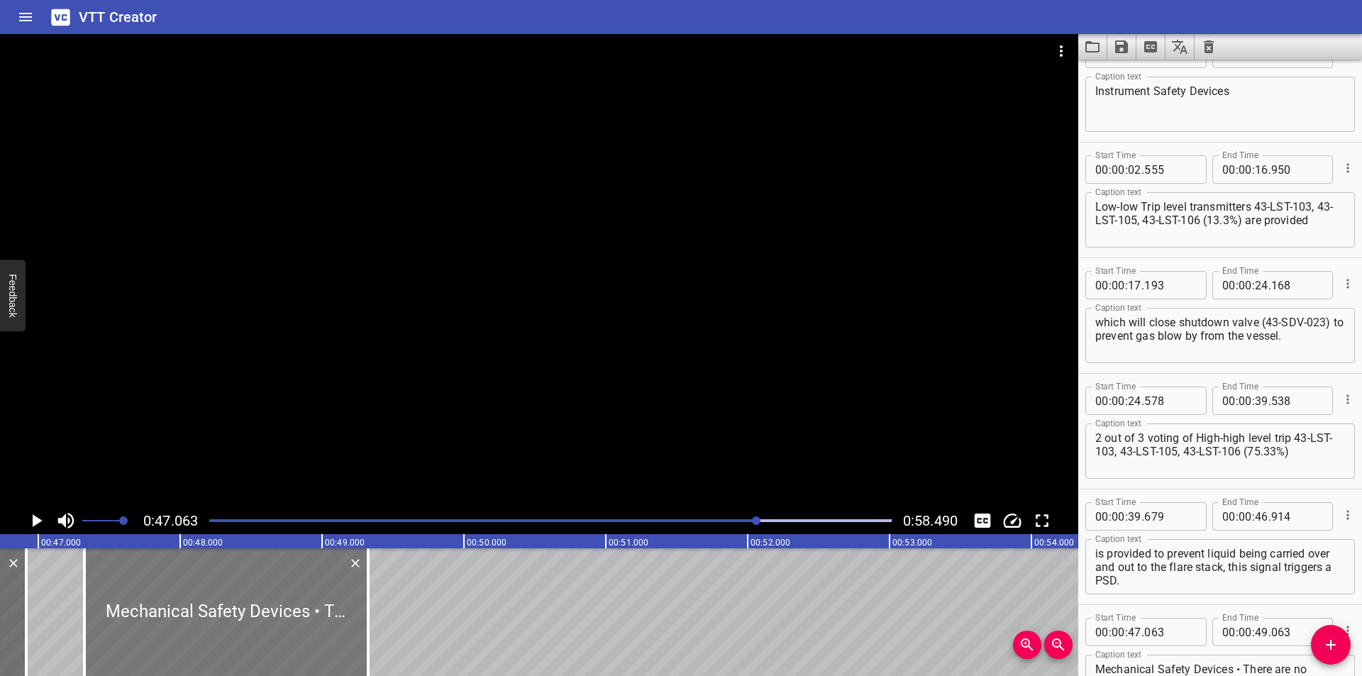
drag, startPoint x: 330, startPoint y: 622, endPoint x: 319, endPoint y: 628, distance: 13.0
click at [318, 628] on div at bounding box center [226, 612] width 284 height 128
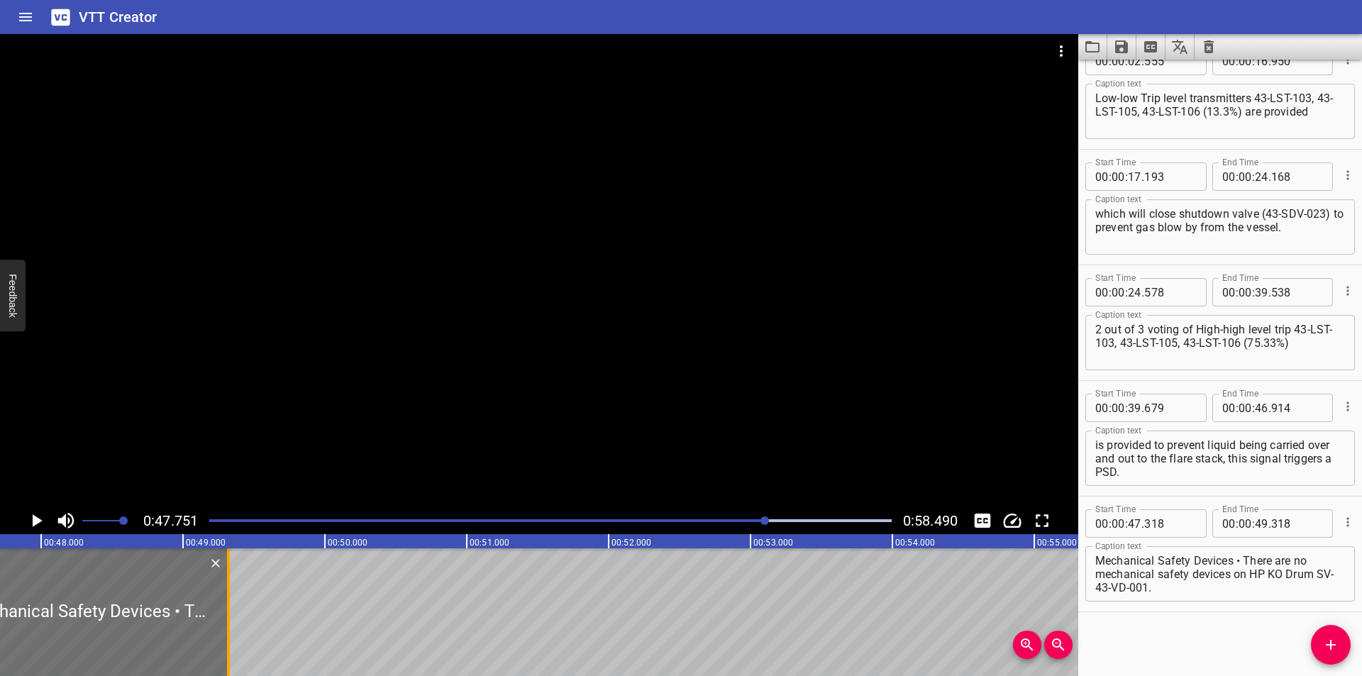
scroll to position [0, 6773]
drag, startPoint x: 220, startPoint y: 642, endPoint x: 286, endPoint y: 647, distance: 66.2
click at [286, 647] on div at bounding box center [289, 612] width 14 height 128
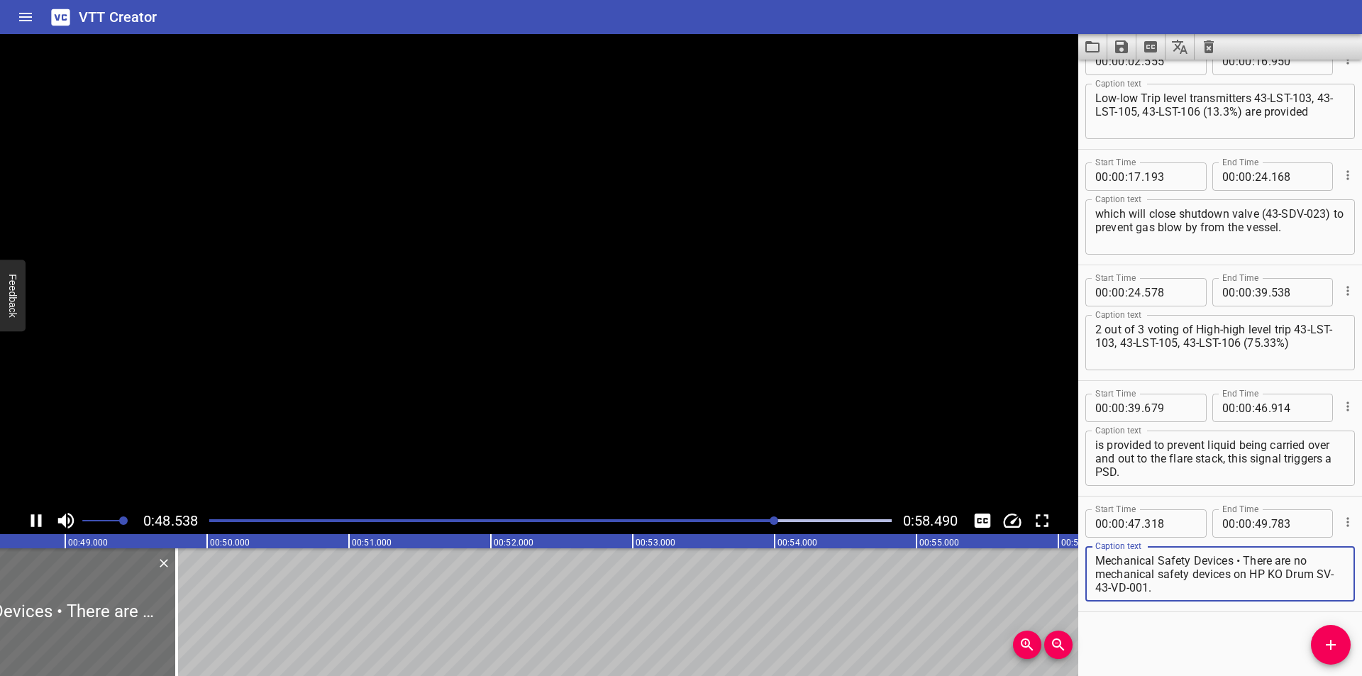
drag, startPoint x: 1243, startPoint y: 560, endPoint x: 1345, endPoint y: 686, distance: 162.5
click at [1345, 675] on html "VTT Creator Caption Editor Batch Transcribe Login Sign Up Privacy Contact 0:48.…" at bounding box center [681, 338] width 1362 height 676
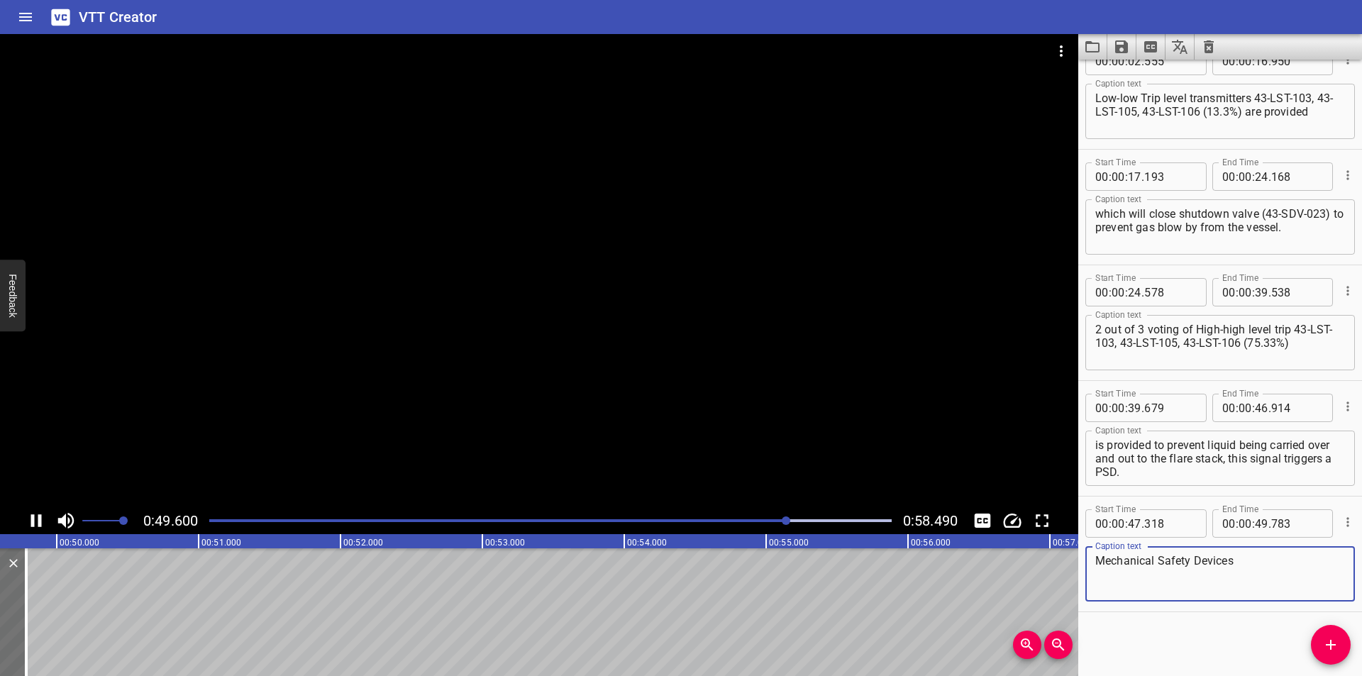
scroll to position [0, 7090]
click at [543, 317] on div at bounding box center [539, 270] width 1078 height 473
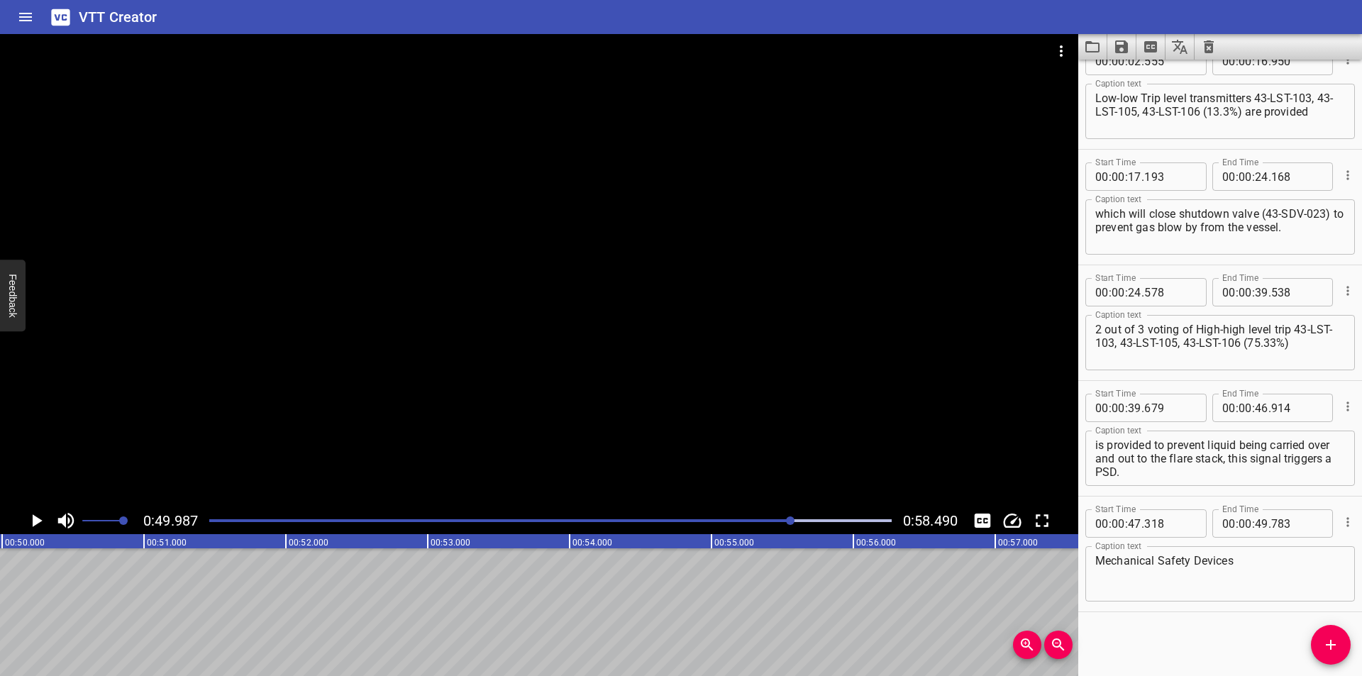
click at [759, 521] on div "Play progress" at bounding box center [451, 520] width 682 height 3
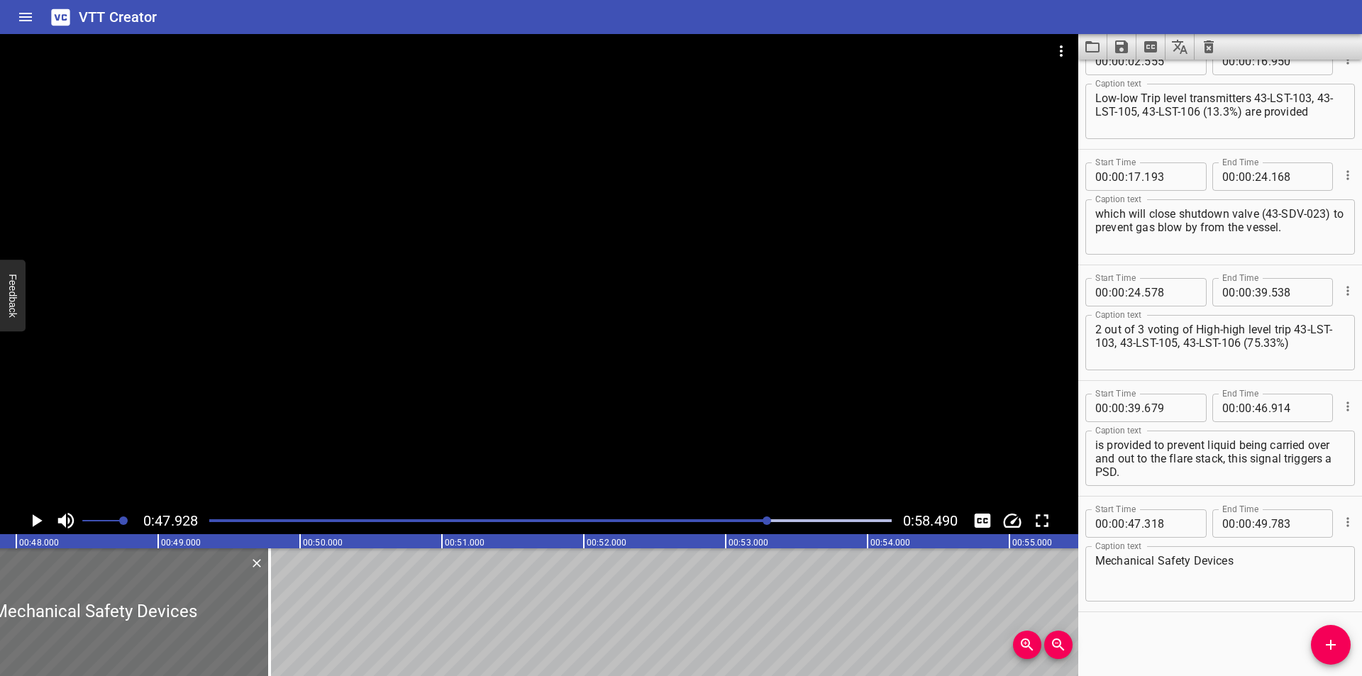
scroll to position [0, 6798]
click at [1264, 574] on textarea "Mechanical Safety Devices" at bounding box center [1220, 574] width 250 height 40
click at [543, 389] on div at bounding box center [539, 270] width 1078 height 473
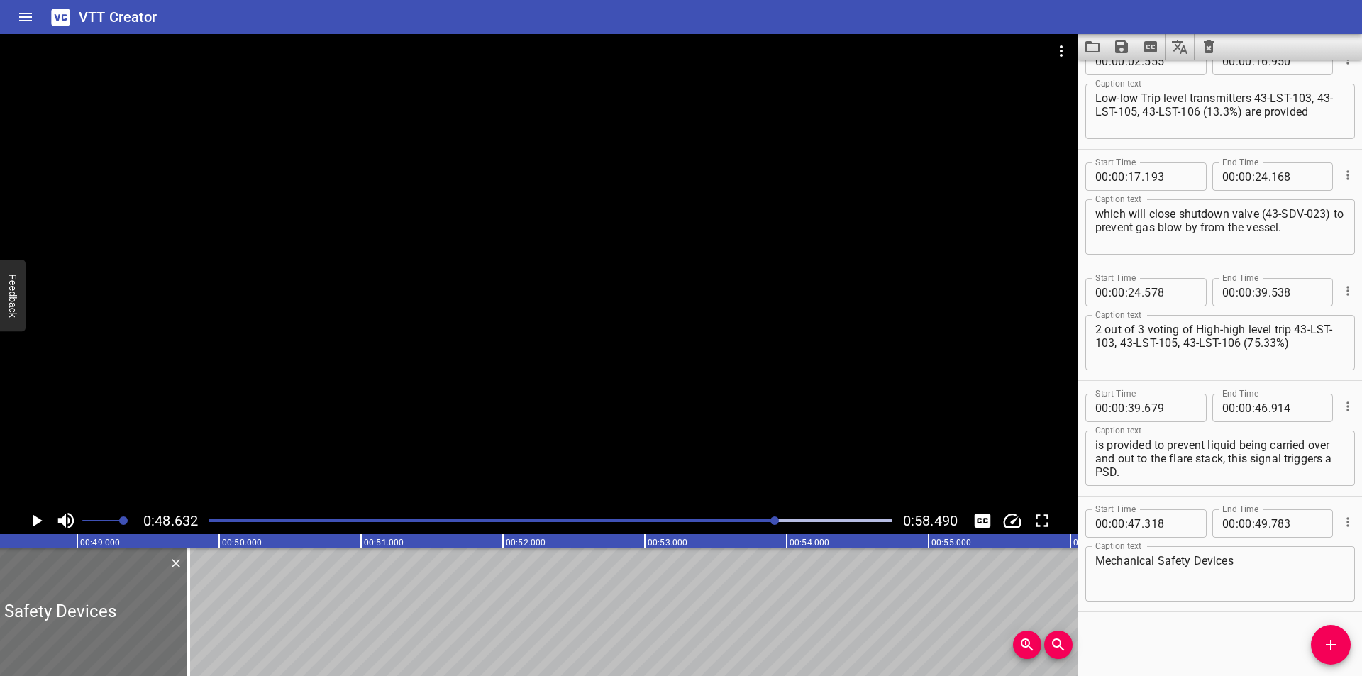
scroll to position [0, 6898]
click at [165, 622] on div at bounding box center [165, 612] width 3 height 128
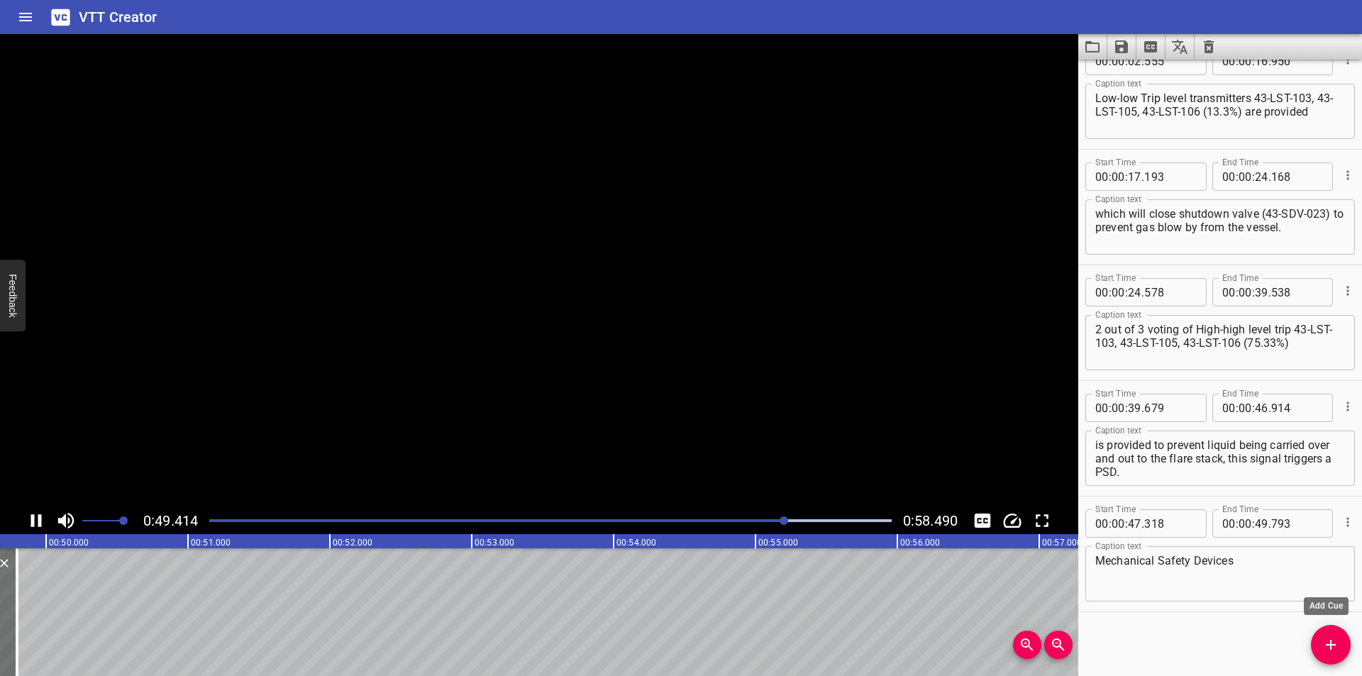
click at [1328, 641] on icon "Add Cue" at bounding box center [1330, 644] width 17 height 17
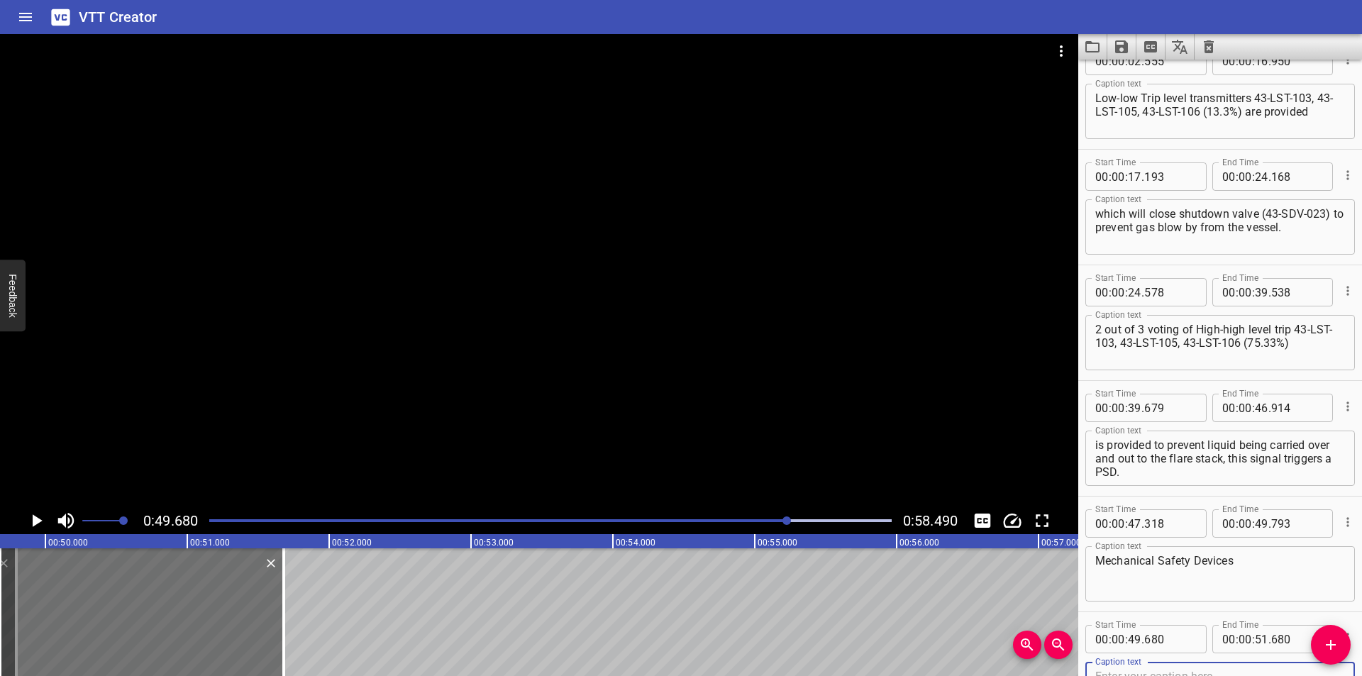
scroll to position [151, 0]
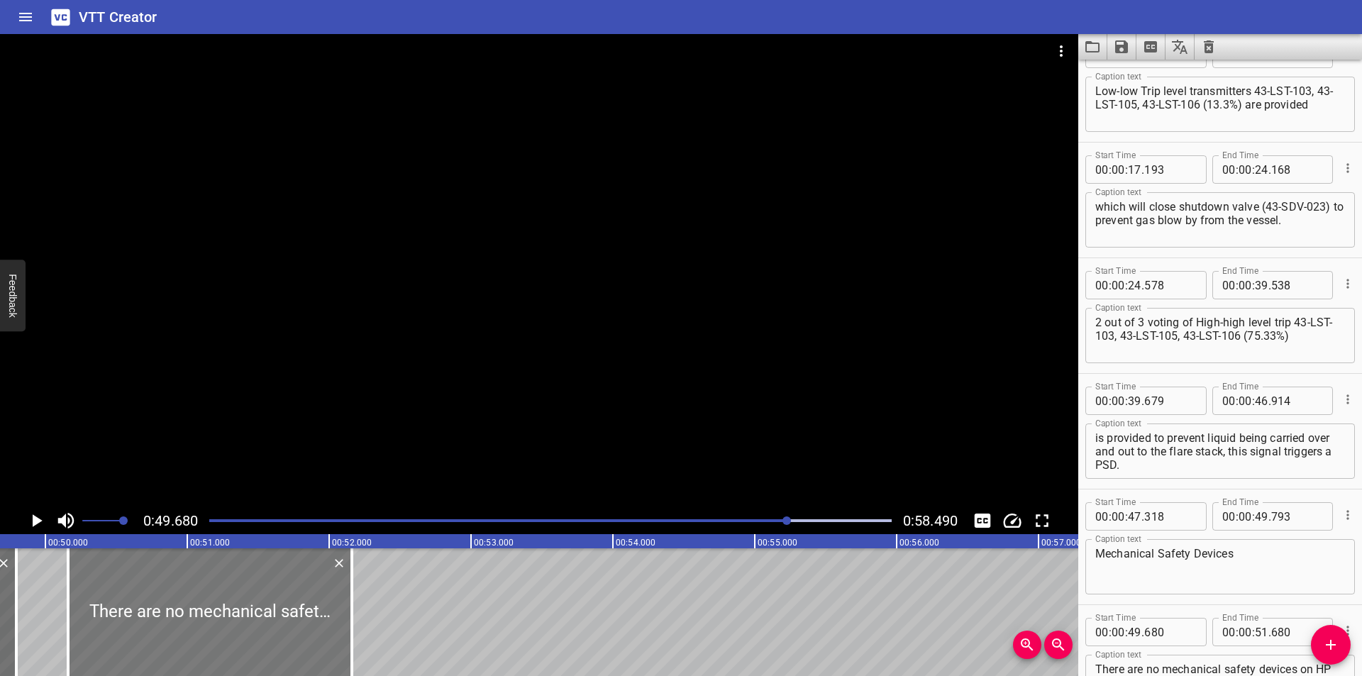
drag, startPoint x: 179, startPoint y: 613, endPoint x: 248, endPoint y: 626, distance: 69.1
click at [248, 626] on div at bounding box center [210, 612] width 284 height 128
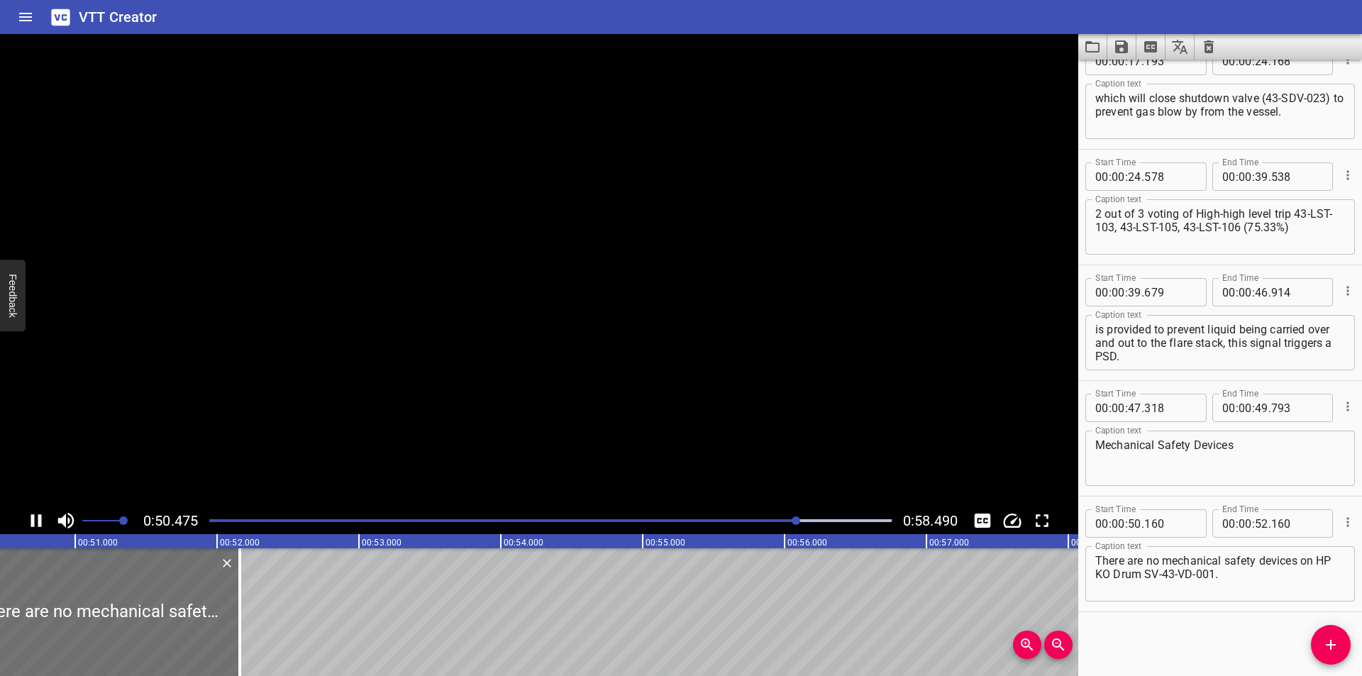
scroll to position [0, 7173]
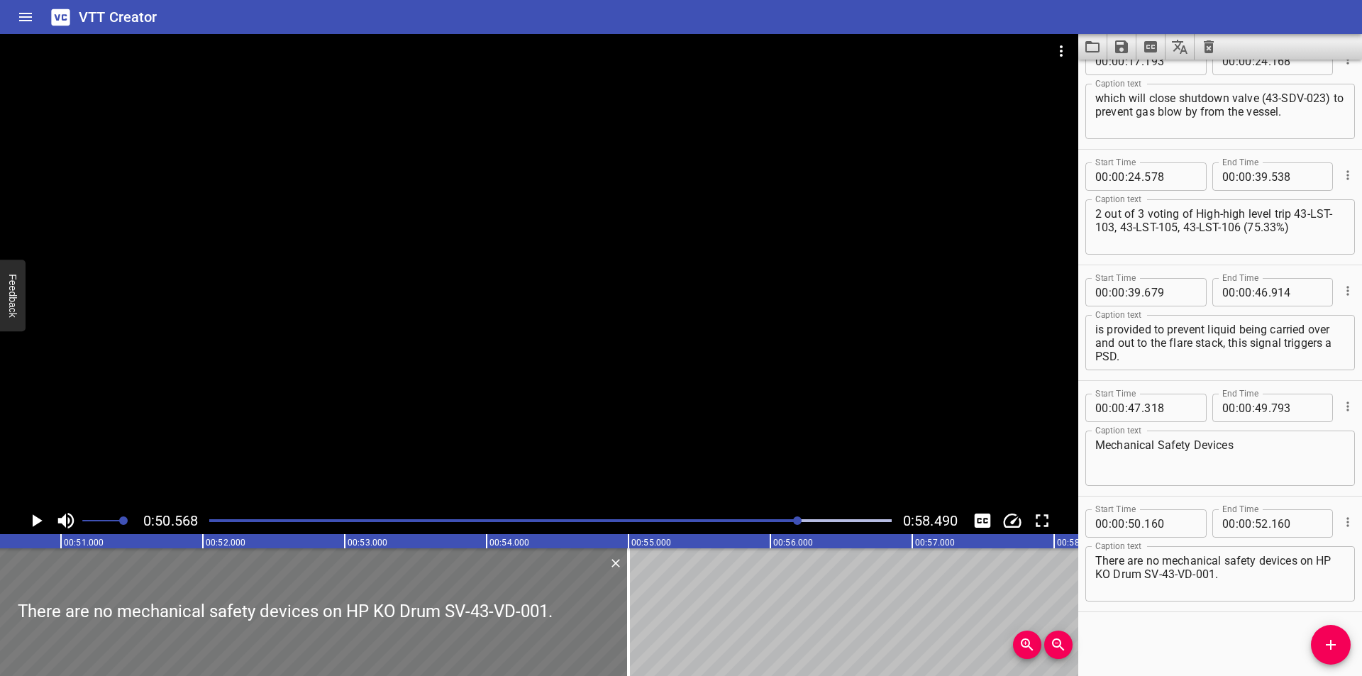
drag, startPoint x: 221, startPoint y: 626, endPoint x: 828, endPoint y: 632, distance: 607.1
click at [635, 628] on div at bounding box center [628, 612] width 14 height 128
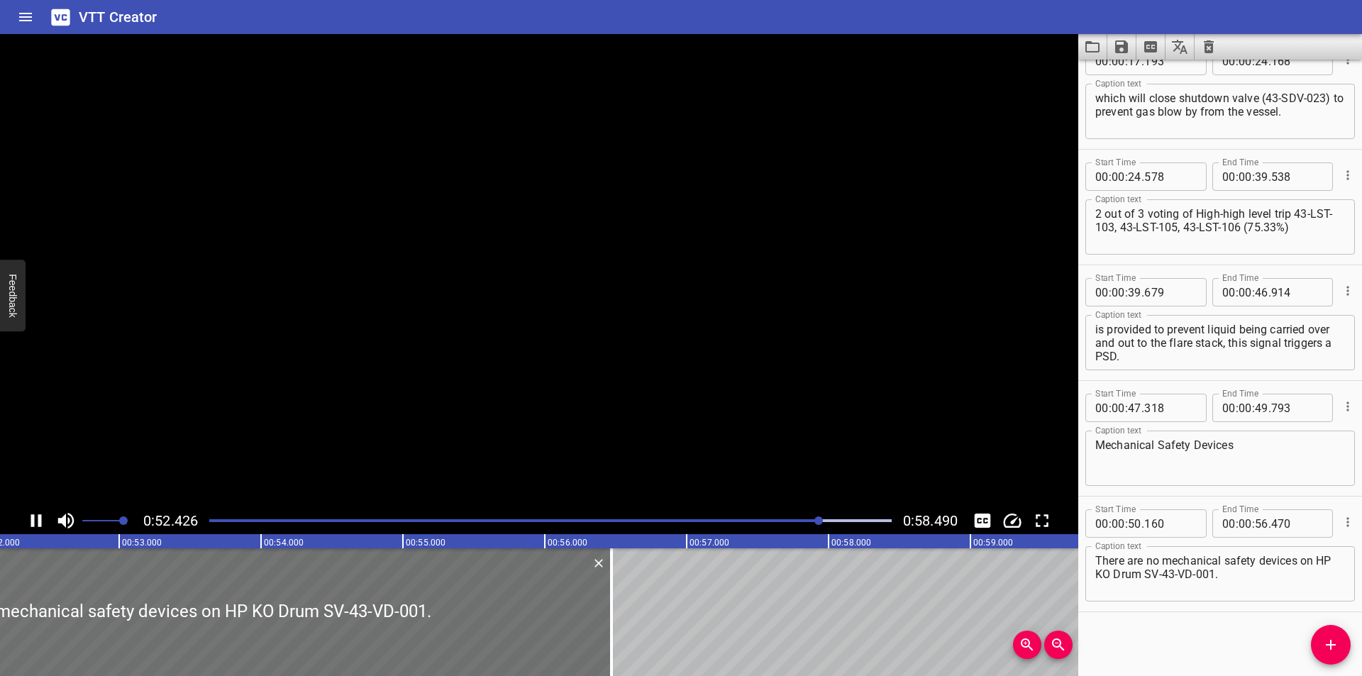
scroll to position [0, 7432]
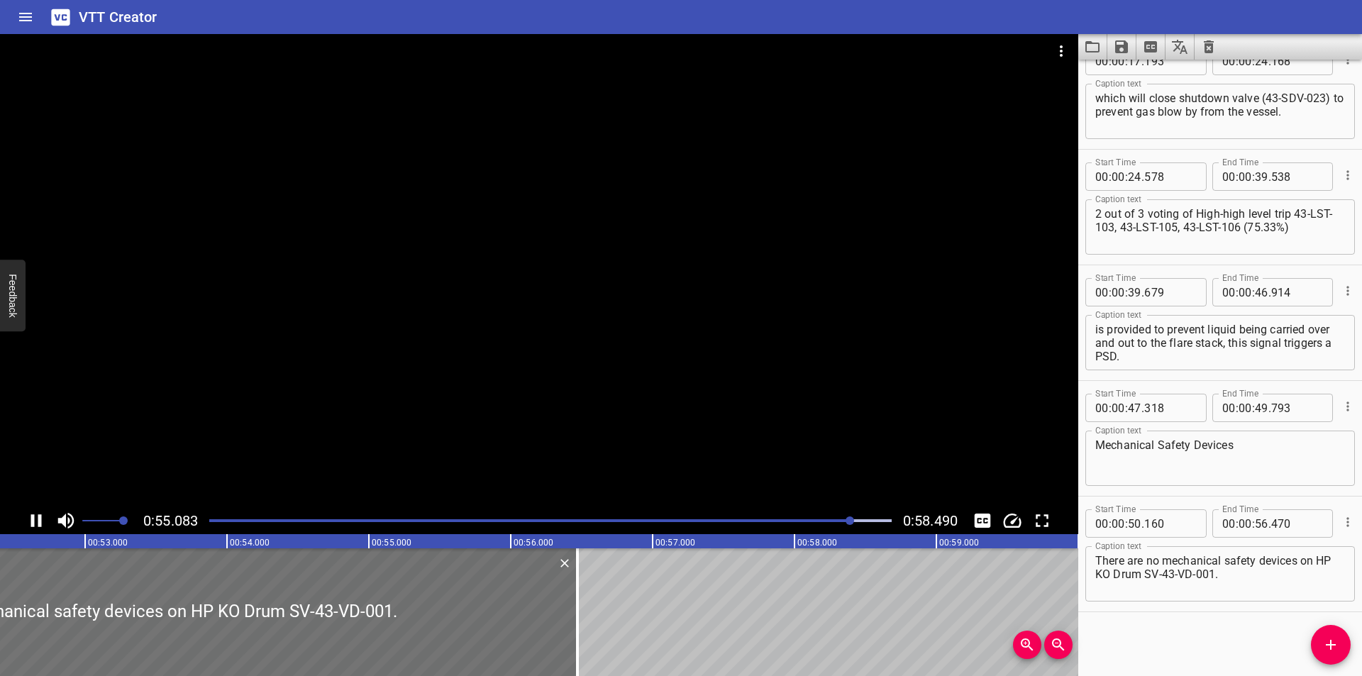
click at [682, 435] on div at bounding box center [539, 270] width 1078 height 473
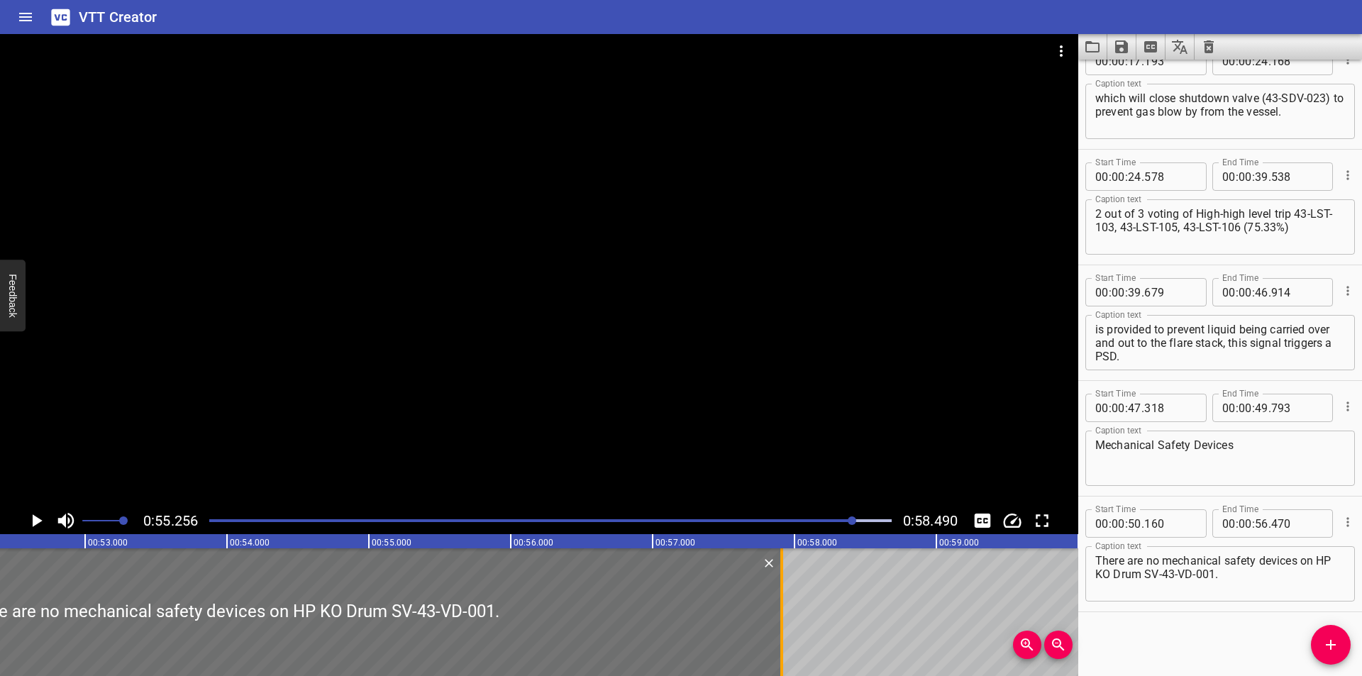
drag, startPoint x: 579, startPoint y: 625, endPoint x: 784, endPoint y: 629, distance: 204.3
click at [784, 629] on div at bounding box center [781, 612] width 14 height 128
click at [1121, 45] on icon "Save captions to file" at bounding box center [1121, 46] width 13 height 13
click at [1142, 73] on li "Save to VTT file" at bounding box center [1159, 78] width 104 height 26
drag, startPoint x: 1158, startPoint y: 621, endPoint x: 1087, endPoint y: 447, distance: 188.3
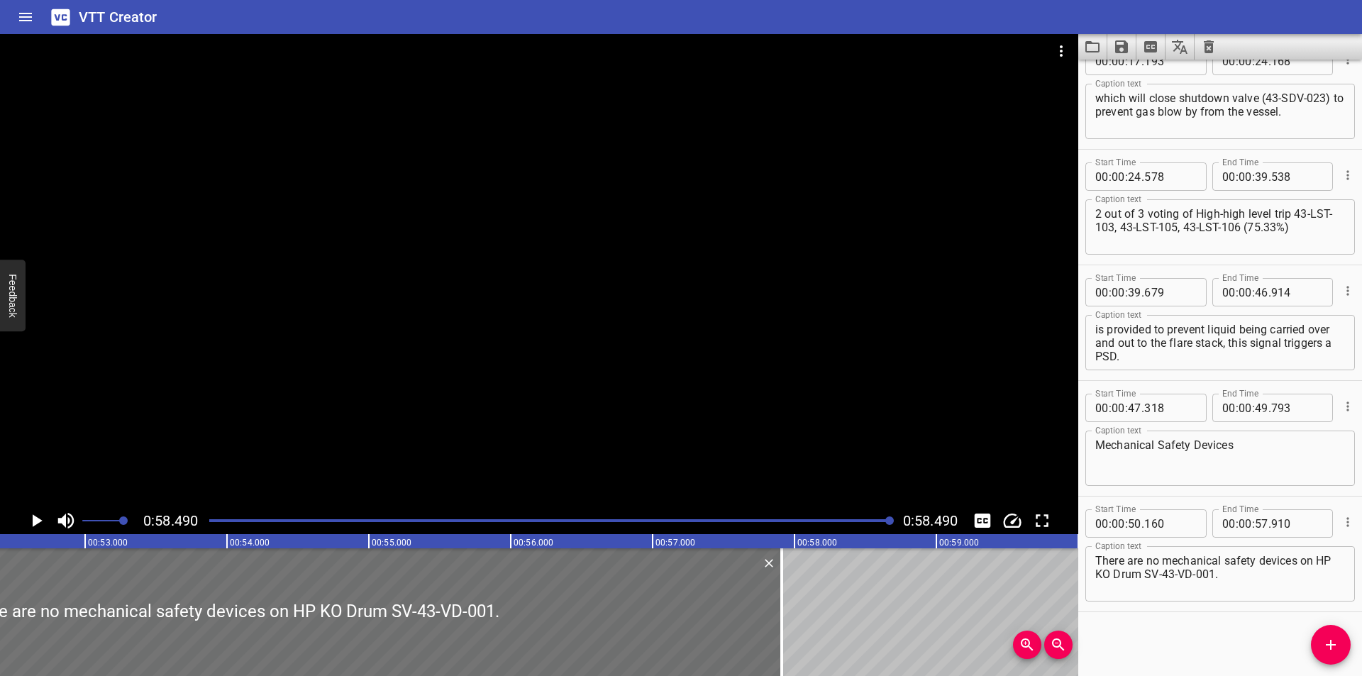
click at [1158, 613] on div "Start Time 00 : 00 : 00 . 000 Start Time End Time 00 : 00 : 02 . 255 End Time C…" at bounding box center [1220, 368] width 284 height 616
click at [1062, 45] on icon "Video Options" at bounding box center [1060, 51] width 17 height 17
click at [1065, 45] on li "Select New Video File..." at bounding box center [1114, 53] width 141 height 26
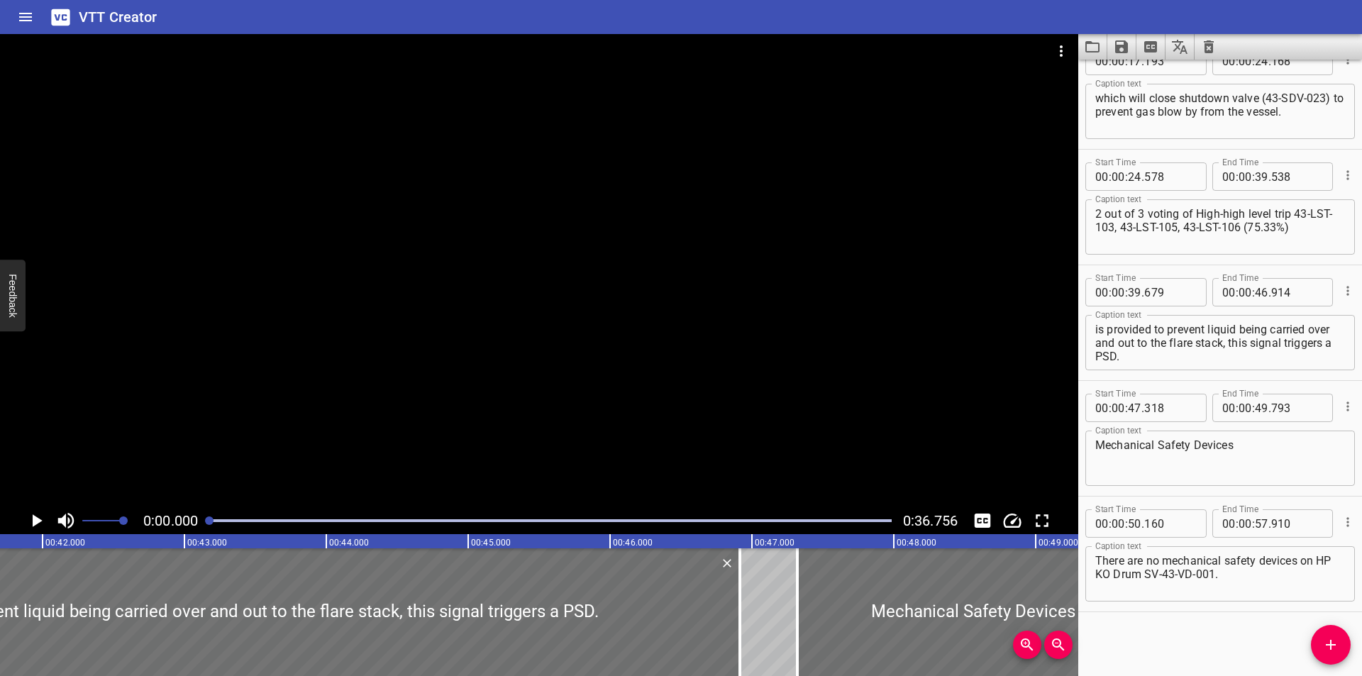
click at [569, 324] on div at bounding box center [539, 270] width 1078 height 473
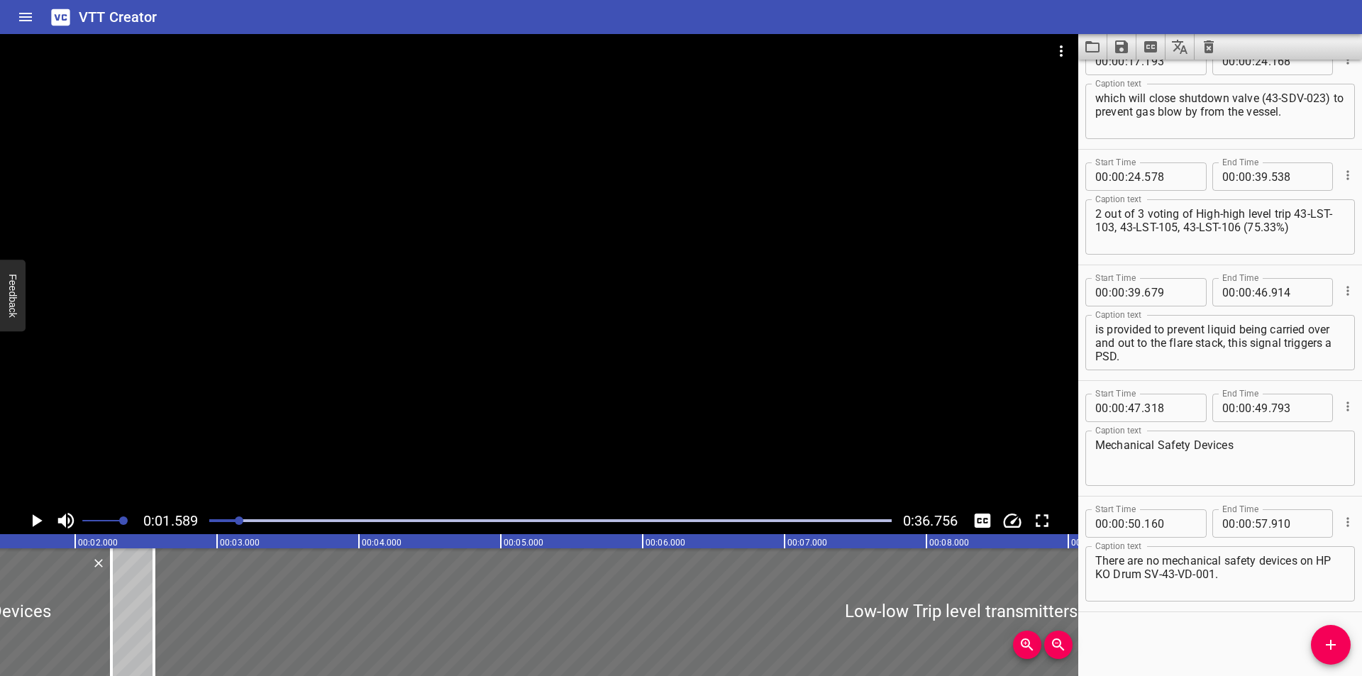
scroll to position [0, 226]
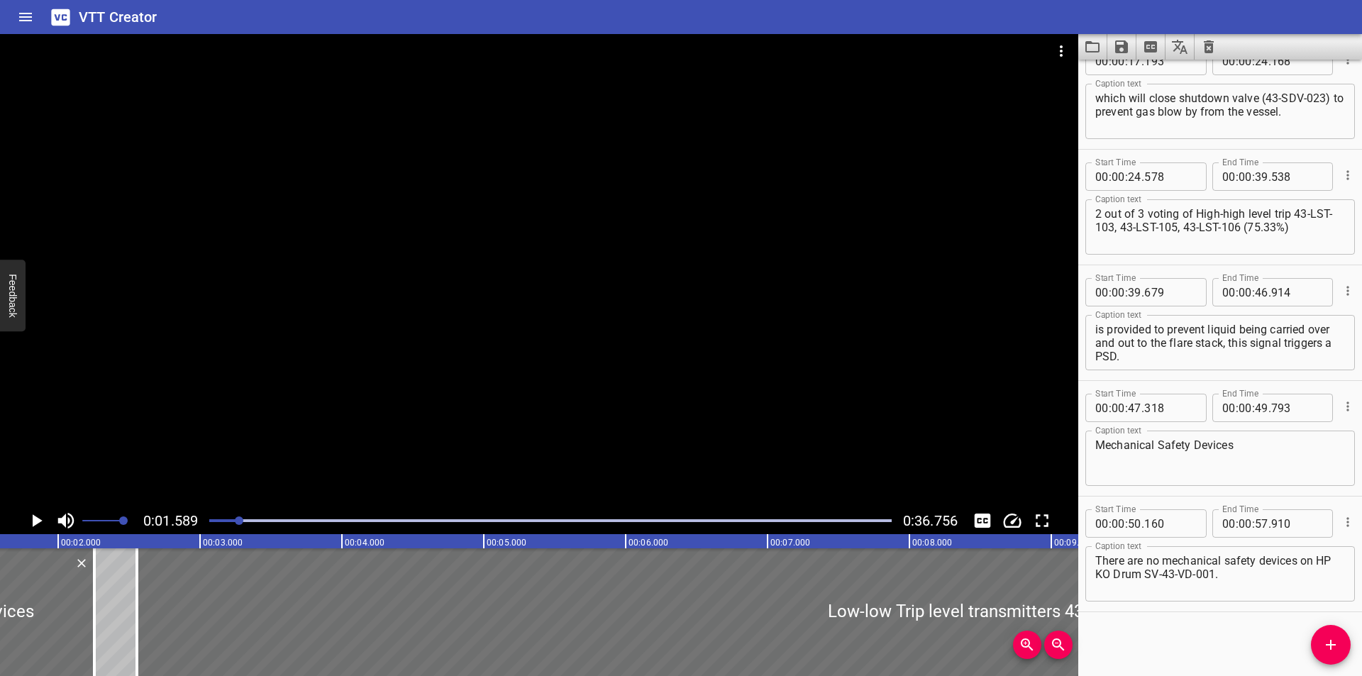
click at [1208, 43] on icon "Clear captions" at bounding box center [1208, 46] width 10 height 13
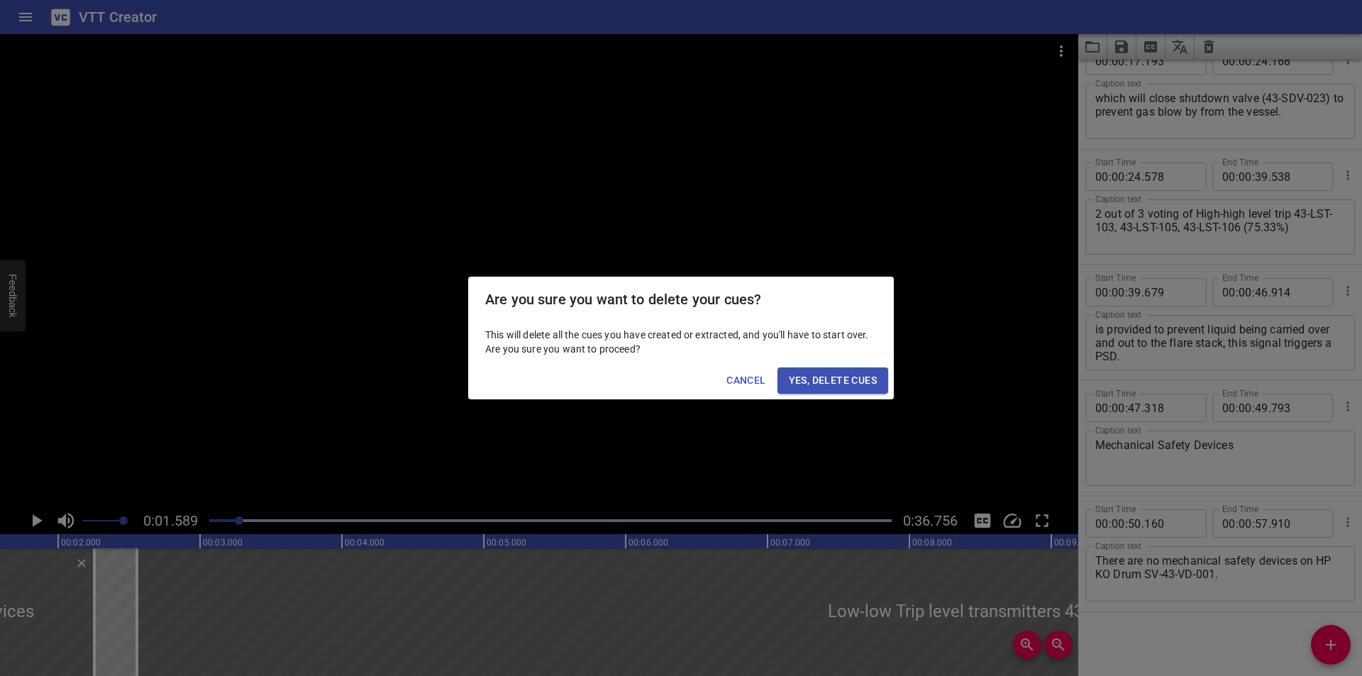
drag, startPoint x: 842, startPoint y: 384, endPoint x: 807, endPoint y: 361, distance: 41.5
click at [841, 384] on span "Yes, Delete Cues" at bounding box center [833, 381] width 88 height 18
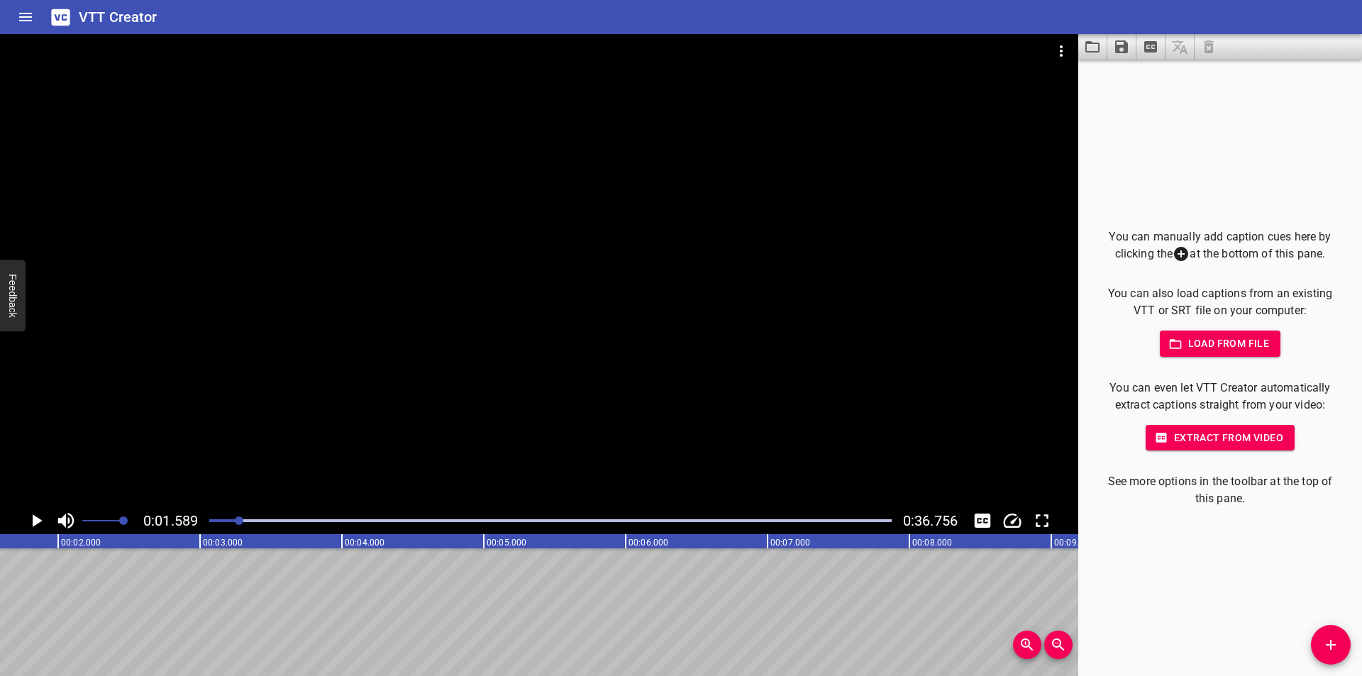
drag, startPoint x: 274, startPoint y: 349, endPoint x: 243, endPoint y: 434, distance: 90.6
click at [272, 366] on div at bounding box center [539, 270] width 1078 height 473
click at [213, 522] on div at bounding box center [550, 521] width 699 height 20
click at [209, 522] on div at bounding box center [212, 520] width 9 height 9
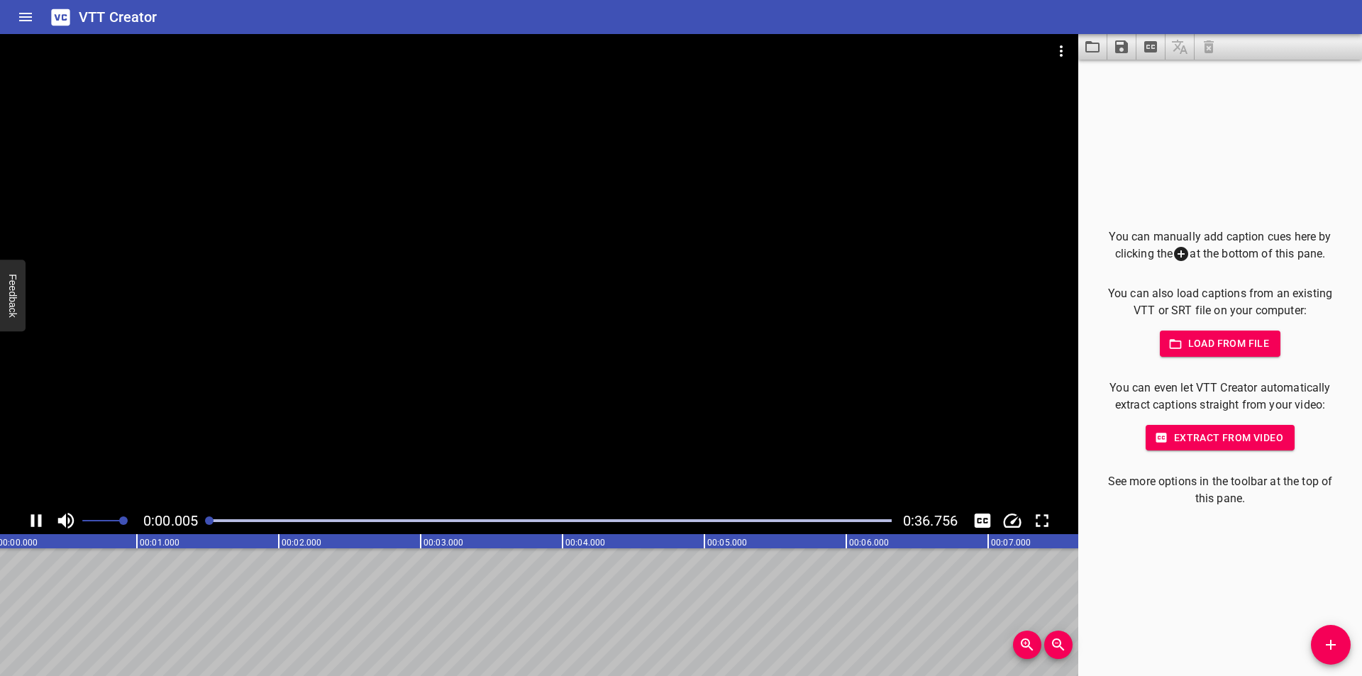
click at [207, 522] on div at bounding box center [209, 520] width 9 height 9
click at [1323, 647] on icon "Add Cue" at bounding box center [1330, 644] width 17 height 17
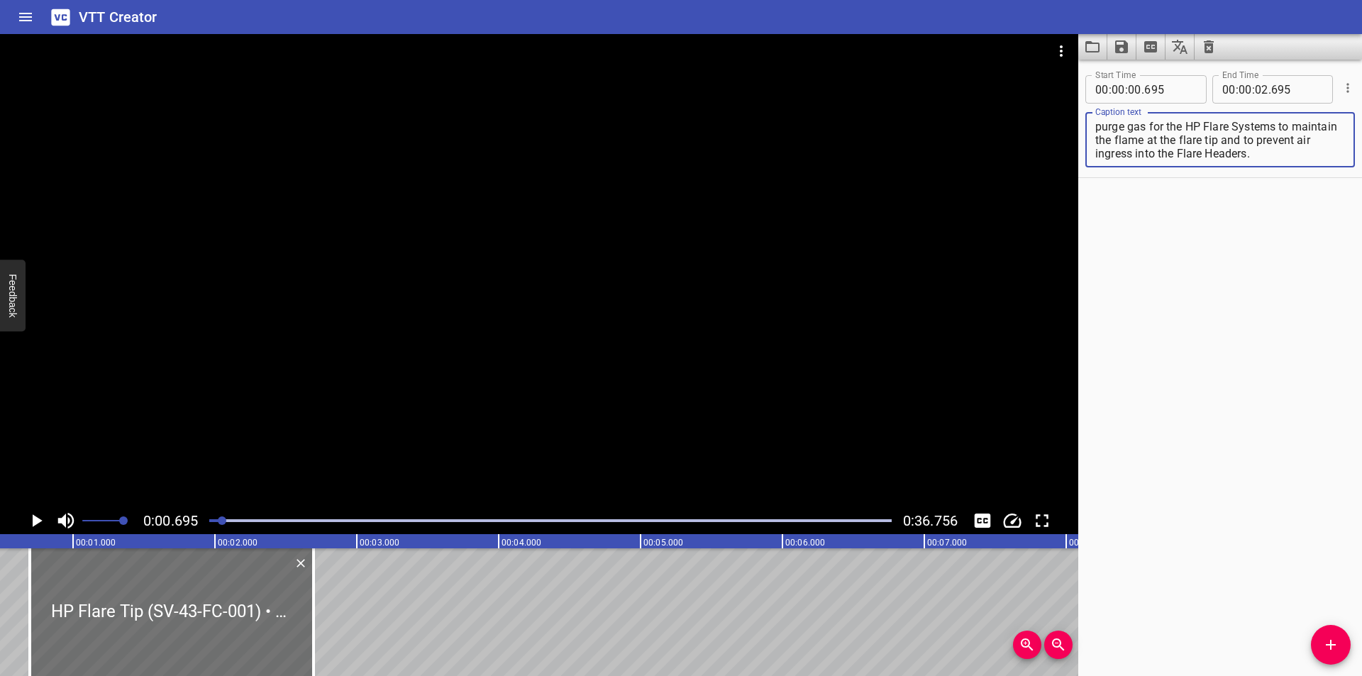
scroll to position [0, 0]
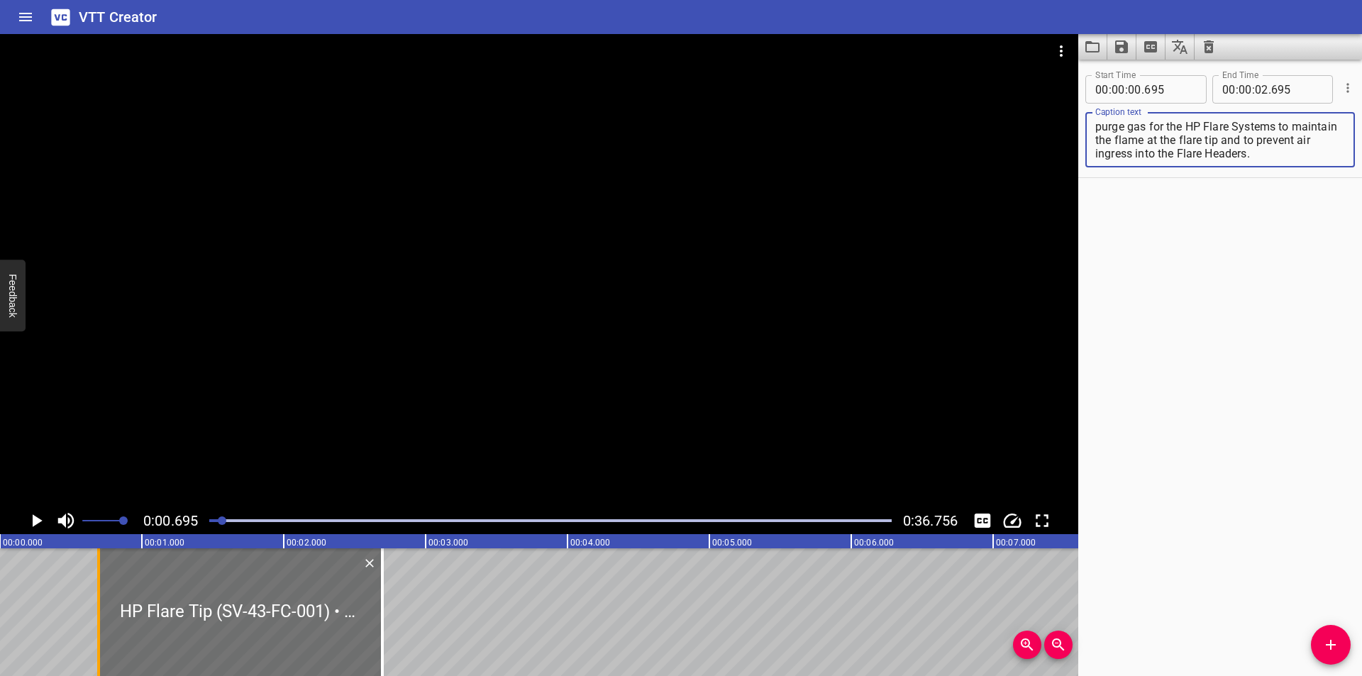
drag, startPoint x: 244, startPoint y: 600, endPoint x: 5, endPoint y: 586, distance: 239.4
click at [99, 587] on div "HP Flare Tip (SV-43-FC-001) • HP Flare Tip receives the gas from the HP Flare K…" at bounding box center [241, 612] width 284 height 128
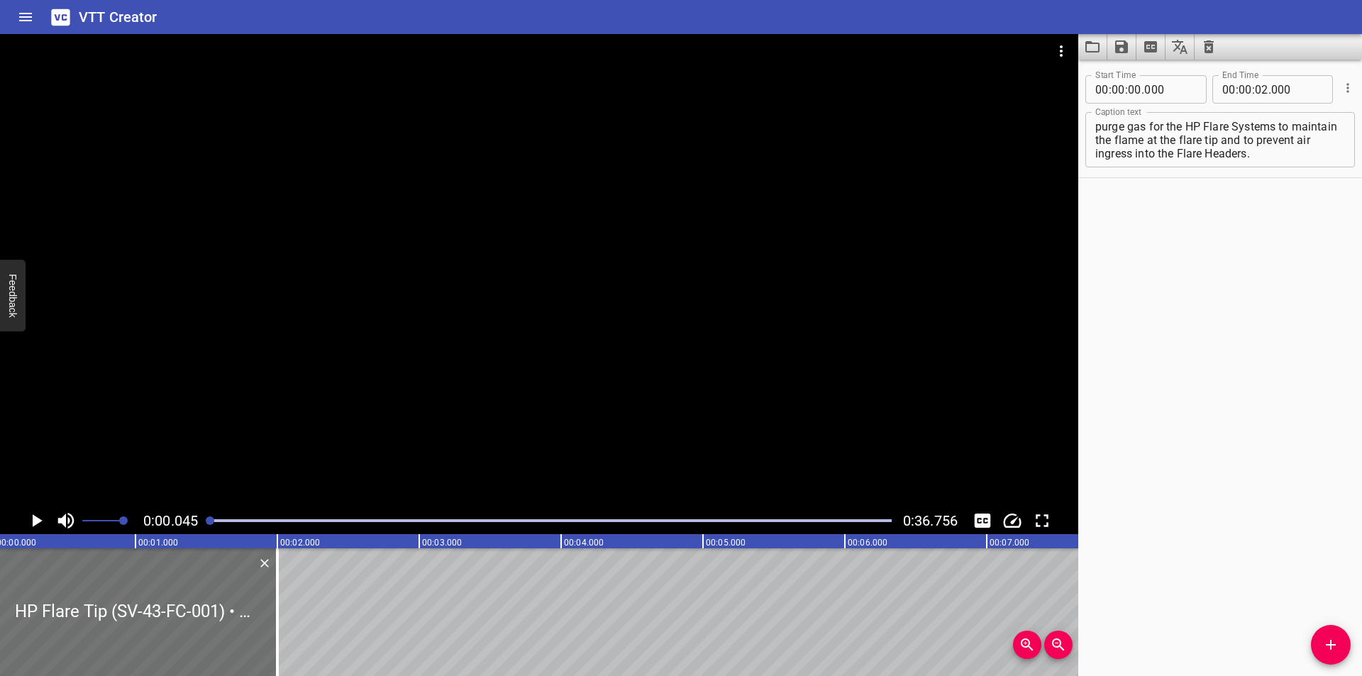
click at [205, 352] on div at bounding box center [539, 270] width 1078 height 473
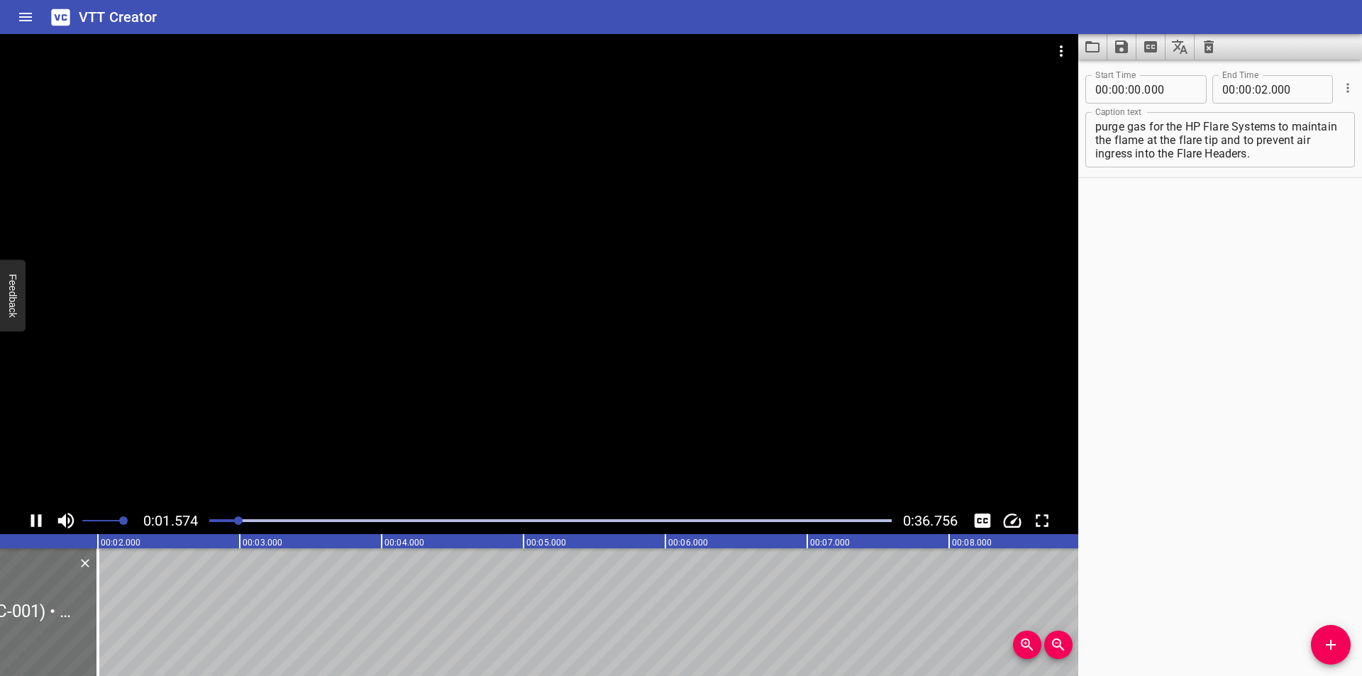
scroll to position [0, 231]
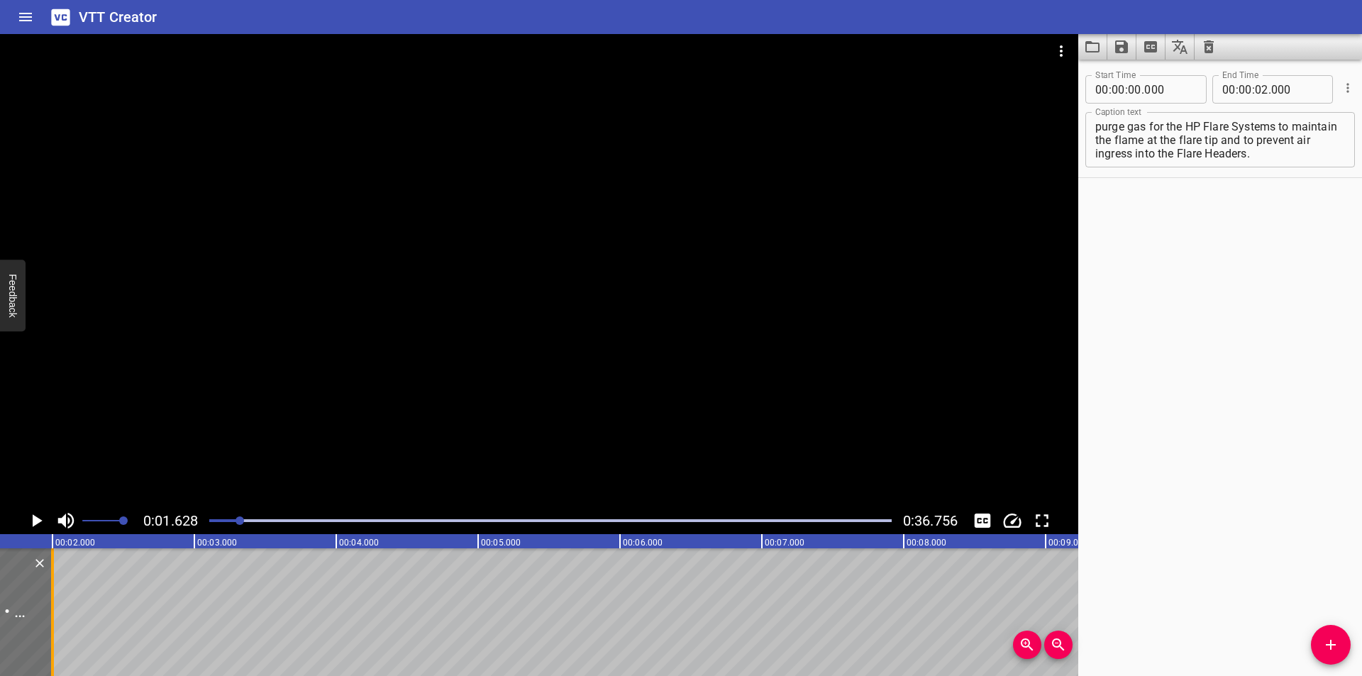
drag, startPoint x: 52, startPoint y: 633, endPoint x: 450, endPoint y: 633, distance: 397.9
click at [54, 633] on div at bounding box center [52, 612] width 3 height 128
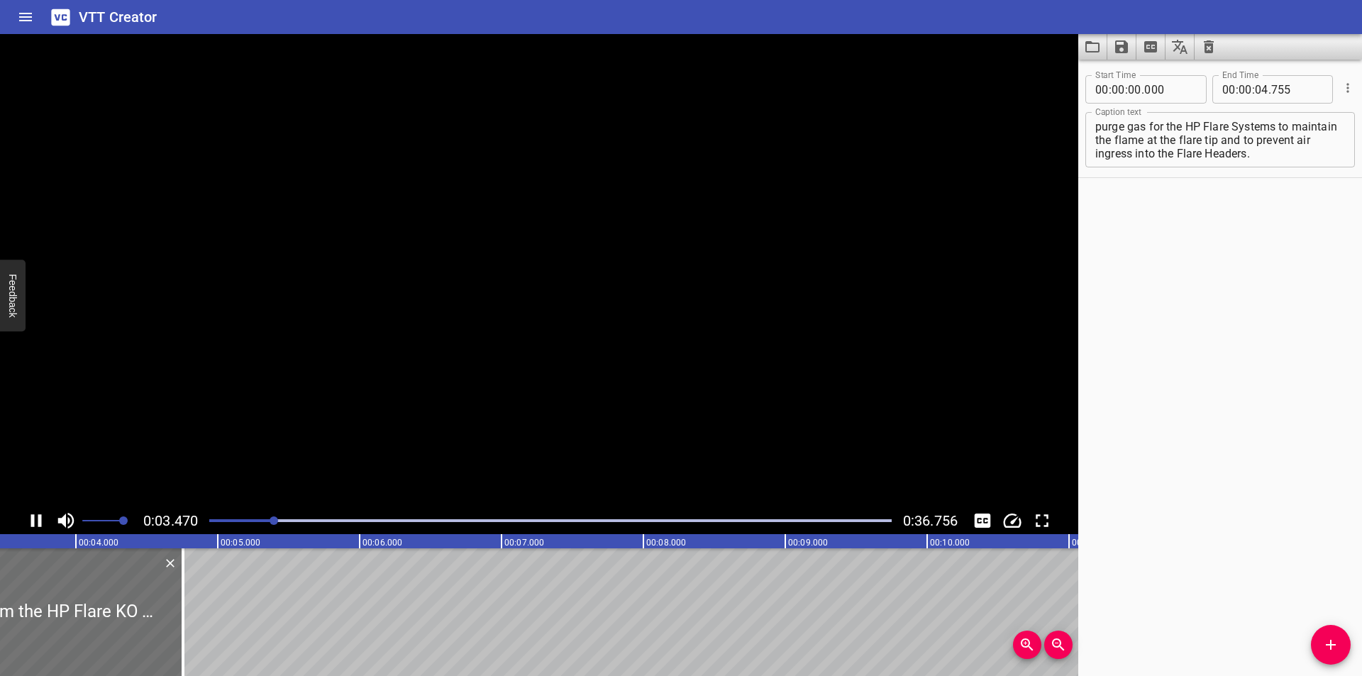
scroll to position [0, 516]
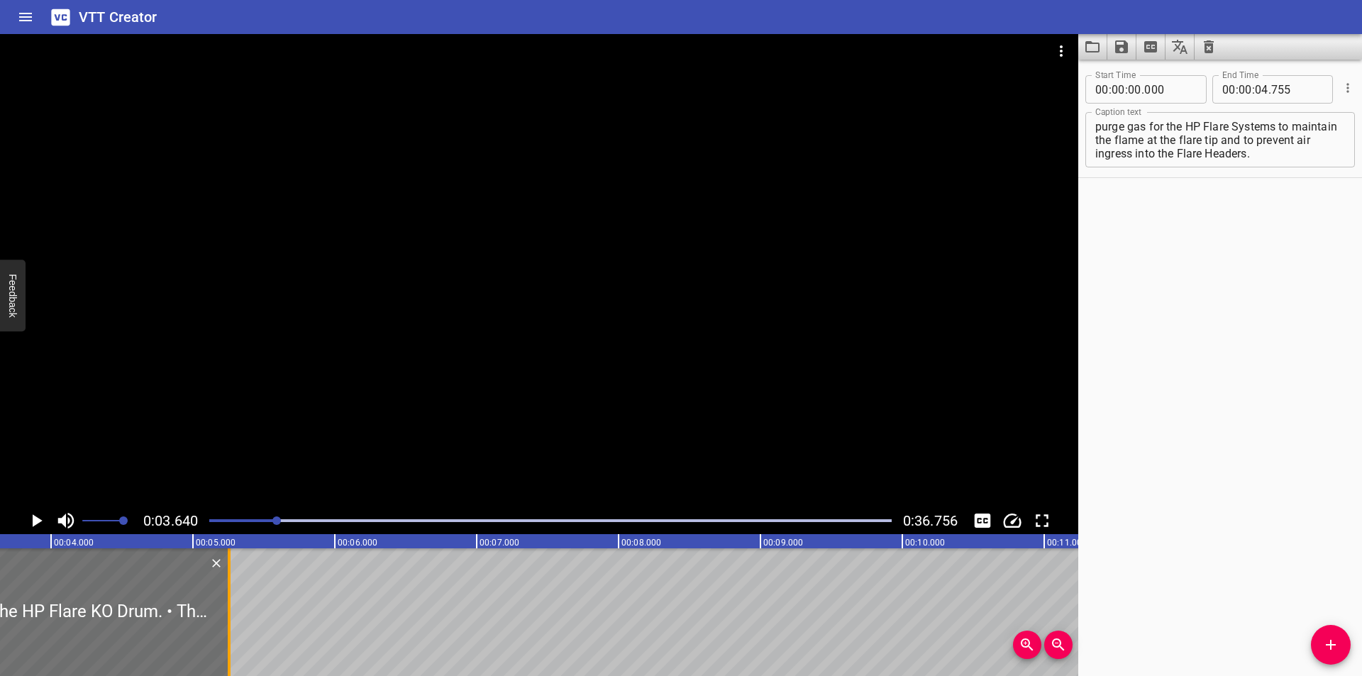
drag, startPoint x: 224, startPoint y: 627, endPoint x: 233, endPoint y: 567, distance: 60.3
click at [224, 626] on div at bounding box center [229, 612] width 14 height 128
drag, startPoint x: 248, startPoint y: 518, endPoint x: 249, endPoint y: 533, distance: 14.9
click at [248, 518] on div at bounding box center [550, 521] width 699 height 20
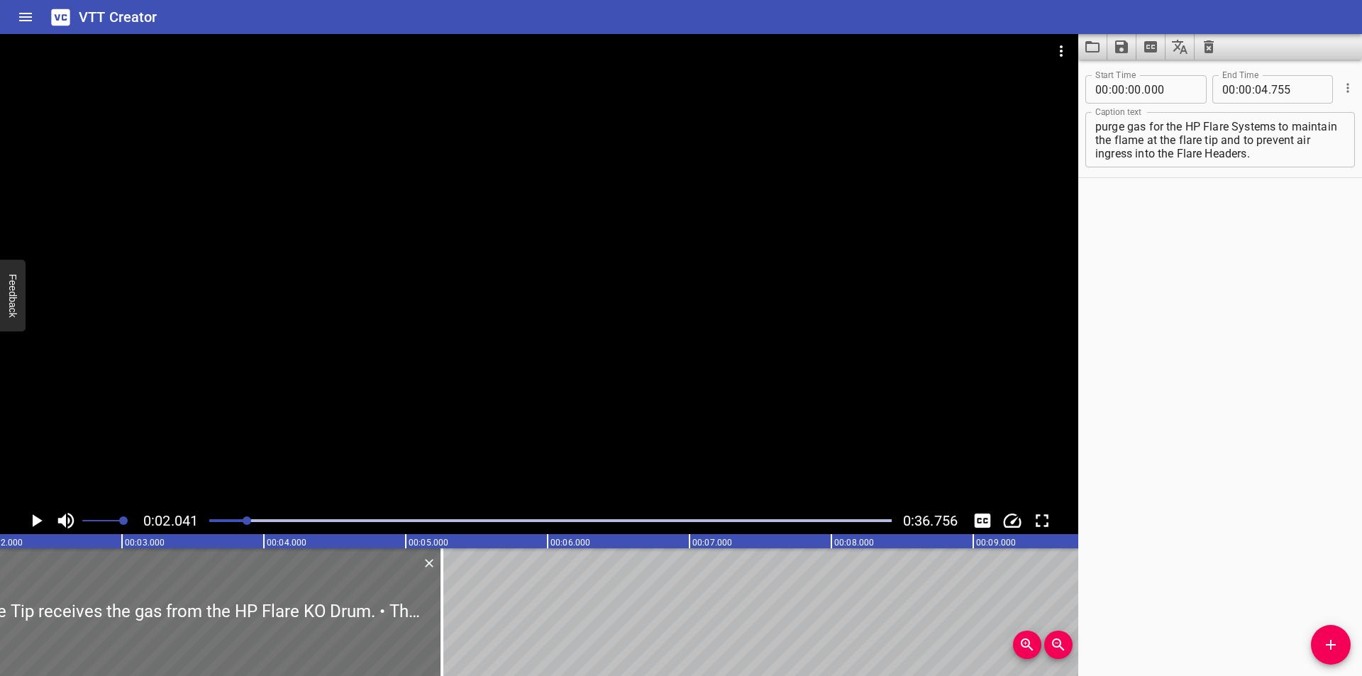
scroll to position [0, 289]
drag, startPoint x: 456, startPoint y: 630, endPoint x: 483, endPoint y: 629, distance: 27.0
click at [457, 629] on div at bounding box center [456, 612] width 3 height 128
drag, startPoint x: 411, startPoint y: 637, endPoint x: 472, endPoint y: 637, distance: 61.0
click at [472, 637] on div at bounding box center [471, 612] width 3 height 128
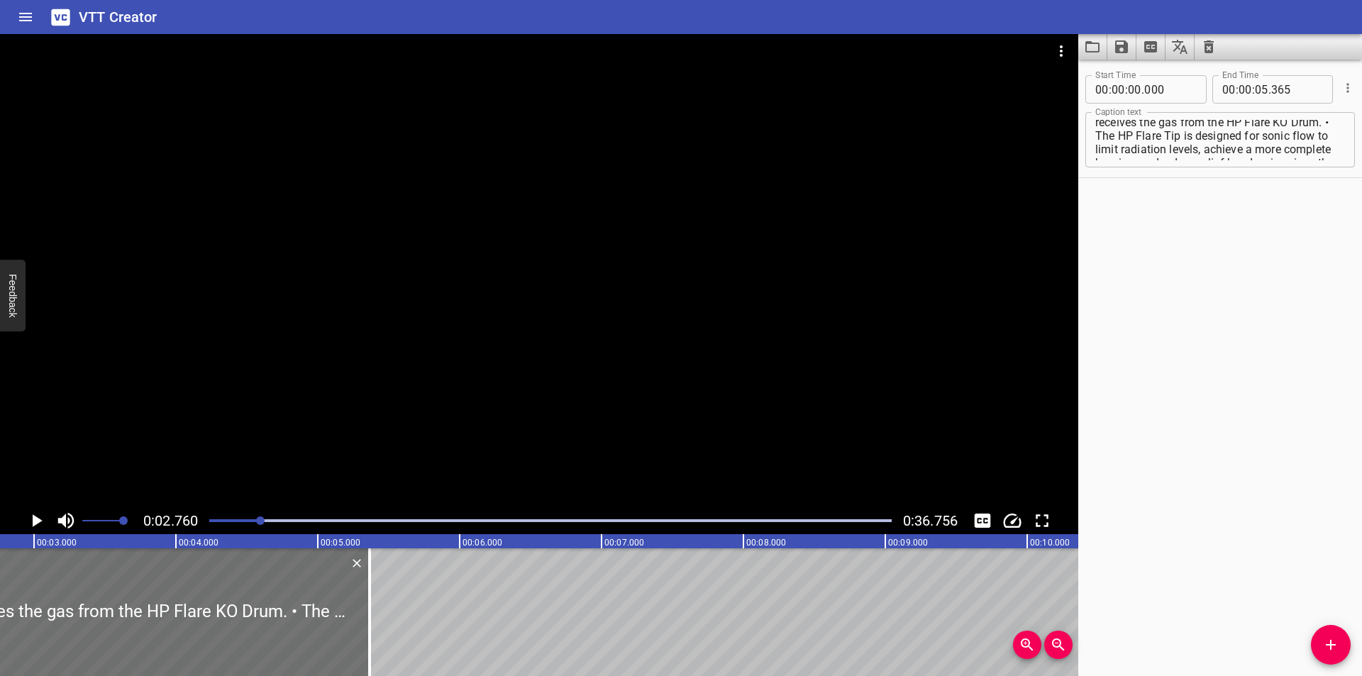
scroll to position [0, 0]
click at [1252, 126] on textarea "HP Flare Tip (SV-43-FC-001) • HP Flare Tip receives the gas from the HP Flare K…" at bounding box center [1220, 140] width 250 height 40
drag, startPoint x: 1243, startPoint y: 128, endPoint x: 1361, endPoint y: 353, distance: 254.7
click at [1361, 353] on div "Start Time 00 : 00 : 00 . 000 Start Time End Time 00 : 00 : 05 . 365 End Time C…" at bounding box center [1220, 368] width 284 height 616
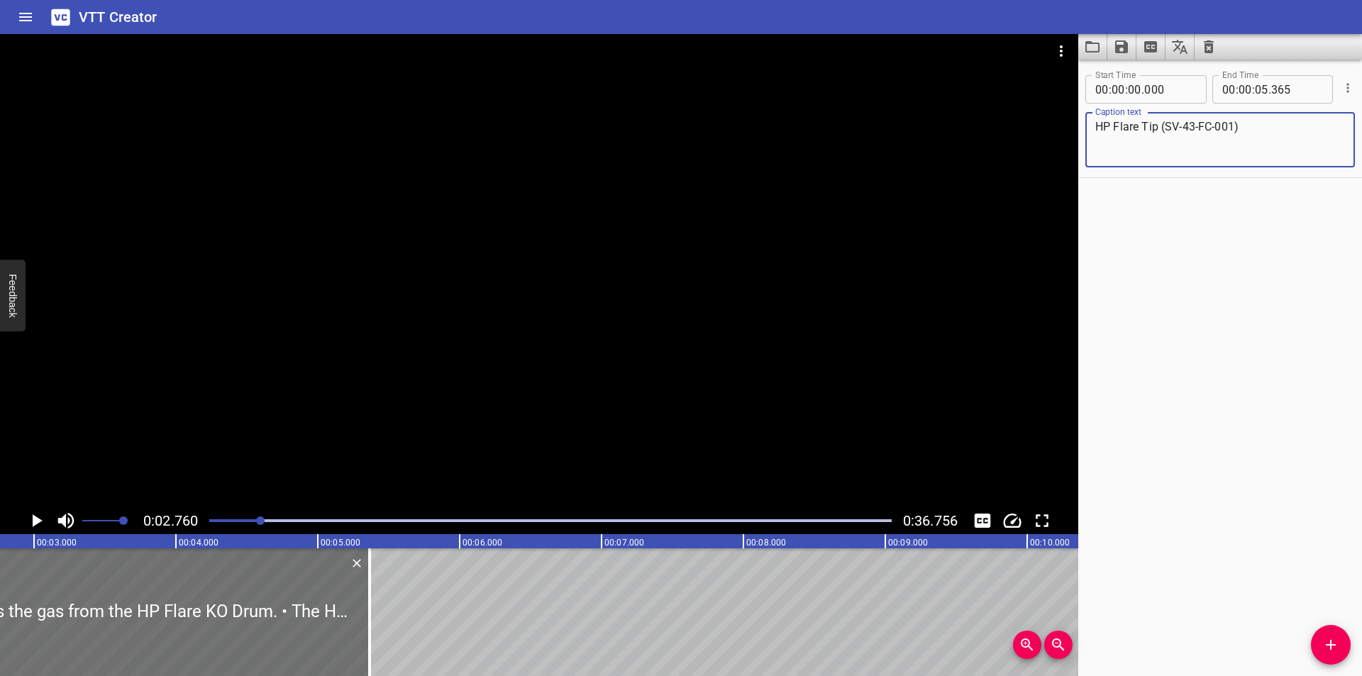
scroll to position [0, 0]
click at [782, 423] on div at bounding box center [539, 270] width 1078 height 473
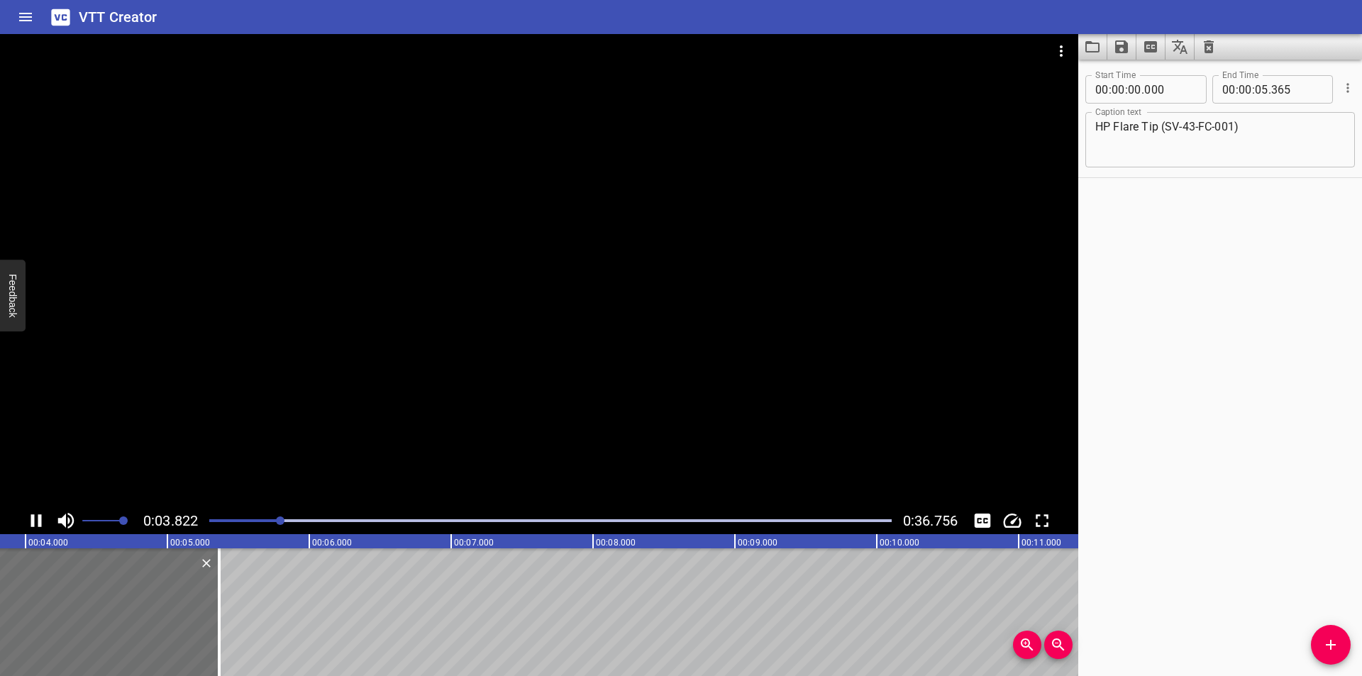
click at [669, 413] on div at bounding box center [539, 270] width 1078 height 473
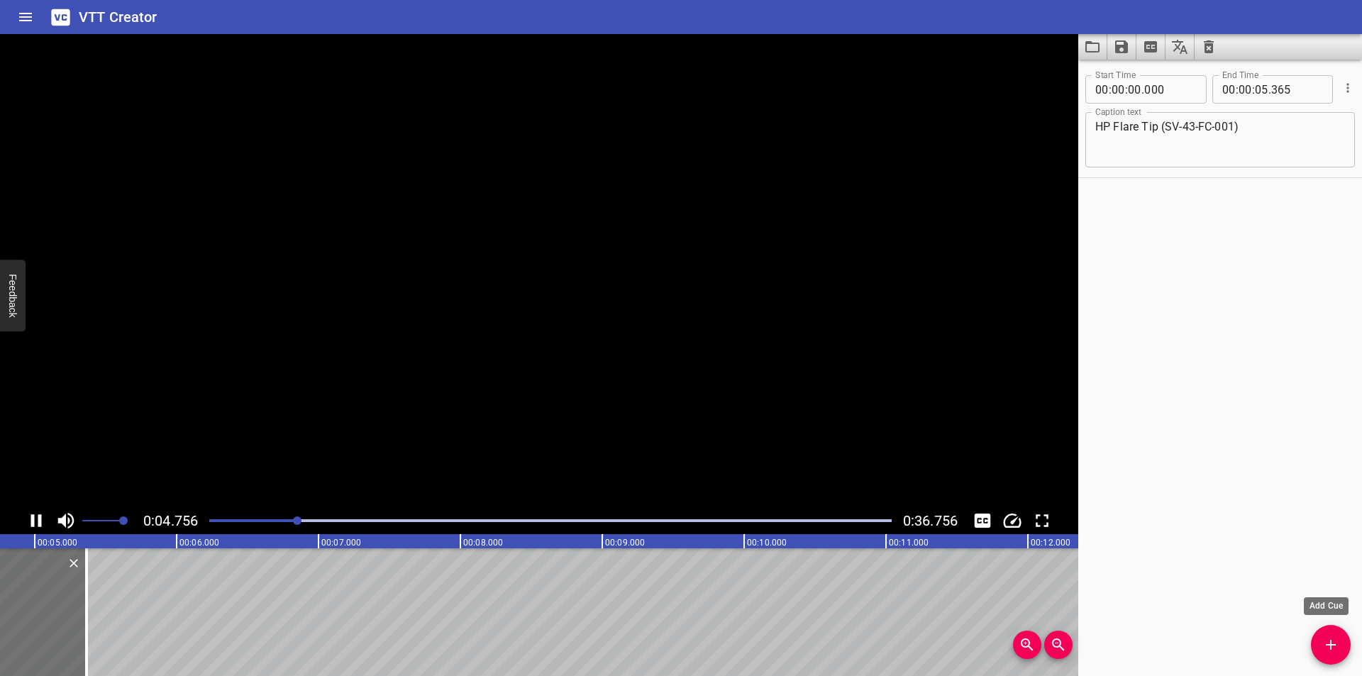
scroll to position [0, 728]
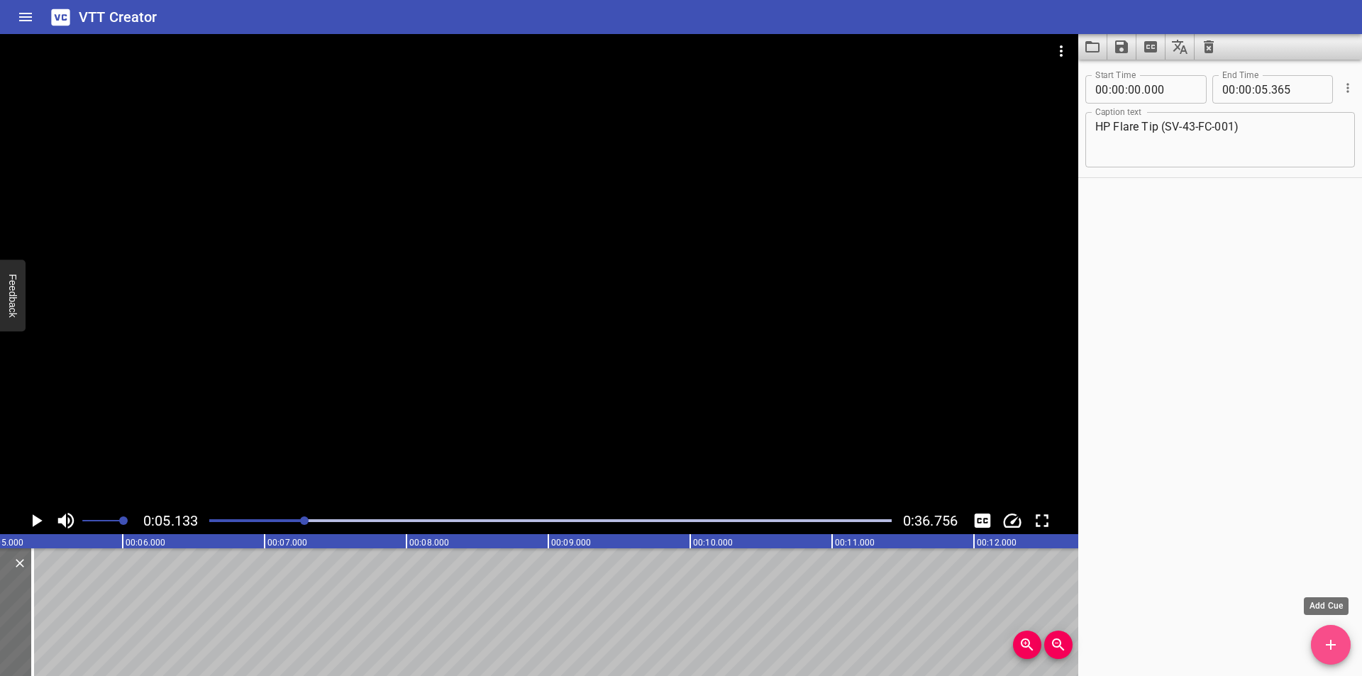
drag, startPoint x: 1330, startPoint y: 641, endPoint x: 994, endPoint y: 647, distance: 336.9
click at [1330, 641] on icon "Add Cue" at bounding box center [1330, 645] width 10 height 10
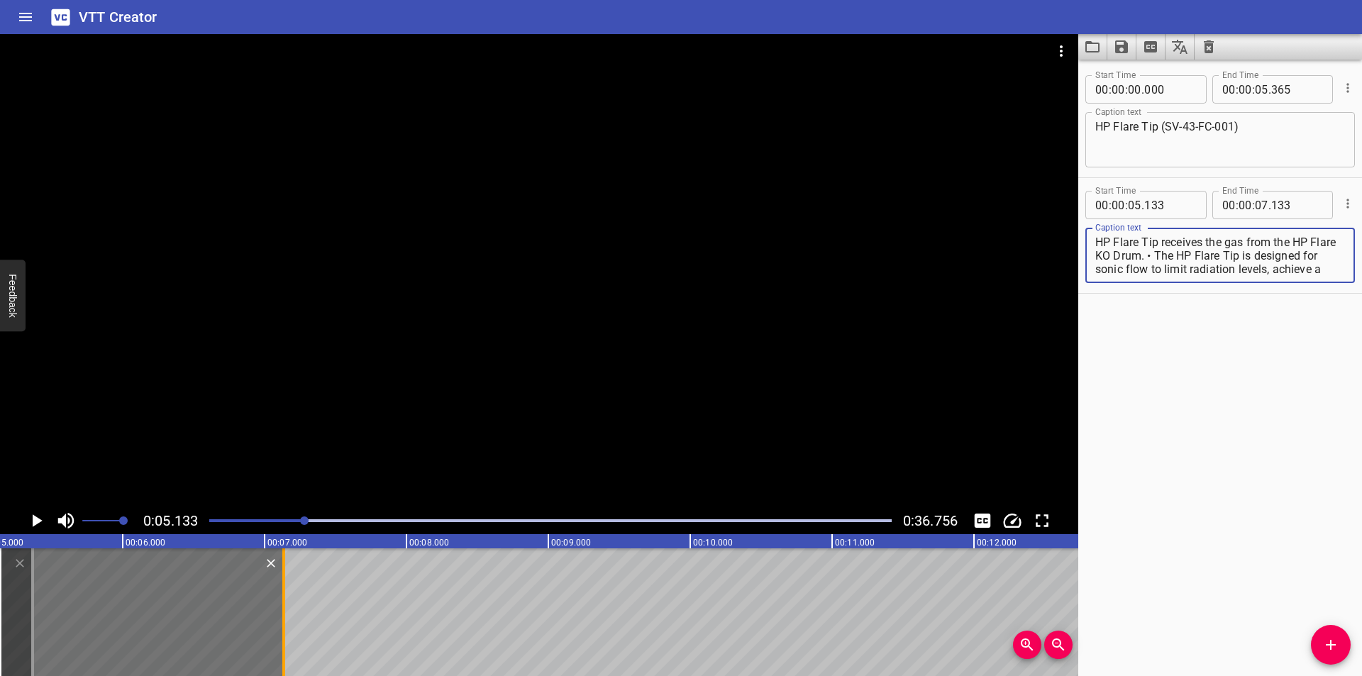
scroll to position [108, 0]
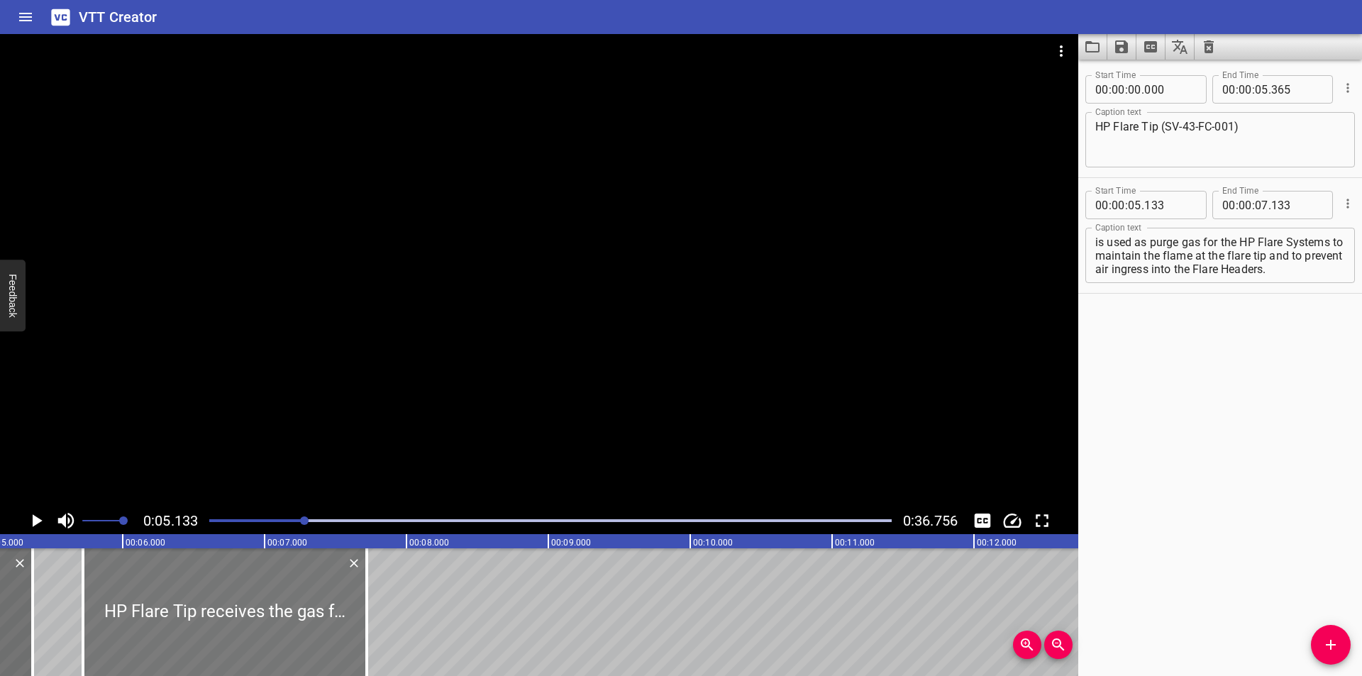
drag, startPoint x: 223, startPoint y: 625, endPoint x: 269, endPoint y: 635, distance: 47.8
click at [265, 632] on div at bounding box center [225, 612] width 284 height 128
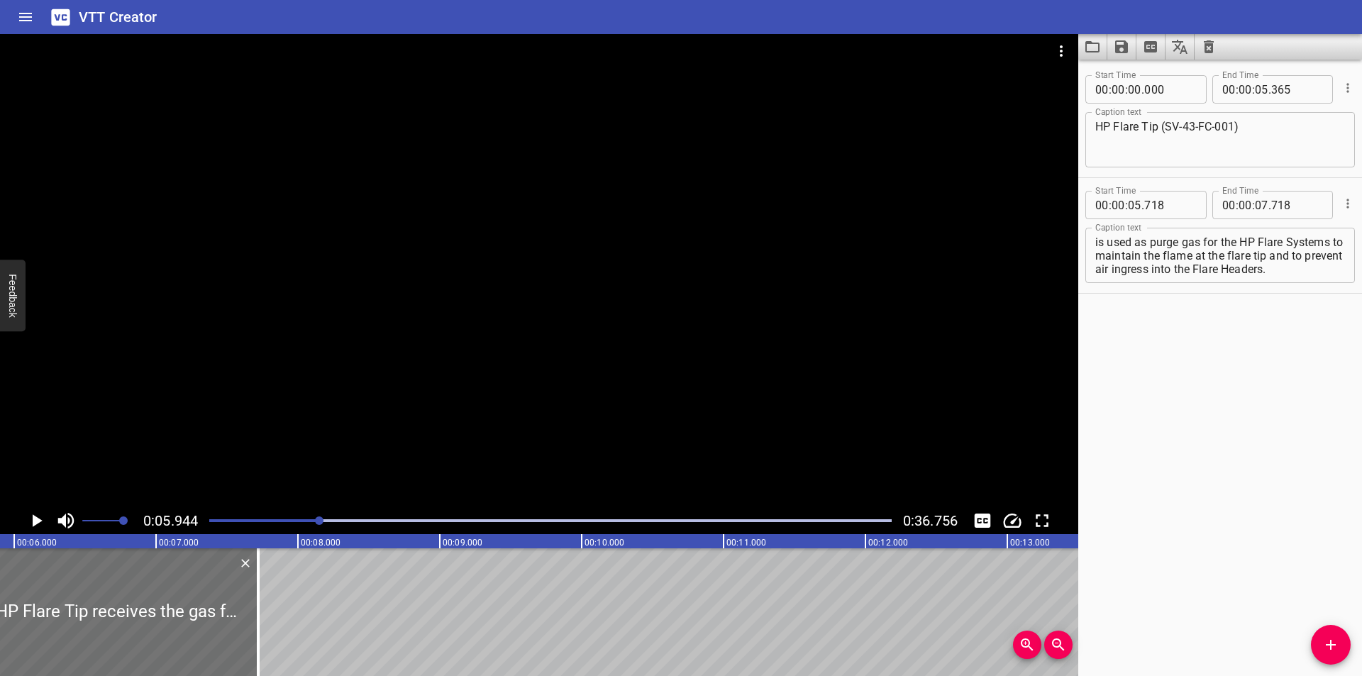
scroll to position [0, 843]
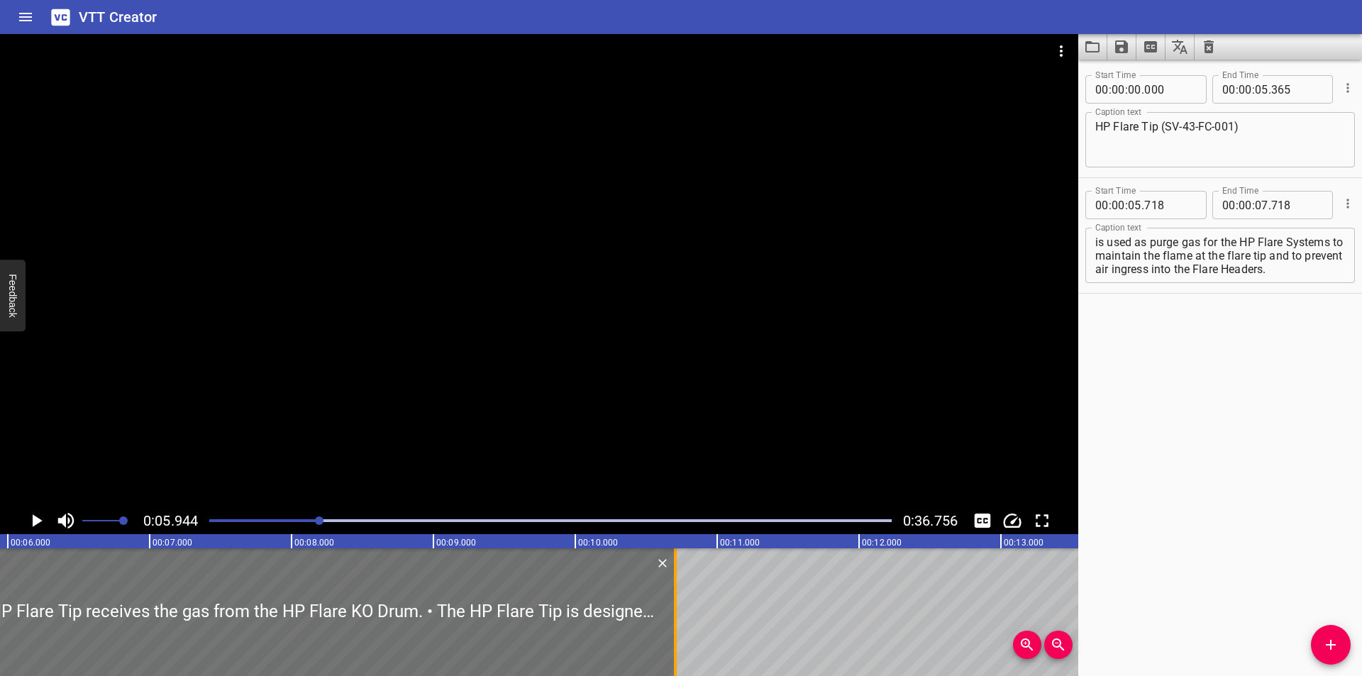
drag, startPoint x: 250, startPoint y: 633, endPoint x: 674, endPoint y: 639, distance: 423.4
click at [674, 639] on div at bounding box center [675, 612] width 3 height 128
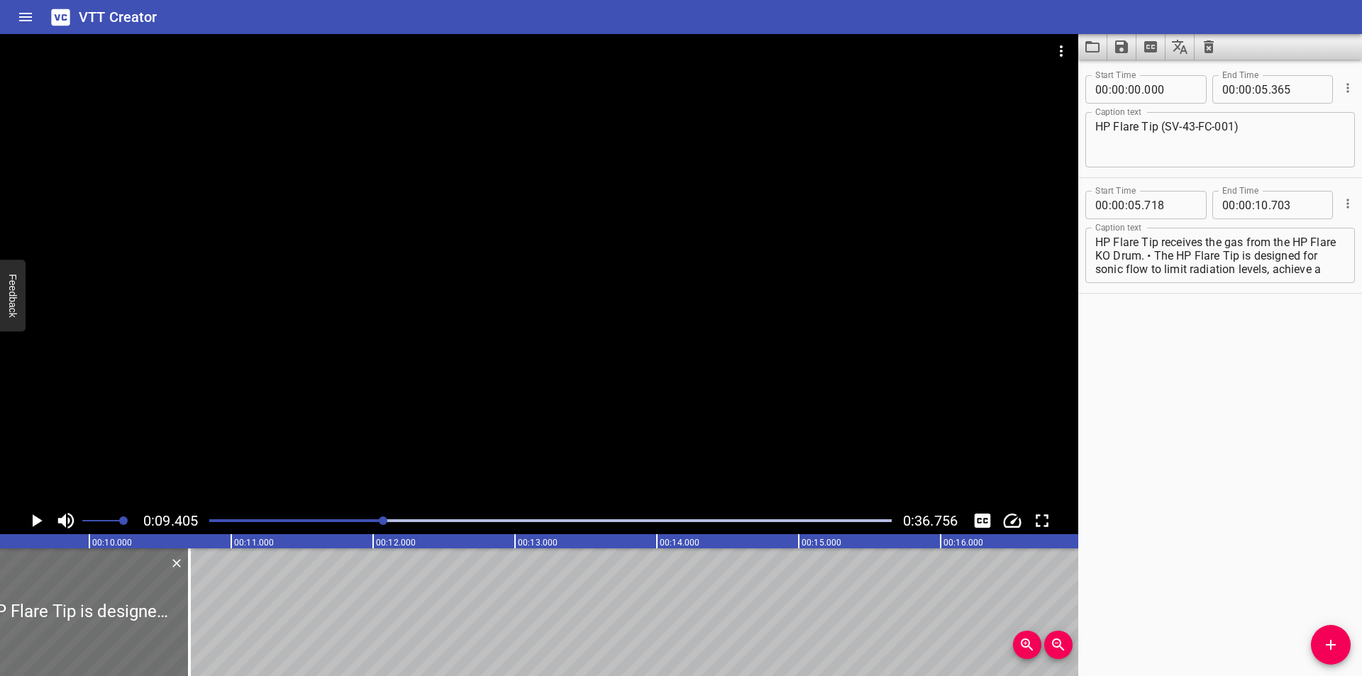
scroll to position [0, 1334]
click at [1184, 256] on textarea "HP Flare Tip receives the gas from the HP Flare KO Drum. • The HP Flare Tip is …" at bounding box center [1220, 255] width 250 height 40
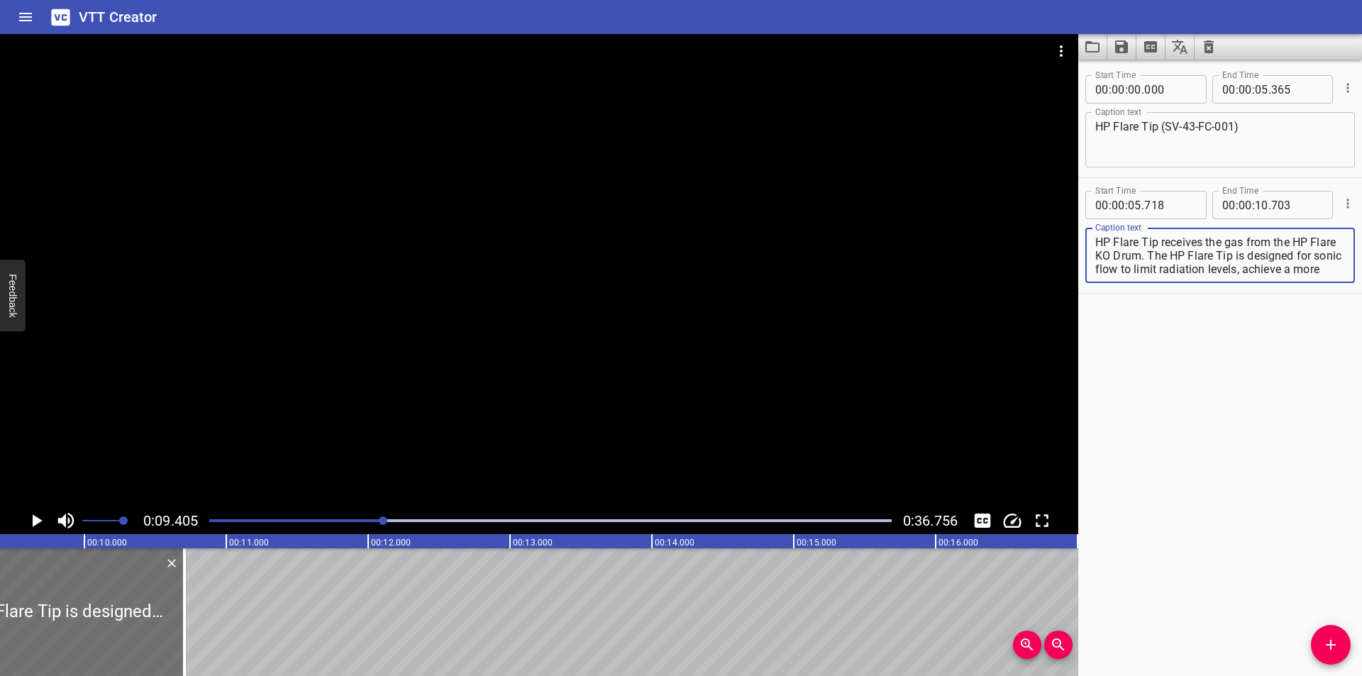
scroll to position [94, 0]
drag, startPoint x: 1177, startPoint y: 255, endPoint x: 1361, endPoint y: 474, distance: 286.9
click at [1361, 474] on div "Start Time 00 : 00 : 00 . 000 Start Time End Time 00 : 00 : 05 . 365 End Time C…" at bounding box center [1220, 368] width 284 height 616
click at [723, 324] on div at bounding box center [539, 270] width 1078 height 473
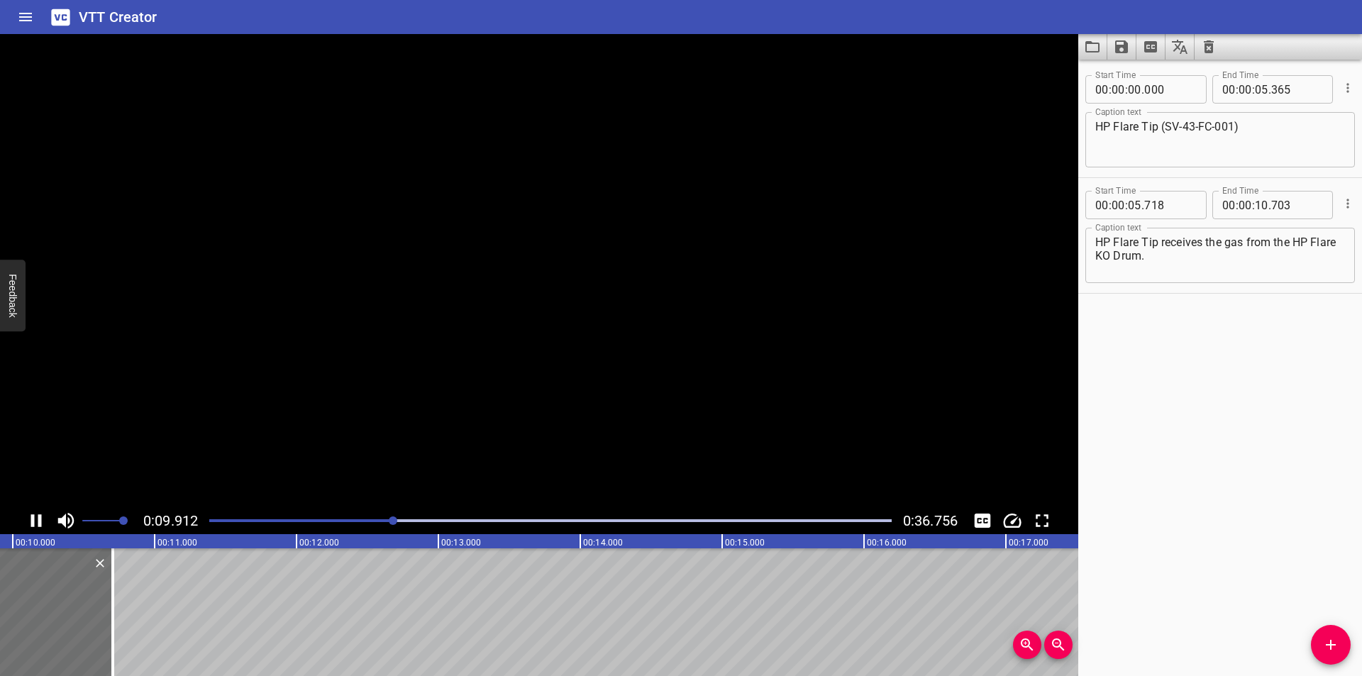
click at [701, 382] on video at bounding box center [539, 270] width 1078 height 473
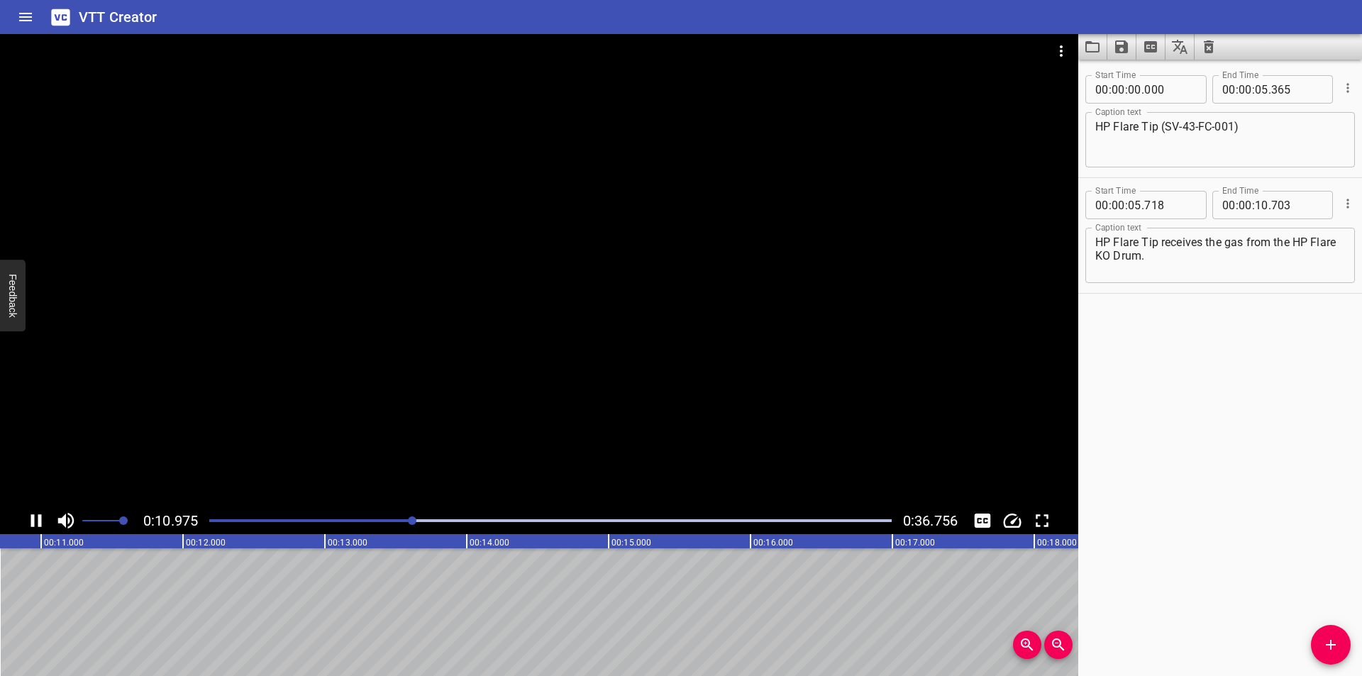
drag, startPoint x: 631, startPoint y: 401, endPoint x: 513, endPoint y: 618, distance: 247.2
click at [630, 404] on div at bounding box center [539, 270] width 1078 height 473
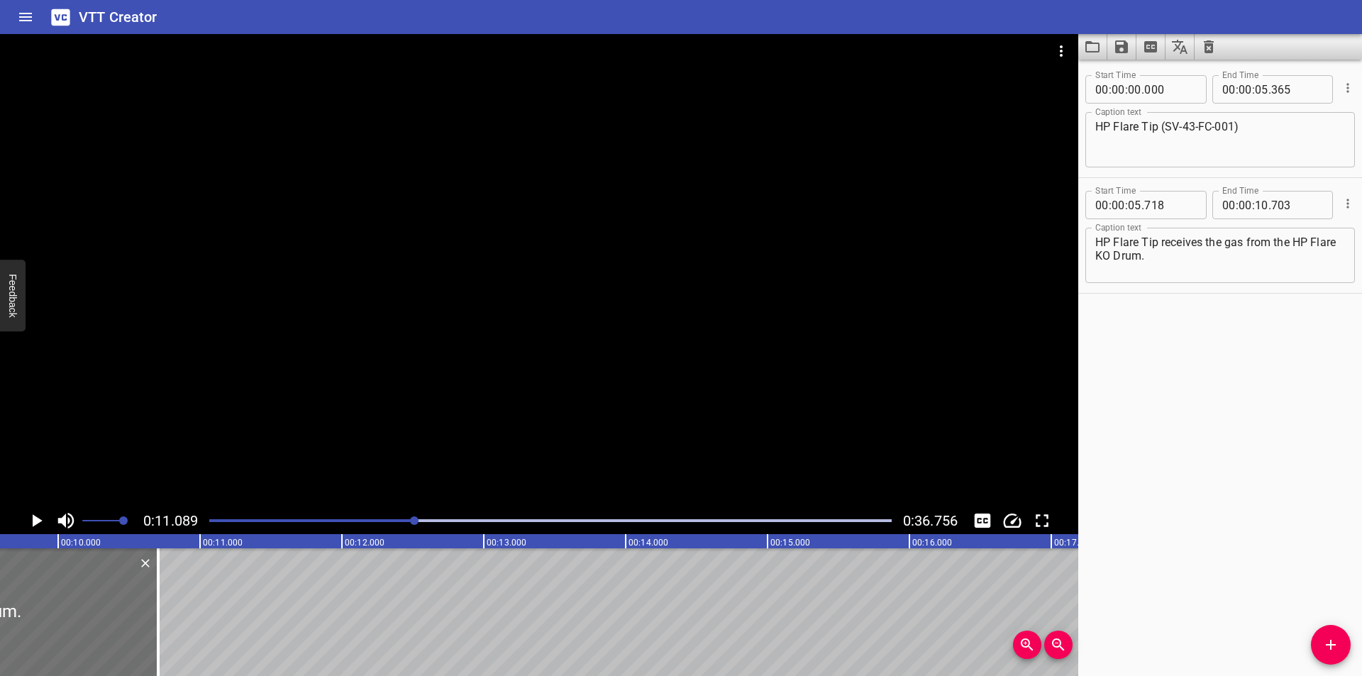
scroll to position [0, 1337]
drag, startPoint x: 1324, startPoint y: 643, endPoint x: 1315, endPoint y: 643, distance: 9.2
click at [1320, 643] on span "Add Cue" at bounding box center [1331, 644] width 40 height 17
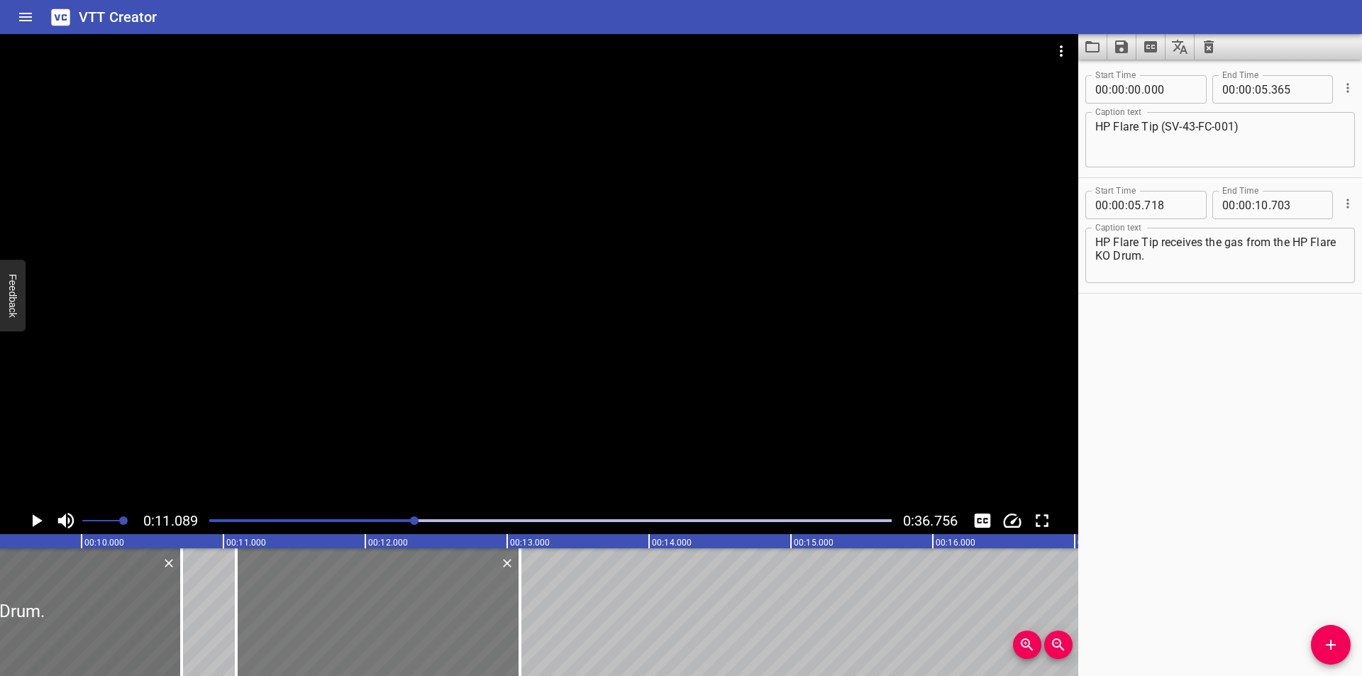
scroll to position [81, 0]
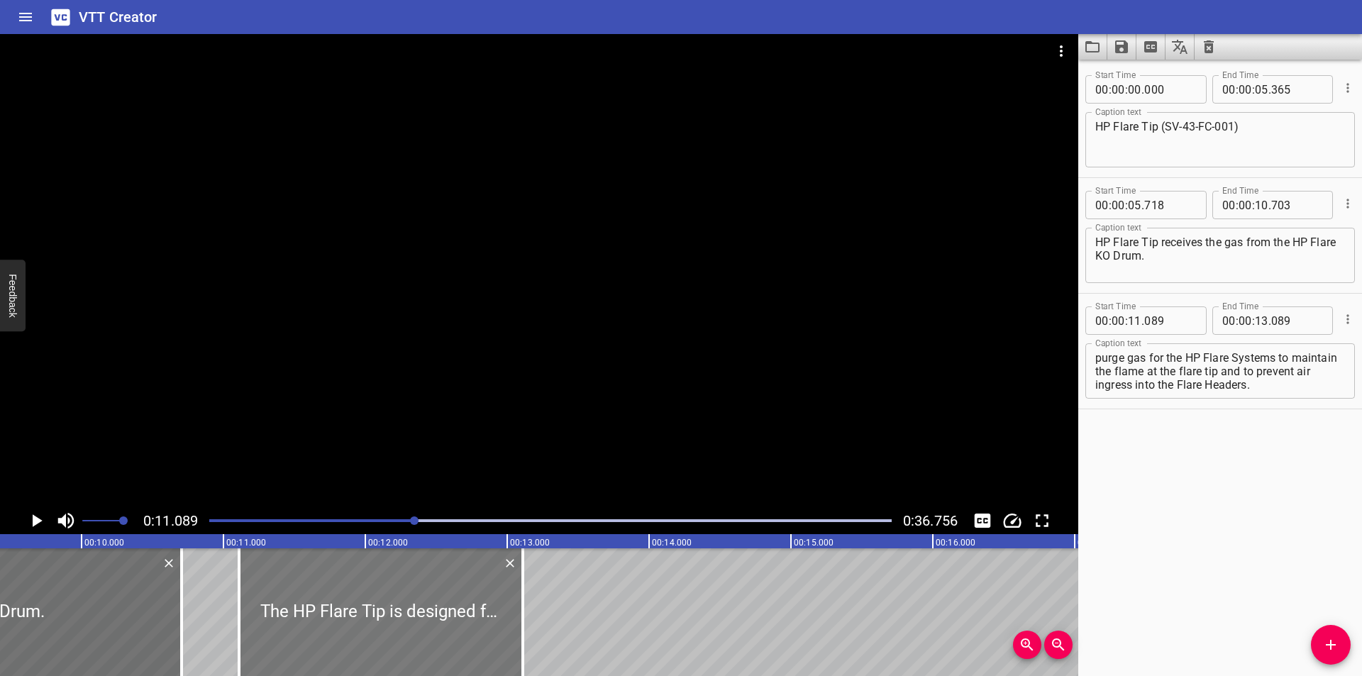
click at [422, 638] on div at bounding box center [381, 612] width 284 height 128
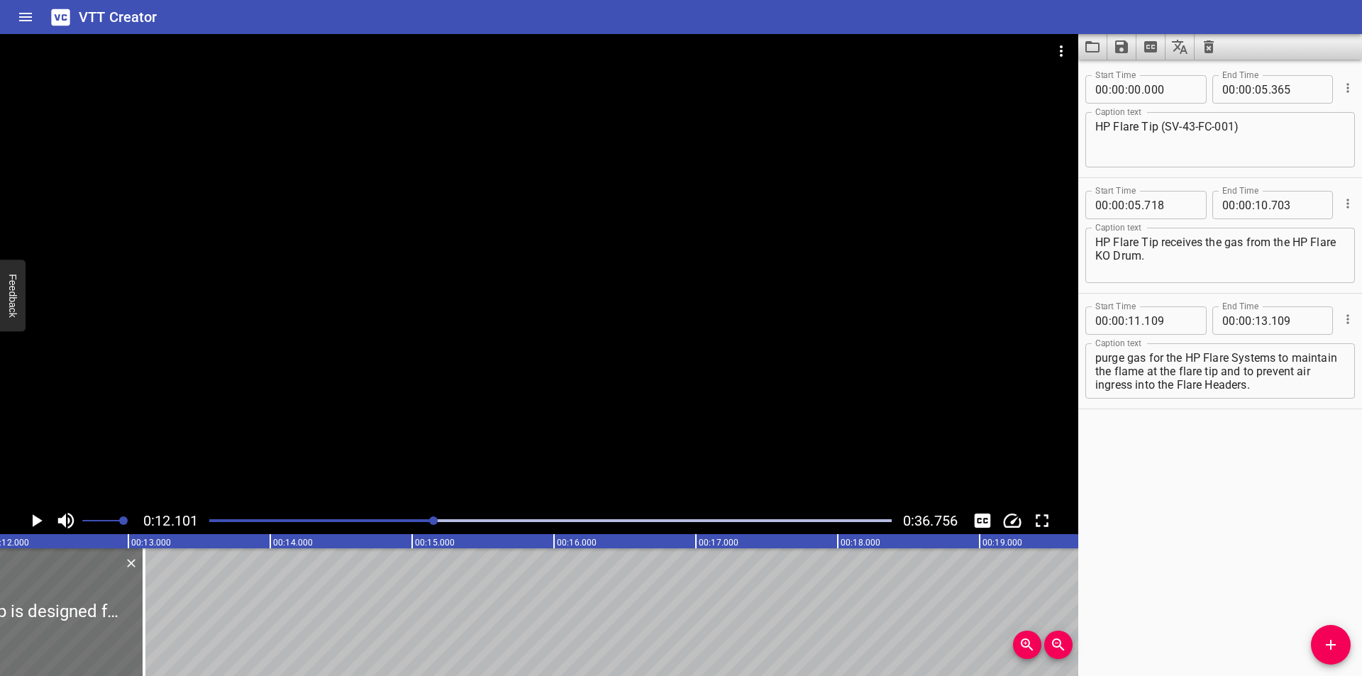
scroll to position [0, 1716]
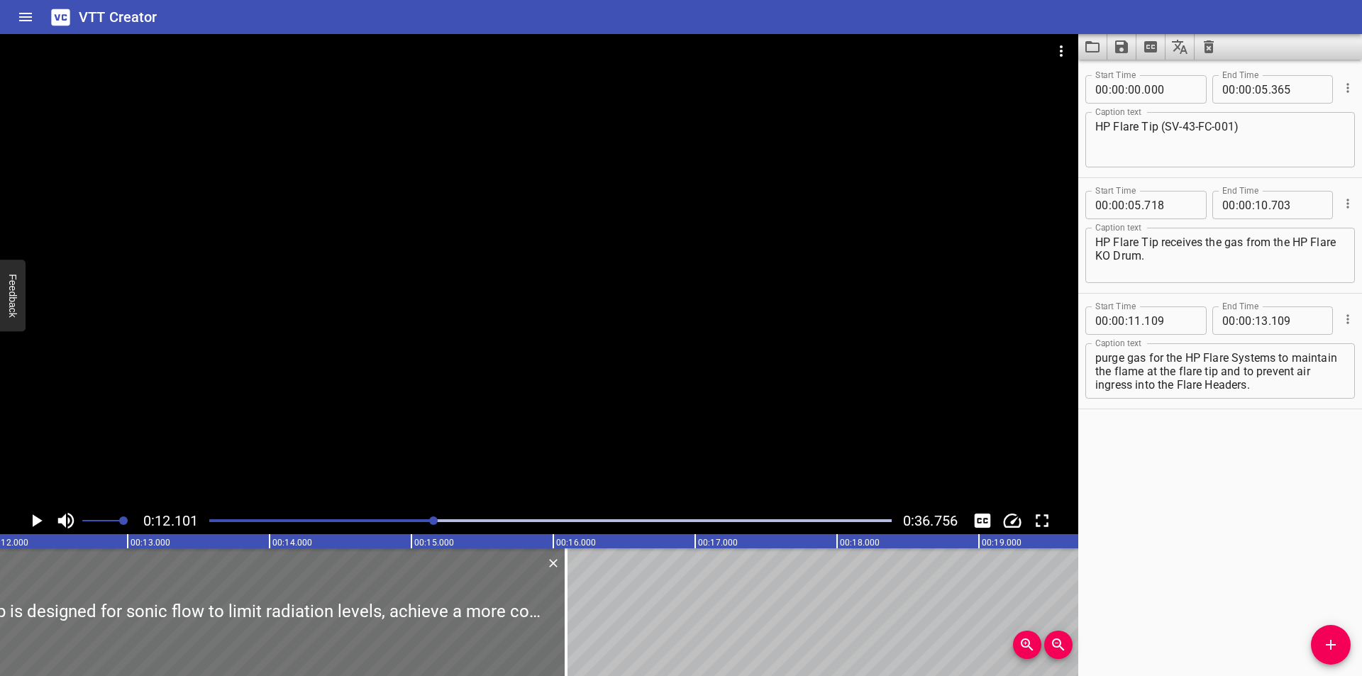
drag, startPoint x: 146, startPoint y: 602, endPoint x: 723, endPoint y: 606, distance: 577.3
click at [573, 604] on div at bounding box center [566, 612] width 14 height 128
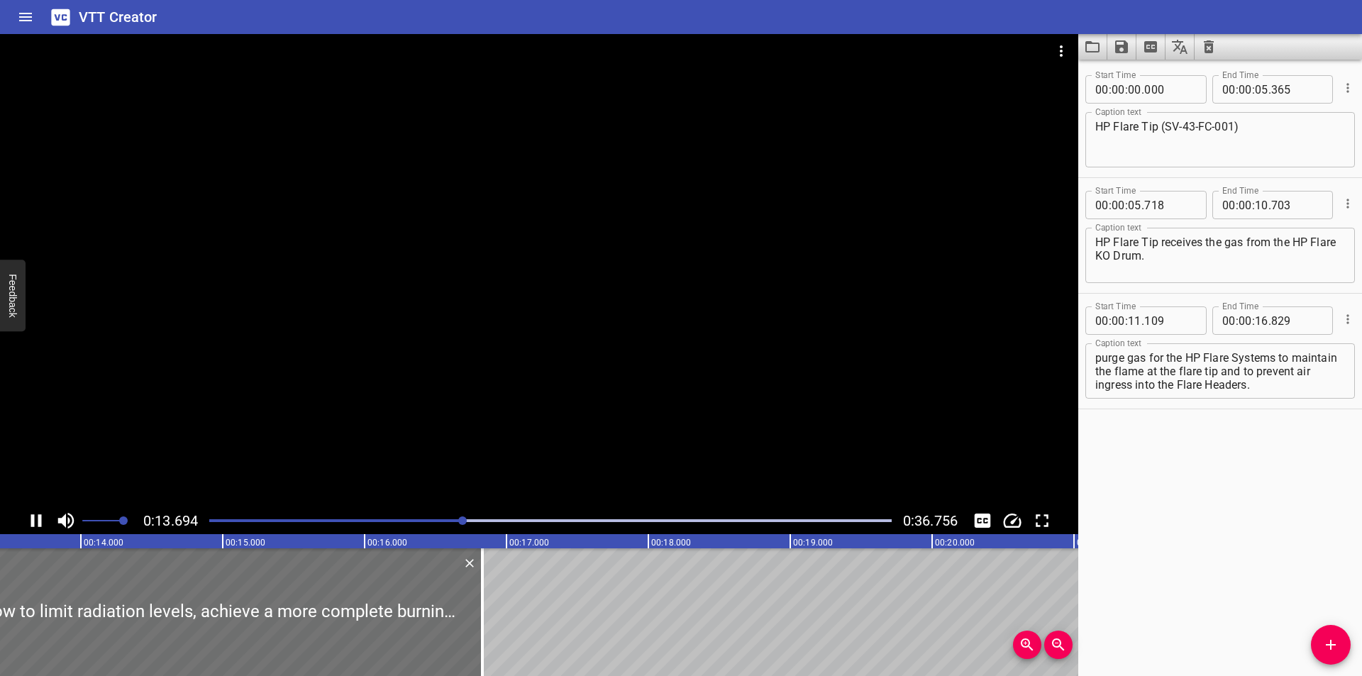
scroll to position [0, 1942]
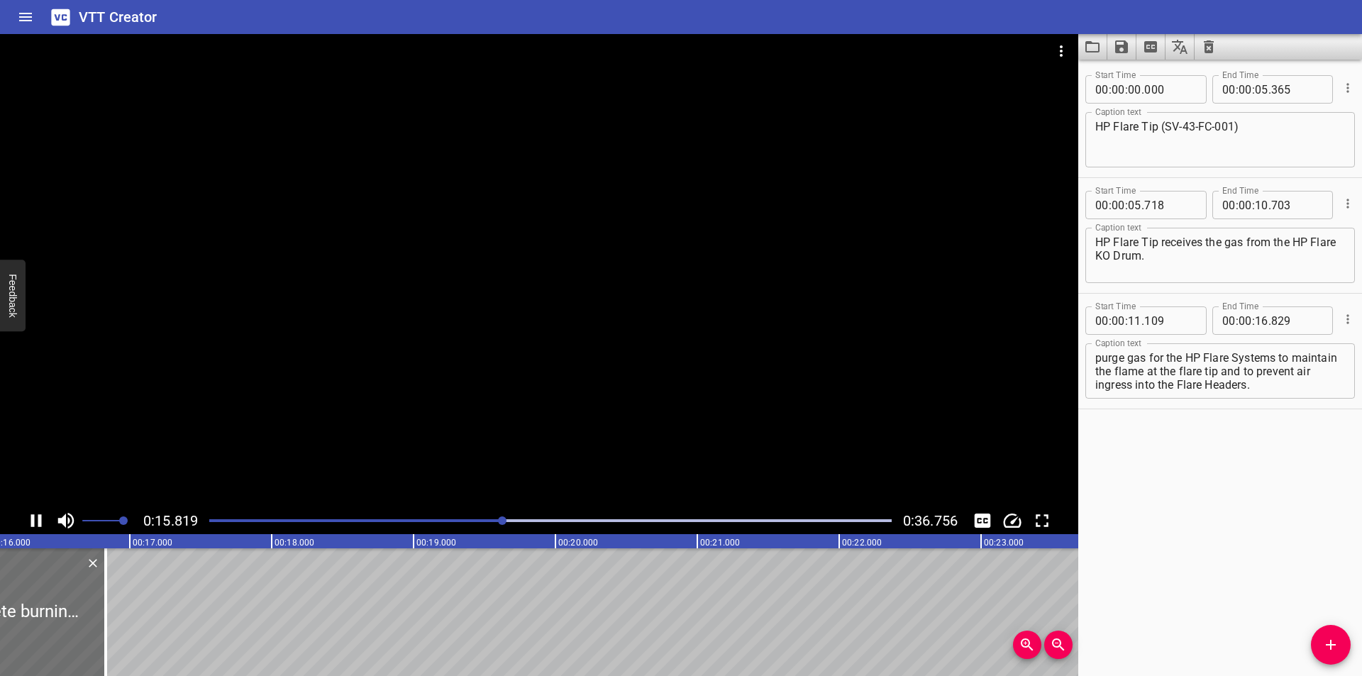
click at [640, 373] on div at bounding box center [539, 270] width 1078 height 473
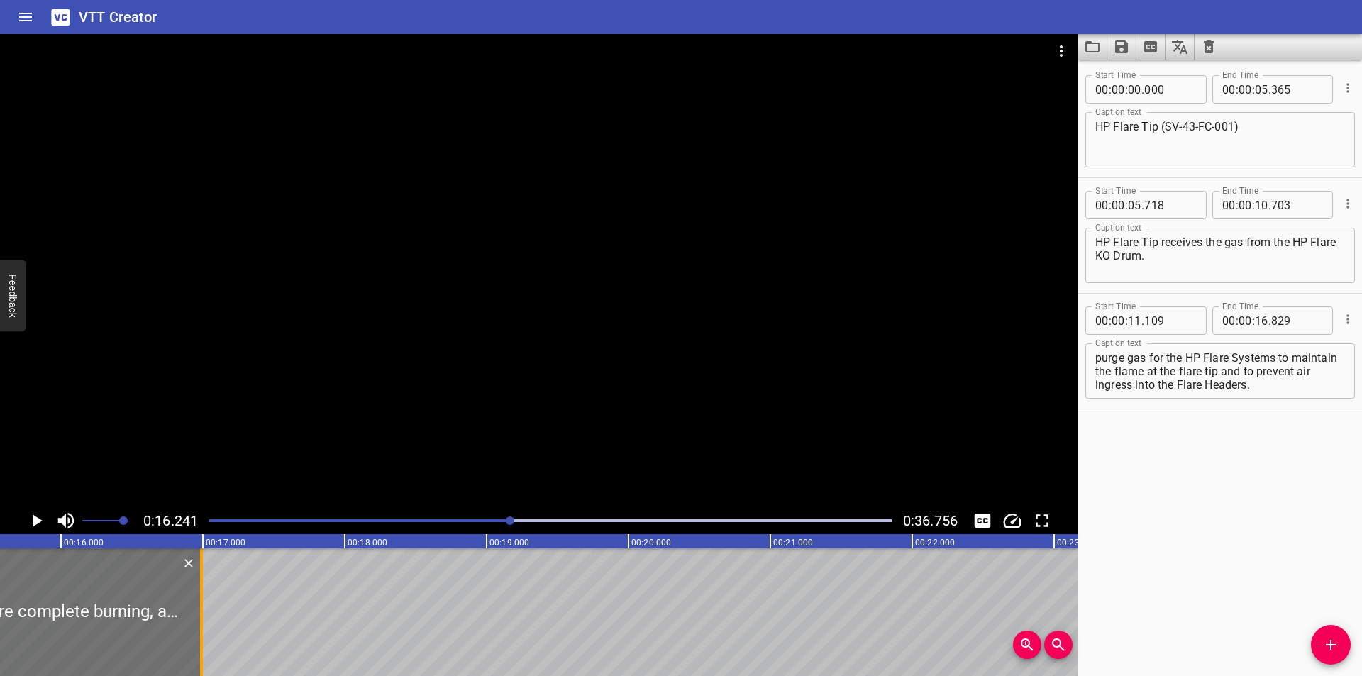
drag, startPoint x: 175, startPoint y: 623, endPoint x: 569, endPoint y: 633, distance: 394.4
click at [209, 633] on div at bounding box center [201, 612] width 14 height 128
click at [506, 523] on div at bounding box center [550, 521] width 699 height 20
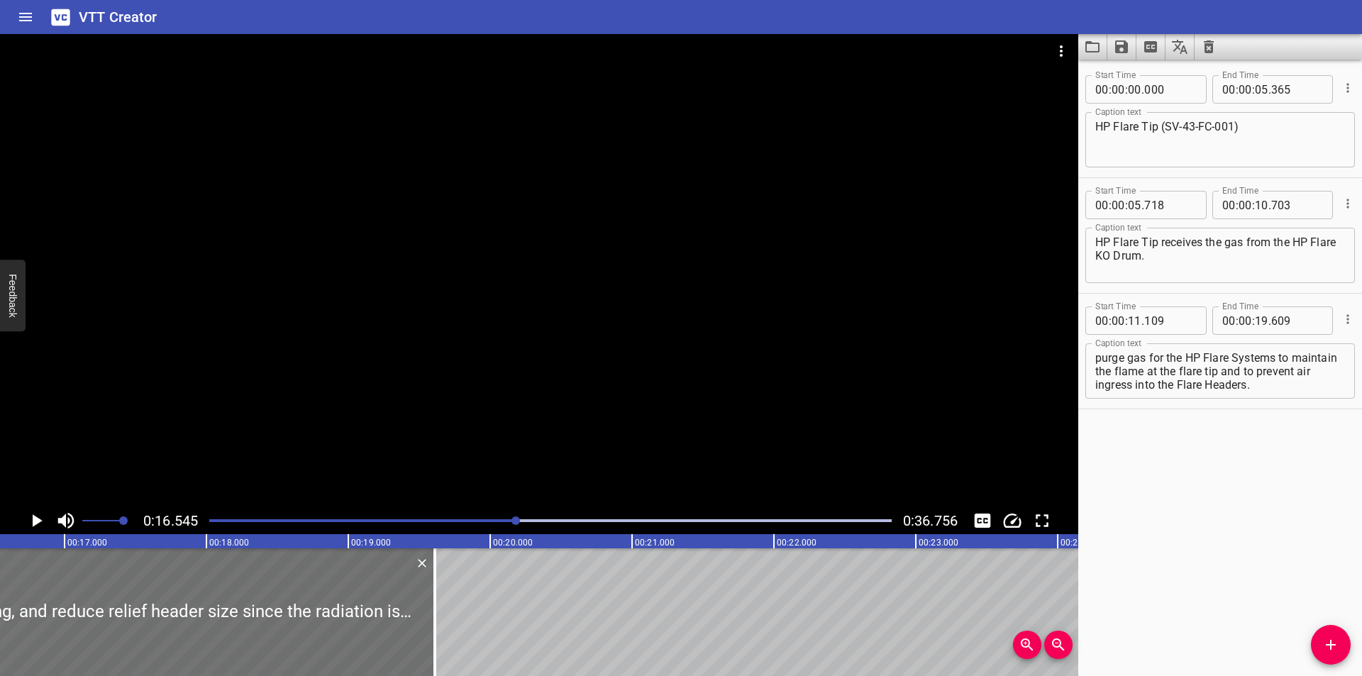
click at [399, 365] on div at bounding box center [539, 270] width 1078 height 473
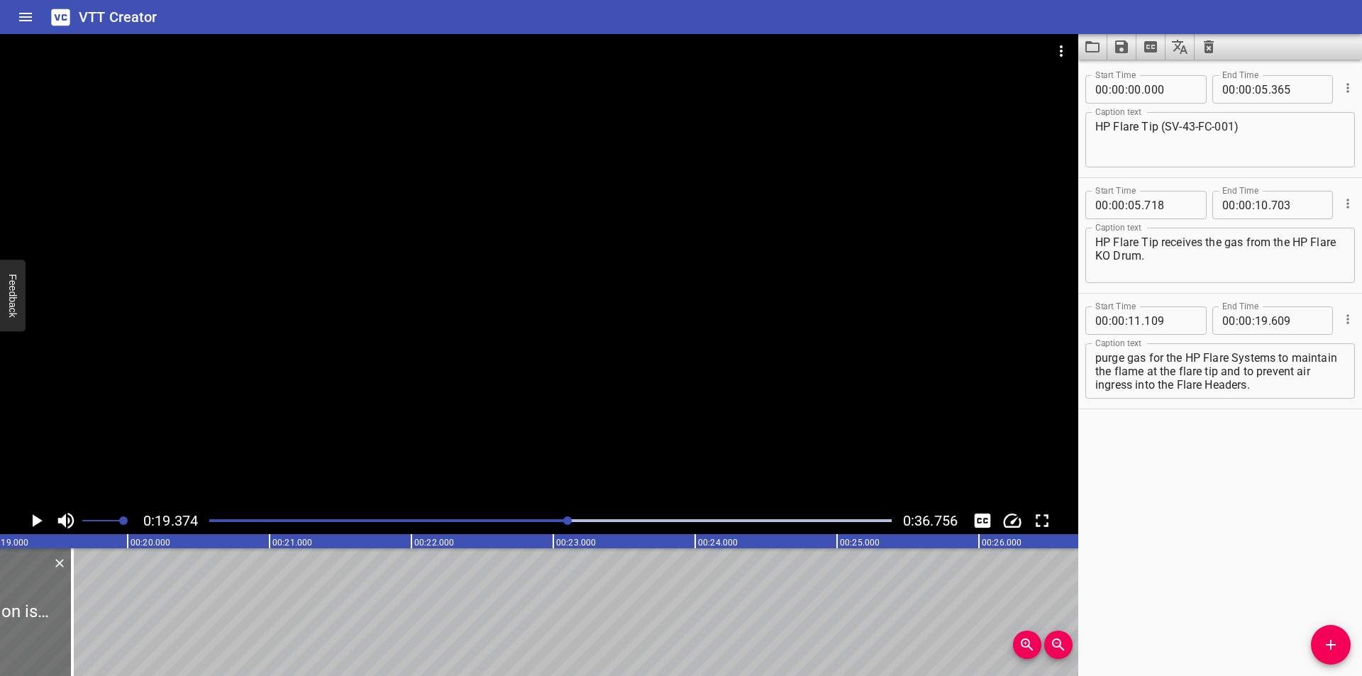
scroll to position [0, 2748]
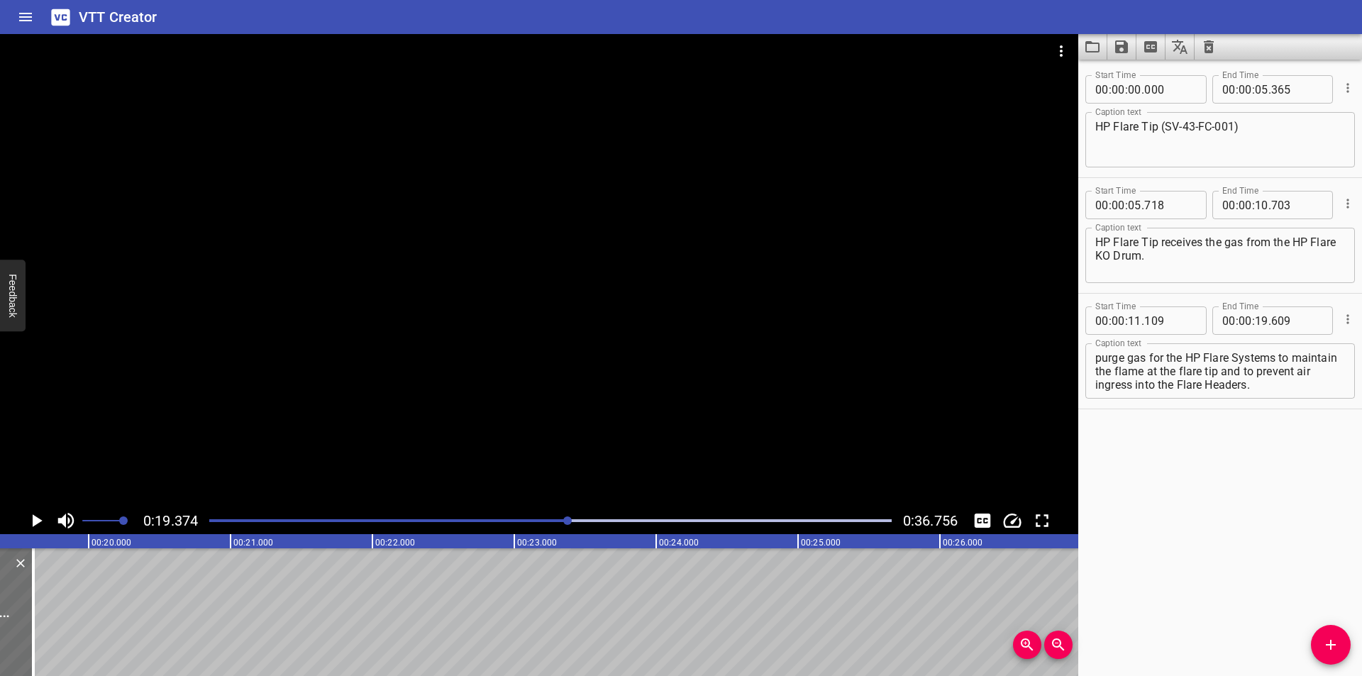
click at [436, 525] on div at bounding box center [550, 521] width 699 height 20
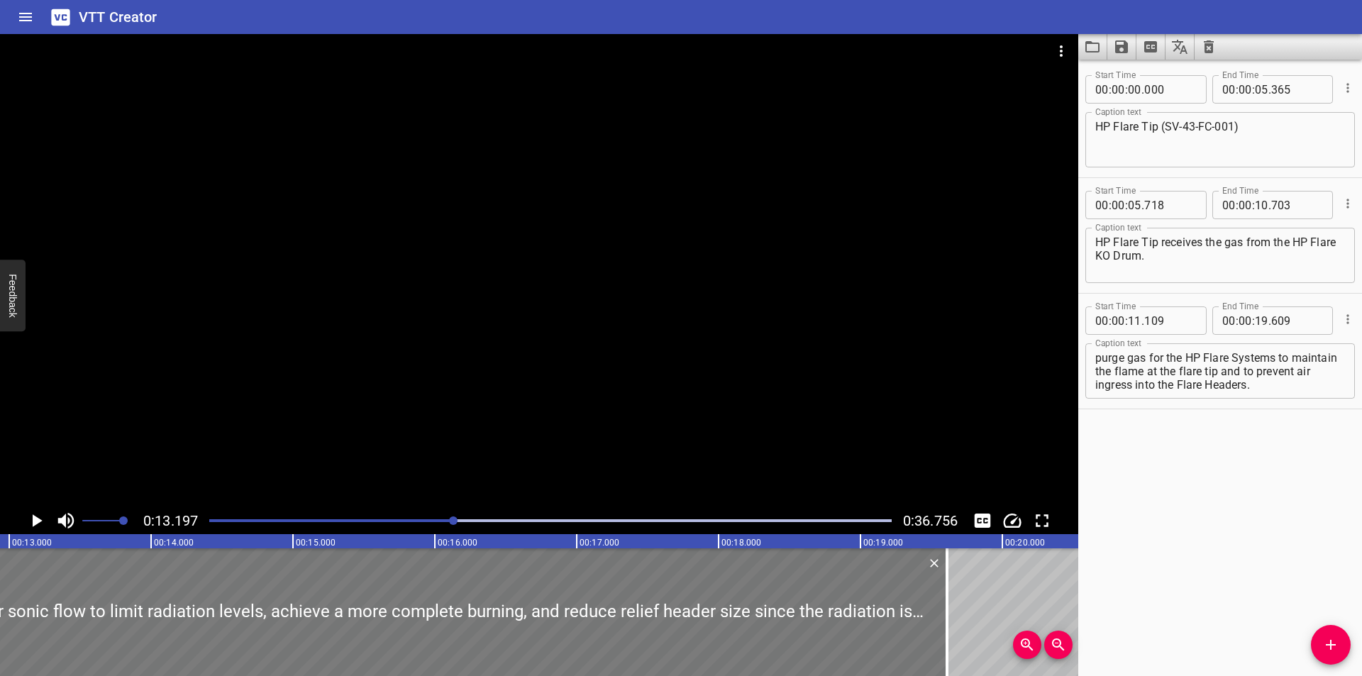
scroll to position [0, 1872]
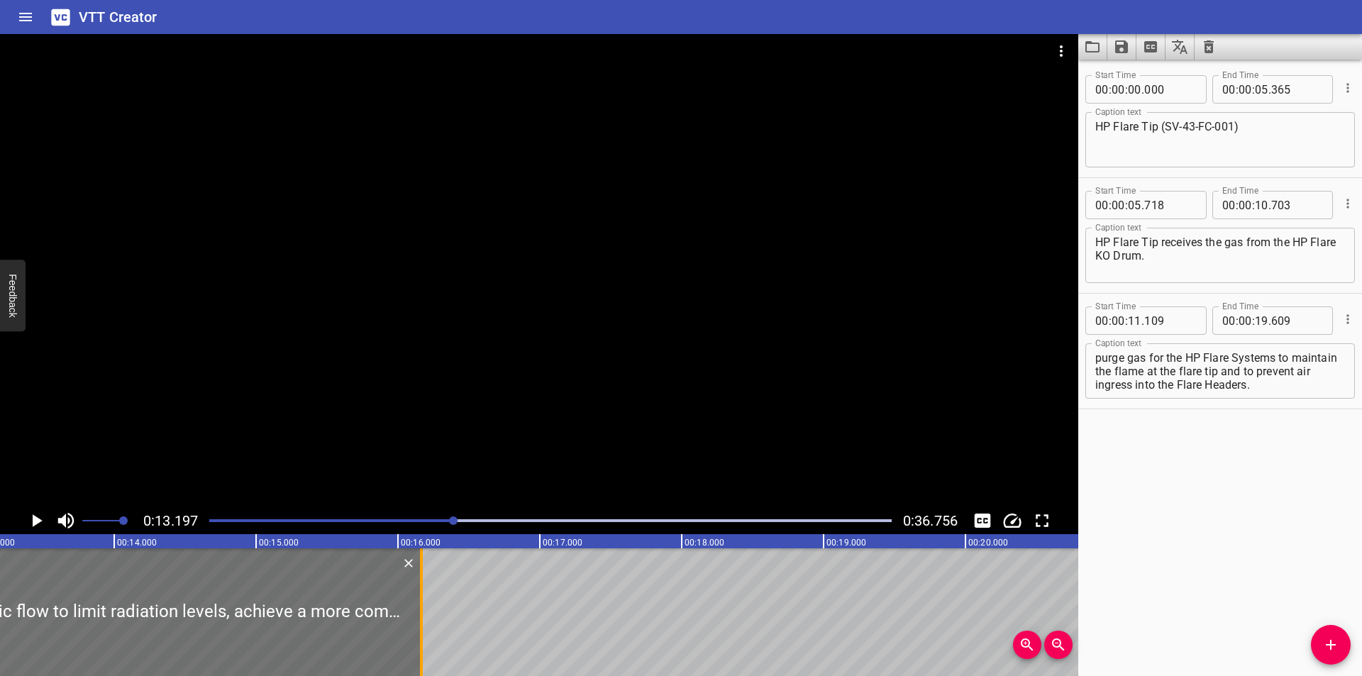
drag, startPoint x: 915, startPoint y: 643, endPoint x: 426, endPoint y: 643, distance: 488.6
click at [426, 643] on div at bounding box center [421, 612] width 14 height 128
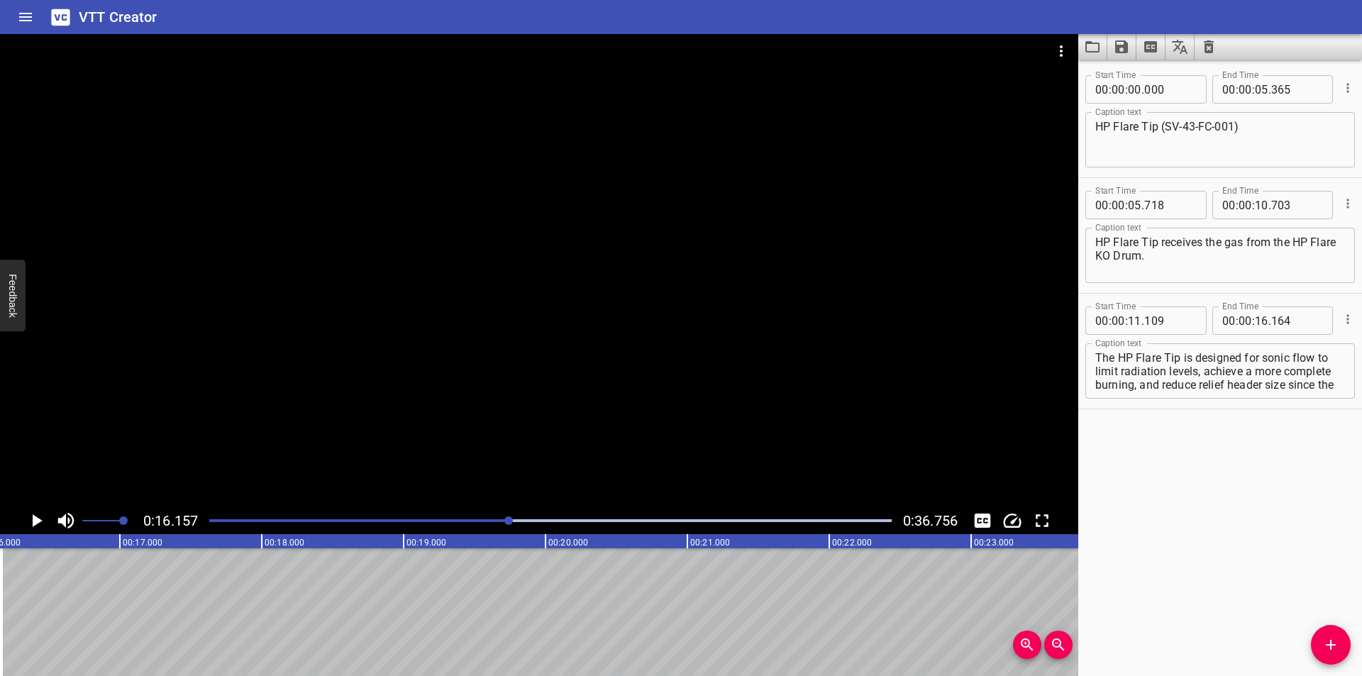
scroll to position [81, 0]
drag, startPoint x: 1217, startPoint y: 372, endPoint x: 1359, endPoint y: 548, distance: 225.9
click at [1361, 548] on div "Start Time 00 : 00 : 00 . 000 Start Time End Time 00 : 00 : 05 . 365 End Time C…" at bounding box center [1220, 368] width 284 height 616
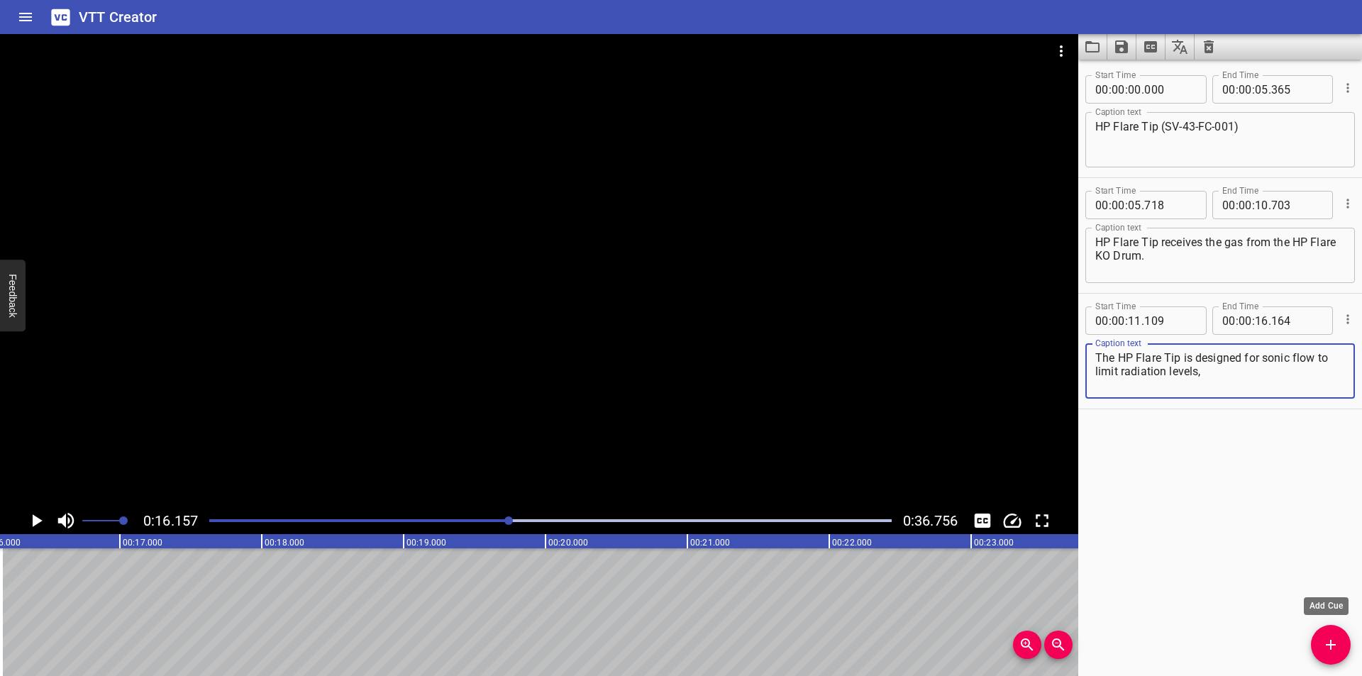
click at [1328, 639] on icon "Add Cue" at bounding box center [1330, 644] width 17 height 17
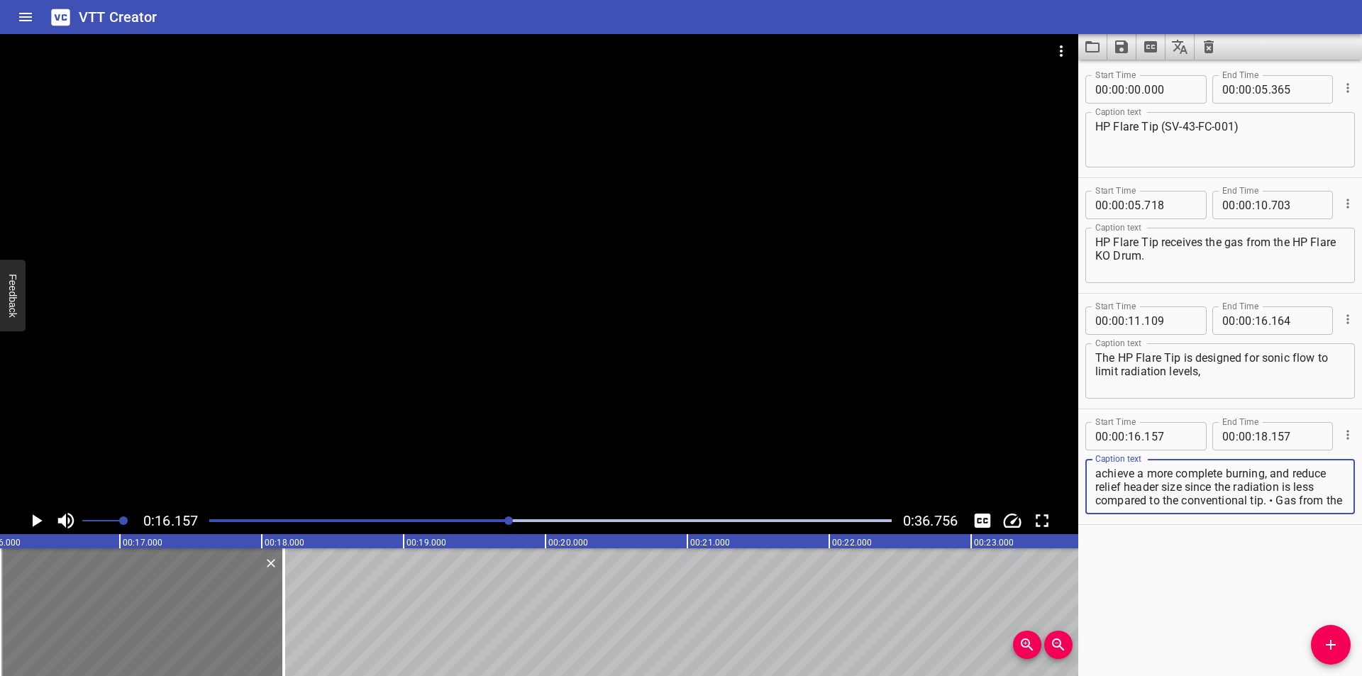
scroll to position [54, 0]
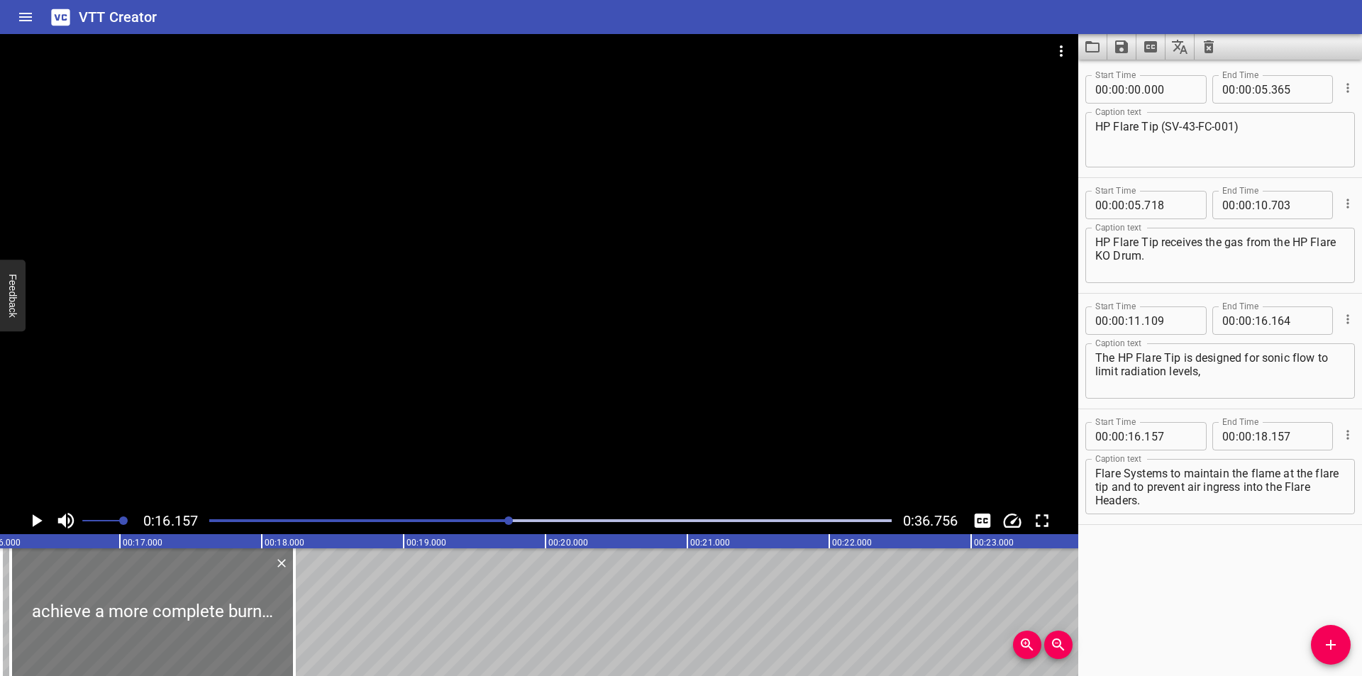
drag, startPoint x: 208, startPoint y: 599, endPoint x: 217, endPoint y: 601, distance: 9.5
click at [217, 601] on div at bounding box center [153, 612] width 284 height 128
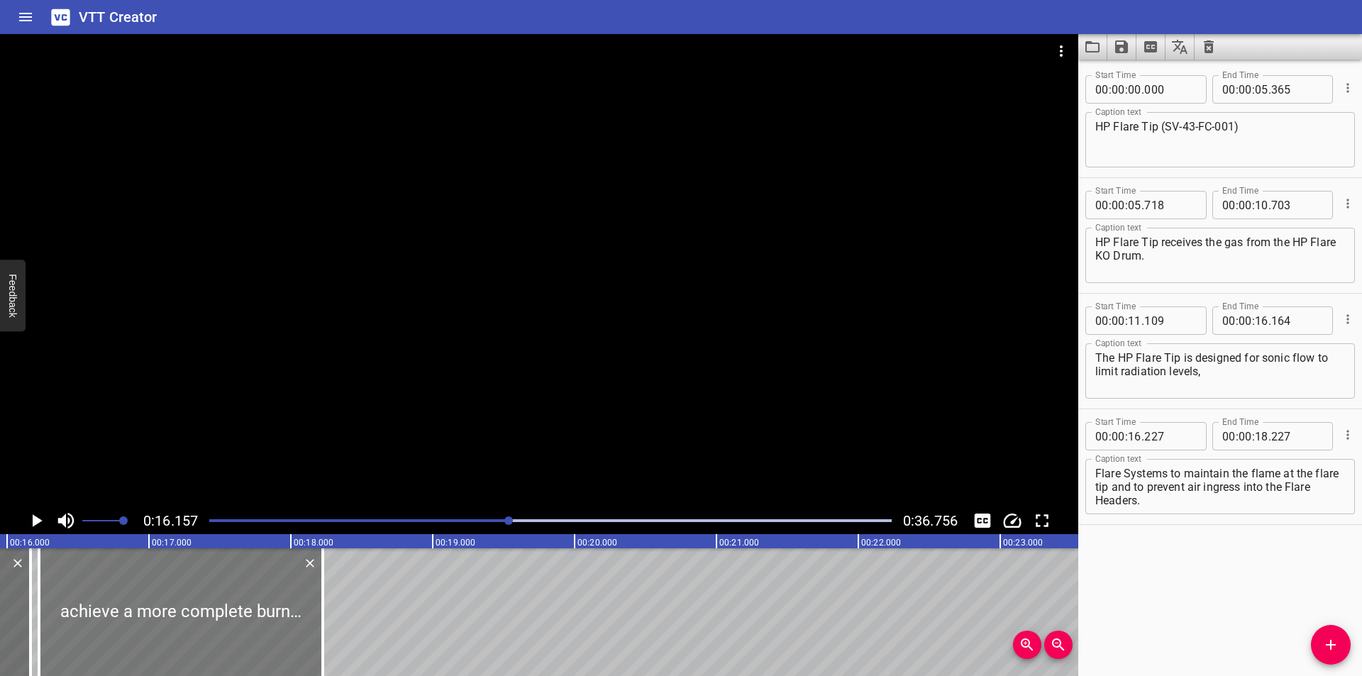
scroll to position [0, 2197]
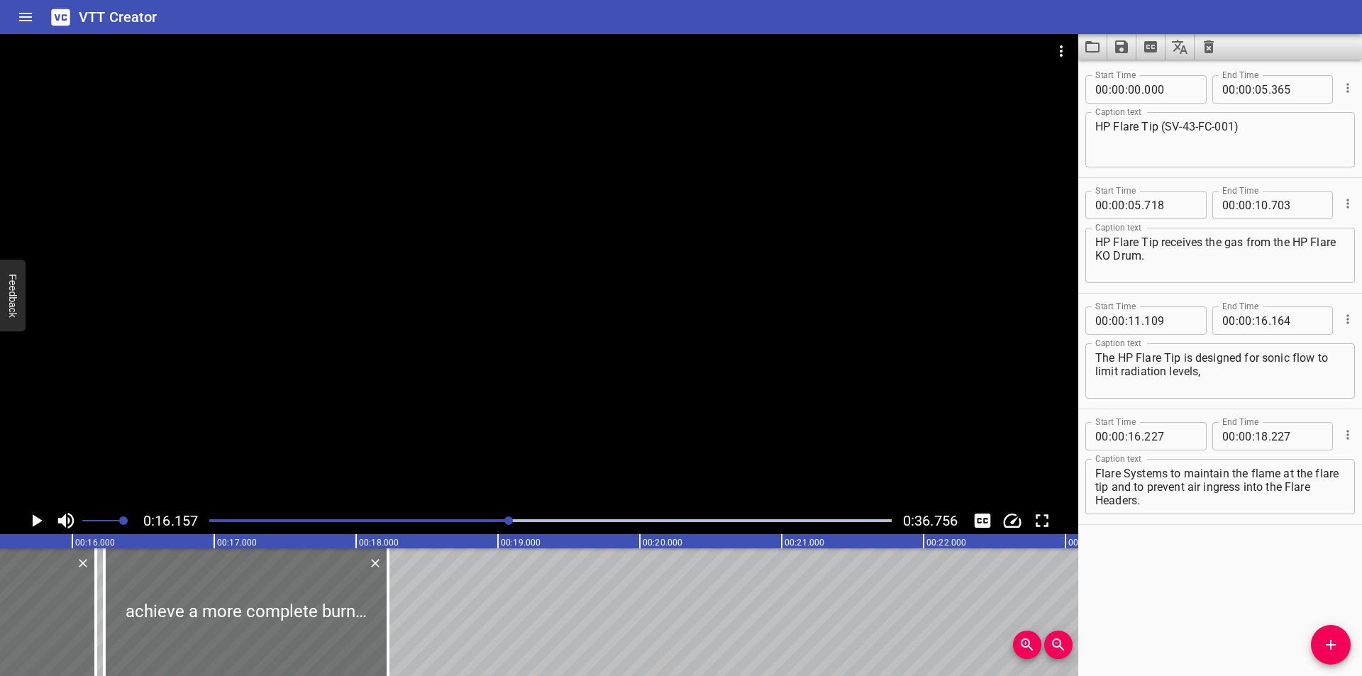
click at [323, 434] on div at bounding box center [539, 270] width 1078 height 473
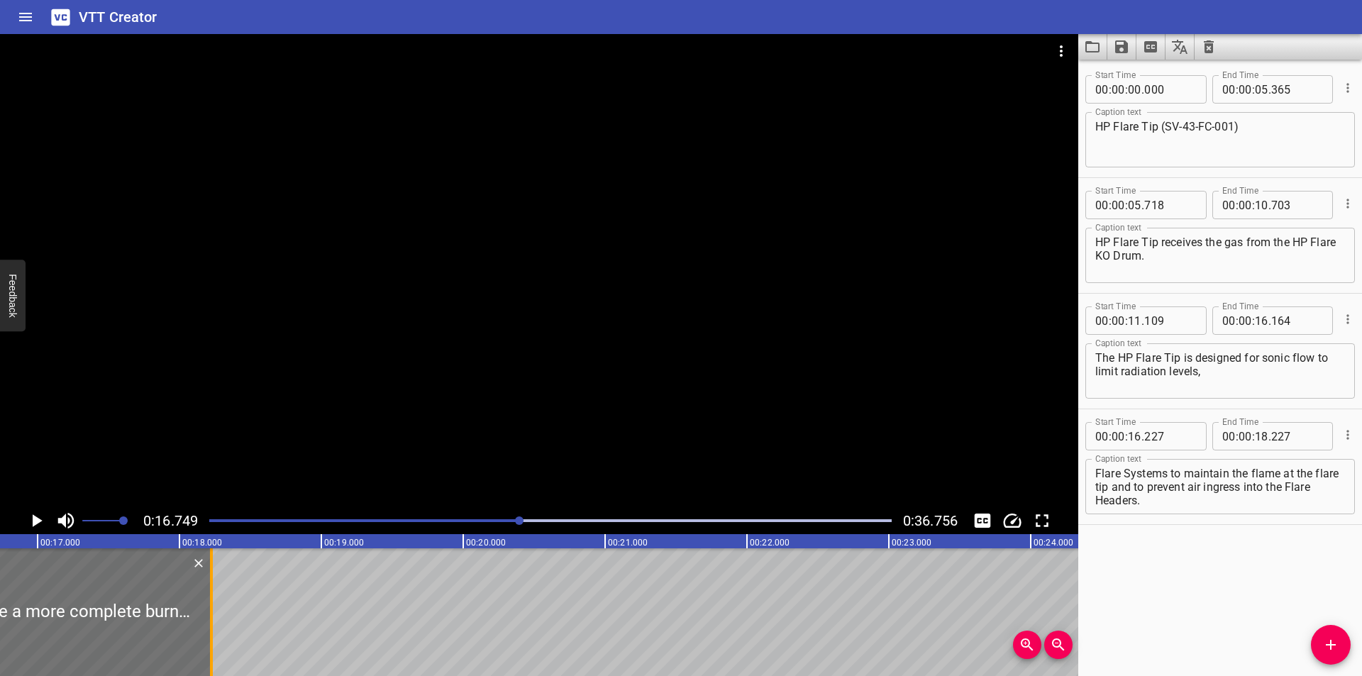
scroll to position [0, 2376]
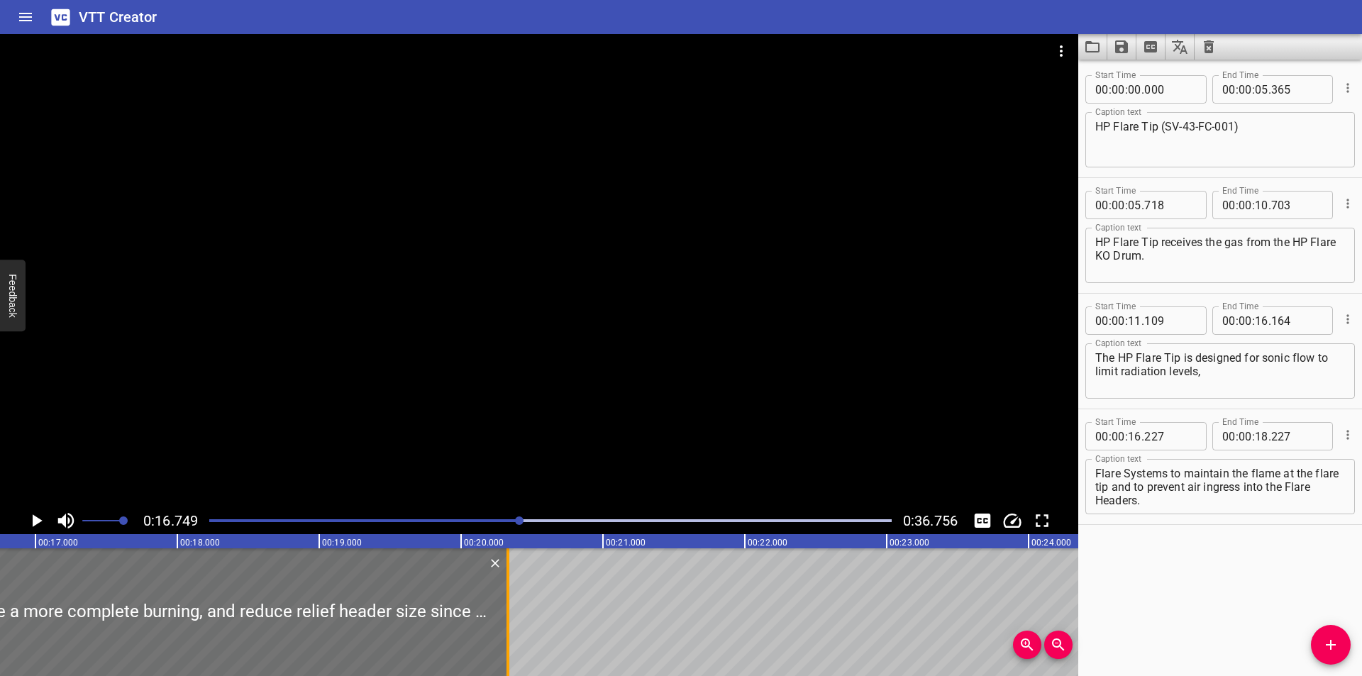
drag, startPoint x: 223, startPoint y: 622, endPoint x: 503, endPoint y: 622, distance: 280.1
click at [503, 622] on div at bounding box center [508, 612] width 14 height 128
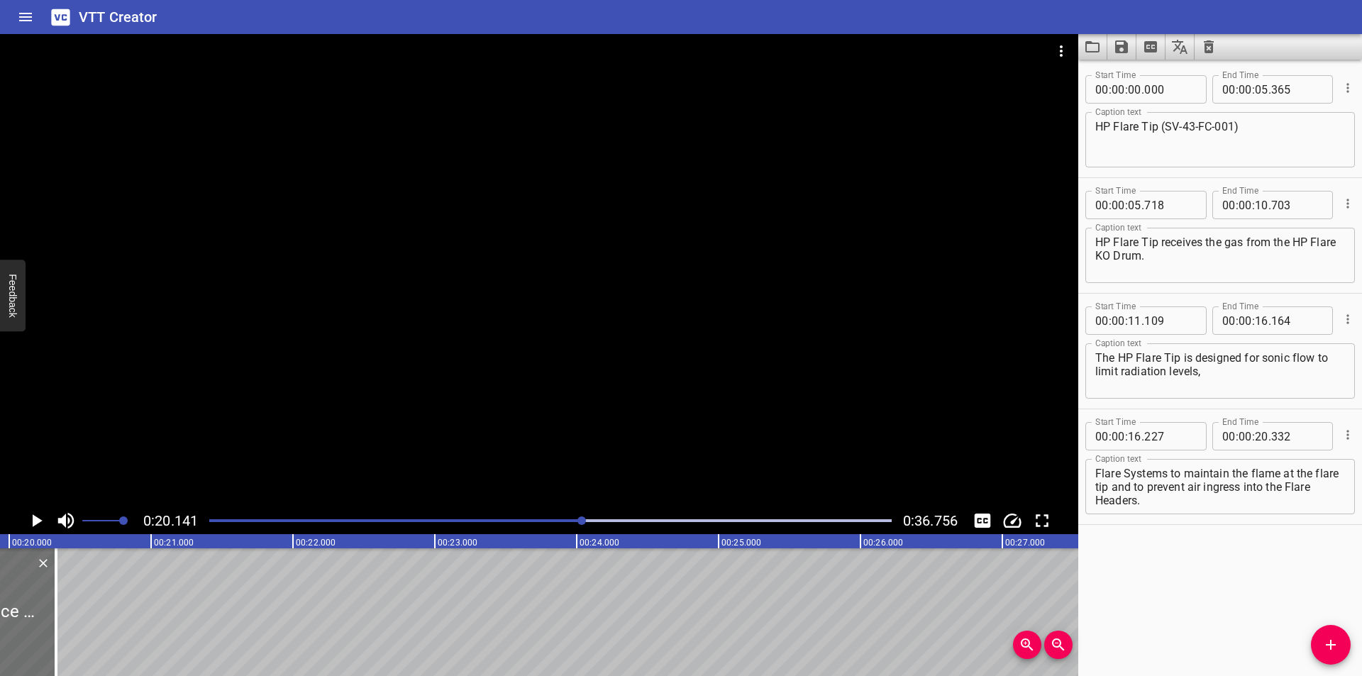
scroll to position [0, 2809]
click at [79, 629] on div at bounding box center [76, 612] width 14 height 128
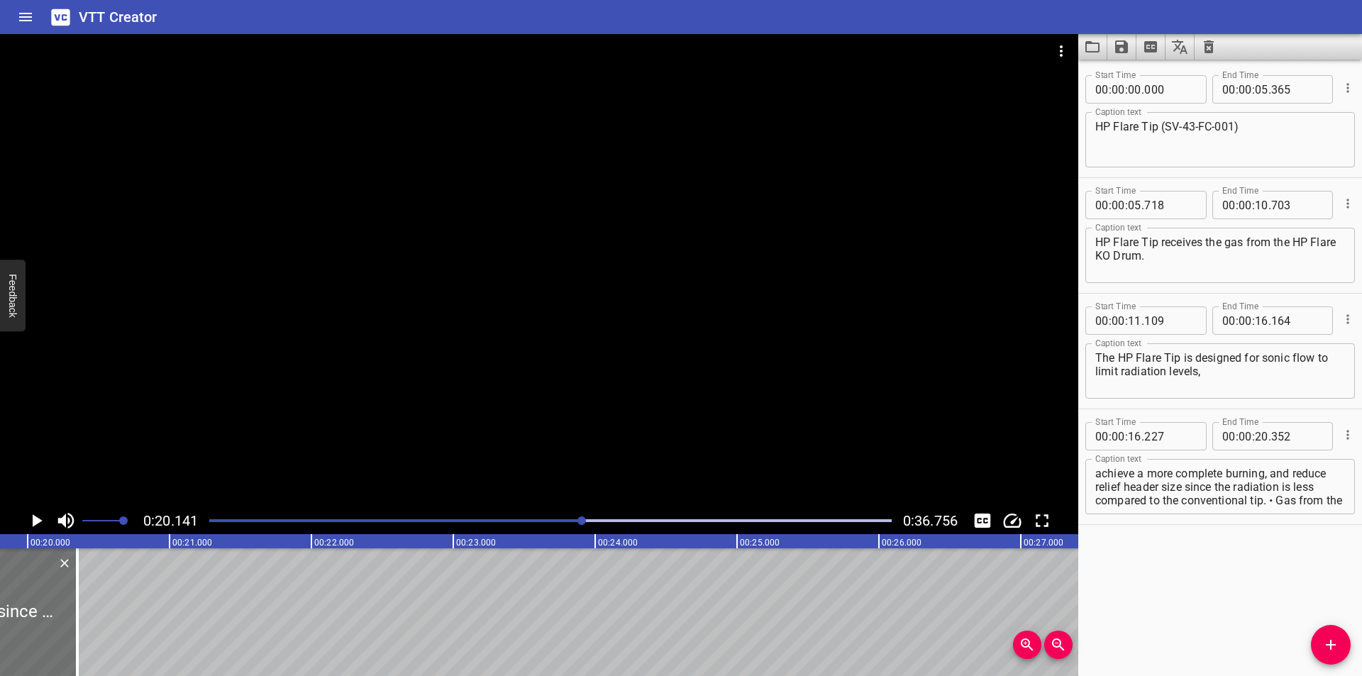
scroll to position [54, 0]
drag, startPoint x: 1225, startPoint y: 489, endPoint x: 1361, endPoint y: 608, distance: 180.4
click at [1361, 608] on div "Start Time 00 : 00 : 00 . 000 Start Time End Time 00 : 00 : 05 . 365 End Time C…" at bounding box center [1220, 368] width 284 height 616
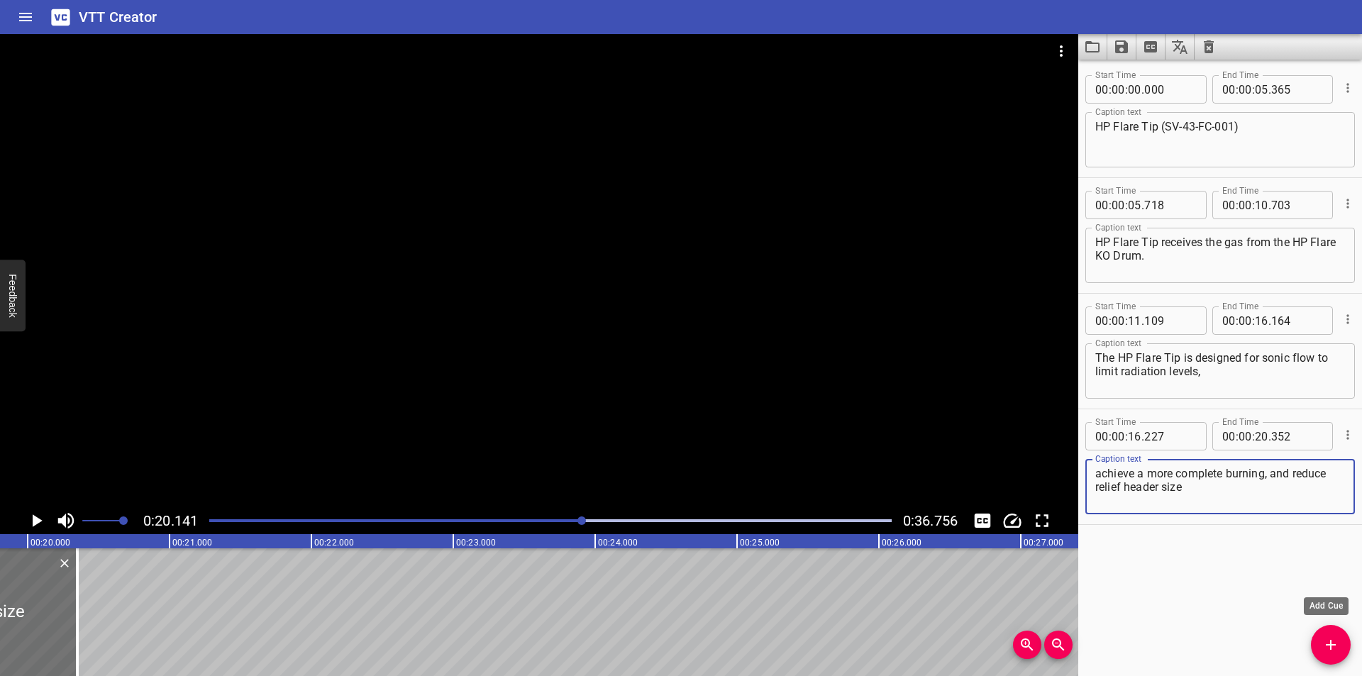
drag, startPoint x: 1337, startPoint y: 638, endPoint x: 1102, endPoint y: 590, distance: 239.6
click at [1335, 638] on icon "Add Cue" at bounding box center [1330, 644] width 17 height 17
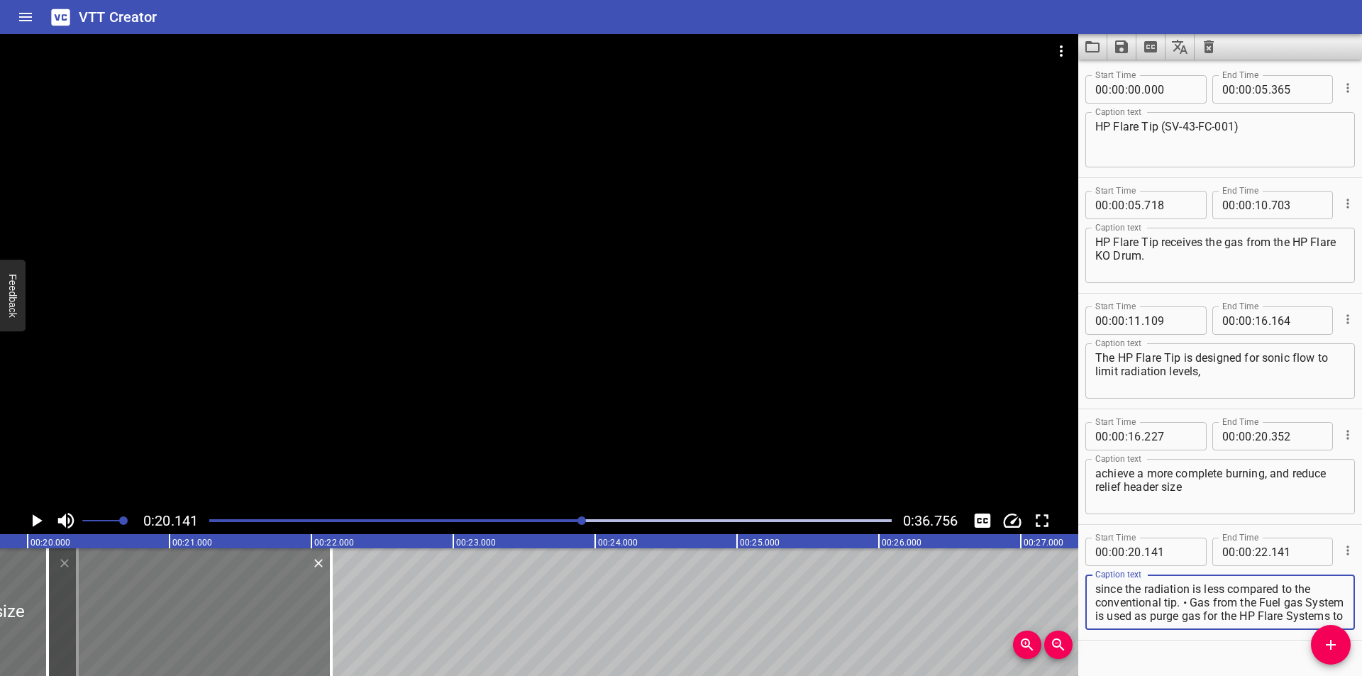
scroll to position [40, 0]
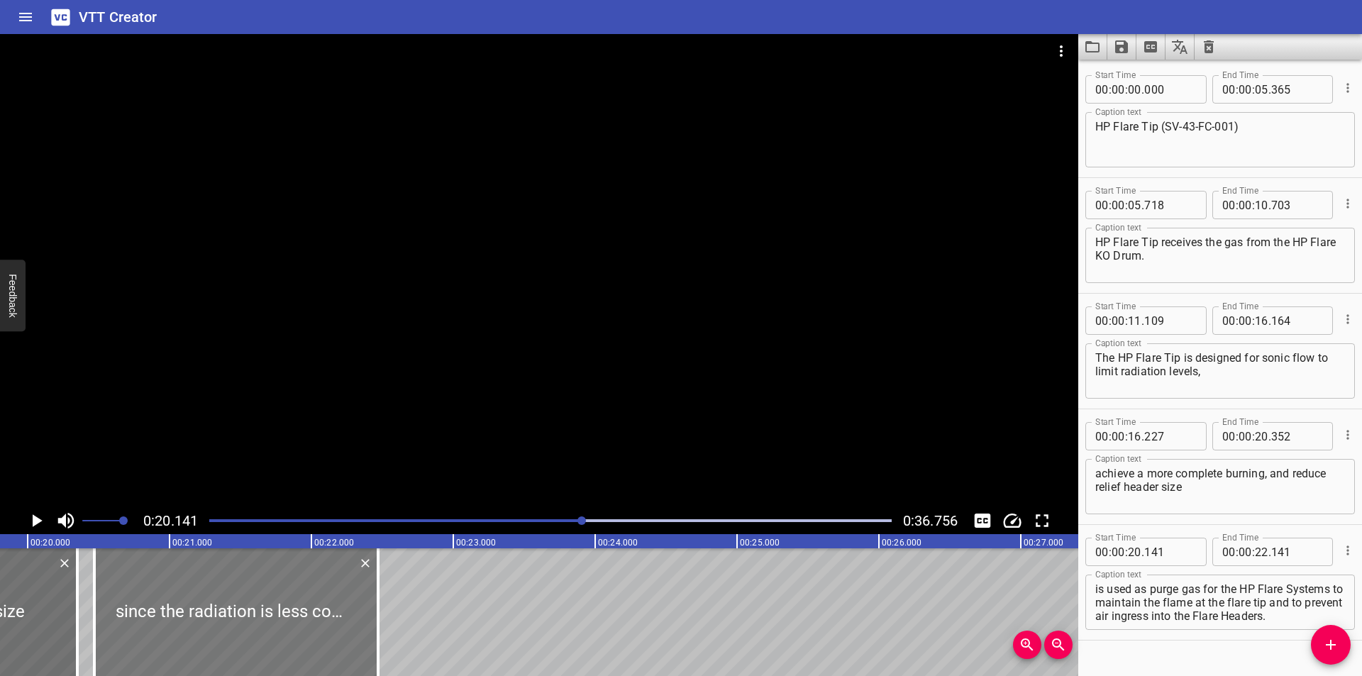
drag, startPoint x: 237, startPoint y: 578, endPoint x: 272, endPoint y: 586, distance: 35.6
click at [272, 586] on div at bounding box center [236, 612] width 284 height 128
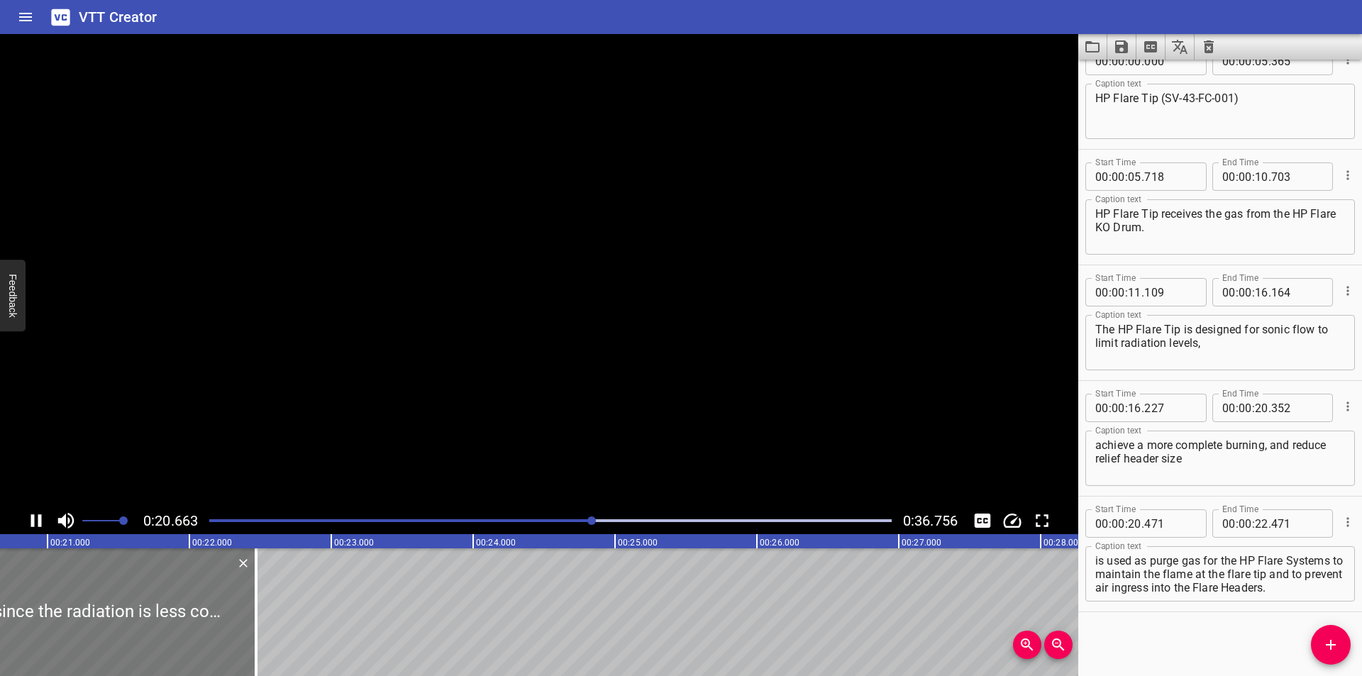
scroll to position [0, 2964]
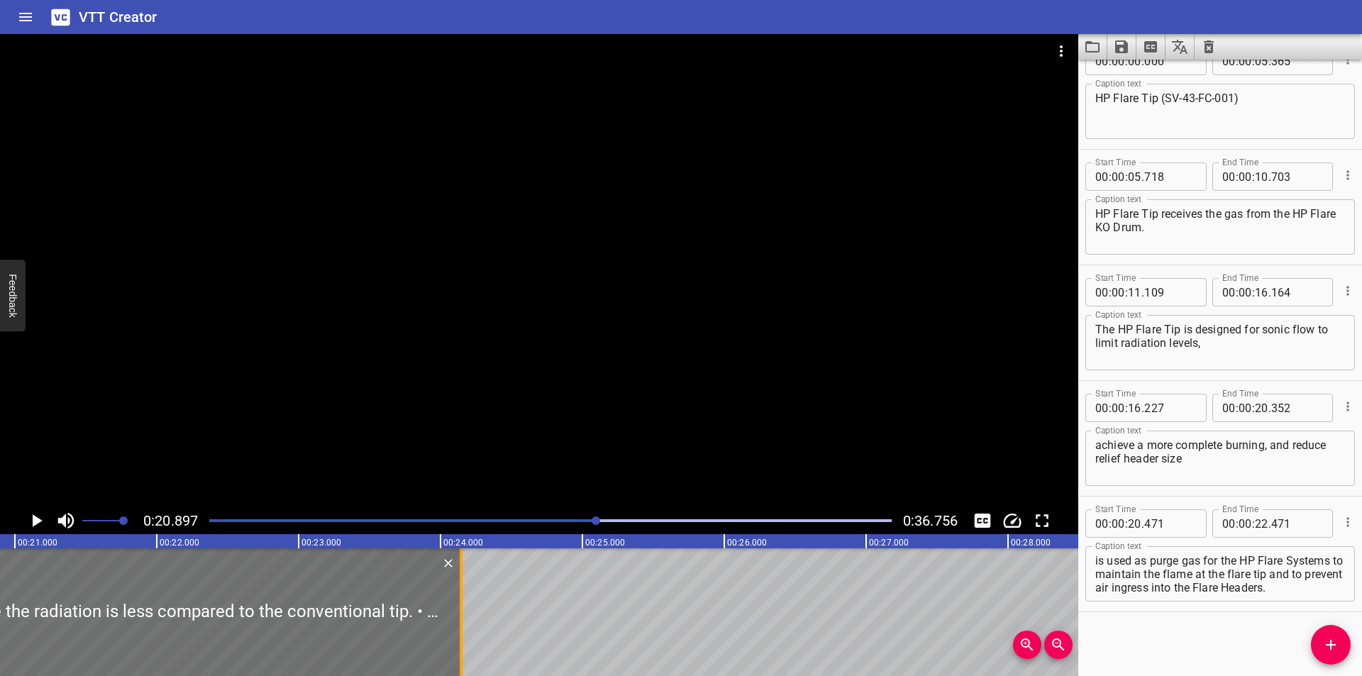
drag, startPoint x: 413, startPoint y: 616, endPoint x: 463, endPoint y: 616, distance: 50.4
click at [463, 616] on div at bounding box center [461, 612] width 14 height 128
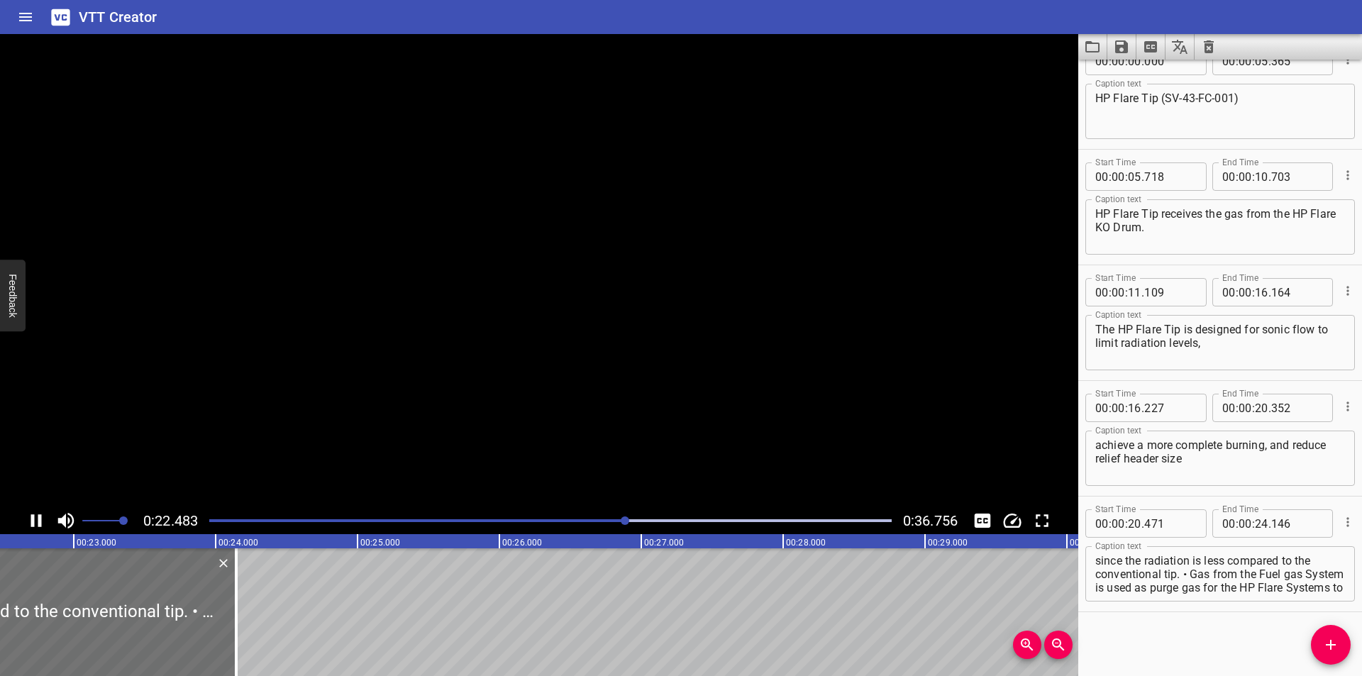
scroll to position [0, 3203]
click at [1191, 574] on textarea "since the radiation is less compared to the conventional tip. • Gas from the Fu…" at bounding box center [1220, 574] width 250 height 40
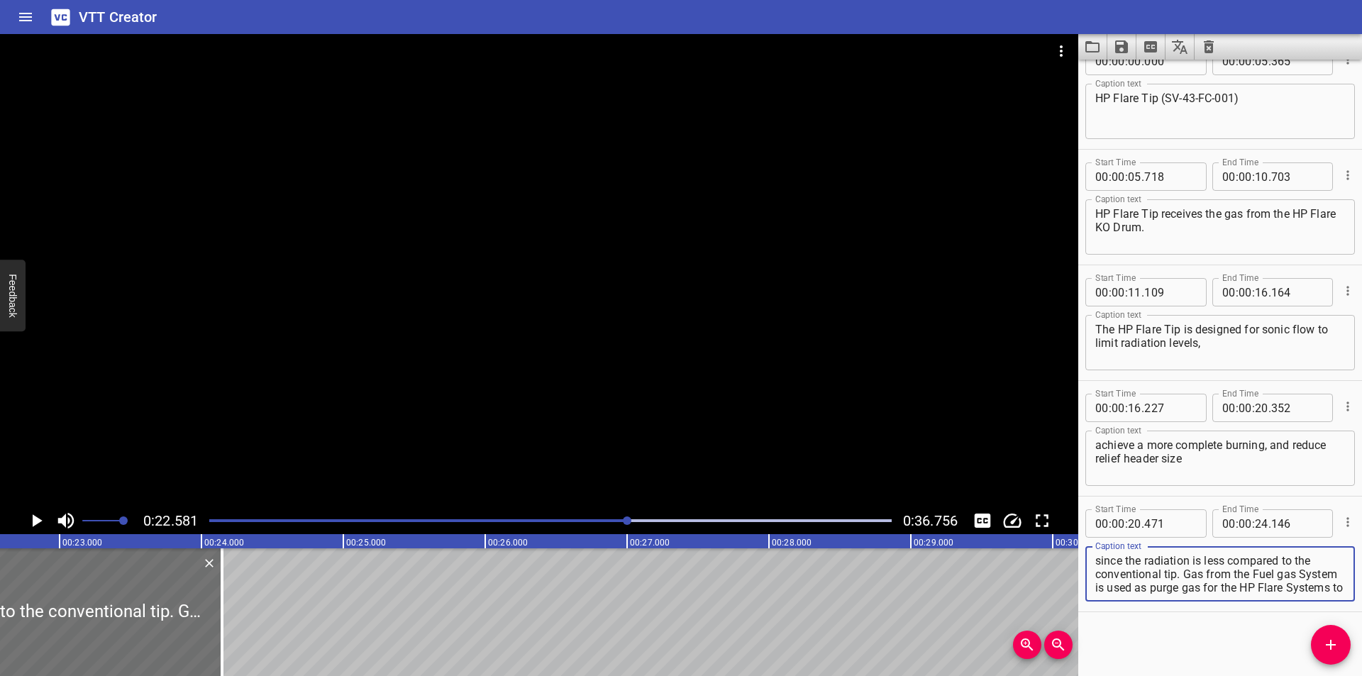
scroll to position [40, 0]
drag, startPoint x: 1184, startPoint y: 574, endPoint x: 1361, endPoint y: 678, distance: 205.1
click at [1361, 675] on html "VTT Creator Caption Editor Batch Transcribe Login Sign Up Privacy Contact 0:22.…" at bounding box center [681, 338] width 1362 height 676
click at [705, 382] on div at bounding box center [539, 270] width 1078 height 473
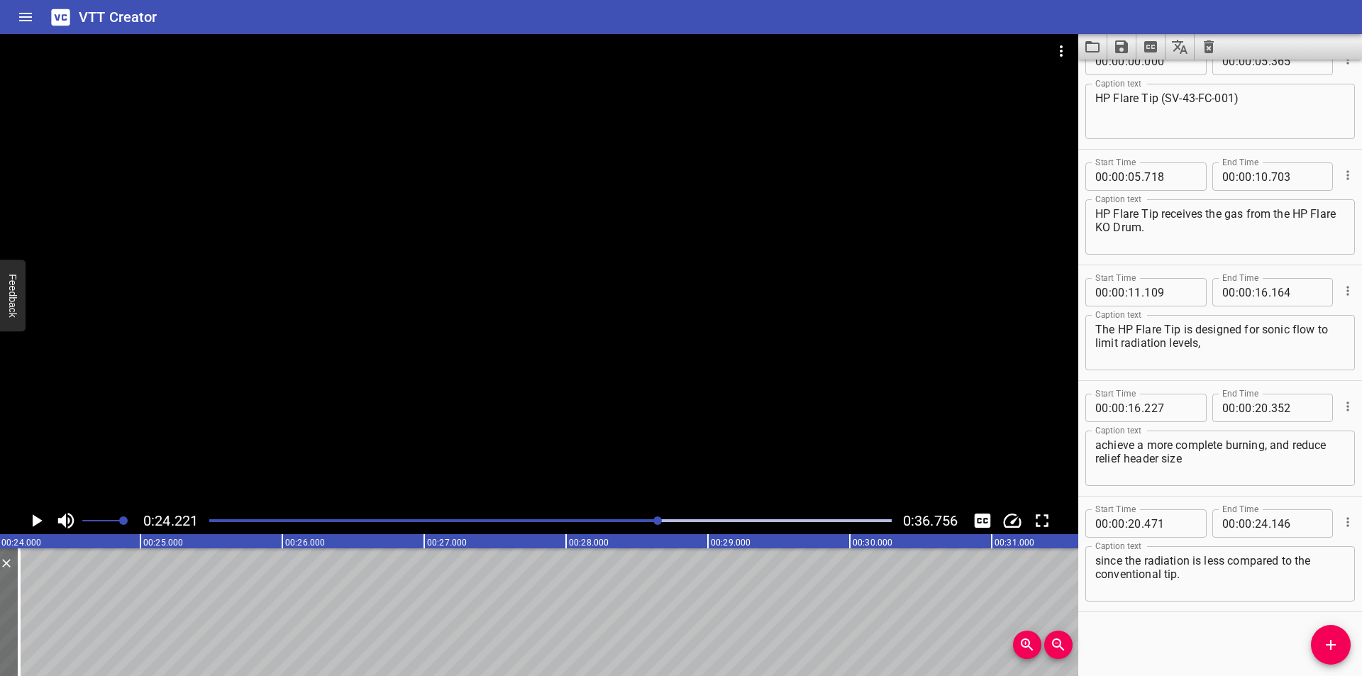
scroll to position [0, 3435]
drag, startPoint x: 1334, startPoint y: 639, endPoint x: 1121, endPoint y: 637, distance: 212.8
click at [1326, 638] on icon "Add Cue" at bounding box center [1330, 644] width 17 height 17
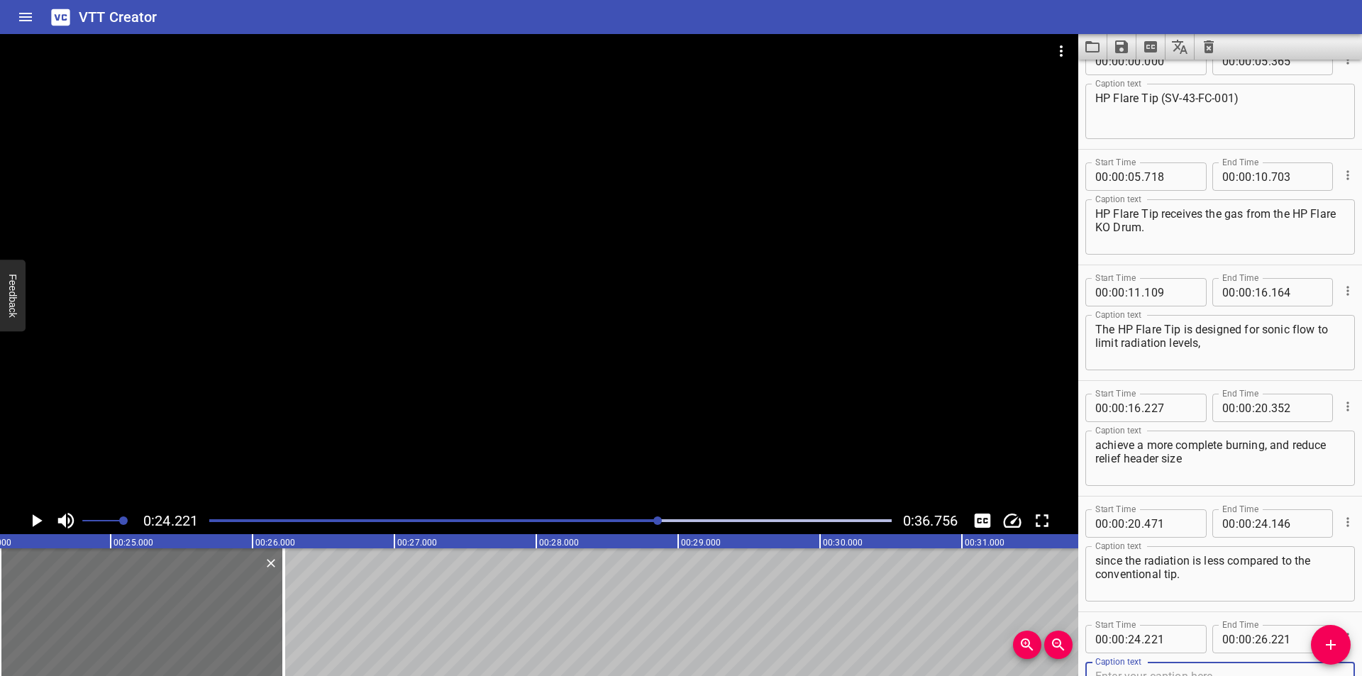
scroll to position [35, 0]
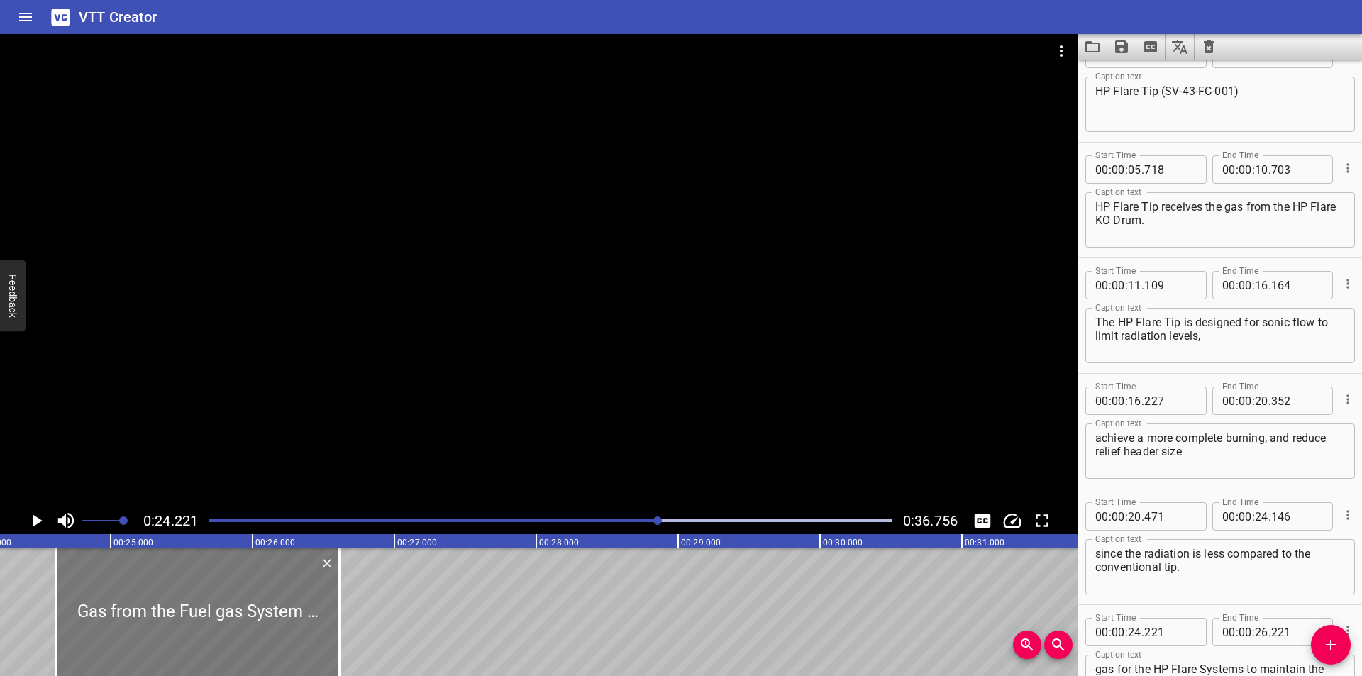
drag, startPoint x: 146, startPoint y: 633, endPoint x: 161, endPoint y: 635, distance: 15.0
click at [161, 635] on div at bounding box center [198, 612] width 284 height 128
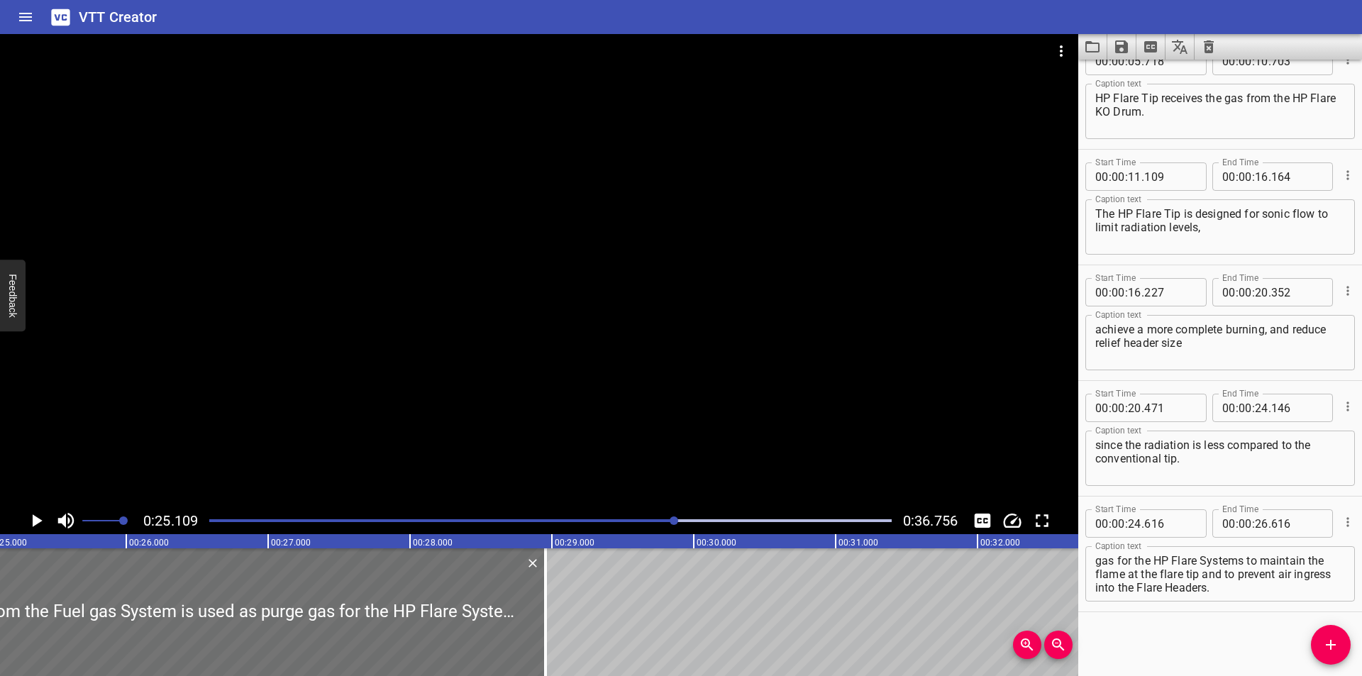
drag, startPoint x: 545, startPoint y: 638, endPoint x: 779, endPoint y: 643, distance: 234.1
click at [547, 638] on div at bounding box center [545, 612] width 3 height 128
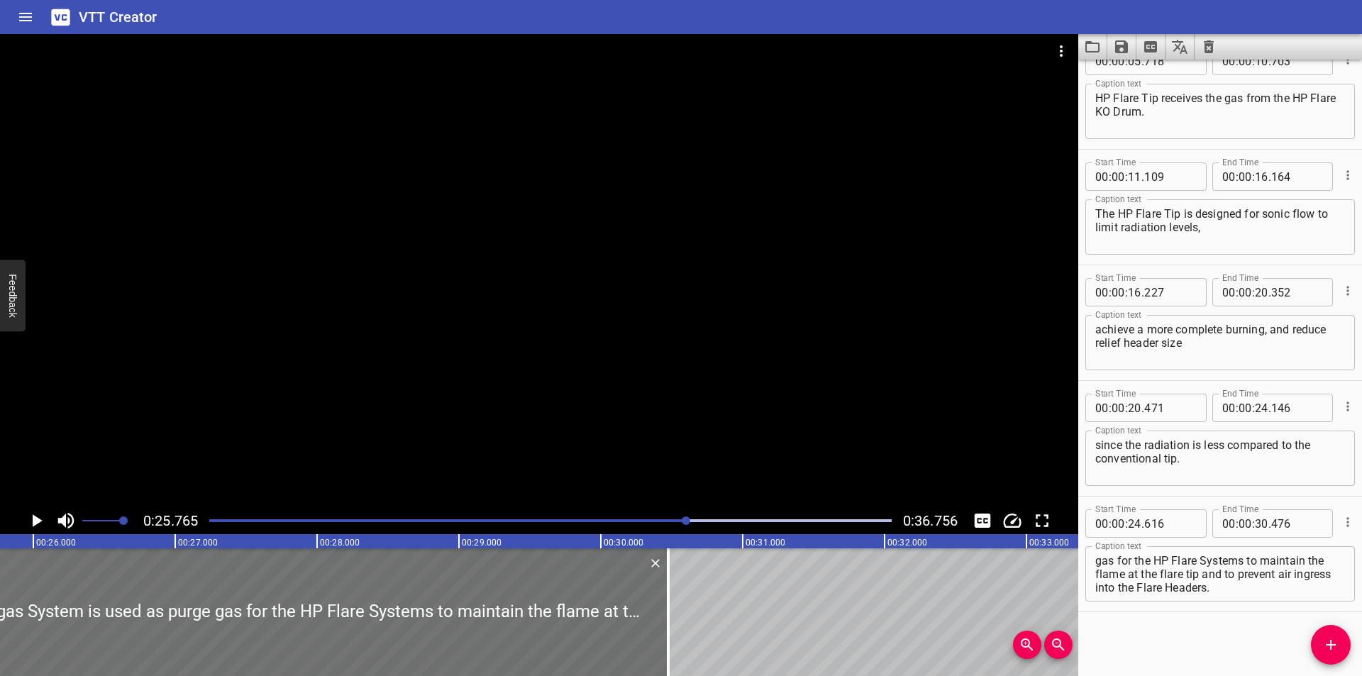
click at [875, 284] on div at bounding box center [539, 270] width 1078 height 473
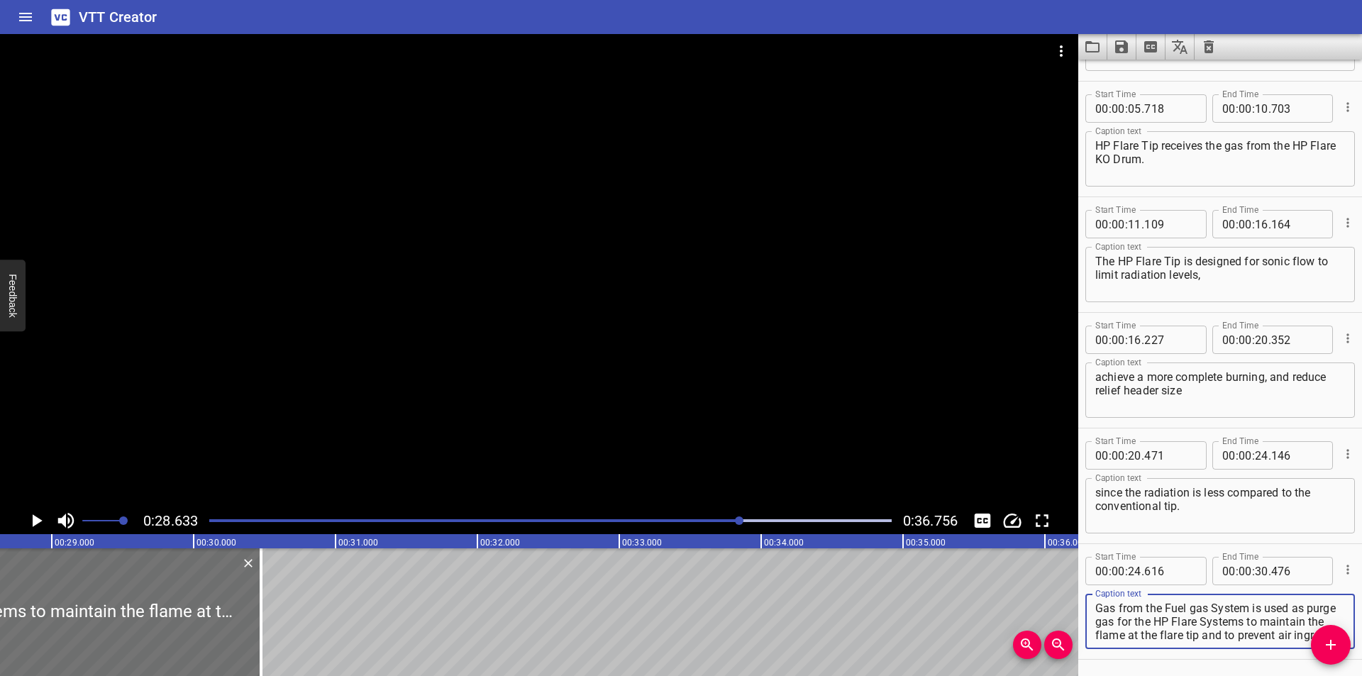
click at [1196, 611] on textarea "Gas from the Fuel gas System is used as purge gas for the HP Flare Systems to m…" at bounding box center [1220, 621] width 250 height 40
click at [711, 360] on div at bounding box center [539, 270] width 1078 height 473
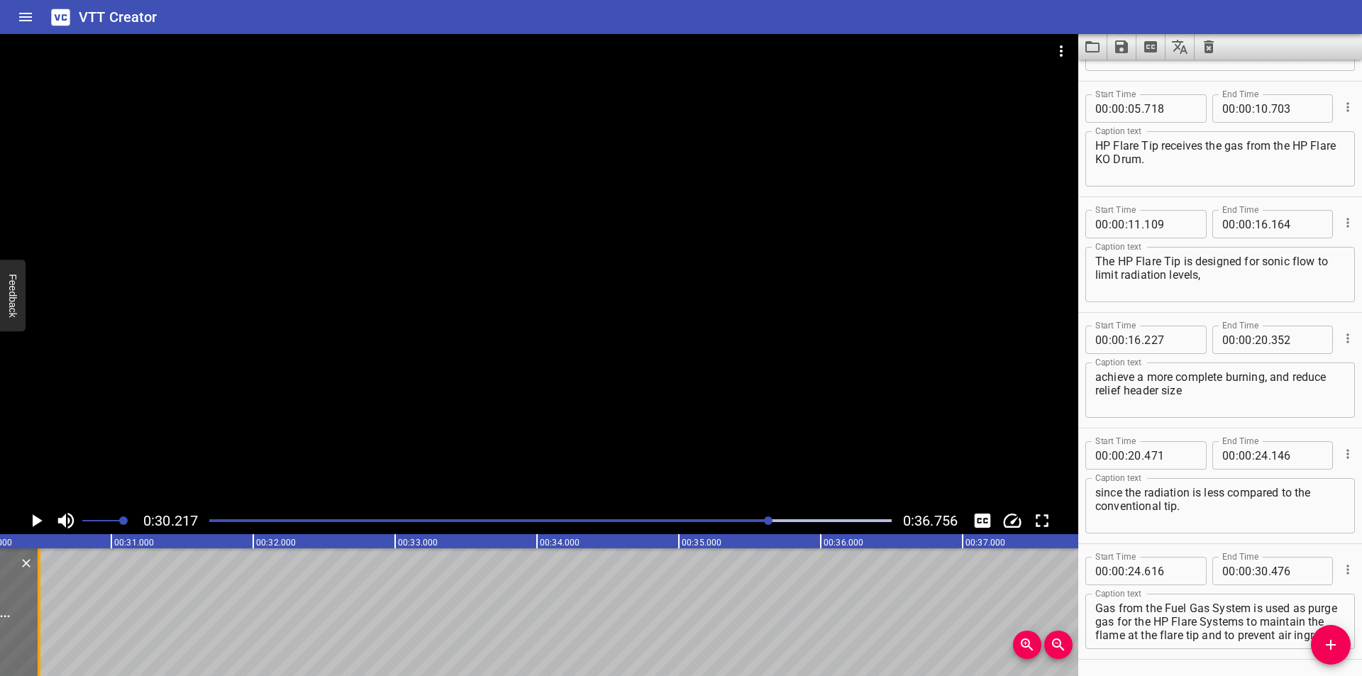
click at [40, 623] on div at bounding box center [39, 612] width 3 height 128
drag, startPoint x: 630, startPoint y: 308, endPoint x: 656, endPoint y: 322, distance: 29.5
click at [630, 309] on div at bounding box center [539, 270] width 1078 height 473
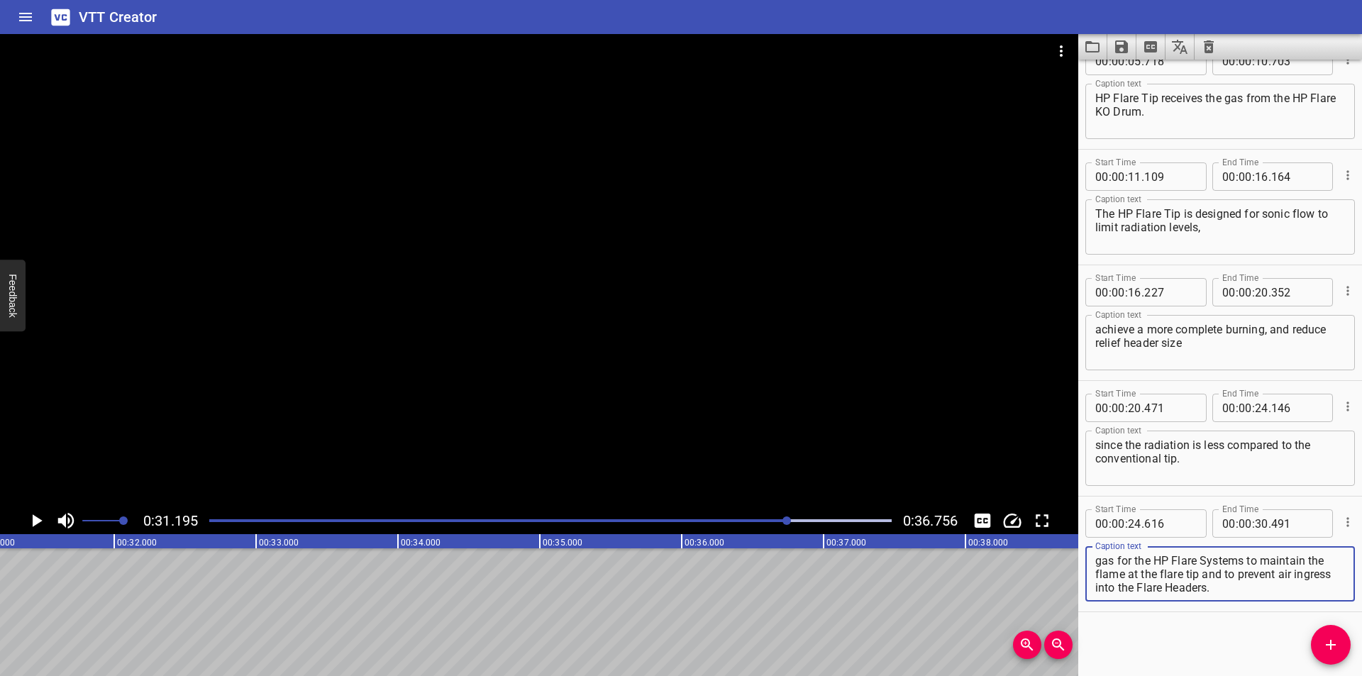
drag, startPoint x: 1282, startPoint y: 621, endPoint x: 1306, endPoint y: 626, distance: 24.8
click at [1330, 674] on div "Start Time 00 : 00 : 00 . 000 Start Time End Time 00 : 00 : 05 . 365 End Time C…" at bounding box center [1220, 368] width 284 height 616
click at [1287, 564] on textarea "Gas from the Fuel Gas System is used as purge gas for the HP Flare Systems to m…" at bounding box center [1220, 574] width 250 height 40
drag, startPoint x: 1280, startPoint y: 562, endPoint x: 1348, endPoint y: 646, distance: 107.9
click at [1347, 649] on div "Start Time 00 : 00 : 00 . 000 Start Time End Time 00 : 00 : 05 . 365 End Time C…" at bounding box center [1220, 368] width 284 height 616
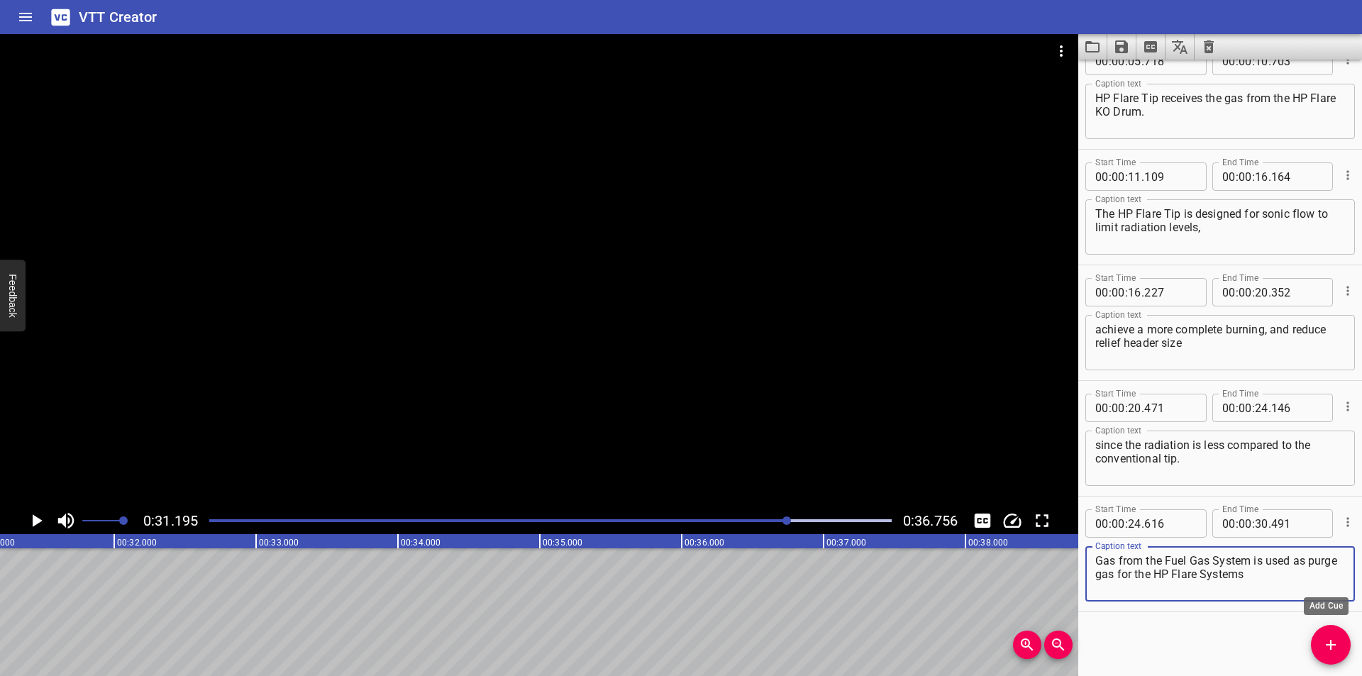
drag, startPoint x: 1341, startPoint y: 645, endPoint x: 978, endPoint y: 591, distance: 367.1
click at [1340, 645] on span "Add Cue" at bounding box center [1331, 644] width 40 height 17
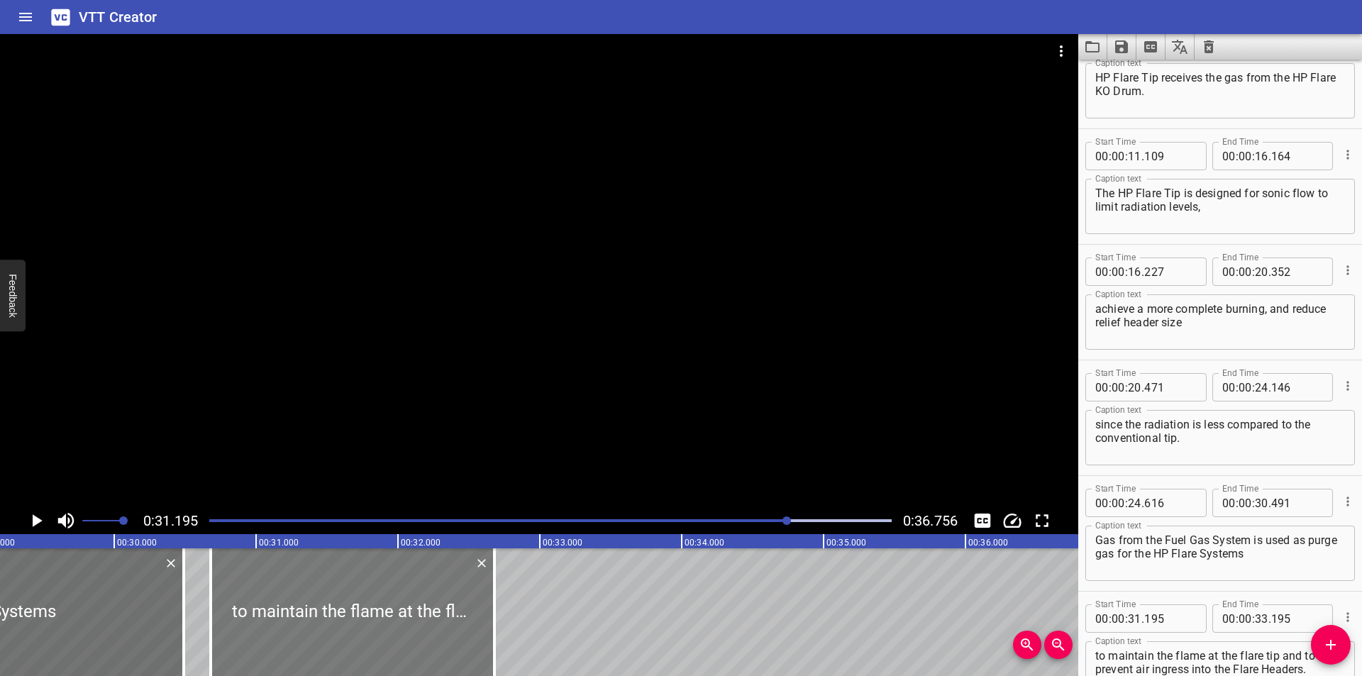
drag, startPoint x: 397, startPoint y: 601, endPoint x: 335, endPoint y: 608, distance: 62.1
click at [335, 608] on div at bounding box center [353, 612] width 284 height 128
click at [184, 606] on div at bounding box center [185, 612] width 3 height 128
click at [294, 608] on div at bounding box center [350, 612] width 284 height 128
click at [432, 448] on div at bounding box center [539, 270] width 1078 height 473
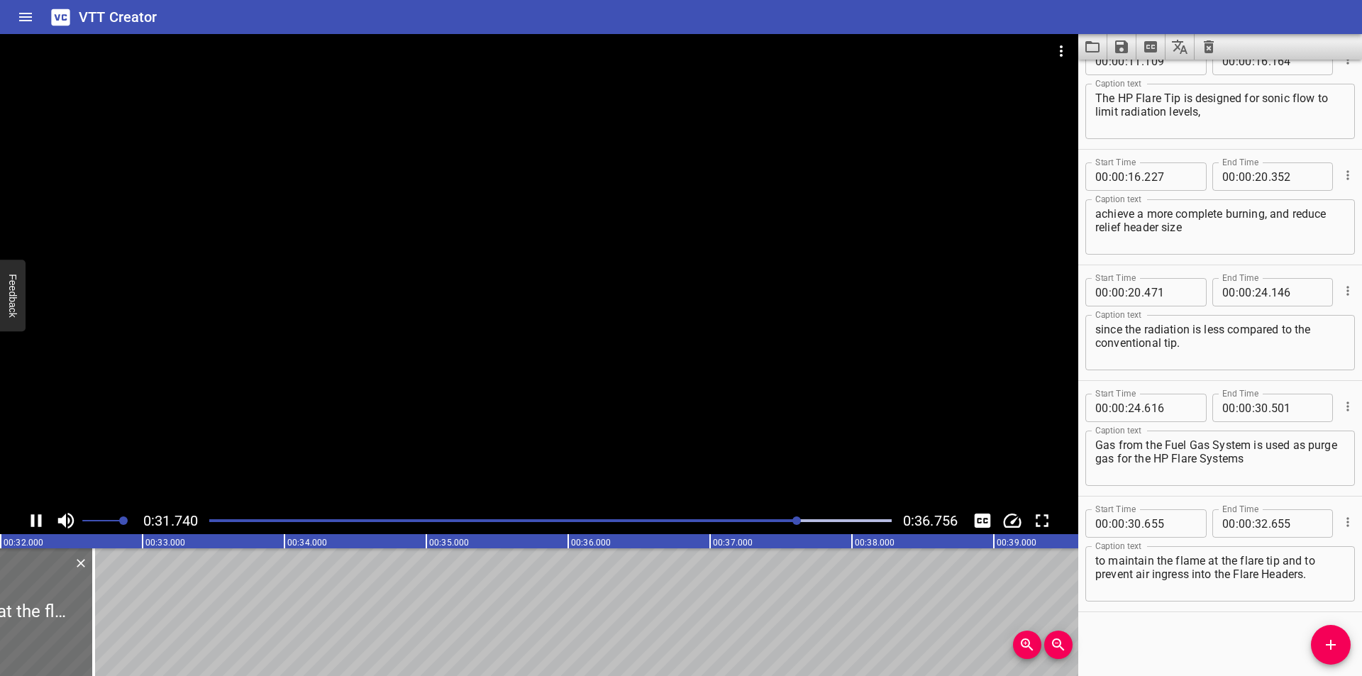
click at [433, 433] on div at bounding box center [539, 270] width 1078 height 473
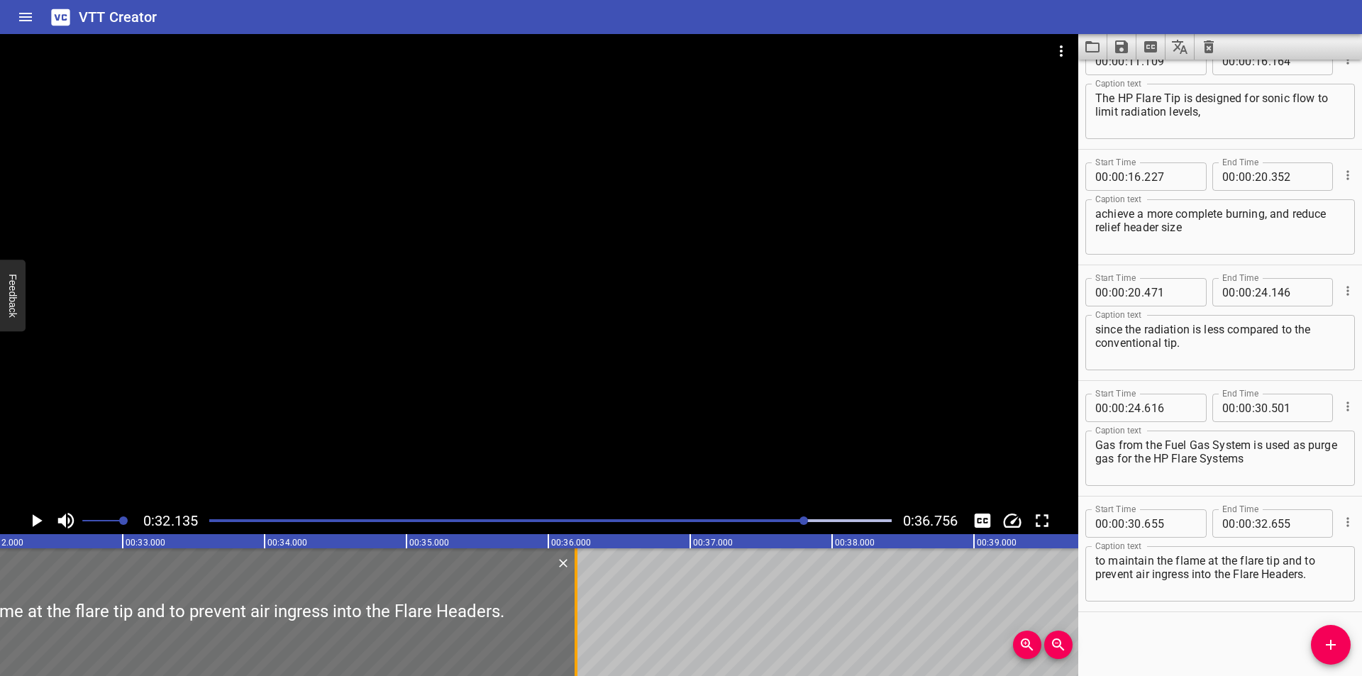
drag, startPoint x: 73, startPoint y: 607, endPoint x: 570, endPoint y: 609, distance: 497.1
click at [573, 608] on div at bounding box center [576, 612] width 14 height 128
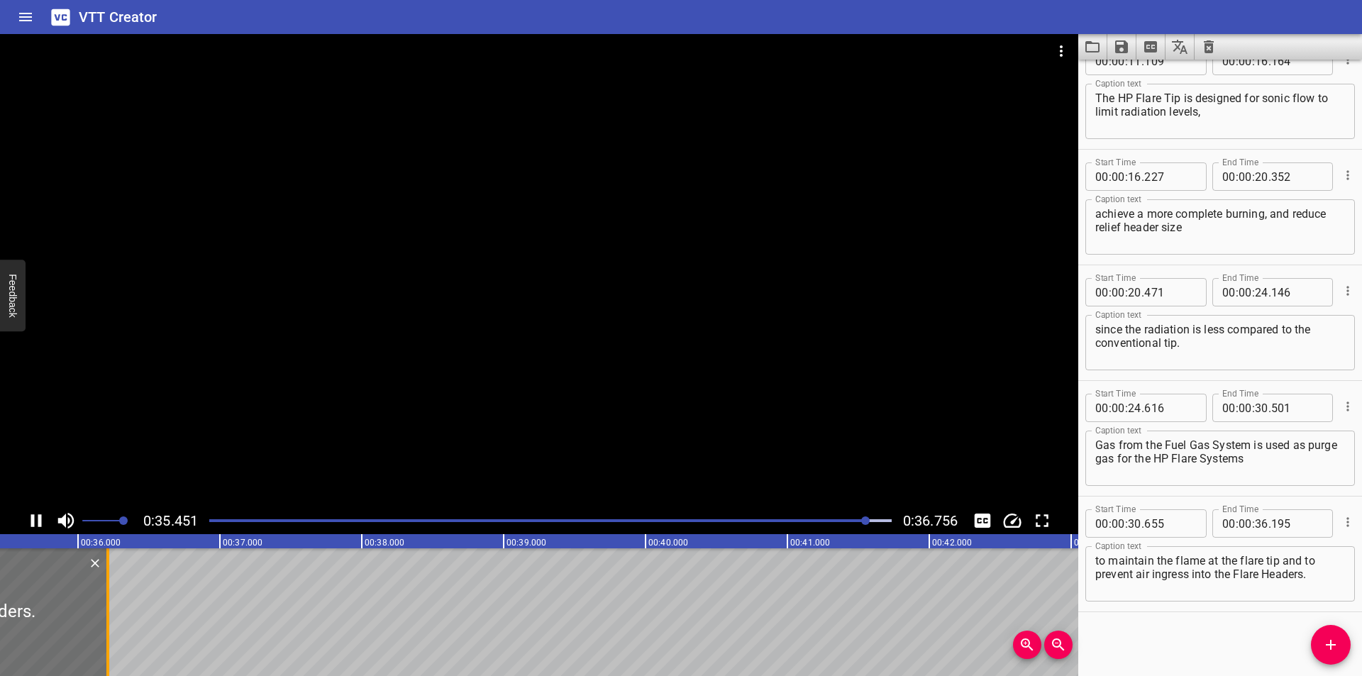
click at [107, 618] on div at bounding box center [107, 612] width 3 height 128
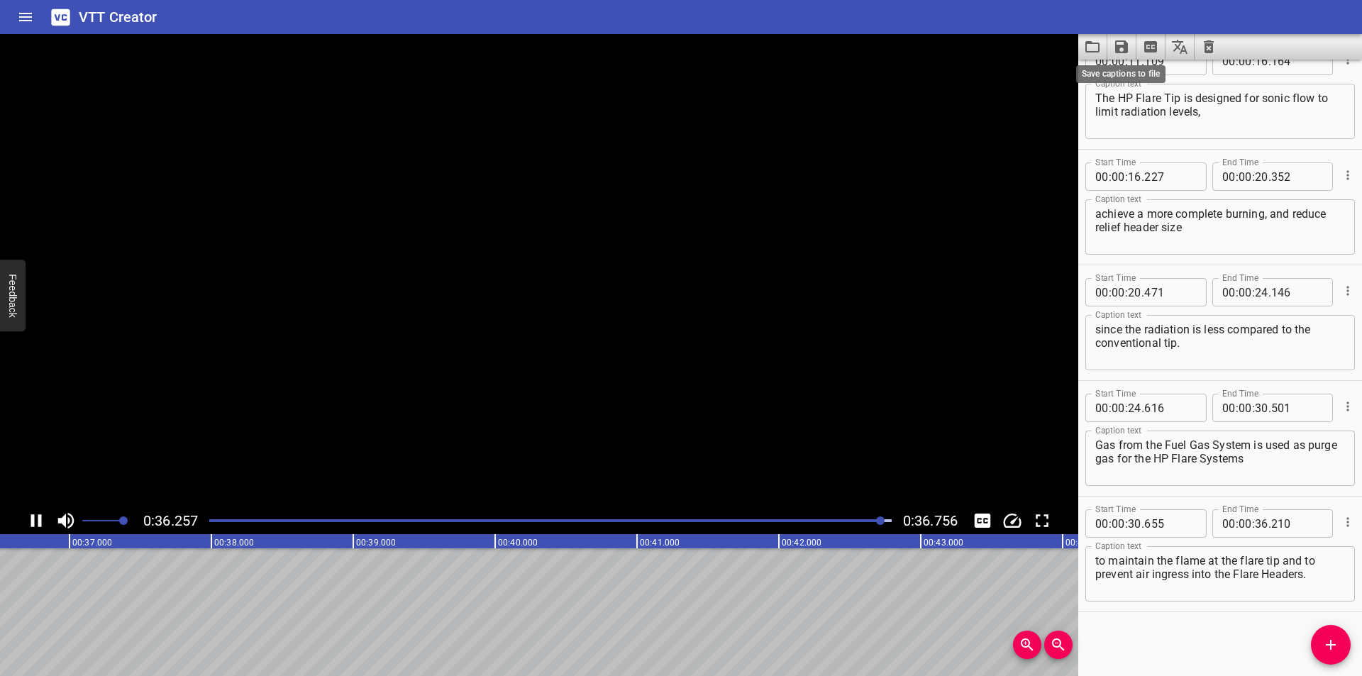
click at [1118, 49] on icon "Save captions to file" at bounding box center [1121, 46] width 13 height 13
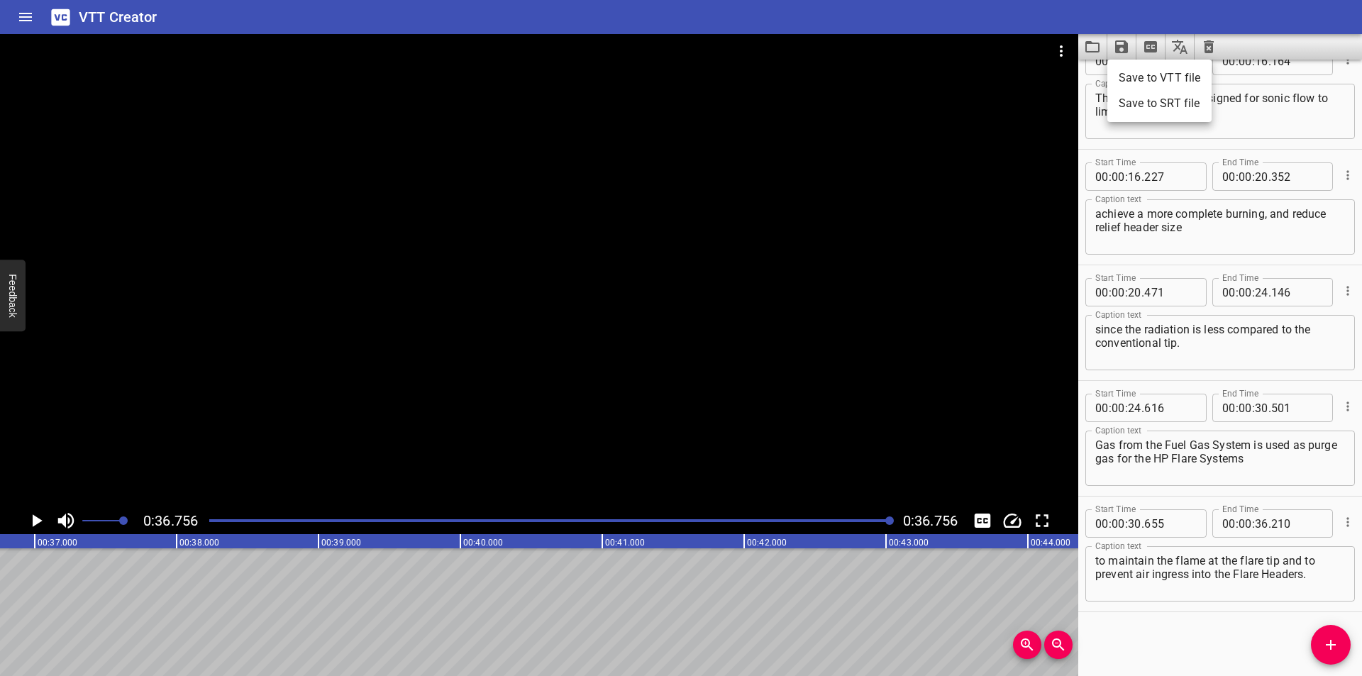
click at [1132, 74] on li "Save to VTT file" at bounding box center [1159, 78] width 104 height 26
drag, startPoint x: 1156, startPoint y: 659, endPoint x: 1021, endPoint y: 381, distance: 308.9
click at [1152, 650] on div "Start Time 00 : 00 : 00 . 000 Start Time End Time 00 : 00 : 05 . 365 End Time C…" at bounding box center [1220, 368] width 284 height 616
click at [1052, 47] on icon "Video Options" at bounding box center [1060, 51] width 17 height 17
click at [1055, 47] on li "Select New Video File..." at bounding box center [1114, 53] width 141 height 26
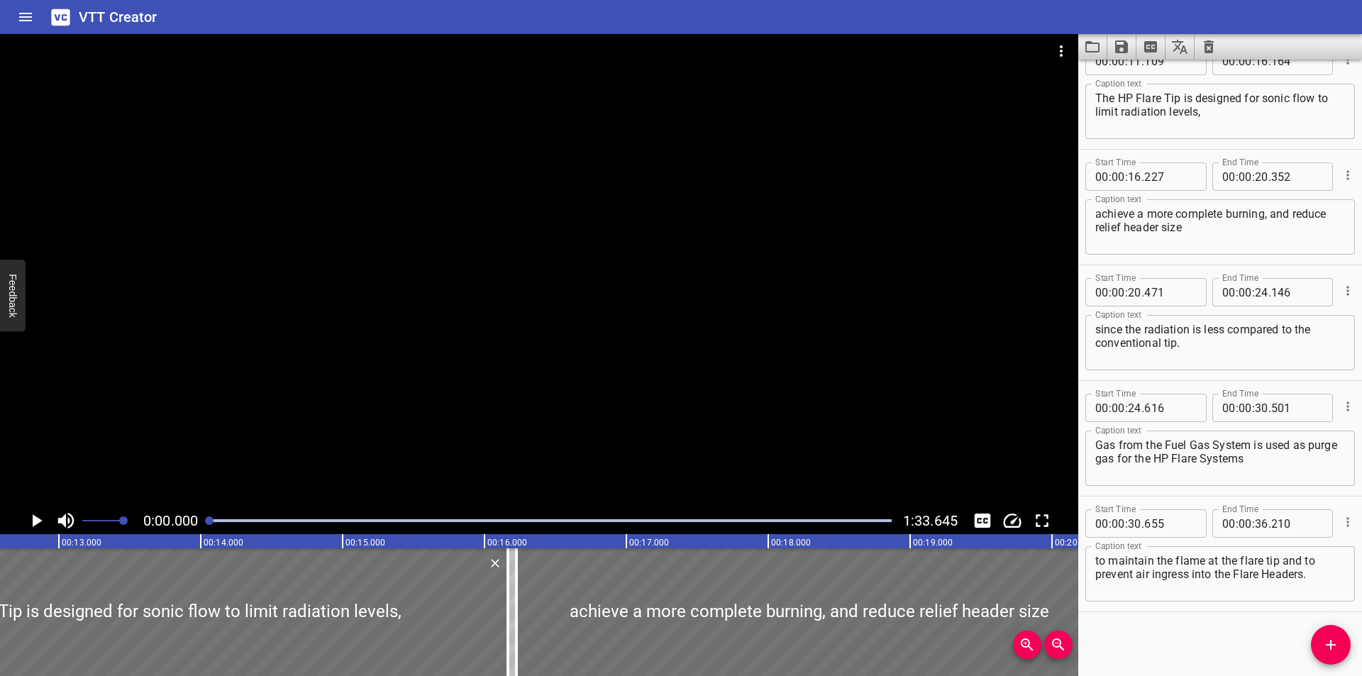
drag, startPoint x: 579, startPoint y: 311, endPoint x: 698, endPoint y: 294, distance: 120.4
click at [583, 311] on div at bounding box center [539, 270] width 1078 height 473
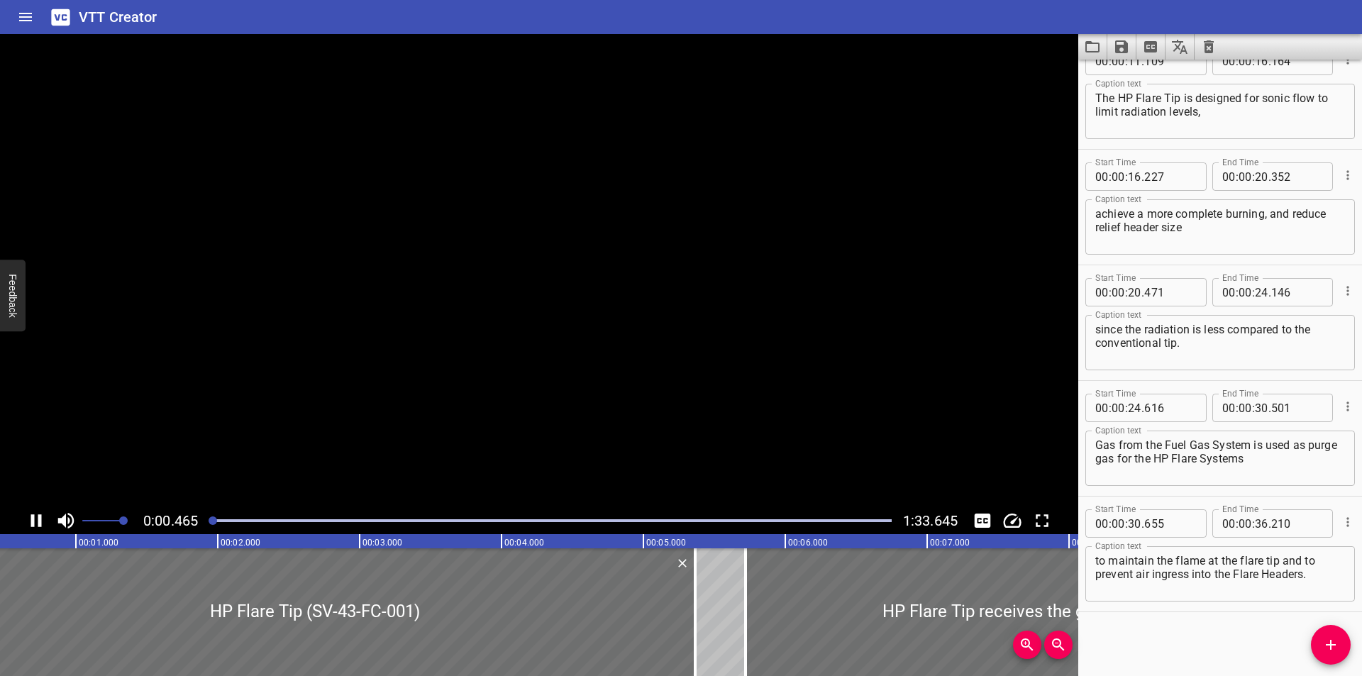
scroll to position [0, 94]
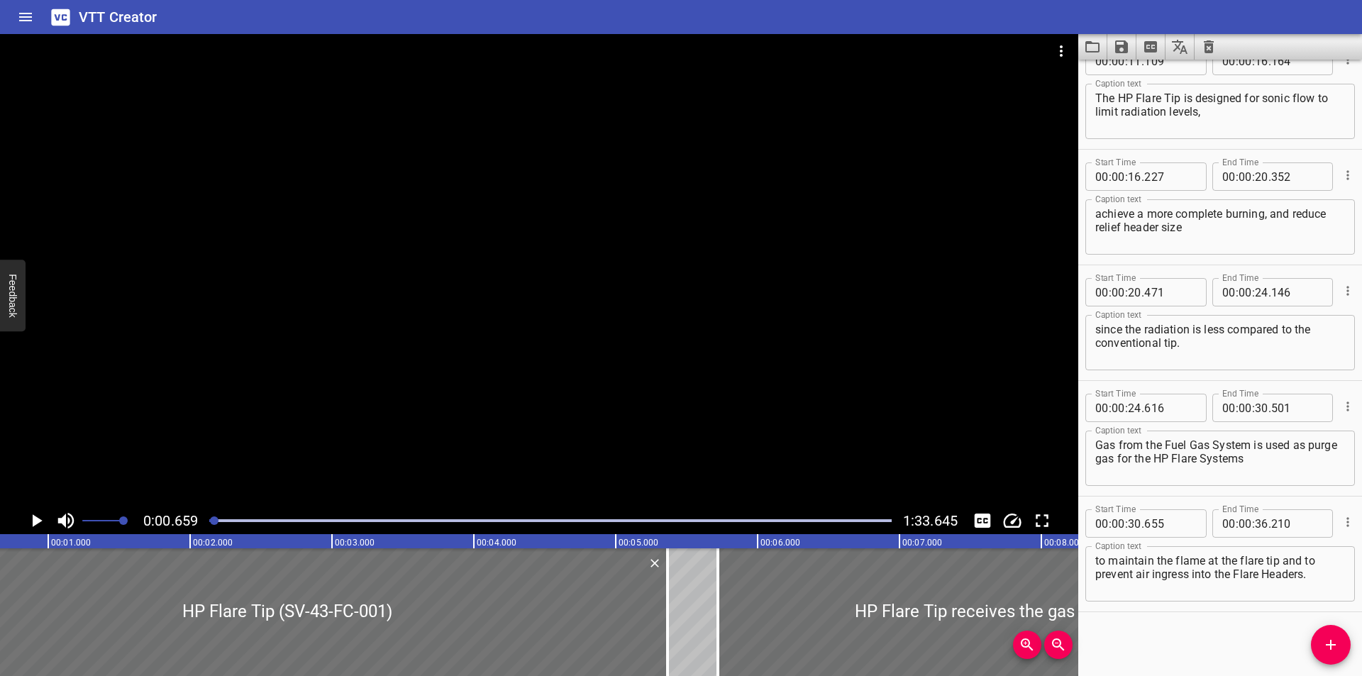
click at [1208, 44] on icon "Clear captions" at bounding box center [1208, 46] width 10 height 13
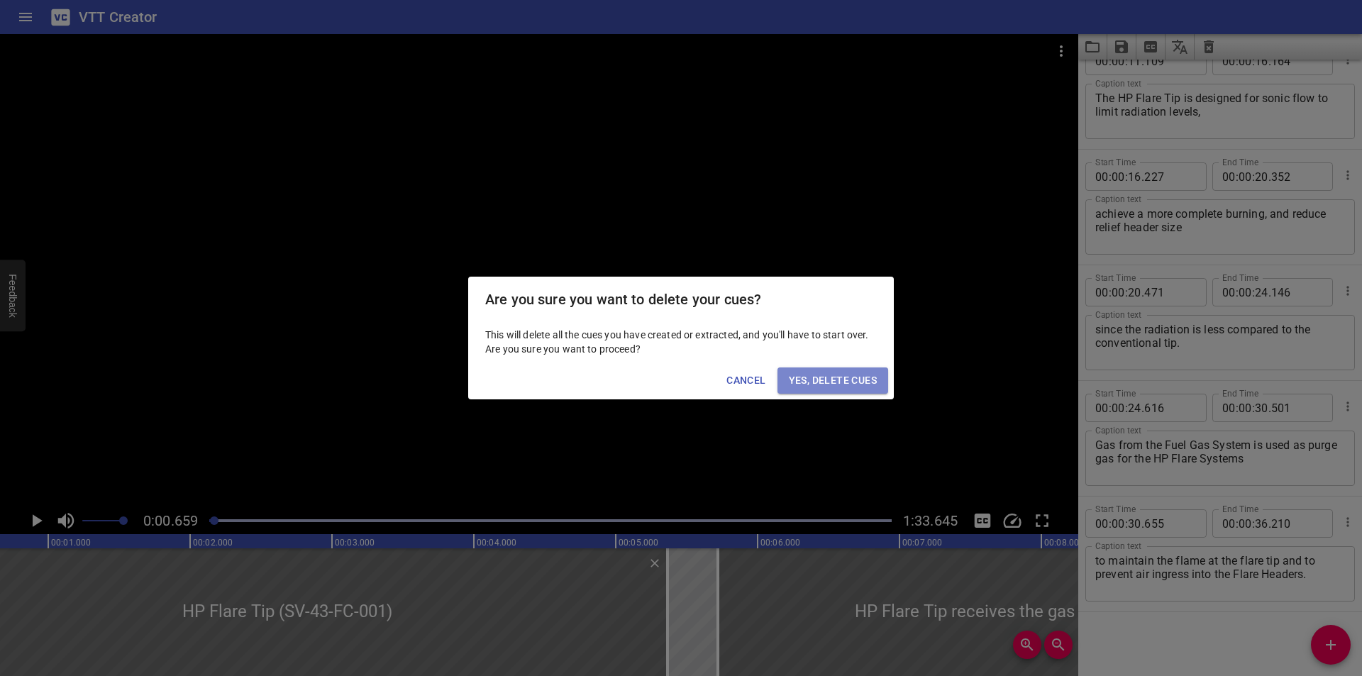
drag, startPoint x: 811, startPoint y: 380, endPoint x: 537, endPoint y: 380, distance: 273.7
click at [810, 380] on span "Yes, Delete Cues" at bounding box center [833, 381] width 88 height 18
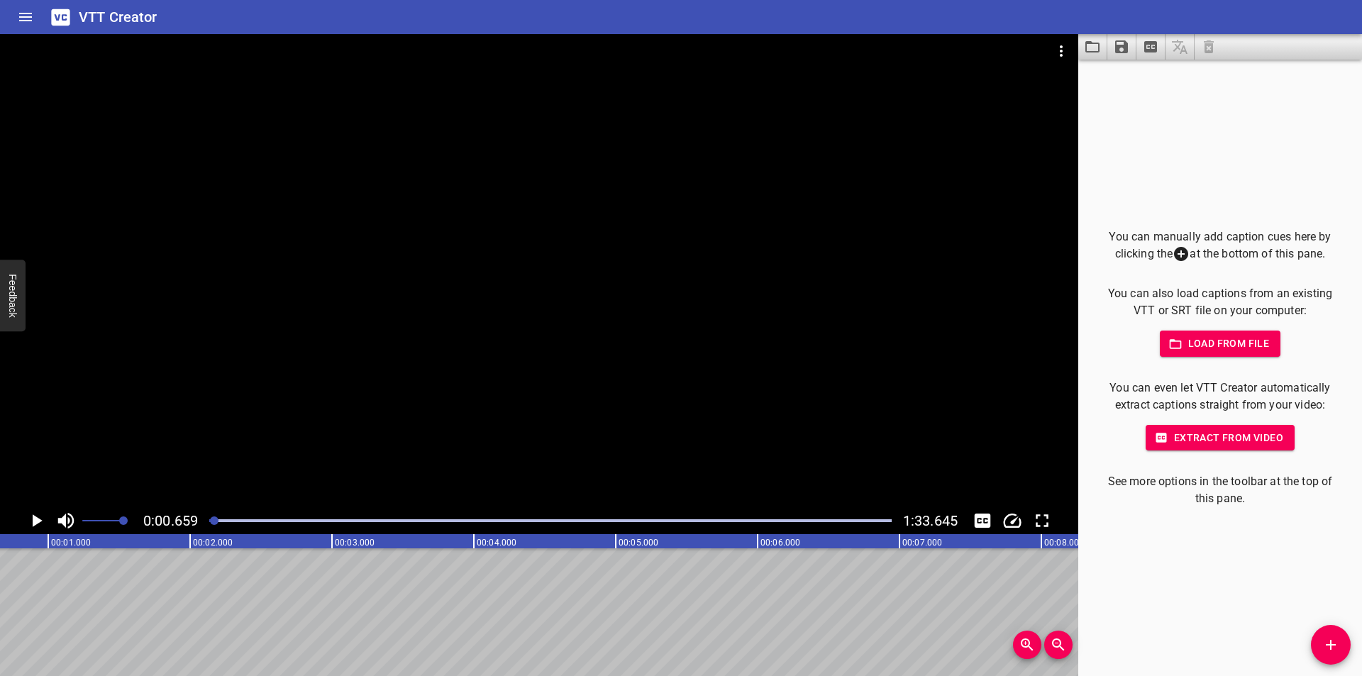
drag, startPoint x: 373, startPoint y: 382, endPoint x: 365, endPoint y: 381, distance: 8.6
click at [367, 382] on div at bounding box center [539, 270] width 1078 height 473
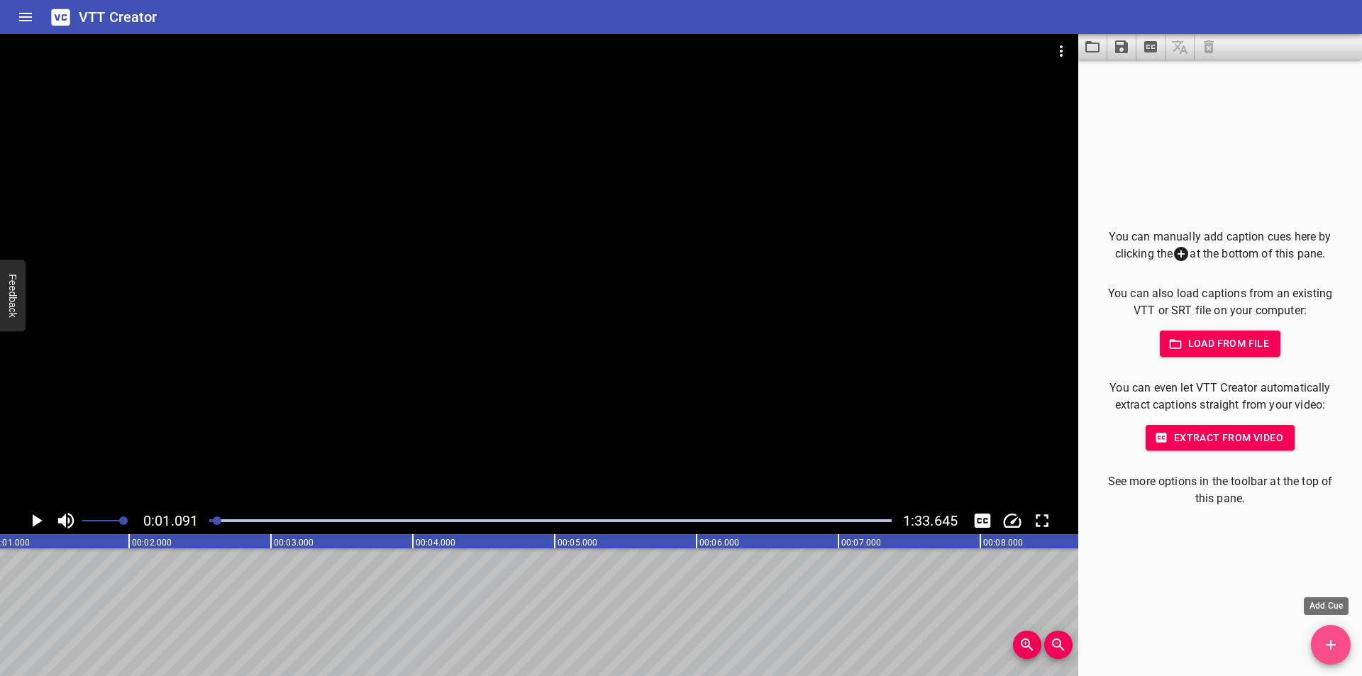
click at [1328, 663] on button "Add Cue" at bounding box center [1331, 645] width 40 height 40
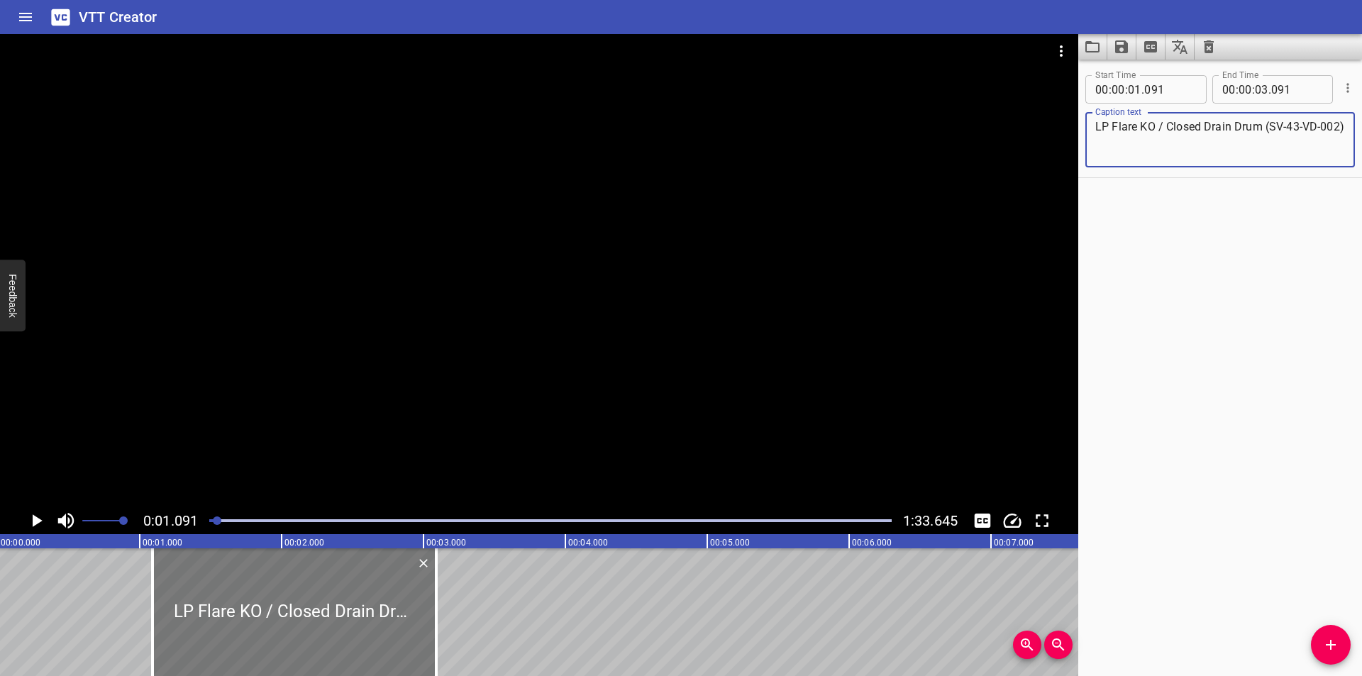
scroll to position [0, 0]
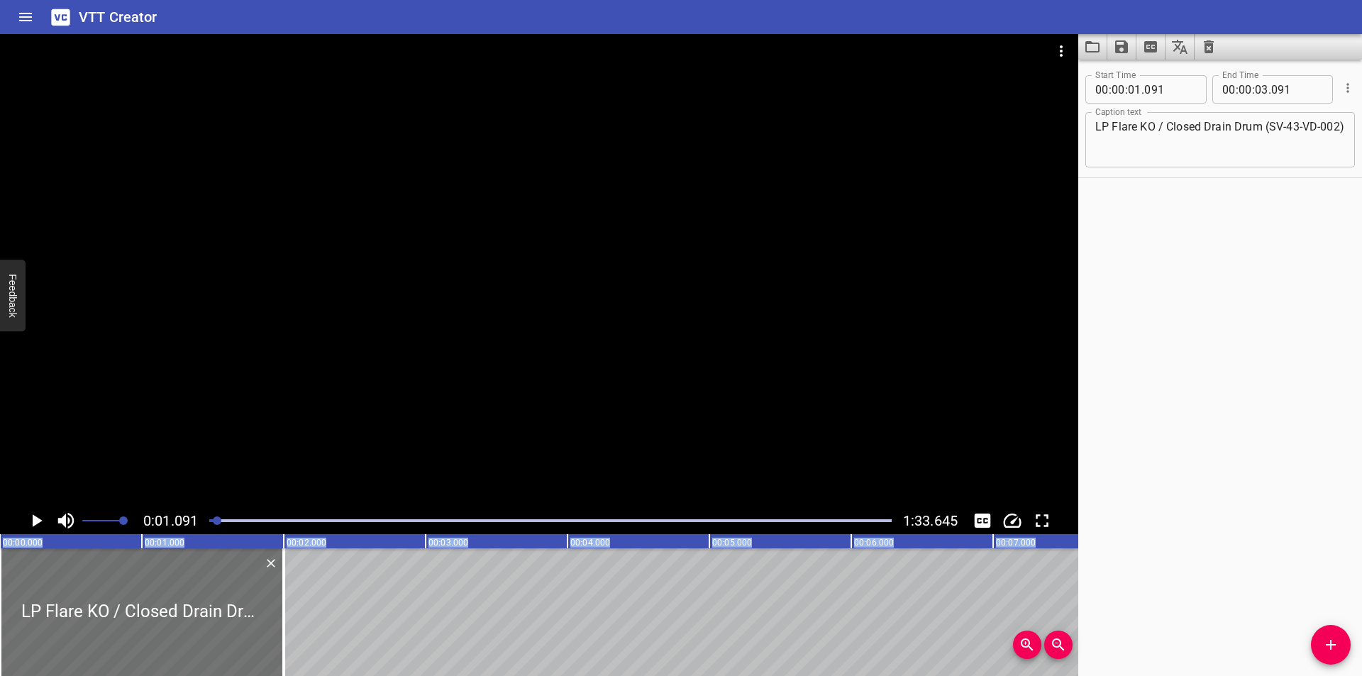
drag, startPoint x: 263, startPoint y: 616, endPoint x: 197, endPoint y: 443, distance: 185.8
click at [258, 391] on div at bounding box center [539, 270] width 1078 height 473
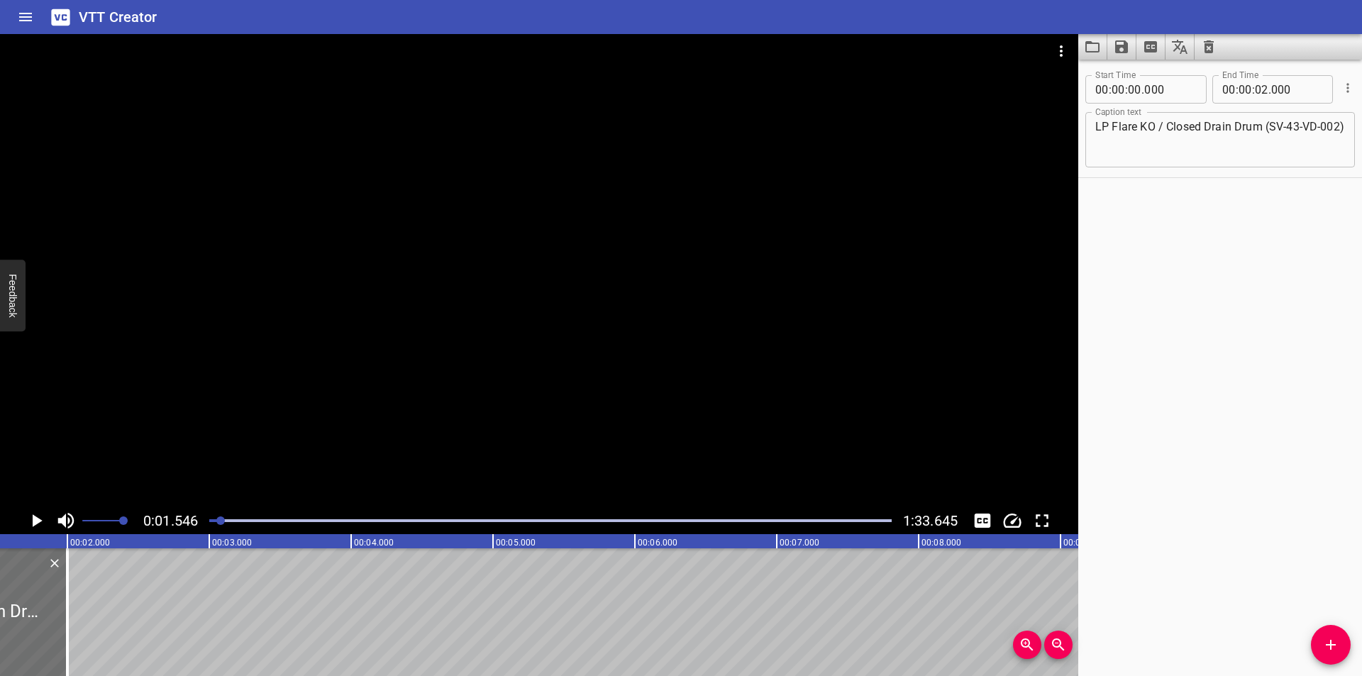
scroll to position [0, 219]
drag, startPoint x: 66, startPoint y: 591, endPoint x: 431, endPoint y: 591, distance: 365.2
click at [72, 591] on div at bounding box center [64, 612] width 14 height 128
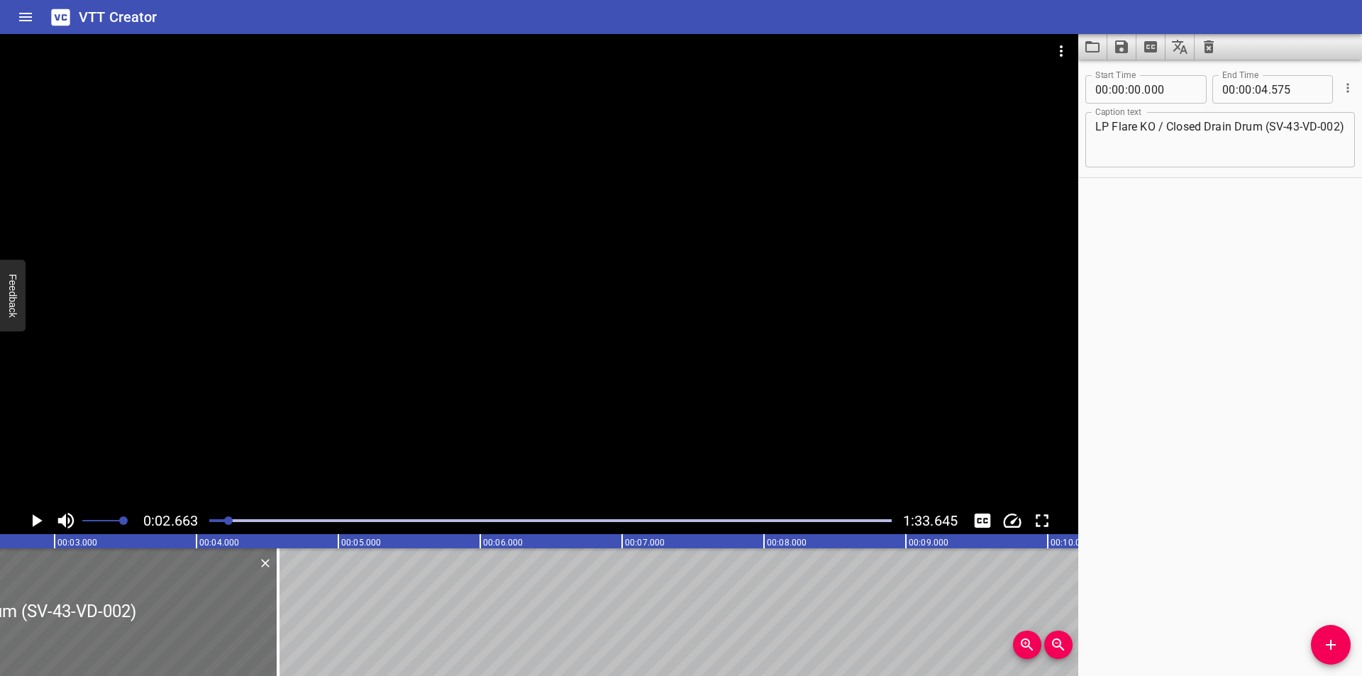
scroll to position [0, 378]
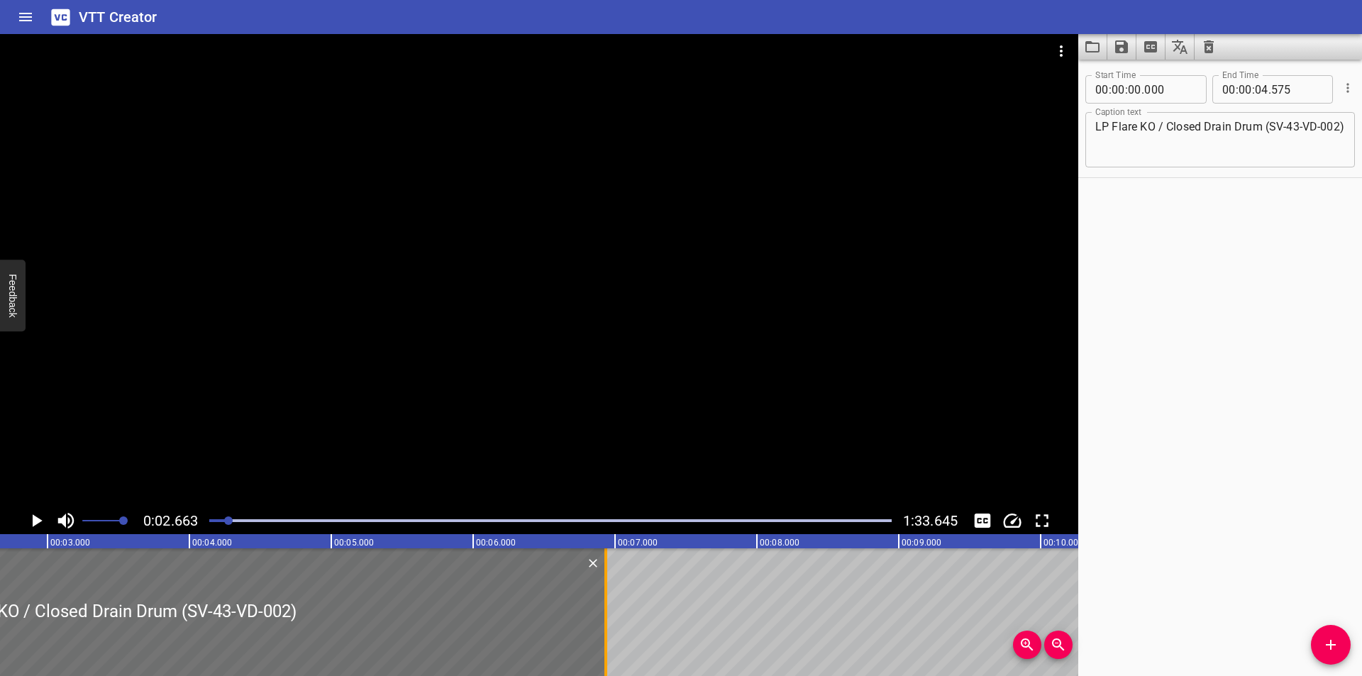
drag, startPoint x: 267, startPoint y: 635, endPoint x: 601, endPoint y: 640, distance: 334.1
click at [602, 640] on div at bounding box center [606, 612] width 14 height 128
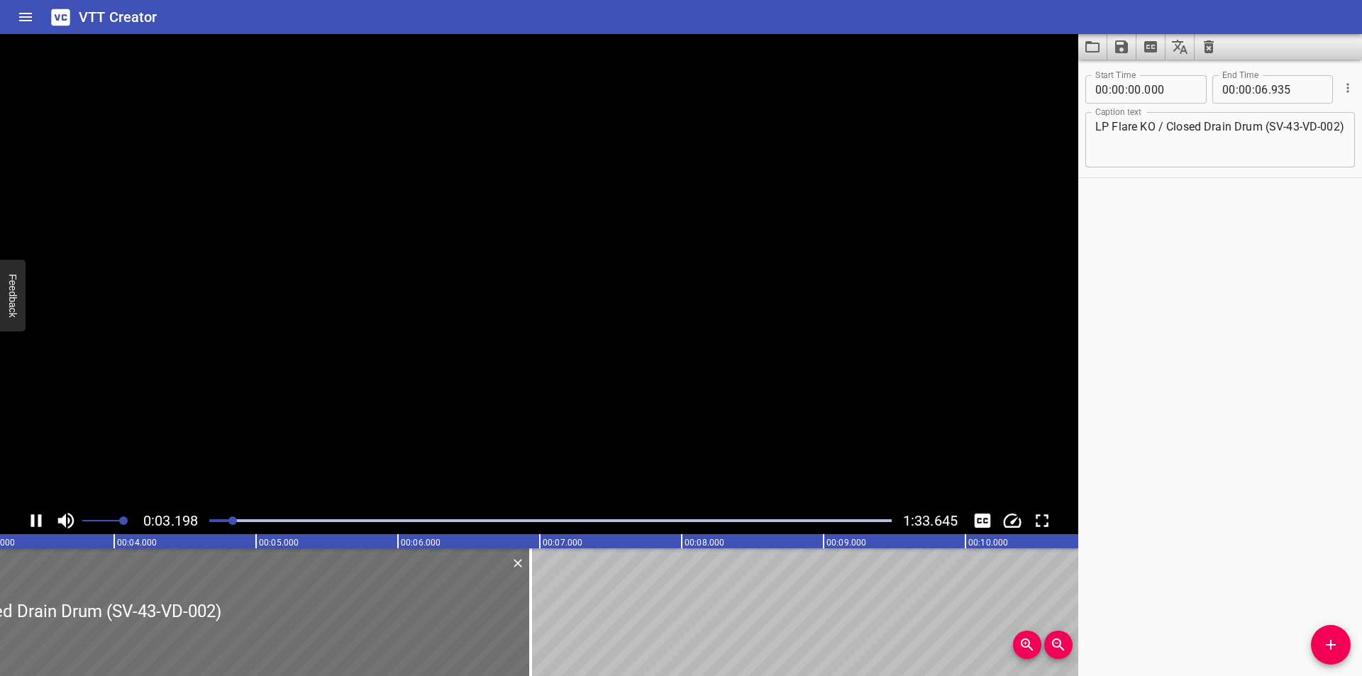
scroll to position [0, 454]
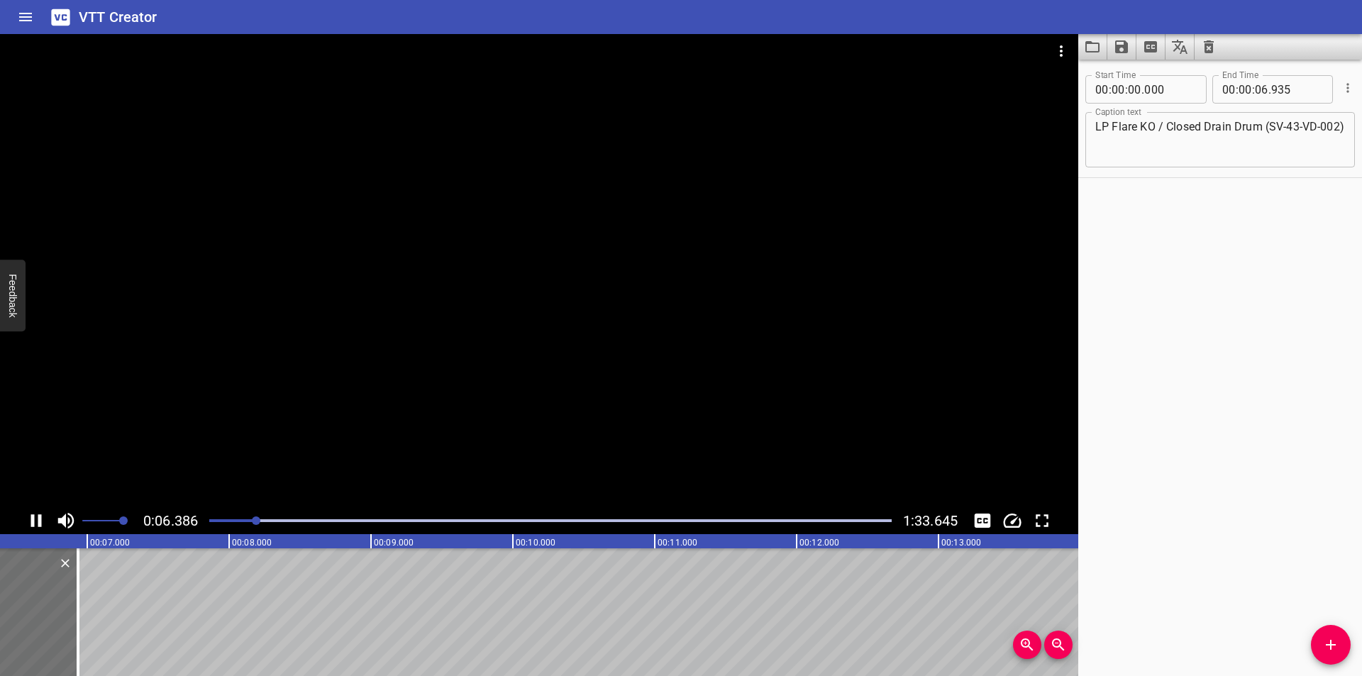
drag, startPoint x: 569, startPoint y: 382, endPoint x: 372, endPoint y: 508, distance: 233.5
click at [557, 384] on div at bounding box center [539, 270] width 1078 height 473
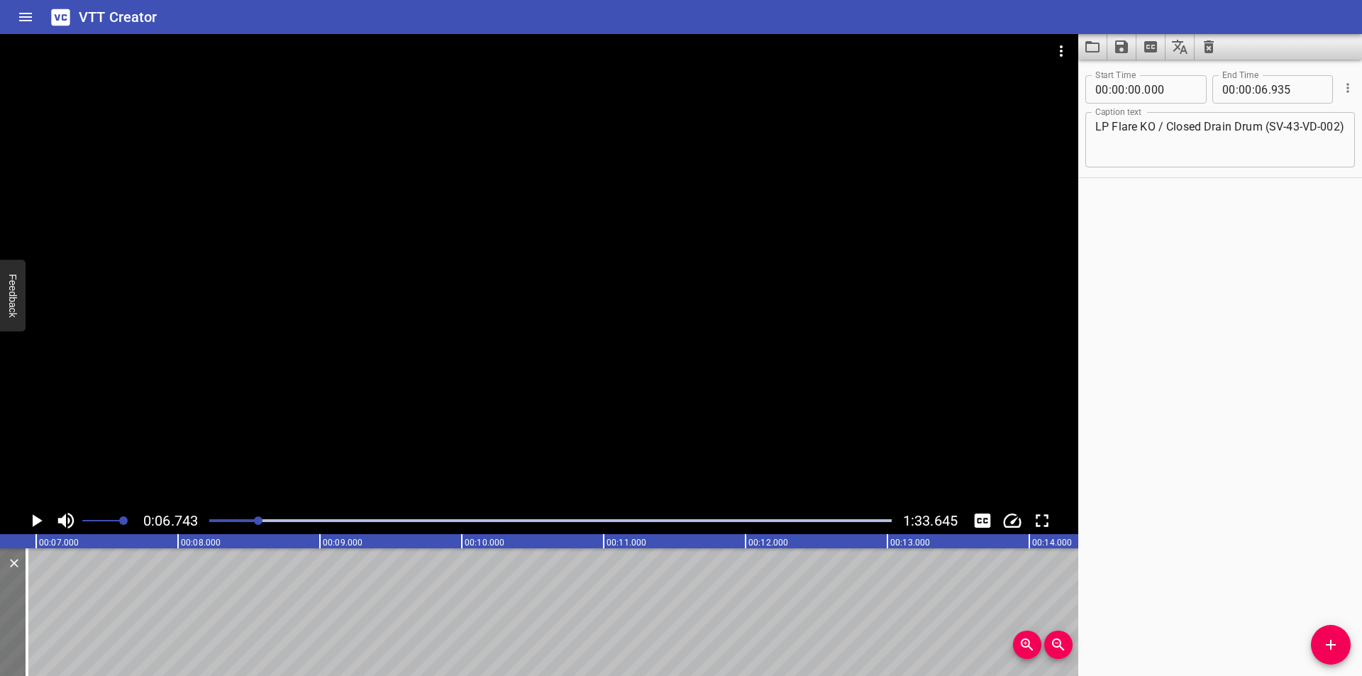
scroll to position [0, 909]
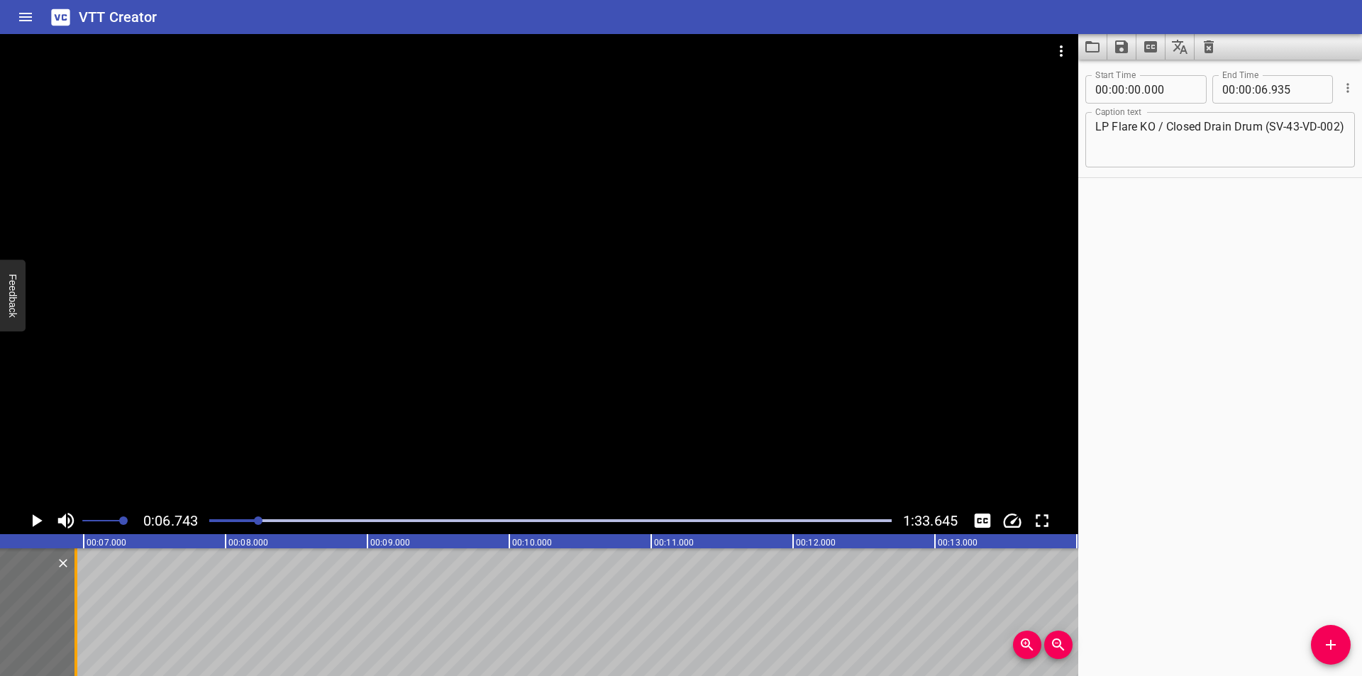
click at [77, 614] on div at bounding box center [75, 612] width 3 height 128
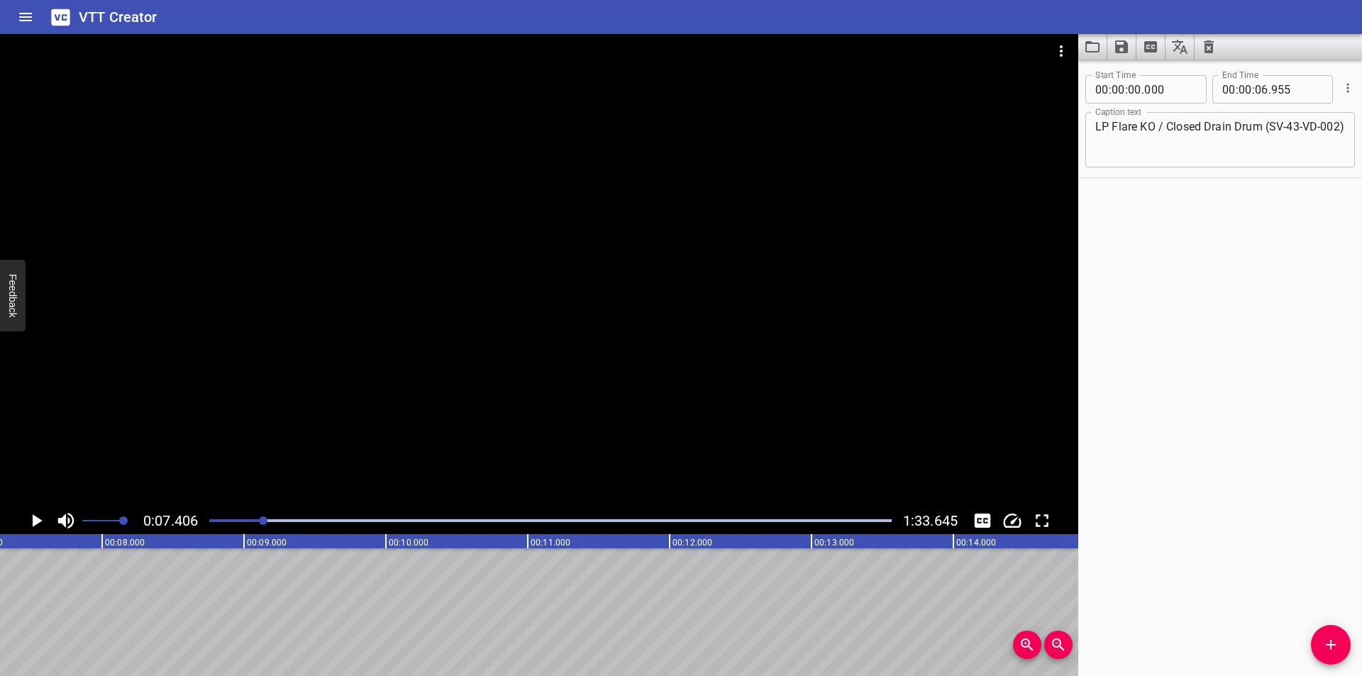
scroll to position [0, 1050]
drag, startPoint x: 1325, startPoint y: 651, endPoint x: 1225, endPoint y: 652, distance: 100.7
click at [1306, 652] on div "Start Time 00 : 00 : 00 . 000 Start Time End Time 00 : 00 : 06 . 955 End Time C…" at bounding box center [1220, 368] width 284 height 616
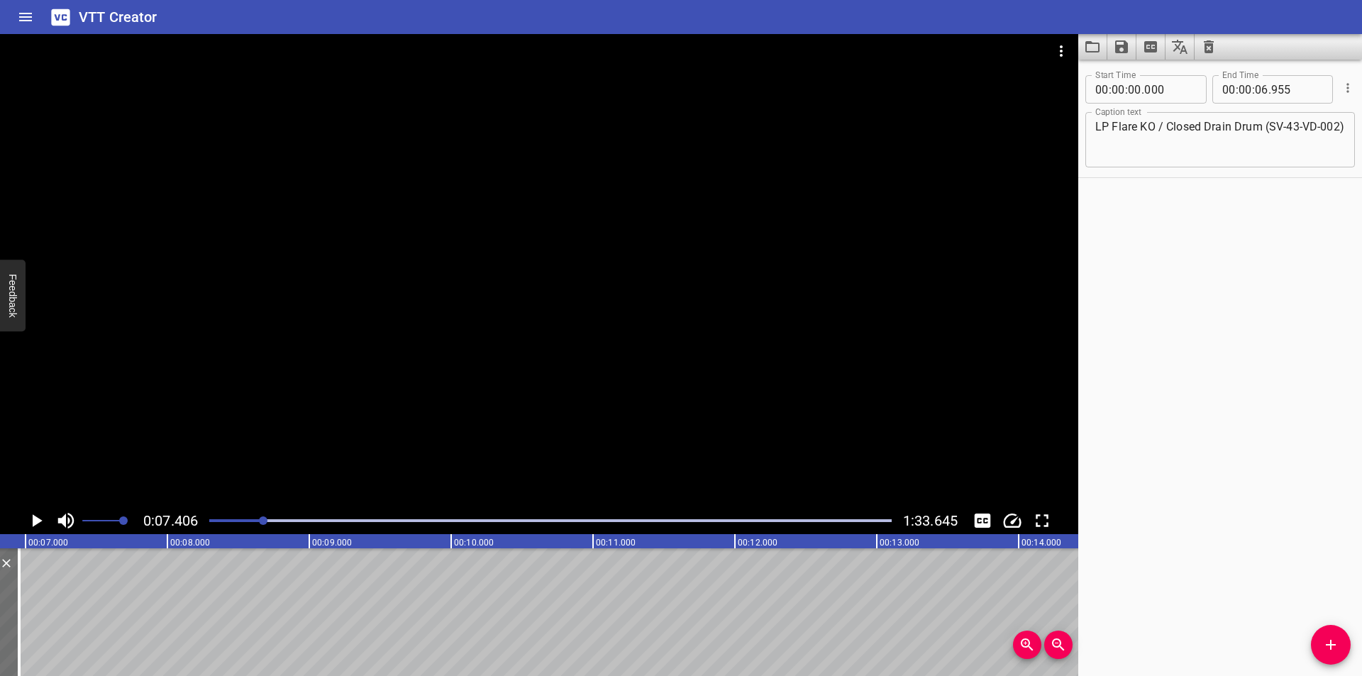
scroll to position [0, 956]
drag, startPoint x: 1321, startPoint y: 643, endPoint x: 510, endPoint y: 647, distance: 810.6
click at [1316, 645] on span "Add Cue" at bounding box center [1331, 644] width 40 height 17
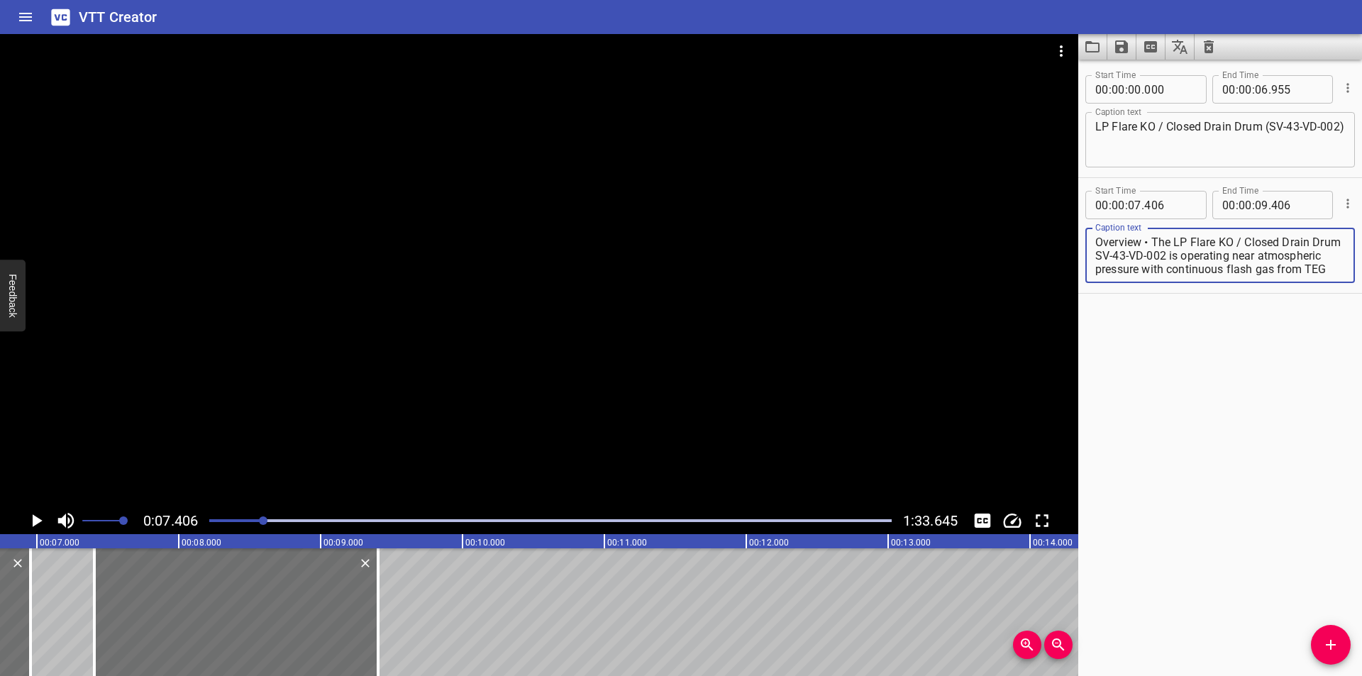
scroll to position [269, 0]
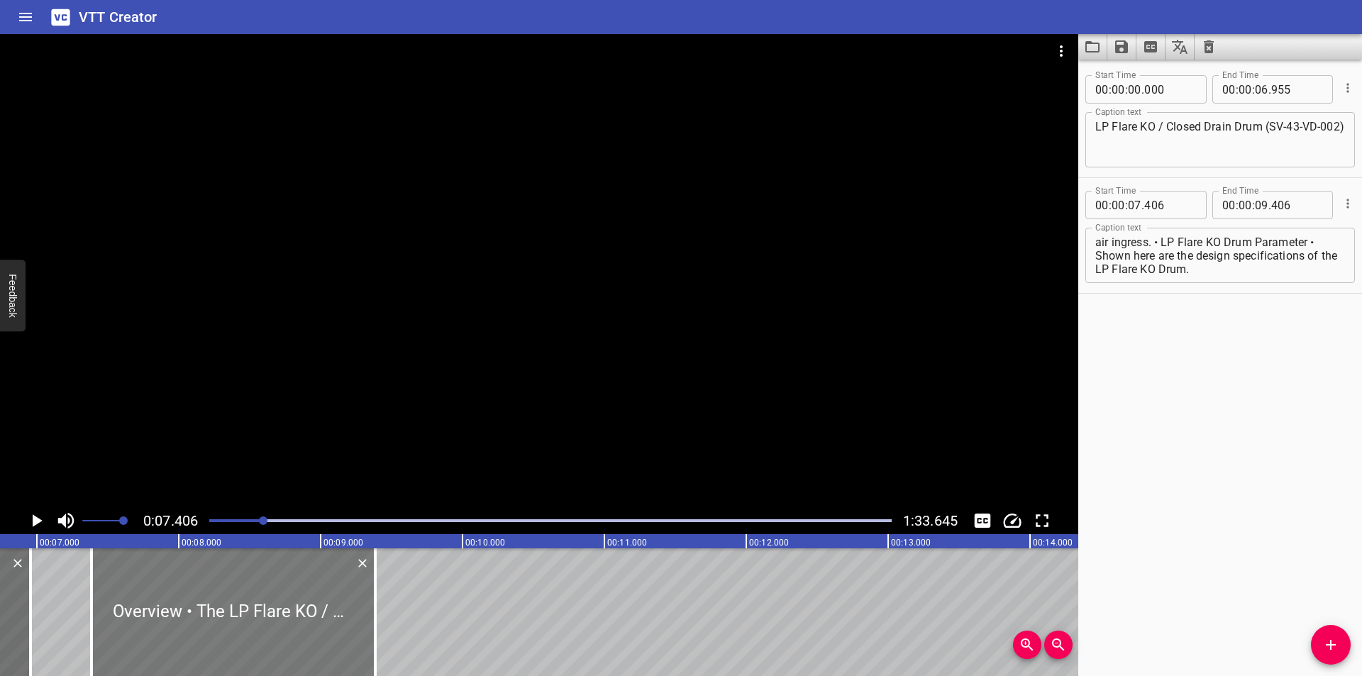
click at [248, 617] on div at bounding box center [233, 612] width 284 height 128
click at [306, 400] on div at bounding box center [539, 270] width 1078 height 473
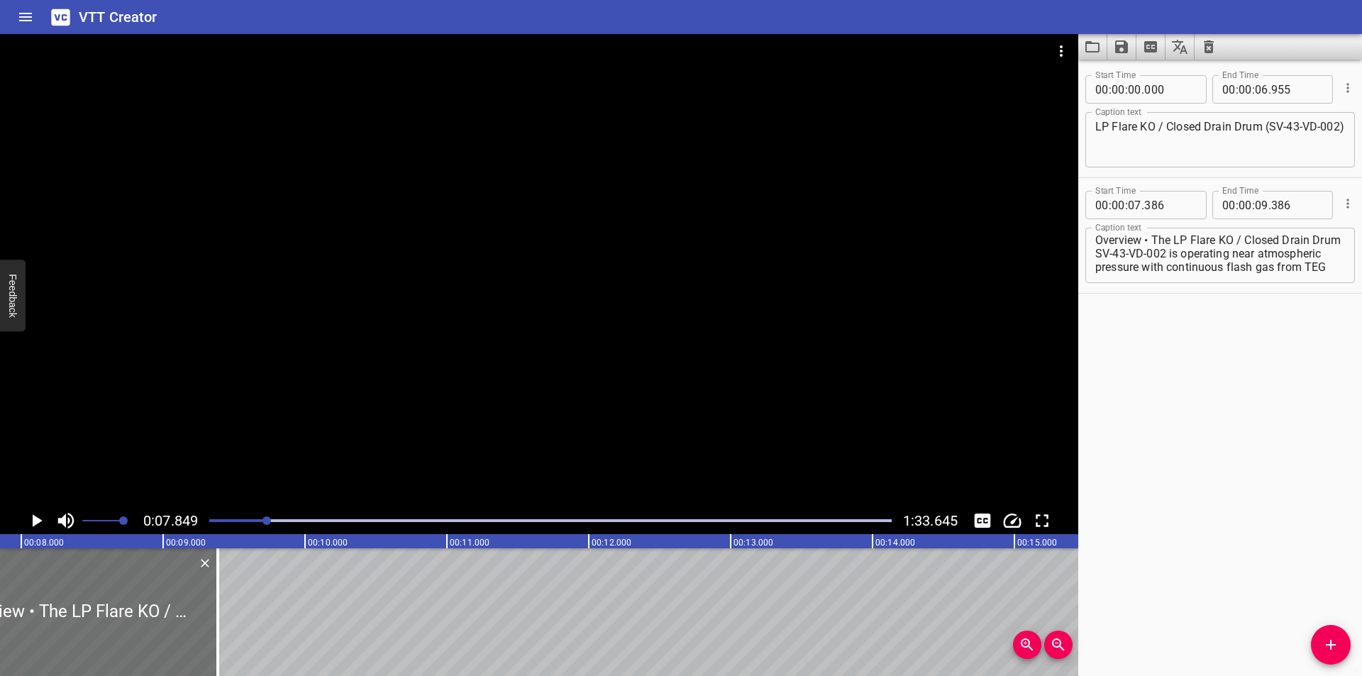
scroll to position [0, 0]
click at [1152, 242] on textarea "Overview • The LP Flare KO / Closed Drain Drum SV-43-VD-002 is operating near a…" at bounding box center [1220, 255] width 250 height 40
drag, startPoint x: 1146, startPoint y: 240, endPoint x: 1361, endPoint y: 486, distance: 326.2
click at [1361, 486] on div "Start Time 00 : 00 : 00 . 000 Start Time End Time 00 : 00 : 06 . 955 End Time C…" at bounding box center [1220, 368] width 284 height 616
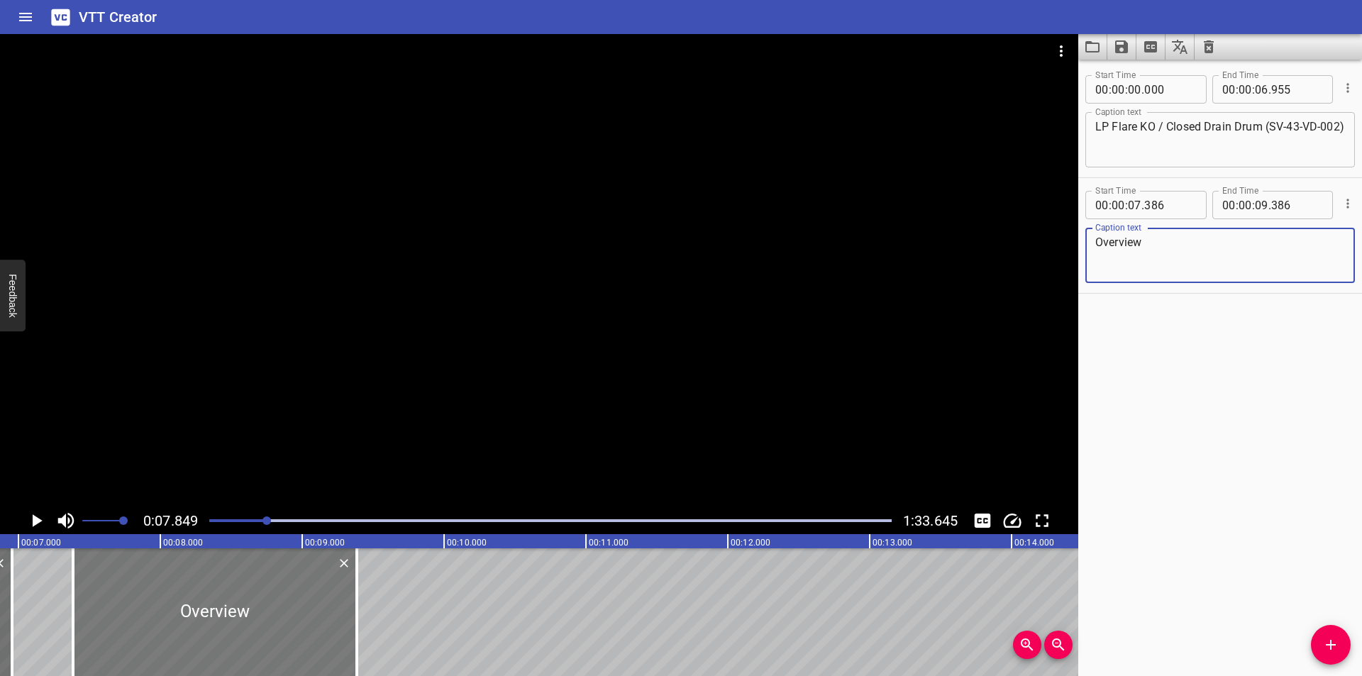
scroll to position [0, 924]
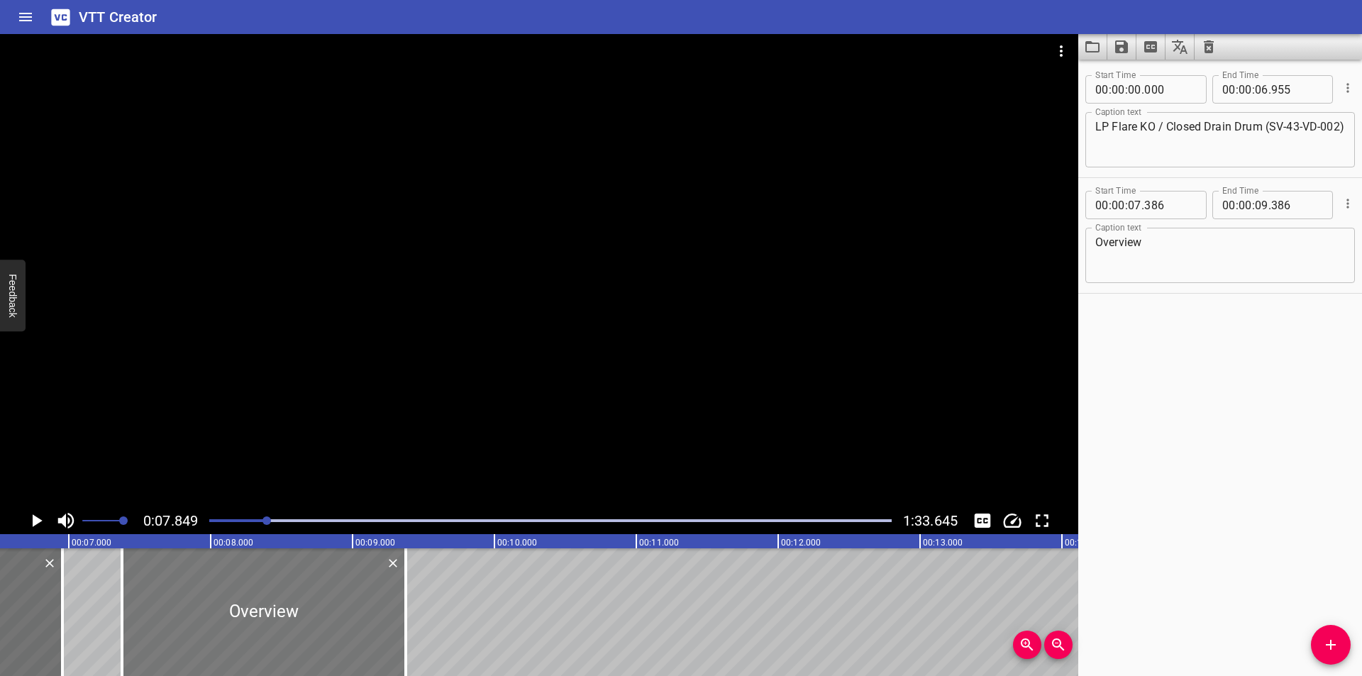
drag, startPoint x: 323, startPoint y: 605, endPoint x: 384, endPoint y: 609, distance: 60.4
click at [325, 606] on div at bounding box center [264, 612] width 284 height 128
drag, startPoint x: 406, startPoint y: 614, endPoint x: 349, endPoint y: 616, distance: 57.5
click at [362, 616] on div at bounding box center [369, 612] width 14 height 128
click at [295, 616] on div at bounding box center [236, 612] width 226 height 128
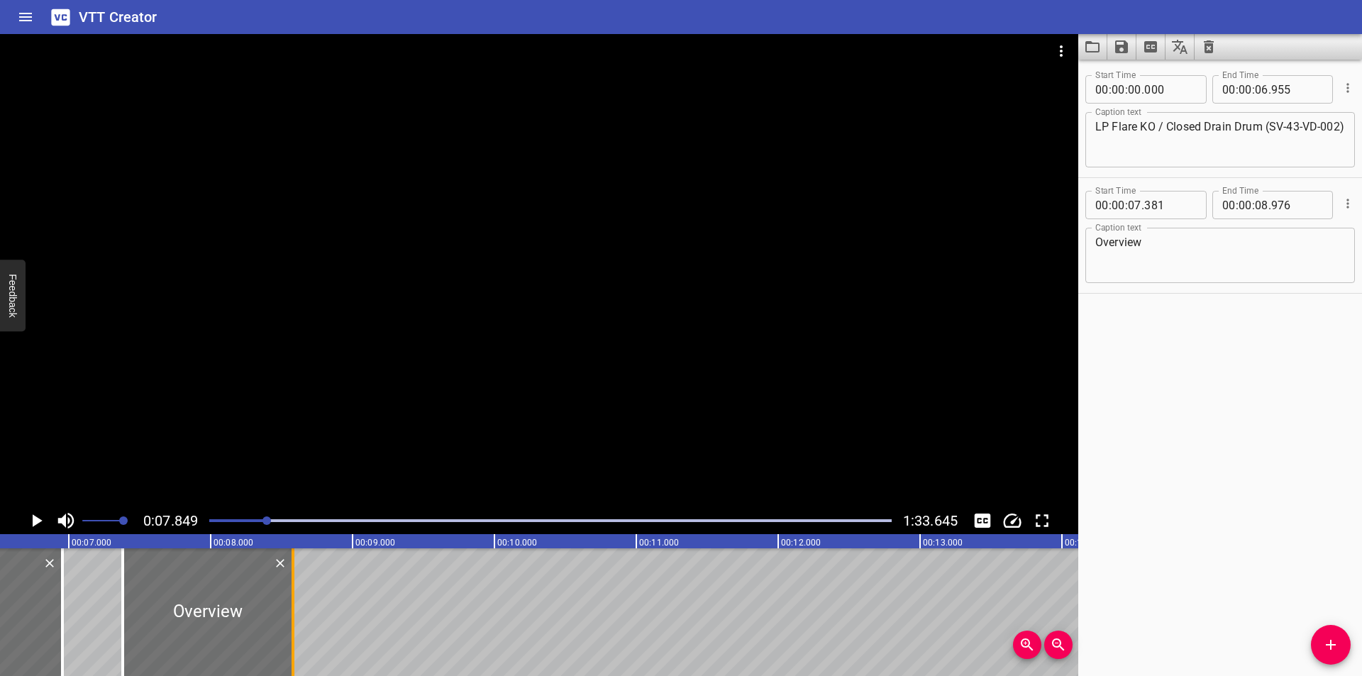
drag, startPoint x: 349, startPoint y: 619, endPoint x: 295, endPoint y: 620, distance: 53.9
click at [295, 620] on div at bounding box center [293, 612] width 14 height 128
click at [267, 621] on div at bounding box center [206, 612] width 170 height 128
click at [426, 404] on div at bounding box center [539, 270] width 1078 height 473
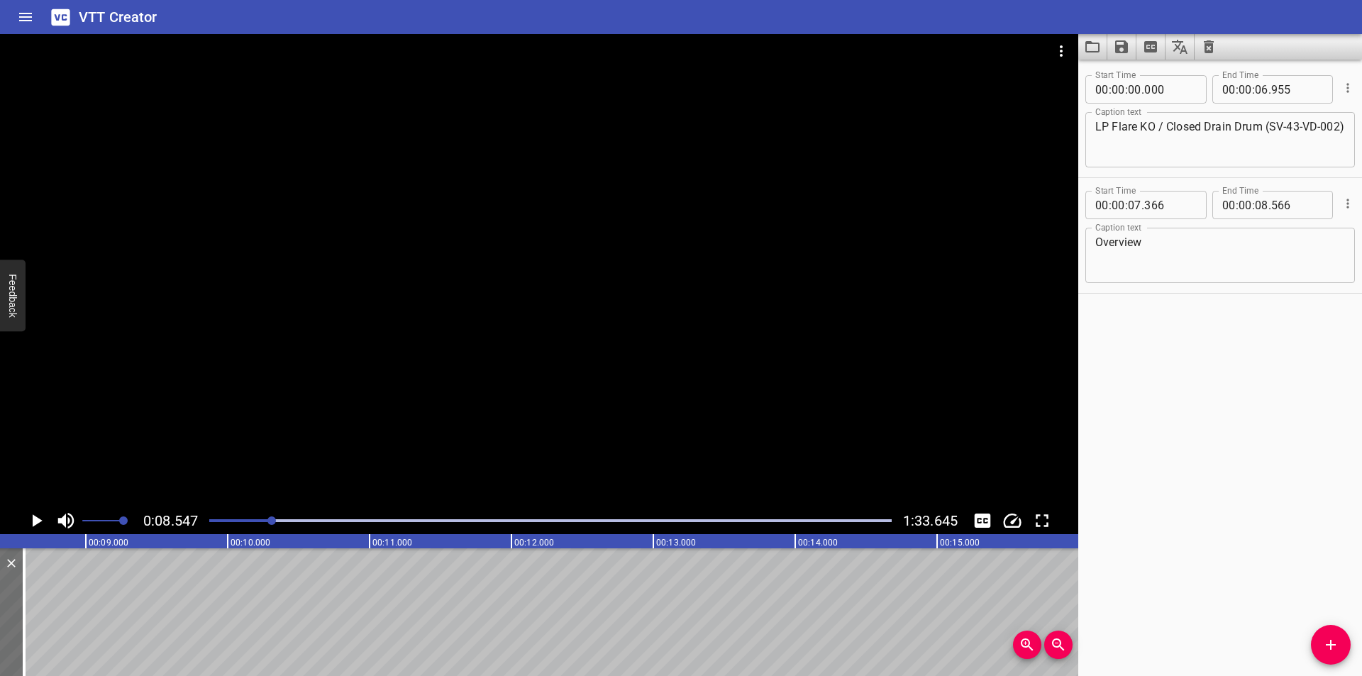
scroll to position [0, 1212]
drag, startPoint x: 1325, startPoint y: 655, endPoint x: 1314, endPoint y: 655, distance: 10.7
click at [1320, 655] on button "Add Cue" at bounding box center [1331, 645] width 40 height 40
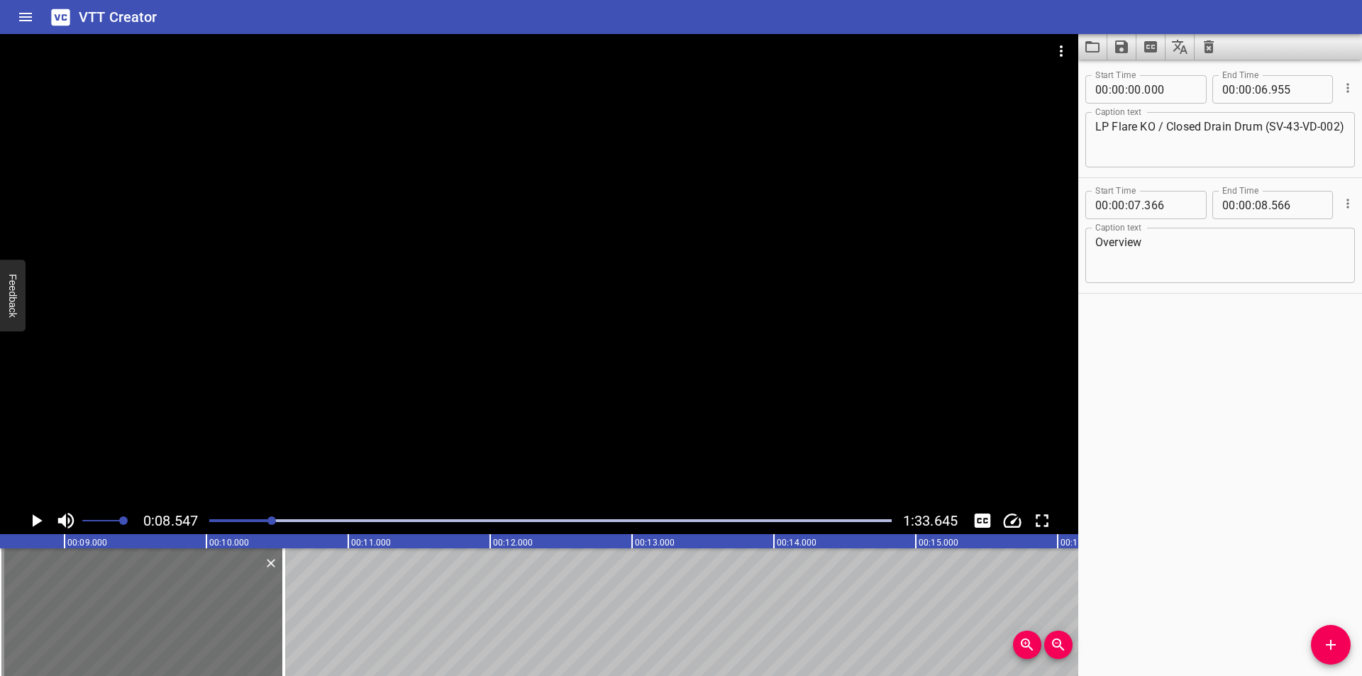
scroll to position [269, 0]
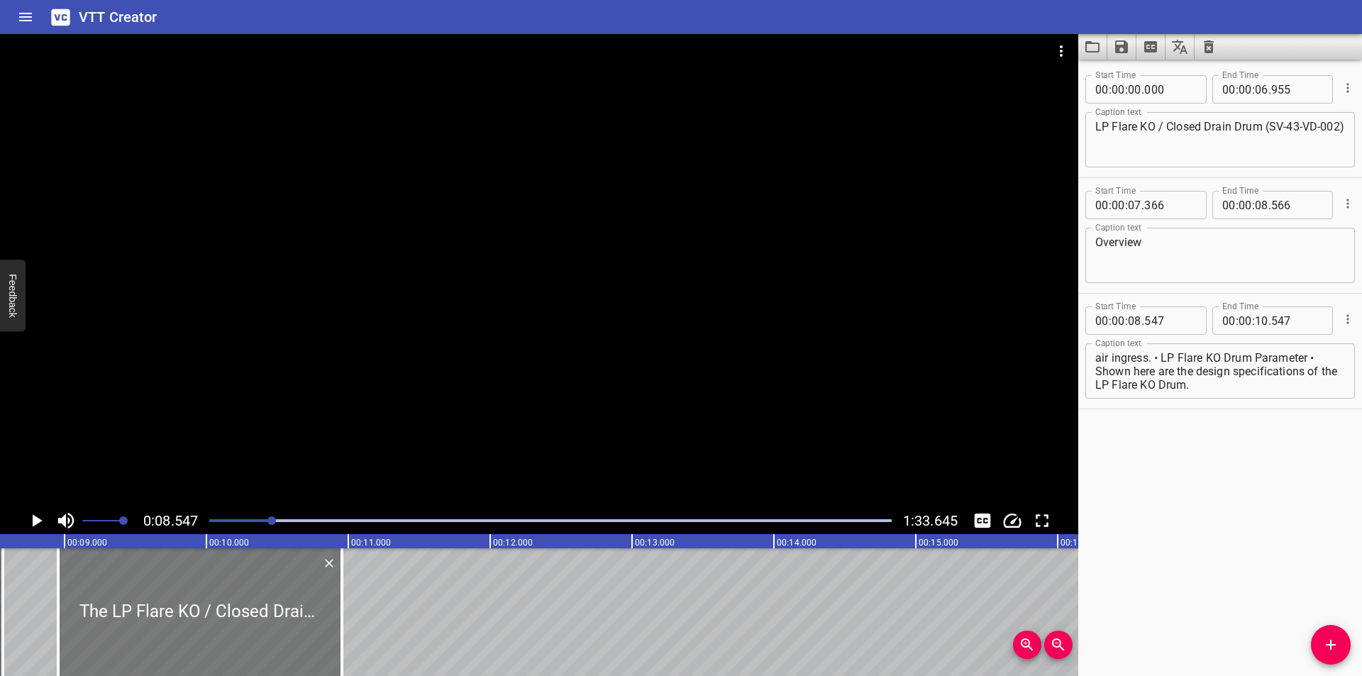
drag, startPoint x: 189, startPoint y: 628, endPoint x: 237, endPoint y: 661, distance: 58.0
click at [248, 640] on div at bounding box center [200, 612] width 284 height 128
click at [384, 323] on div at bounding box center [539, 270] width 1078 height 473
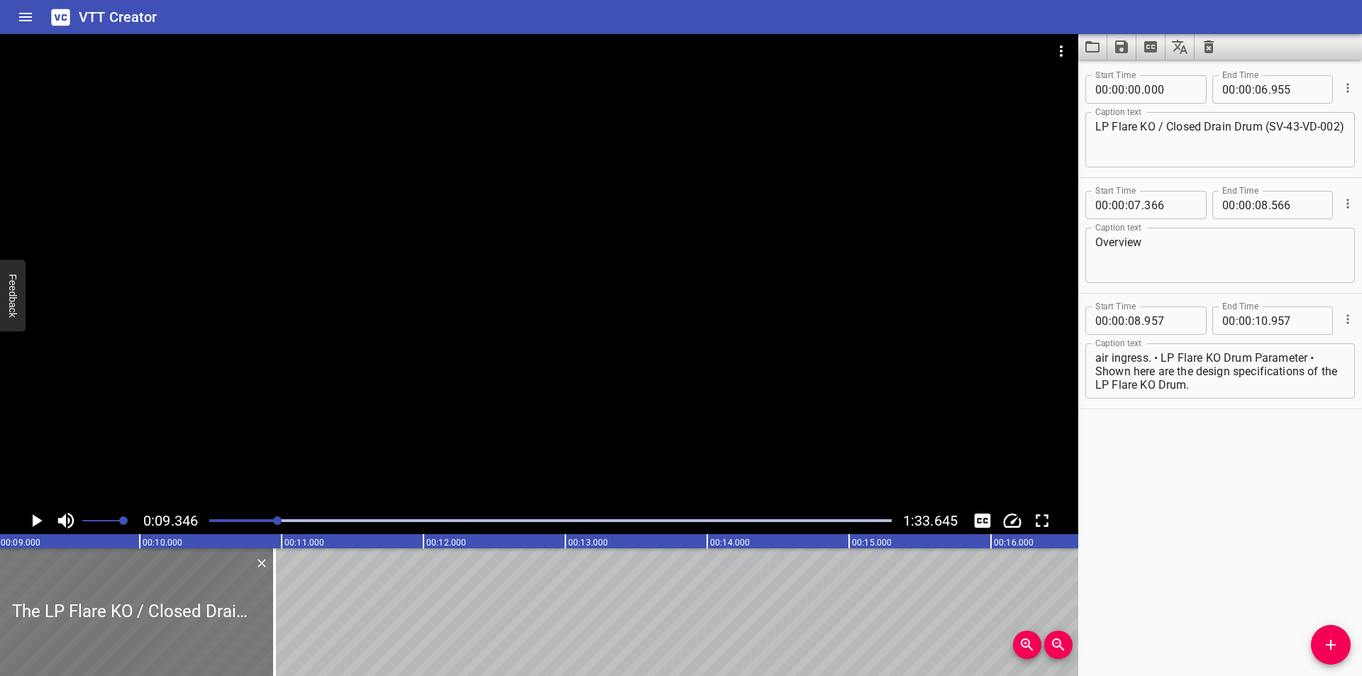
click at [225, 606] on div at bounding box center [133, 612] width 284 height 128
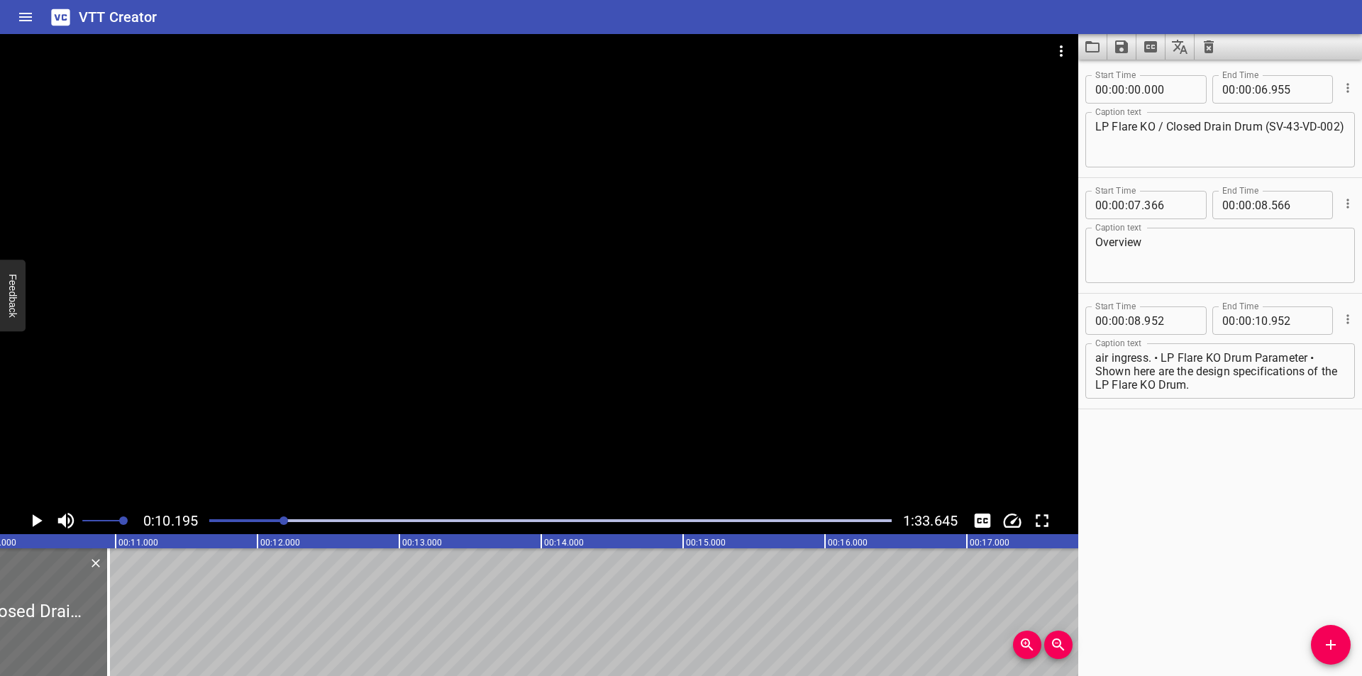
scroll to position [0, 1446]
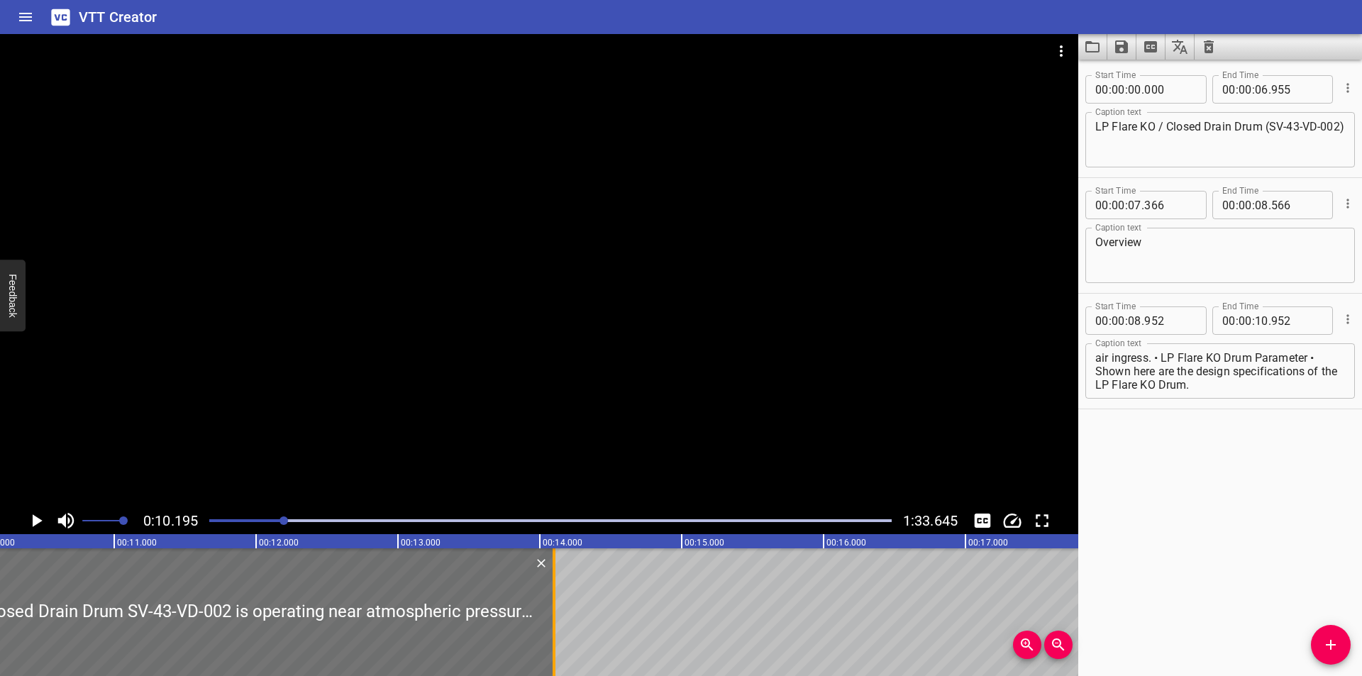
drag, startPoint x: 102, startPoint y: 635, endPoint x: 696, endPoint y: 634, distance: 594.3
click at [561, 638] on div at bounding box center [554, 612] width 14 height 128
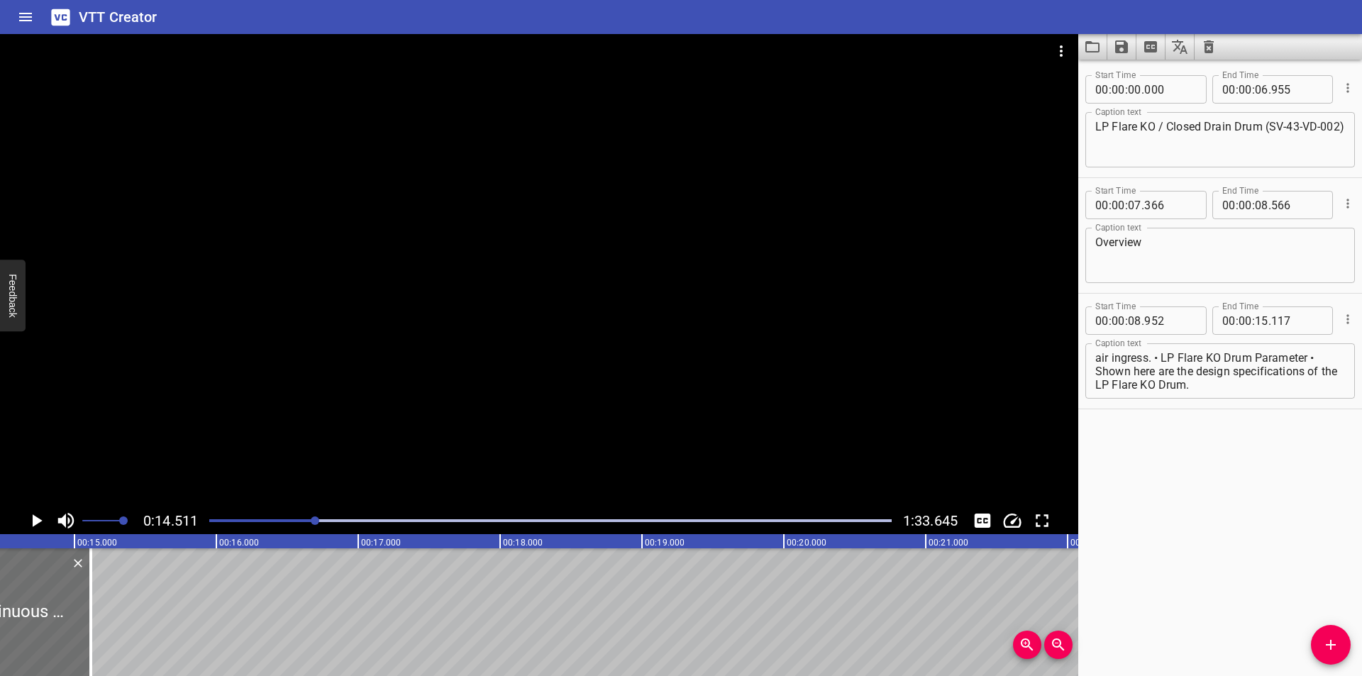
scroll to position [0, 2058]
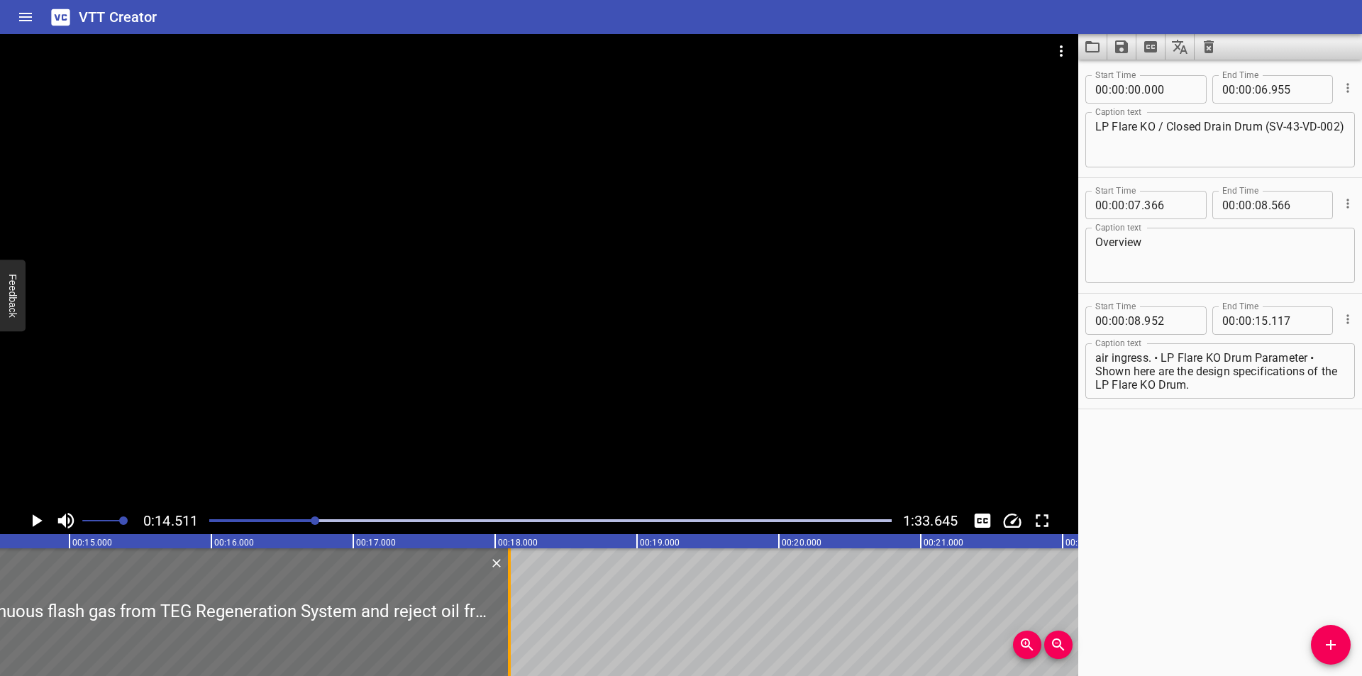
drag, startPoint x: 83, startPoint y: 616, endPoint x: 559, endPoint y: 619, distance: 475.9
click at [516, 621] on div at bounding box center [509, 612] width 14 height 128
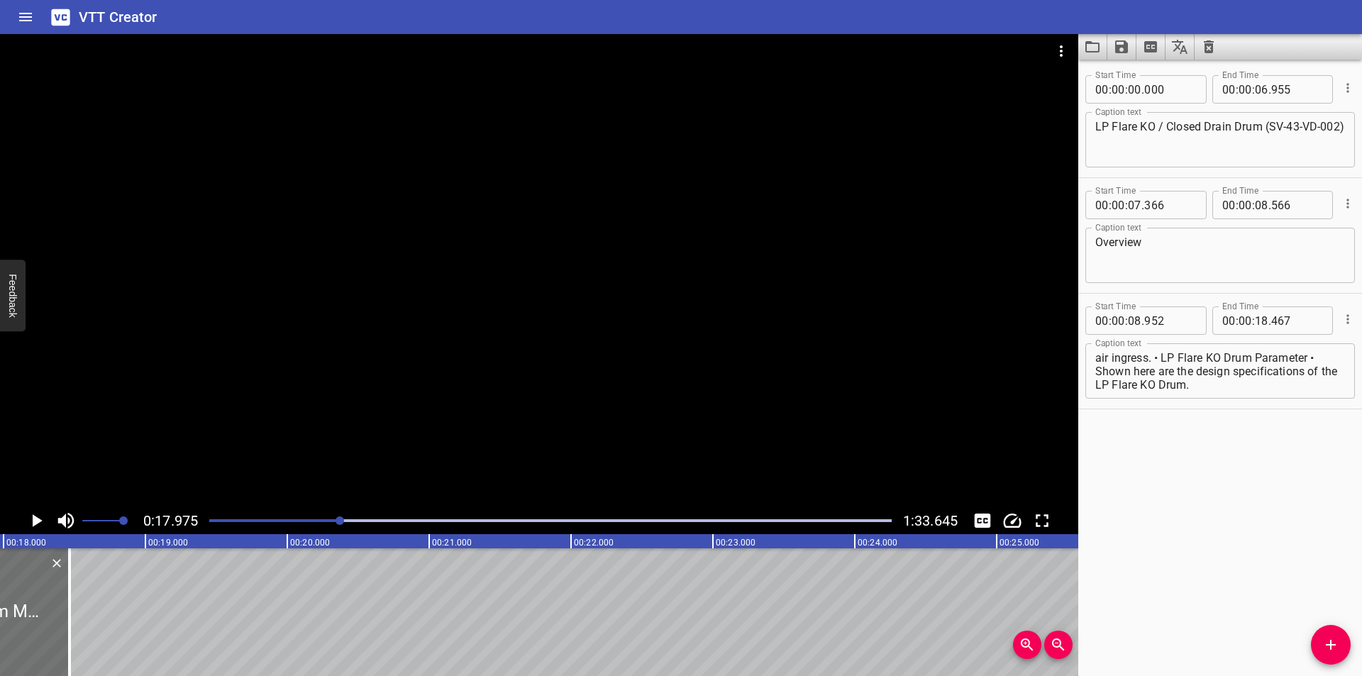
scroll to position [0, 2503]
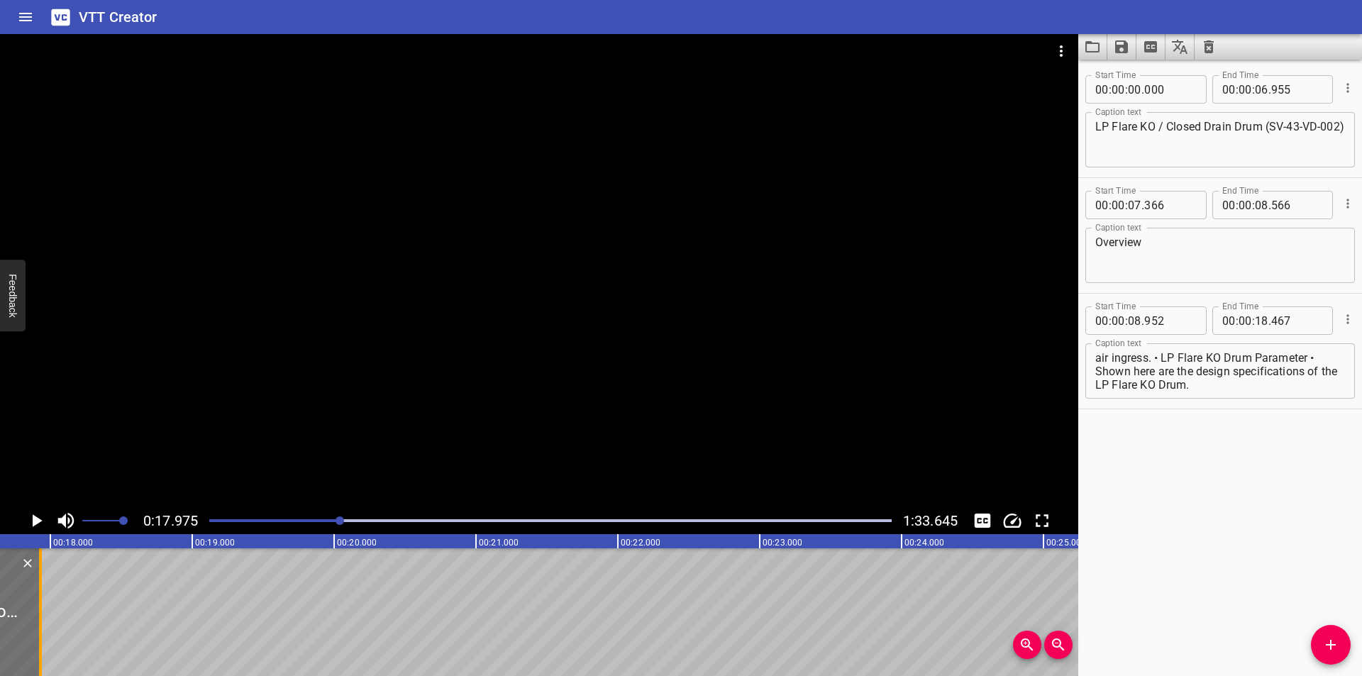
drag, startPoint x: 116, startPoint y: 629, endPoint x: 40, endPoint y: 636, distance: 76.2
click at [40, 636] on div at bounding box center [40, 612] width 3 height 128
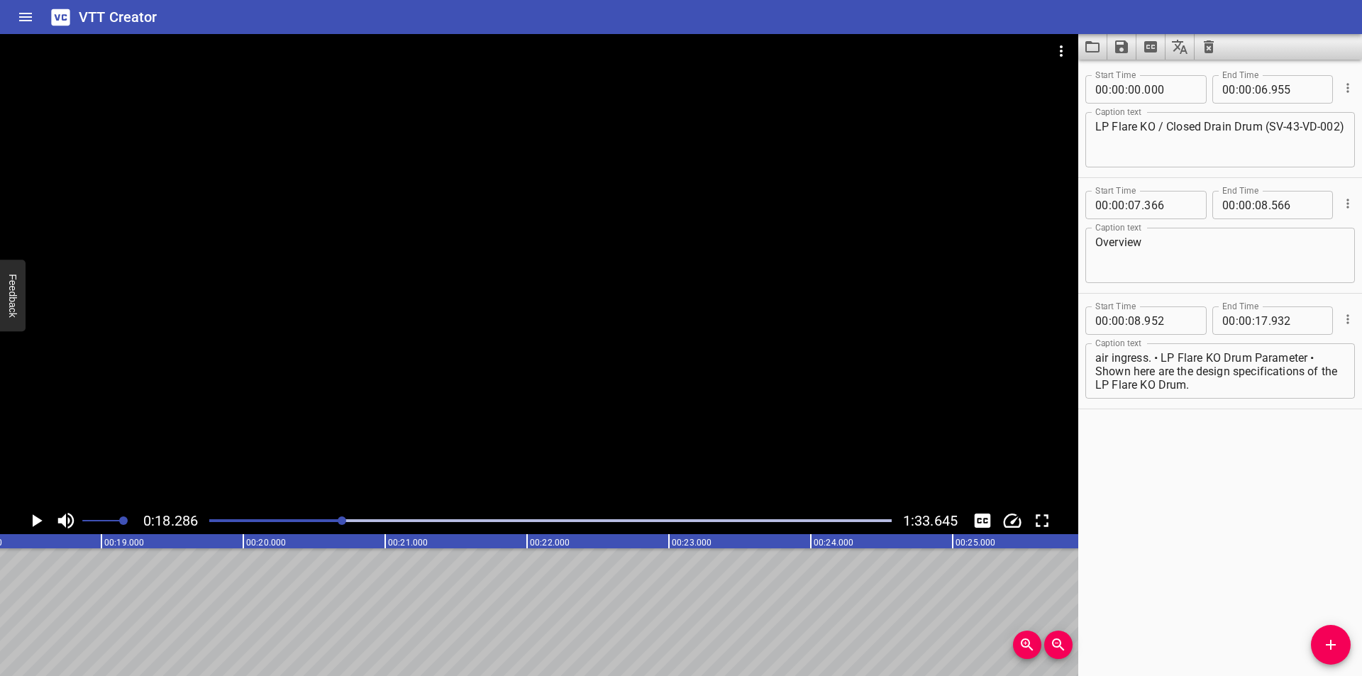
click at [331, 518] on div at bounding box center [550, 521] width 699 height 20
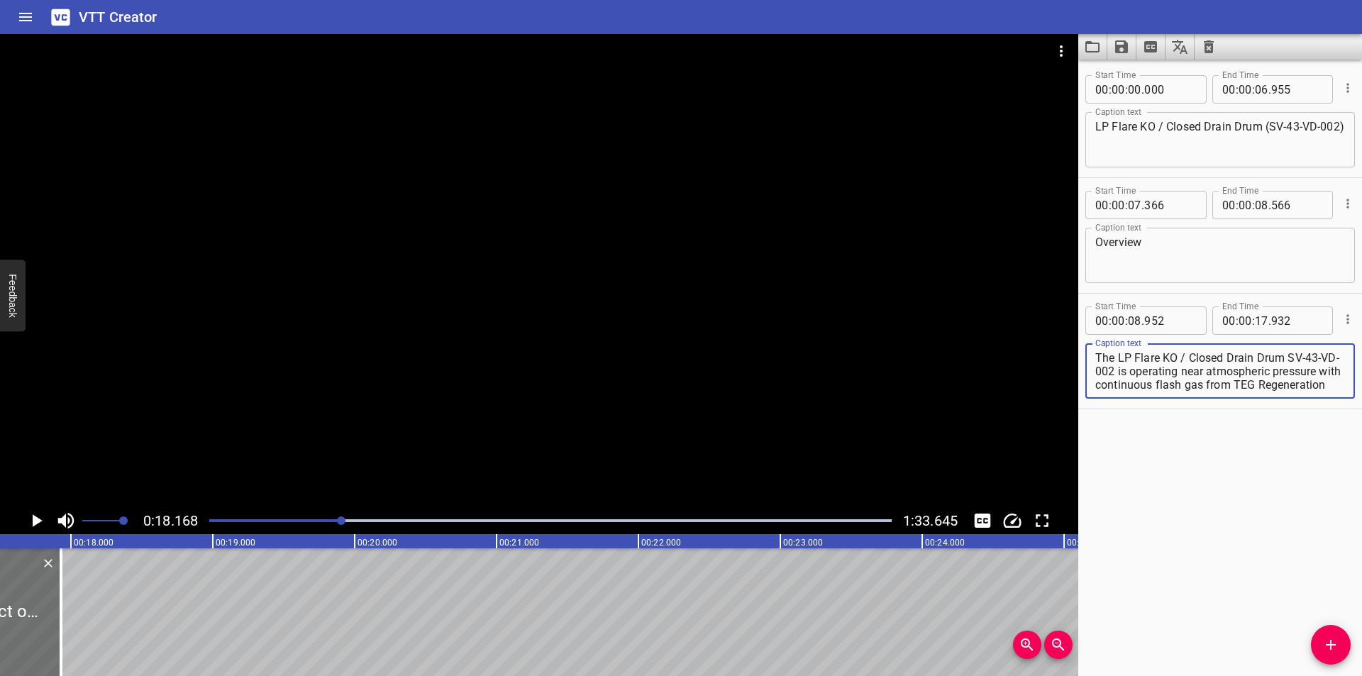
scroll to position [269, 0]
drag, startPoint x: 1145, startPoint y: 385, endPoint x: 1361, endPoint y: 582, distance: 292.7
click at [1361, 582] on div "Start Time 00 : 00 : 00 . 000 Start Time End Time 00 : 00 : 06 . 955 End Time C…" at bounding box center [1220, 368] width 284 height 616
click at [1333, 654] on button "Add Cue" at bounding box center [1331, 645] width 40 height 40
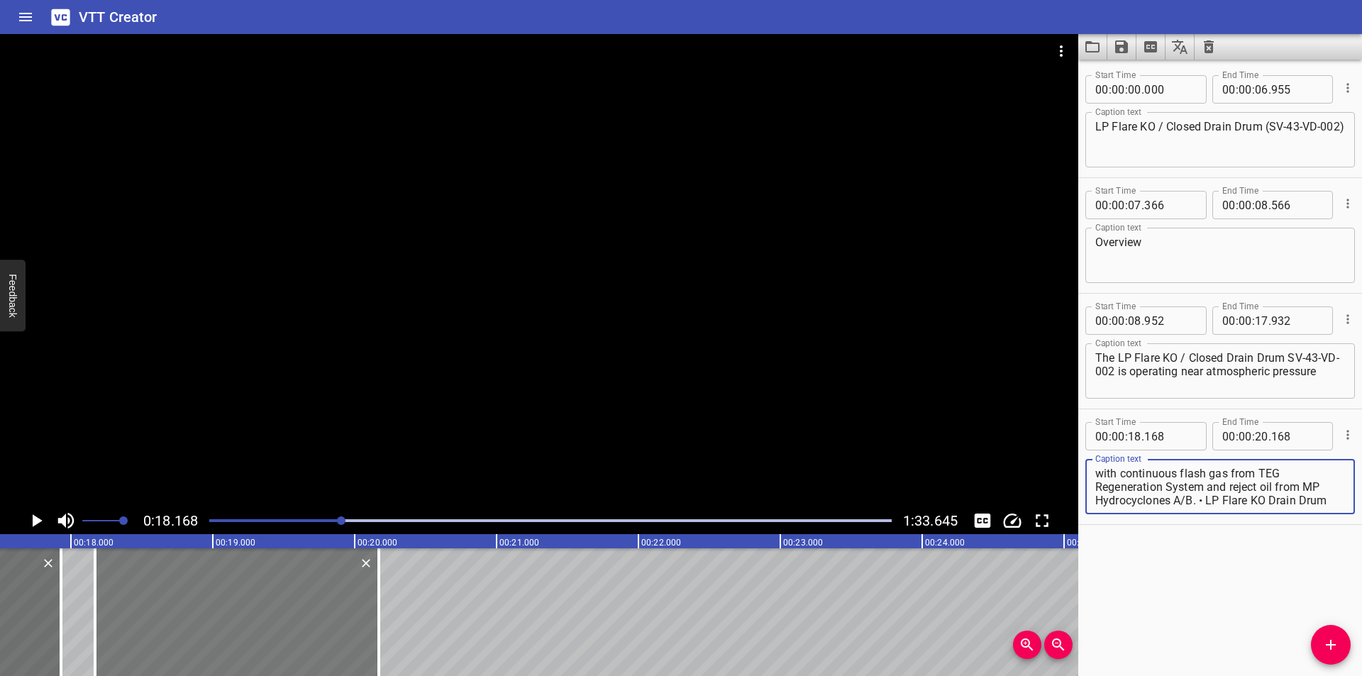
scroll to position [243, 0]
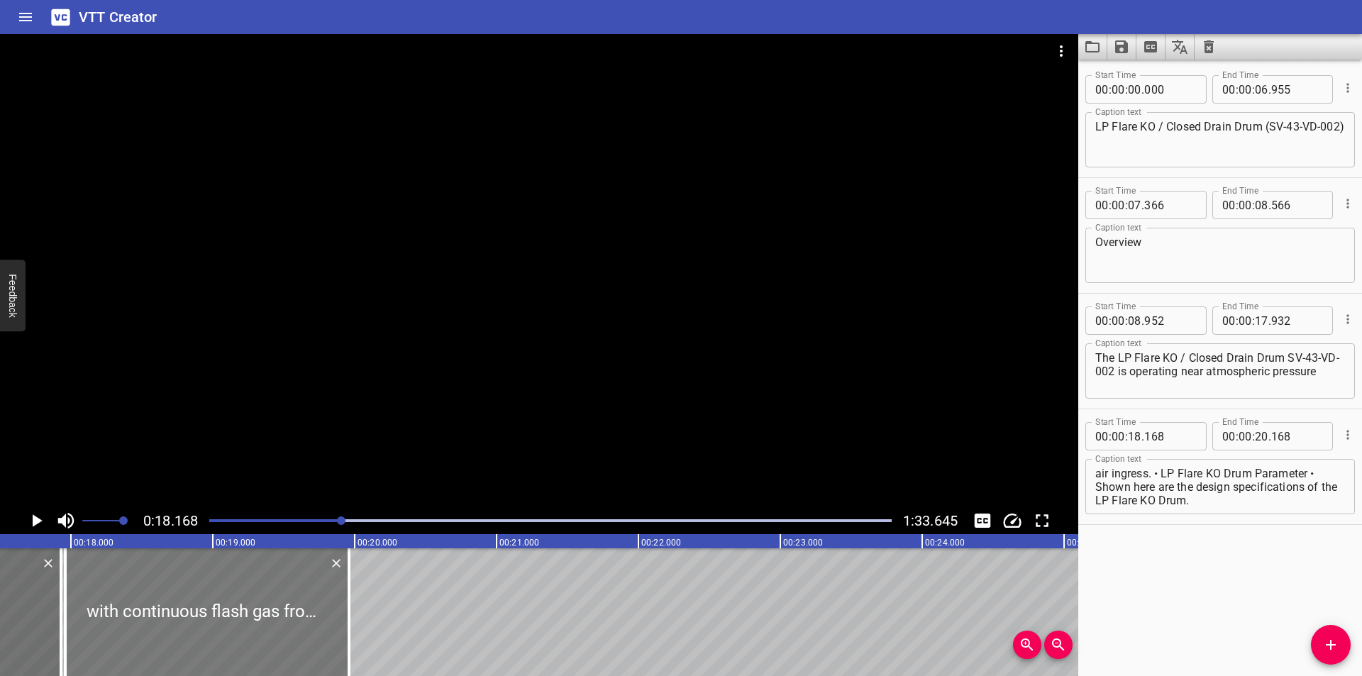
drag, startPoint x: 231, startPoint y: 633, endPoint x: 202, endPoint y: 635, distance: 29.2
click at [202, 635] on div at bounding box center [207, 612] width 284 height 128
click at [328, 520] on div "Play progress" at bounding box center [1, 520] width 682 height 3
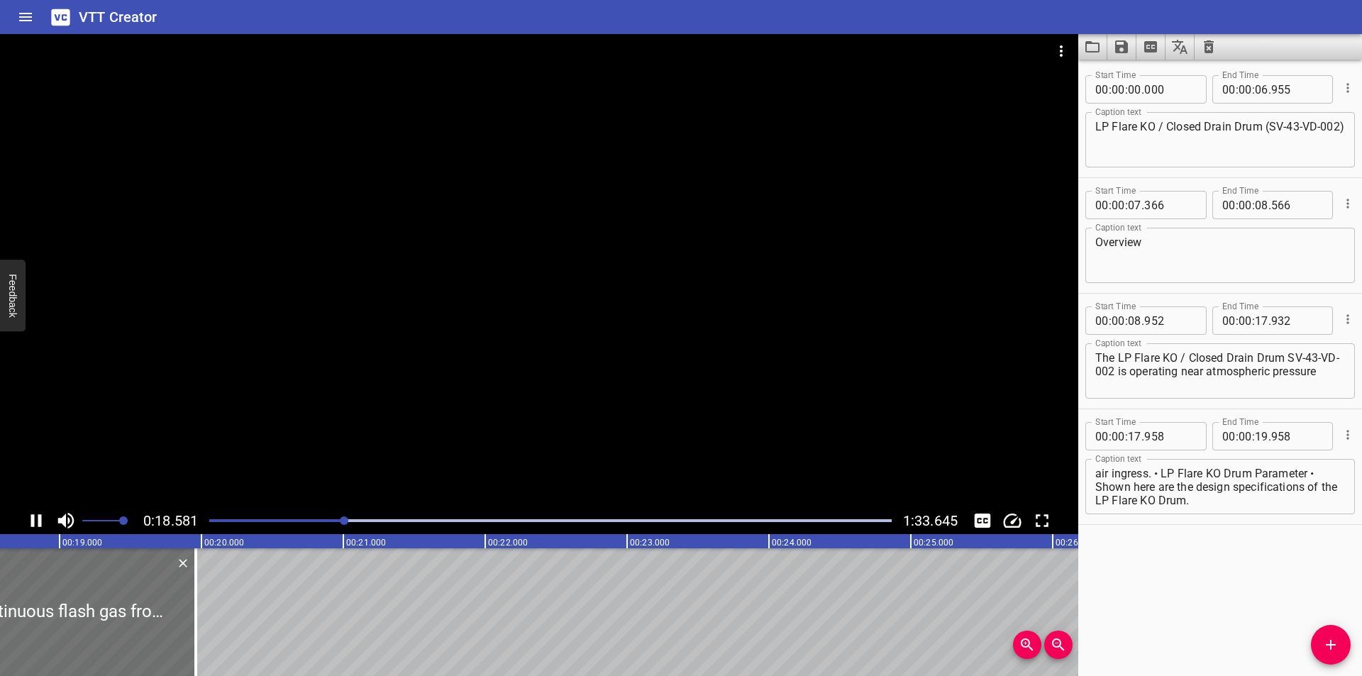
scroll to position [0, 2662]
click at [333, 520] on div "Play progress" at bounding box center [5, 520] width 682 height 3
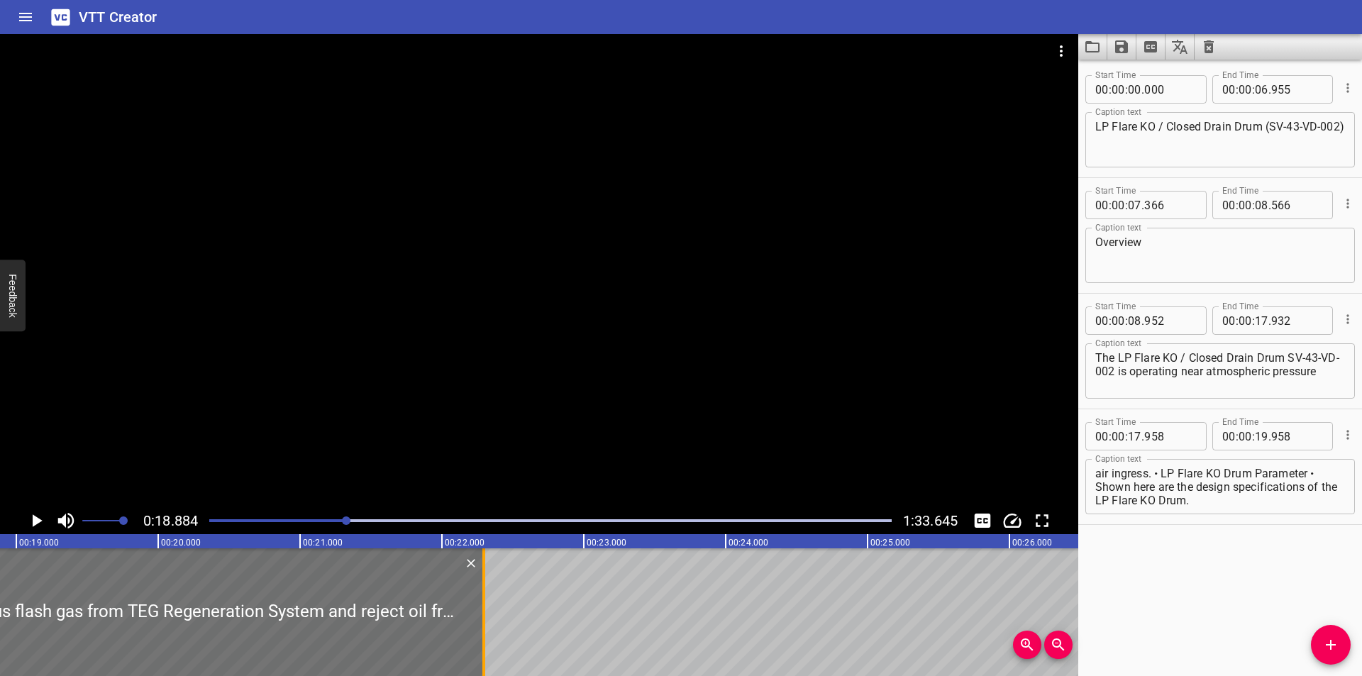
drag, startPoint x: 154, startPoint y: 631, endPoint x: 485, endPoint y: 635, distance: 331.2
click at [485, 635] on div at bounding box center [484, 612] width 14 height 128
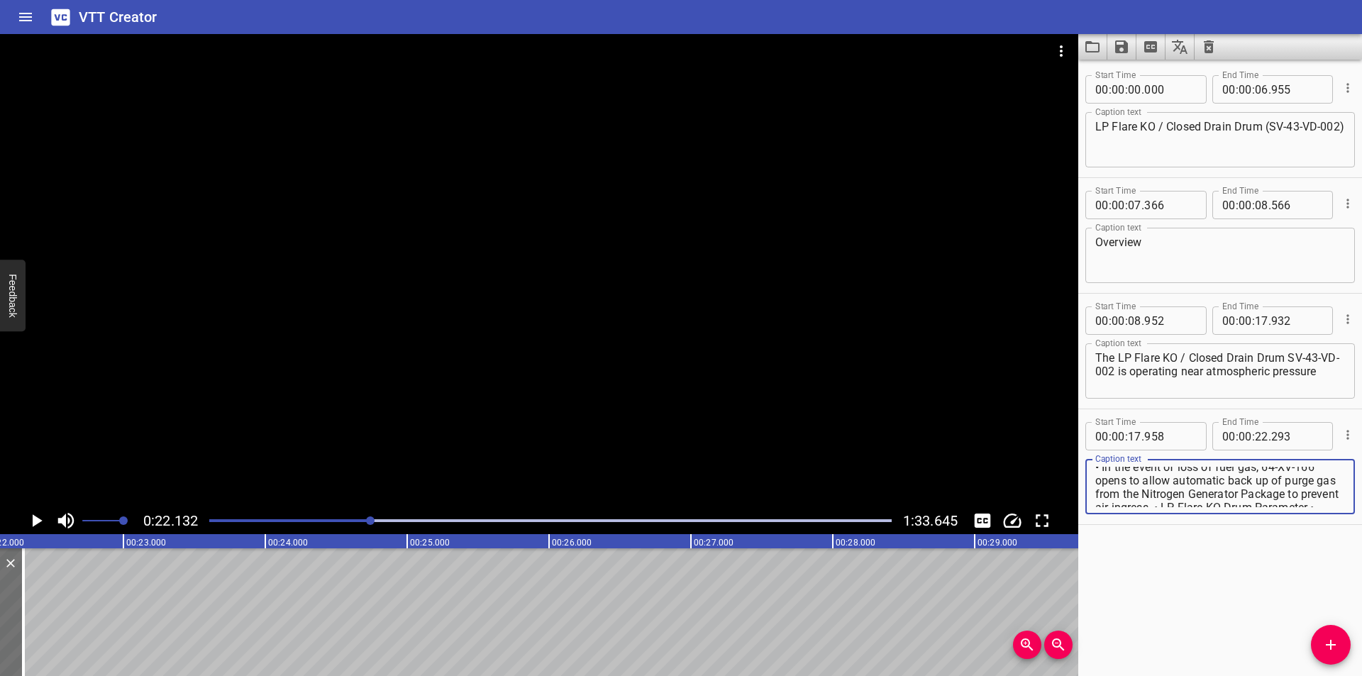
scroll to position [243, 0]
drag, startPoint x: 1208, startPoint y: 488, endPoint x: 1361, endPoint y: 682, distance: 247.0
click at [1361, 675] on html "VTT Creator Caption Editor Batch Transcribe Login Sign Up Privacy Contact 0:22.…" at bounding box center [681, 338] width 1362 height 676
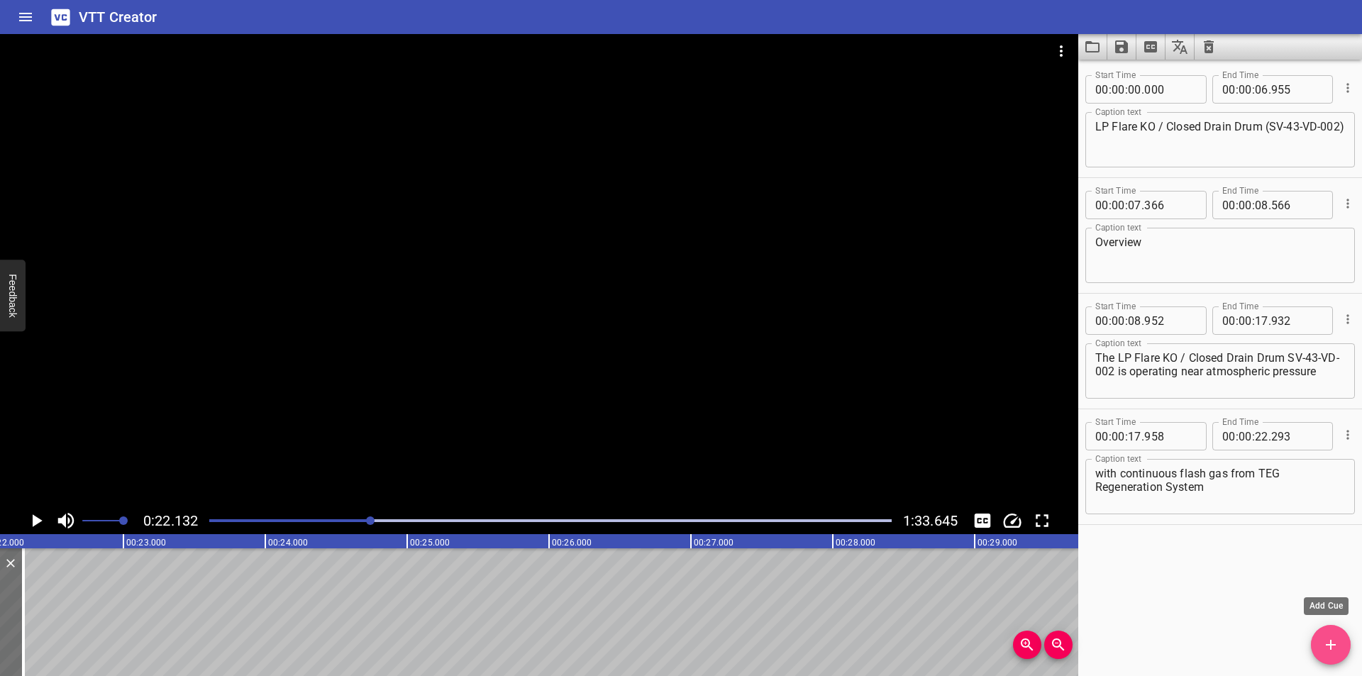
drag, startPoint x: 1338, startPoint y: 644, endPoint x: 1141, endPoint y: 640, distance: 197.2
click at [1338, 643] on icon "Add Cue" at bounding box center [1330, 644] width 17 height 17
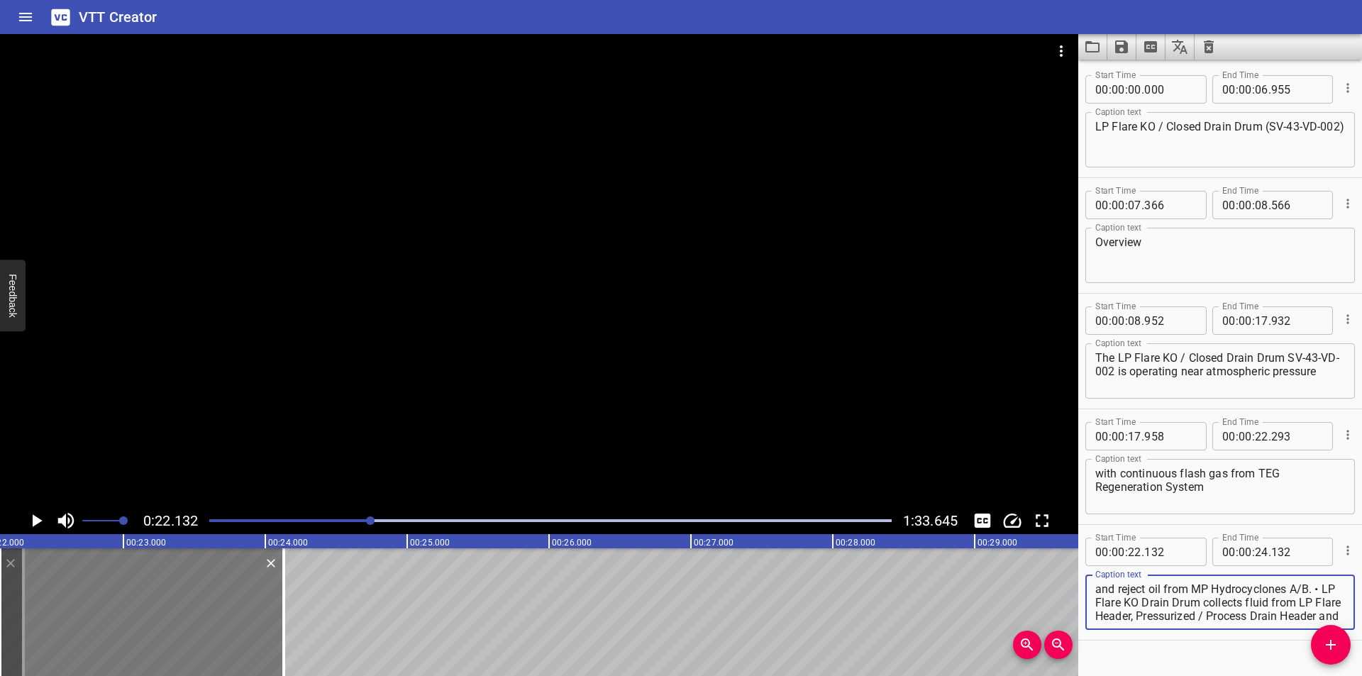
scroll to position [229, 0]
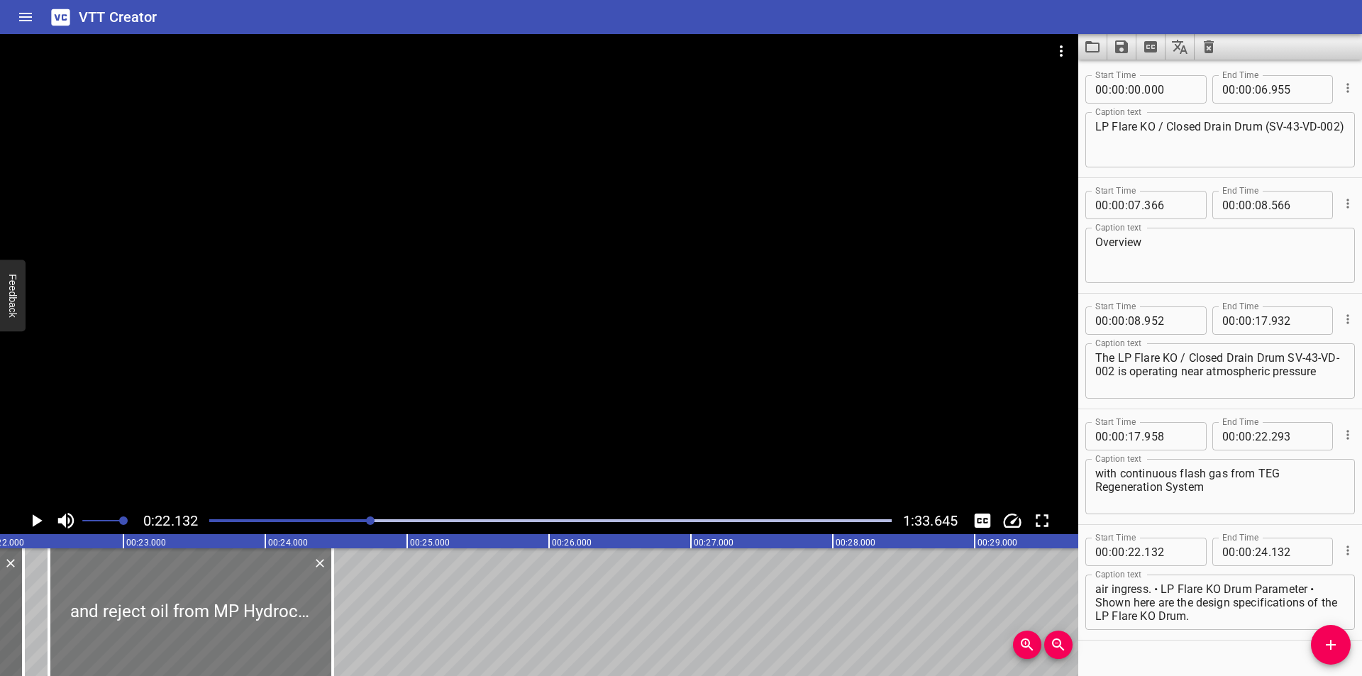
drag, startPoint x: 214, startPoint y: 623, endPoint x: 263, endPoint y: 633, distance: 49.9
click at [263, 633] on div at bounding box center [191, 612] width 284 height 128
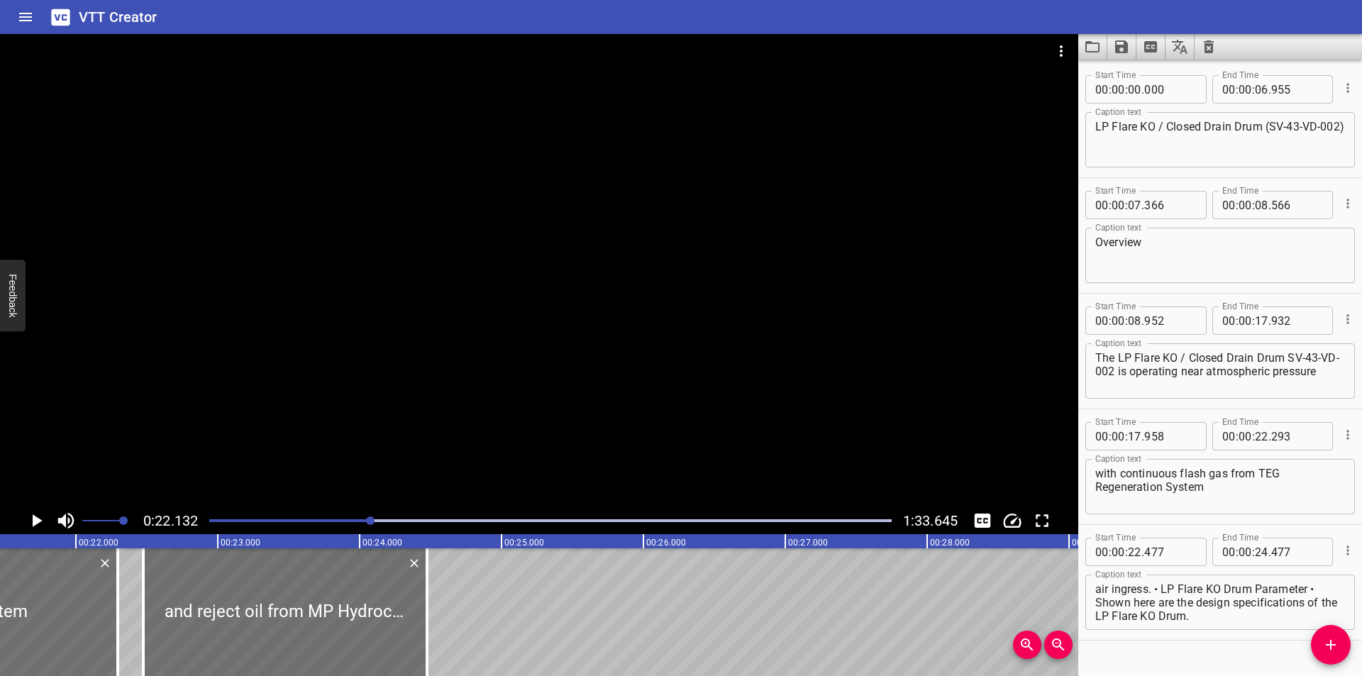
click at [401, 378] on div at bounding box center [539, 270] width 1078 height 473
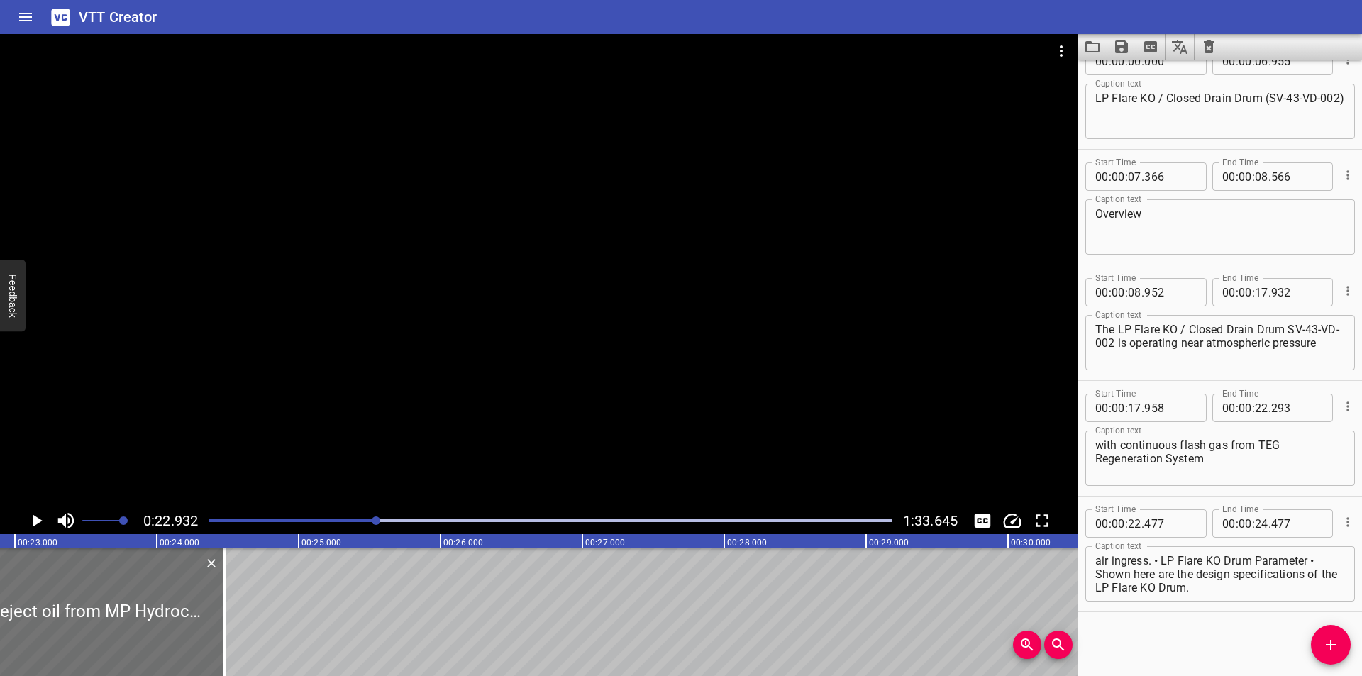
scroll to position [0, 3252]
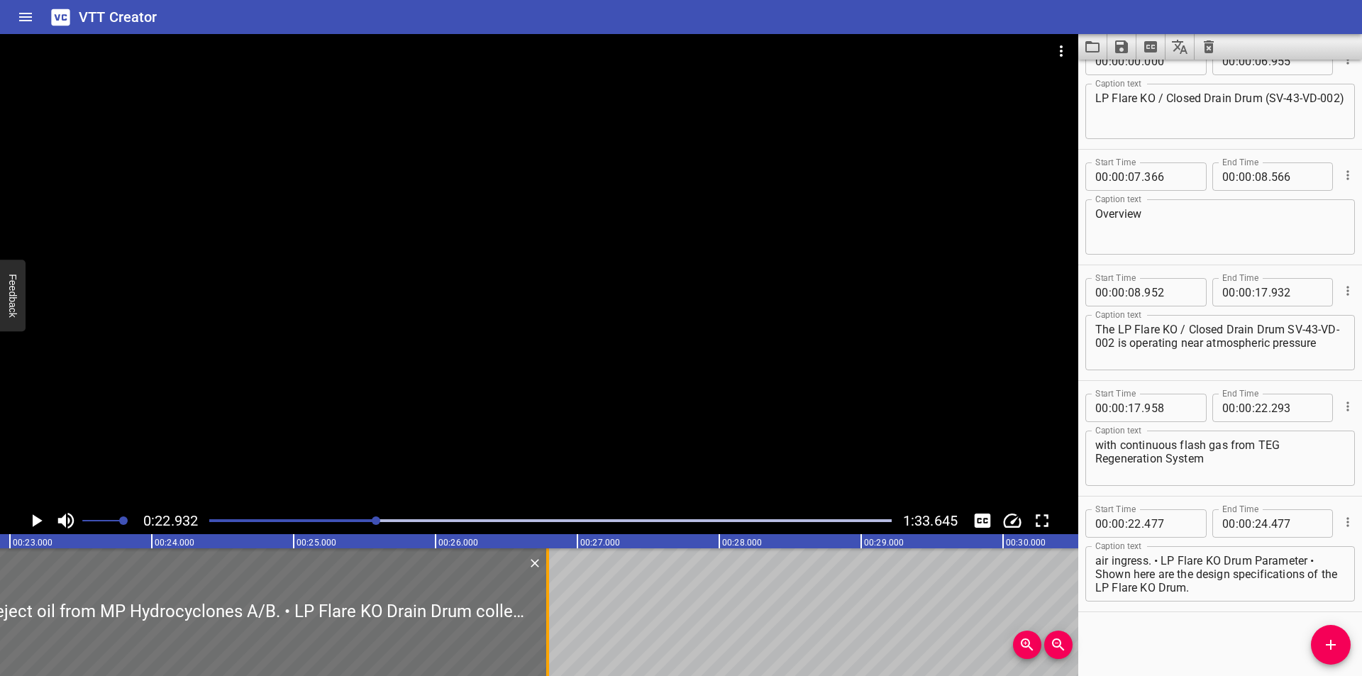
drag, startPoint x: 223, startPoint y: 608, endPoint x: 551, endPoint y: 626, distance: 328.9
click at [551, 626] on div at bounding box center [547, 612] width 14 height 128
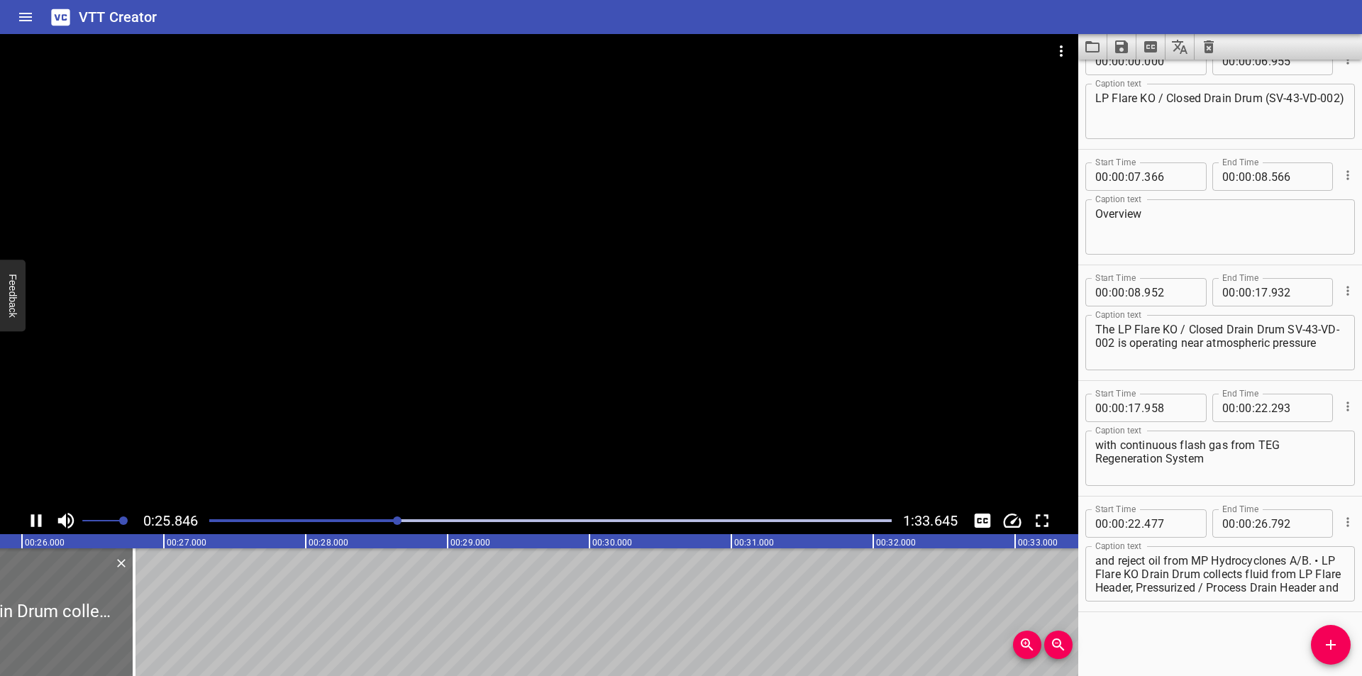
scroll to position [0, 3692]
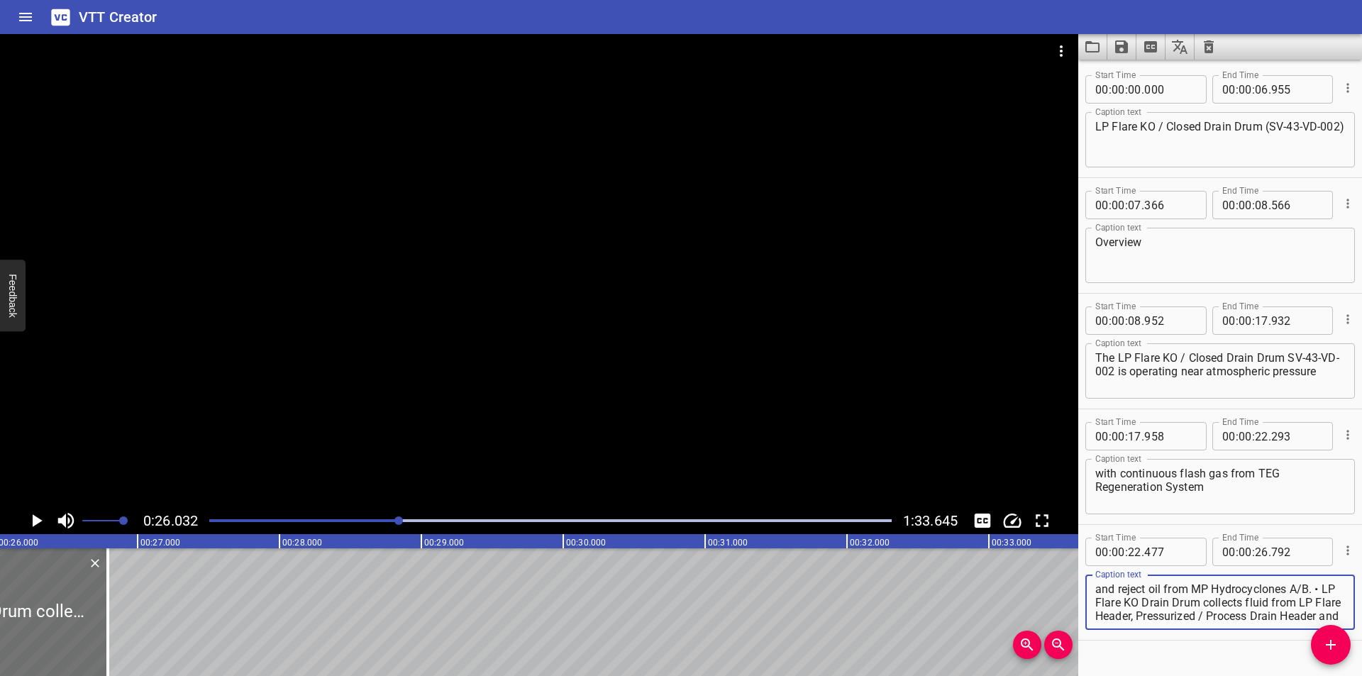
click at [1316, 589] on textarea "and reject oil from MP Hydrocyclones A/B. • LP Flare KO Drain Drum collects flu…" at bounding box center [1220, 602] width 250 height 40
click at [1316, 589] on textarea "and reject oil from MP Hydrocyclones A/B. LP Flare KO Drain Drum collects fluid…" at bounding box center [1220, 602] width 250 height 40
click at [1094, 601] on div "and reject oil from MP Hydrocyclones A/B. LP Flare KO Drain Drum collects fluid…" at bounding box center [1219, 601] width 269 height 55
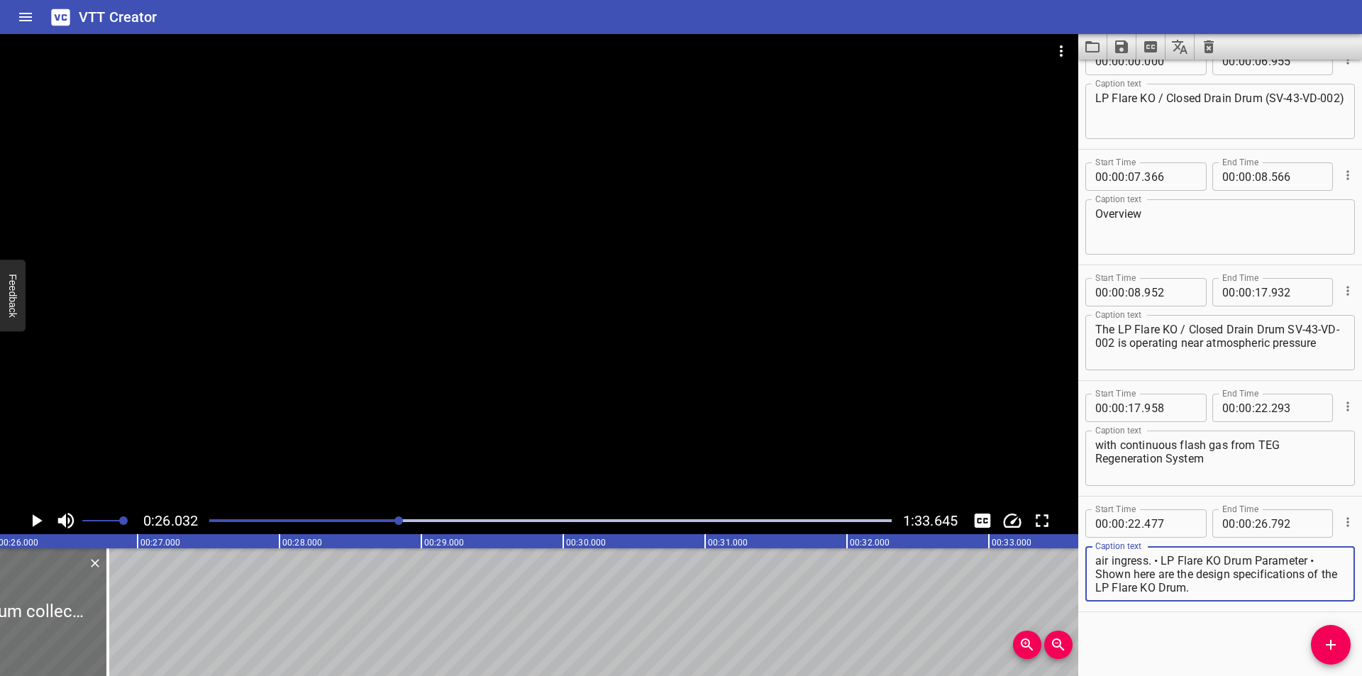
drag, startPoint x: 1096, startPoint y: 603, endPoint x: 1361, endPoint y: 702, distance: 283.2
click at [1361, 675] on html "VTT Creator Caption Editor Batch Transcribe Login Sign Up Privacy Contact 0:26.…" at bounding box center [681, 338] width 1362 height 676
drag, startPoint x: 1330, startPoint y: 647, endPoint x: 1298, endPoint y: 646, distance: 31.9
click at [1328, 647] on icon "Add Cue" at bounding box center [1330, 644] width 17 height 17
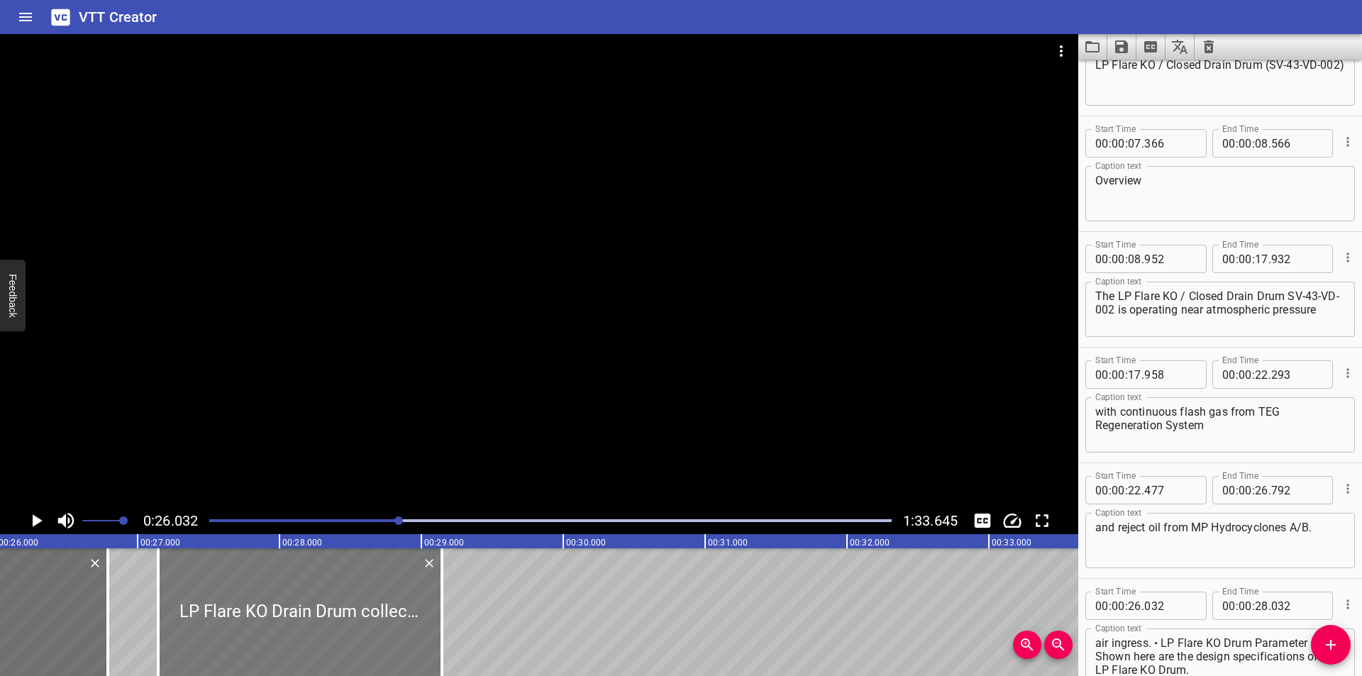
drag, startPoint x: 204, startPoint y: 616, endPoint x: 323, endPoint y: 630, distance: 119.4
click at [361, 632] on div at bounding box center [300, 612] width 284 height 128
click at [108, 619] on div at bounding box center [104, 612] width 14 height 128
click at [377, 379] on div at bounding box center [539, 270] width 1078 height 473
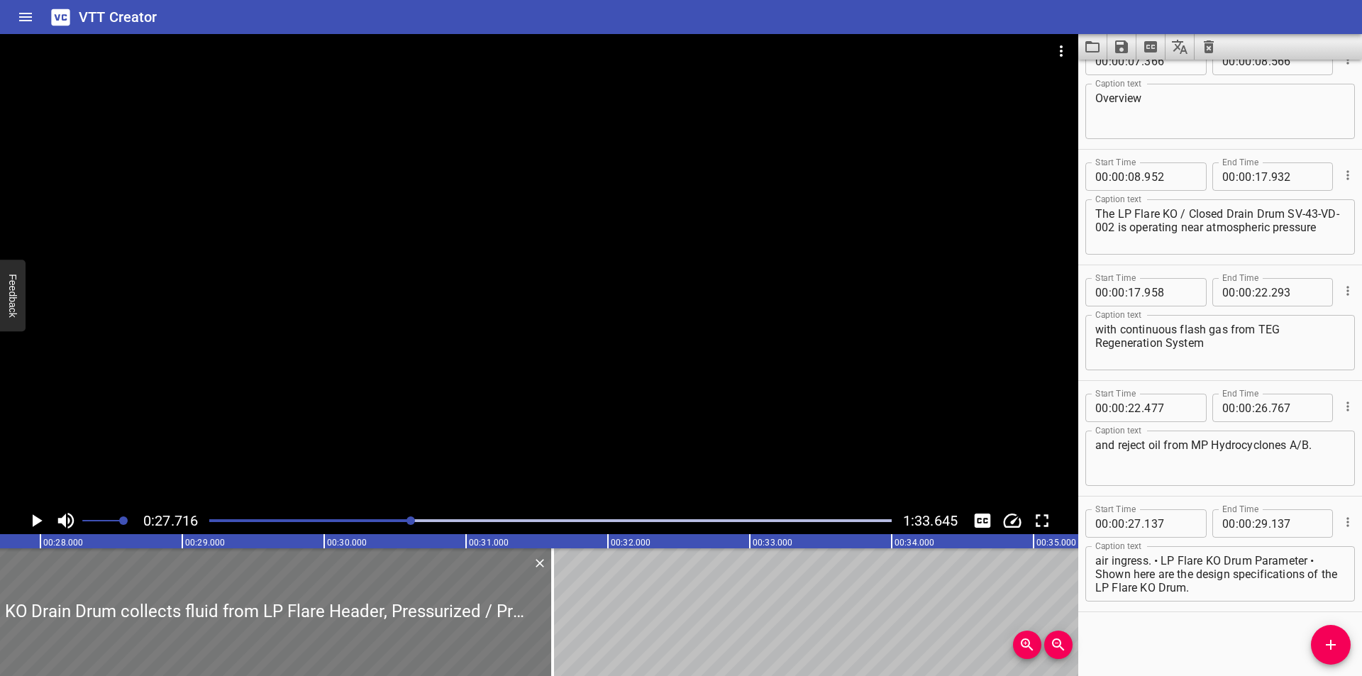
drag, startPoint x: 205, startPoint y: 613, endPoint x: 612, endPoint y: 608, distance: 407.1
click at [560, 611] on div at bounding box center [552, 612] width 14 height 128
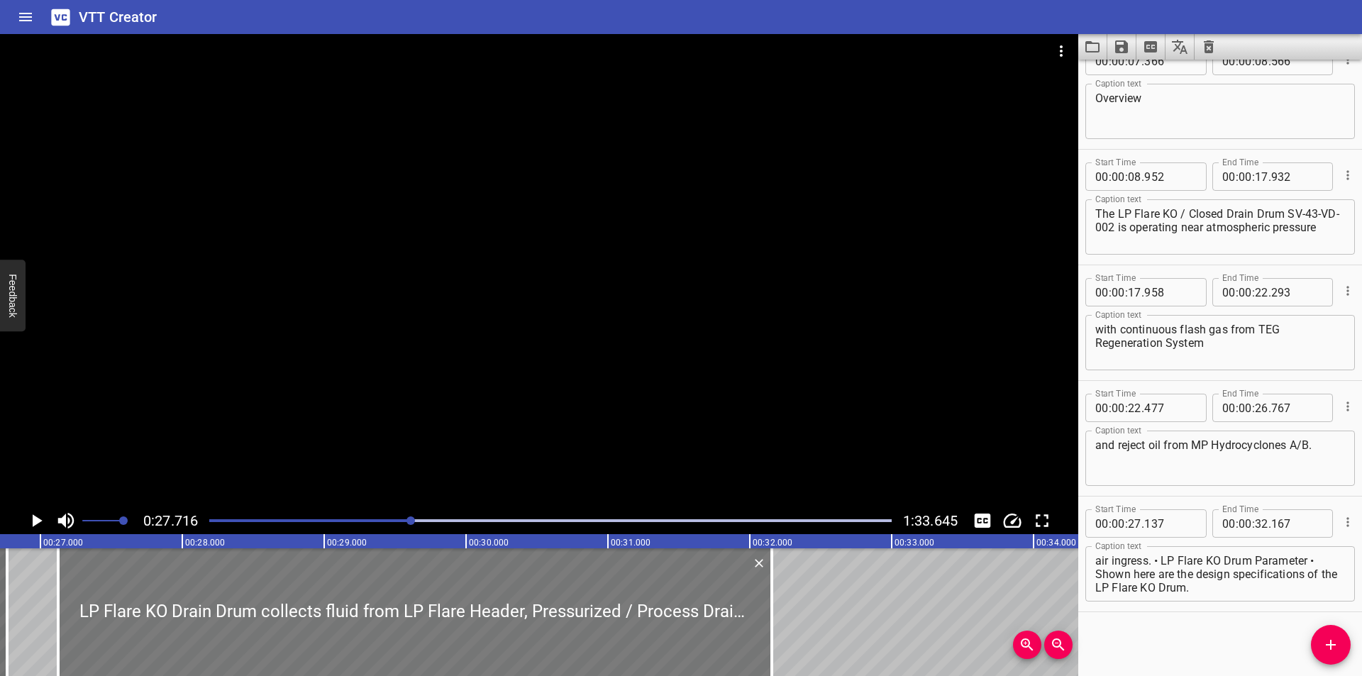
click at [528, 616] on div at bounding box center [414, 612] width 713 height 128
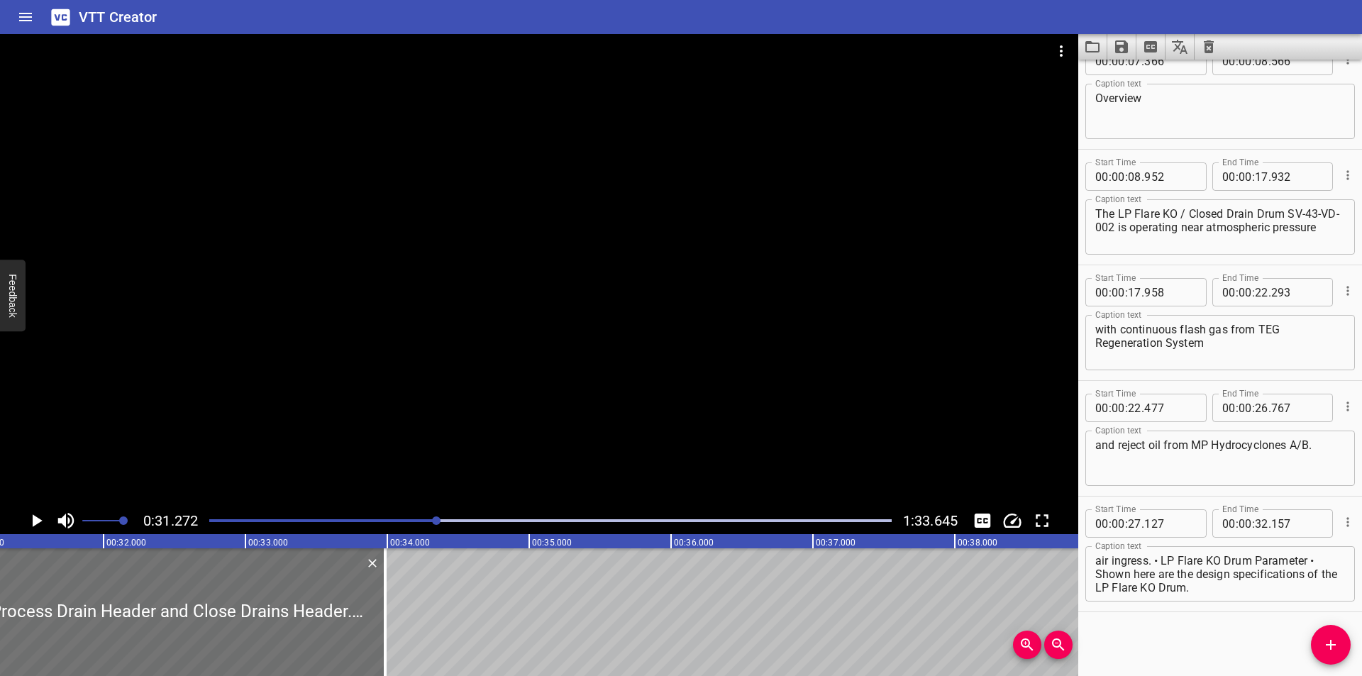
drag, startPoint x: 125, startPoint y: 623, endPoint x: 523, endPoint y: 622, distance: 397.9
click at [387, 623] on div at bounding box center [385, 612] width 3 height 128
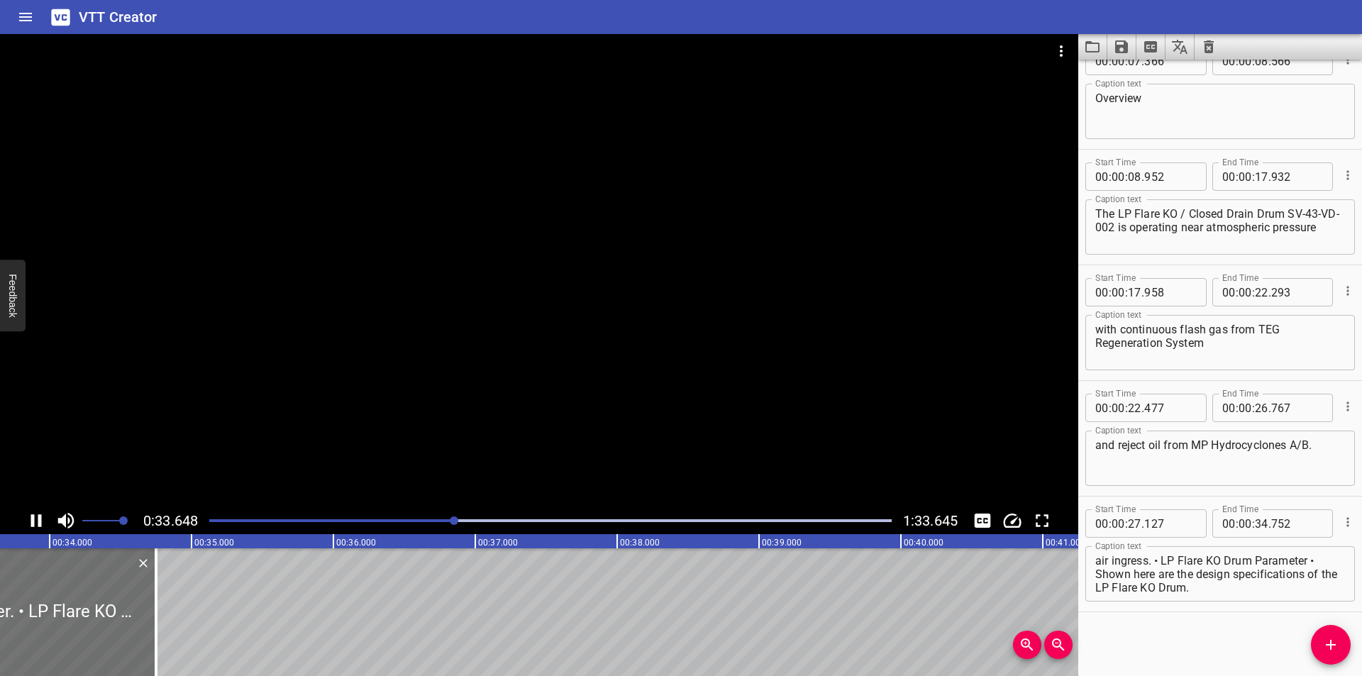
click at [430, 523] on div at bounding box center [550, 521] width 699 height 20
drag, startPoint x: 470, startPoint y: 632, endPoint x: 141, endPoint y: 637, distance: 329.1
click at [141, 637] on div at bounding box center [140, 612] width 14 height 128
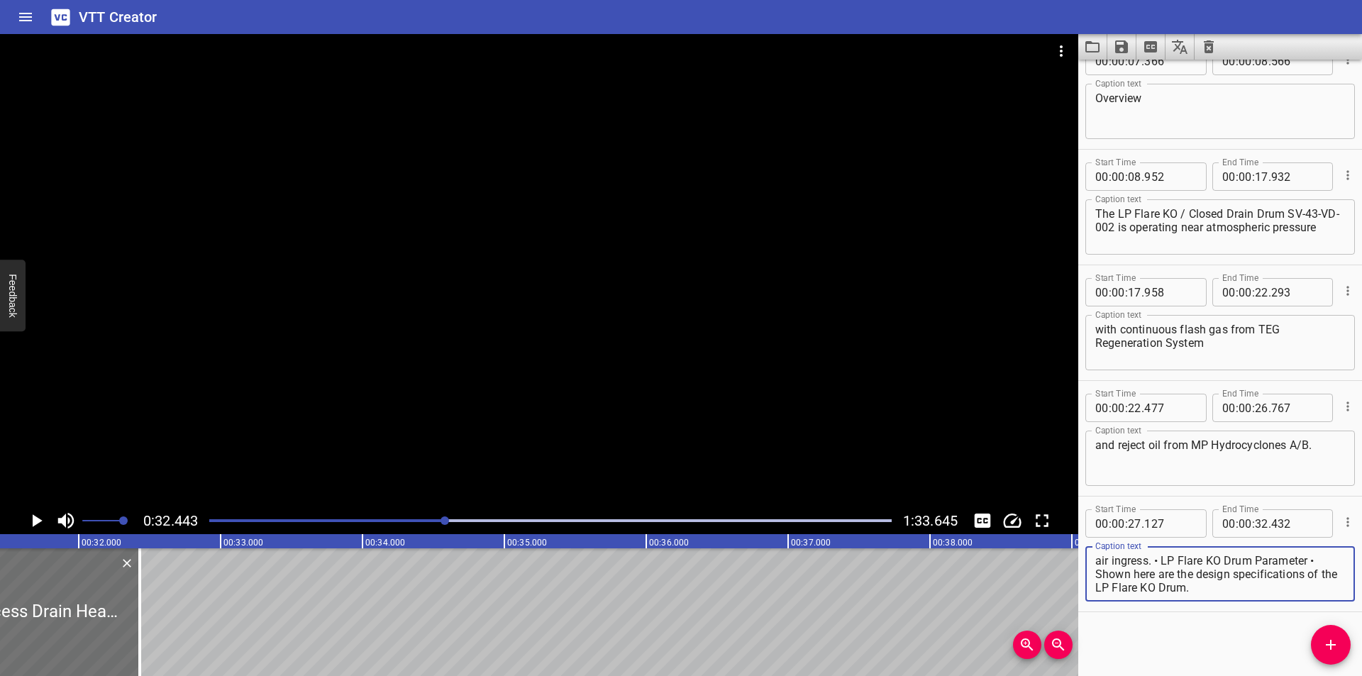
drag, startPoint x: 1182, startPoint y: 576, endPoint x: 1361, endPoint y: 704, distance: 220.2
click at [1361, 675] on html "VTT Creator Caption Editor Batch Transcribe Login Sign Up Privacy Contact 0:32.…" at bounding box center [681, 338] width 1362 height 676
drag, startPoint x: 1336, startPoint y: 654, endPoint x: 1061, endPoint y: 645, distance: 275.3
click at [1328, 653] on button "Add Cue" at bounding box center [1331, 645] width 40 height 40
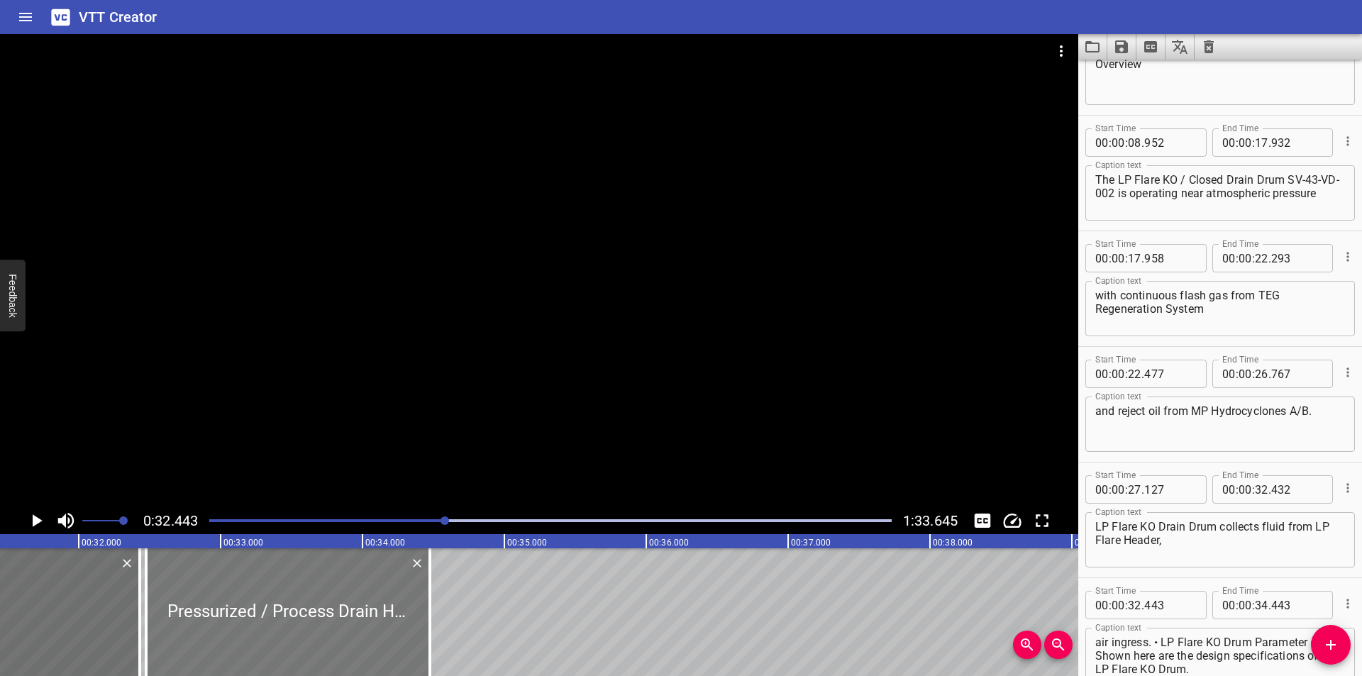
click at [318, 624] on div at bounding box center [288, 612] width 284 height 128
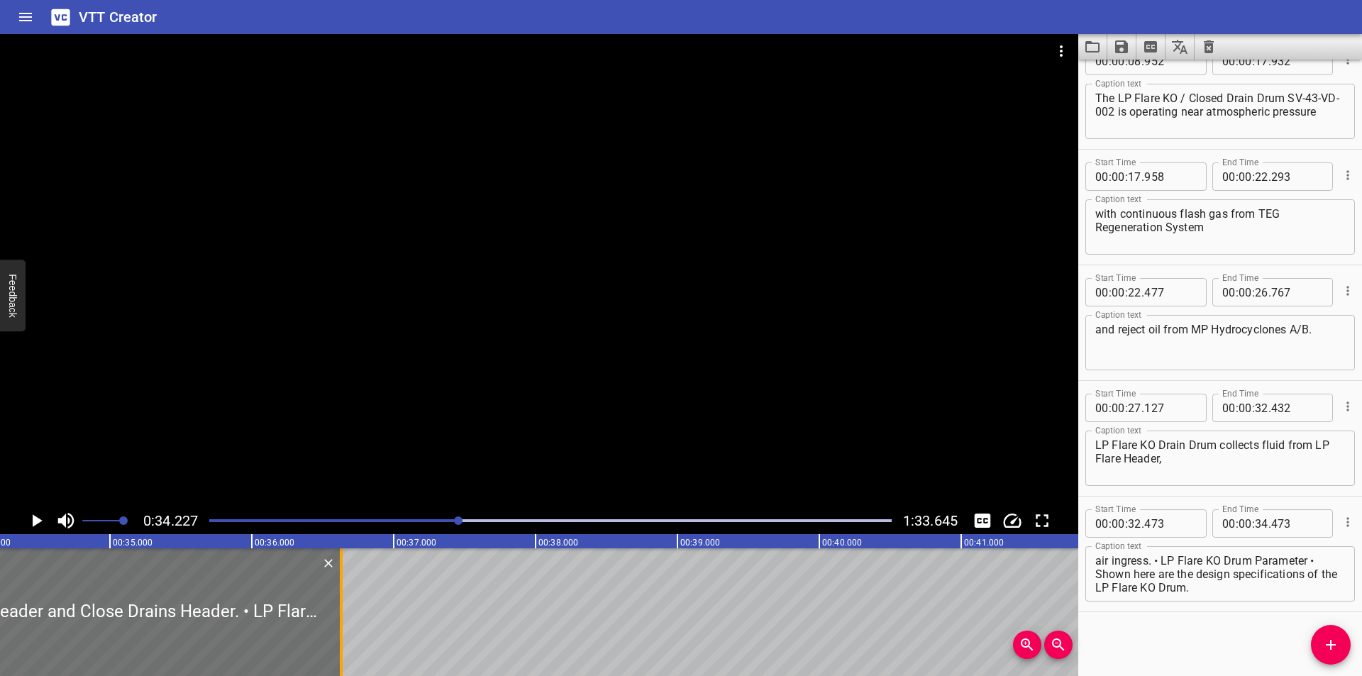
drag, startPoint x: 31, startPoint y: 645, endPoint x: 337, endPoint y: 634, distance: 305.9
click at [337, 634] on div at bounding box center [341, 612] width 14 height 128
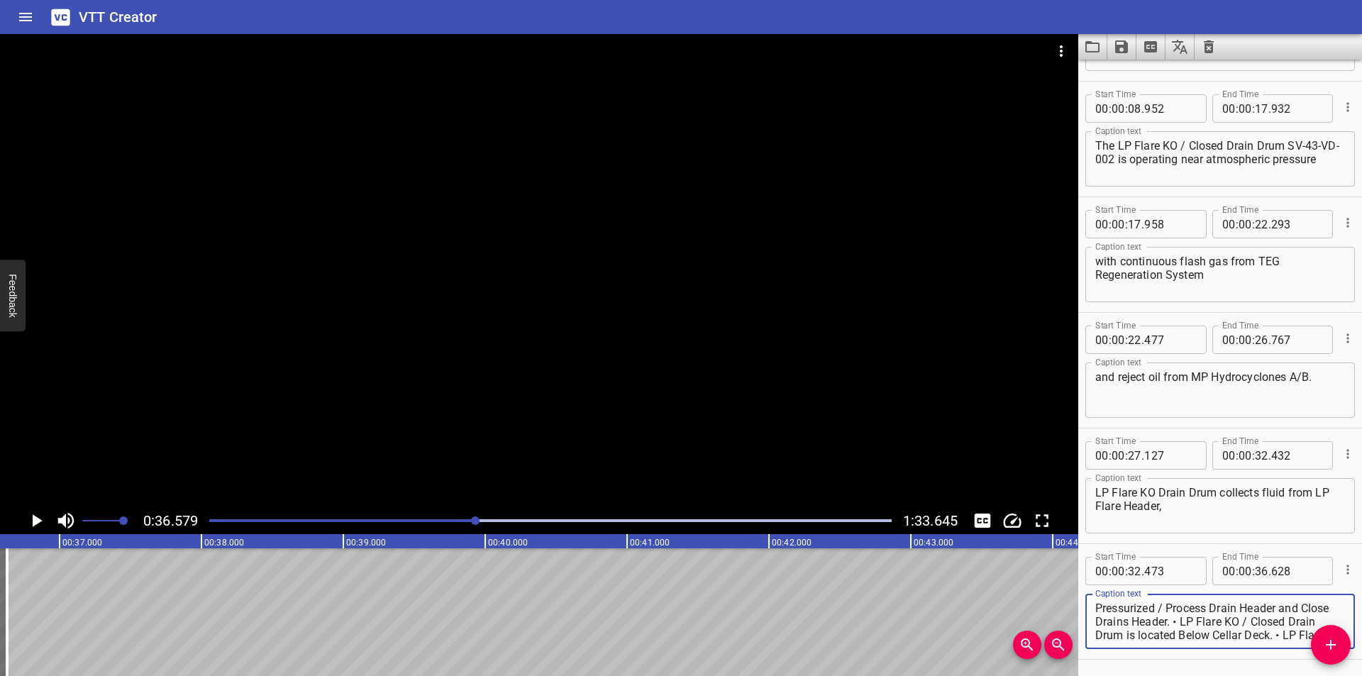
click at [1212, 620] on textarea "Pressurized / Process Drain Header and Close Drains Header. • LP Flare KO / Clo…" at bounding box center [1220, 621] width 250 height 40
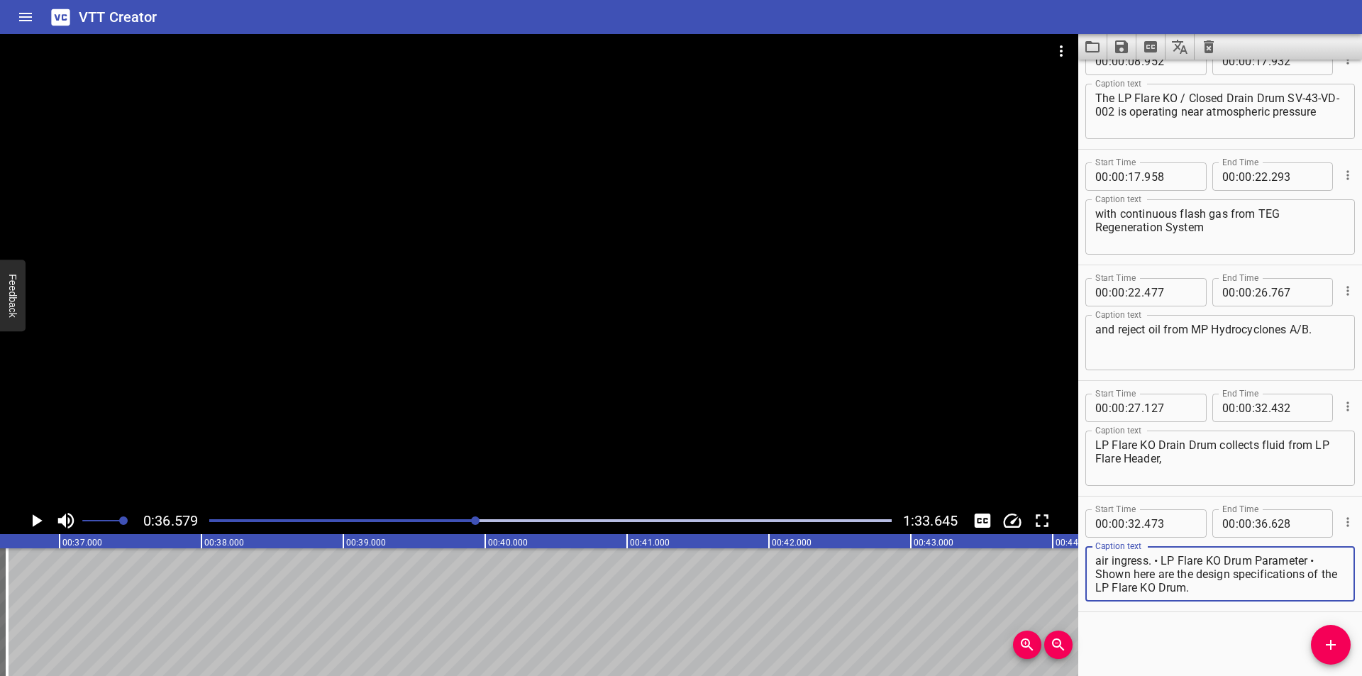
drag, startPoint x: 1205, startPoint y: 620, endPoint x: 1361, endPoint y: 697, distance: 174.1
click at [1361, 675] on html "VTT Creator Caption Editor Batch Transcribe Login Sign Up Privacy Contact 0:36.…" at bounding box center [681, 338] width 1362 height 676
drag, startPoint x: 1331, startPoint y: 645, endPoint x: 1150, endPoint y: 638, distance: 181.0
click at [1328, 645] on icon "Add Cue" at bounding box center [1330, 645] width 10 height 10
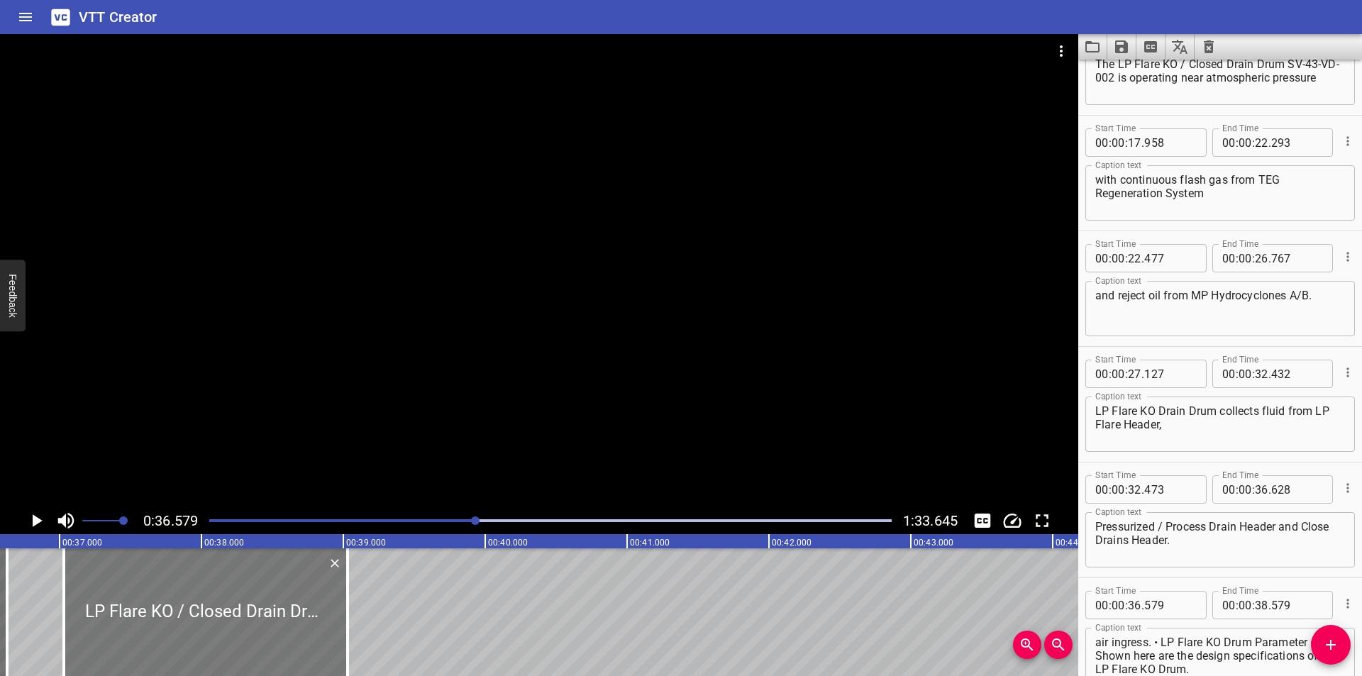
drag, startPoint x: 167, startPoint y: 596, endPoint x: 216, endPoint y: 610, distance: 50.1
click at [226, 610] on div at bounding box center [206, 612] width 284 height 128
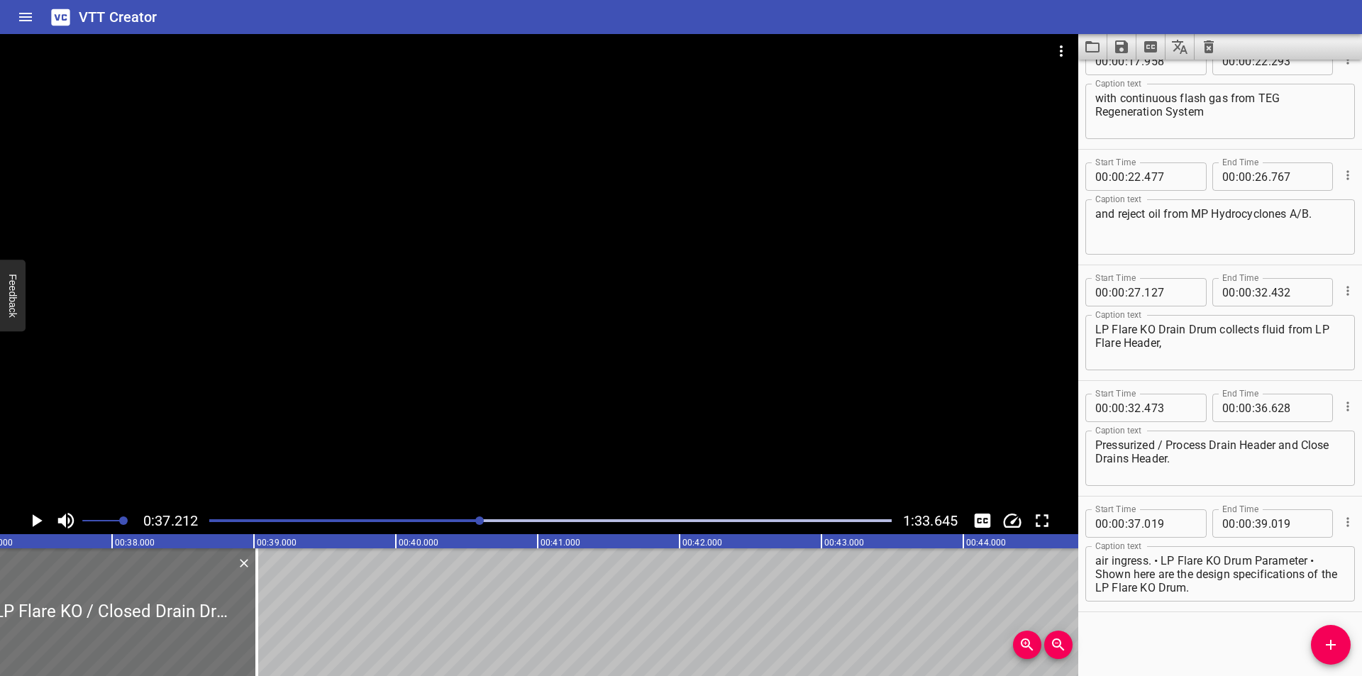
click at [569, 442] on div at bounding box center [539, 270] width 1078 height 473
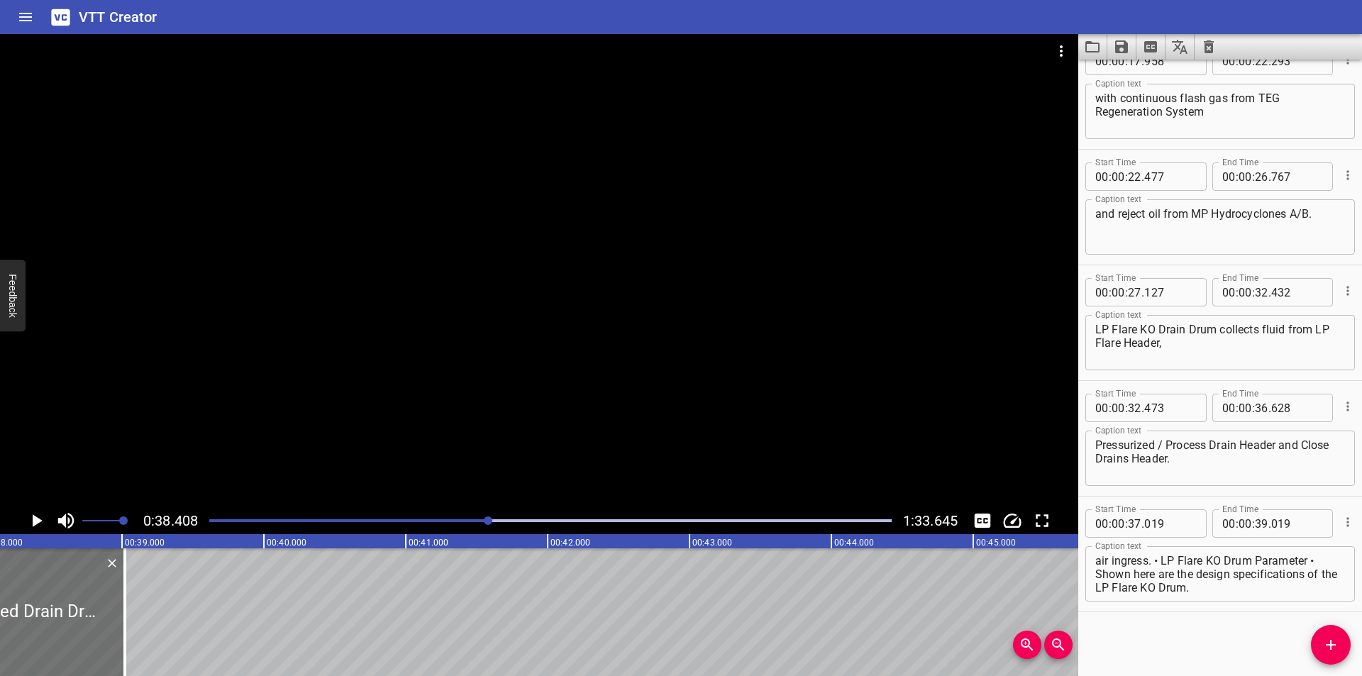
scroll to position [0, 5448]
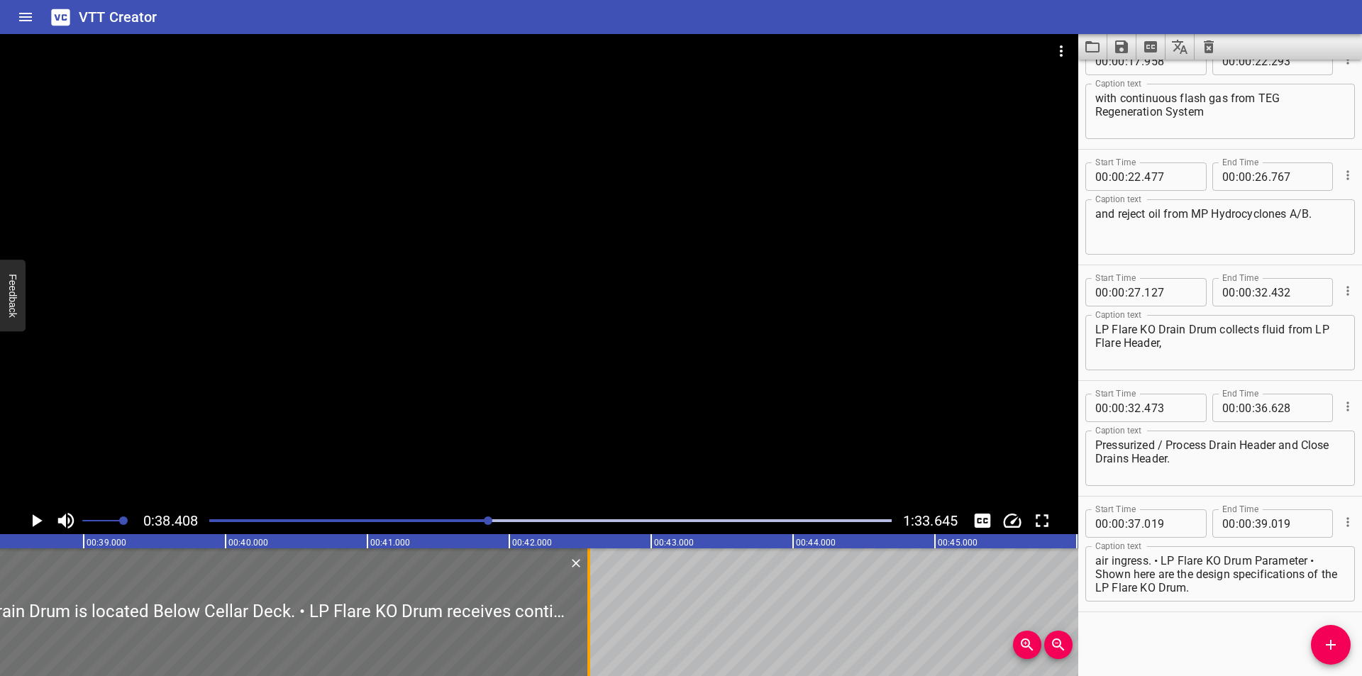
drag, startPoint x: 89, startPoint y: 608, endPoint x: 591, endPoint y: 607, distance: 502.1
click at [591, 607] on div at bounding box center [589, 612] width 14 height 128
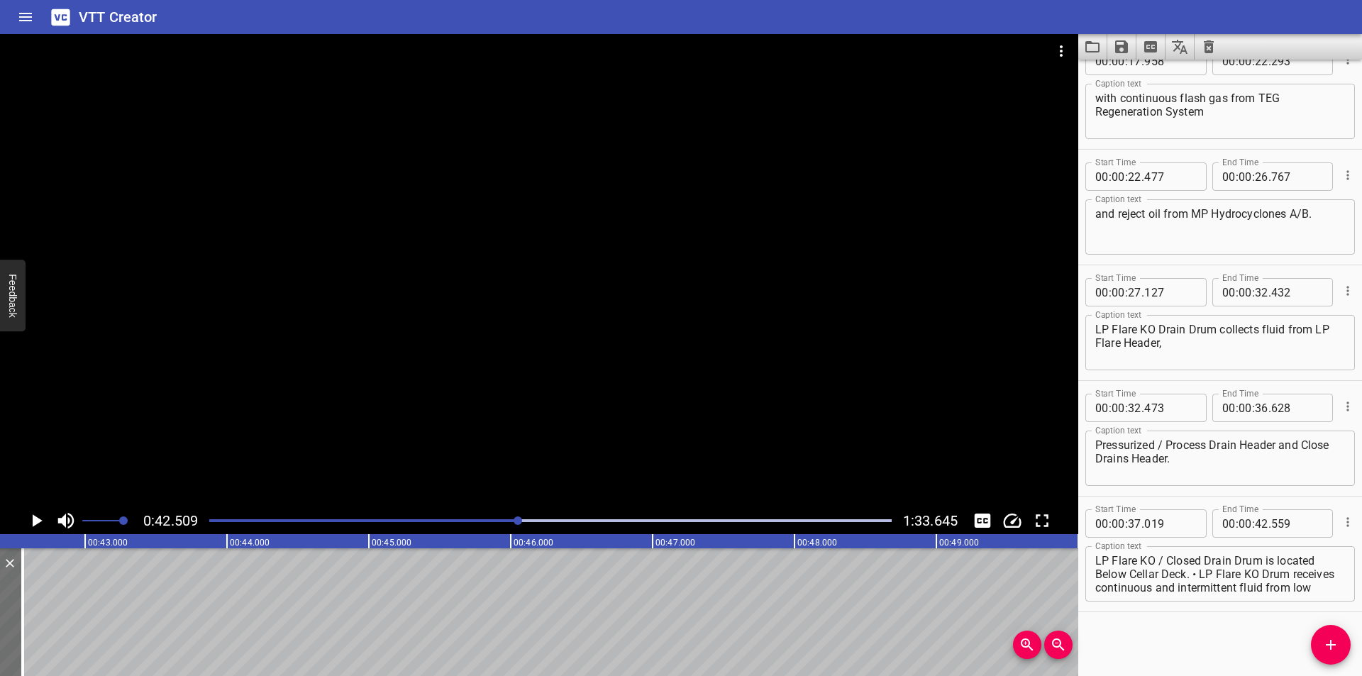
scroll to position [0, 6030]
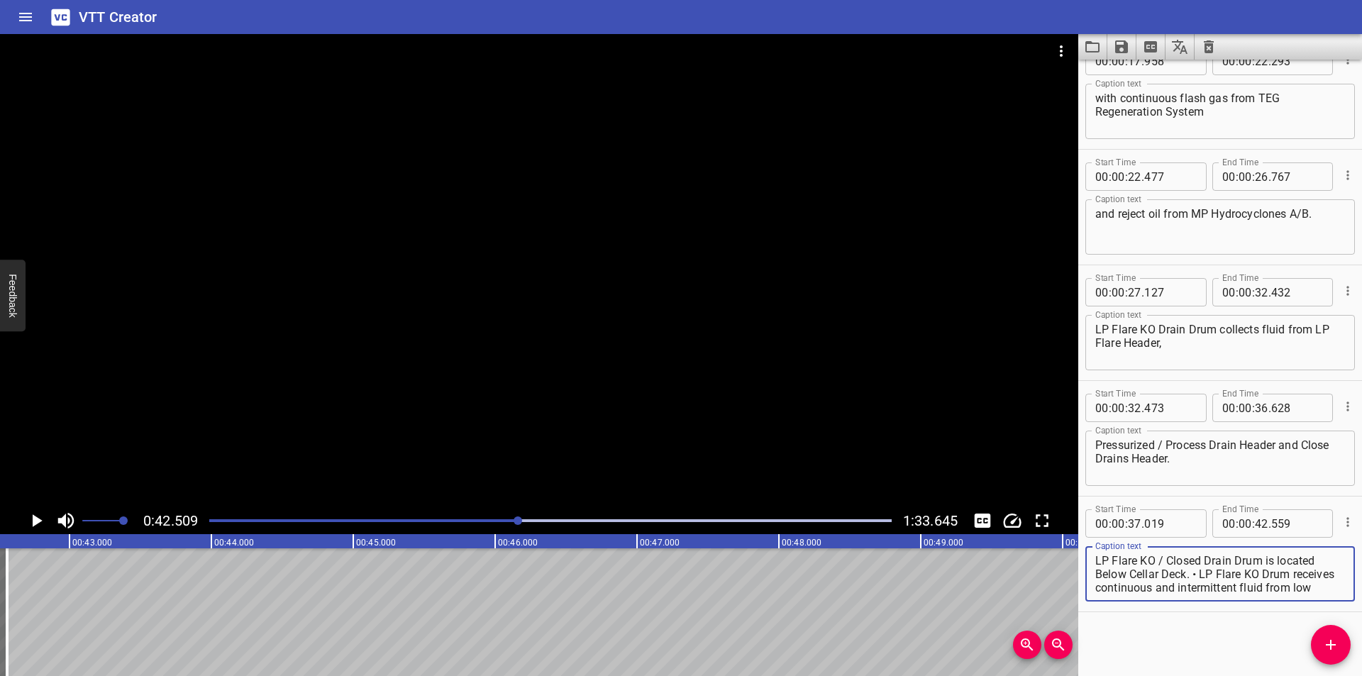
click at [1200, 575] on textarea "LP Flare KO / Closed Drain Drum is located Below Cellar Deck. • LP Flare KO Dru…" at bounding box center [1220, 574] width 250 height 40
drag, startPoint x: 1194, startPoint y: 574, endPoint x: 1361, endPoint y: 704, distance: 210.8
click at [1361, 675] on html "VTT Creator Caption Editor Batch Transcribe Login Sign Up Privacy Contact 0:42.…" at bounding box center [681, 338] width 1362 height 676
click at [1338, 650] on span "Add Cue" at bounding box center [1331, 644] width 40 height 17
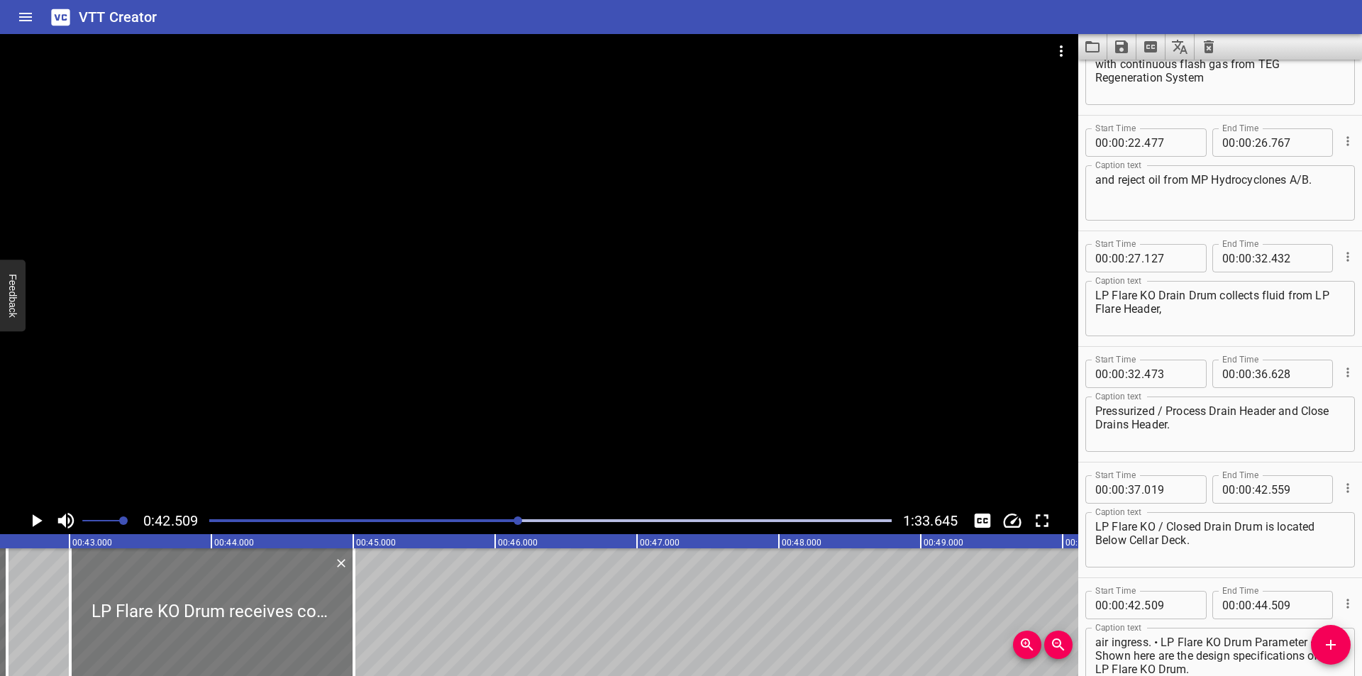
drag, startPoint x: 189, startPoint y: 598, endPoint x: 259, endPoint y: 610, distance: 71.2
click at [259, 610] on div at bounding box center [212, 612] width 284 height 128
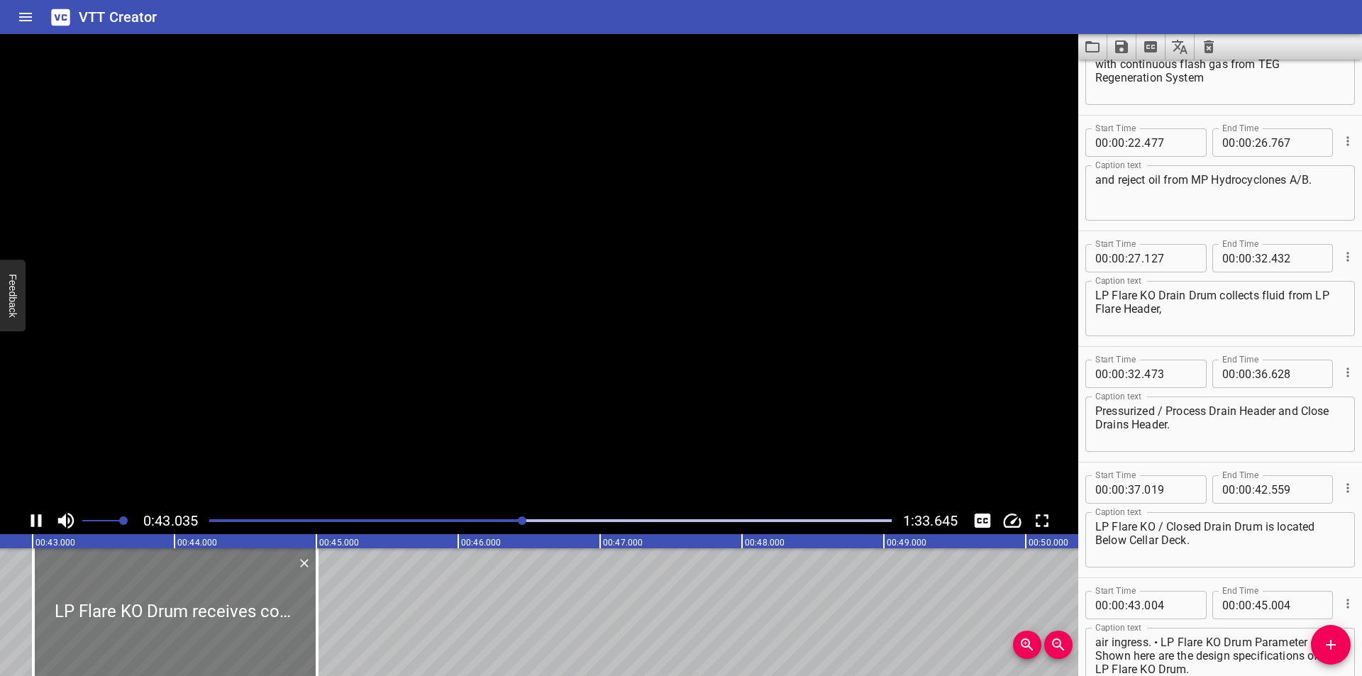
scroll to position [479, 0]
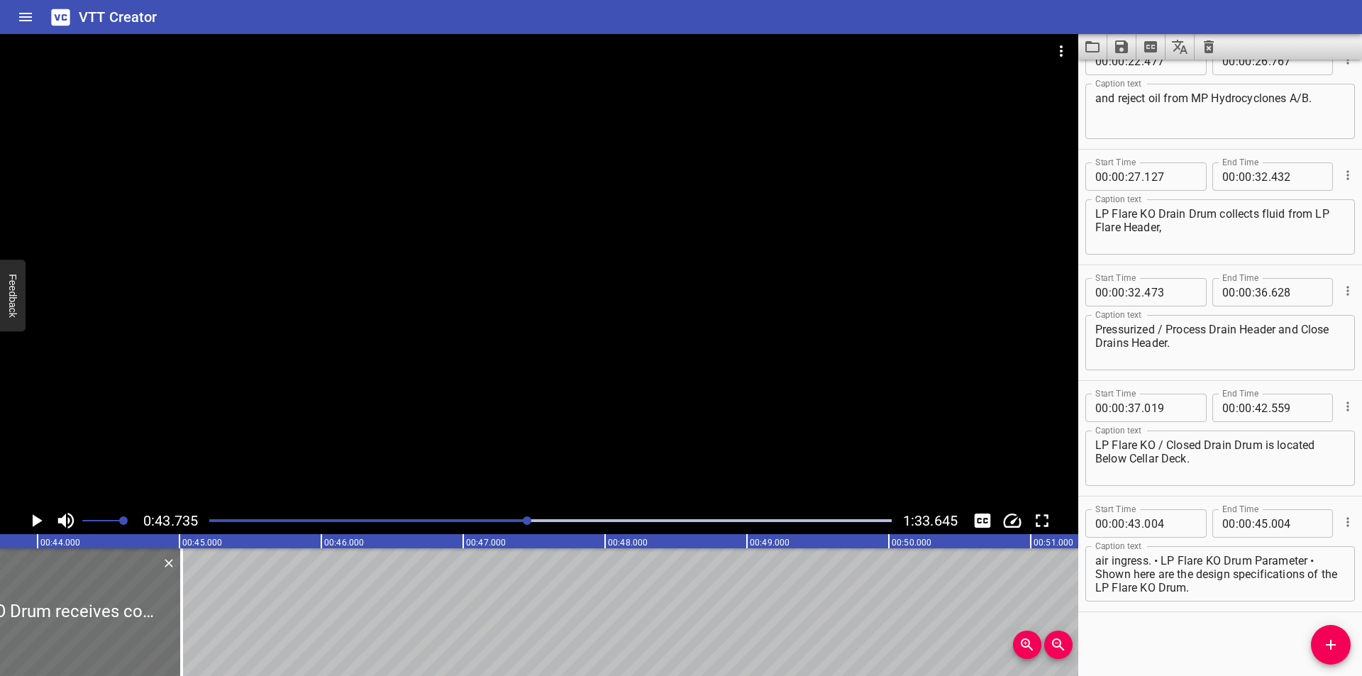
drag, startPoint x: 179, startPoint y: 627, endPoint x: 700, endPoint y: 627, distance: 520.5
click at [183, 627] on div at bounding box center [181, 612] width 3 height 128
click at [436, 398] on div at bounding box center [539, 270] width 1078 height 473
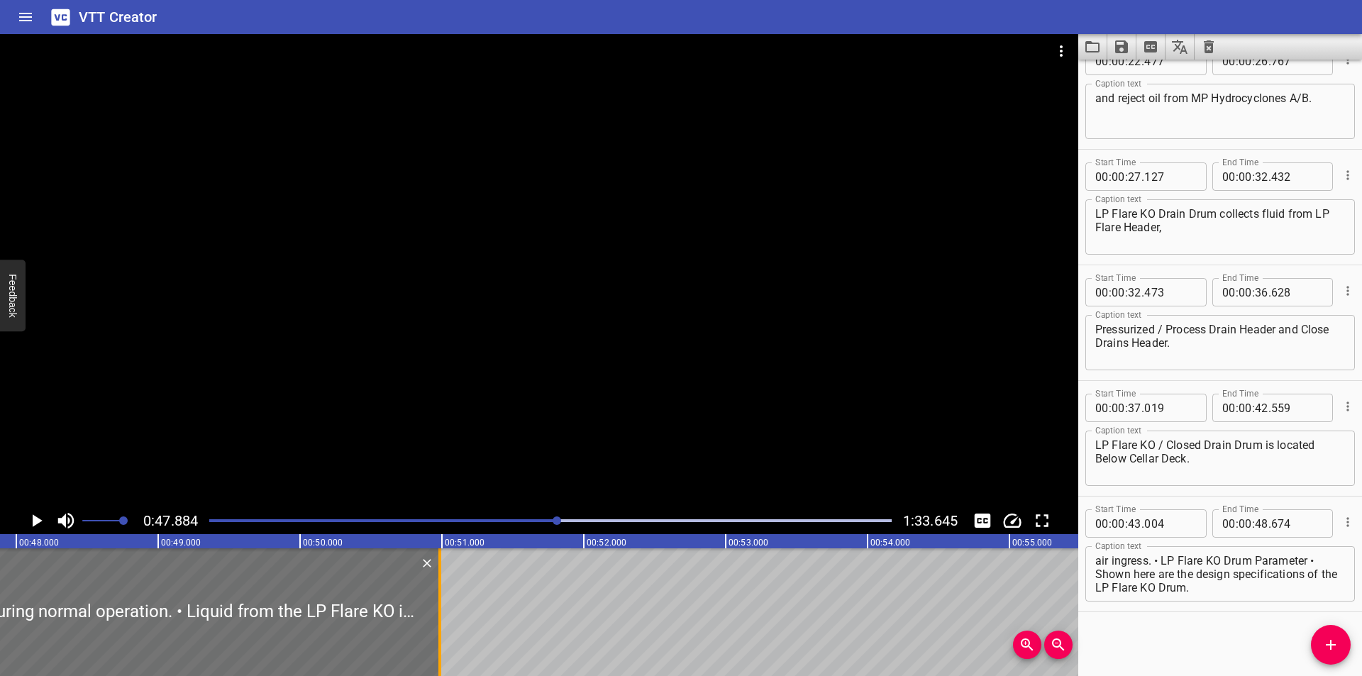
drag, startPoint x: 108, startPoint y: 633, endPoint x: 437, endPoint y: 634, distance: 329.1
click at [436, 634] on div at bounding box center [440, 612] width 14 height 128
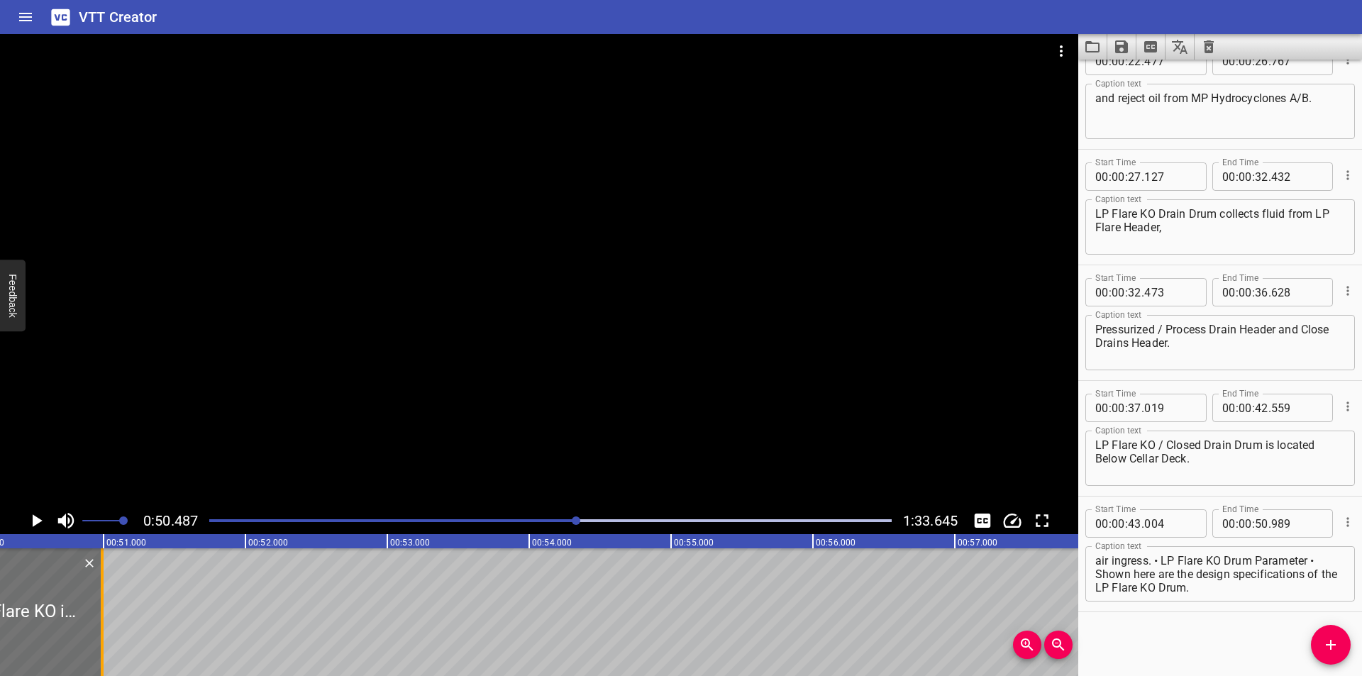
scroll to position [0, 7161]
drag, startPoint x: 73, startPoint y: 623, endPoint x: 88, endPoint y: 628, distance: 15.7
click at [88, 628] on div at bounding box center [86, 612] width 14 height 128
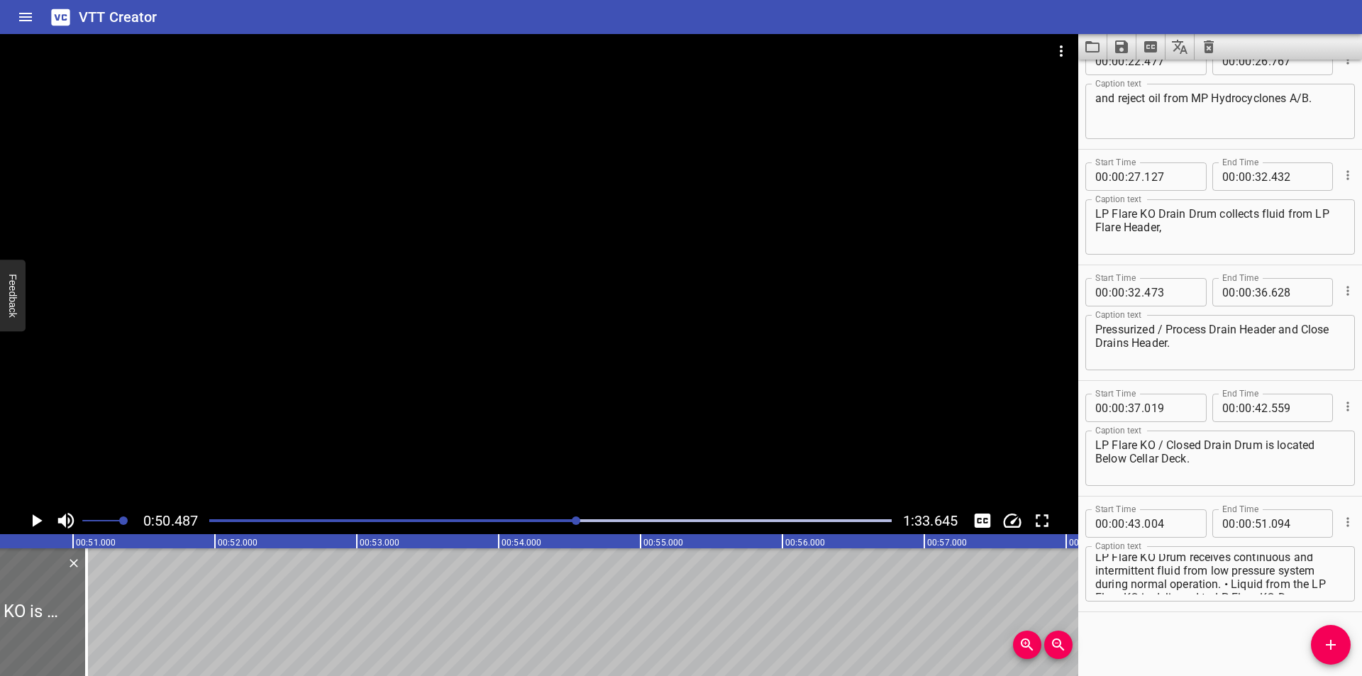
scroll to position [0, 0]
click at [1228, 587] on textarea "LP Flare KO Drum receives continuous and intermittent fluid from low pressure s…" at bounding box center [1220, 574] width 250 height 40
drag, startPoint x: 1225, startPoint y: 587, endPoint x: 1361, endPoint y: 704, distance: 179.1
click at [1361, 675] on html "VTT Creator Caption Editor Batch Transcribe Login Sign Up Privacy Contact 0:50.…" at bounding box center [681, 338] width 1362 height 676
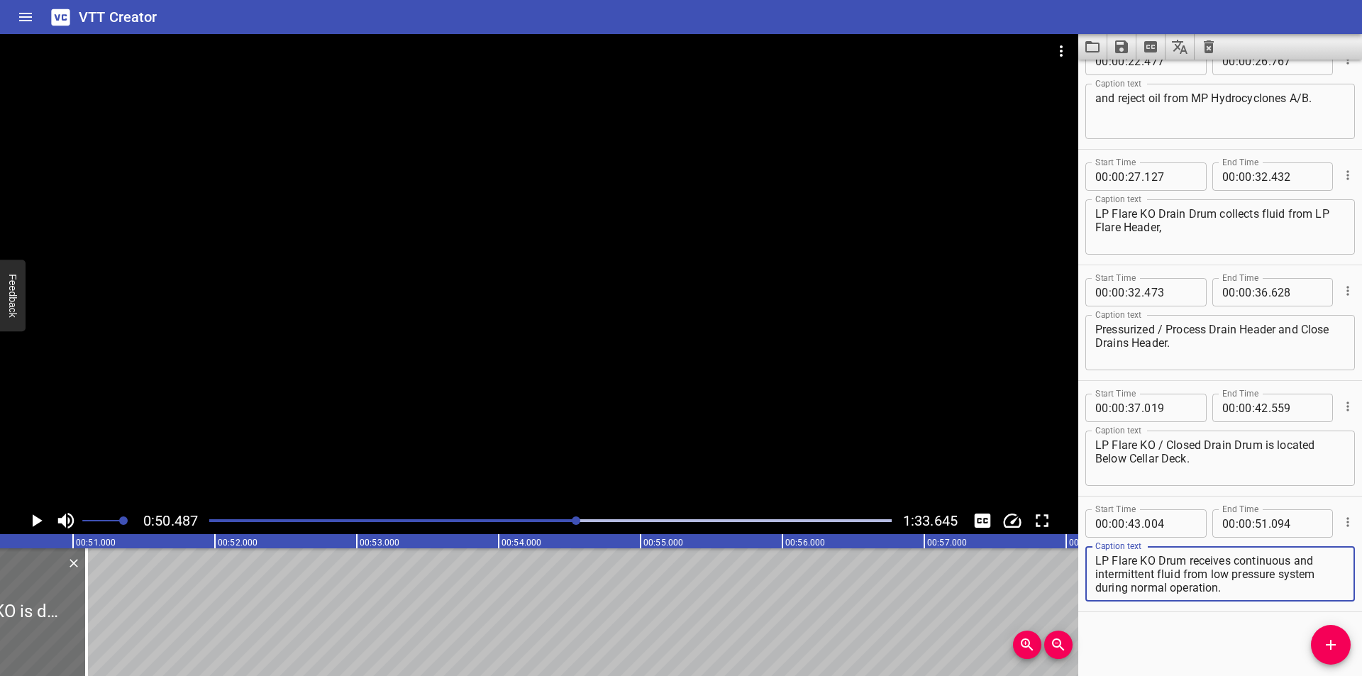
scroll to position [0, 0]
click at [1327, 650] on icon "Add Cue" at bounding box center [1330, 644] width 17 height 17
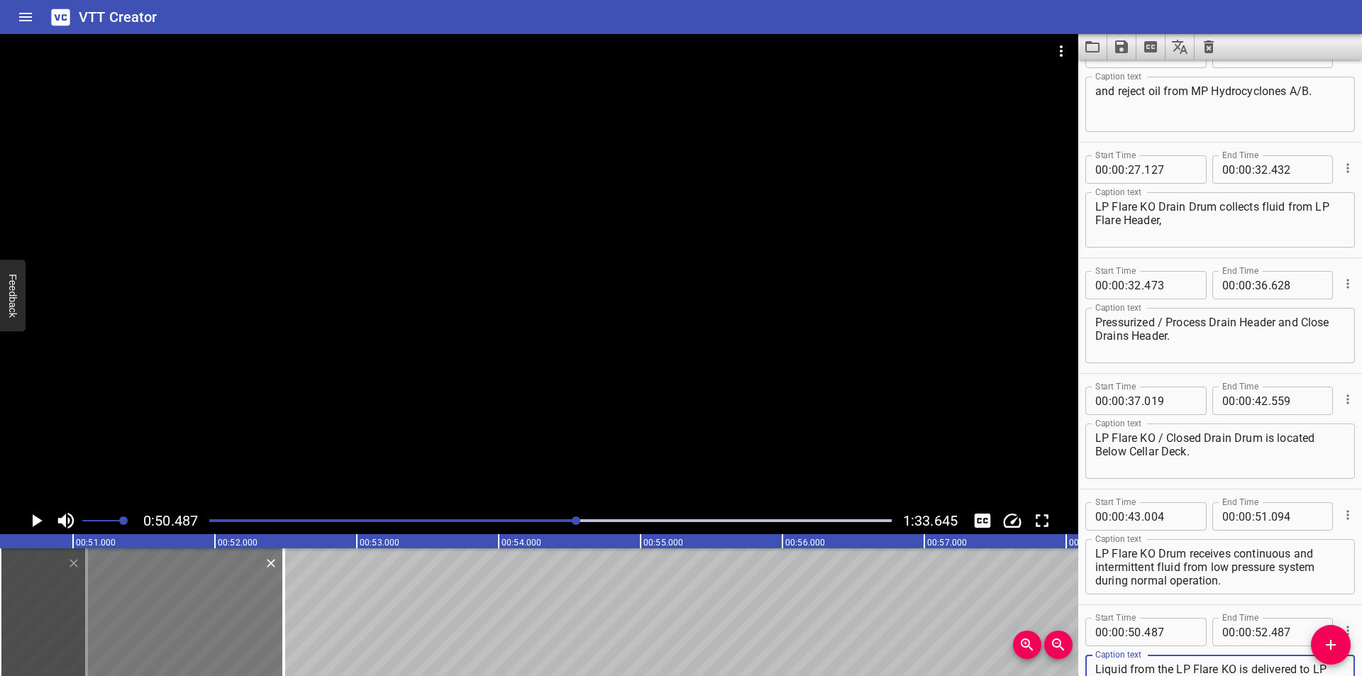
scroll to position [522, 0]
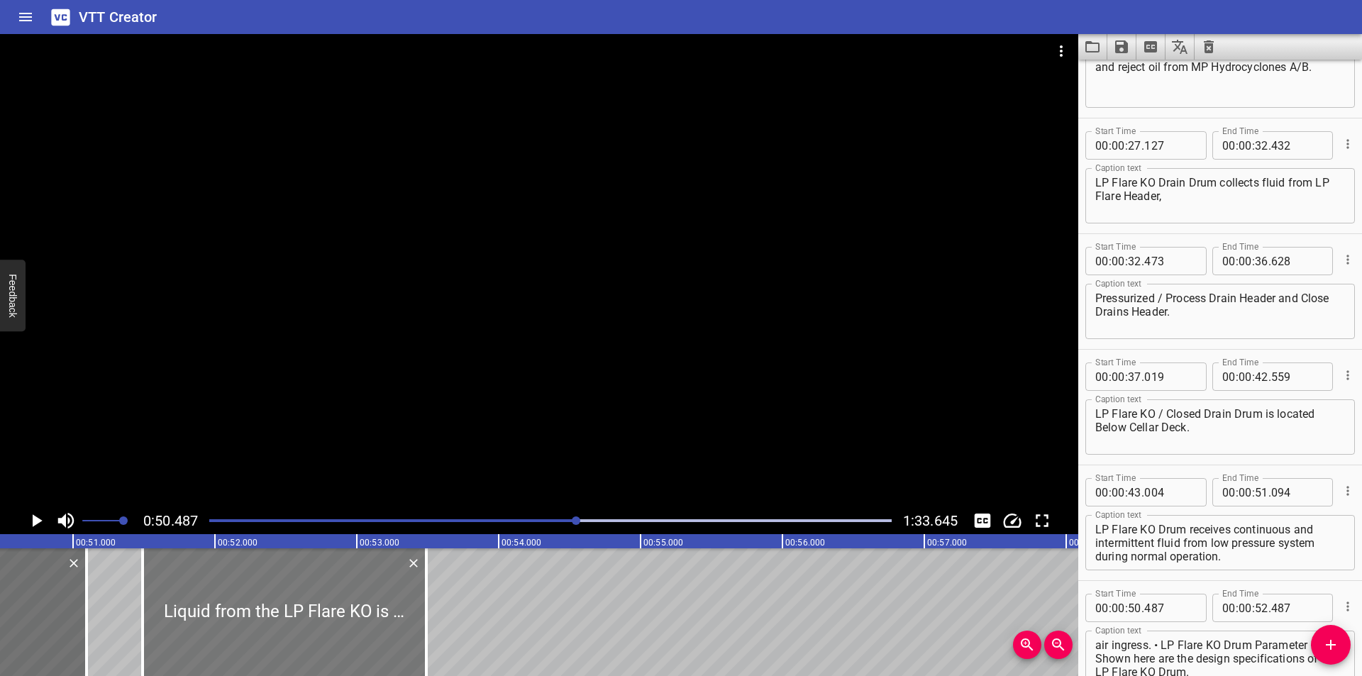
drag, startPoint x: 178, startPoint y: 643, endPoint x: 321, endPoint y: 665, distance: 144.2
click at [321, 665] on div at bounding box center [285, 612] width 284 height 128
click at [84, 643] on div at bounding box center [82, 612] width 14 height 128
click at [249, 643] on div at bounding box center [283, 612] width 284 height 128
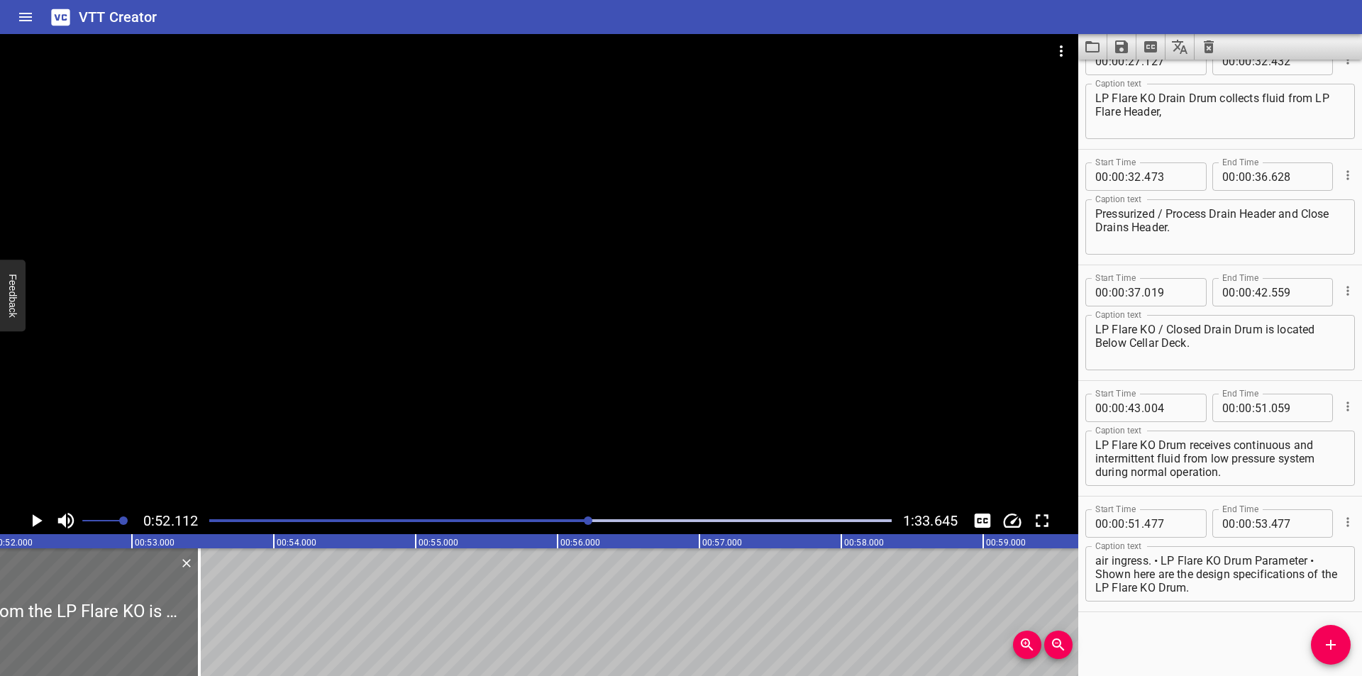
scroll to position [0, 7391]
drag, startPoint x: 196, startPoint y: 642, endPoint x: 655, endPoint y: 642, distance: 459.6
click at [230, 642] on div at bounding box center [223, 612] width 14 height 128
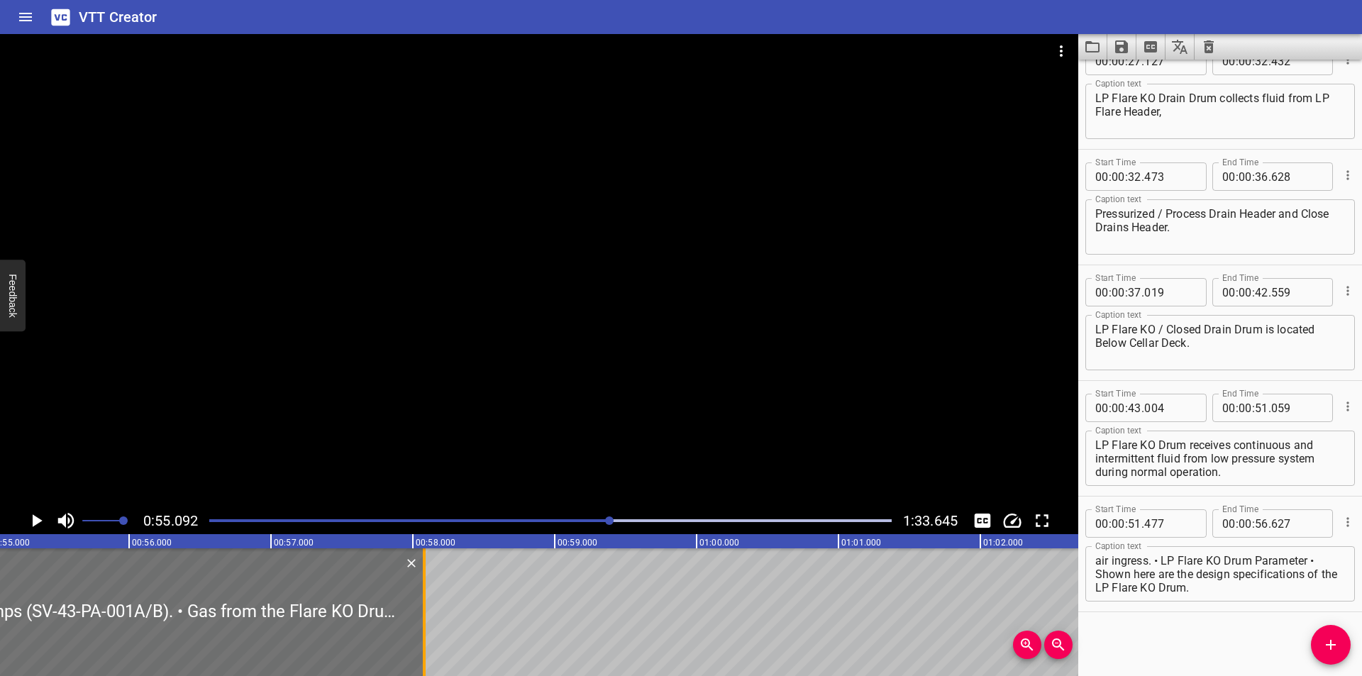
drag, startPoint x: 213, startPoint y: 628, endPoint x: 795, endPoint y: 630, distance: 581.5
click at [431, 630] on div at bounding box center [424, 612] width 14 height 128
drag, startPoint x: 310, startPoint y: 638, endPoint x: 404, endPoint y: 639, distance: 93.6
click at [404, 639] on div at bounding box center [401, 612] width 14 height 128
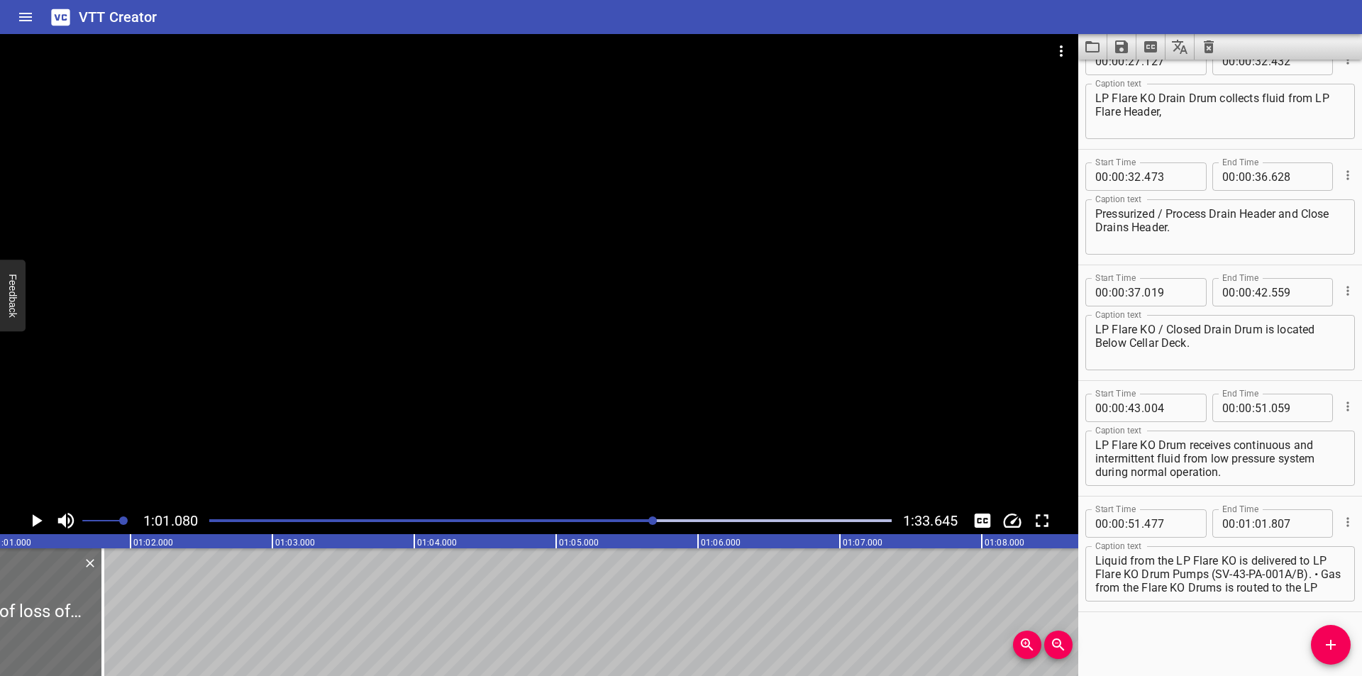
click at [1150, 589] on textarea "Liquid from the LP Flare KO is delivered to LP Flare KO Drum Pumps (SV-43-PA-00…" at bounding box center [1220, 574] width 250 height 40
drag, startPoint x: 1146, startPoint y: 587, endPoint x: 1361, endPoint y: 704, distance: 244.7
click at [1361, 675] on html "VTT Creator Caption Editor Batch Transcribe Login Sign Up Privacy Contact 1:01.…" at bounding box center [681, 338] width 1362 height 676
click at [1324, 652] on icon "Add Cue" at bounding box center [1330, 644] width 17 height 17
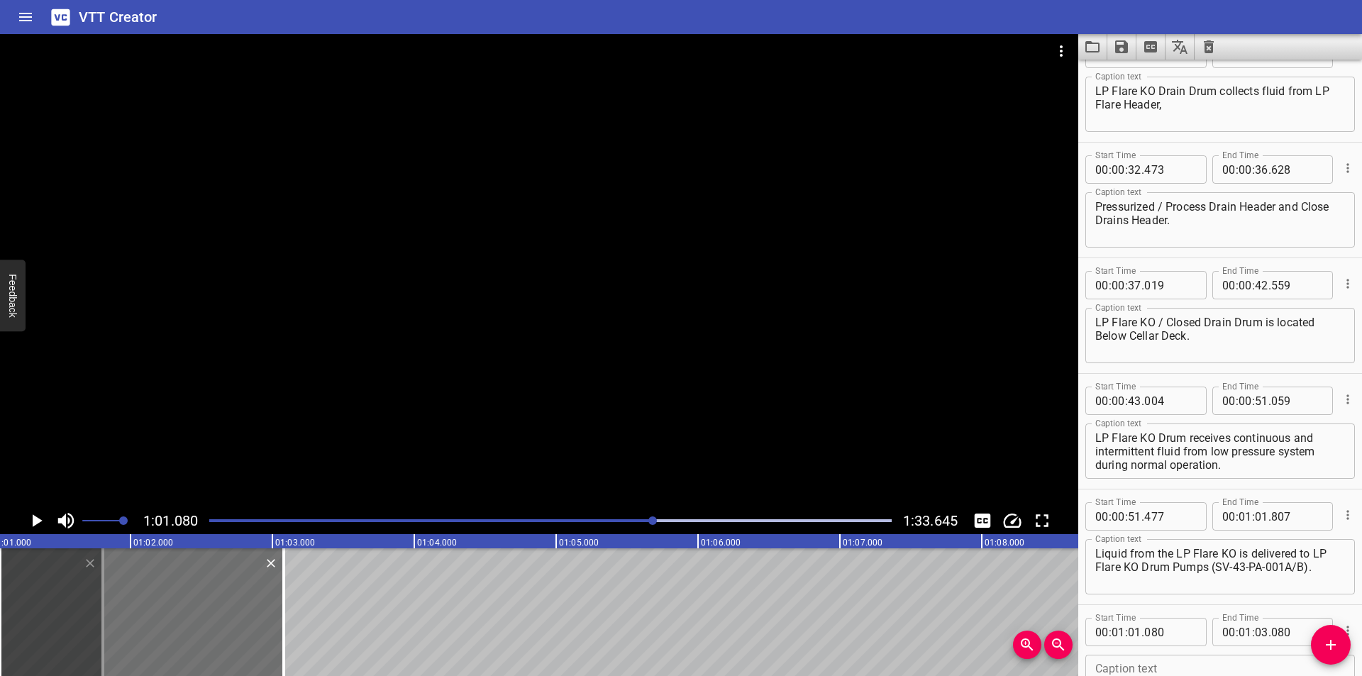
click at [415, 376] on div at bounding box center [539, 270] width 1078 height 473
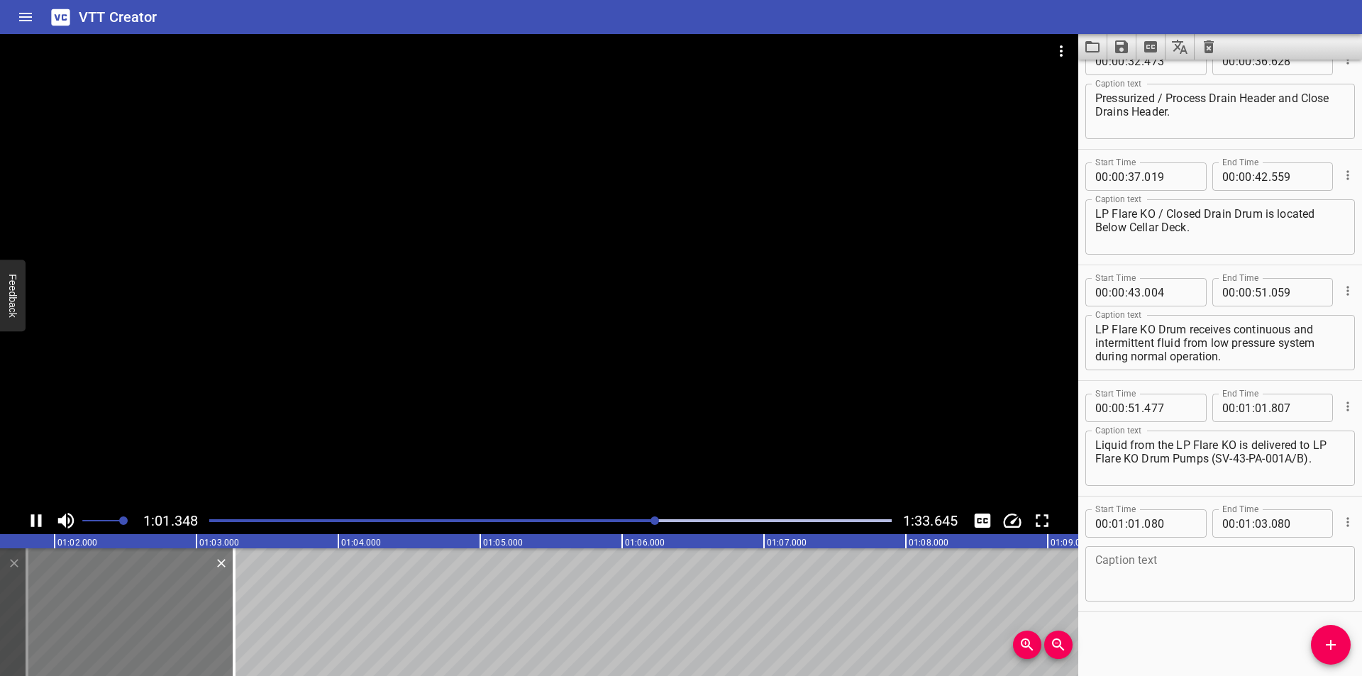
drag, startPoint x: 183, startPoint y: 589, endPoint x: 224, endPoint y: 588, distance: 41.1
click at [219, 589] on div at bounding box center [92, 612] width 284 height 128
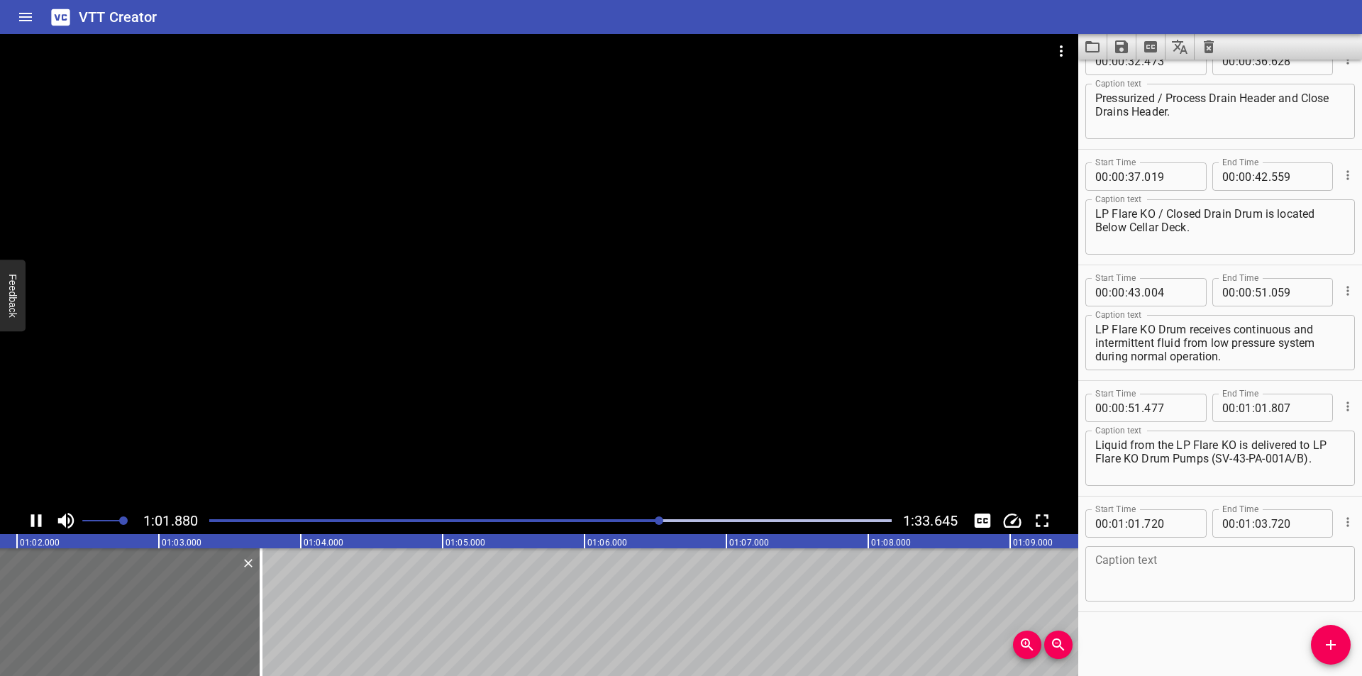
drag, startPoint x: 279, startPoint y: 396, endPoint x: 710, endPoint y: 582, distance: 469.8
click at [284, 408] on div at bounding box center [539, 270] width 1078 height 473
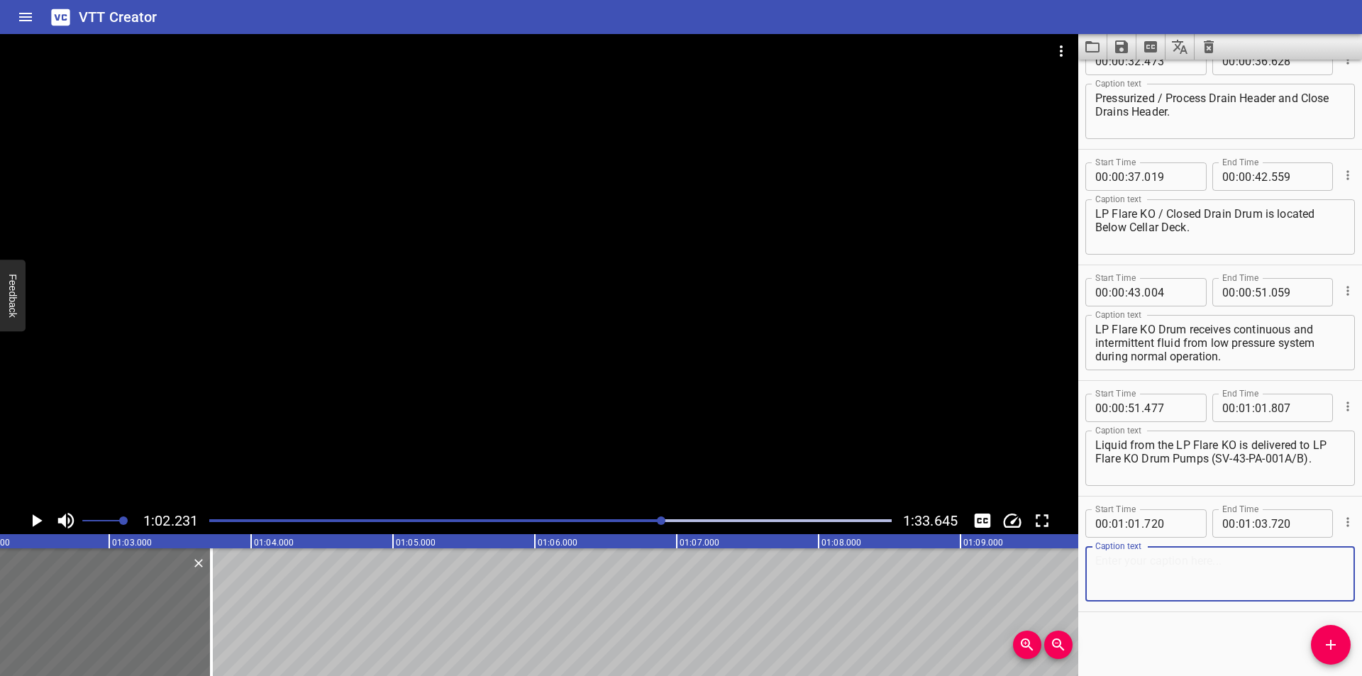
drag, startPoint x: 1235, startPoint y: 576, endPoint x: 877, endPoint y: 580, distance: 358.2
click at [1234, 576] on textarea at bounding box center [1220, 574] width 250 height 40
paste textarea "Gas from the Flare KO Drums is routed to the LP Flare Tip (SV-43-FC-002). • In …"
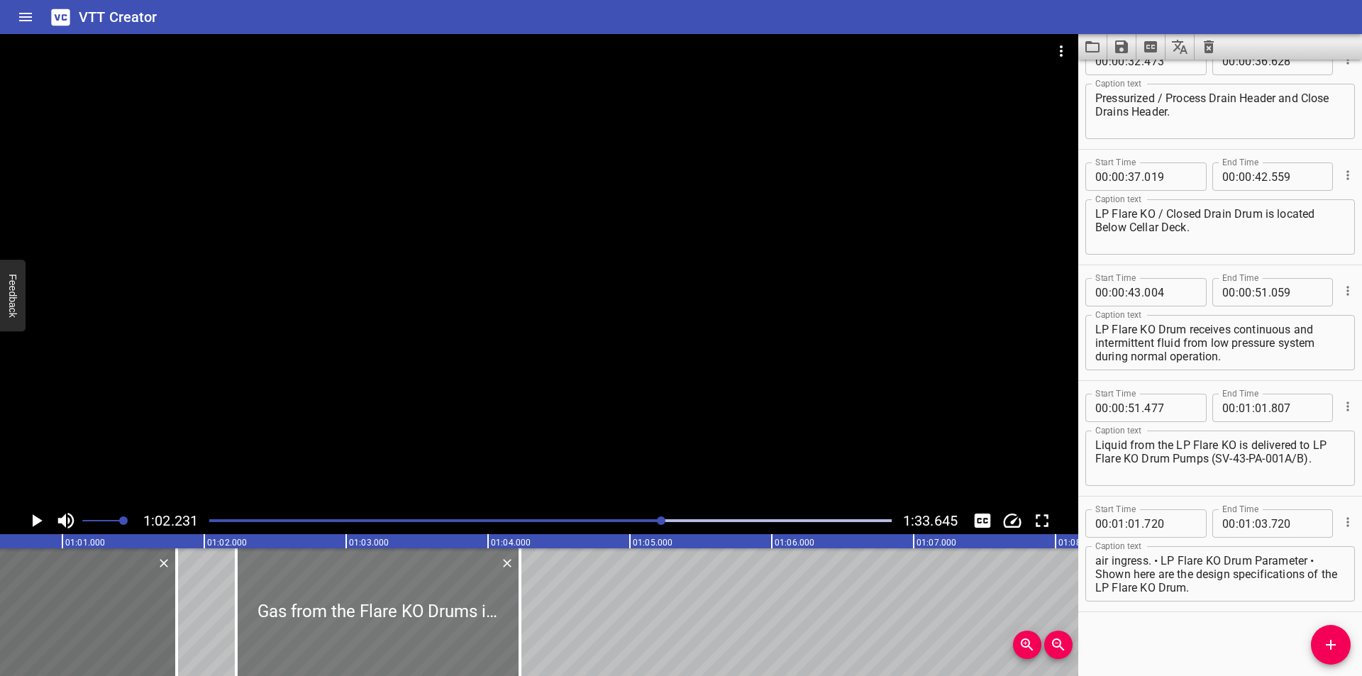
drag, startPoint x: 299, startPoint y: 608, endPoint x: 370, endPoint y: 633, distance: 75.8
click at [370, 633] on div at bounding box center [378, 612] width 284 height 128
click at [440, 435] on div at bounding box center [539, 270] width 1078 height 473
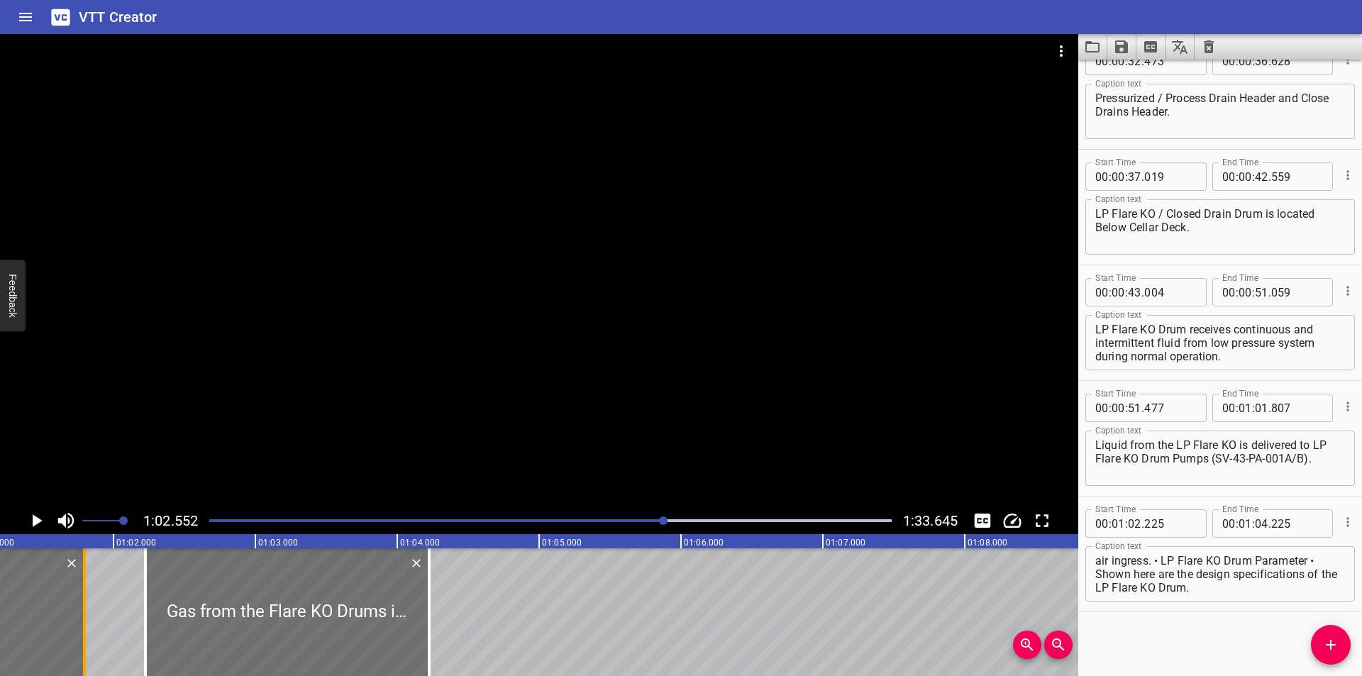
click at [87, 622] on div at bounding box center [84, 612] width 14 height 128
click at [377, 391] on div at bounding box center [539, 270] width 1078 height 473
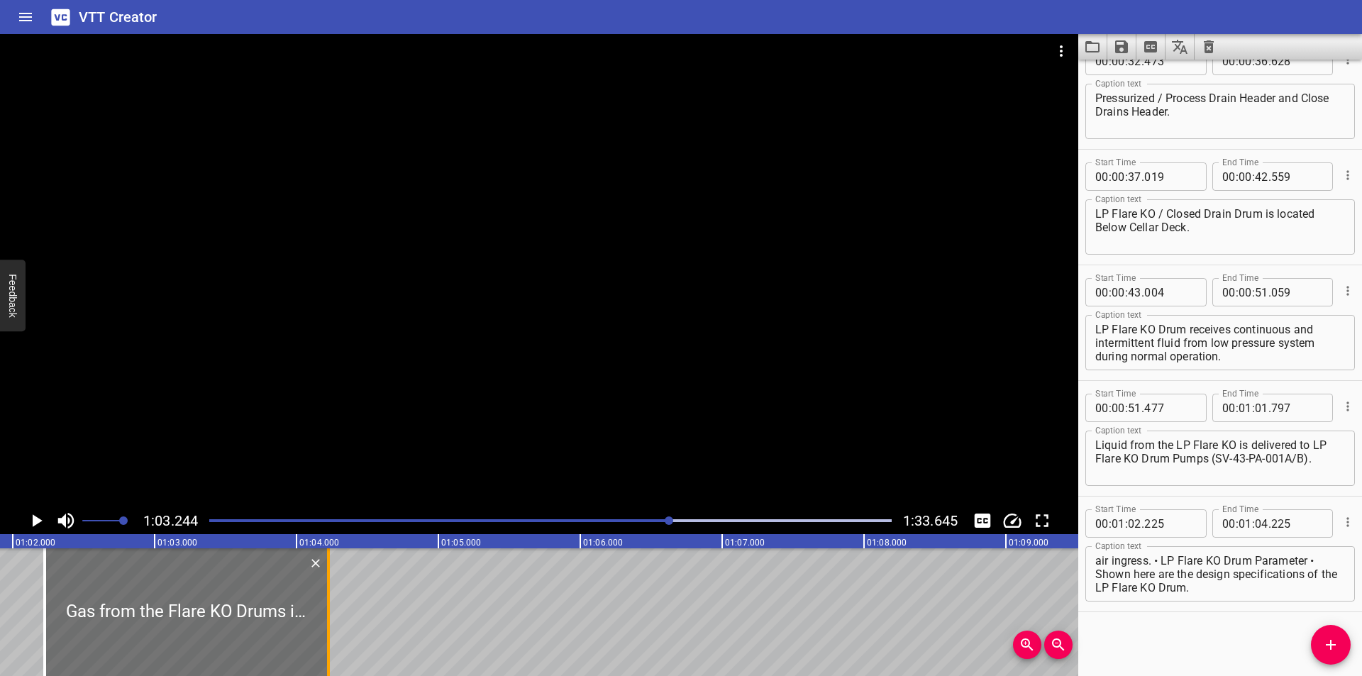
drag, startPoint x: 332, startPoint y: 612, endPoint x: 813, endPoint y: 613, distance: 481.5
click at [335, 613] on div at bounding box center [328, 612] width 14 height 128
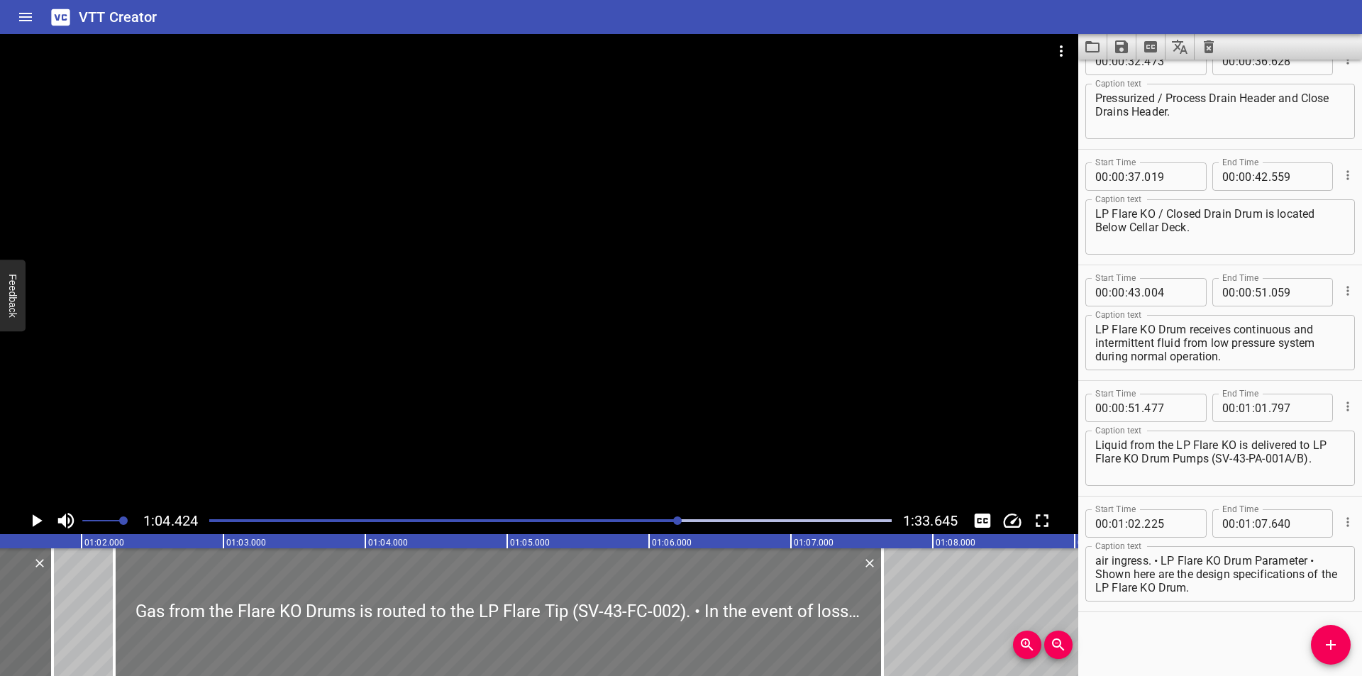
click at [391, 641] on div at bounding box center [498, 612] width 768 height 128
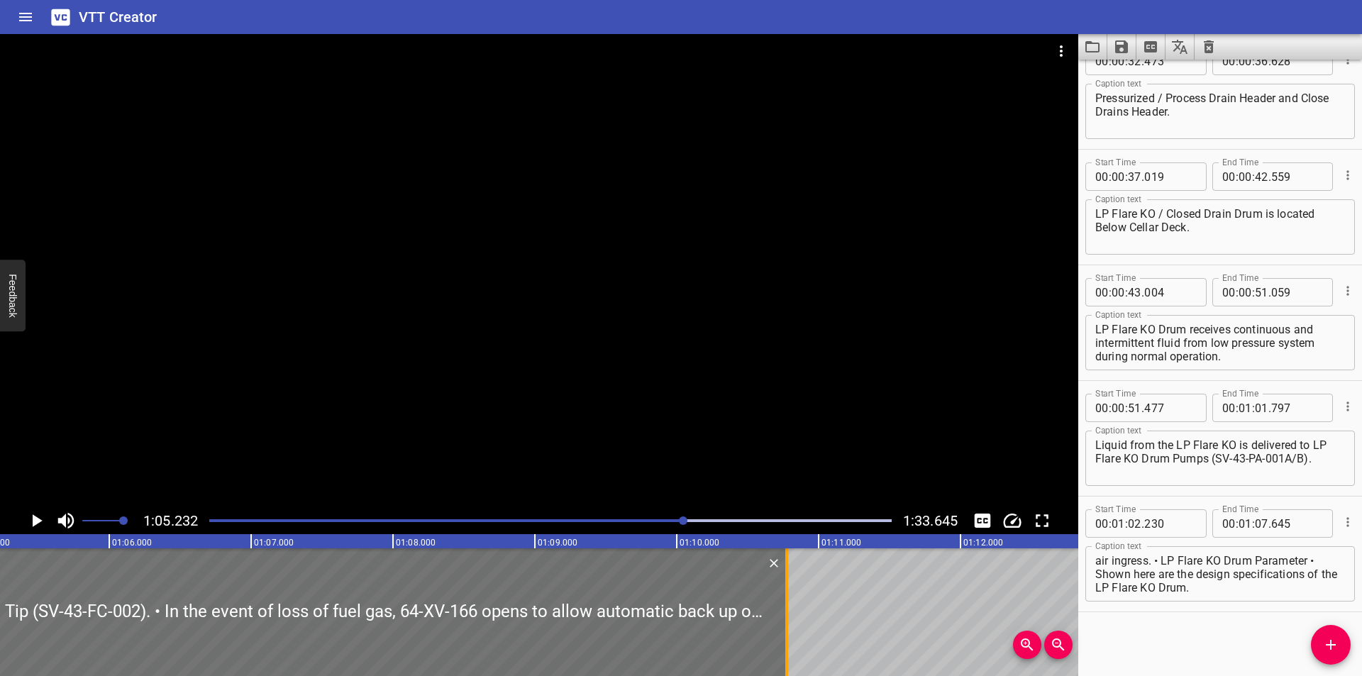
drag, startPoint x: 341, startPoint y: 629, endPoint x: 785, endPoint y: 629, distance: 444.0
click at [785, 629] on div at bounding box center [786, 612] width 3 height 128
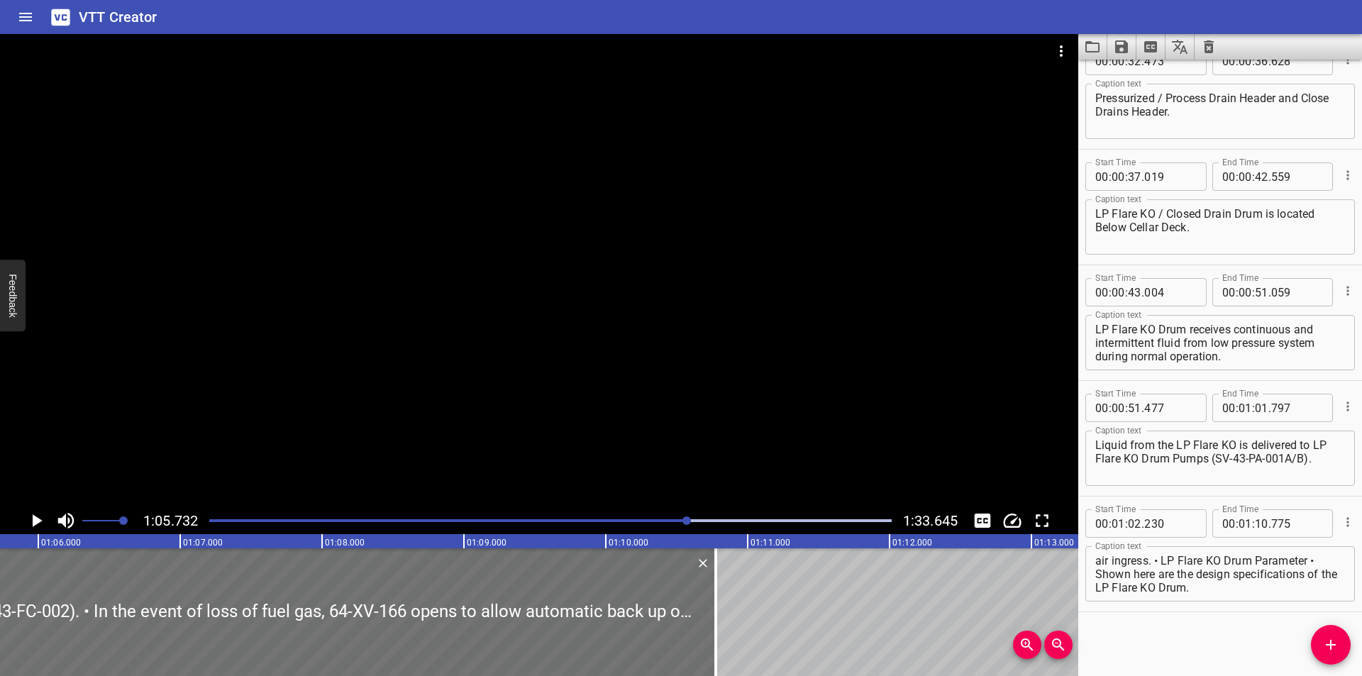
click at [892, 297] on div at bounding box center [539, 270] width 1078 height 473
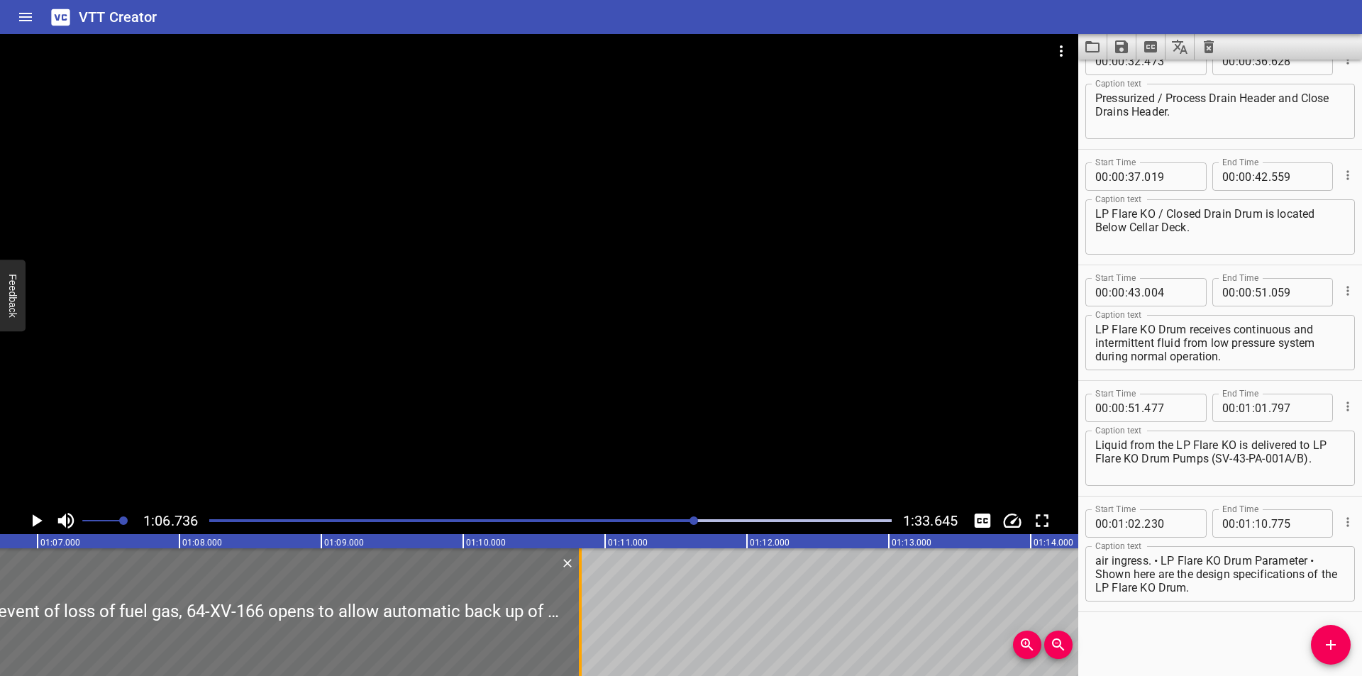
drag, startPoint x: 538, startPoint y: 617, endPoint x: 574, endPoint y: 623, distance: 36.7
click at [574, 623] on div at bounding box center [580, 612] width 14 height 128
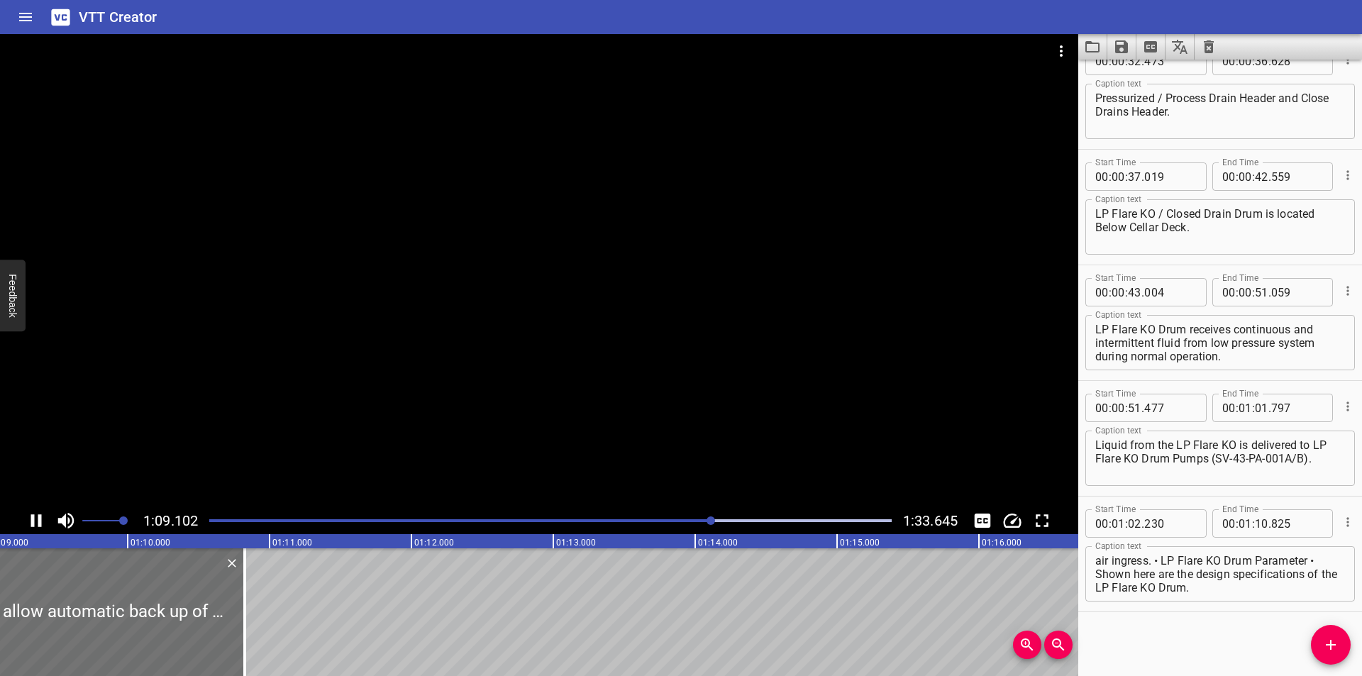
drag, startPoint x: 453, startPoint y: 387, endPoint x: 372, endPoint y: 491, distance: 131.9
click at [445, 397] on div at bounding box center [539, 270] width 1078 height 473
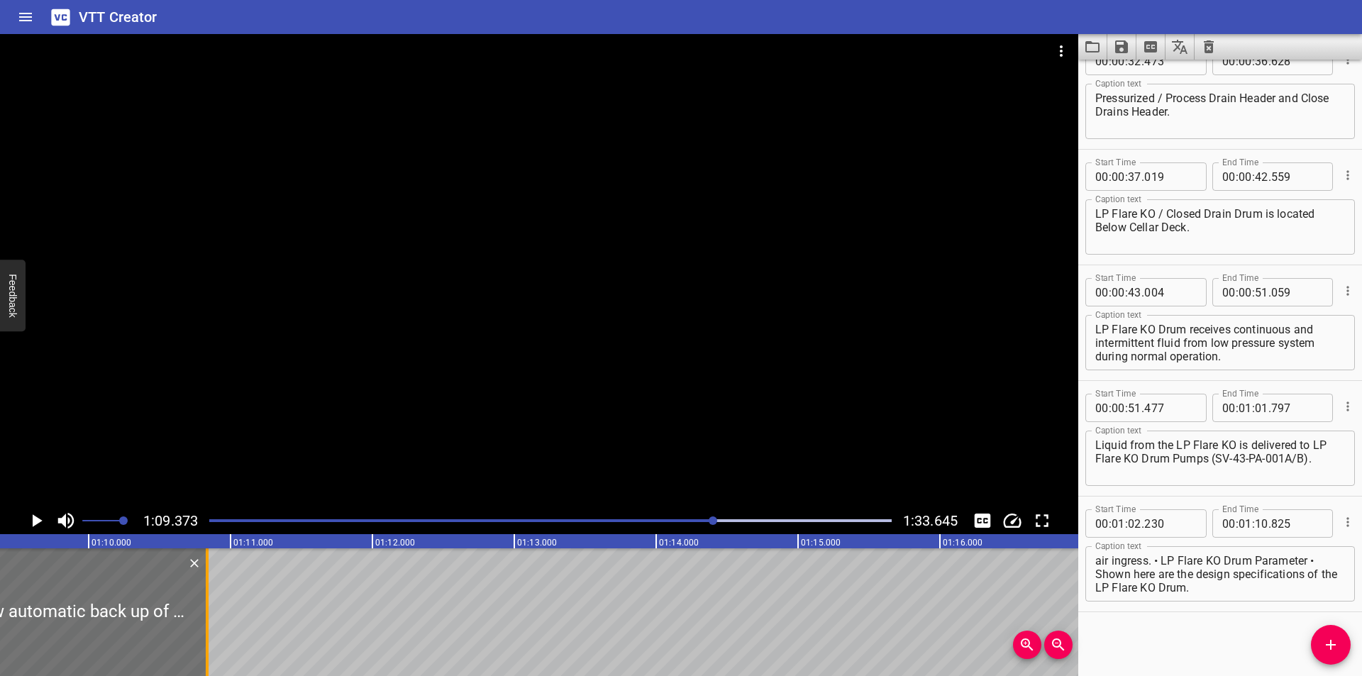
click at [209, 633] on div at bounding box center [207, 612] width 14 height 128
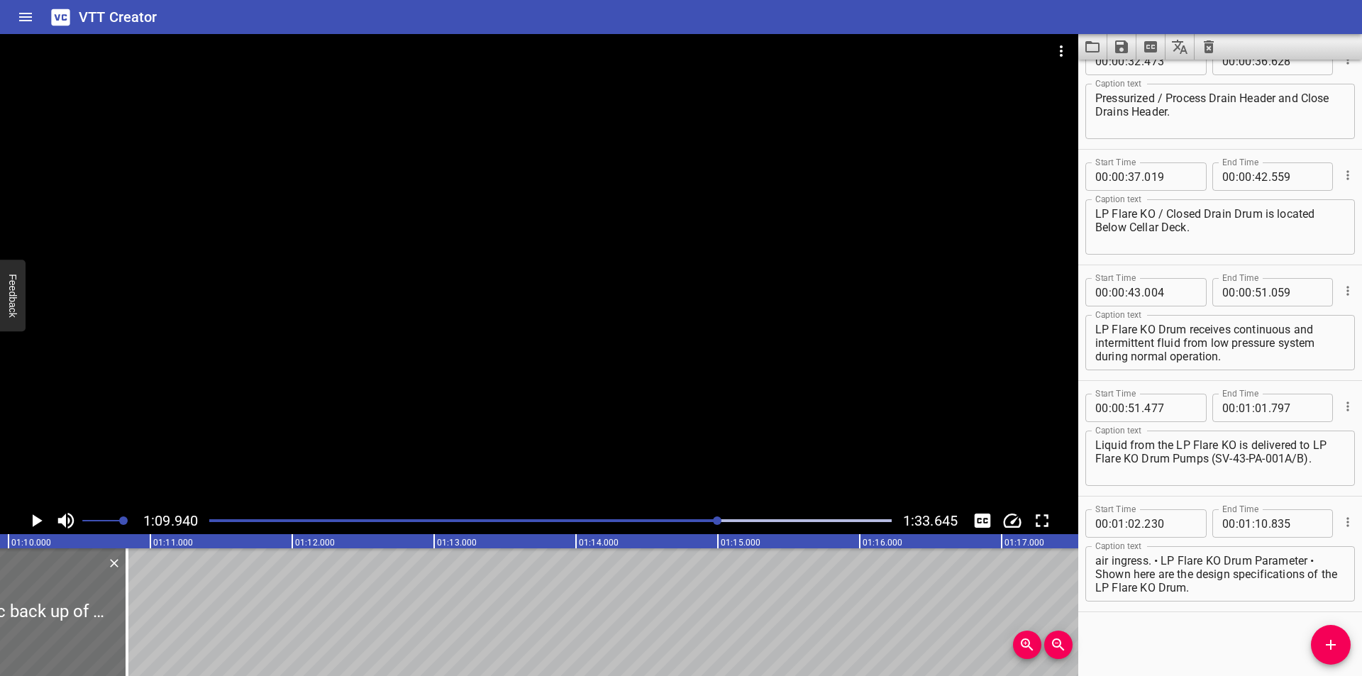
click at [469, 452] on div at bounding box center [539, 270] width 1078 height 473
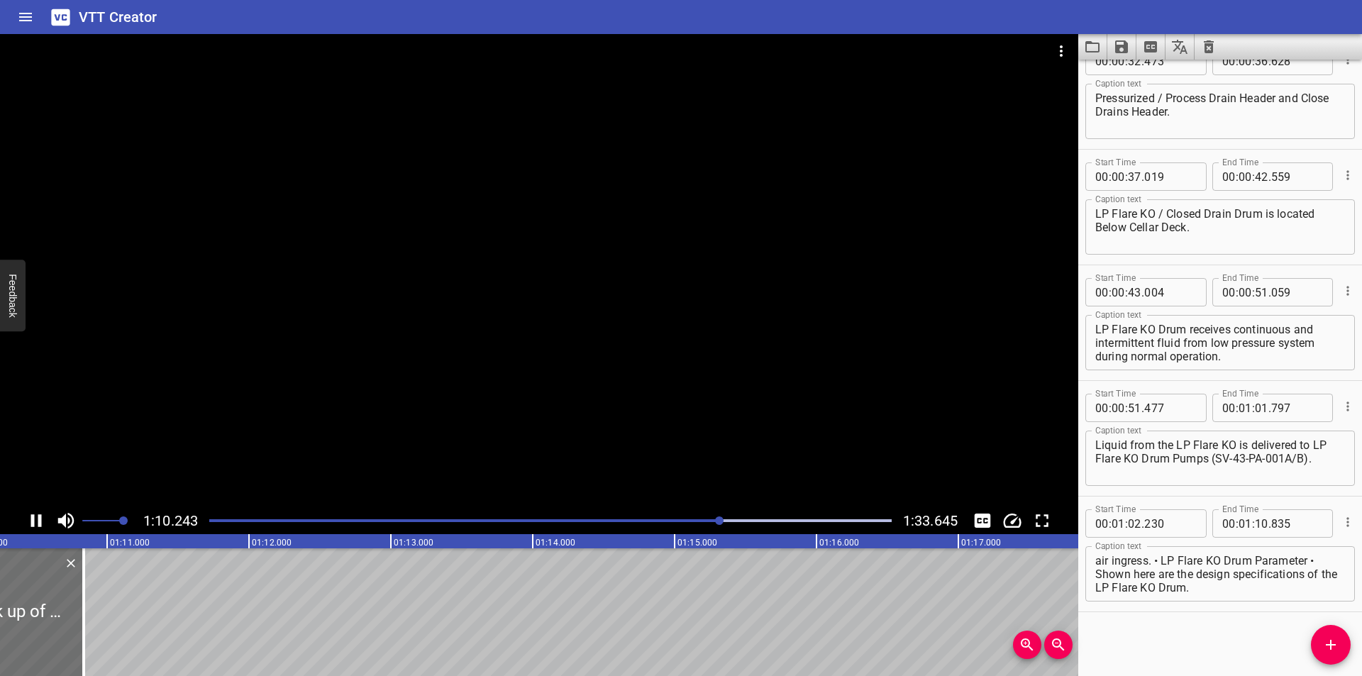
scroll to position [0, 9996]
click at [489, 345] on div at bounding box center [539, 270] width 1078 height 473
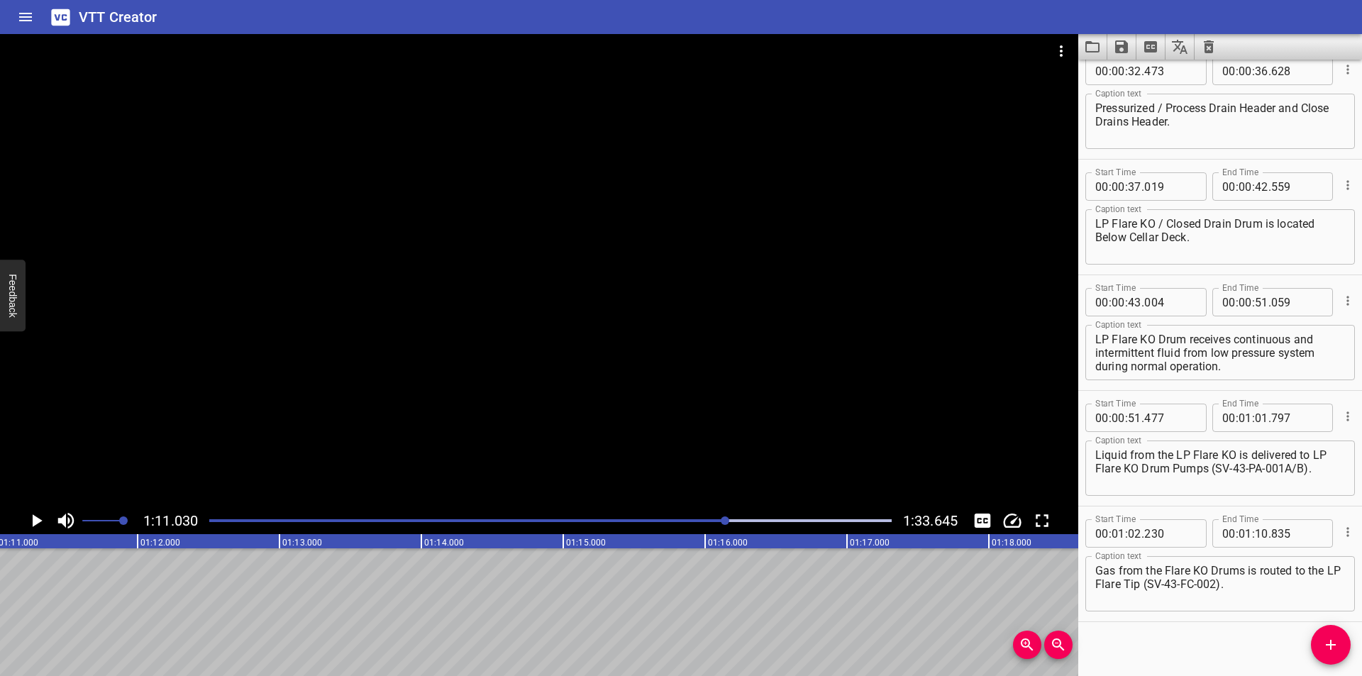
scroll to position [722, 0]
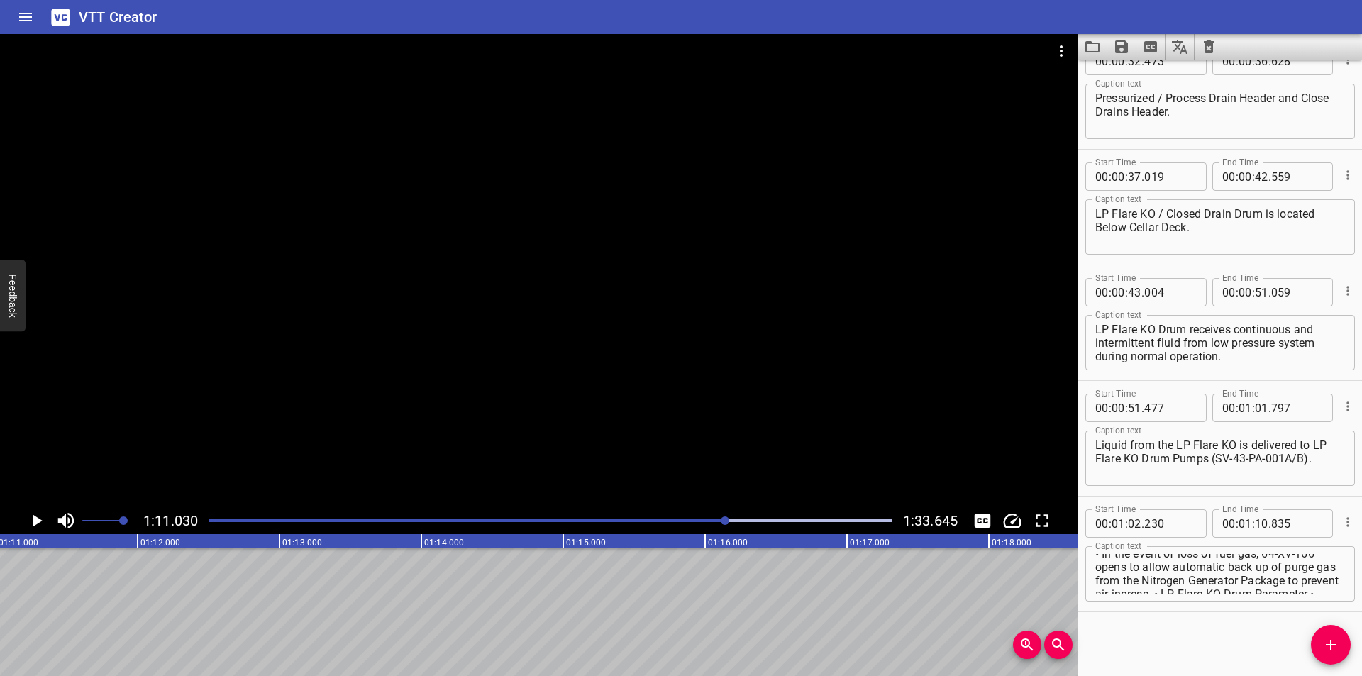
click at [1111, 573] on textarea "Gas from the Flare KO Drums is routed to the LP Flare Tip (SV-43-FC-002). • In …" at bounding box center [1220, 574] width 250 height 40
click at [1103, 564] on textarea "Gas from the Flare KO Drums is routed to the LP Flare Tip (SV-43-FC-002). • In …" at bounding box center [1220, 574] width 250 height 40
drag, startPoint x: 1096, startPoint y: 562, endPoint x: 1339, endPoint y: 667, distance: 264.3
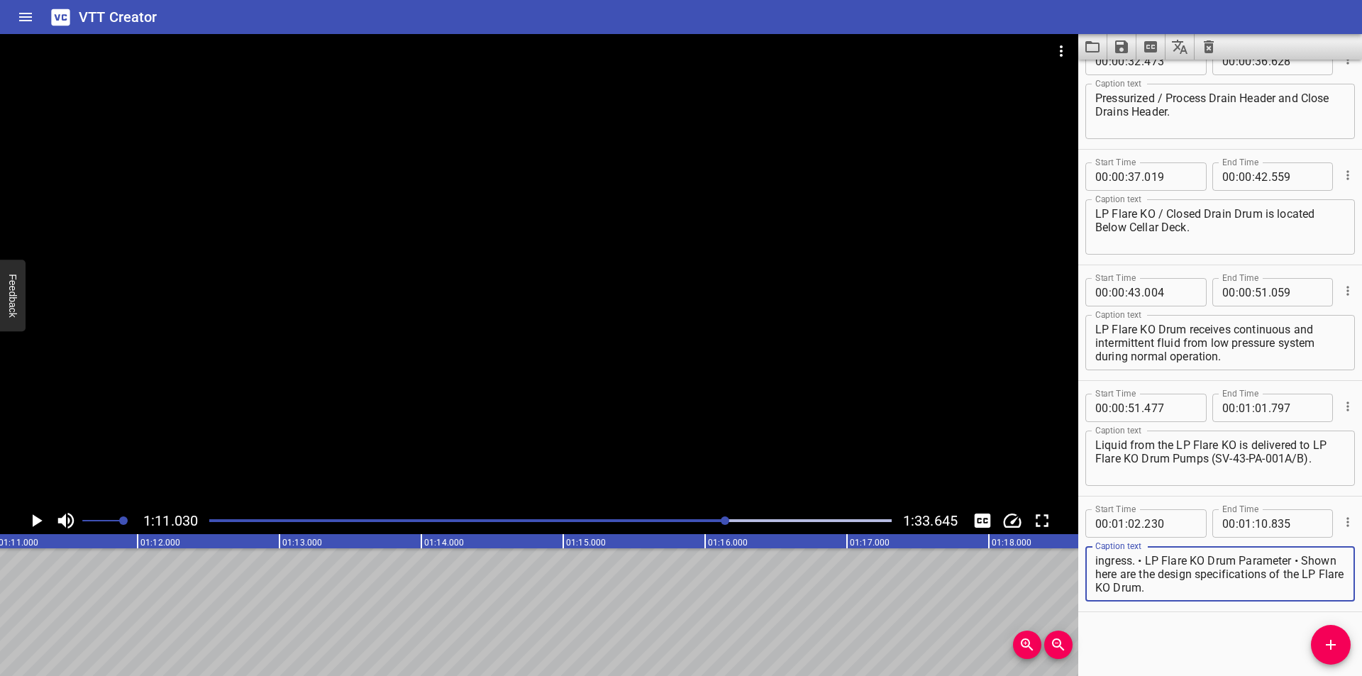
click at [1339, 667] on div "Start Time 00 : 00 : 00 . 000 Start Time End Time 00 : 00 : 06 . 955 End Time C…" at bounding box center [1220, 368] width 284 height 616
click at [1325, 637] on icon "Add Cue" at bounding box center [1330, 644] width 17 height 17
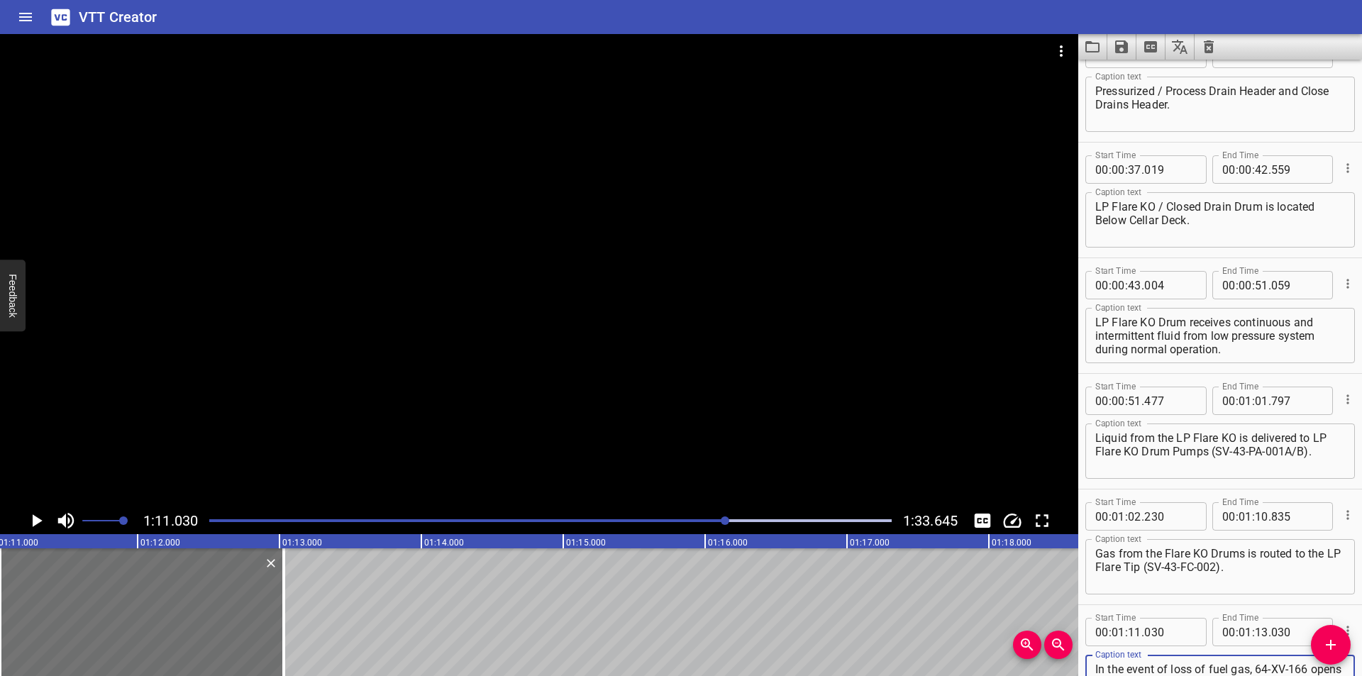
scroll to position [756, 0]
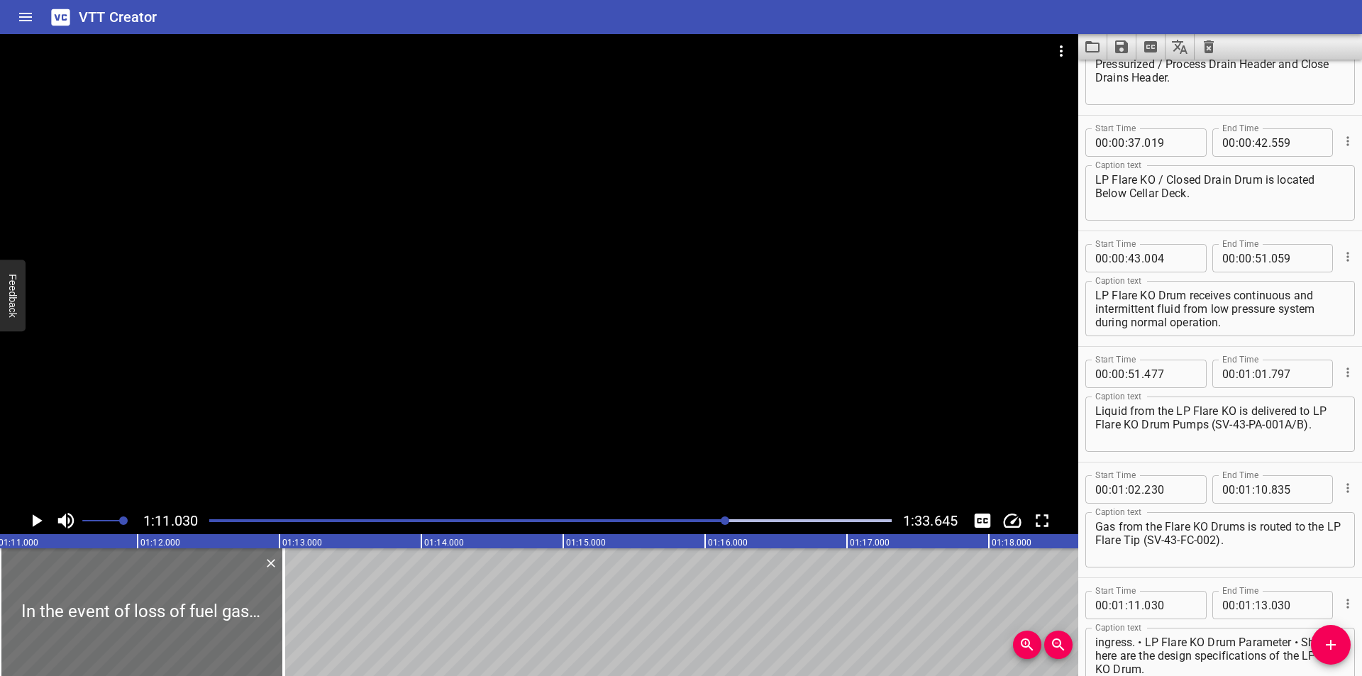
click at [690, 518] on div at bounding box center [550, 521] width 699 height 20
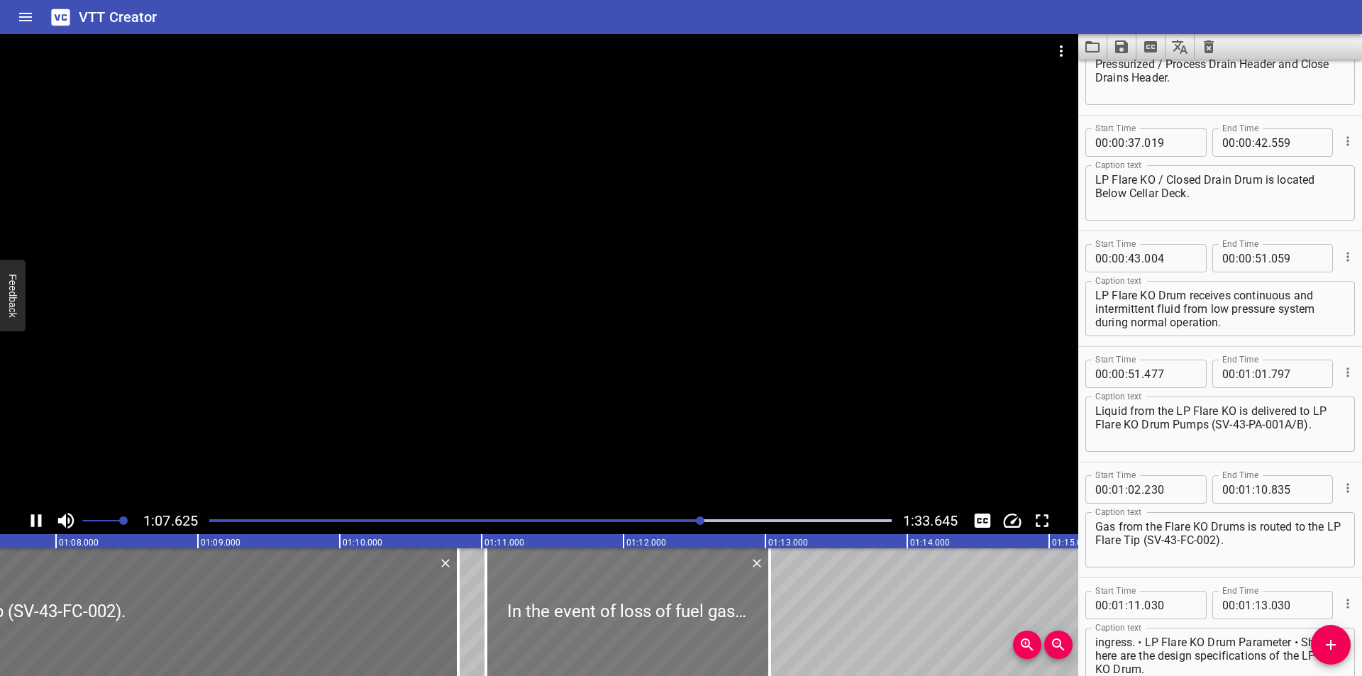
scroll to position [0, 9602]
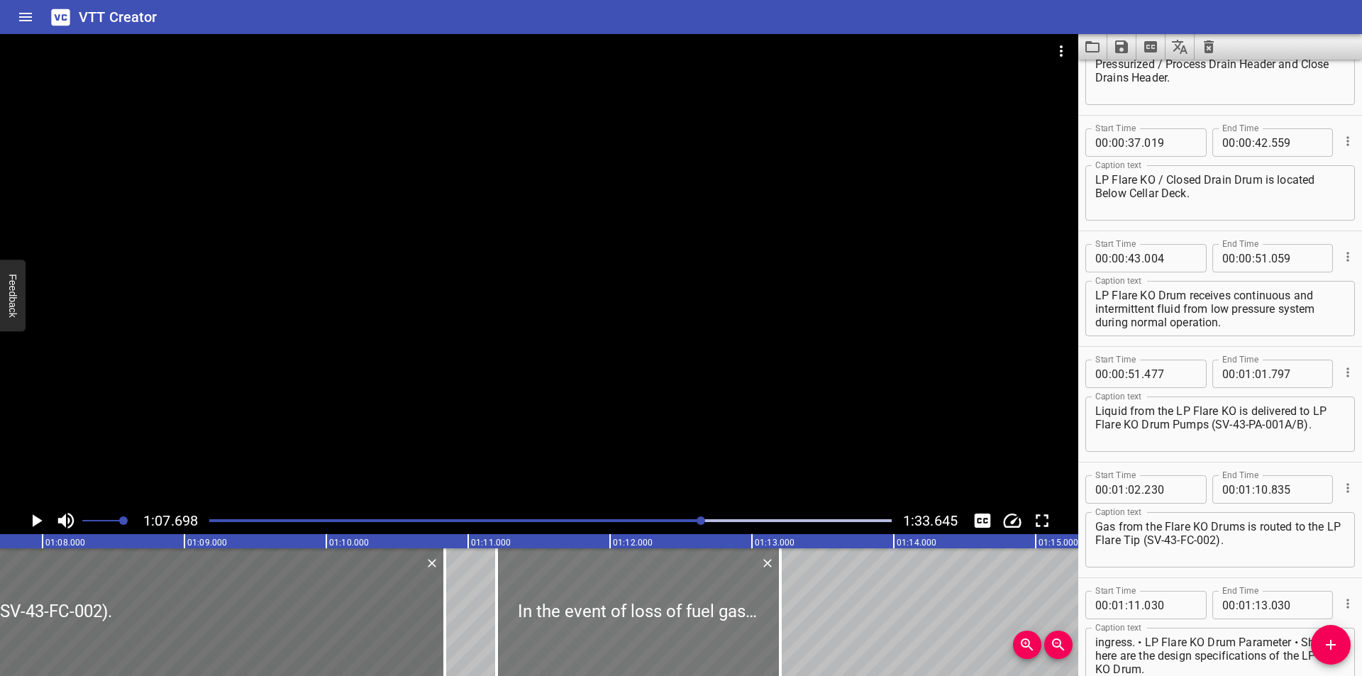
drag, startPoint x: 601, startPoint y: 623, endPoint x: 623, endPoint y: 630, distance: 23.1
click at [623, 630] on div at bounding box center [638, 612] width 284 height 128
drag, startPoint x: 443, startPoint y: 618, endPoint x: 431, endPoint y: 621, distance: 11.9
click at [431, 621] on div at bounding box center [433, 612] width 14 height 128
click at [590, 624] on div at bounding box center [636, 612] width 284 height 128
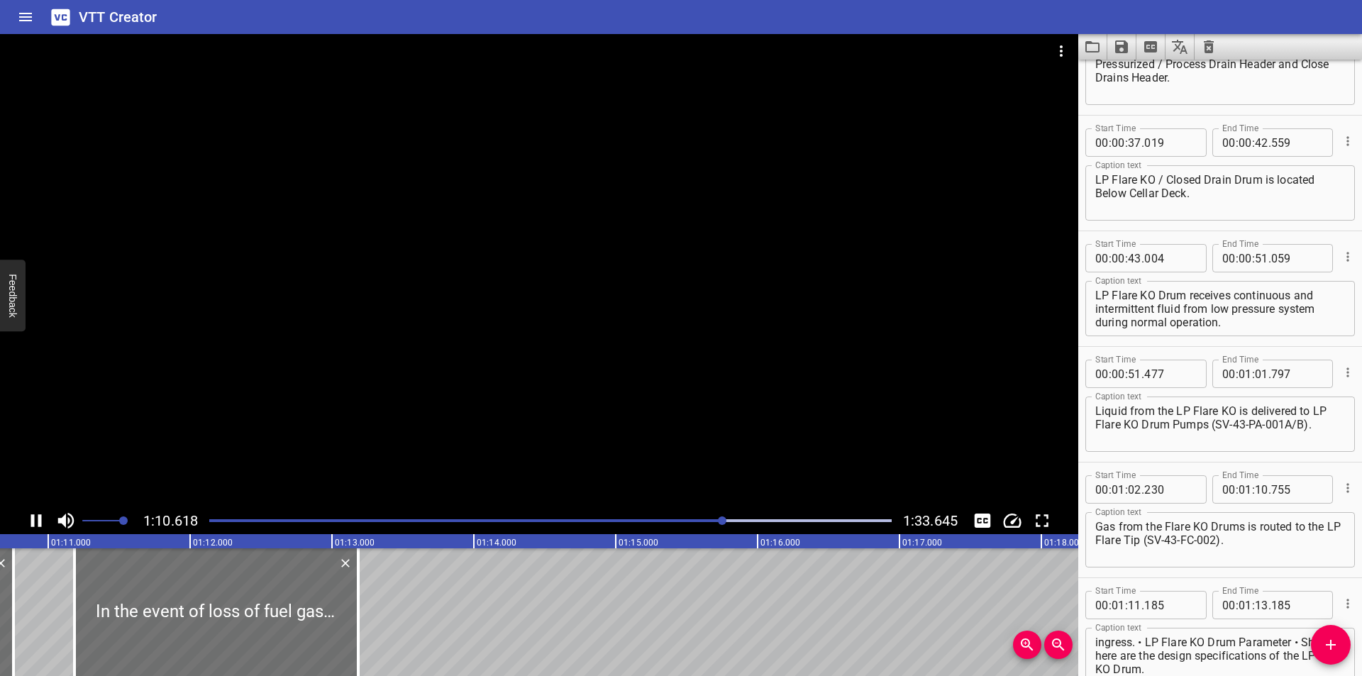
scroll to position [0, 10041]
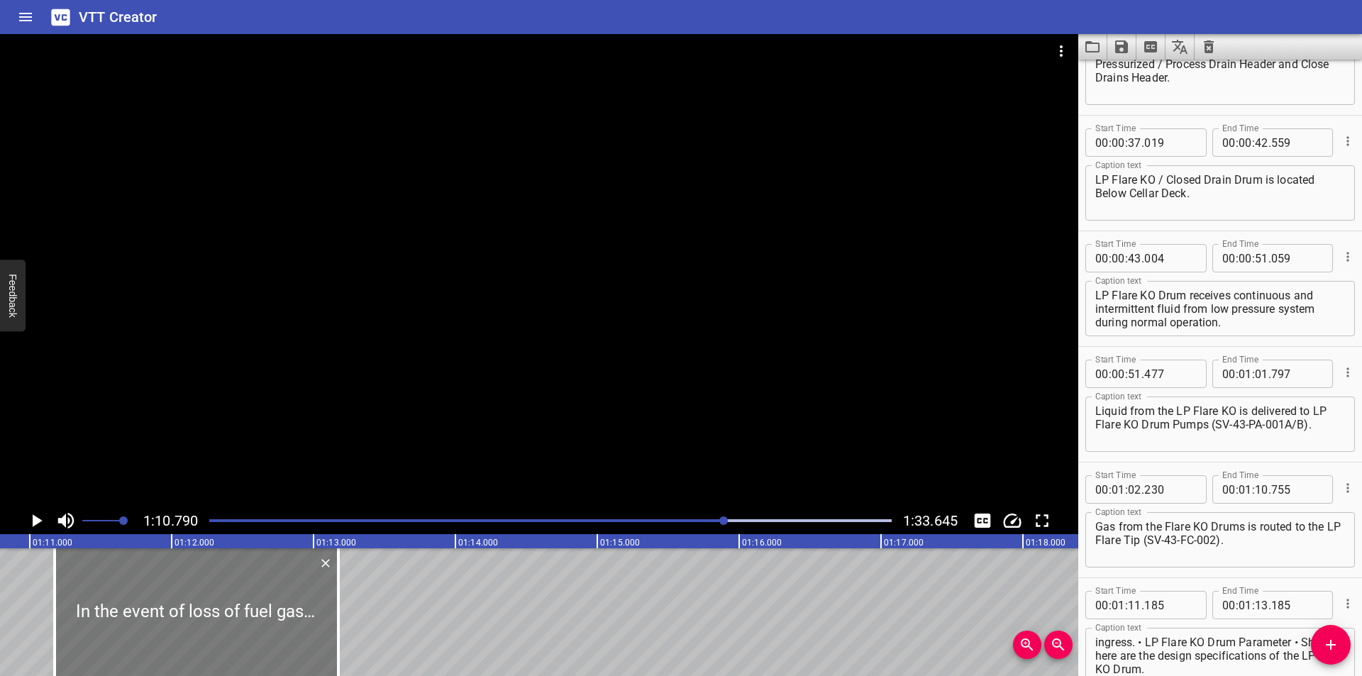
click at [260, 602] on div at bounding box center [197, 612] width 284 height 128
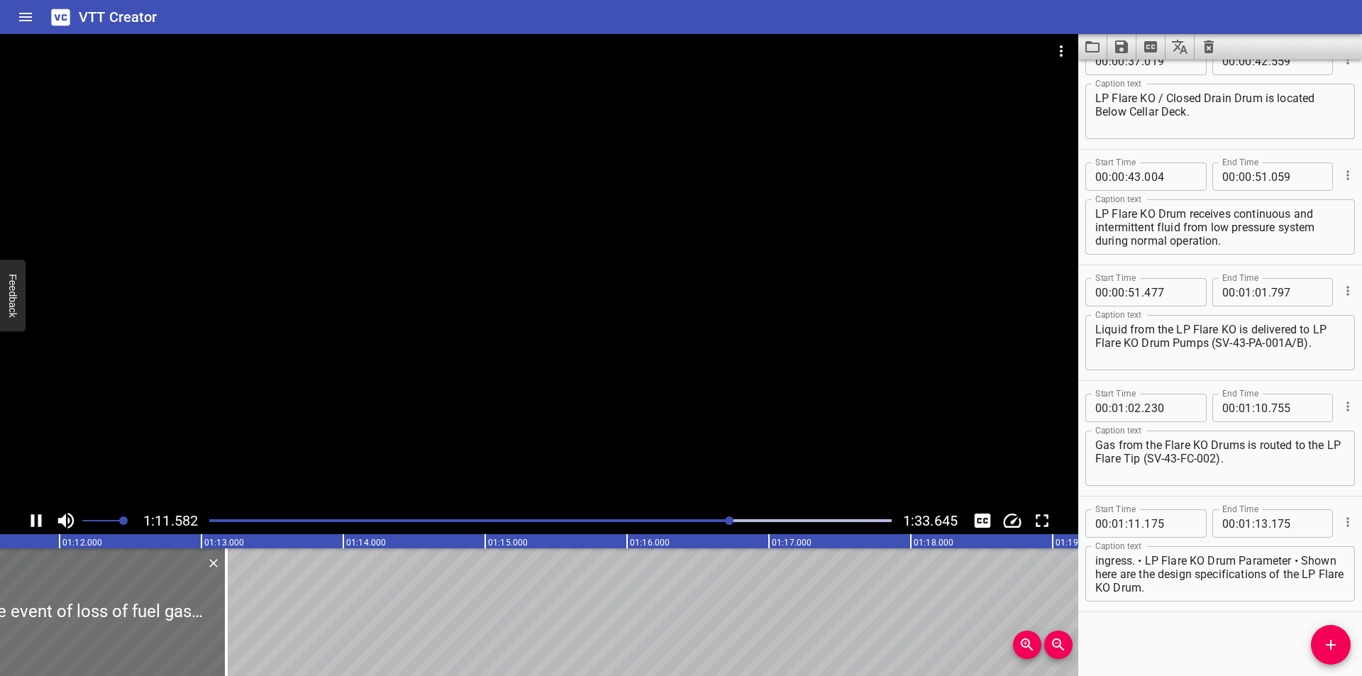
scroll to position [0, 10184]
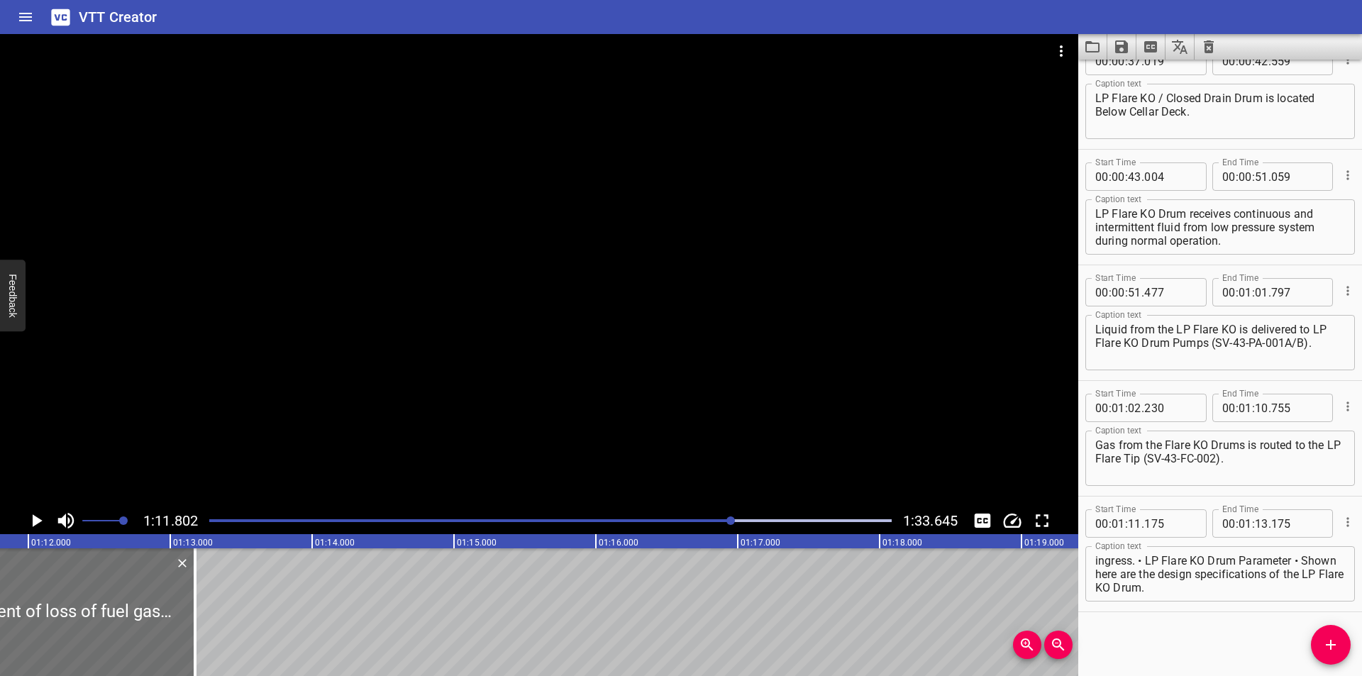
click at [704, 521] on div "Play progress" at bounding box center [391, 520] width 682 height 3
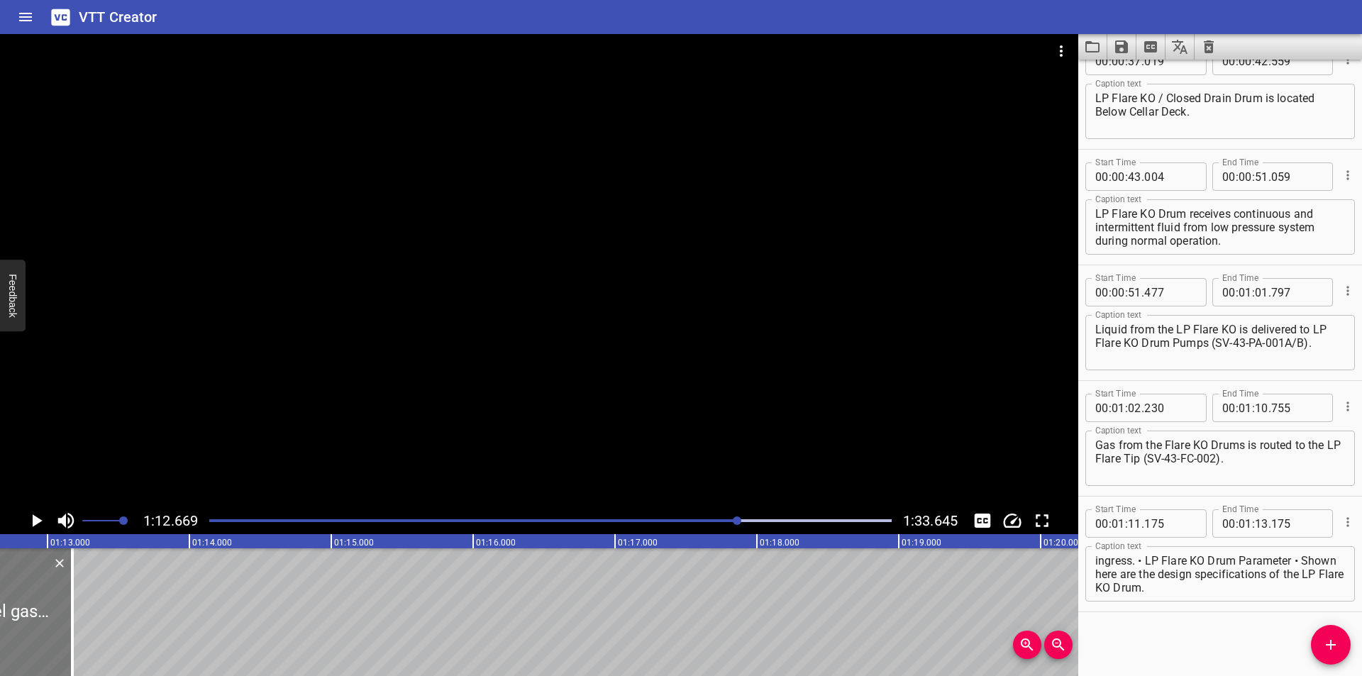
scroll to position [0, 10307]
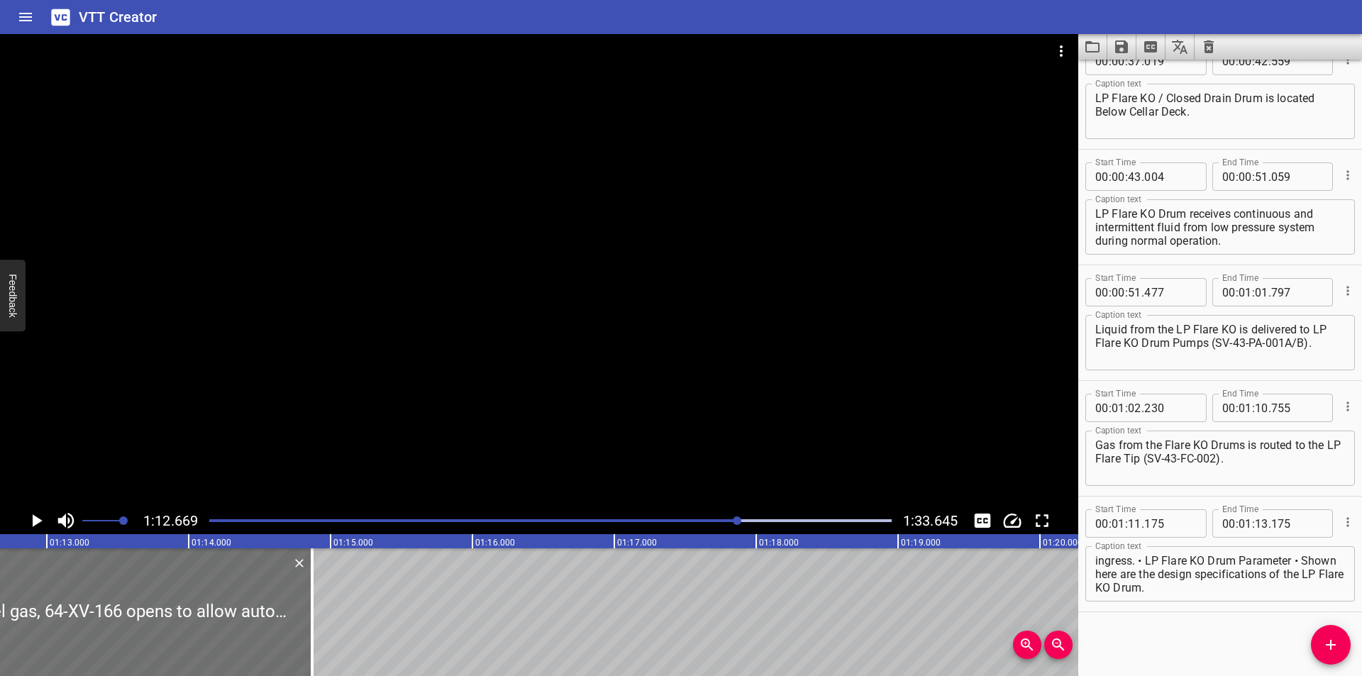
drag, startPoint x: 67, startPoint y: 640, endPoint x: 625, endPoint y: 637, distance: 558.1
click at [319, 640] on div at bounding box center [312, 612] width 14 height 128
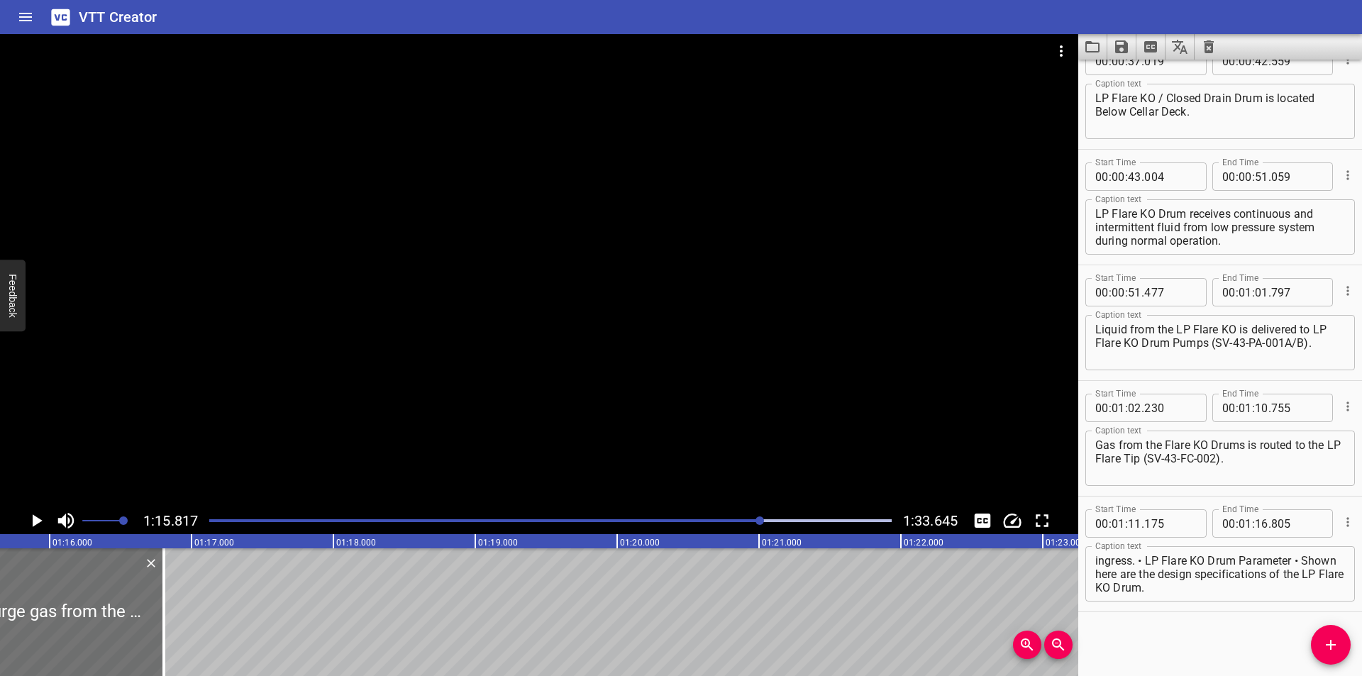
scroll to position [0, 10753]
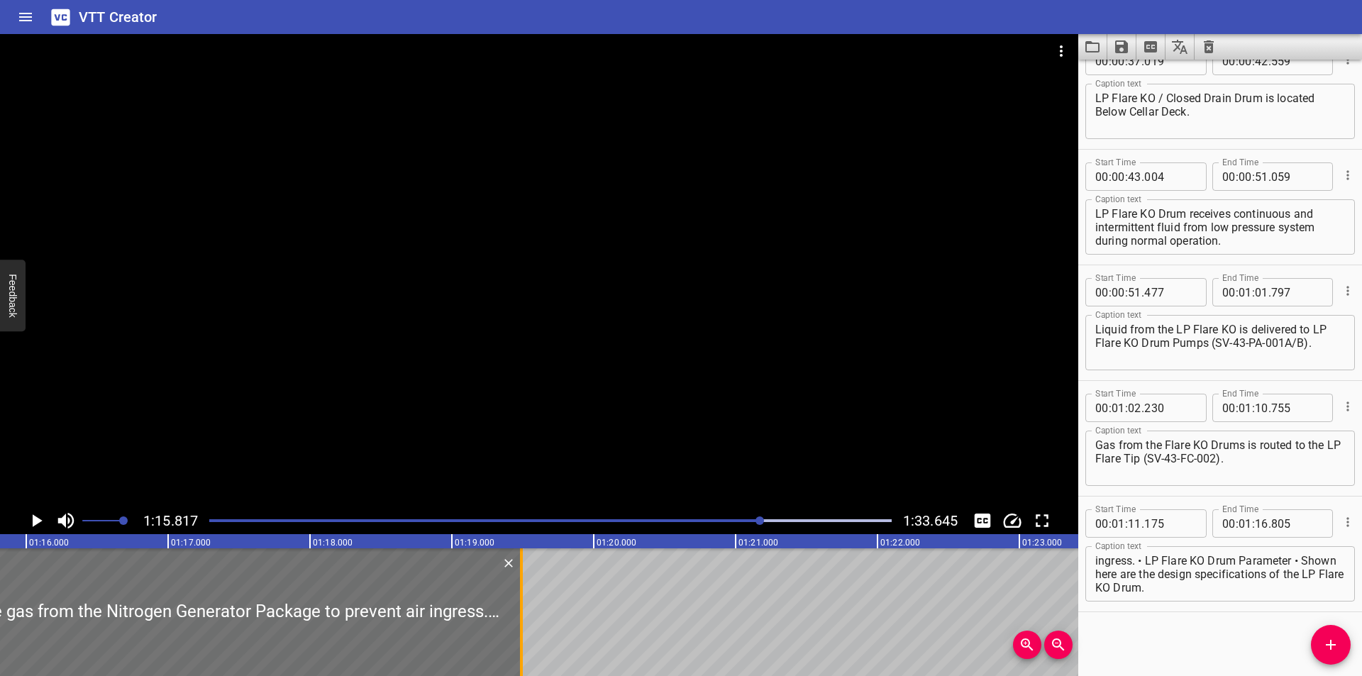
drag, startPoint x: 410, startPoint y: 623, endPoint x: 520, endPoint y: 635, distance: 110.7
click at [520, 635] on div at bounding box center [521, 612] width 3 height 128
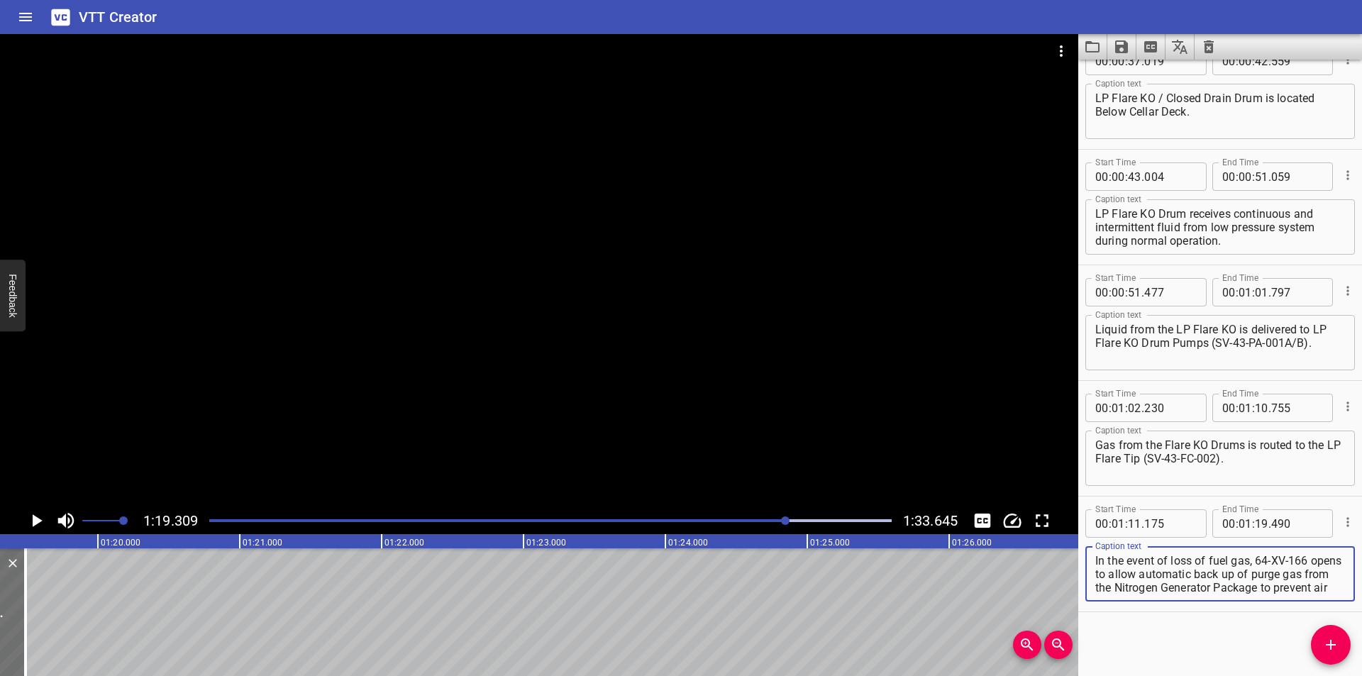
scroll to position [40, 0]
drag, startPoint x: 1117, startPoint y: 585, endPoint x: 1361, endPoint y: 704, distance: 271.2
click at [1361, 675] on html "VTT Creator Caption Editor Batch Transcribe Login Sign Up Privacy Contact 1:19.…" at bounding box center [681, 338] width 1362 height 676
click at [1338, 656] on button "Add Cue" at bounding box center [1331, 645] width 40 height 40
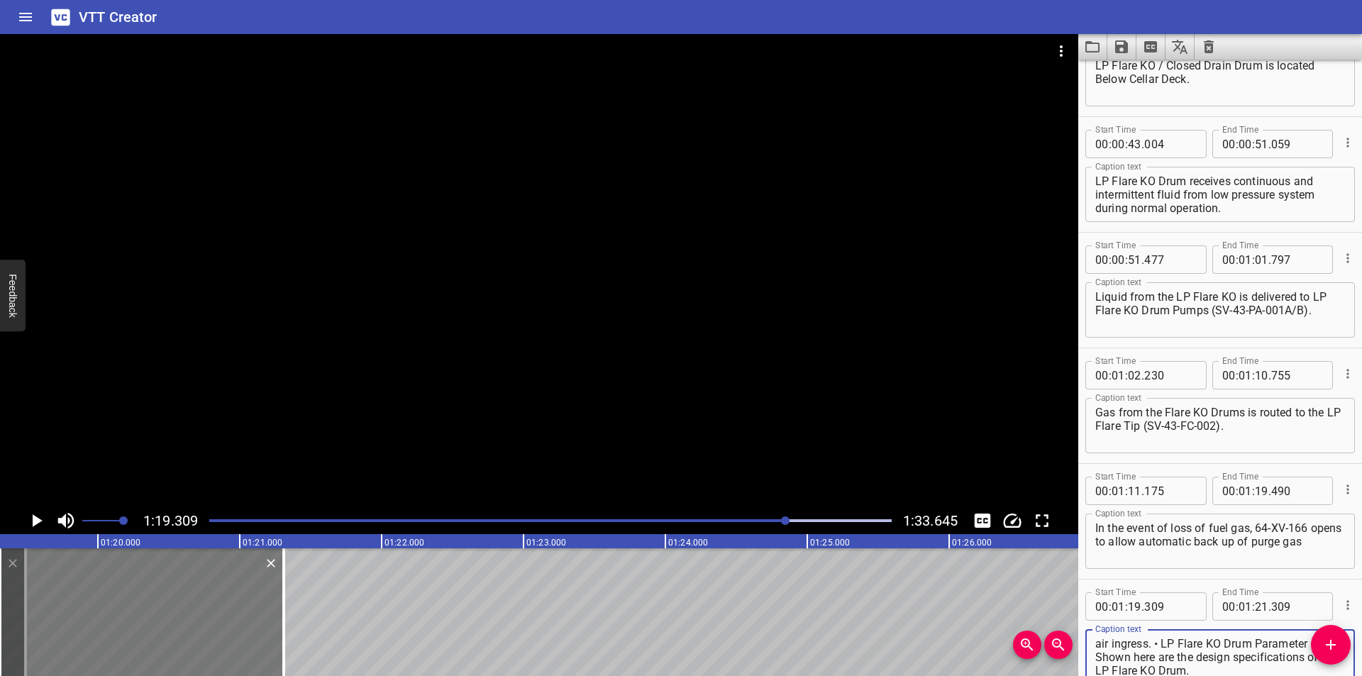
scroll to position [872, 0]
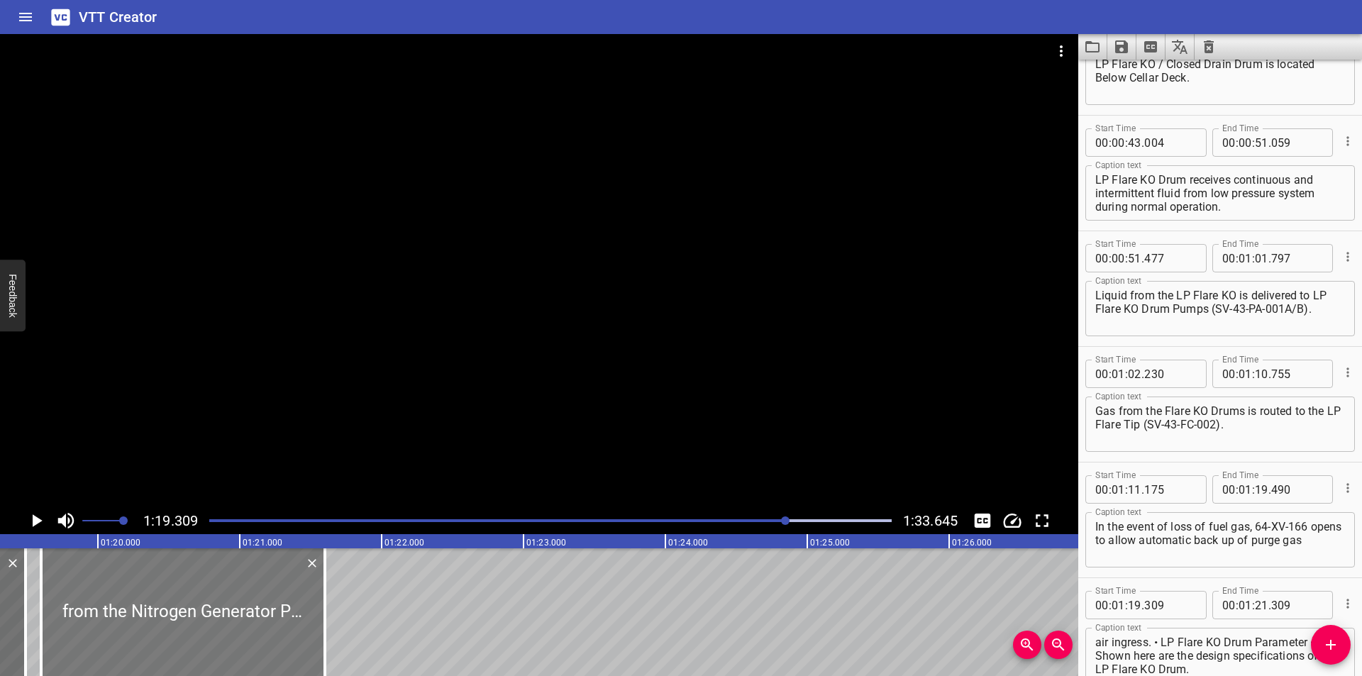
drag, startPoint x: 121, startPoint y: 576, endPoint x: 163, endPoint y: 599, distance: 47.6
click at [162, 596] on div at bounding box center [183, 612] width 284 height 128
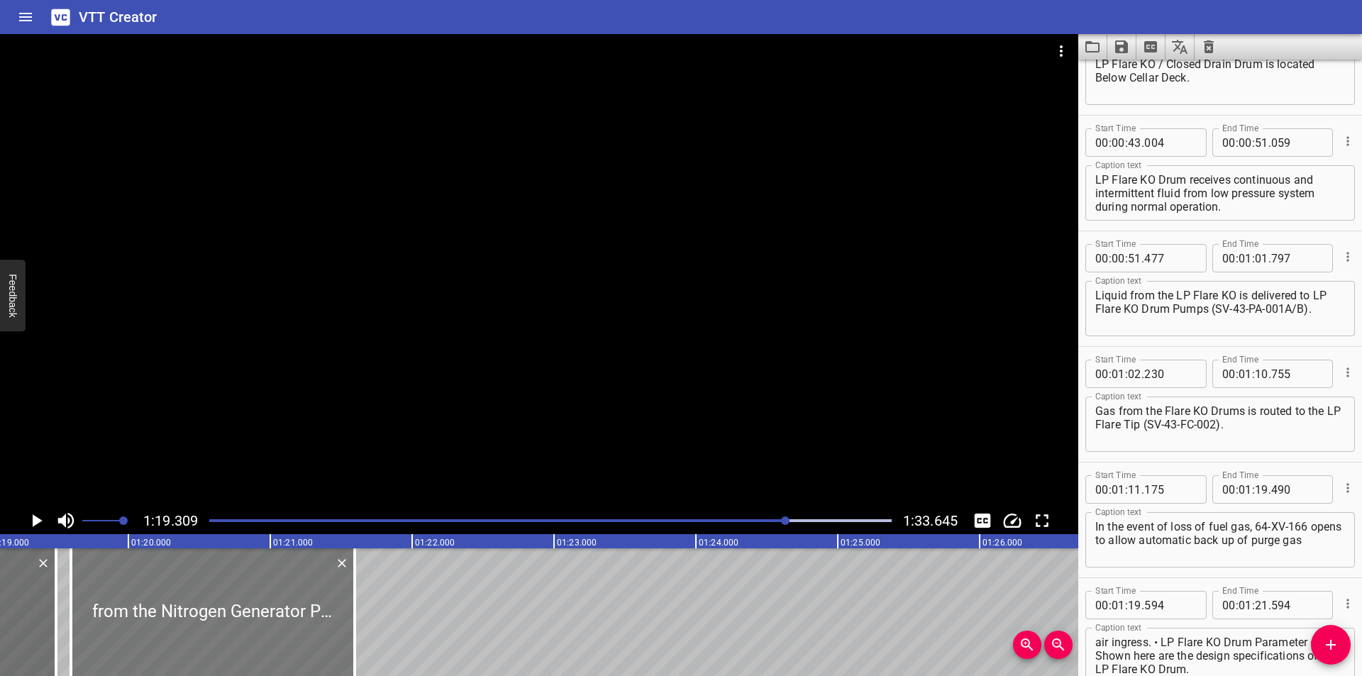
scroll to position [0, 11154]
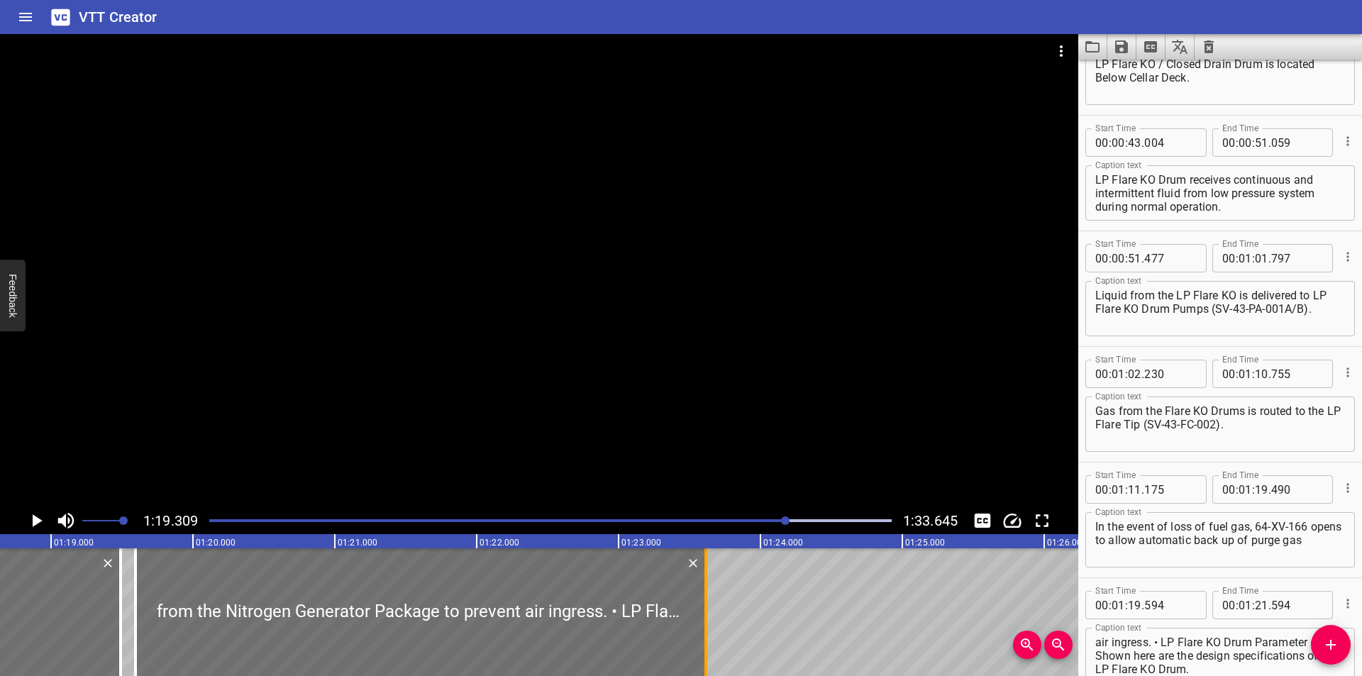
drag, startPoint x: 423, startPoint y: 630, endPoint x: 709, endPoint y: 630, distance: 286.5
click at [709, 630] on div at bounding box center [706, 612] width 14 height 128
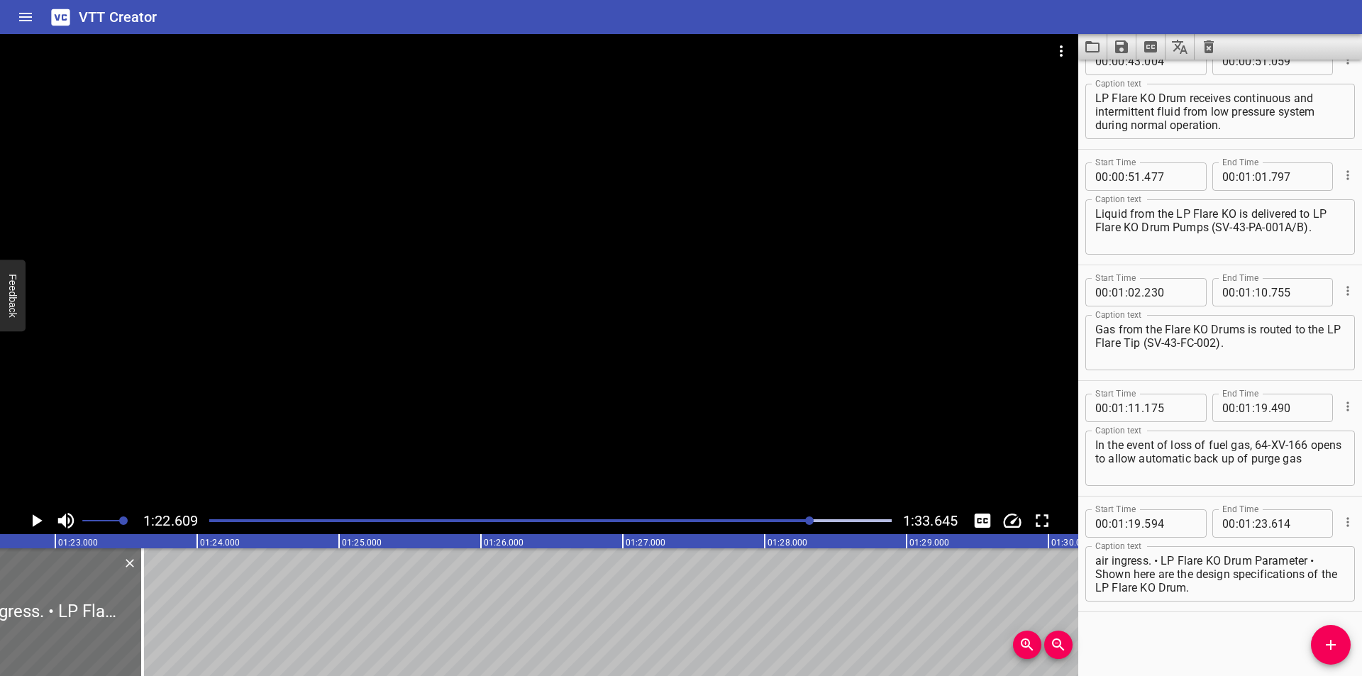
scroll to position [0, 0]
click at [1201, 573] on textarea "from the Nitrogen Generator Package to prevent air ingress. • LP Flare KO Drum …" at bounding box center [1220, 574] width 250 height 40
drag, startPoint x: 1201, startPoint y: 575, endPoint x: 1361, endPoint y: 704, distance: 205.3
click at [1361, 675] on html "VTT Creator Caption Editor Batch Transcribe Login Sign Up Privacy Contact 1:22.…" at bounding box center [681, 338] width 1362 height 676
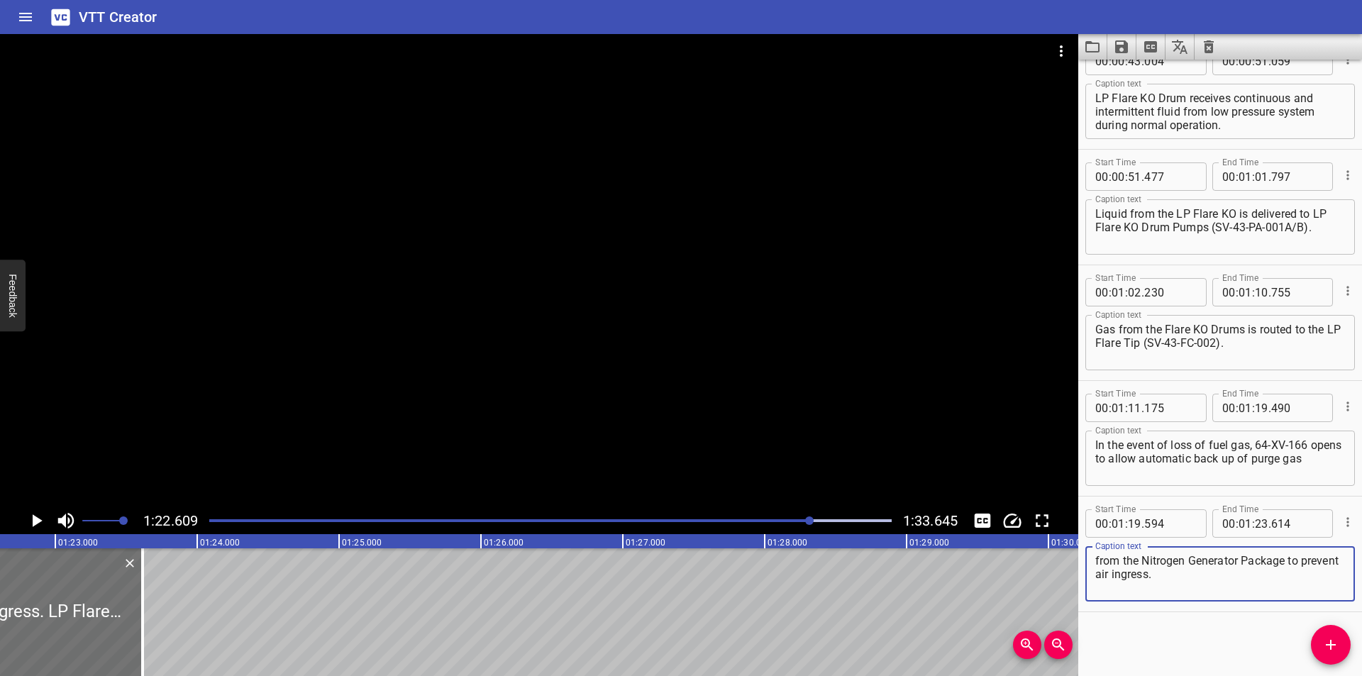
scroll to position [0, 0]
click at [1330, 645] on icon "Add Cue" at bounding box center [1330, 645] width 10 height 10
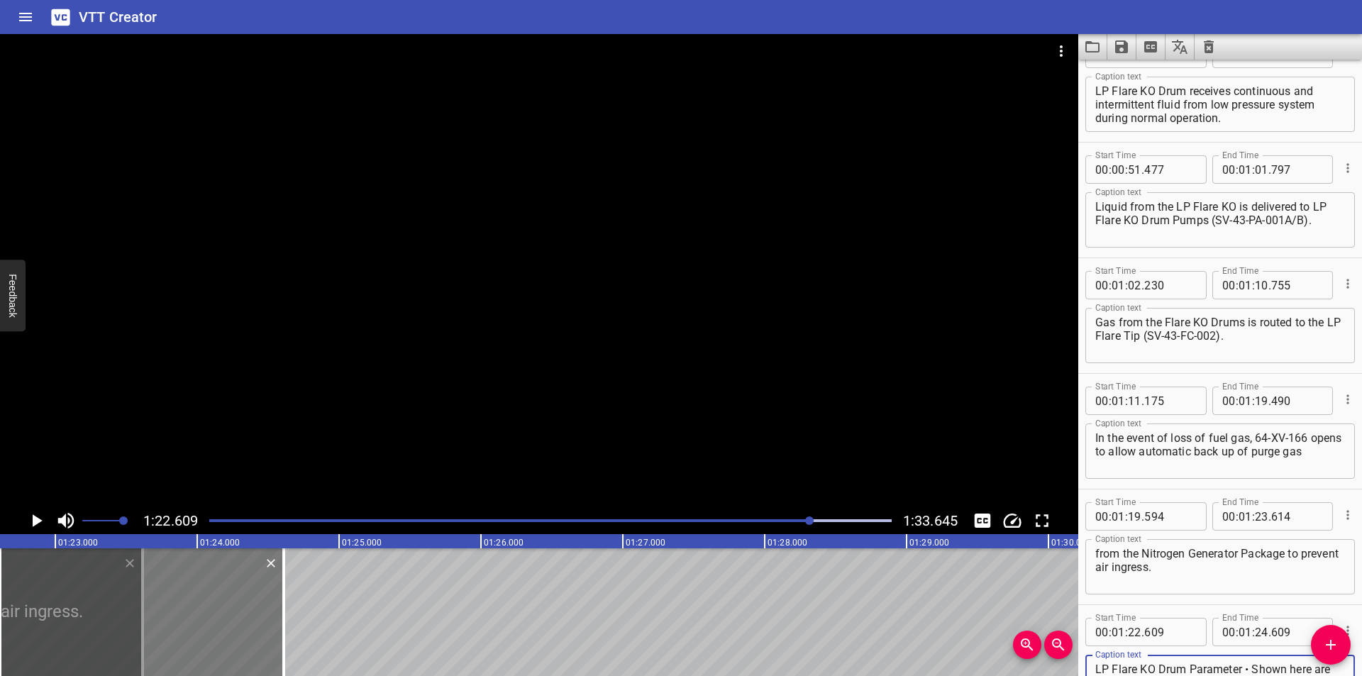
scroll to position [987, 0]
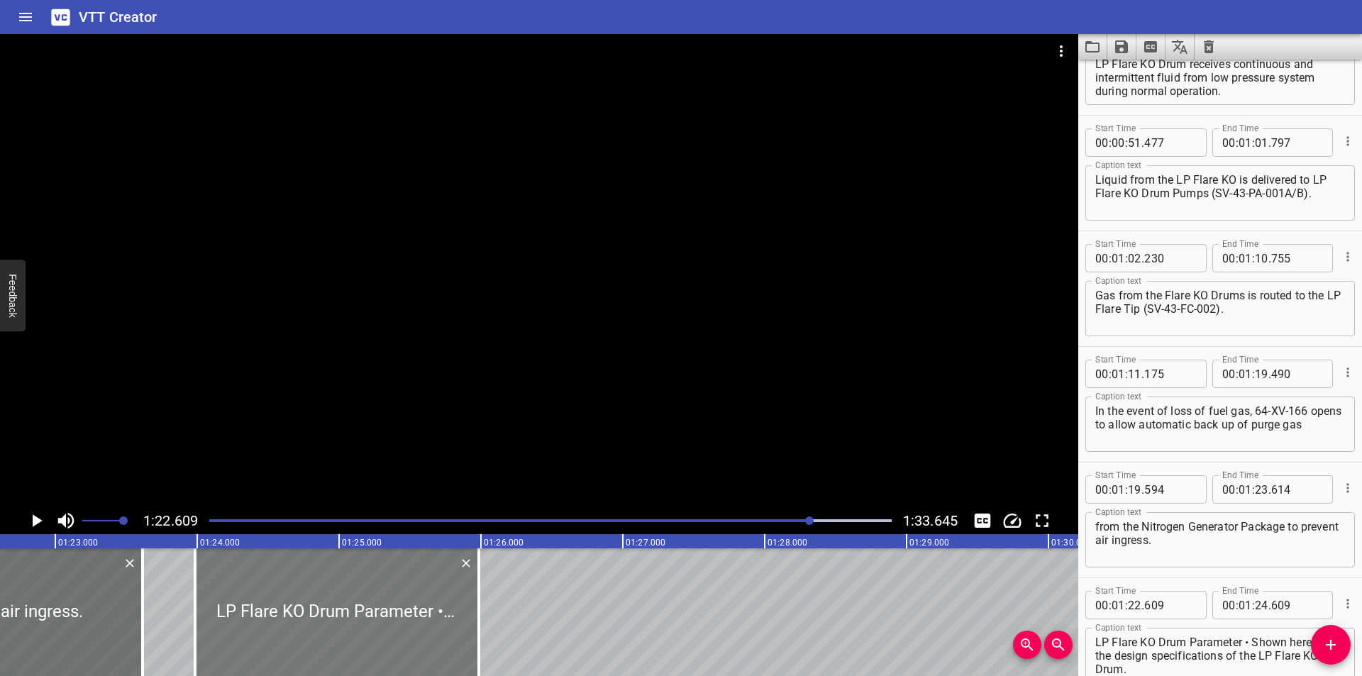
drag, startPoint x: 216, startPoint y: 623, endPoint x: 411, endPoint y: 636, distance: 195.5
click at [411, 636] on div at bounding box center [337, 612] width 284 height 128
drag, startPoint x: 139, startPoint y: 642, endPoint x: 130, endPoint y: 643, distance: 8.5
click at [130, 643] on div at bounding box center [134, 612] width 14 height 128
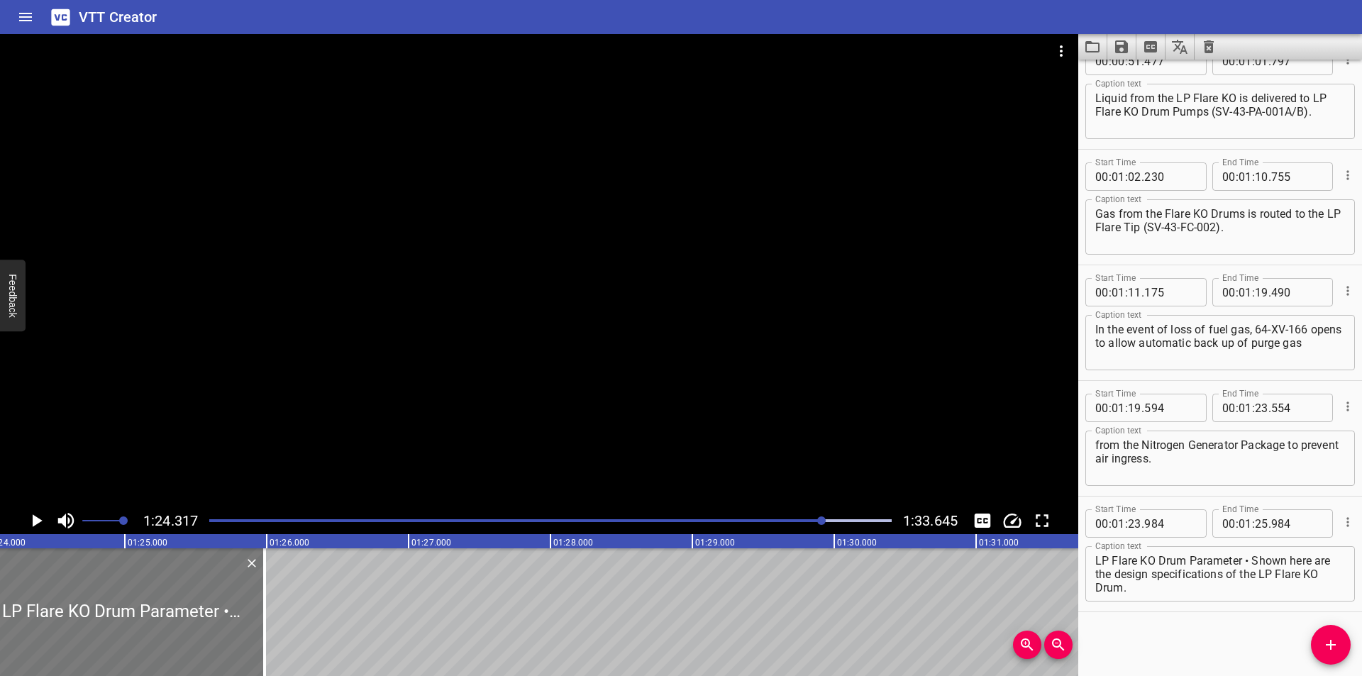
scroll to position [0, 11912]
click at [175, 629] on div at bounding box center [141, 612] width 284 height 128
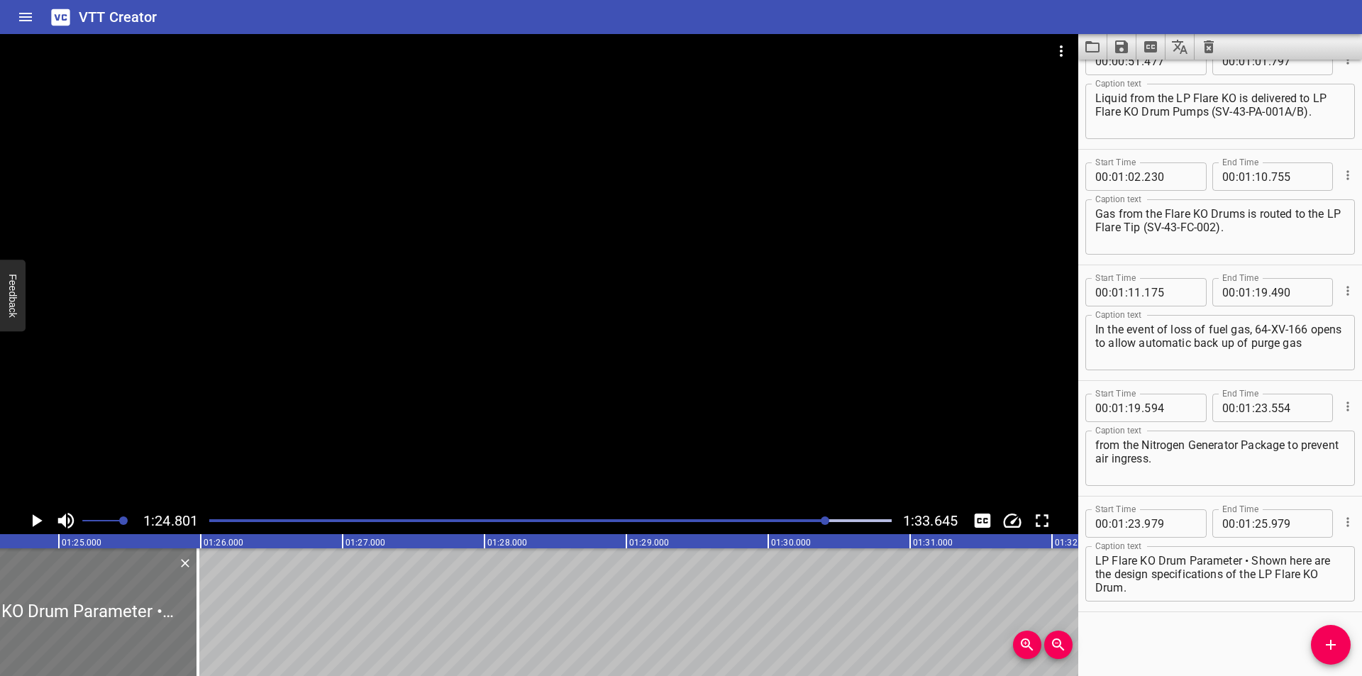
scroll to position [0, 12028]
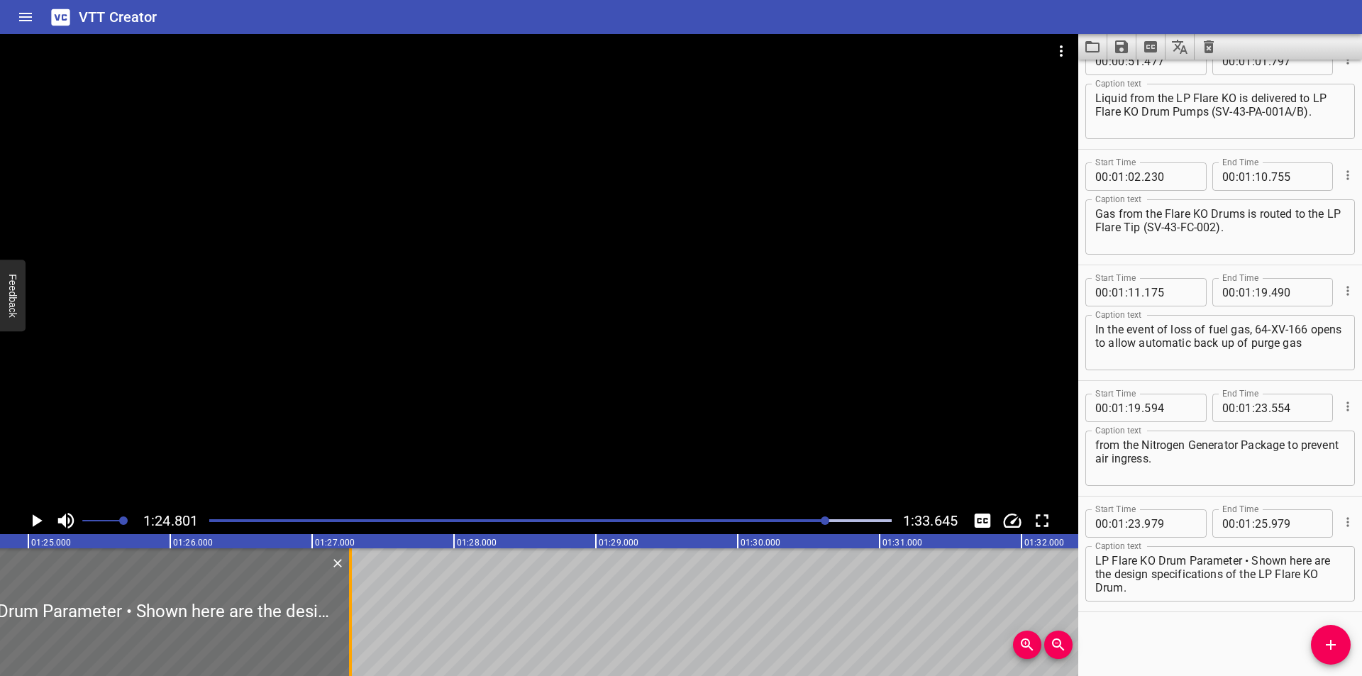
drag, startPoint x: 167, startPoint y: 631, endPoint x: 350, endPoint y: 634, distance: 183.0
click at [350, 634] on div at bounding box center [350, 612] width 3 height 128
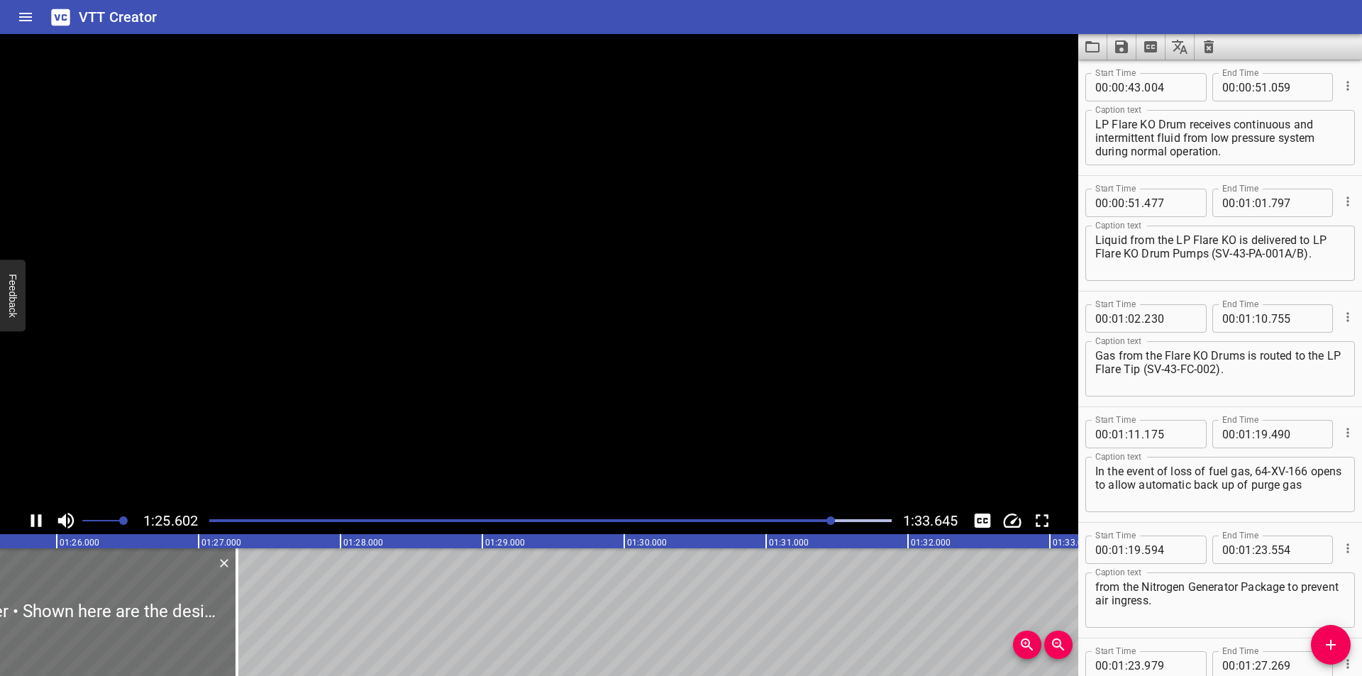
scroll to position [0, 12179]
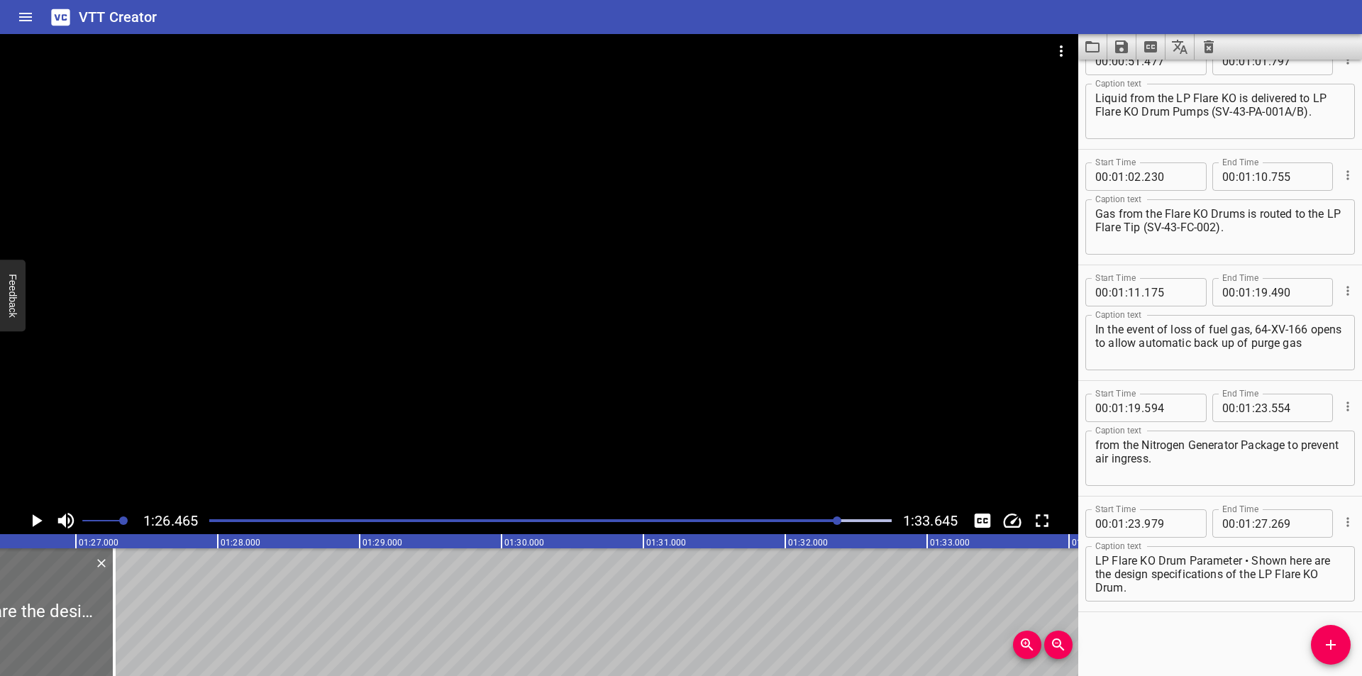
click at [1250, 561] on textarea "LP Flare KO Drum Parameter • Shown here are the design specifications of the LP…" at bounding box center [1220, 574] width 250 height 40
drag, startPoint x: 1257, startPoint y: 573, endPoint x: 1352, endPoint y: 643, distance: 118.3
click at [1352, 642] on div "Start Time 00 : 00 : 00 . 000 Start Time End Time 00 : 00 : 06 . 955 End Time C…" at bounding box center [1220, 368] width 284 height 616
drag, startPoint x: 1338, startPoint y: 640, endPoint x: 864, endPoint y: 643, distance: 474.5
click at [1336, 641] on icon "Add Cue" at bounding box center [1330, 644] width 17 height 17
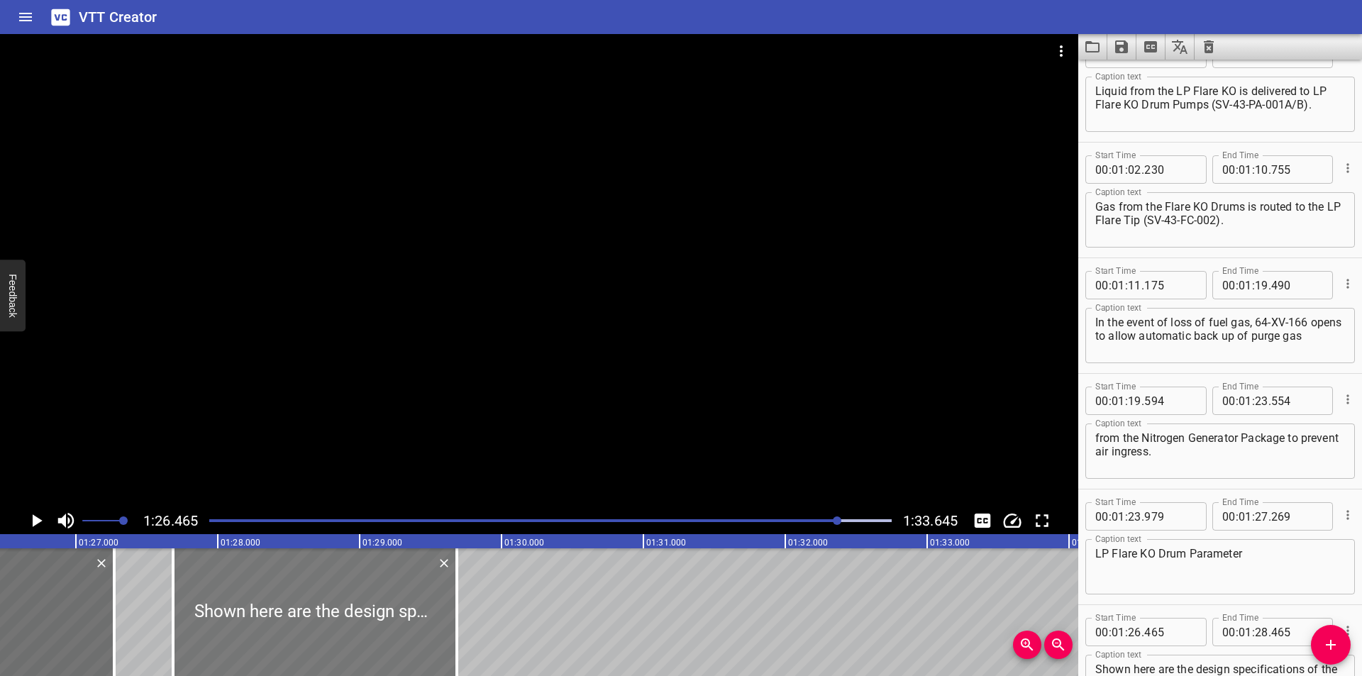
drag, startPoint x: 250, startPoint y: 610, endPoint x: 338, endPoint y: 630, distance: 89.6
click at [338, 630] on div at bounding box center [315, 612] width 284 height 128
click at [107, 633] on div at bounding box center [111, 612] width 14 height 128
click at [233, 618] on div at bounding box center [312, 612] width 284 height 128
click at [325, 418] on div at bounding box center [539, 270] width 1078 height 473
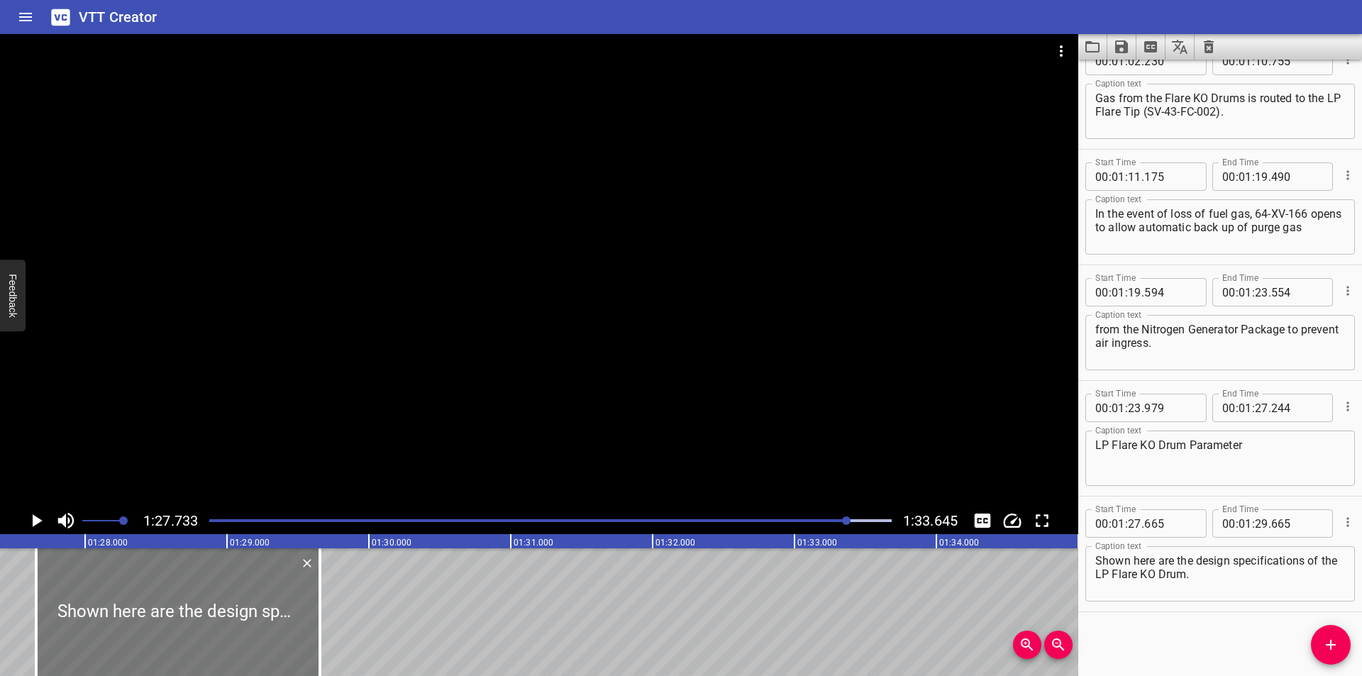
click at [174, 592] on div at bounding box center [178, 612] width 284 height 128
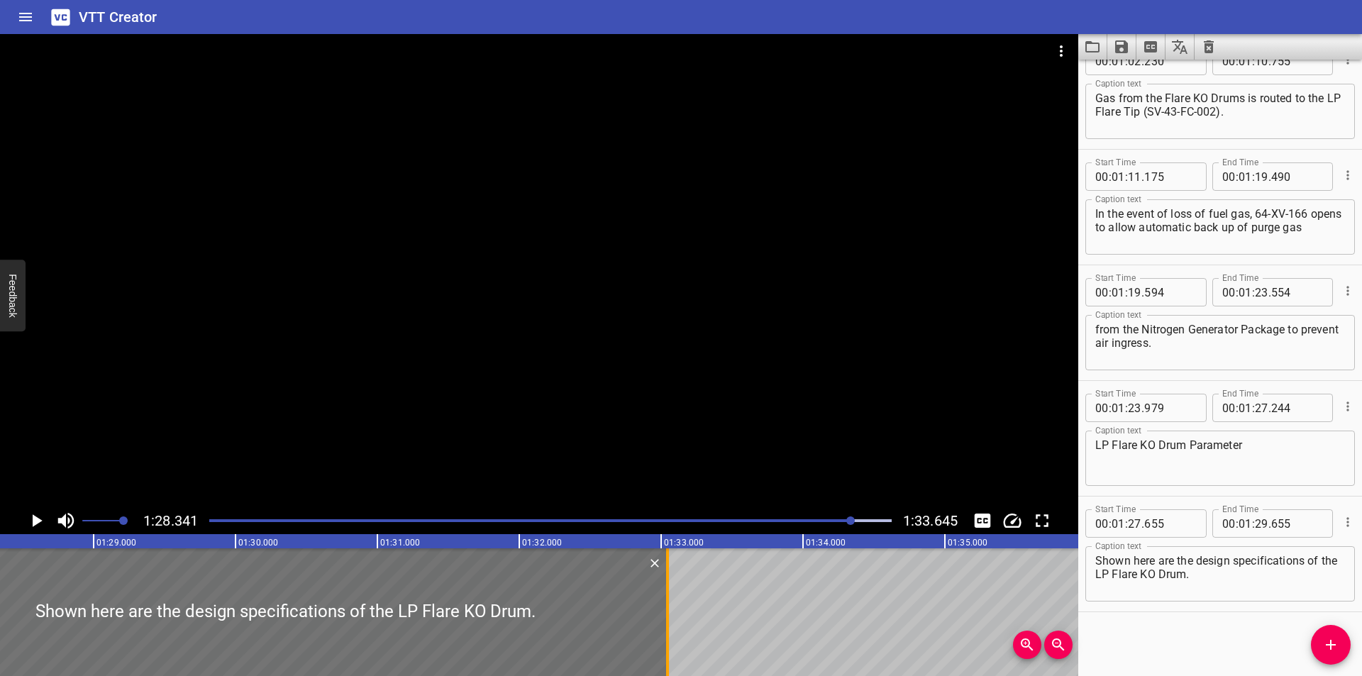
drag, startPoint x: 187, startPoint y: 626, endPoint x: 668, endPoint y: 631, distance: 480.9
click at [668, 631] on div at bounding box center [667, 612] width 3 height 128
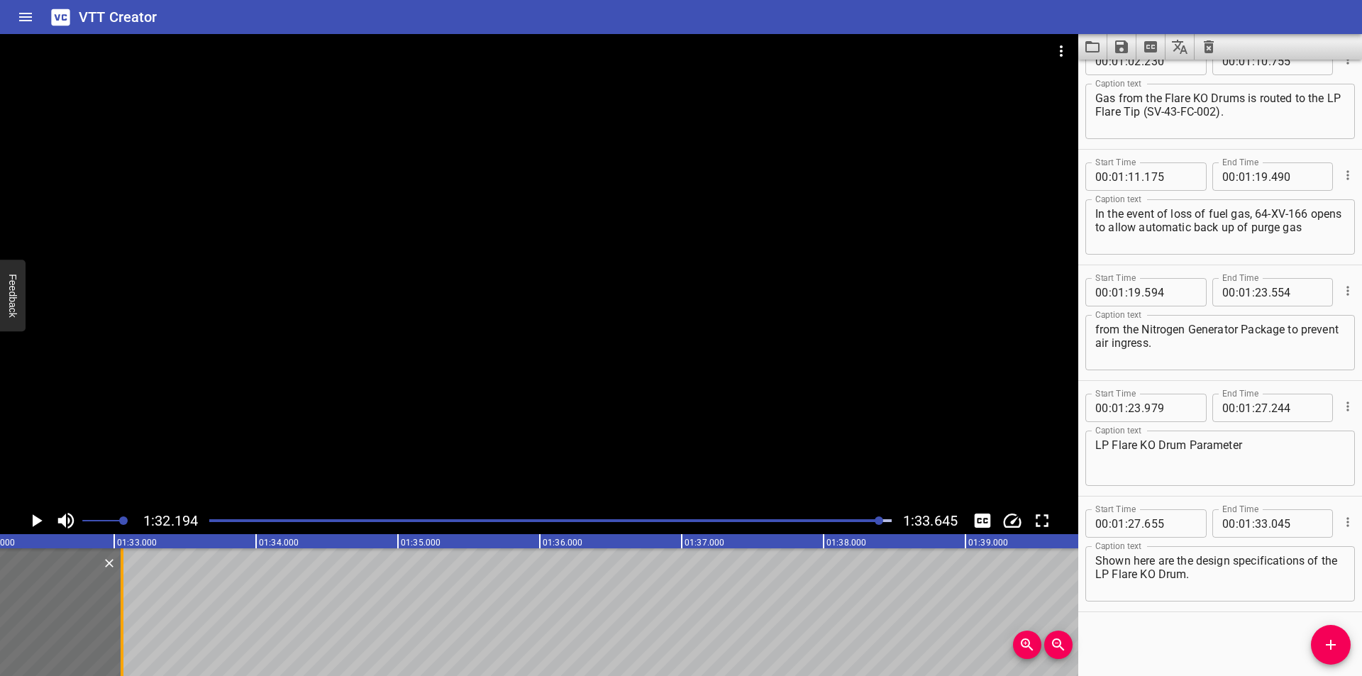
click at [125, 637] on div at bounding box center [122, 612] width 14 height 128
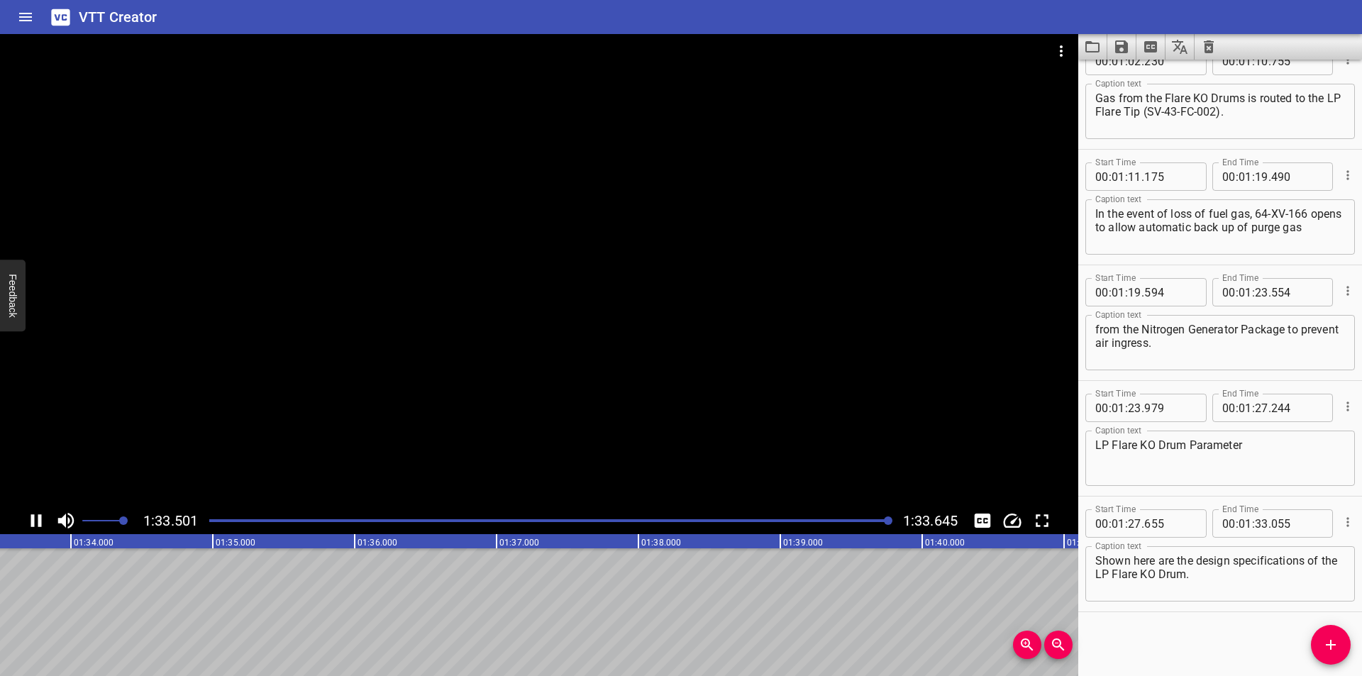
click at [1118, 44] on icon "Save captions to file" at bounding box center [1121, 46] width 17 height 17
click at [1152, 79] on li "Save to VTT file" at bounding box center [1159, 78] width 104 height 26
click at [888, 13] on div "VTT Creator" at bounding box center [681, 17] width 1362 height 34
click at [1061, 55] on icon "Video Options" at bounding box center [1061, 50] width 3 height 11
click at [1074, 53] on li "Select New Video File..." at bounding box center [1114, 53] width 141 height 26
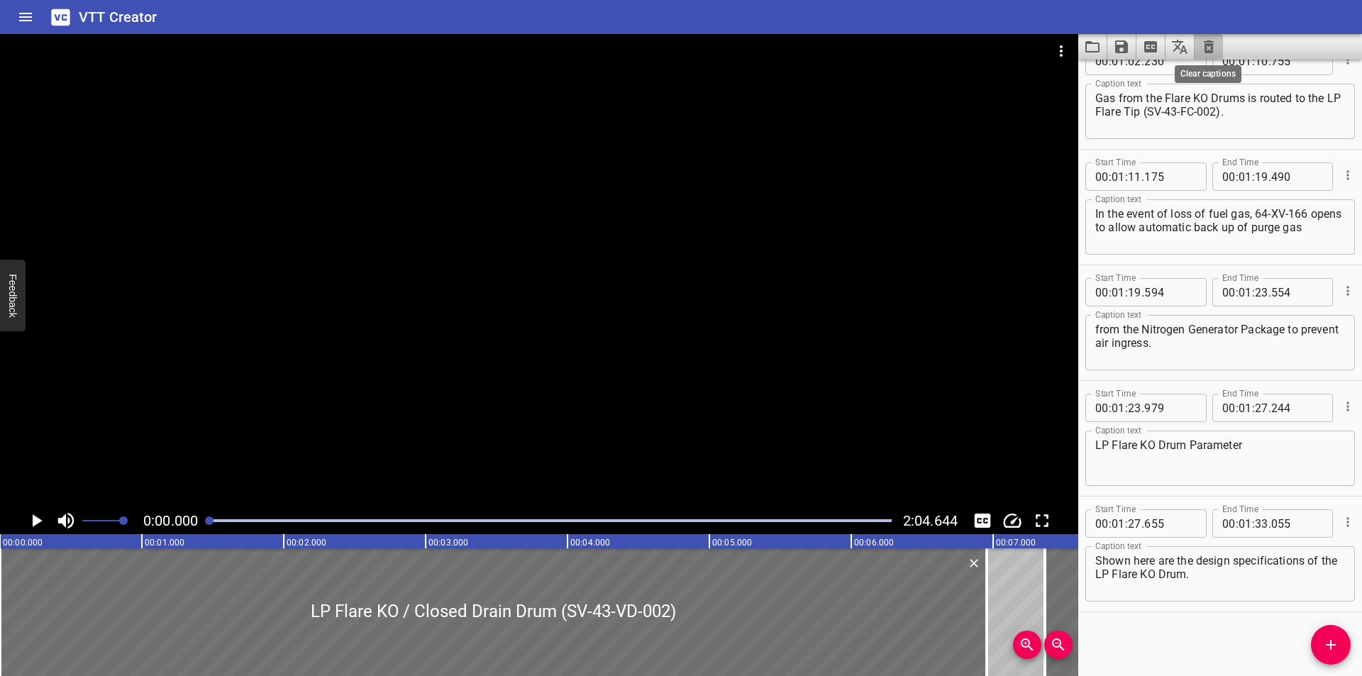
click at [1213, 50] on icon "Clear captions" at bounding box center [1208, 46] width 17 height 17
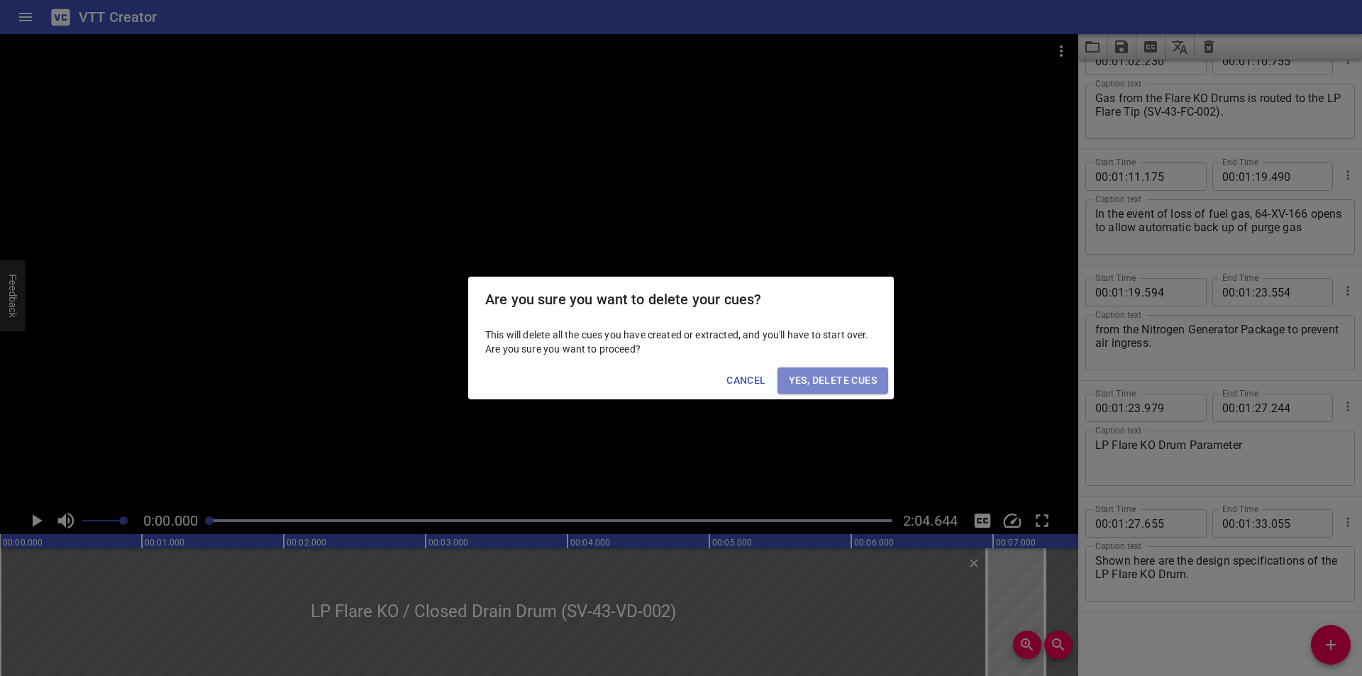
drag, startPoint x: 850, startPoint y: 371, endPoint x: 530, endPoint y: 569, distance: 376.5
click at [847, 372] on button "Yes, Delete Cues" at bounding box center [832, 380] width 111 height 26
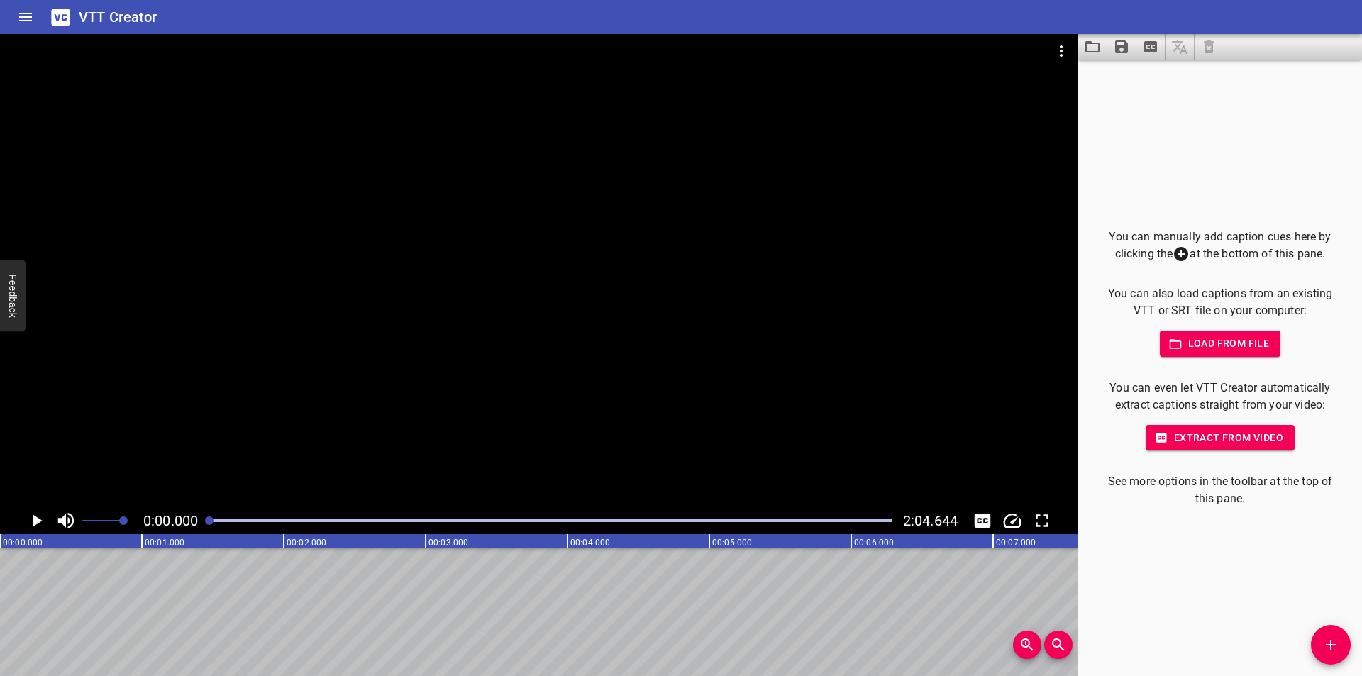
drag, startPoint x: 1219, startPoint y: 623, endPoint x: 1061, endPoint y: 527, distance: 184.9
click at [1218, 622] on div "You can manually add caption cues here by clicking the at the bottom of this pa…" at bounding box center [1220, 368] width 284 height 616
